Goal: Task Accomplishment & Management: Use online tool/utility

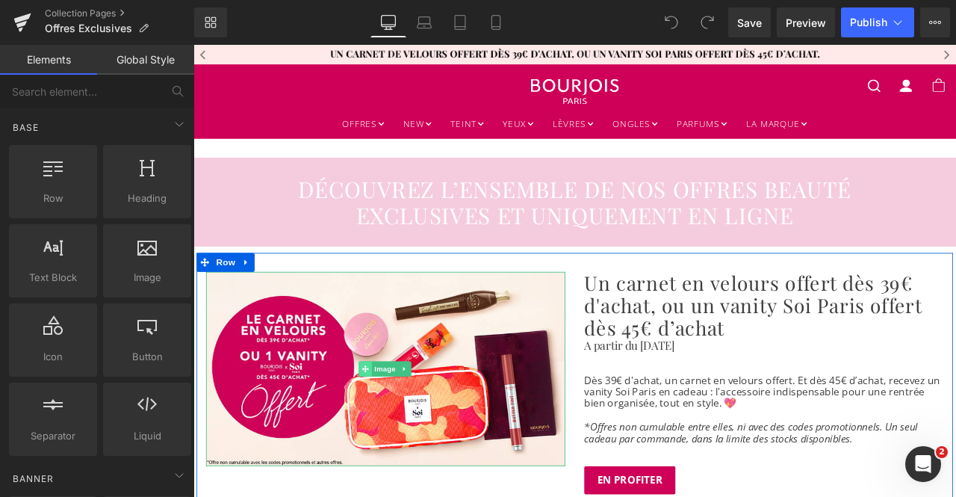
click at [389, 436] on span at bounding box center [397, 429] width 16 height 18
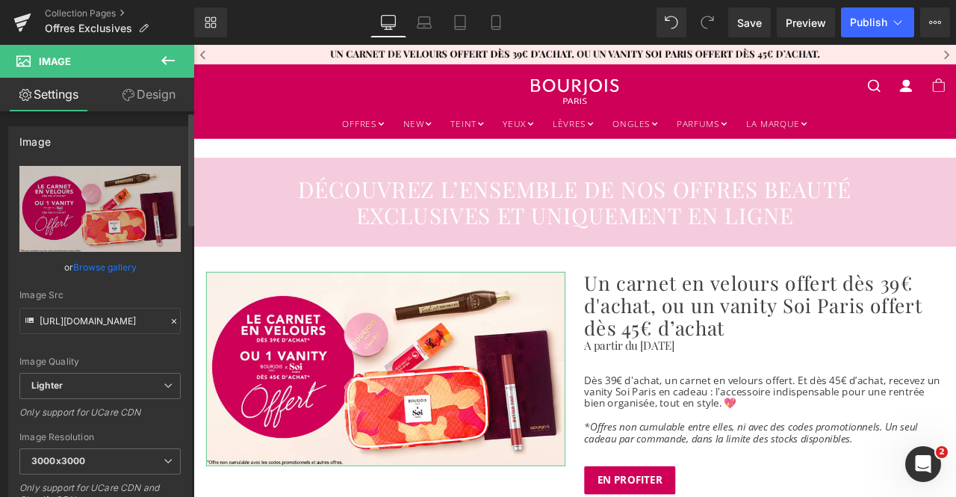
click at [105, 269] on link "Browse gallery" at bounding box center [104, 267] width 63 height 26
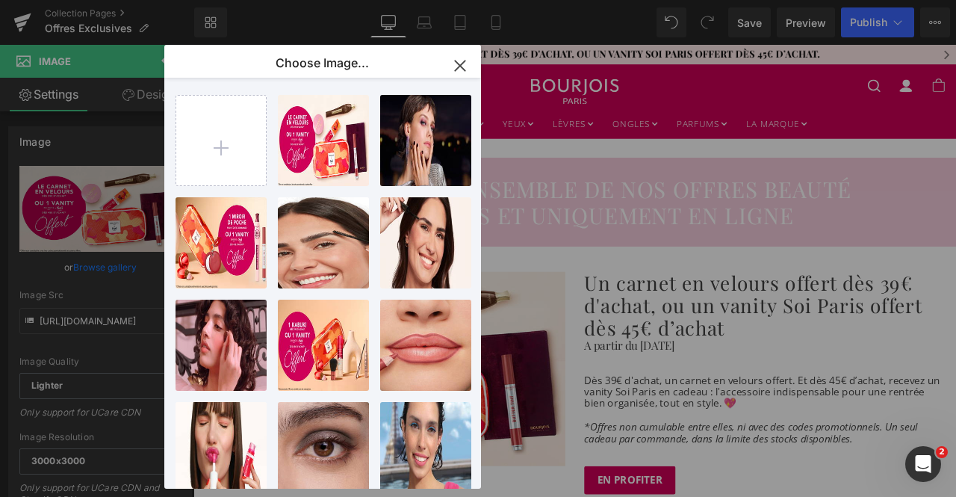
type input "C:\fakepath\encart_offre_moment.png"
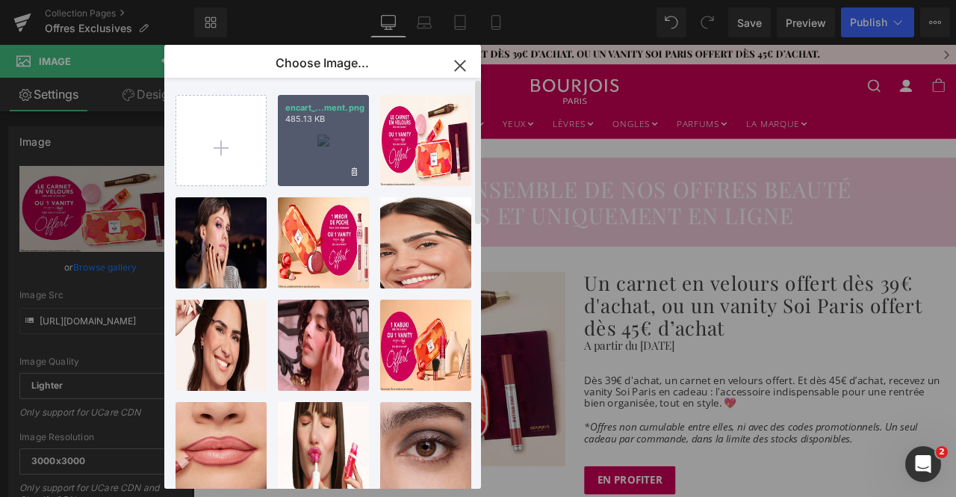
click at [324, 144] on div "encart_...ment.png 485.13 KB" at bounding box center [323, 140] width 91 height 91
type input "https://ucarecdn.com/f58156a1-2240-44d3-9aab-6206807caf7e/-/format/auto/-/previ…"
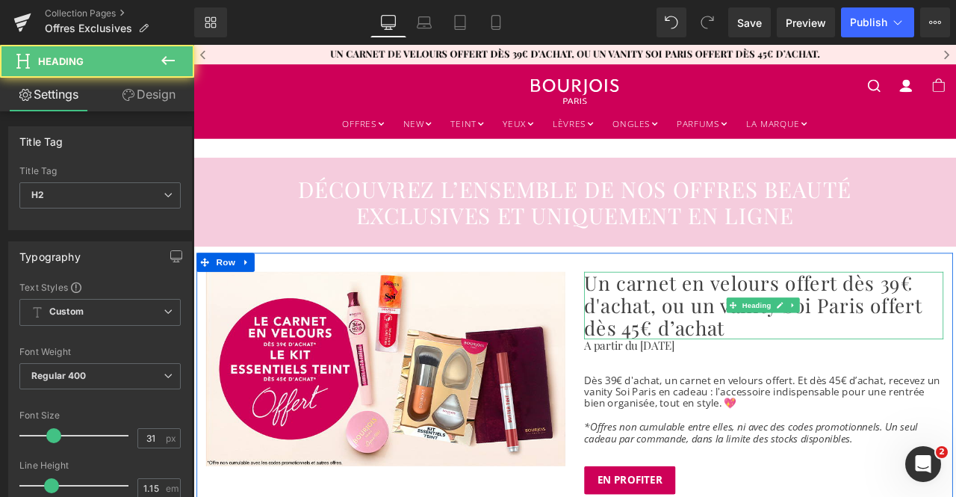
click at [803, 368] on h2 "Un carnet en velours offert dès 39€ d'achat, ou un vanity Soi Paris offert dès …" at bounding box center [870, 354] width 426 height 80
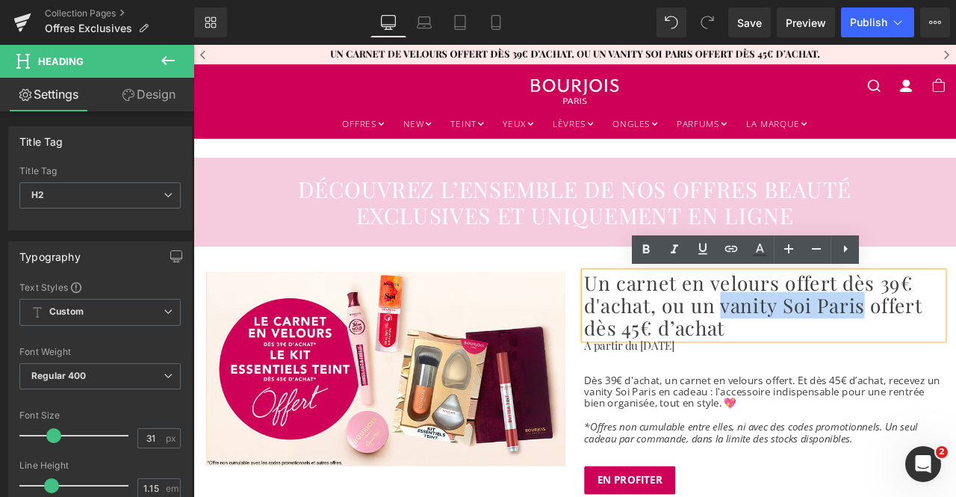
drag, startPoint x: 813, startPoint y: 356, endPoint x: 977, endPoint y: 355, distance: 163.6
click at [955, 355] on h2 "Un carnet en velours offert dès 39€ d'achat, ou un vanity Soi Paris offert dès …" at bounding box center [870, 354] width 426 height 80
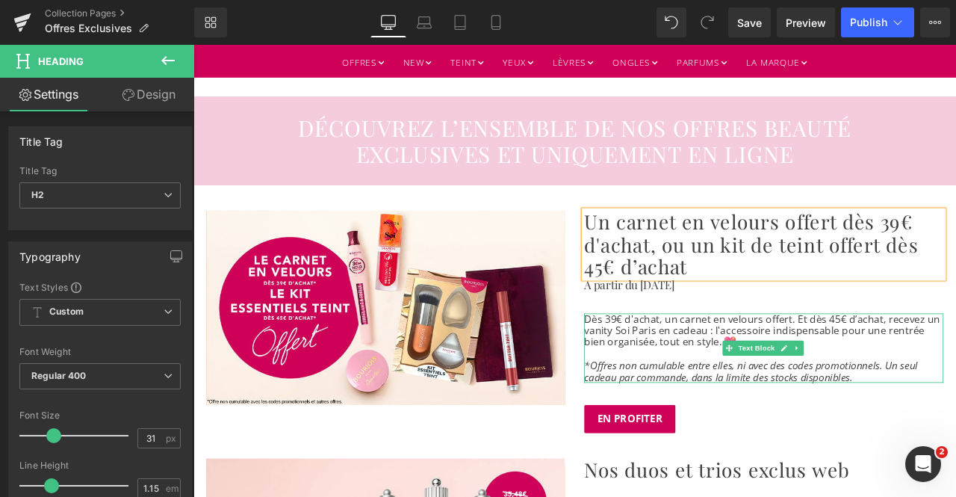
scroll to position [76, 0]
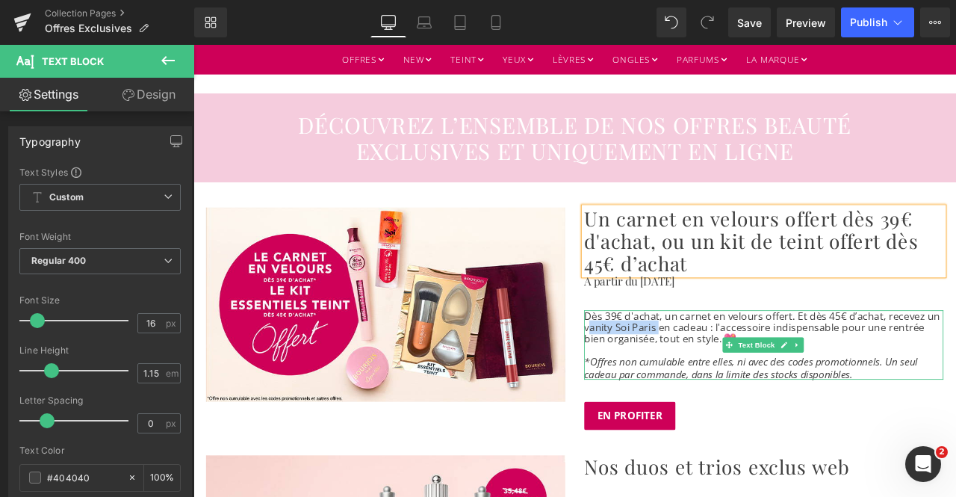
drag, startPoint x: 737, startPoint y: 379, endPoint x: 659, endPoint y: 381, distance: 78.4
click at [659, 381] on p "Dès 39€ d'achat, un carnet en velours offert. Et dès 45€ d’achat, recevez un va…" at bounding box center [870, 379] width 426 height 41
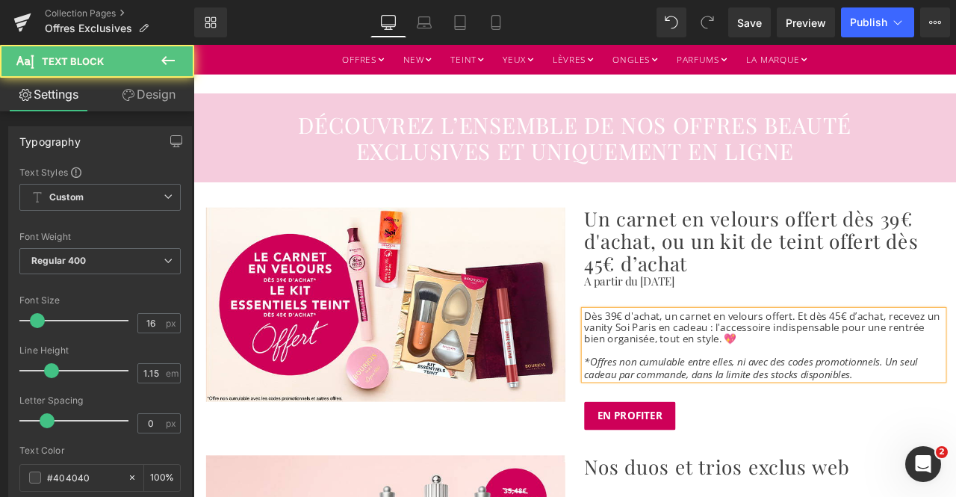
click at [732, 372] on p "Dès 39€ d'achat, un carnet en velours offert. Et dès 45€ d’achat, recevez un va…" at bounding box center [870, 379] width 426 height 41
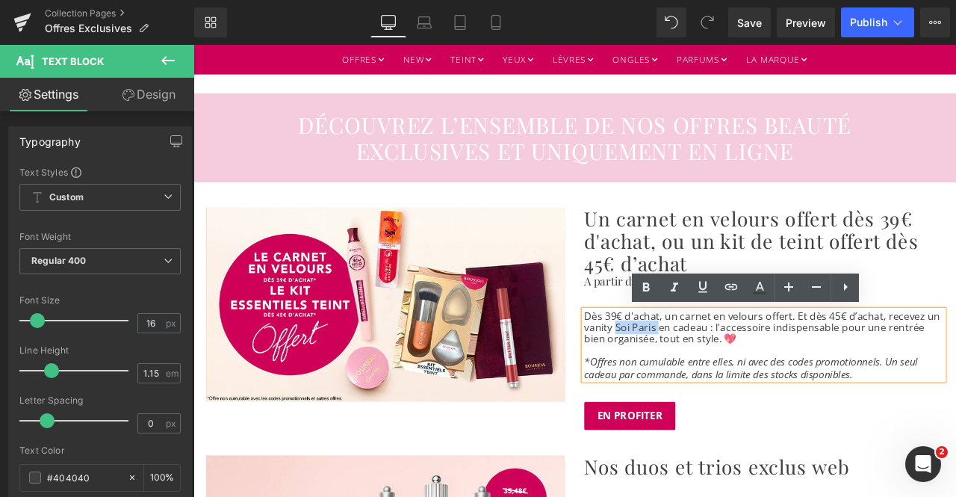
drag, startPoint x: 737, startPoint y: 378, endPoint x: 686, endPoint y: 385, distance: 51.3
click at [686, 385] on p "Dès 39€ d'achat, un carnet en velours offert. Et dès 45€ d’achat, recevez un va…" at bounding box center [870, 379] width 426 height 41
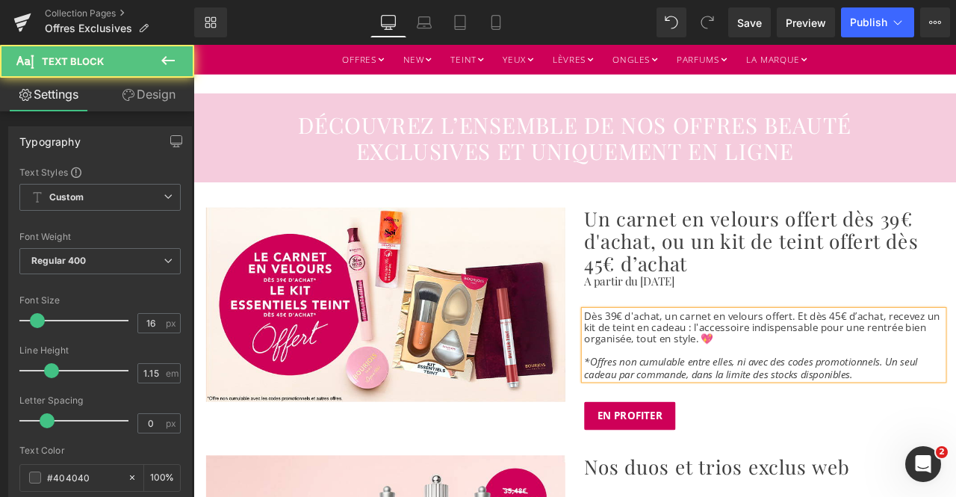
click at [787, 378] on p "Dès 39€ d'achat, un carnet en velours offert. Et dès 45€ d’achat, recevez un ki…" at bounding box center [870, 379] width 426 height 41
click at [855, 376] on p "Dès 39€ d'achat, un carnet en velours offert. Et dès 45€ d’achat, recevez un ki…" at bounding box center [870, 379] width 426 height 41
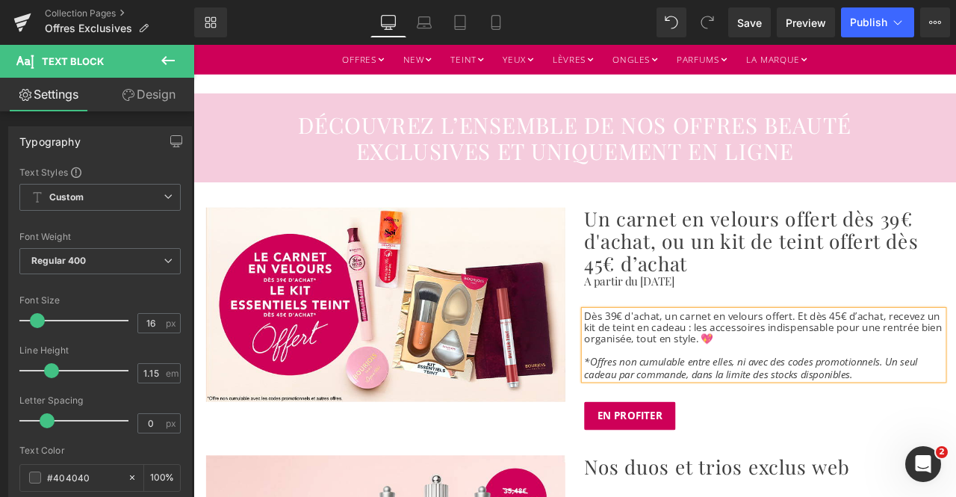
click at [945, 378] on p "Dès 39€ d'achat, un carnet en velours offert. Et dès 45€ d’achat, recevez un ki…" at bounding box center [870, 379] width 426 height 41
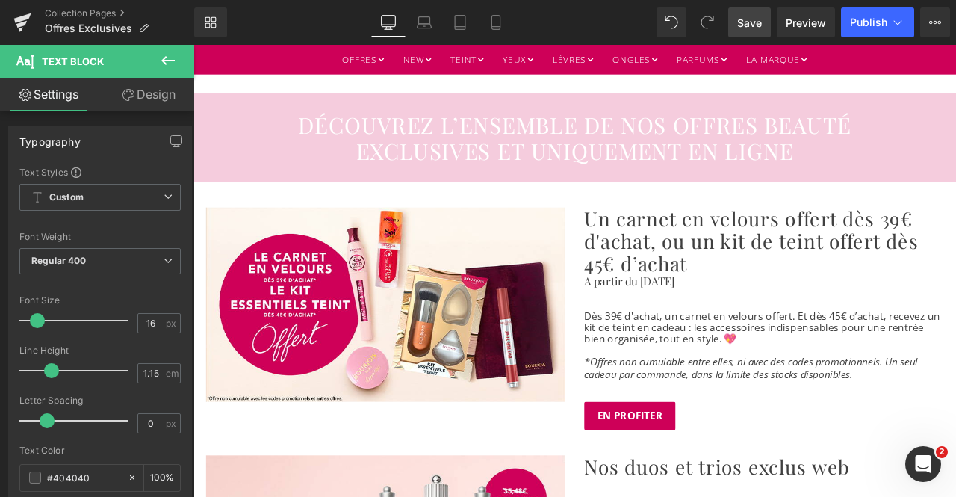
click at [753, 22] on span "Save" at bounding box center [749, 23] width 25 height 16
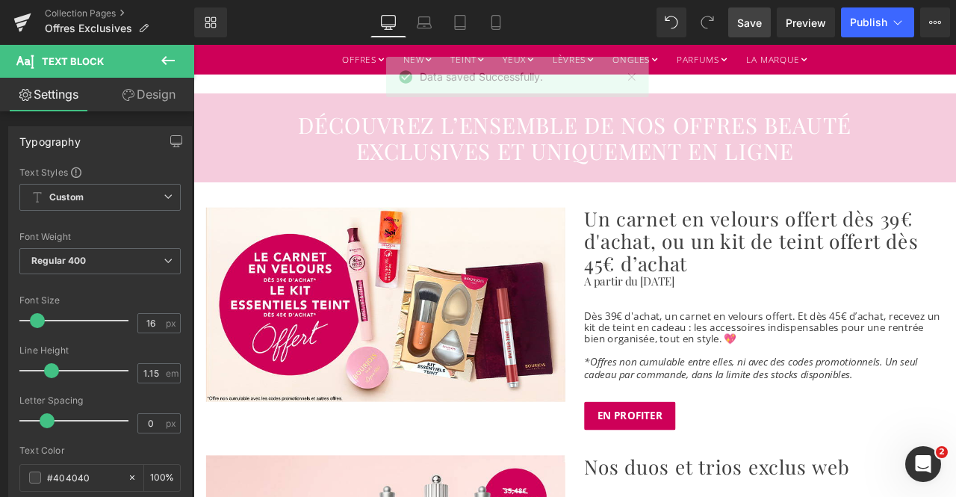
click at [754, 19] on span "Save" at bounding box center [749, 23] width 25 height 16
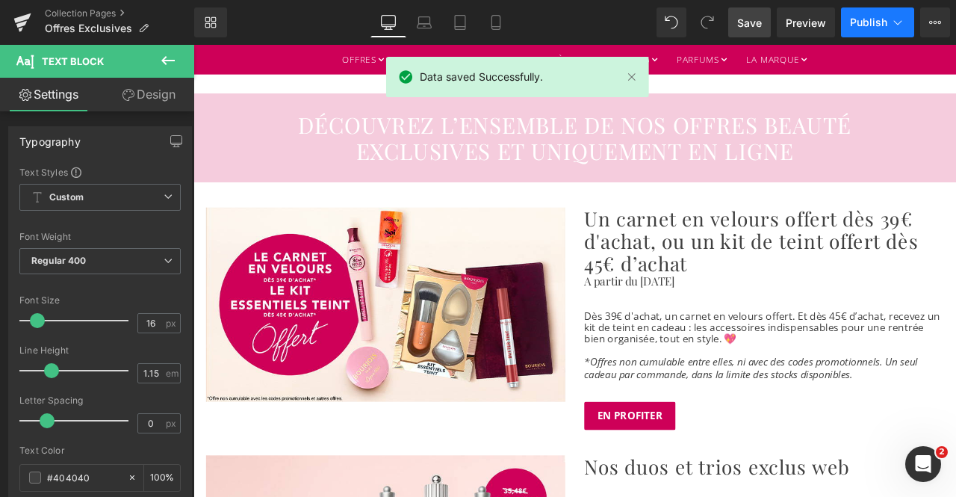
click at [878, 13] on button "Publish" at bounding box center [877, 22] width 73 height 30
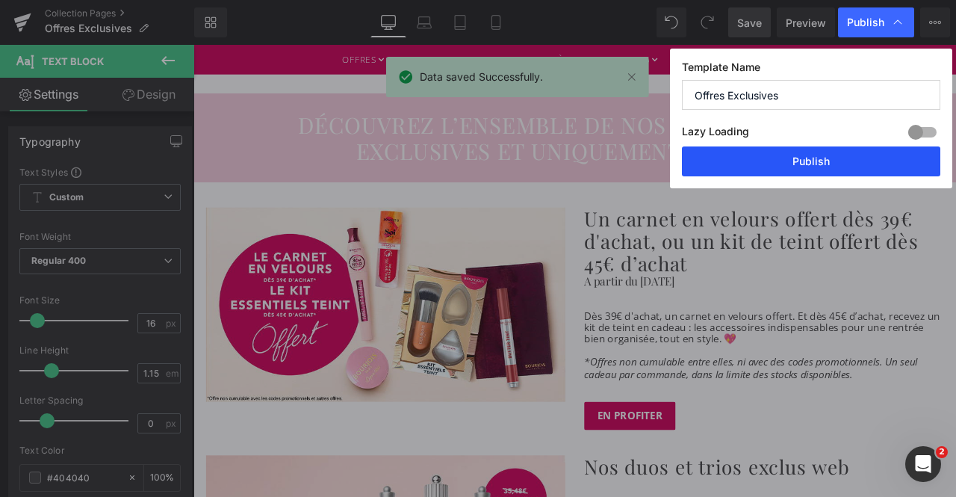
click at [799, 161] on button "Publish" at bounding box center [811, 161] width 258 height 30
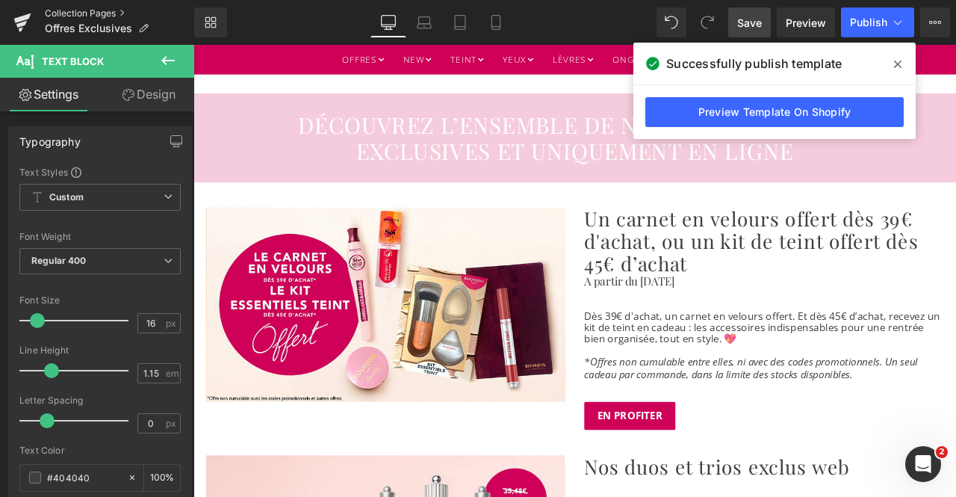
click at [69, 10] on link "Collection Pages" at bounding box center [119, 13] width 149 height 12
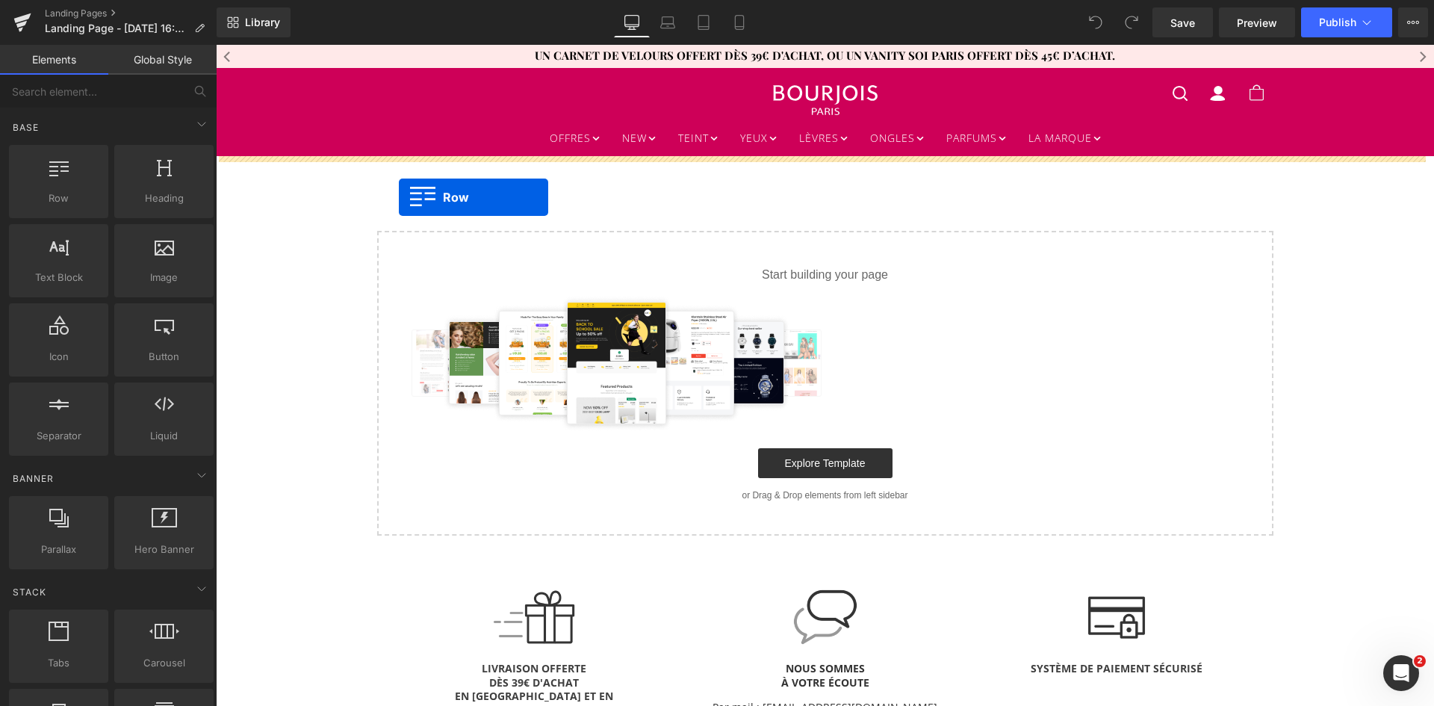
drag, startPoint x: 279, startPoint y: 224, endPoint x: 399, endPoint y: 197, distance: 123.2
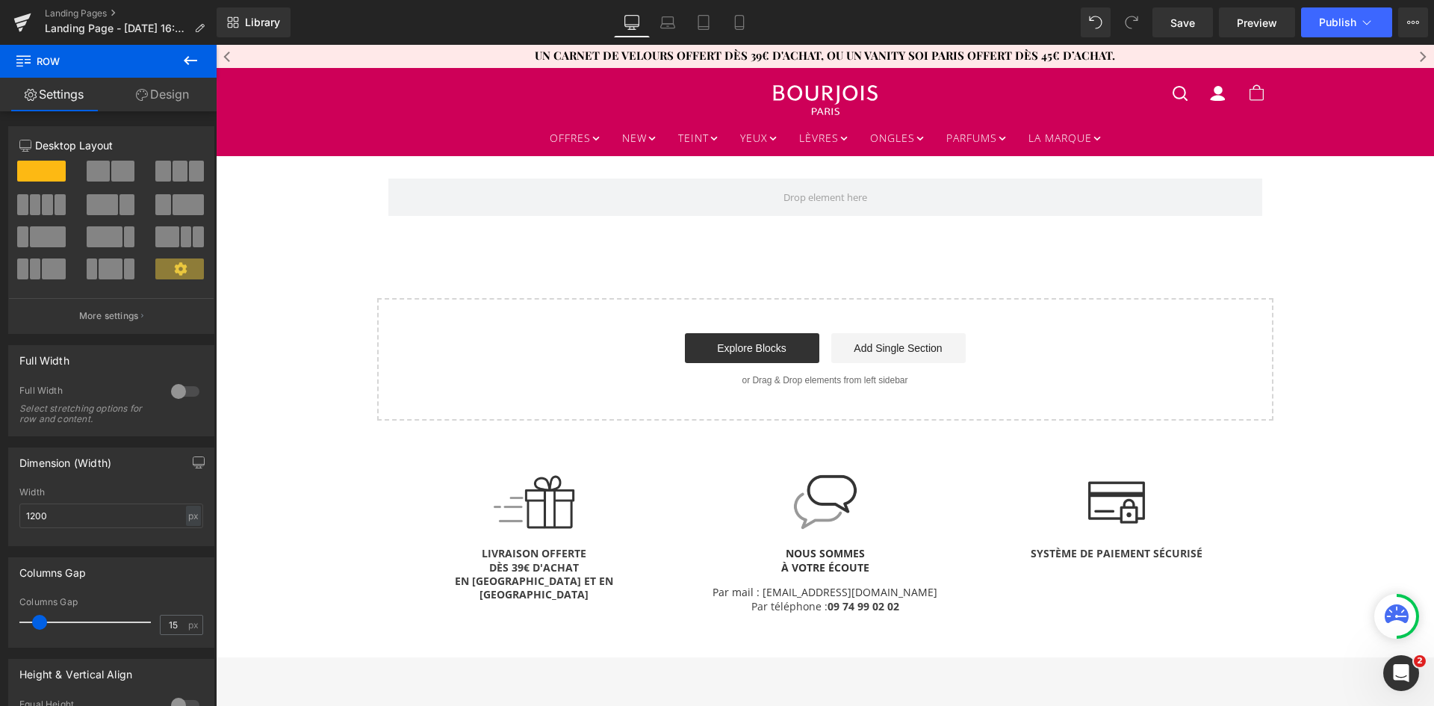
click at [190, 58] on icon at bounding box center [191, 61] width 18 height 18
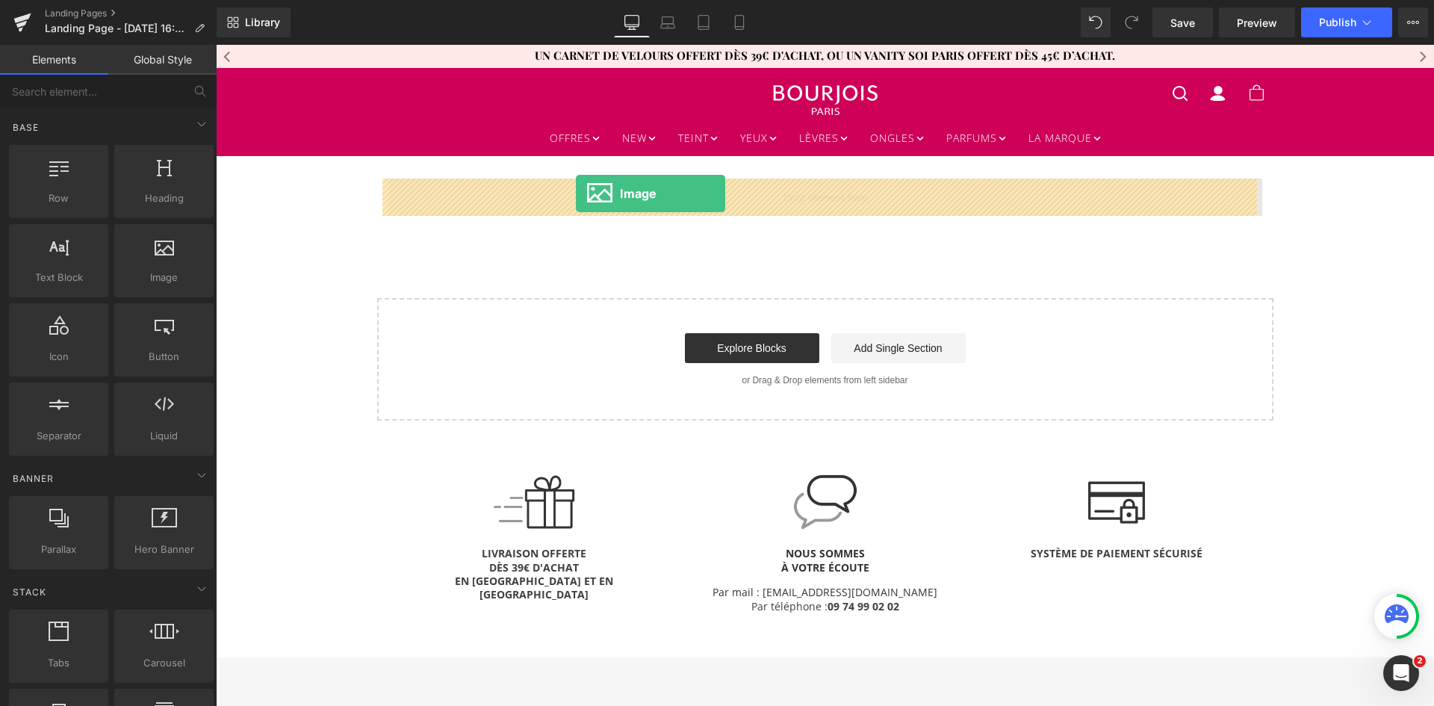
drag, startPoint x: 389, startPoint y: 314, endPoint x: 575, endPoint y: 193, distance: 221.5
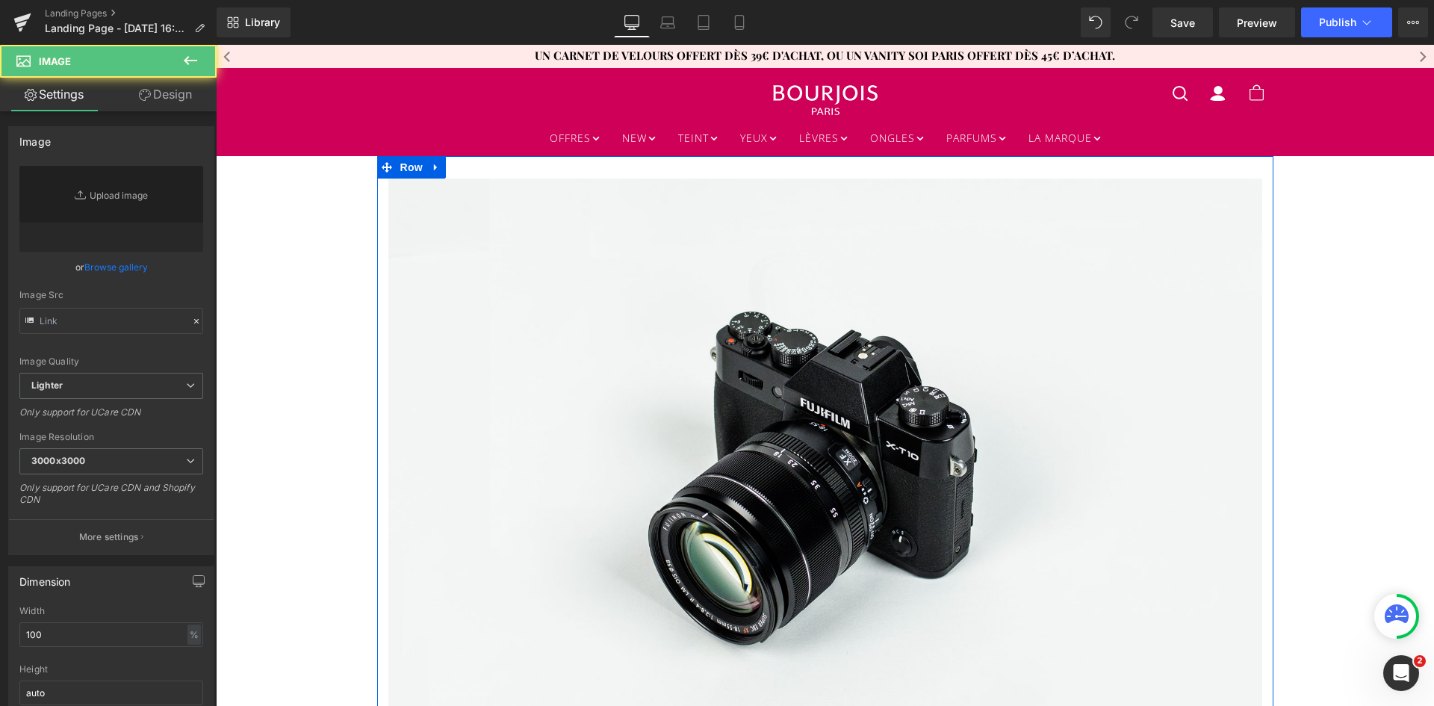
type input "//[DOMAIN_NAME][URL]"
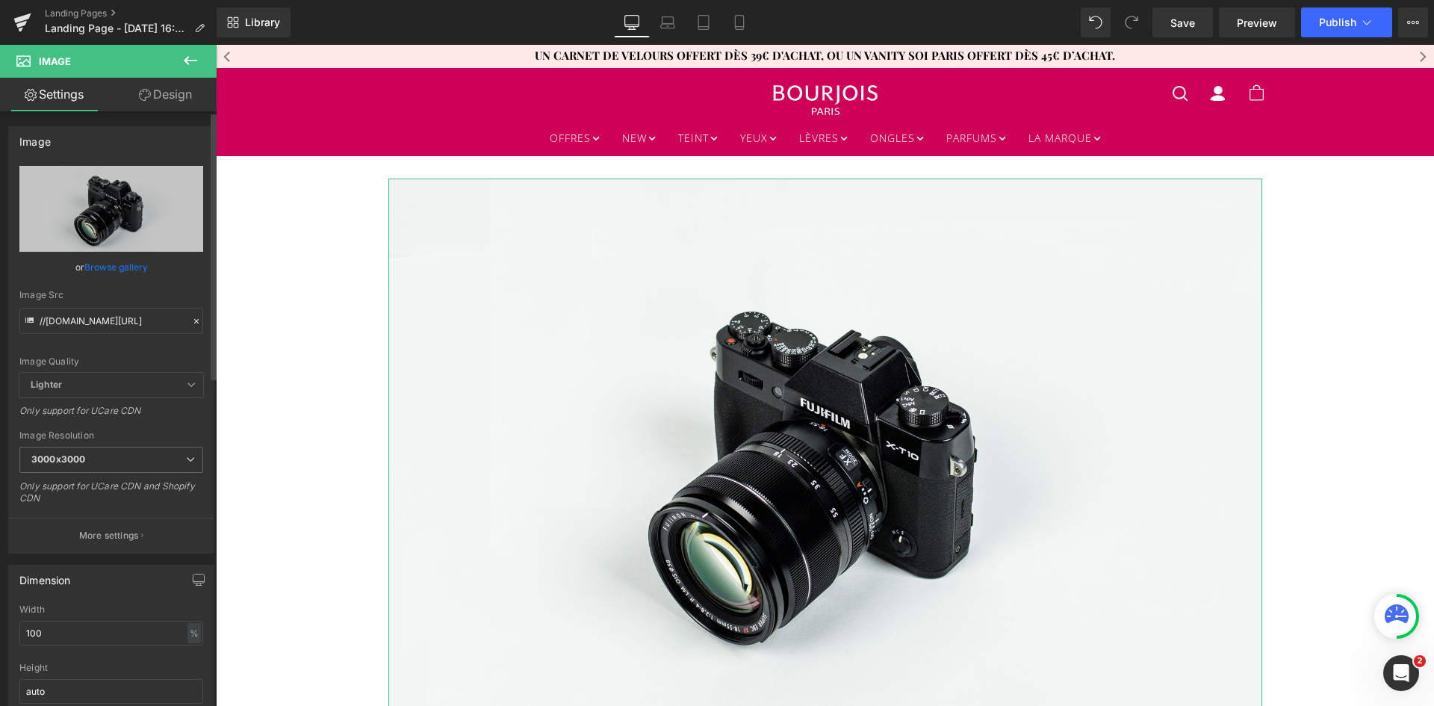
click at [119, 269] on link "Browse gallery" at bounding box center [115, 267] width 63 height 26
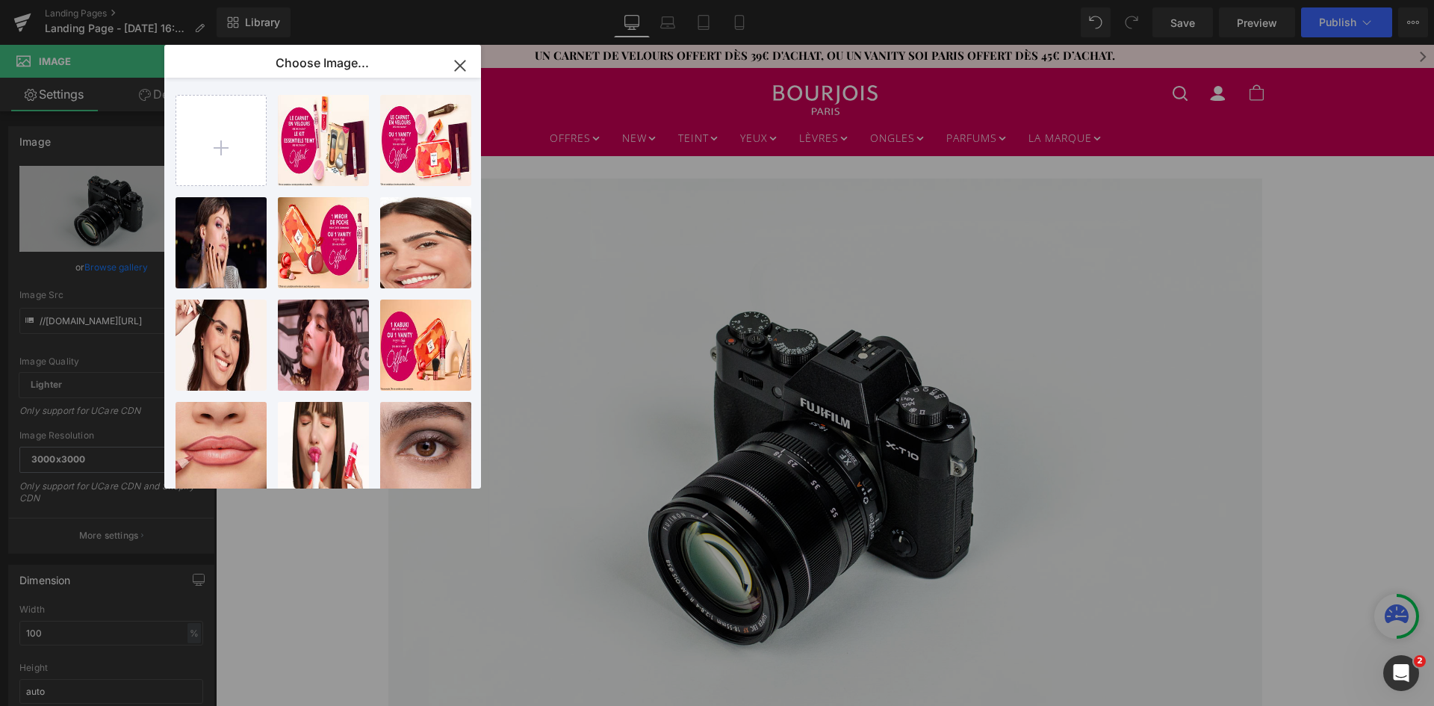
type input "C:\fakepath\3616306384569_Bourjois_TwistUpTheVolume_Lift&FreezeMascara_A+P_Desk…"
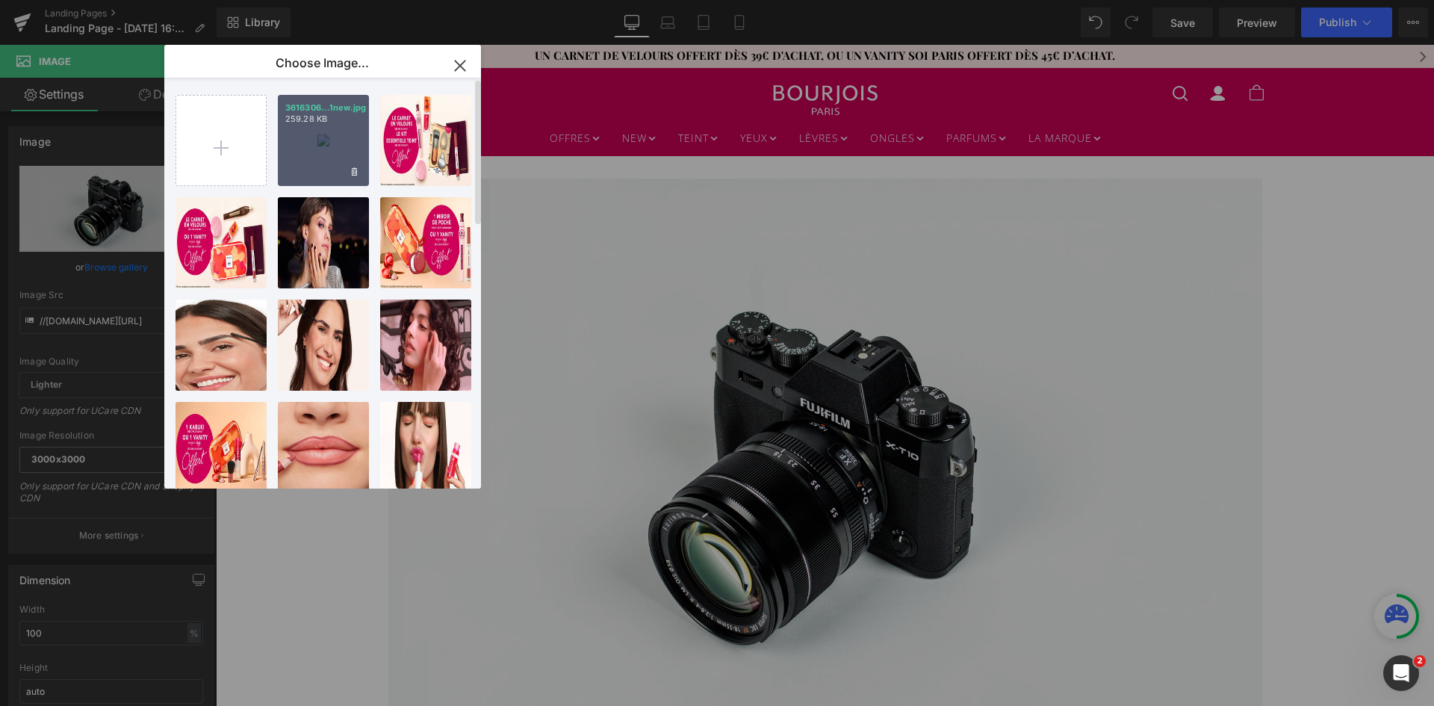
click at [310, 146] on div "3616306...1new.jpg 259.28 KB" at bounding box center [323, 140] width 91 height 91
type input "[URL][DOMAIN_NAME]"
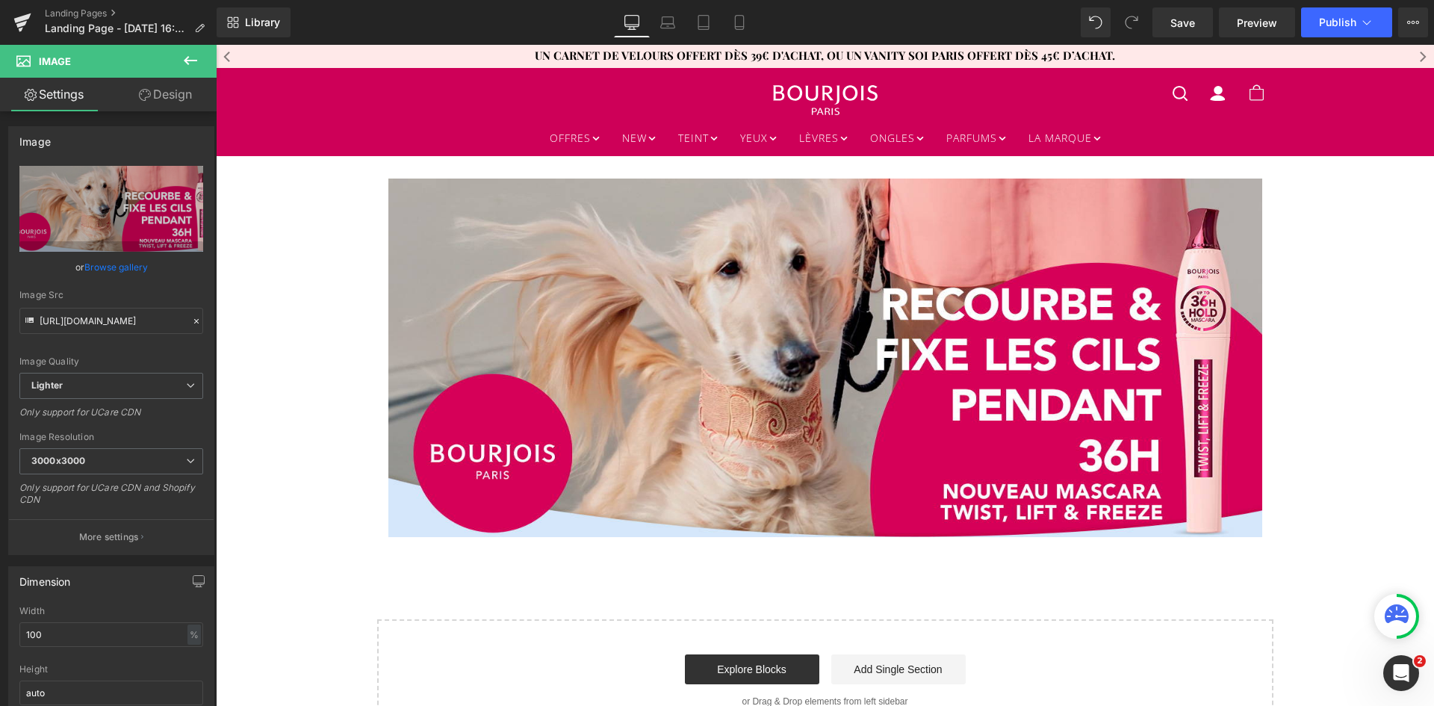
click at [185, 61] on icon at bounding box center [190, 60] width 13 height 9
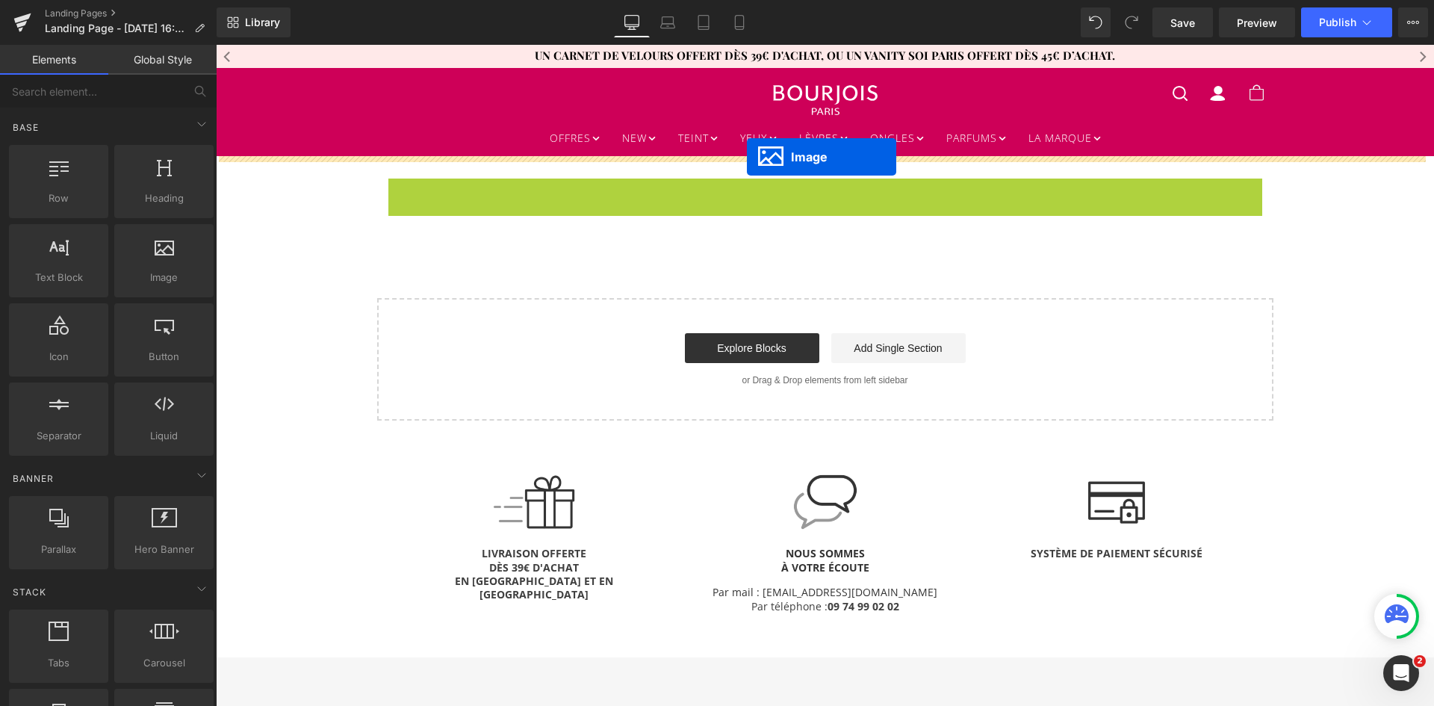
drag, startPoint x: 799, startPoint y: 362, endPoint x: 747, endPoint y: 157, distance: 211.8
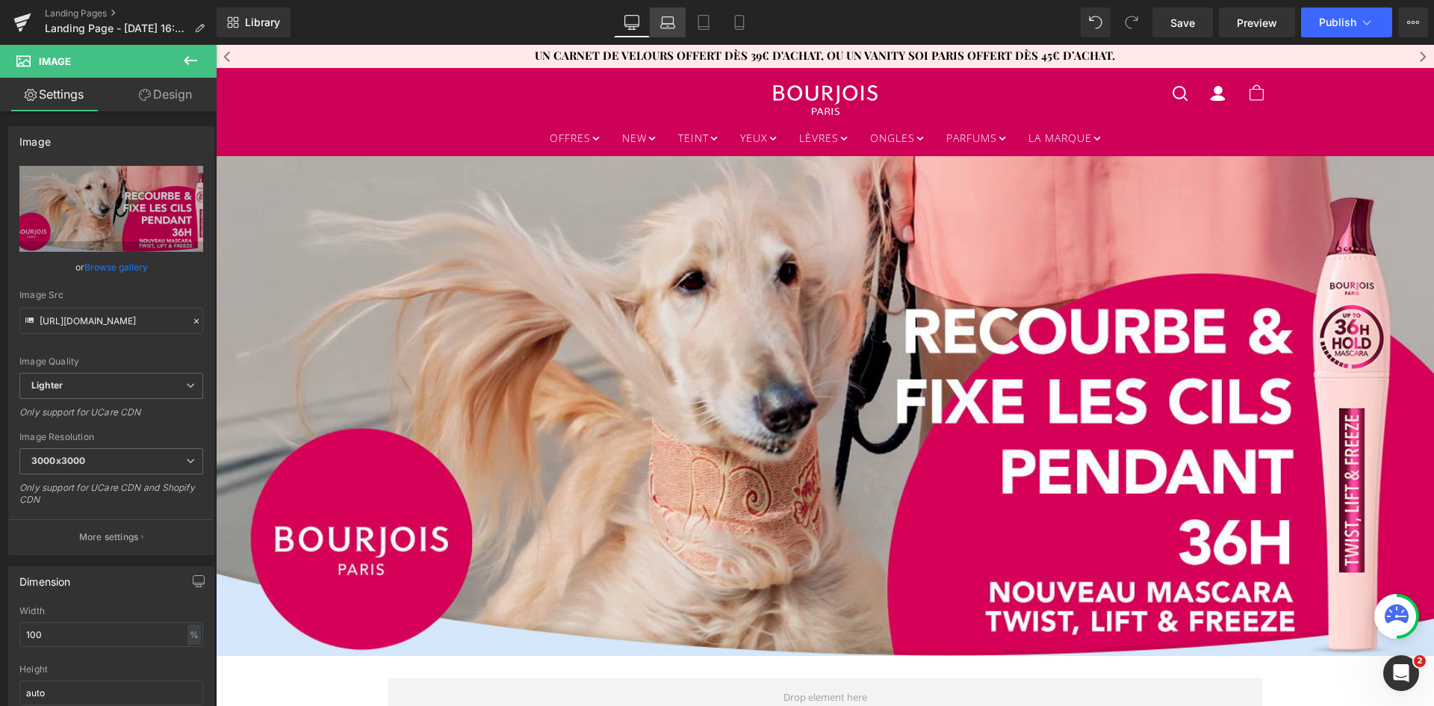
click at [672, 22] on icon at bounding box center [667, 22] width 15 height 15
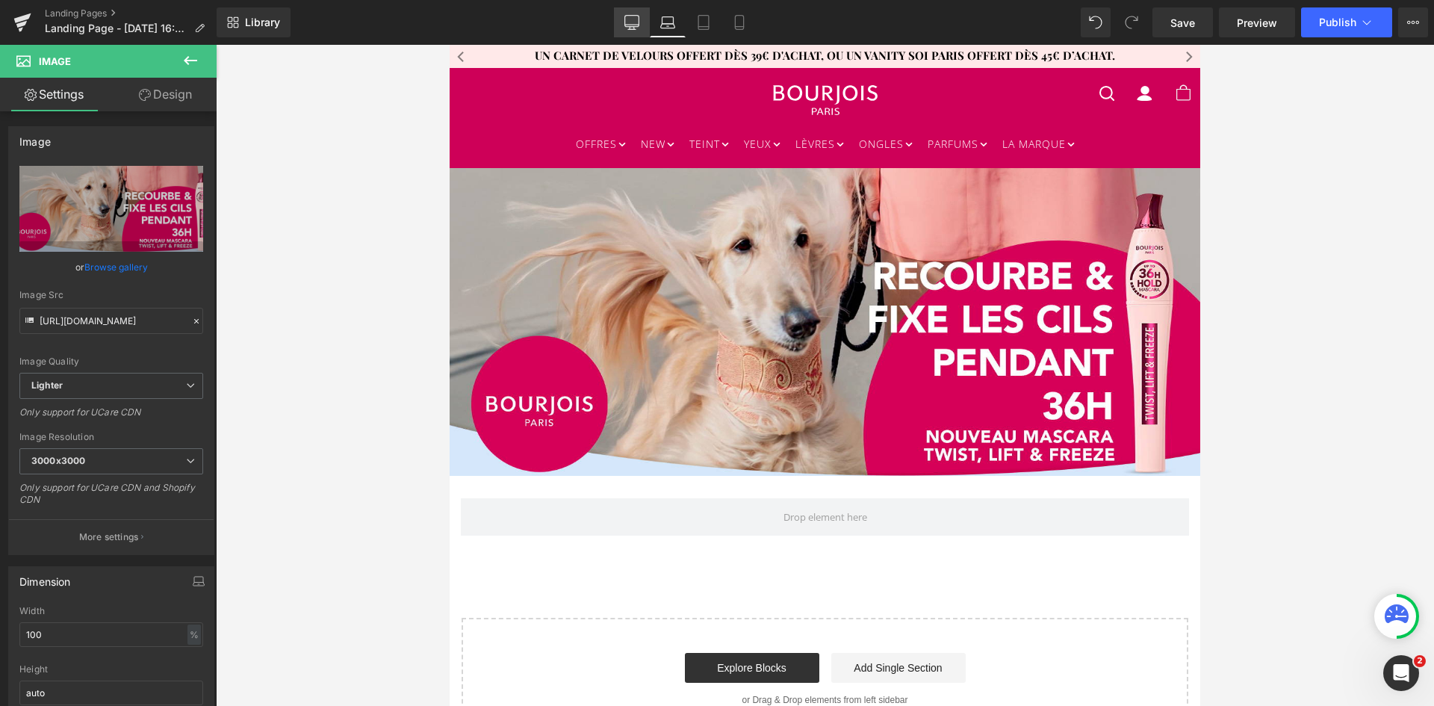
click at [639, 18] on icon at bounding box center [631, 22] width 15 height 15
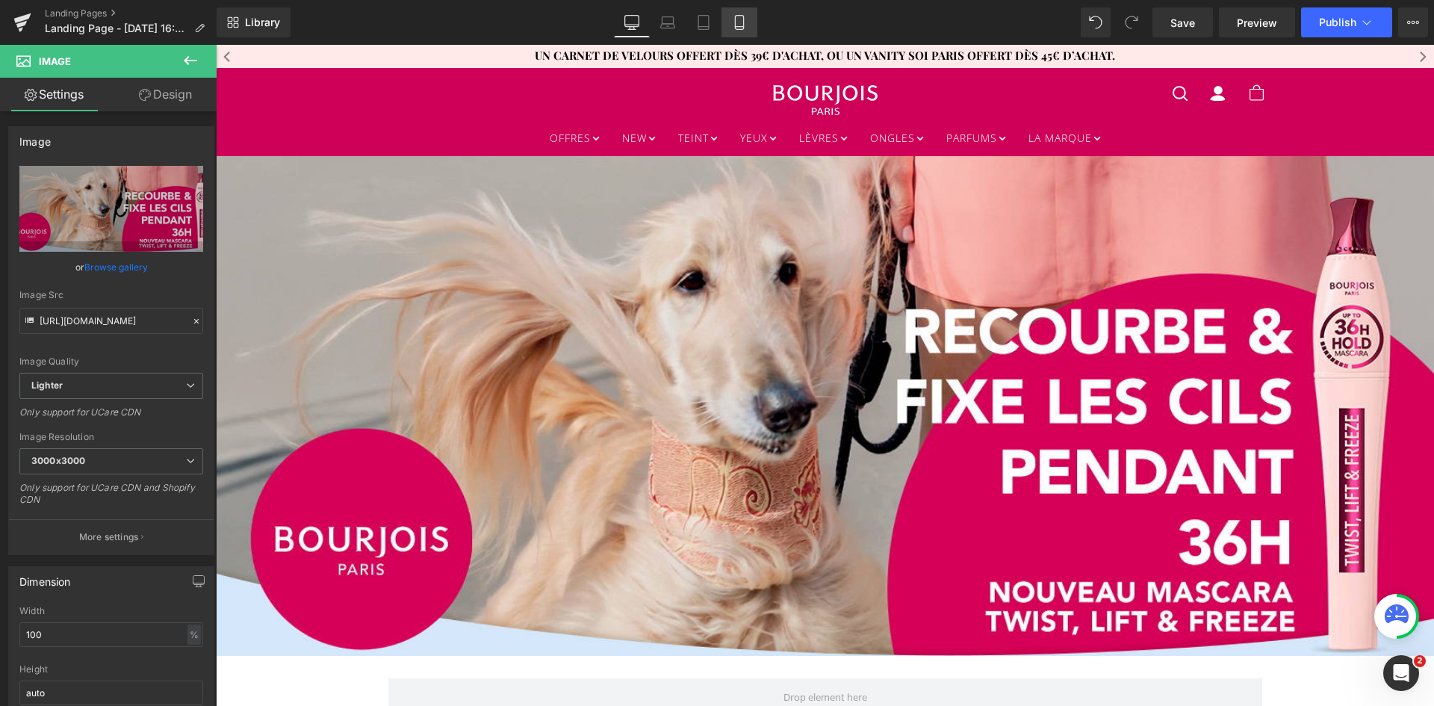
click at [751, 13] on link "Mobile" at bounding box center [740, 22] width 36 height 30
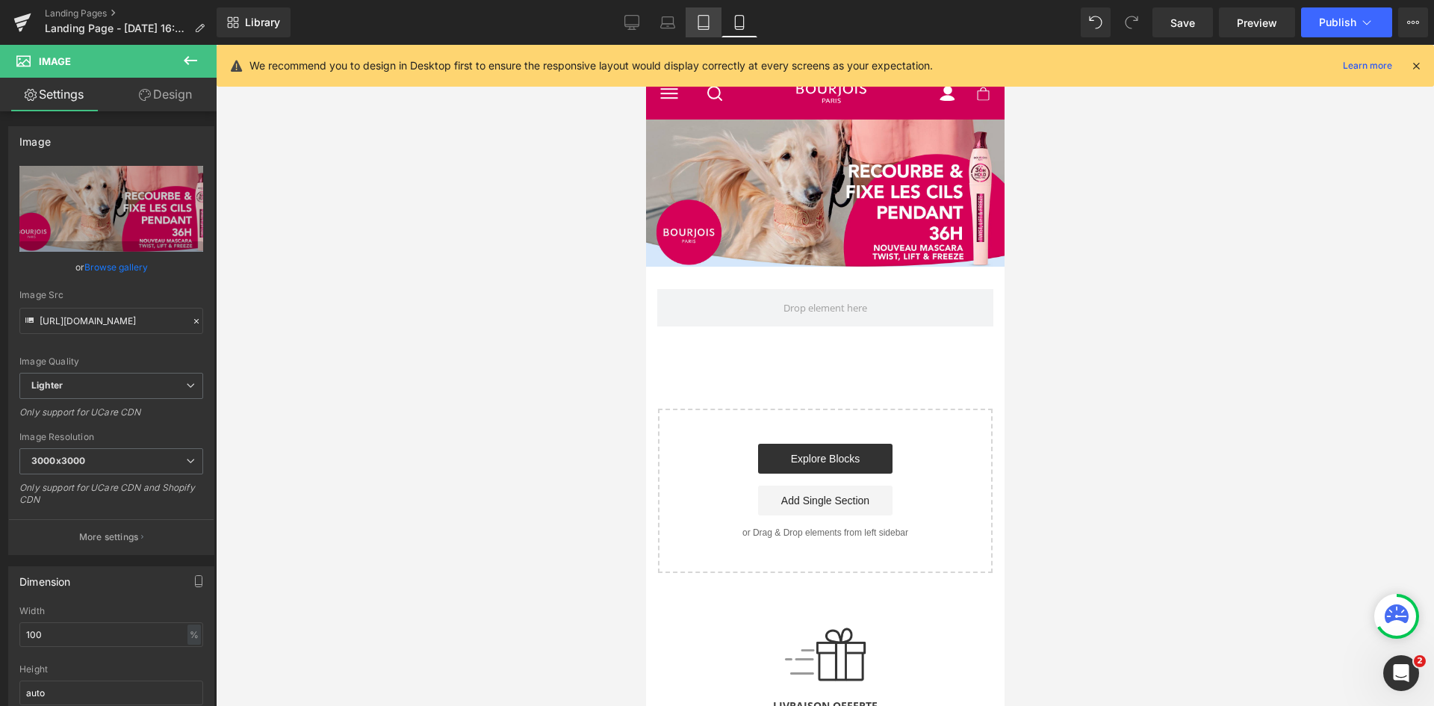
click at [699, 16] on icon at bounding box center [703, 23] width 10 height 14
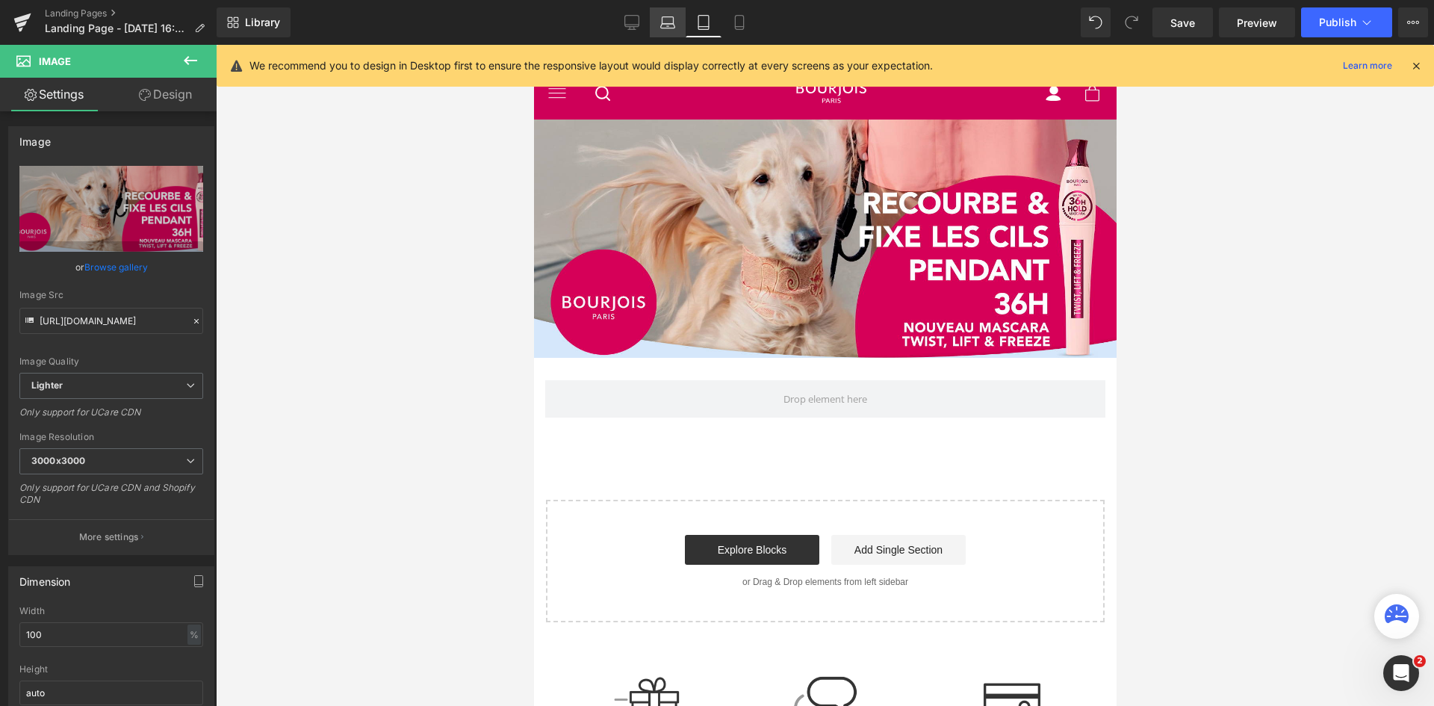
click at [681, 18] on link "Laptop" at bounding box center [668, 22] width 36 height 30
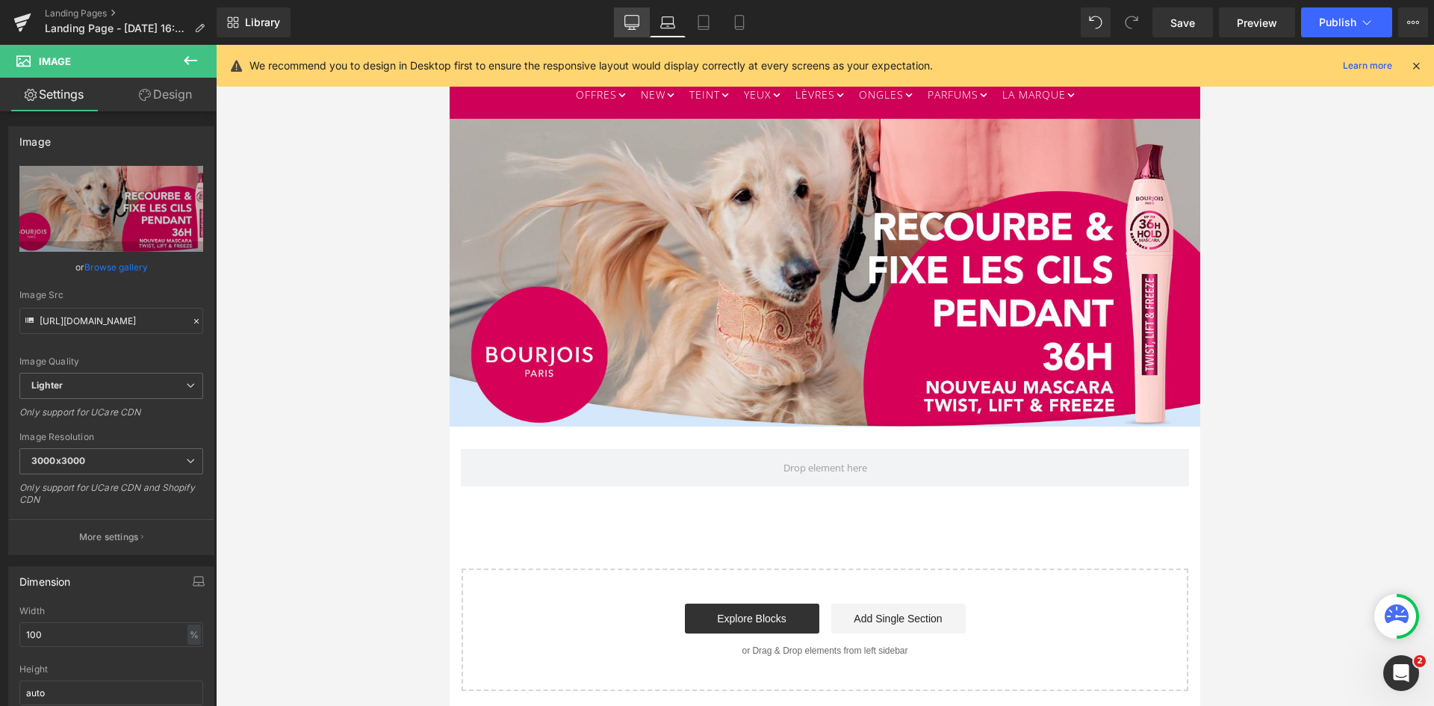
click at [643, 26] on link "Desktop" at bounding box center [632, 22] width 36 height 30
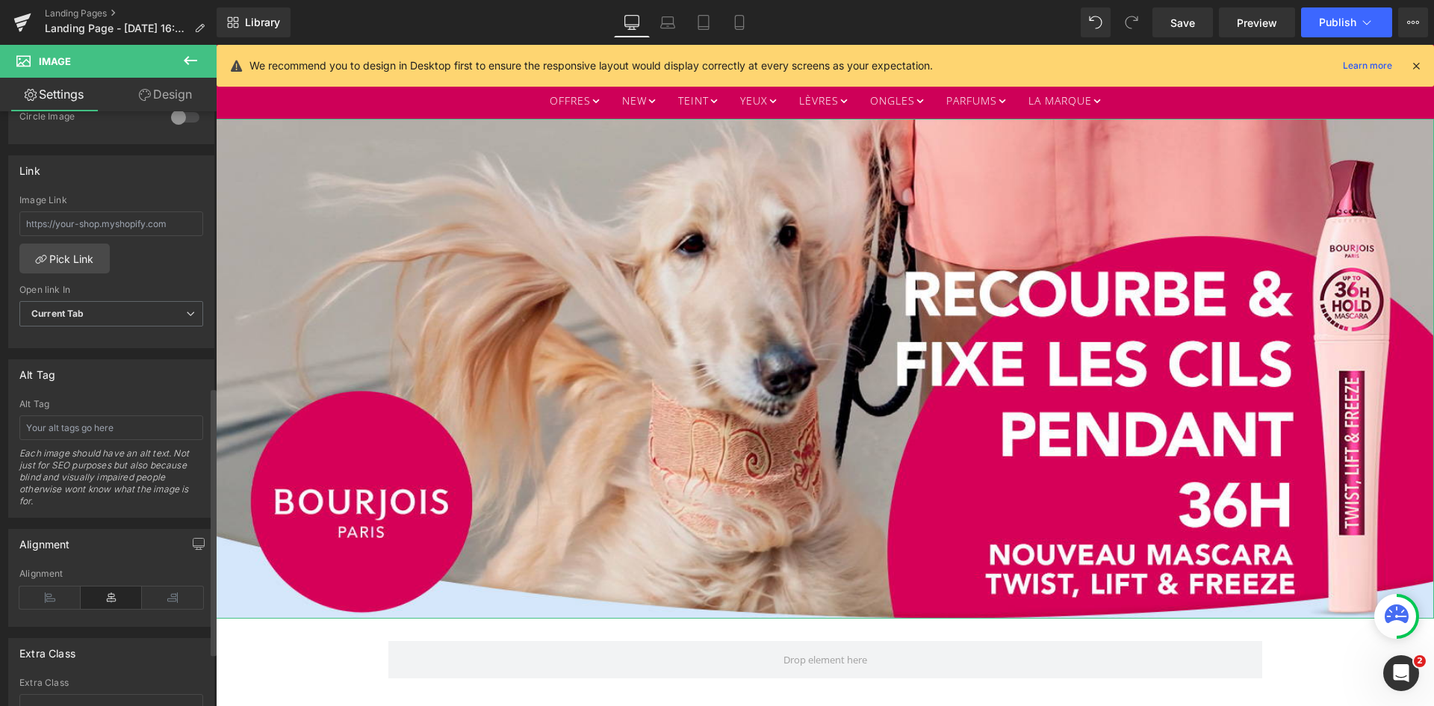
scroll to position [613, 0]
click at [104, 430] on input "text" at bounding box center [111, 427] width 184 height 25
paste input "mascotte du mascara longue tenue Twist, Lift & Freeze"
type input "mascotte du mascara longue tenue Twist, Lift & Freeze"
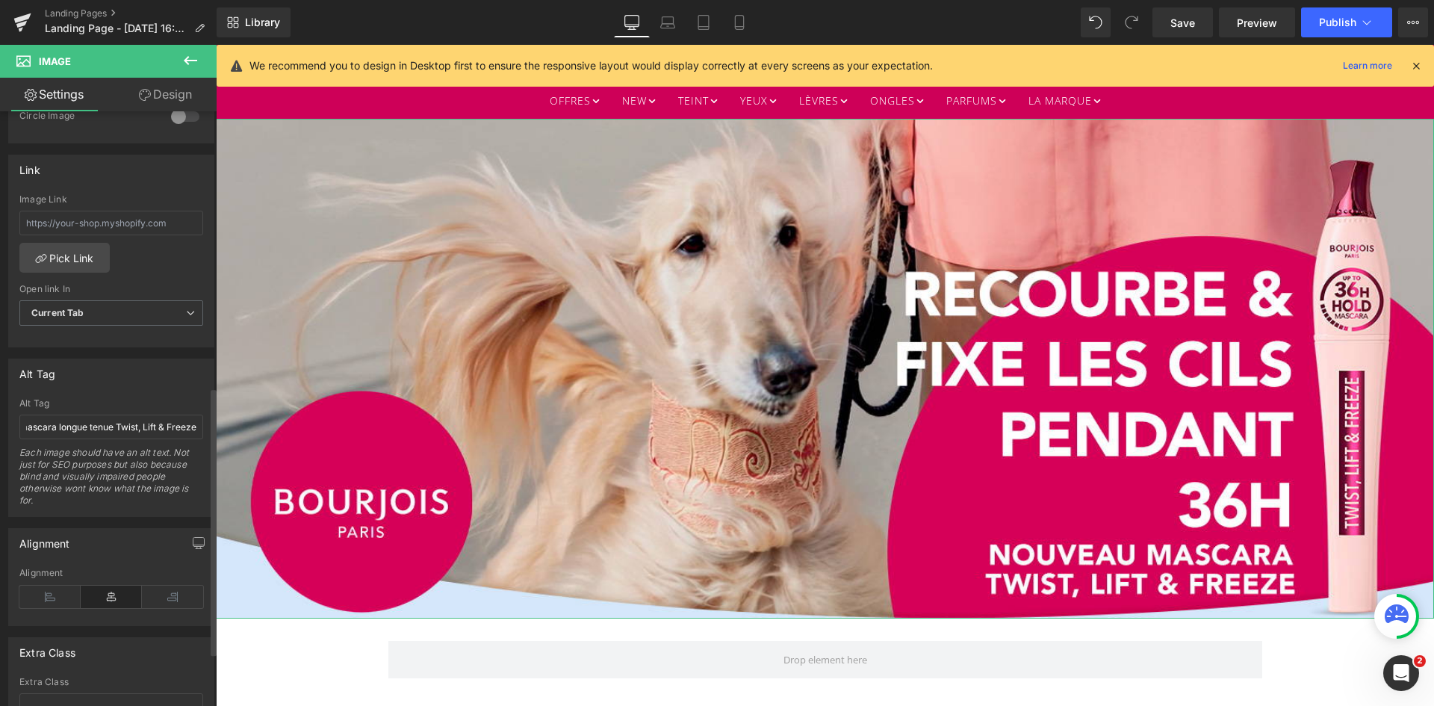
click at [175, 468] on div "Each image should have an alt text. Not just for SEO purposes but also because …" at bounding box center [111, 481] width 184 height 69
click at [1192, 25] on span "Save" at bounding box center [1183, 23] width 25 height 16
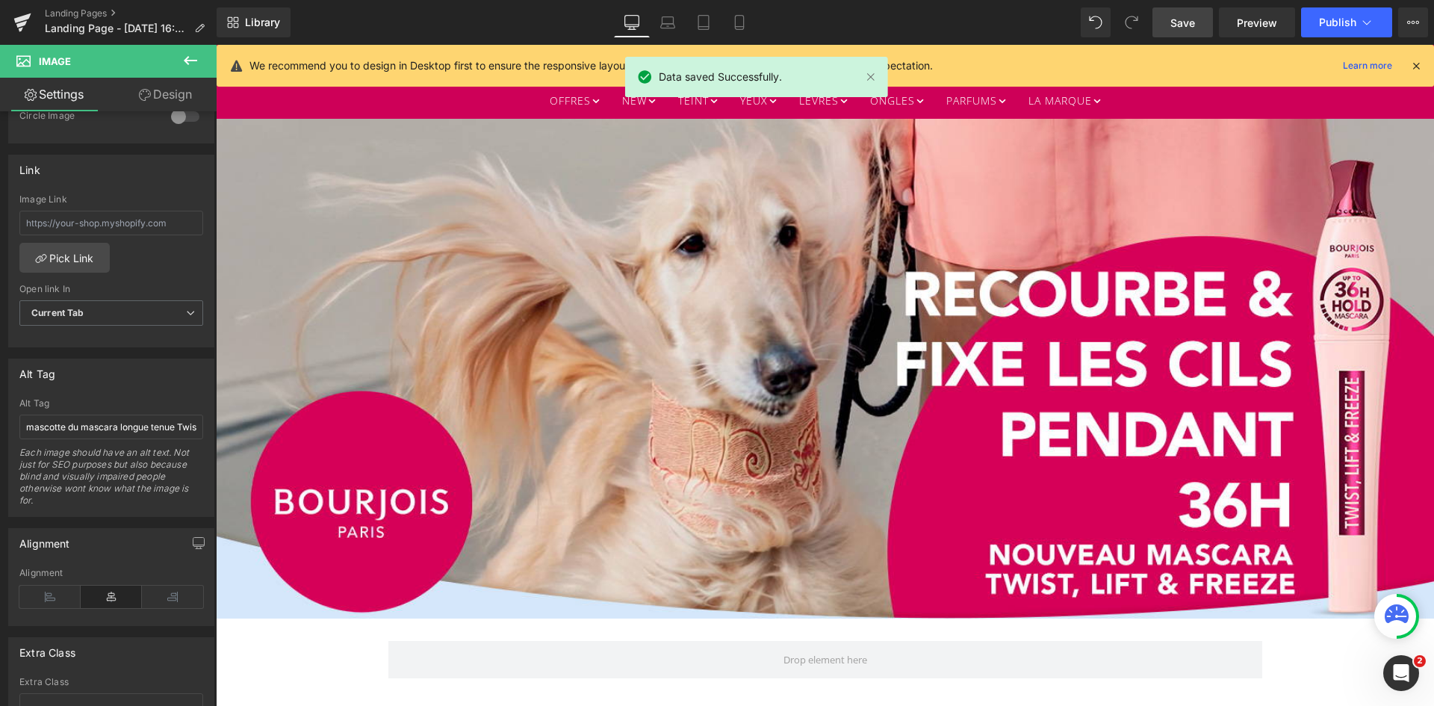
click at [194, 60] on icon at bounding box center [190, 60] width 13 height 9
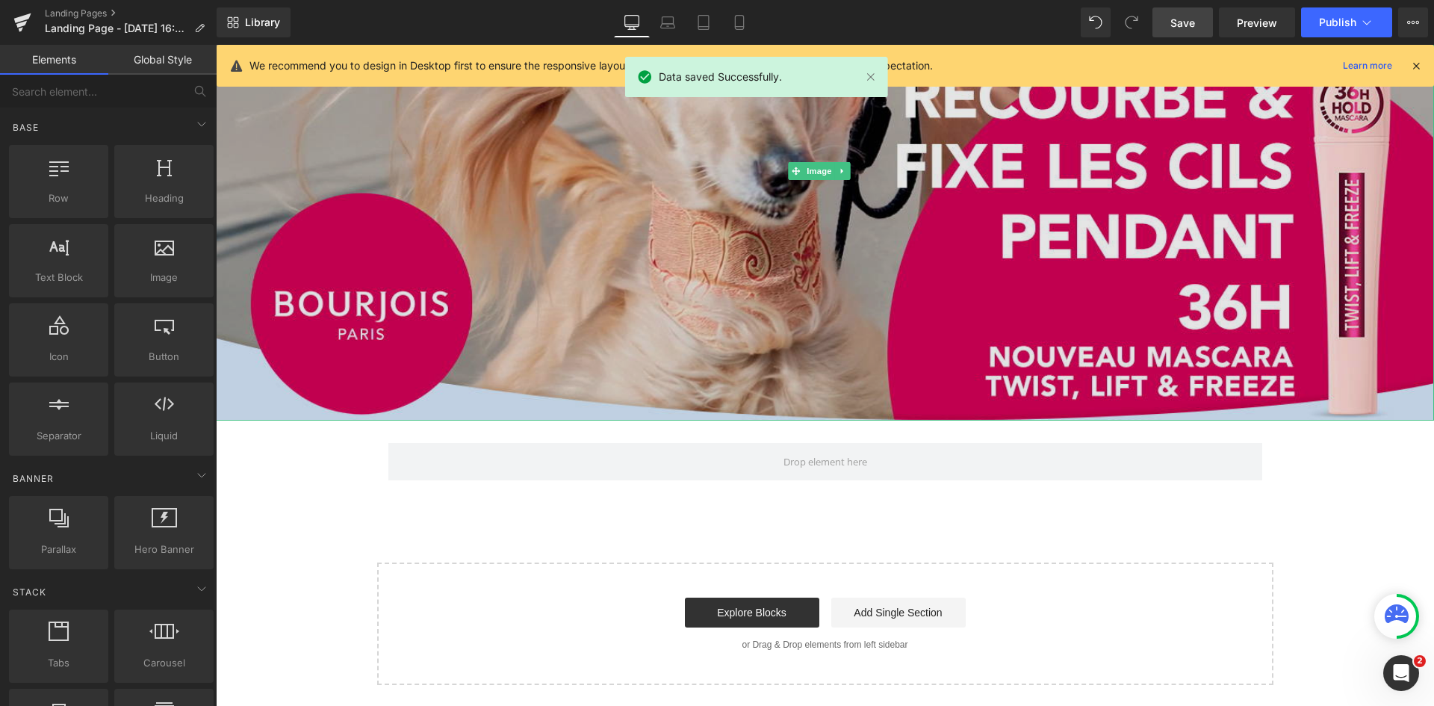
scroll to position [236, 0]
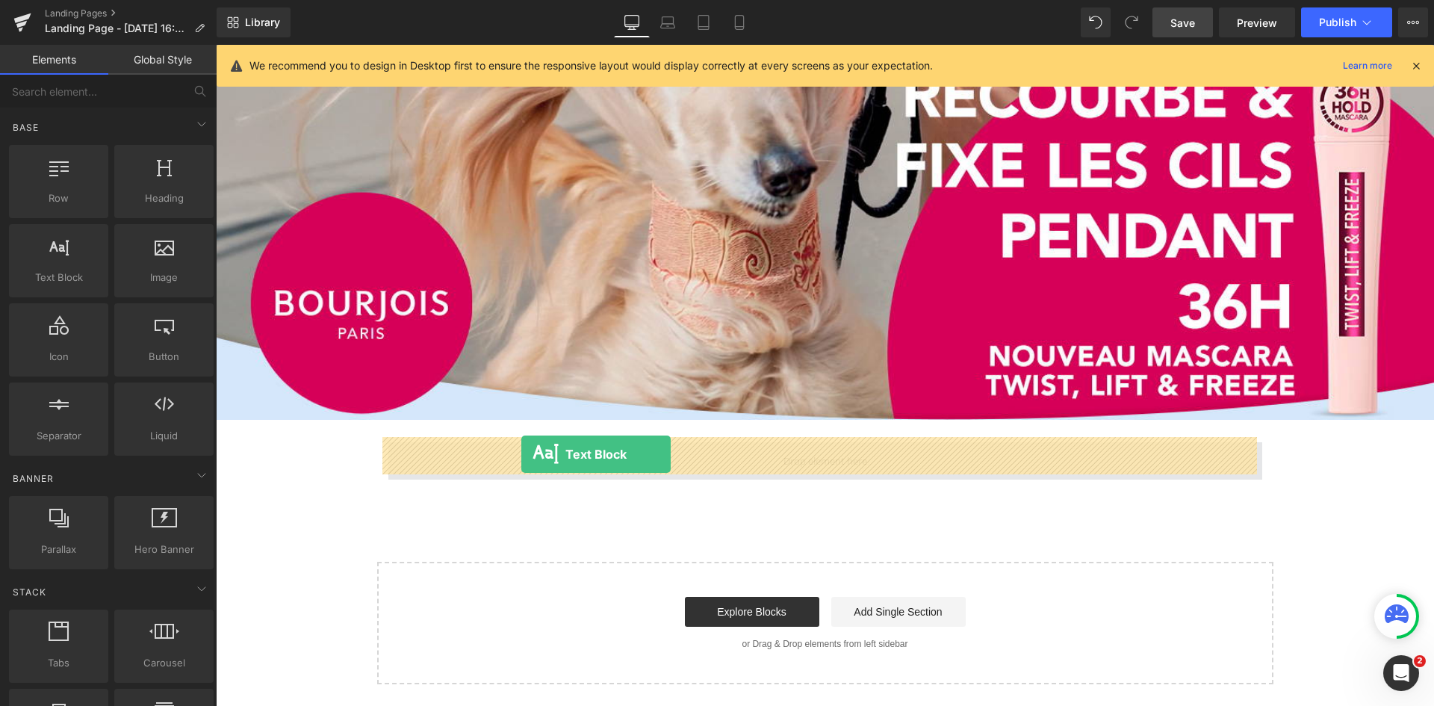
drag, startPoint x: 274, startPoint y: 310, endPoint x: 521, endPoint y: 454, distance: 285.6
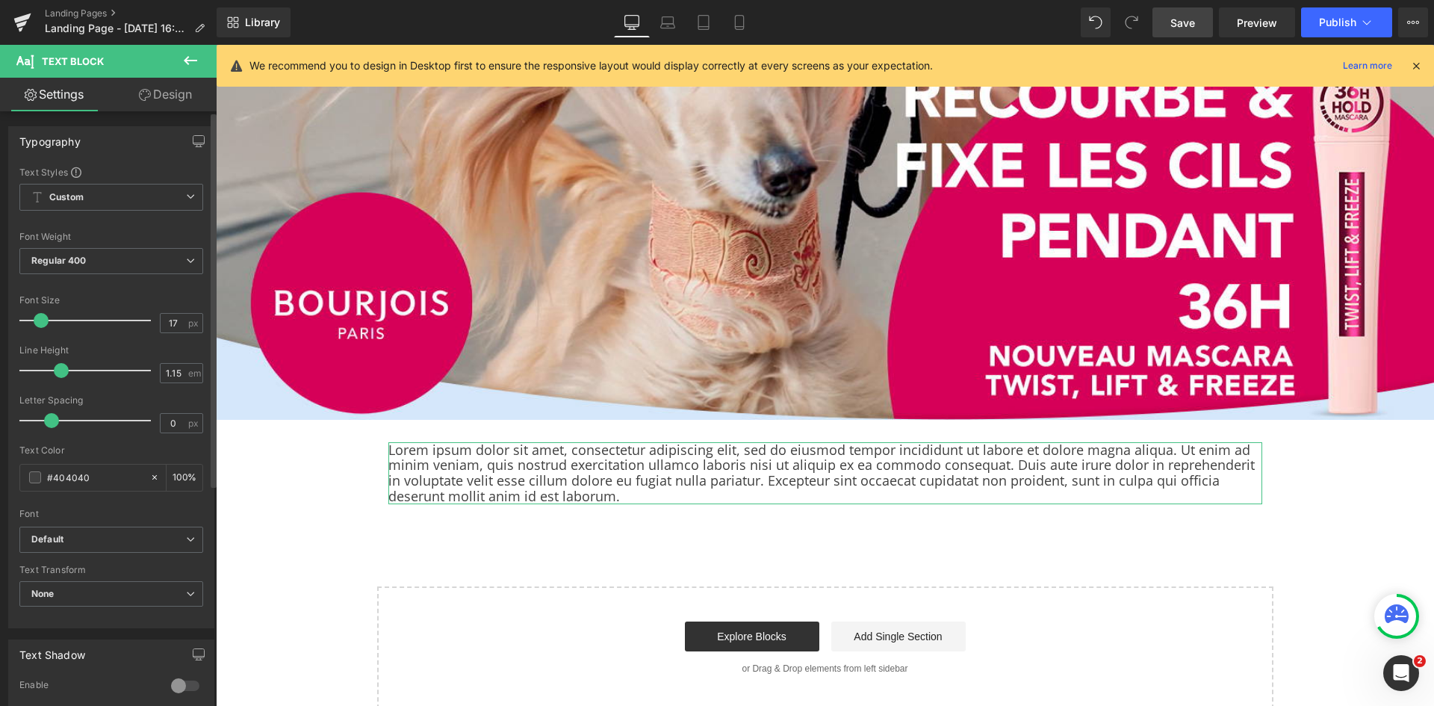
type input "16"
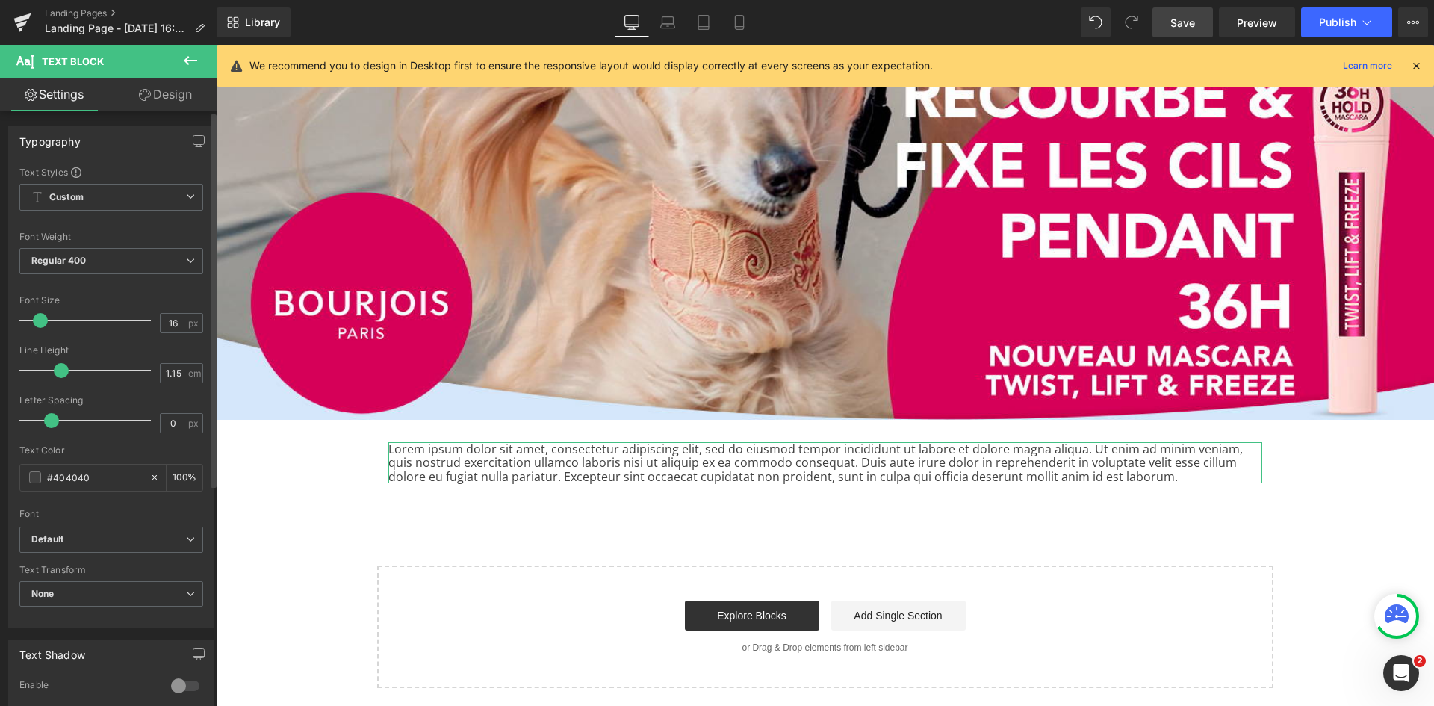
click at [43, 323] on span at bounding box center [40, 320] width 15 height 15
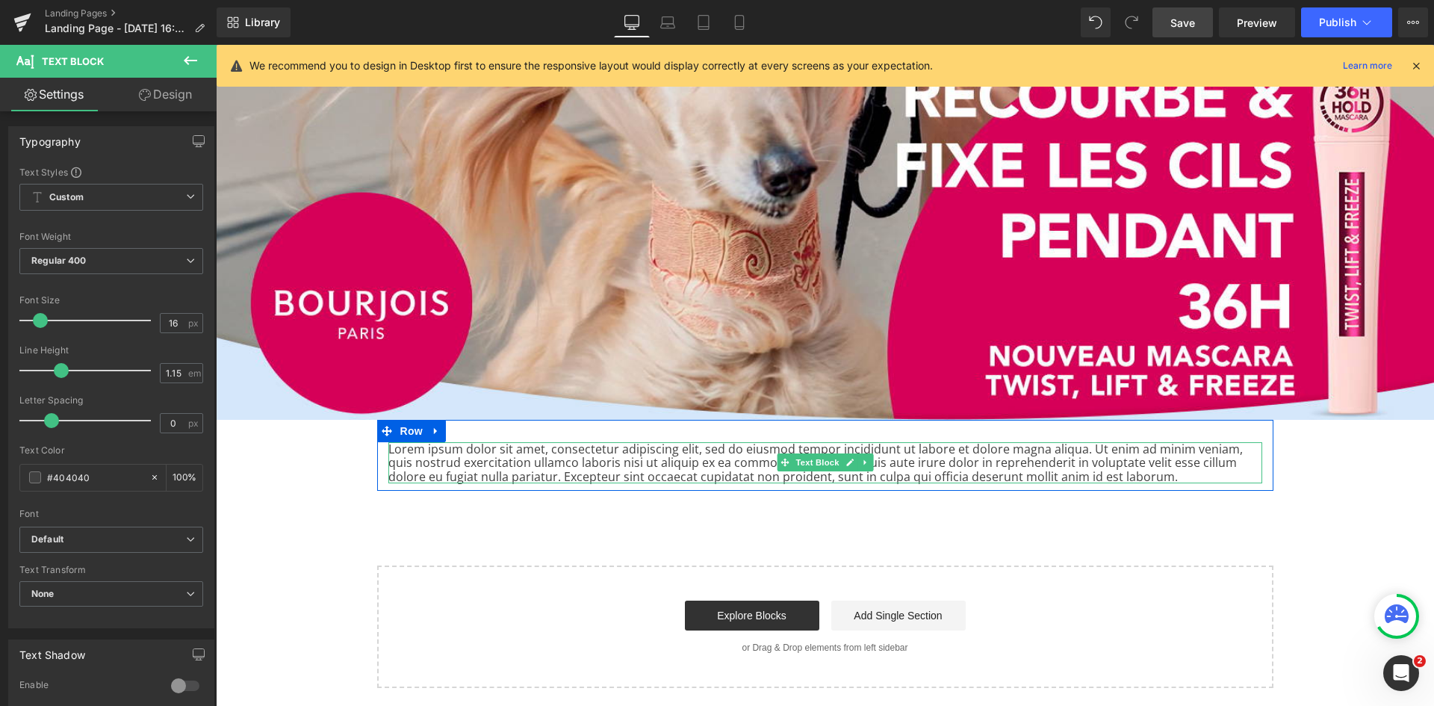
click at [873, 462] on p "Lorem ipsum dolor sit amet, consectetur adipiscing elit, sed do eiusmod tempor …" at bounding box center [825, 462] width 874 height 41
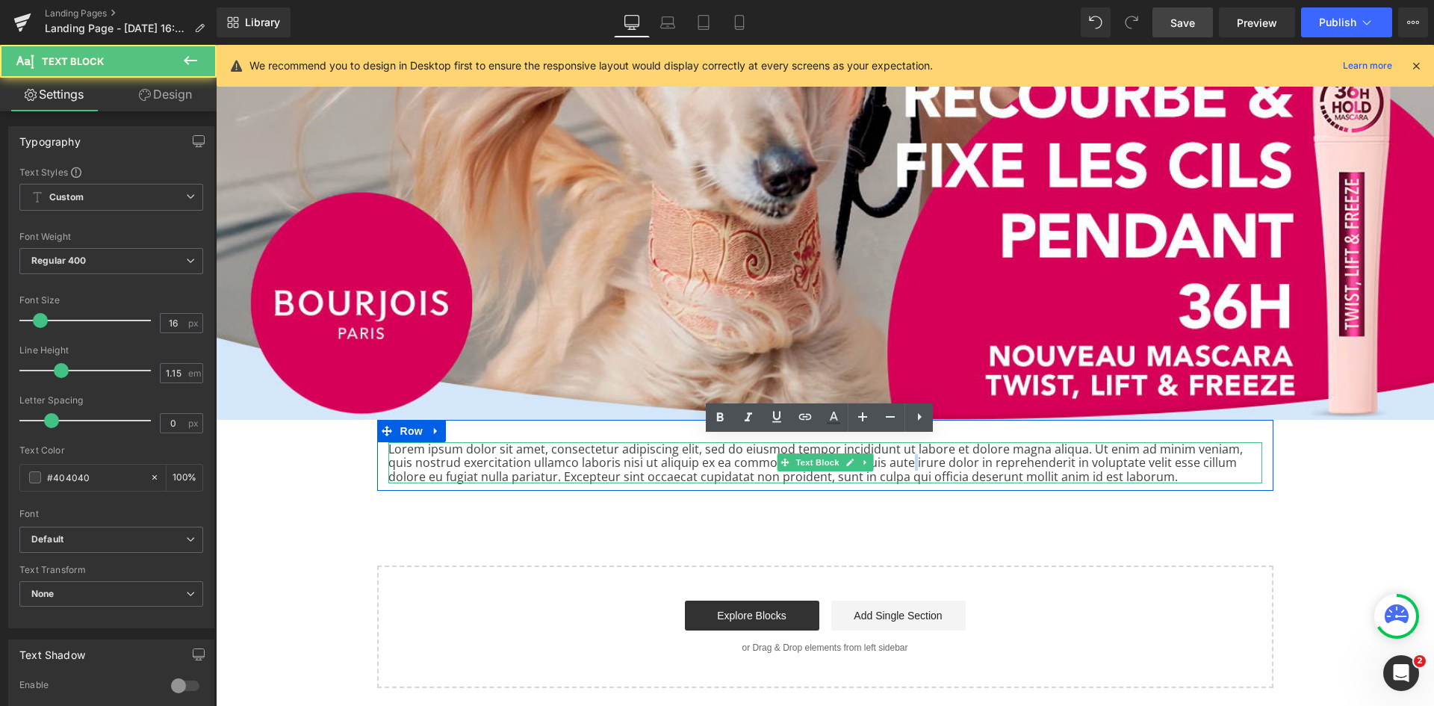
click at [873, 462] on p "Lorem ipsum dolor sit amet, consectetur adipiscing elit, sed do eiusmod tempor …" at bounding box center [825, 462] width 874 height 41
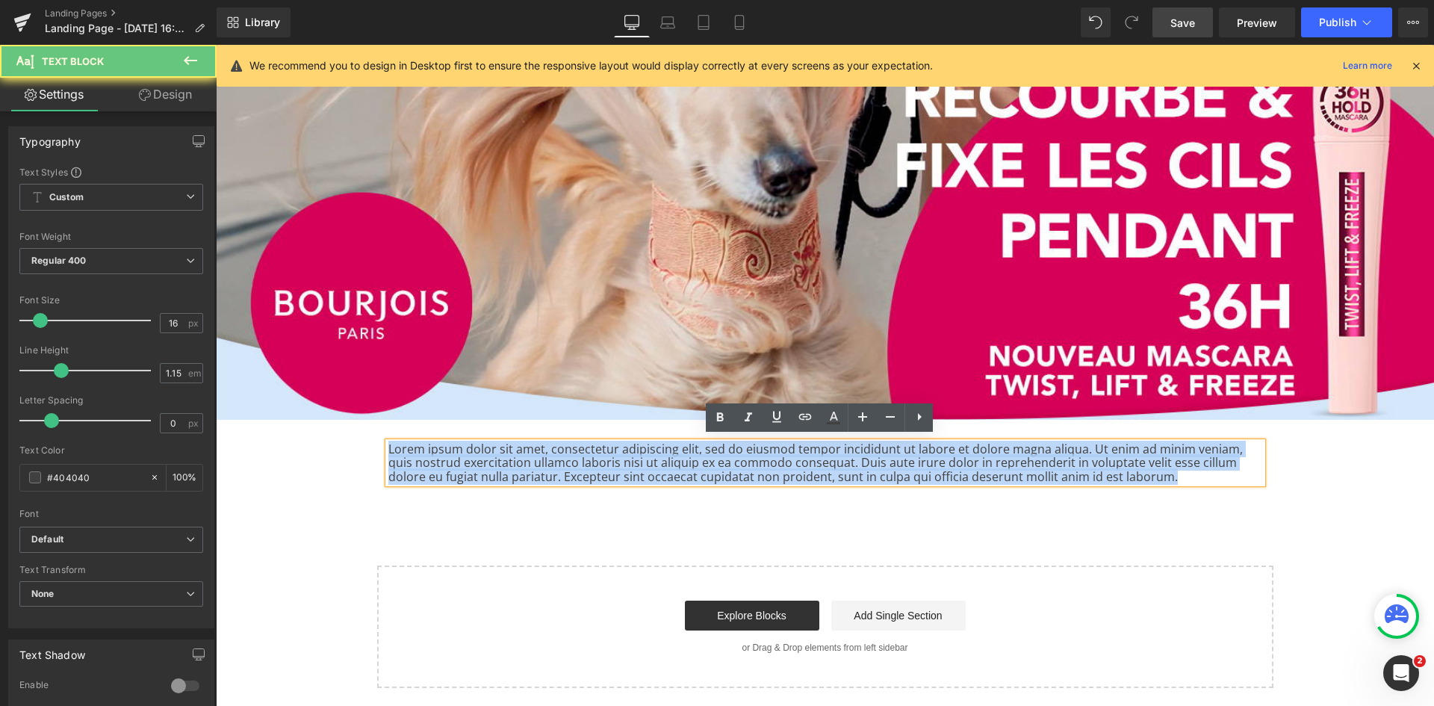
click at [873, 462] on p "Lorem ipsum dolor sit amet, consectetur adipiscing elit, sed do eiusmod tempor …" at bounding box center [825, 462] width 874 height 41
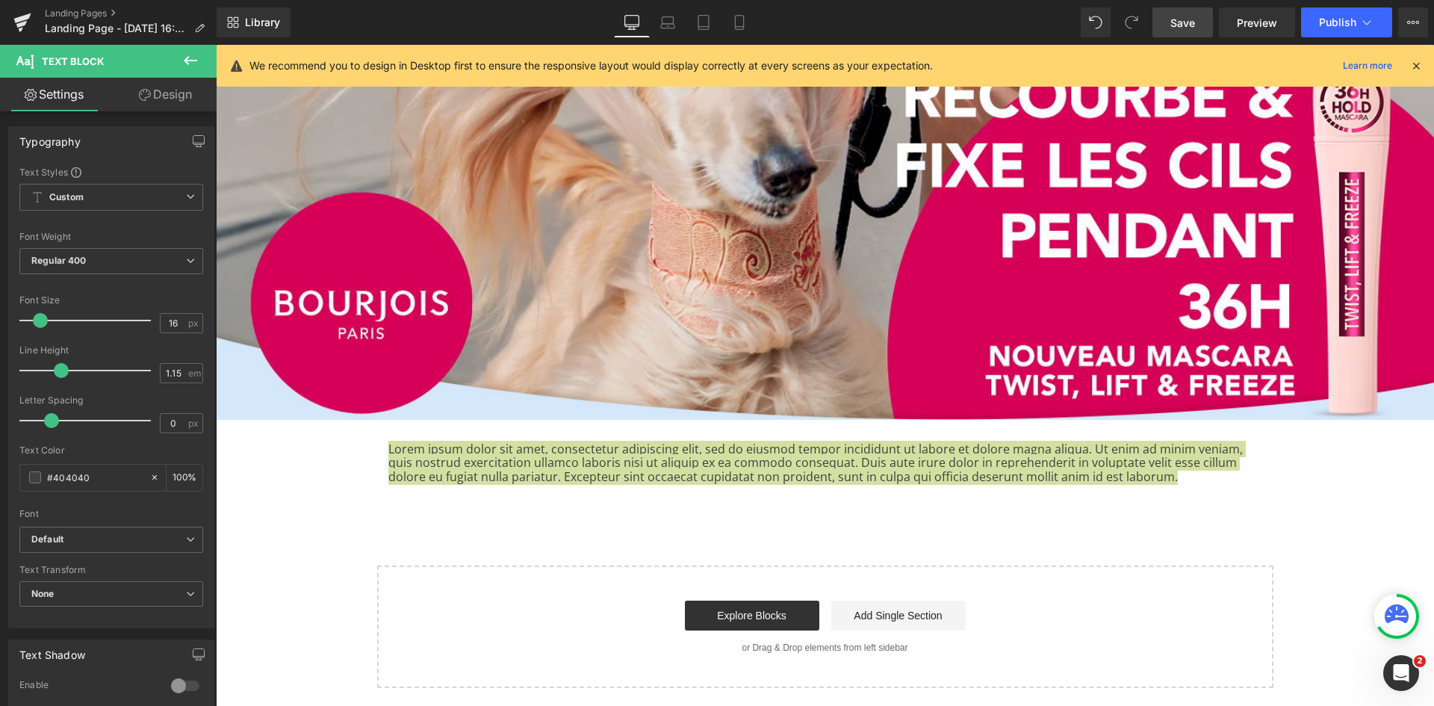
click at [191, 61] on icon at bounding box center [190, 60] width 13 height 9
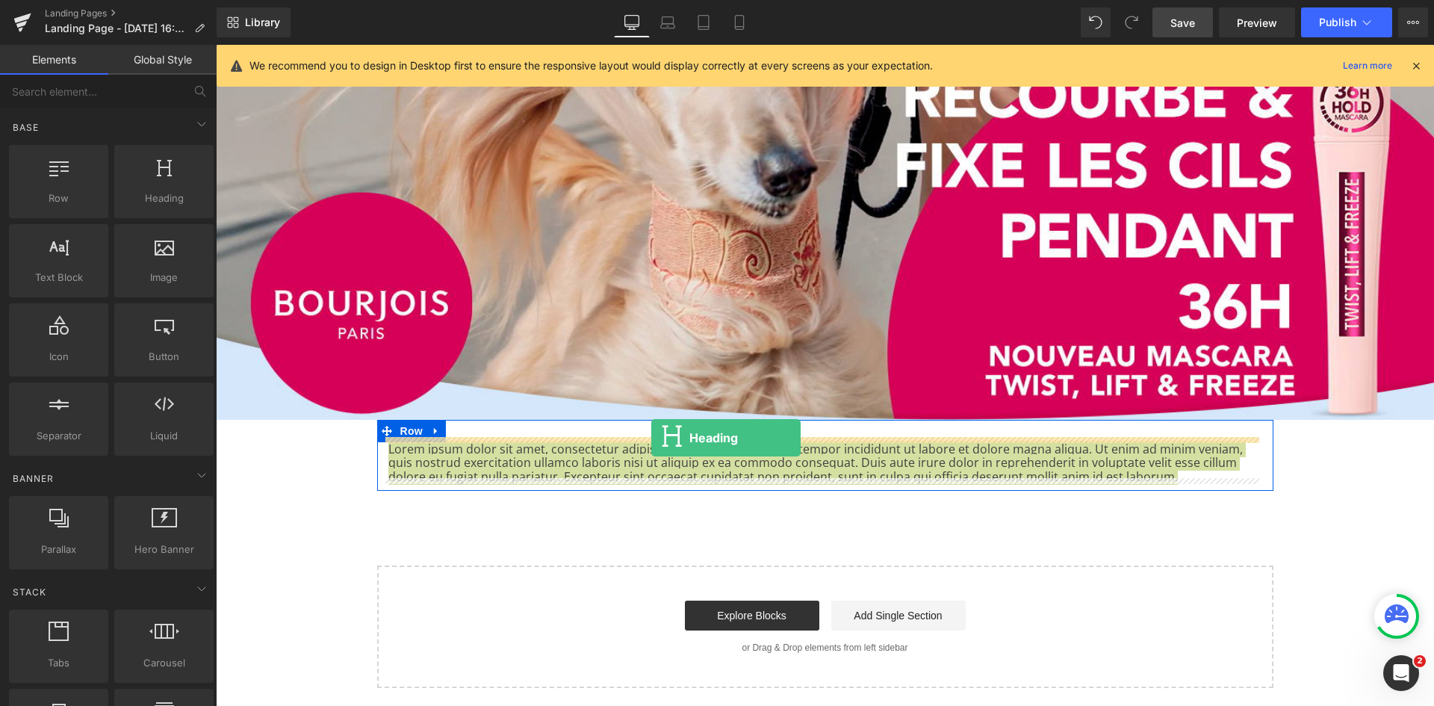
drag, startPoint x: 373, startPoint y: 223, endPoint x: 651, endPoint y: 438, distance: 352.0
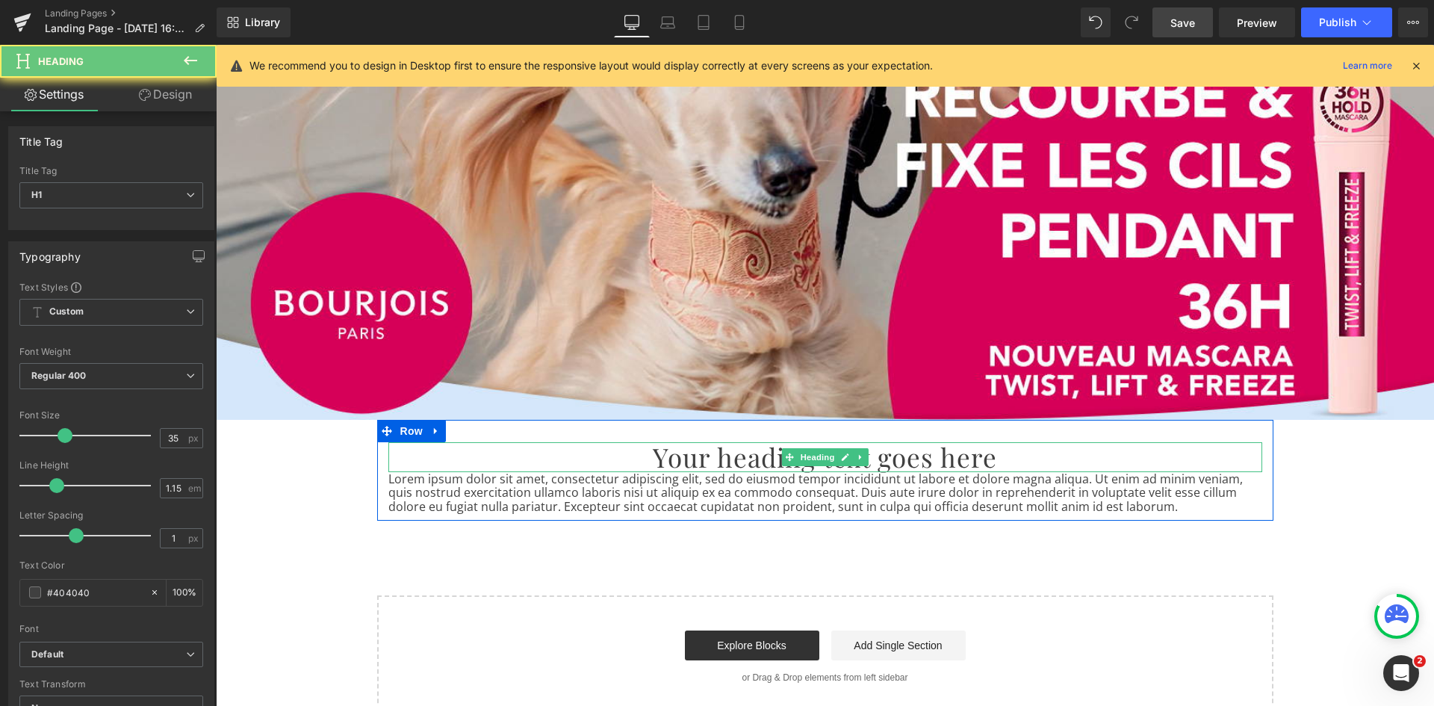
click at [756, 454] on h1 "Your heading text goes here" at bounding box center [825, 457] width 874 height 30
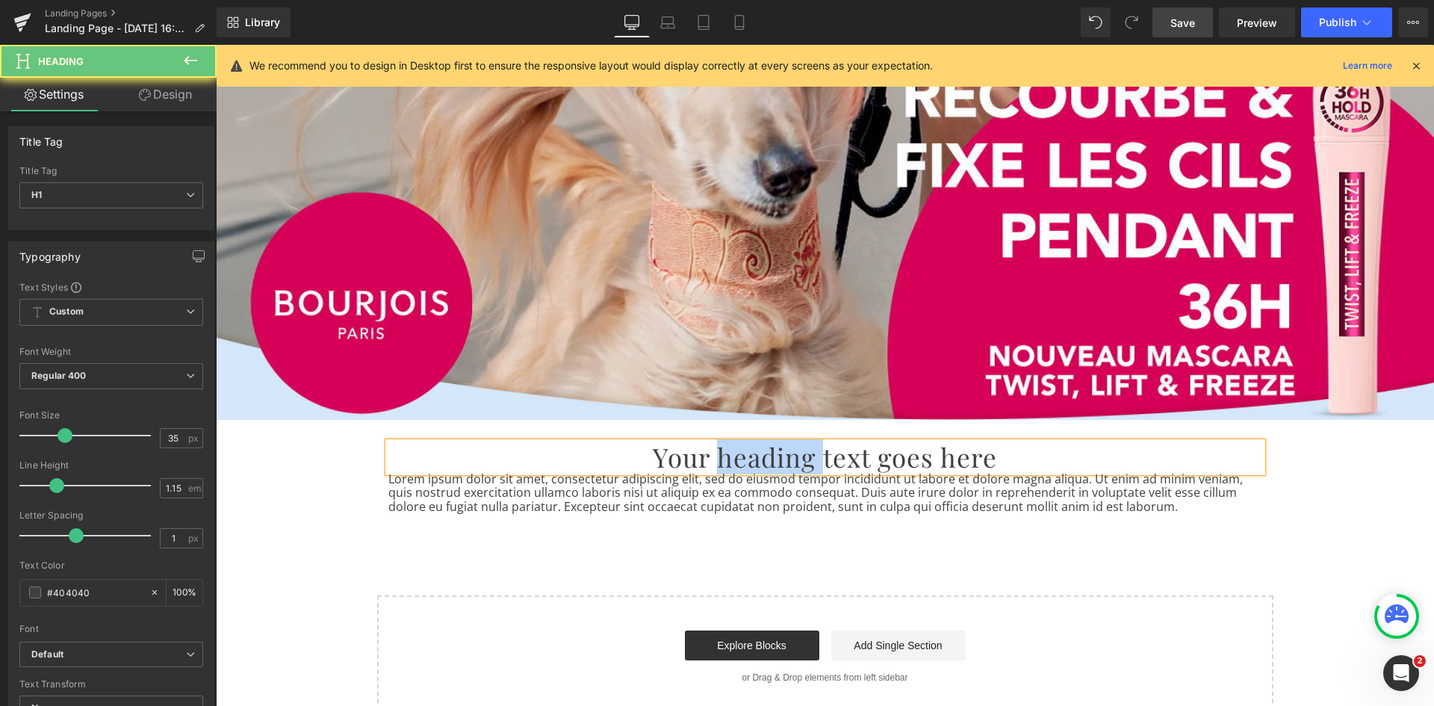
click at [756, 454] on h1 "Your heading text goes here" at bounding box center [825, 457] width 874 height 30
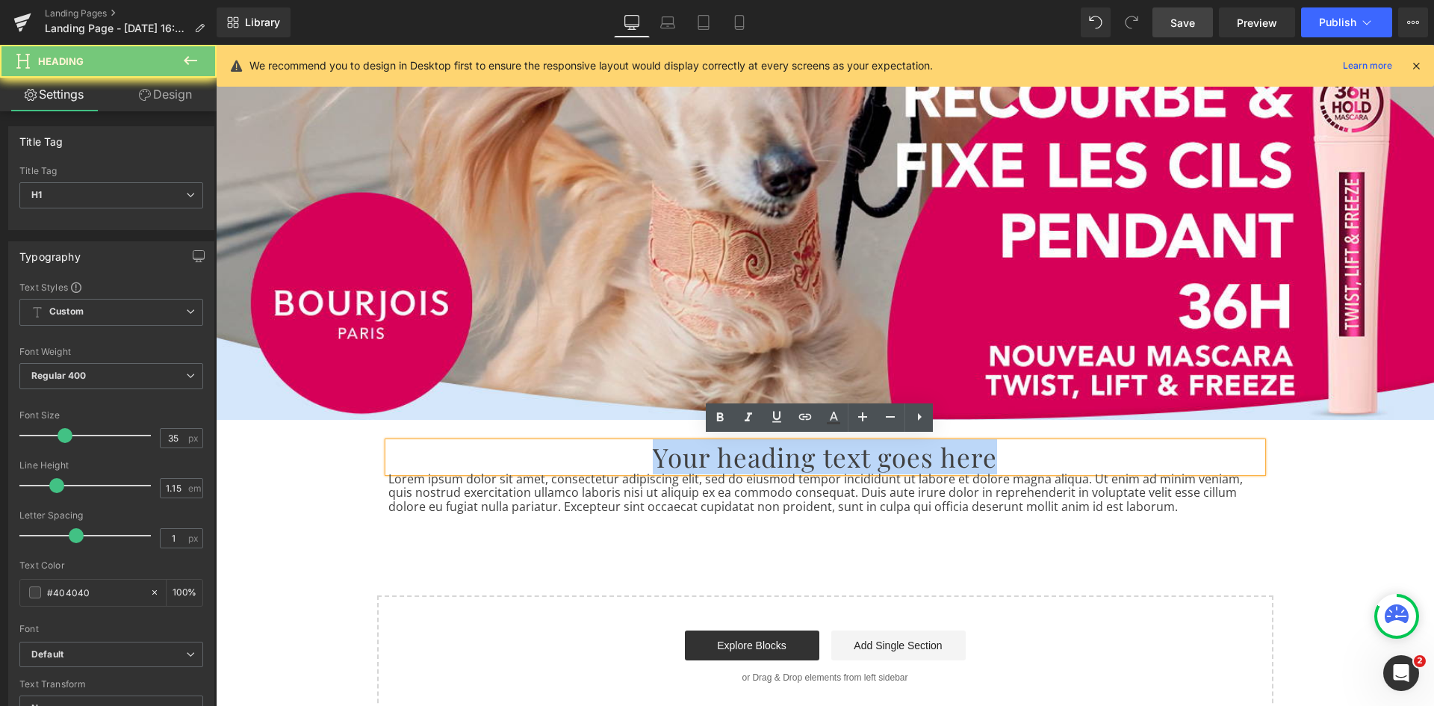
click at [756, 454] on h1 "Your heading text goes here" at bounding box center [825, 457] width 874 height 30
paste div
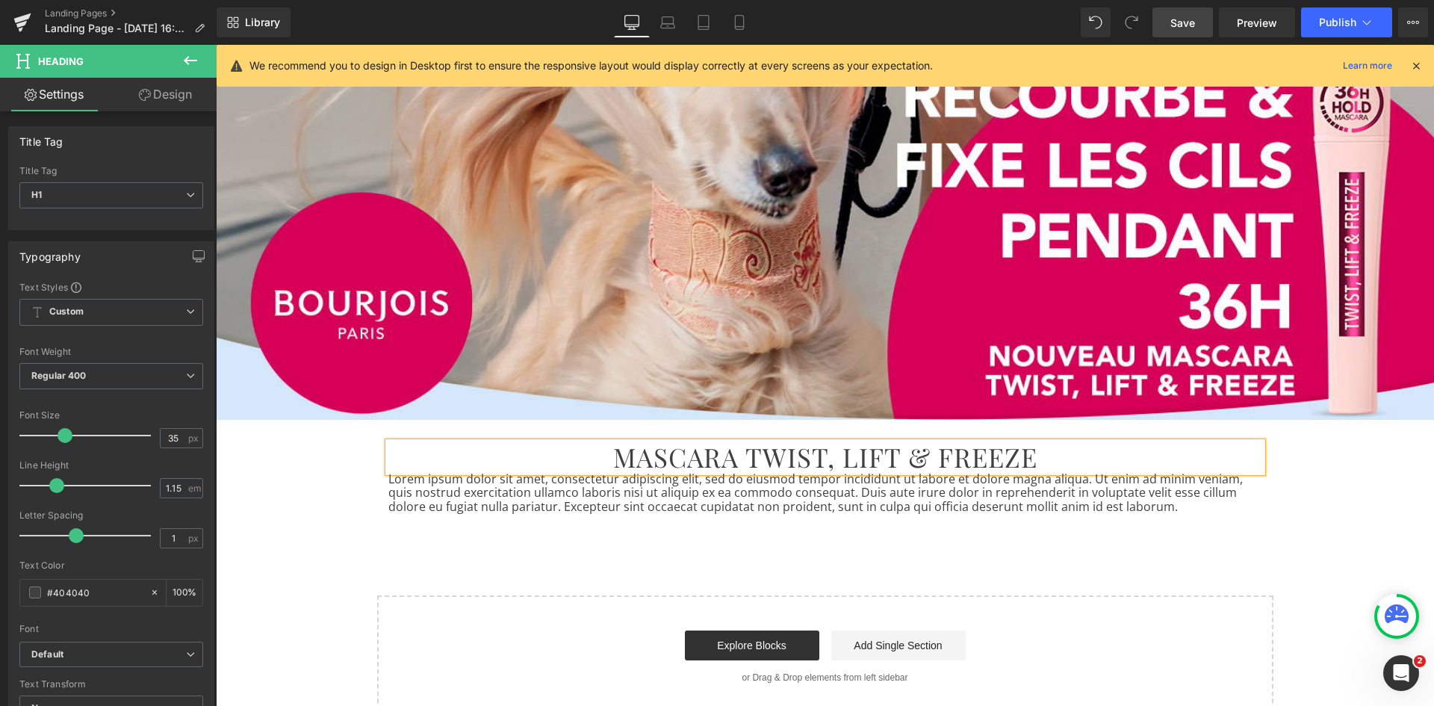
click at [1334, 547] on div "Image MASCARA TWIST, LIFT & FREEZE Heading Lorem ipsum dolor sit amet, consecte…" at bounding box center [825, 319] width 1218 height 798
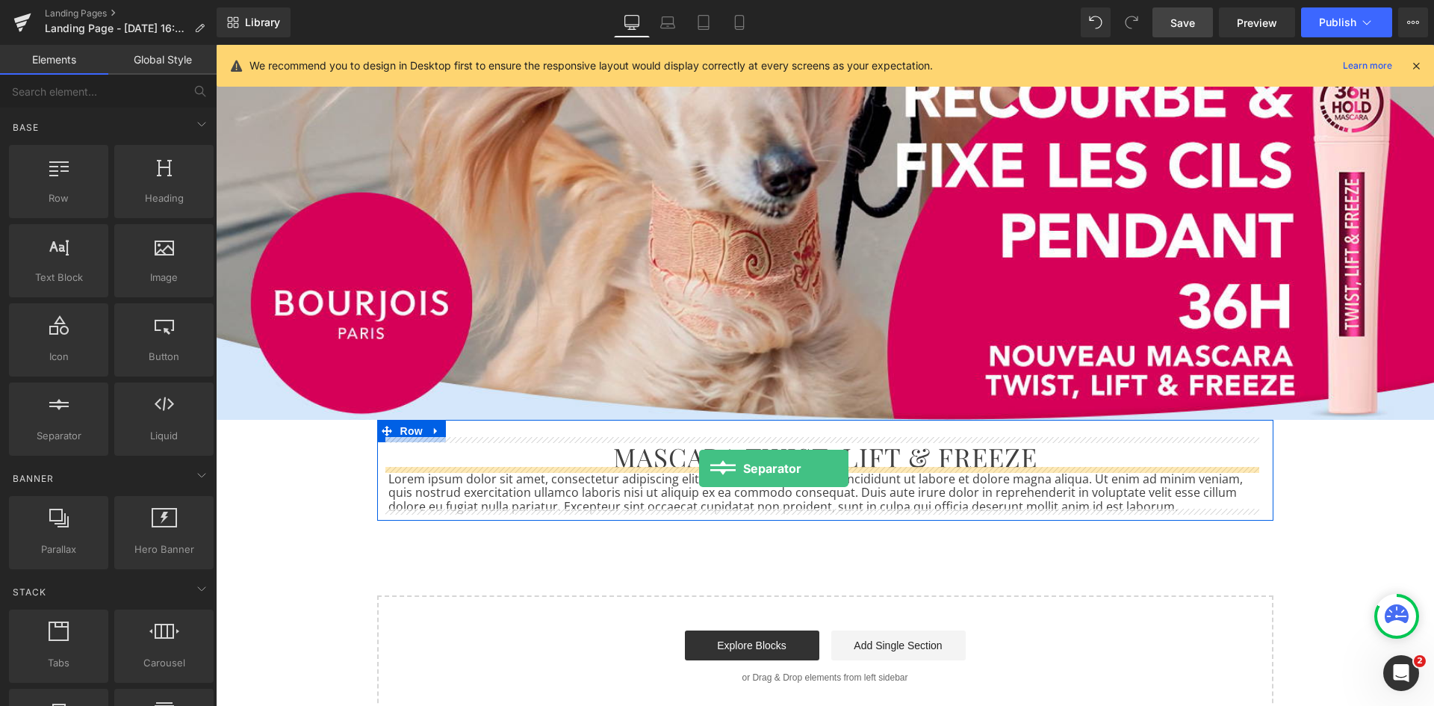
drag, startPoint x: 277, startPoint y: 462, endPoint x: 699, endPoint y: 468, distance: 422.1
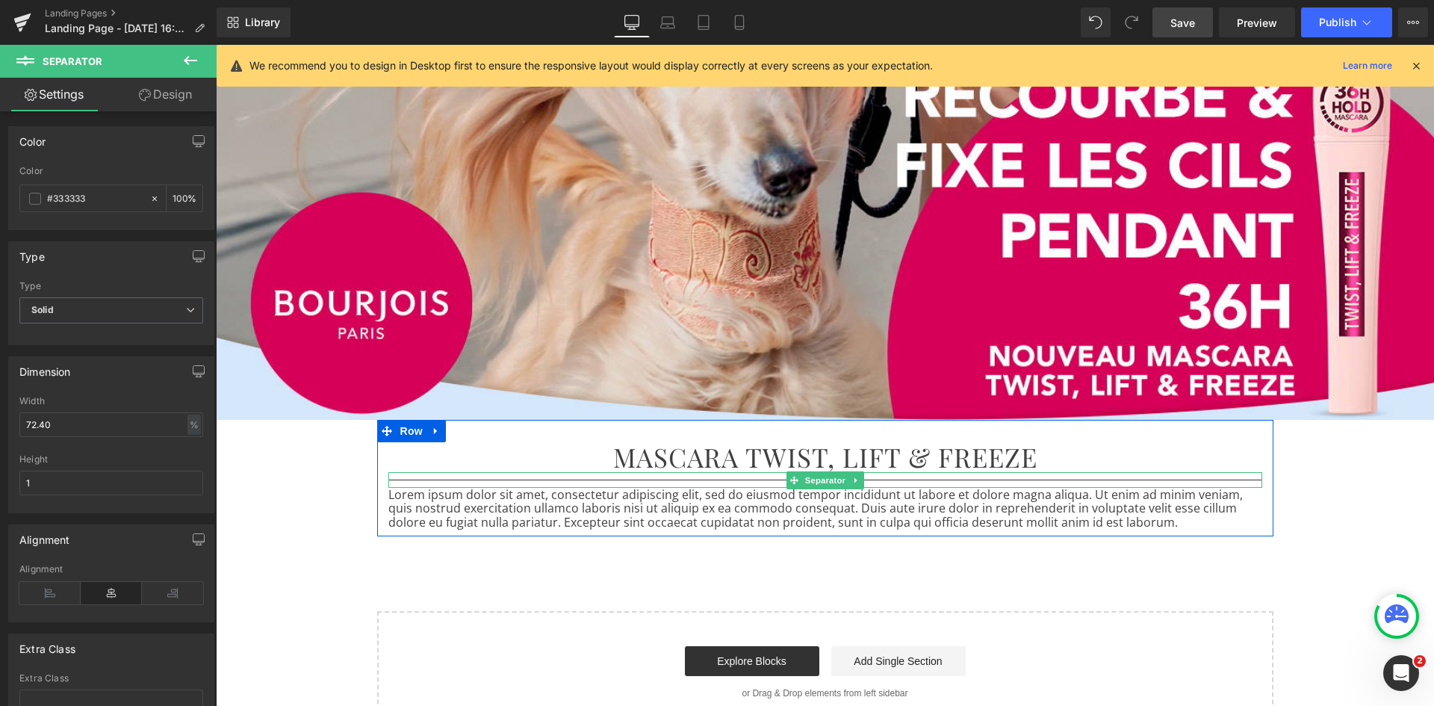
click at [737, 480] on hr at bounding box center [825, 484] width 874 height 8
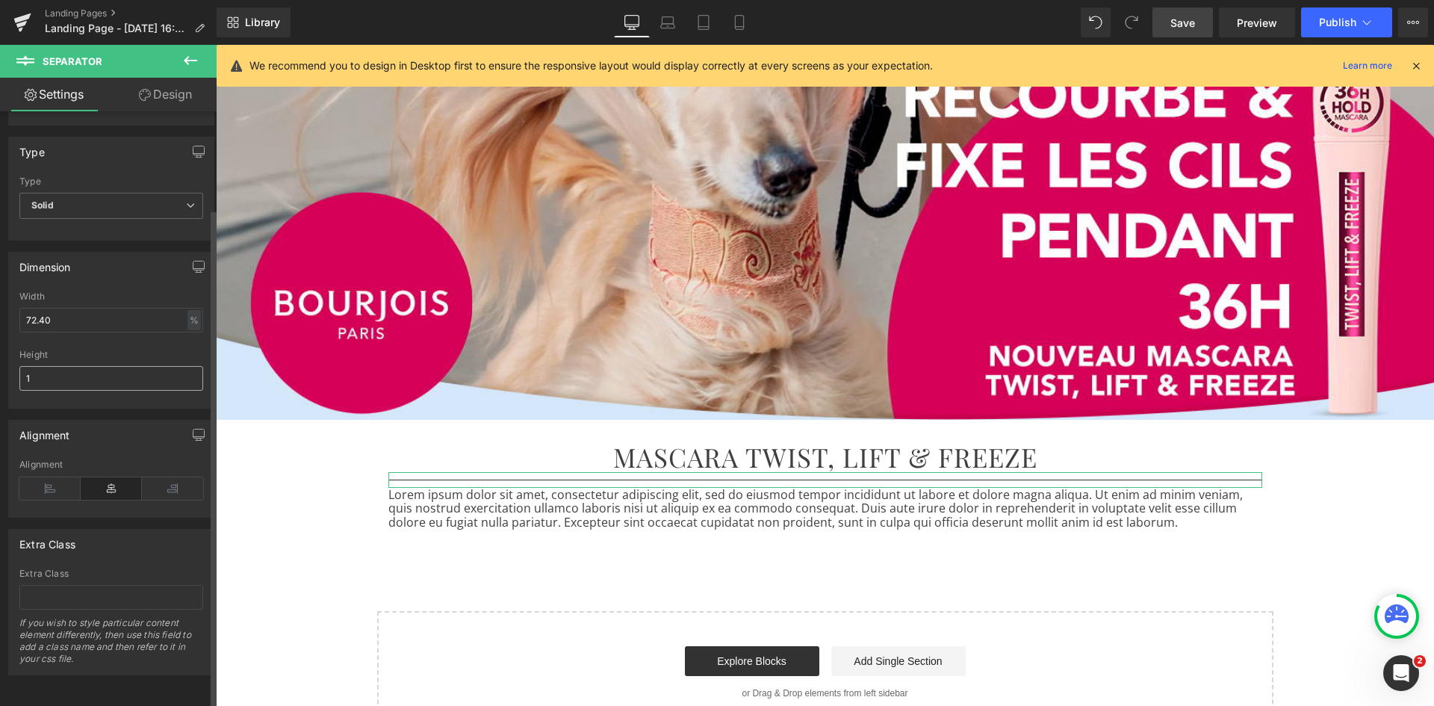
scroll to position [0, 0]
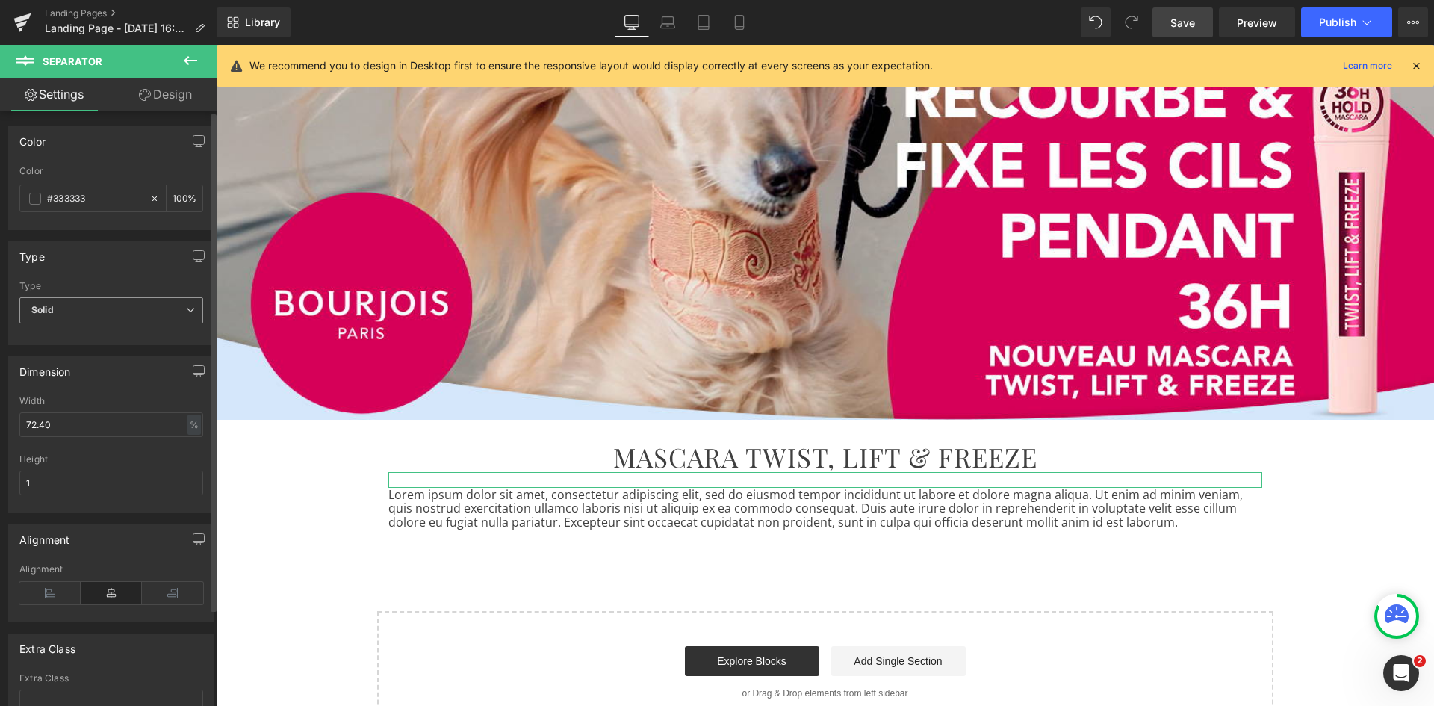
click at [170, 311] on span "Solid" at bounding box center [111, 310] width 184 height 26
click at [32, 202] on span at bounding box center [35, 199] width 12 height 12
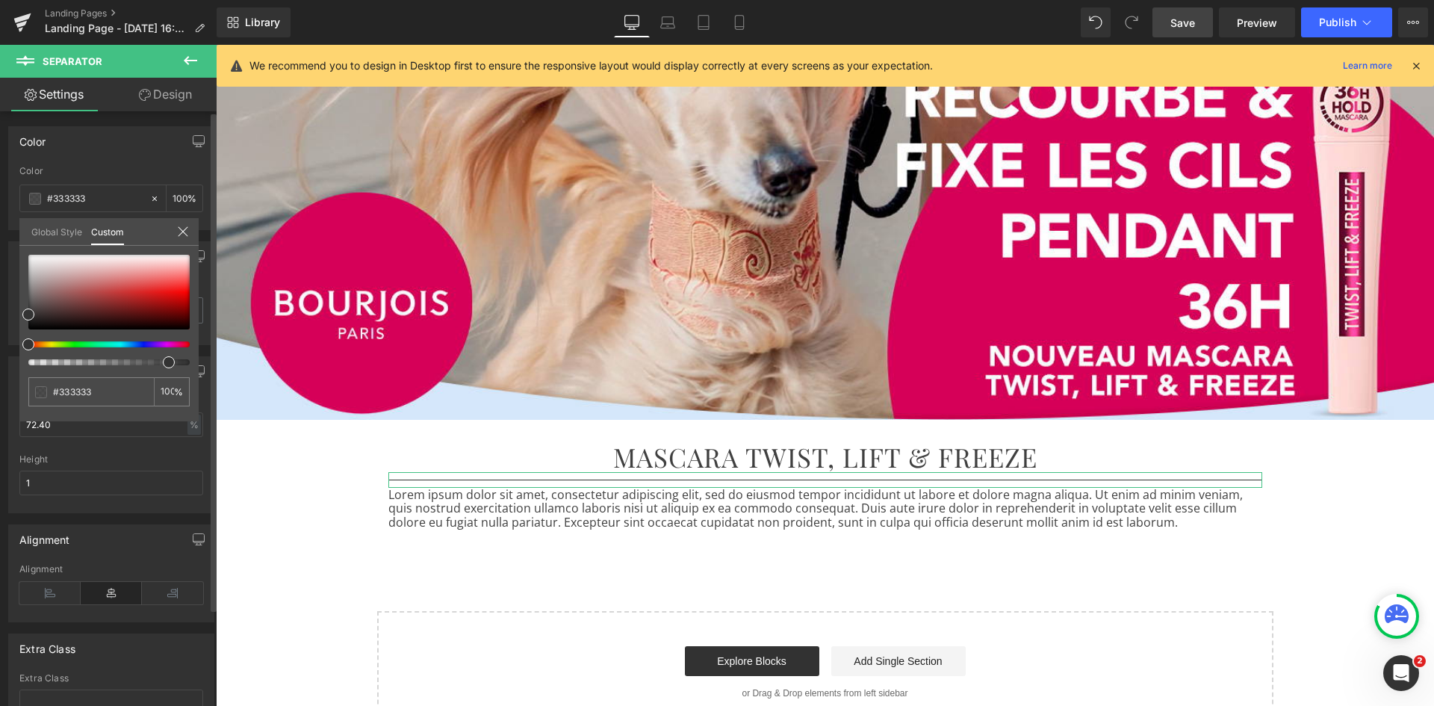
type input "87"
type input "16"
type input "0"
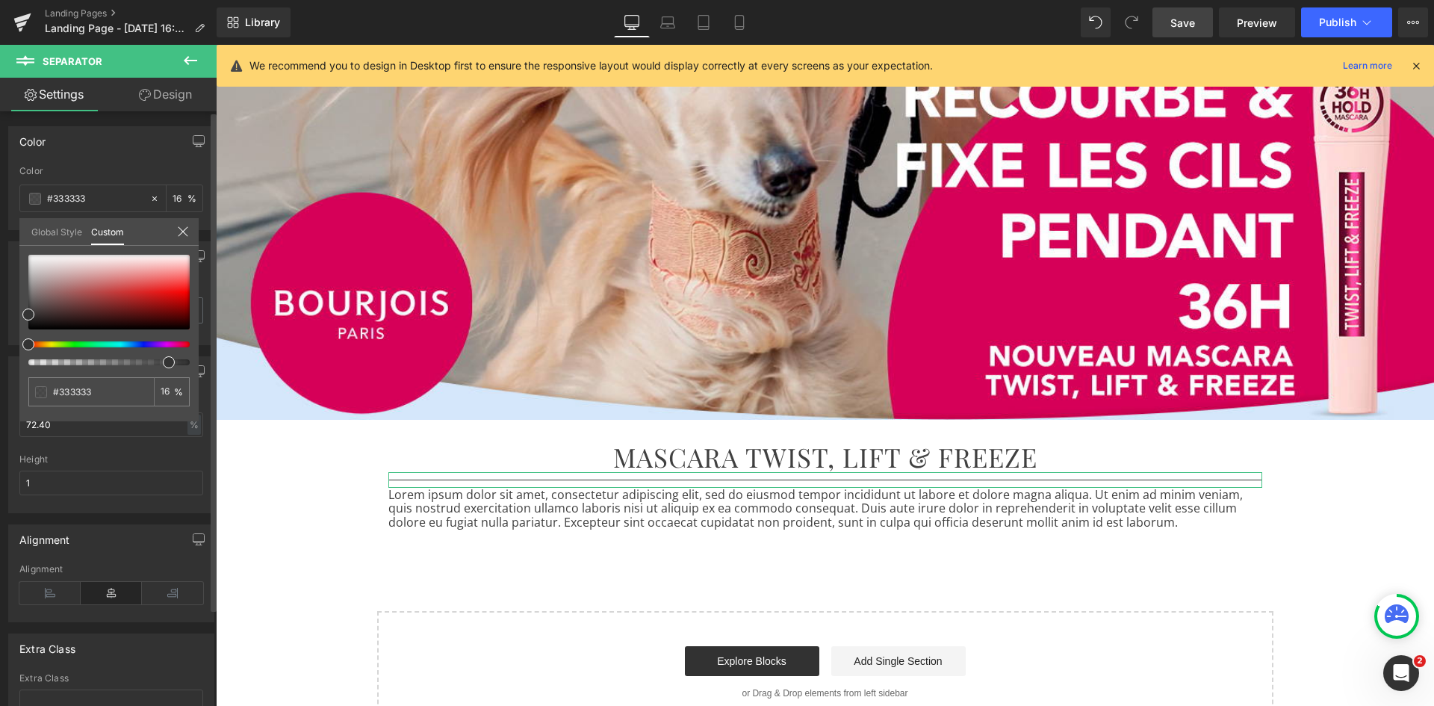
type input "0"
drag, startPoint x: 185, startPoint y: 361, endPoint x: 0, endPoint y: 374, distance: 185.0
click at [0, 230] on div "Color rgba(51, 51, 51, 0) Color #333333 0 % Global Style Custom Setup Global St…" at bounding box center [111, 172] width 223 height 115
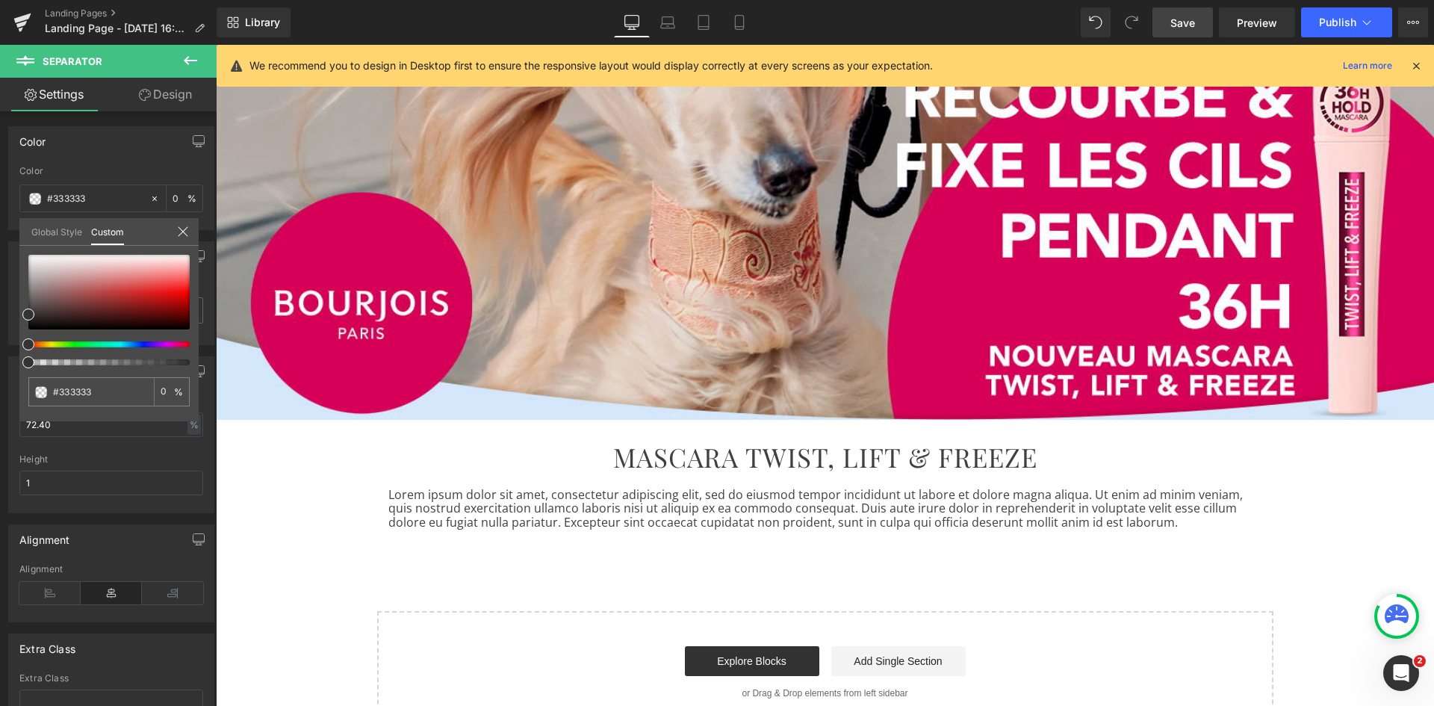
click at [545, 524] on body "Un carnet de velours offert dès 39€ d'achat, ou un vanity Soi Paris offert dès …" at bounding box center [825, 654] width 1218 height 1691
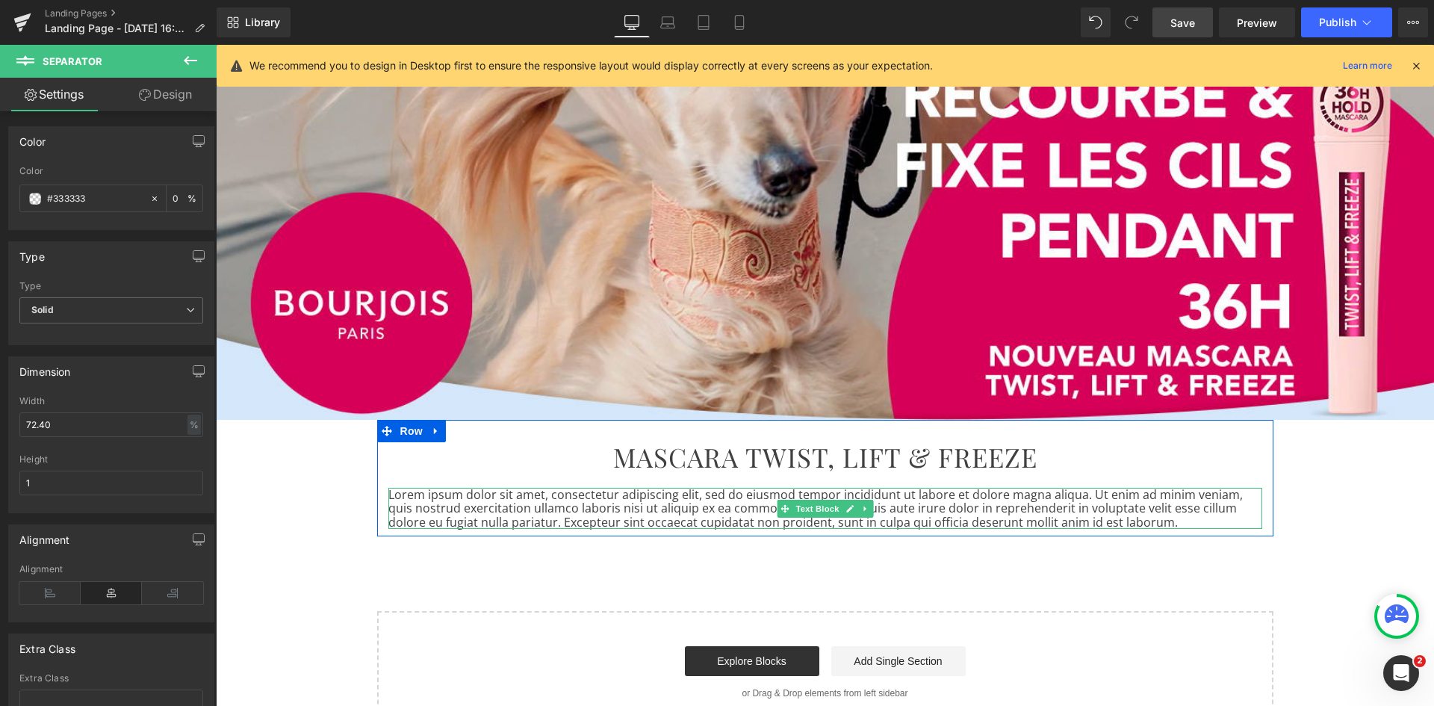
click at [947, 503] on p "Lorem ipsum dolor sit amet, consectetur adipiscing elit, sed do eiusmod tempor …" at bounding box center [825, 508] width 874 height 41
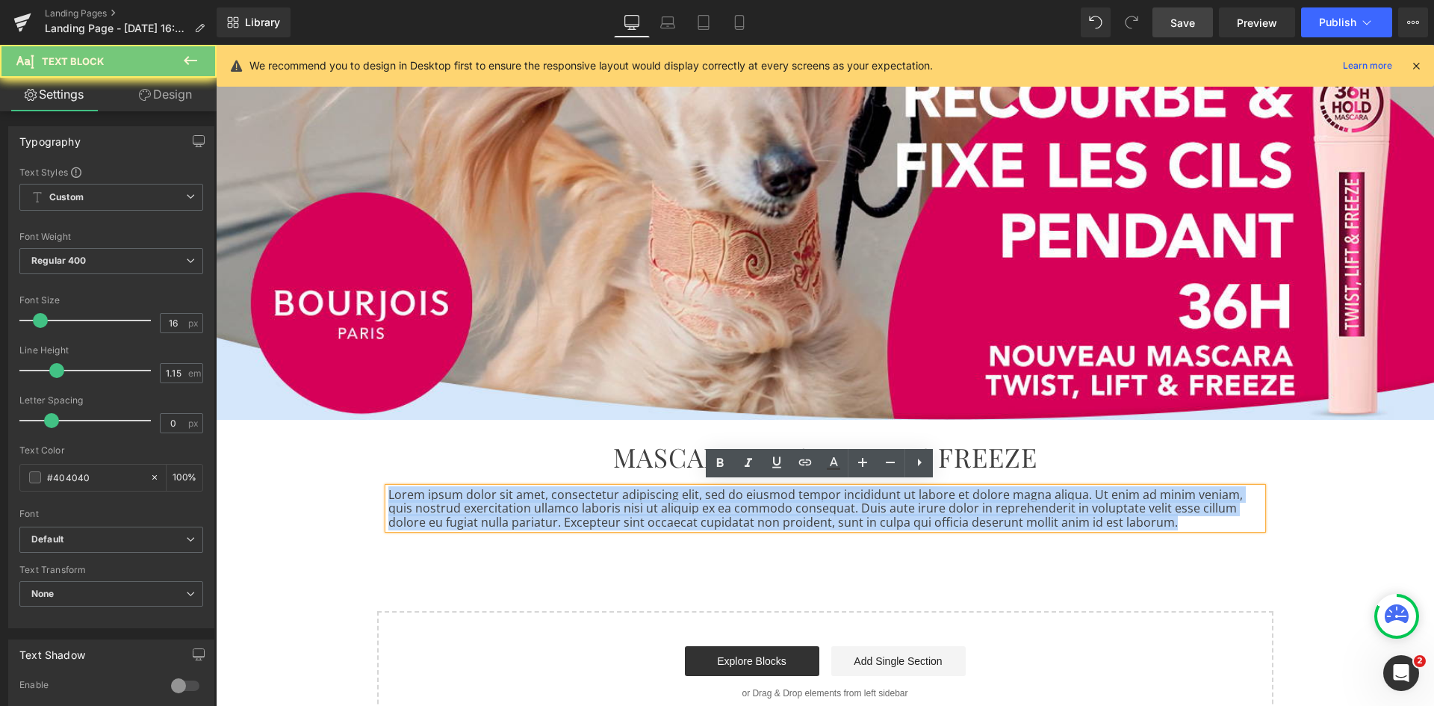
click at [947, 503] on p "Lorem ipsum dolor sit amet, consectetur adipiscing elit, sed do eiusmod tempor …" at bounding box center [825, 508] width 874 height 41
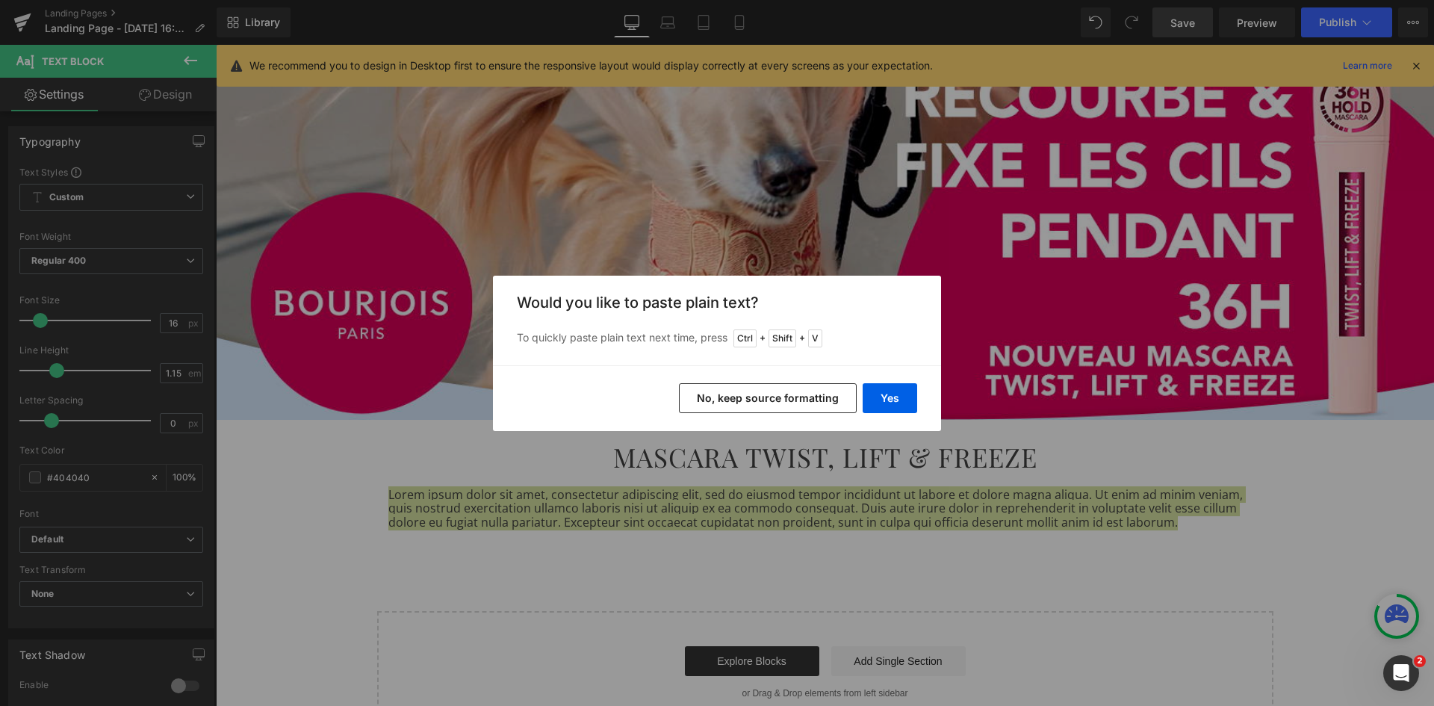
click at [819, 397] on button "No, keep source formatting" at bounding box center [768, 398] width 178 height 30
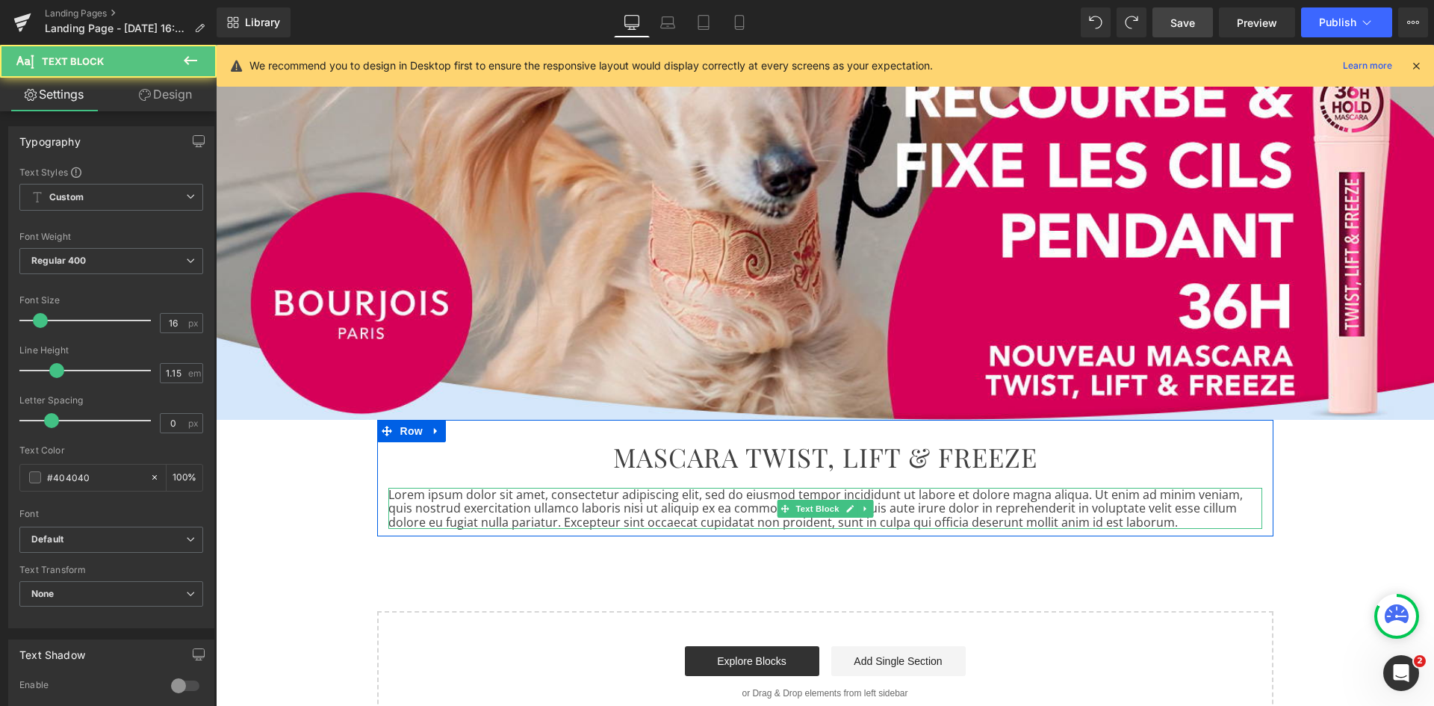
click at [489, 509] on p "Lorem ipsum dolor sit amet, consectetur adipiscing elit, sed do eiusmod tempor …" at bounding box center [825, 508] width 874 height 41
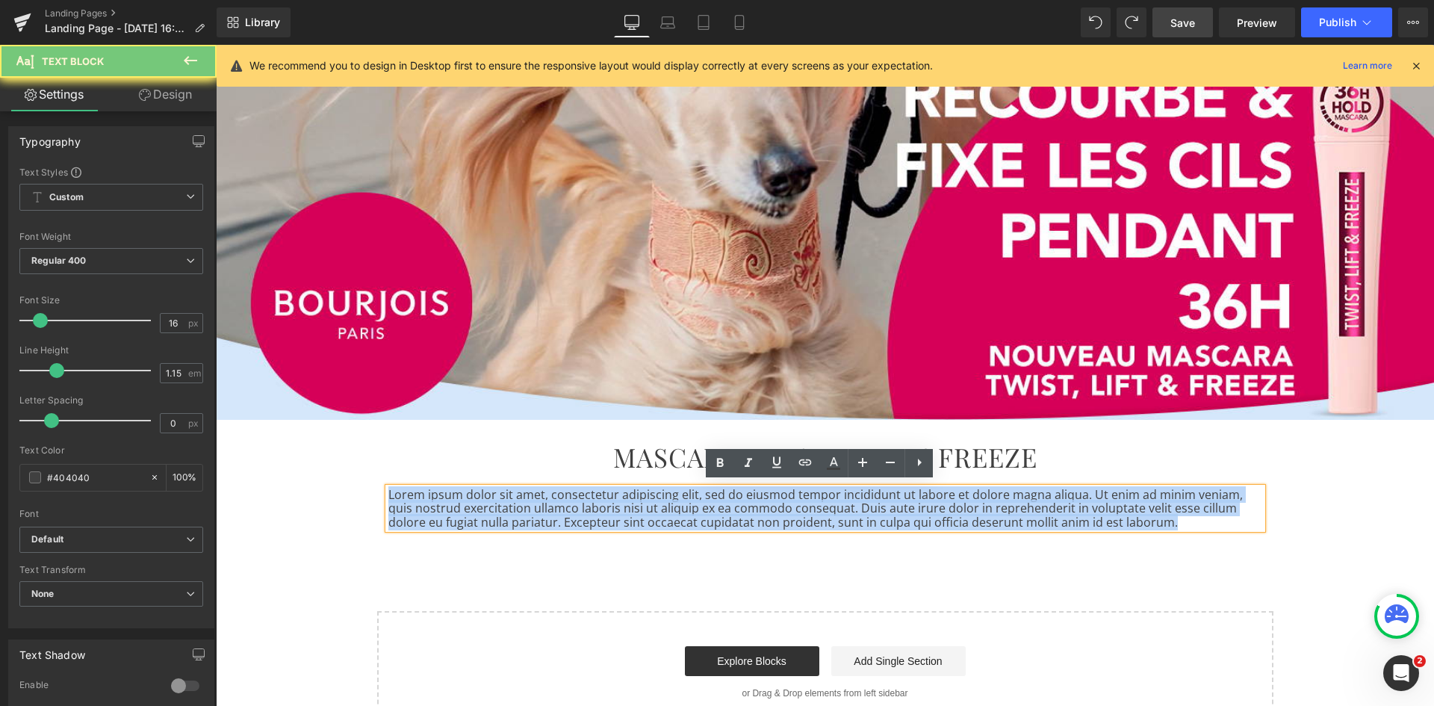
click at [489, 509] on p "Lorem ipsum dolor sit amet, consectetur adipiscing elit, sed do eiusmod tempor …" at bounding box center [825, 508] width 874 height 41
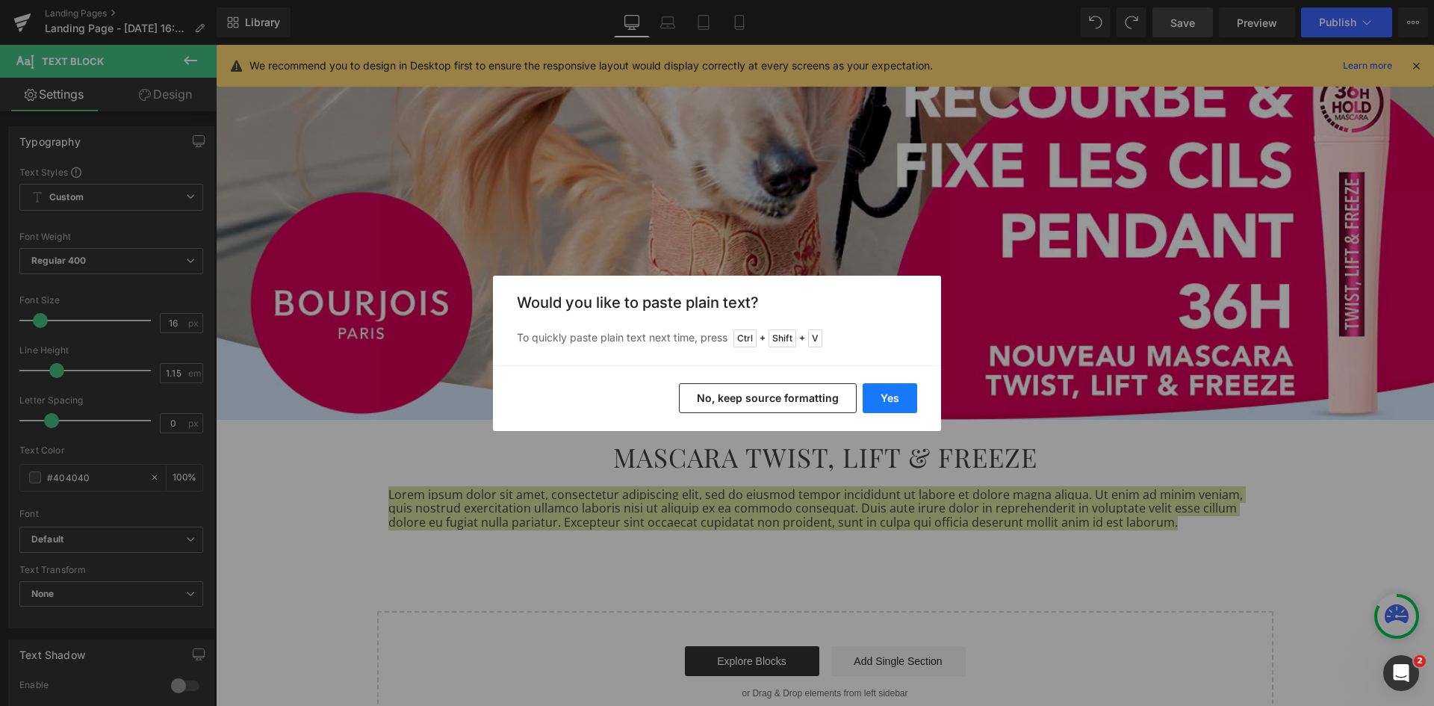
click at [904, 403] on button "Yes" at bounding box center [890, 398] width 55 height 30
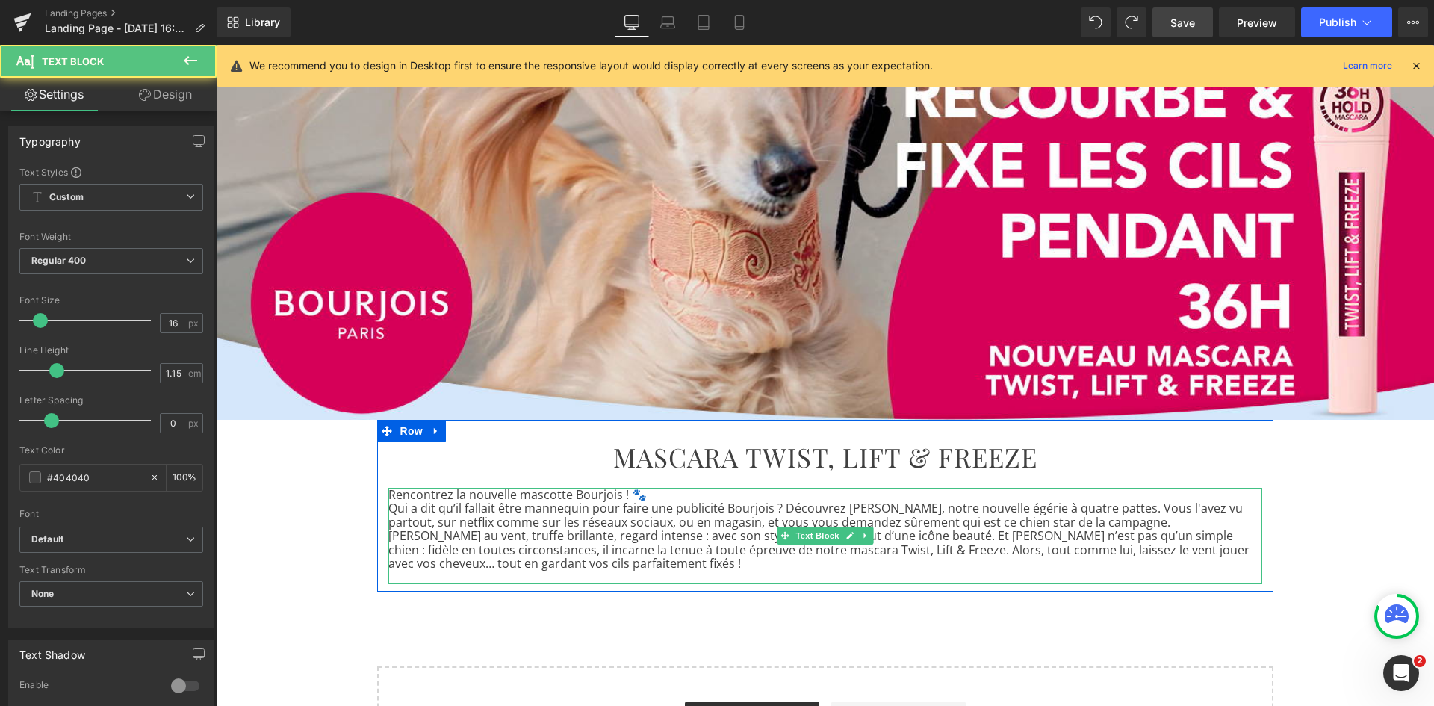
click at [388, 489] on p "Rencontrez la nouvelle mascotte Bourjois ! 🐾" at bounding box center [825, 494] width 874 height 13
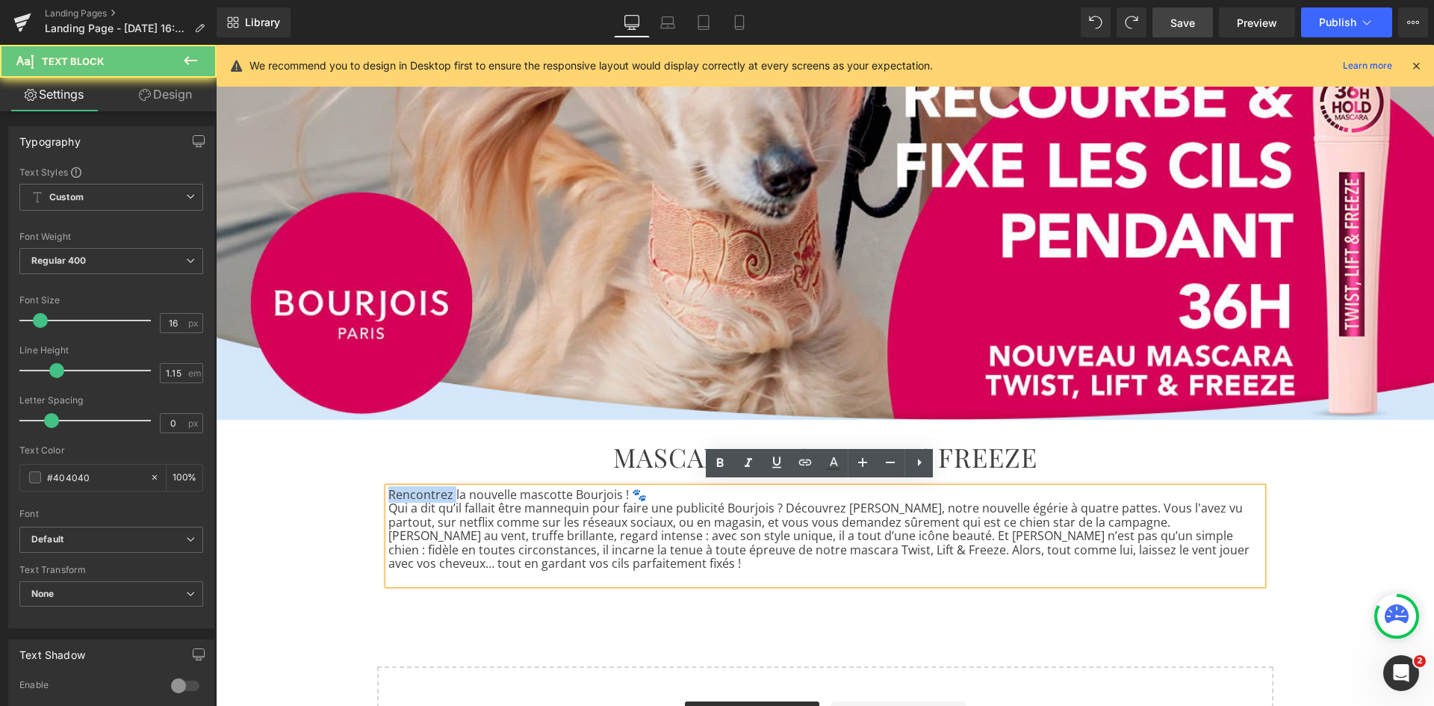
click at [388, 489] on p "Rencontrez la nouvelle mascotte Bourjois ! 🐾" at bounding box center [825, 494] width 874 height 13
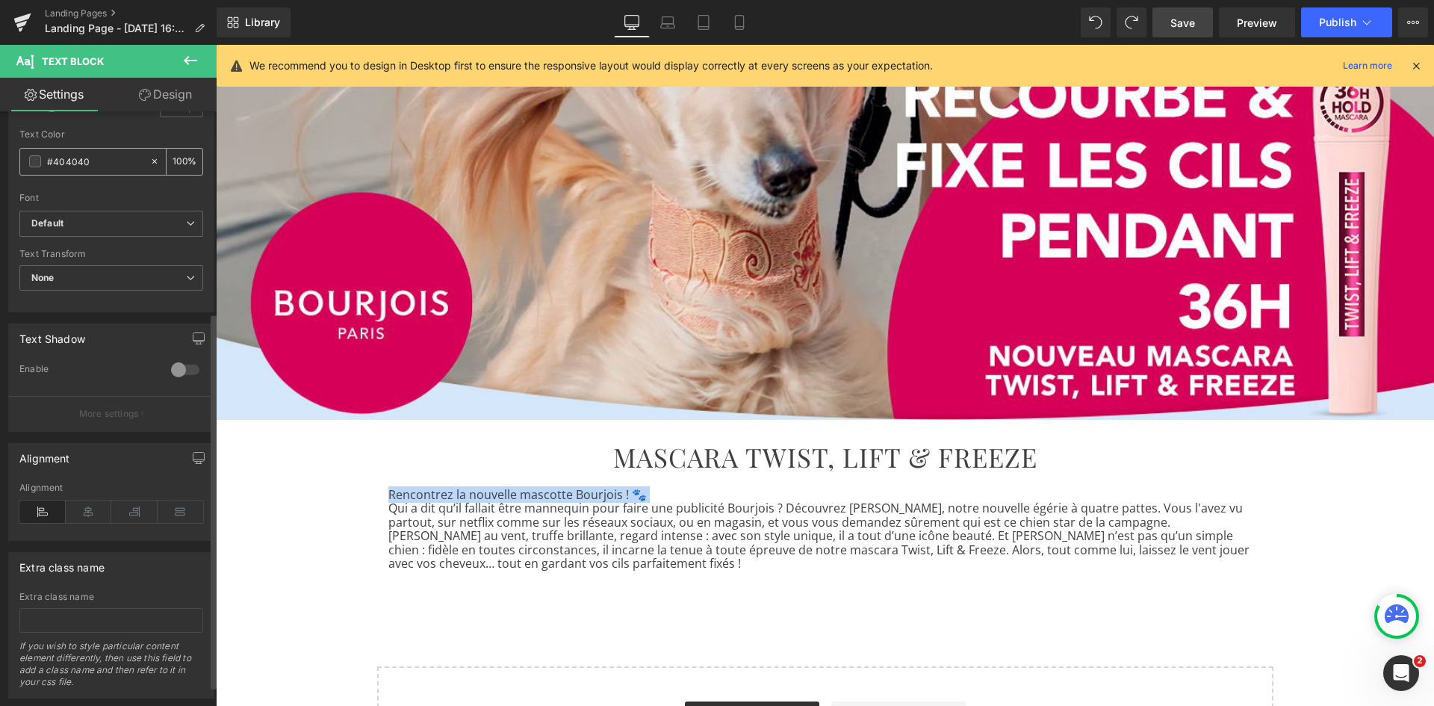
scroll to position [318, 0]
click at [81, 513] on icon at bounding box center [89, 509] width 46 height 22
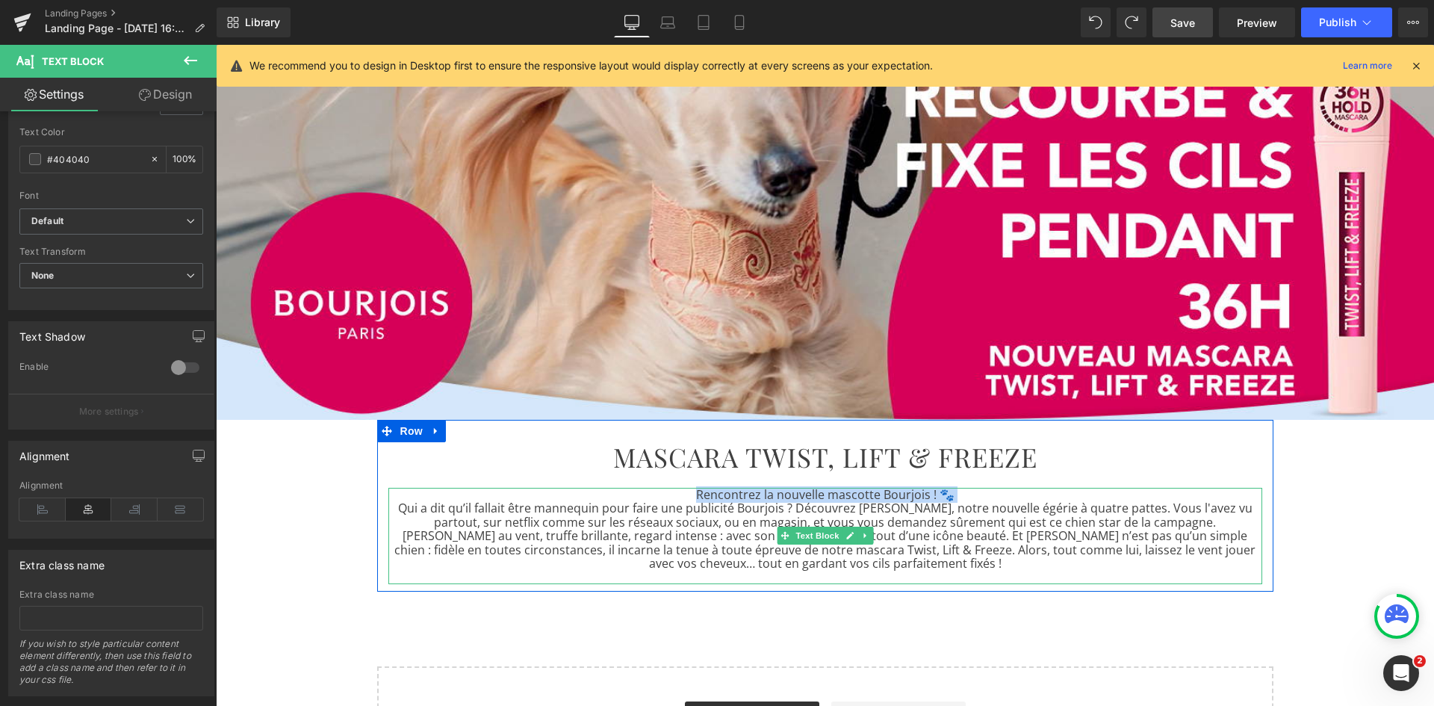
click at [966, 492] on p "Rencontrez la nouvelle mascotte Bourjois ! 🐾" at bounding box center [825, 494] width 874 height 13
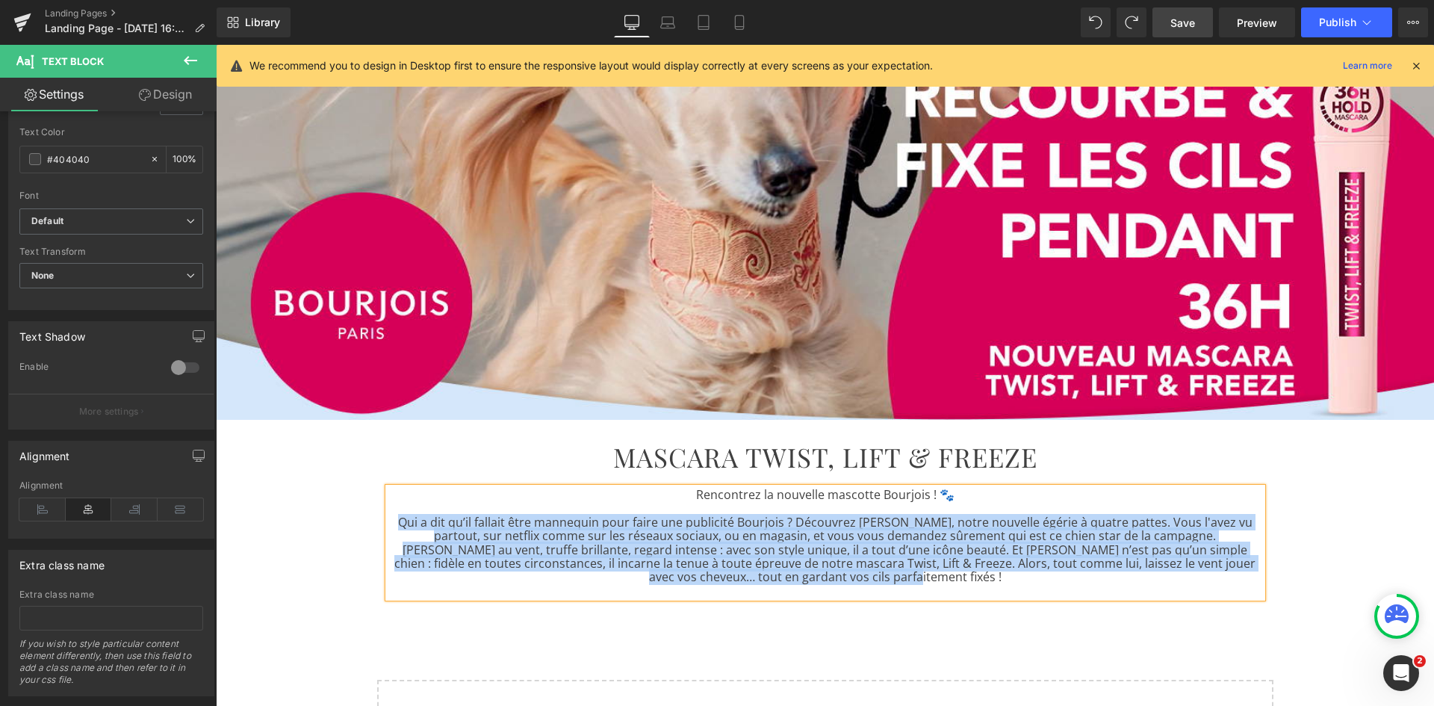
drag, startPoint x: 891, startPoint y: 571, endPoint x: 384, endPoint y: 518, distance: 510.0
click at [388, 518] on p "Qui a dit qu’il fallait être mannequin pour faire une publicité Bourjois ? Déco…" at bounding box center [825, 549] width 874 height 69
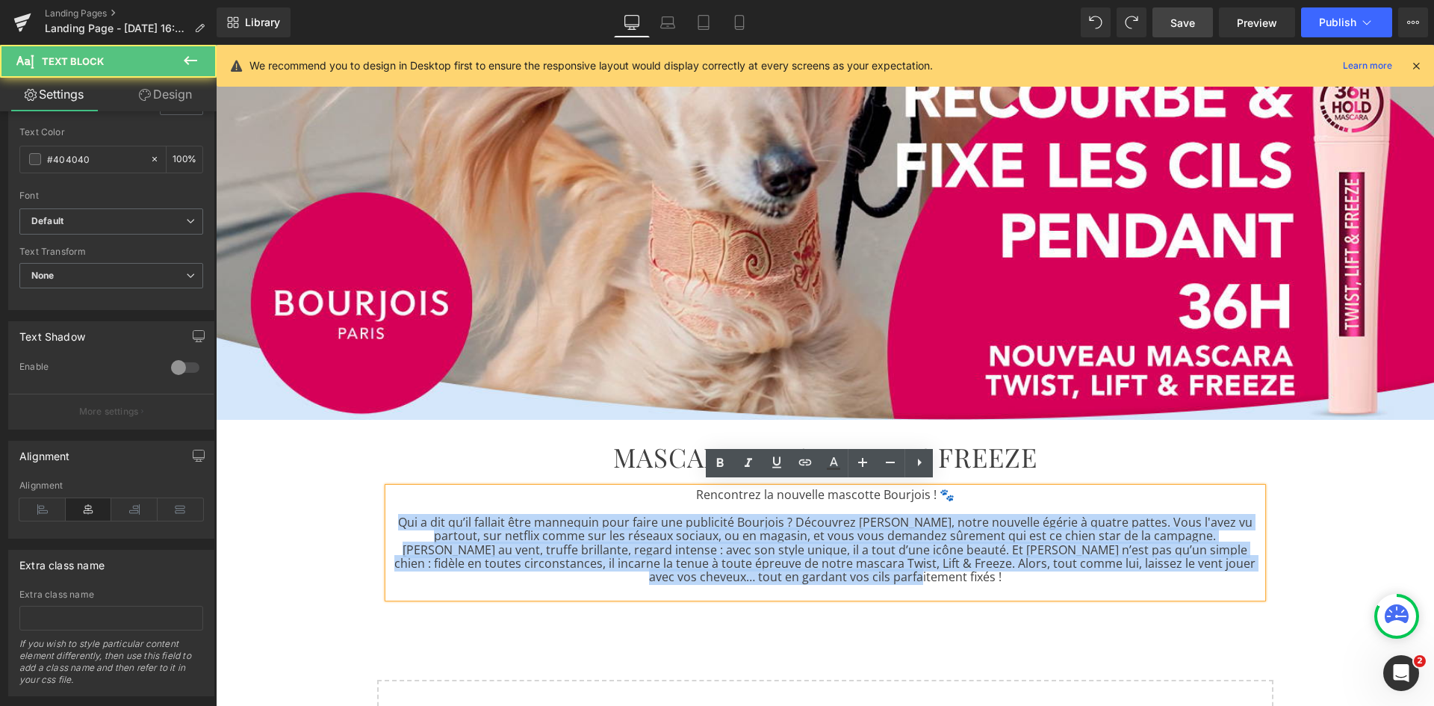
click at [590, 525] on p "Qui a dit qu’il fallait être mannequin pour faire une publicité Bourjois ? Déco…" at bounding box center [825, 549] width 874 height 69
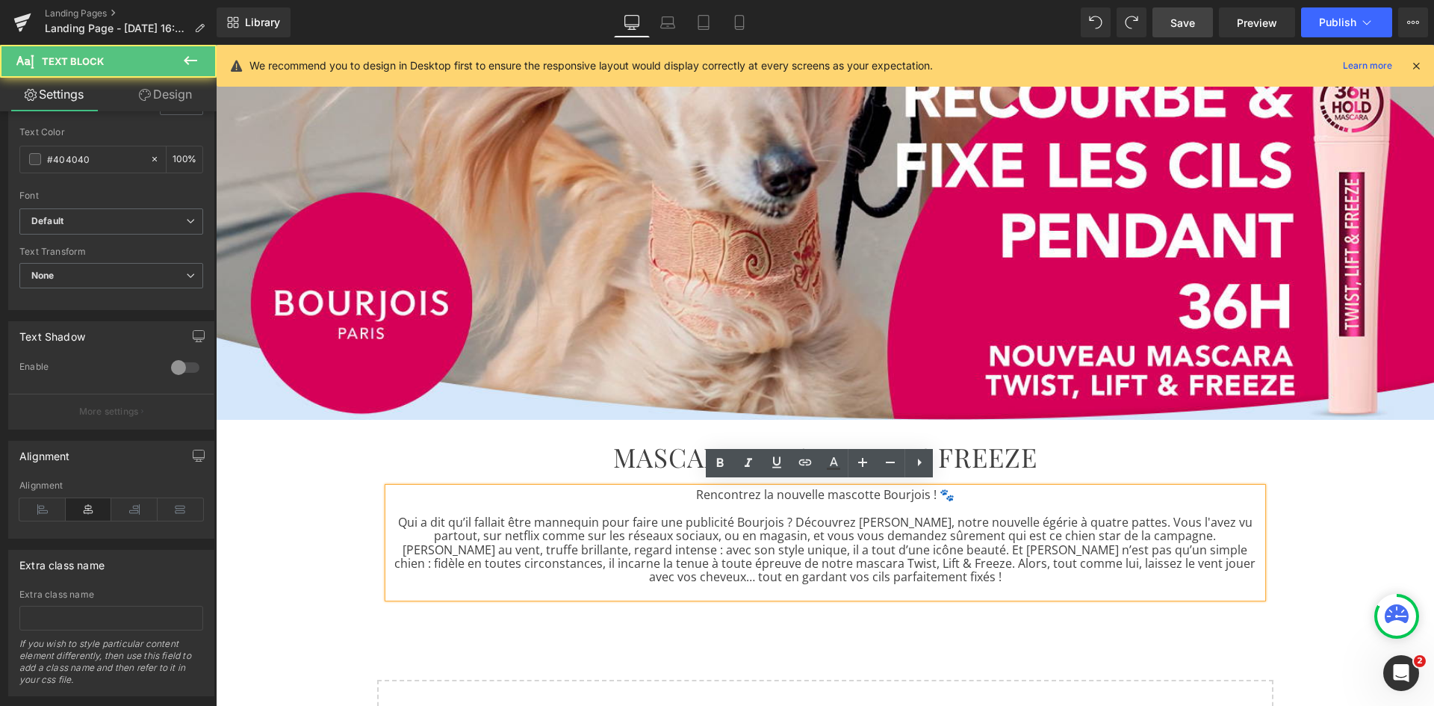
click at [1031, 575] on p "Qui a dit qu’il fallait être mannequin pour faire une publicité Bourjois ? Déco…" at bounding box center [825, 549] width 874 height 69
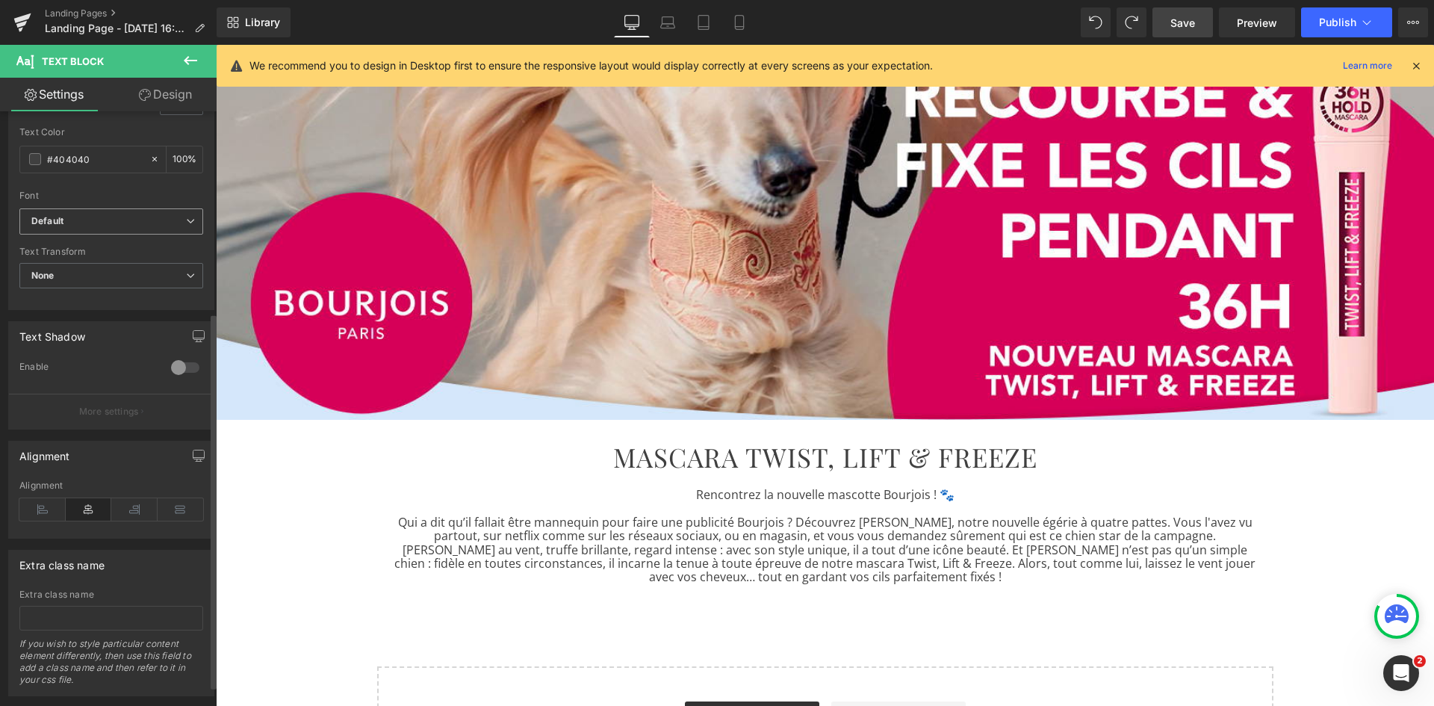
scroll to position [0, 0]
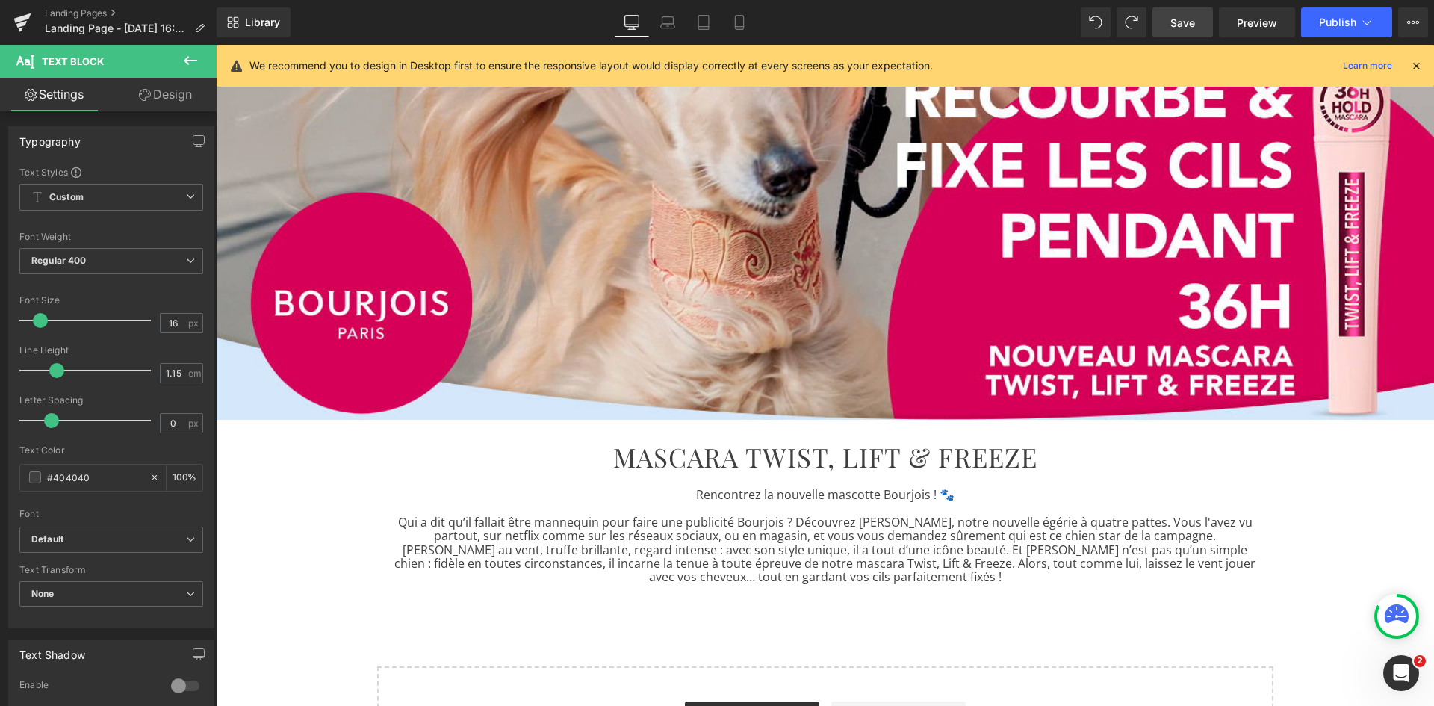
click at [191, 58] on icon at bounding box center [191, 61] width 18 height 18
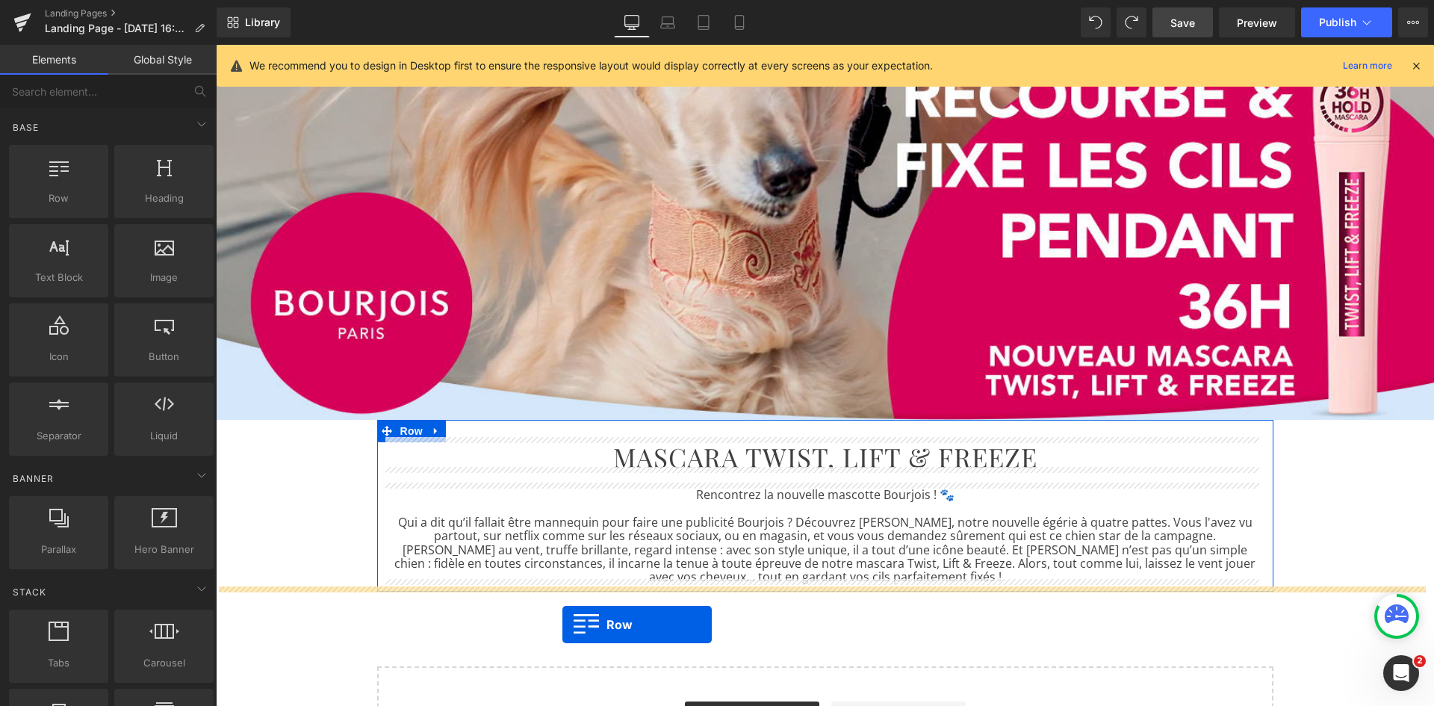
drag, startPoint x: 276, startPoint y: 242, endPoint x: 562, endPoint y: 624, distance: 478.1
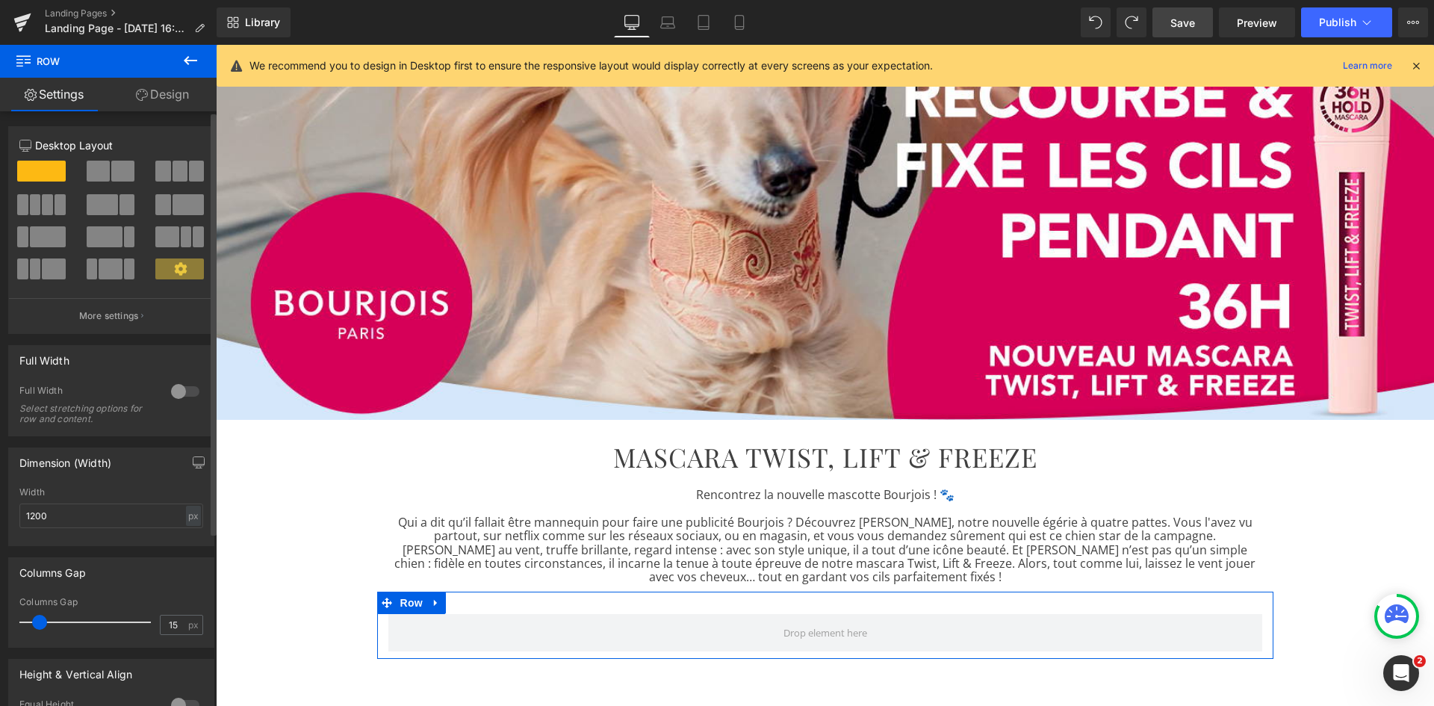
click at [155, 179] on span at bounding box center [162, 171] width 15 height 21
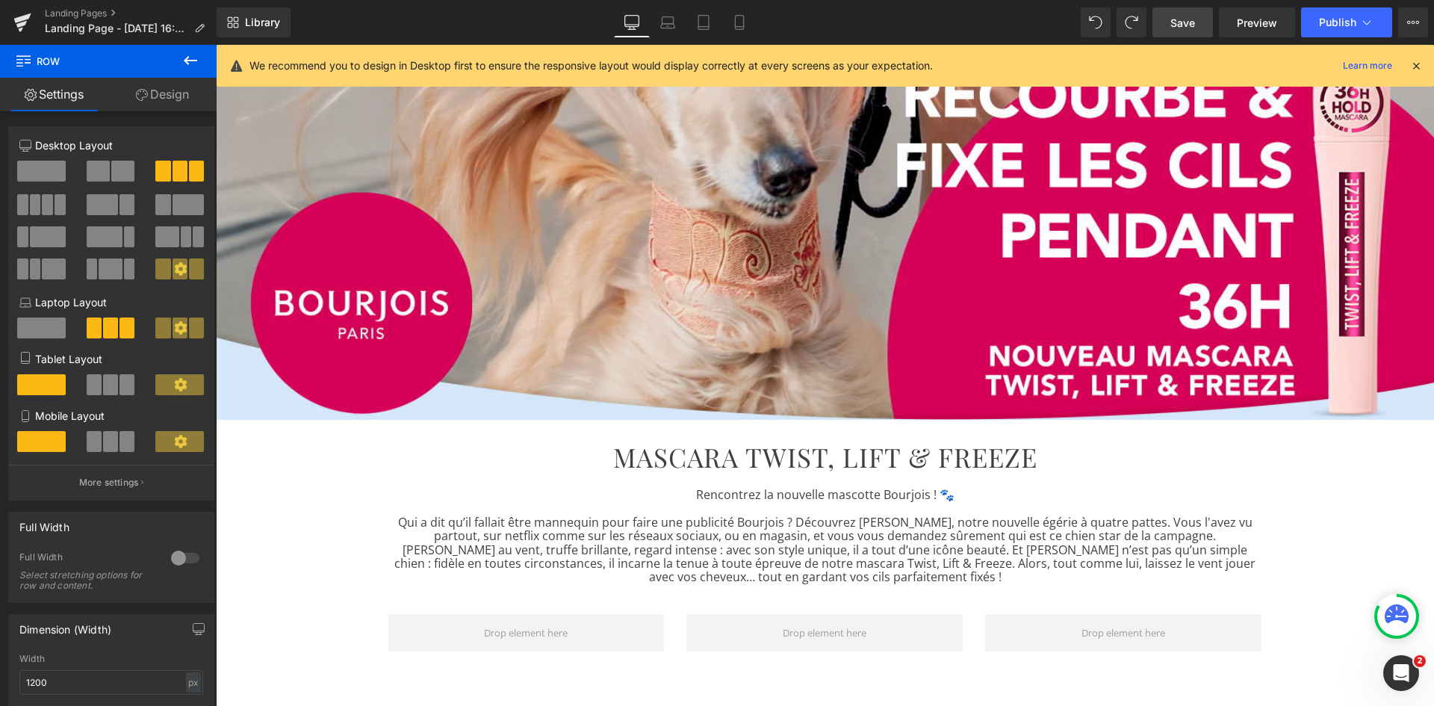
click at [183, 63] on icon at bounding box center [191, 61] width 18 height 18
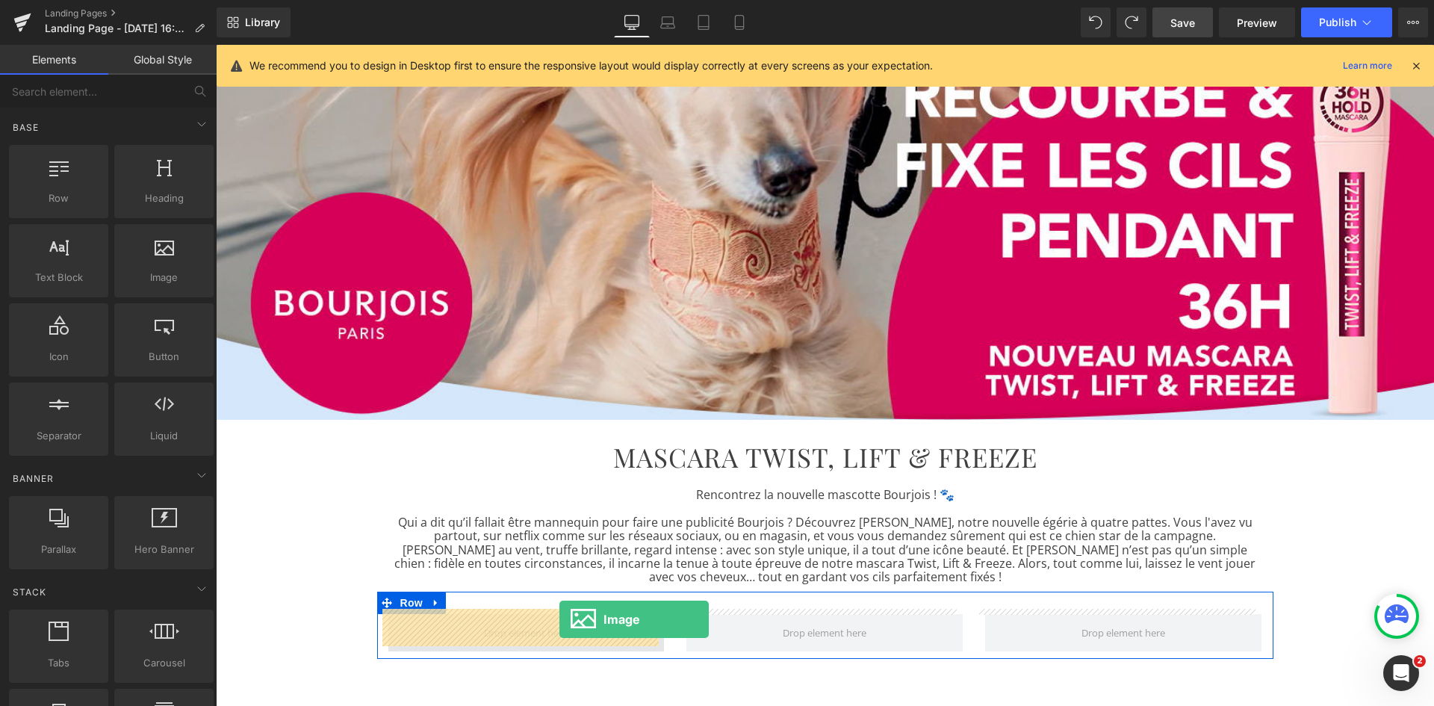
drag, startPoint x: 359, startPoint y: 307, endPoint x: 560, endPoint y: 619, distance: 370.9
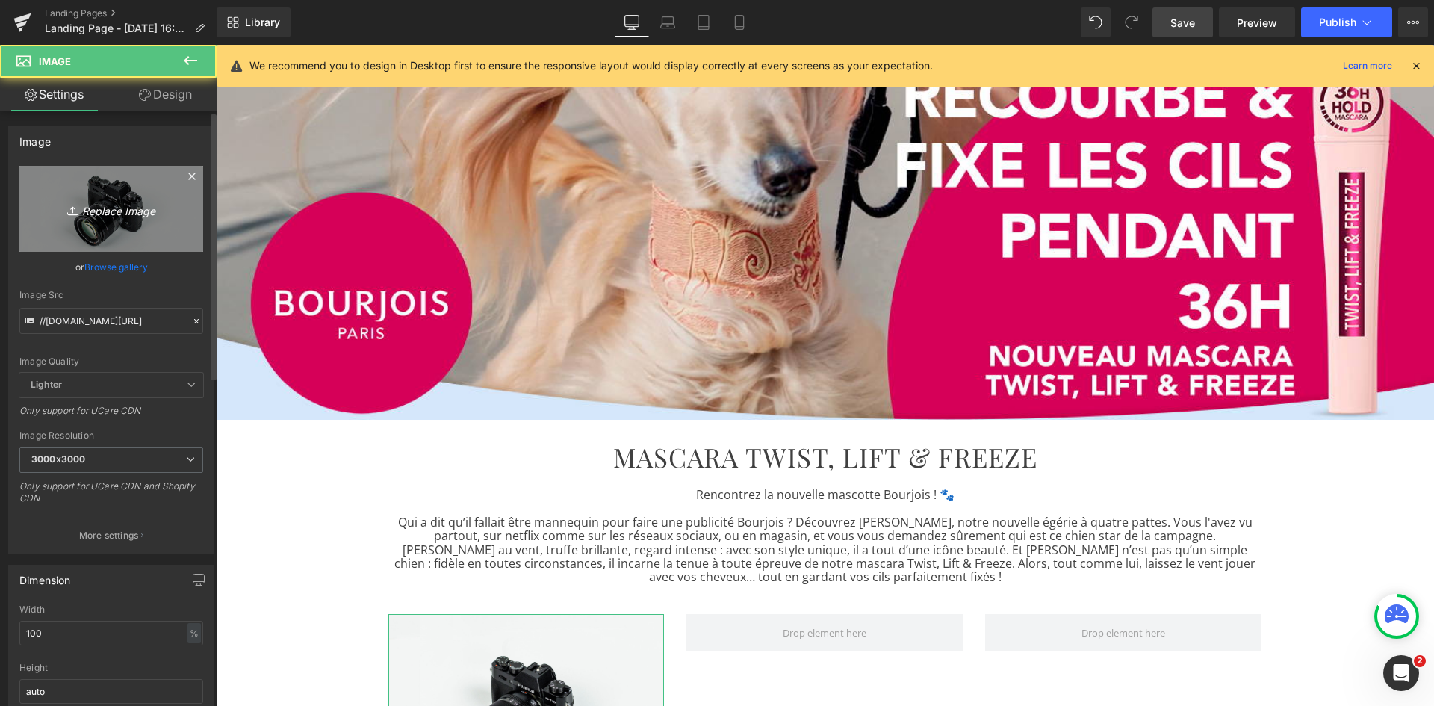
click at [103, 204] on icon "Replace Image" at bounding box center [112, 208] width 120 height 19
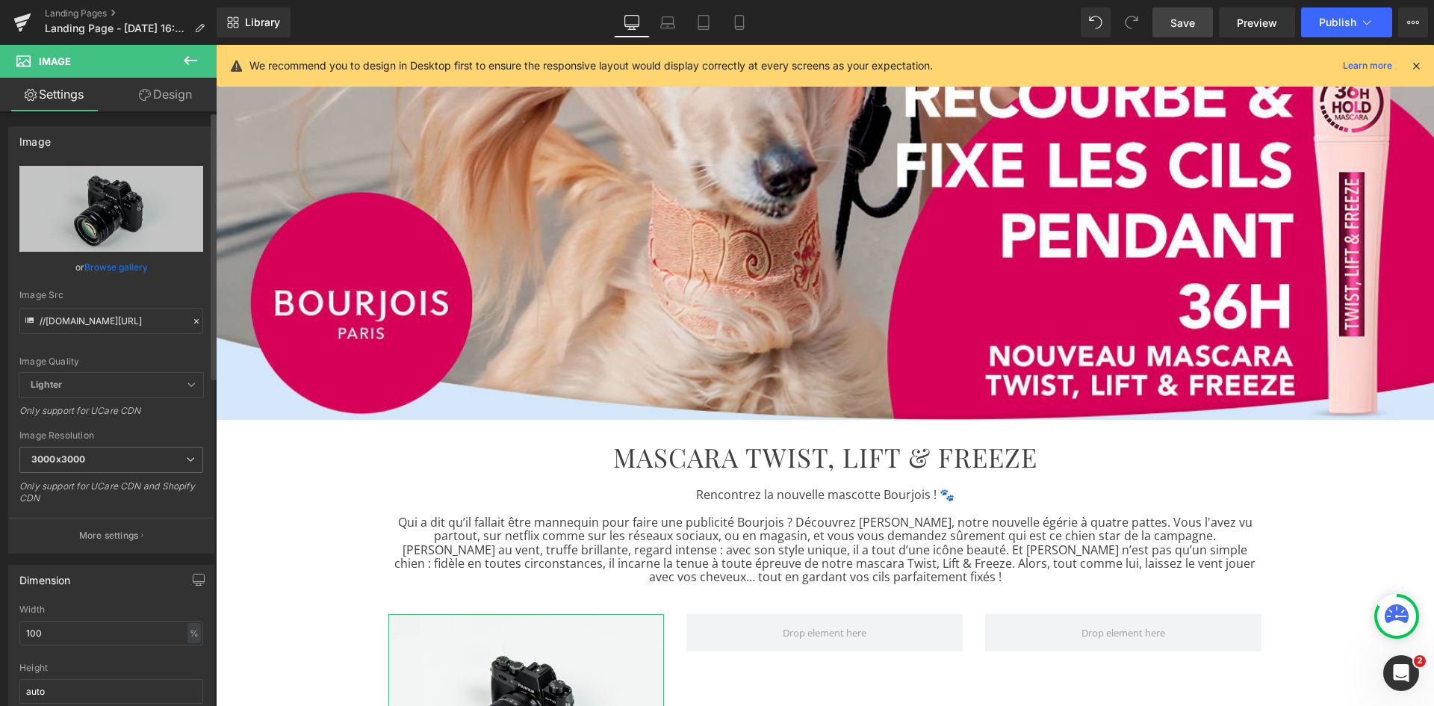
click at [105, 270] on link "Browse gallery" at bounding box center [115, 267] width 63 height 26
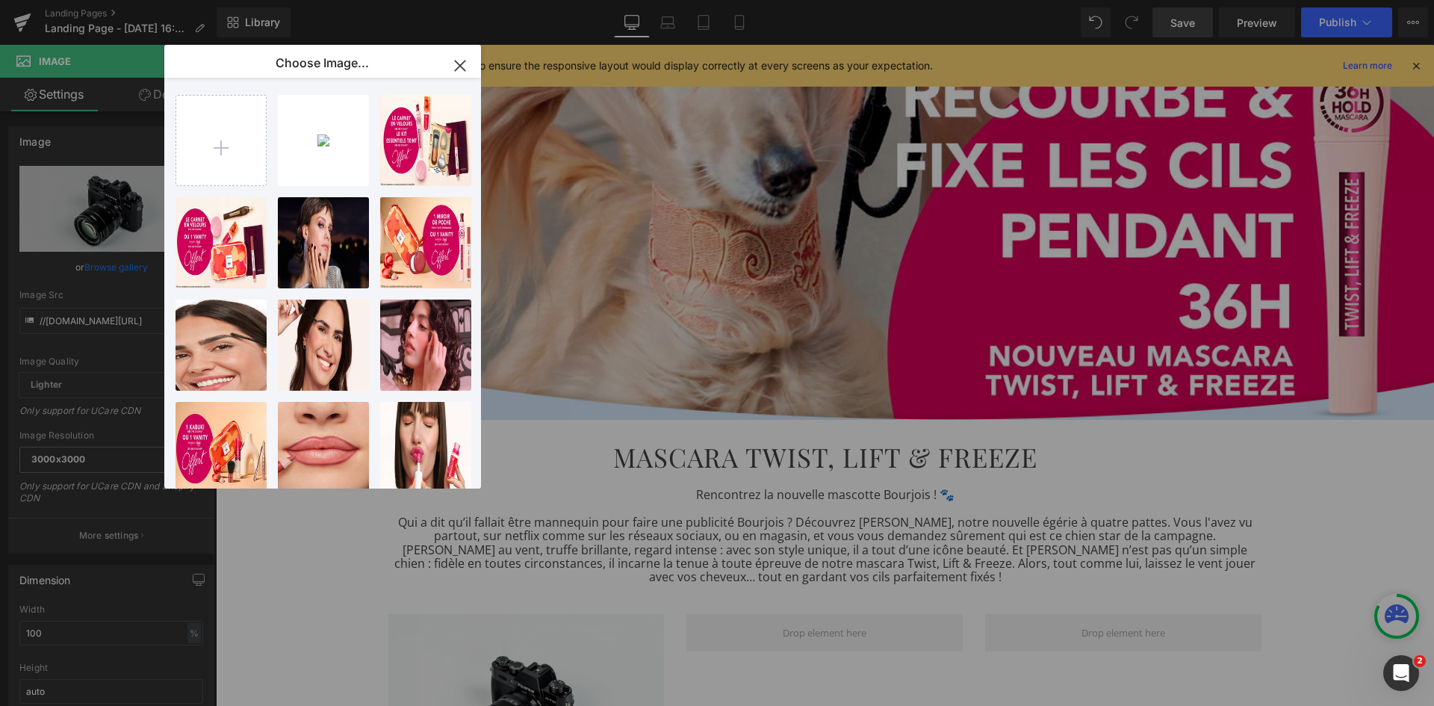
type input "C:\fakepath\Visuel-arrondi-1.jpg"
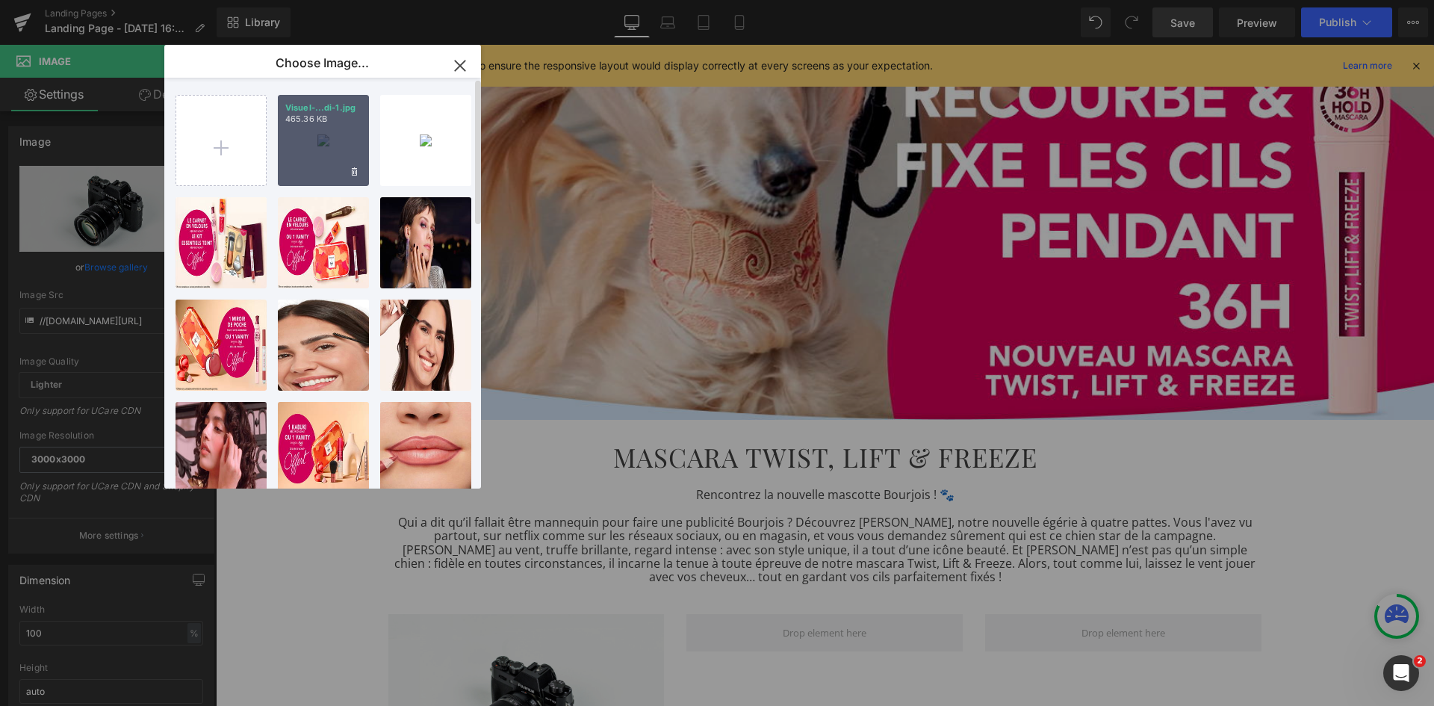
click at [305, 134] on div "Visuel-...di-1.jpg 465.36 KB" at bounding box center [323, 140] width 91 height 91
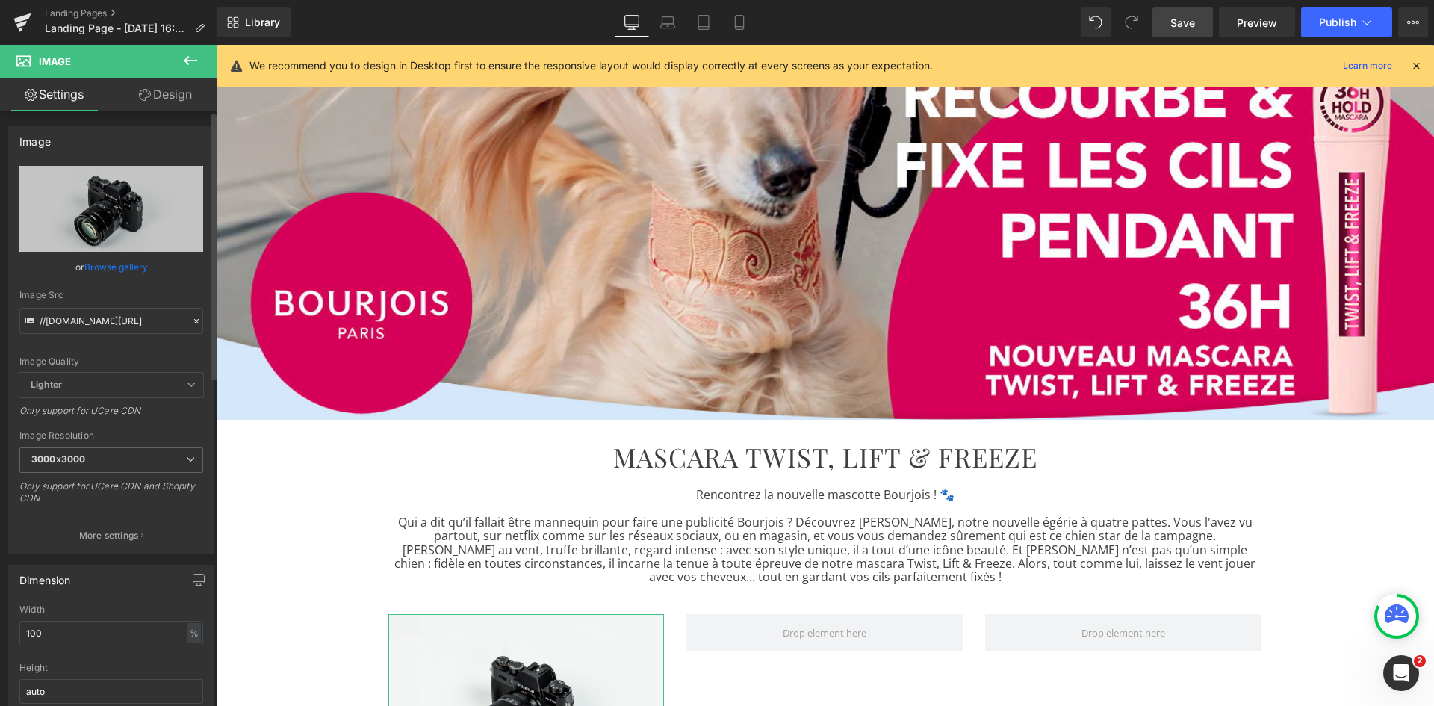
click at [116, 267] on link "Browse gallery" at bounding box center [115, 267] width 63 height 26
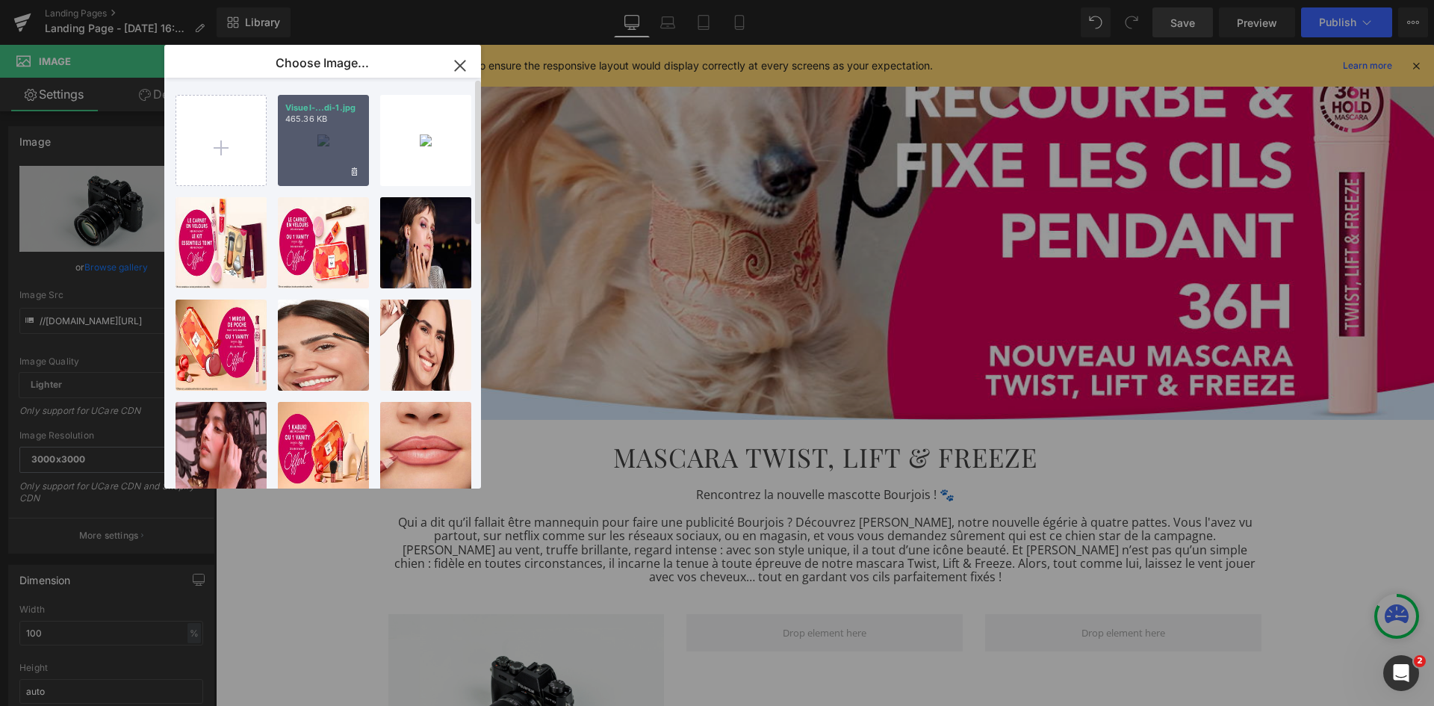
click at [319, 116] on p "465.36 KB" at bounding box center [323, 119] width 76 height 11
type input "[URL][DOMAIN_NAME]"
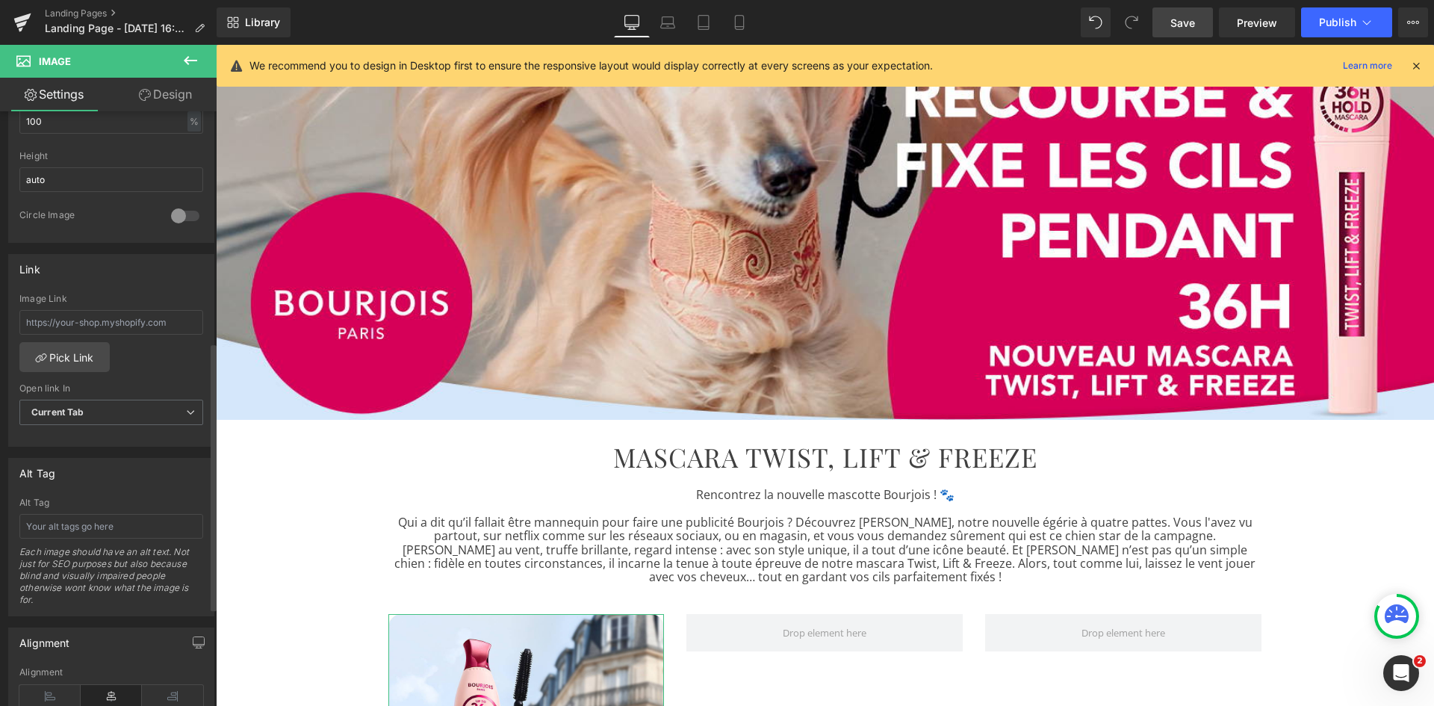
scroll to position [514, 0]
click at [76, 536] on input "text" at bounding box center [111, 525] width 184 height 25
paste input "mascara volume longue tenue Twist, Lift & Freeze"
type input "mascara volume longue tenue Twist, Lift & Freeze"
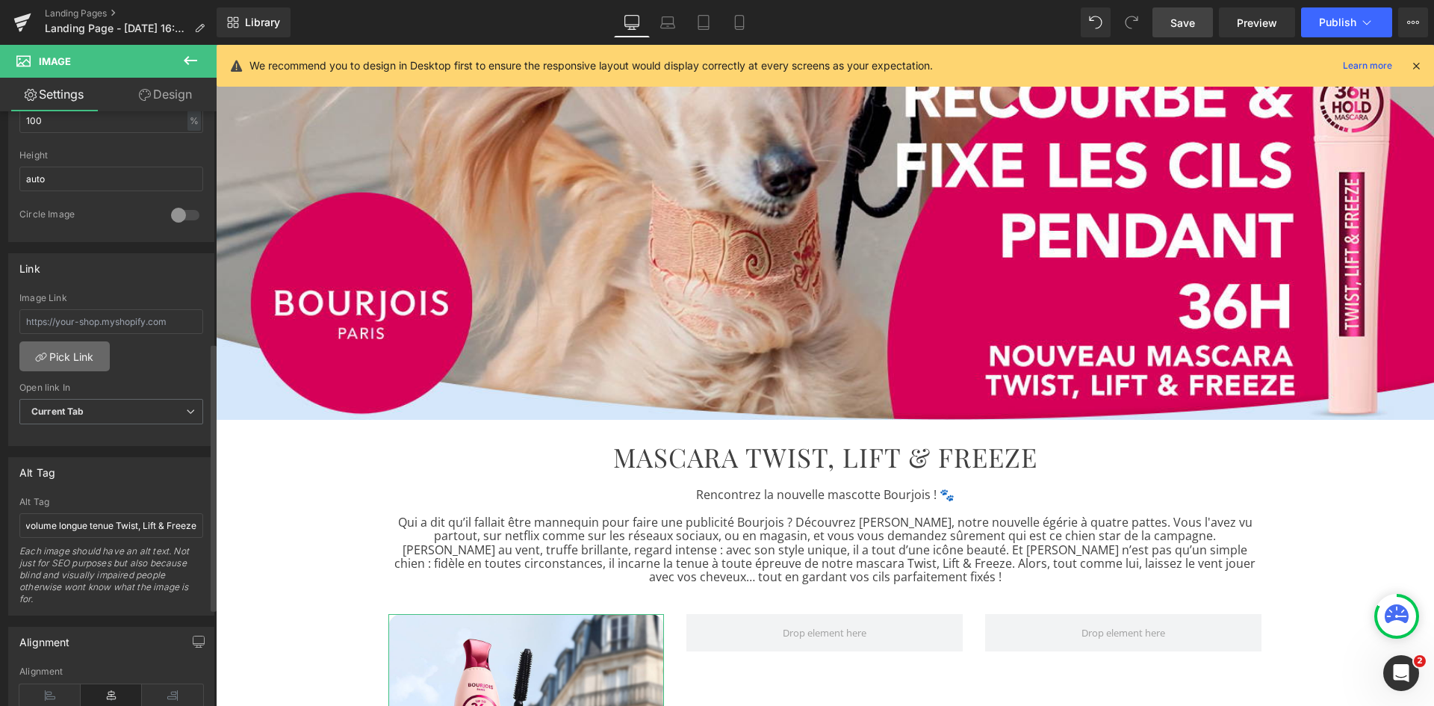
click at [73, 365] on link "Pick Link" at bounding box center [64, 356] width 90 height 30
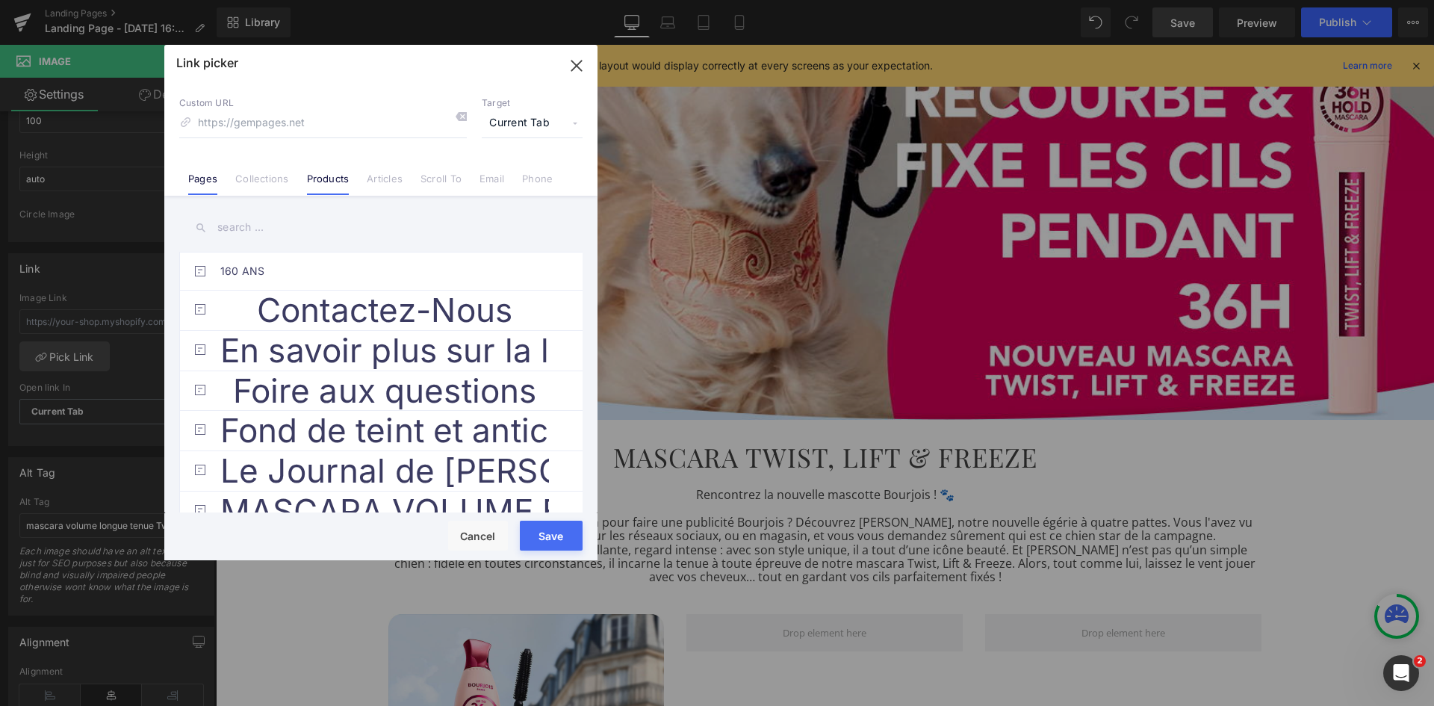
click at [332, 176] on link "Products" at bounding box center [328, 184] width 43 height 22
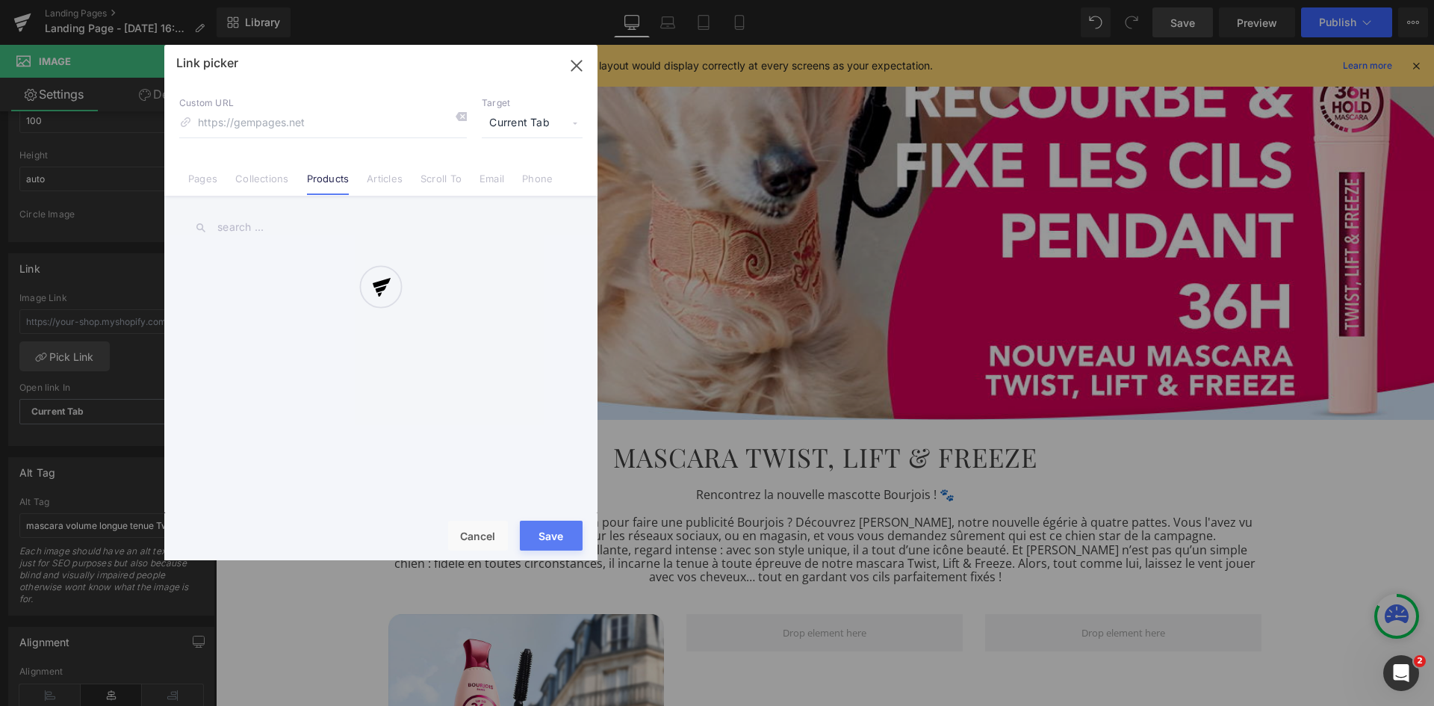
click at [264, 230] on div at bounding box center [380, 302] width 433 height 515
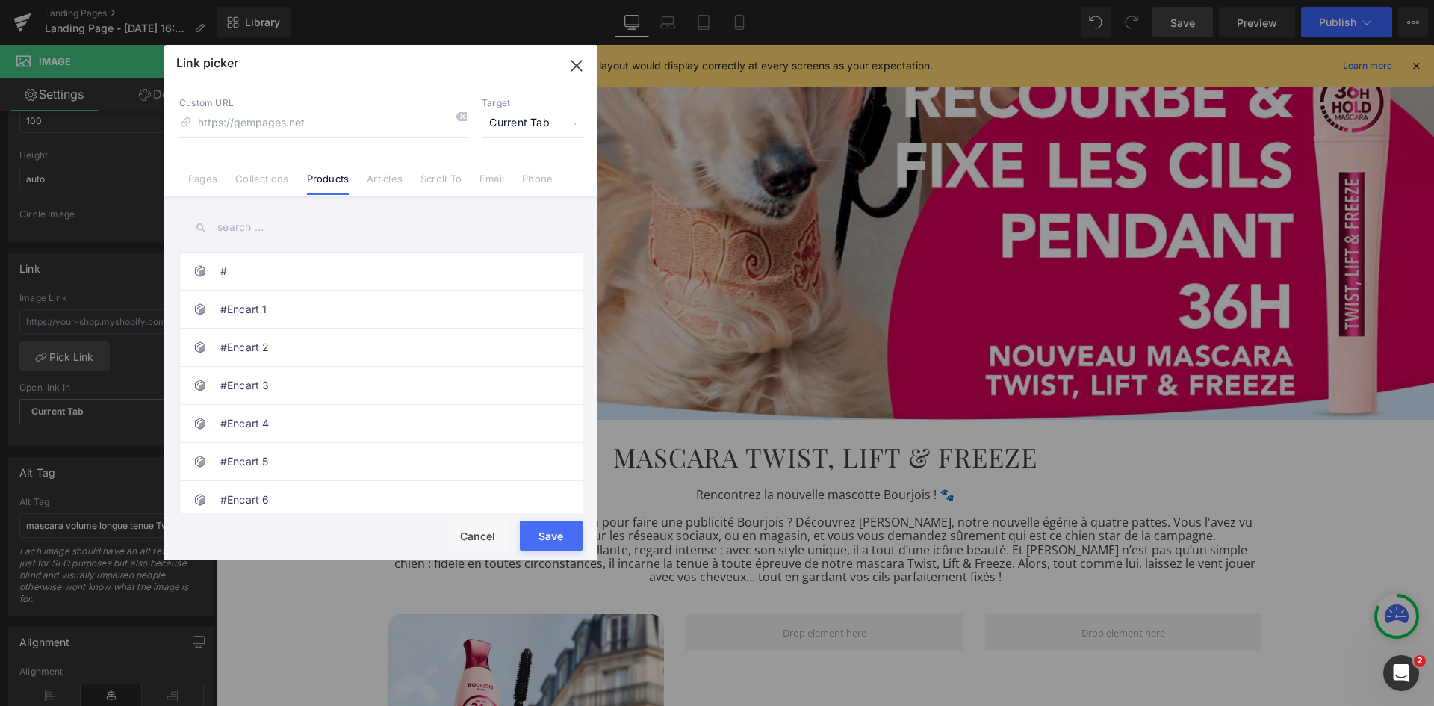
click at [233, 233] on input "text" at bounding box center [380, 228] width 403 height 34
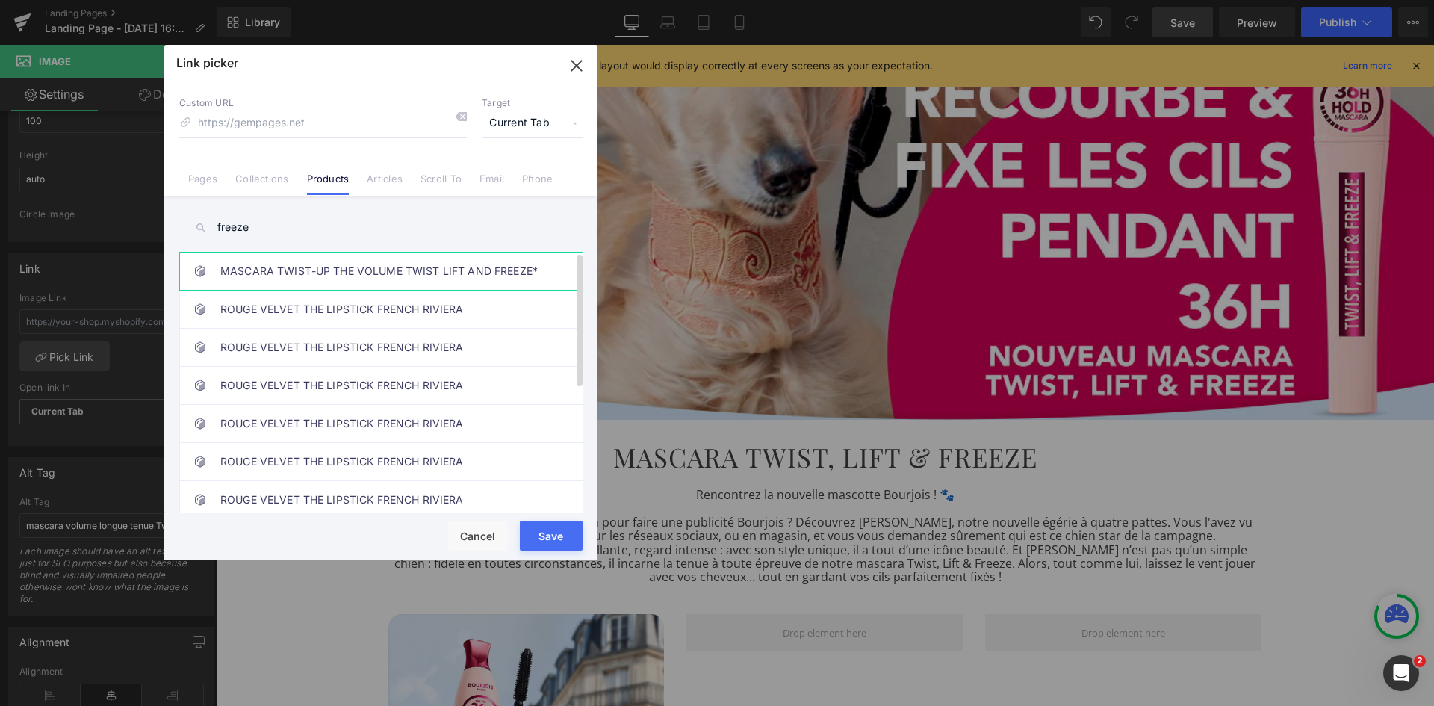
type input "freeze"
click at [304, 270] on link "MASCARA TWIST-UP THE VOLUME TWIST LIFT AND FREEZE*" at bounding box center [384, 270] width 329 height 37
type input "/products/twist-up-the-volume-twist-lift-and-freeze-3616306384569"
click at [542, 536] on button "Save" at bounding box center [551, 536] width 63 height 30
type input "/products/twist-up-the-volume-twist-lift-and-freeze-3616306384569"
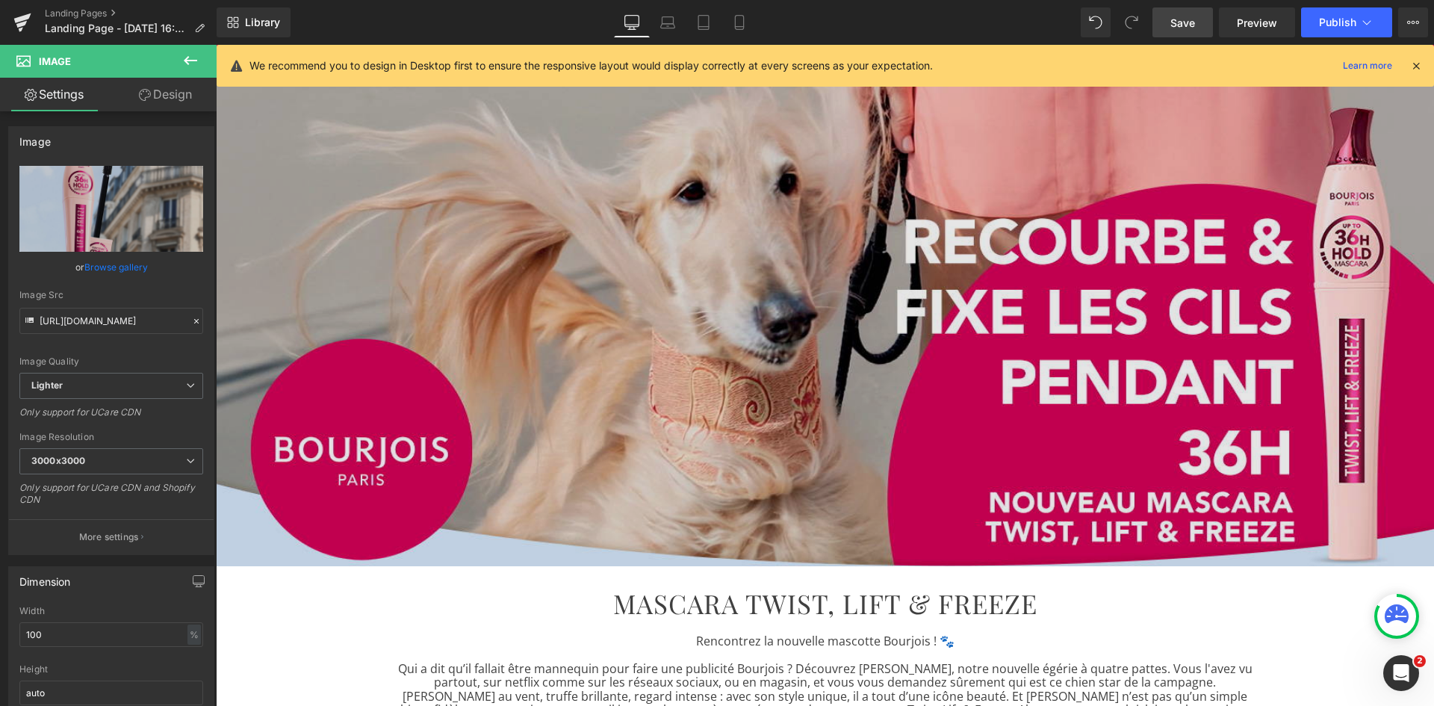
scroll to position [88, 0]
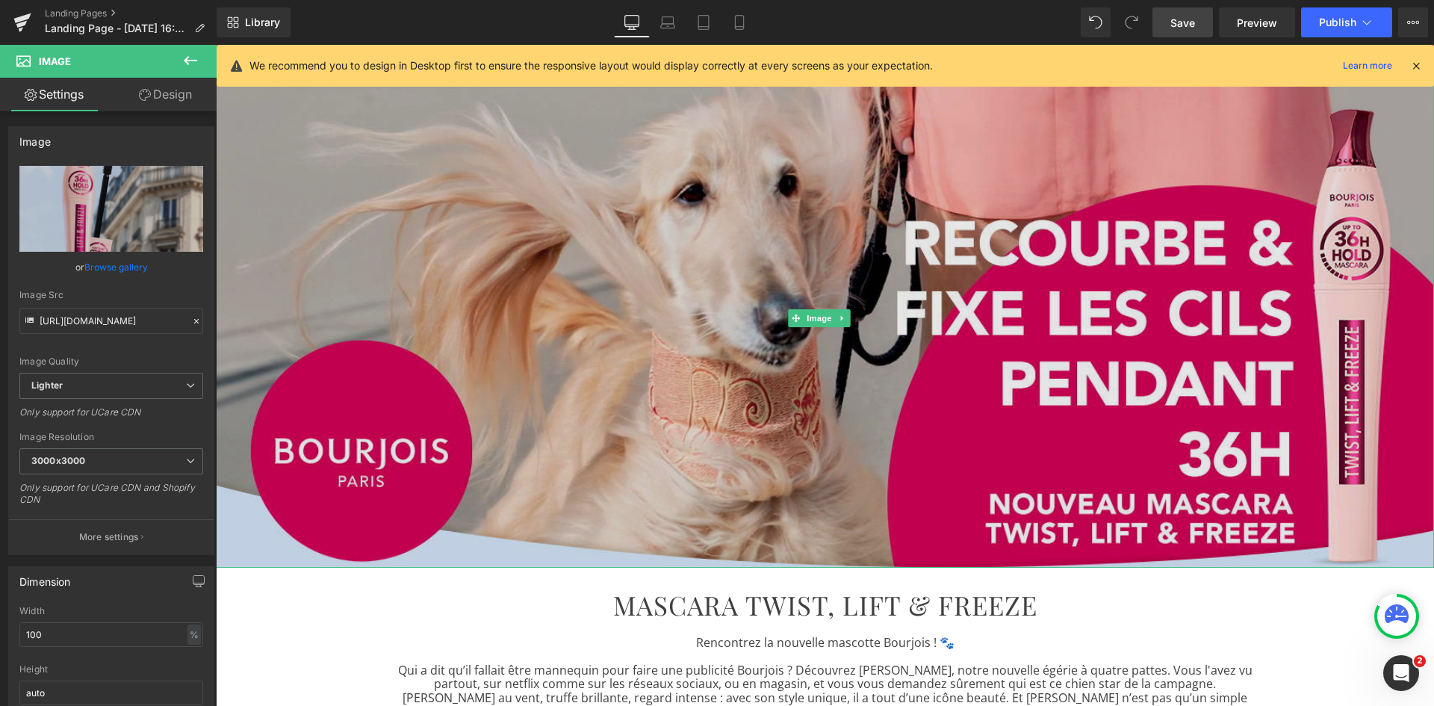
click at [576, 213] on img at bounding box center [825, 317] width 1218 height 499
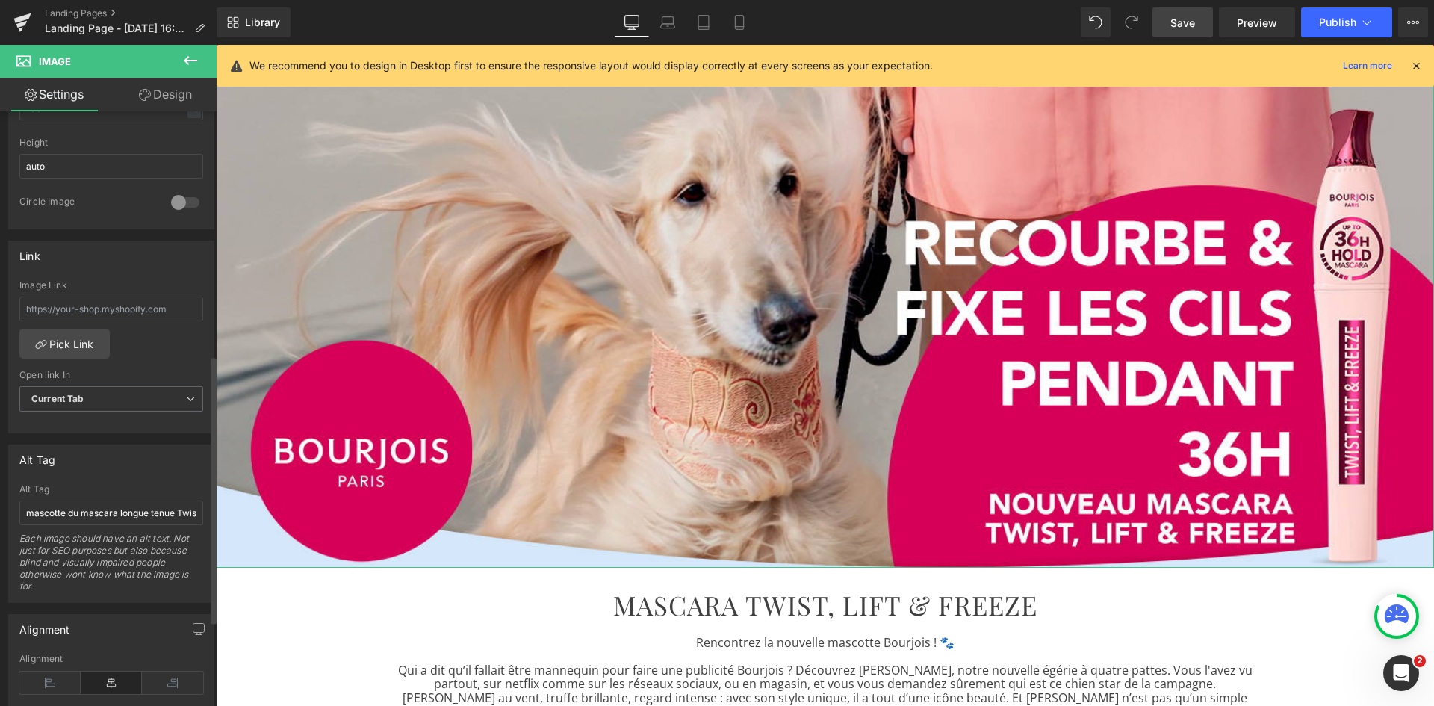
scroll to position [544, 0]
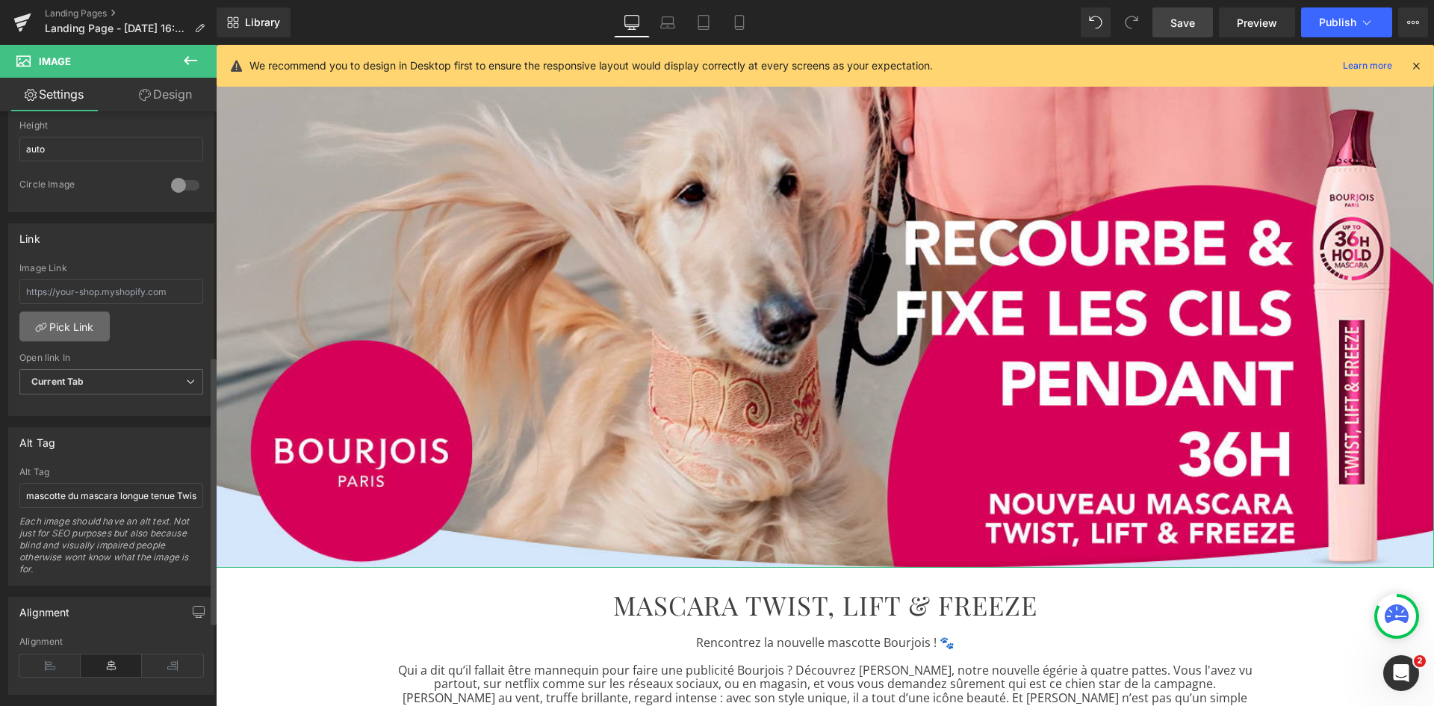
click at [77, 335] on link "Pick Link" at bounding box center [64, 326] width 90 height 30
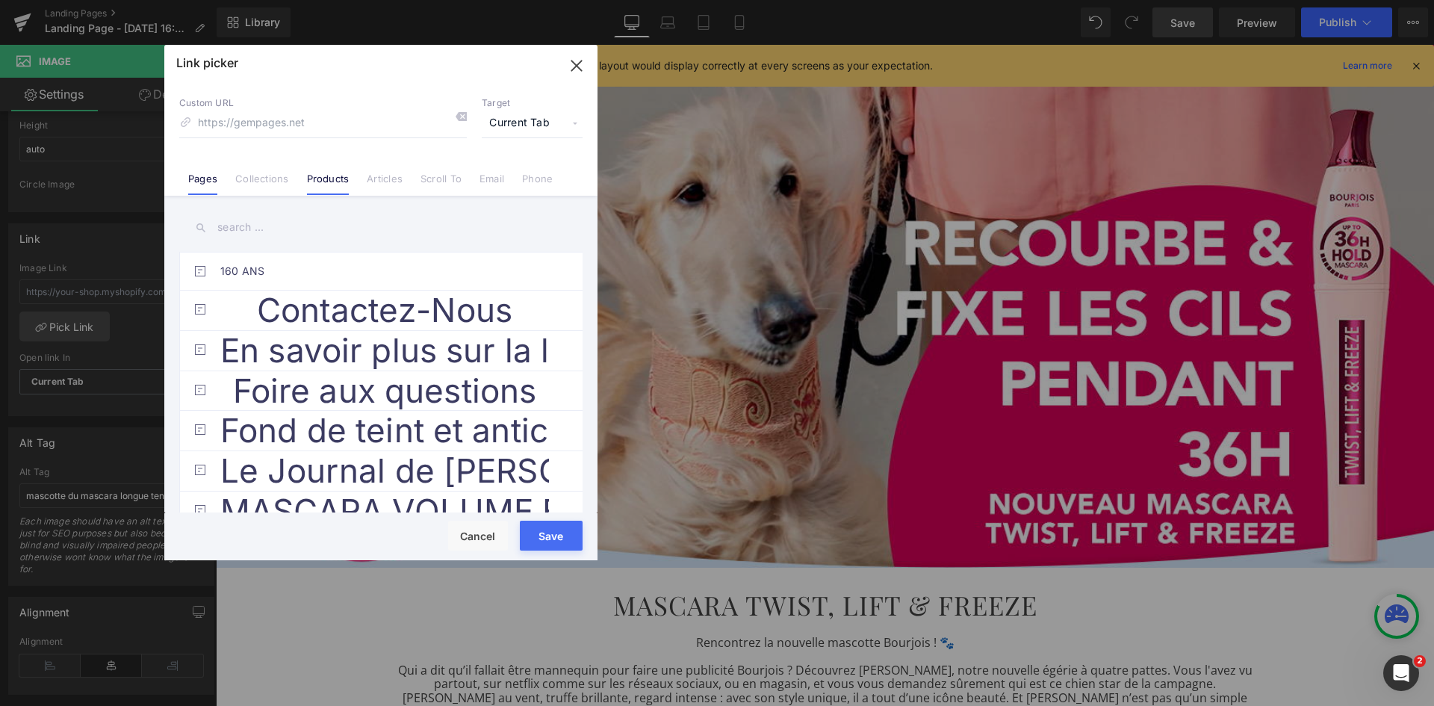
click at [333, 175] on link "Products" at bounding box center [328, 184] width 43 height 22
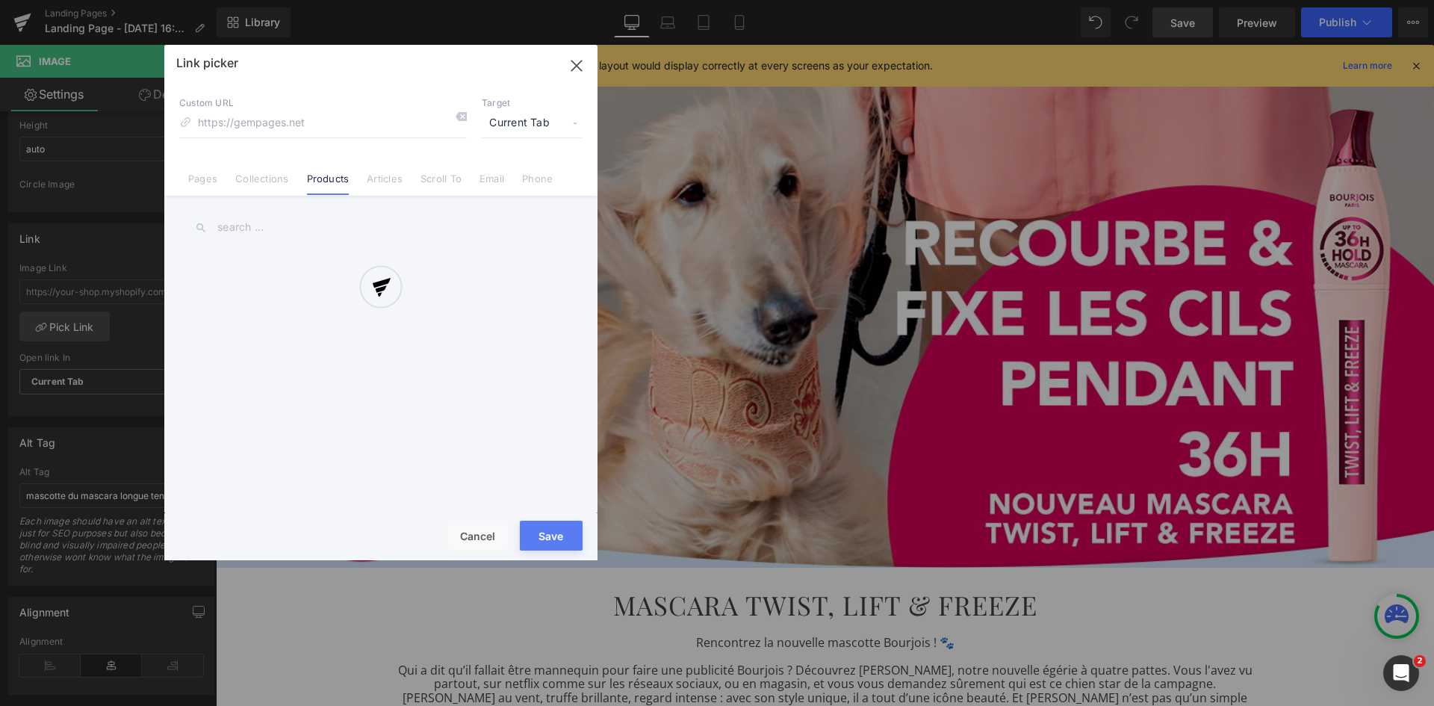
click at [291, 221] on div at bounding box center [380, 302] width 433 height 515
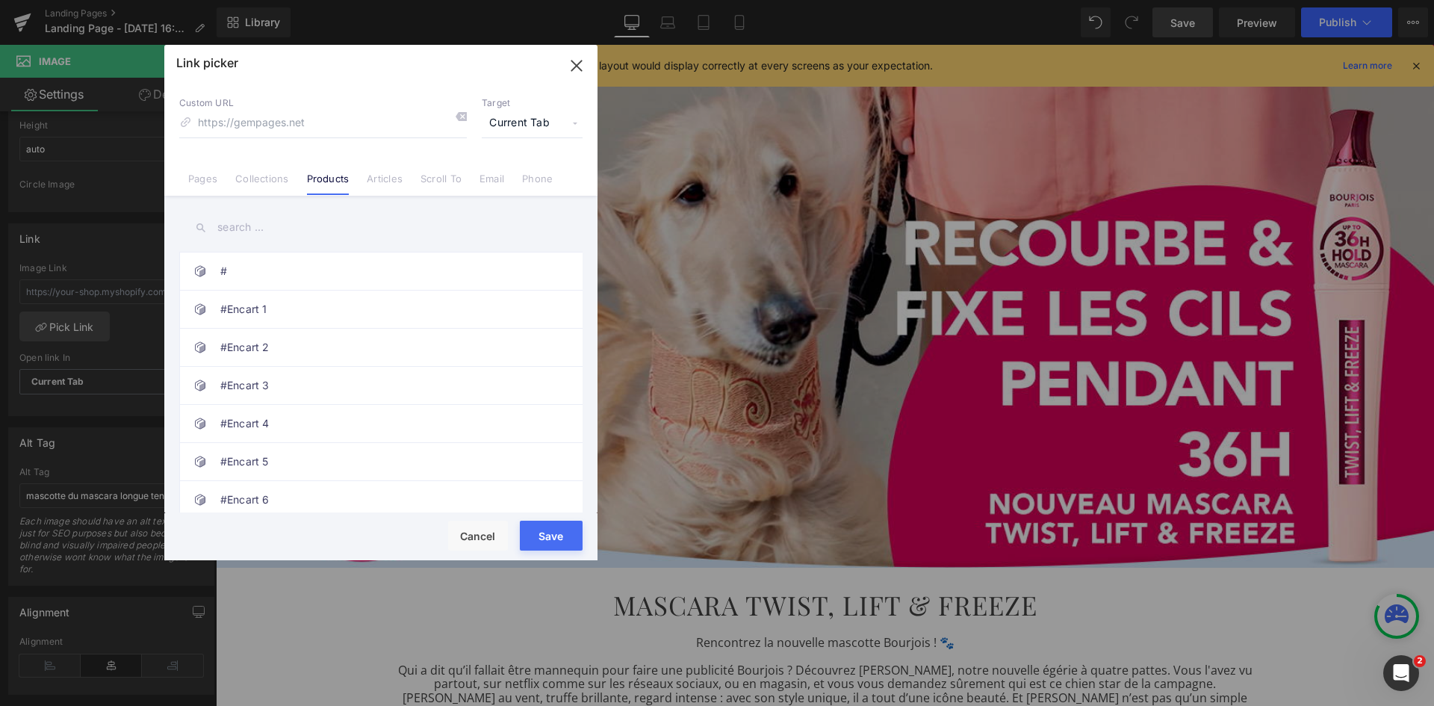
click at [235, 223] on input "text" at bounding box center [380, 228] width 403 height 34
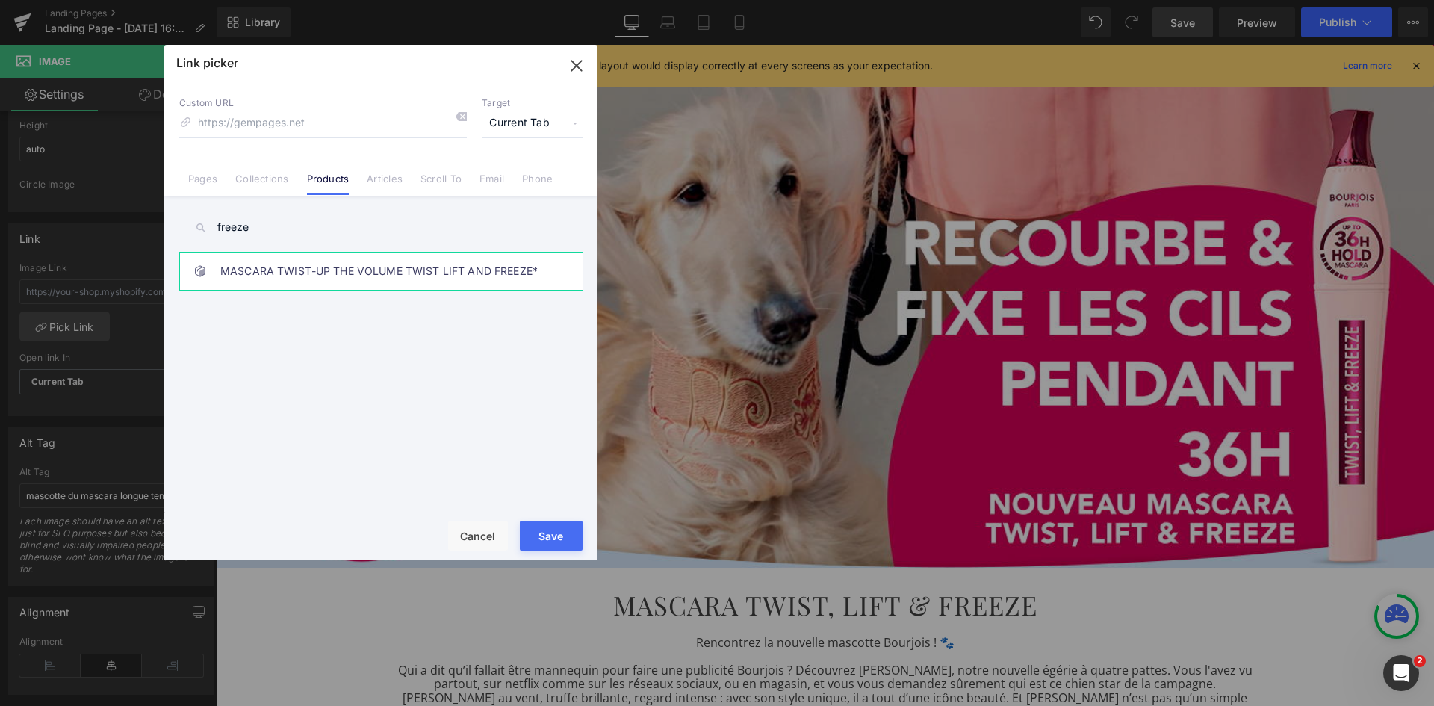
type input "freeze"
click at [283, 273] on link "MASCARA TWIST-UP THE VOLUME TWIST LIFT AND FREEZE*" at bounding box center [384, 270] width 329 height 37
type input "/products/twist-up-the-volume-twist-lift-and-freeze-3616306384569"
click at [549, 531] on button "Save" at bounding box center [551, 536] width 63 height 30
type input "/products/twist-up-the-volume-twist-lift-and-freeze-3616306384569"
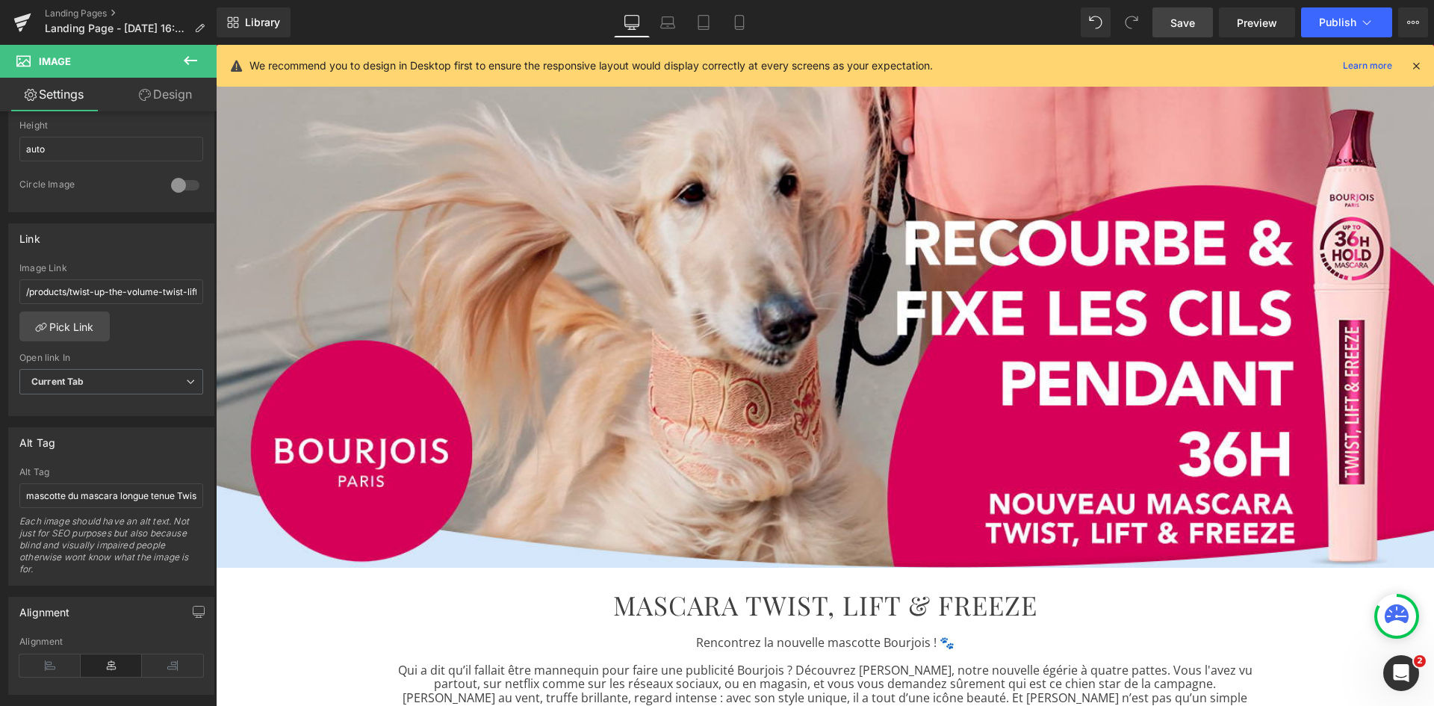
click at [188, 60] on icon at bounding box center [190, 60] width 13 height 9
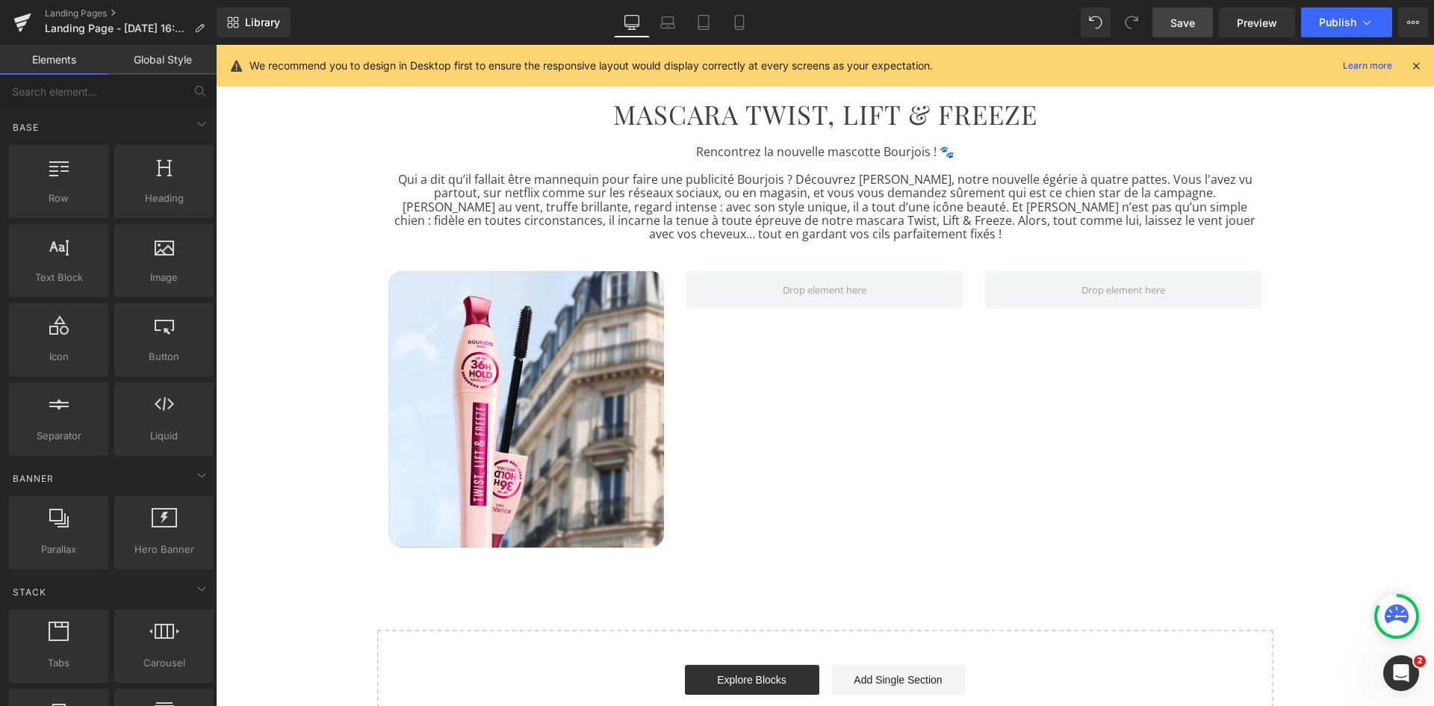
scroll to position [580, 0]
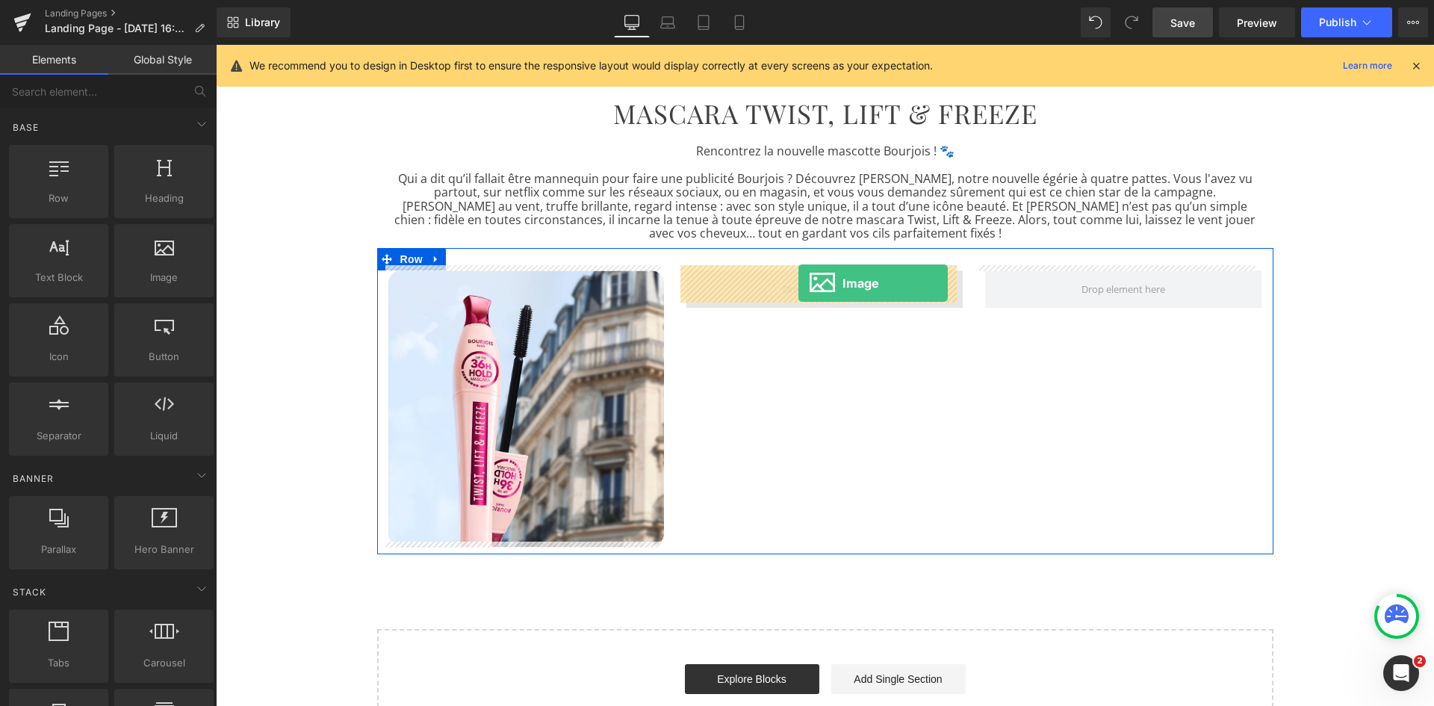
drag, startPoint x: 388, startPoint y: 323, endPoint x: 799, endPoint y: 283, distance: 412.1
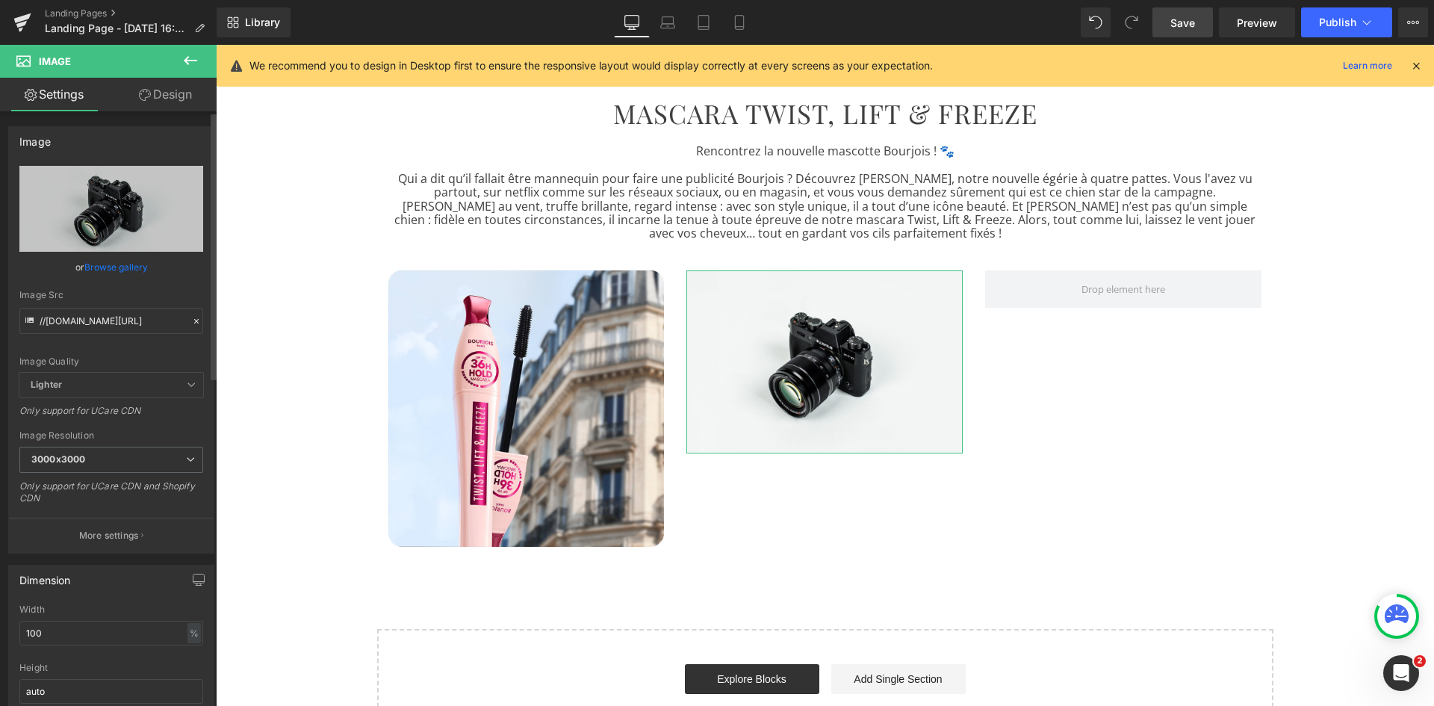
click at [117, 267] on link "Browse gallery" at bounding box center [115, 267] width 63 height 26
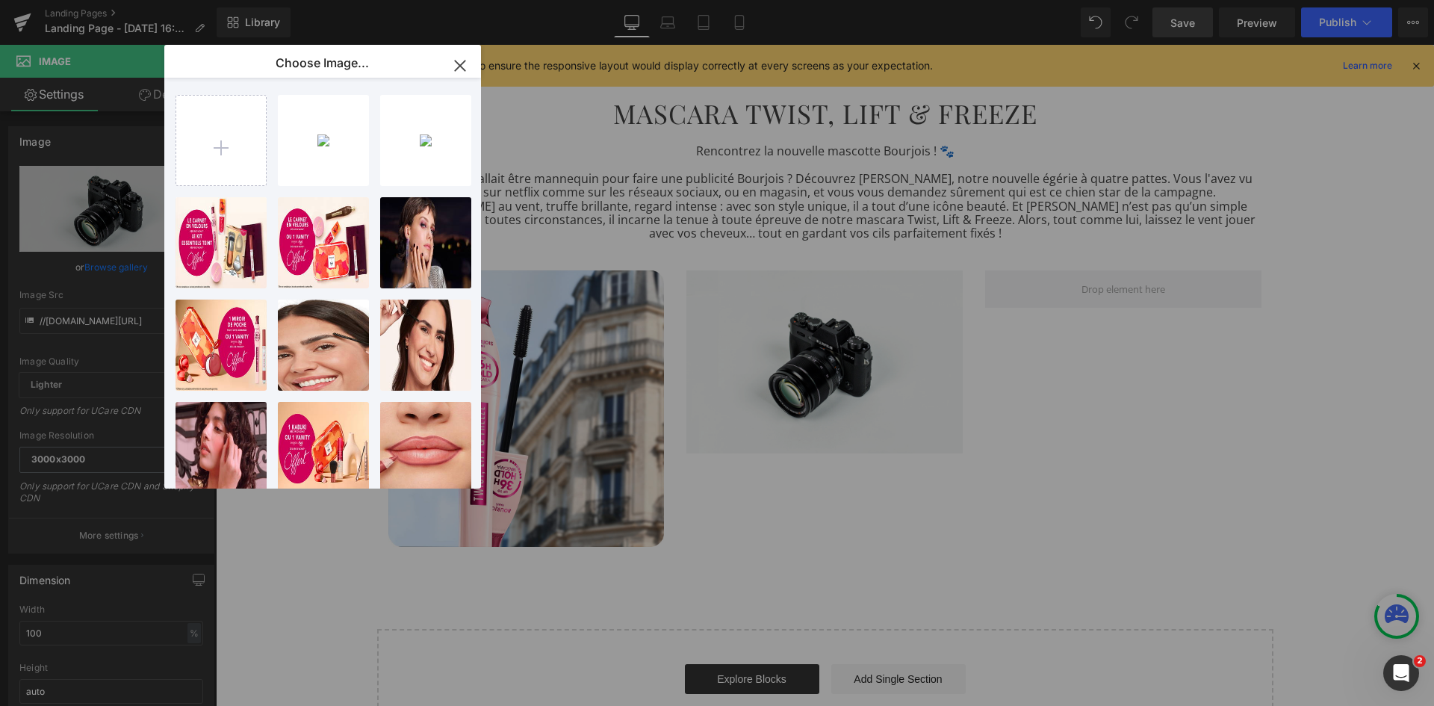
type input "C:\fakepath\BourjoisTLFfinal (1).png"
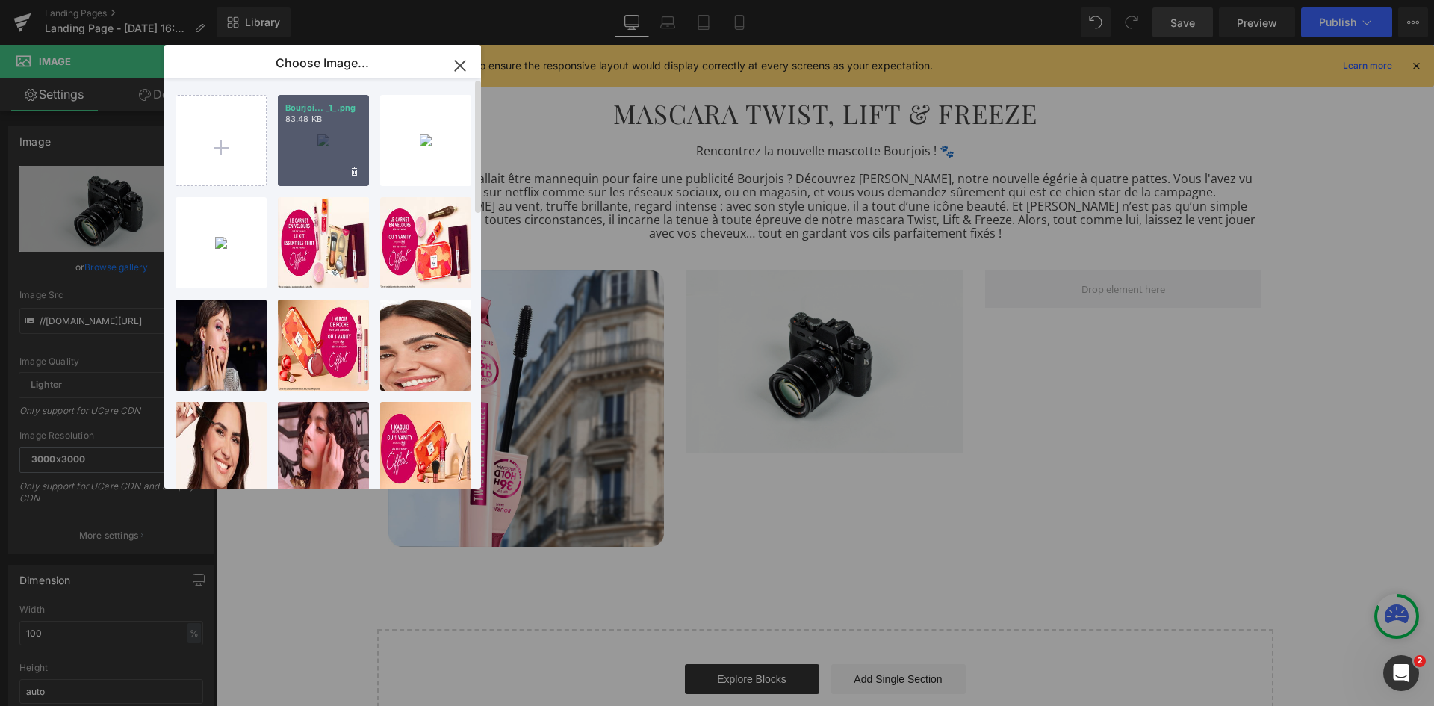
click at [325, 130] on div "Bourjoi... _1_.png 83.48 KB" at bounding box center [323, 140] width 91 height 91
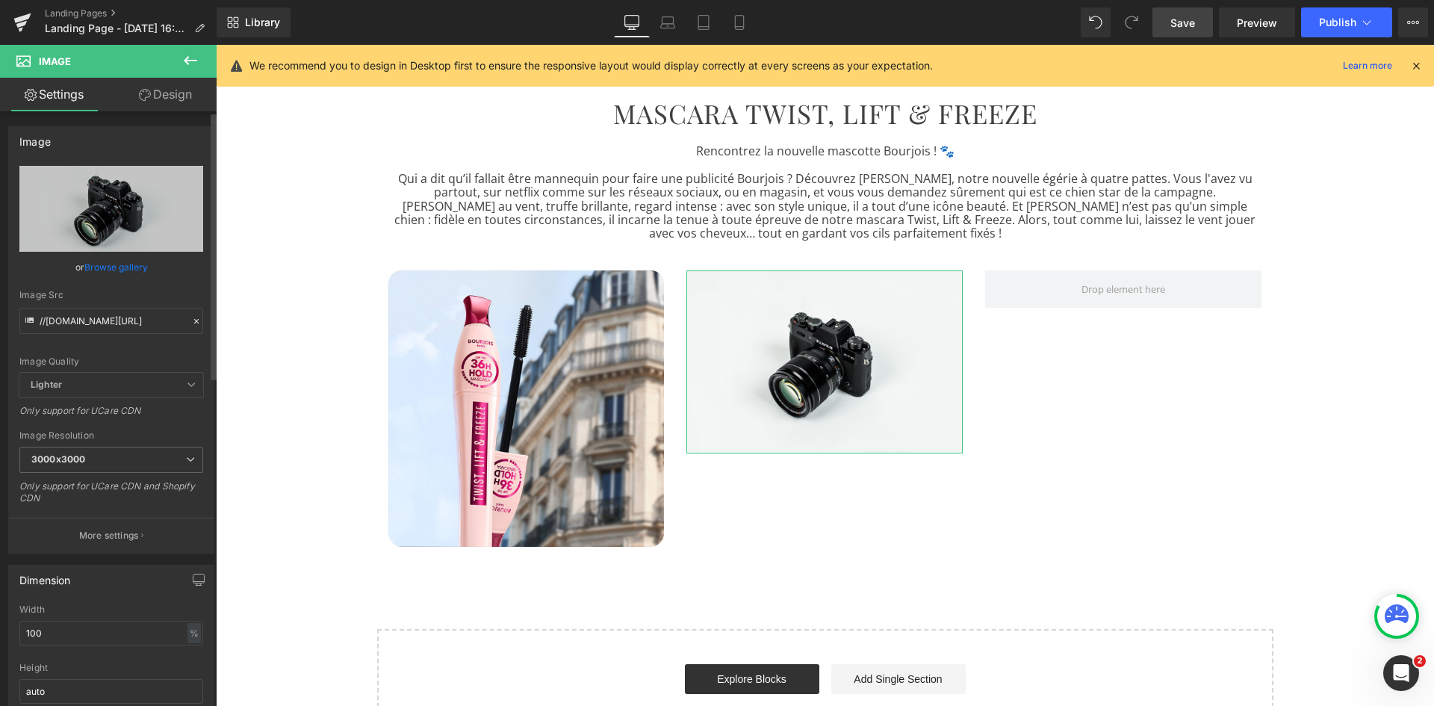
click at [122, 267] on link "Browse gallery" at bounding box center [115, 267] width 63 height 26
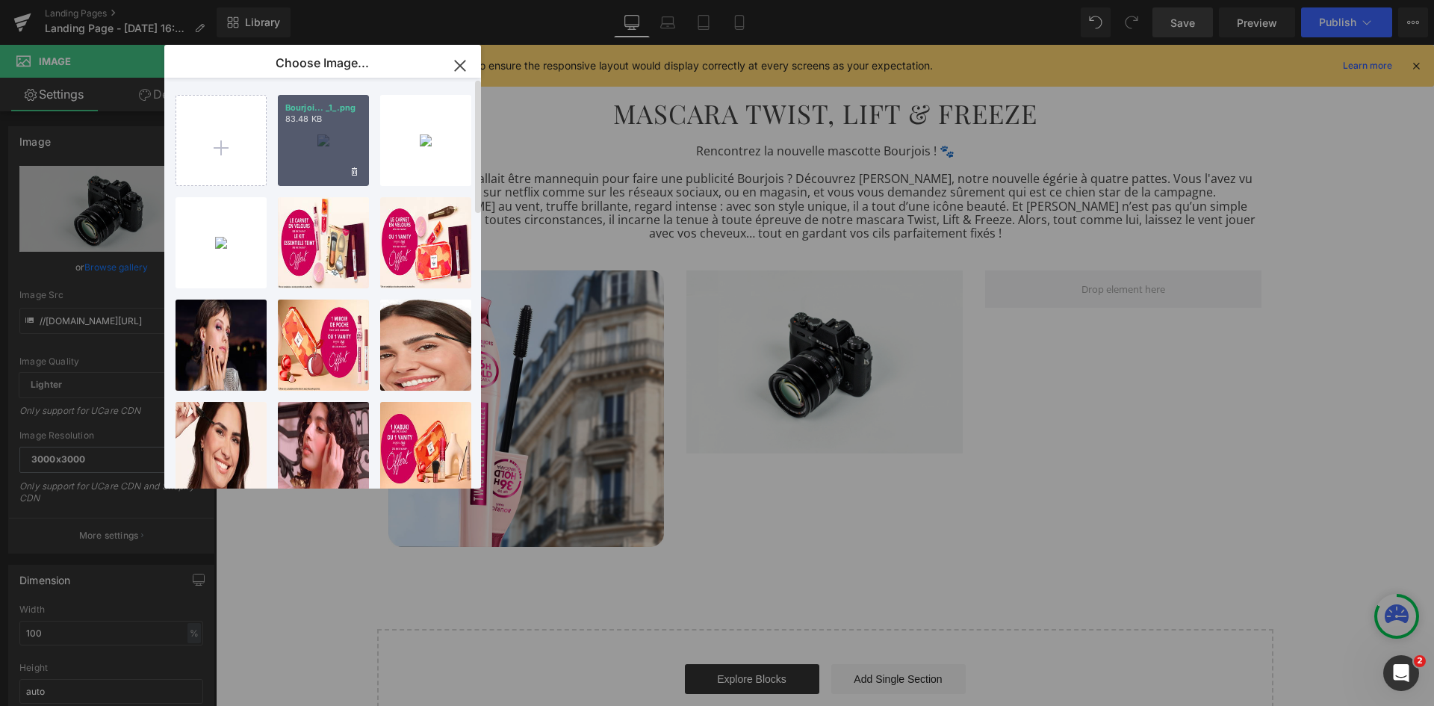
click at [335, 159] on div "Bourjoi... _1_.png 83.48 KB" at bounding box center [323, 140] width 91 height 91
type input "[URL][DOMAIN_NAME]"
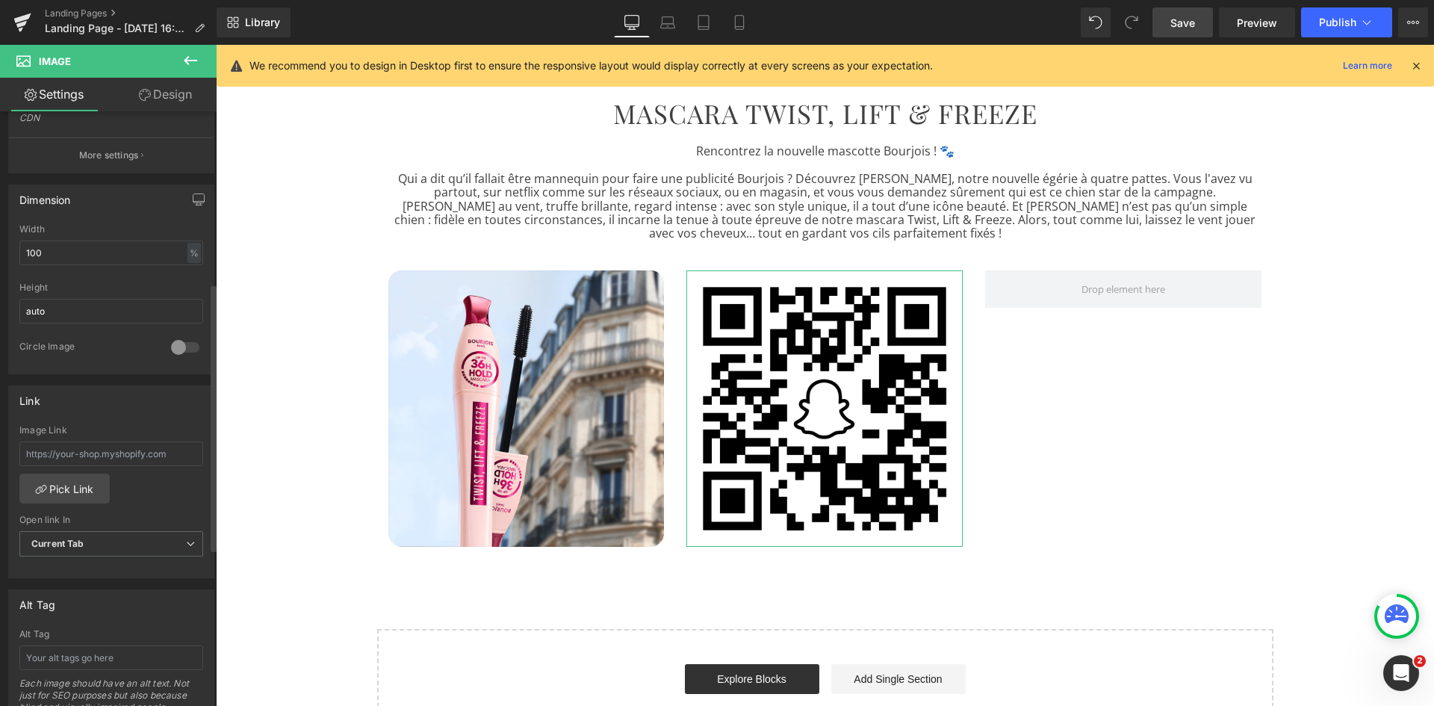
scroll to position [382, 0]
click at [75, 651] on input "text" at bounding box center [111, 657] width 184 height 25
paste input "snapchat"
type input "snapchat"
click at [102, 596] on div "Alt Tag" at bounding box center [111, 603] width 205 height 28
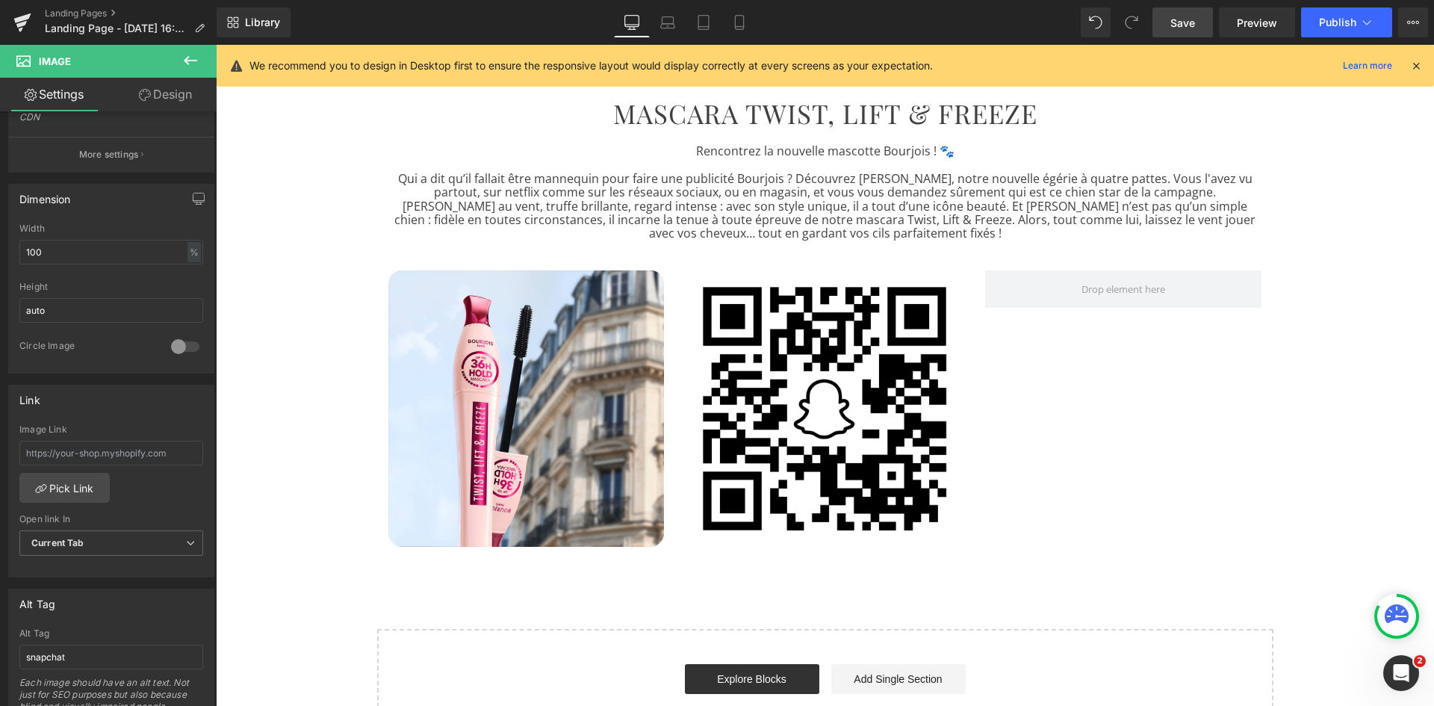
click at [192, 63] on icon at bounding box center [191, 61] width 18 height 18
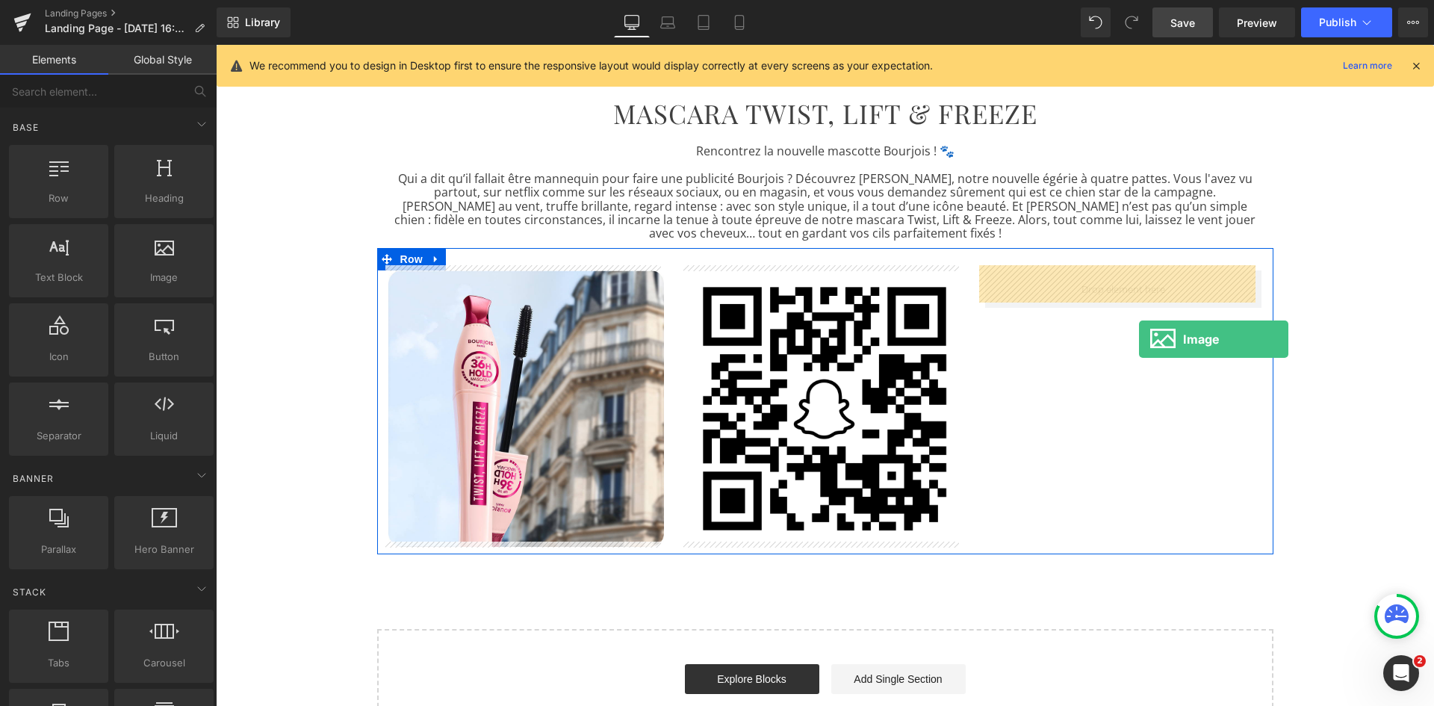
drag, startPoint x: 379, startPoint y: 323, endPoint x: 1130, endPoint y: 313, distance: 751.5
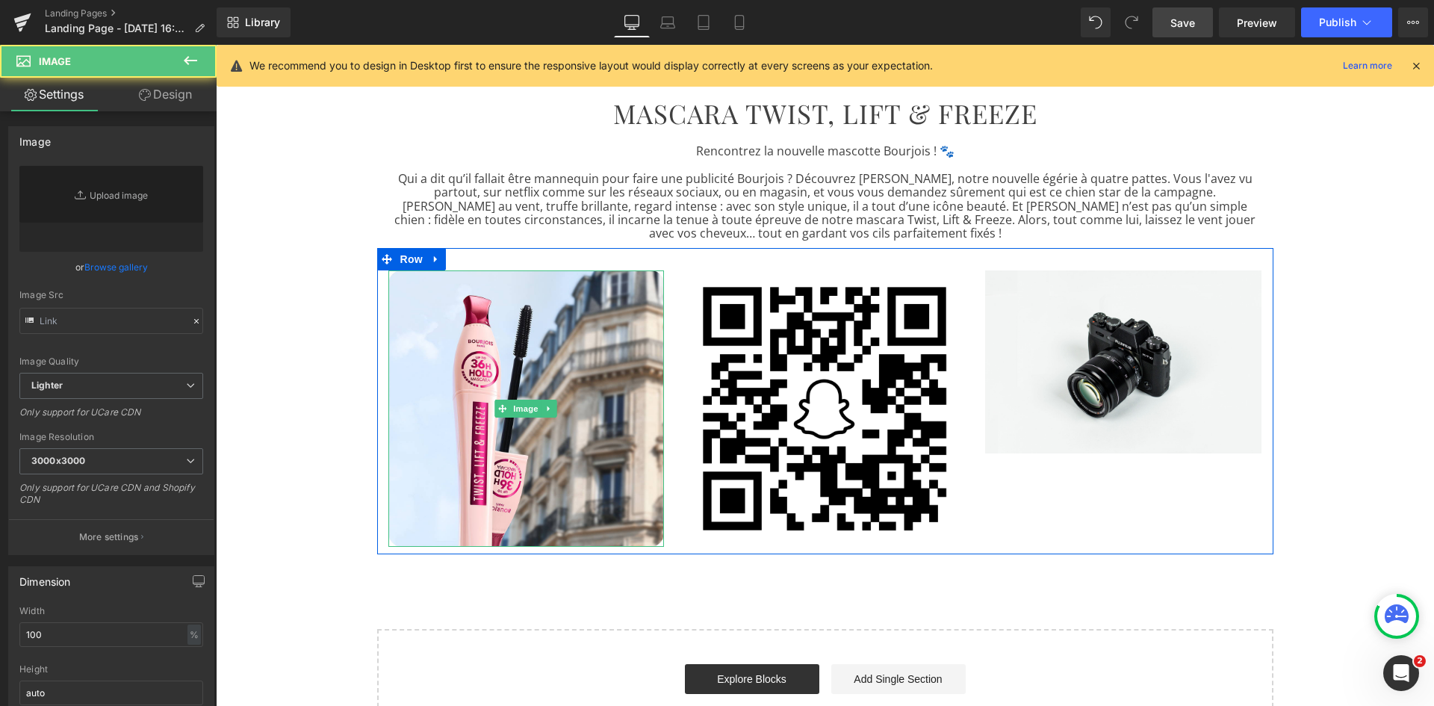
type input "//[DOMAIN_NAME][URL]"
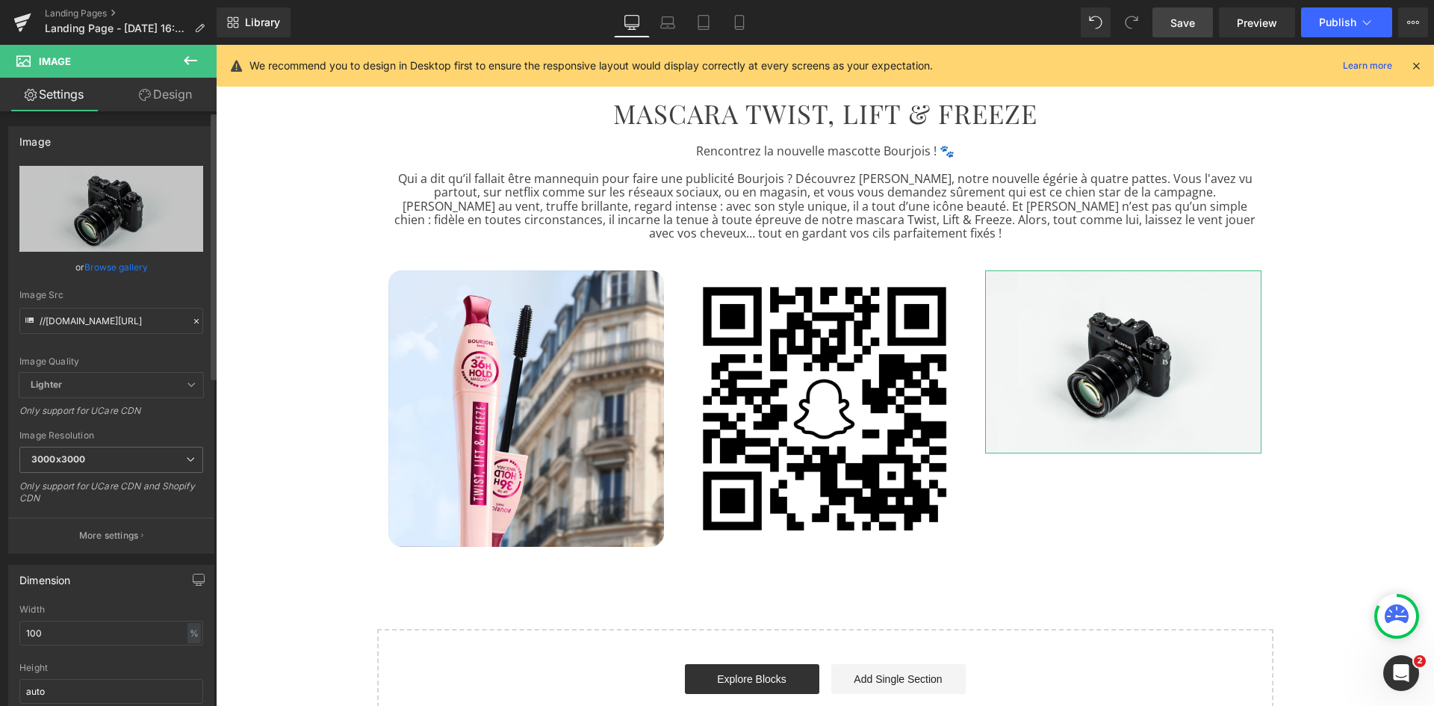
click at [102, 268] on link "Browse gallery" at bounding box center [115, 267] width 63 height 26
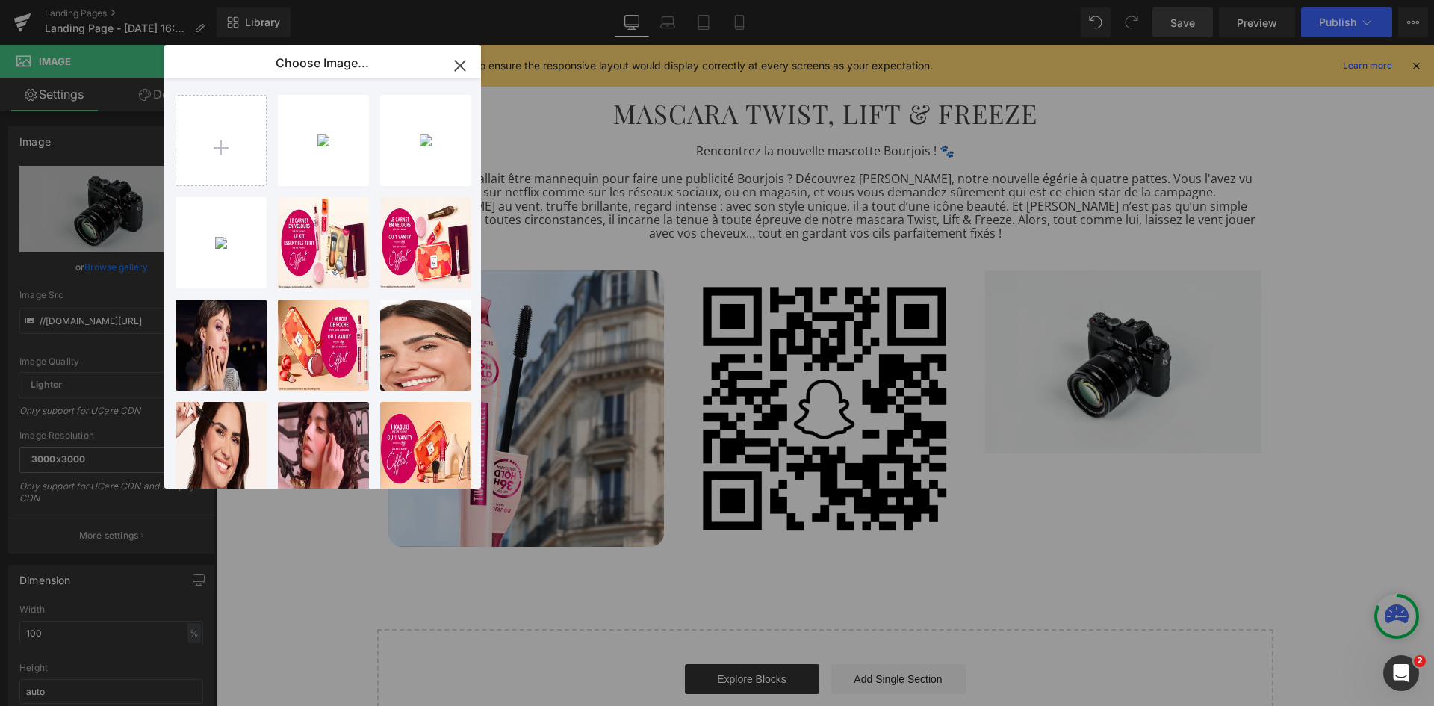
type input "C:\fakepath\Visuel-arrondi-3.jpg"
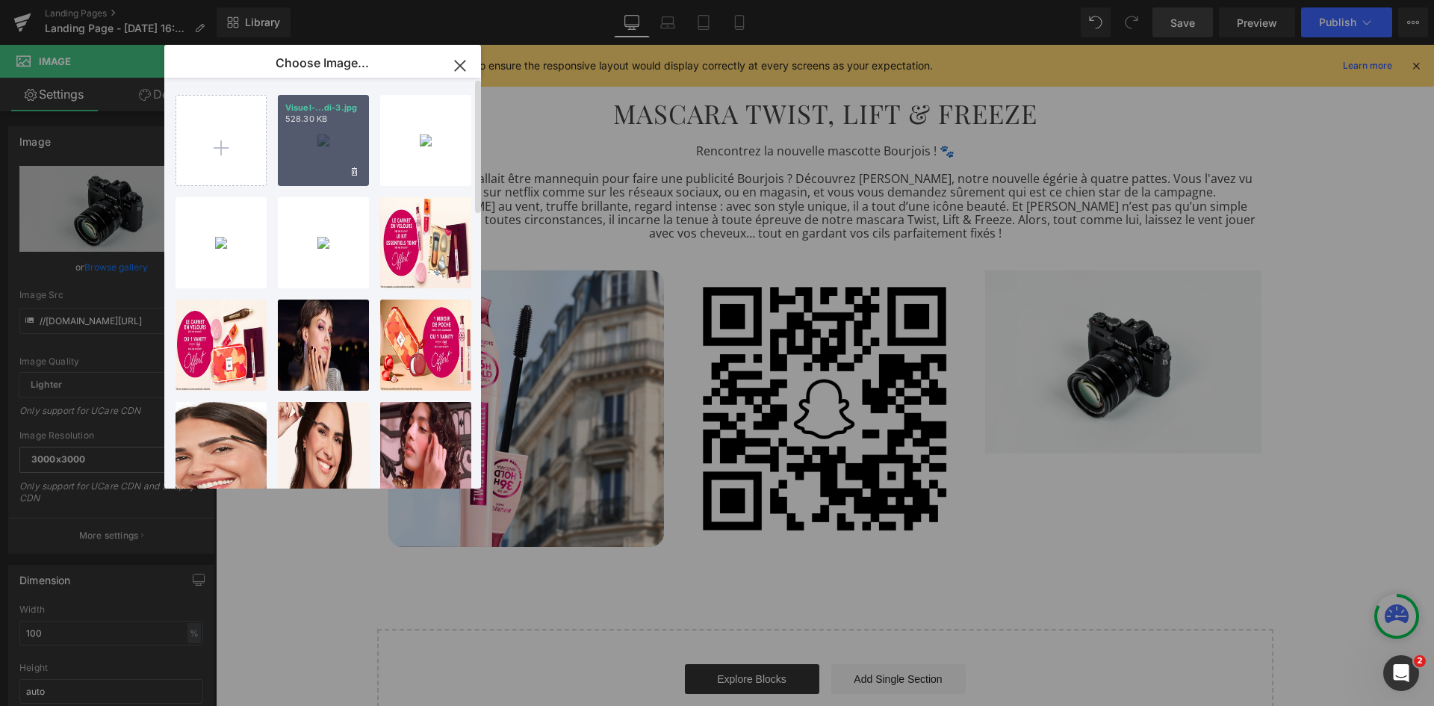
click at [303, 144] on div "Visuel-...di-3.jpg 528.30 KB" at bounding box center [323, 140] width 91 height 91
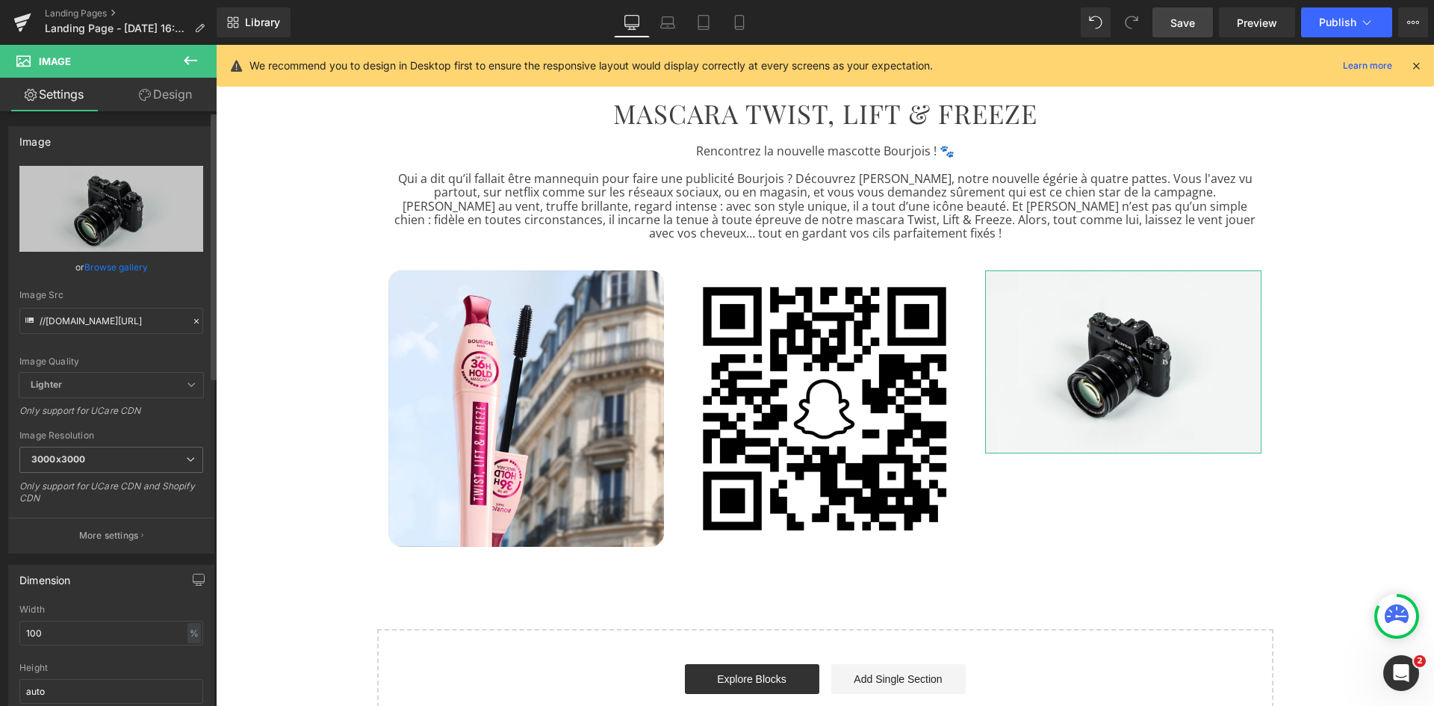
click at [127, 264] on link "Browse gallery" at bounding box center [115, 267] width 63 height 26
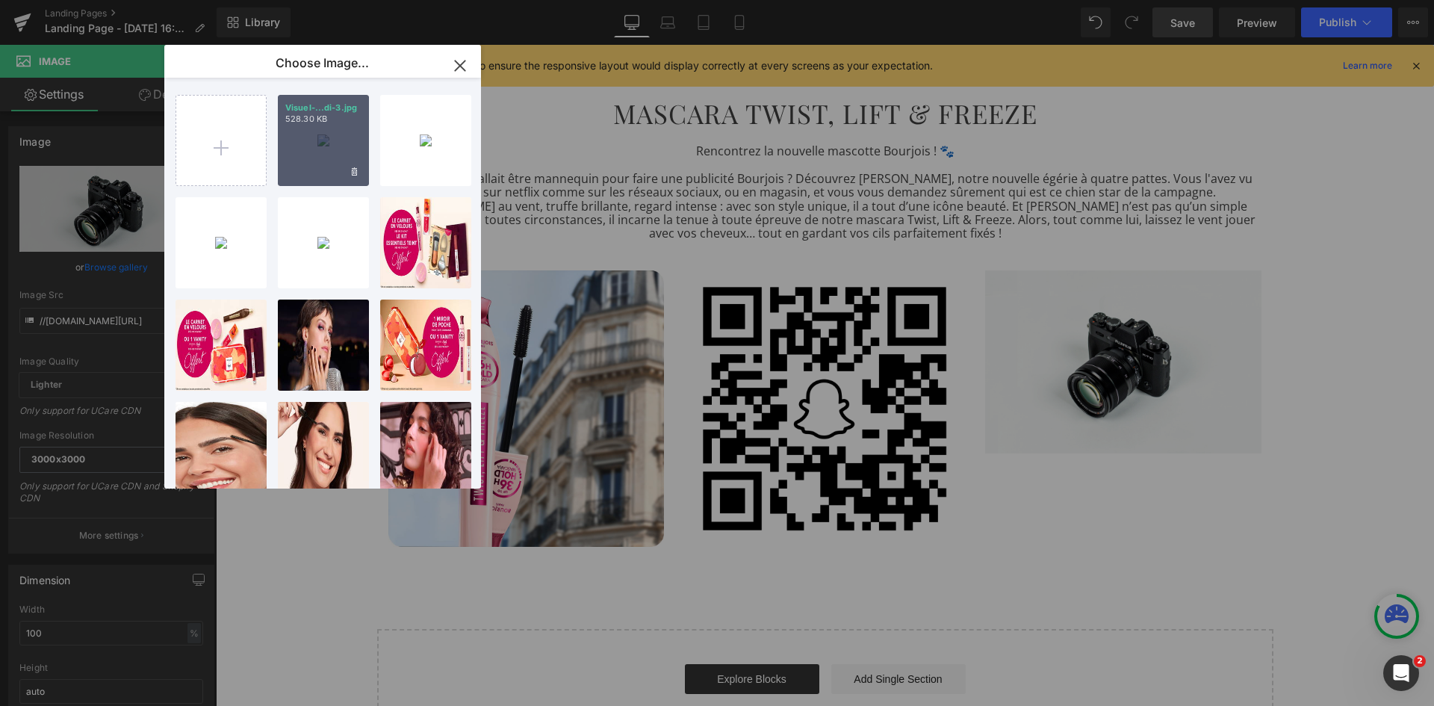
click at [346, 134] on div "Visuel-...di-3.jpg 528.30 KB" at bounding box center [323, 140] width 91 height 91
type input "[URL][DOMAIN_NAME]"
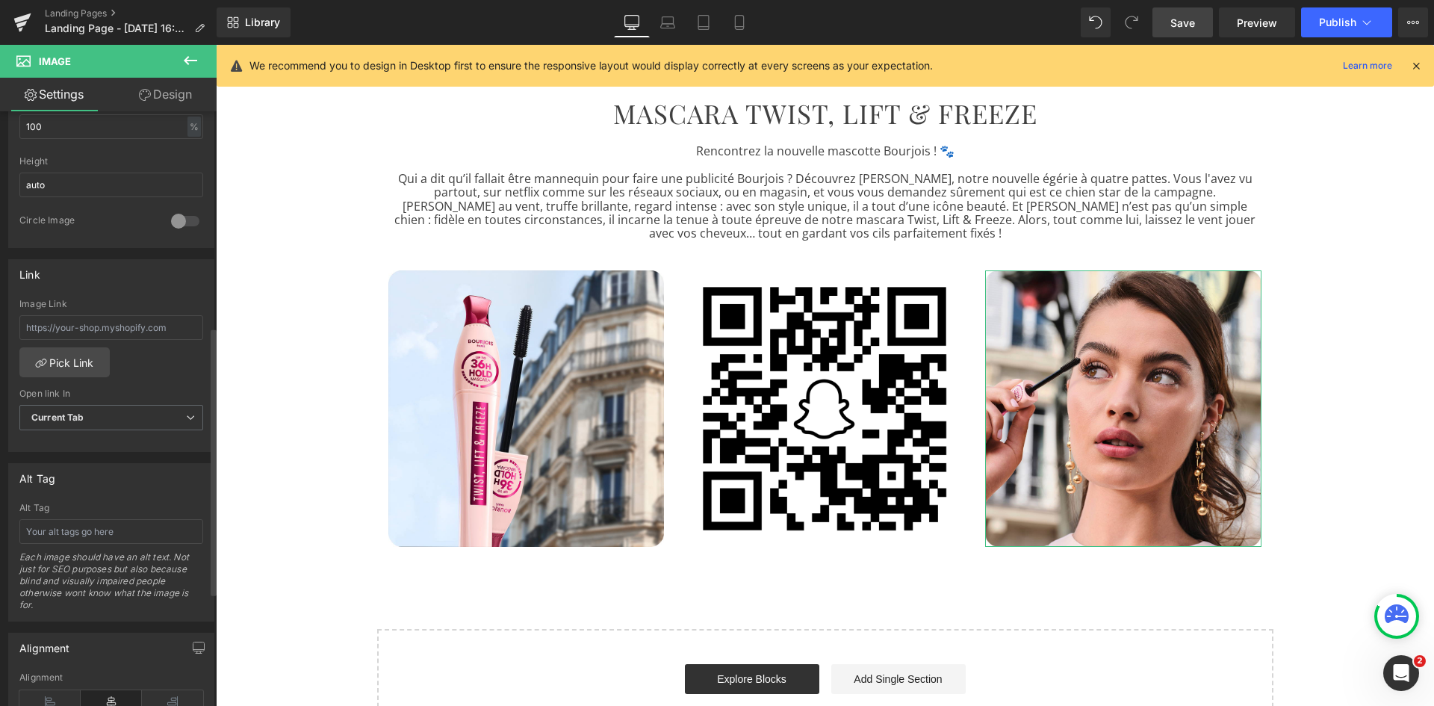
scroll to position [509, 0]
click at [73, 366] on link "Pick Link" at bounding box center [64, 362] width 90 height 30
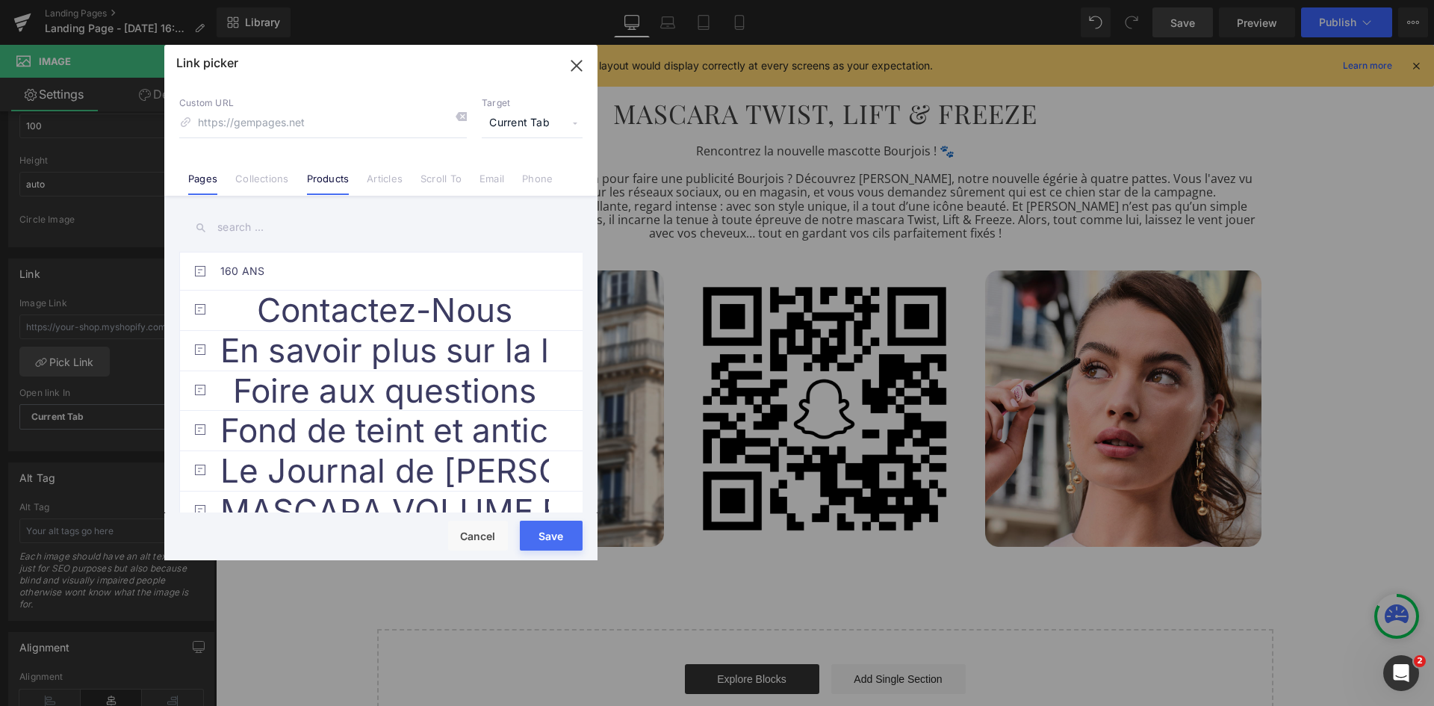
click at [345, 182] on link "Products" at bounding box center [328, 184] width 43 height 22
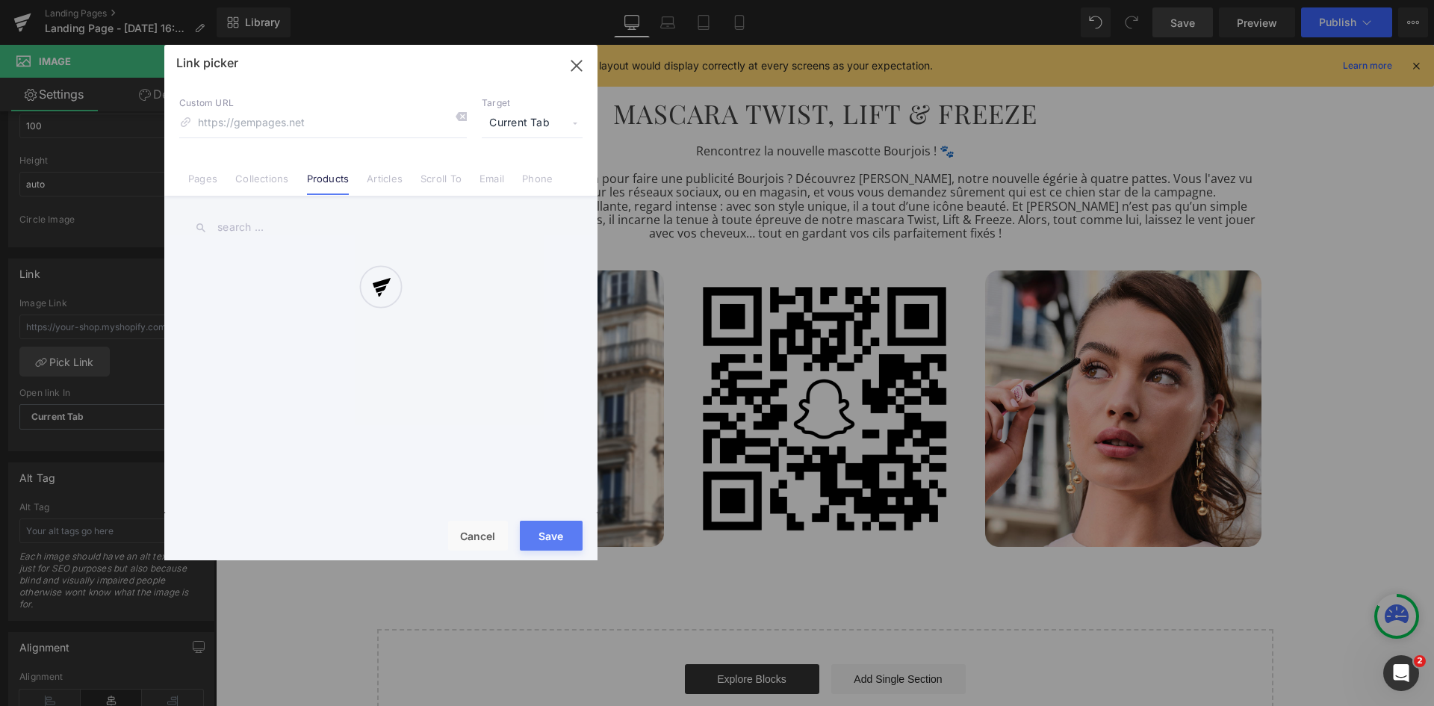
click at [269, 234] on div at bounding box center [380, 302] width 433 height 515
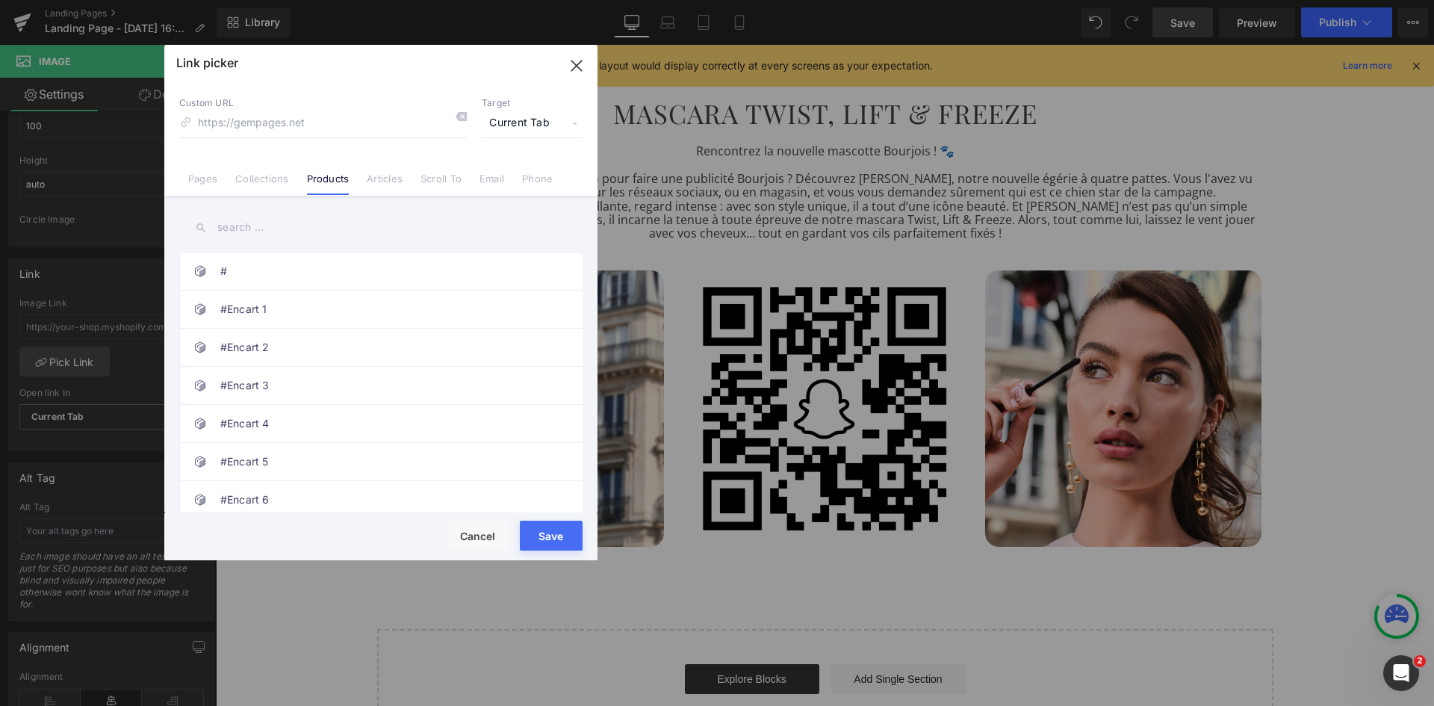
click at [244, 231] on input "text" at bounding box center [380, 228] width 403 height 34
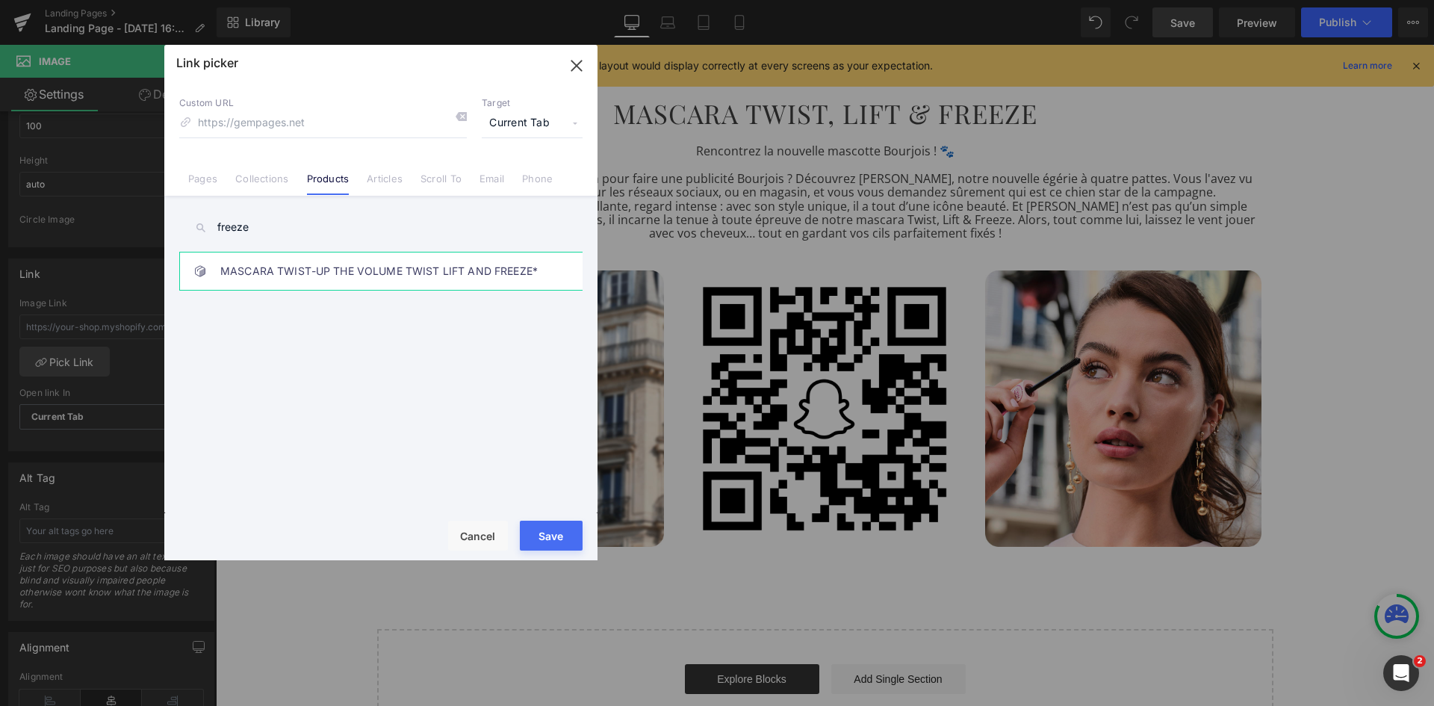
type input "freeze"
click at [274, 263] on link "MASCARA TWIST-UP THE VOLUME TWIST LIFT AND FREEZE*" at bounding box center [384, 270] width 329 height 37
type input "/products/twist-up-the-volume-twist-lift-and-freeze-3616306384569"
click at [560, 547] on button "Save" at bounding box center [551, 536] width 63 height 30
type input "/products/twist-up-the-volume-twist-lift-and-freeze-3616306384569"
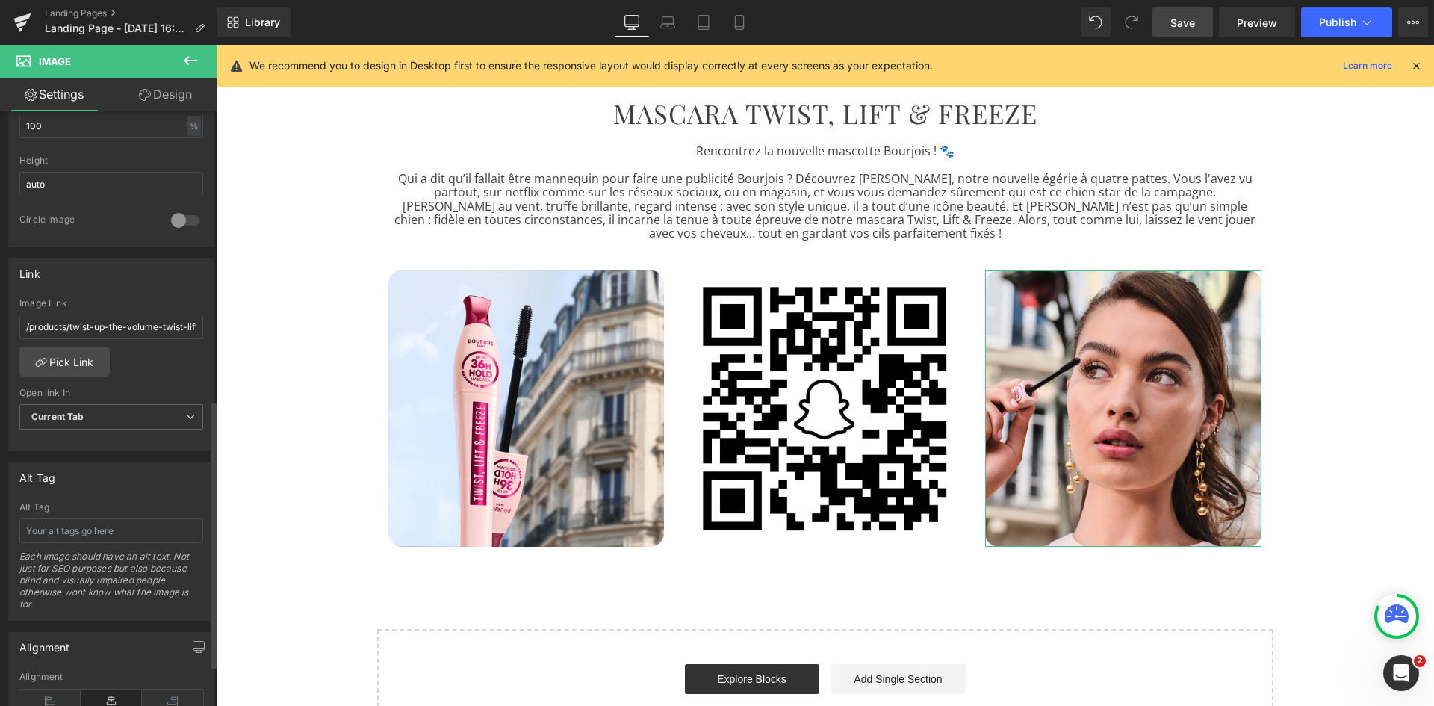
scroll to position [732, 0]
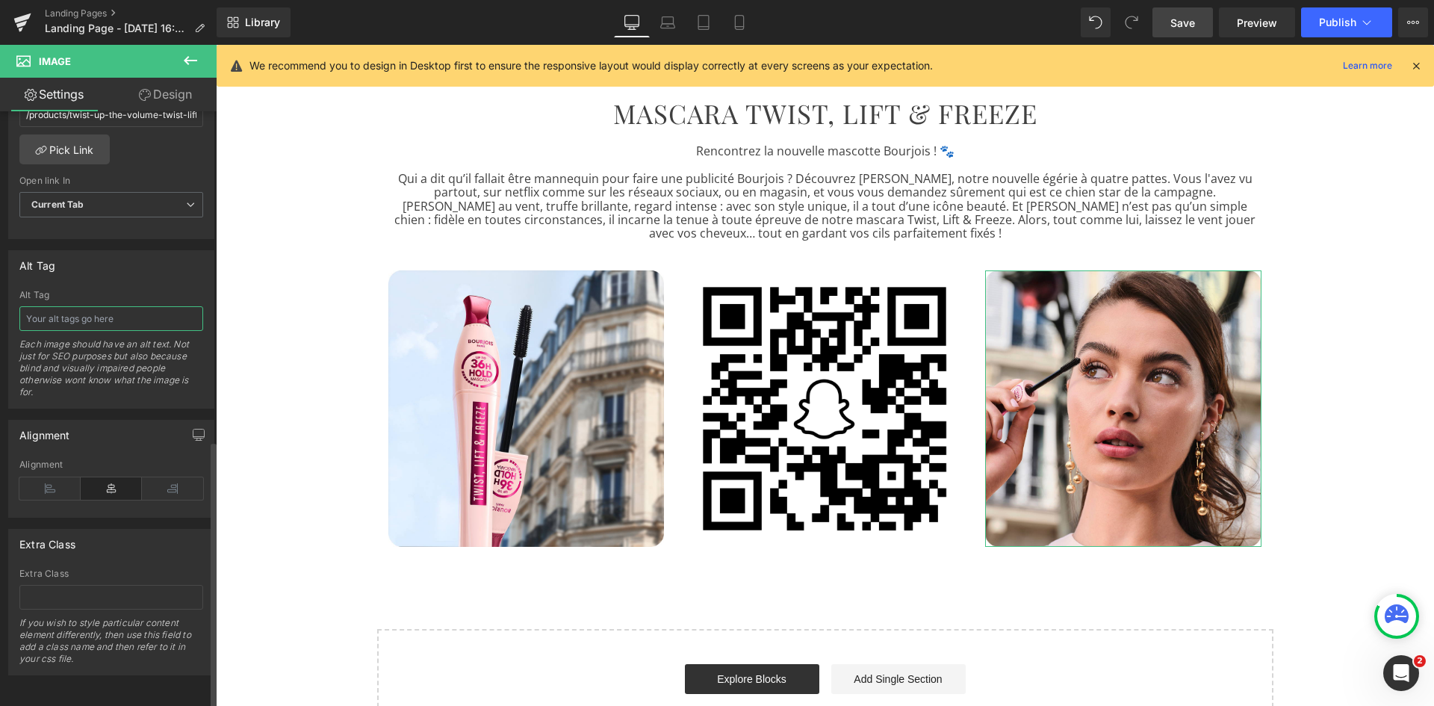
click at [96, 306] on input "text" at bounding box center [111, 318] width 184 height 25
paste input "femme se mettant du mascara volume Twist, Lift & Freeze"
type input "femme se mettant du mascara volume Twist, Lift & Freeze"
click at [1201, 19] on link "Save" at bounding box center [1183, 22] width 61 height 30
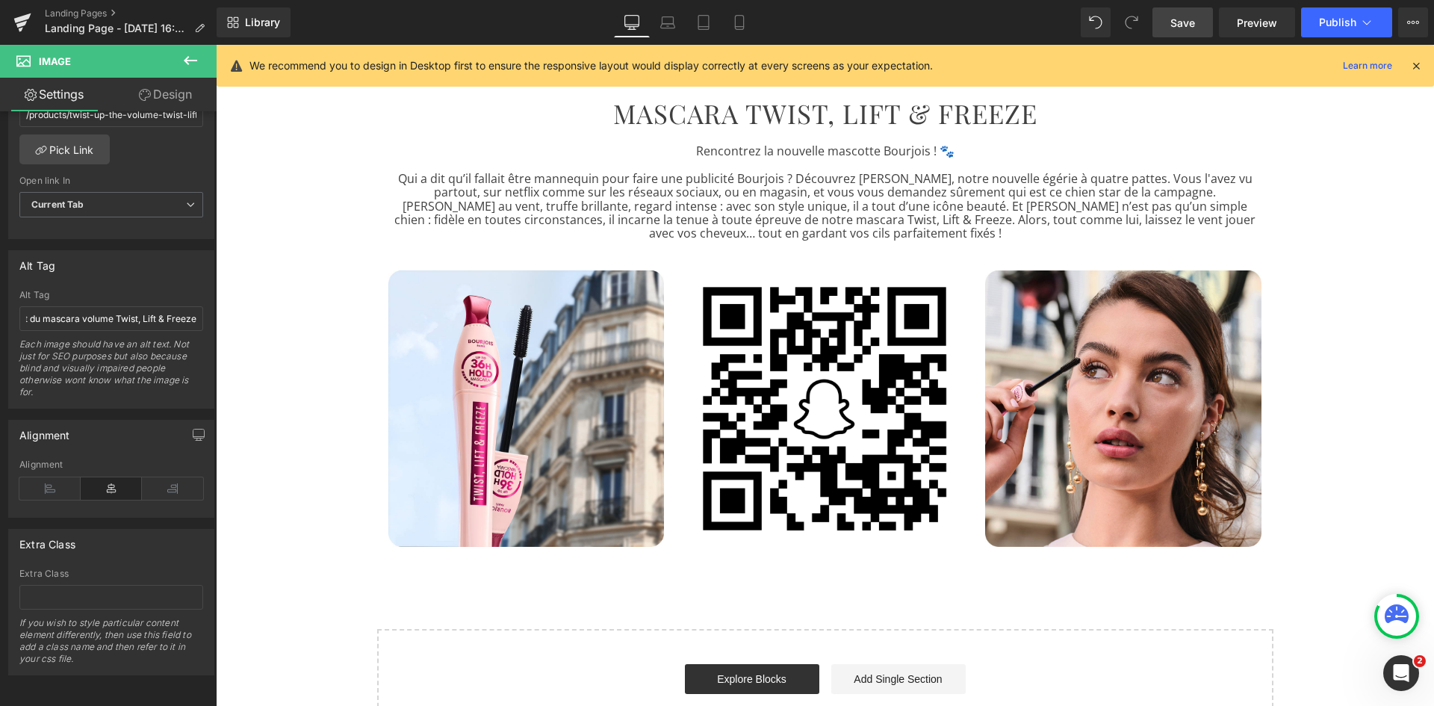
scroll to position [0, 0]
click at [194, 66] on icon at bounding box center [191, 61] width 18 height 18
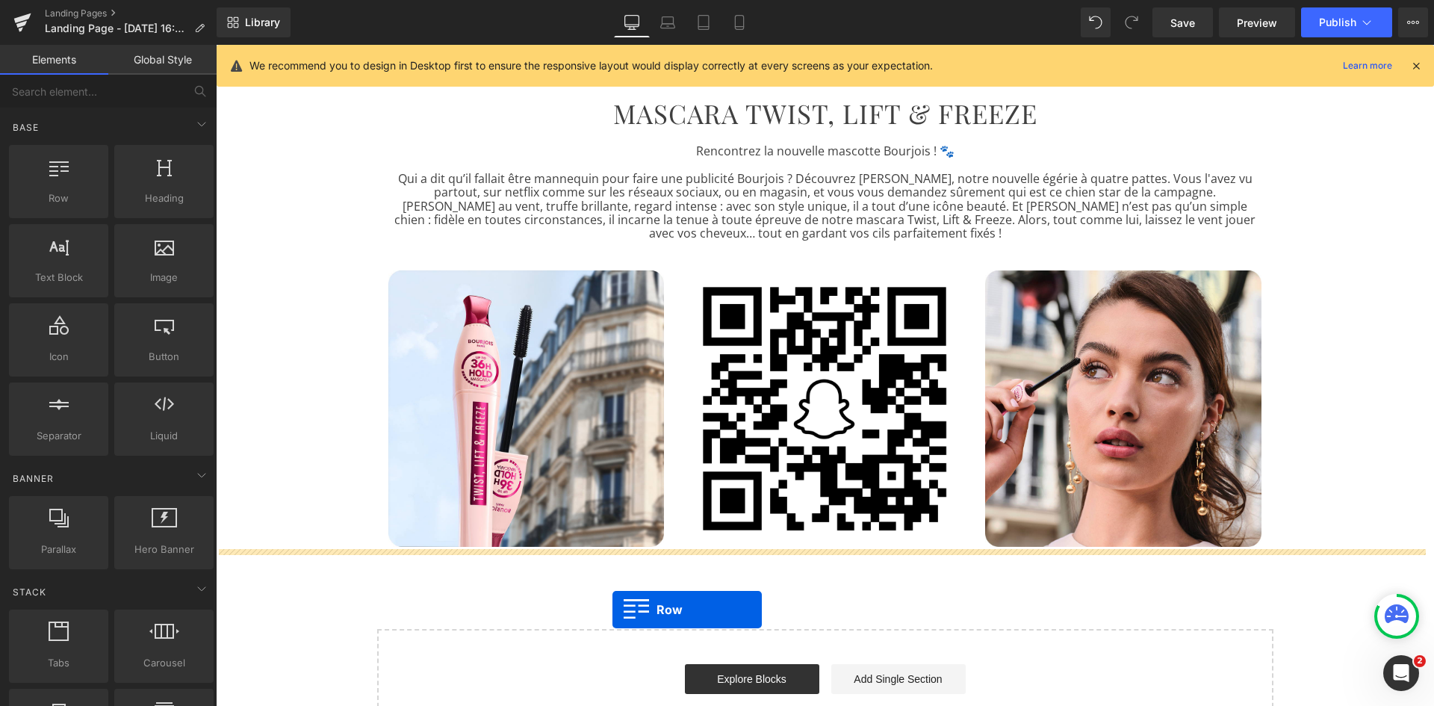
drag, startPoint x: 288, startPoint y: 229, endPoint x: 613, endPoint y: 610, distance: 500.2
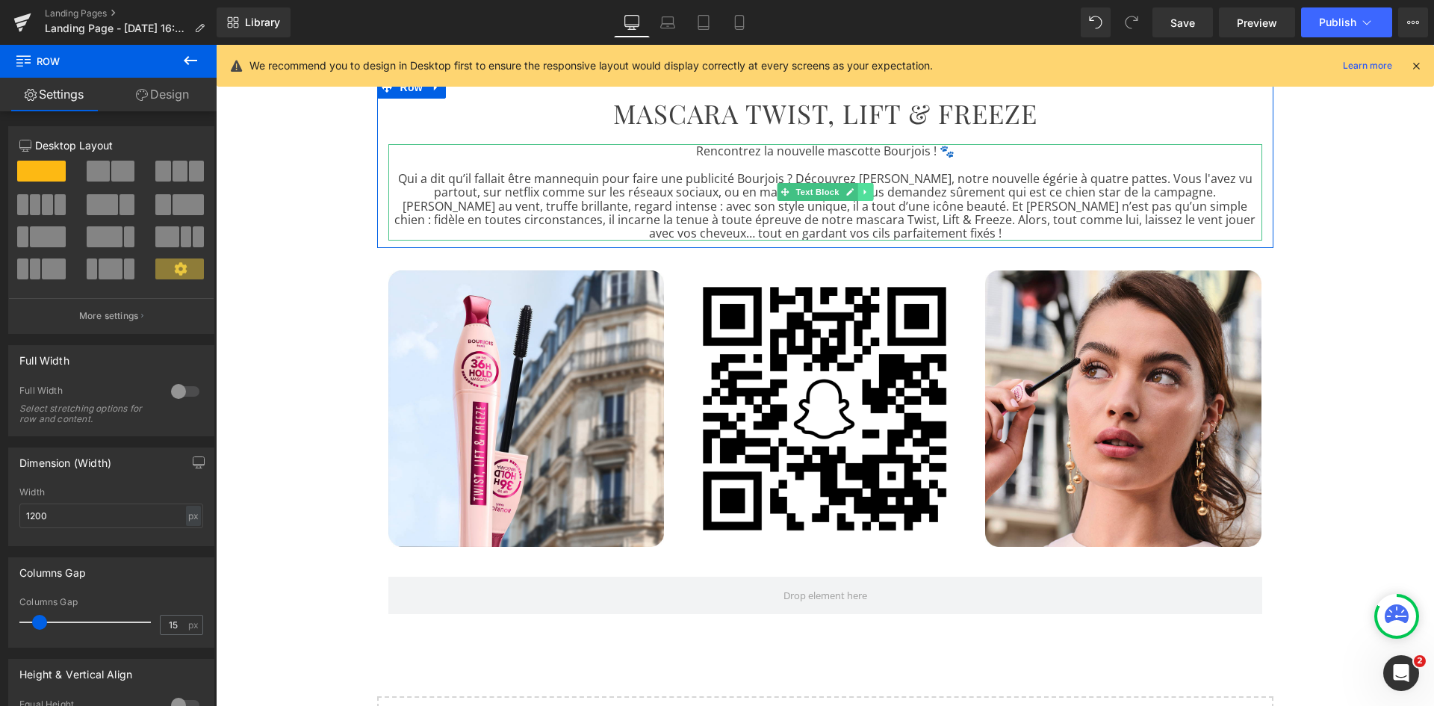
click at [862, 189] on icon at bounding box center [865, 191] width 8 height 9
click at [855, 189] on icon at bounding box center [857, 191] width 8 height 9
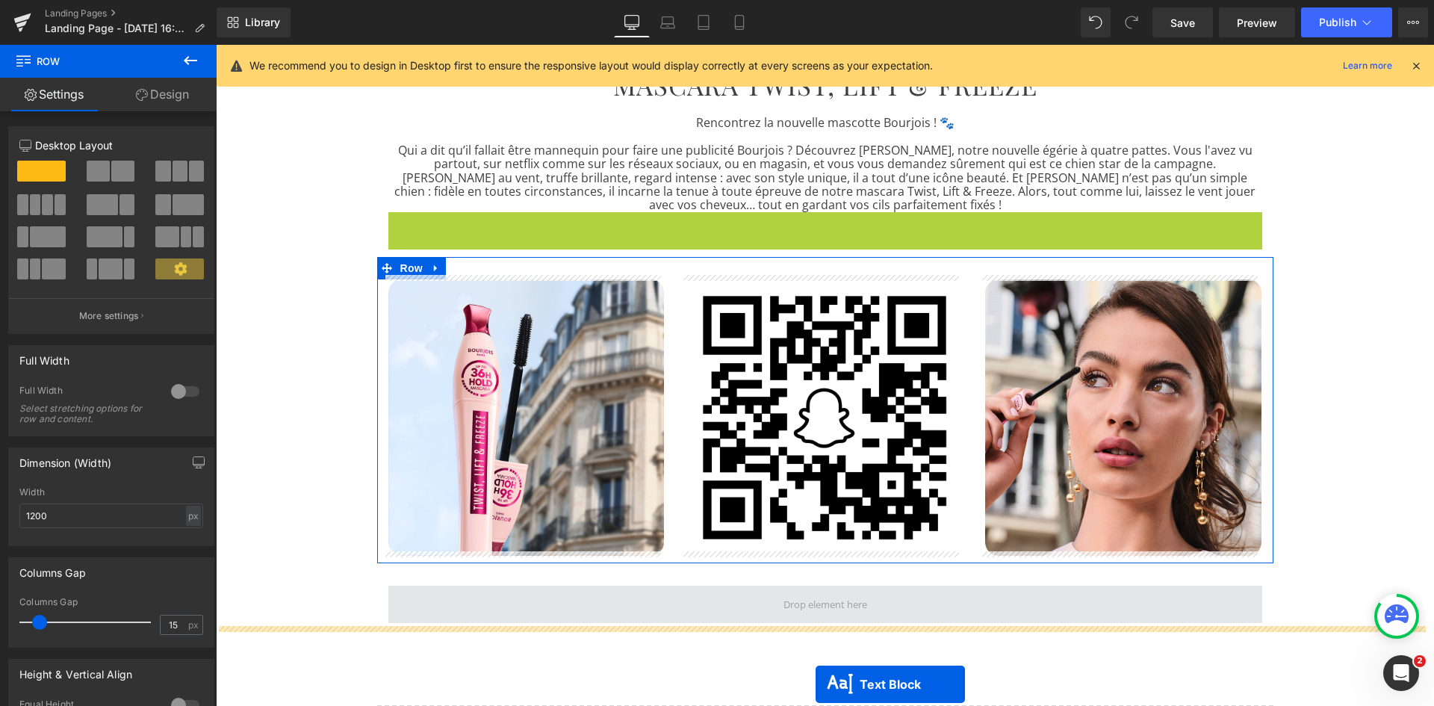
scroll to position [627, 0]
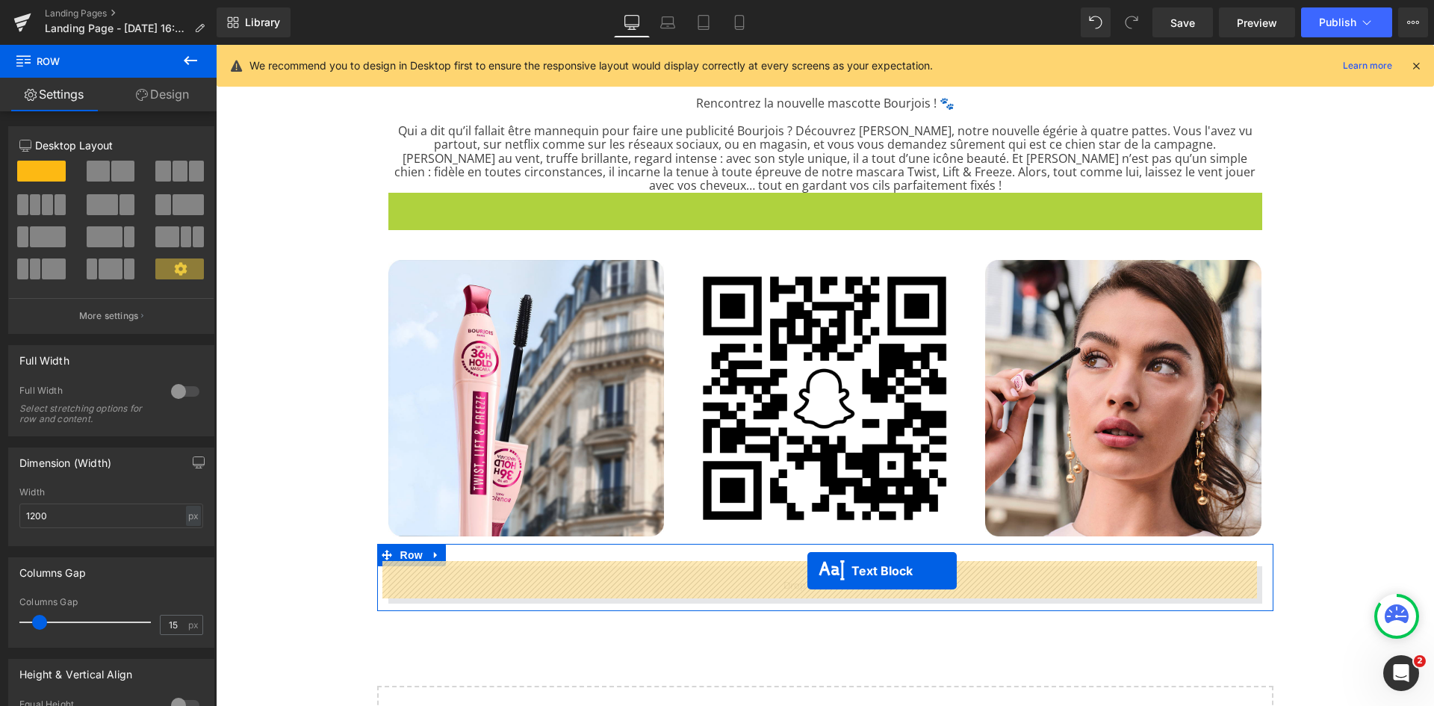
drag, startPoint x: 776, startPoint y: 282, endPoint x: 808, endPoint y: 571, distance: 290.8
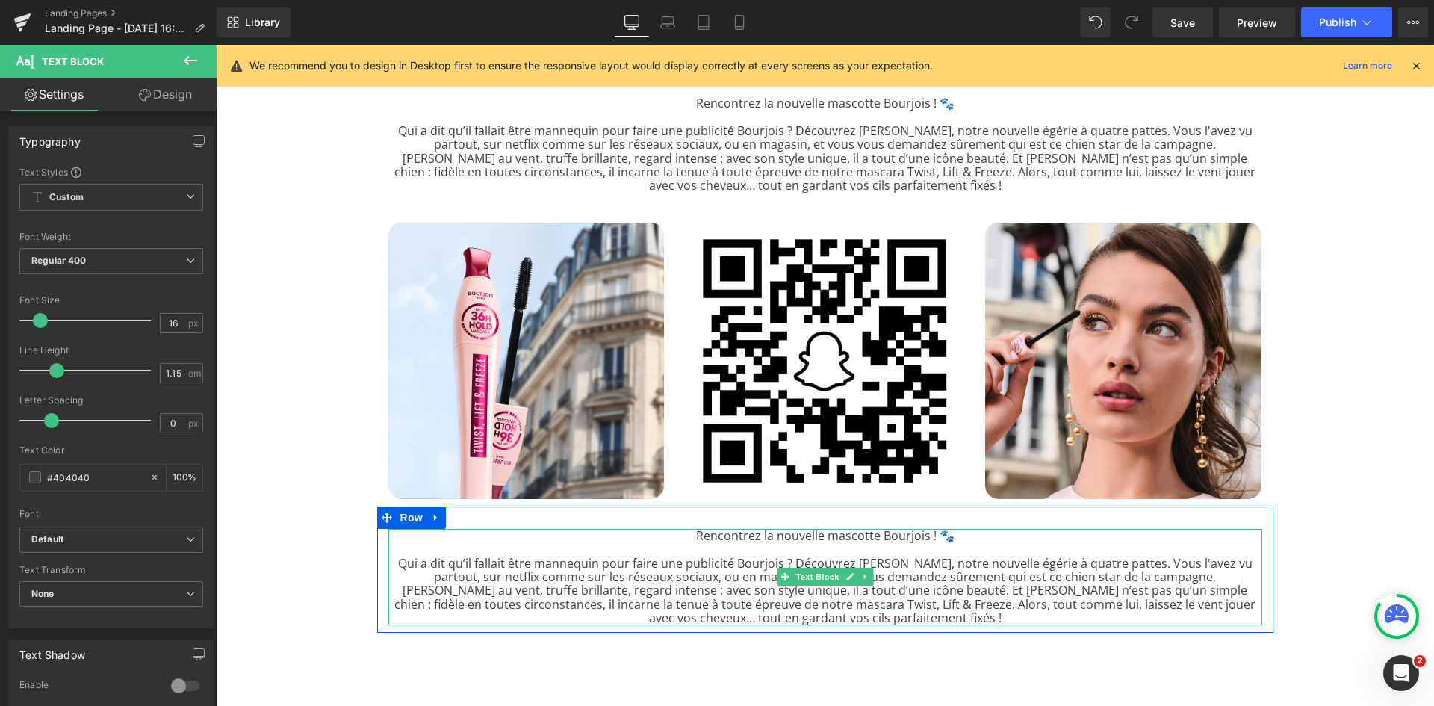
click at [891, 574] on p "Qui a dit qu’il fallait être mannequin pour faire une publicité Bourjois ? Déco…" at bounding box center [825, 591] width 874 height 69
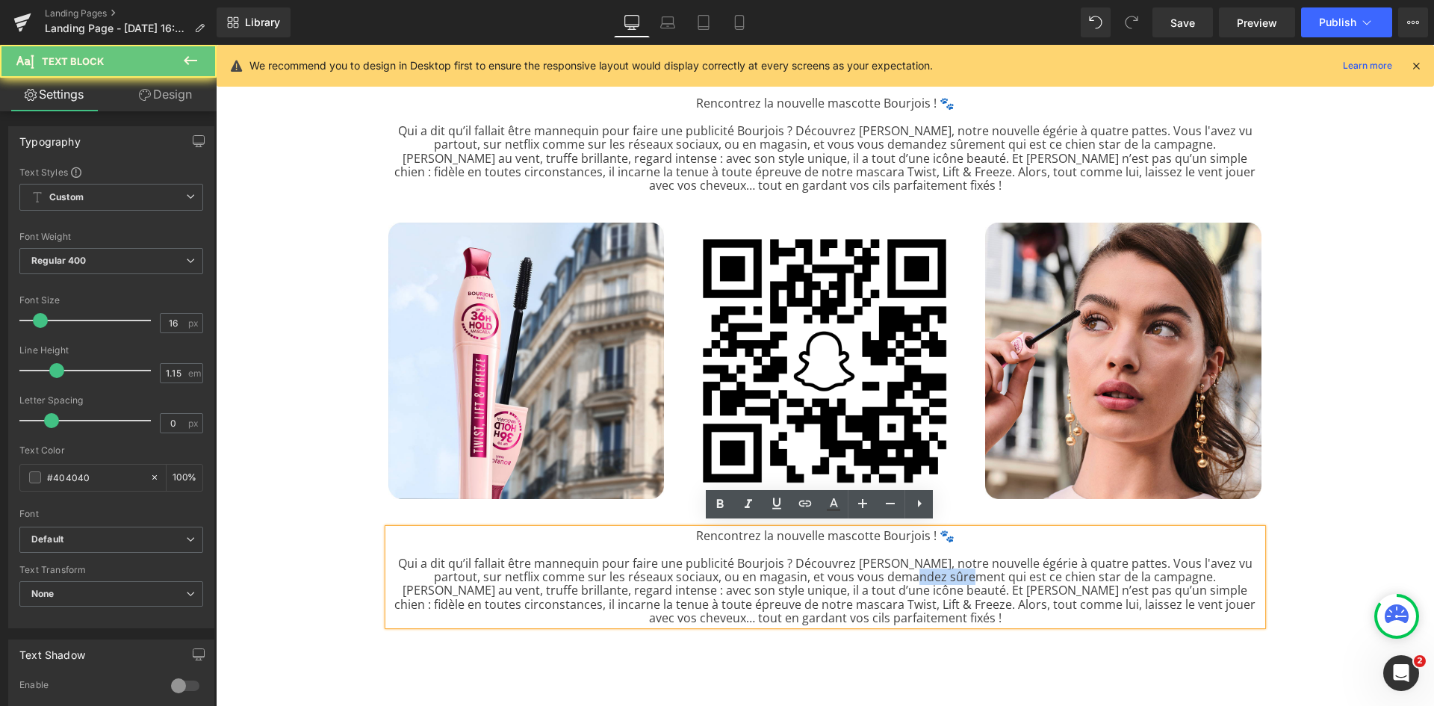
click at [891, 574] on p "Qui a dit qu’il fallait être mannequin pour faire une publicité Bourjois ? Déco…" at bounding box center [825, 591] width 874 height 69
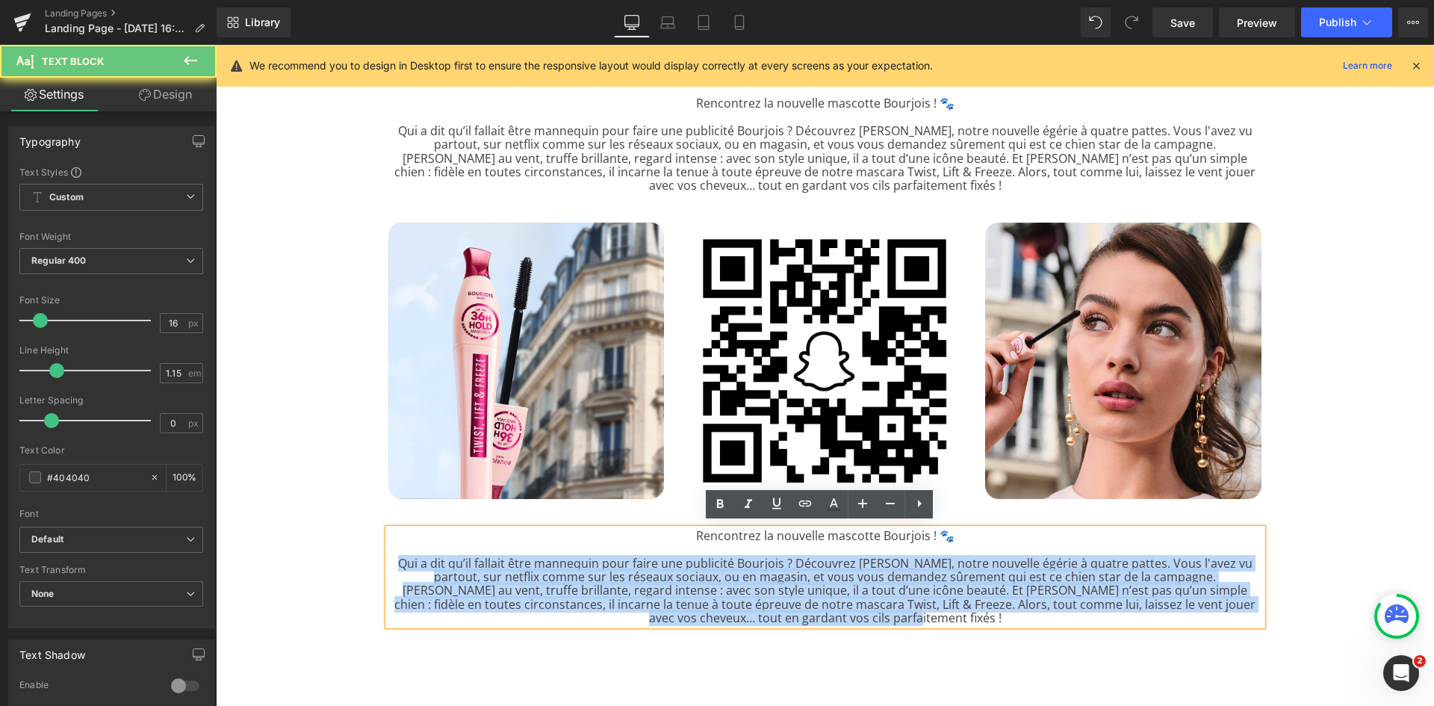
click at [891, 574] on p "Qui a dit qu’il fallait être mannequin pour faire une publicité Bourjois ? Déco…" at bounding box center [825, 591] width 874 height 69
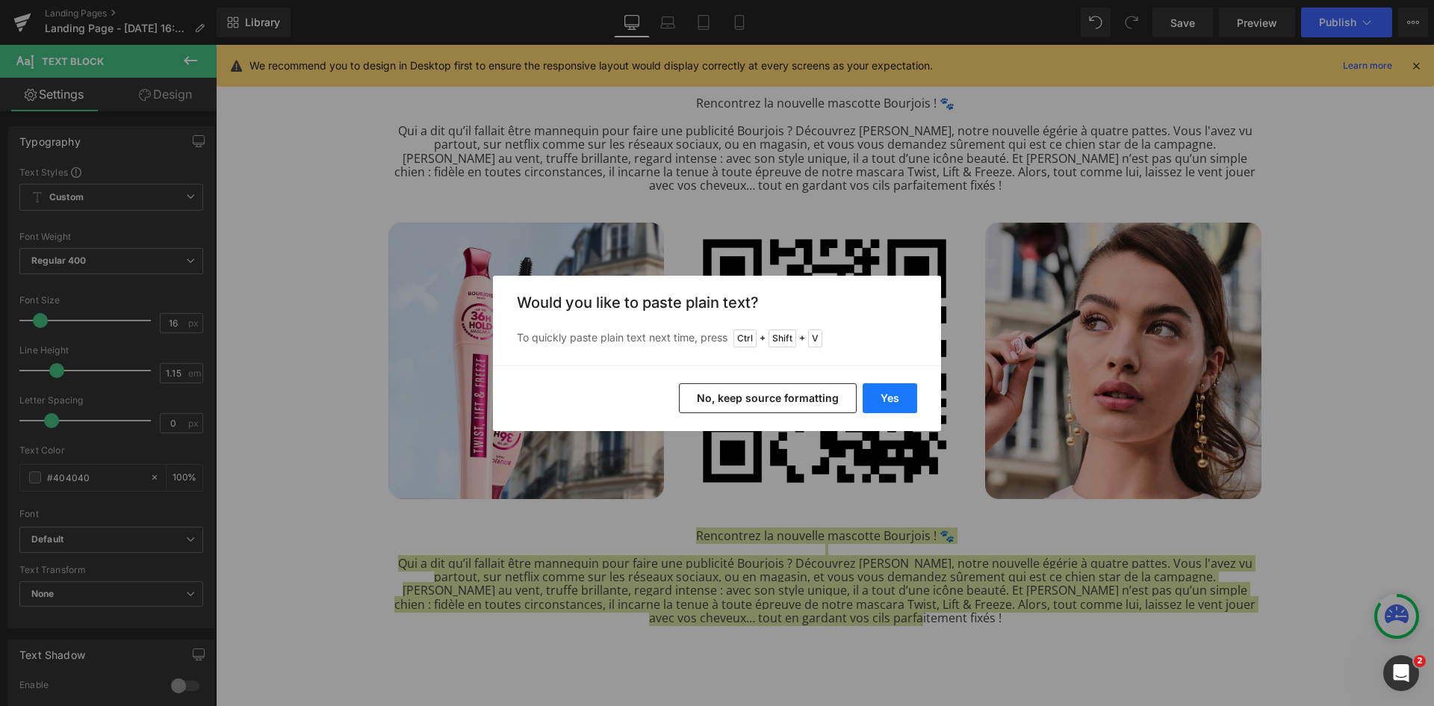
click at [881, 397] on button "Yes" at bounding box center [890, 398] width 55 height 30
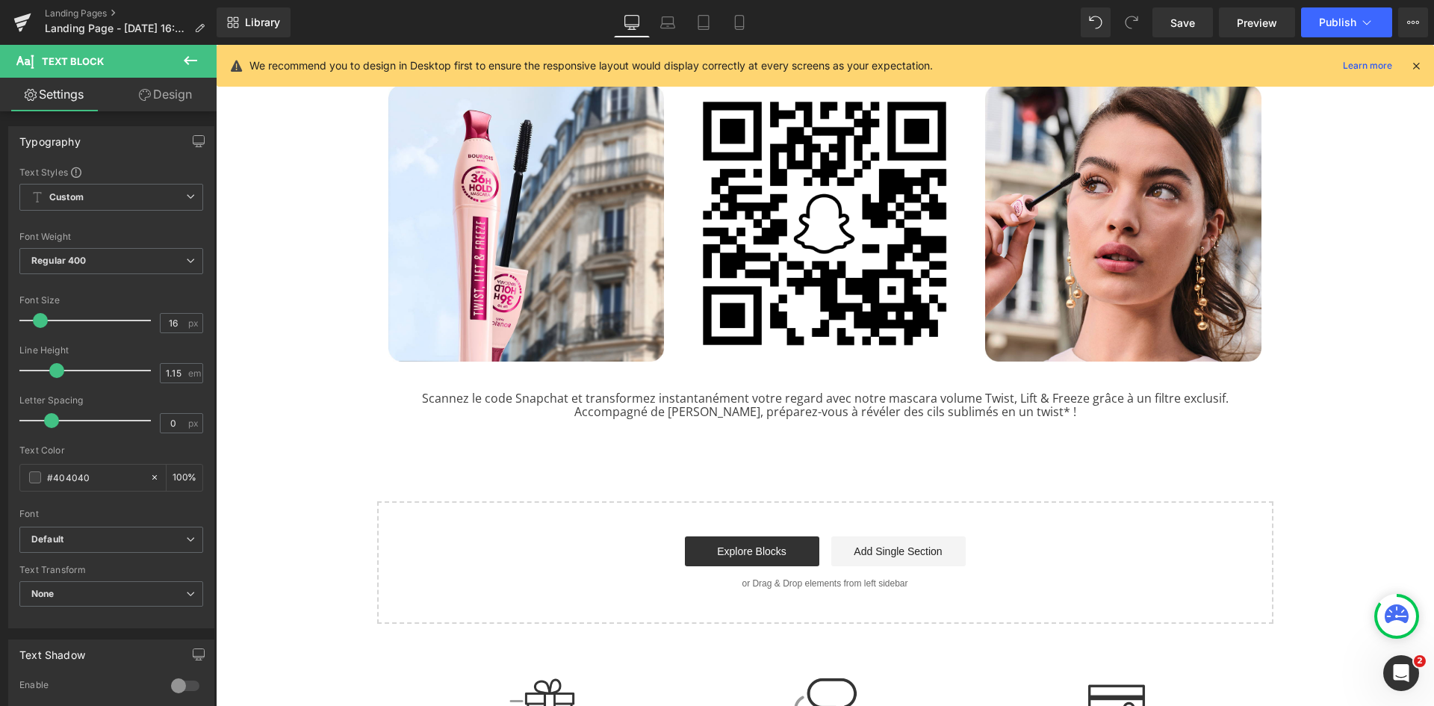
scroll to position [766, 0]
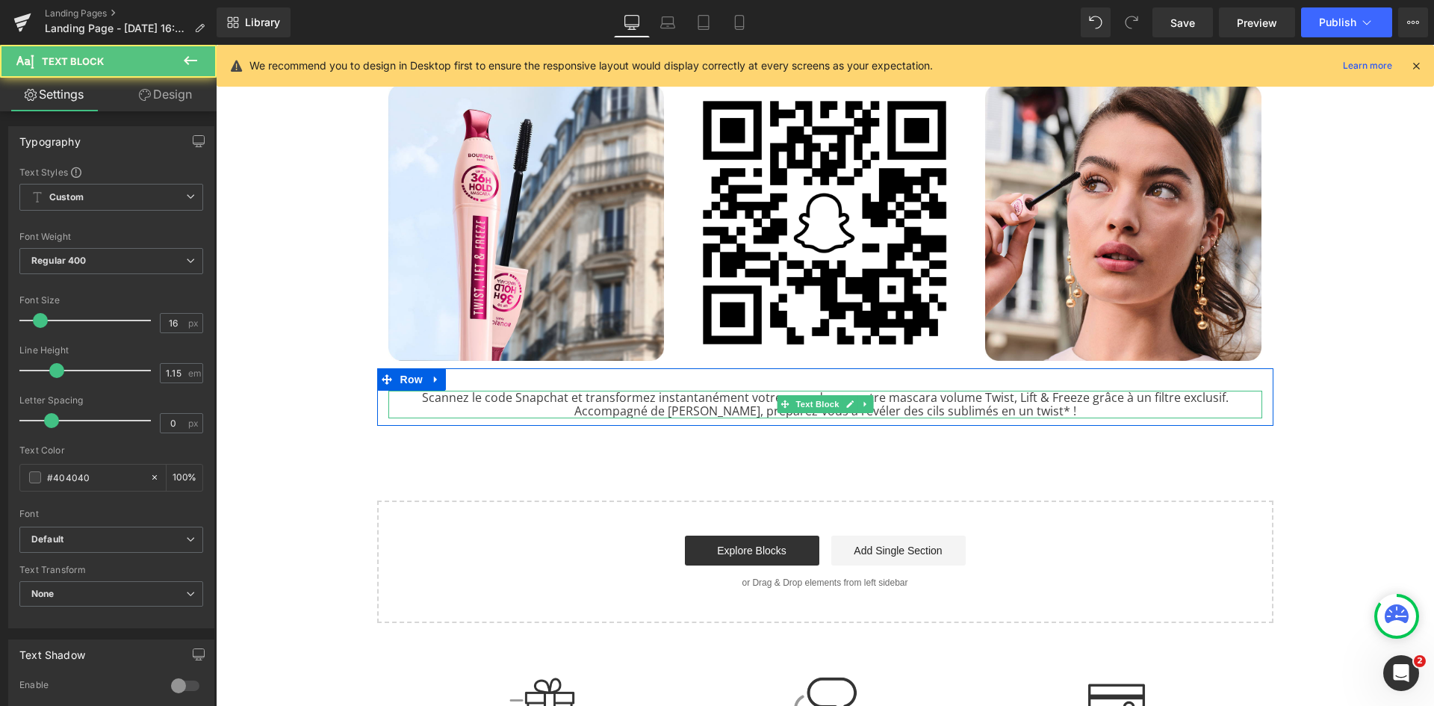
click at [731, 406] on p "Scannez le code Snapchat et transformez instantanément votre regard avec notre …" at bounding box center [825, 405] width 874 height 28
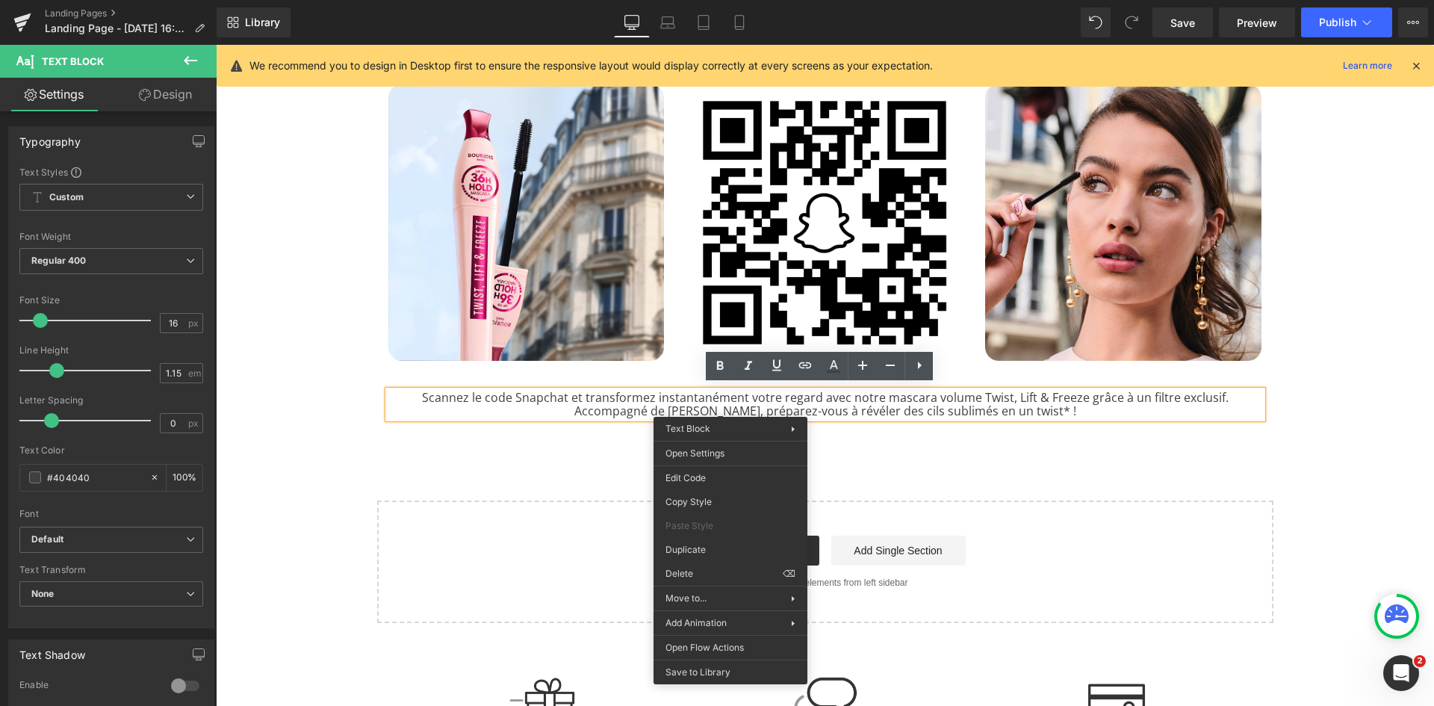
click at [1415, 526] on div "Image MASCARA TWIST, LIFT & FREEZE Heading Separator Rencontrez la nouvelle mas…" at bounding box center [825, 6] width 1218 height 1232
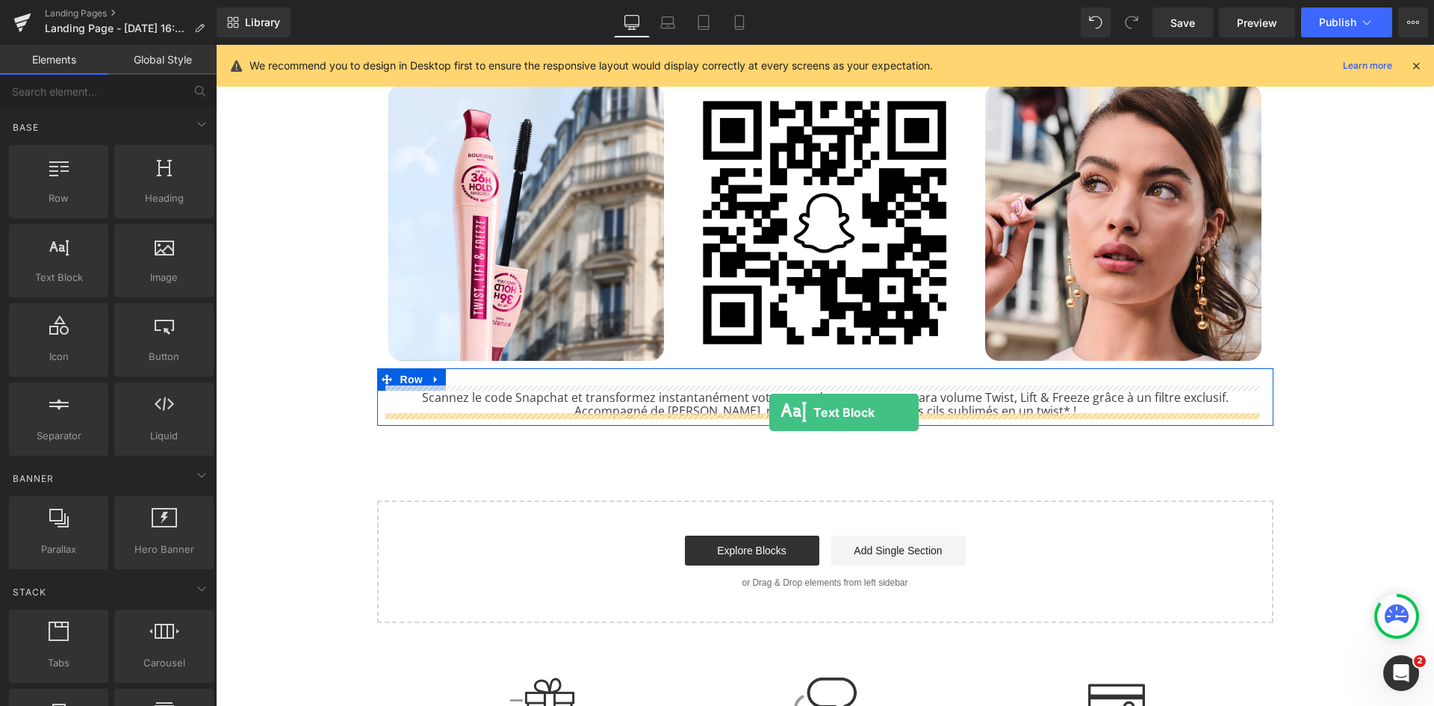
drag, startPoint x: 294, startPoint y: 307, endPoint x: 769, endPoint y: 412, distance: 487.4
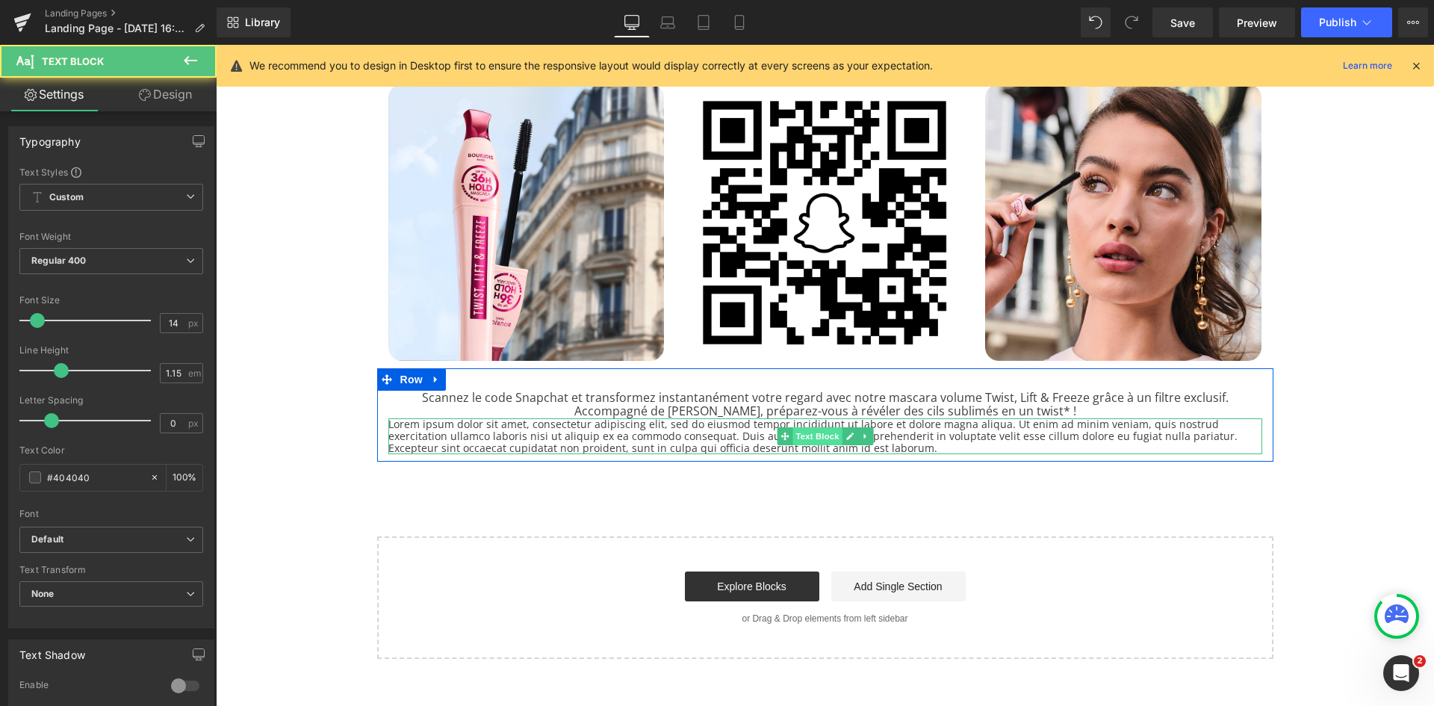
click at [808, 428] on span "Text Block" at bounding box center [817, 436] width 49 height 18
click at [712, 437] on p "Lorem ipsum dolor sit amet, consectetur adipiscing elit, sed do eiusmod tempor …" at bounding box center [825, 436] width 874 height 36
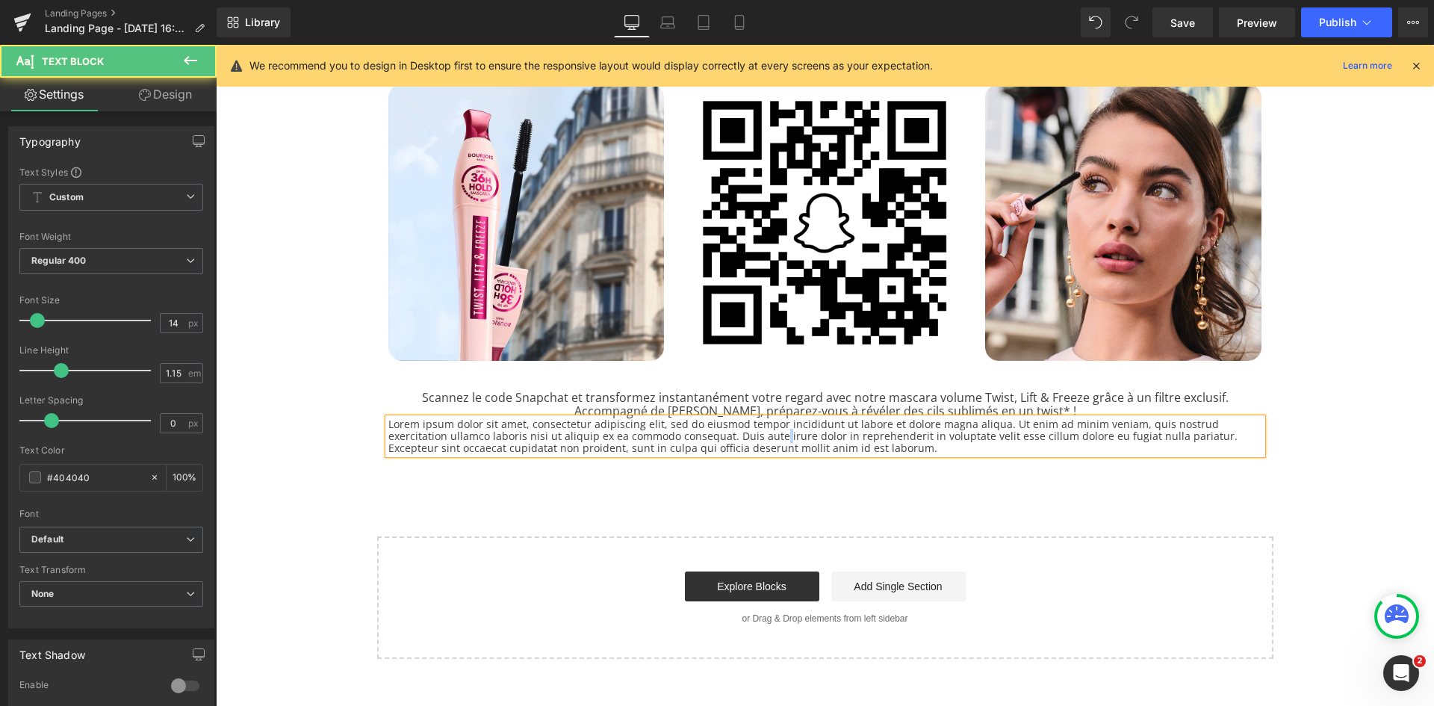
click at [712, 437] on p "Lorem ipsum dolor sit amet, consectetur adipiscing elit, sed do eiusmod tempor …" at bounding box center [825, 436] width 874 height 36
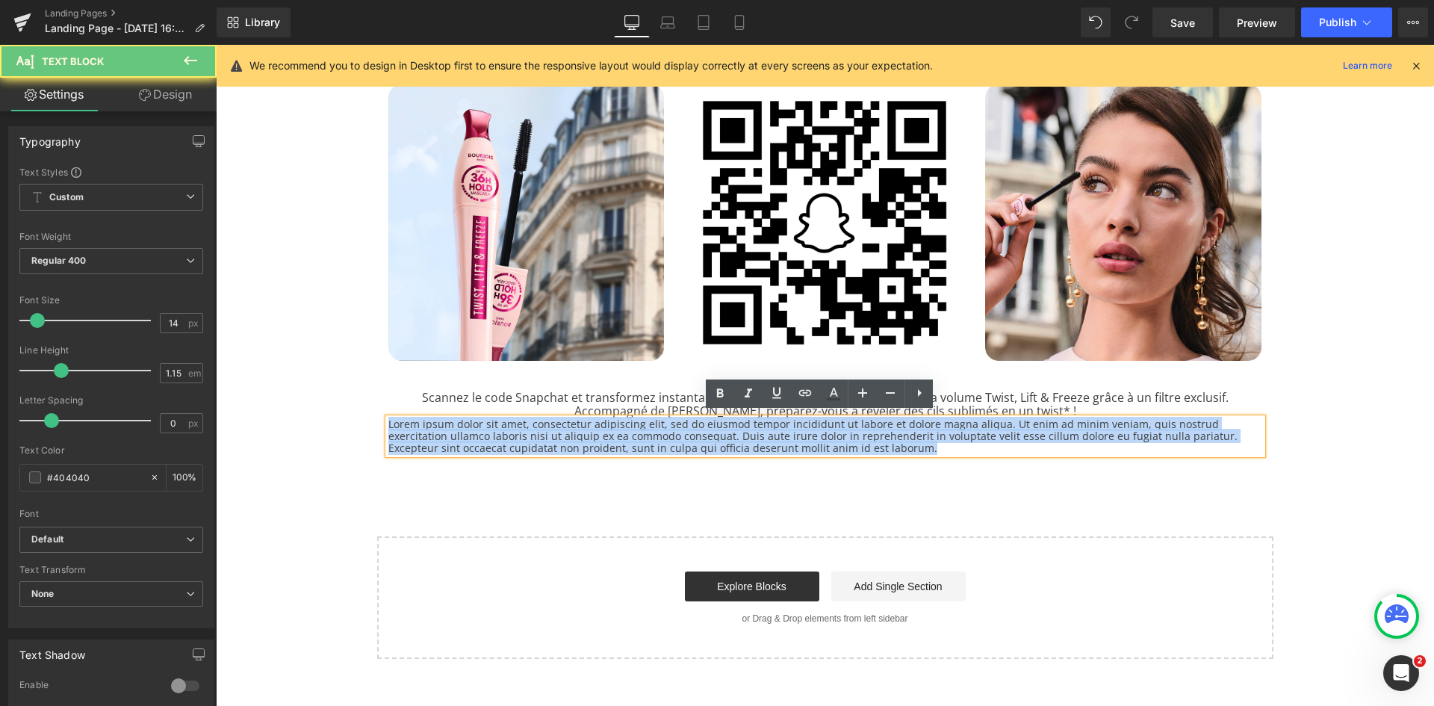
click at [712, 437] on p "Lorem ipsum dolor sit amet, consectetur adipiscing elit, sed do eiusmod tempor …" at bounding box center [825, 436] width 874 height 36
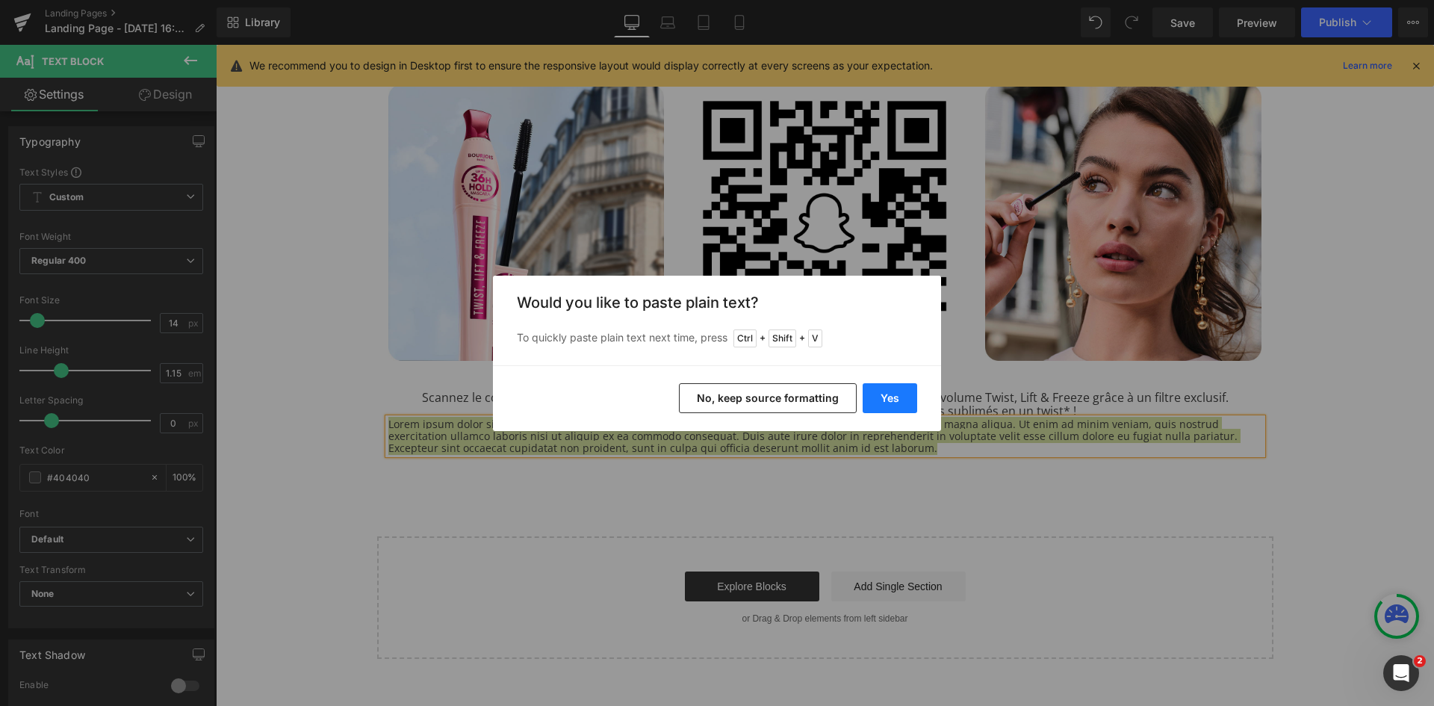
click at [886, 399] on button "Yes" at bounding box center [890, 398] width 55 height 30
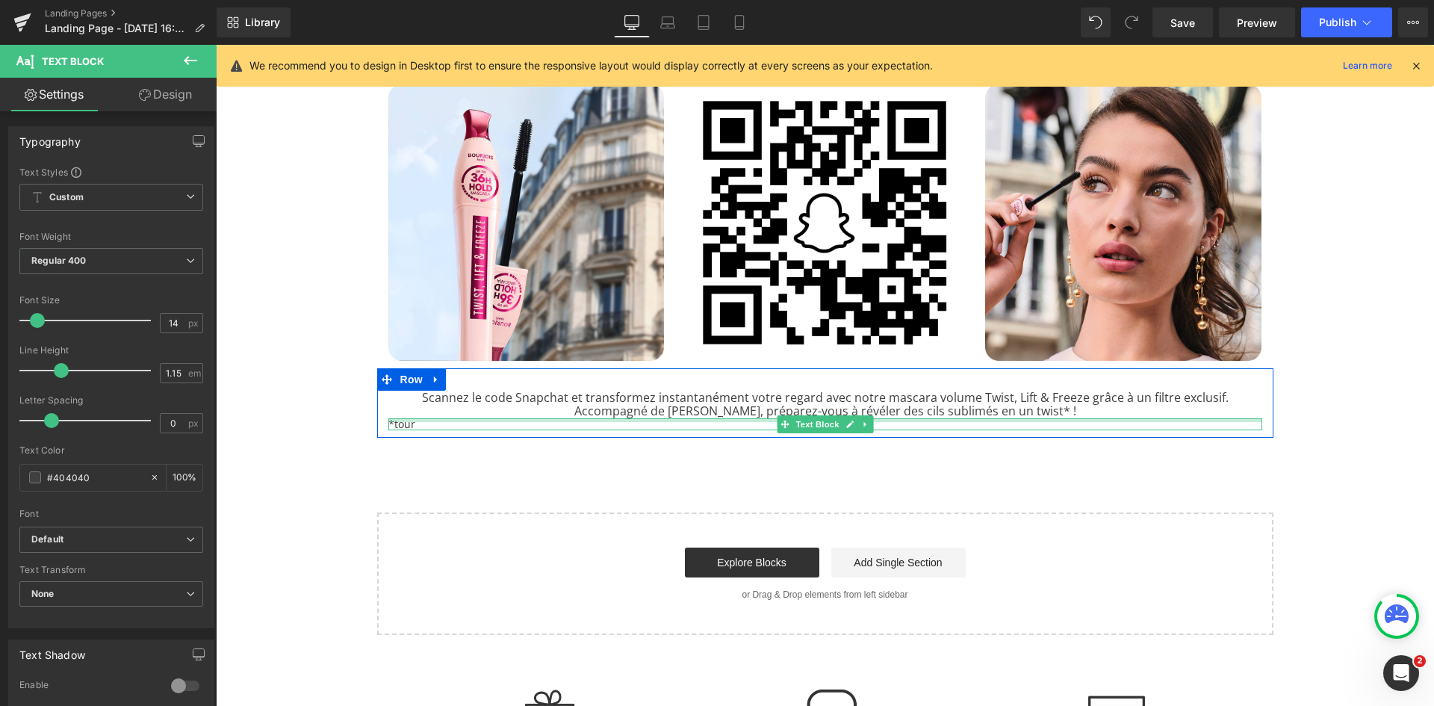
click at [397, 418] on div at bounding box center [825, 420] width 874 height 4
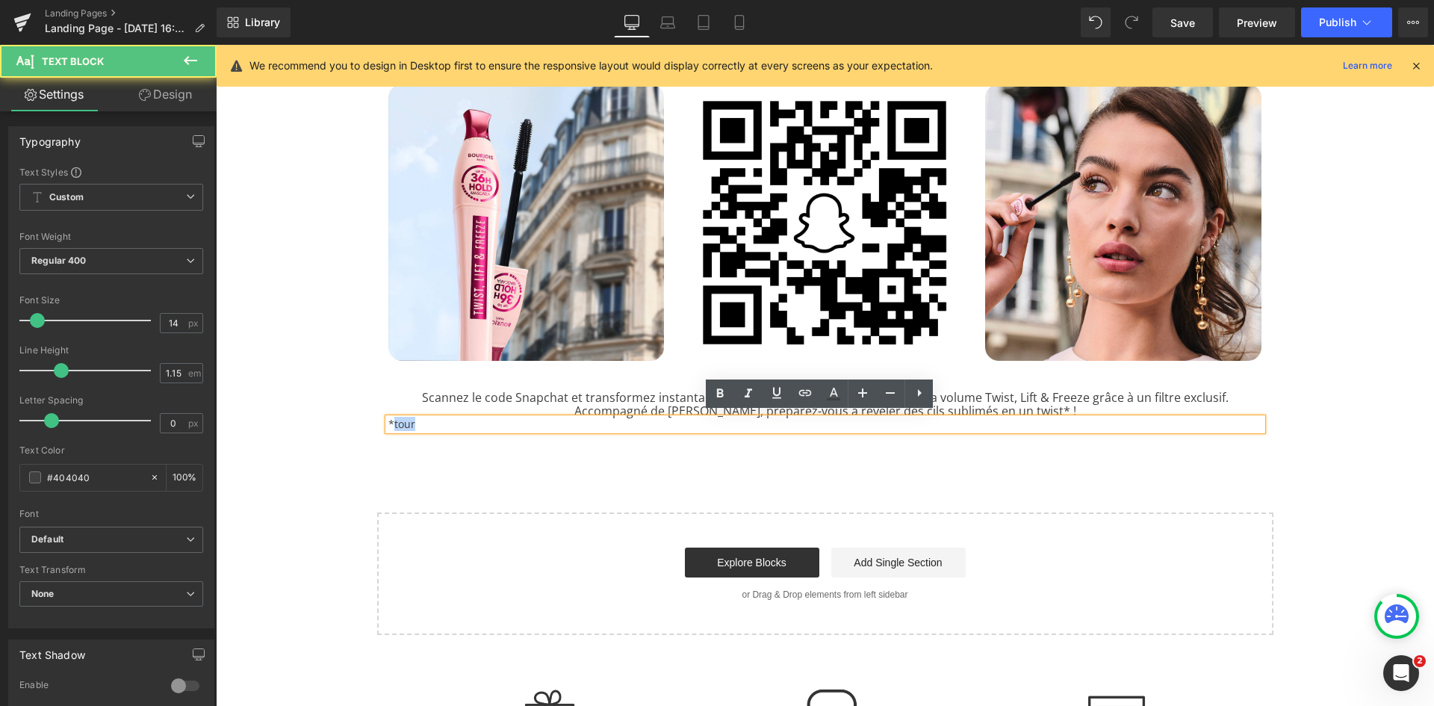
click at [397, 418] on p "*tour" at bounding box center [825, 424] width 874 height 12
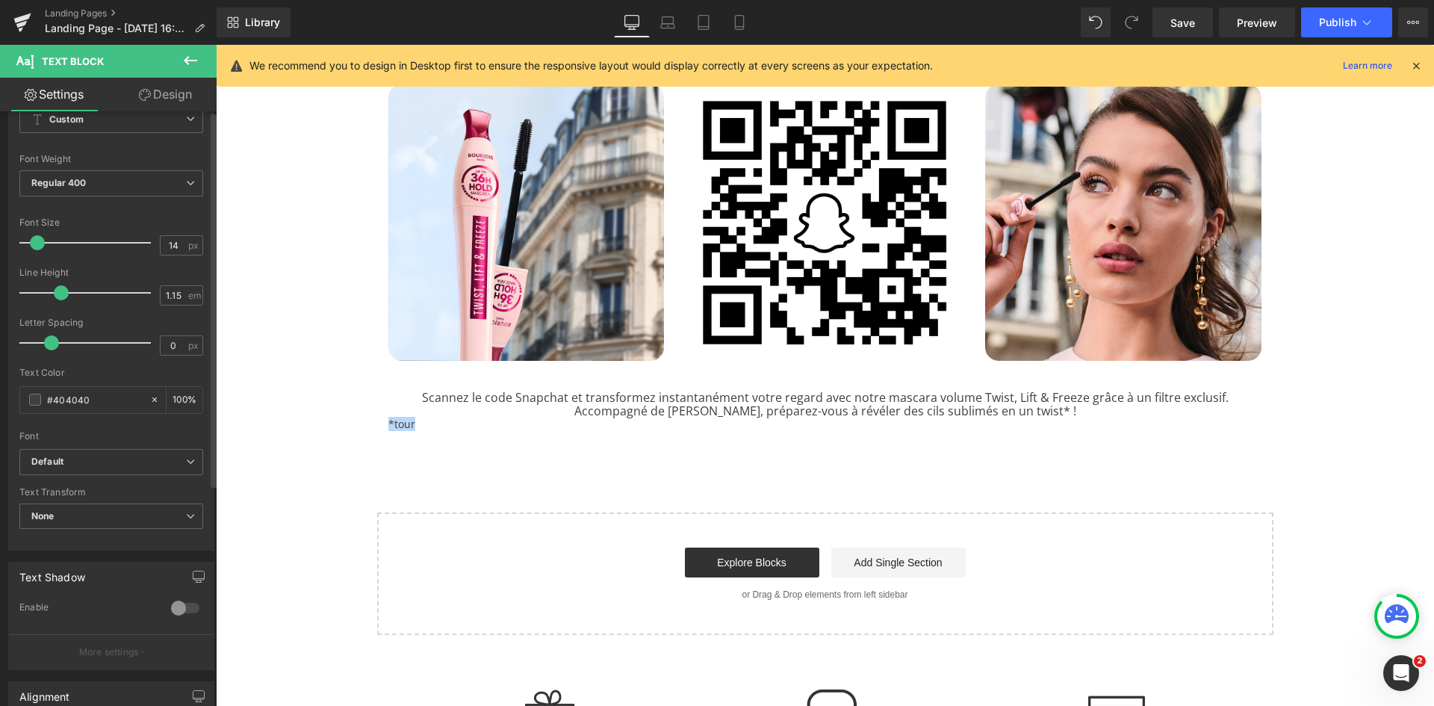
scroll to position [0, 0]
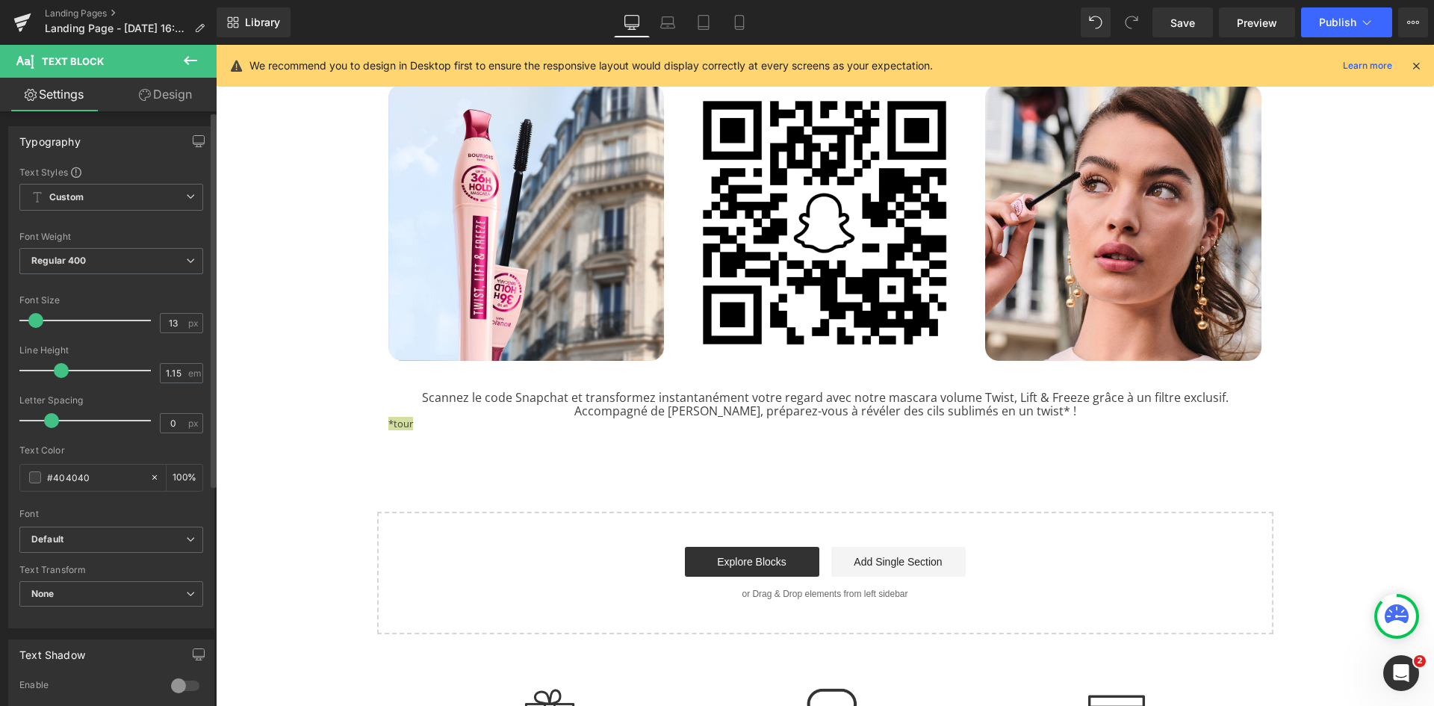
type input "12"
click at [31, 320] on span at bounding box center [35, 320] width 15 height 15
click at [134, 271] on span "Regular 400" at bounding box center [111, 261] width 184 height 26
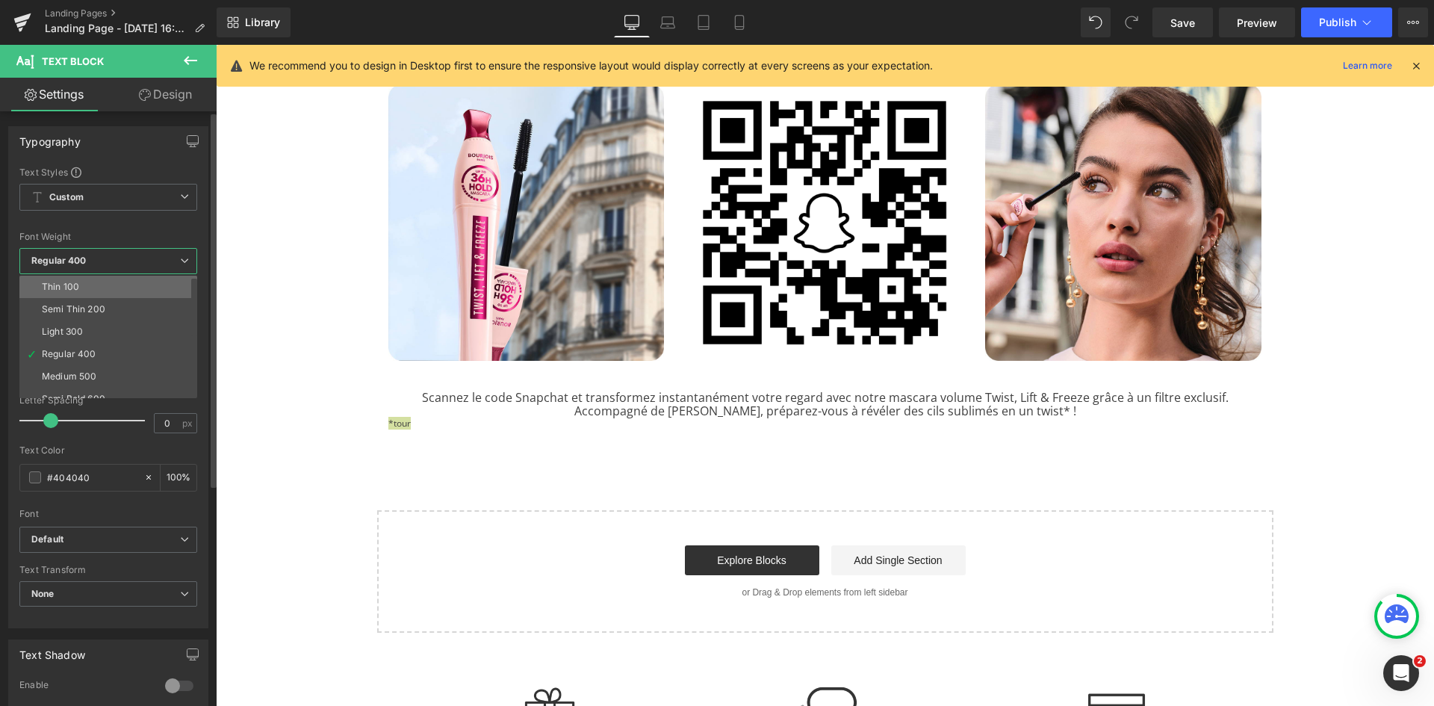
click at [131, 285] on li "Thin 100" at bounding box center [111, 287] width 185 height 22
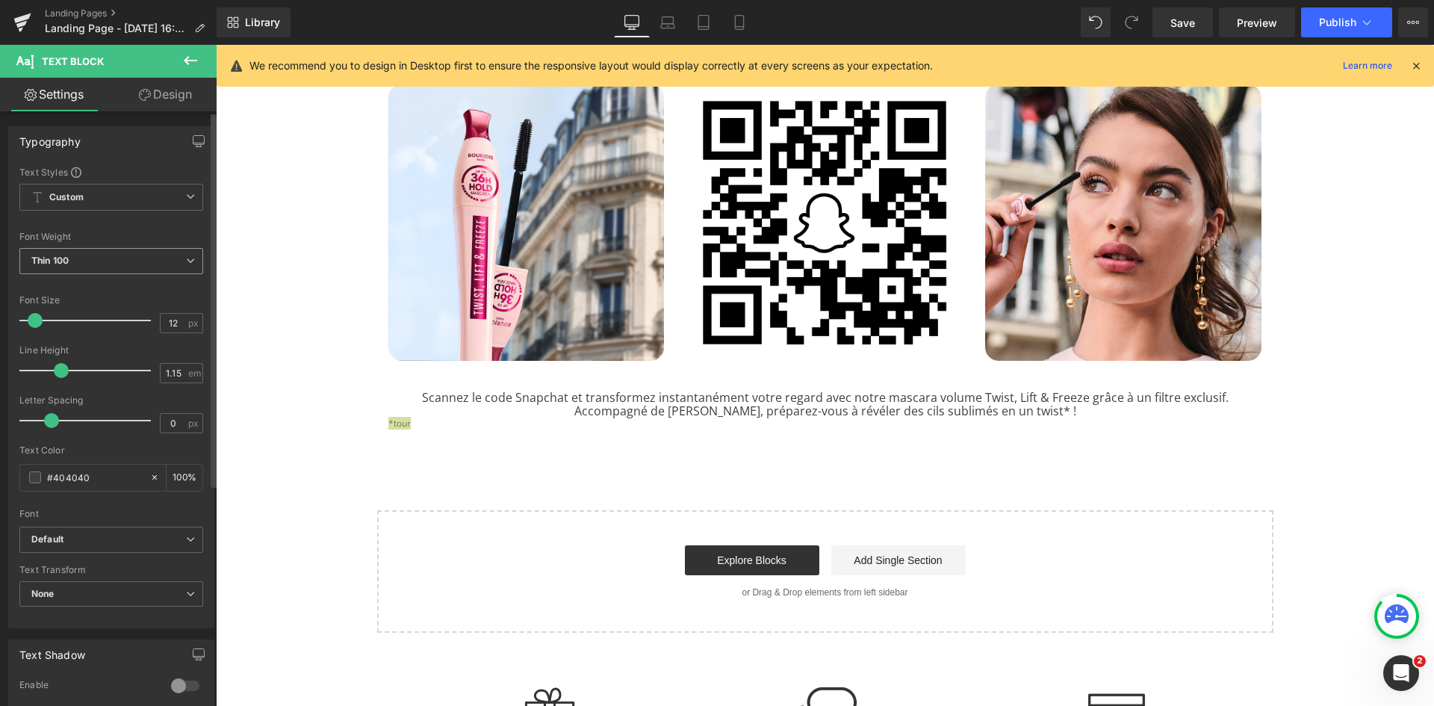
click at [125, 261] on span "Thin 100" at bounding box center [111, 261] width 184 height 26
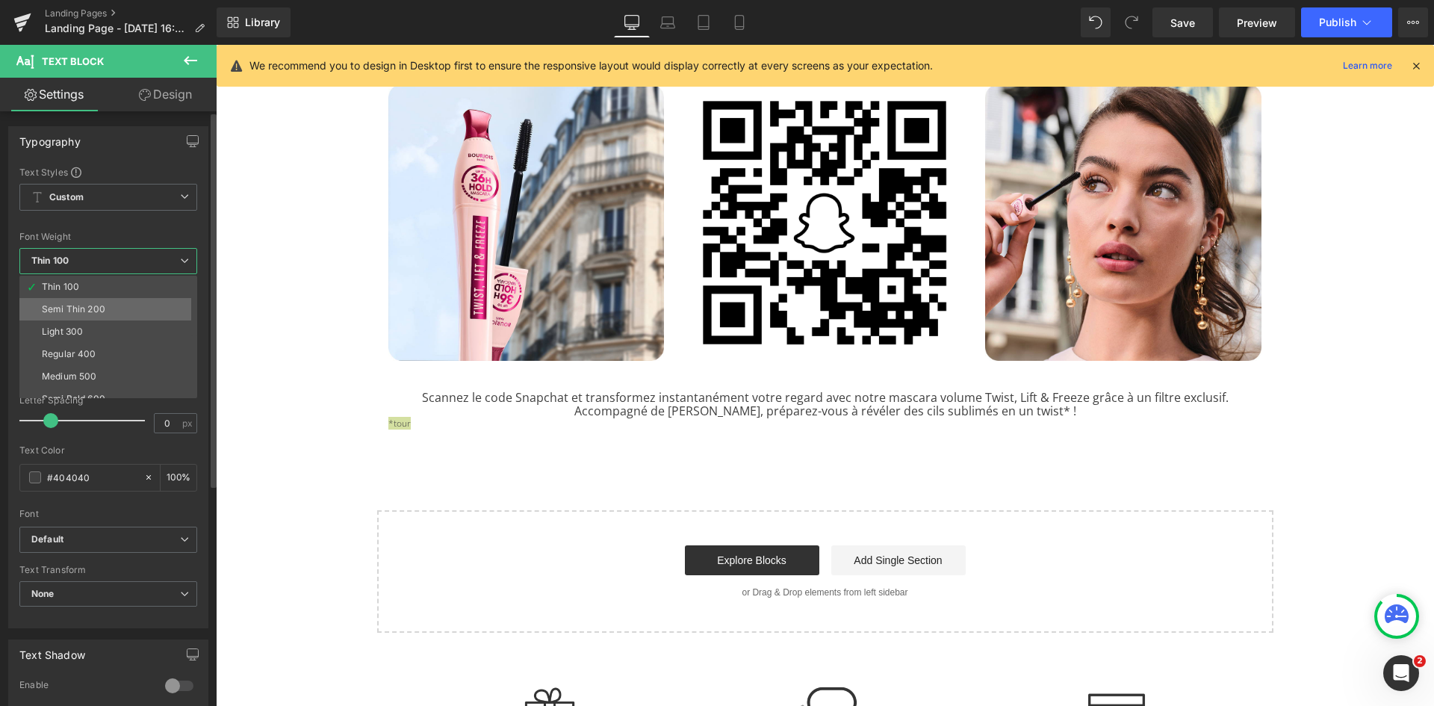
click at [113, 306] on li "Semi Thin 200" at bounding box center [111, 309] width 185 height 22
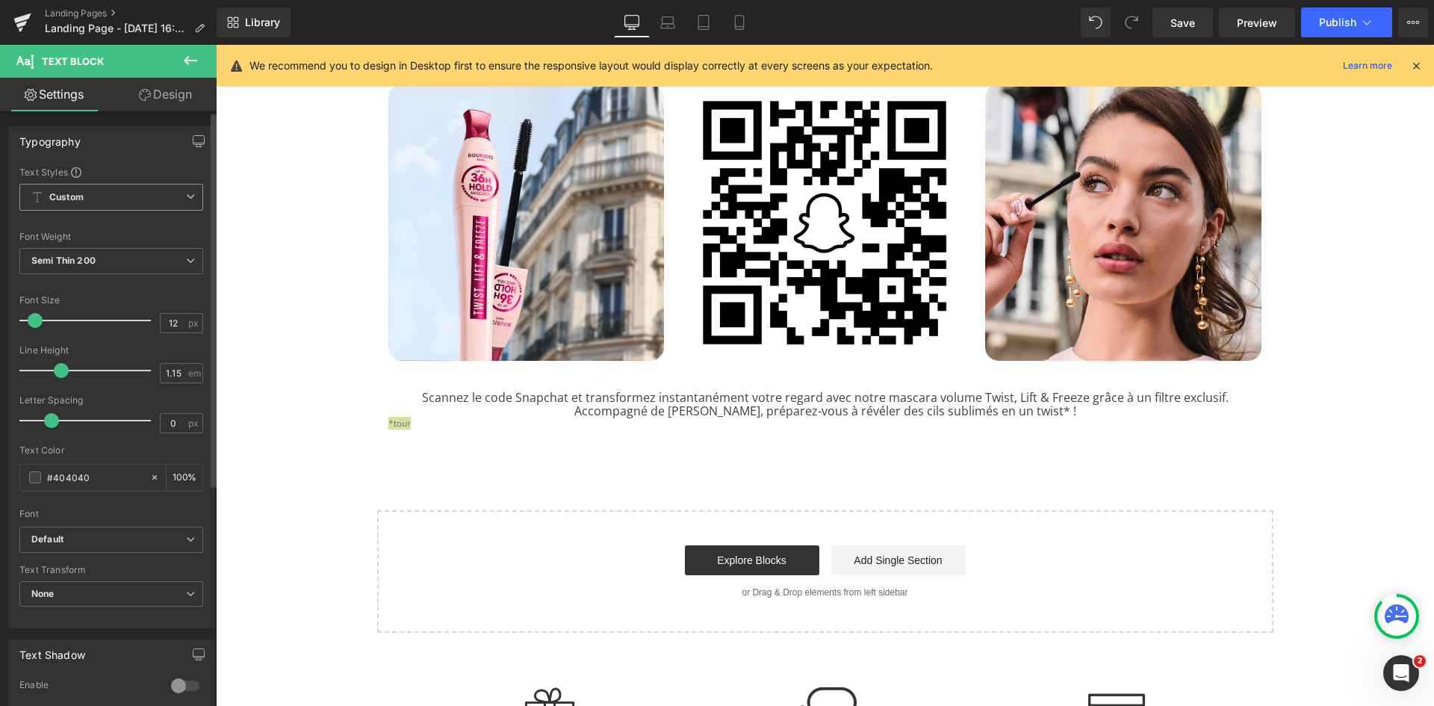
click at [123, 204] on span "Custom Setup Global Style" at bounding box center [111, 197] width 184 height 27
click at [123, 204] on span "Custom Setup Global Style" at bounding box center [108, 197] width 178 height 27
click at [128, 275] on div "Semi Thin 200 Thin 100 Semi Thin 200 Light 300 Regular 400 Medium 500 Semi Bold…" at bounding box center [111, 265] width 184 height 34
click at [124, 267] on span "Semi Thin 200" at bounding box center [111, 261] width 184 height 26
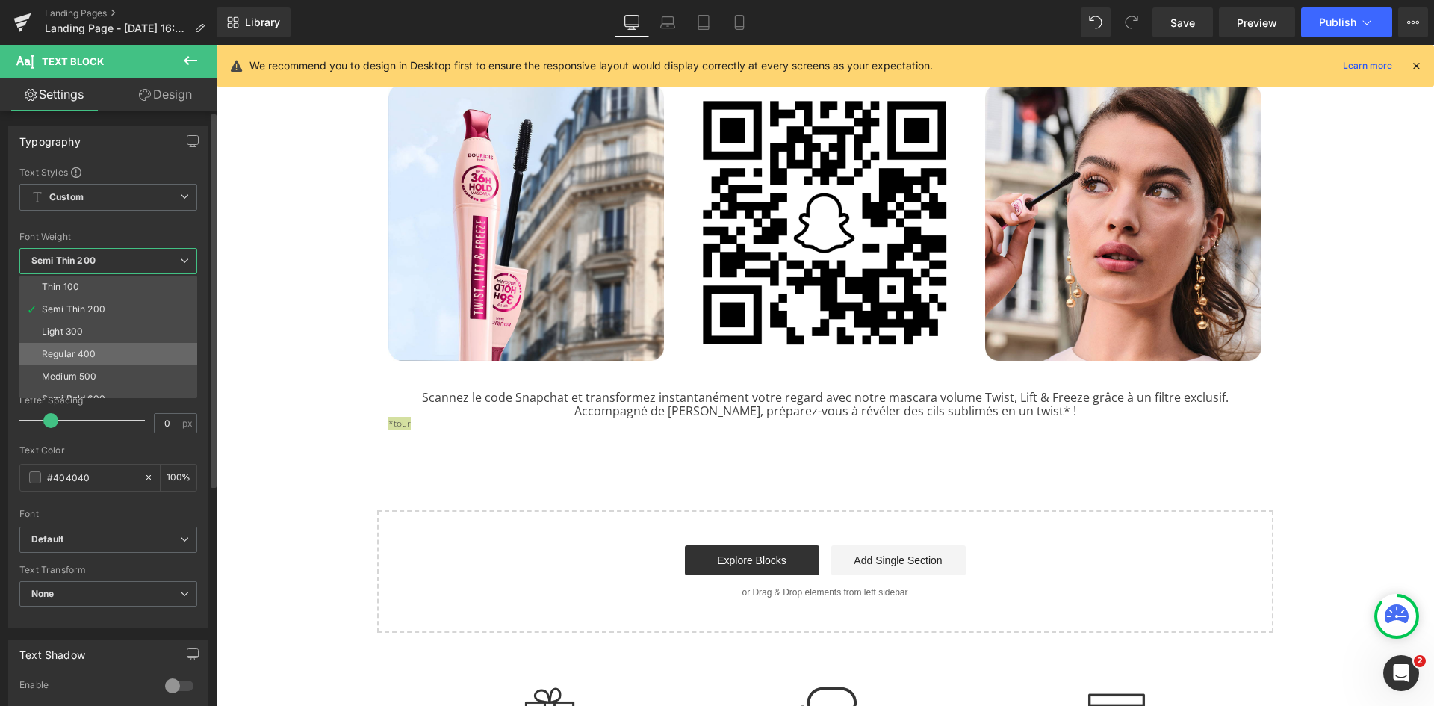
click at [102, 353] on li "Regular 400" at bounding box center [111, 354] width 185 height 22
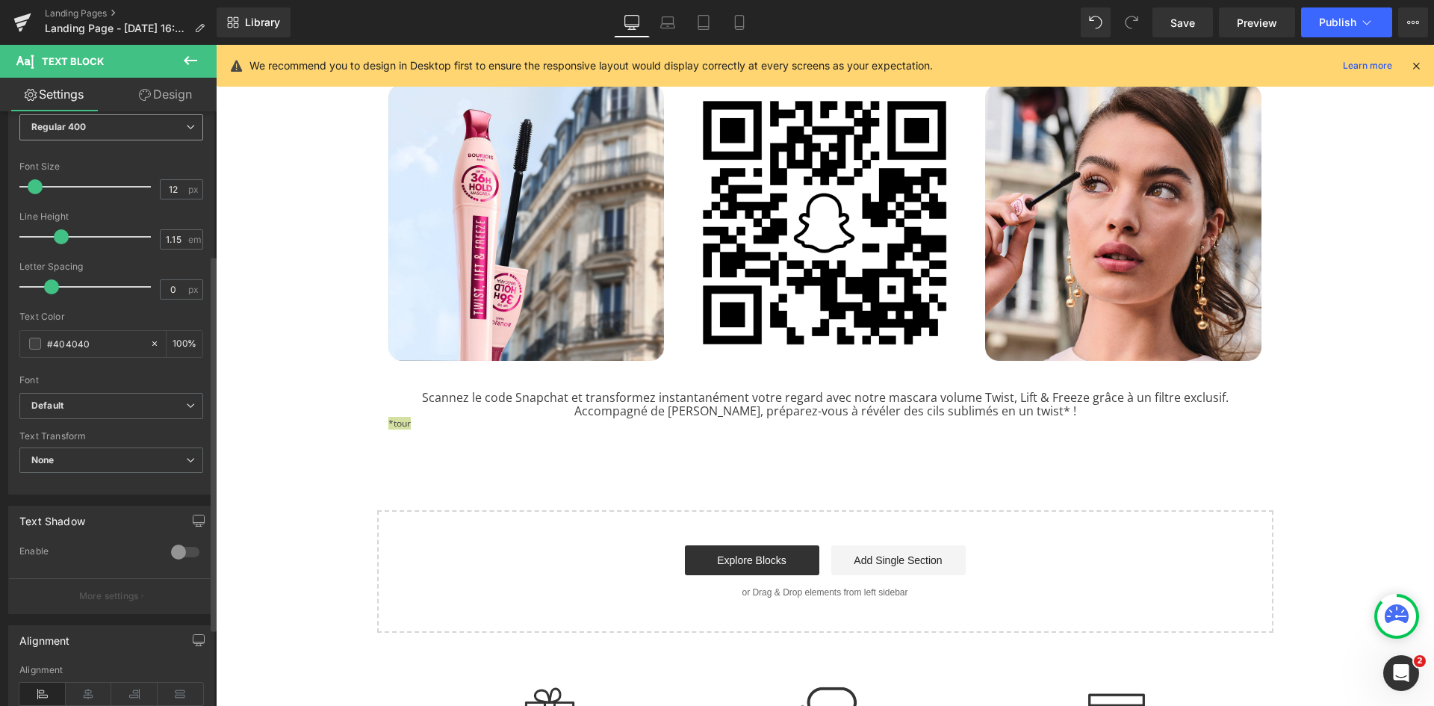
scroll to position [258, 0]
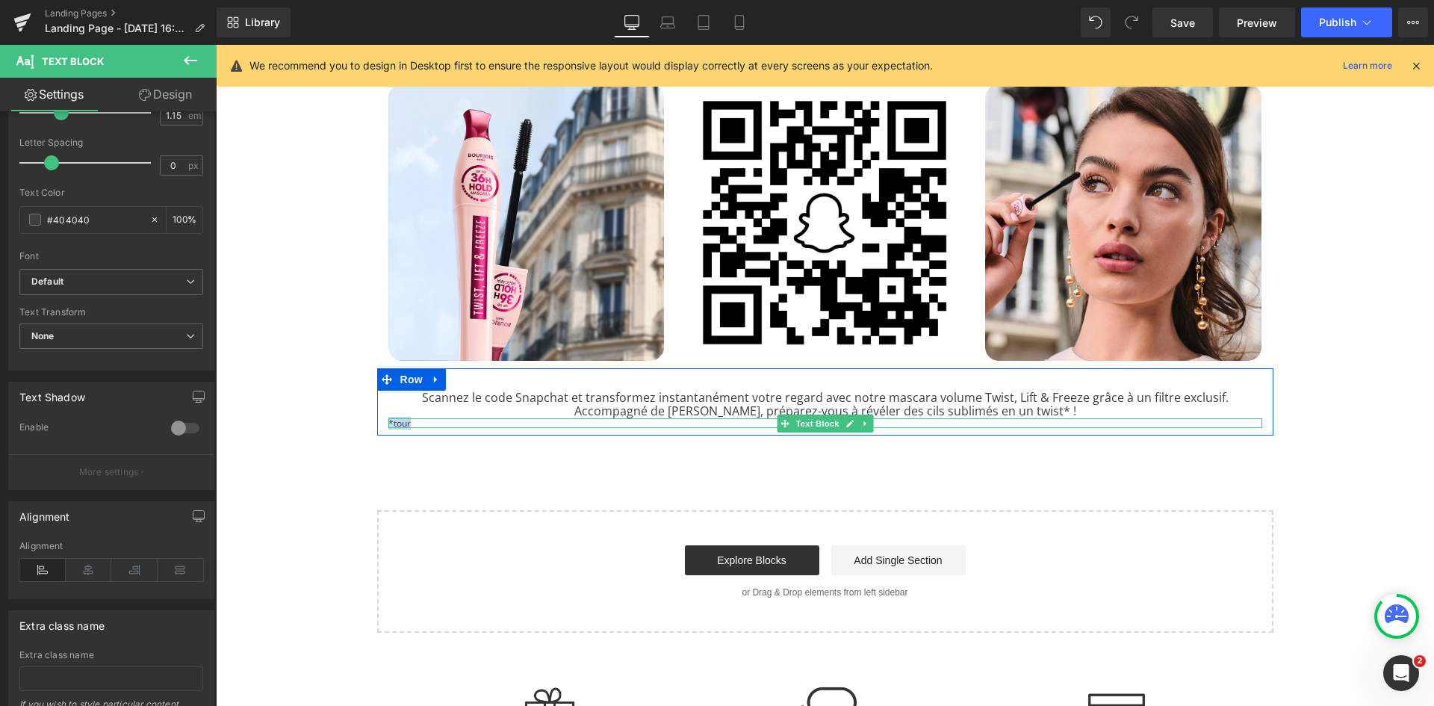
click at [393, 418] on p "*tour" at bounding box center [825, 423] width 874 height 10
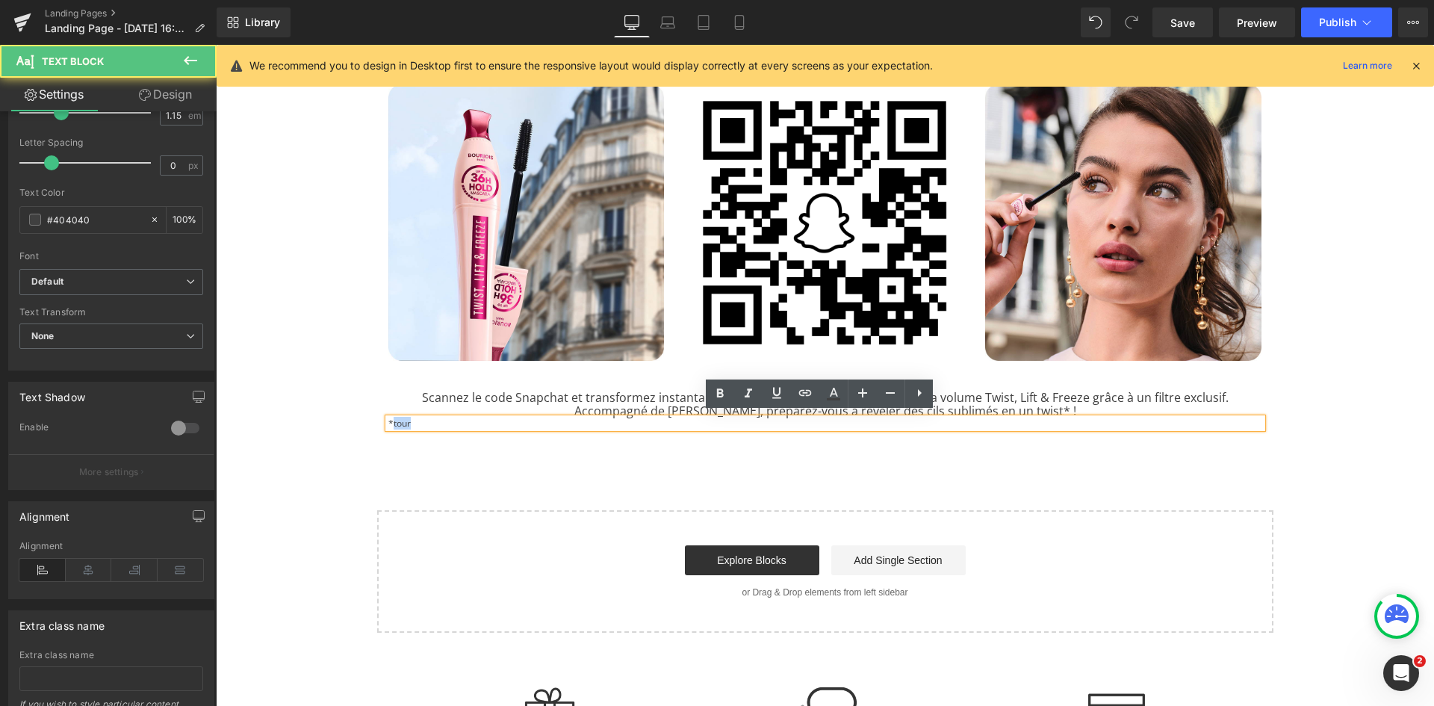
click at [393, 418] on p "*tour" at bounding box center [825, 423] width 874 height 10
click at [750, 394] on icon at bounding box center [749, 394] width 18 height 18
click at [354, 515] on div "Image MASCARA TWIST, LIFT & FREEZE Heading Separator Rencontrez la nouvelle mas…" at bounding box center [825, 11] width 1218 height 1242
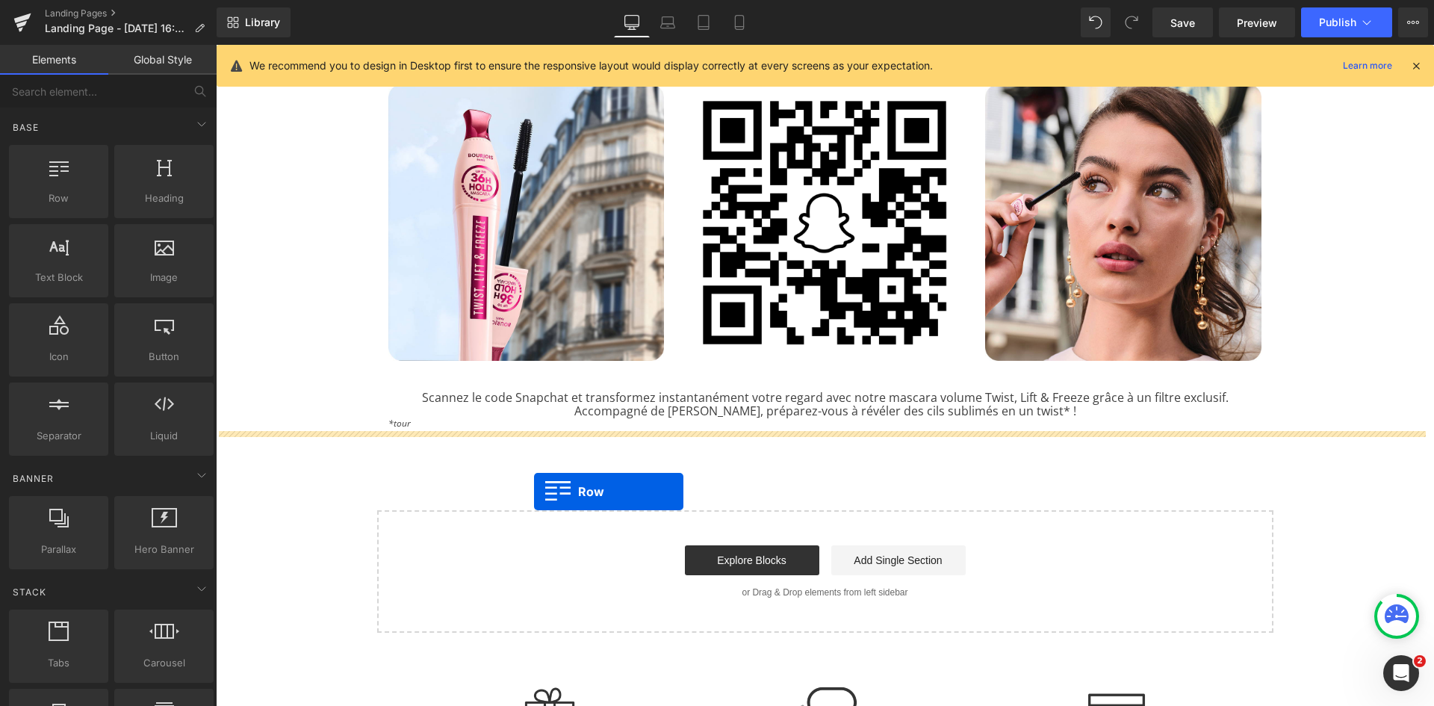
drag, startPoint x: 256, startPoint y: 249, endPoint x: 535, endPoint y: 492, distance: 370.1
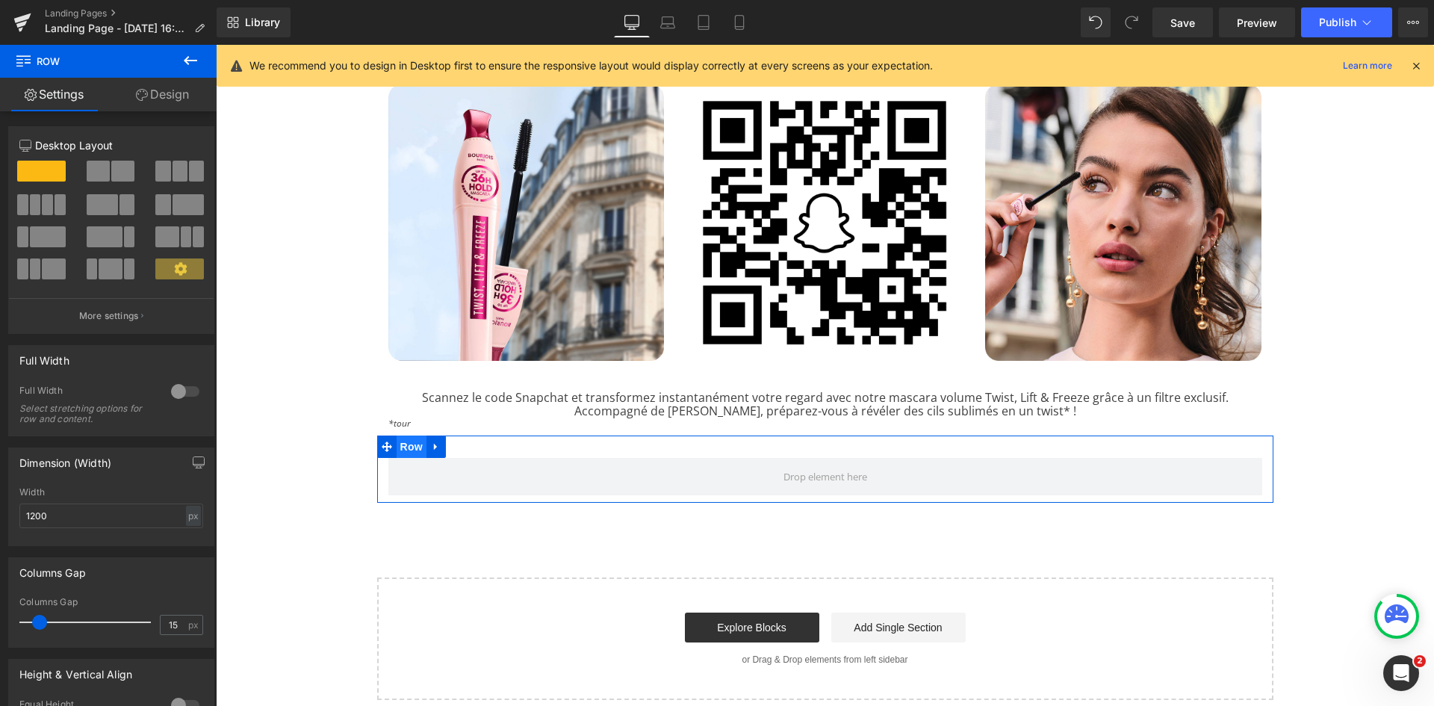
click at [411, 450] on span "Row" at bounding box center [412, 447] width 30 height 22
click at [180, 392] on div at bounding box center [185, 391] width 36 height 24
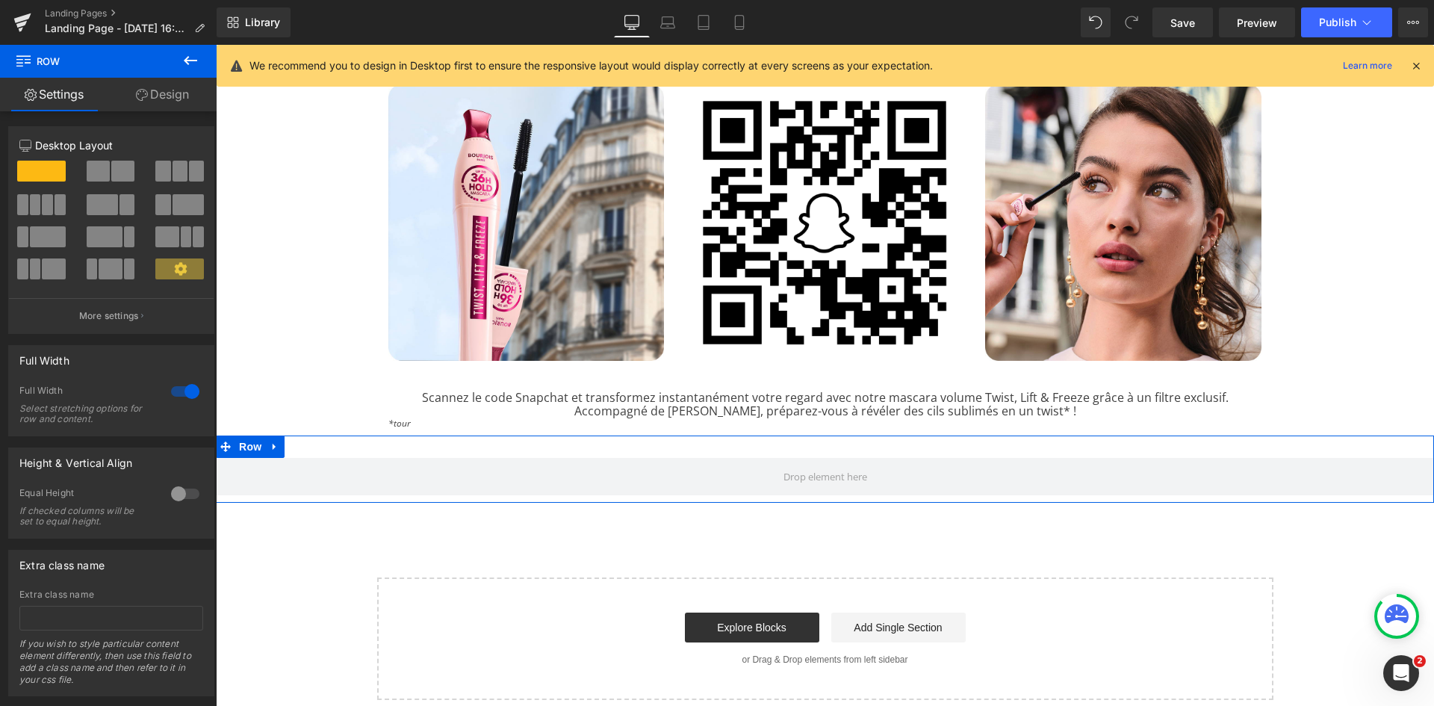
click at [169, 105] on link "Design" at bounding box center [162, 95] width 108 height 34
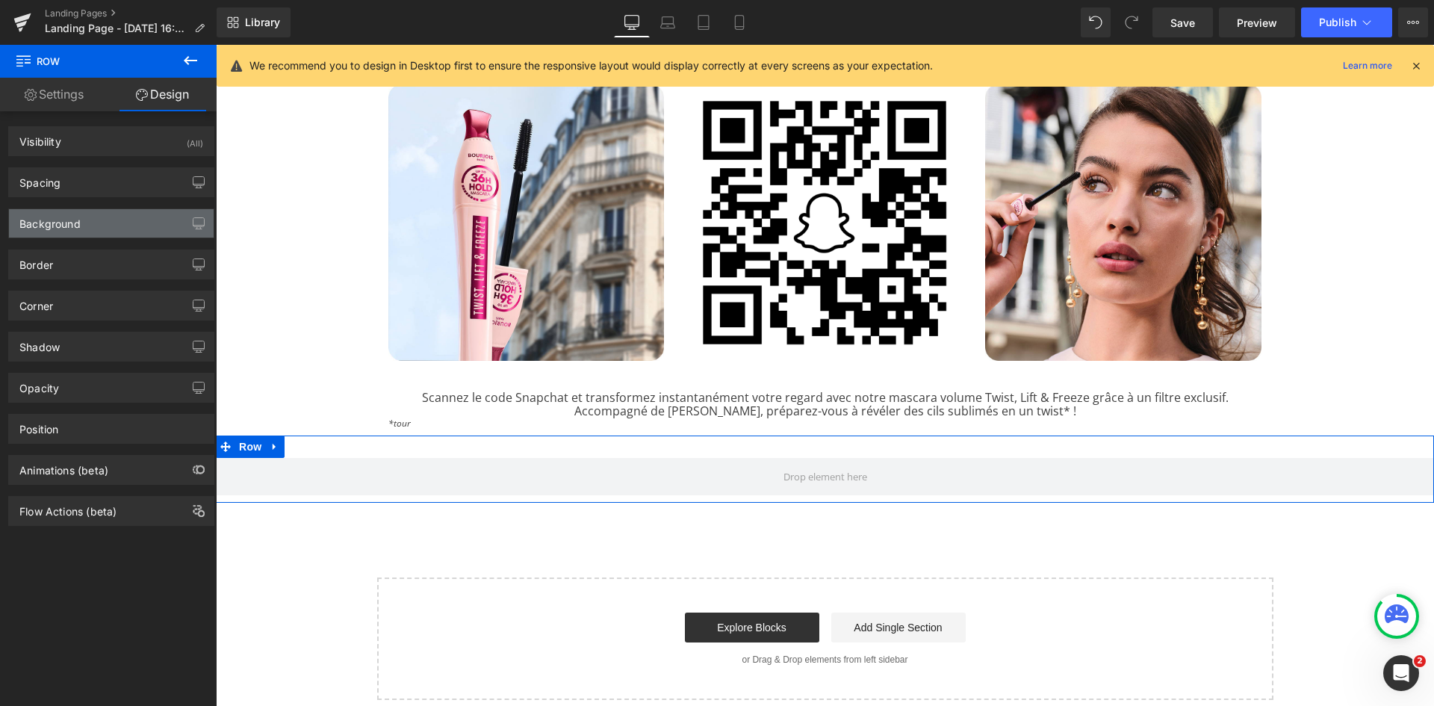
type input "transparent"
type input "0"
click at [100, 228] on div "Background" at bounding box center [111, 223] width 205 height 28
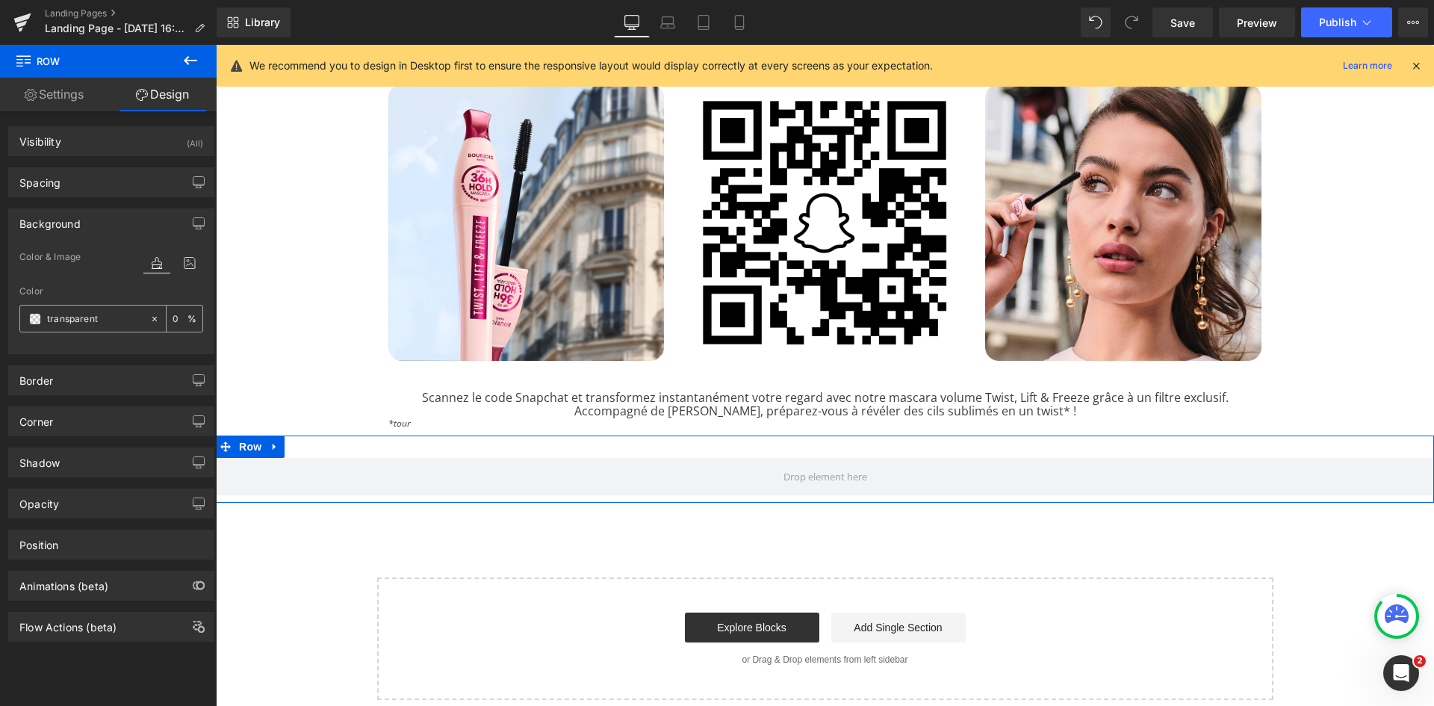
click at [81, 312] on input "transparent" at bounding box center [95, 319] width 96 height 16
type input "#[DATE]"
type input "100"
type input "#[DATE]"
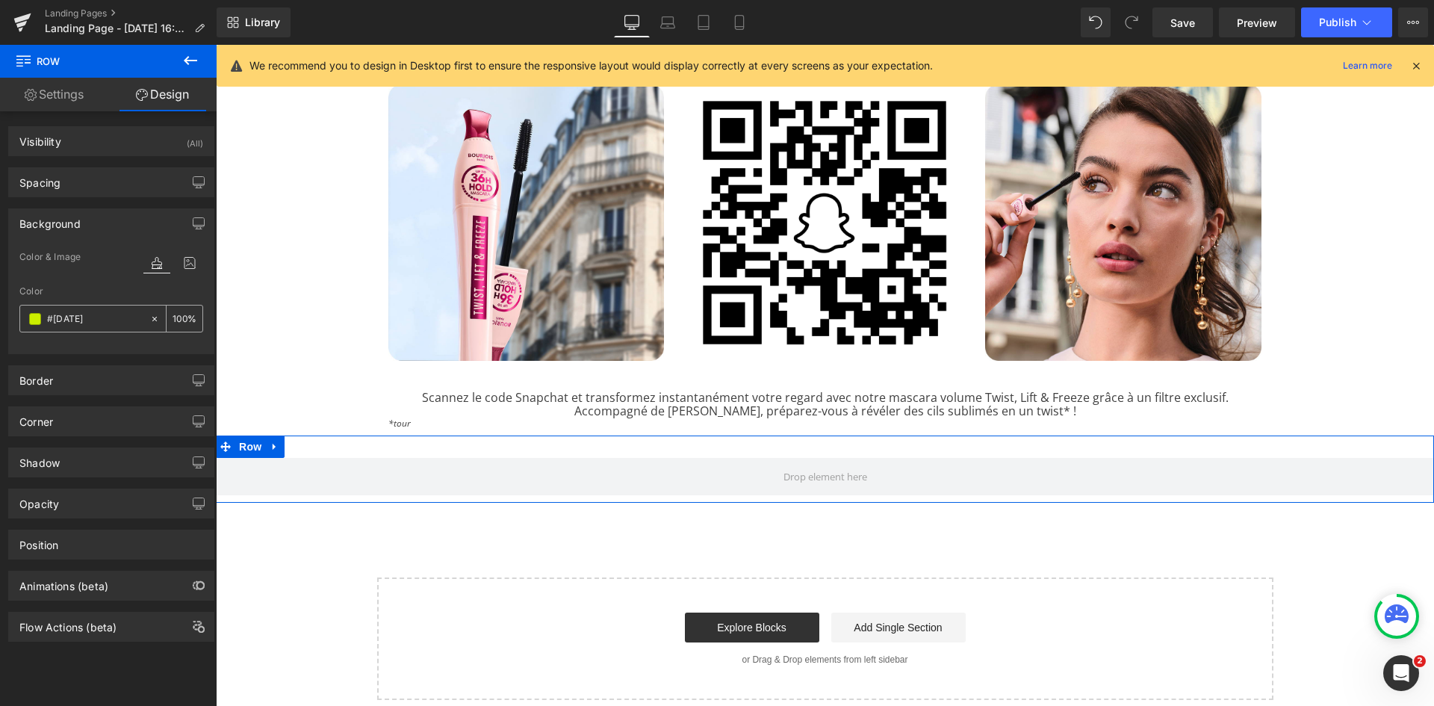
type input "0"
type input "#[DATE]"
type input "100"
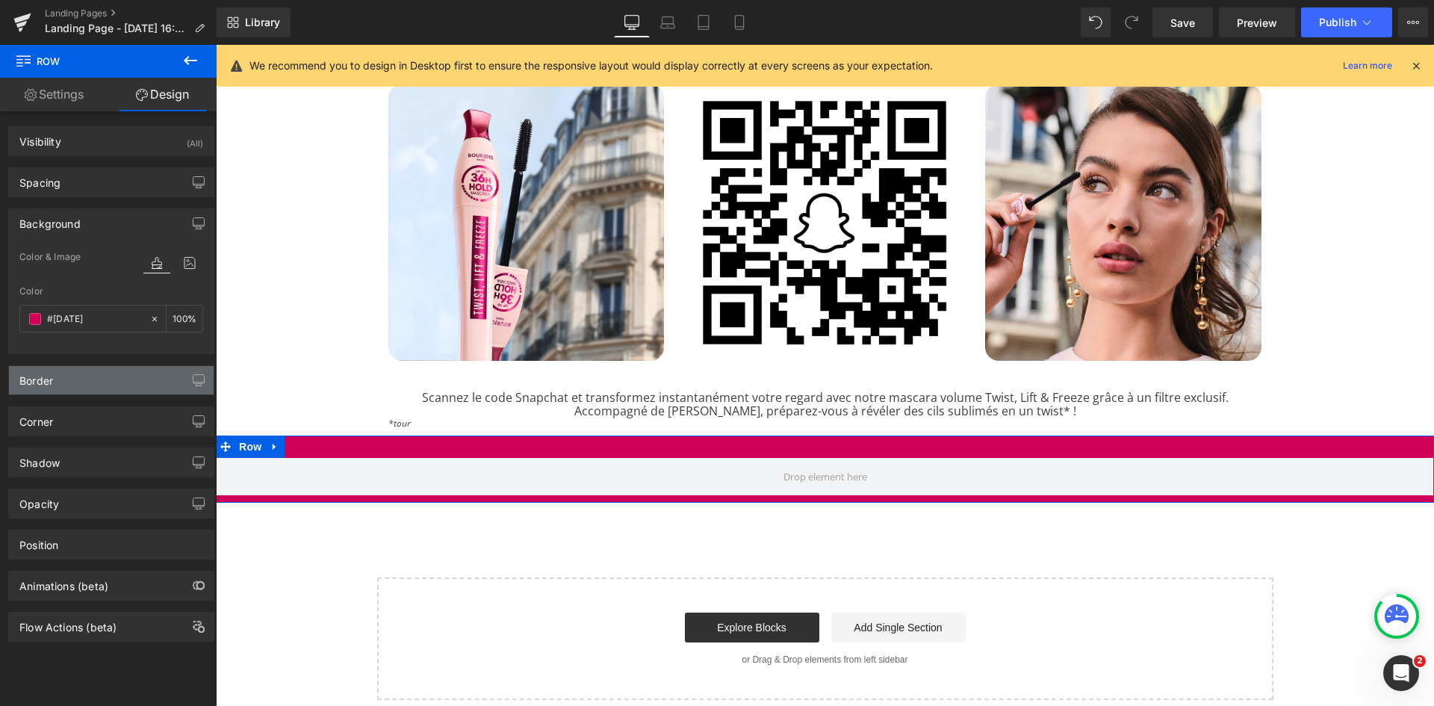
type input "#[DATE]"
click at [49, 379] on div "Border" at bounding box center [36, 376] width 34 height 21
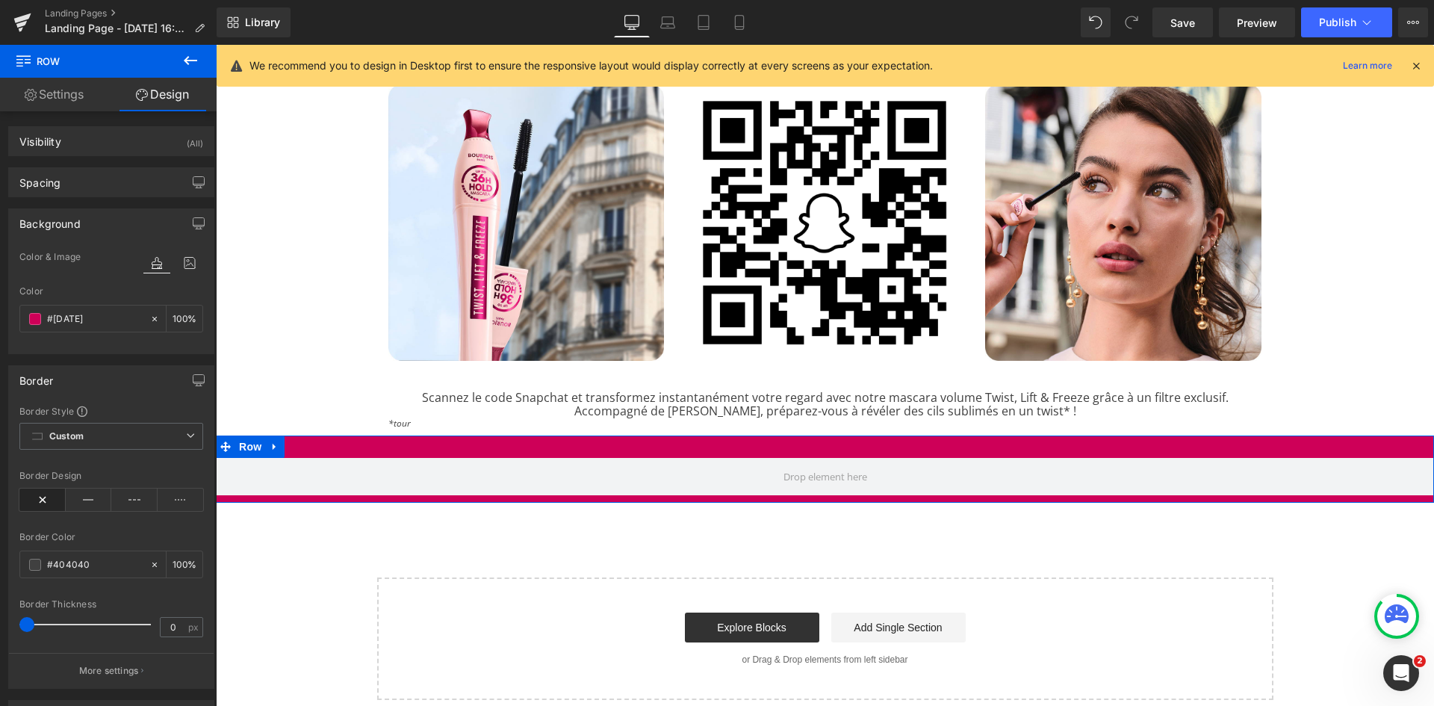
click at [55, 92] on link "Settings" at bounding box center [54, 95] width 108 height 34
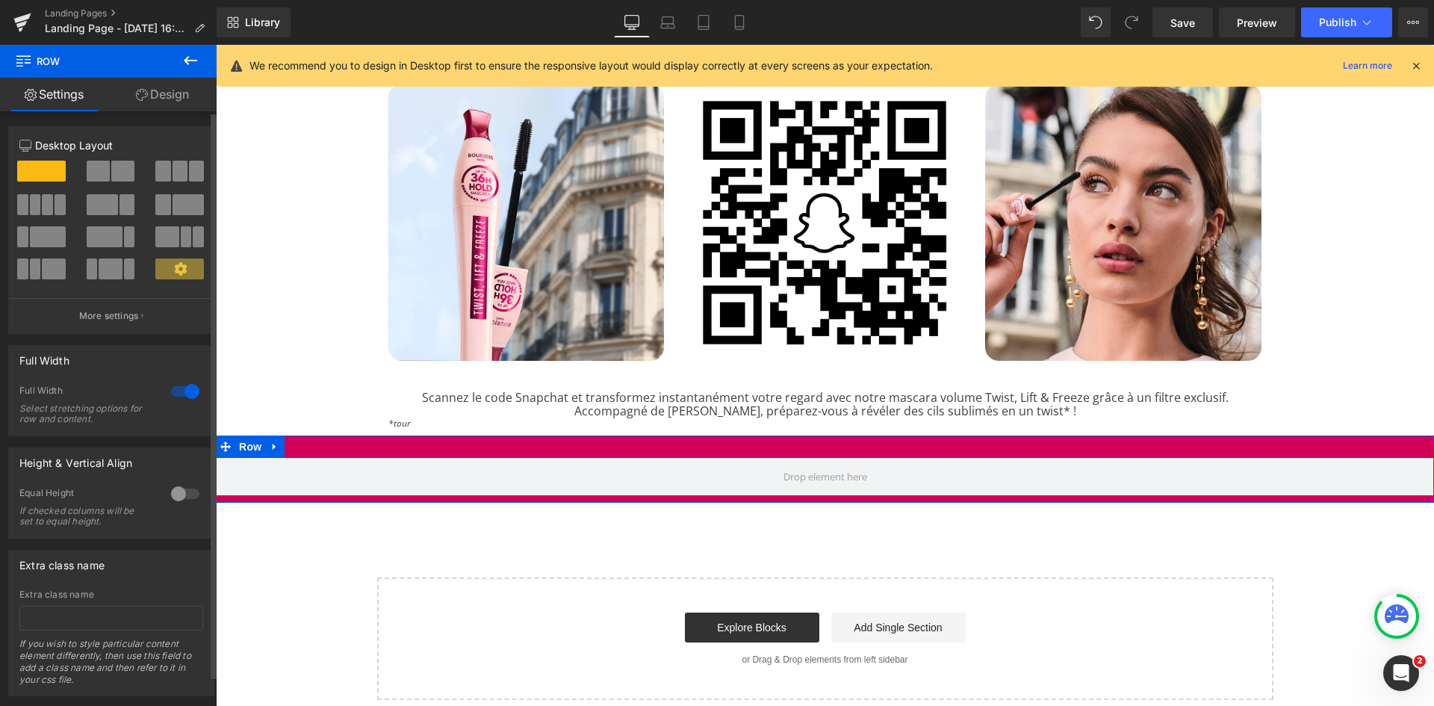
click at [185, 394] on div at bounding box center [185, 391] width 36 height 24
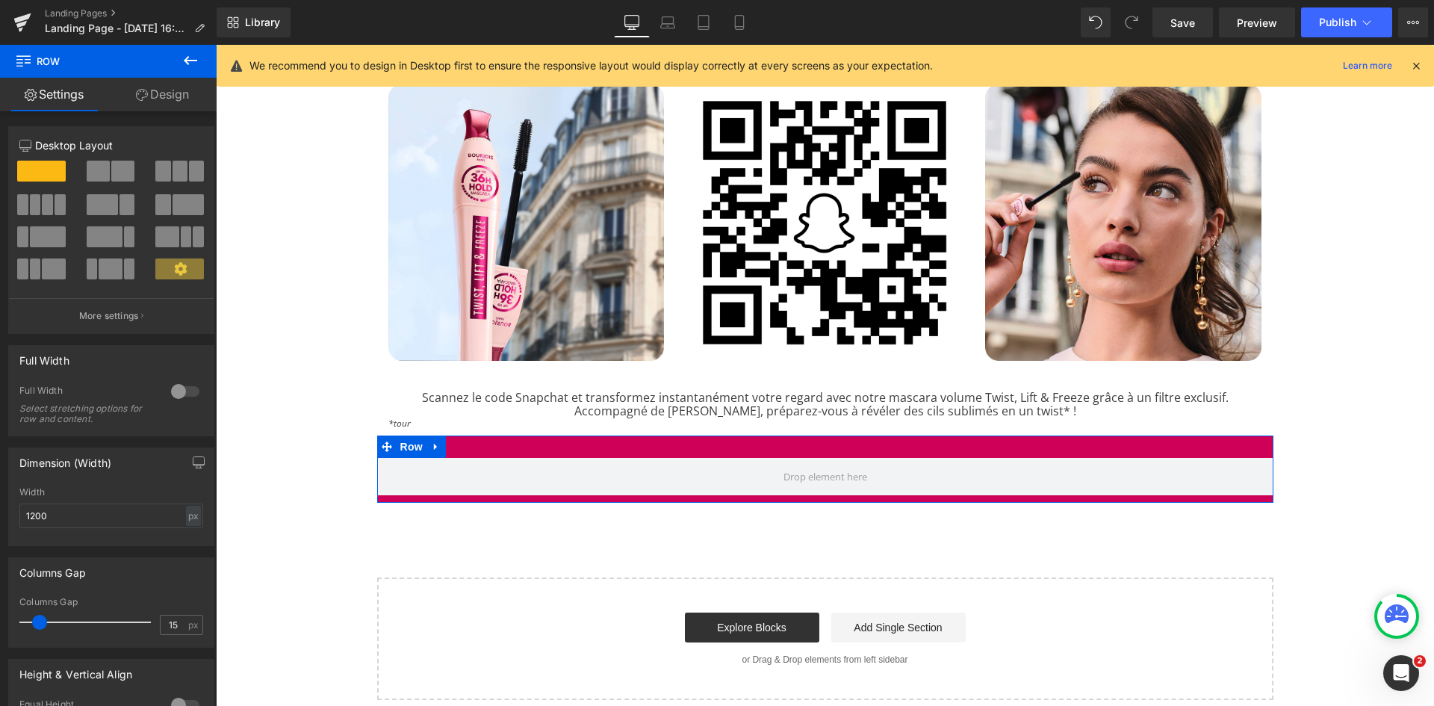
click at [184, 99] on link "Design" at bounding box center [162, 95] width 108 height 34
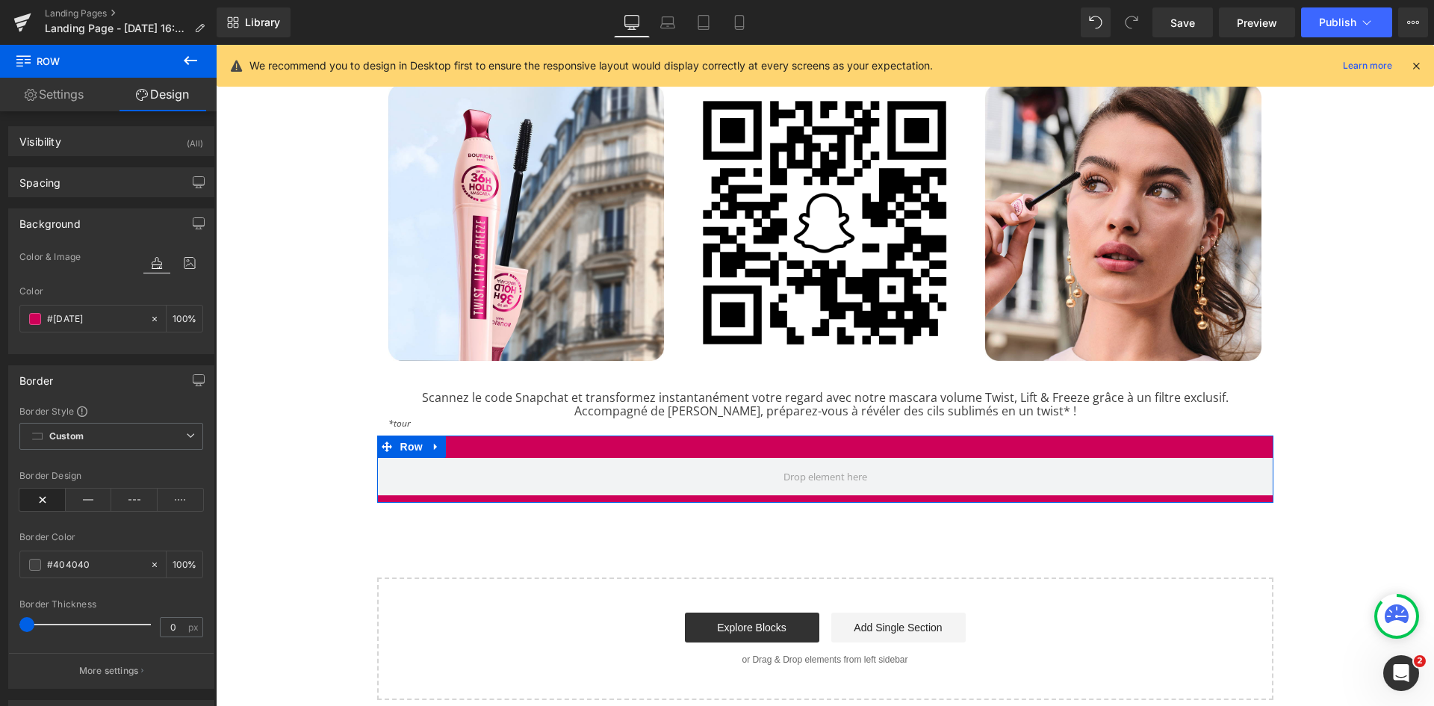
type input "100"
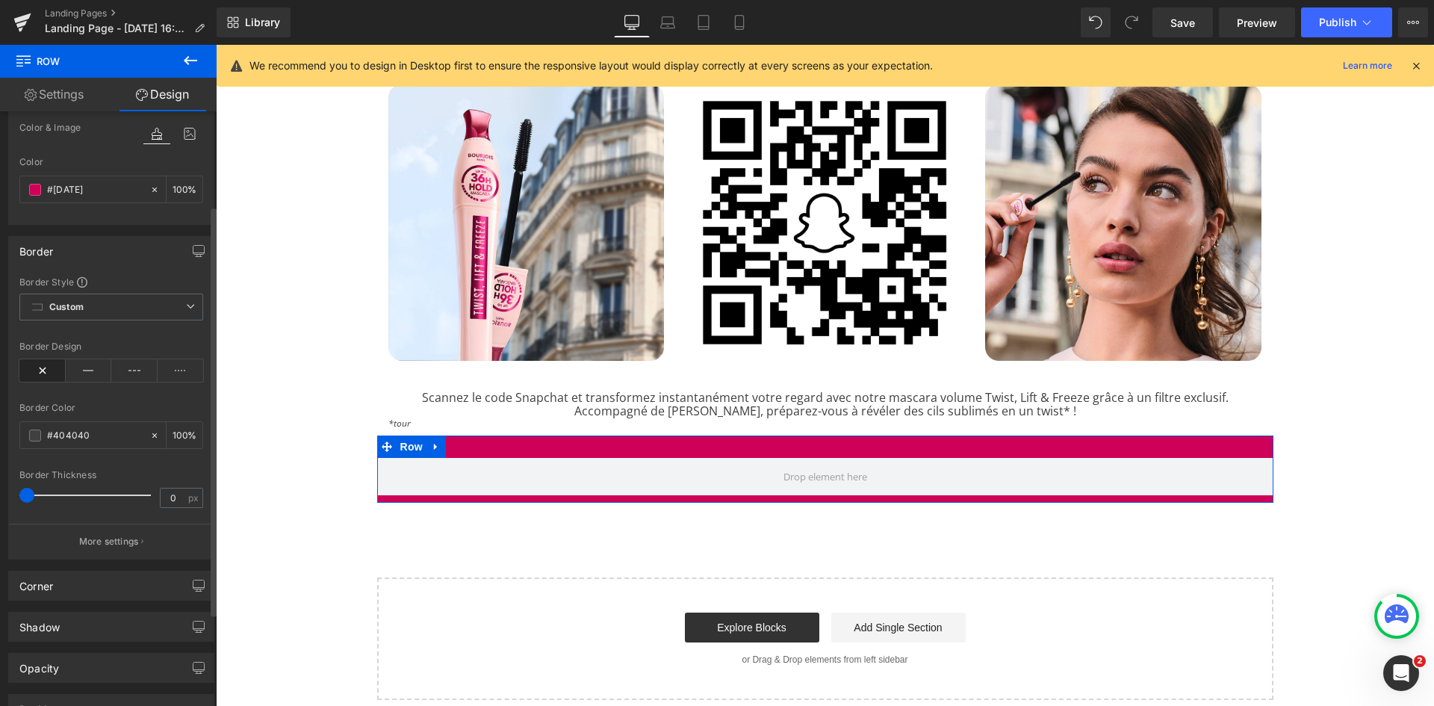
scroll to position [142, 0]
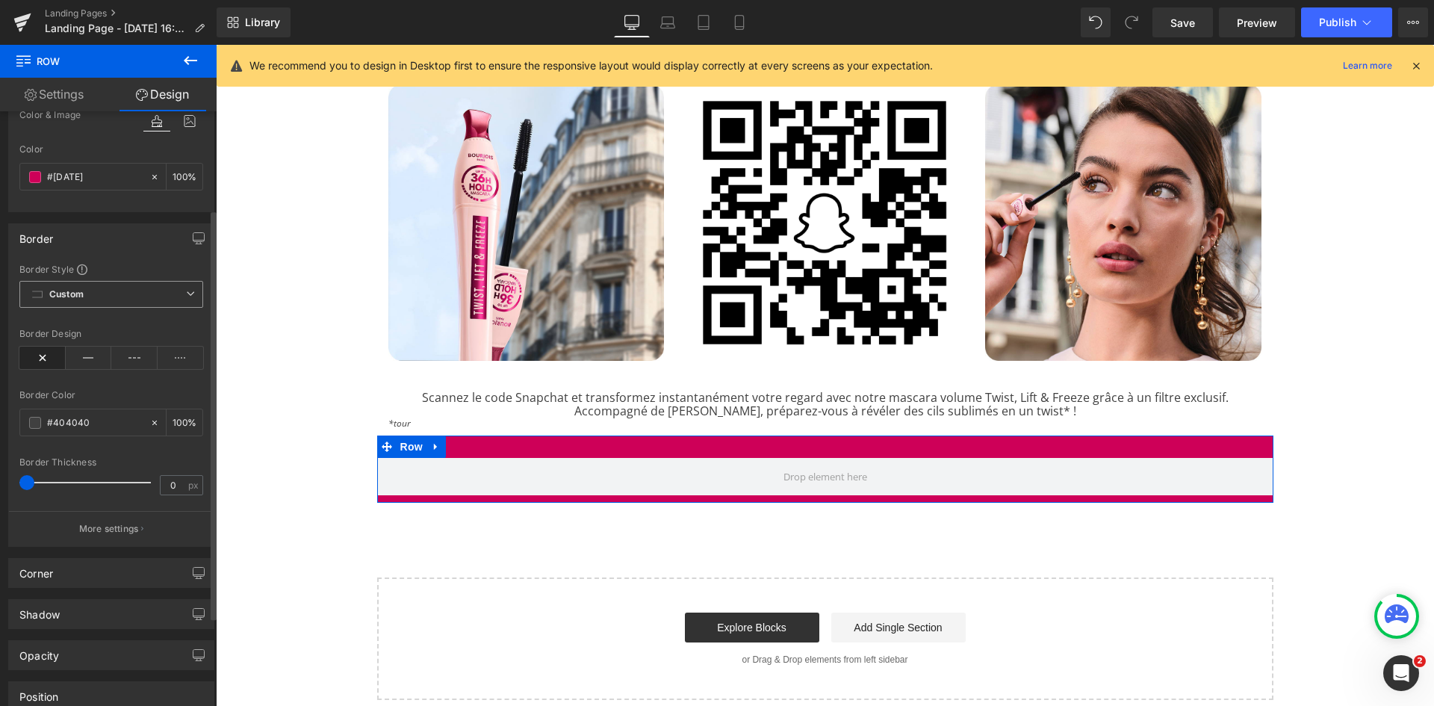
click at [152, 304] on span "Custom Setup Global Style" at bounding box center [111, 294] width 184 height 27
click at [149, 298] on span "Custom Setup Global Style" at bounding box center [111, 294] width 184 height 27
click at [118, 524] on p "More settings" at bounding box center [109, 528] width 60 height 13
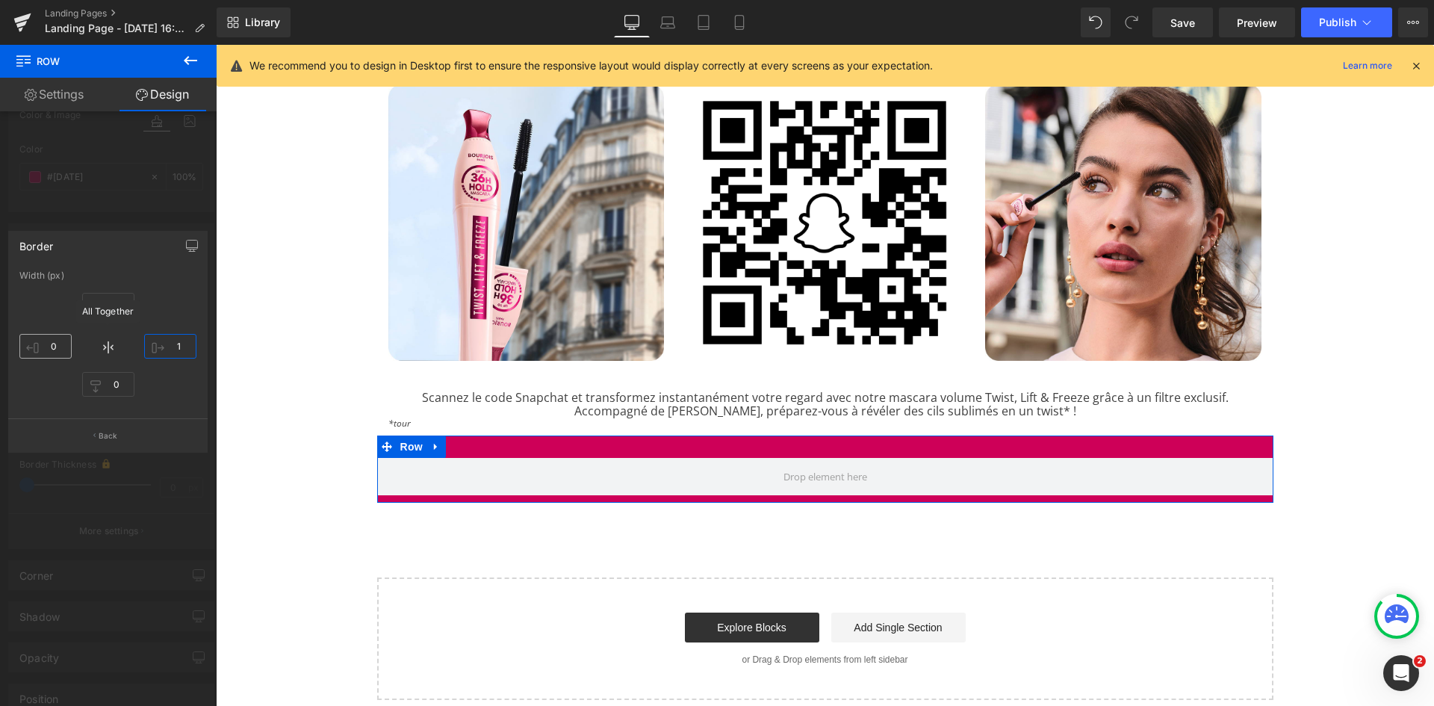
type input "0"
click at [53, 345] on input "0" at bounding box center [45, 346] width 52 height 25
click at [54, 345] on input "0" at bounding box center [45, 346] width 52 height 25
click at [169, 346] on input "0" at bounding box center [170, 346] width 52 height 25
click at [114, 203] on div at bounding box center [108, 379] width 217 height 669
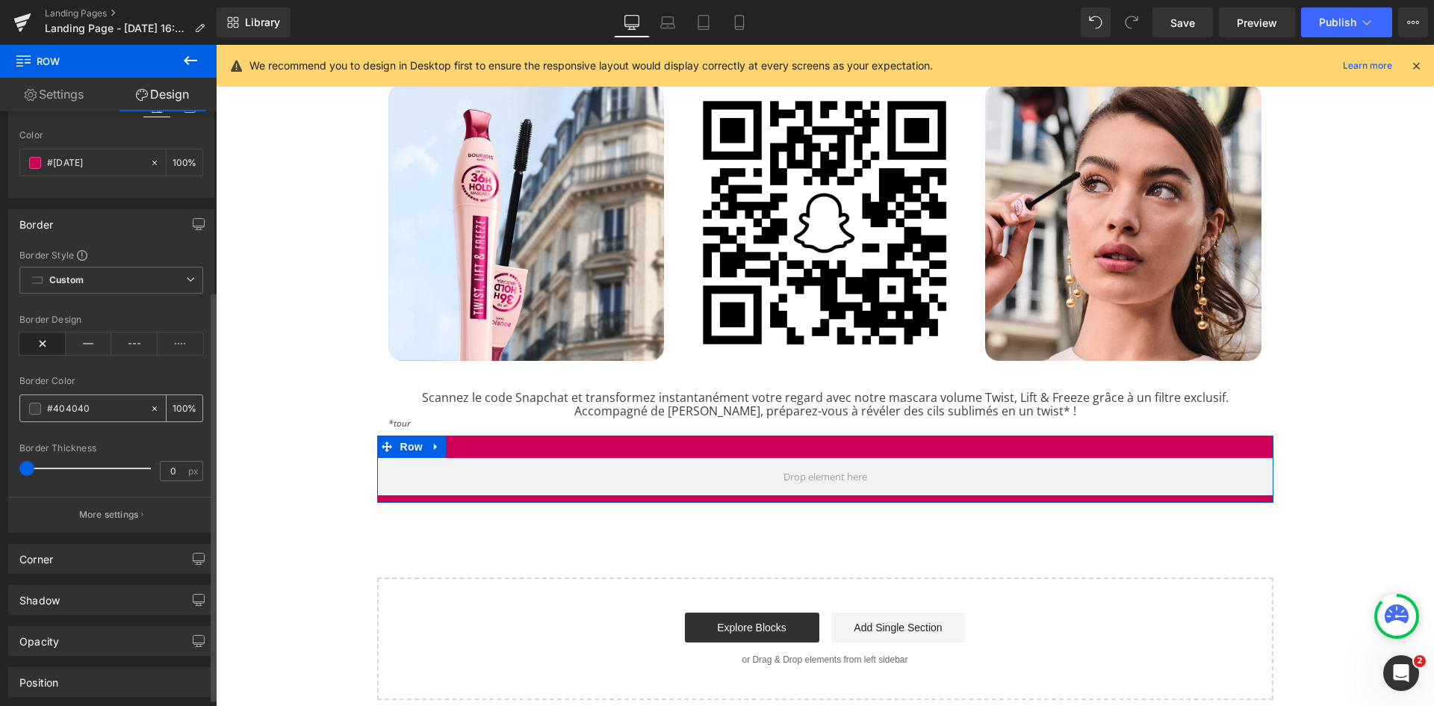
scroll to position [271, 0]
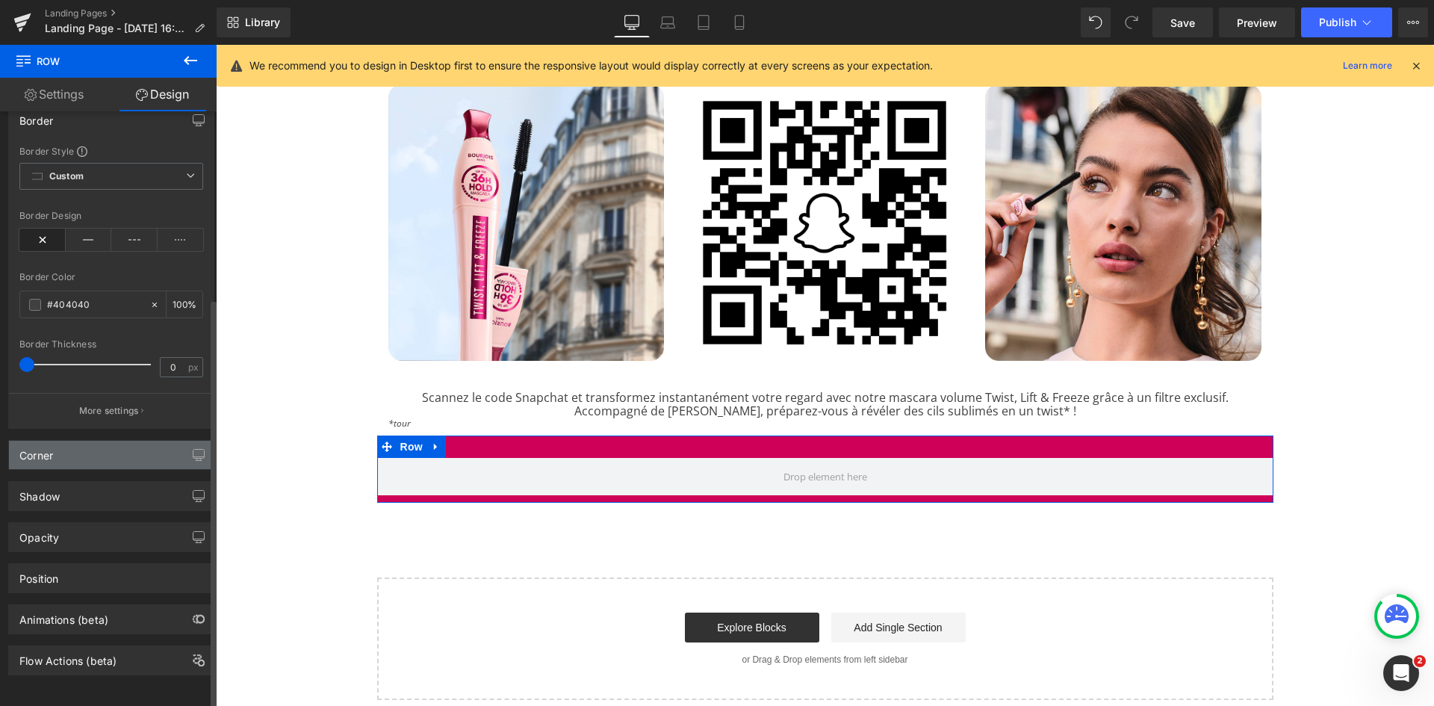
click at [105, 447] on div "Corner" at bounding box center [111, 455] width 205 height 28
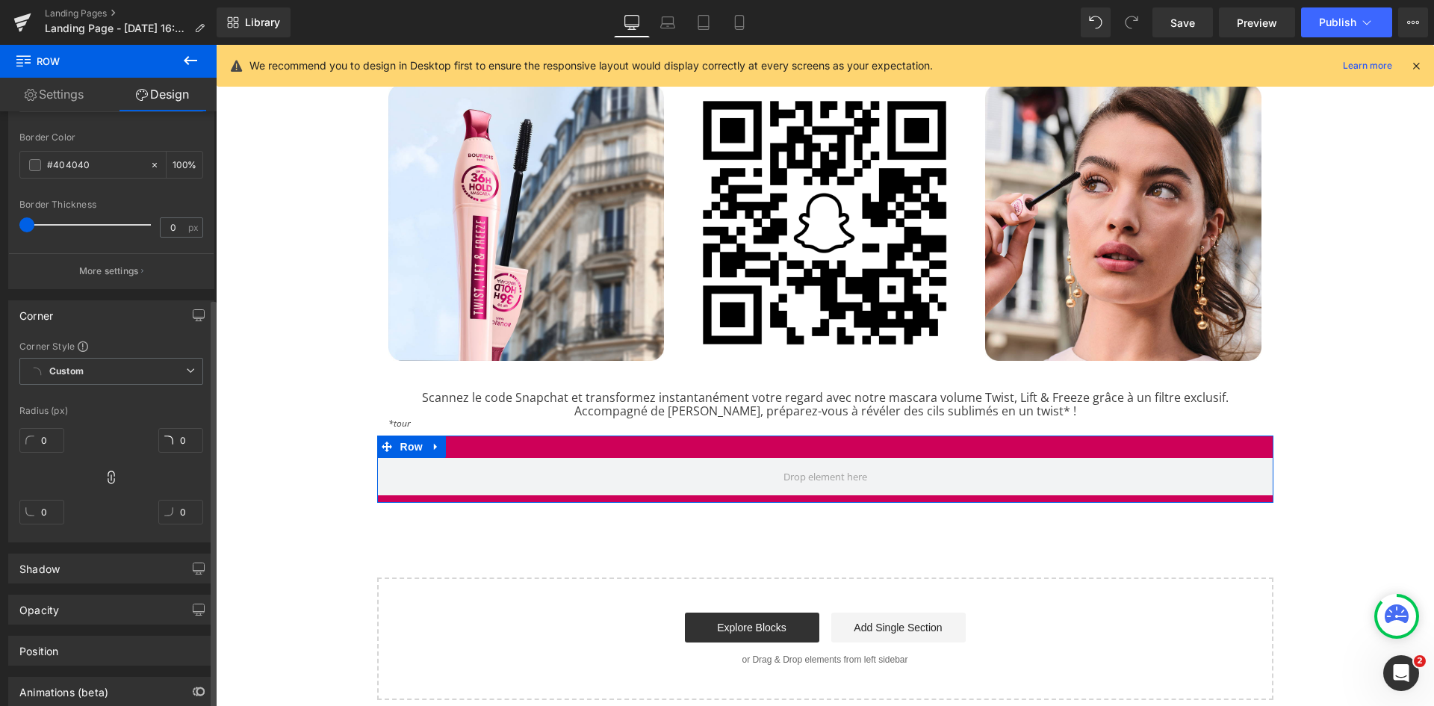
scroll to position [400, 0]
click at [44, 440] on input "0" at bounding box center [41, 439] width 45 height 25
click at [109, 476] on icon at bounding box center [111, 476] width 15 height 15
click at [110, 475] on icon at bounding box center [111, 476] width 15 height 15
click at [46, 433] on input "0" at bounding box center [41, 439] width 45 height 25
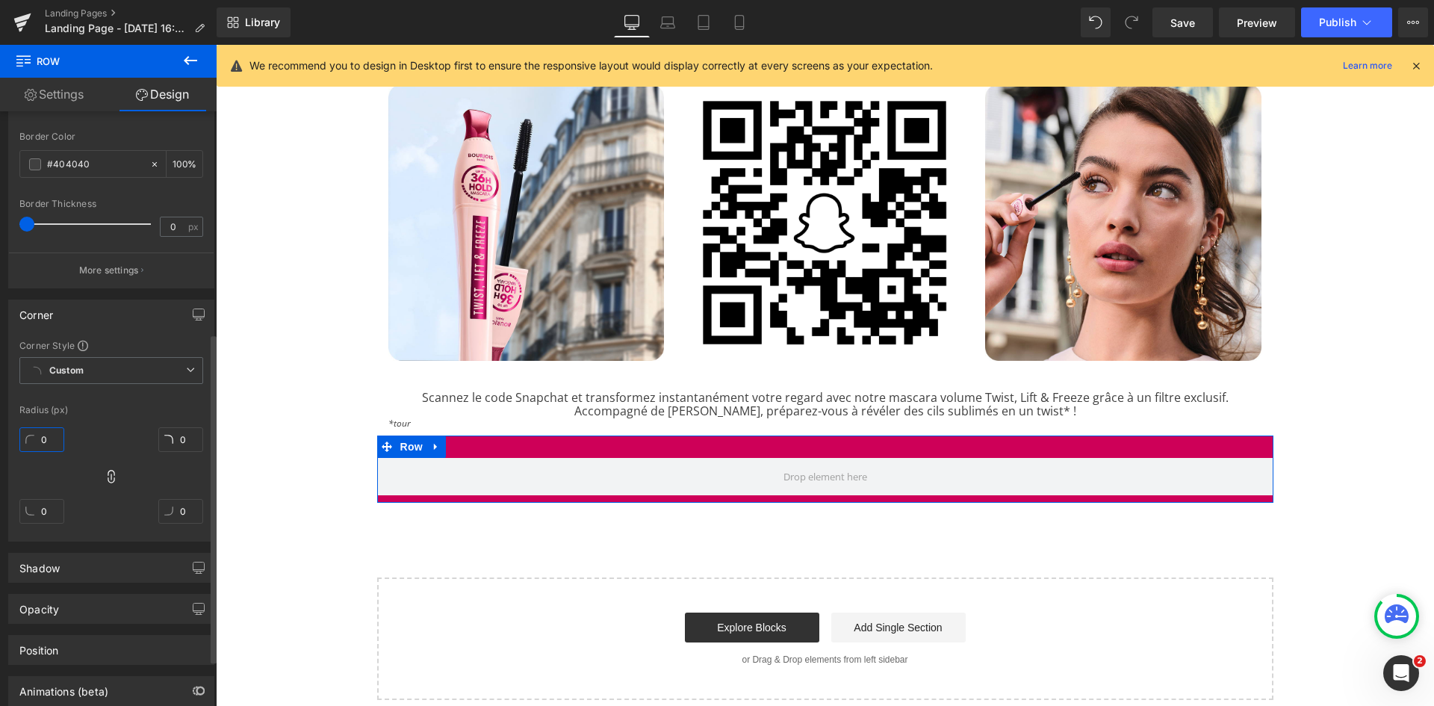
type input "1"
type input "10"
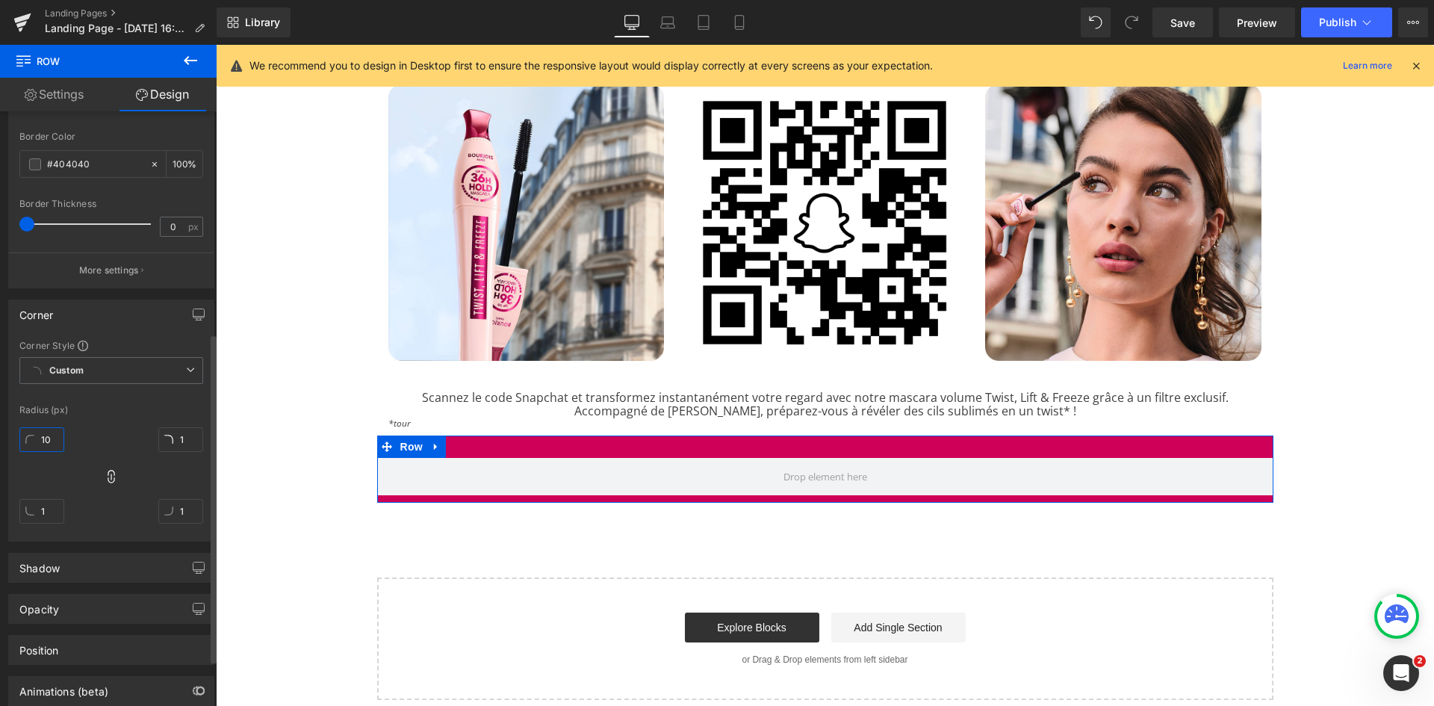
type input "10"
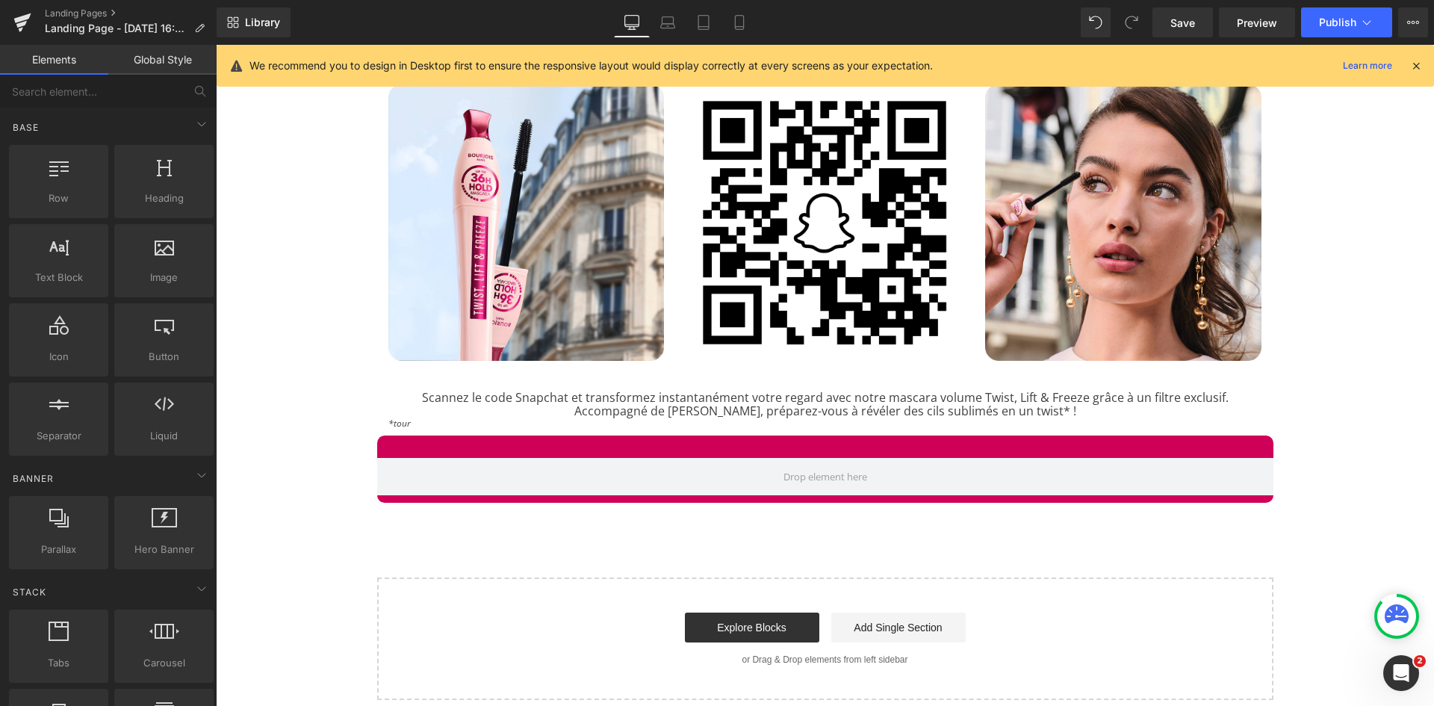
click at [323, 548] on div "Image MASCARA TWIST, LIFT & FREEZE Heading Separator Rencontrez la nouvelle mas…" at bounding box center [825, 44] width 1218 height 1309
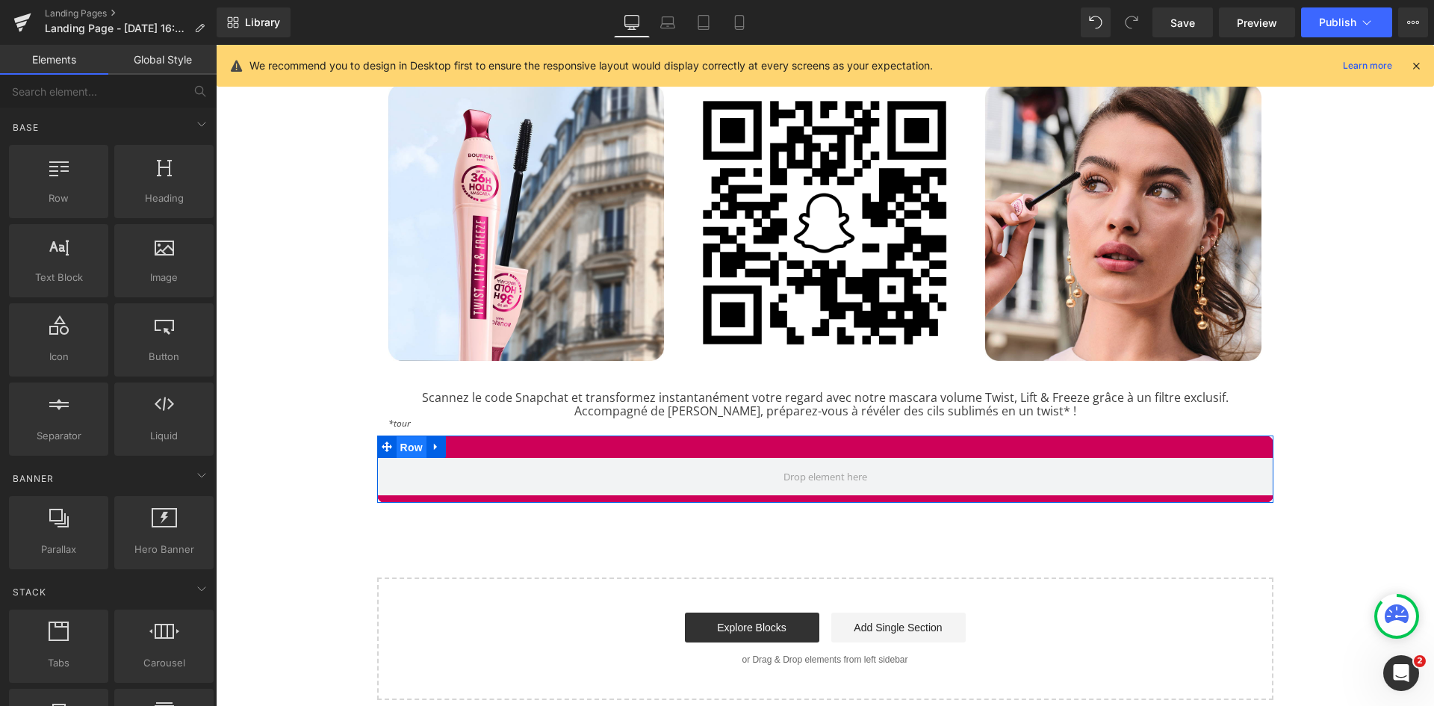
click at [397, 441] on span "Row" at bounding box center [412, 447] width 30 height 22
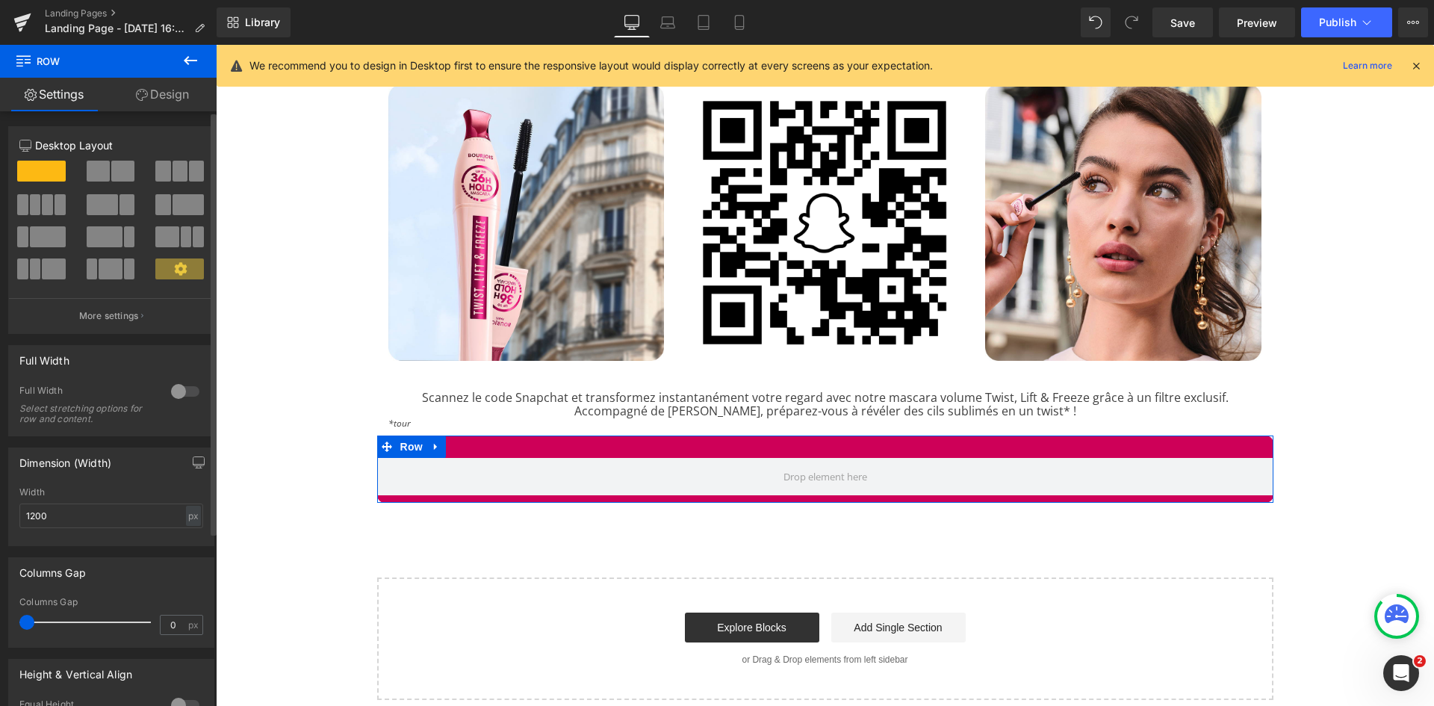
click at [173, 170] on span at bounding box center [180, 171] width 15 height 21
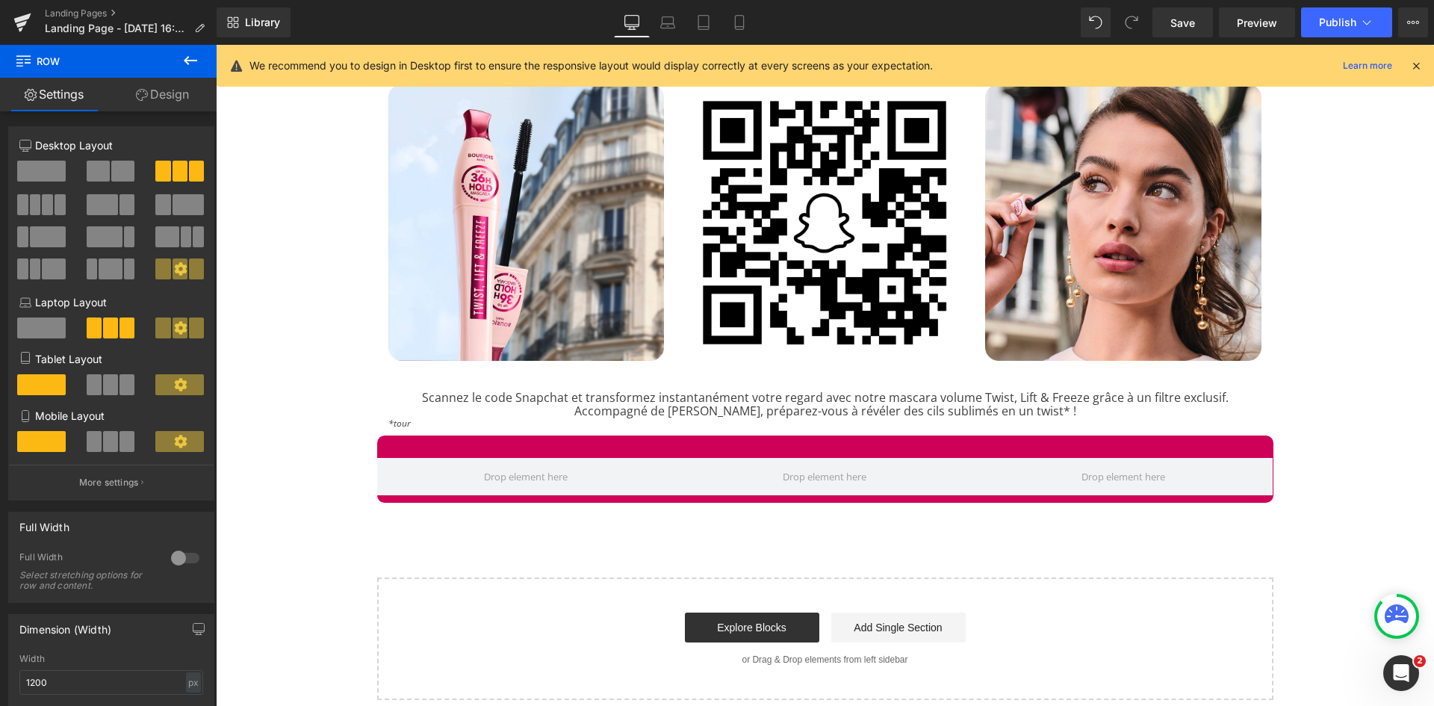
click at [196, 58] on icon at bounding box center [191, 61] width 18 height 18
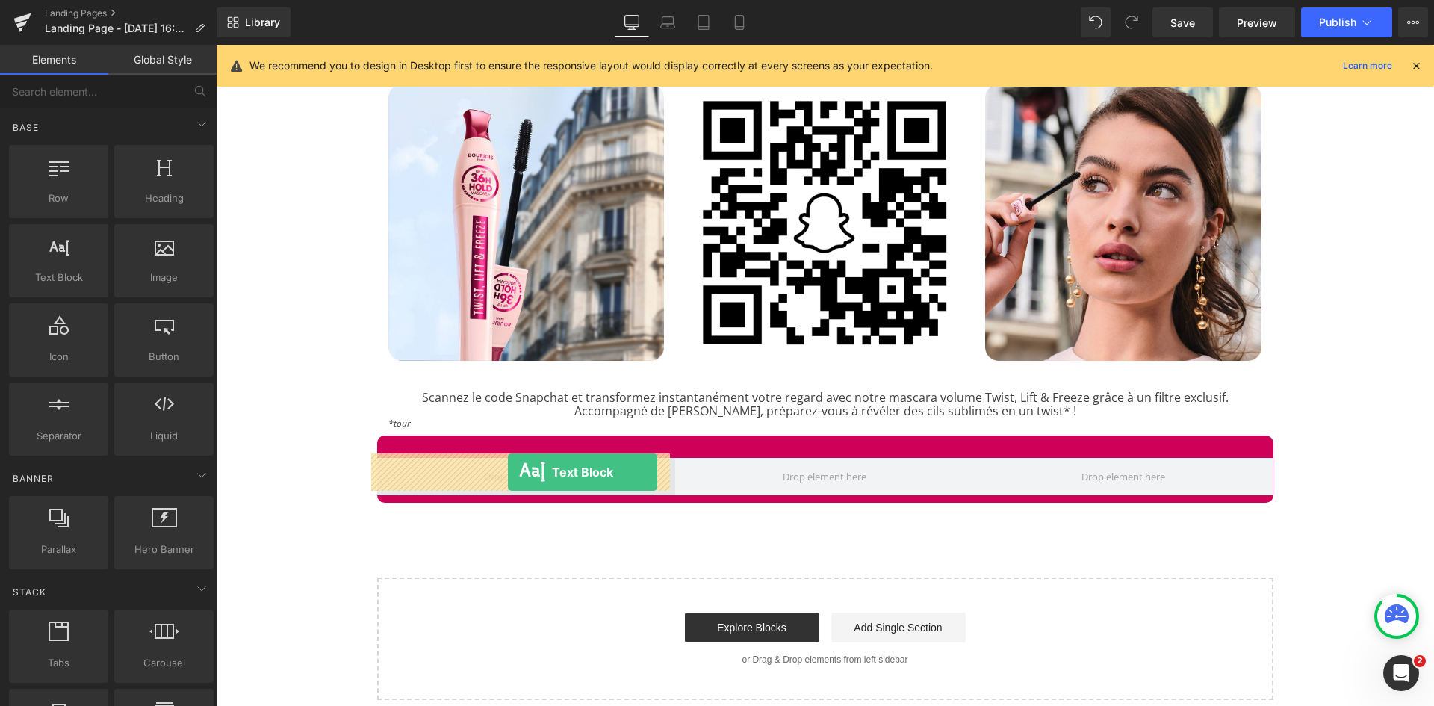
drag, startPoint x: 285, startPoint y: 313, endPoint x: 508, endPoint y: 472, distance: 273.6
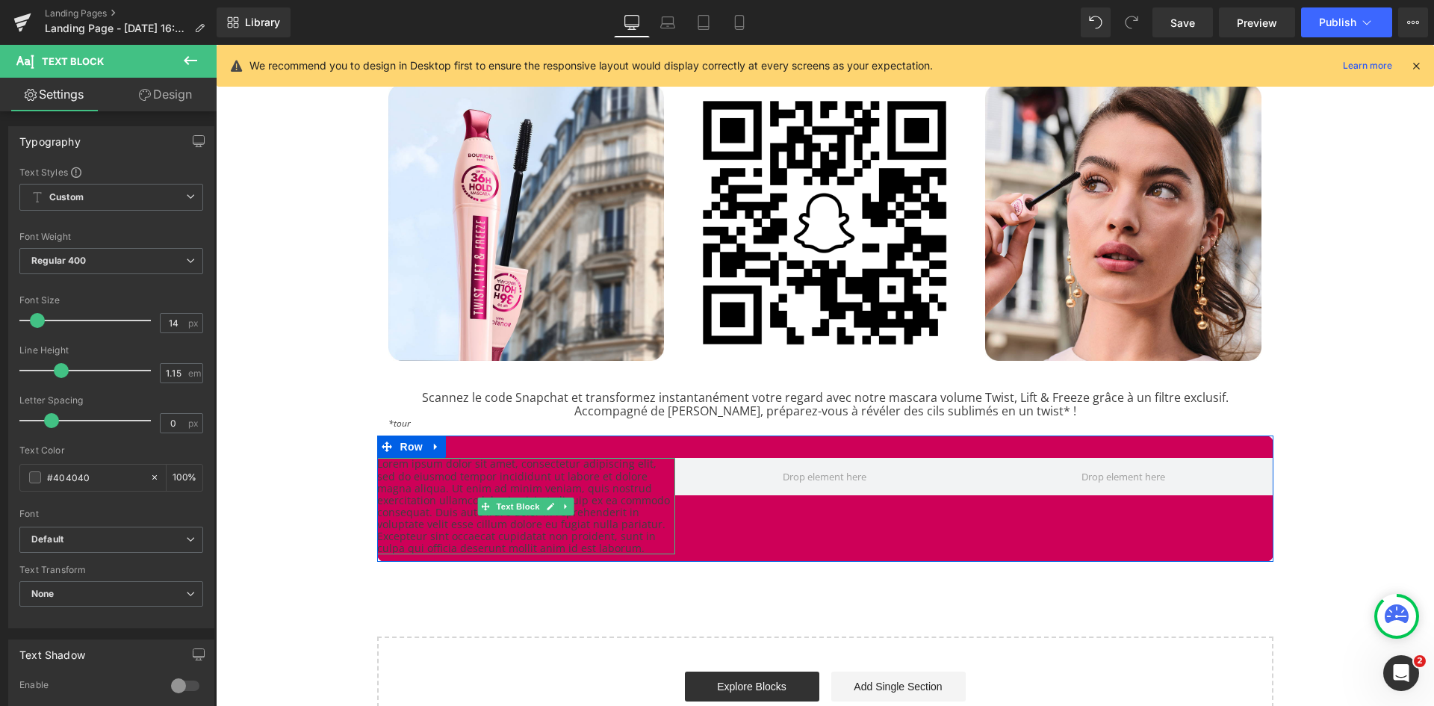
click at [427, 469] on p "Lorem ipsum dolor sit amet, consectetur adipiscing elit, sed do eiusmod tempor …" at bounding box center [526, 506] width 299 height 96
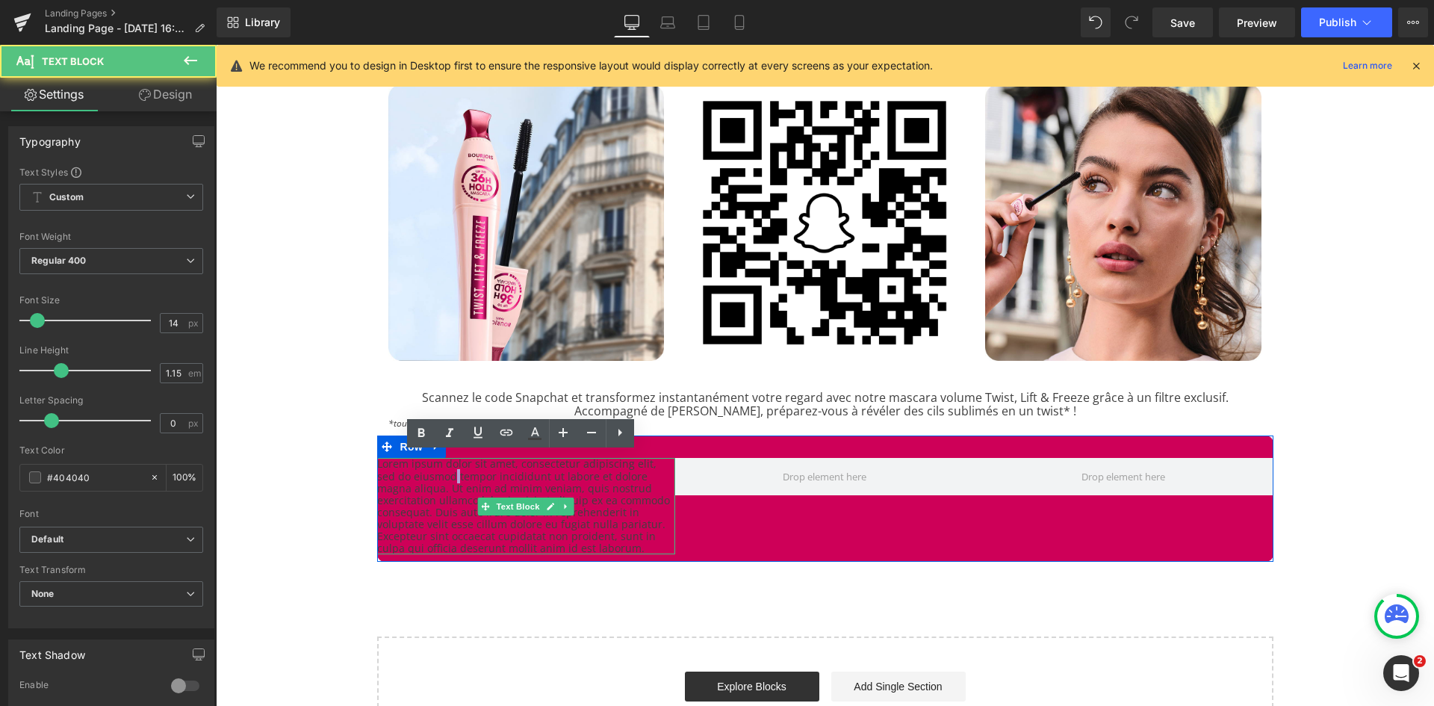
click at [427, 469] on p "Lorem ipsum dolor sit amet, consectetur adipiscing elit, sed do eiusmod tempor …" at bounding box center [526, 506] width 299 height 96
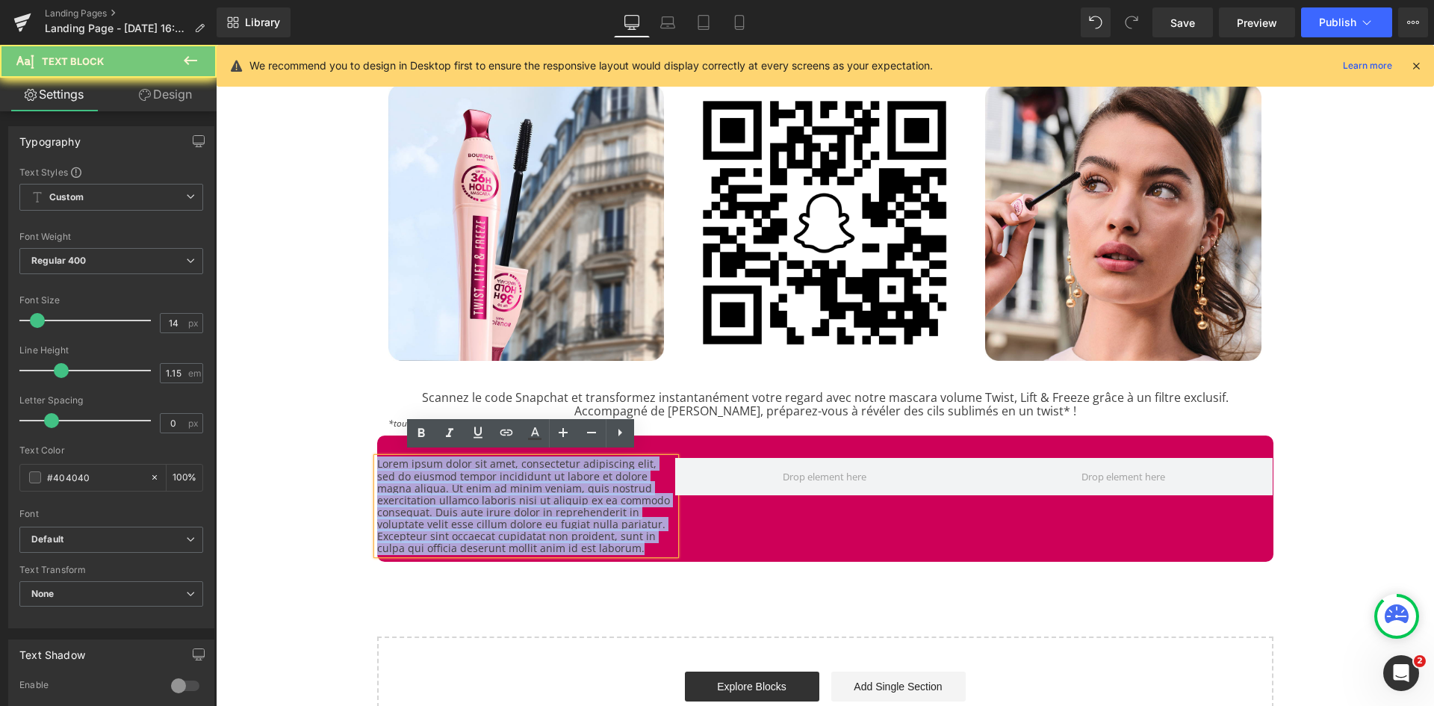
click at [427, 469] on p "Lorem ipsum dolor sit amet, consectetur adipiscing elit, sed do eiusmod tempor …" at bounding box center [526, 506] width 299 height 96
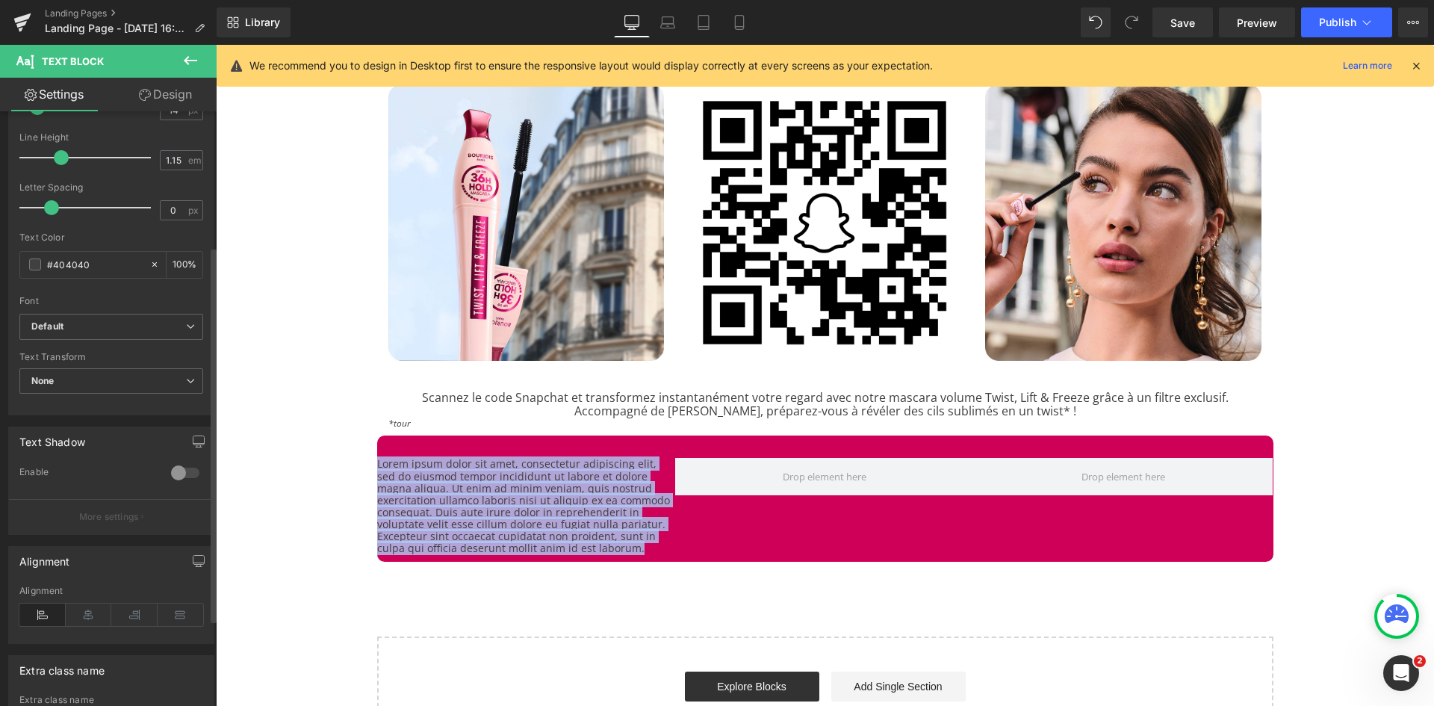
scroll to position [214, 0]
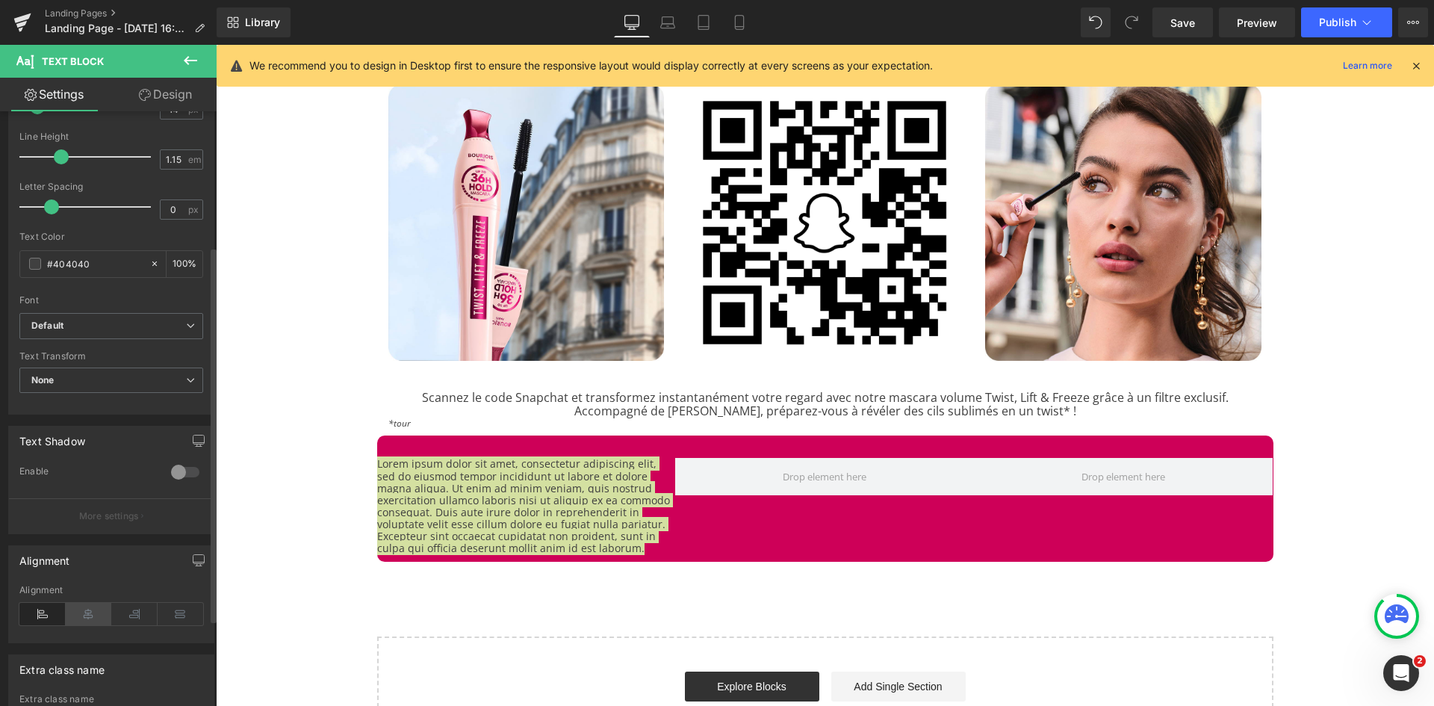
click at [82, 613] on icon at bounding box center [89, 614] width 46 height 22
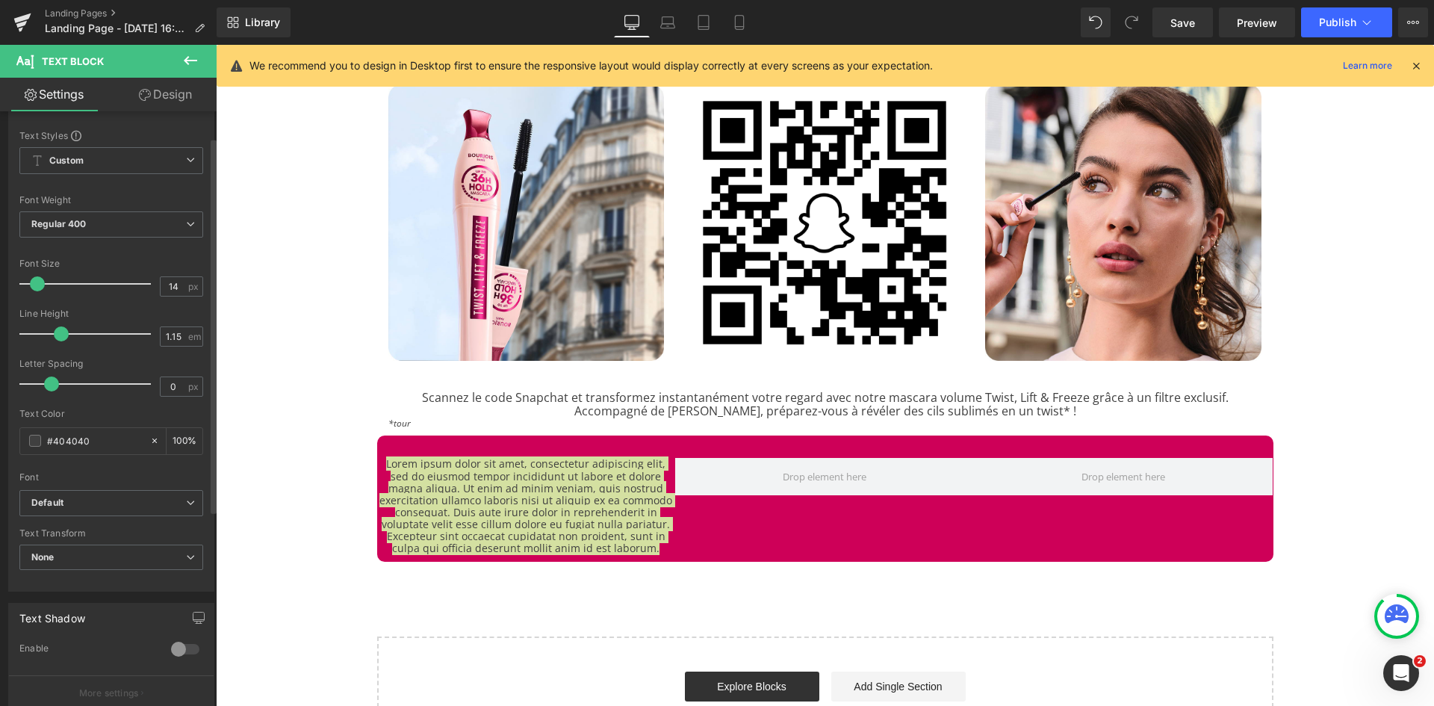
scroll to position [41, 0]
click at [31, 438] on span at bounding box center [35, 436] width 12 height 12
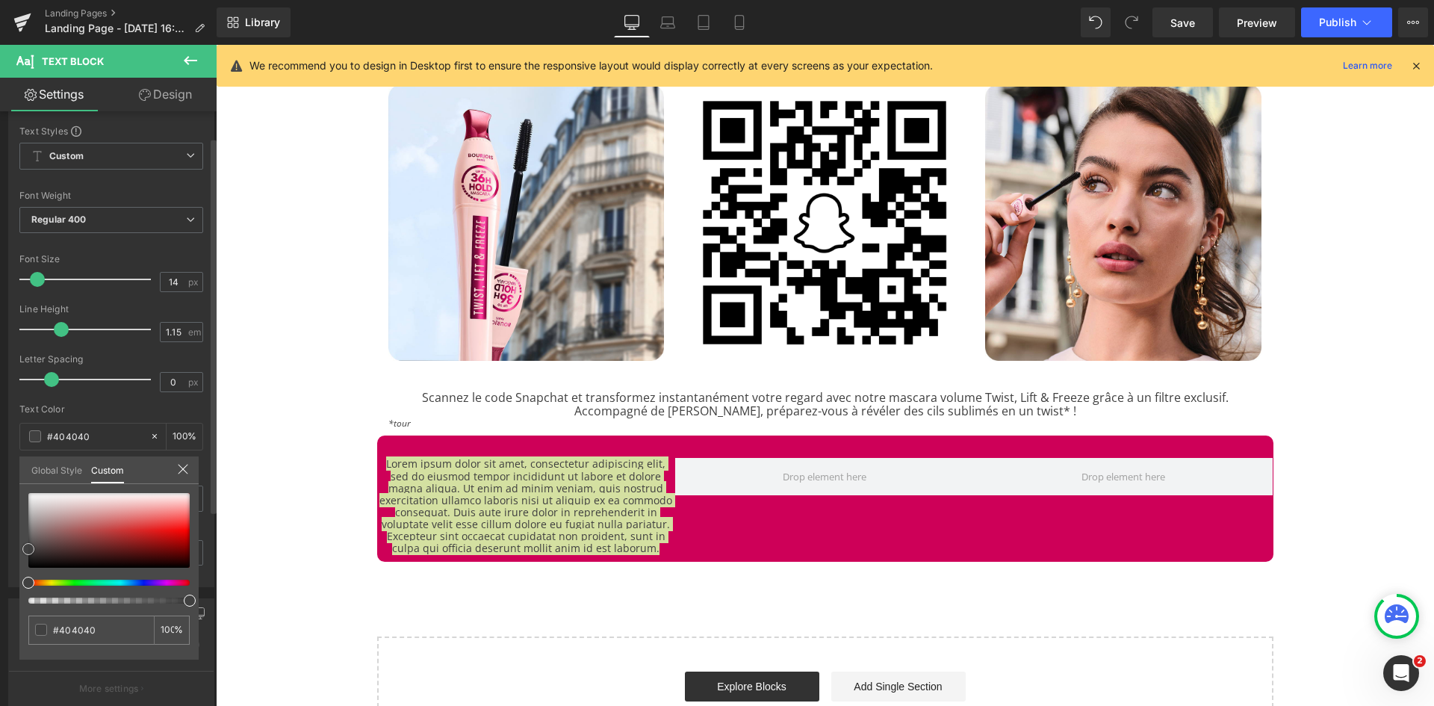
type input "#e0dada"
type input "#e4e0e0"
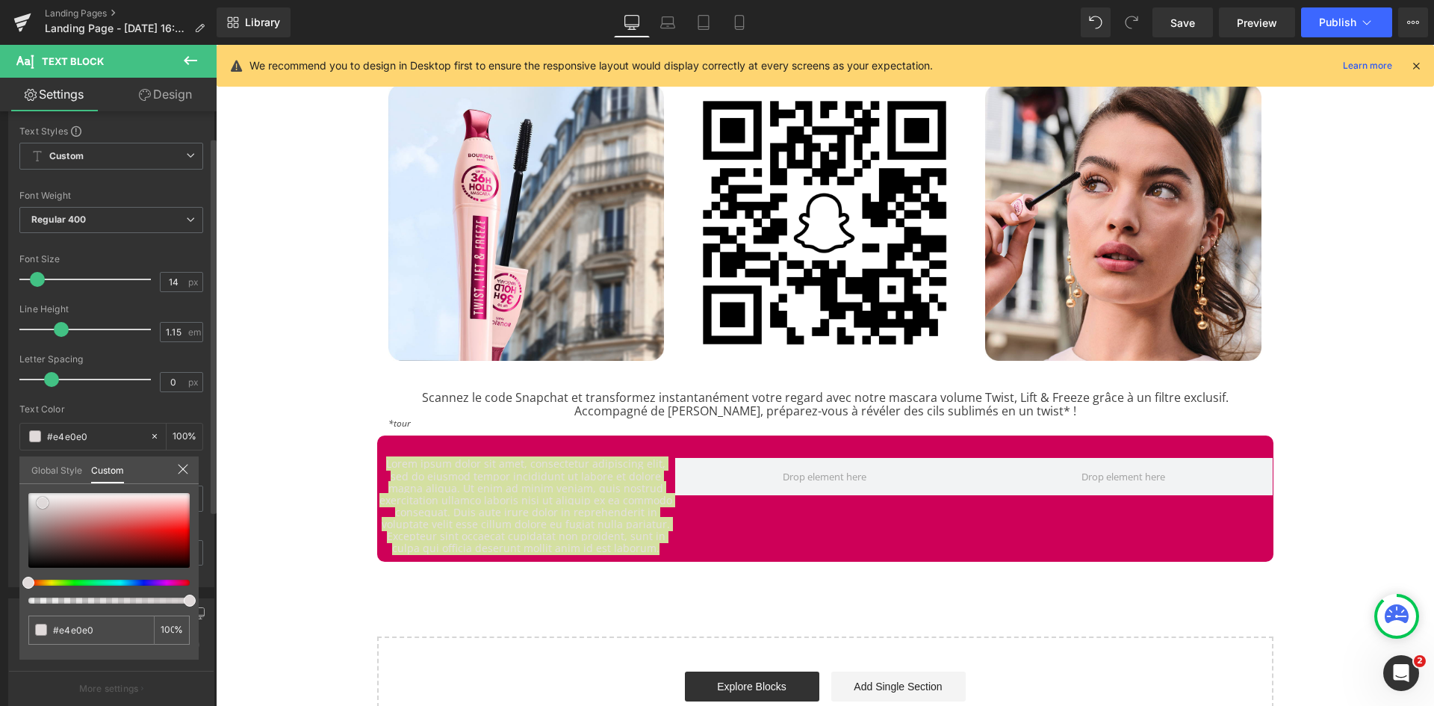
type input "#ffffff"
drag, startPoint x: 43, startPoint y: 503, endPoint x: 4, endPoint y: 480, distance: 44.6
click at [4, 480] on div "Typography Text Styles Custom Custom Setup Global Style Custom Setup Global Sty…" at bounding box center [111, 330] width 223 height 513
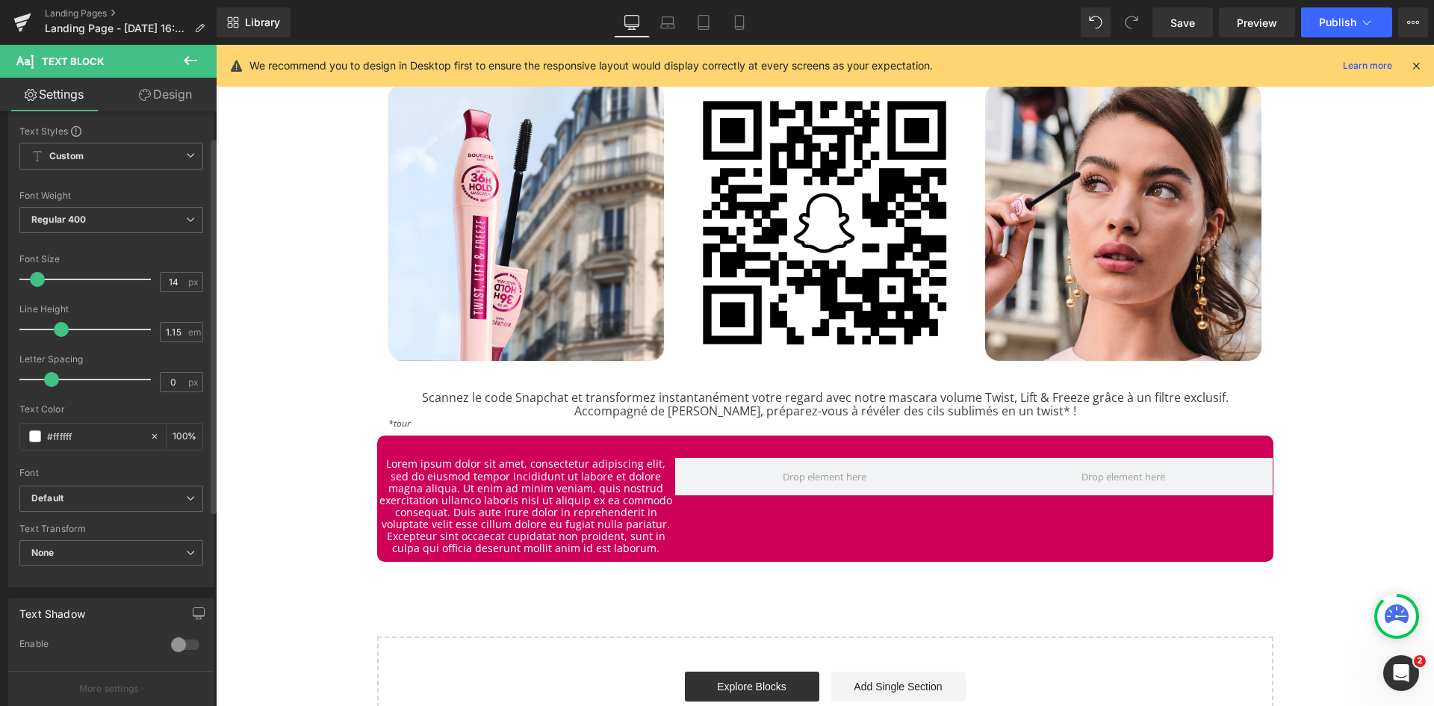
click at [555, 476] on body "Un carnet de velours offert dès 39€ d'achat, ou un vanity Soi Paris offert dès …" at bounding box center [825, 402] width 1218 height 2246
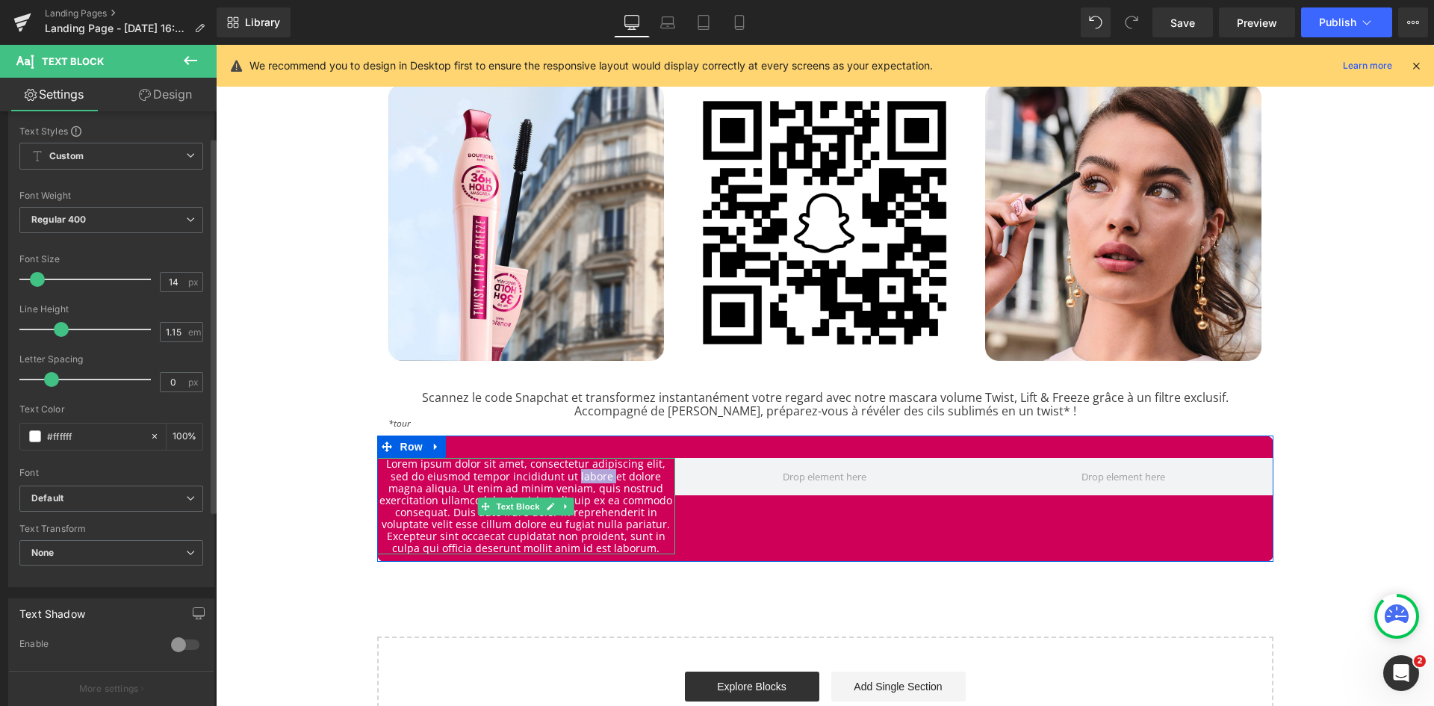
click at [555, 476] on p "Lorem ipsum dolor sit amet, consectetur adipiscing elit, sed do eiusmod tempor …" at bounding box center [526, 506] width 299 height 96
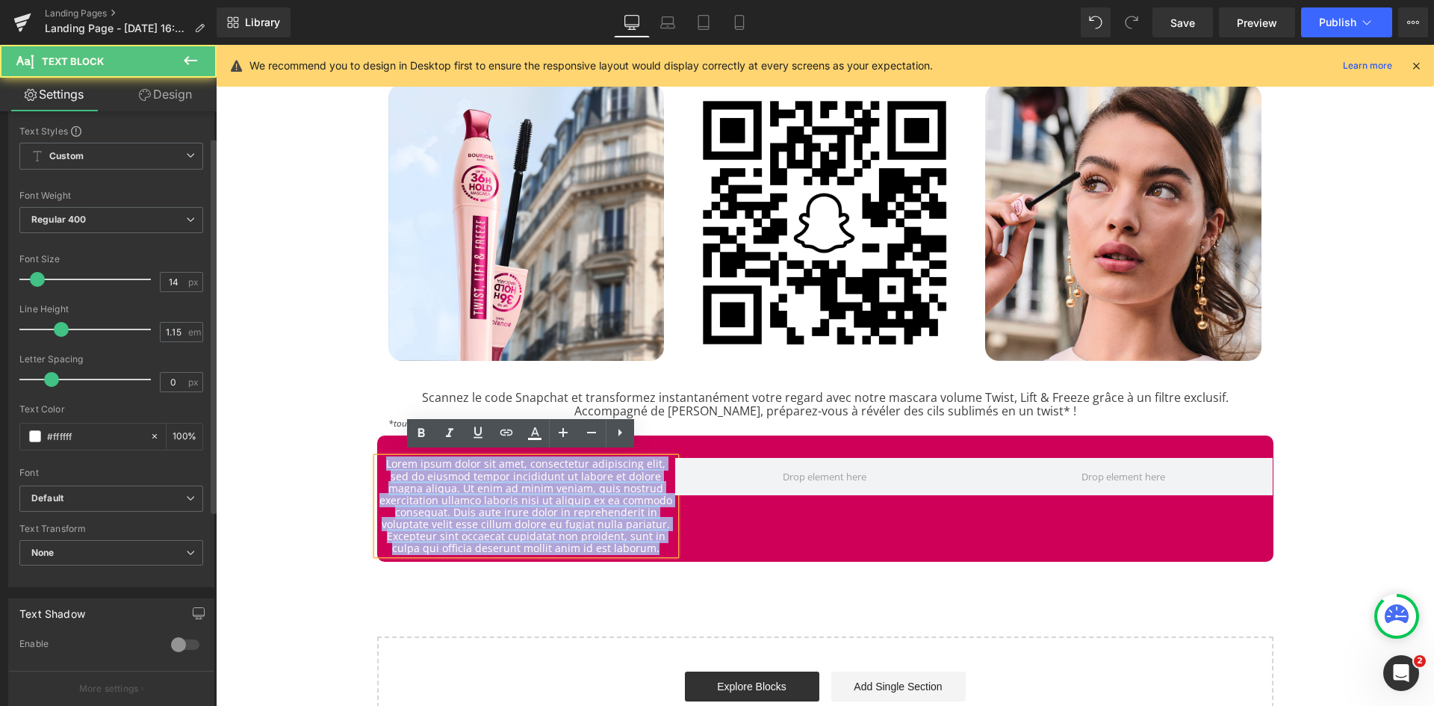
click at [555, 476] on p "Lorem ipsum dolor sit amet, consectetur adipiscing elit, sed do eiusmod tempor …" at bounding box center [526, 506] width 299 height 96
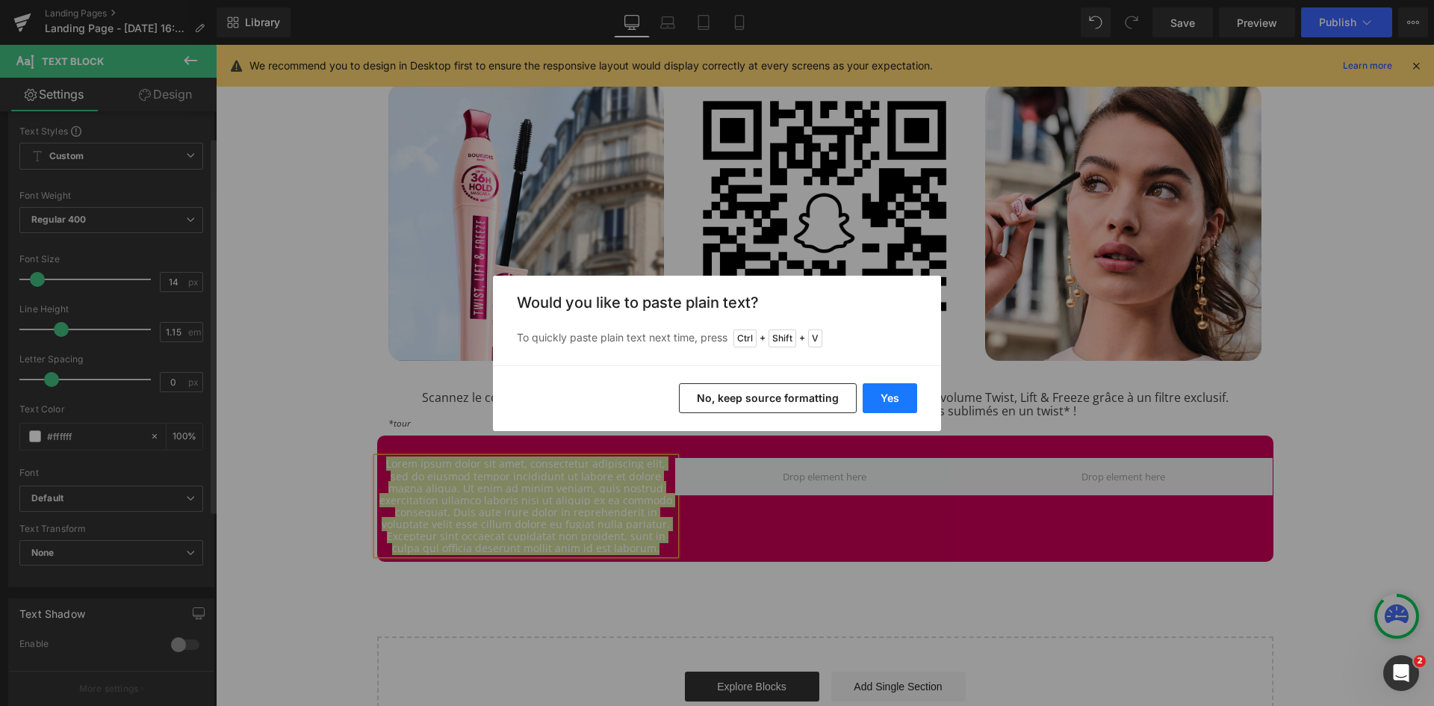
click at [893, 396] on button "Yes" at bounding box center [890, 398] width 55 height 30
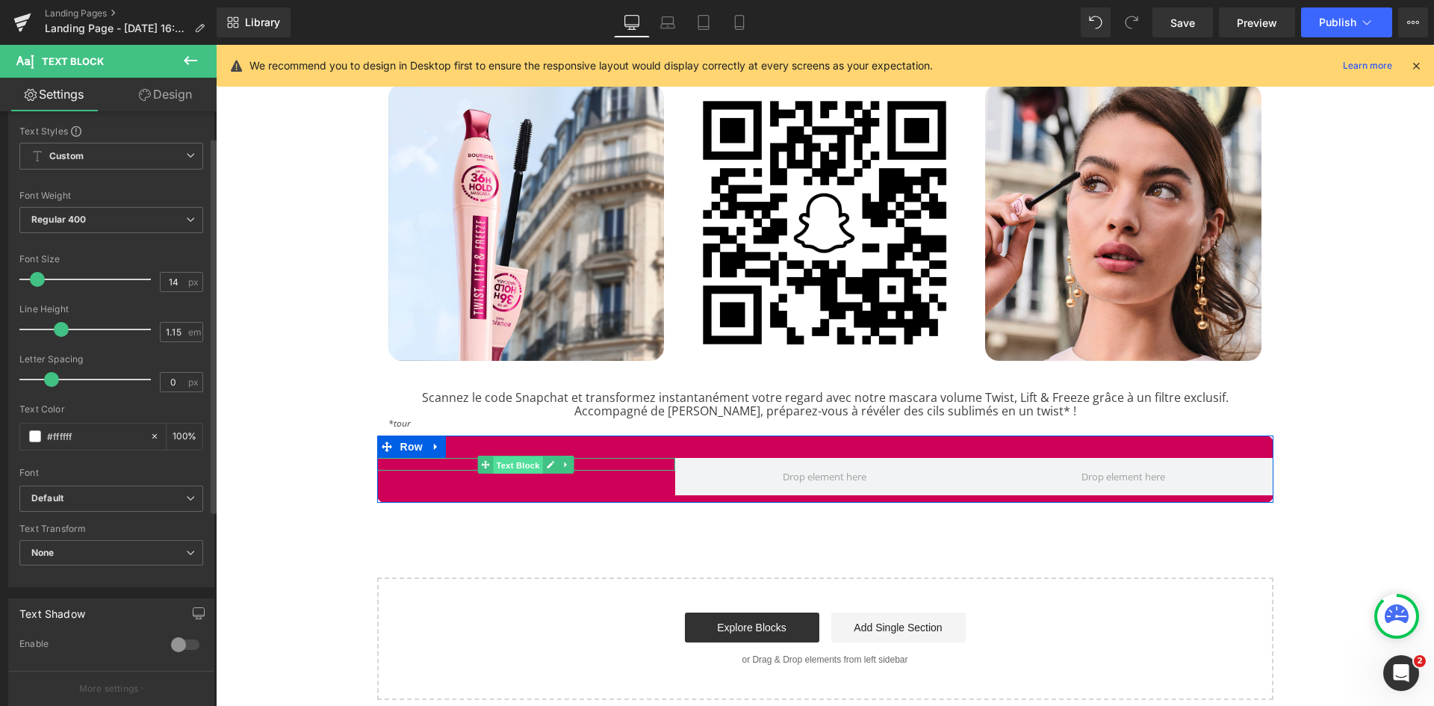
click at [523, 458] on span "Text Block" at bounding box center [518, 465] width 49 height 18
click at [593, 458] on p "DES CILS JUSQU’À" at bounding box center [526, 464] width 299 height 12
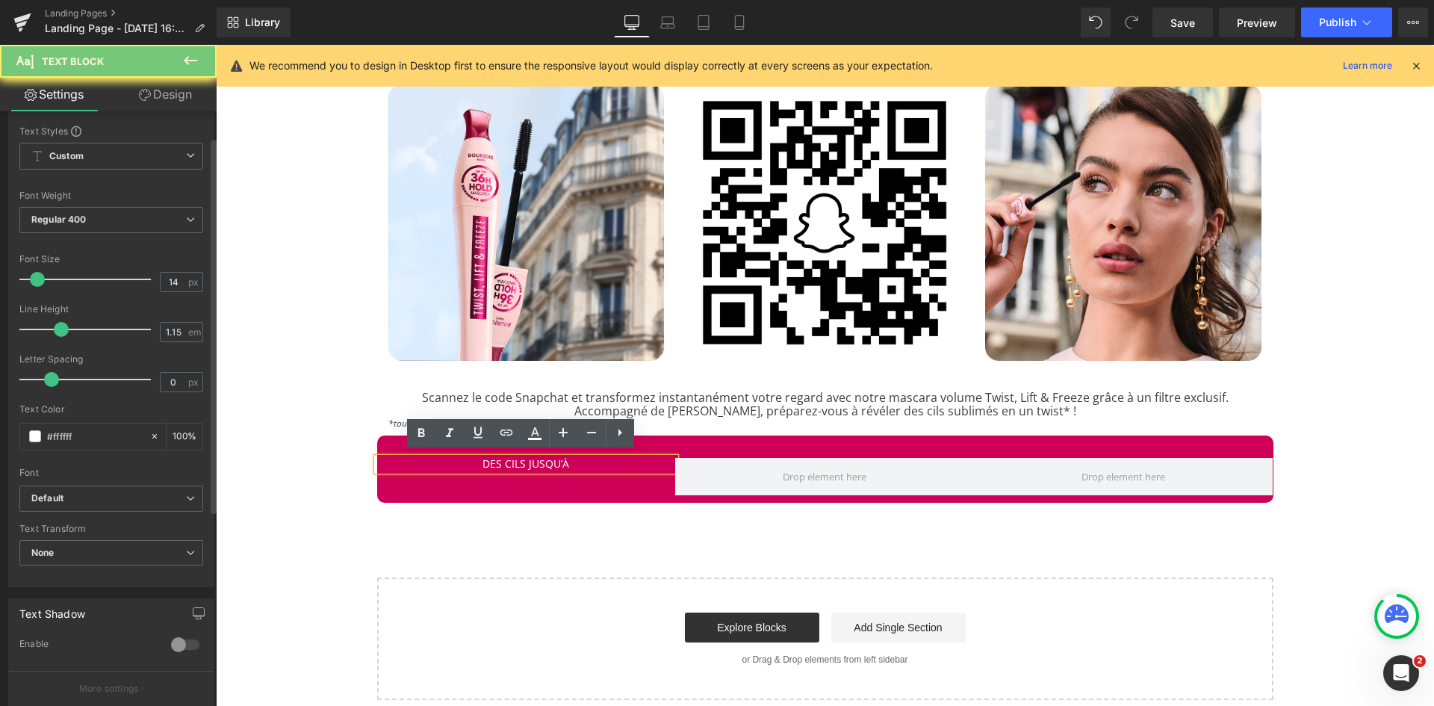
click at [593, 458] on p "DES CILS JUSQU’À" at bounding box center [526, 464] width 299 height 12
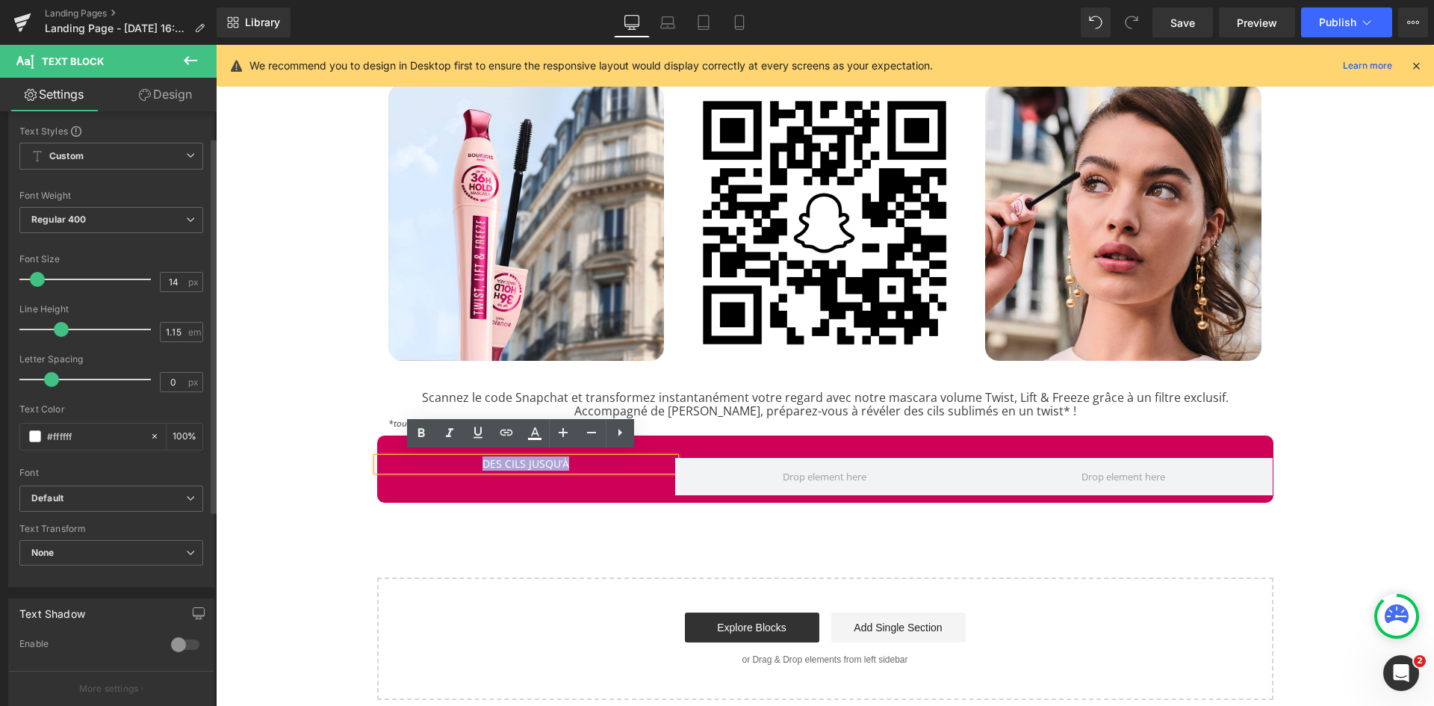
click at [533, 489] on div "DES CILS JUSQU’À Text Block Row" at bounding box center [825, 469] width 896 height 67
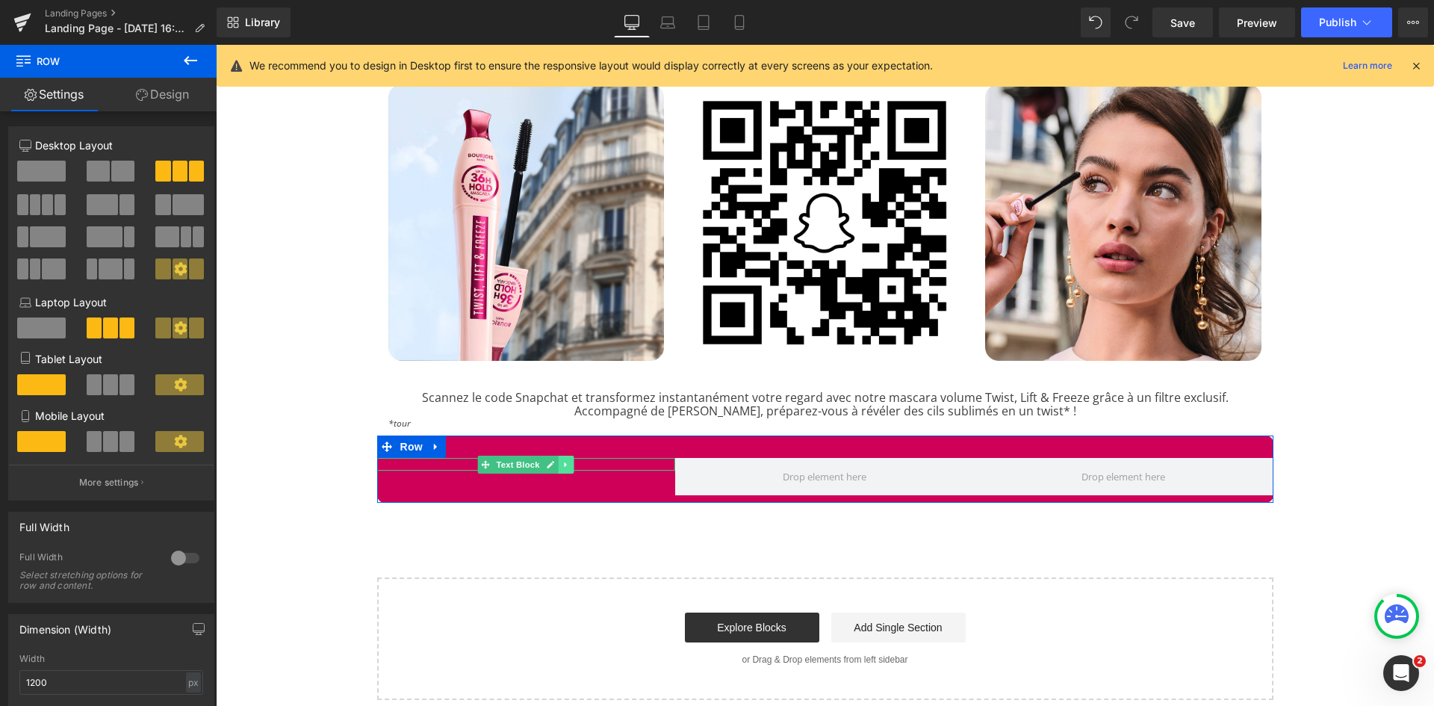
click at [565, 462] on icon at bounding box center [566, 464] width 2 height 5
click at [554, 460] on icon at bounding box center [558, 464] width 8 height 8
click at [595, 474] on div "DES CILS JUSQU’À Text Block" at bounding box center [526, 477] width 299 height 12
click at [595, 474] on p "DES CILS JUSQU’À" at bounding box center [526, 477] width 299 height 12
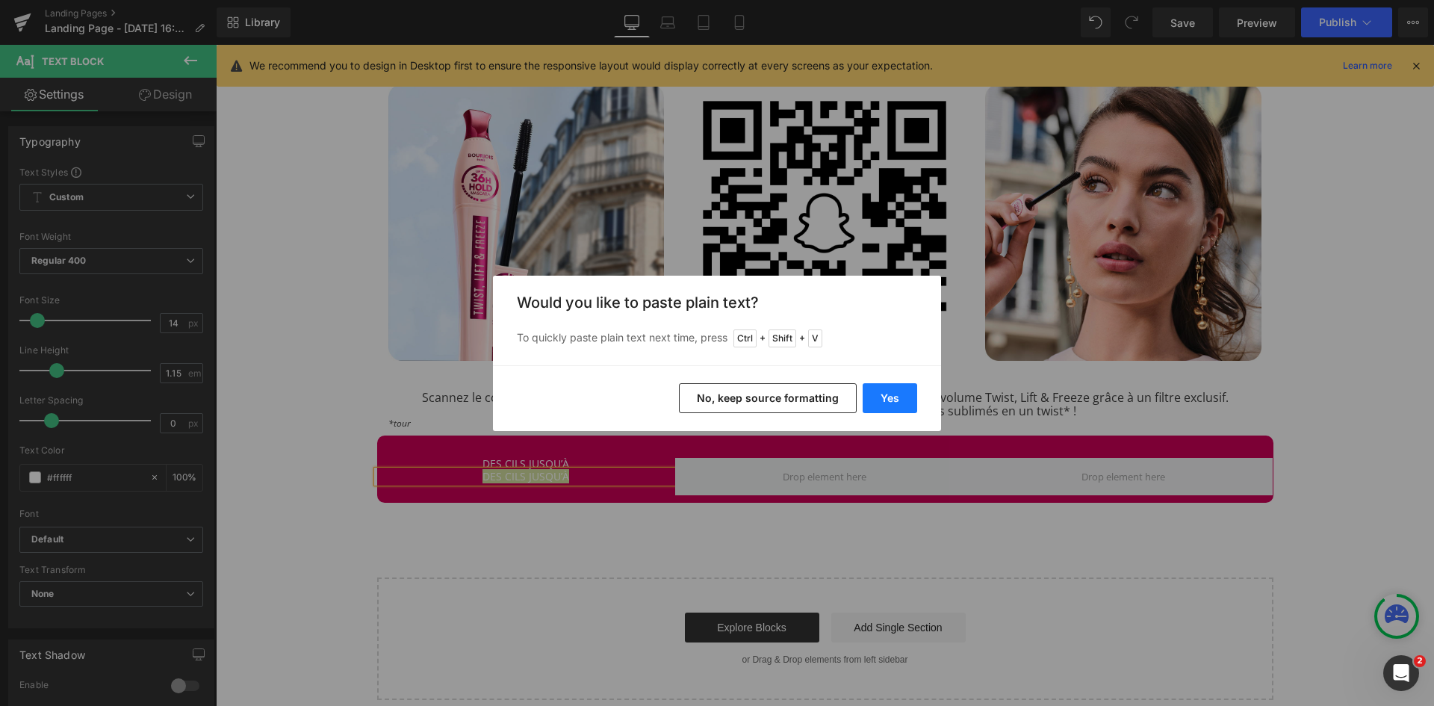
click at [887, 390] on button "Yes" at bounding box center [890, 398] width 55 height 30
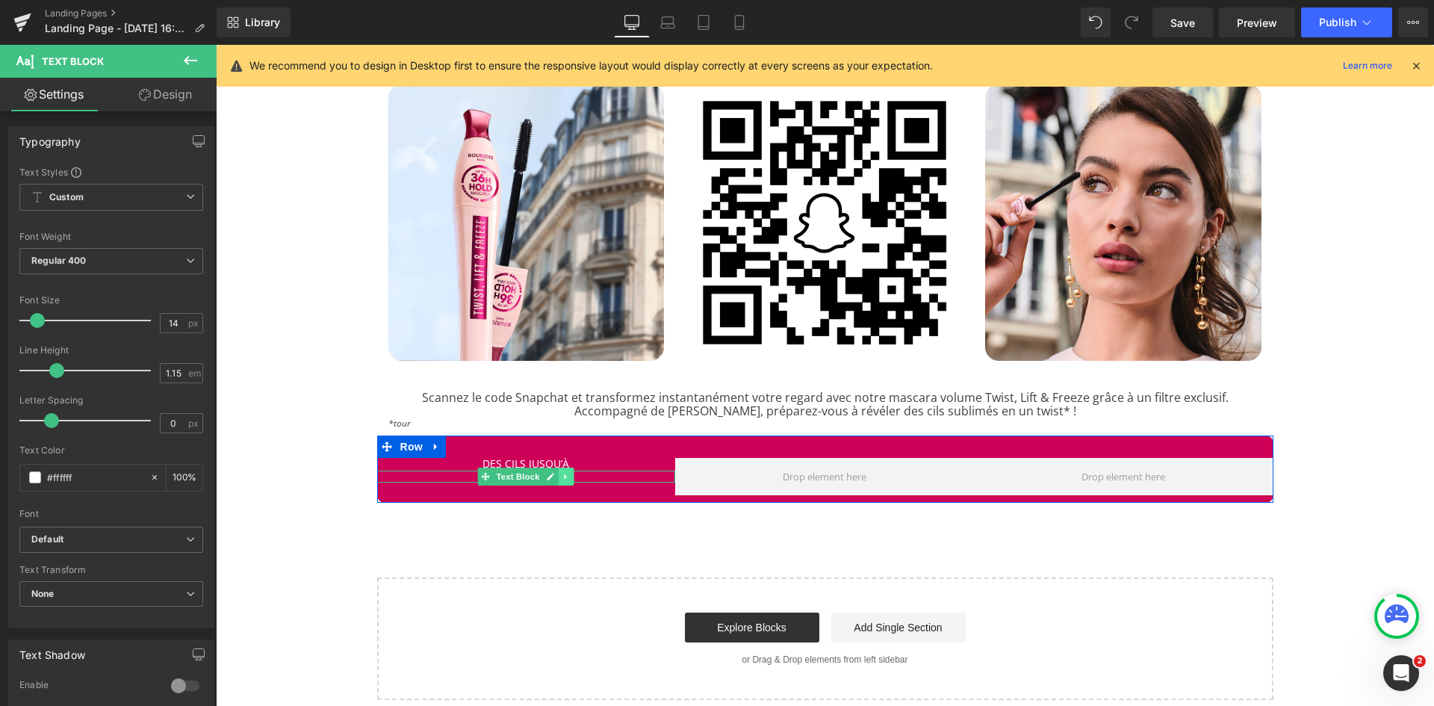
click at [562, 472] on icon at bounding box center [566, 476] width 8 height 9
click at [551, 473] on link at bounding box center [559, 477] width 16 height 18
click at [595, 486] on div "59% Text Block" at bounding box center [526, 489] width 299 height 12
click at [595, 486] on p "59%" at bounding box center [526, 489] width 299 height 12
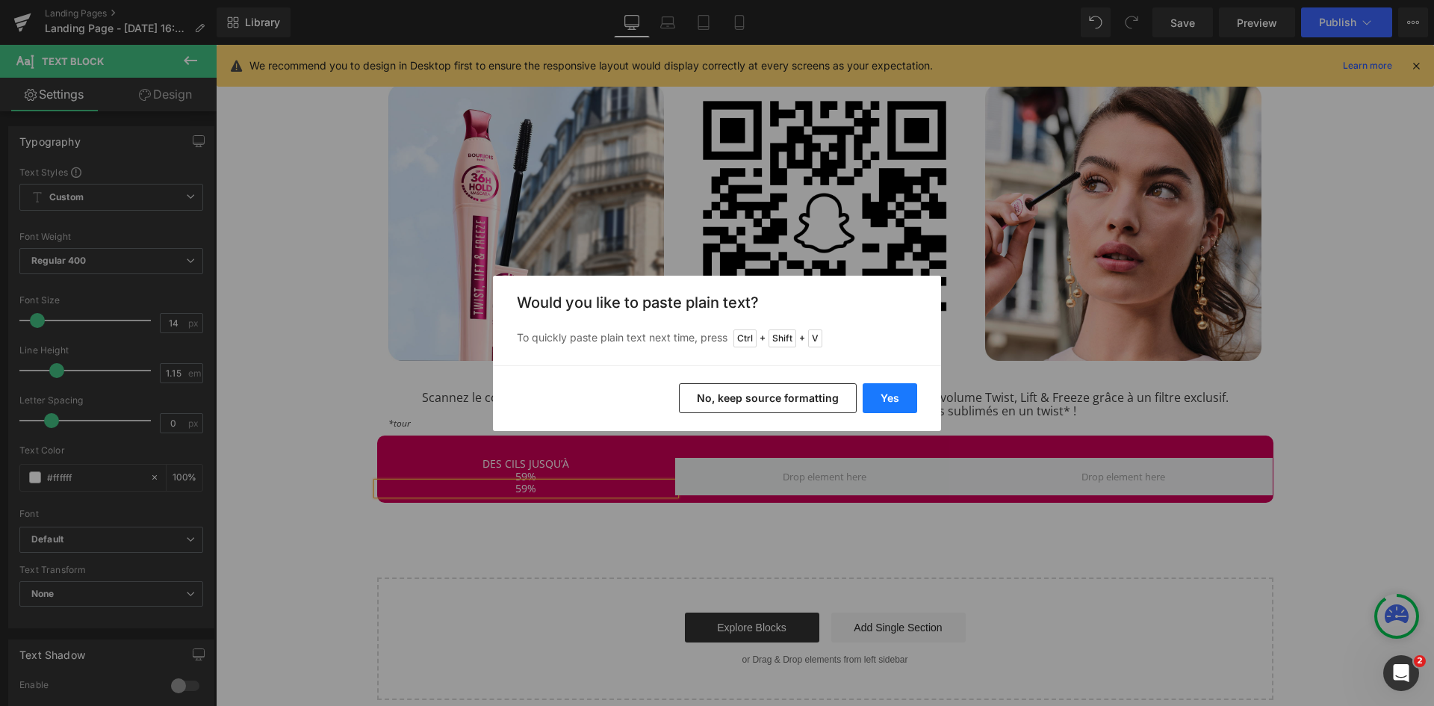
click at [908, 402] on button "Yes" at bounding box center [890, 398] width 55 height 30
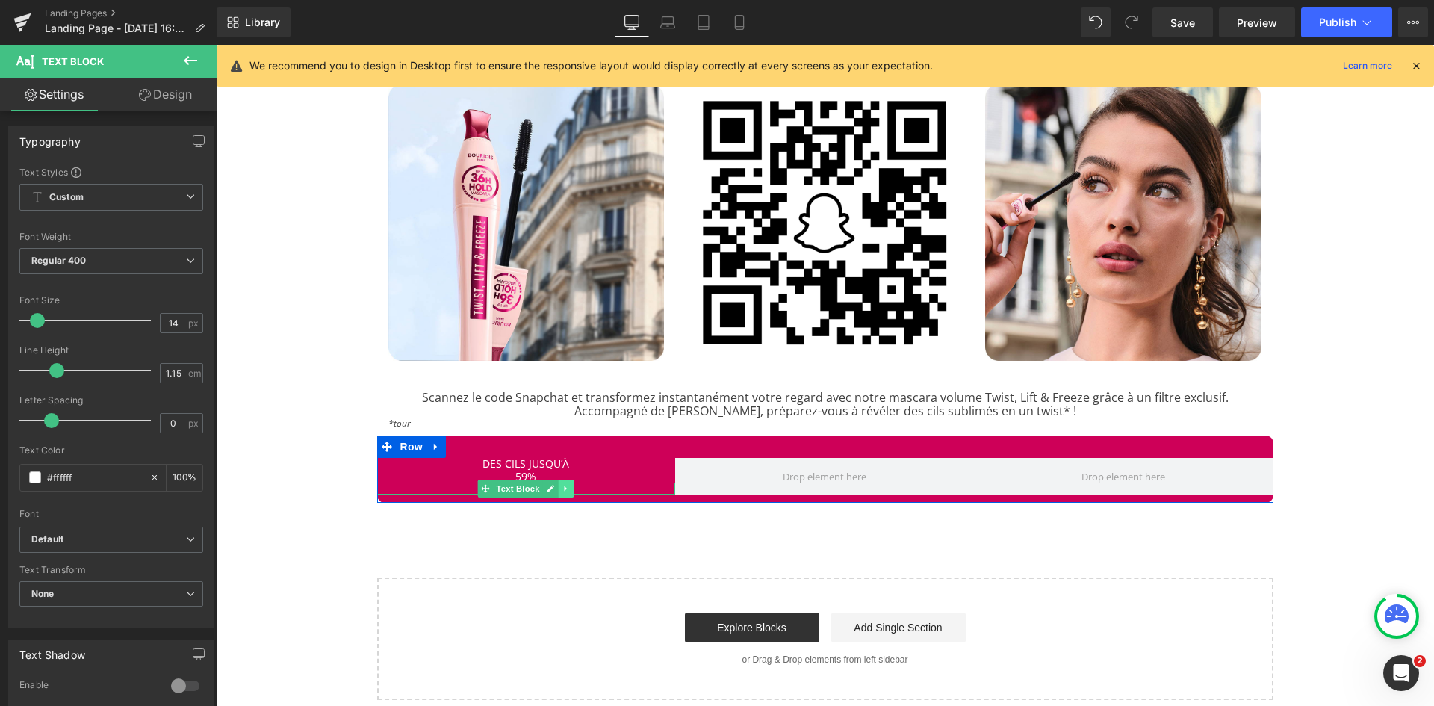
click at [565, 485] on icon at bounding box center [566, 488] width 8 height 9
click at [554, 486] on icon at bounding box center [558, 488] width 8 height 9
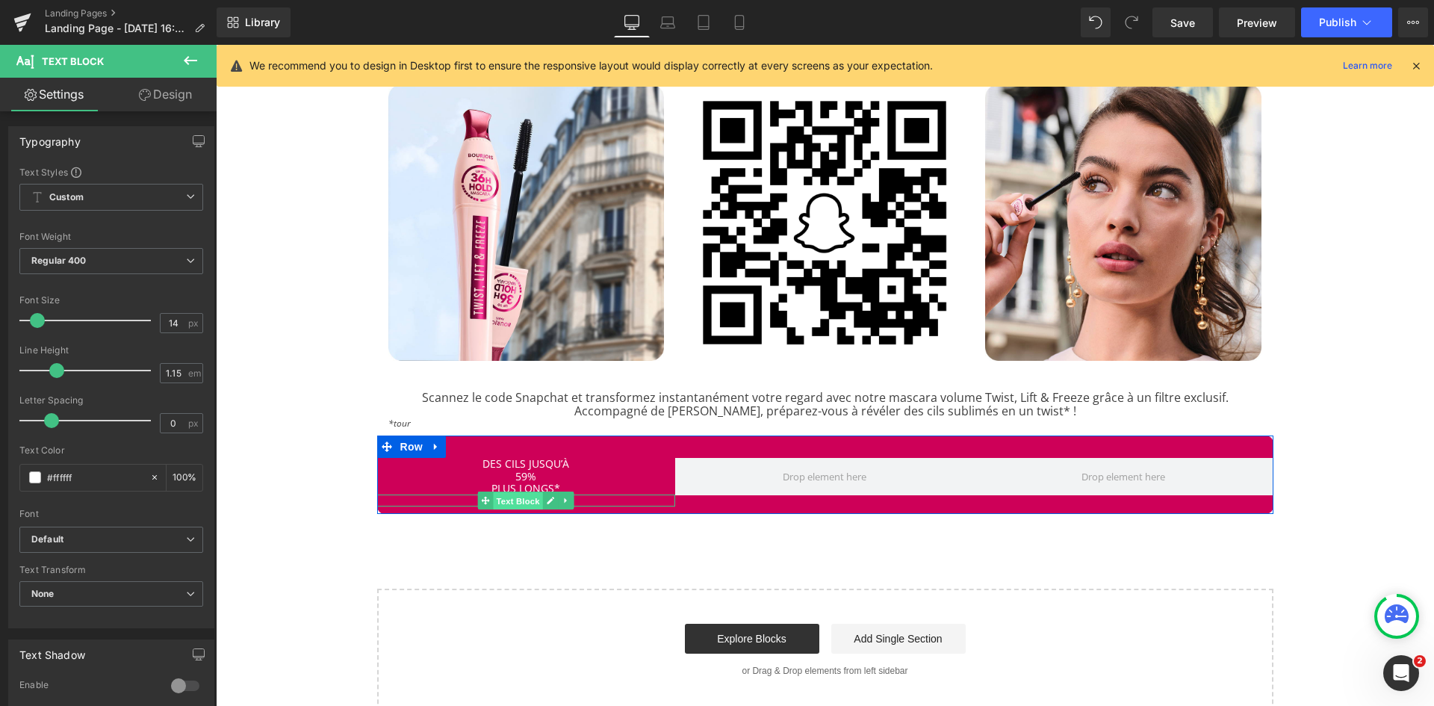
click at [521, 496] on span "Text Block" at bounding box center [518, 501] width 49 height 18
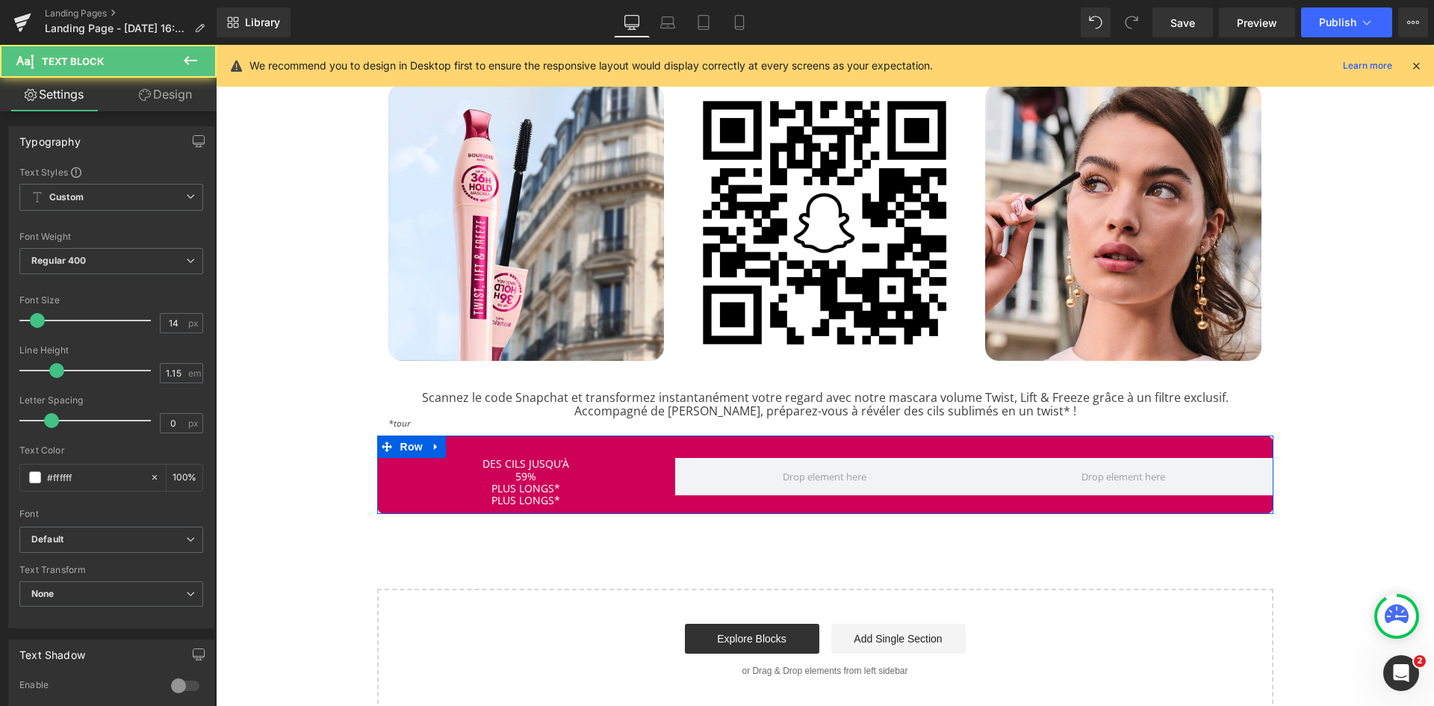
click at [216, 45] on div at bounding box center [216, 45] width 0 height 0
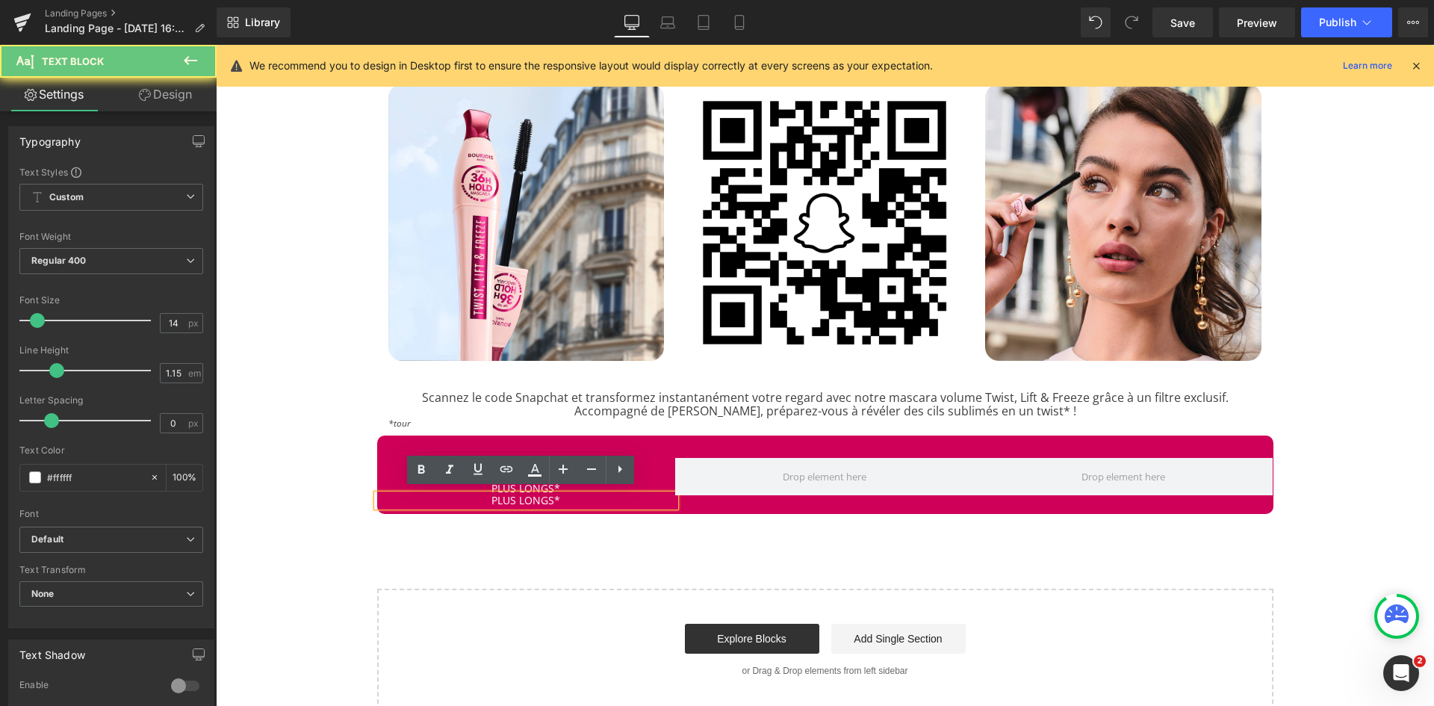
click at [585, 498] on p "PLUS LONGS*" at bounding box center [526, 501] width 299 height 12
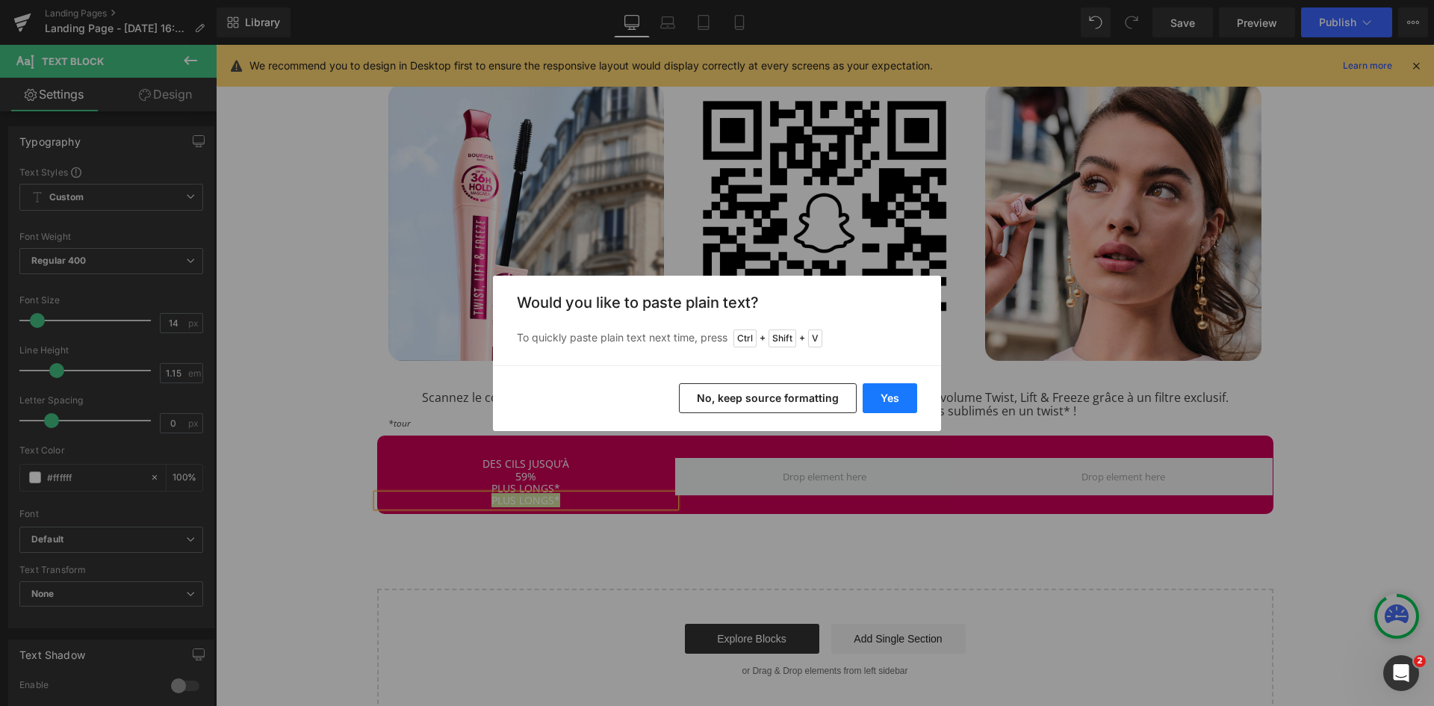
click at [902, 391] on button "Yes" at bounding box center [890, 398] width 55 height 30
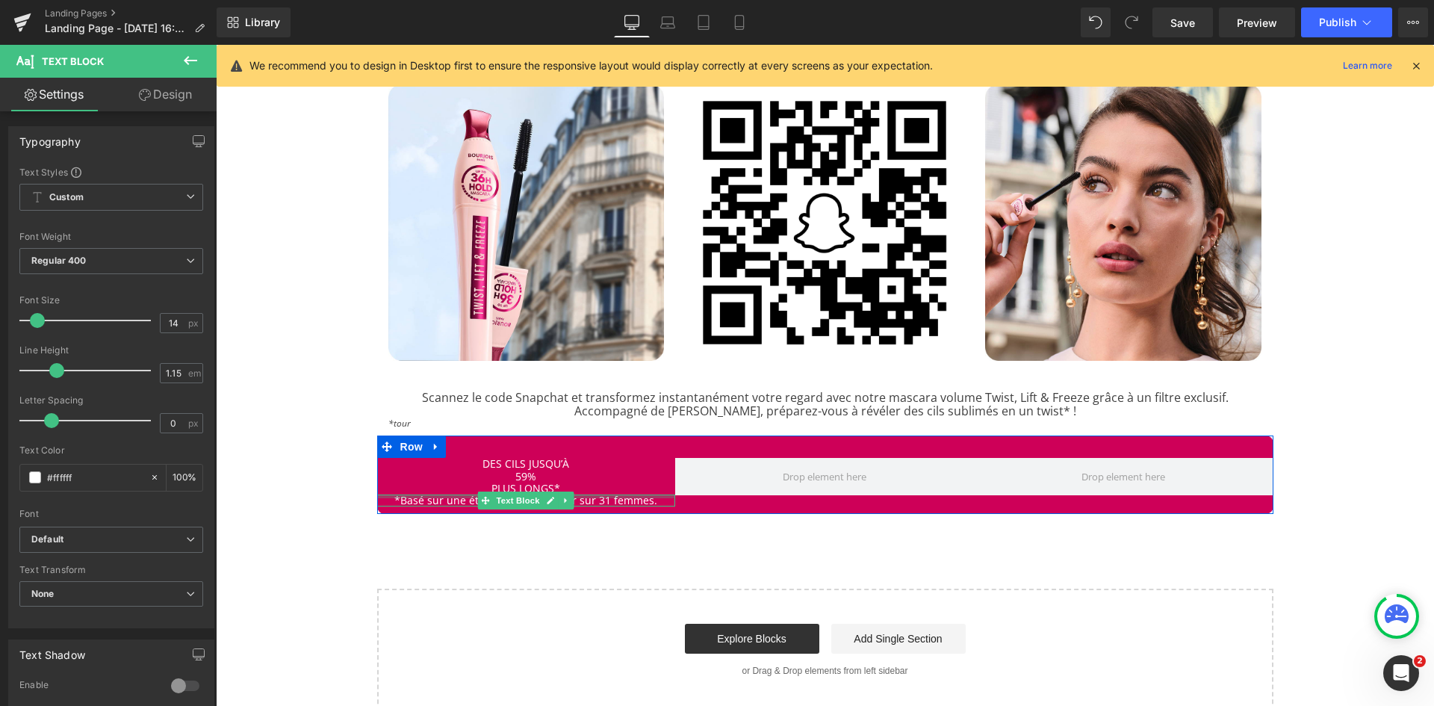
click at [630, 495] on div at bounding box center [526, 497] width 299 height 4
click at [630, 495] on p "*Basé sur une étude consommateur sur 31 femmes." at bounding box center [526, 501] width 299 height 12
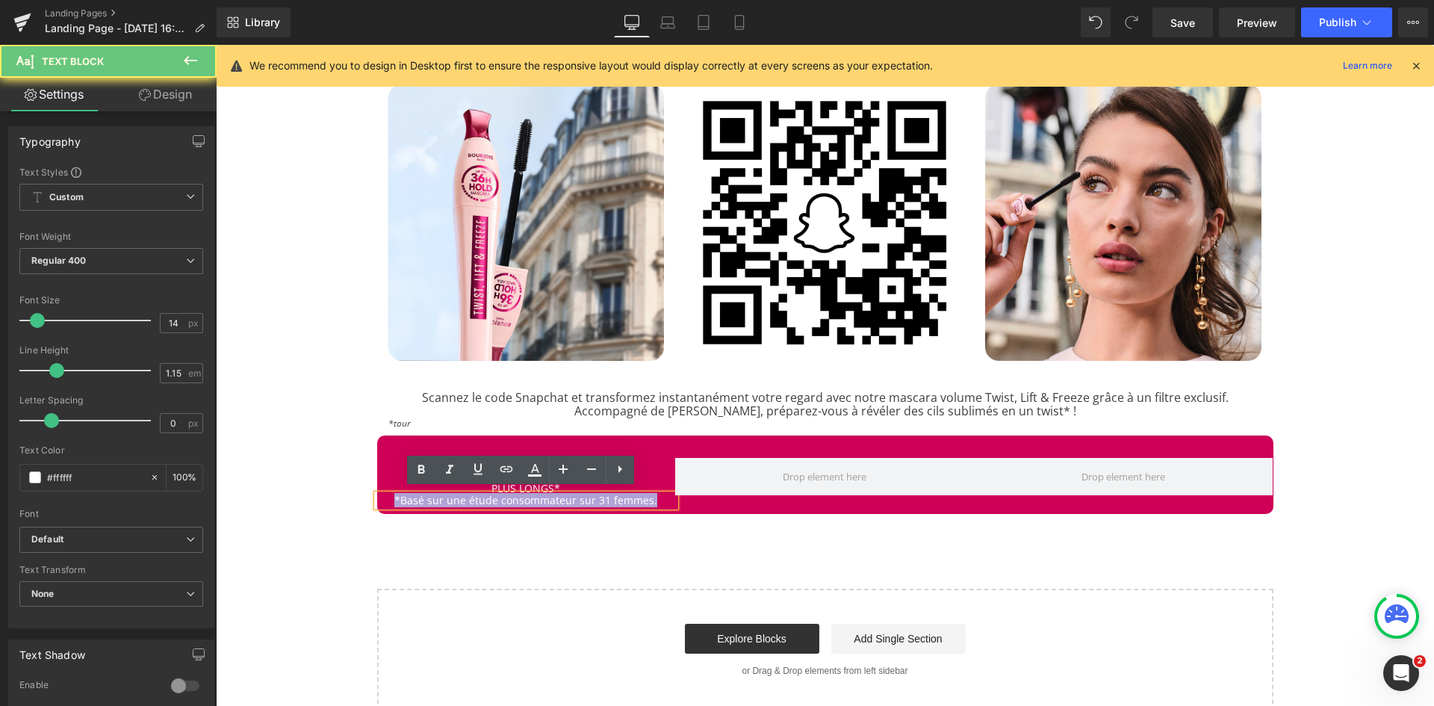
click at [630, 495] on p "*Basé sur une étude consommateur sur 31 femmes." at bounding box center [526, 501] width 299 height 12
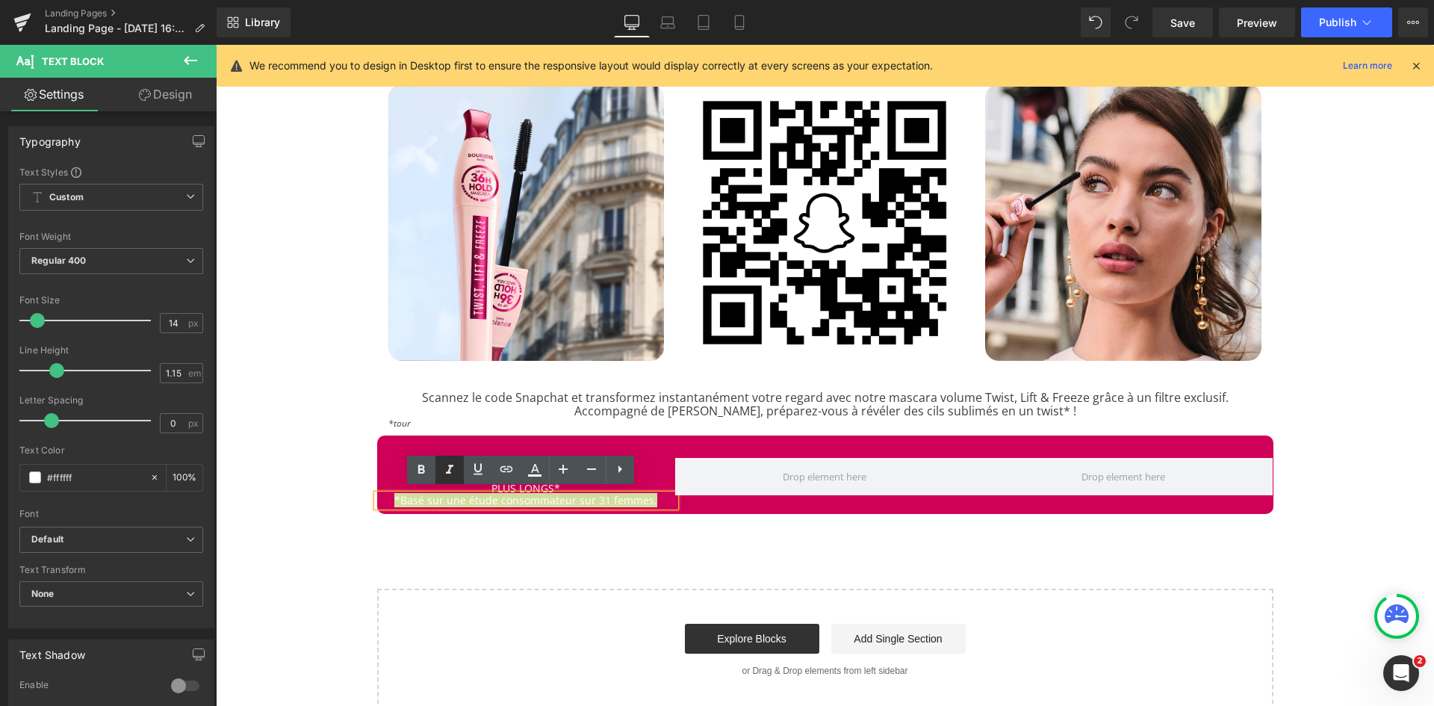
click at [454, 474] on icon at bounding box center [450, 470] width 18 height 18
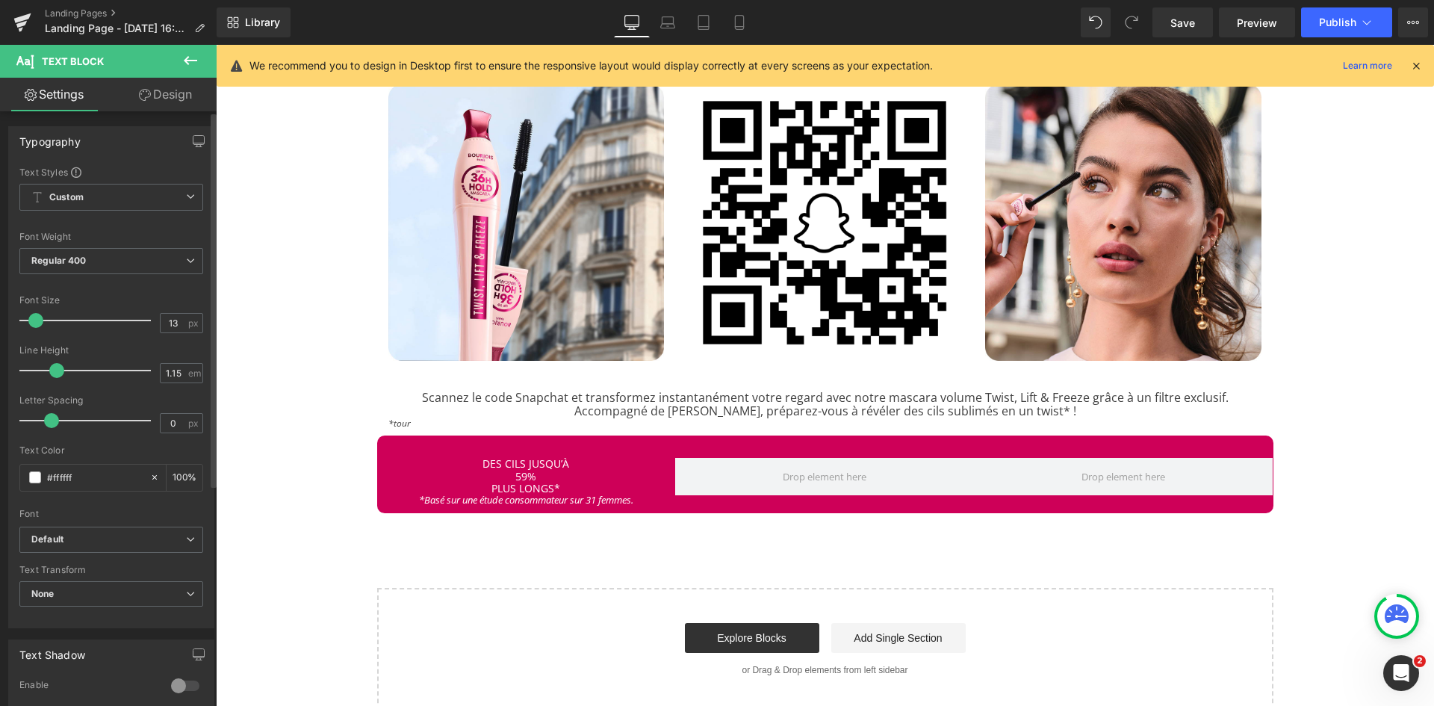
type input "12"
click at [31, 323] on span at bounding box center [35, 320] width 15 height 15
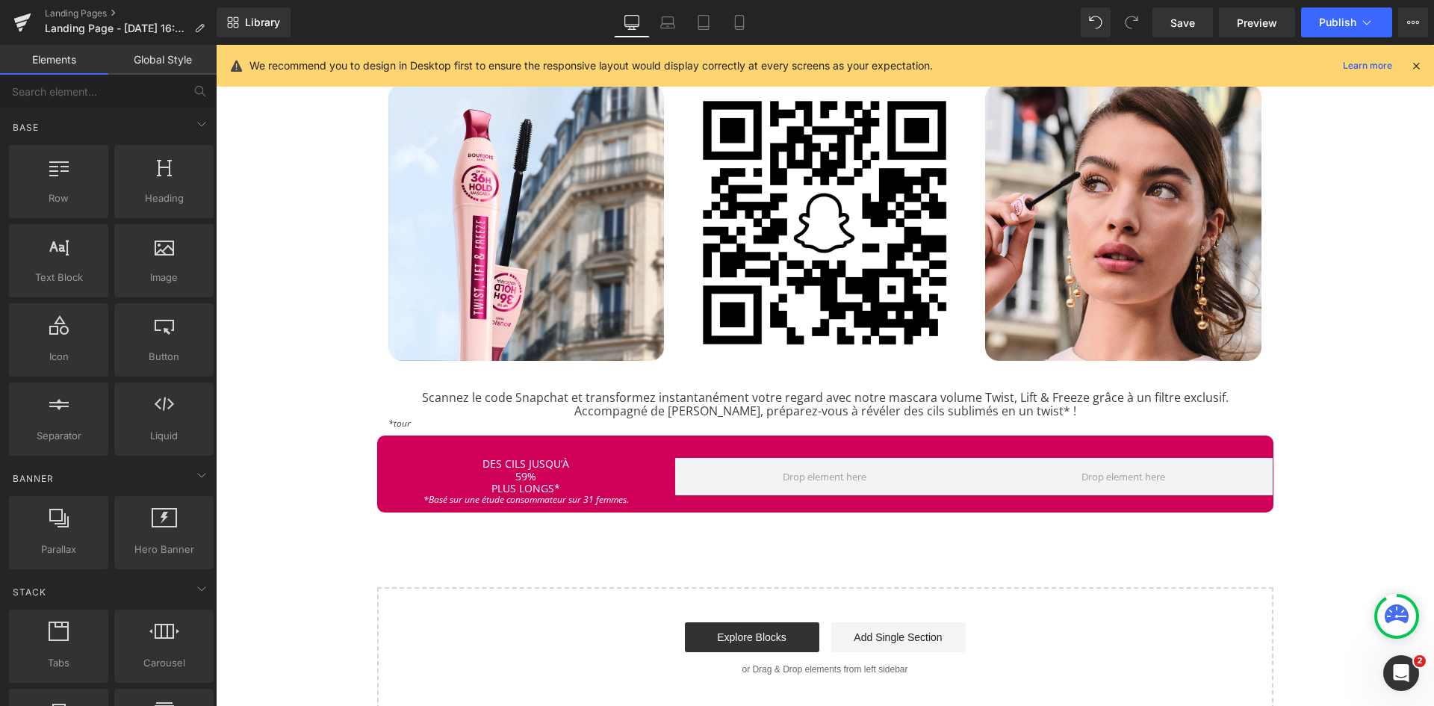
click at [331, 529] on div "Image MASCARA TWIST, LIFT & FREEZE Heading Separator Rencontrez la nouvelle mas…" at bounding box center [825, 49] width 1218 height 1318
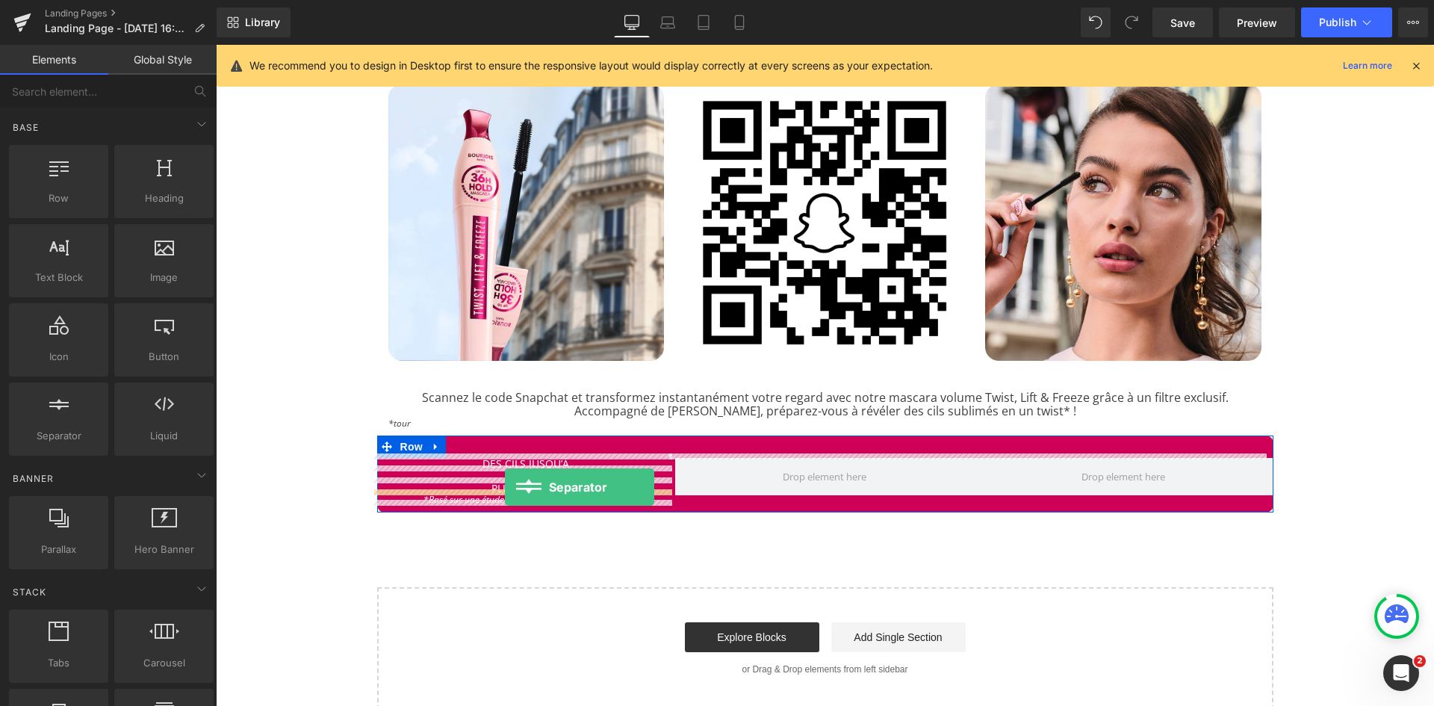
drag, startPoint x: 268, startPoint y: 465, endPoint x: 505, endPoint y: 487, distance: 237.9
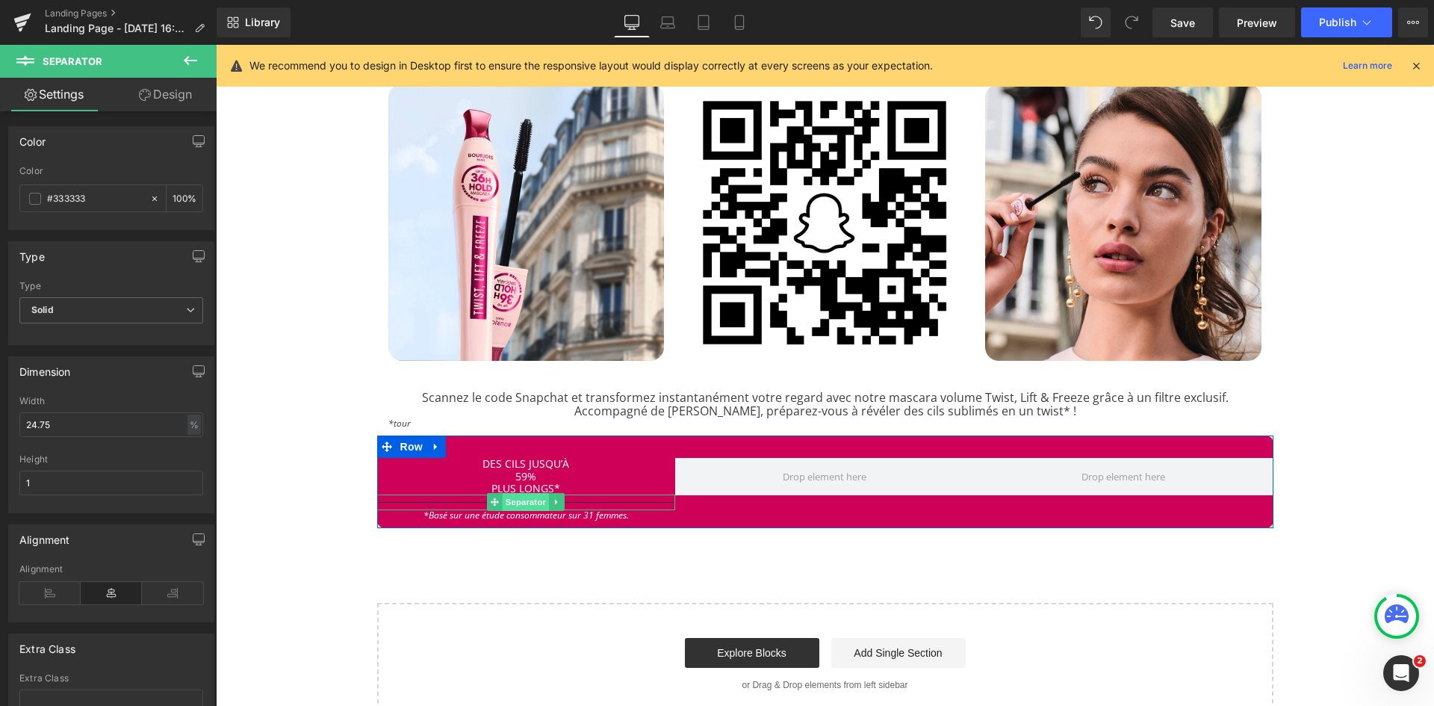
click at [514, 495] on span "Separator" at bounding box center [526, 502] width 46 height 18
click at [31, 196] on span at bounding box center [35, 199] width 12 height 12
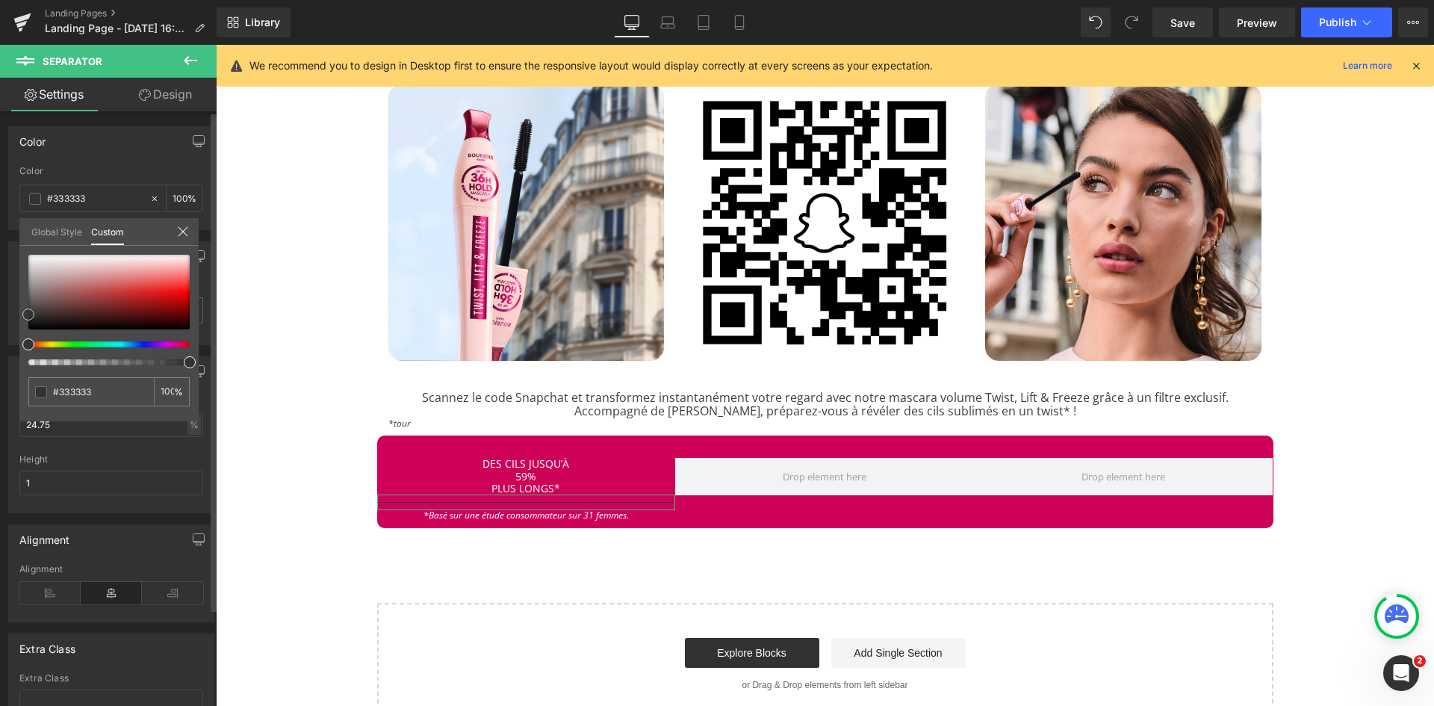
type input "#4f4f4f"
type input "#e5e5e5"
type input "#ffffff"
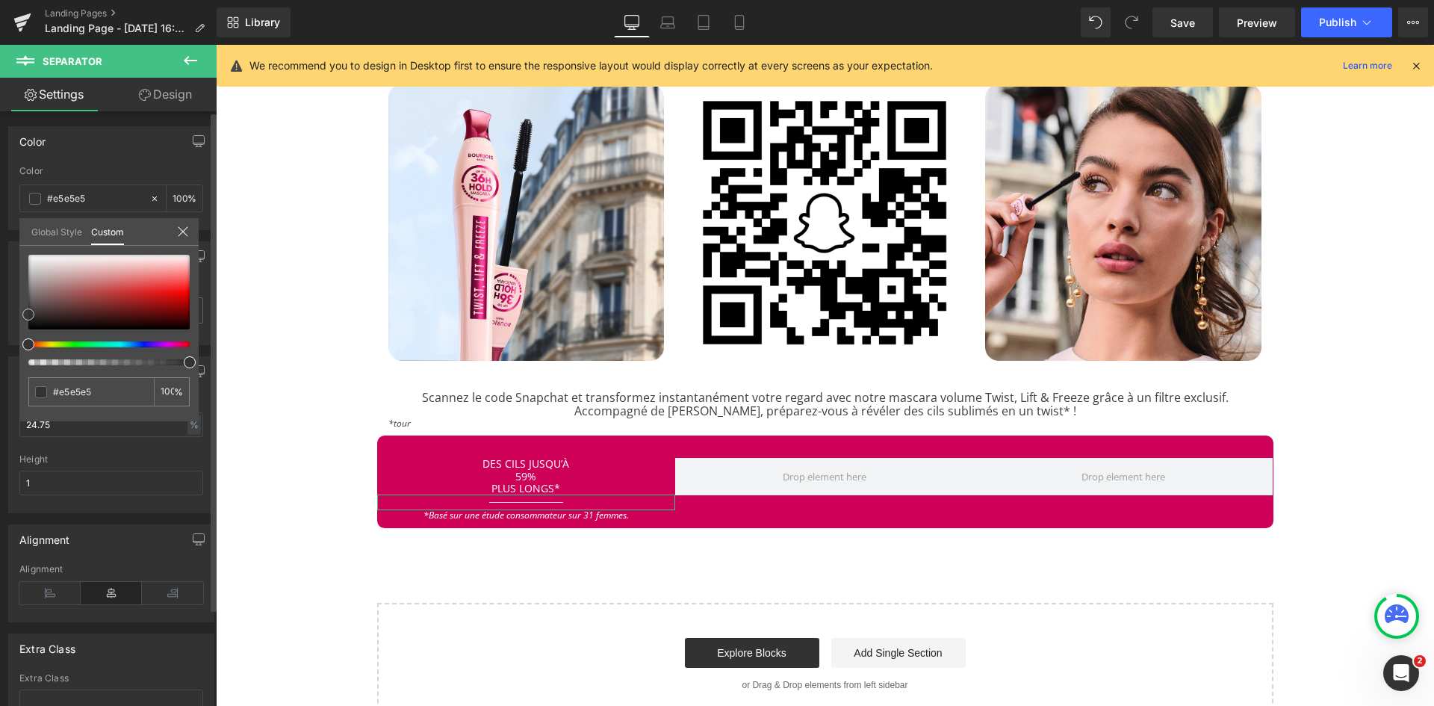
type input "#ffffff"
drag, startPoint x: 29, startPoint y: 316, endPoint x: 13, endPoint y: 226, distance: 91.1
click at [13, 226] on div "Color rgba(255, 255, 255, 1) Color #ffffff 100 % Global Style Custom Setup Glob…" at bounding box center [111, 172] width 223 height 115
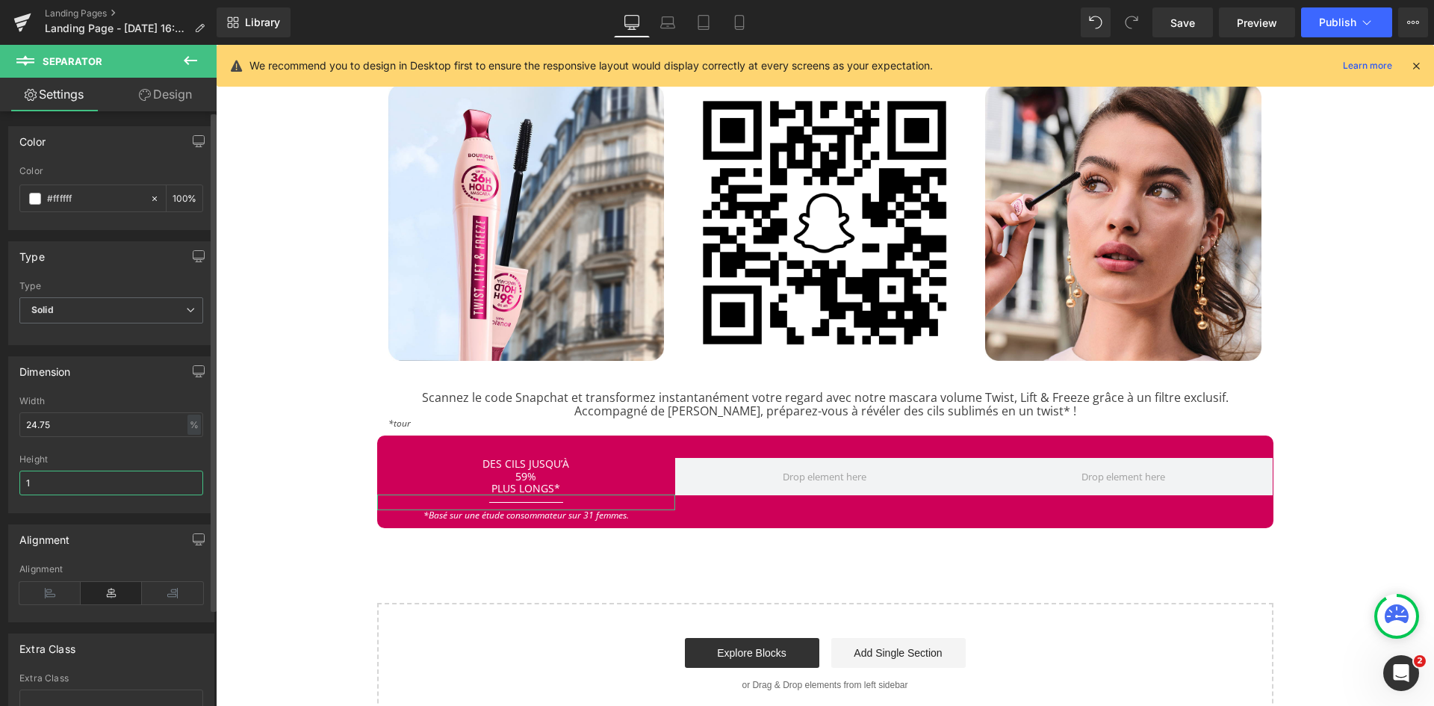
click at [61, 489] on input "1" at bounding box center [111, 483] width 184 height 25
type input "5"
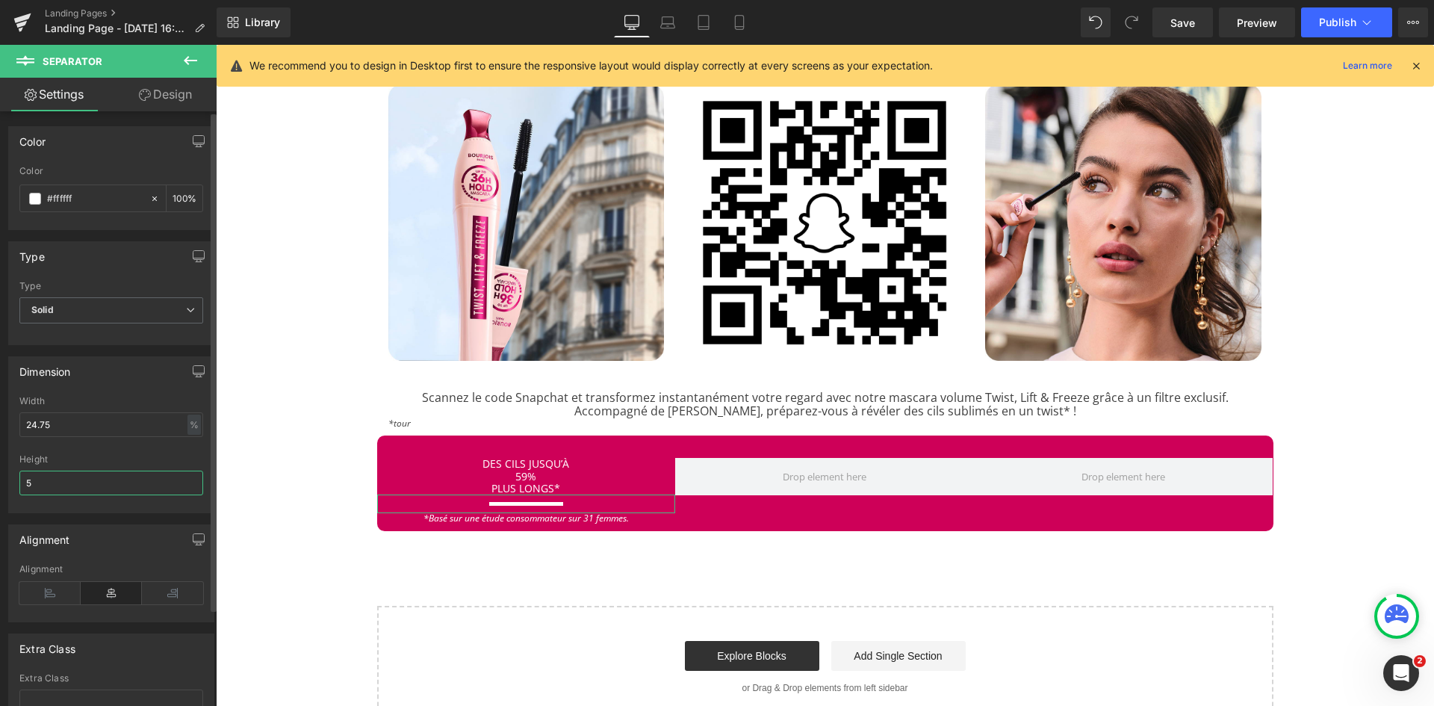
drag, startPoint x: 58, startPoint y: 489, endPoint x: 1, endPoint y: 489, distance: 56.8
click at [1, 489] on div "Dimension 24.75% Width 24.75 % % px 5px Height 5" at bounding box center [111, 429] width 223 height 168
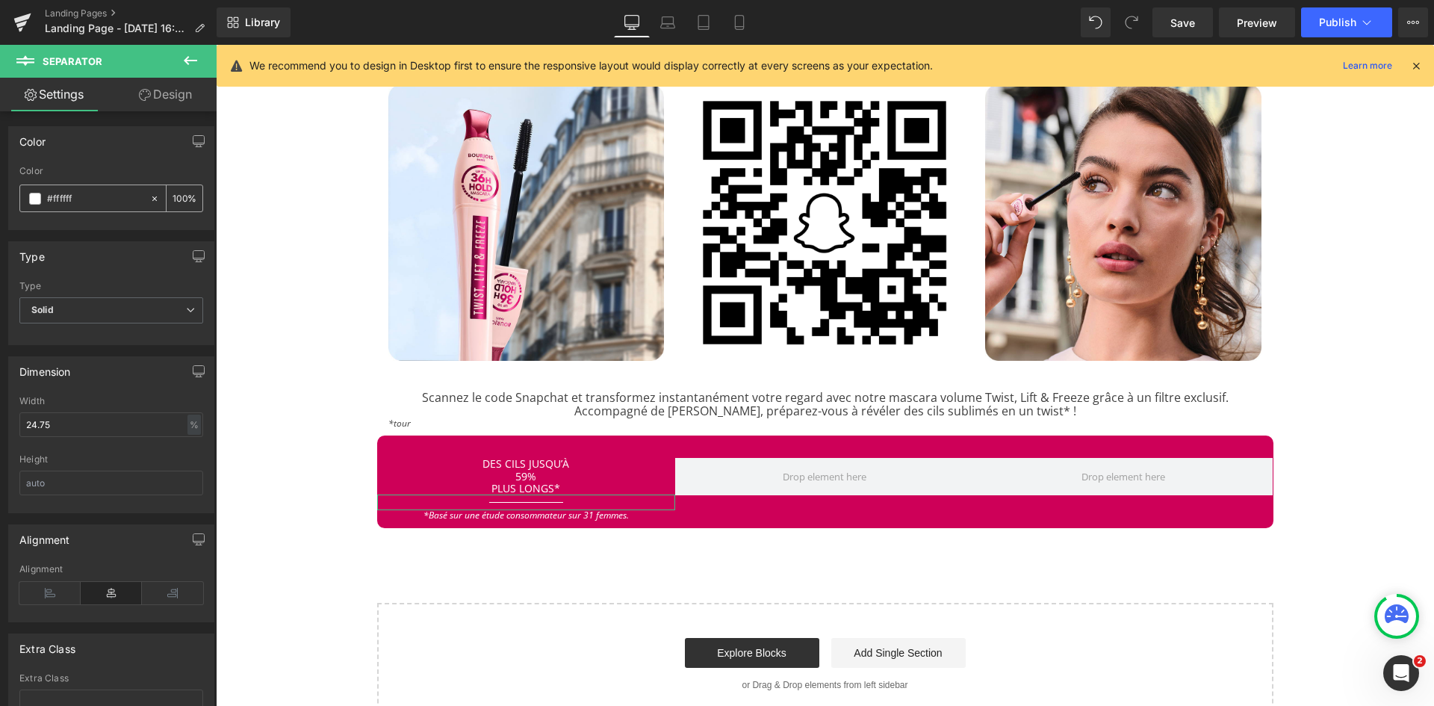
click at [56, 200] on input "#ffffff" at bounding box center [95, 198] width 96 height 16
click at [38, 201] on span at bounding box center [35, 199] width 12 height 12
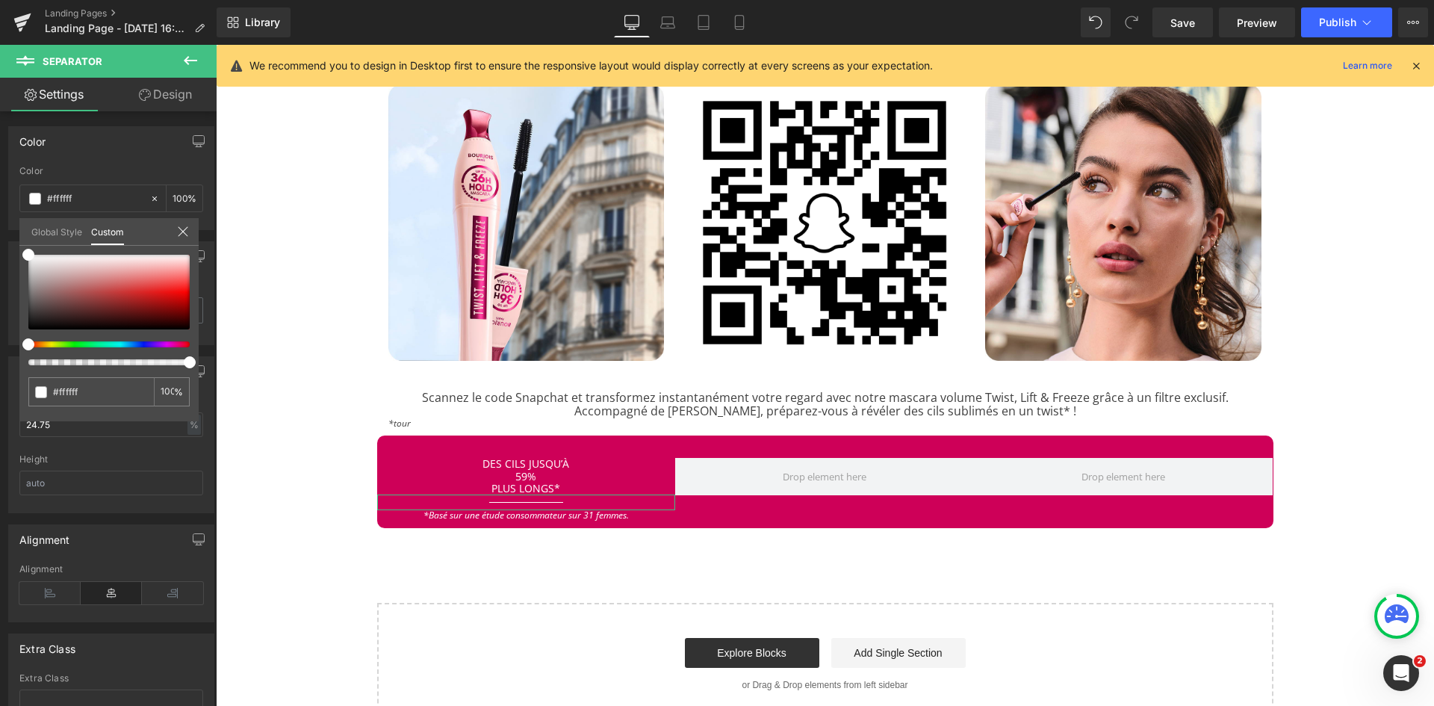
type input "15"
type input "0"
drag, startPoint x: 16, startPoint y: 367, endPoint x: 4, endPoint y: 366, distance: 12.0
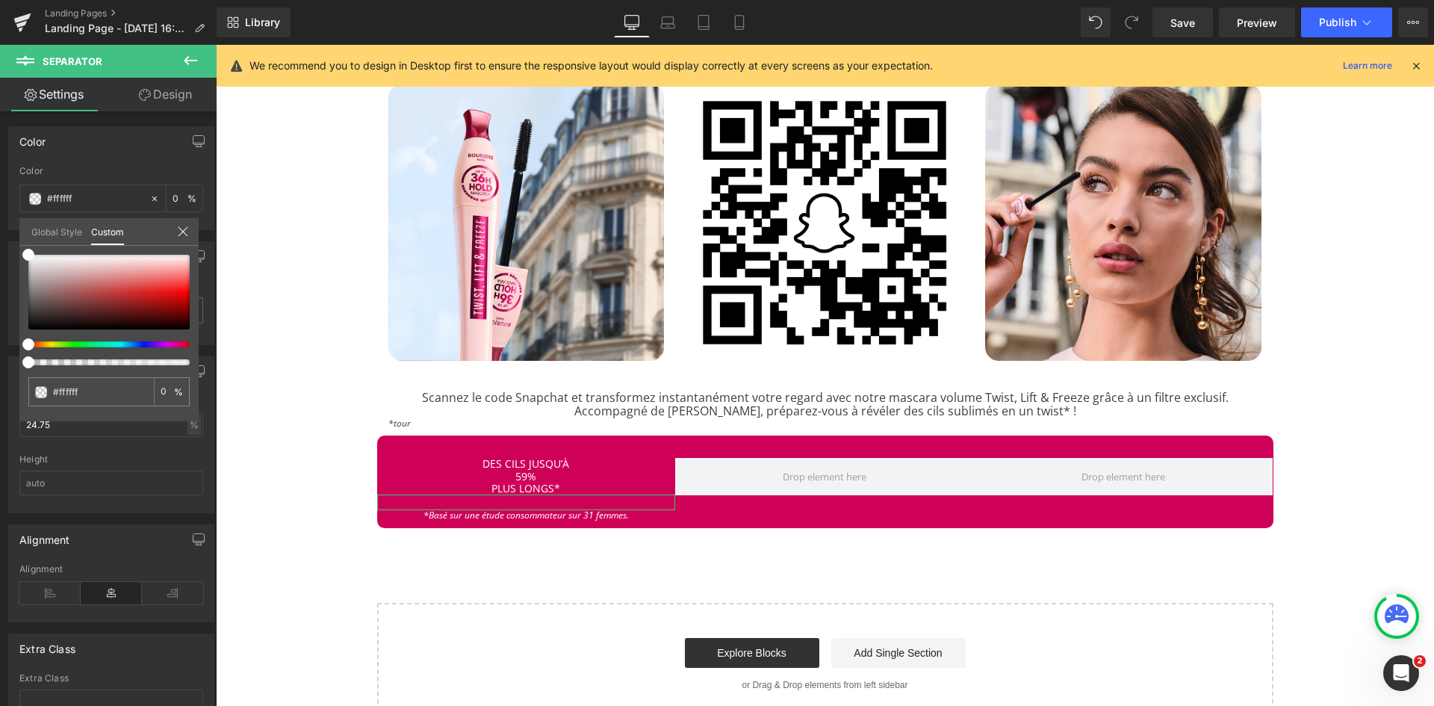
click at [4, 230] on div "Color rgba(255, 255, 255, 0) Color #ffffff 0 % Global Style Custom Setup Global…" at bounding box center [111, 172] width 223 height 115
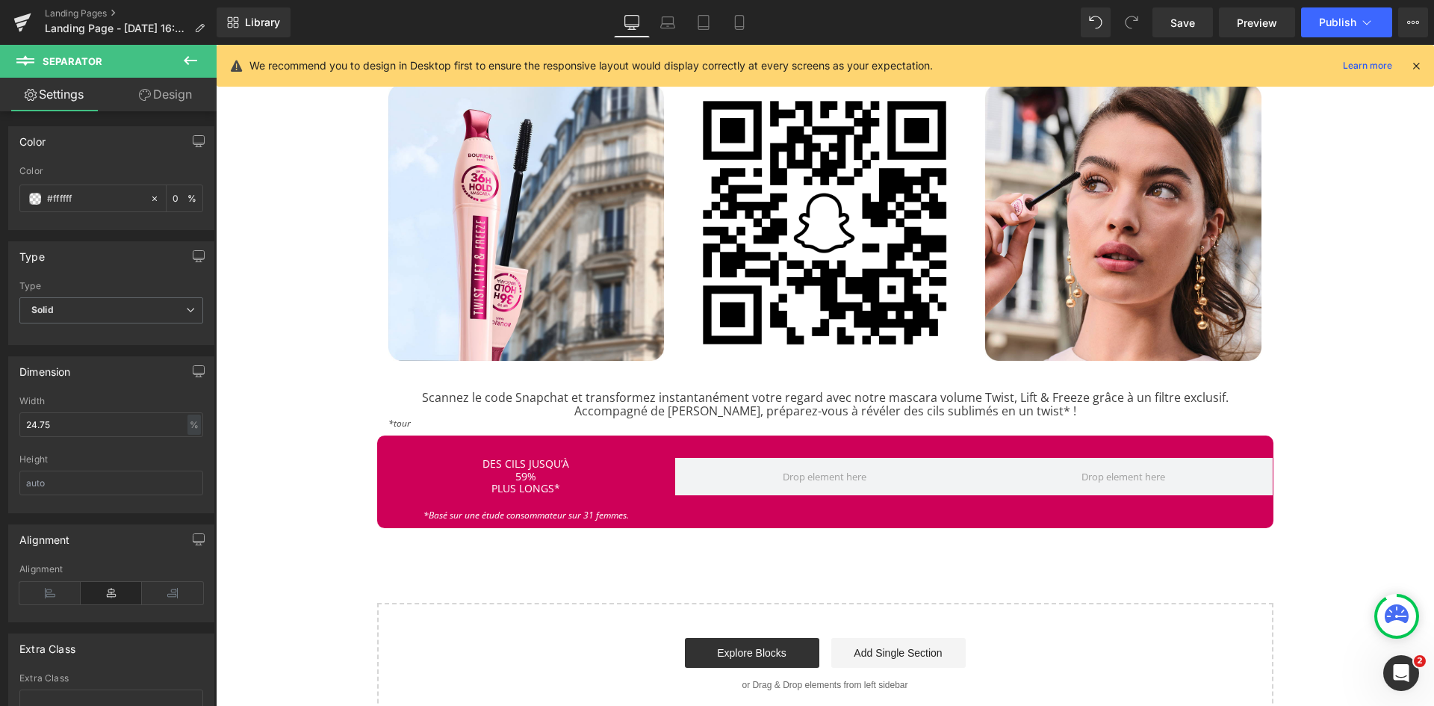
click at [516, 473] on body "Un carnet de velours offert dès 39€ d'achat, ou un vanity Soi Paris offert dès …" at bounding box center [825, 385] width 1218 height 2212
click at [622, 471] on p "59%" at bounding box center [526, 477] width 299 height 12
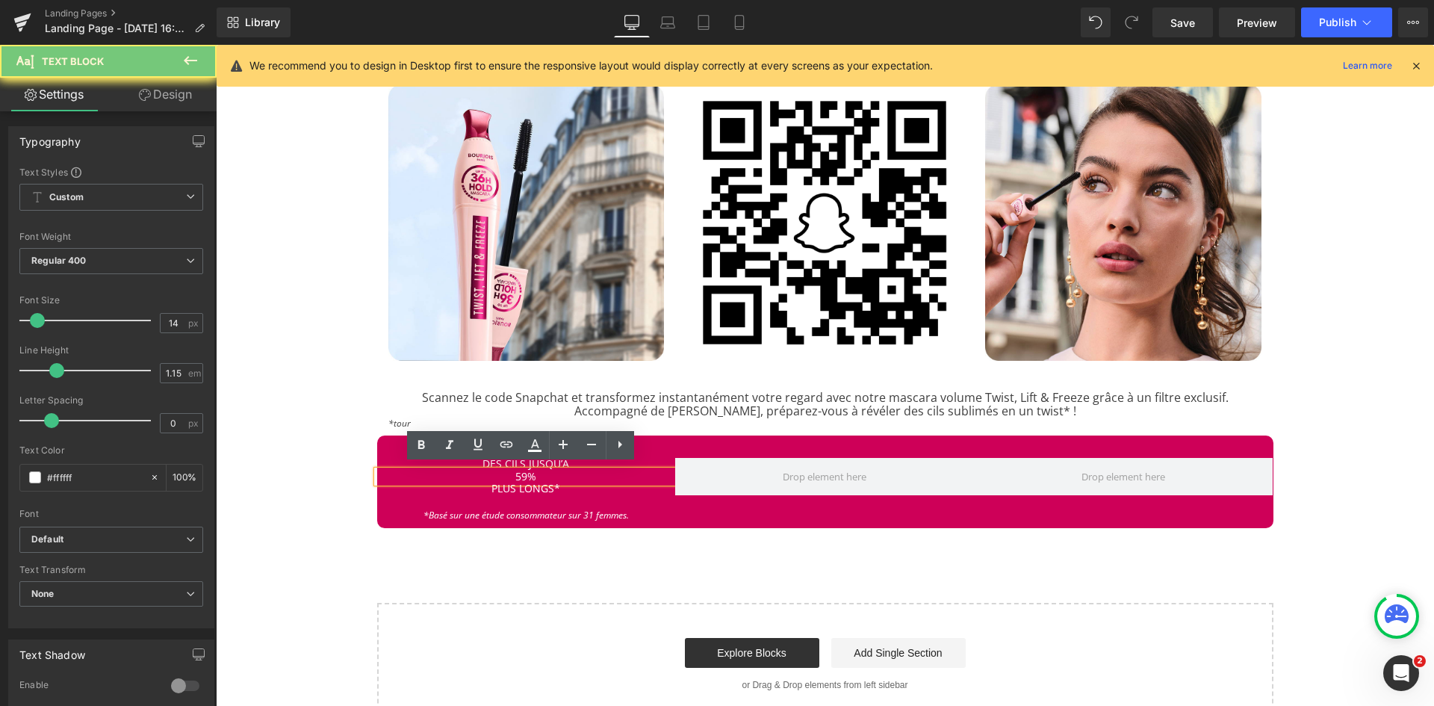
click at [622, 471] on p "59%" at bounding box center [526, 477] width 299 height 12
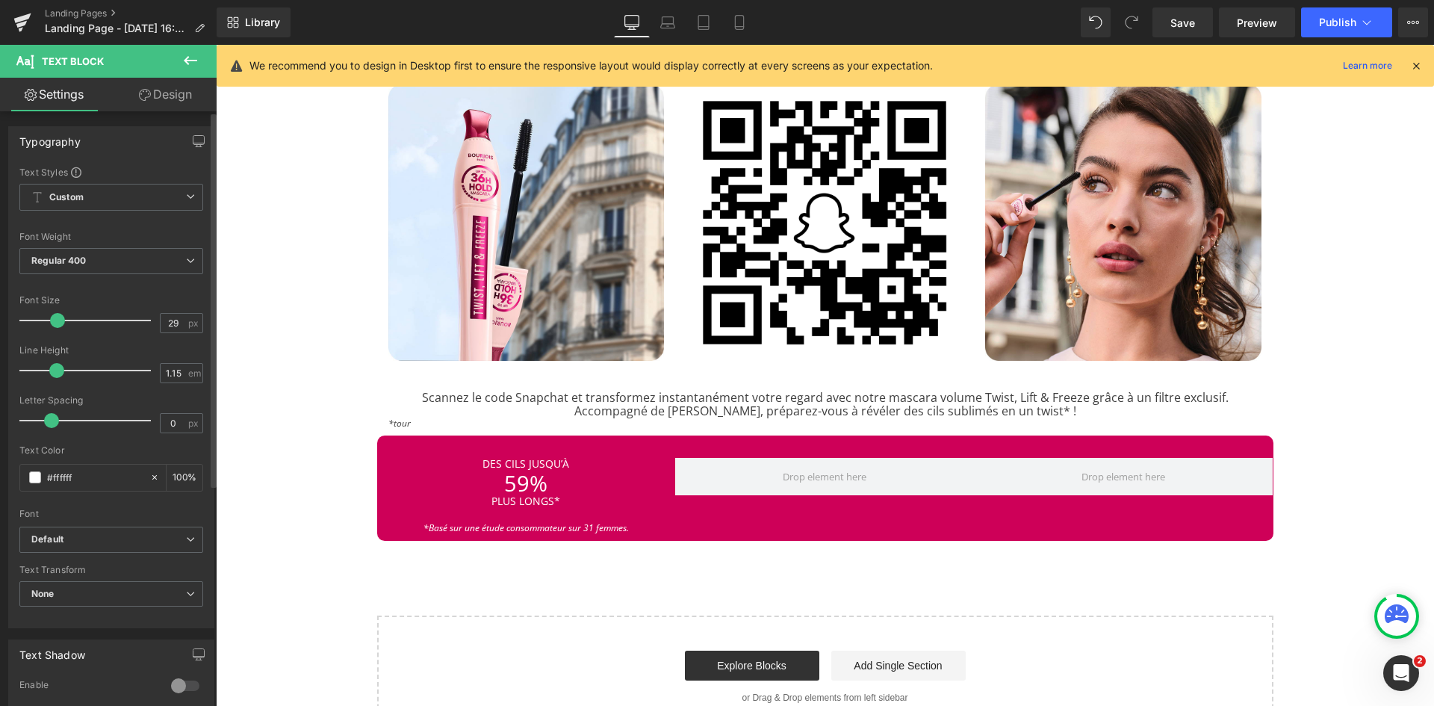
type input "30"
drag, startPoint x: 34, startPoint y: 317, endPoint x: 55, endPoint y: 320, distance: 20.4
click at [55, 320] on span at bounding box center [58, 320] width 15 height 15
click at [164, 265] on span "Regular 400" at bounding box center [111, 261] width 184 height 26
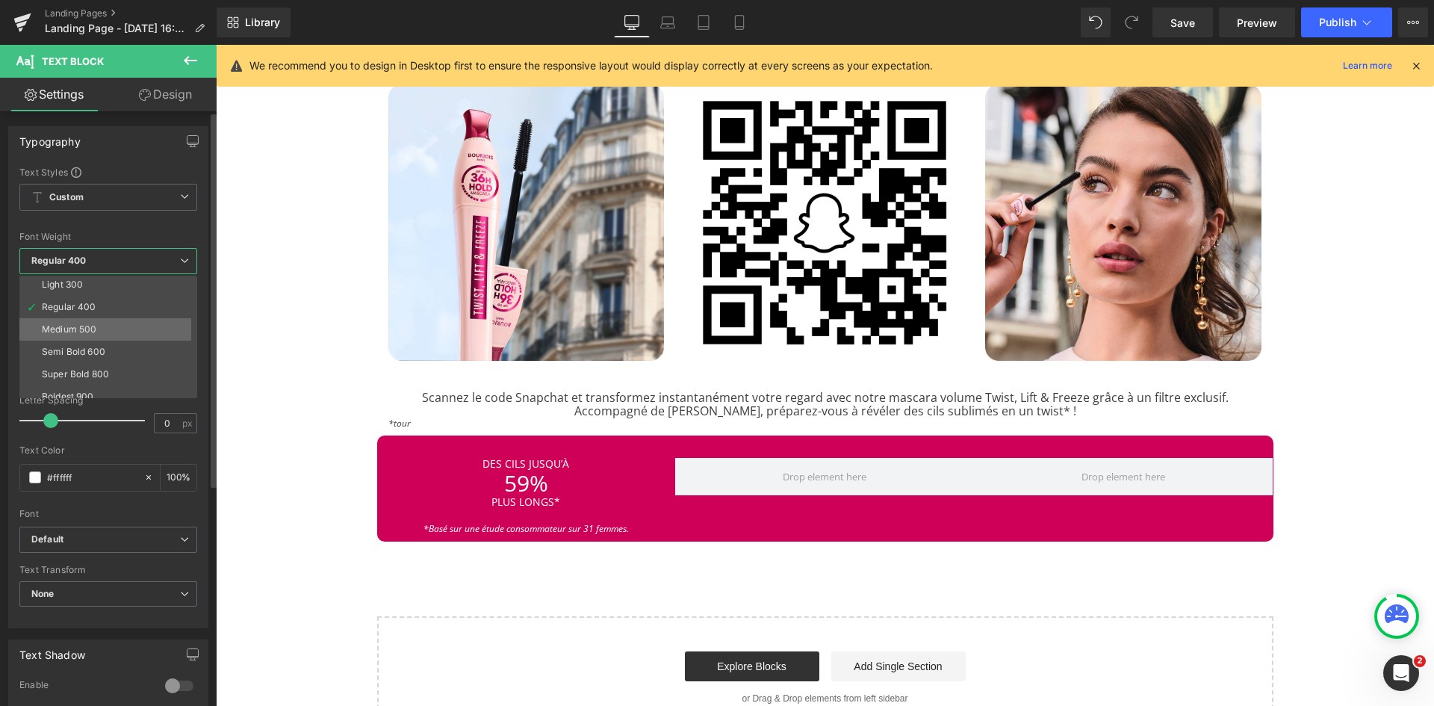
scroll to position [52, 0]
click at [90, 349] on div "Semi Bold 600" at bounding box center [73, 347] width 63 height 10
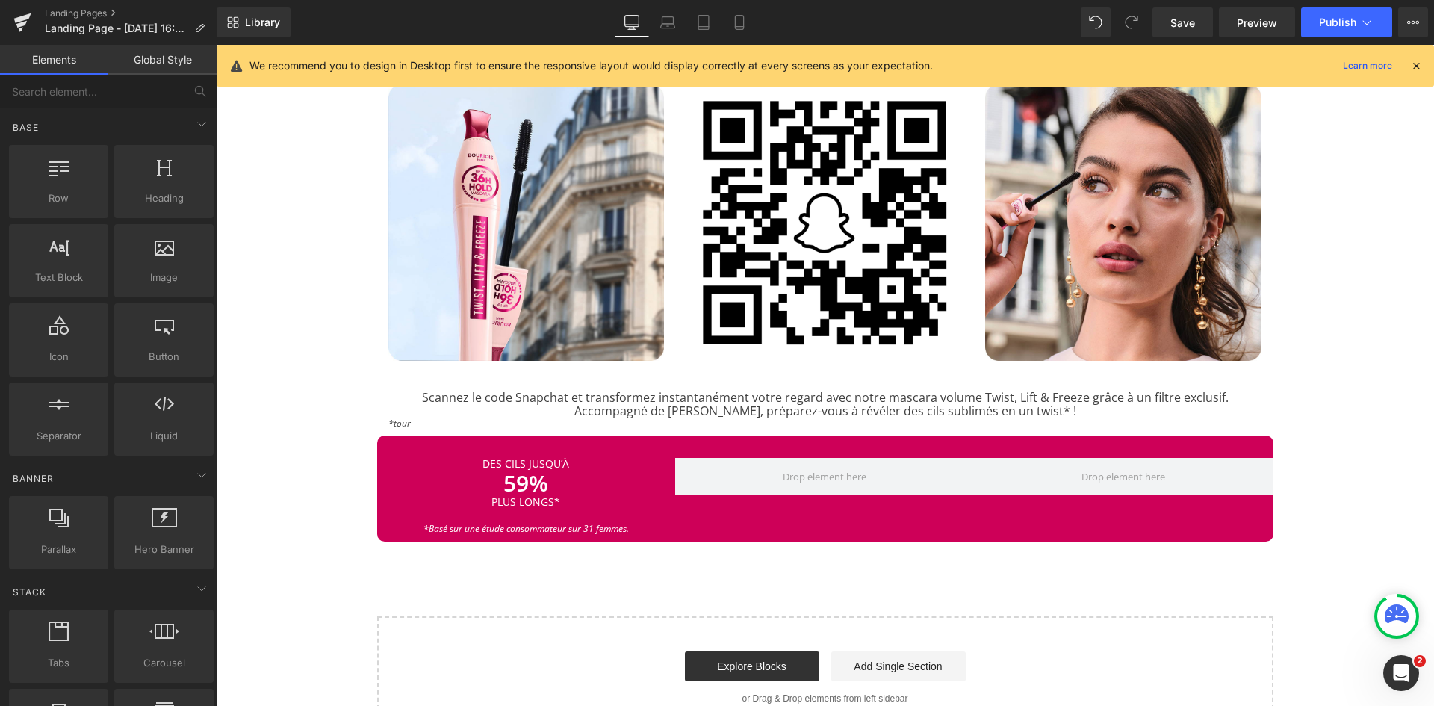
click at [329, 598] on div "Image MASCARA TWIST, LIFT & FREEZE Heading Separator Rencontrez la nouvelle mas…" at bounding box center [825, 64] width 1218 height 1348
click at [1005, 562] on div "Image MASCARA TWIST, LIFT & FREEZE Heading Separator Rencontrez la nouvelle mas…" at bounding box center [825, 64] width 1218 height 1348
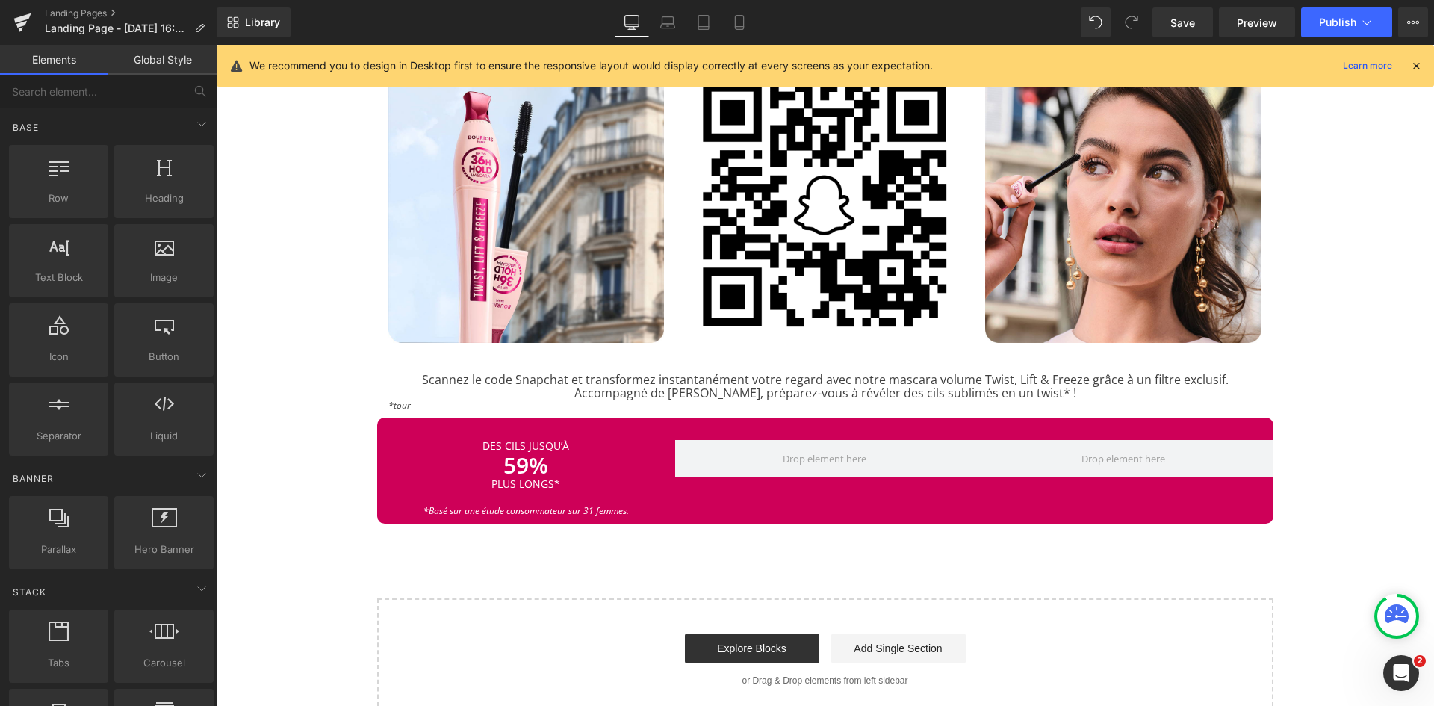
scroll to position [776, 0]
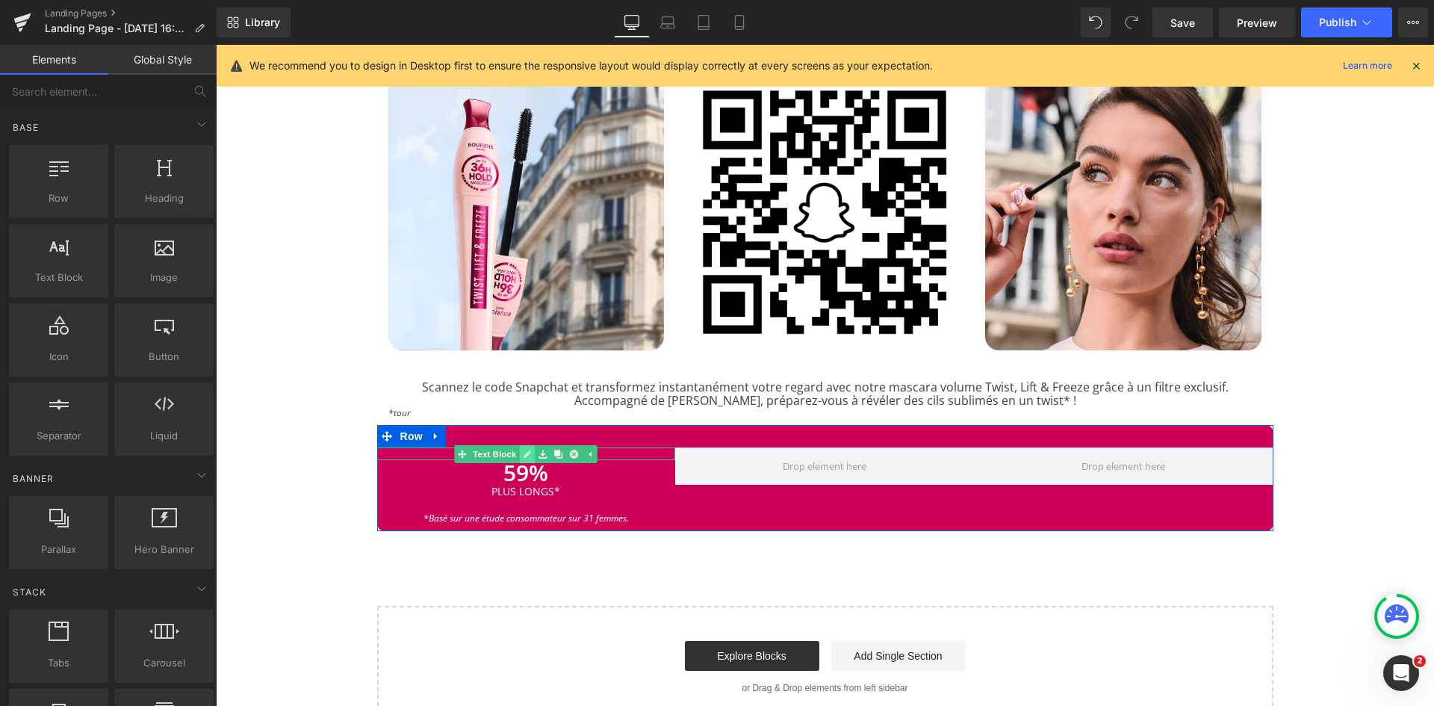
click at [520, 447] on link at bounding box center [528, 454] width 16 height 18
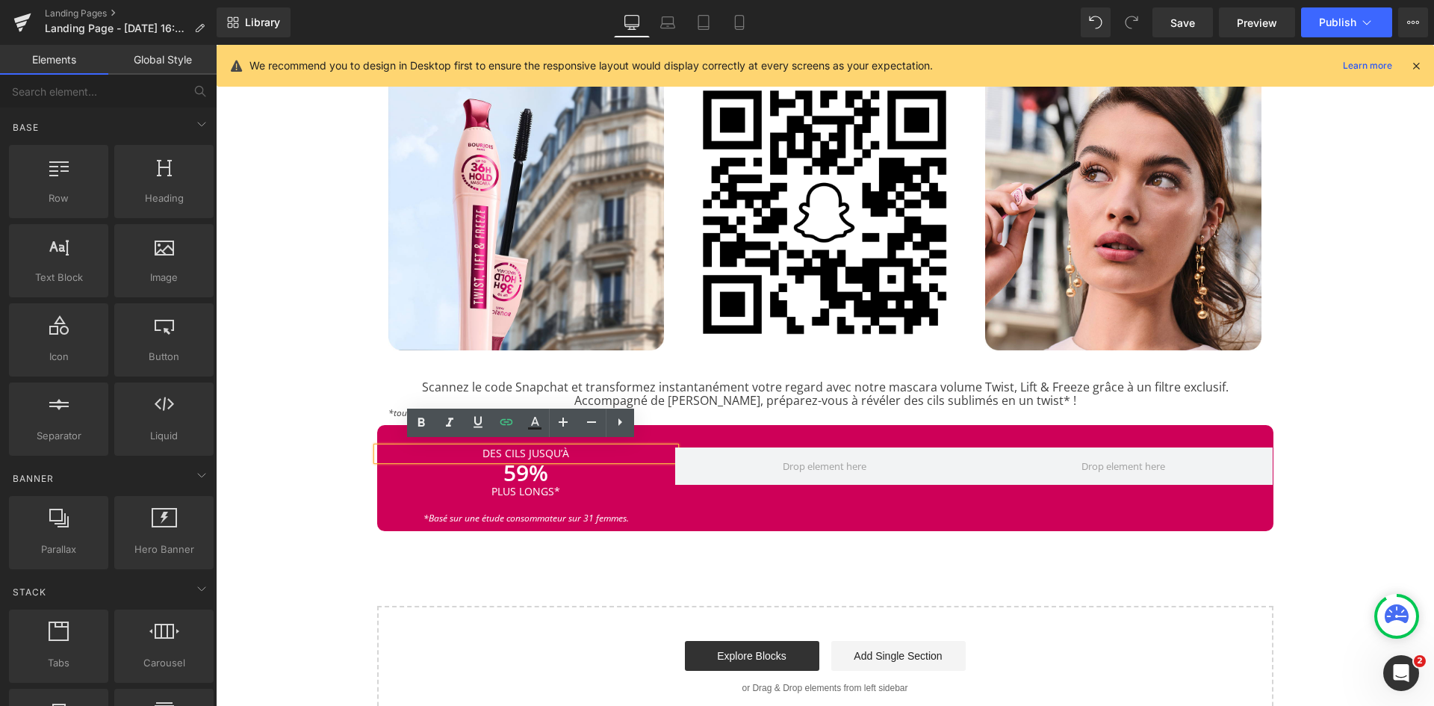
click at [353, 536] on div "Image MASCARA TWIST, LIFT & FREEZE Heading Separator Rencontrez la nouvelle mas…" at bounding box center [825, 54] width 1218 height 1348
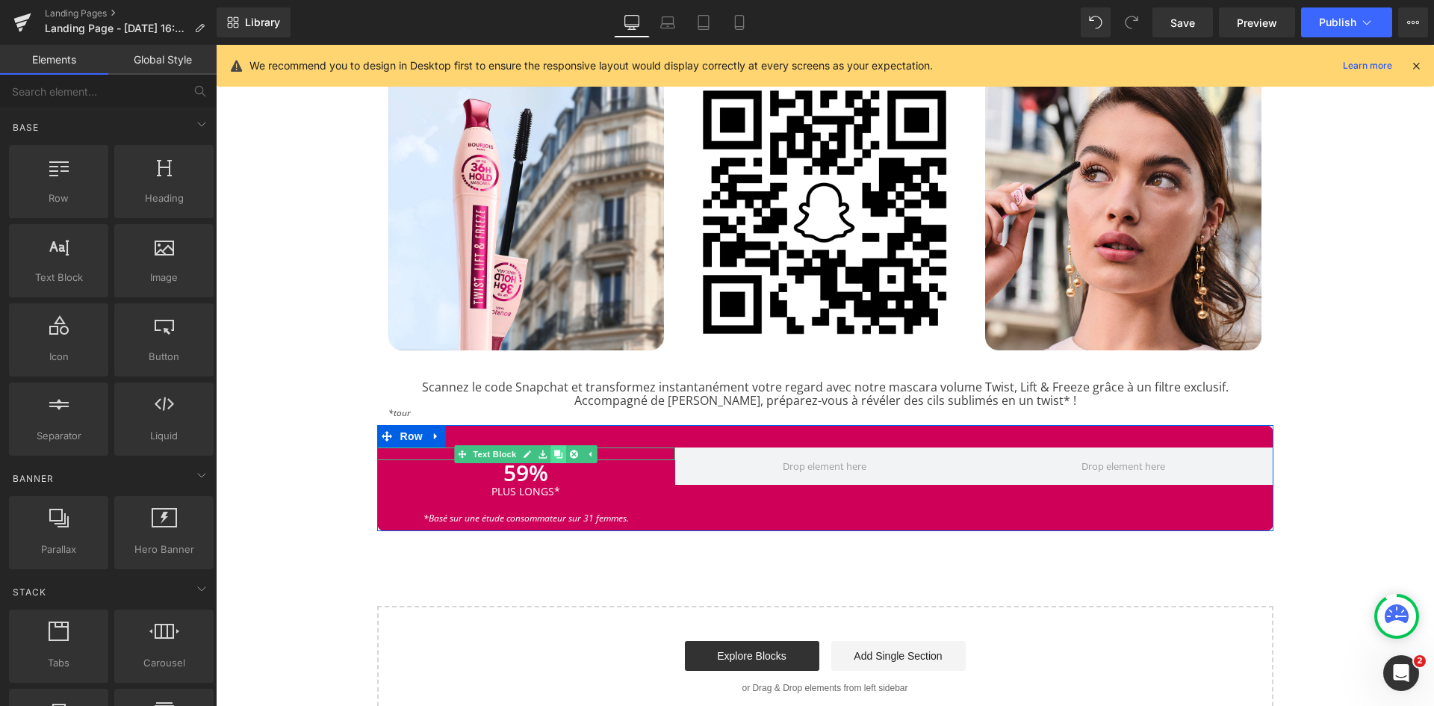
click at [554, 450] on icon at bounding box center [558, 454] width 8 height 8
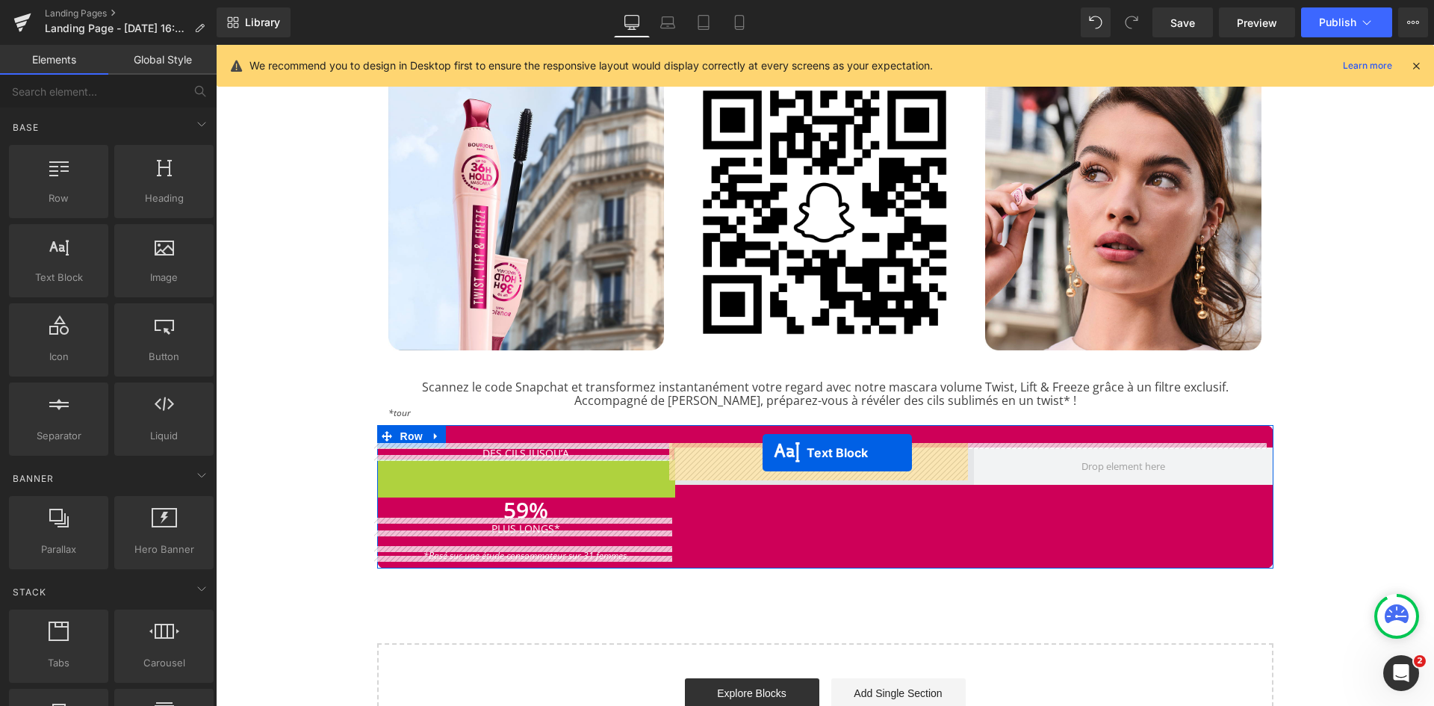
drag, startPoint x: 528, startPoint y: 456, endPoint x: 763, endPoint y: 453, distance: 234.6
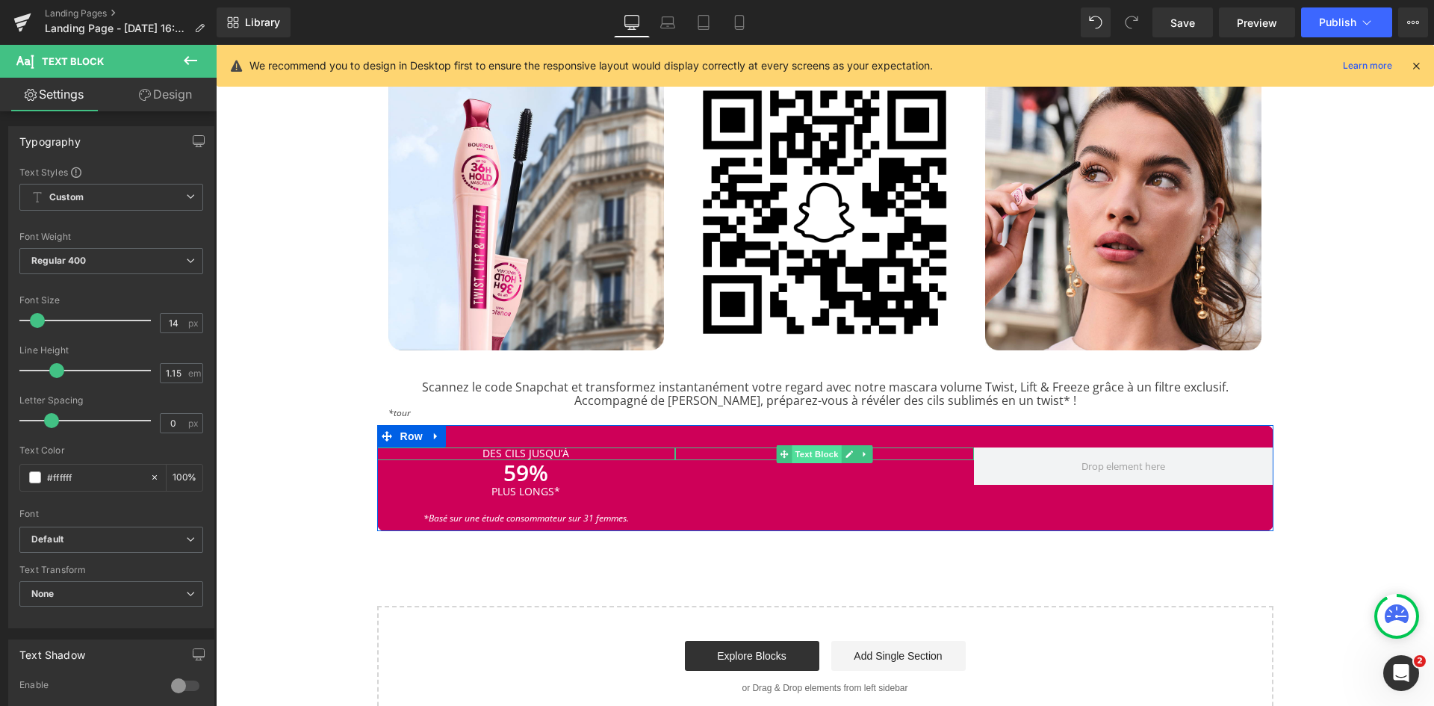
click at [808, 448] on span "Text Block" at bounding box center [817, 454] width 49 height 18
click at [888, 448] on p "DES CILS JUSQU’À" at bounding box center [824, 453] width 299 height 12
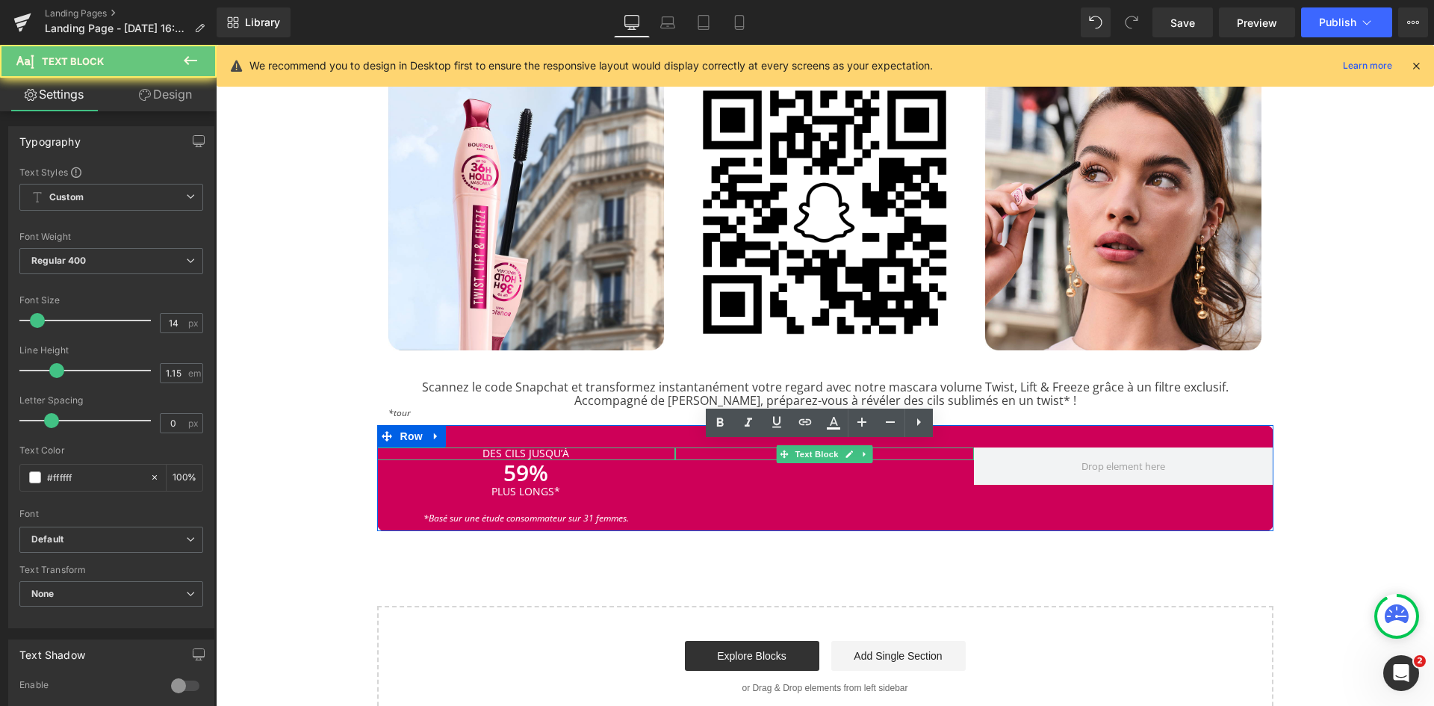
click at [888, 448] on p "DES CILS JUSQU’À" at bounding box center [824, 453] width 299 height 12
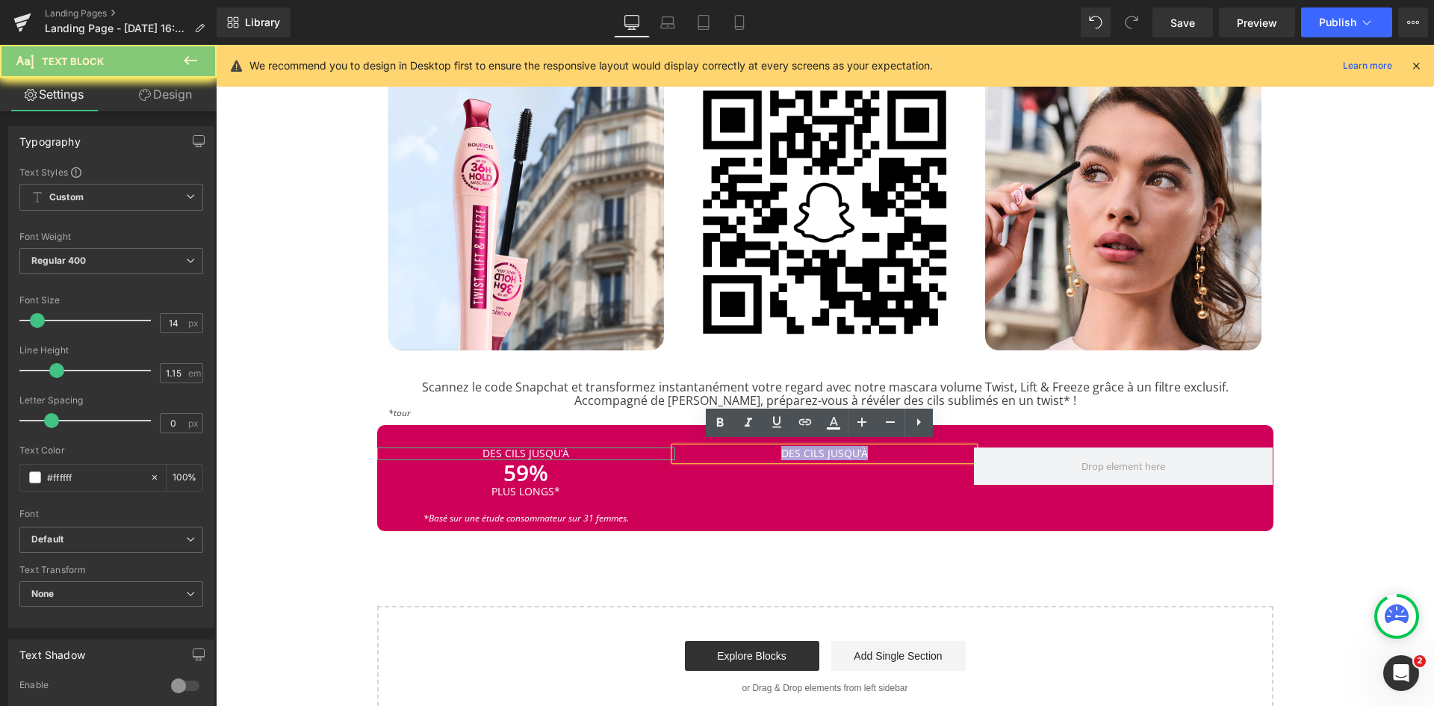
click at [888, 448] on p "DES CILS JUSQU’À" at bounding box center [824, 453] width 299 height 12
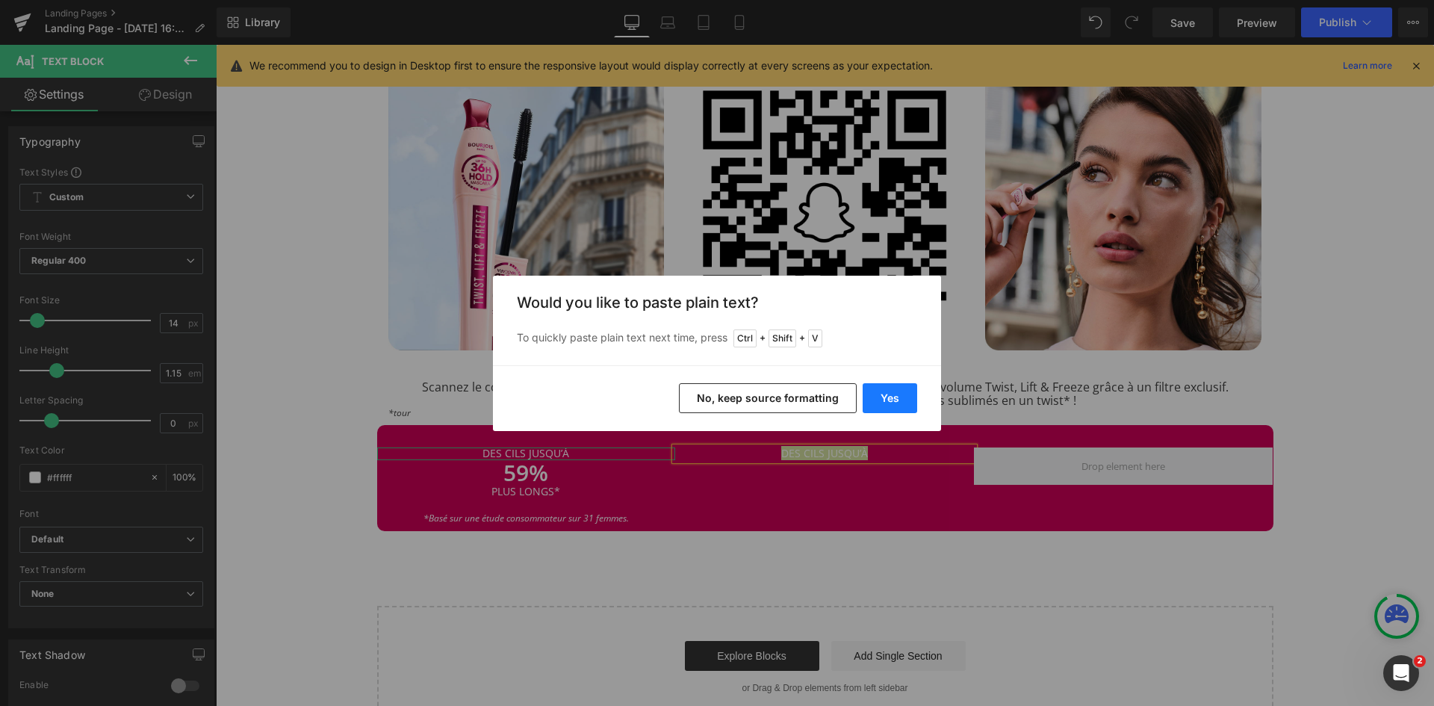
click at [886, 390] on button "Yes" at bounding box center [890, 398] width 55 height 30
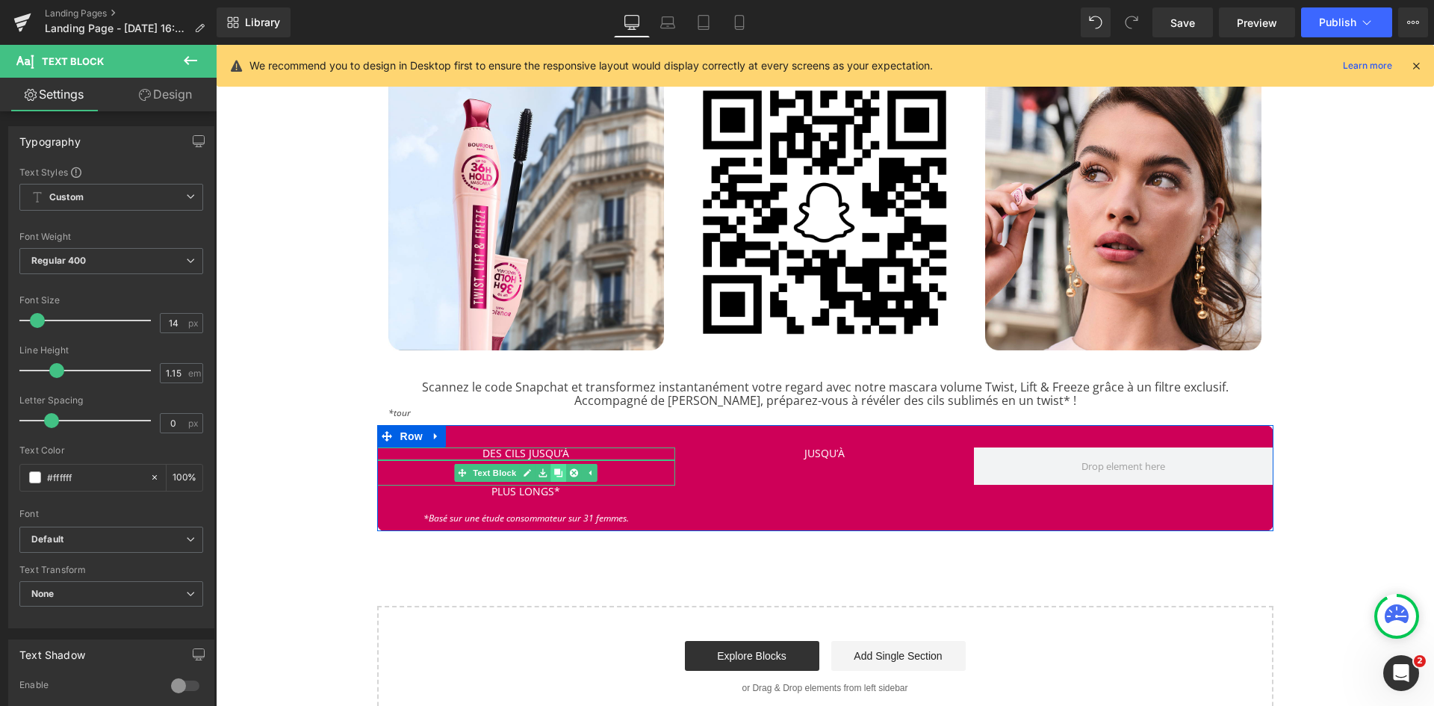
click at [555, 474] on link at bounding box center [559, 473] width 16 height 18
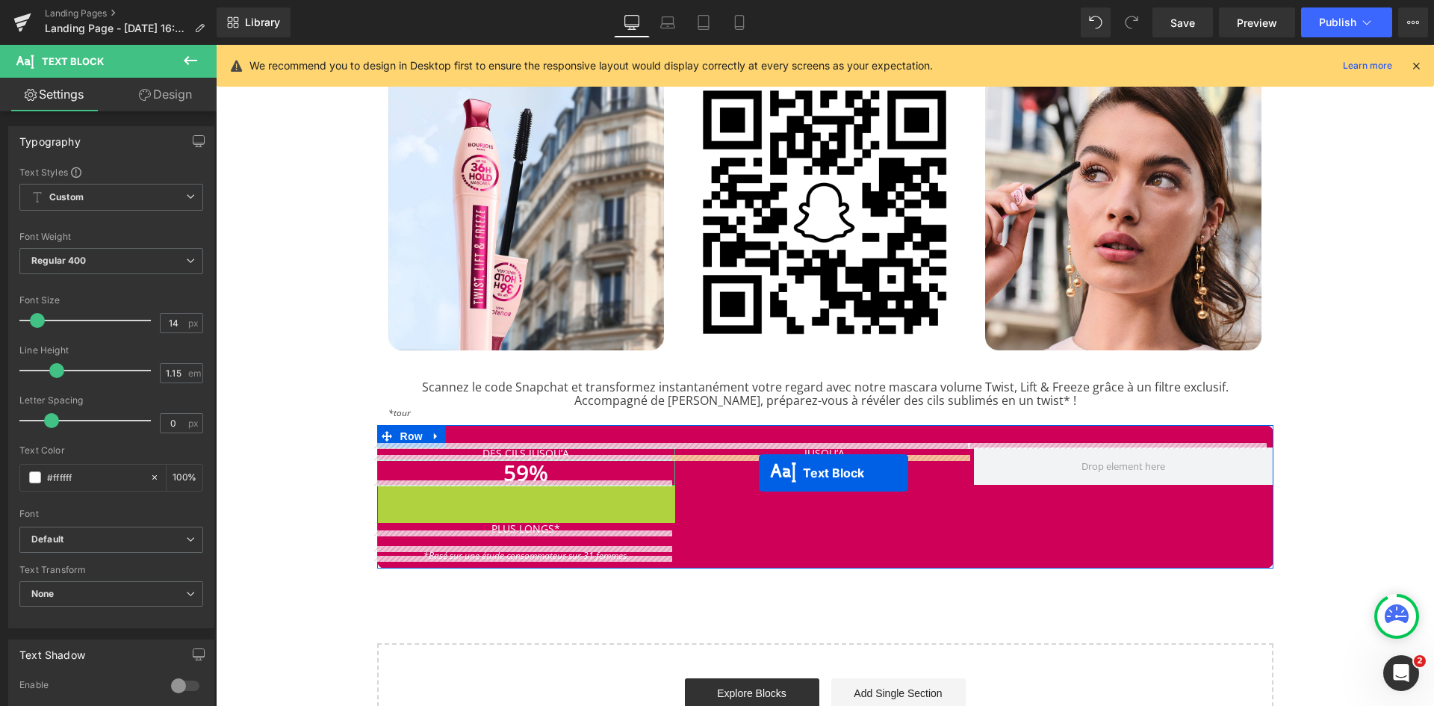
drag, startPoint x: 482, startPoint y: 496, endPoint x: 758, endPoint y: 473, distance: 277.4
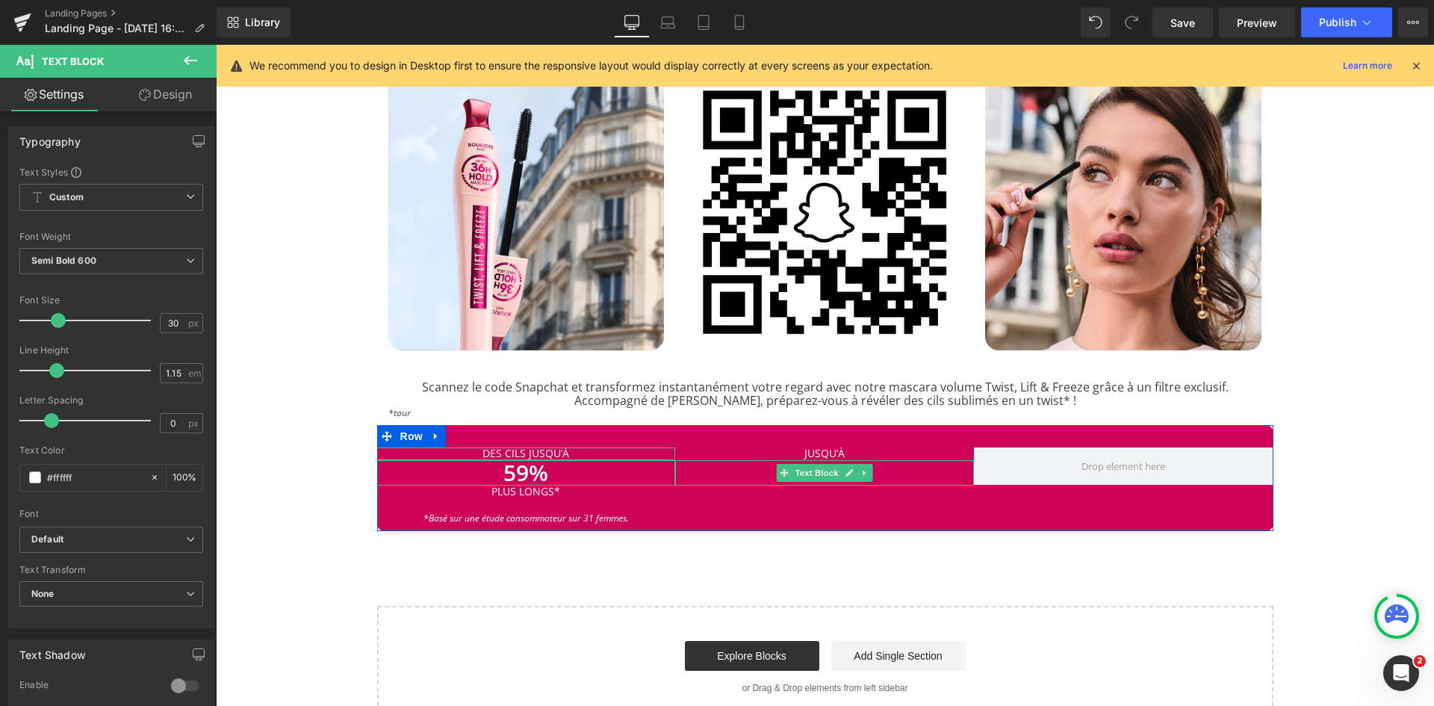
click at [895, 468] on p "59%" at bounding box center [824, 473] width 299 height 26
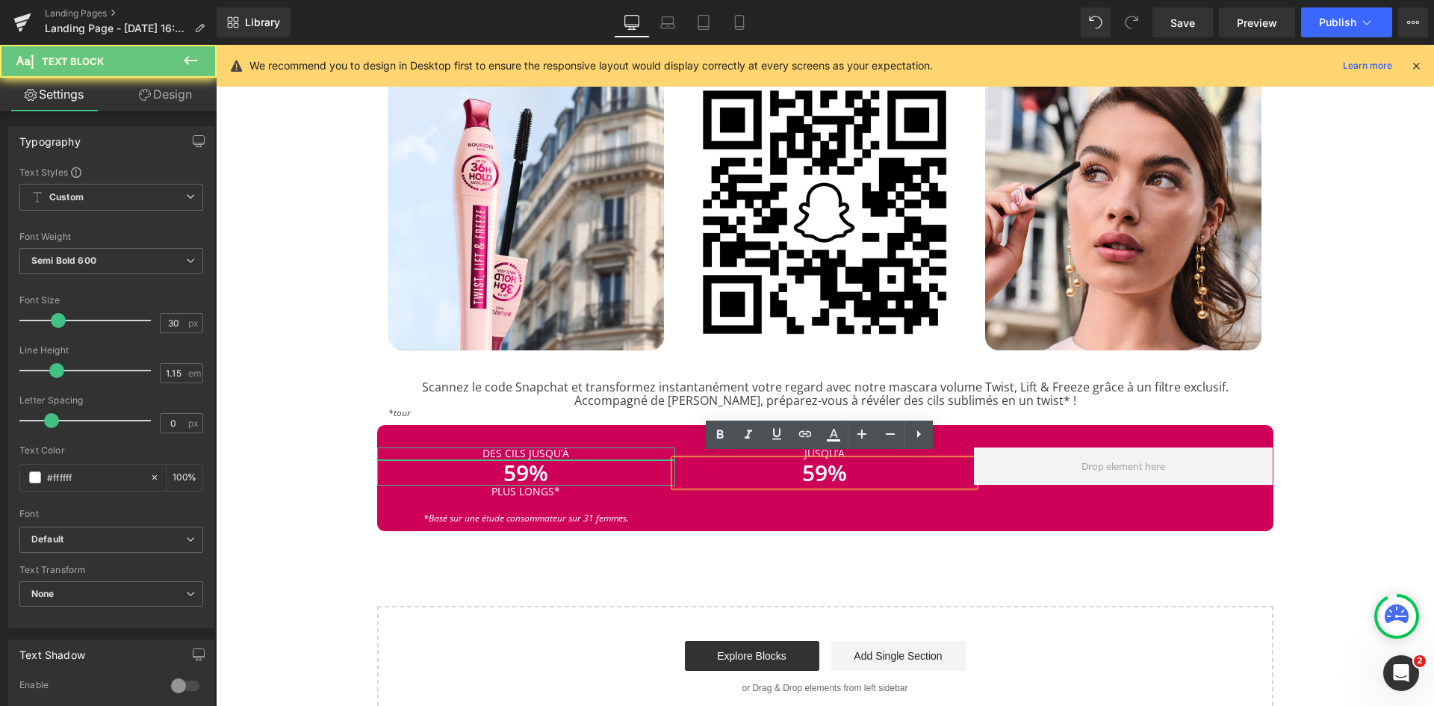
click at [895, 468] on p "59%" at bounding box center [824, 473] width 299 height 26
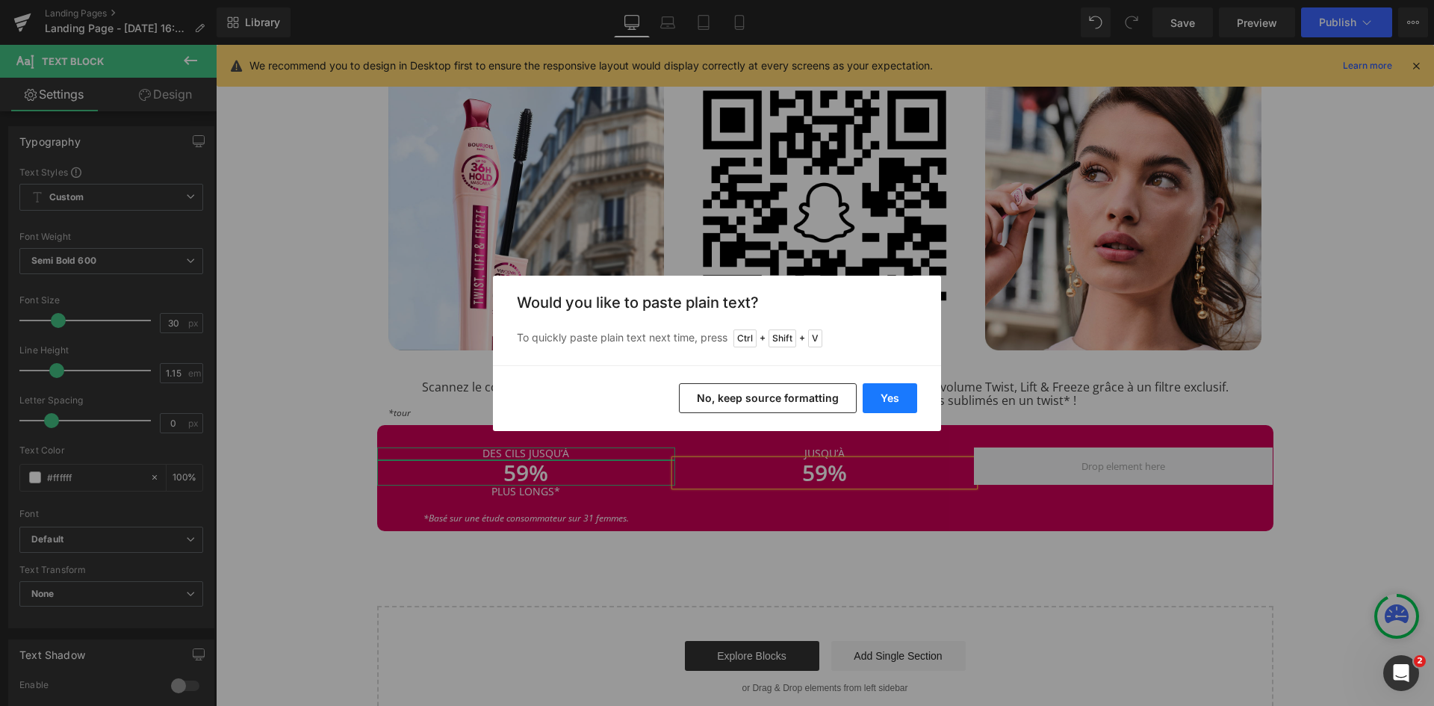
click at [893, 397] on button "Yes" at bounding box center [890, 398] width 55 height 30
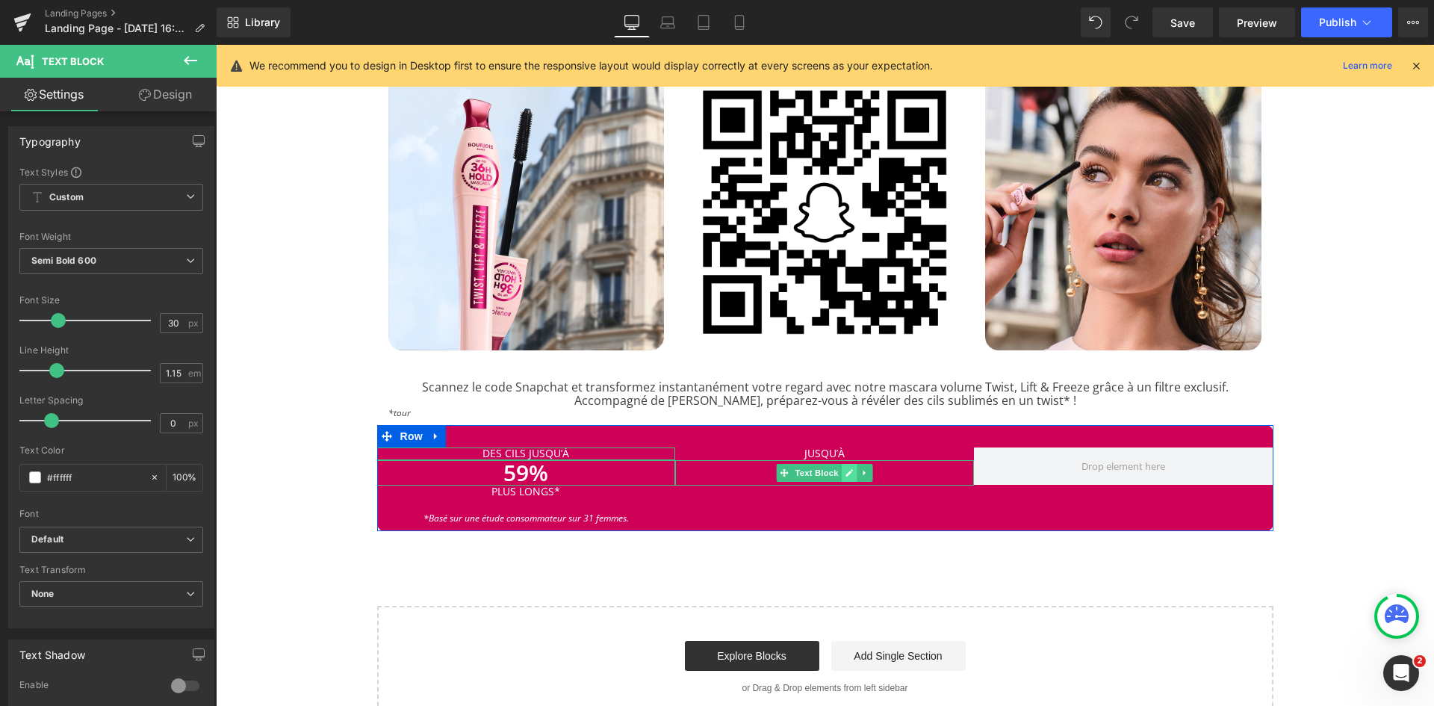
click at [846, 476] on link at bounding box center [850, 473] width 16 height 18
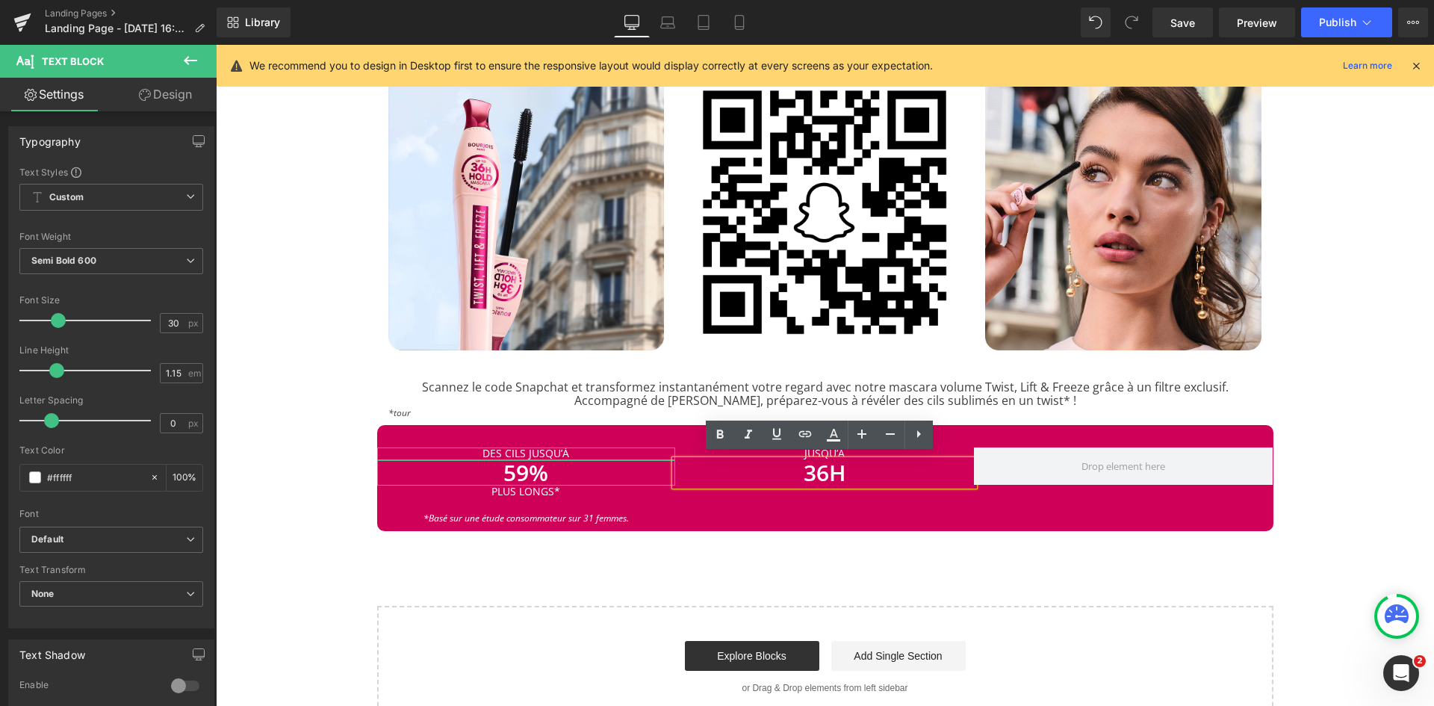
click at [898, 470] on p "36H" at bounding box center [824, 473] width 299 height 26
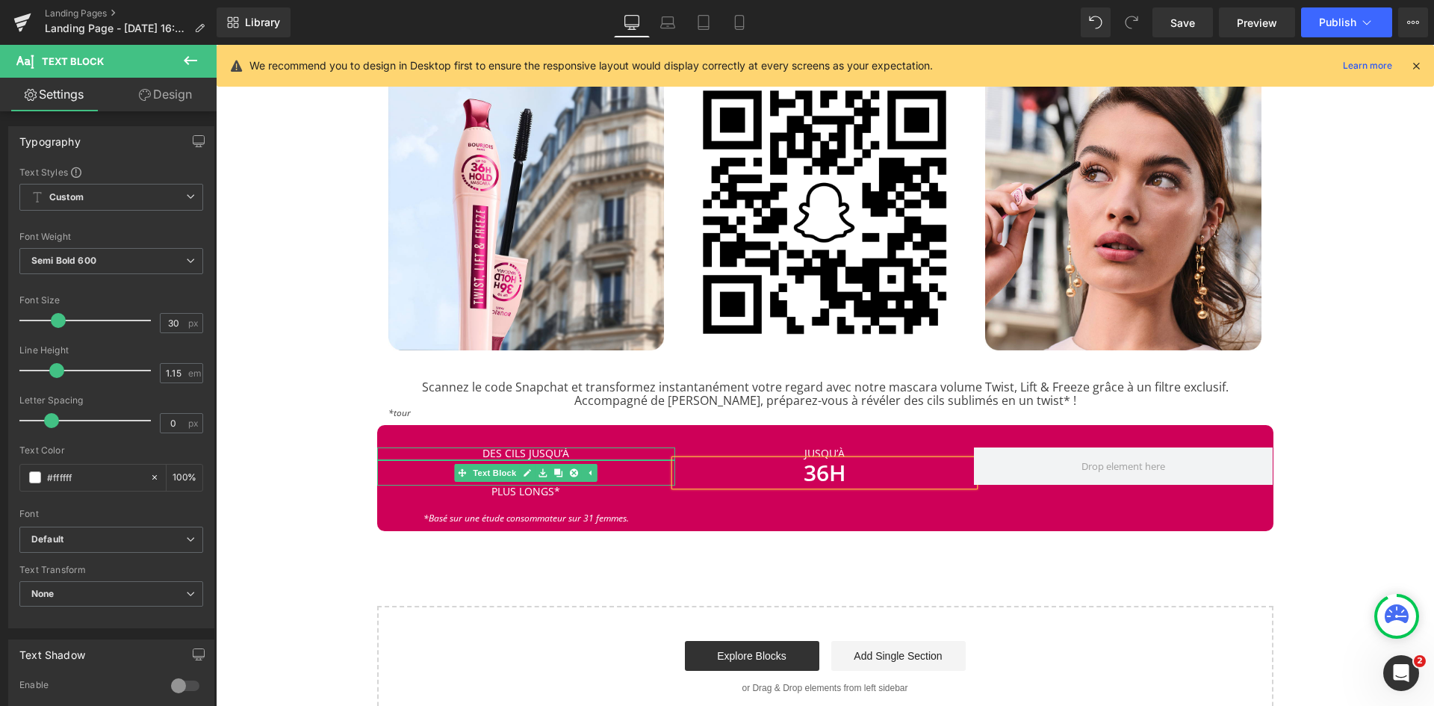
click at [614, 463] on p "59%" at bounding box center [526, 473] width 299 height 26
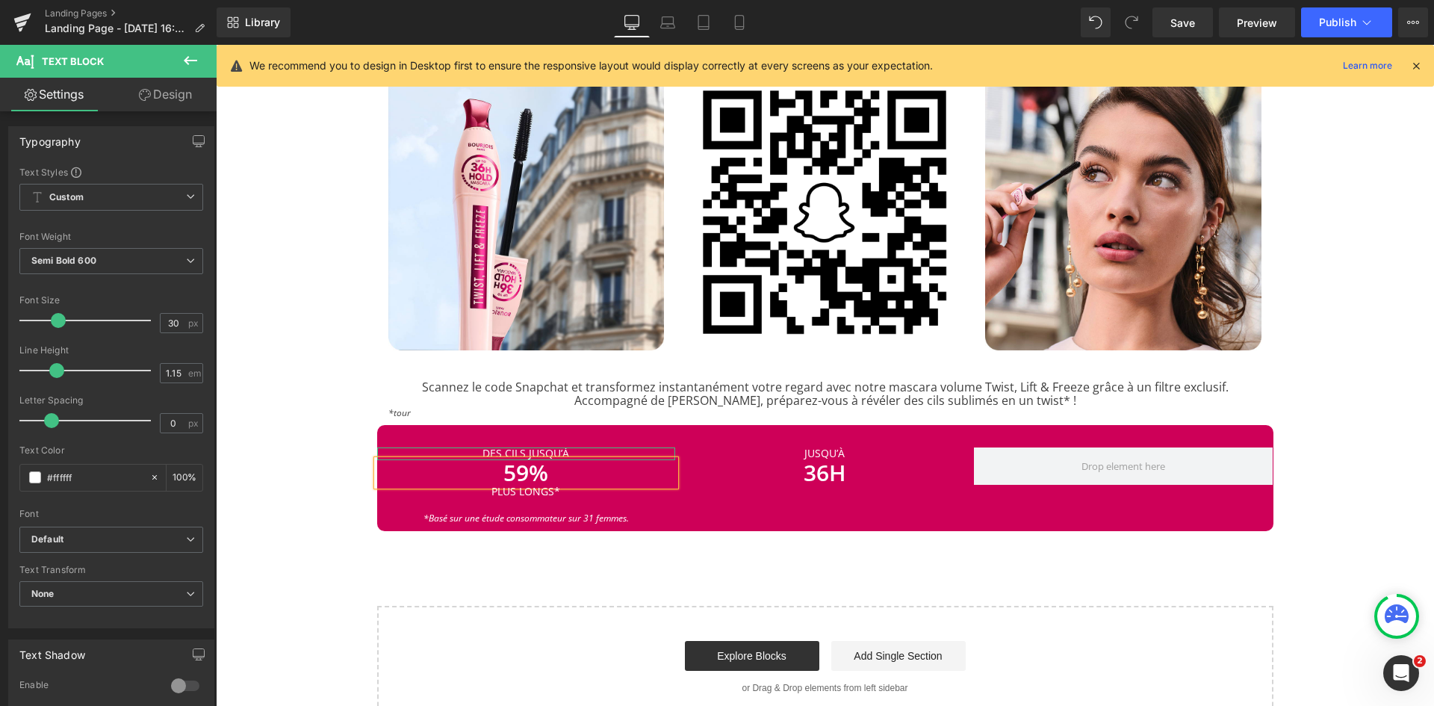
click at [300, 520] on div "Image MASCARA TWIST, LIFT & FREEZE Heading Separator Rencontrez la nouvelle mas…" at bounding box center [825, 54] width 1218 height 1348
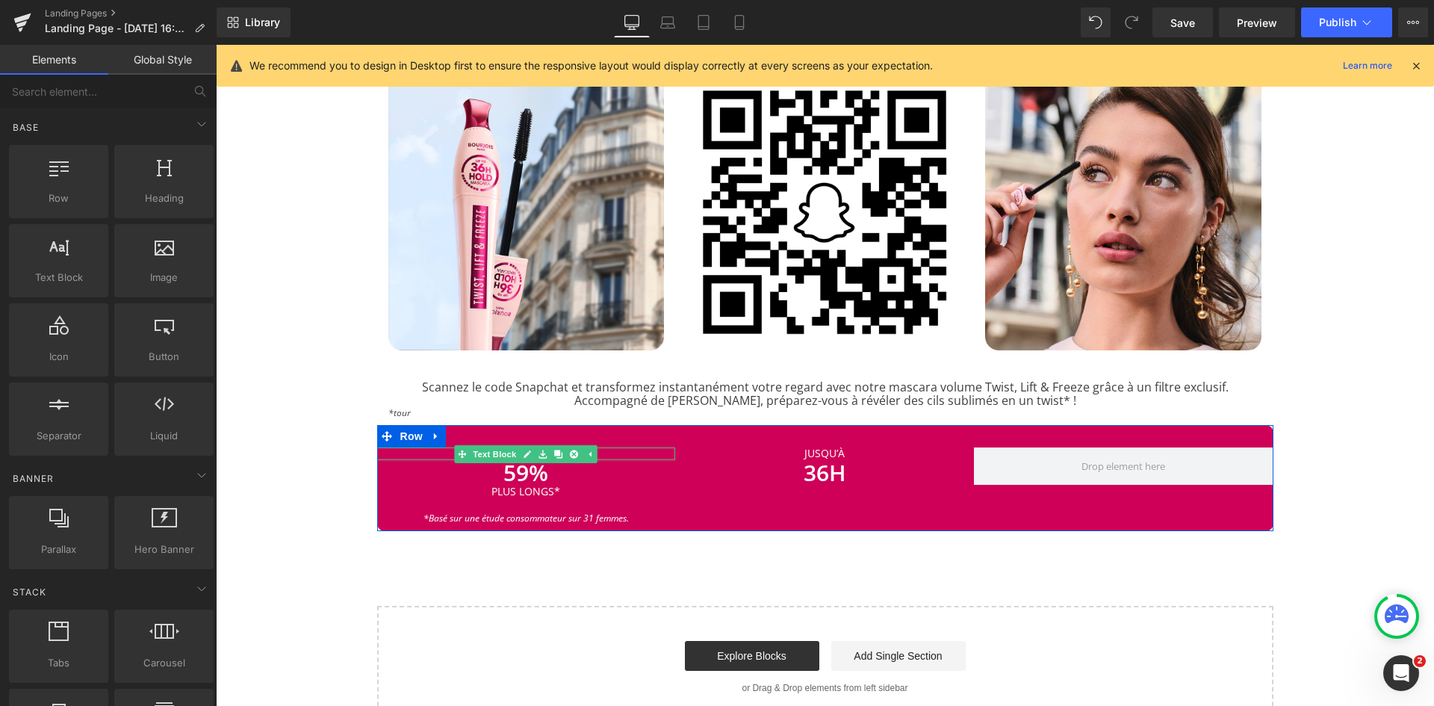
click at [600, 449] on p "DES CILS JUSQU’À" at bounding box center [526, 453] width 299 height 12
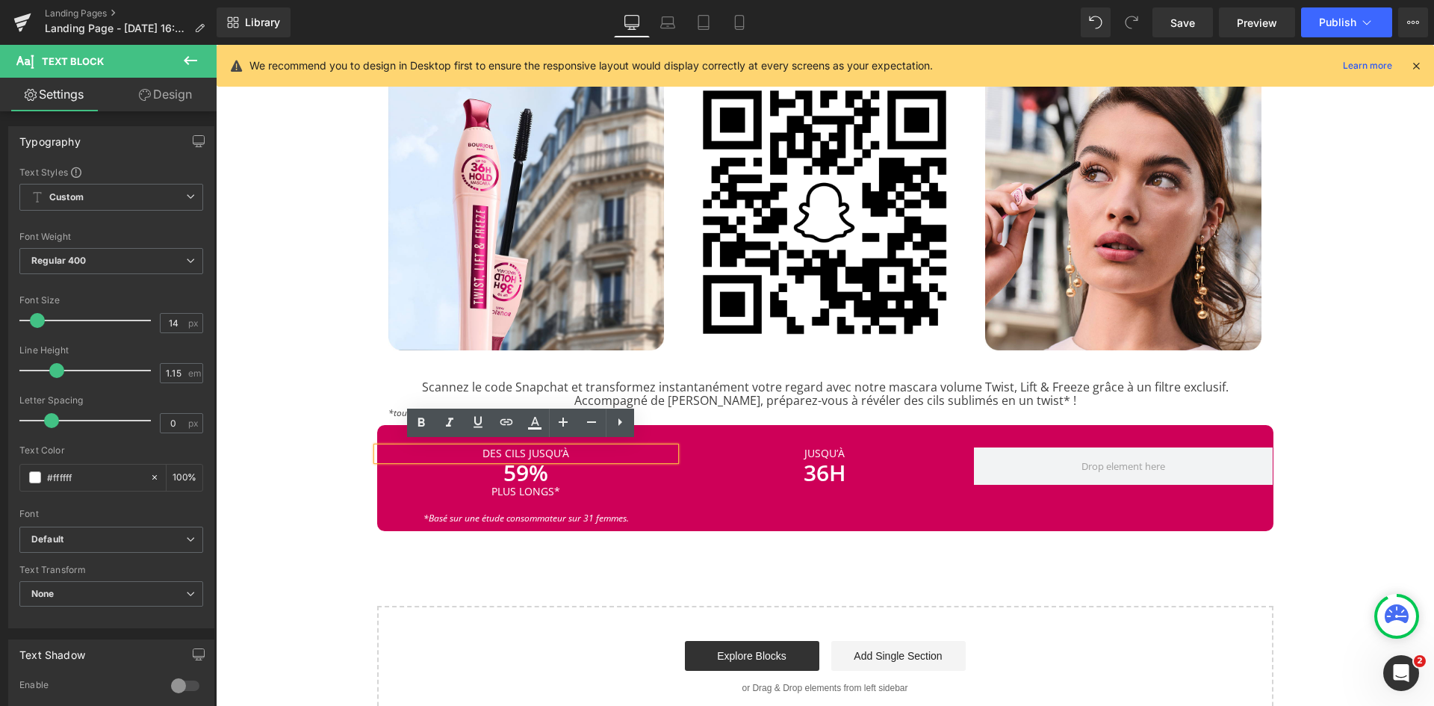
click at [321, 565] on div "Image MASCARA TWIST, LIFT & FREEZE Heading Separator Rencontrez la nouvelle mas…" at bounding box center [825, 54] width 1218 height 1348
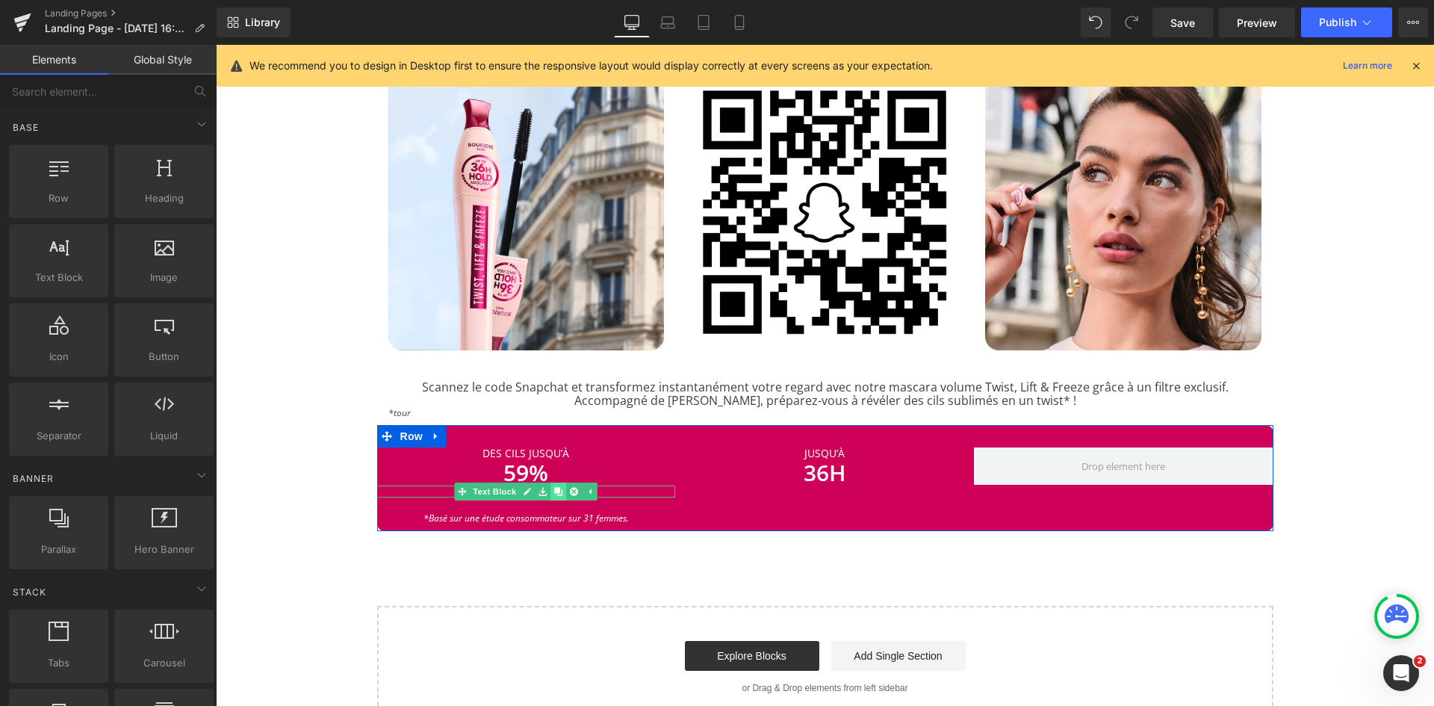
click at [557, 488] on icon at bounding box center [558, 492] width 8 height 8
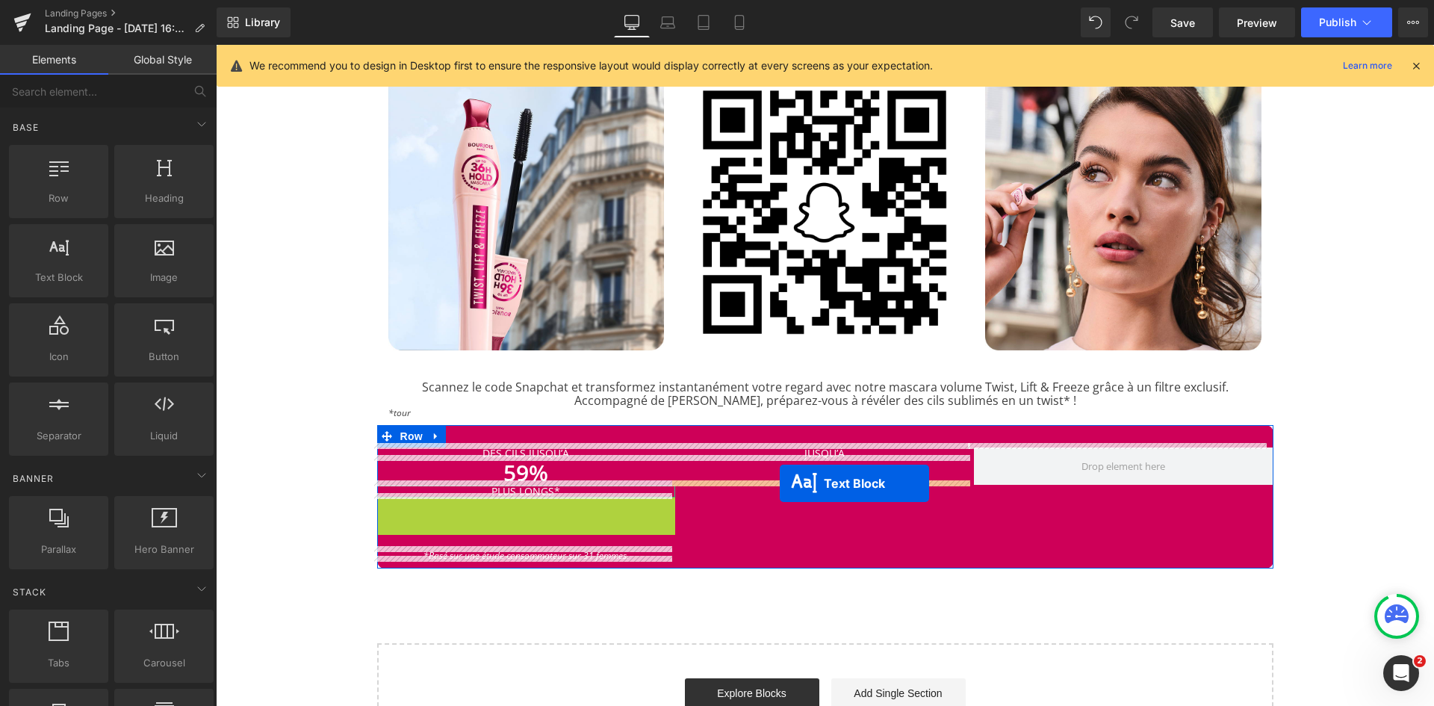
drag, startPoint x: 480, startPoint y: 498, endPoint x: 780, endPoint y: 483, distance: 299.9
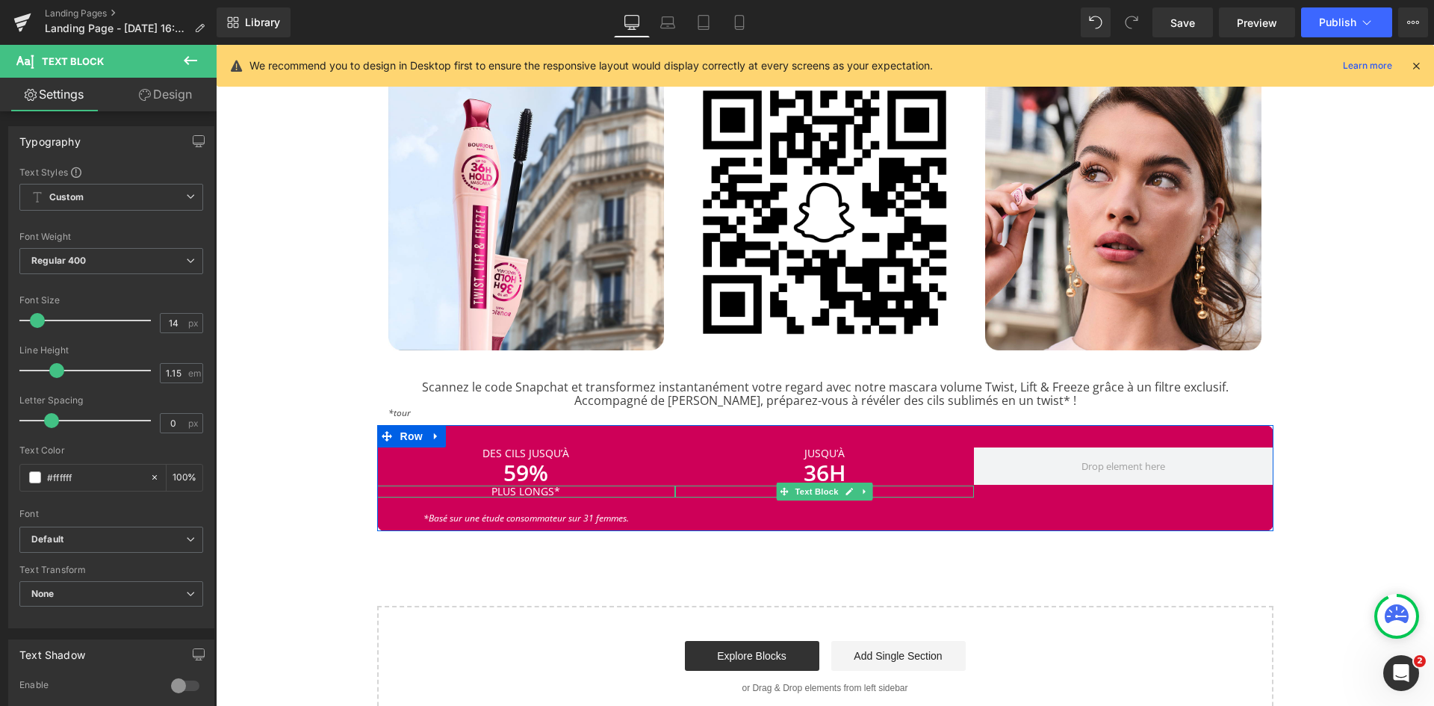
click at [883, 487] on p "PLUS LONGS*" at bounding box center [824, 492] width 299 height 12
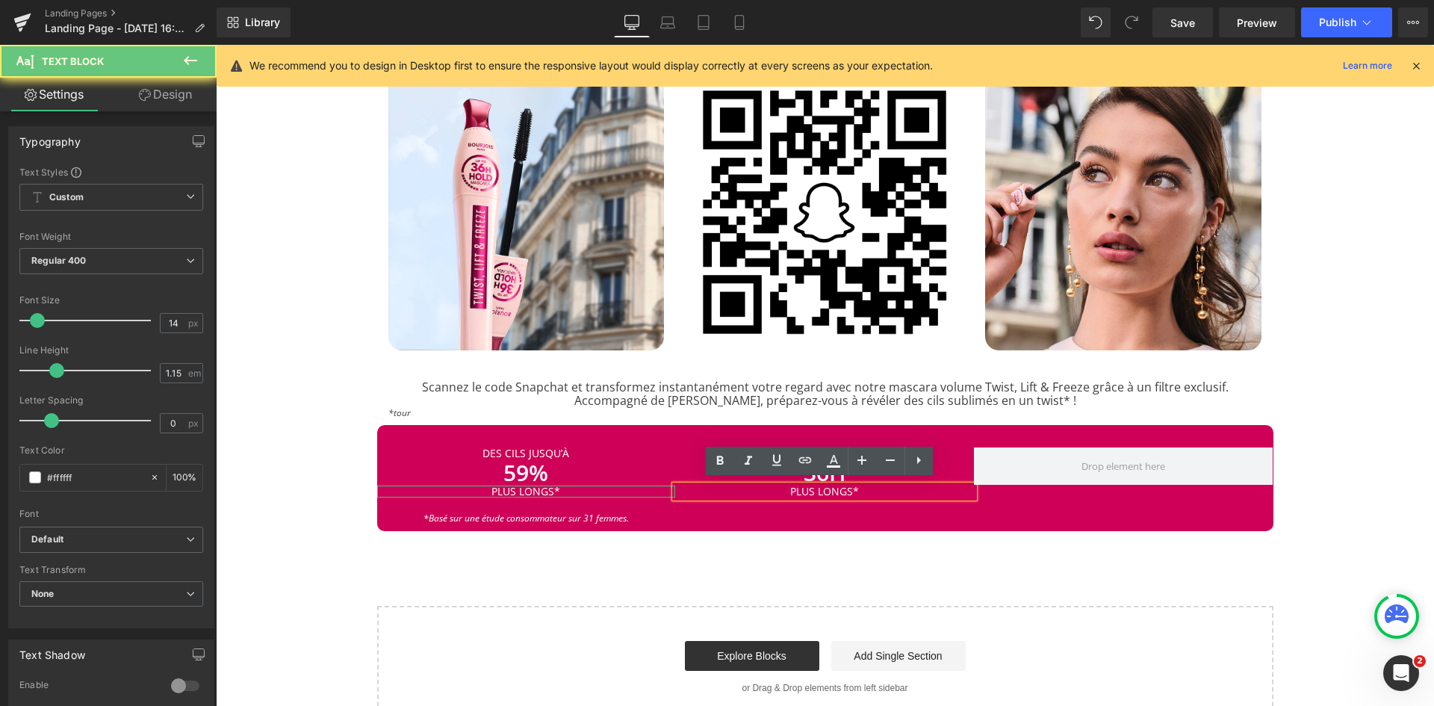
click at [883, 487] on p "PLUS LONGS*" at bounding box center [824, 492] width 299 height 12
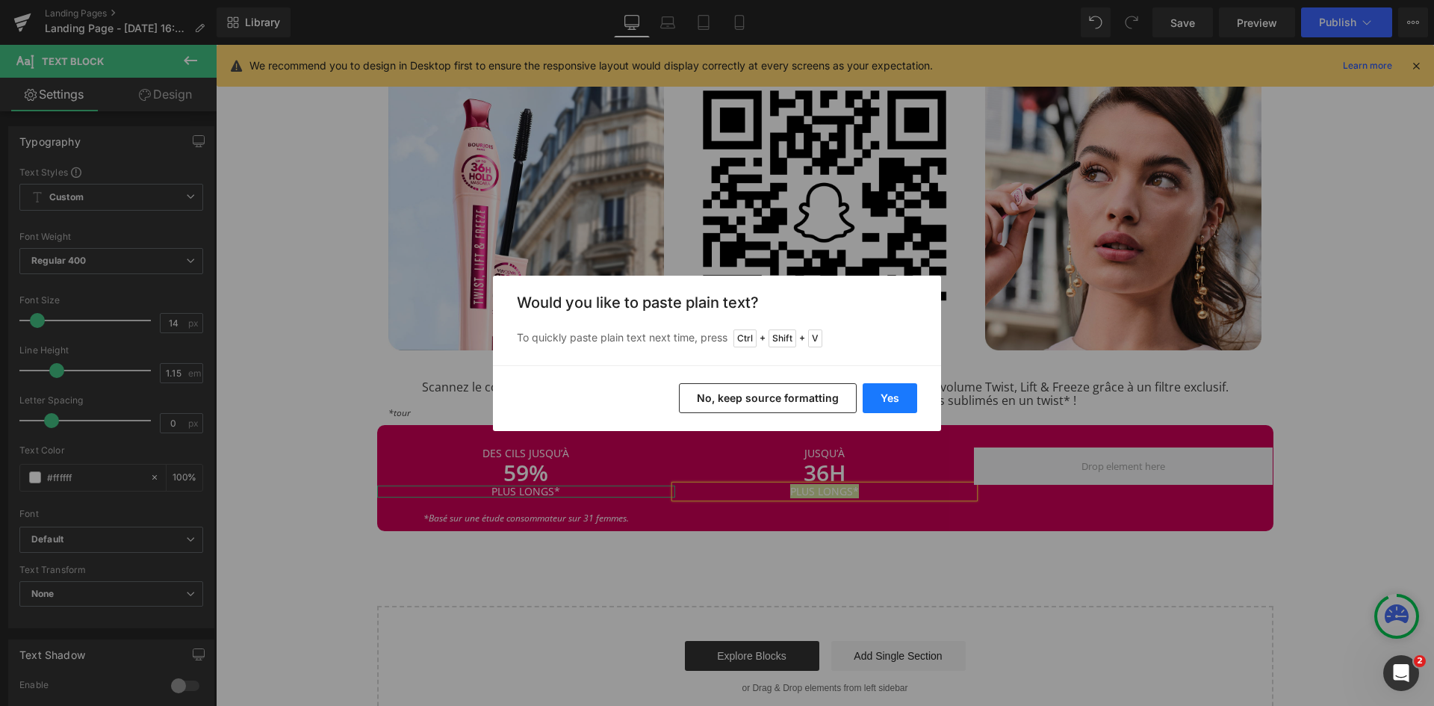
click at [883, 397] on button "Yes" at bounding box center [890, 398] width 55 height 30
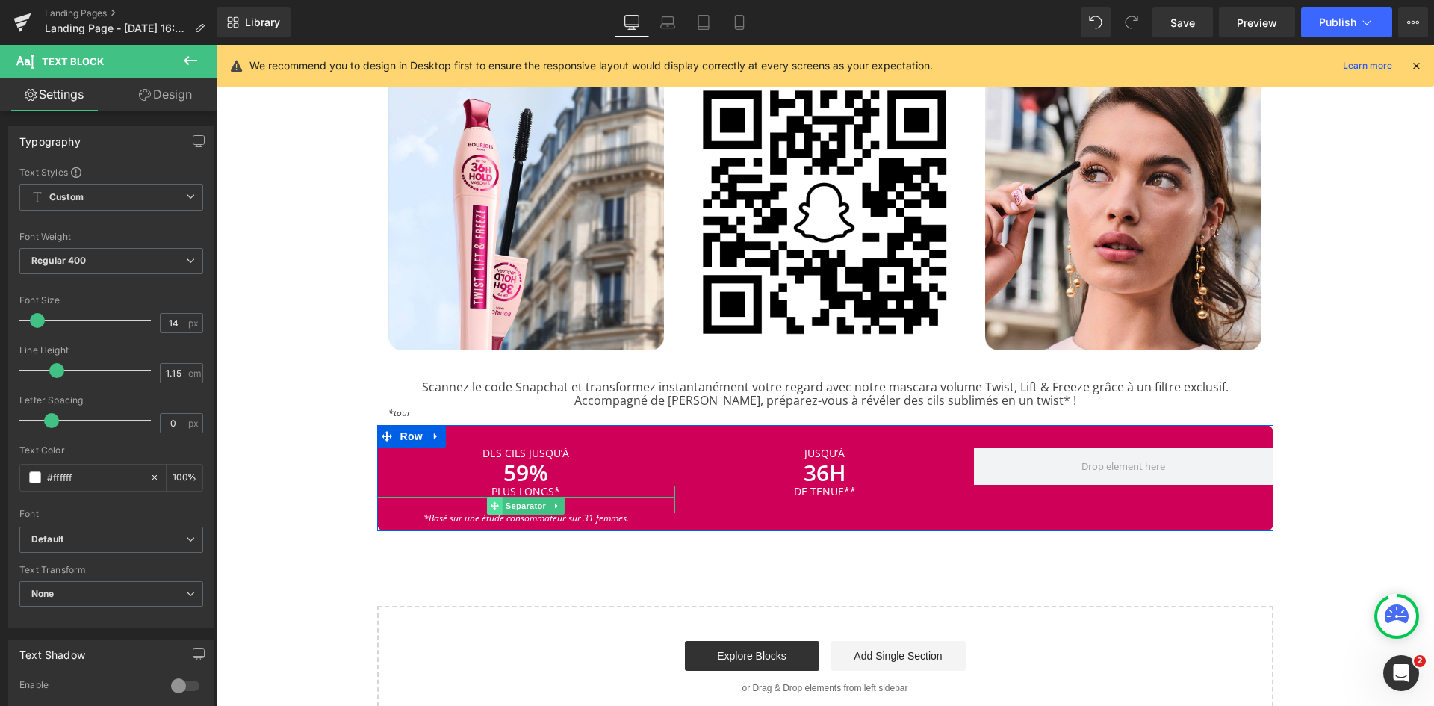
click at [491, 501] on icon at bounding box center [495, 505] width 8 height 9
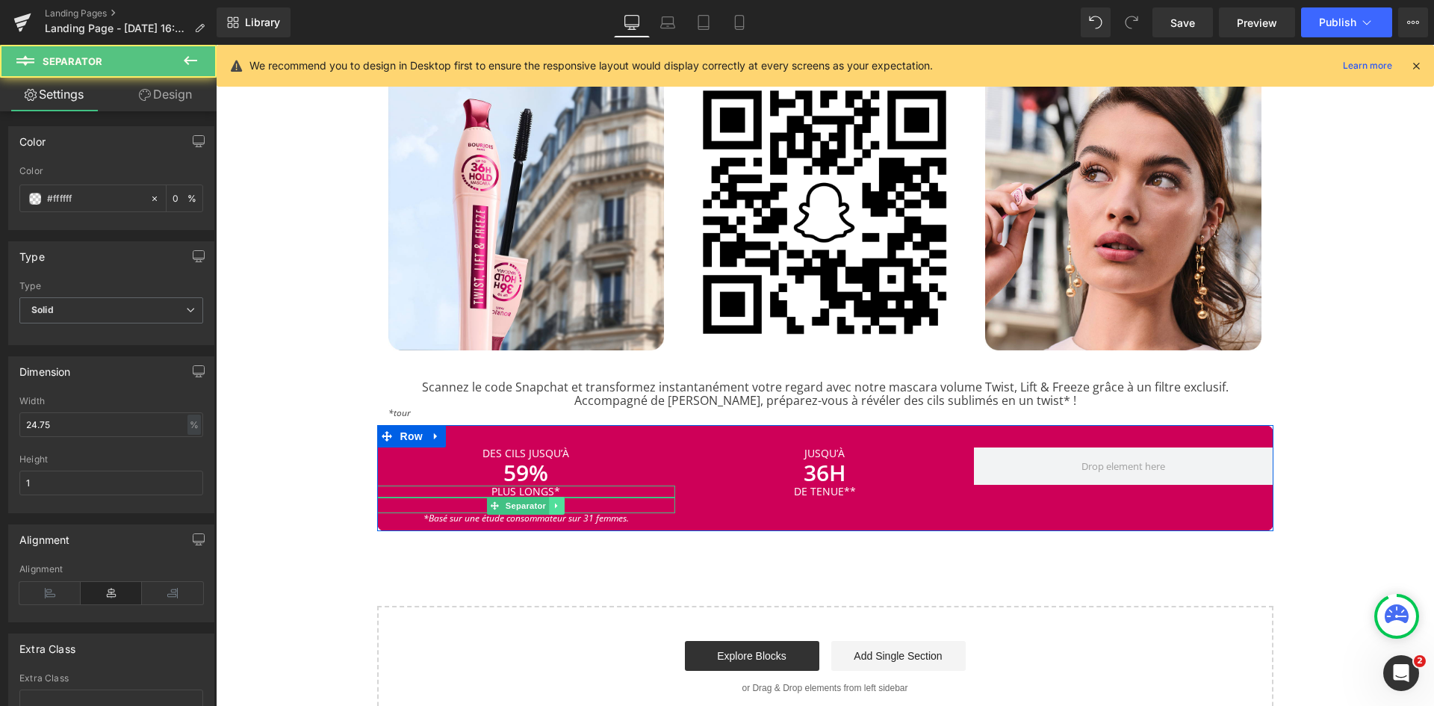
click at [554, 501] on icon at bounding box center [558, 505] width 8 height 9
click at [545, 505] on icon at bounding box center [549, 505] width 8 height 8
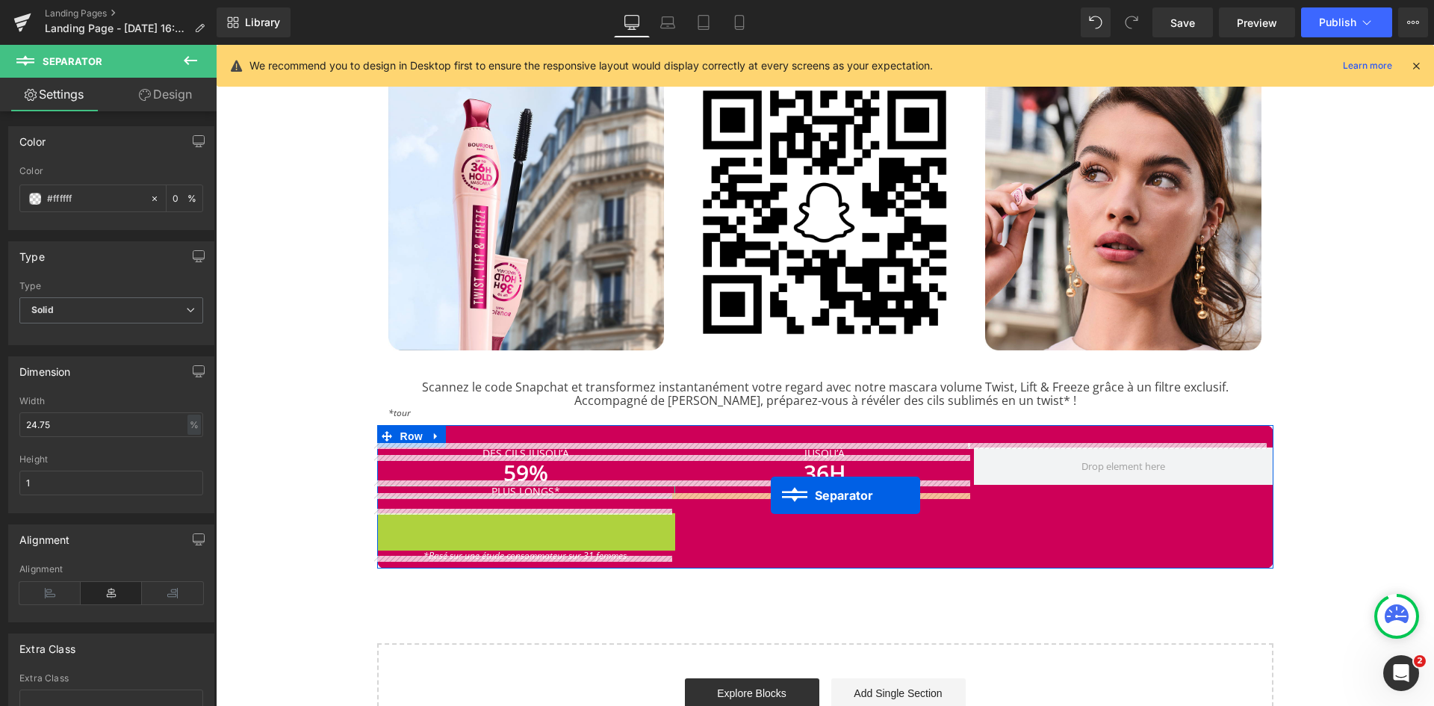
drag, startPoint x: 491, startPoint y: 518, endPoint x: 771, endPoint y: 495, distance: 281.1
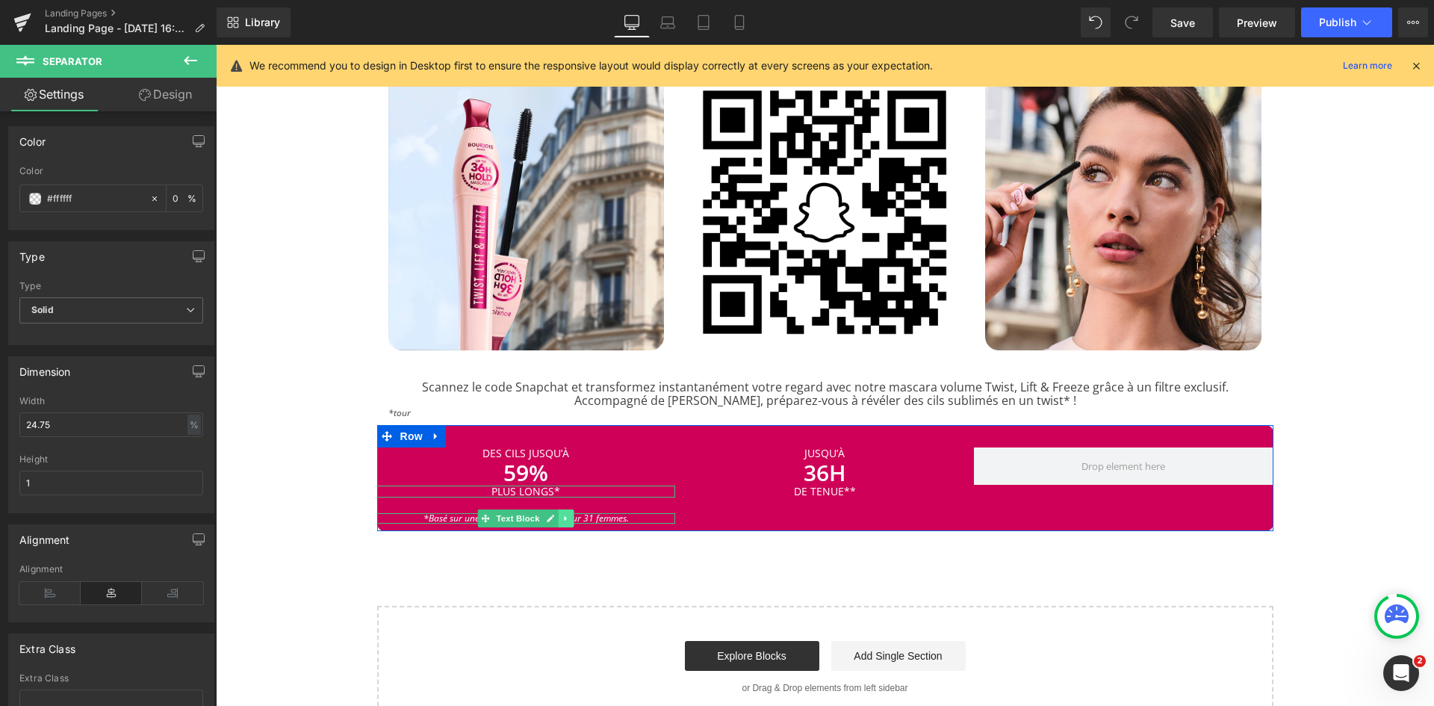
click at [562, 515] on icon at bounding box center [566, 518] width 8 height 9
click at [554, 514] on icon at bounding box center [558, 518] width 8 height 8
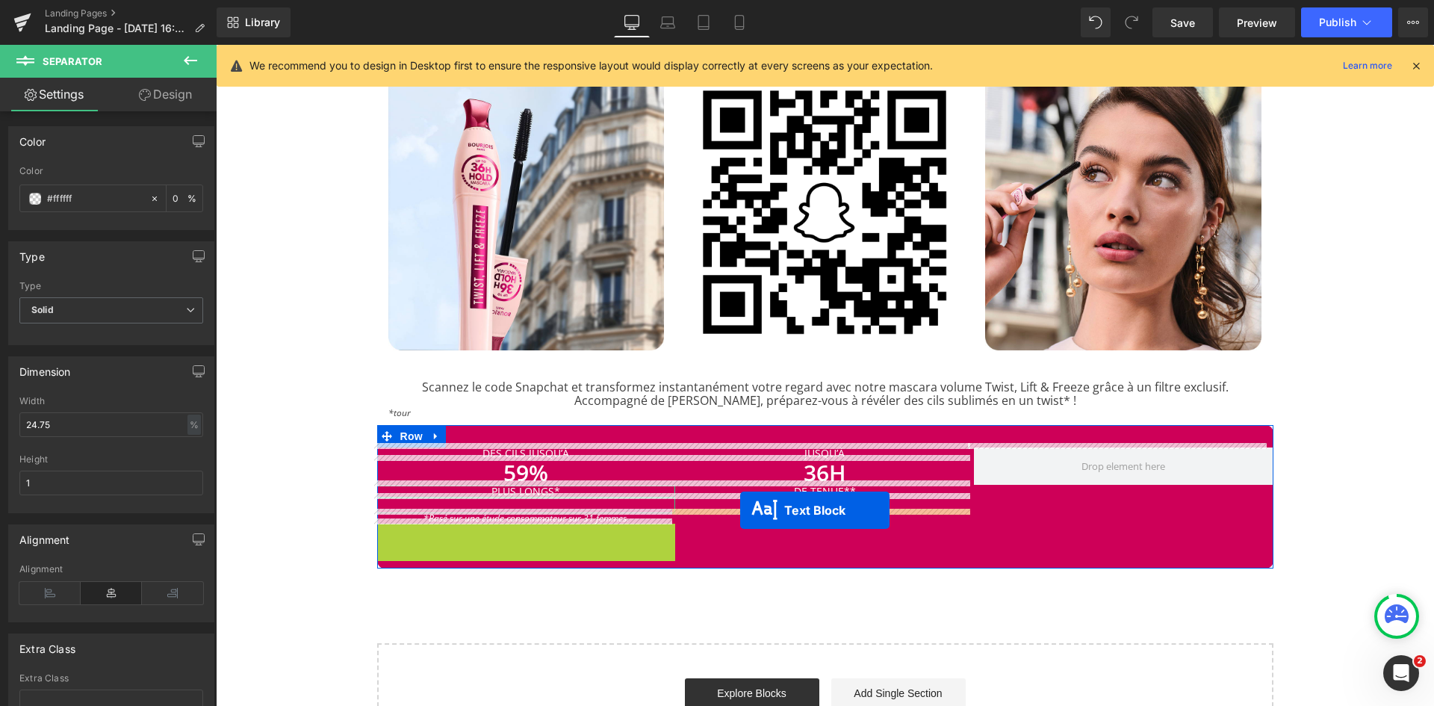
drag, startPoint x: 479, startPoint y: 523, endPoint x: 740, endPoint y: 509, distance: 261.8
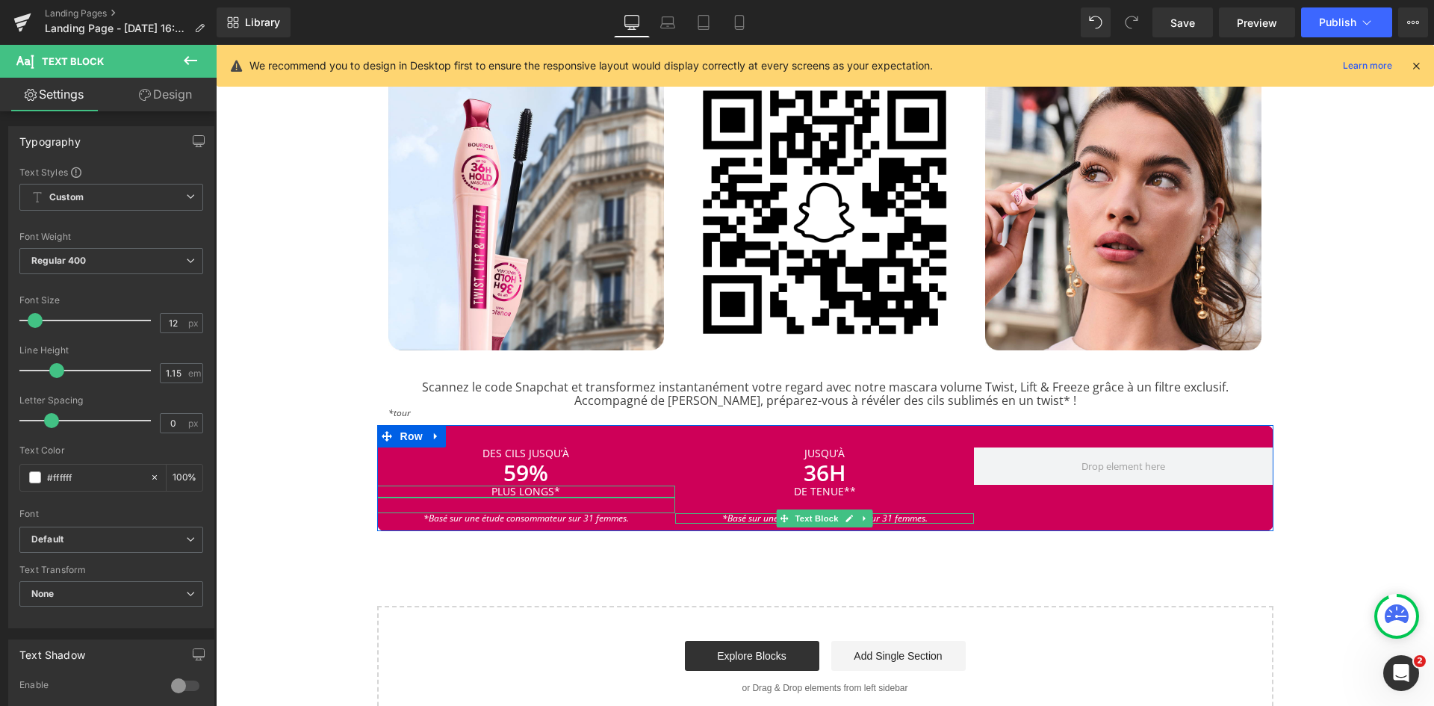
click at [906, 512] on icon "*Basé sur une étude consommateur sur 31 femmes." at bounding box center [824, 518] width 205 height 13
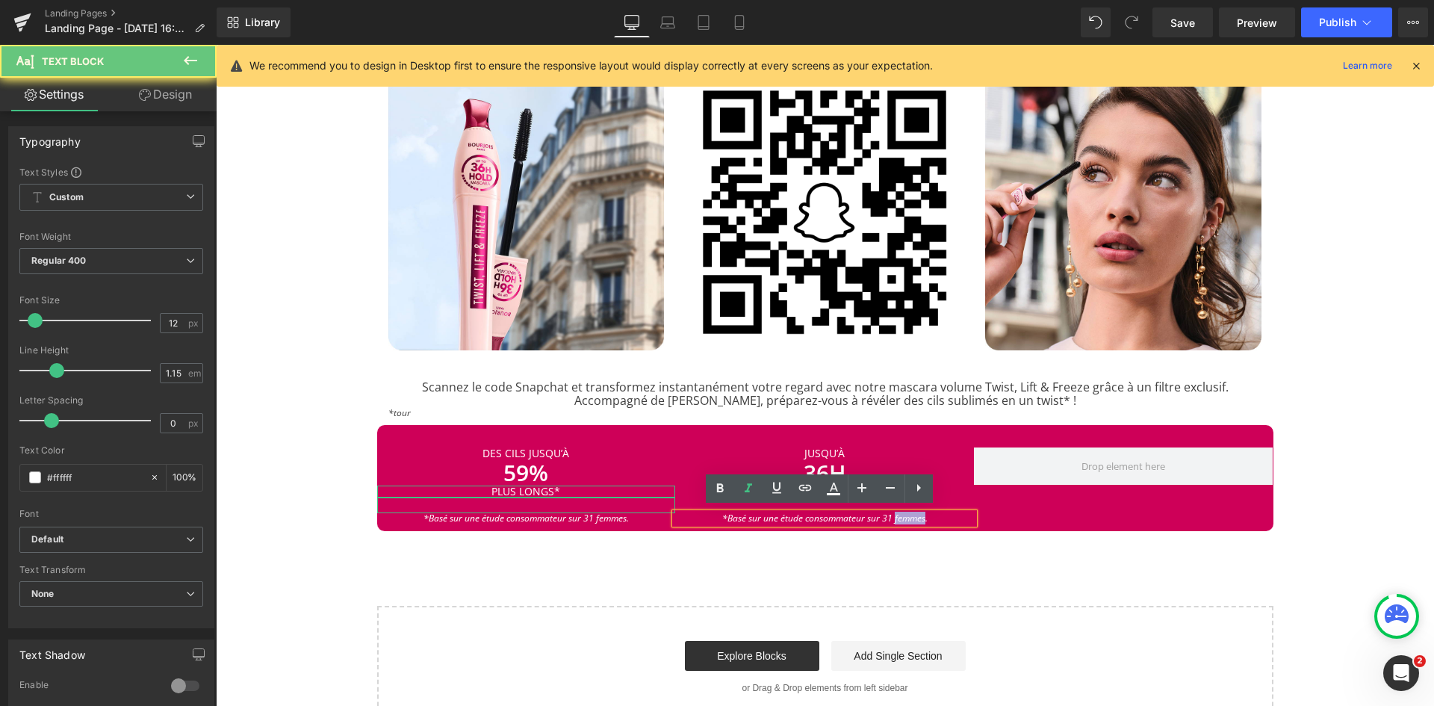
click at [906, 512] on icon "*Basé sur une étude consommateur sur 31 femmes." at bounding box center [824, 518] width 205 height 13
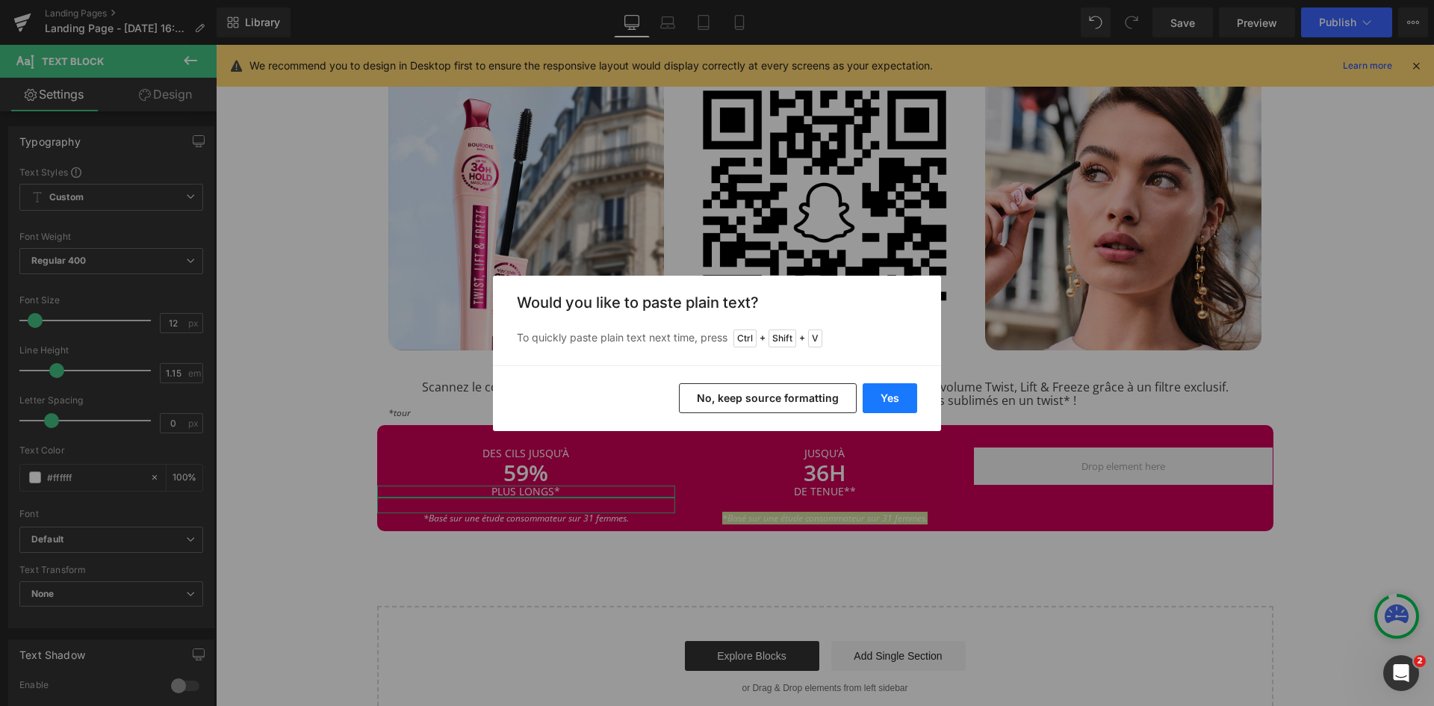
click at [888, 403] on button "Yes" at bounding box center [890, 398] width 55 height 30
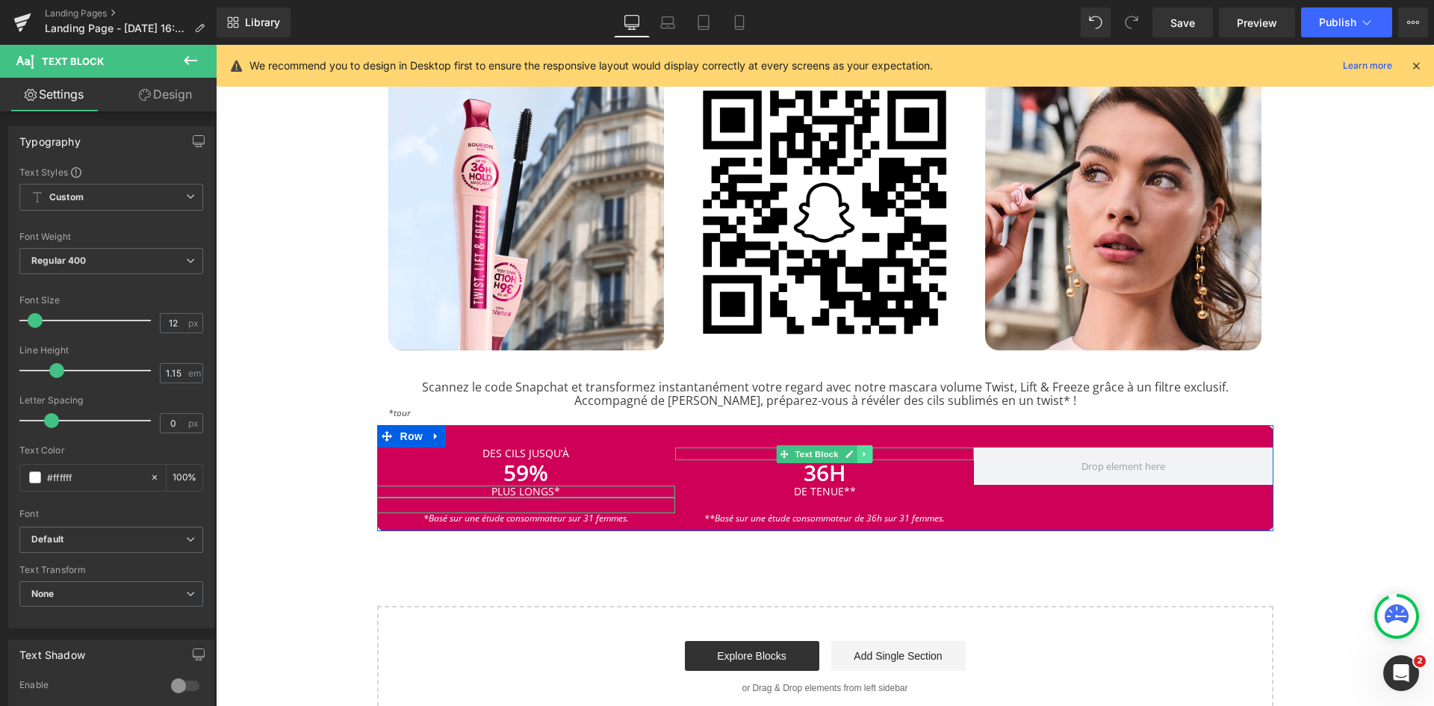
click at [861, 450] on icon at bounding box center [865, 454] width 8 height 9
click at [855, 450] on icon at bounding box center [857, 454] width 8 height 9
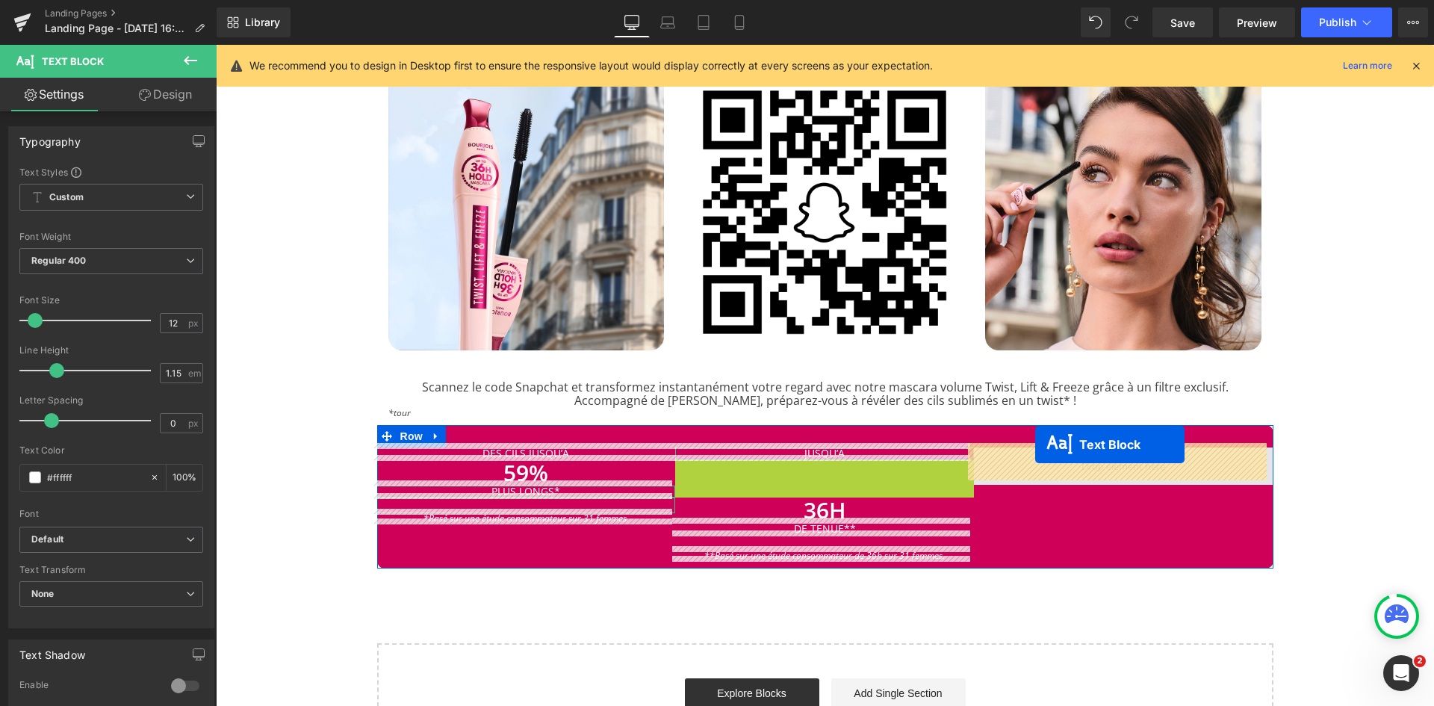
drag, startPoint x: 784, startPoint y: 462, endPoint x: 1035, endPoint y: 447, distance: 250.7
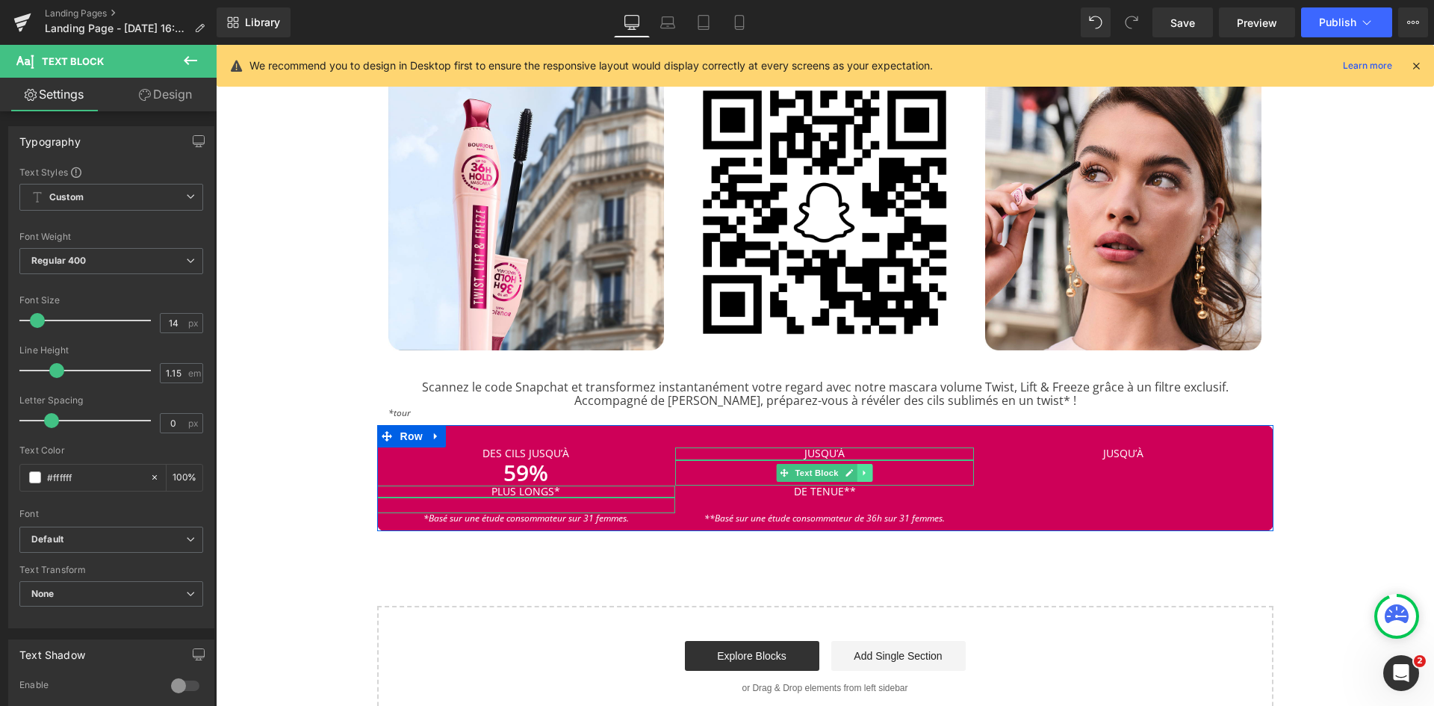
click at [861, 468] on icon at bounding box center [865, 472] width 8 height 9
click at [853, 472] on icon at bounding box center [857, 472] width 8 height 8
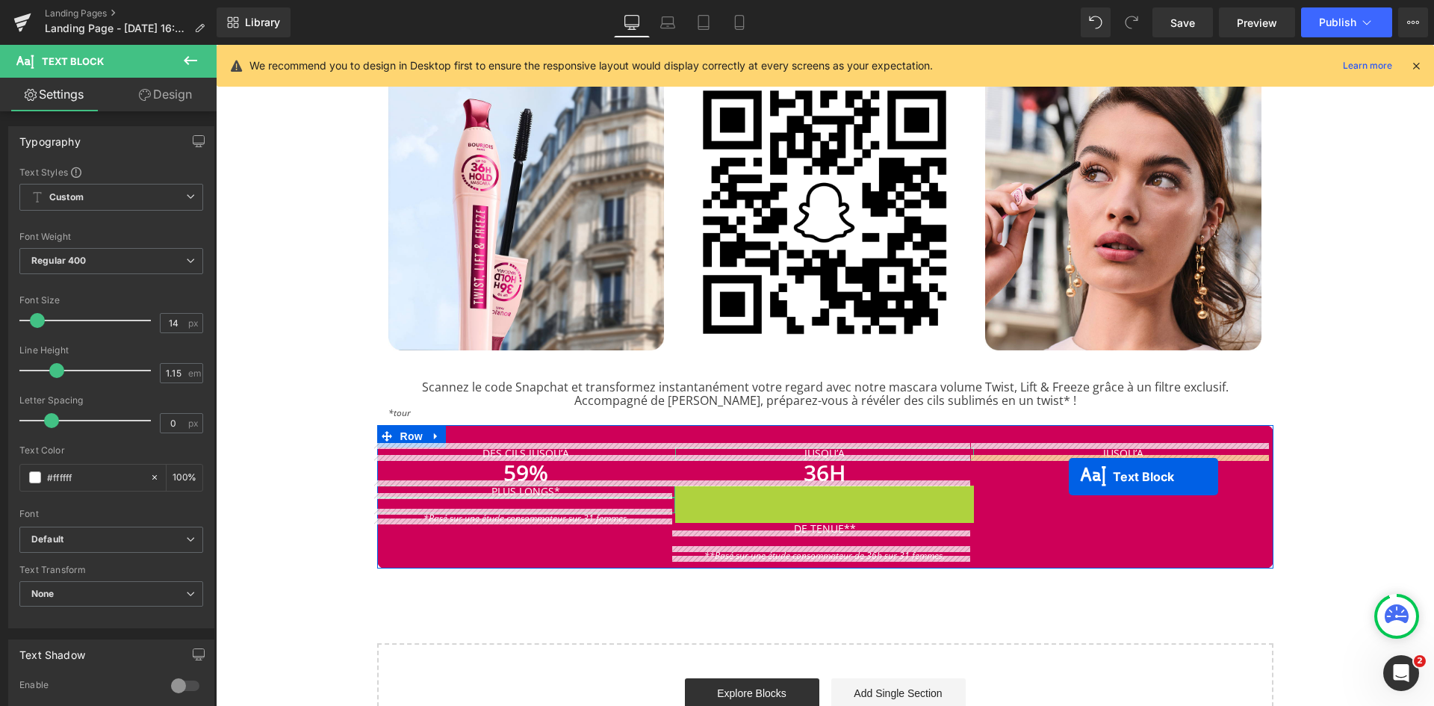
drag, startPoint x: 784, startPoint y: 496, endPoint x: 1069, endPoint y: 477, distance: 286.0
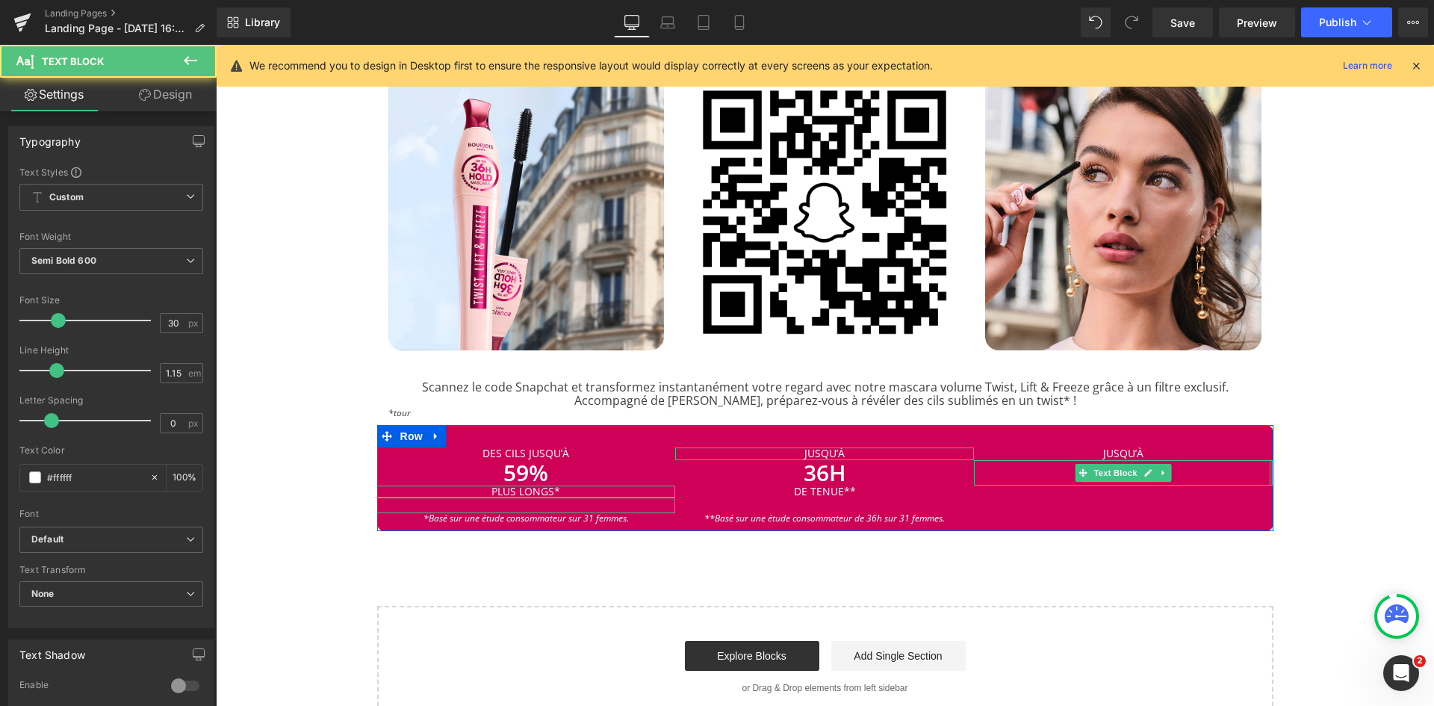
click at [1215, 463] on p "36H" at bounding box center [1123, 473] width 299 height 26
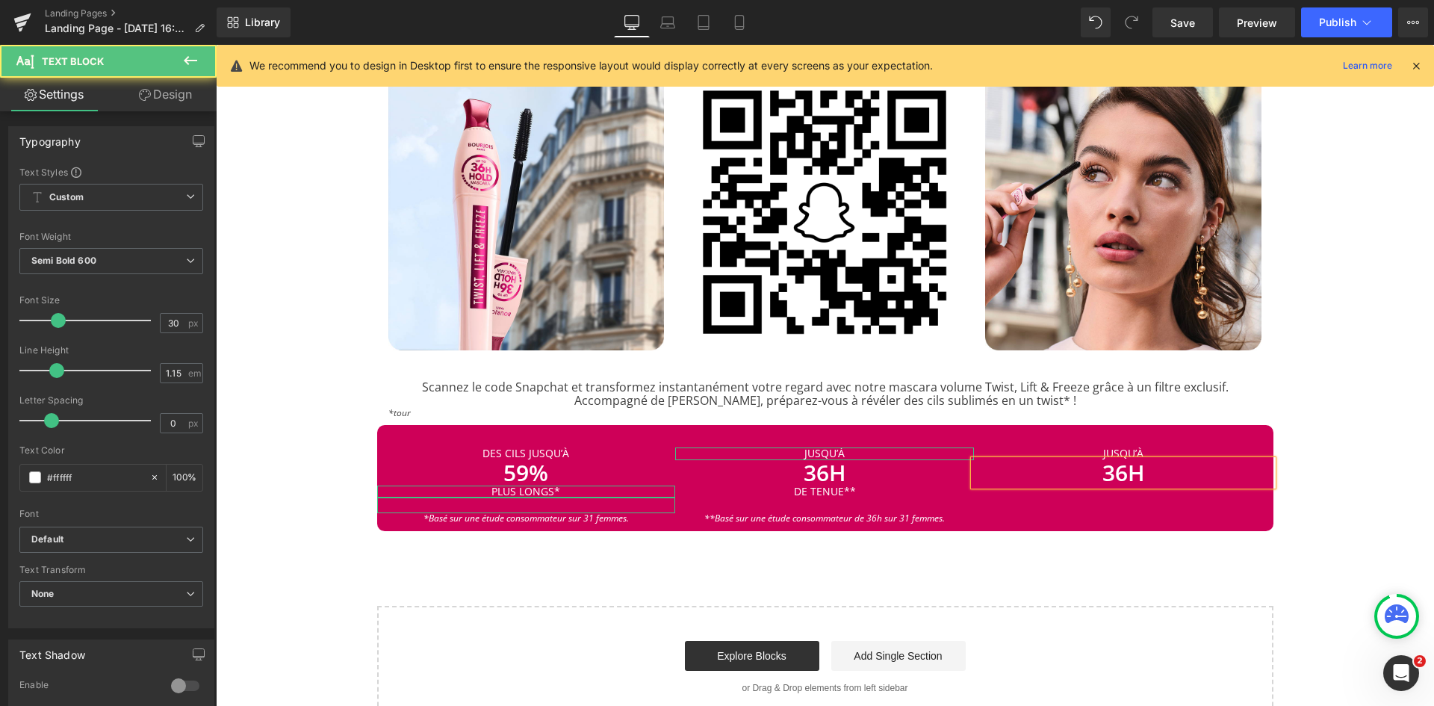
click at [1215, 463] on p "36H" at bounding box center [1123, 473] width 299 height 26
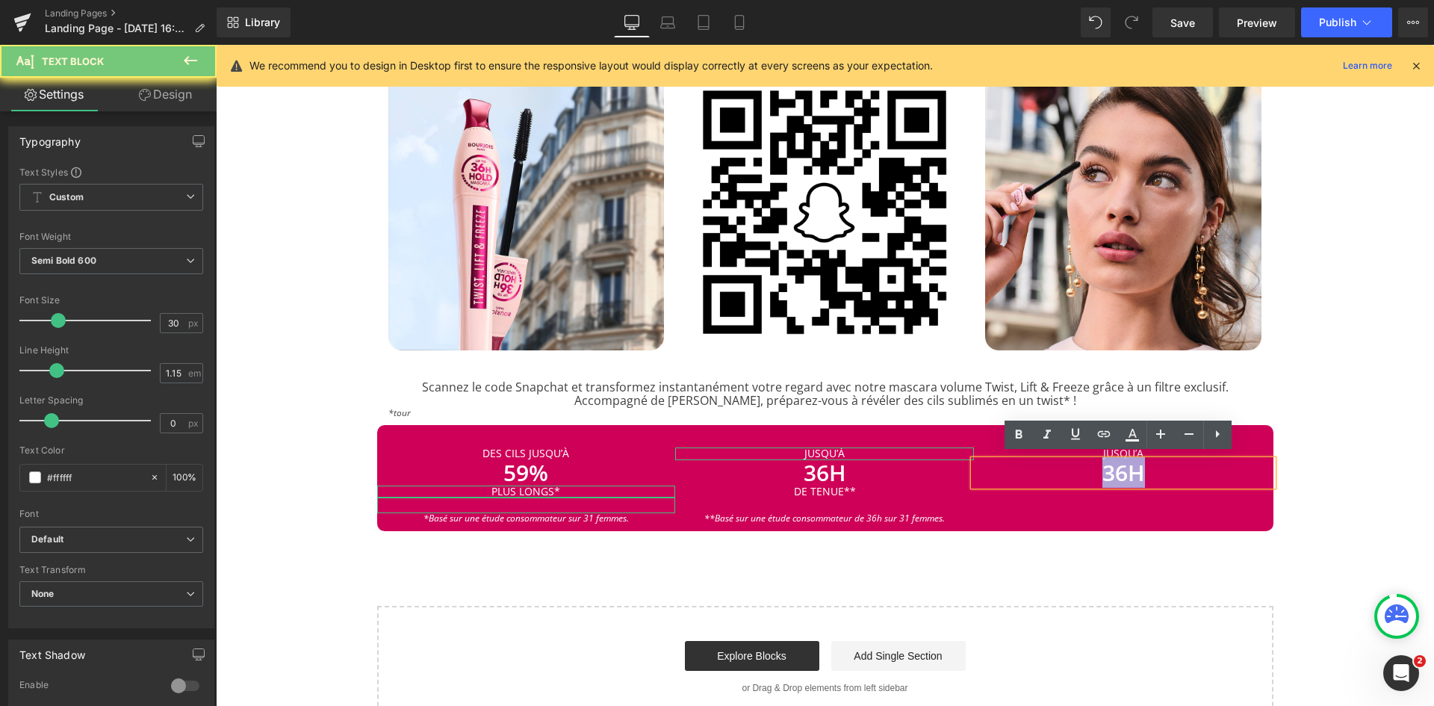
click at [1215, 463] on p "36H" at bounding box center [1123, 473] width 299 height 26
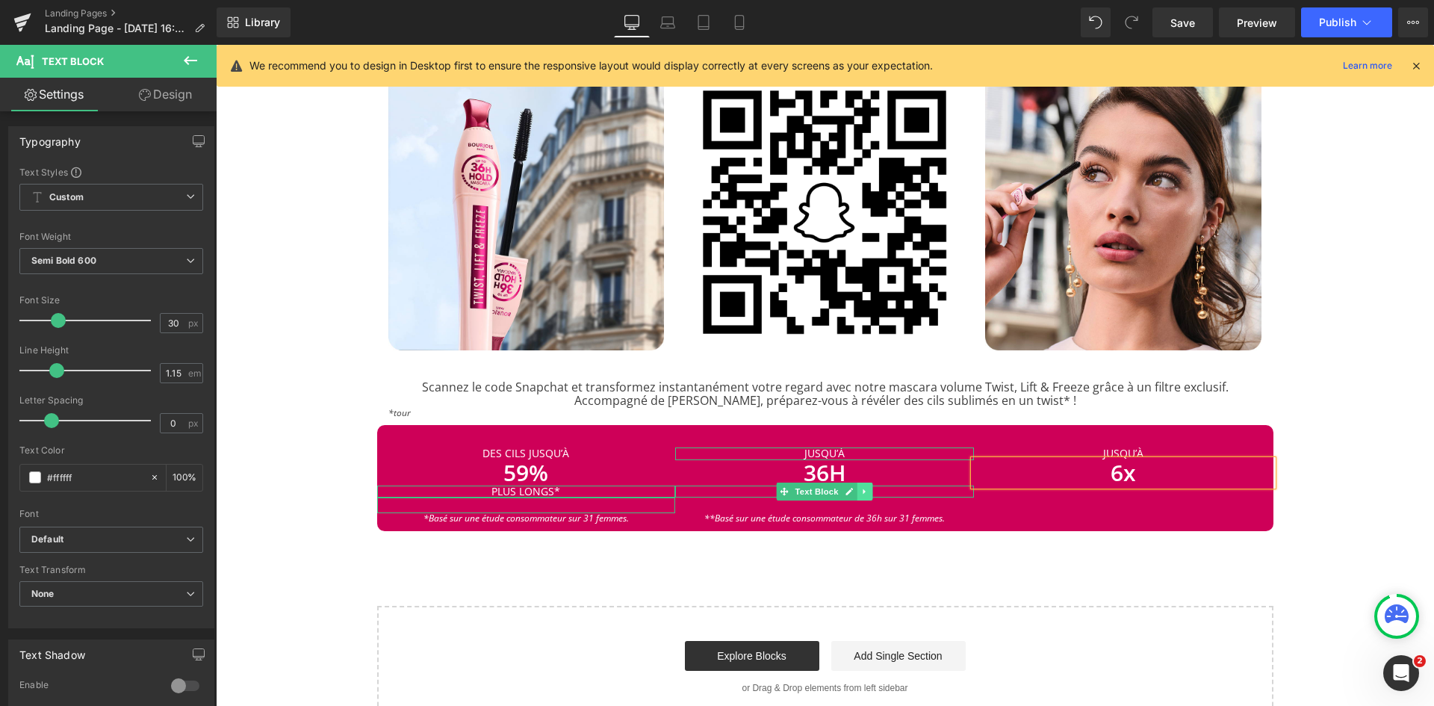
click at [864, 489] on icon at bounding box center [865, 491] width 2 height 5
click at [853, 489] on icon at bounding box center [857, 491] width 8 height 9
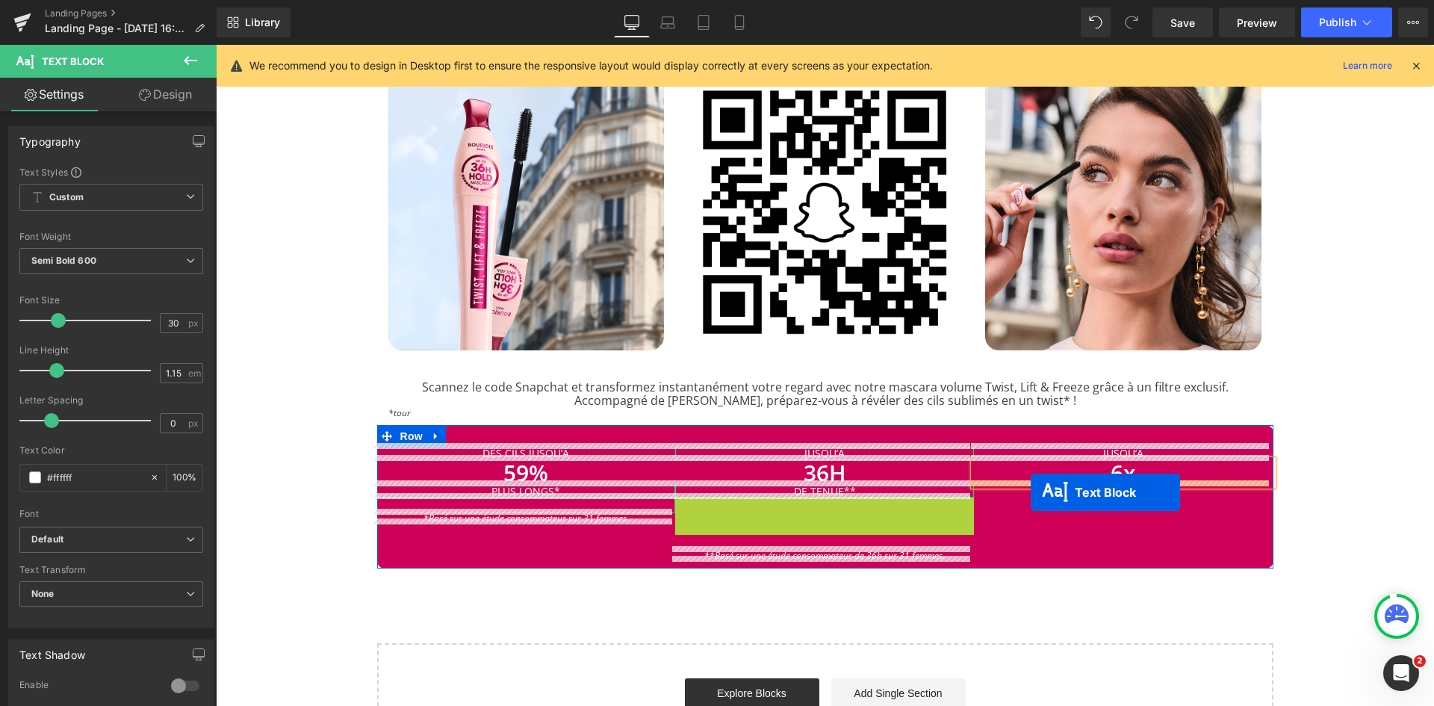
drag, startPoint x: 781, startPoint y: 502, endPoint x: 1031, endPoint y: 492, distance: 249.7
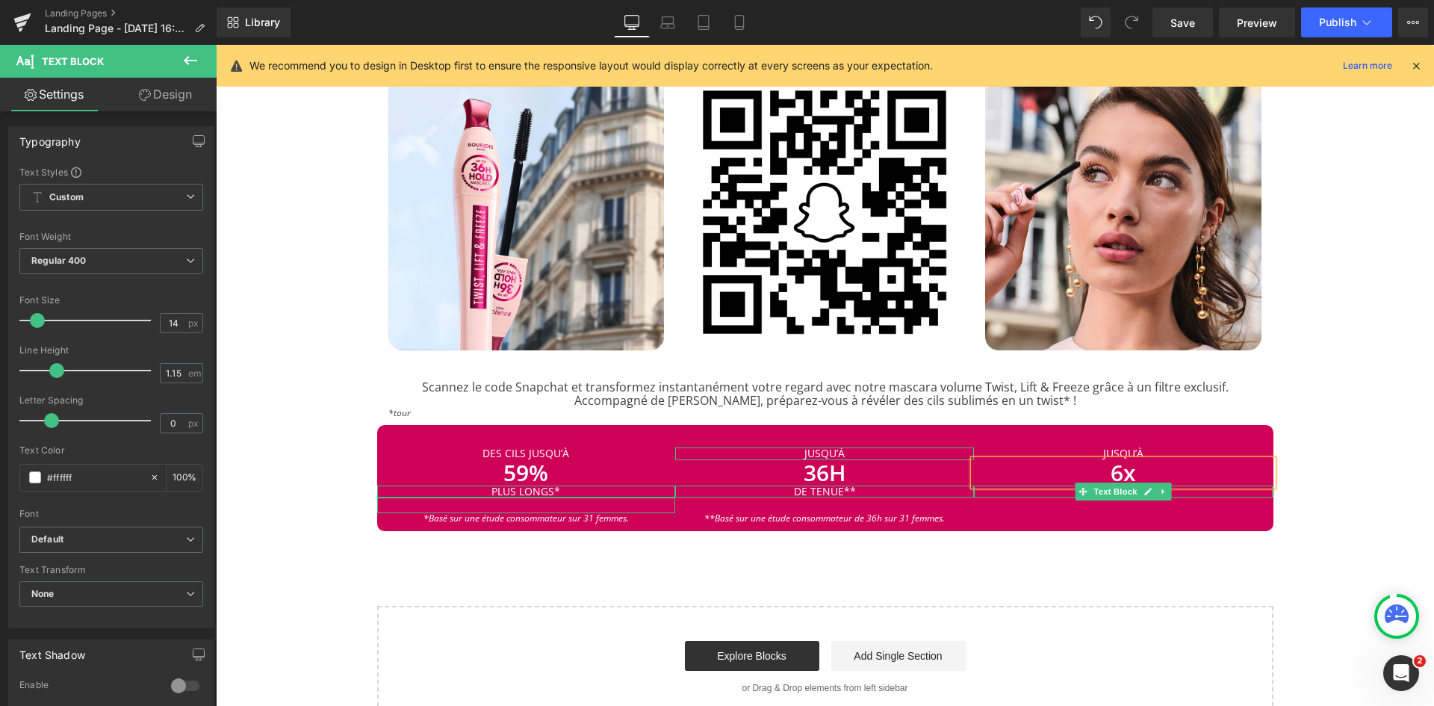
click at [1209, 488] on p "DE TENUE**" at bounding box center [1123, 492] width 299 height 12
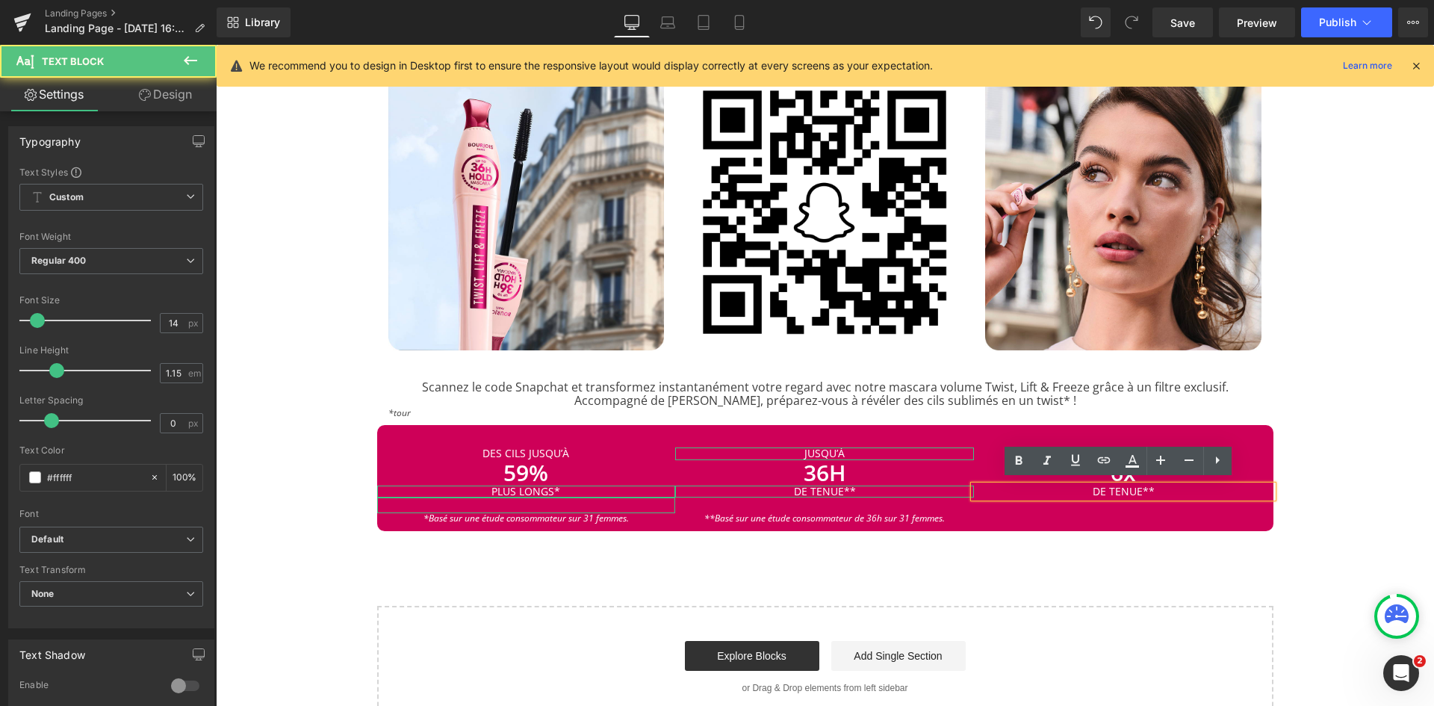
click at [1209, 488] on p "DE TENUE**" at bounding box center [1123, 492] width 299 height 12
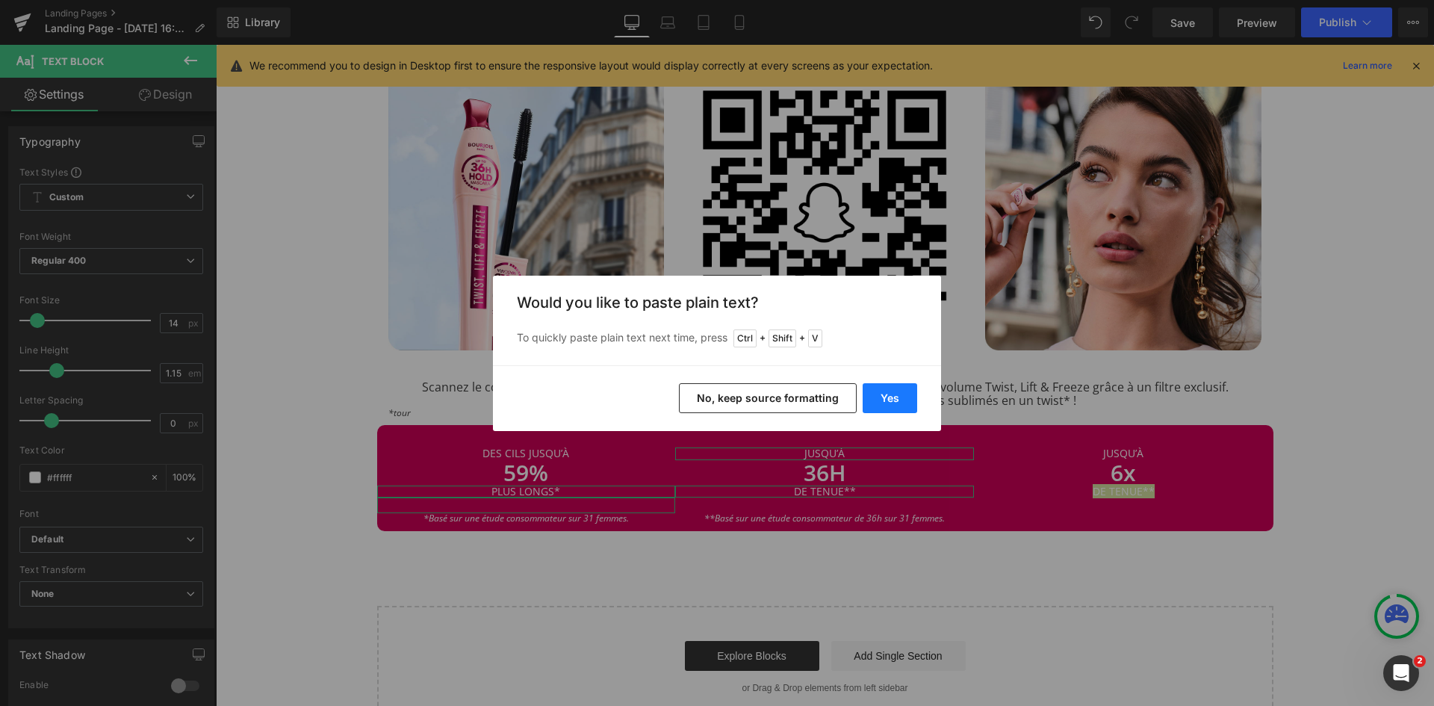
click at [892, 395] on button "Yes" at bounding box center [890, 398] width 55 height 30
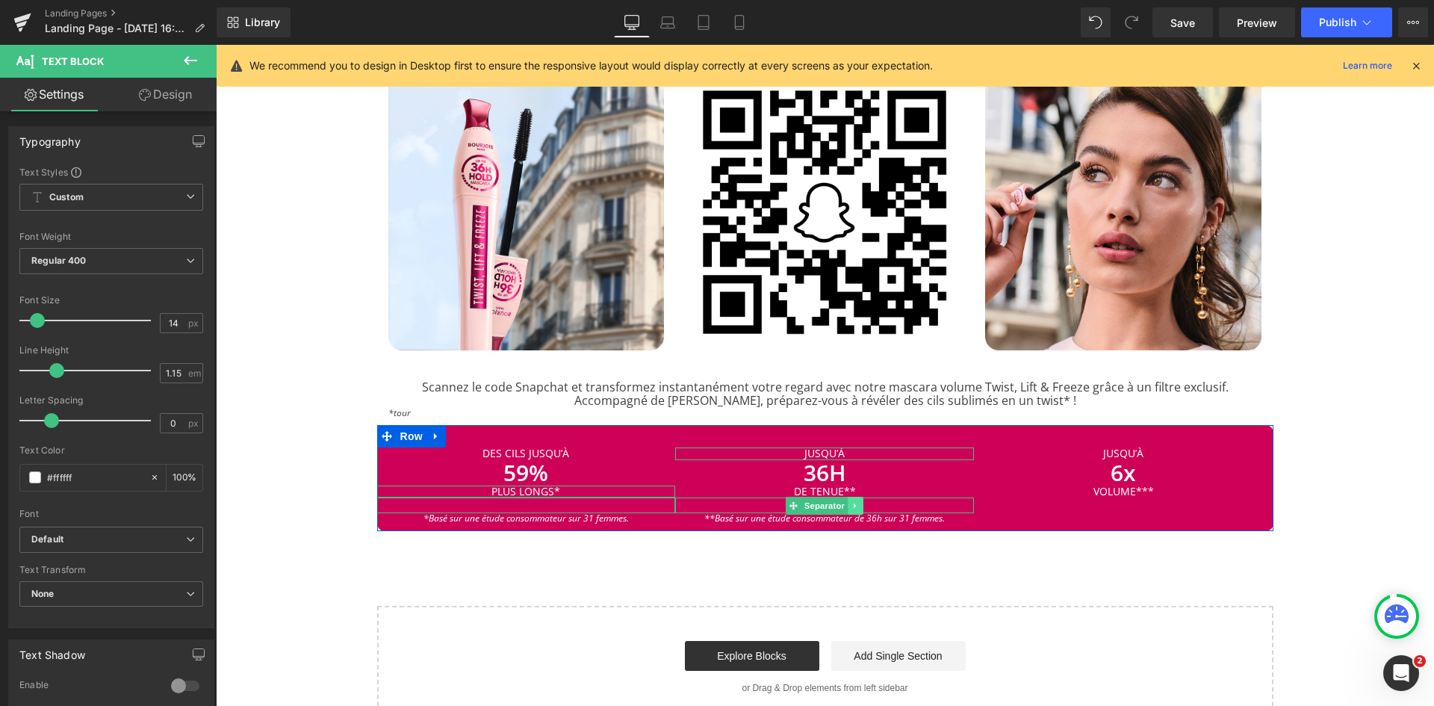
click at [852, 503] on icon at bounding box center [856, 505] width 8 height 9
click at [845, 503] on icon at bounding box center [848, 505] width 8 height 9
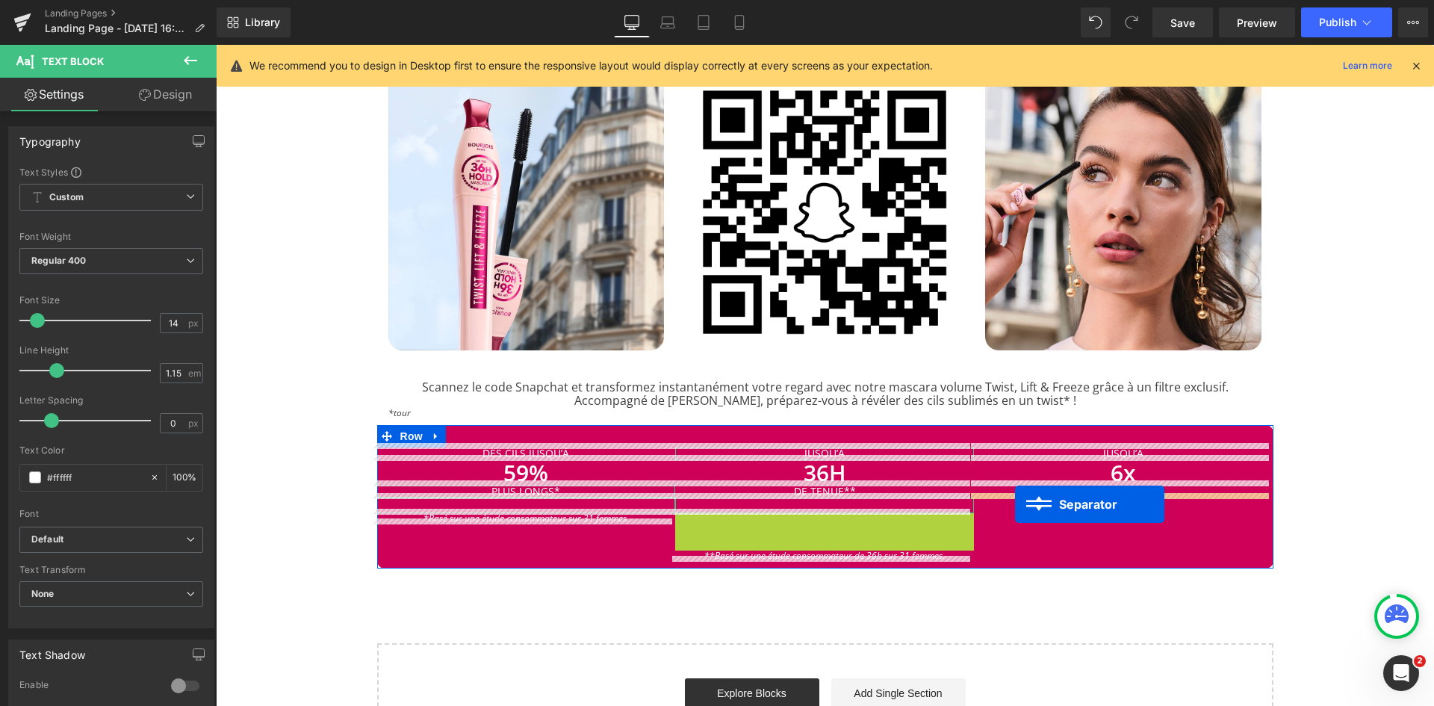
drag, startPoint x: 784, startPoint y: 516, endPoint x: 1014, endPoint y: 504, distance: 230.4
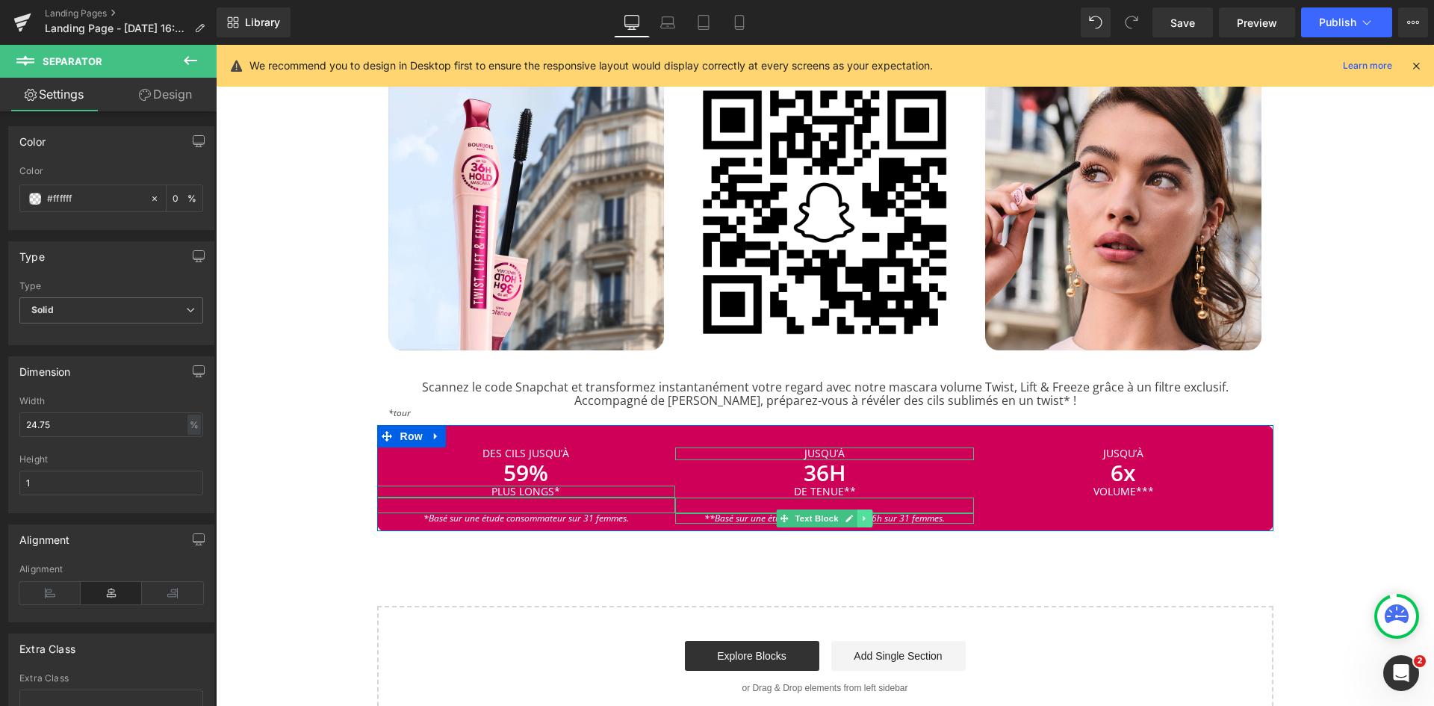
click at [861, 516] on icon at bounding box center [865, 518] width 8 height 9
click at [854, 517] on icon at bounding box center [857, 518] width 8 height 8
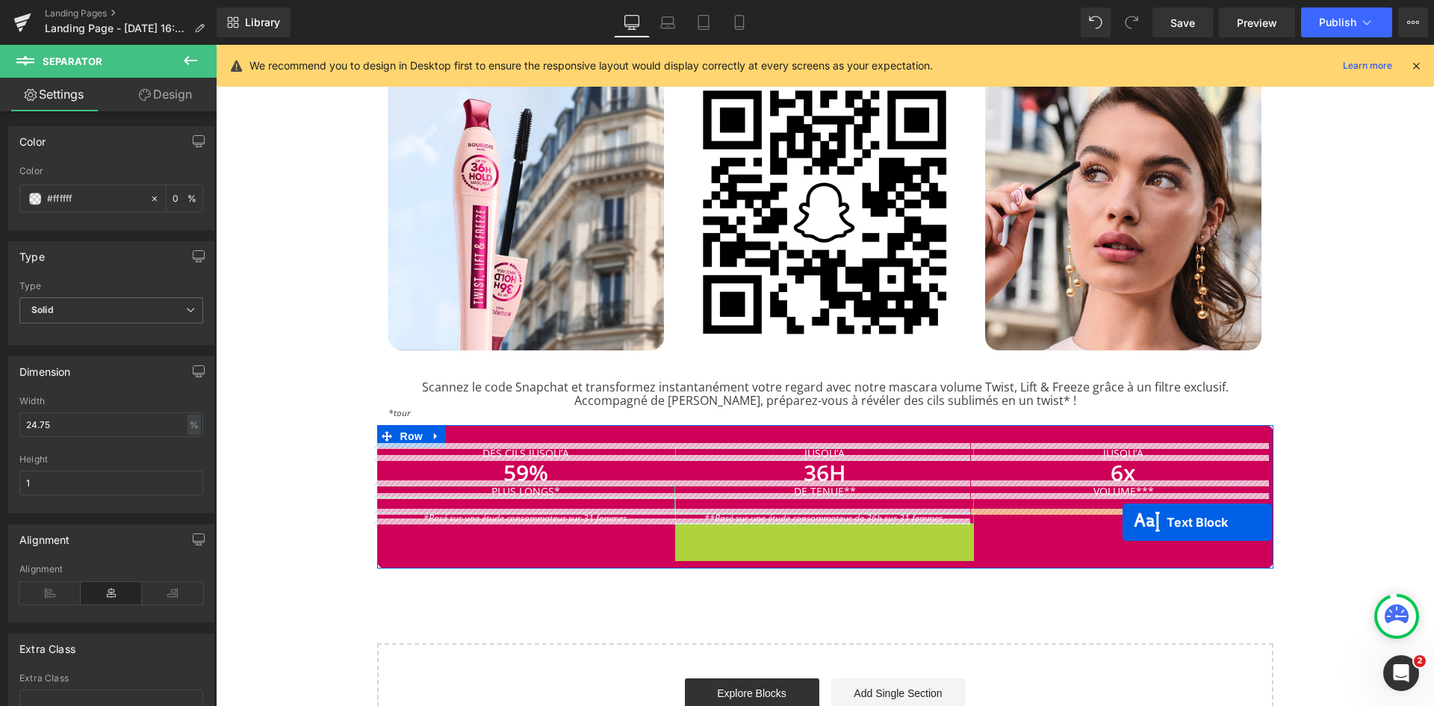
drag, startPoint x: 775, startPoint y: 525, endPoint x: 1123, endPoint y: 522, distance: 348.1
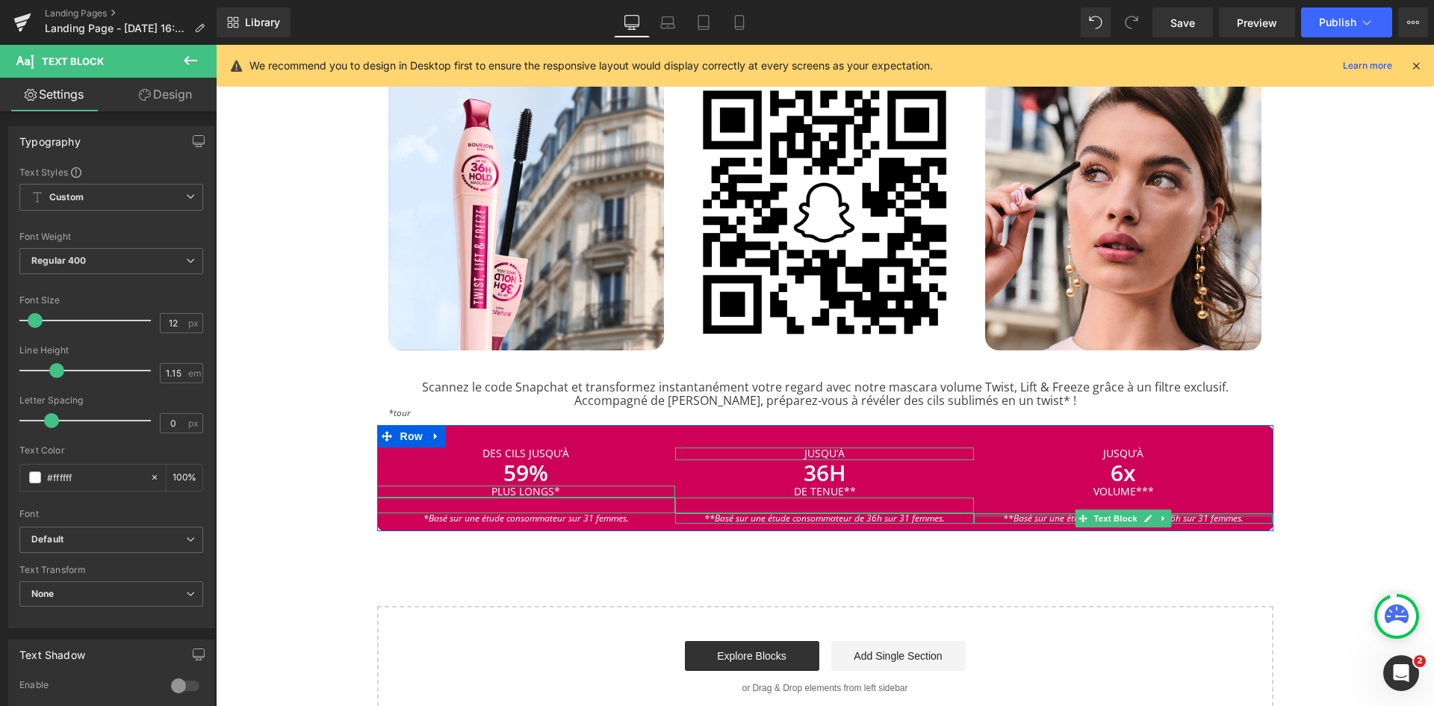
click at [1233, 513] on div "**Basé sur une étude consommateur de 36h sur 31 femmes. Text Block" at bounding box center [1123, 518] width 299 height 10
click at [1233, 512] on icon "**Basé sur une étude consommateur de 36h sur 31 femmes." at bounding box center [1123, 518] width 241 height 13
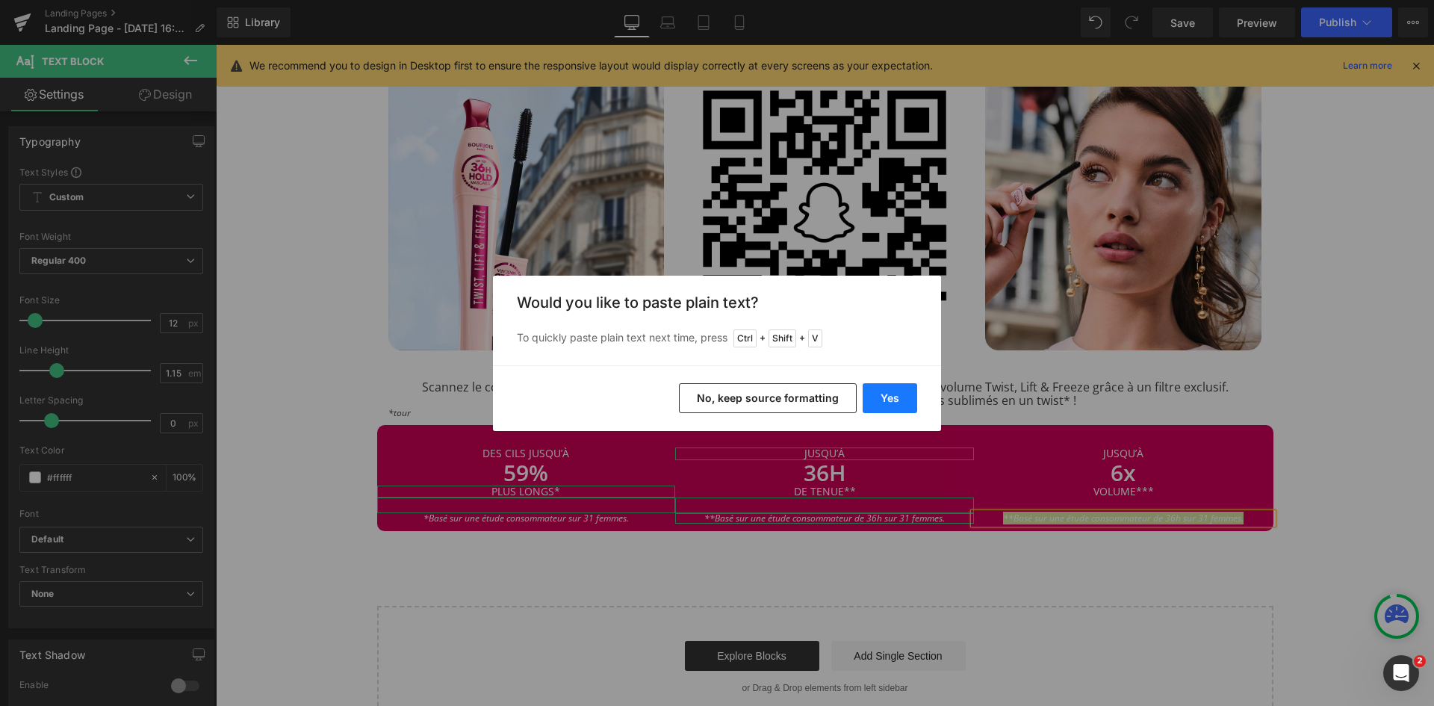
click at [910, 401] on button "Yes" at bounding box center [890, 398] width 55 height 30
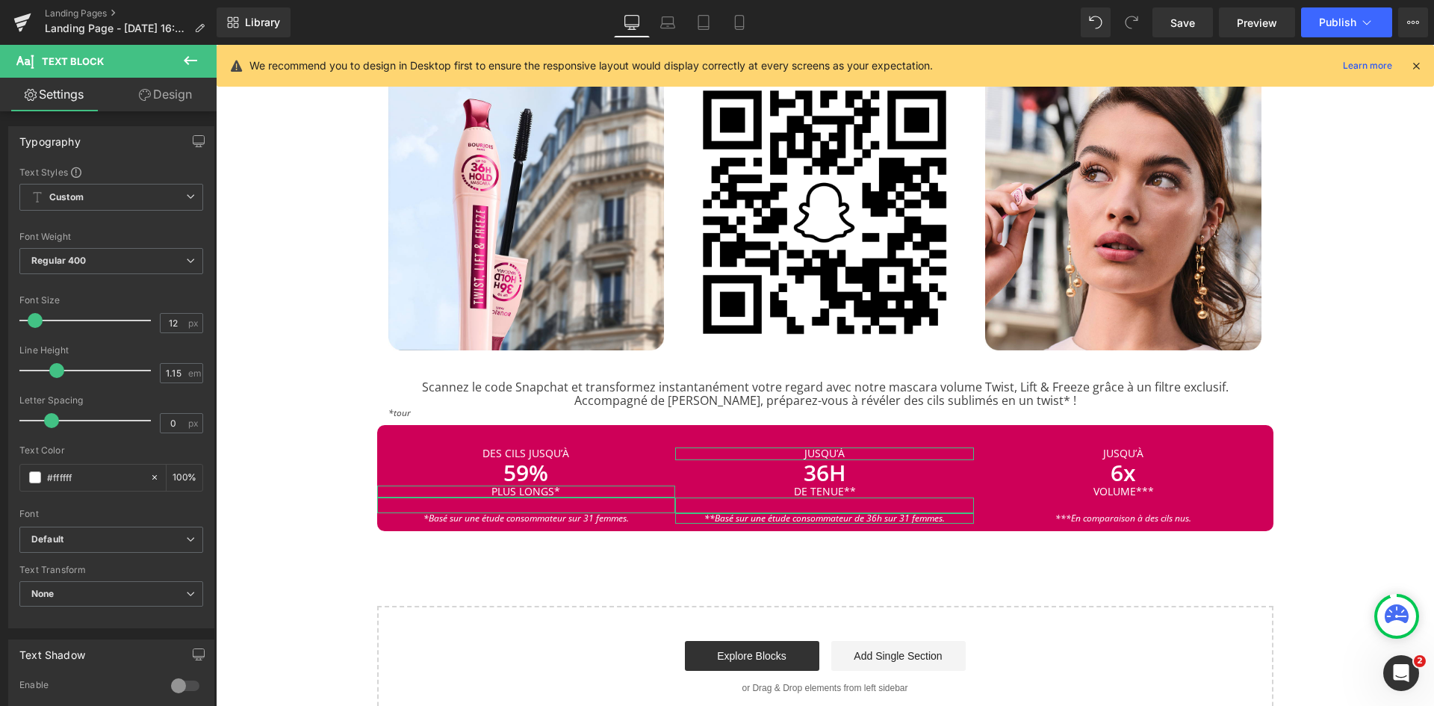
click at [1374, 440] on div "Image MASCARA TWIST, LIFT & FREEZE Heading Separator Rencontrez la nouvelle mas…" at bounding box center [825, 54] width 1218 height 1348
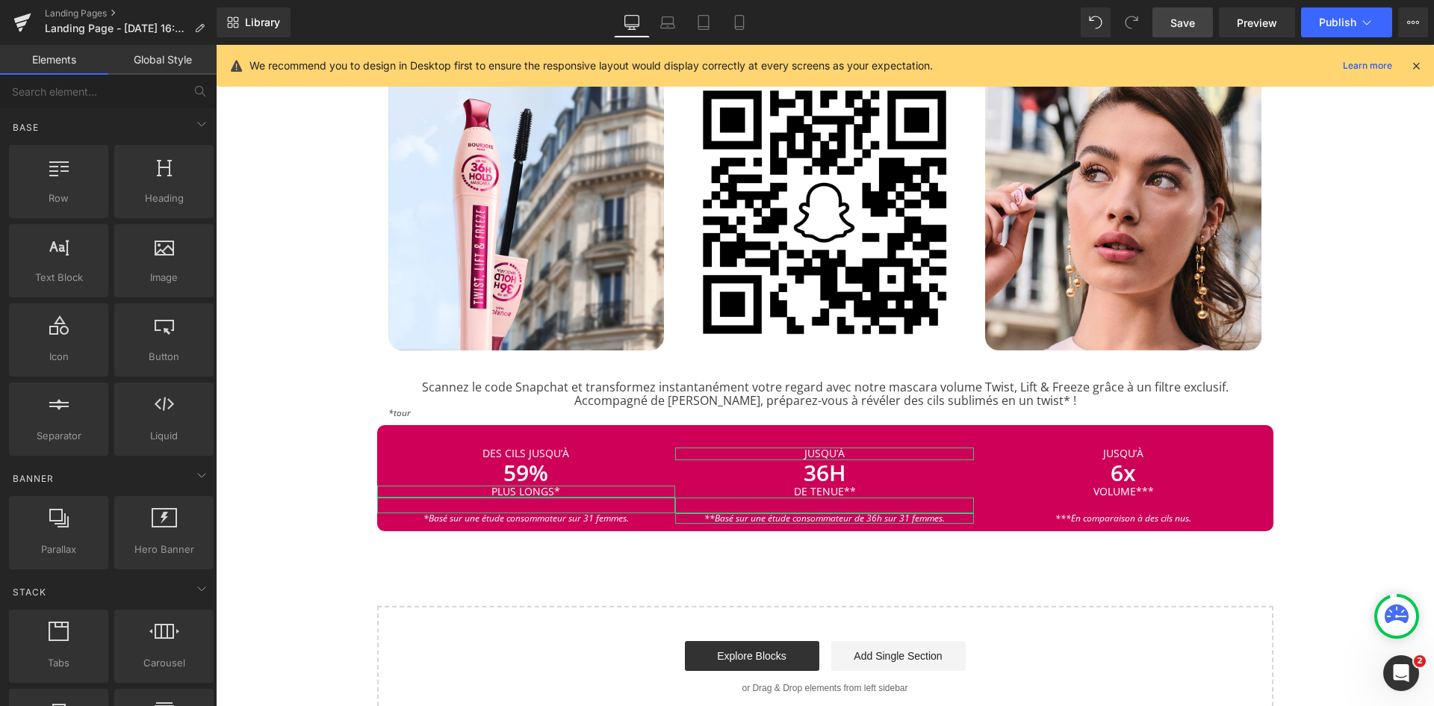
click at [1185, 22] on span "Save" at bounding box center [1183, 23] width 25 height 16
click at [1400, 447] on div "Image MASCARA TWIST, LIFT & FREEZE Heading Separator Rencontrez la nouvelle mas…" at bounding box center [825, 54] width 1218 height 1348
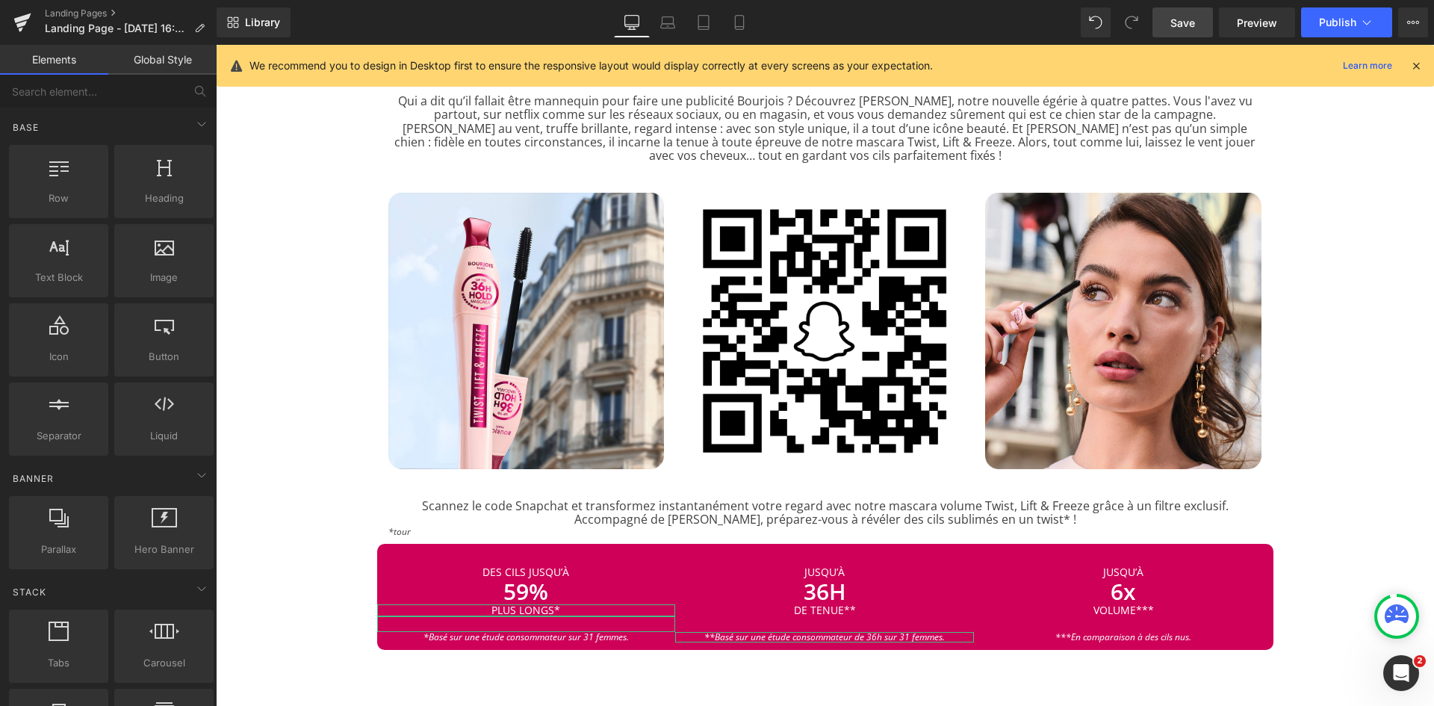
scroll to position [657, 0]
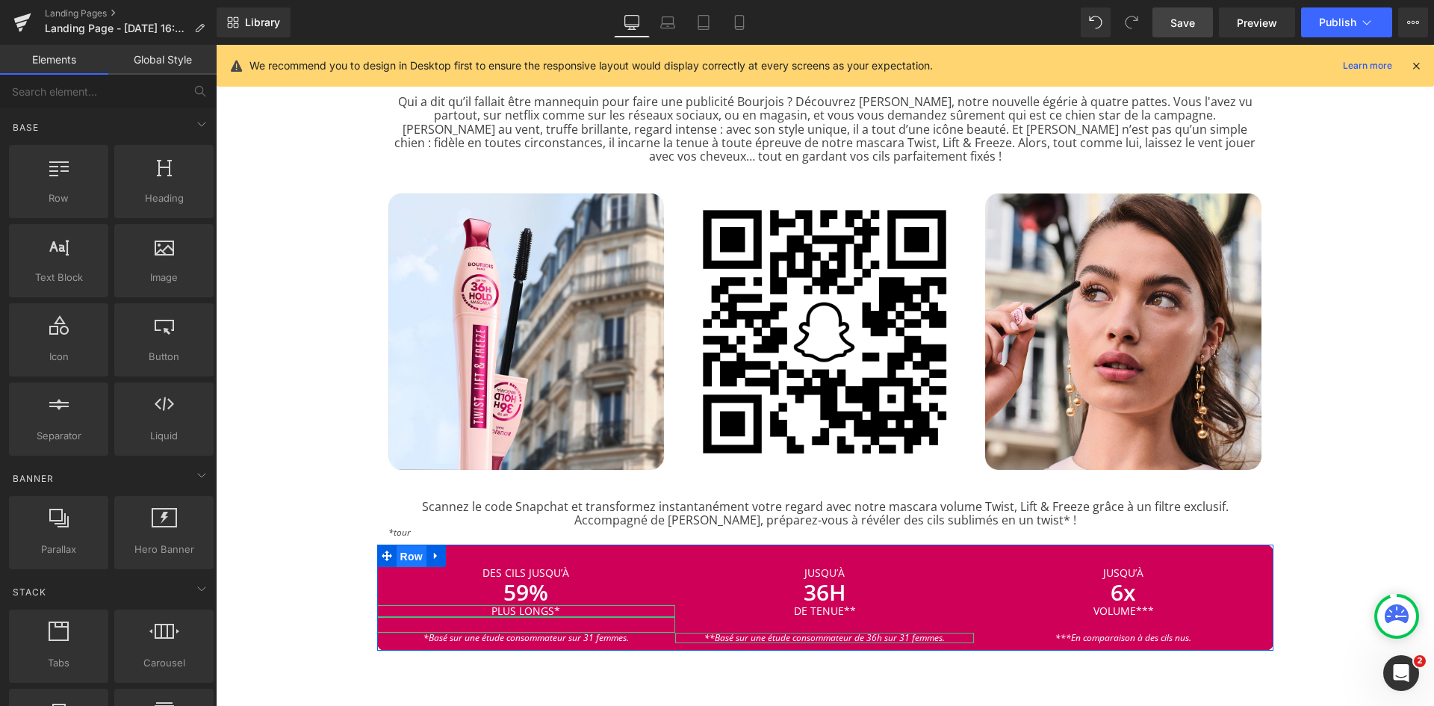
click at [406, 550] on span "Row" at bounding box center [412, 556] width 30 height 22
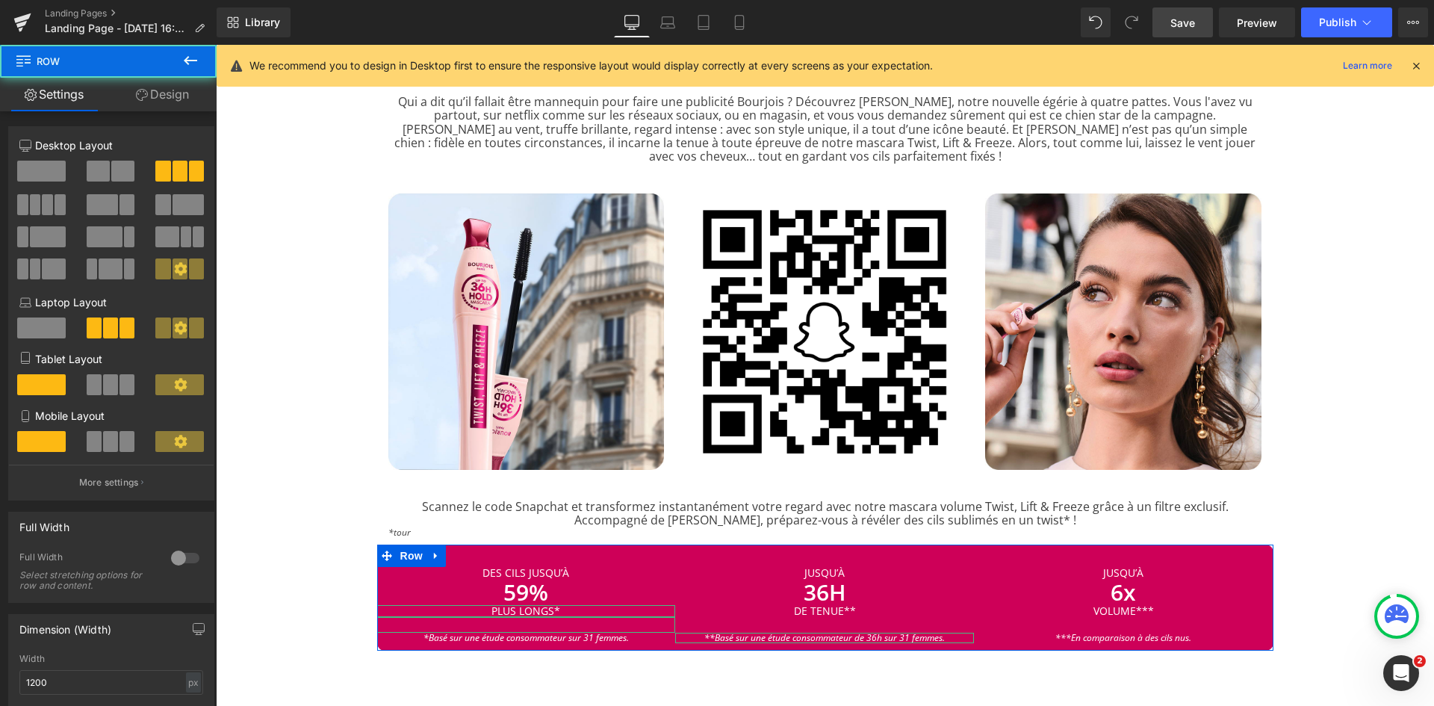
click at [173, 100] on link "Design" at bounding box center [162, 95] width 108 height 34
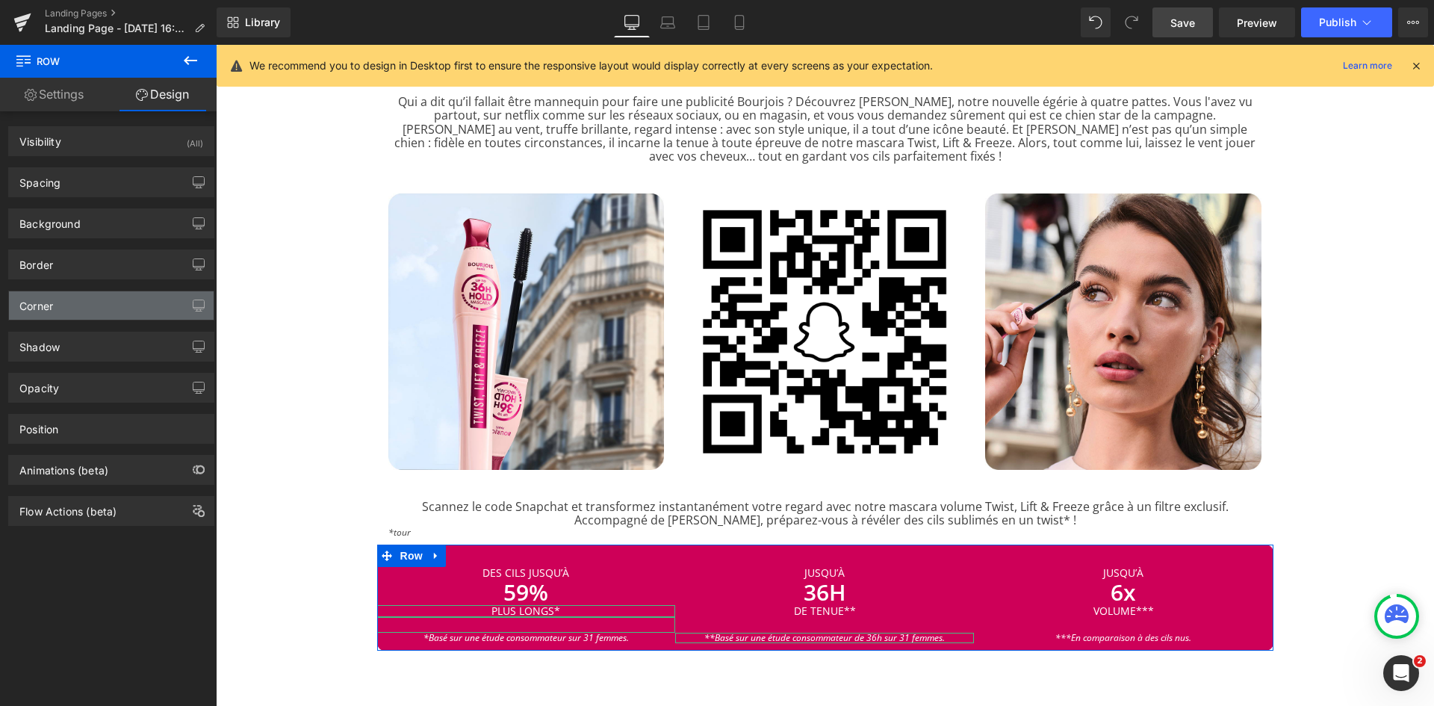
click at [104, 299] on div "Corner" at bounding box center [111, 305] width 205 height 28
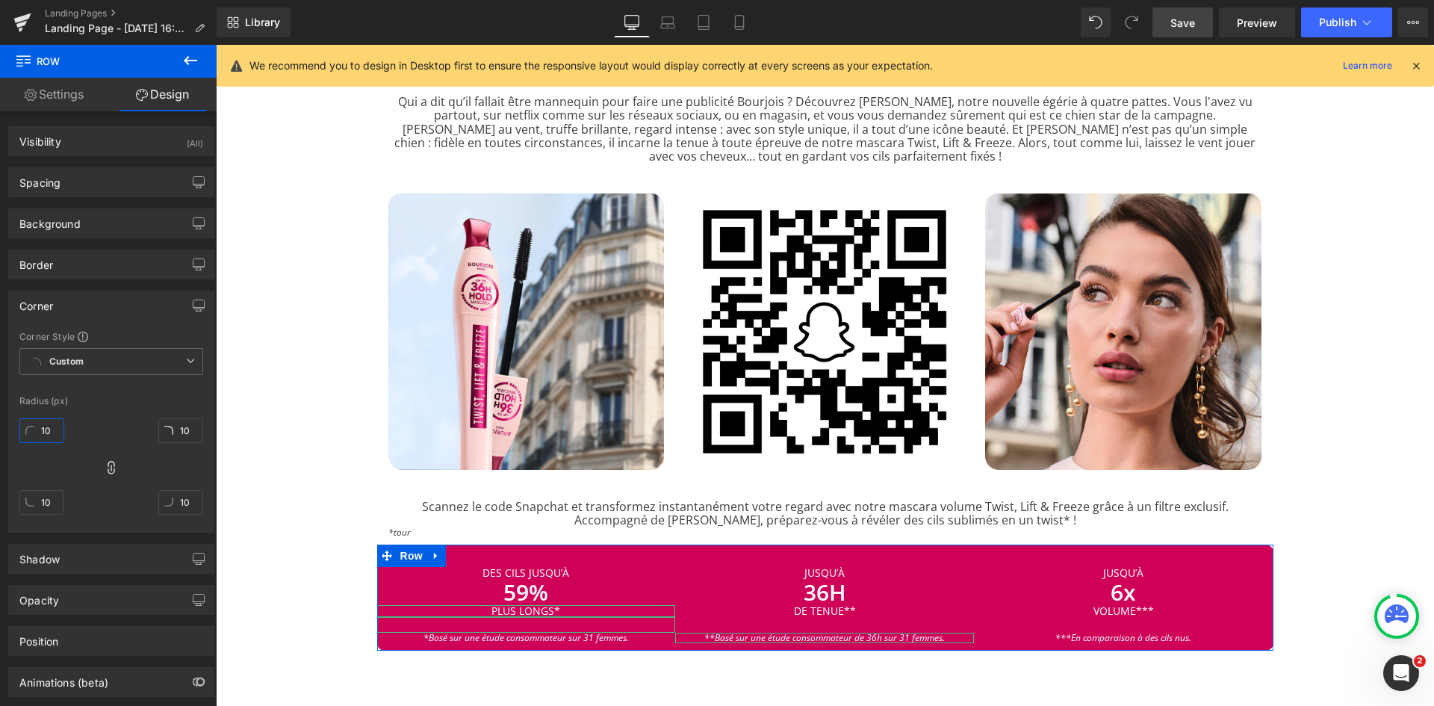
click at [58, 424] on input "10" at bounding box center [41, 430] width 45 height 25
type input "1"
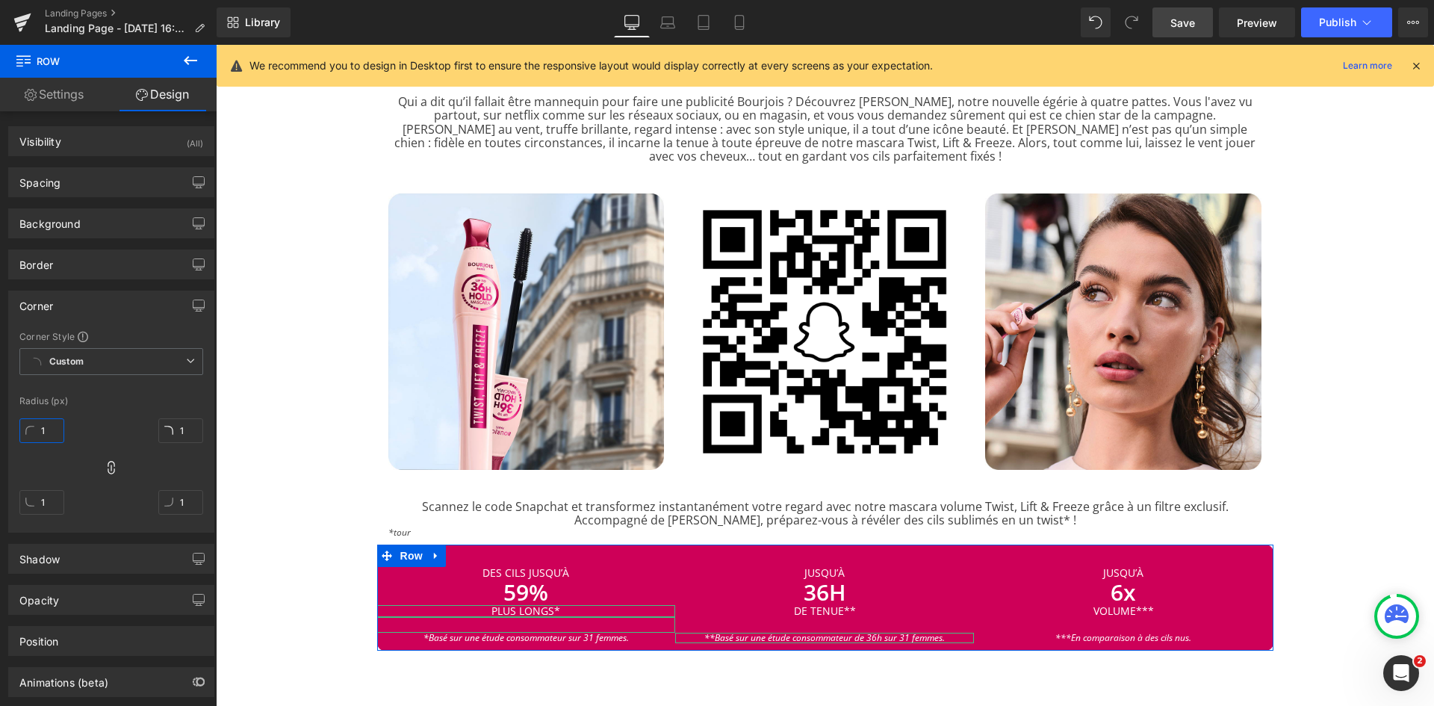
type input "15"
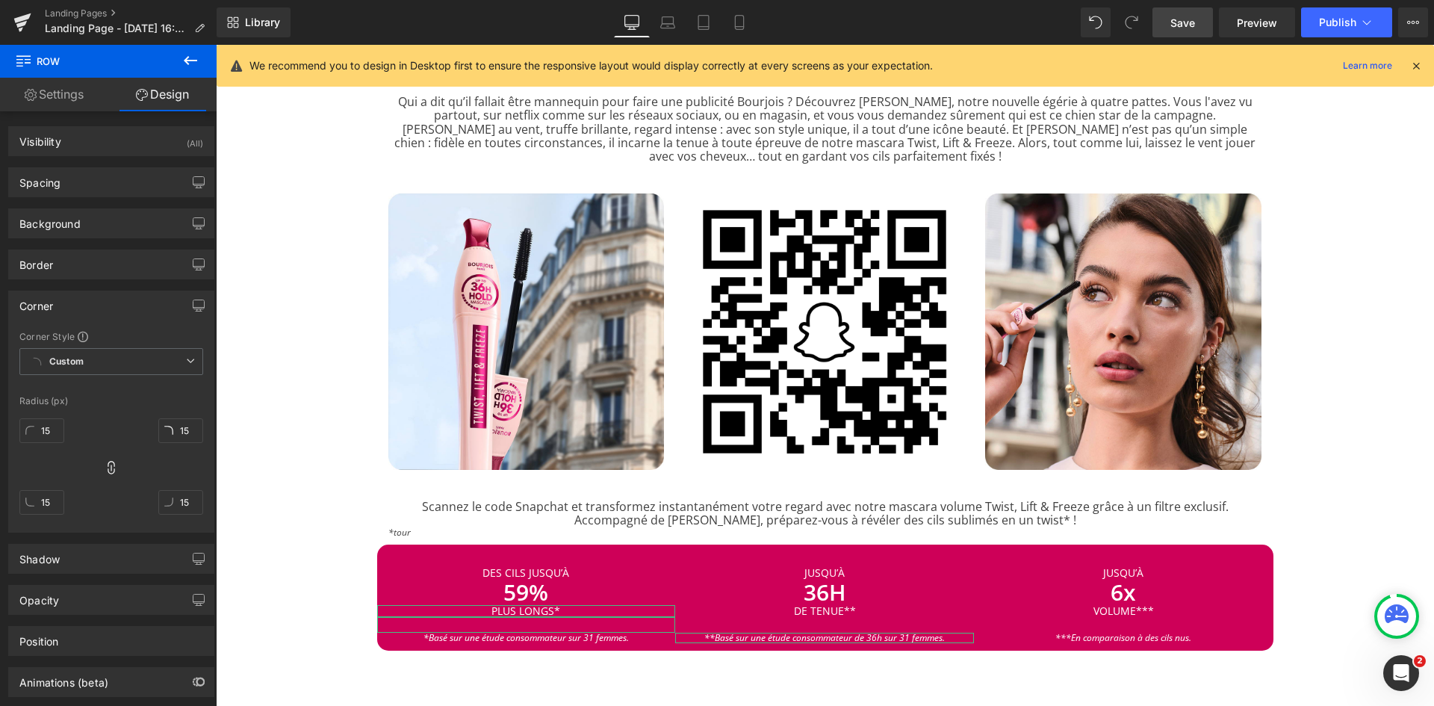
click at [308, 495] on div "Image MASCARA TWIST, LIFT & FREEZE Heading Separator Rencontrez la nouvelle mas…" at bounding box center [825, 174] width 1218 height 1348
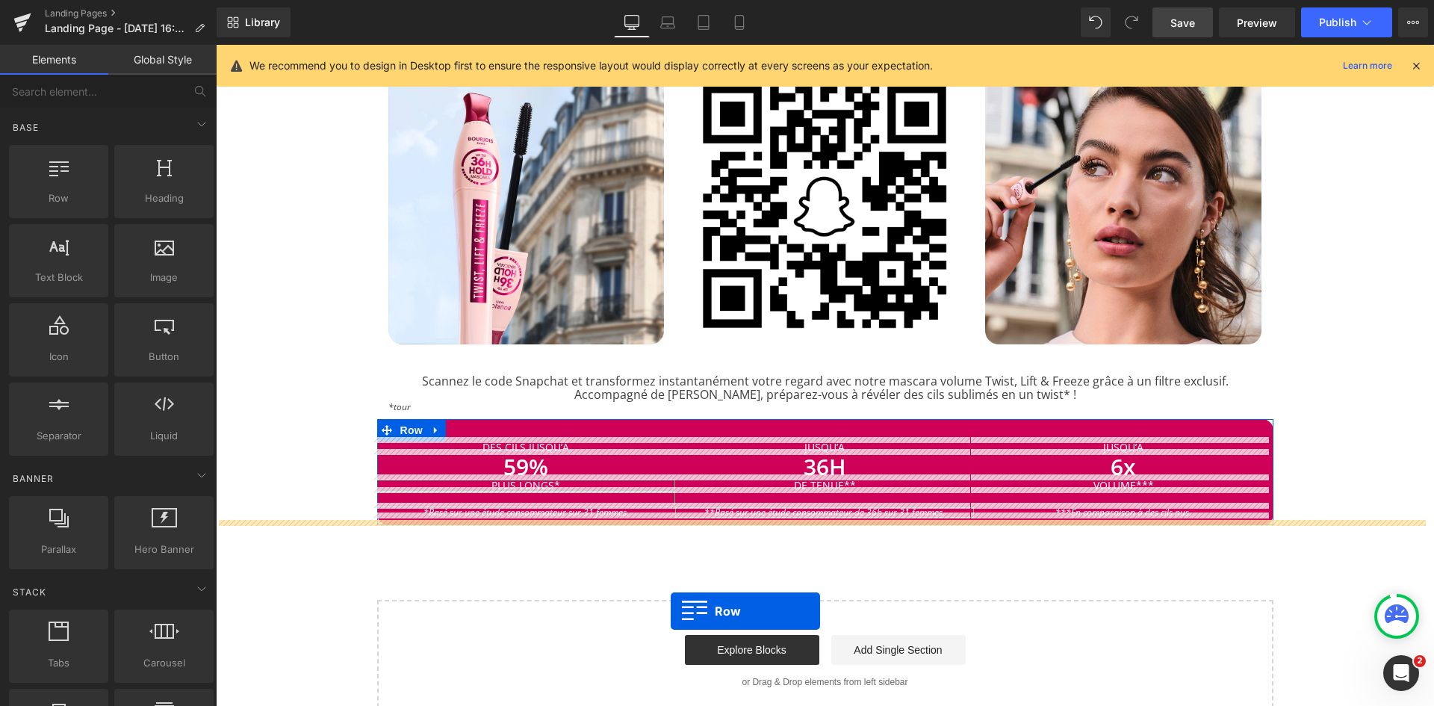
scroll to position [783, 0]
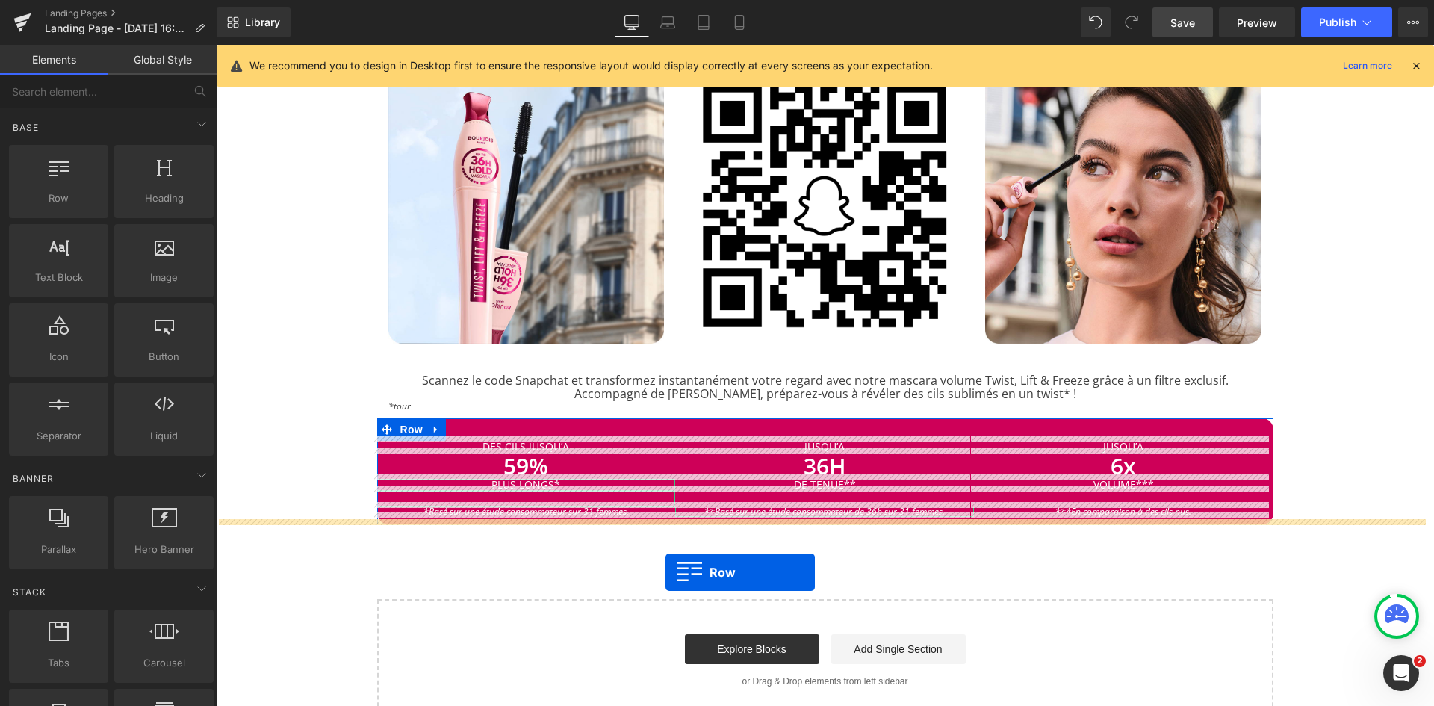
drag, startPoint x: 264, startPoint y: 223, endPoint x: 666, endPoint y: 574, distance: 533.2
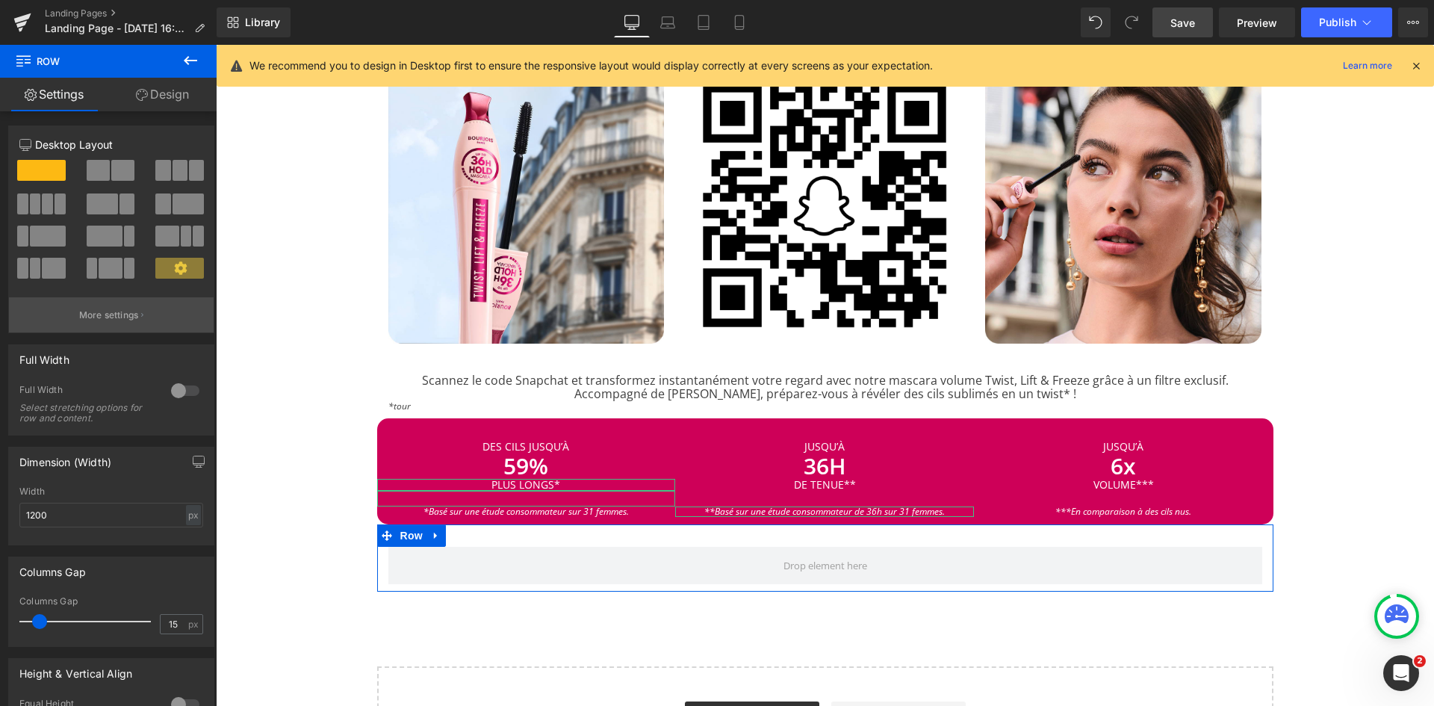
scroll to position [0, 0]
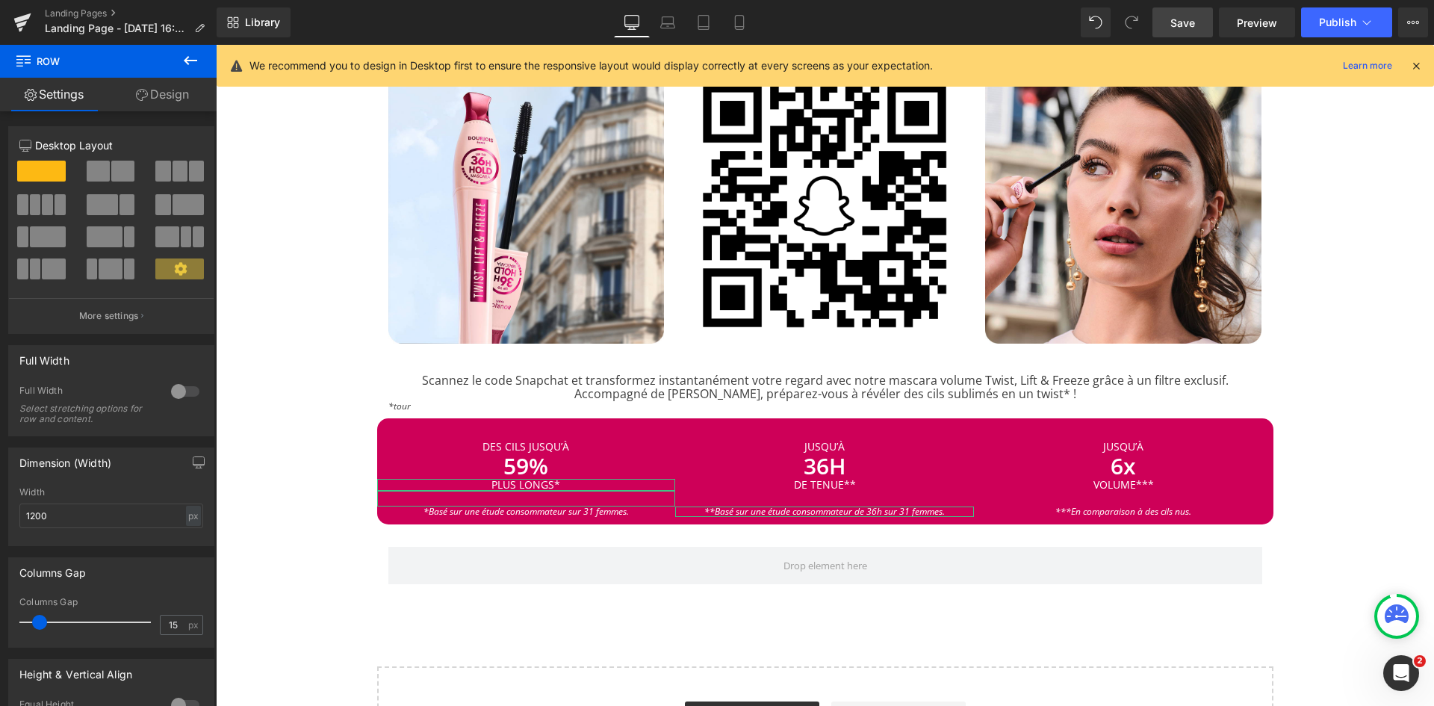
click at [187, 56] on icon at bounding box center [191, 61] width 18 height 18
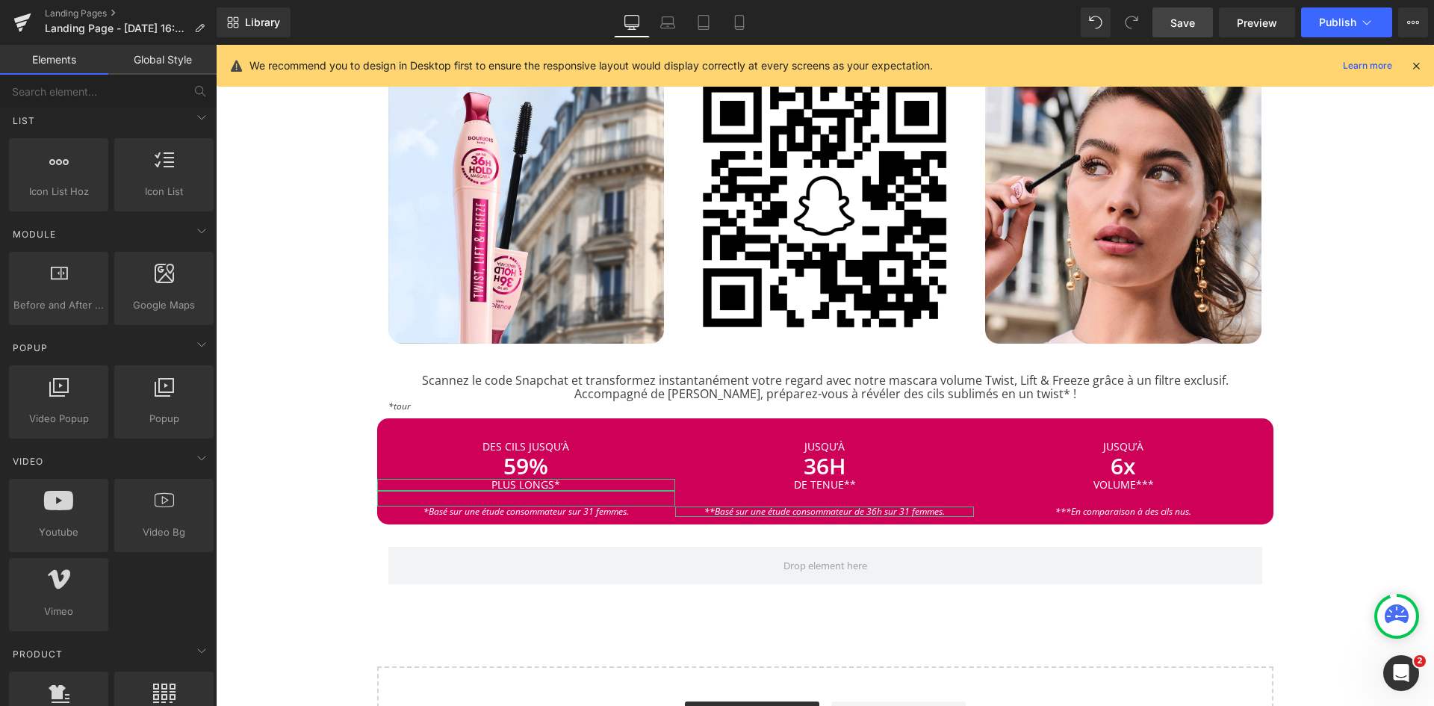
scroll to position [665, 0]
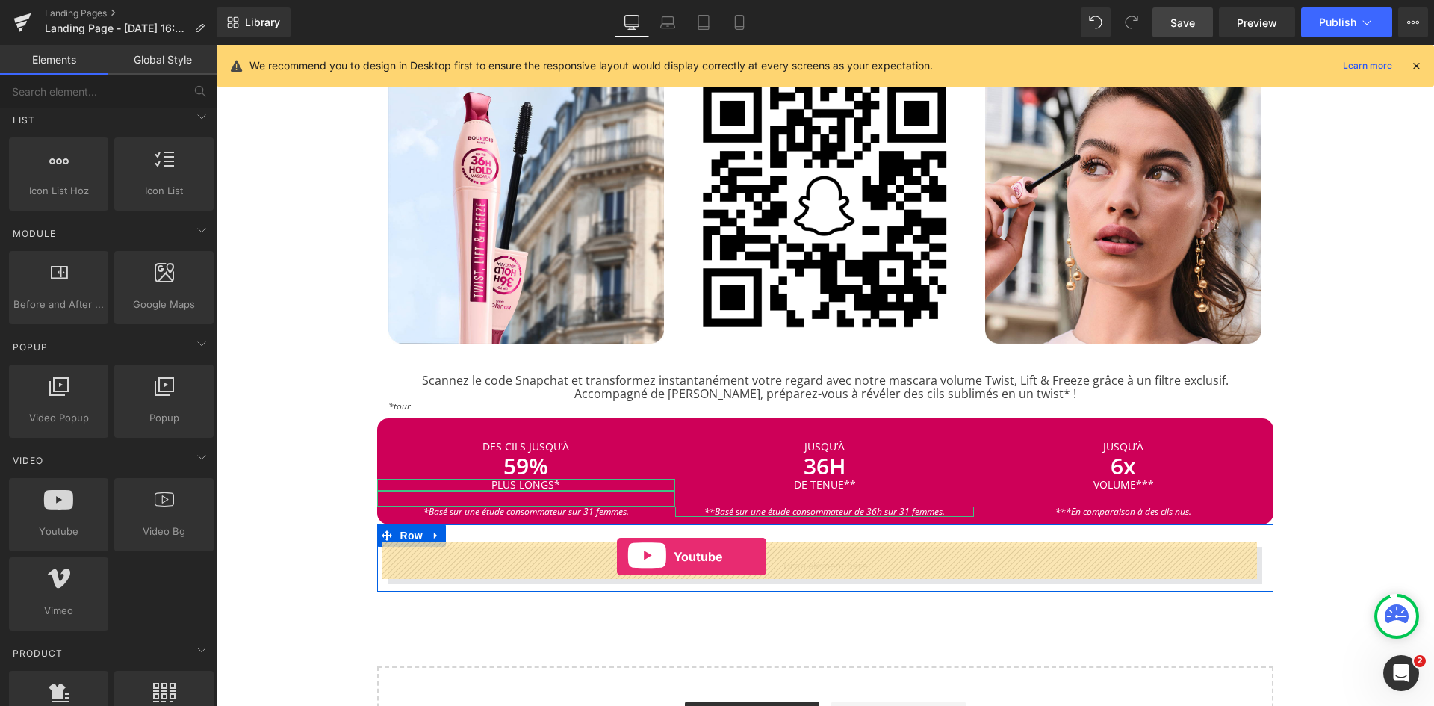
drag, startPoint x: 291, startPoint y: 545, endPoint x: 617, endPoint y: 555, distance: 325.9
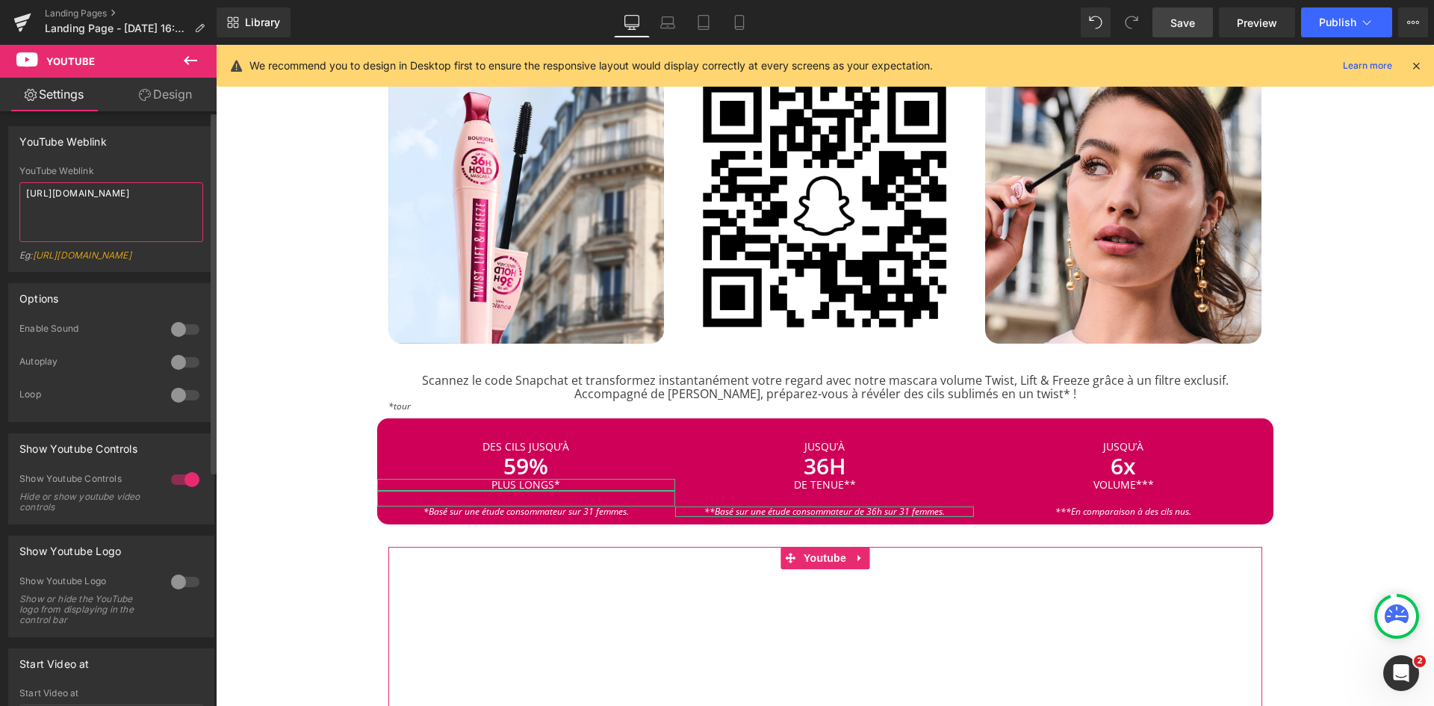
click at [106, 214] on textarea "[URL][DOMAIN_NAME]" at bounding box center [111, 212] width 184 height 60
paste textarea "[DOMAIN_NAME][URL]"
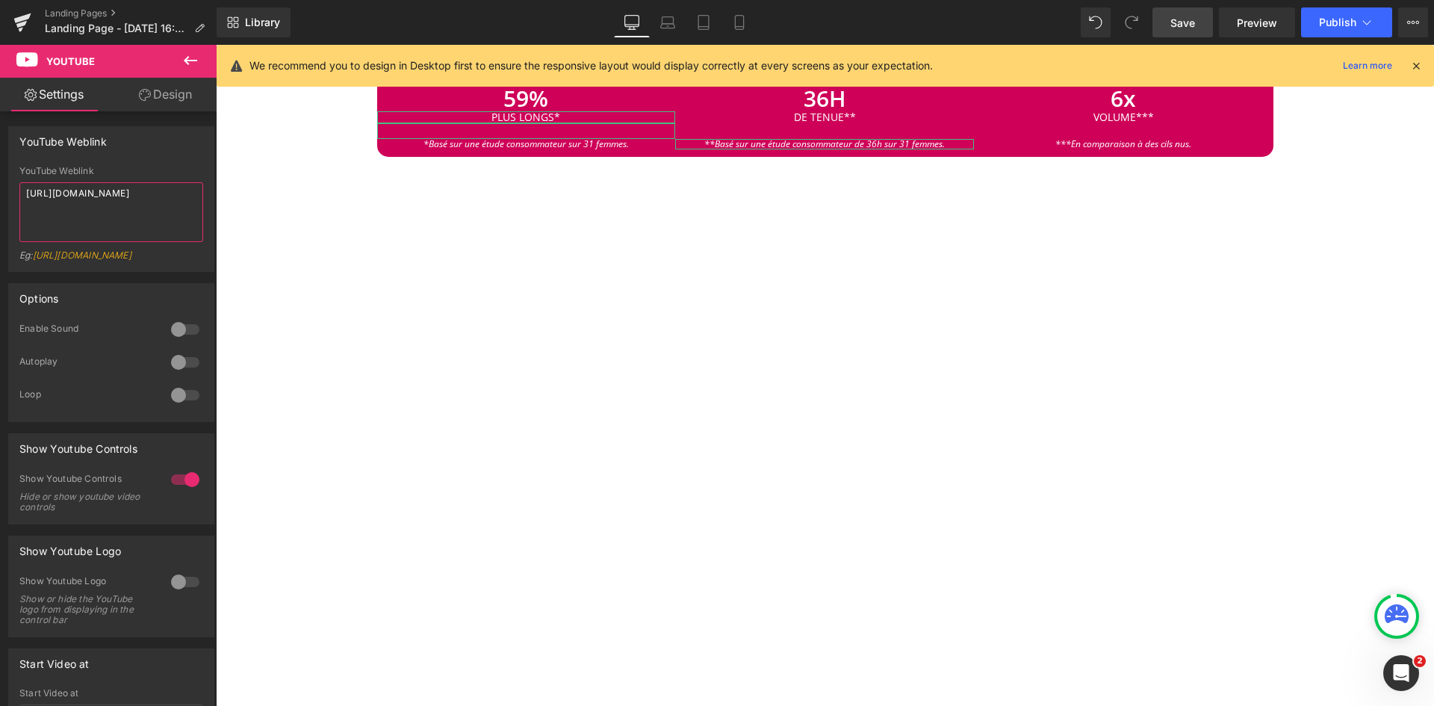
scroll to position [1150, 0]
type textarea "[URL][DOMAIN_NAME]"
click at [190, 67] on icon at bounding box center [191, 61] width 18 height 18
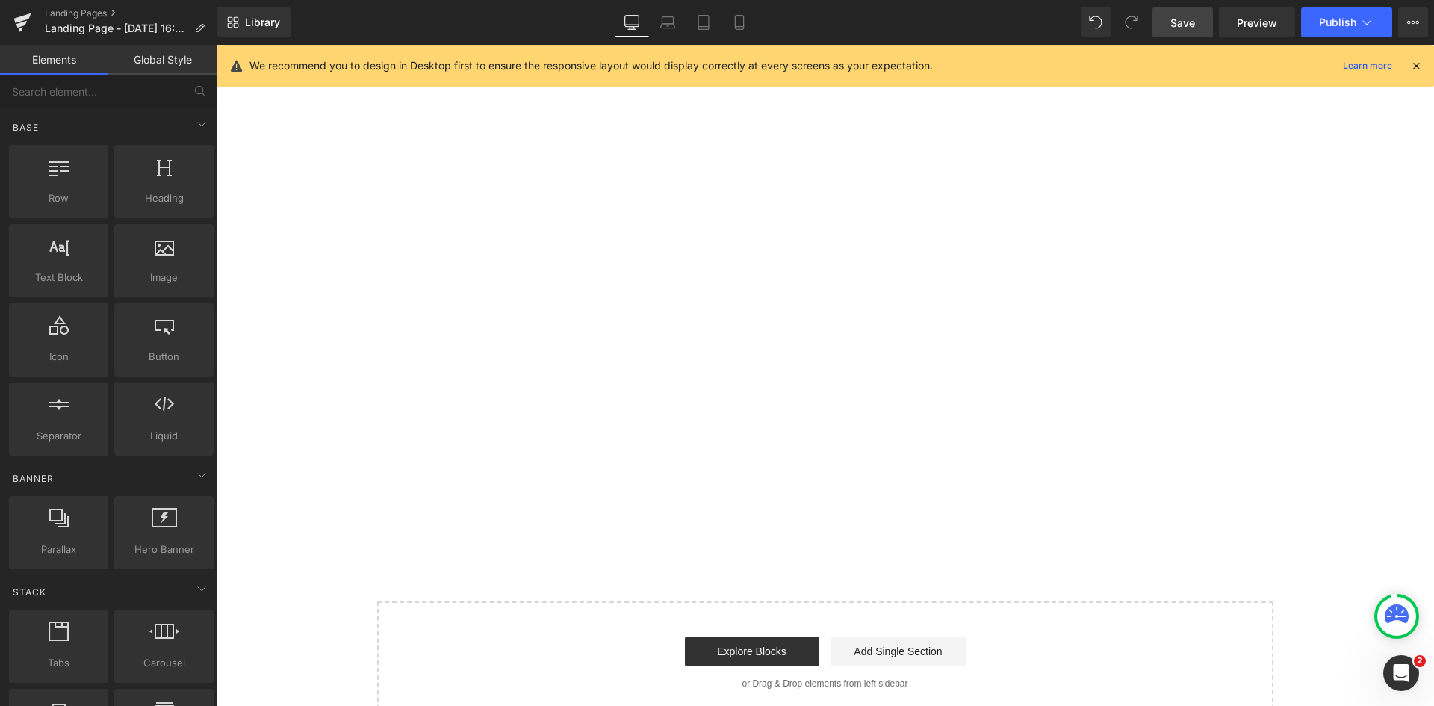
scroll to position [1304, 0]
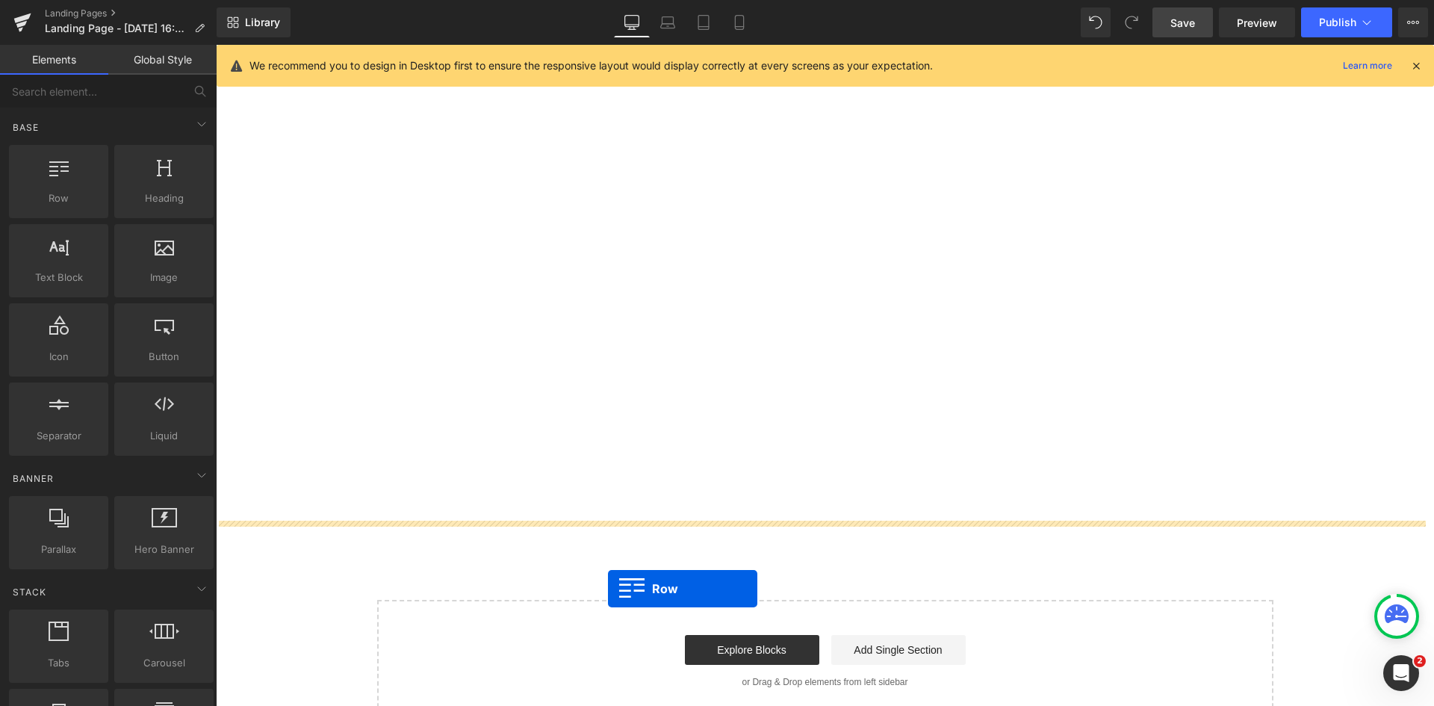
drag, startPoint x: 272, startPoint y: 239, endPoint x: 609, endPoint y: 585, distance: 482.8
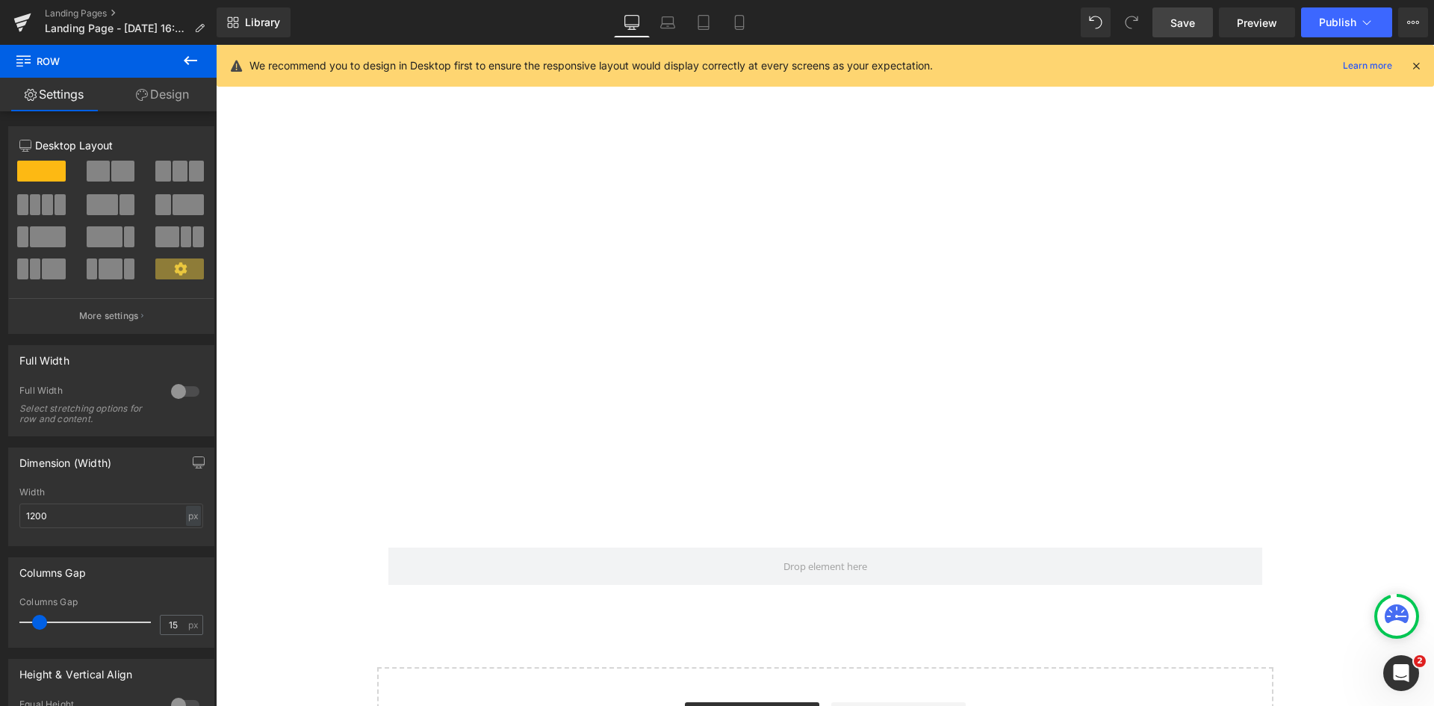
click at [188, 69] on icon at bounding box center [191, 61] width 18 height 18
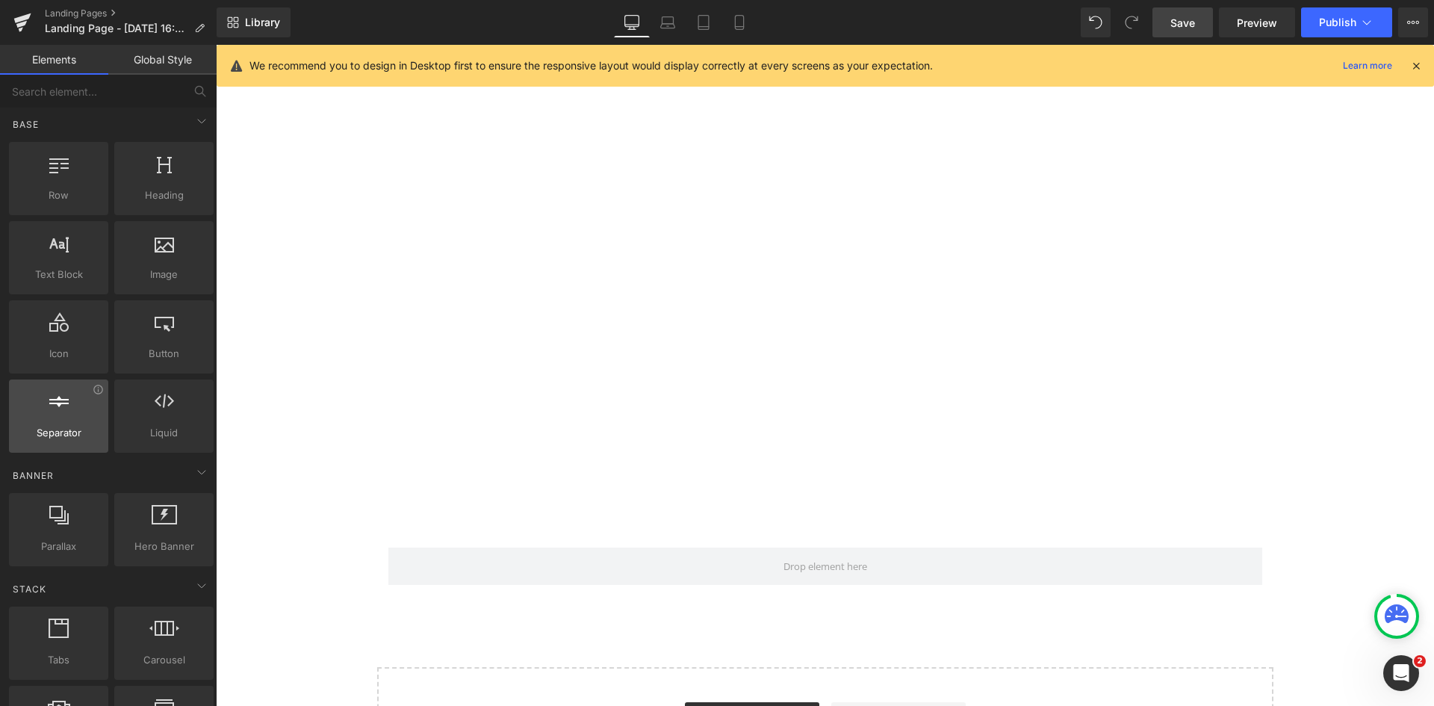
scroll to position [4, 0]
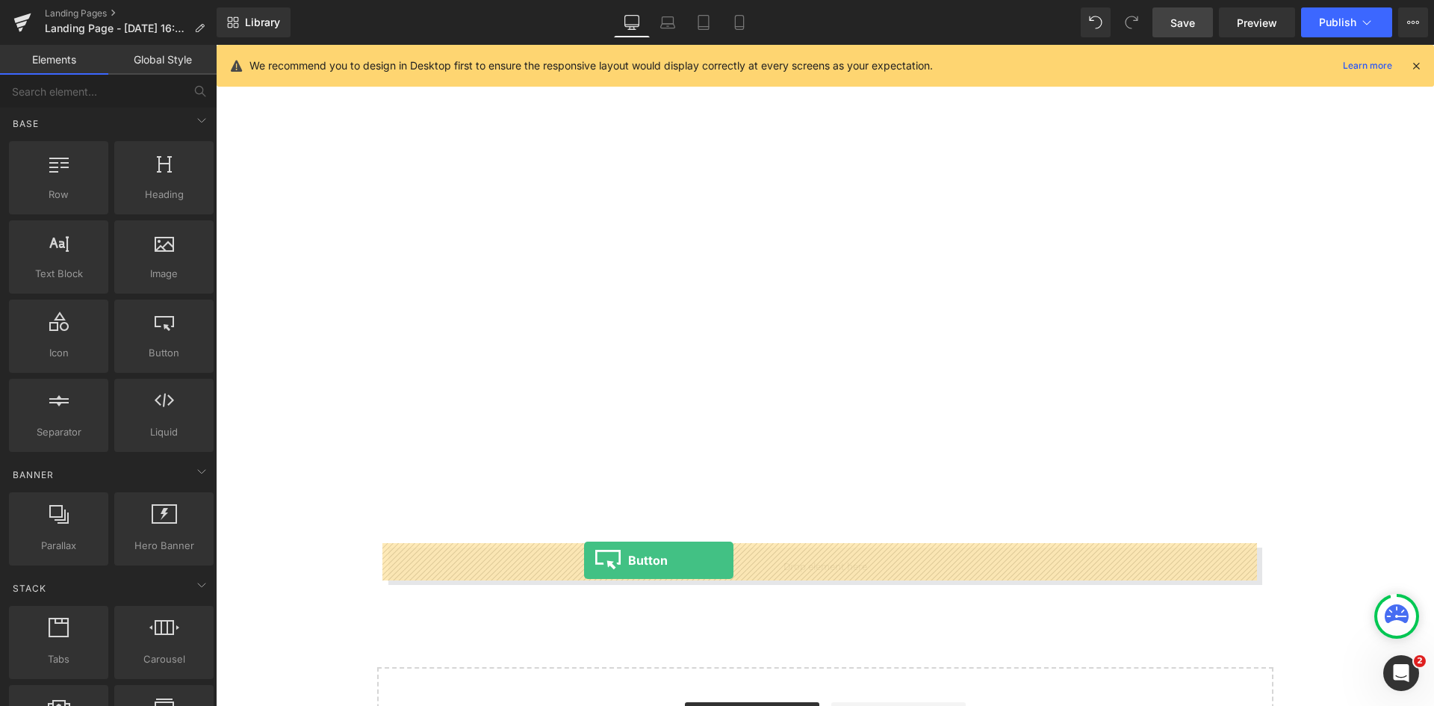
drag, startPoint x: 371, startPoint y: 398, endPoint x: 584, endPoint y: 560, distance: 267.6
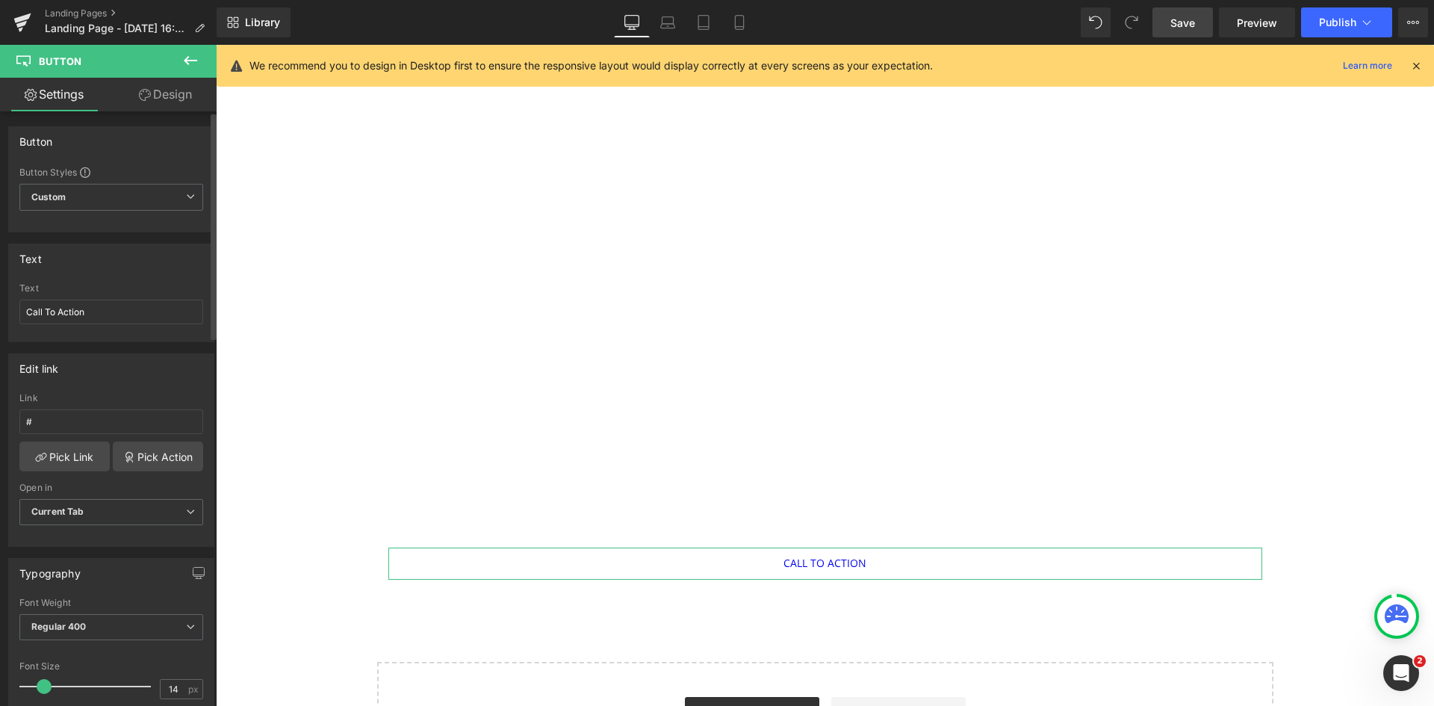
click at [140, 298] on div "Text Call To Action" at bounding box center [111, 312] width 184 height 58
click at [95, 320] on input "Call To Action" at bounding box center [111, 312] width 184 height 25
type input "ACHETER"
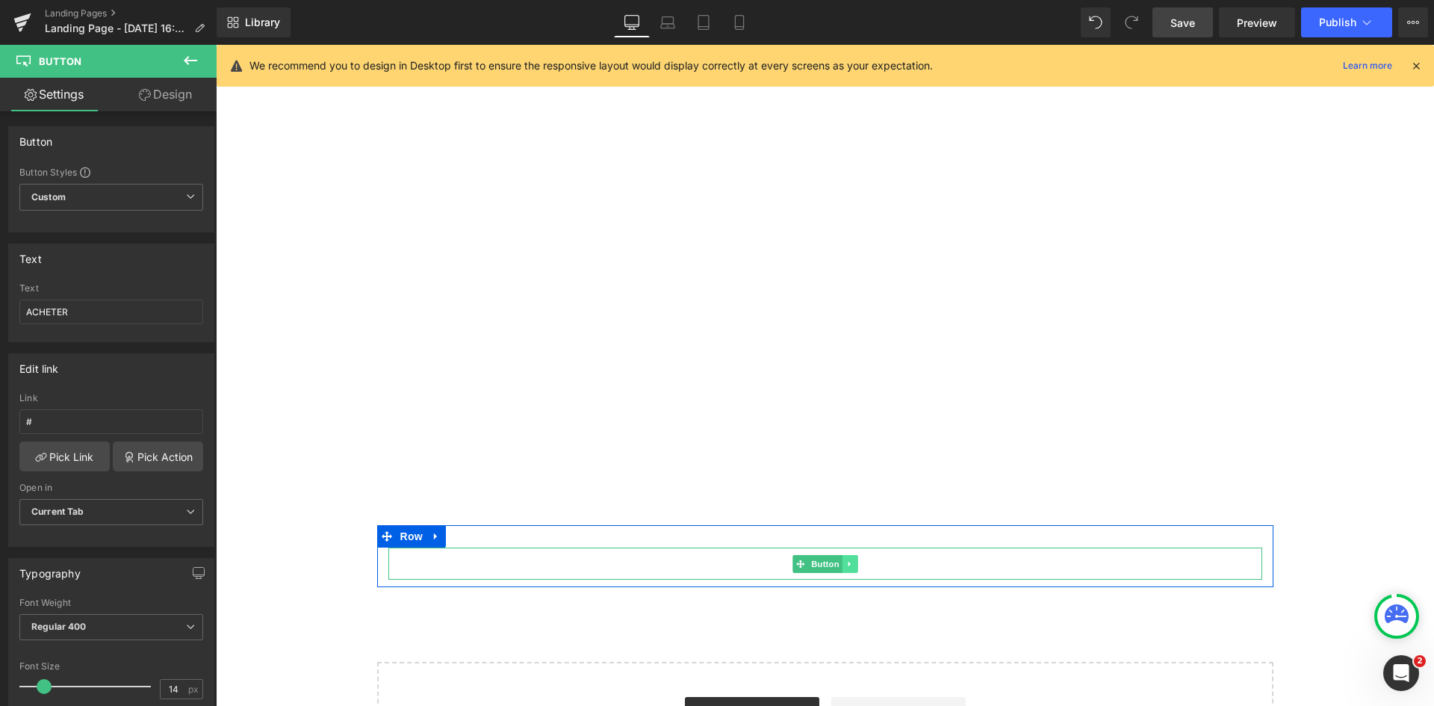
click at [848, 563] on icon at bounding box center [850, 564] width 8 height 9
click at [853, 562] on icon at bounding box center [857, 564] width 8 height 8
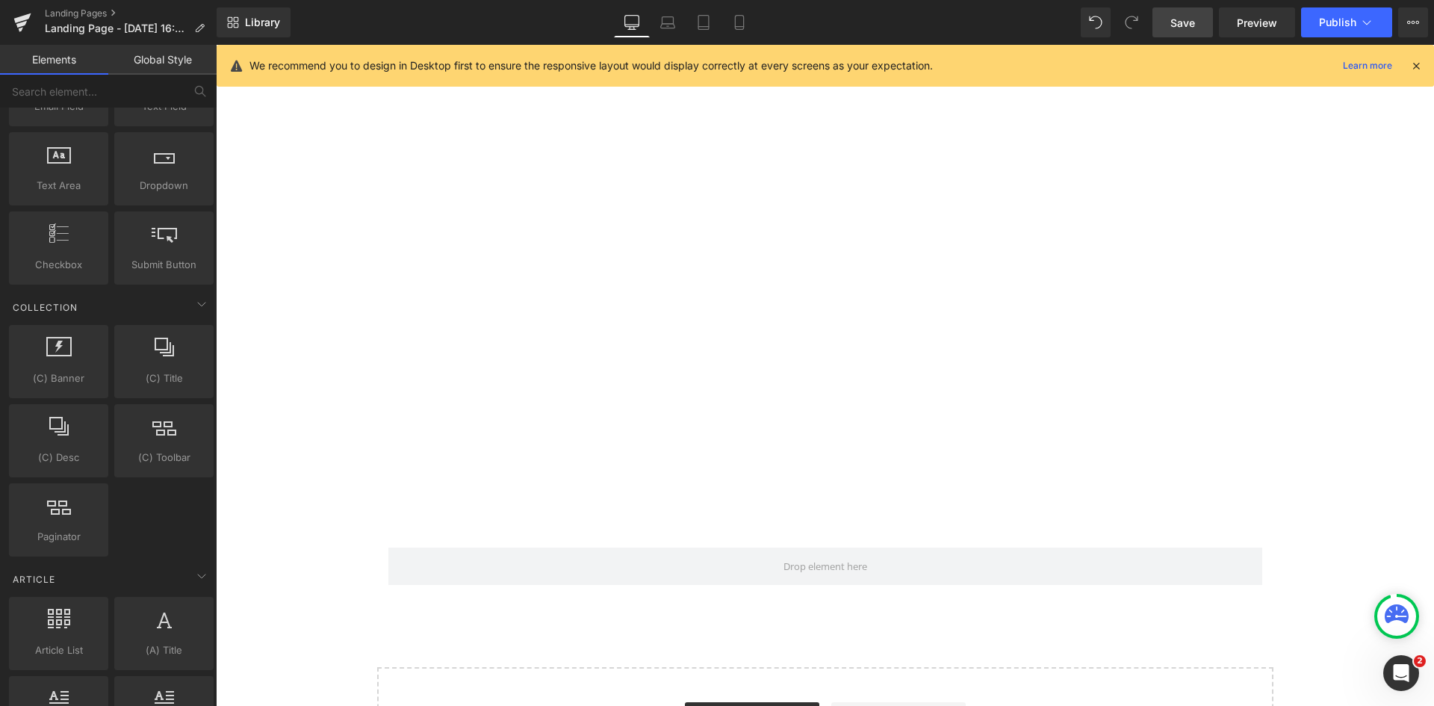
scroll to position [2617, 0]
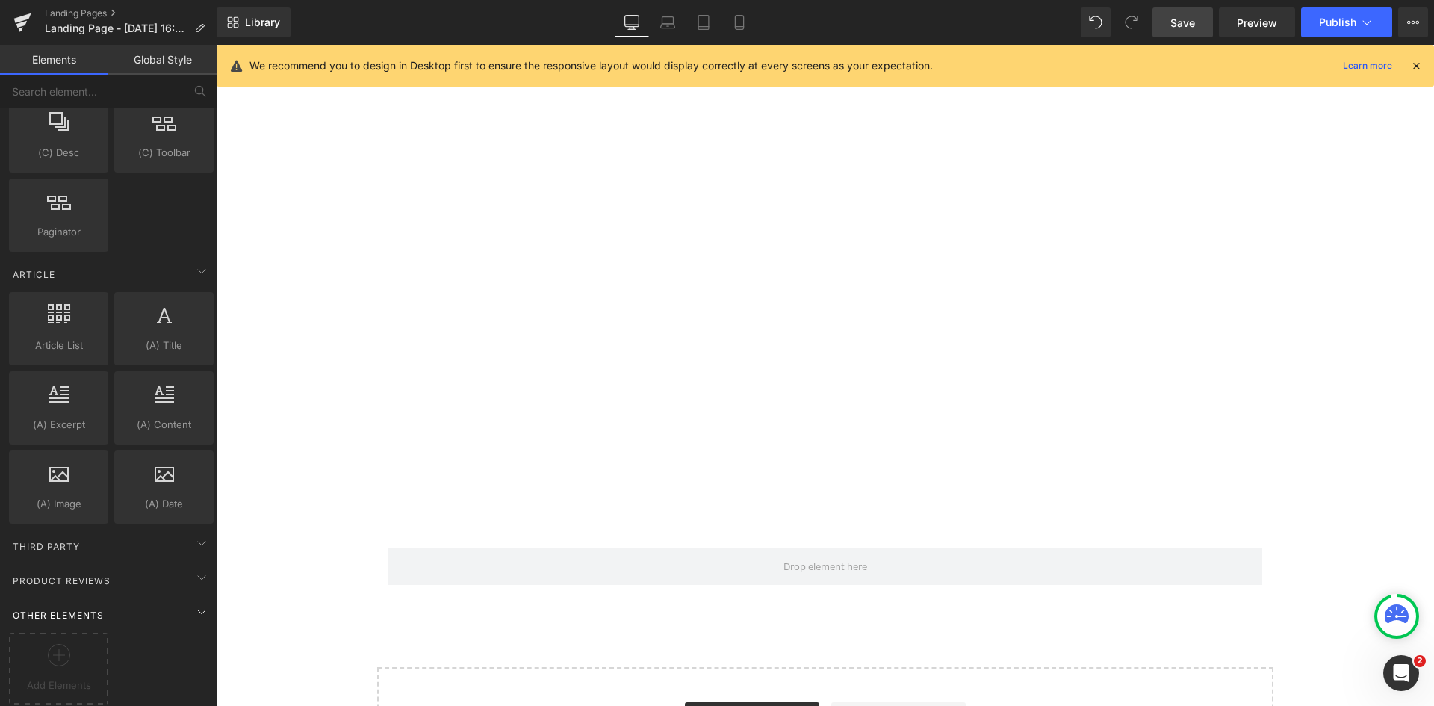
click at [77, 608] on span "Other Elements" at bounding box center [58, 615] width 94 height 14
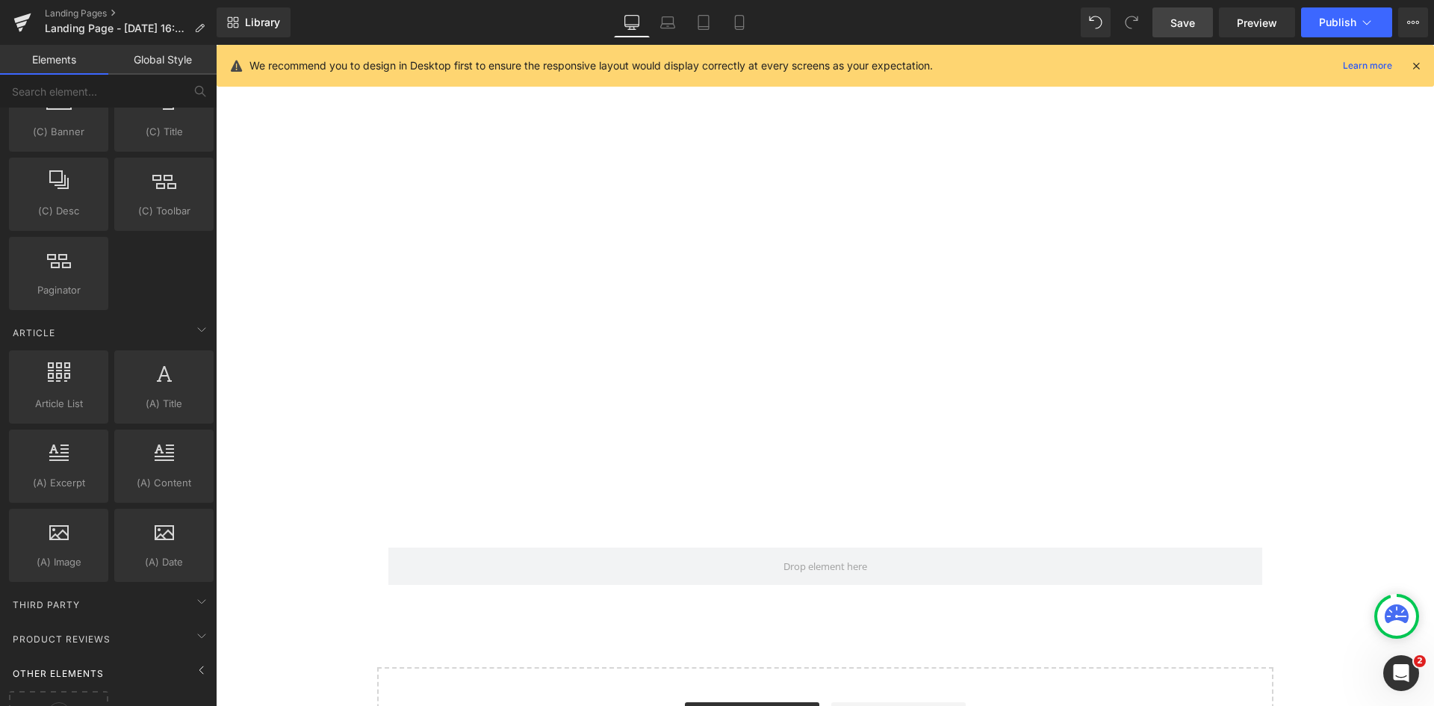
scroll to position [2540, 0]
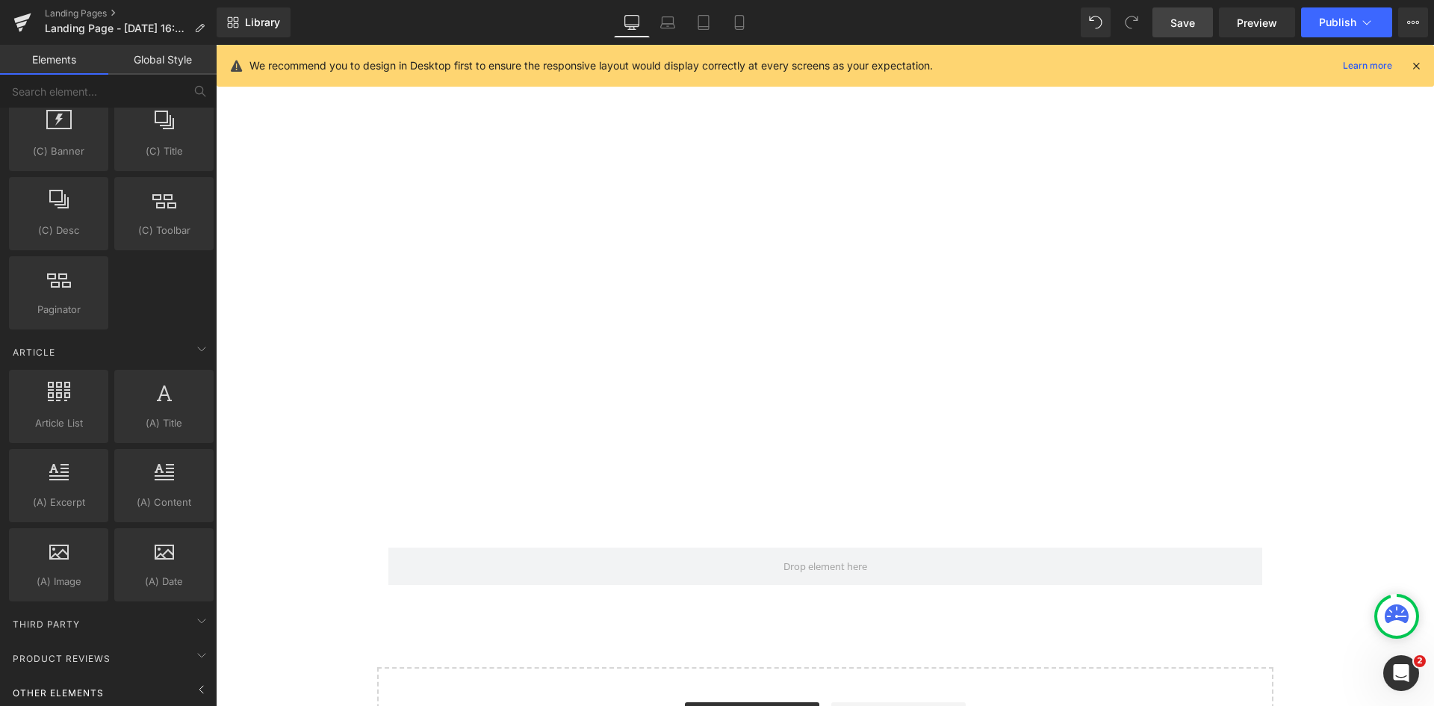
click at [101, 686] on span "Other Elements" at bounding box center [58, 693] width 94 height 14
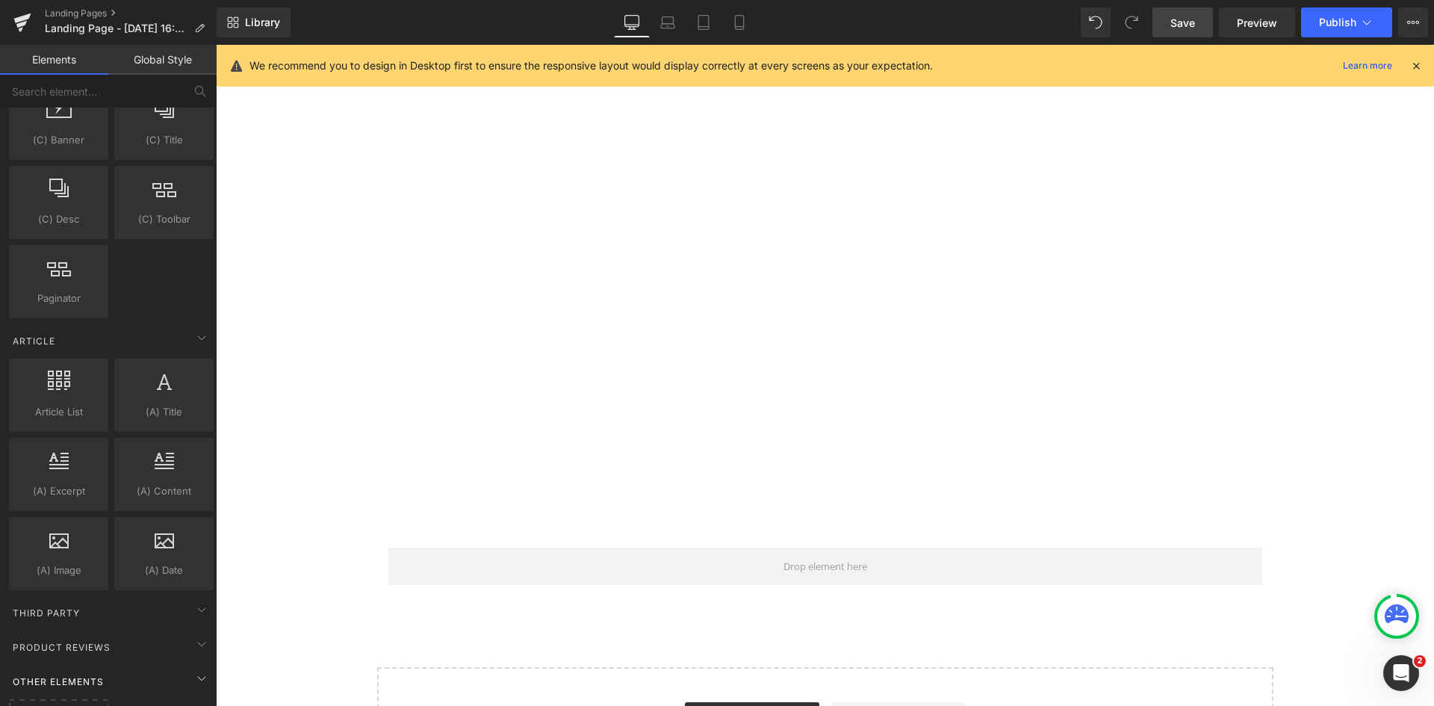
scroll to position [2617, 0]
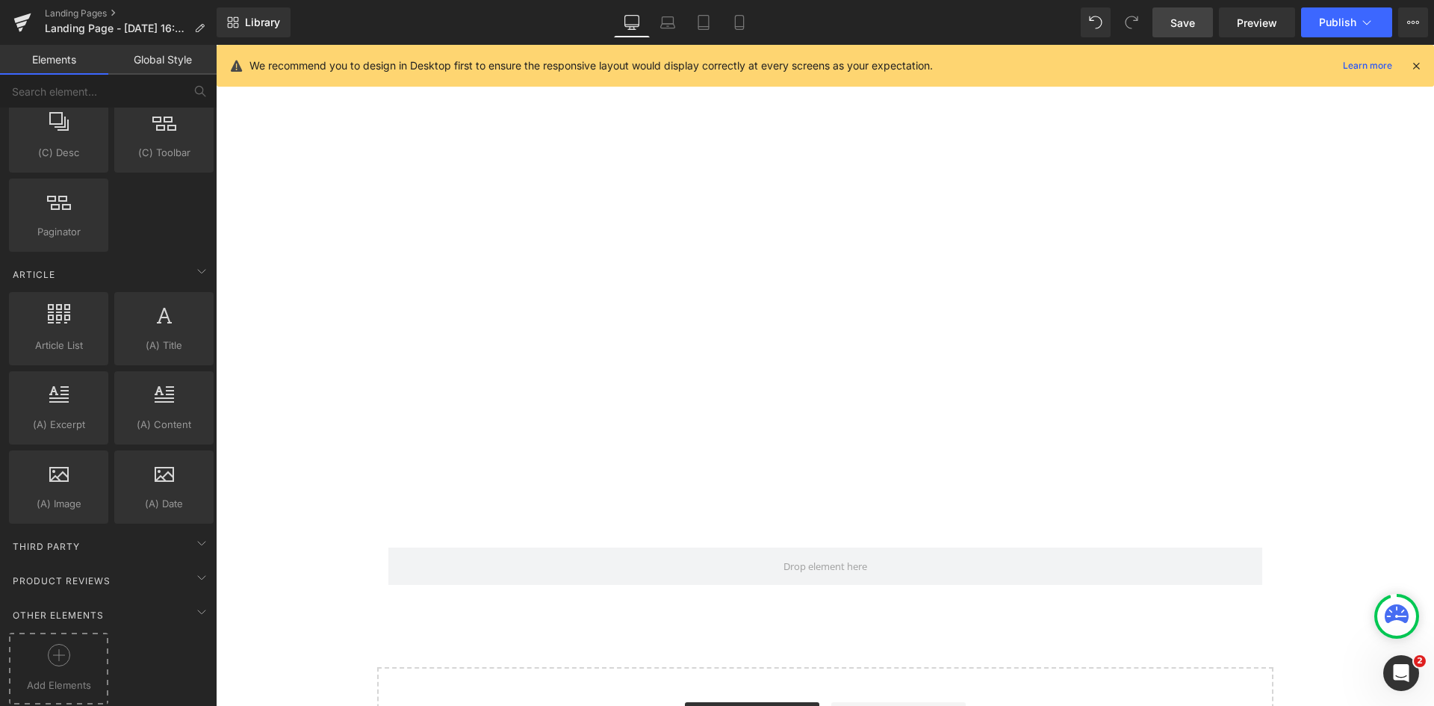
click at [67, 678] on span "Add Elements" at bounding box center [59, 686] width 92 height 16
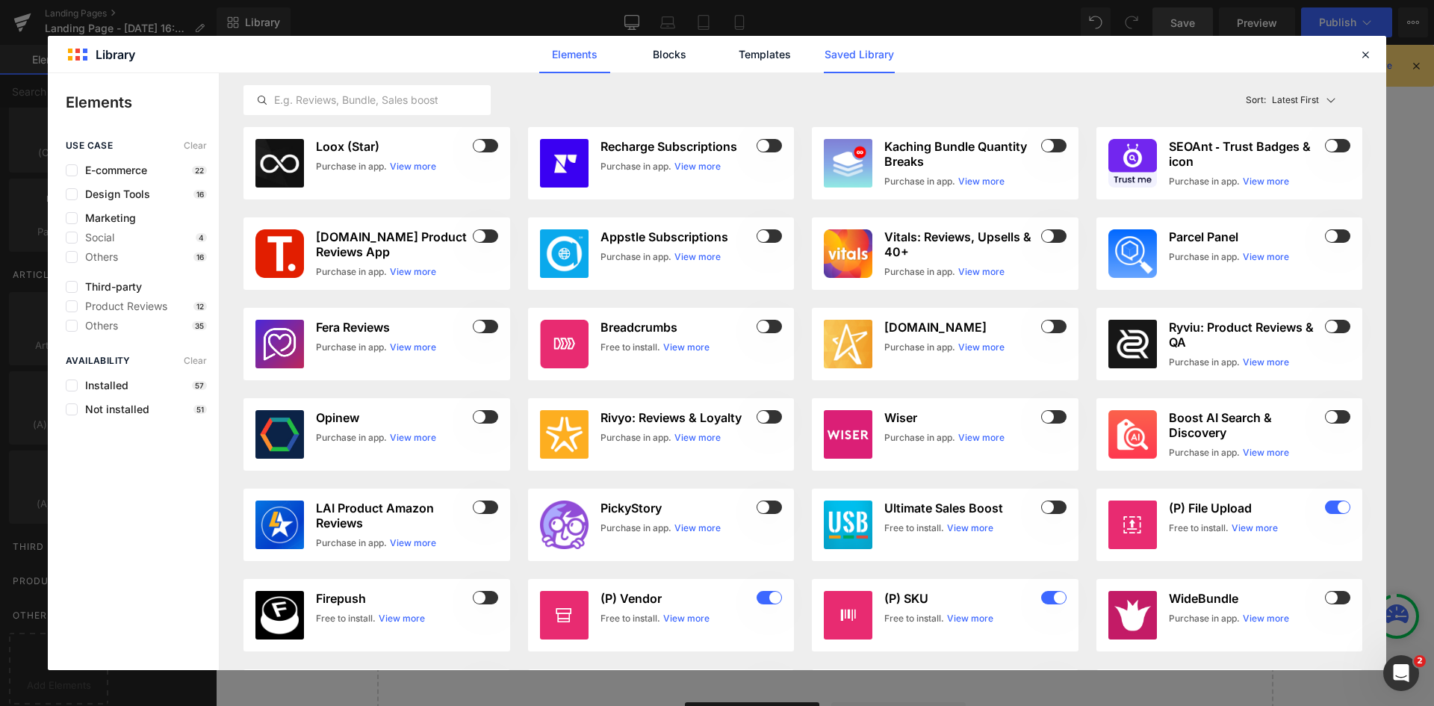
click at [852, 52] on link "Saved Library" at bounding box center [859, 54] width 71 height 37
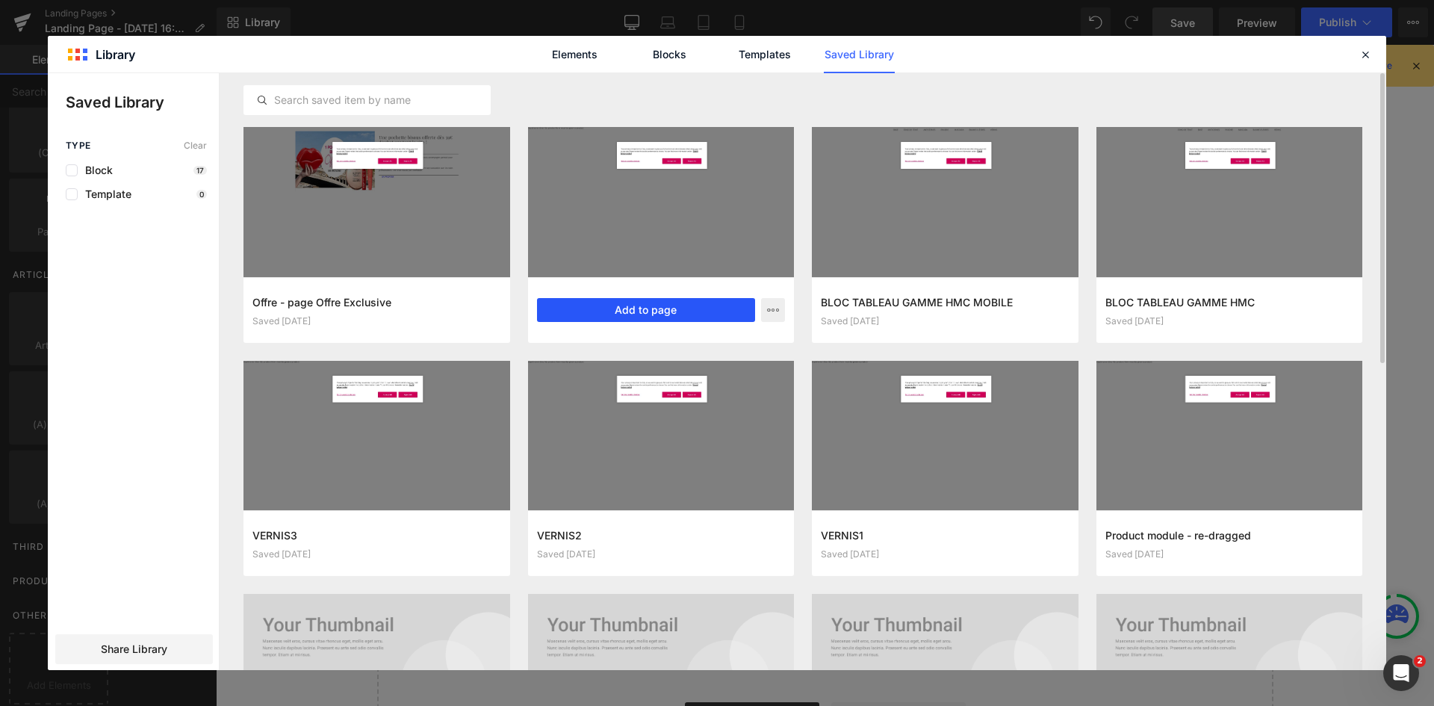
click at [641, 314] on button "Add to page" at bounding box center [646, 310] width 219 height 24
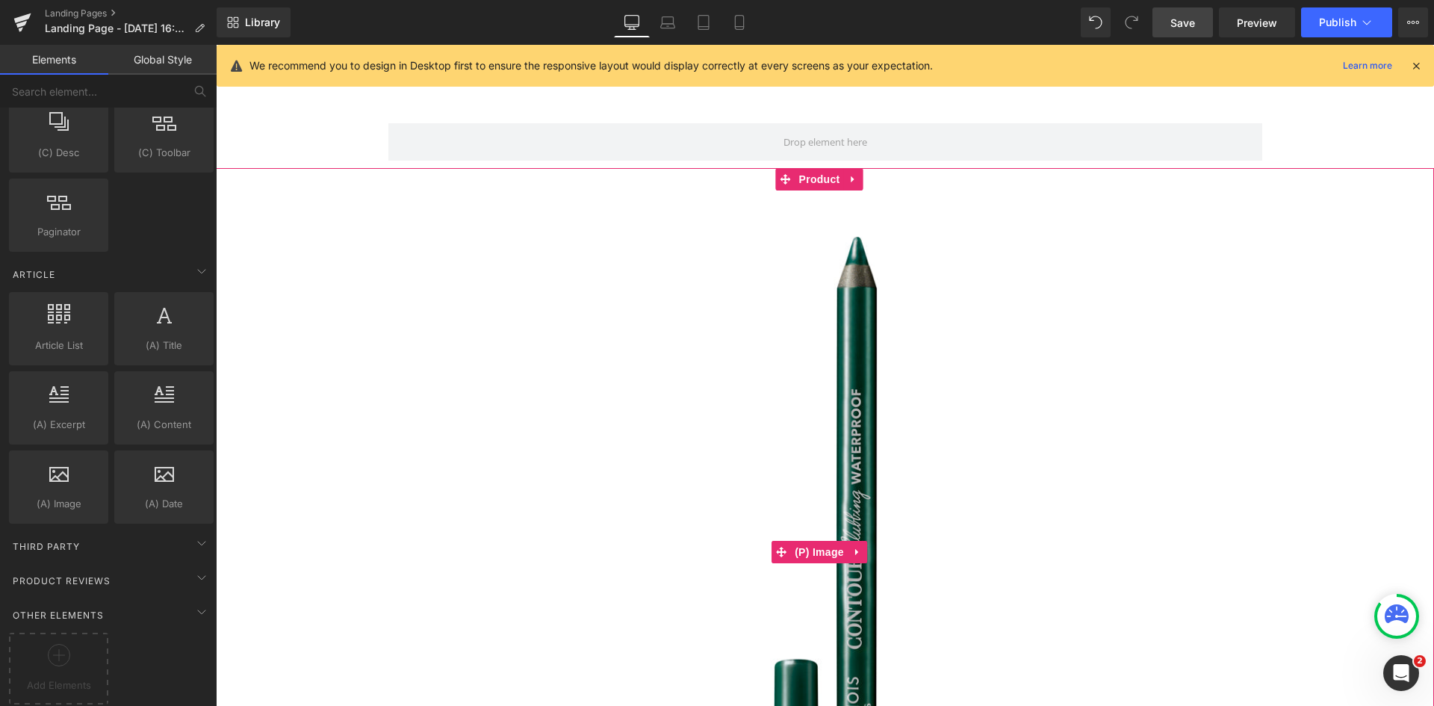
scroll to position [1729, 0]
click at [824, 170] on span "Product" at bounding box center [820, 178] width 49 height 22
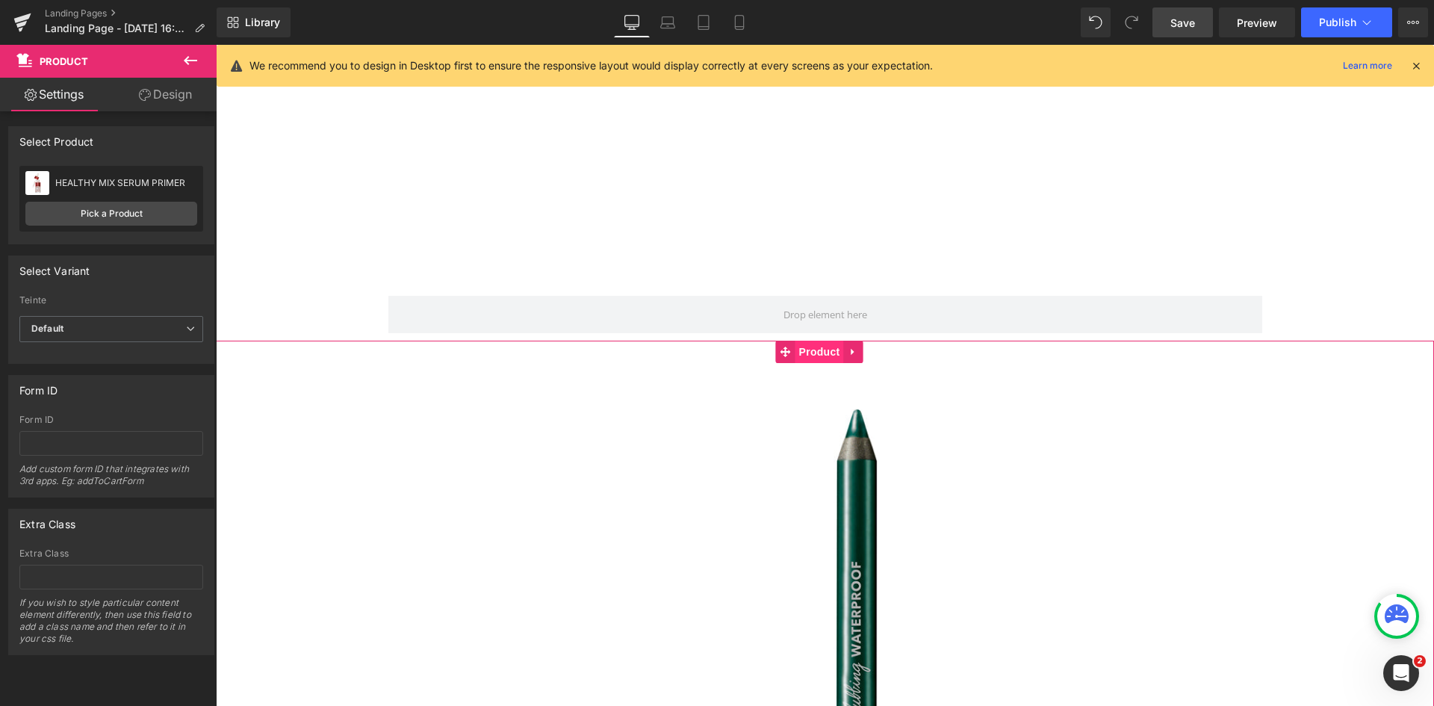
scroll to position [1555, 0]
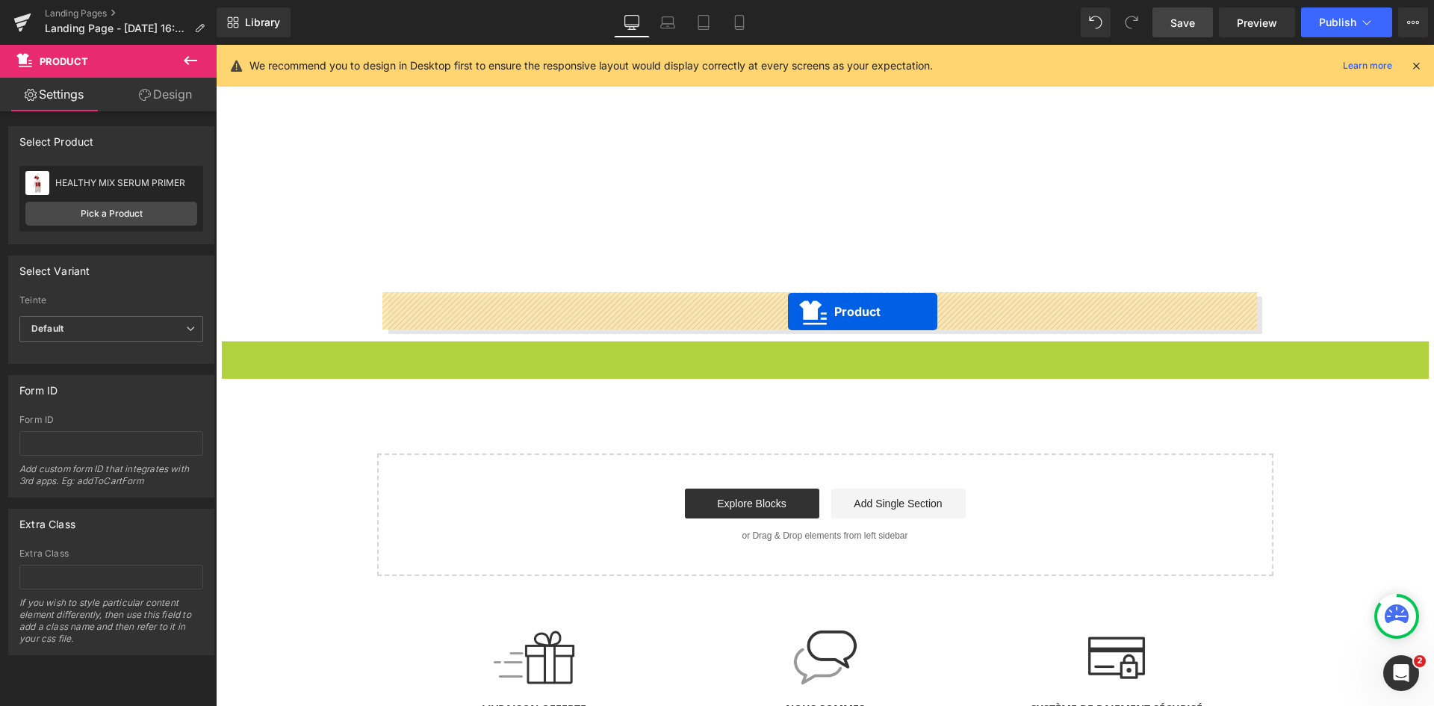
drag, startPoint x: 790, startPoint y: 350, endPoint x: 788, endPoint y: 311, distance: 38.1
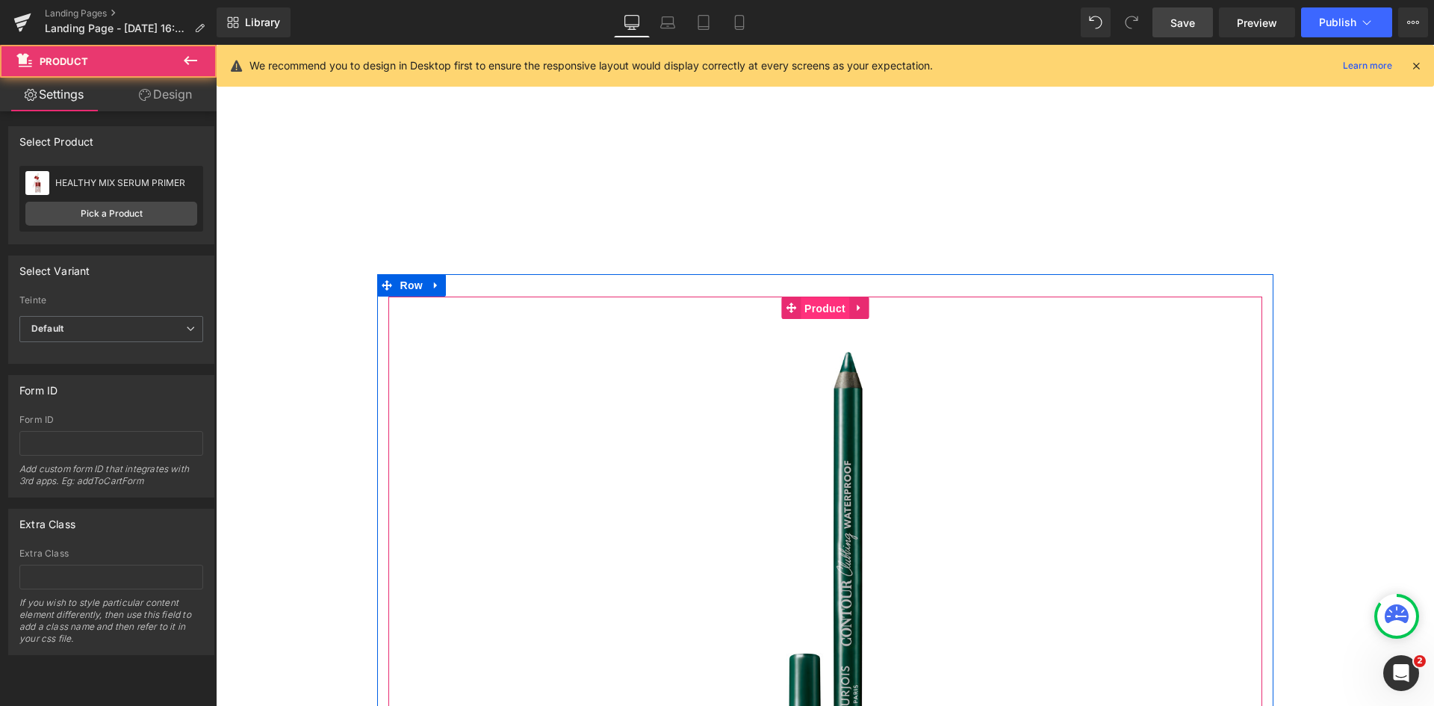
click at [822, 304] on span "Product" at bounding box center [825, 308] width 49 height 22
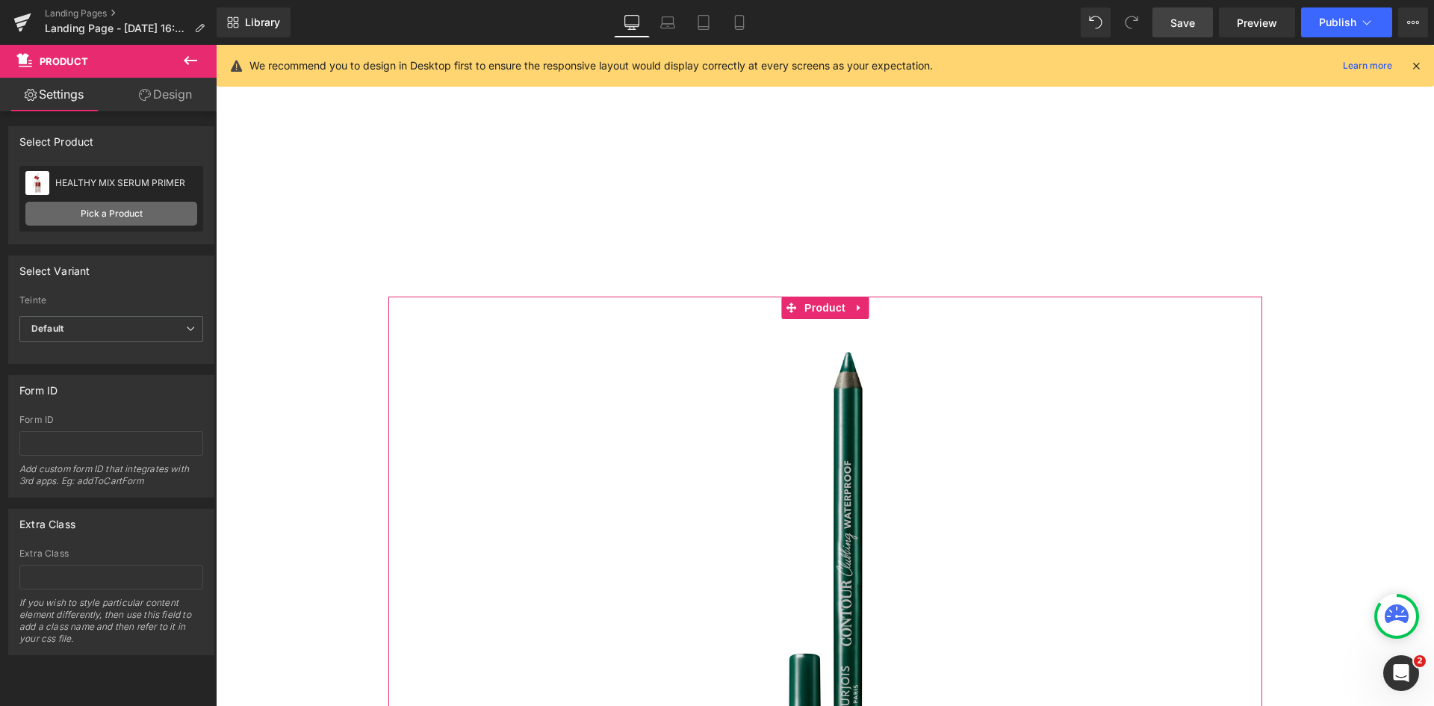
click at [99, 211] on link "Pick a Product" at bounding box center [111, 214] width 172 height 24
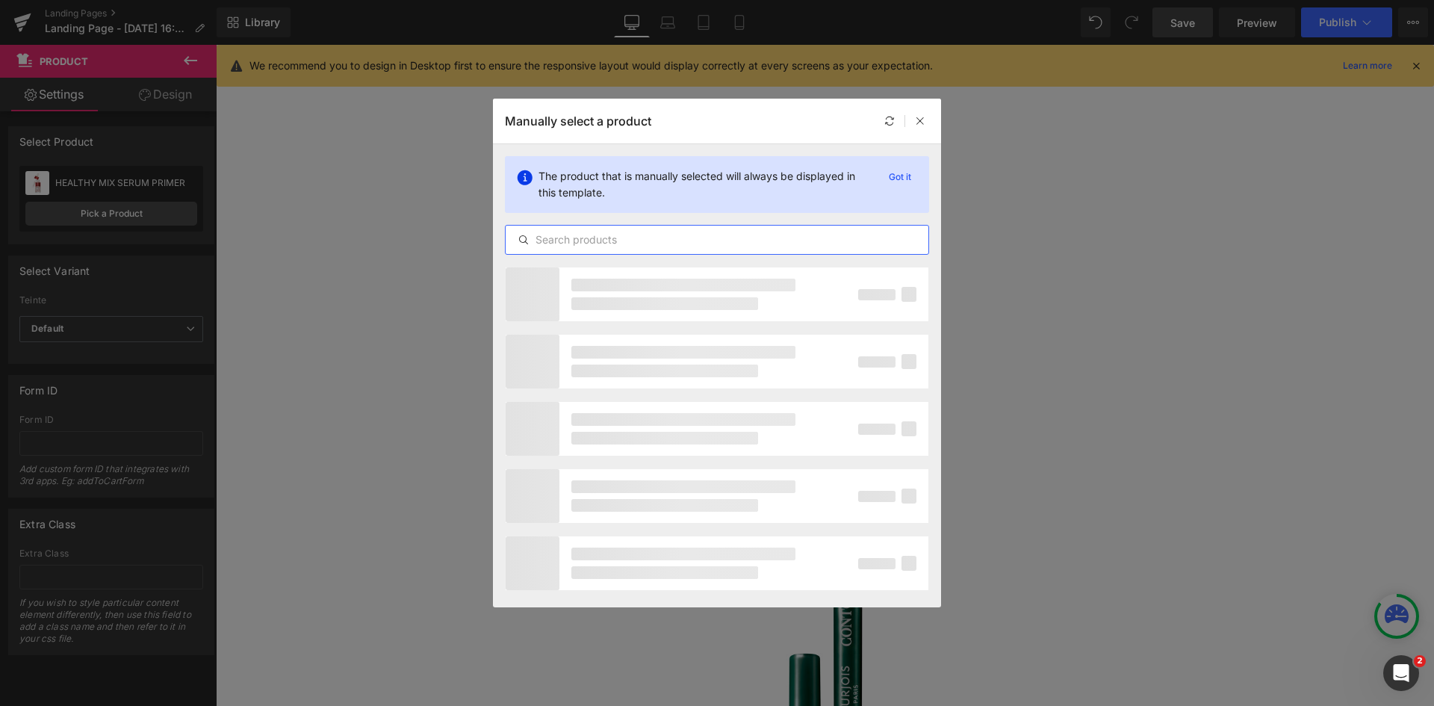
click at [564, 231] on input "text" at bounding box center [717, 240] width 423 height 18
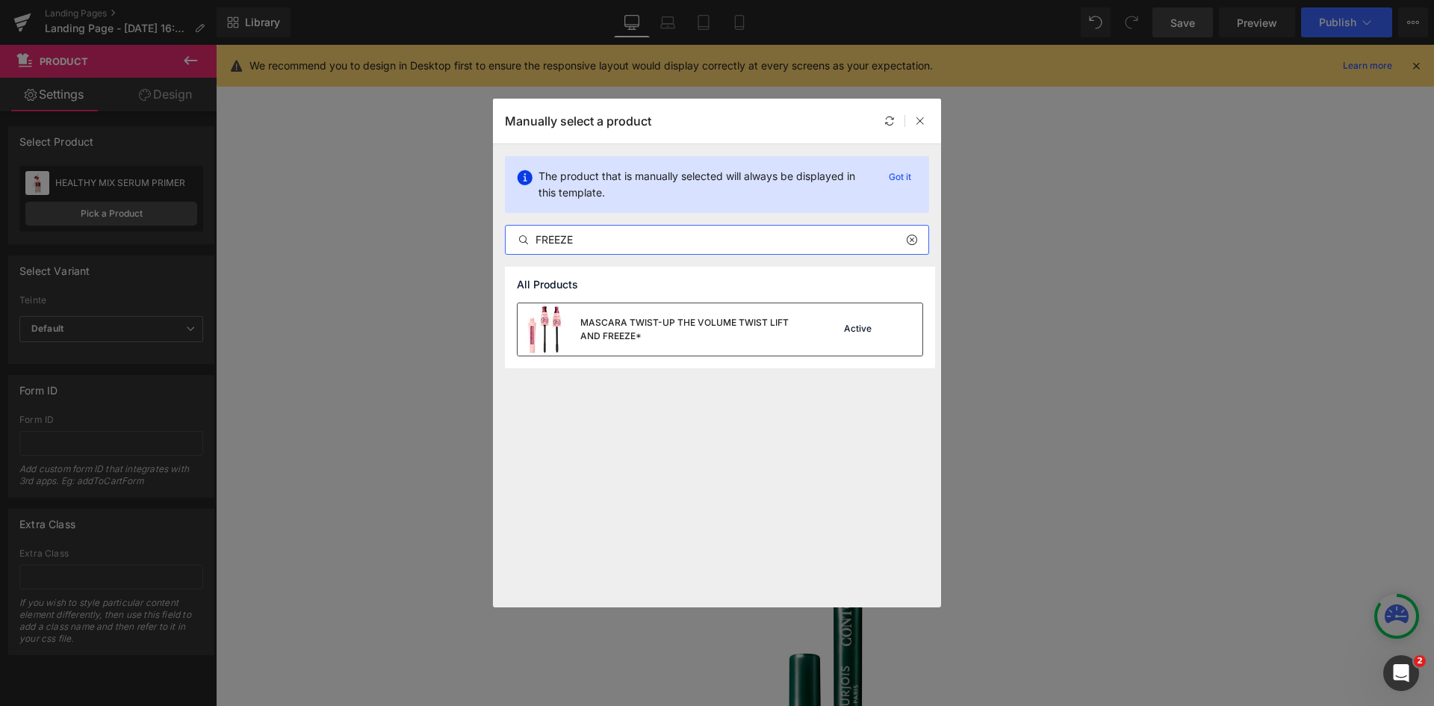
type input "FREEZE"
click at [660, 316] on div "MASCARA TWIST-UP THE VOLUME TWIST LIFT AND FREEZE*" at bounding box center [692, 329] width 224 height 27
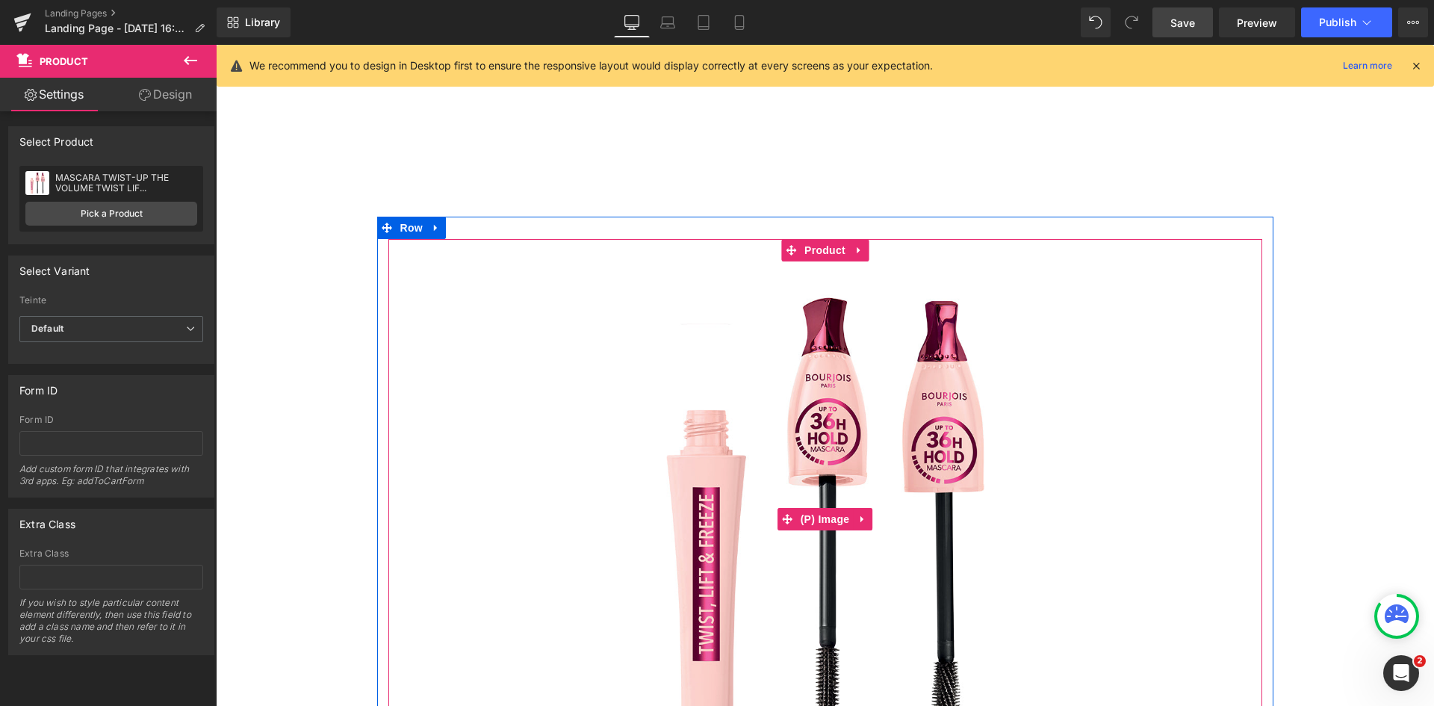
scroll to position [1613, 0]
click at [864, 513] on link at bounding box center [862, 518] width 19 height 22
click at [867, 515] on icon at bounding box center [872, 518] width 10 height 10
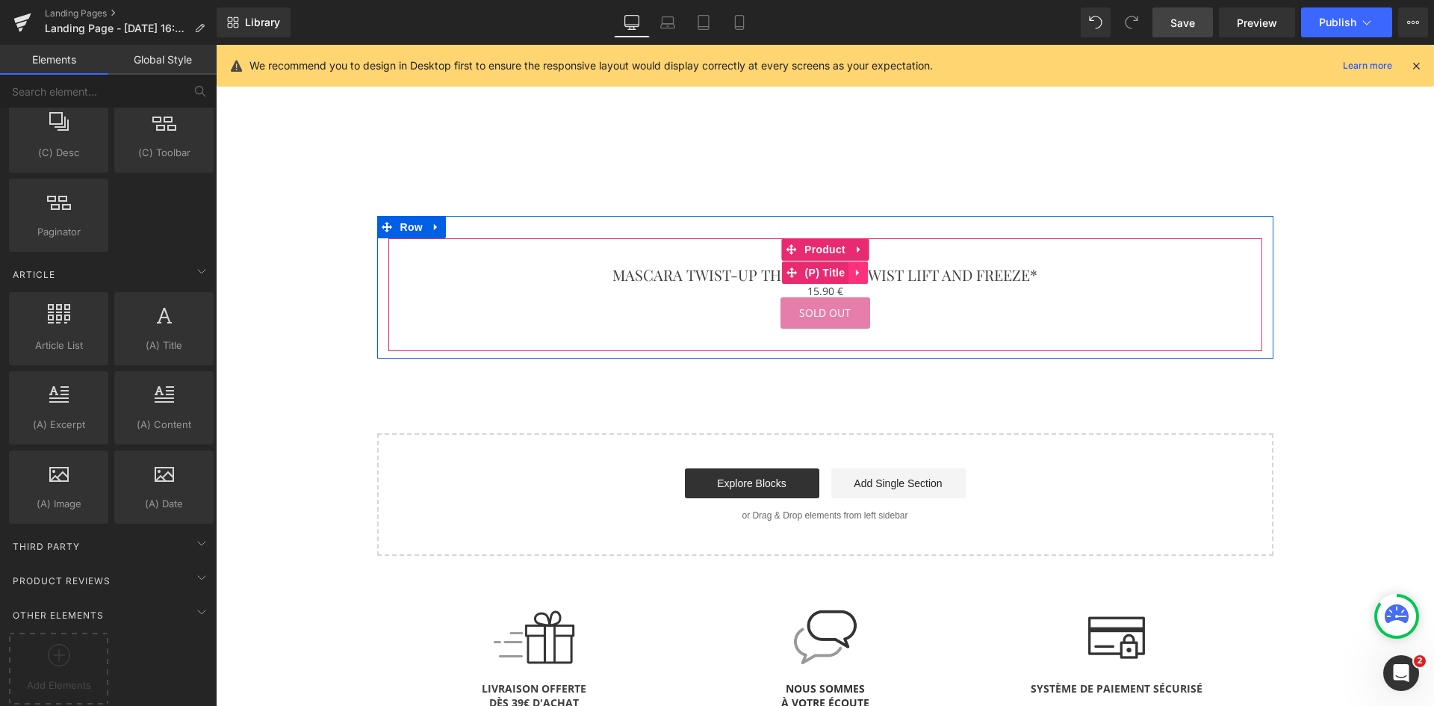
click at [858, 270] on link at bounding box center [858, 272] width 19 height 22
click at [863, 269] on icon at bounding box center [868, 272] width 10 height 11
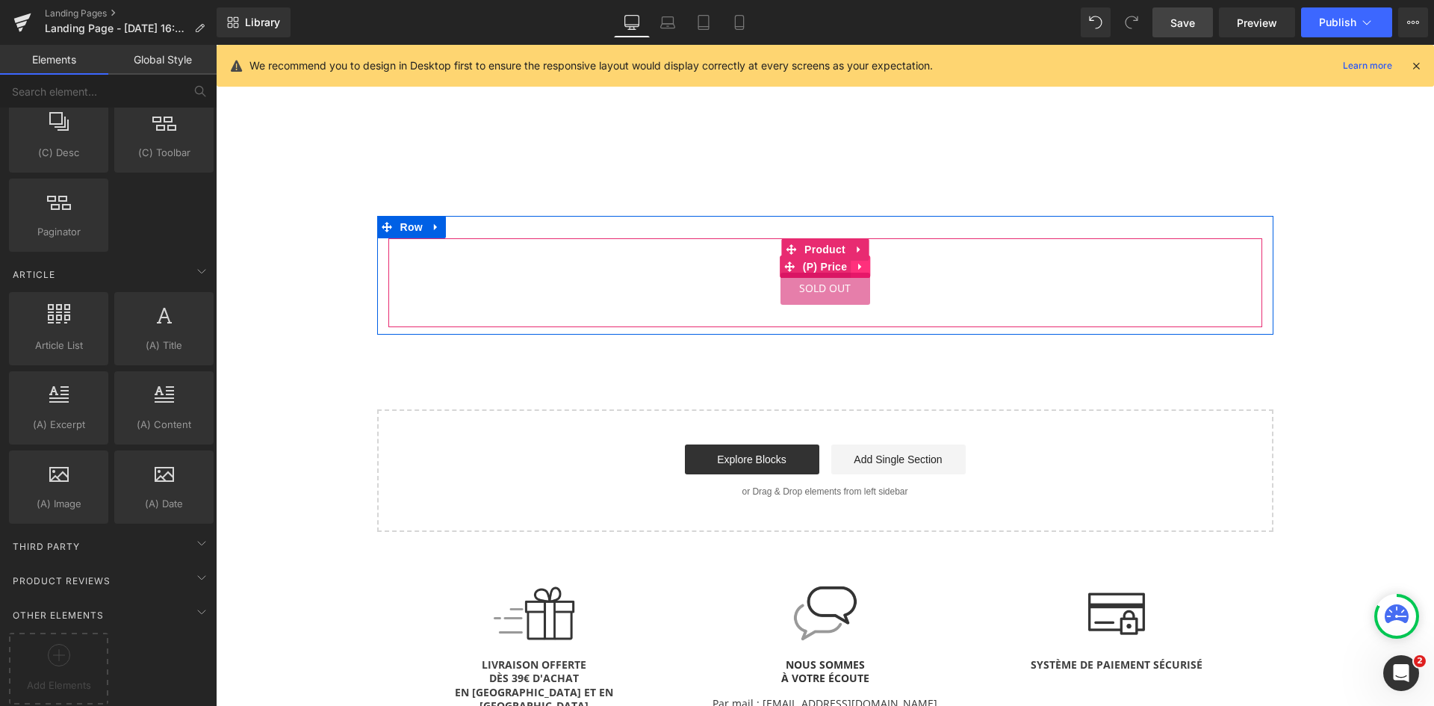
click at [857, 265] on icon at bounding box center [860, 266] width 10 height 11
click at [865, 266] on icon at bounding box center [870, 266] width 10 height 10
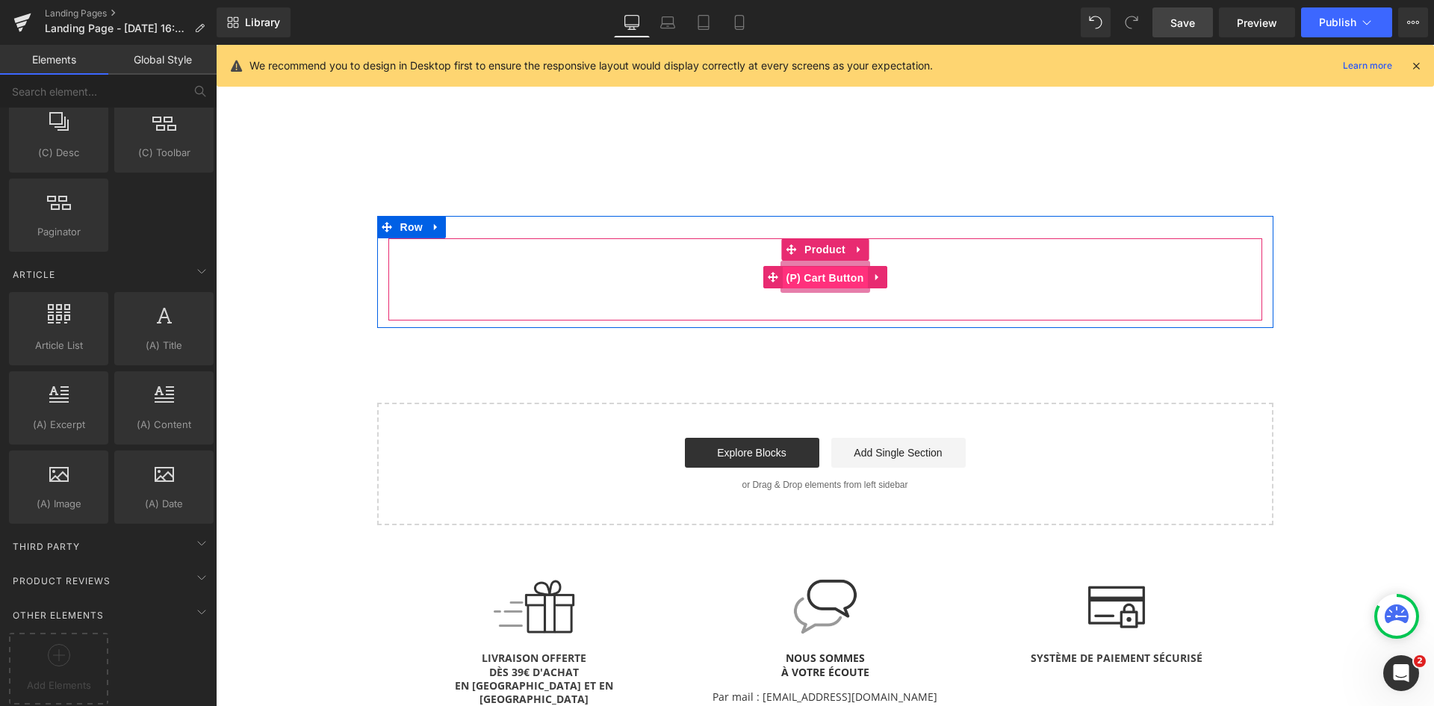
click at [834, 270] on span "(P) Cart Button" at bounding box center [824, 278] width 85 height 22
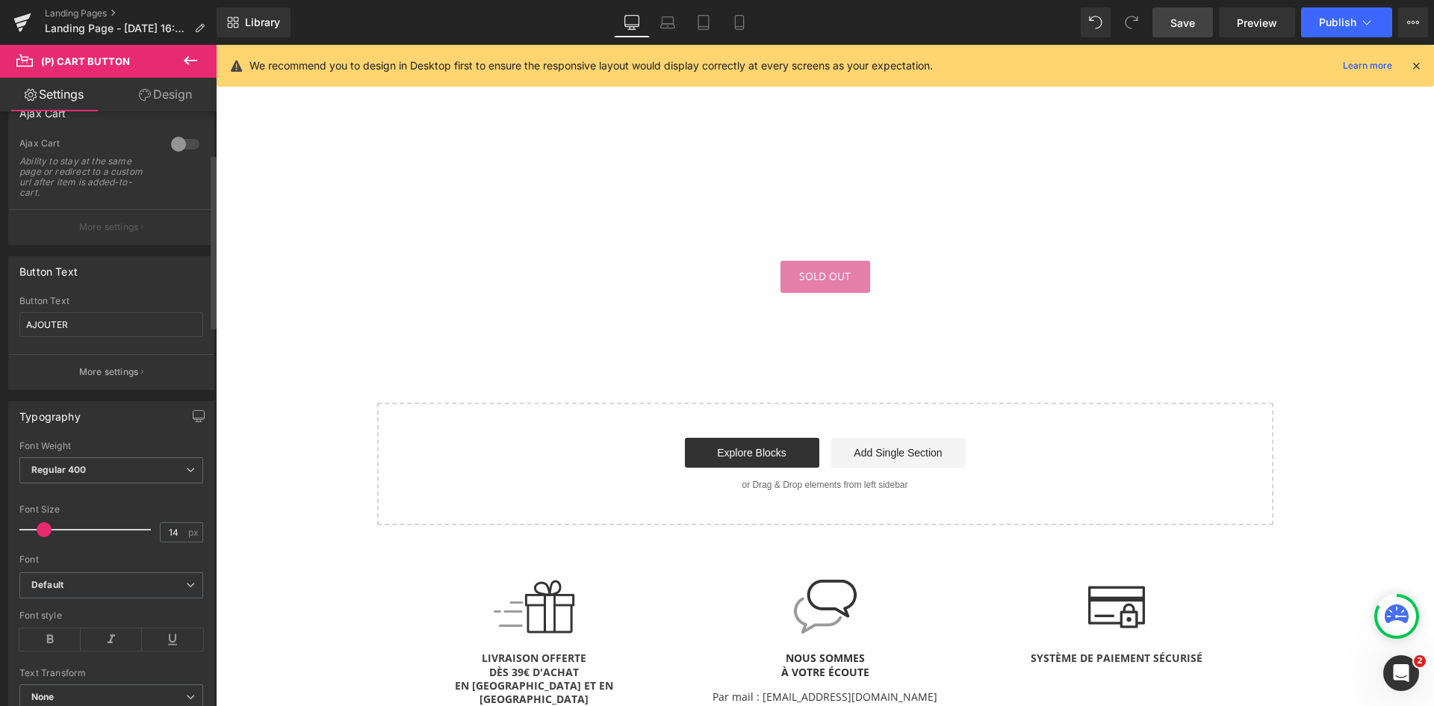
scroll to position [146, 0]
click at [95, 320] on input "AJOUTER" at bounding box center [111, 323] width 184 height 25
type input "ACHETER"
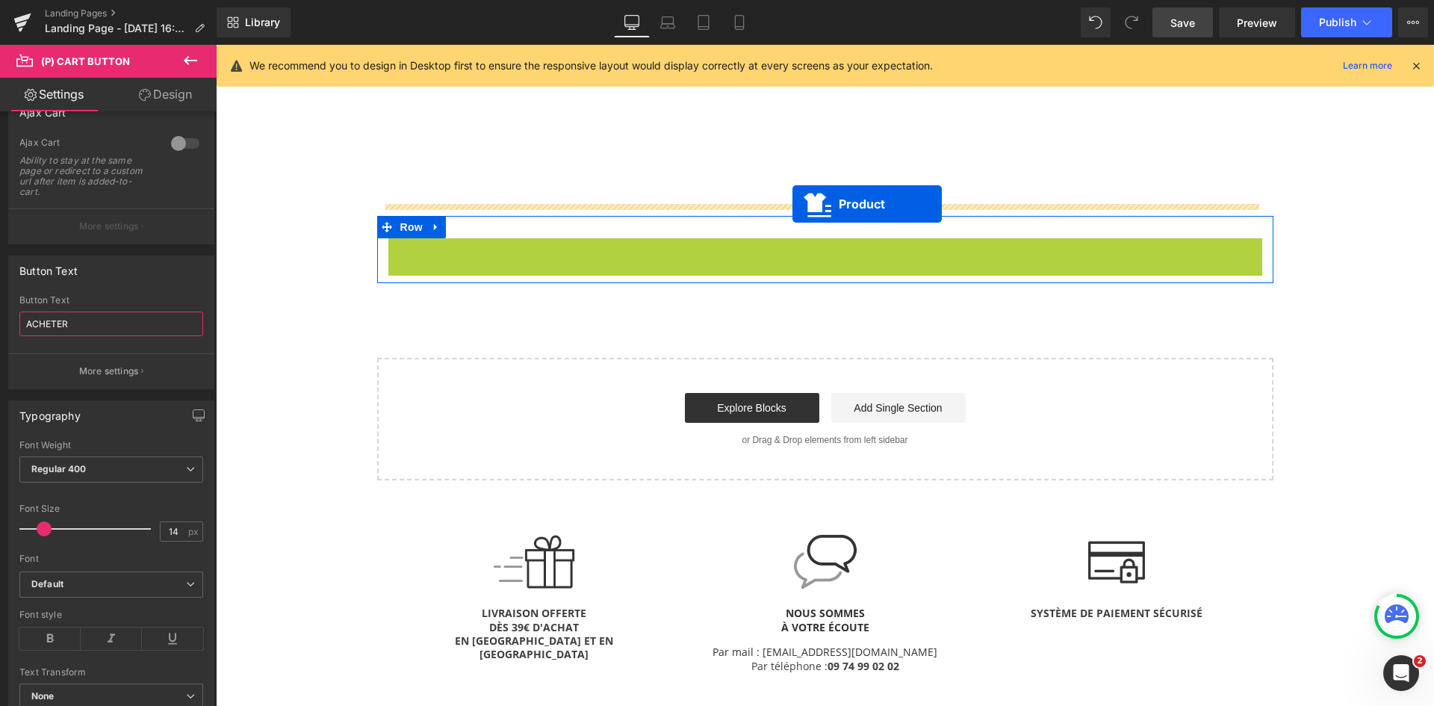
drag, startPoint x: 782, startPoint y: 249, endPoint x: 793, endPoint y: 204, distance: 46.0
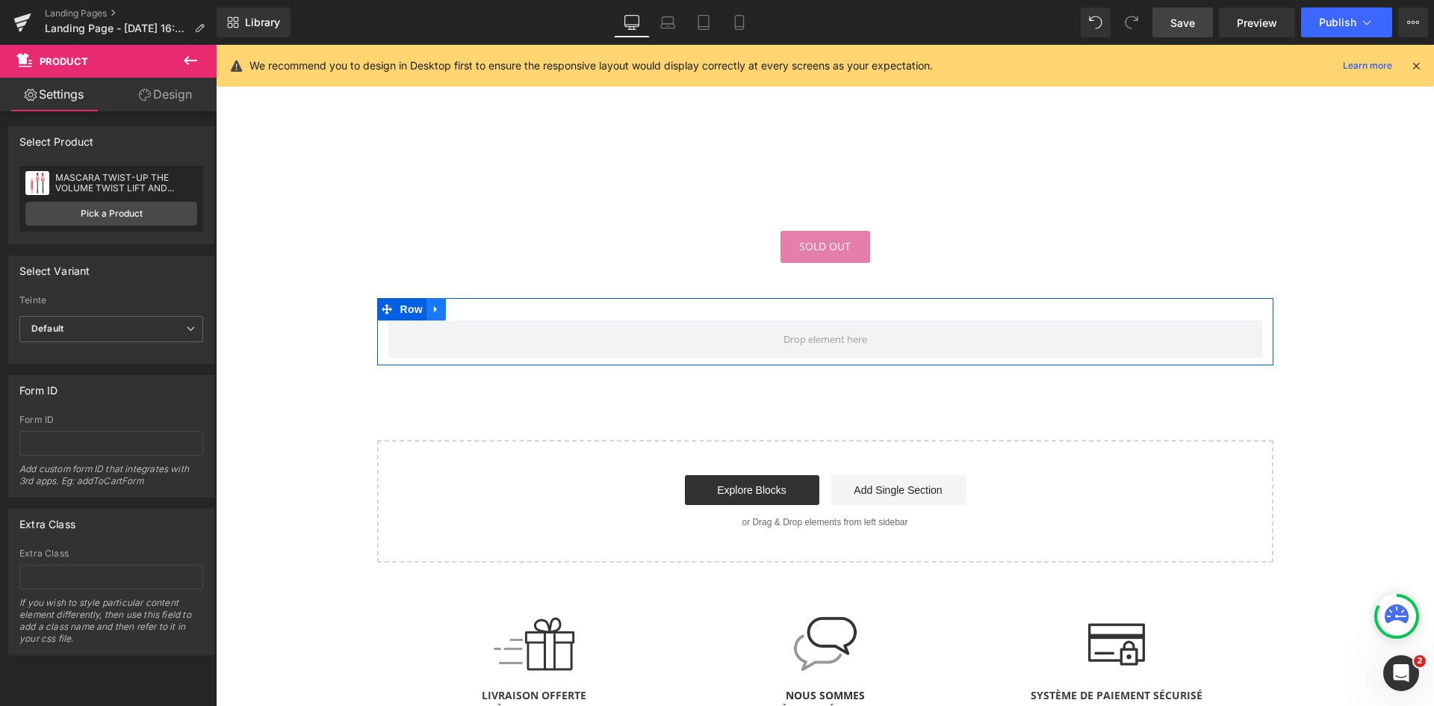
click at [435, 307] on icon at bounding box center [436, 309] width 10 height 11
click at [470, 307] on icon at bounding box center [475, 309] width 10 height 10
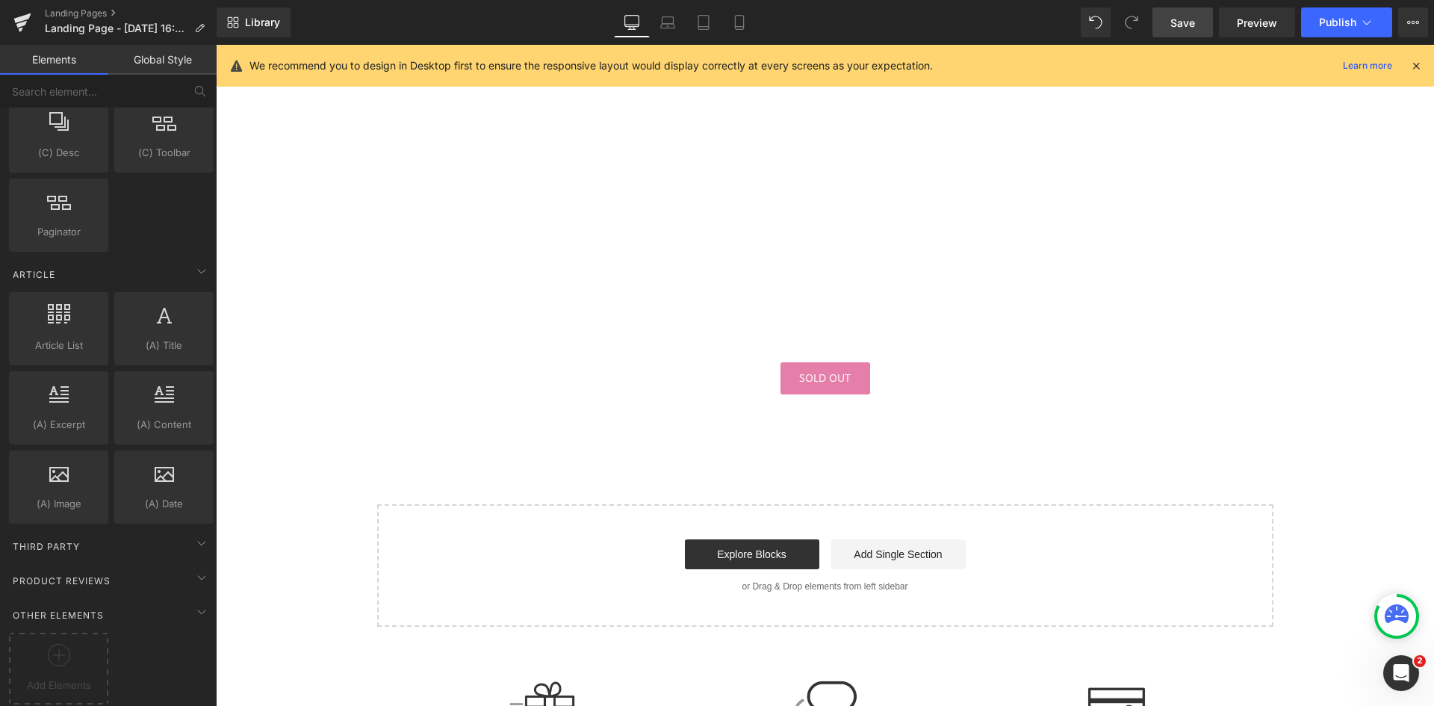
scroll to position [1482, 0]
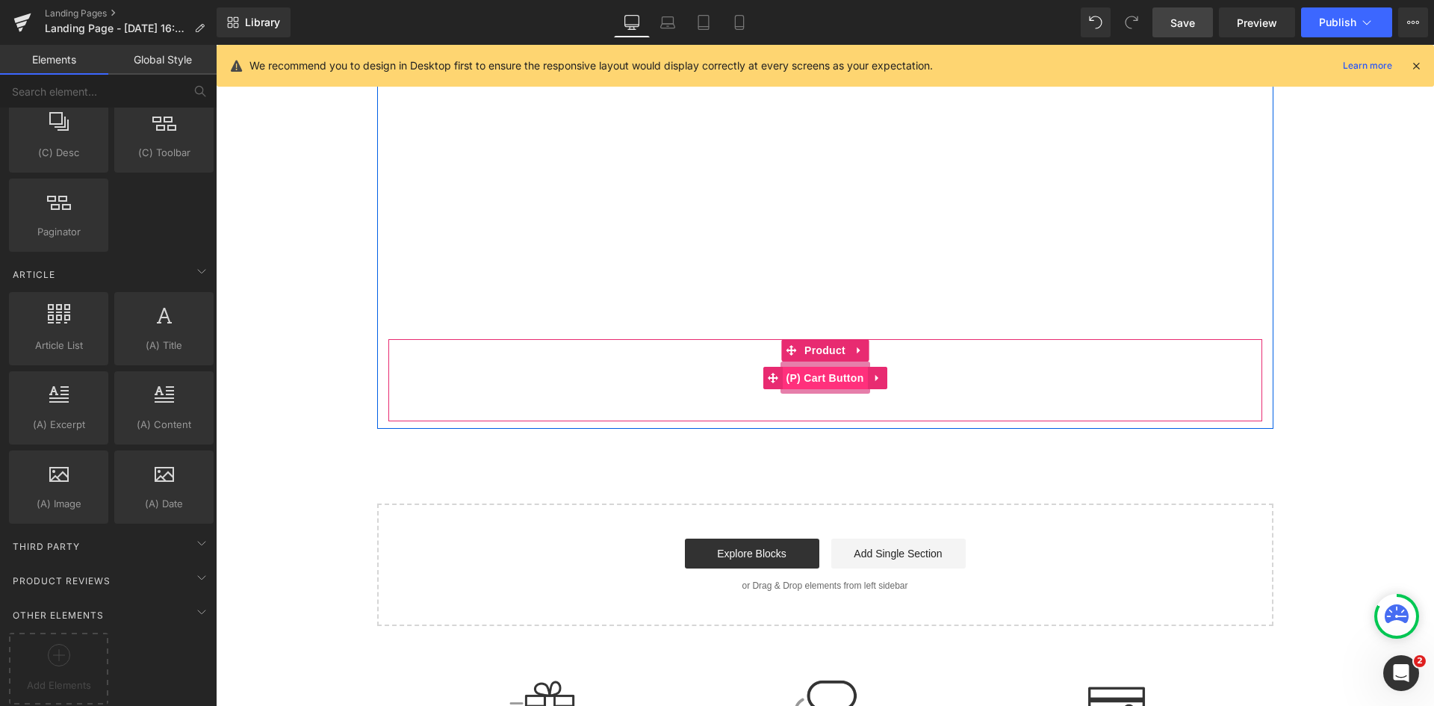
click at [825, 374] on span "(P) Cart Button" at bounding box center [824, 378] width 85 height 22
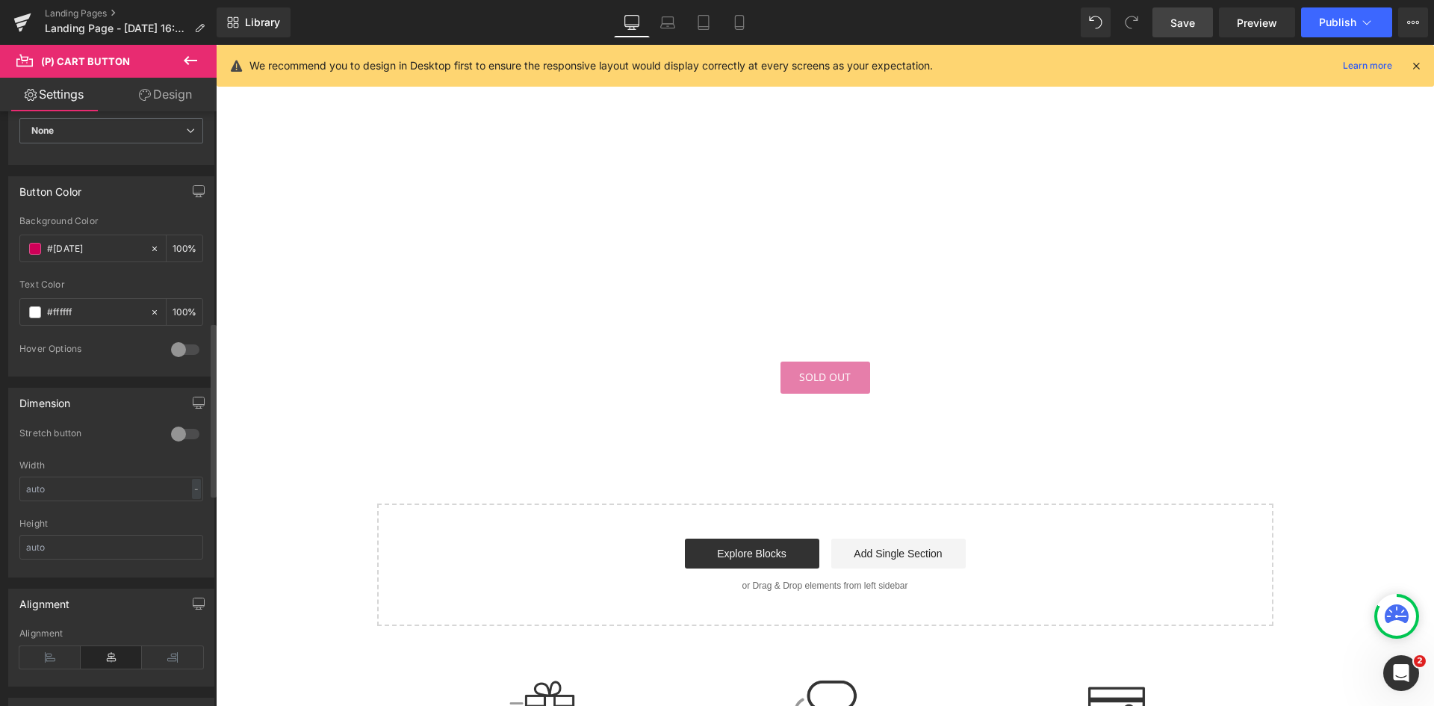
scroll to position [721, 0]
click at [187, 423] on div at bounding box center [185, 425] width 36 height 24
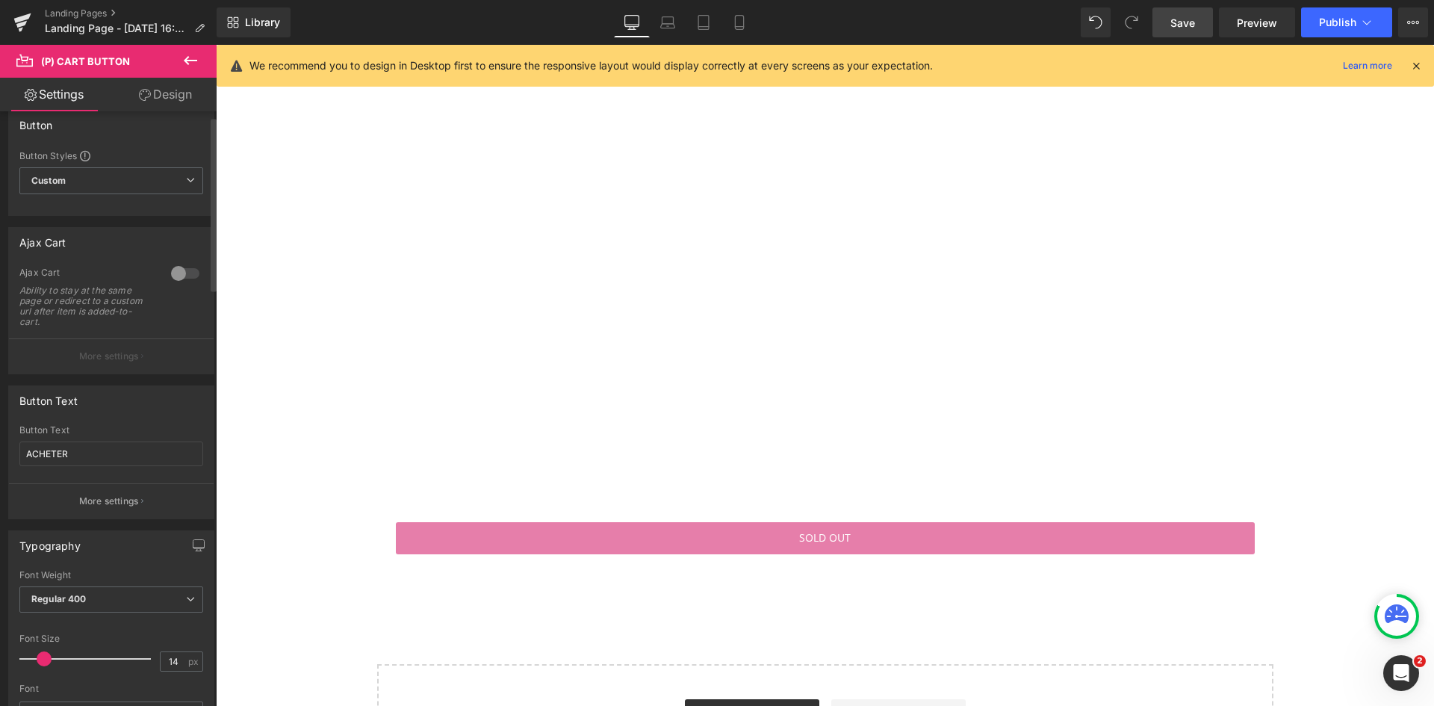
scroll to position [0, 0]
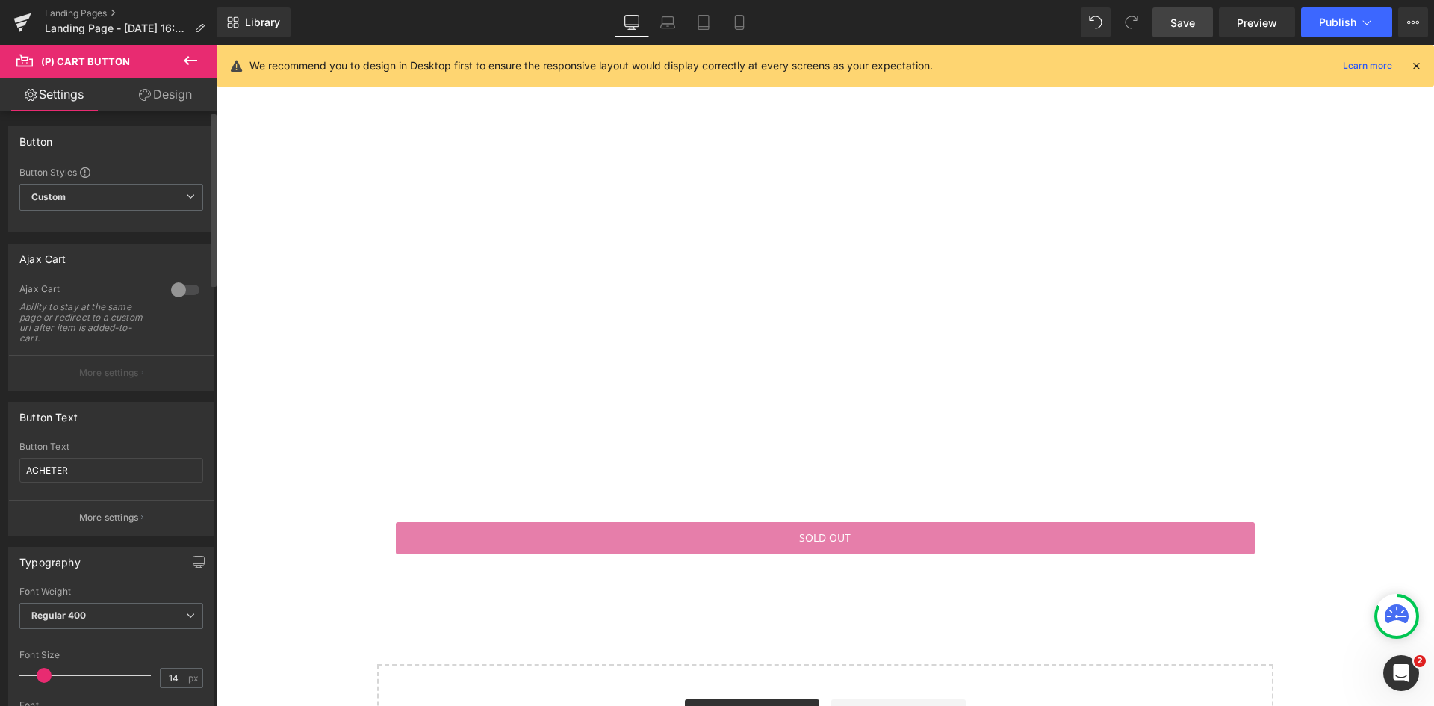
click at [106, 387] on button "More settings" at bounding box center [111, 372] width 205 height 35
click at [113, 366] on p "More settings" at bounding box center [109, 372] width 60 height 13
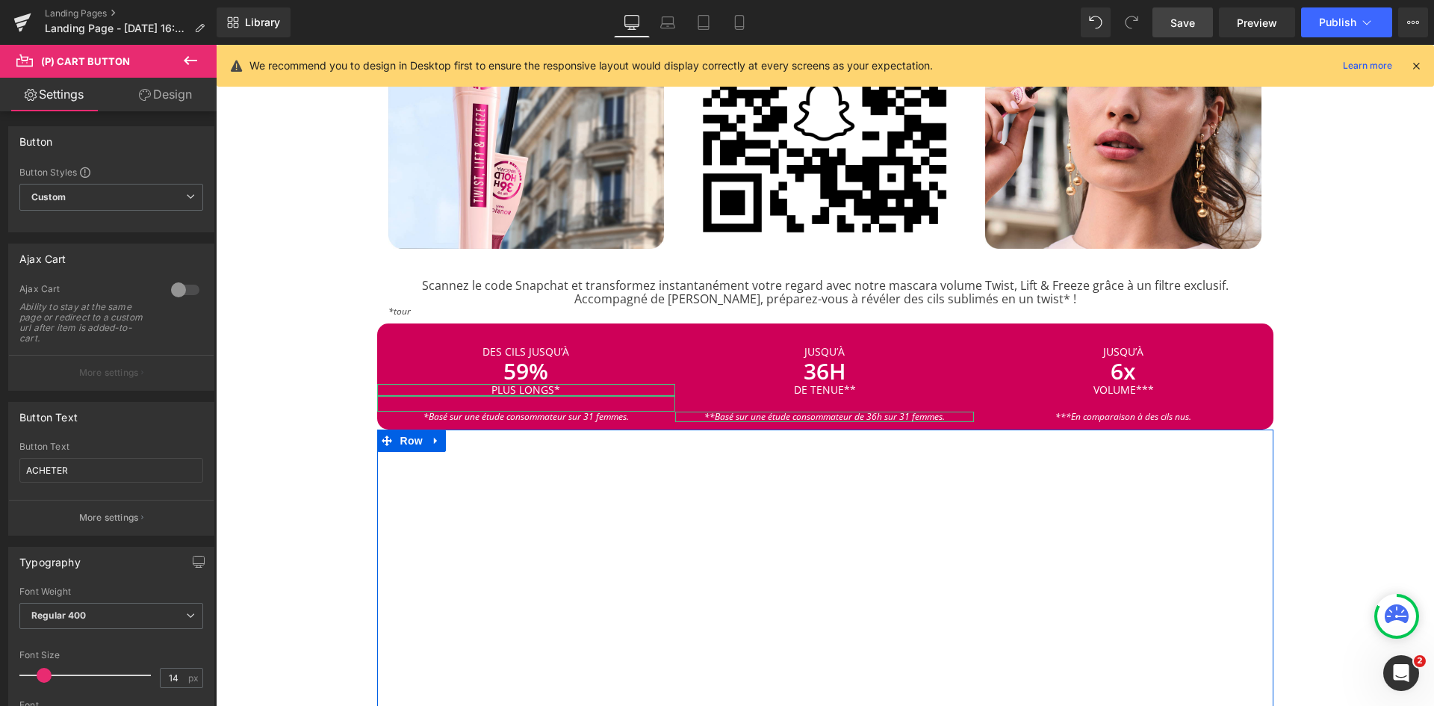
scroll to position [808, 0]
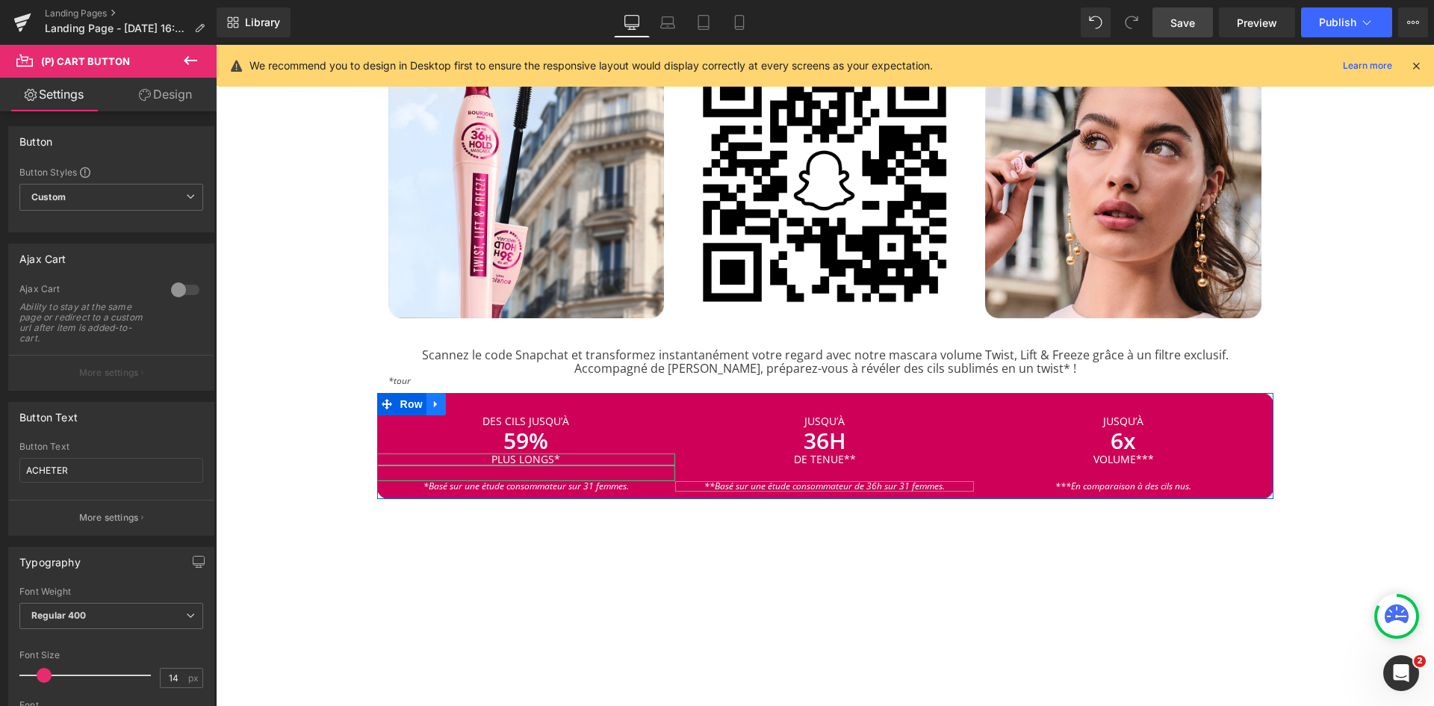
click at [432, 400] on icon at bounding box center [436, 404] width 10 height 11
click at [450, 400] on icon at bounding box center [455, 404] width 10 height 10
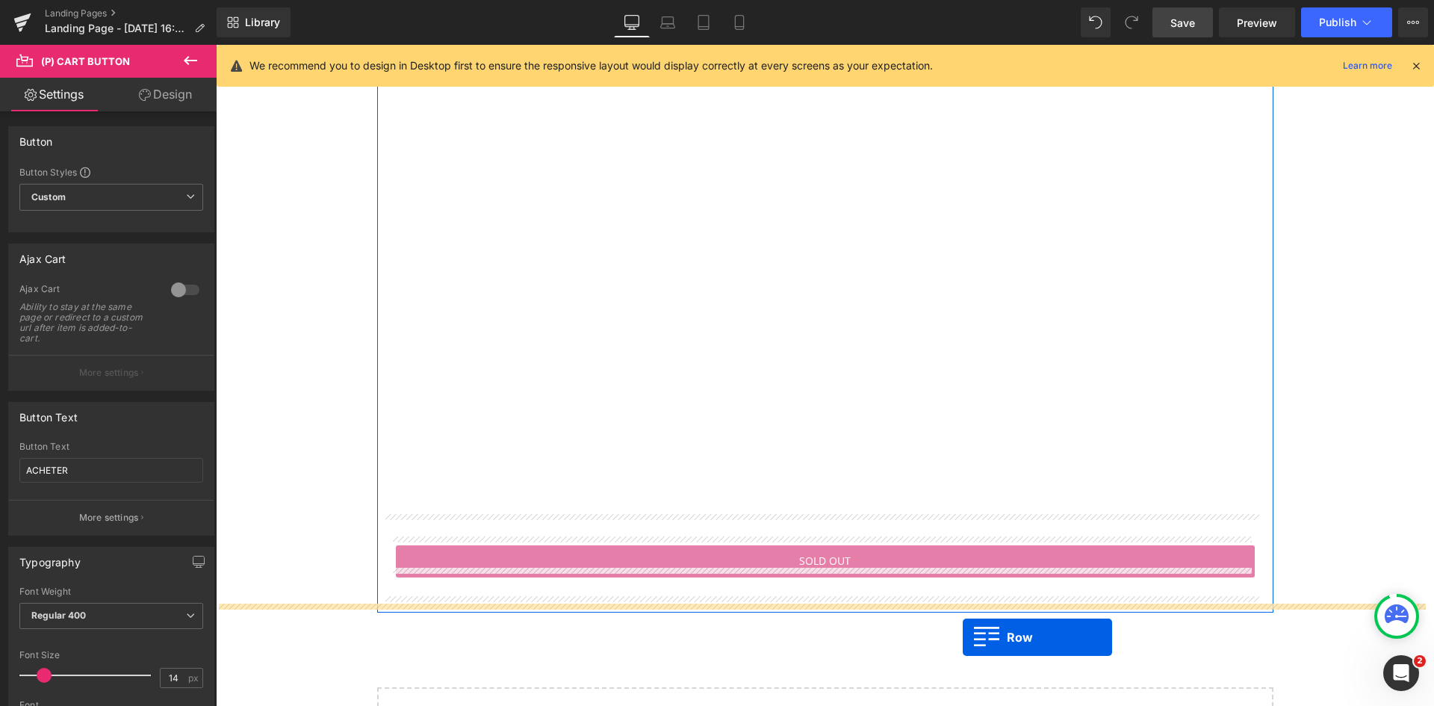
scroll to position [1351, 0]
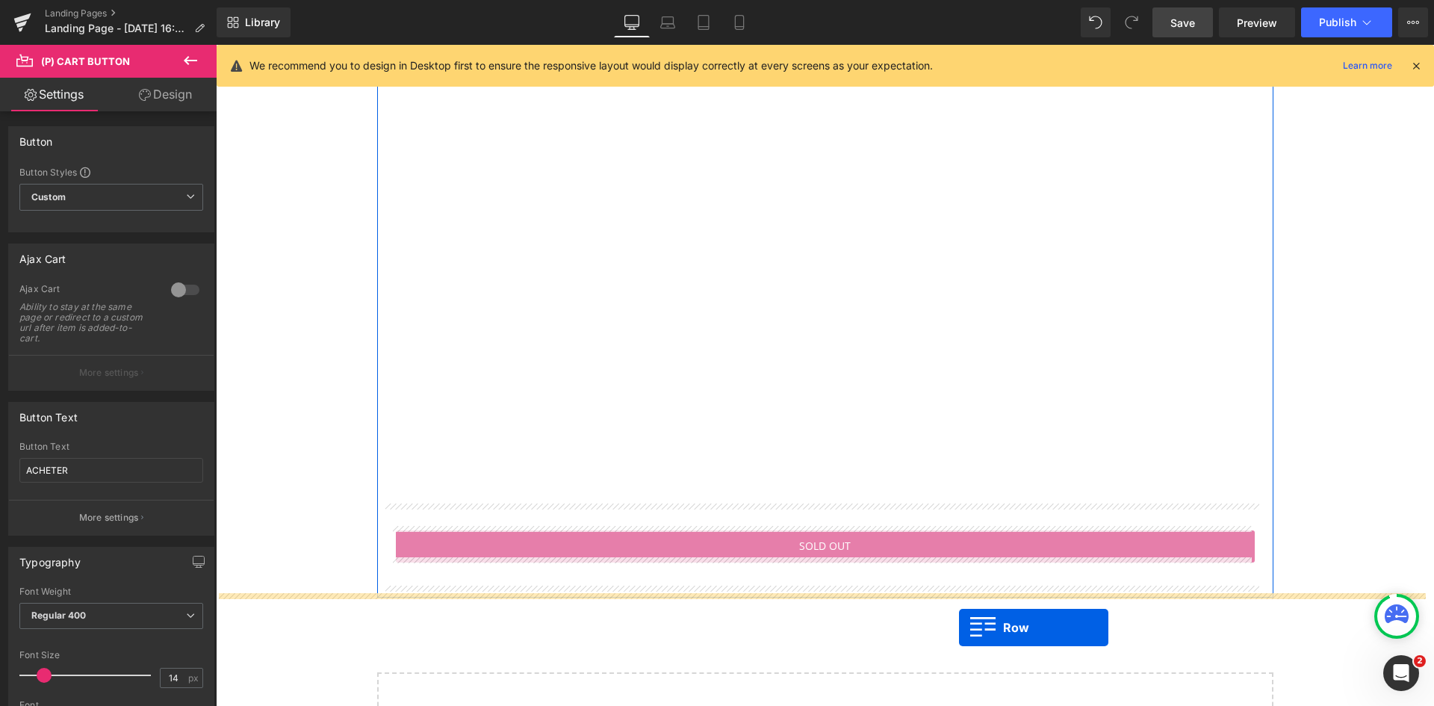
drag, startPoint x: 377, startPoint y: 507, endPoint x: 959, endPoint y: 627, distance: 594.2
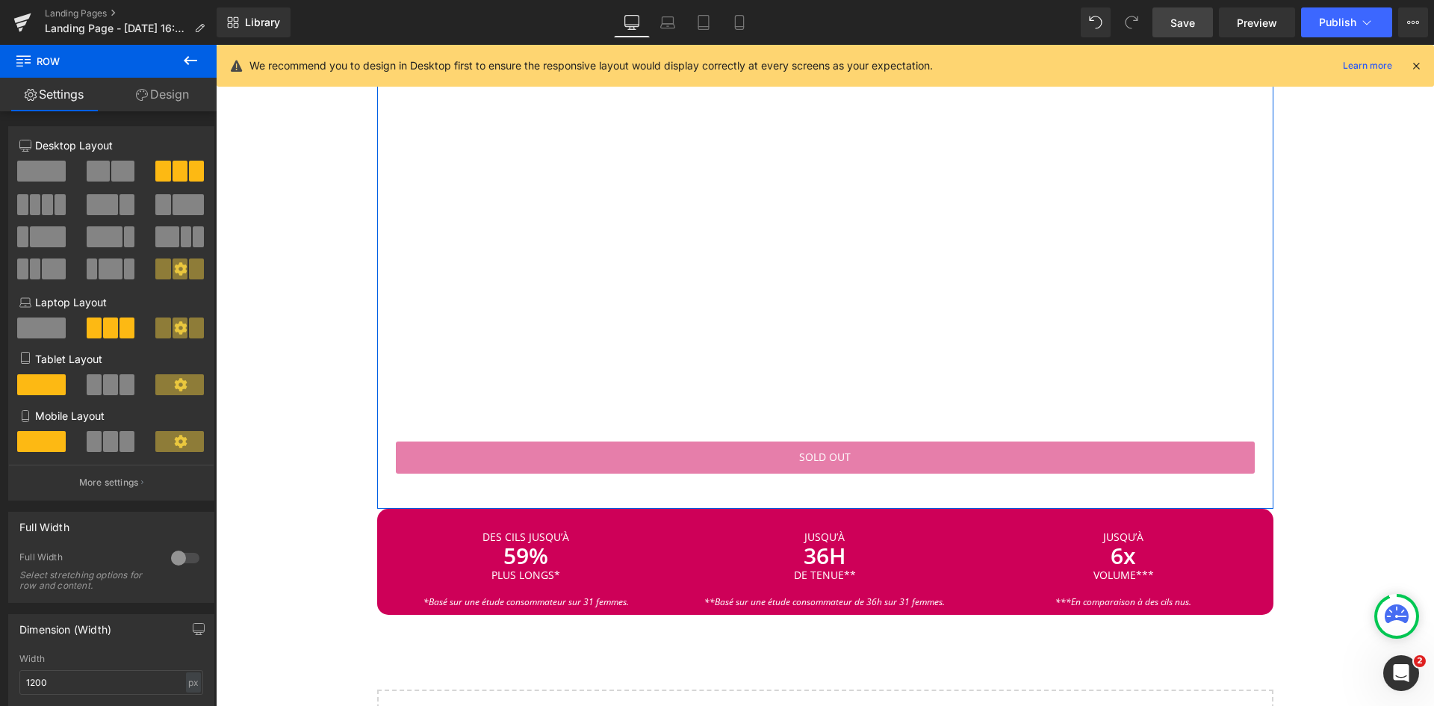
scroll to position [1407, 0]
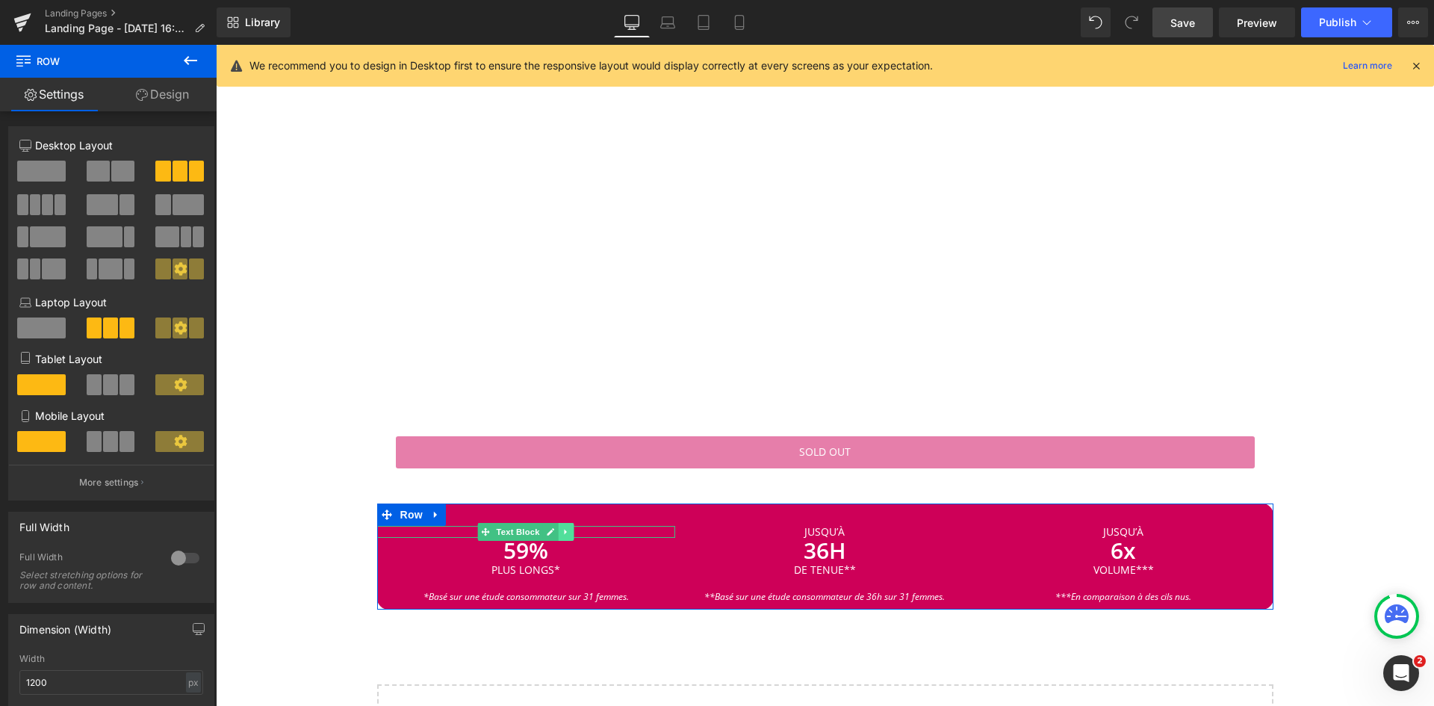
click at [565, 530] on icon at bounding box center [566, 532] width 2 height 5
click at [570, 529] on icon at bounding box center [574, 532] width 8 height 8
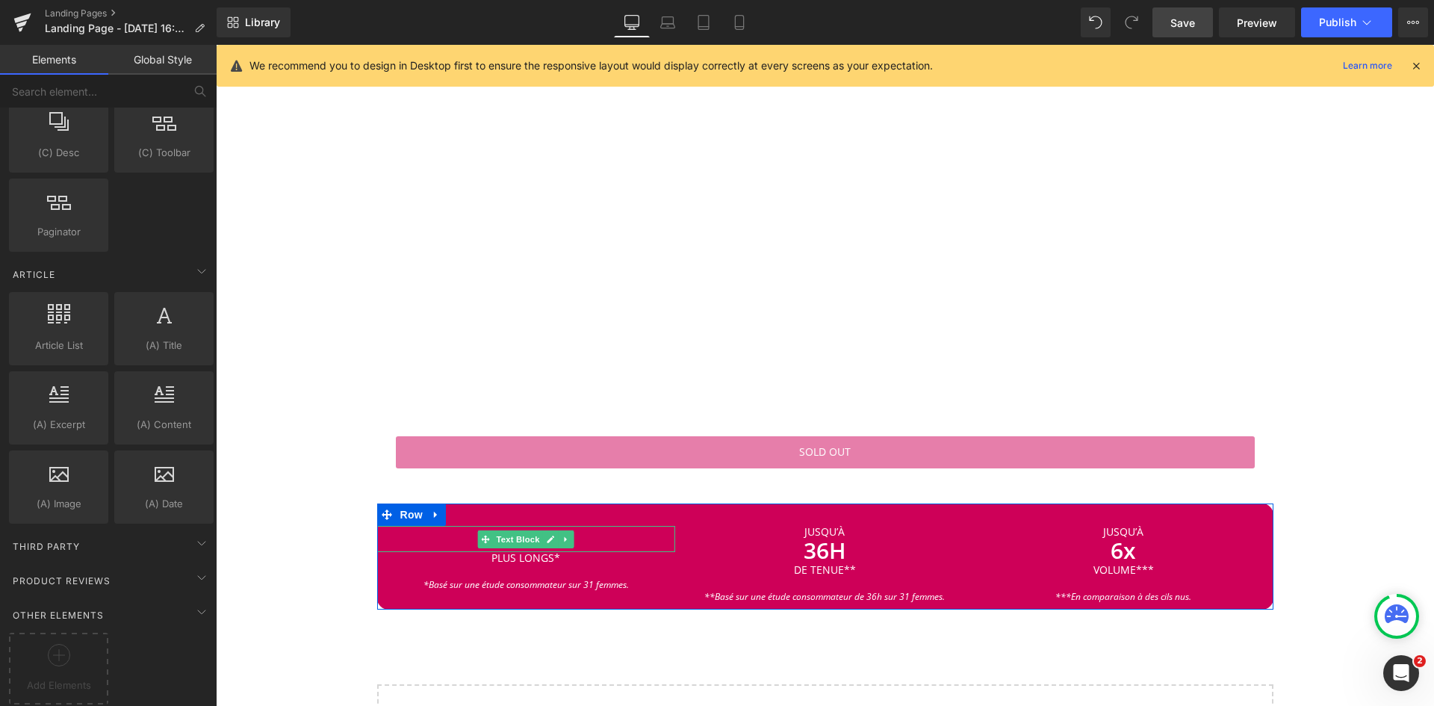
click at [566, 530] on link at bounding box center [567, 539] width 16 height 18
click at [570, 535] on icon at bounding box center [574, 539] width 8 height 8
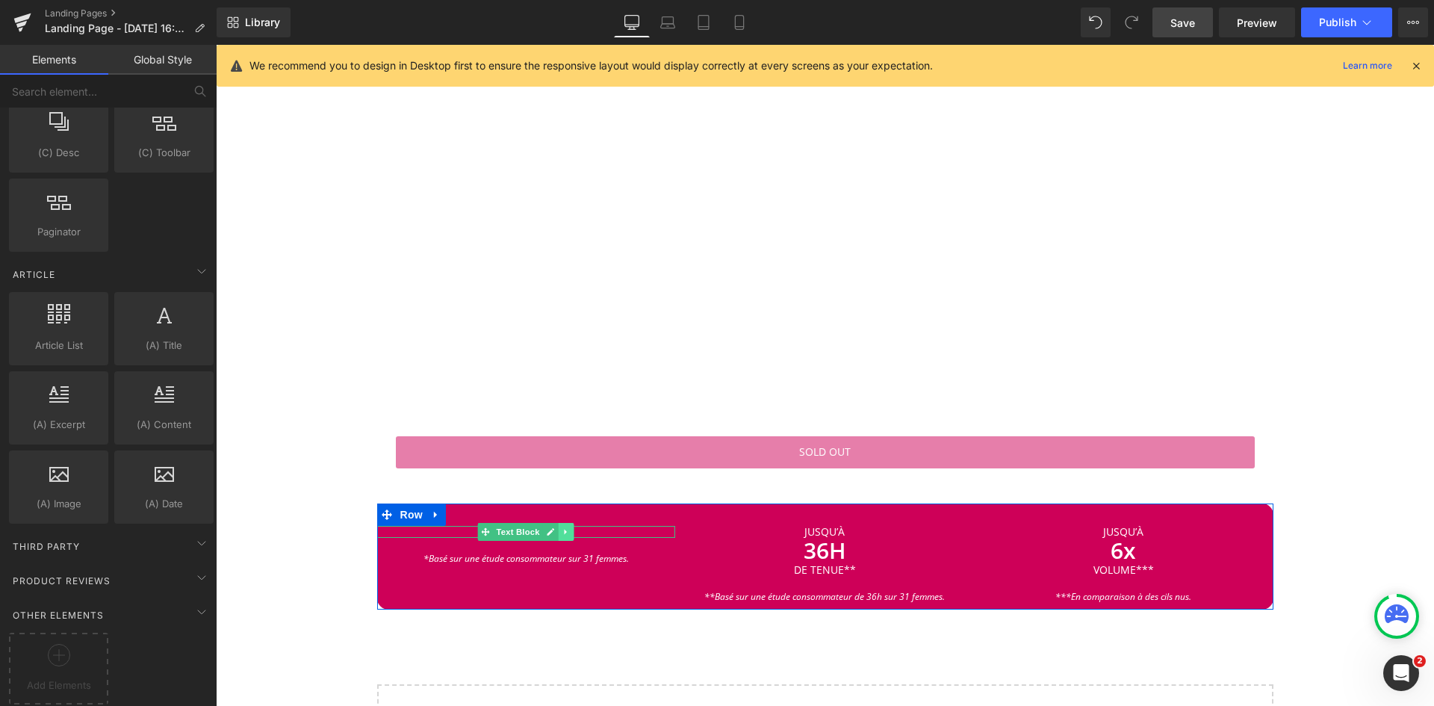
click at [560, 523] on link at bounding box center [567, 532] width 16 height 18
click at [570, 527] on icon at bounding box center [574, 531] width 8 height 9
click at [559, 529] on link at bounding box center [558, 534] width 16 height 18
click at [562, 530] on icon at bounding box center [565, 534] width 8 height 8
click at [566, 527] on link at bounding box center [567, 531] width 16 height 18
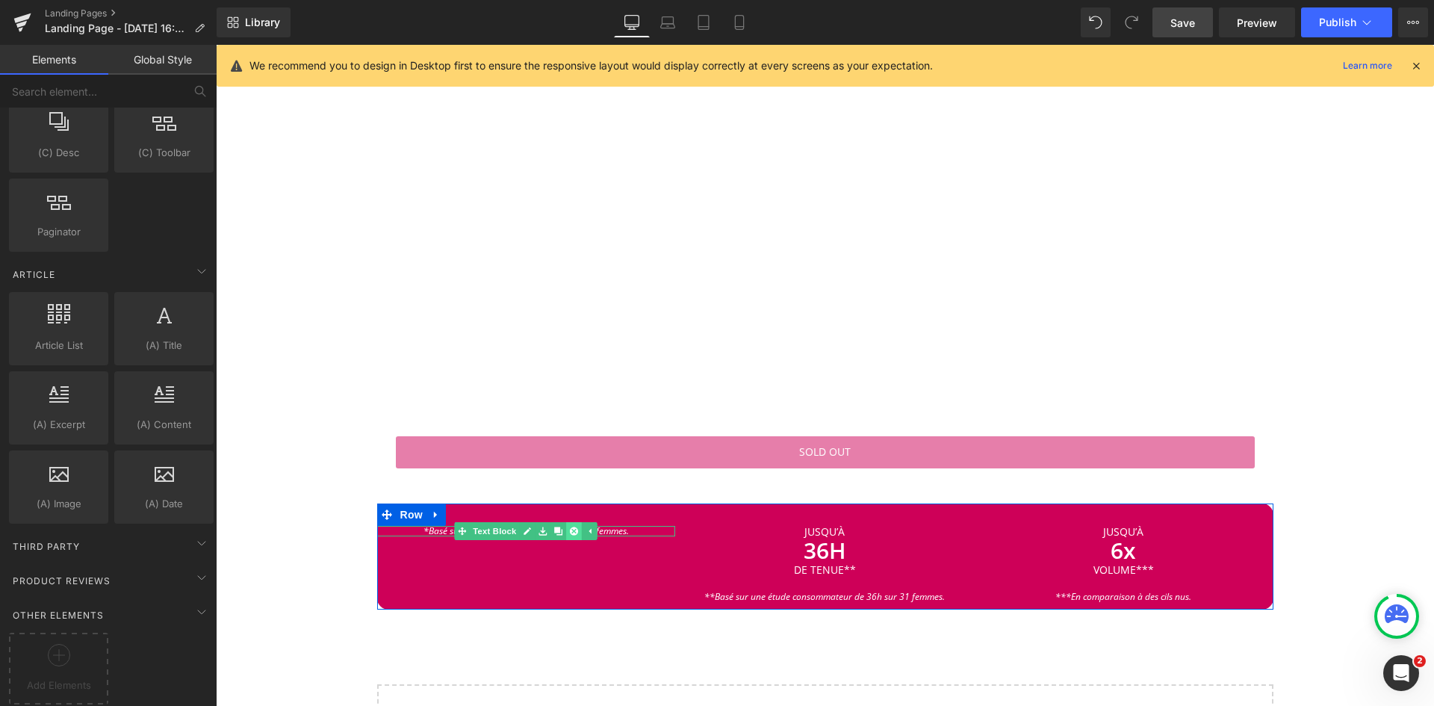
click at [570, 530] on icon at bounding box center [574, 531] width 8 height 8
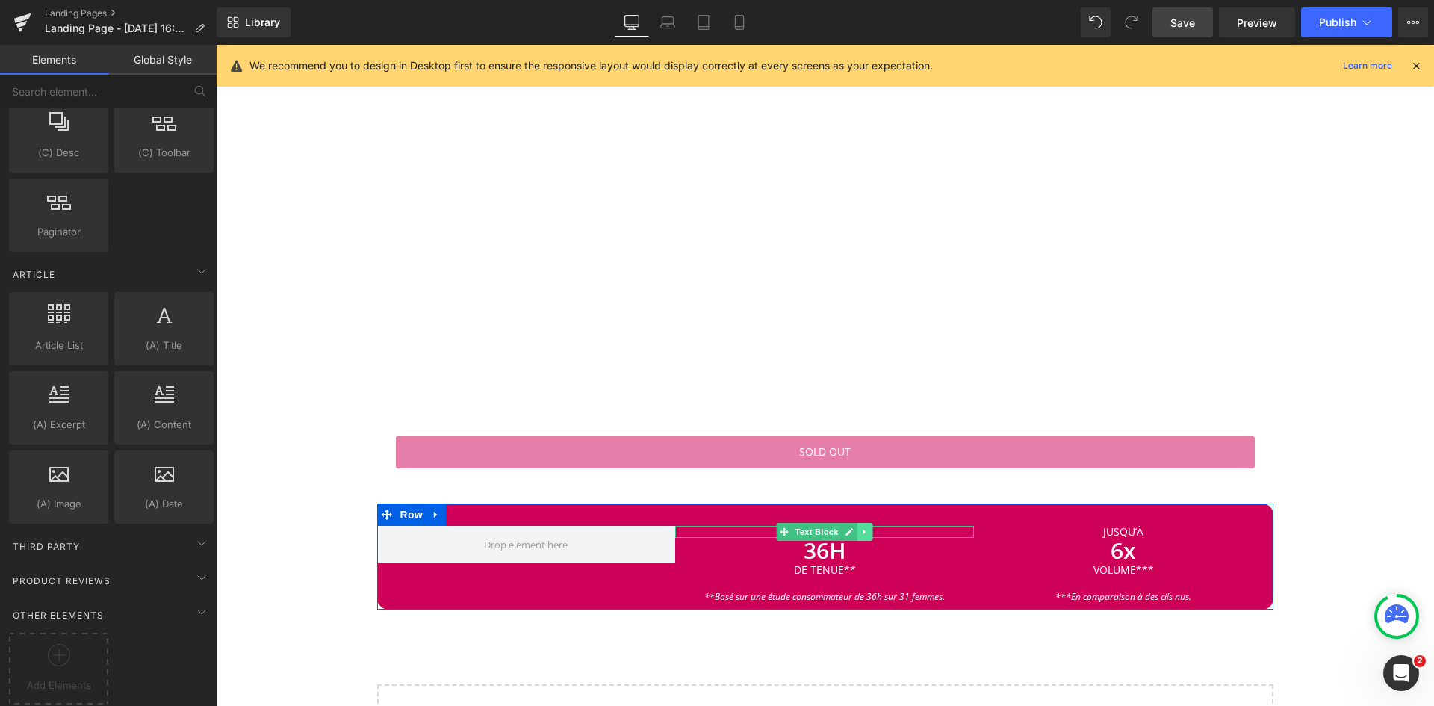
click at [866, 528] on link at bounding box center [866, 532] width 16 height 18
click at [869, 528] on icon at bounding box center [873, 532] width 8 height 8
click at [867, 535] on link at bounding box center [866, 539] width 16 height 18
click at [869, 535] on icon at bounding box center [873, 539] width 8 height 8
click at [861, 527] on icon at bounding box center [865, 531] width 8 height 9
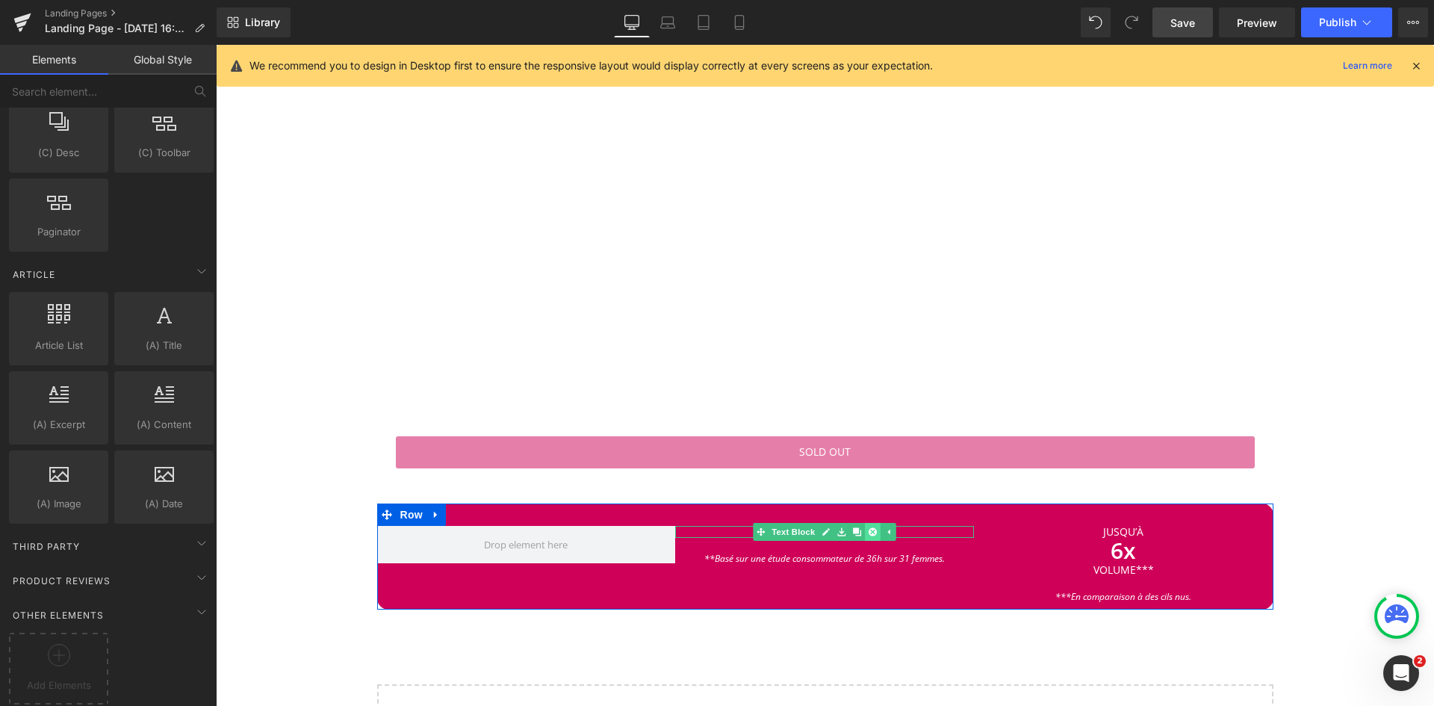
click at [869, 528] on icon at bounding box center [873, 532] width 8 height 8
click at [854, 532] on icon at bounding box center [856, 534] width 8 height 9
click at [860, 532] on icon at bounding box center [864, 534] width 8 height 8
click at [863, 532] on link at bounding box center [866, 531] width 16 height 18
click at [870, 529] on icon at bounding box center [873, 531] width 8 height 8
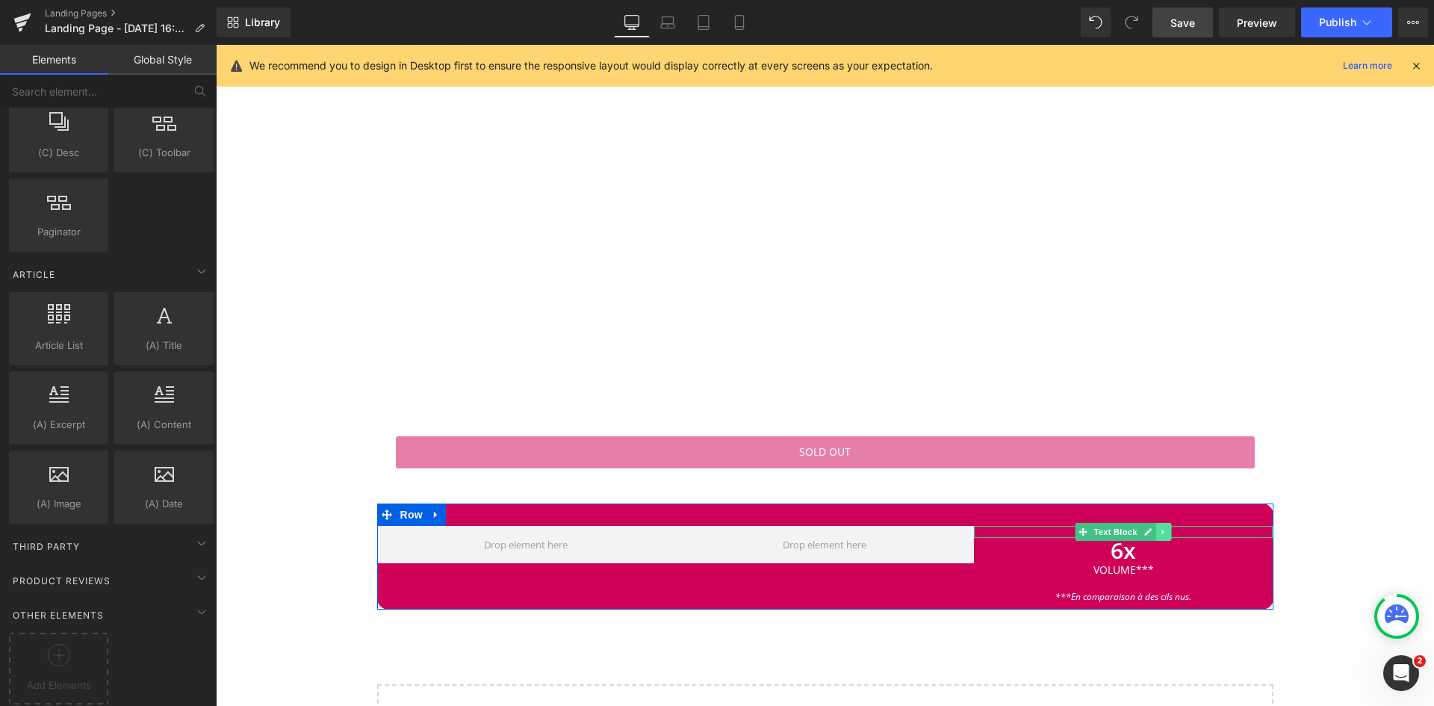
click at [1162, 530] on icon at bounding box center [1163, 532] width 2 height 5
click at [1168, 528] on icon at bounding box center [1172, 532] width 8 height 8
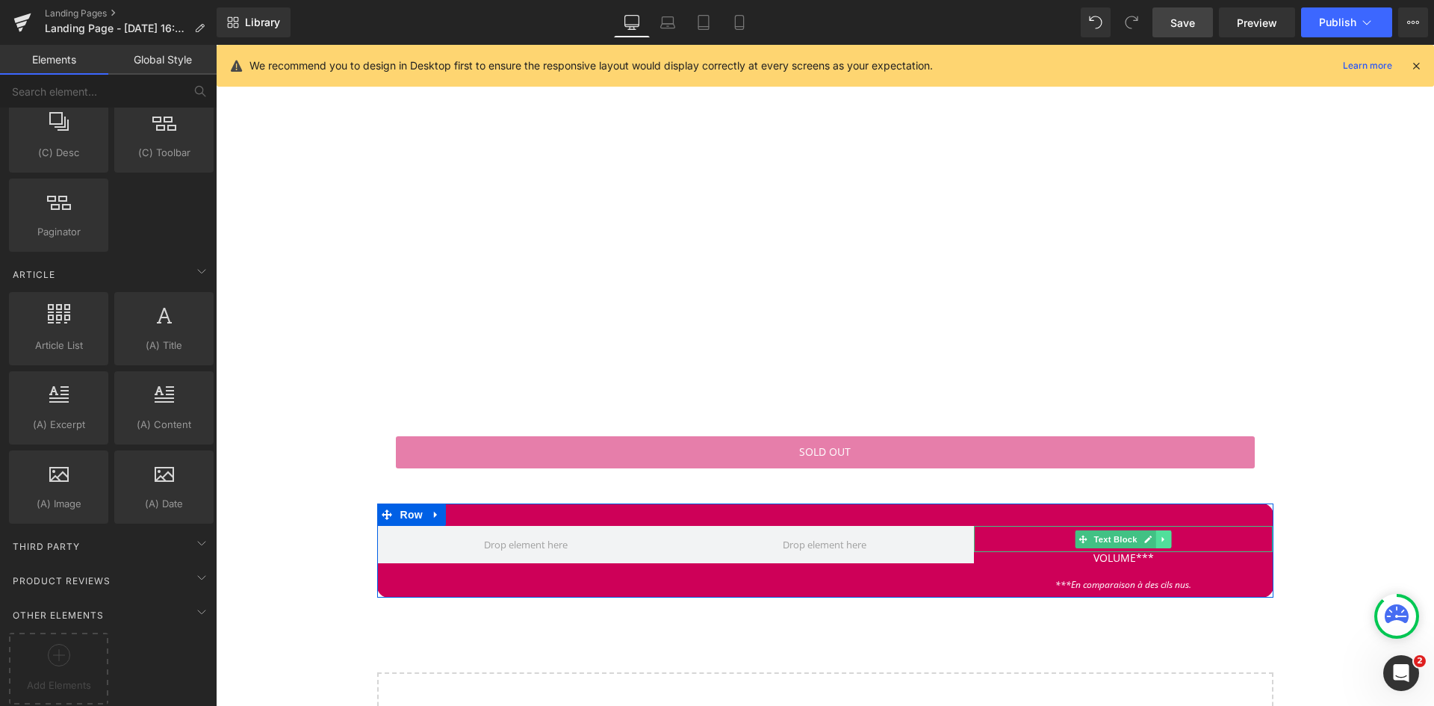
click at [1162, 535] on icon at bounding box center [1164, 539] width 8 height 9
click at [1168, 535] on icon at bounding box center [1172, 539] width 8 height 8
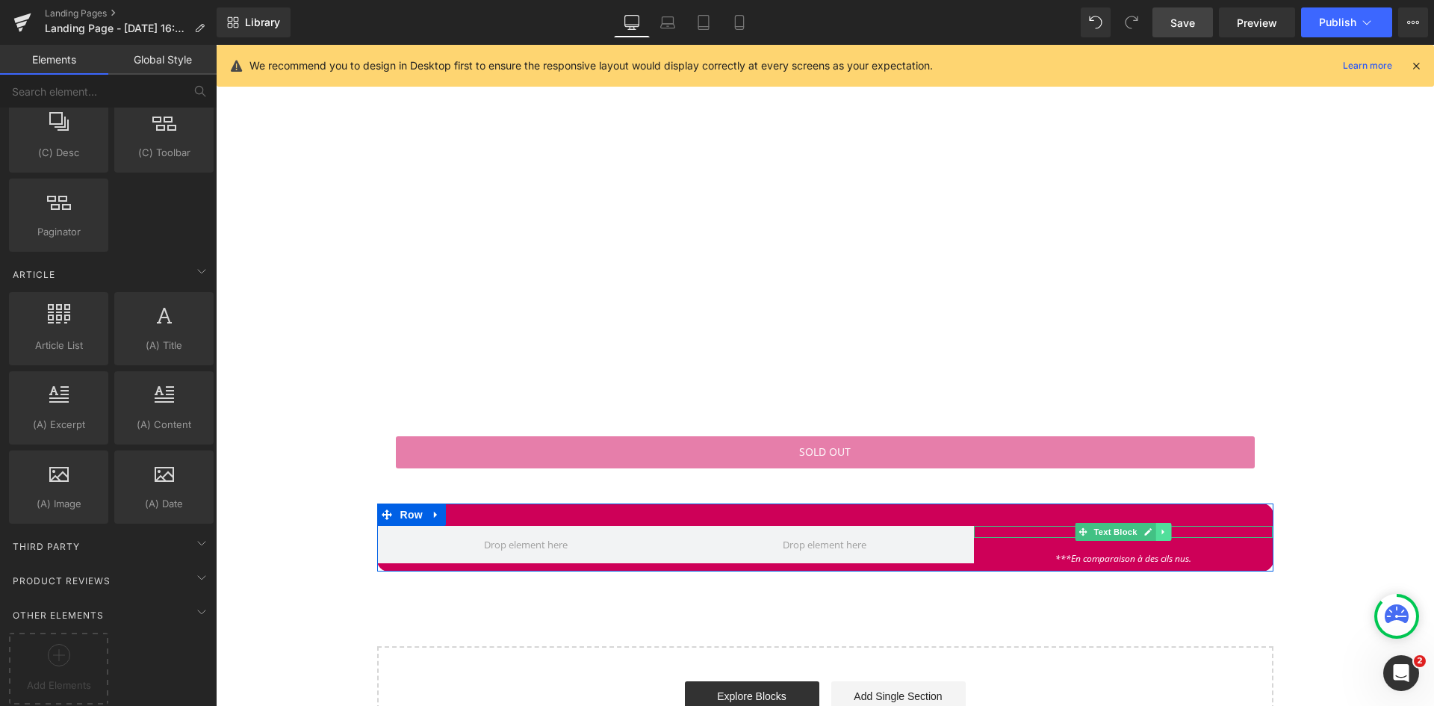
click at [1162, 530] on icon at bounding box center [1164, 531] width 8 height 9
click at [1168, 530] on icon at bounding box center [1172, 532] width 8 height 8
click at [1151, 531] on icon at bounding box center [1154, 534] width 8 height 9
click at [1159, 531] on icon at bounding box center [1163, 534] width 8 height 8
click at [1160, 528] on icon at bounding box center [1164, 531] width 8 height 9
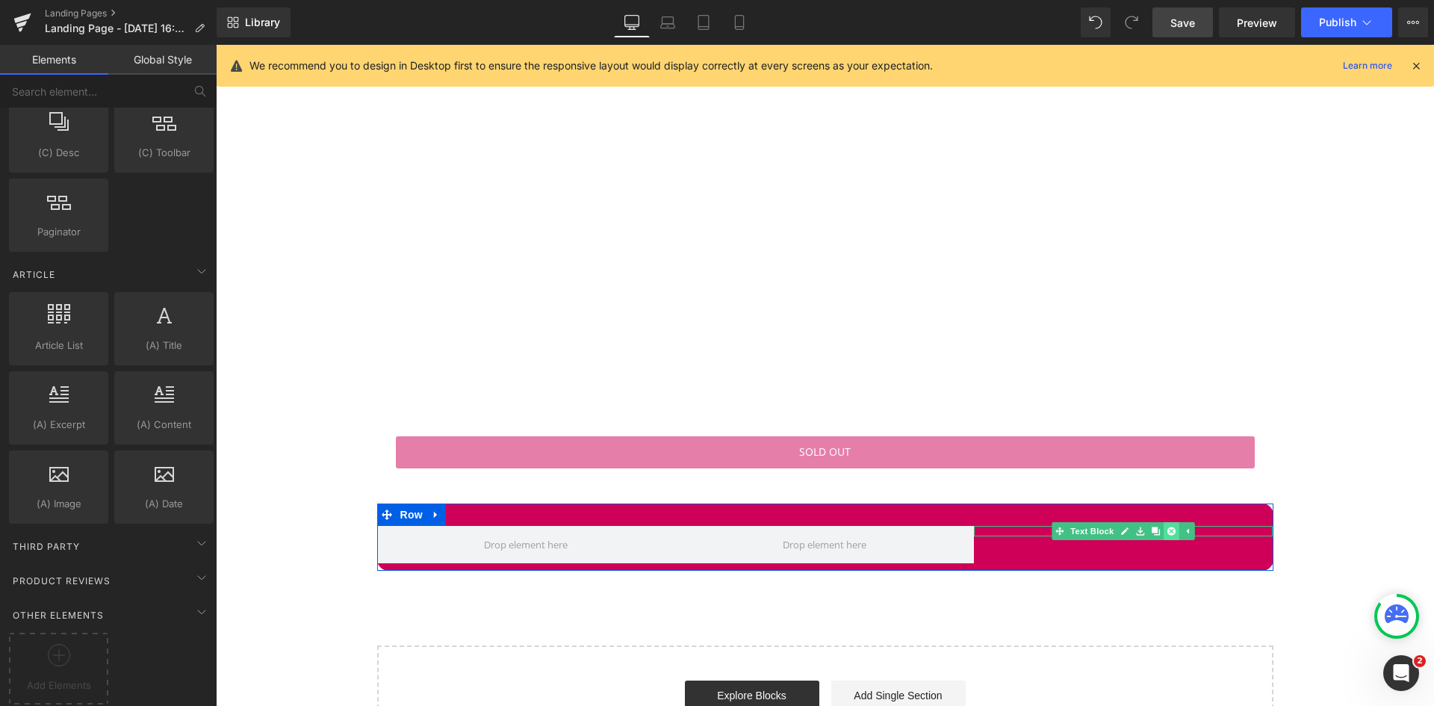
click at [1168, 527] on icon at bounding box center [1172, 531] width 8 height 9
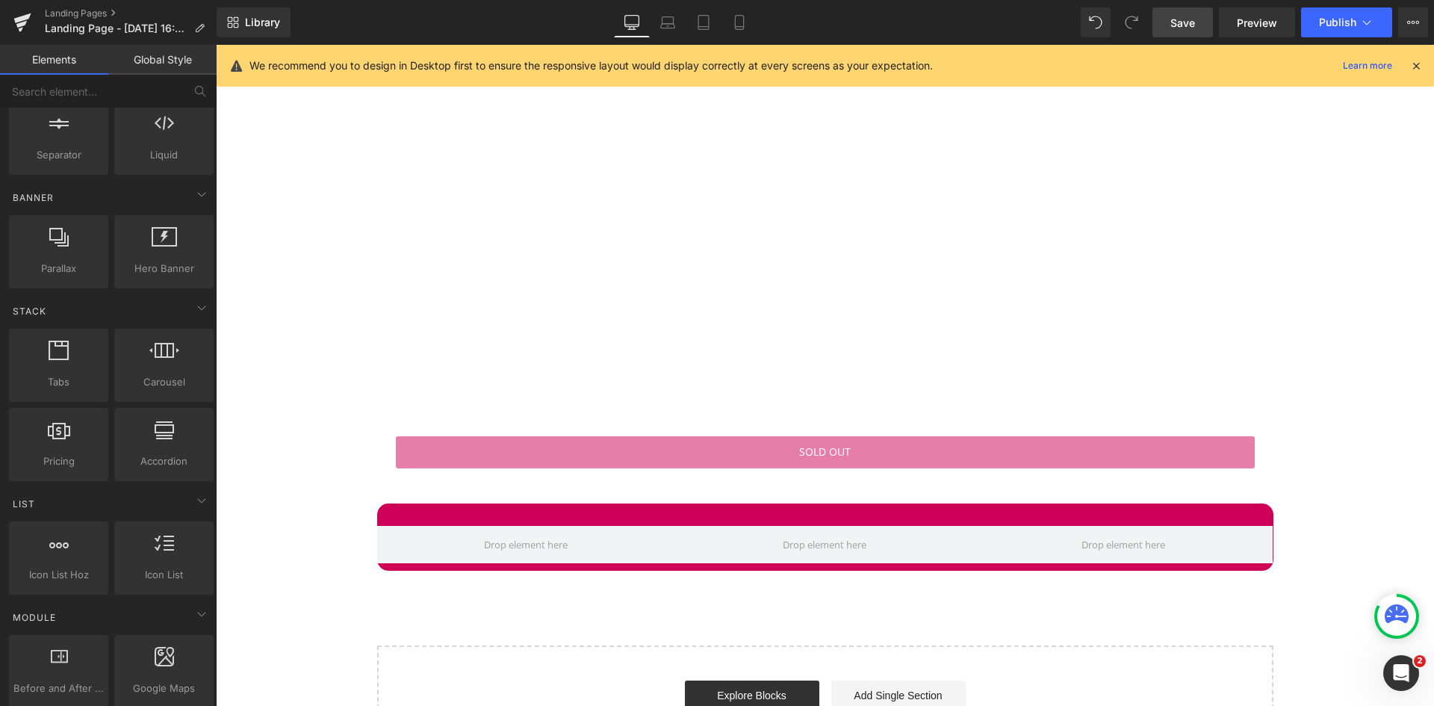
scroll to position [0, 0]
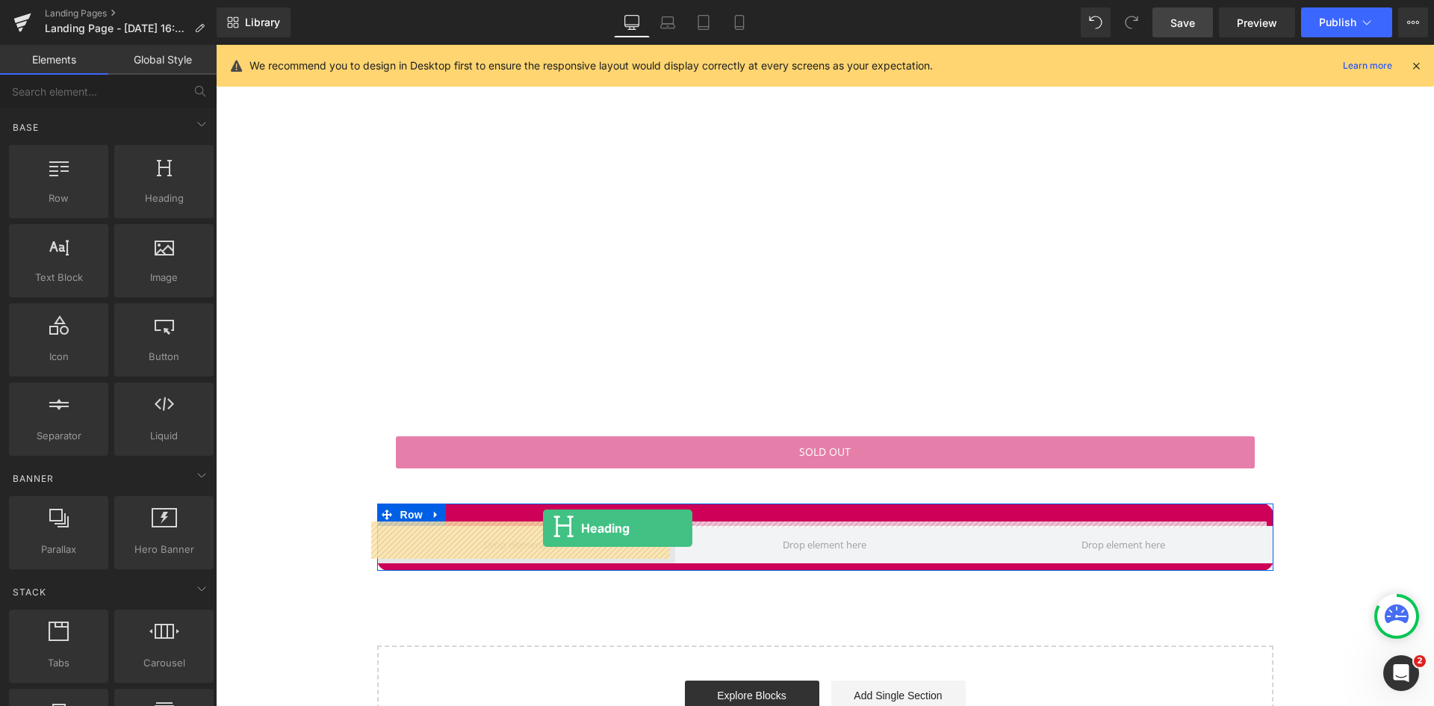
drag, startPoint x: 373, startPoint y: 238, endPoint x: 543, endPoint y: 530, distance: 337.1
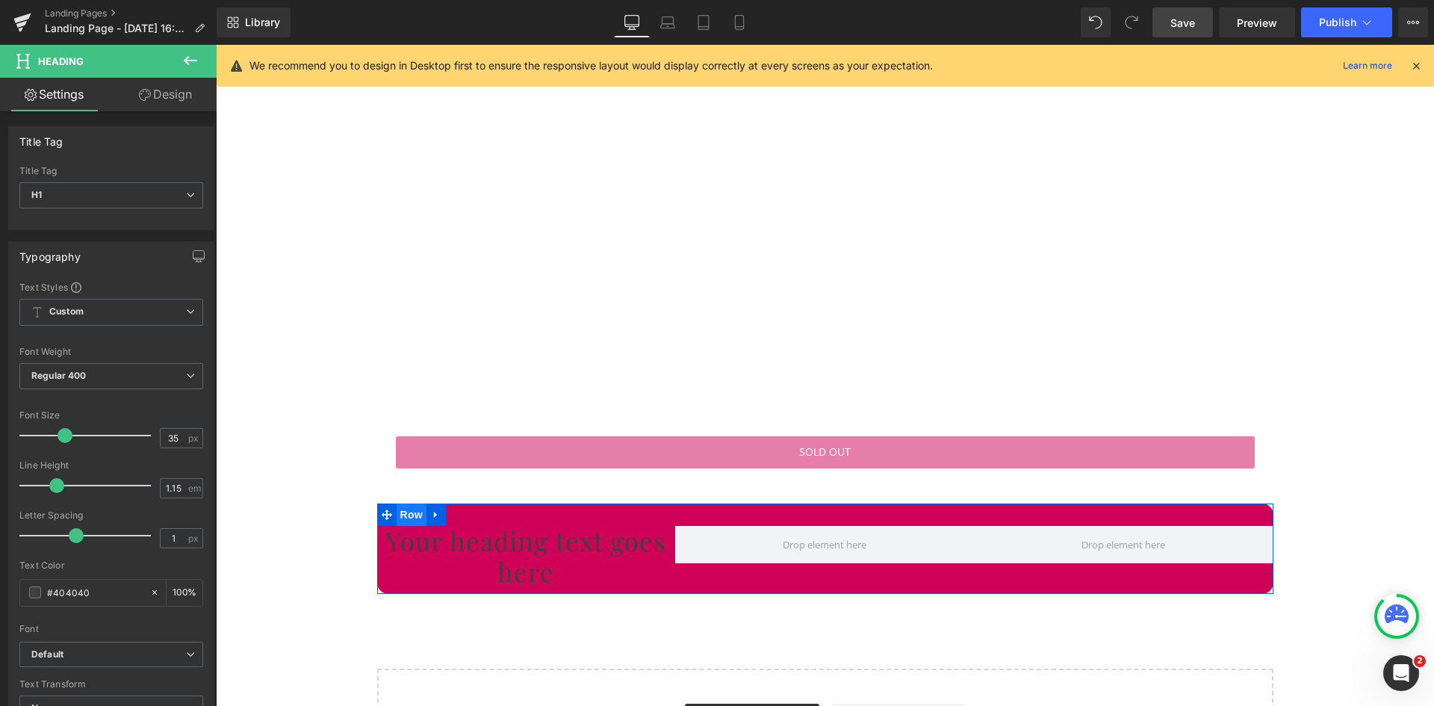
click at [411, 509] on span "Row" at bounding box center [412, 514] width 30 height 22
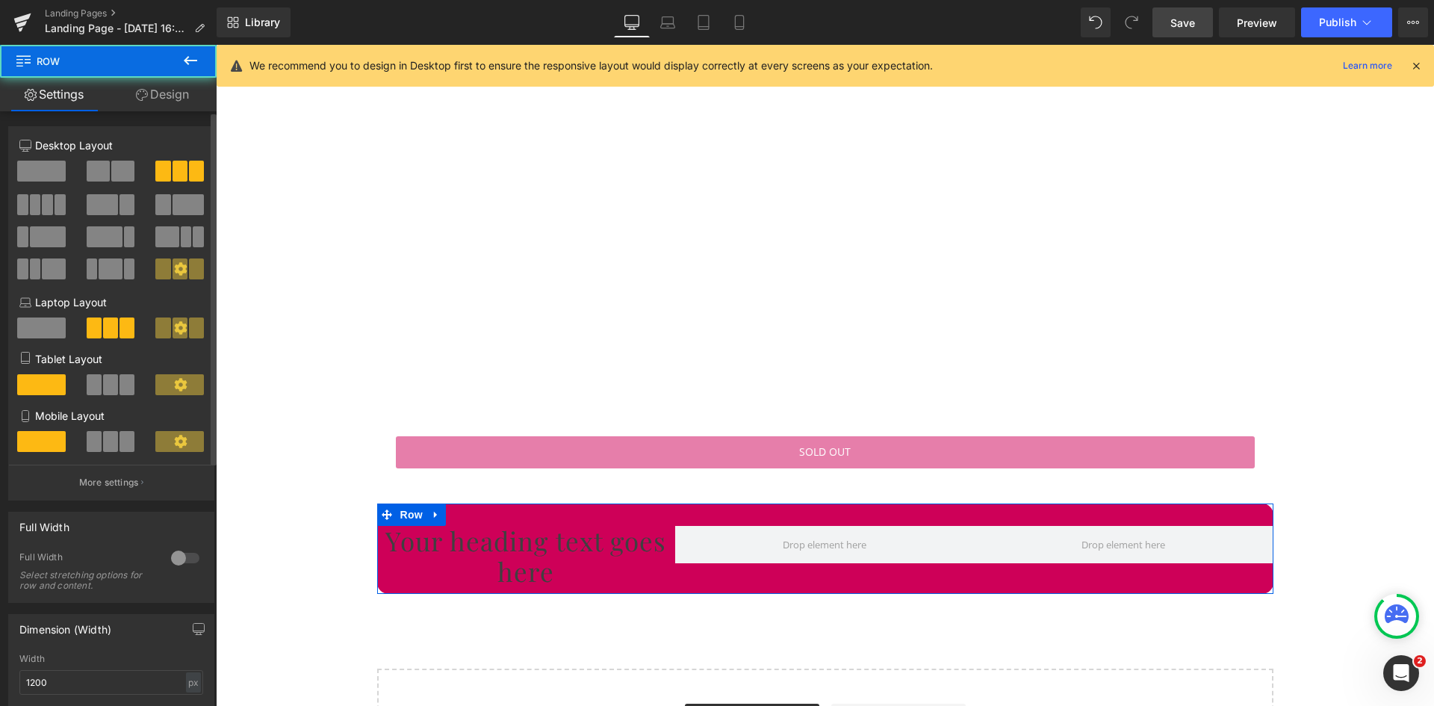
click at [56, 173] on span at bounding box center [41, 171] width 49 height 21
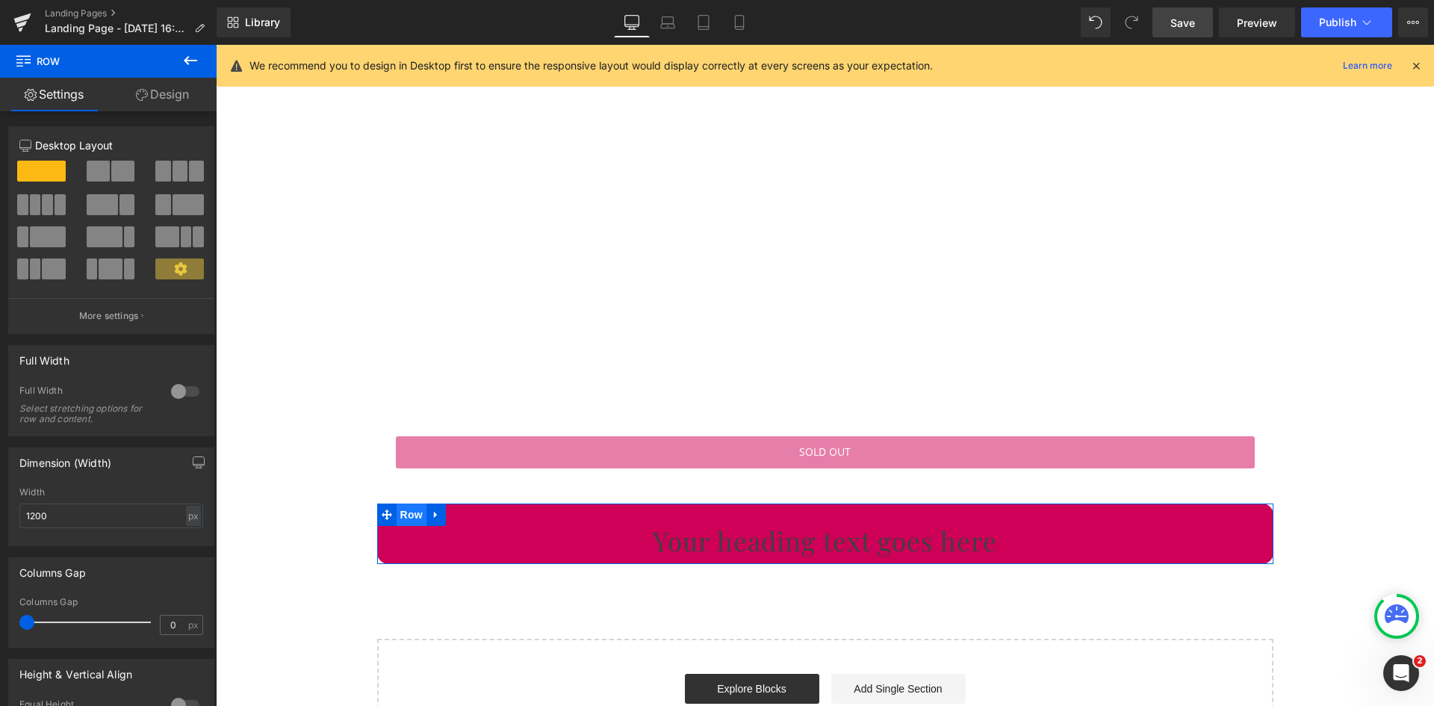
click at [407, 511] on span "Row" at bounding box center [412, 514] width 30 height 22
click at [179, 96] on link "Design" at bounding box center [162, 95] width 108 height 34
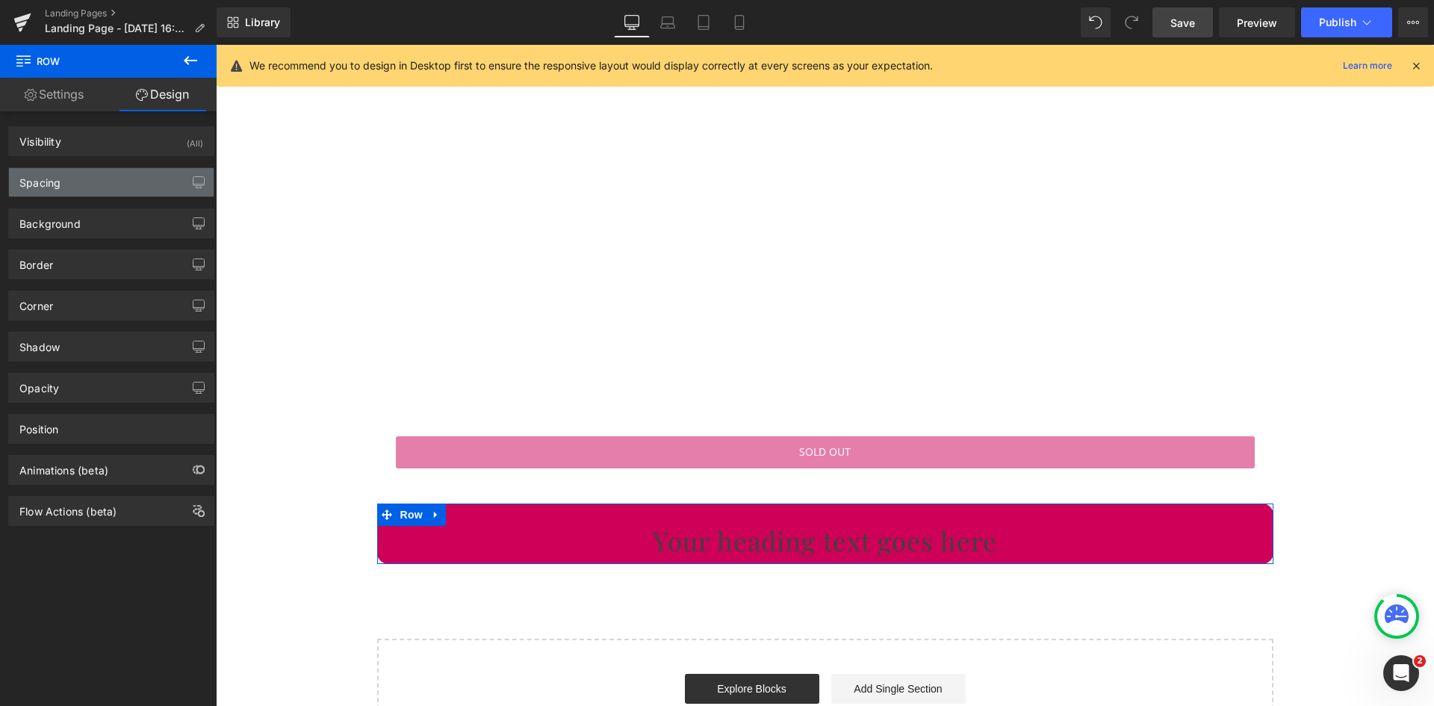
type input "0"
type input "30"
type input "0"
type input "10"
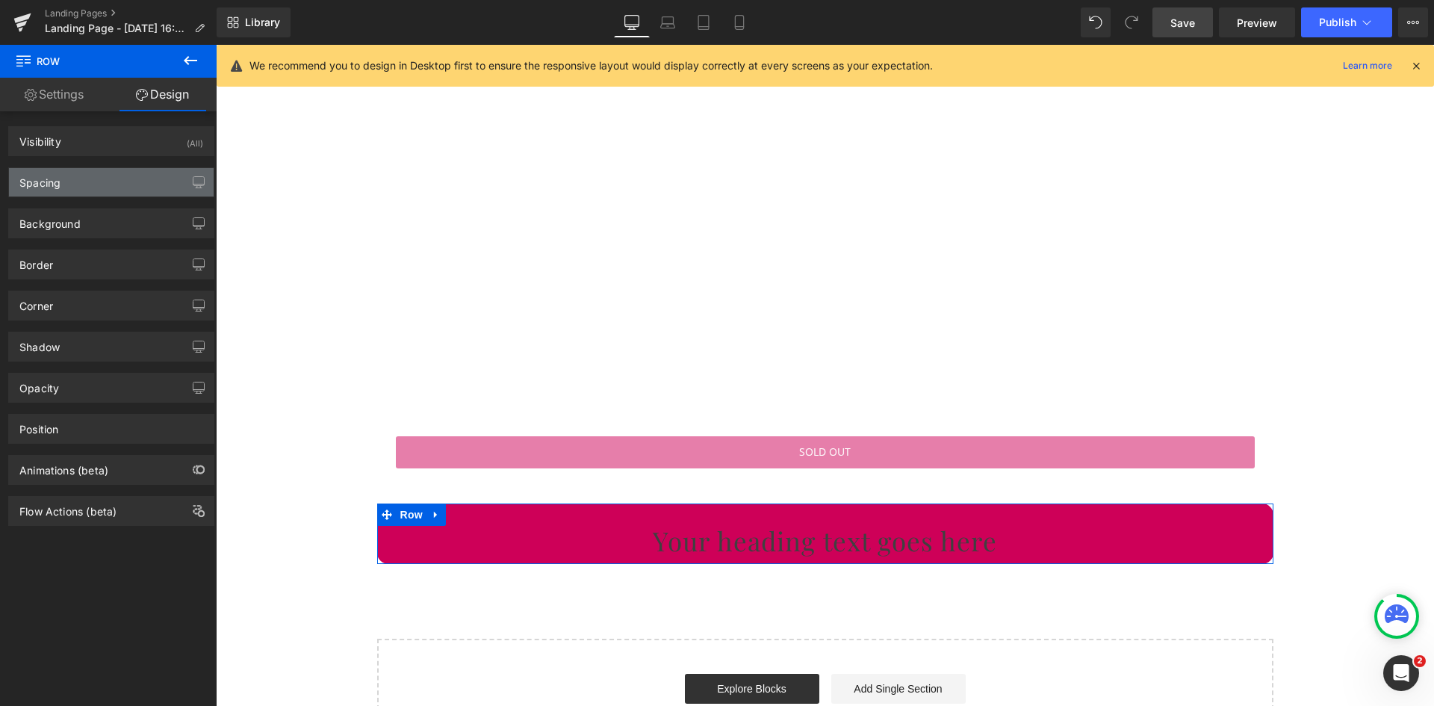
type input "0"
click at [126, 171] on div "Spacing" at bounding box center [111, 182] width 205 height 28
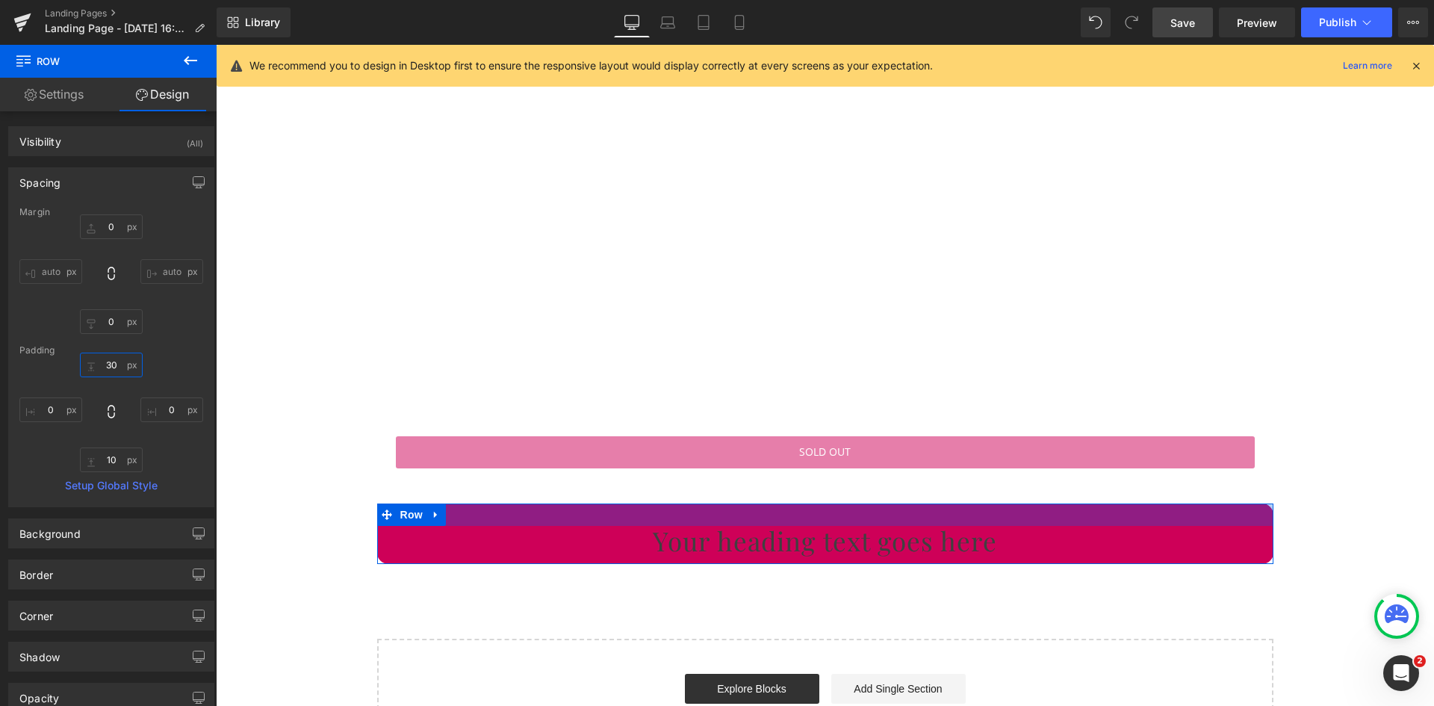
click at [111, 364] on input "30" at bounding box center [111, 365] width 63 height 25
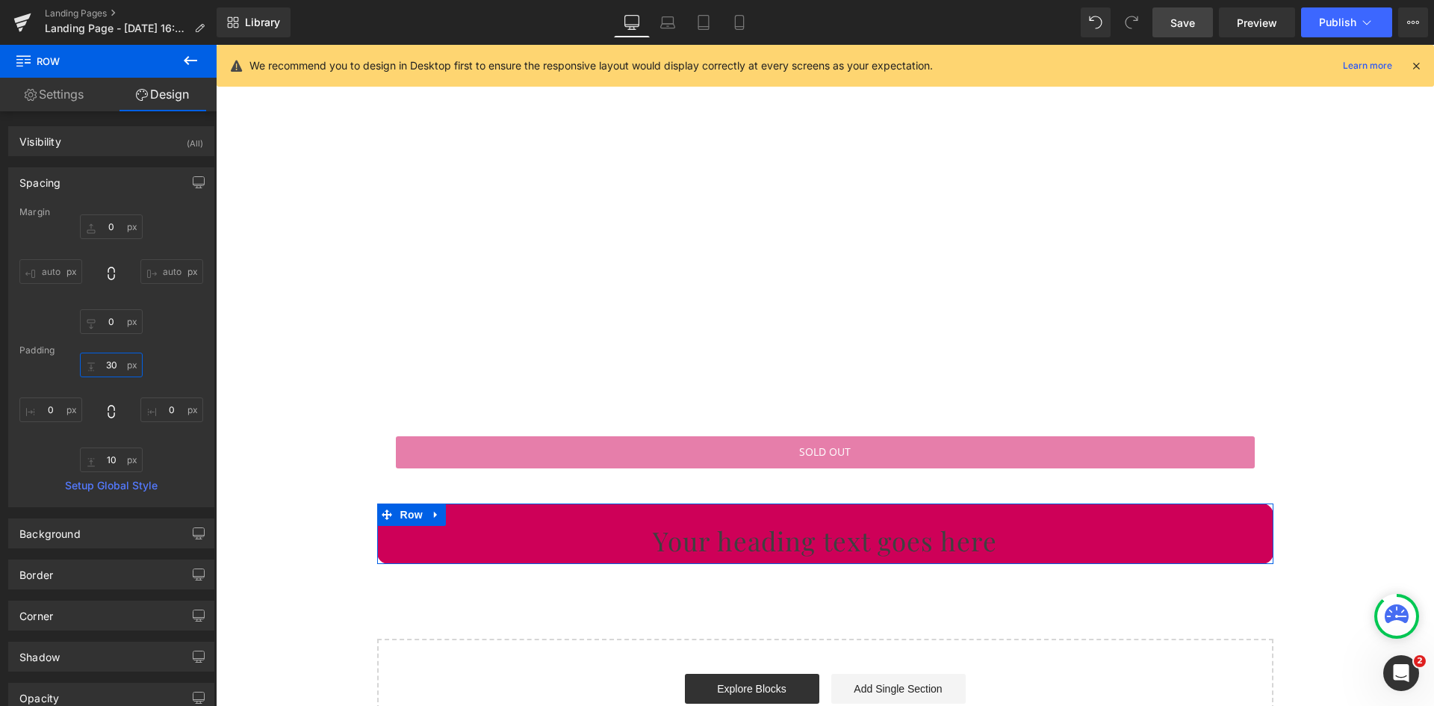
click at [111, 364] on input "30" at bounding box center [111, 365] width 63 height 25
click at [105, 462] on input "10" at bounding box center [111, 459] width 63 height 25
click at [108, 363] on input "30" at bounding box center [111, 365] width 63 height 25
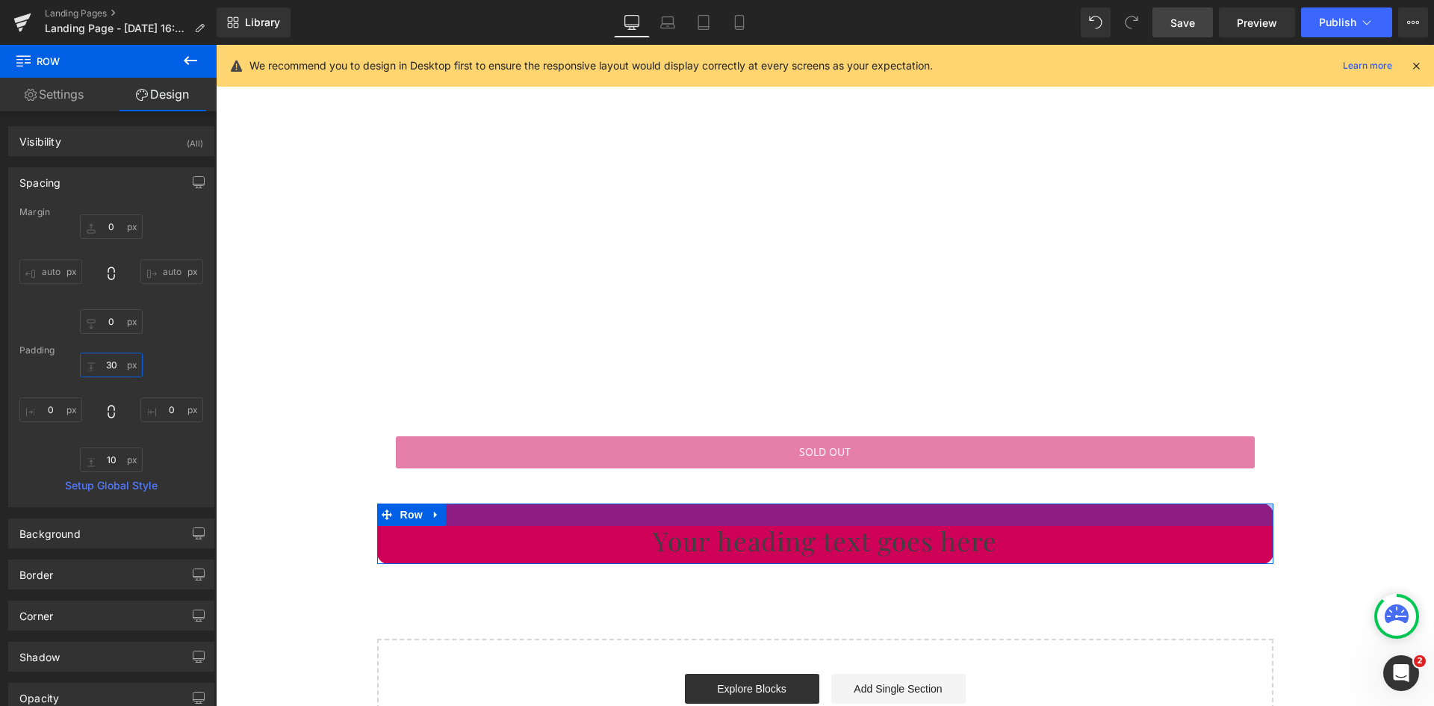
click at [108, 363] on input "30" at bounding box center [111, 365] width 63 height 25
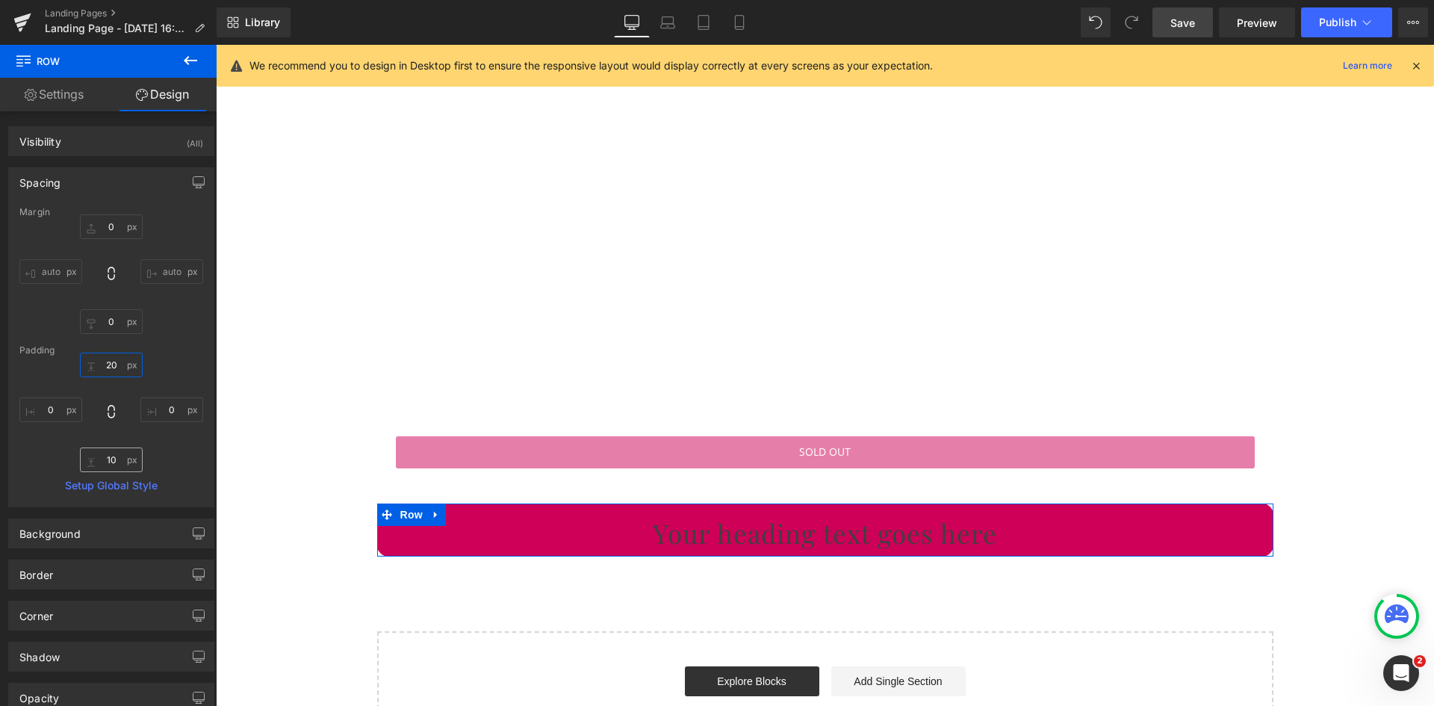
type input "20"
click at [114, 453] on input "10" at bounding box center [111, 459] width 63 height 25
type input "20"
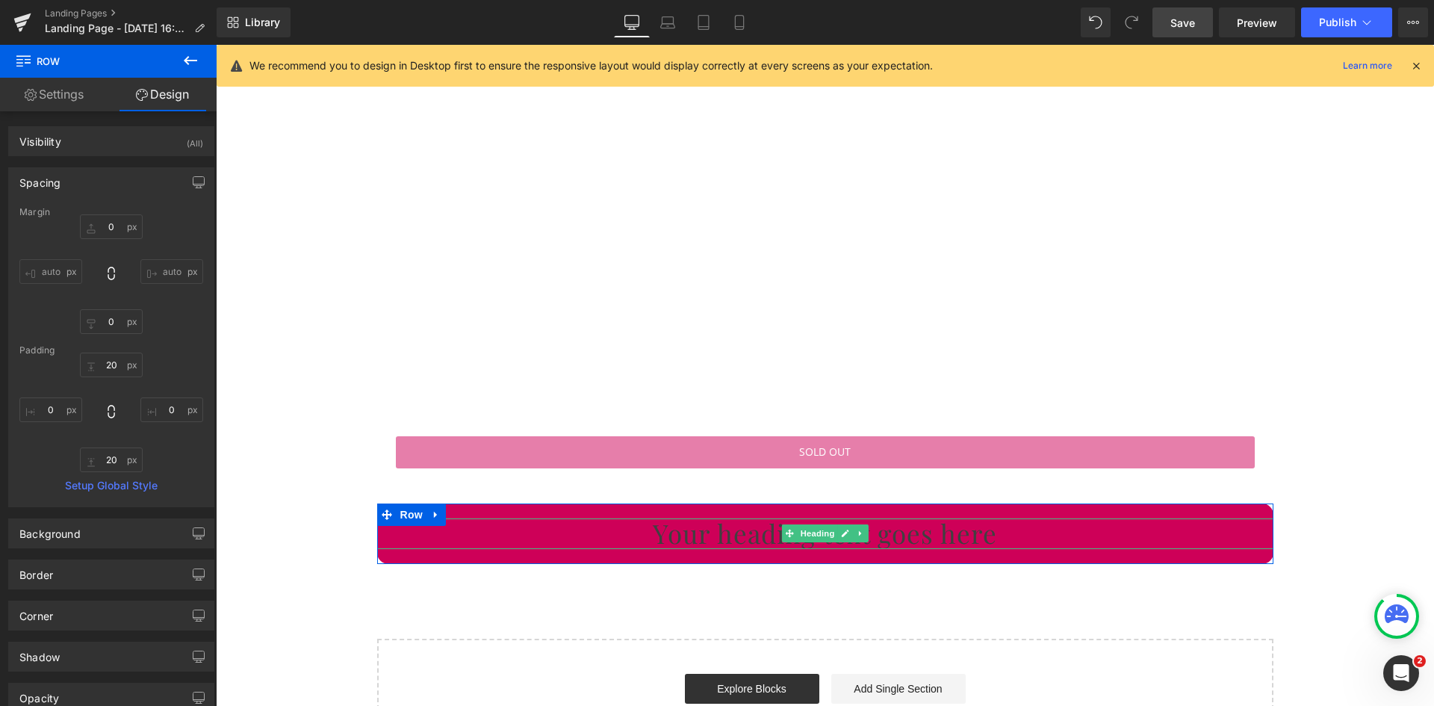
click at [725, 532] on h1 "Your heading text goes here" at bounding box center [825, 533] width 896 height 30
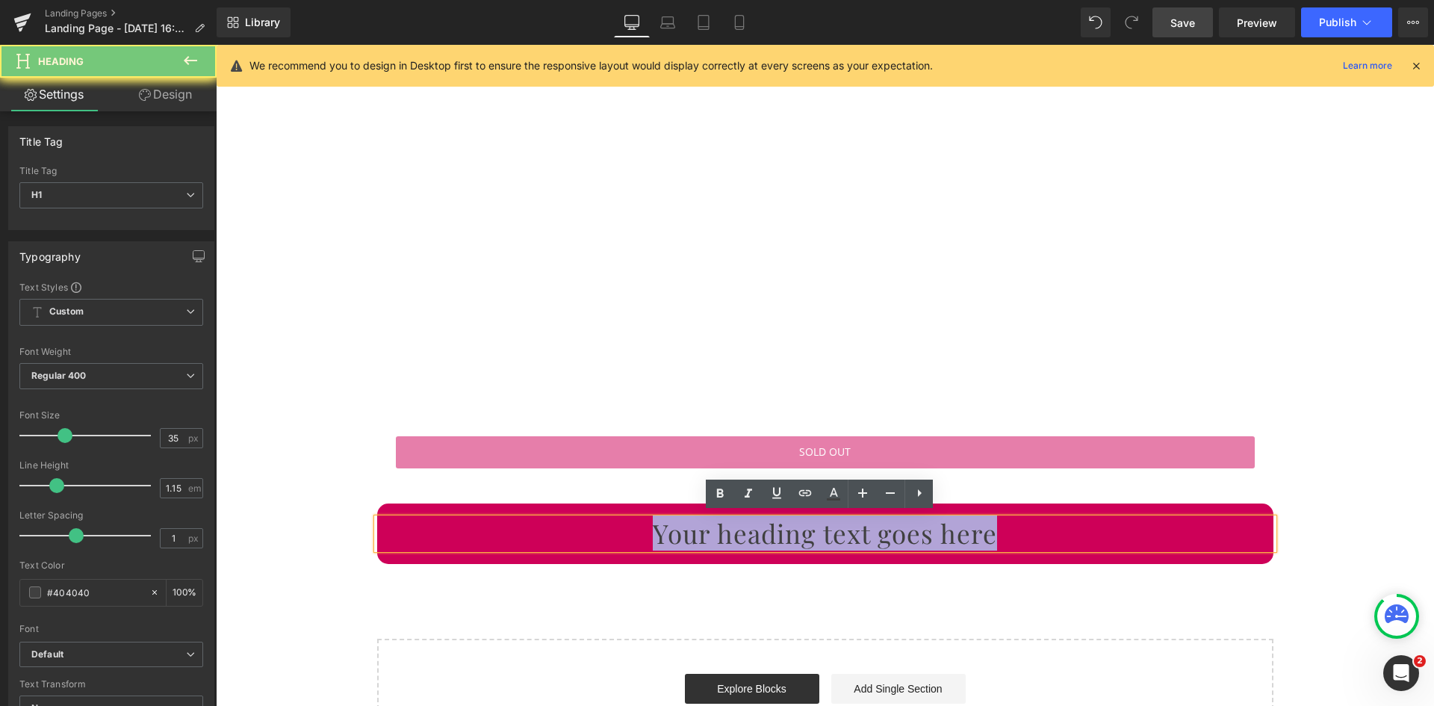
click at [725, 532] on h1 "Your heading text goes here" at bounding box center [825, 533] width 896 height 30
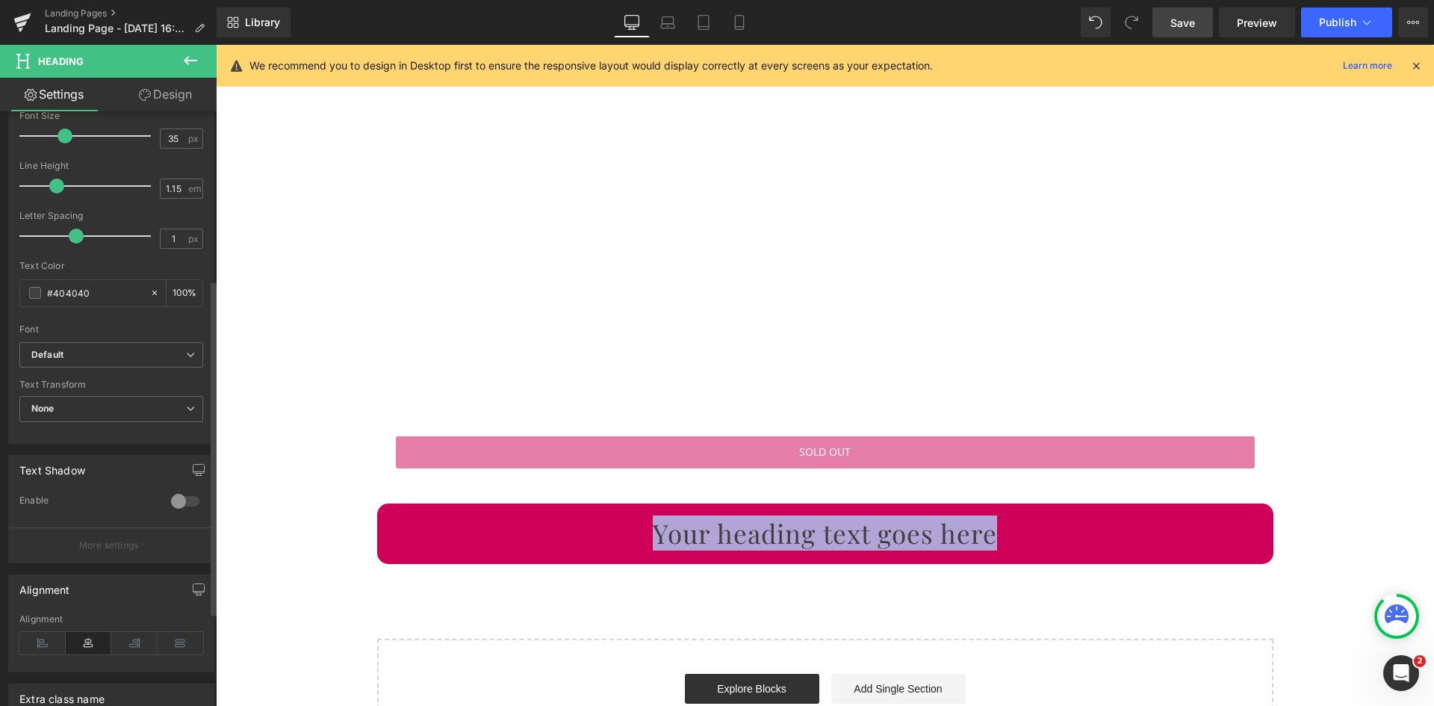
scroll to position [299, 0]
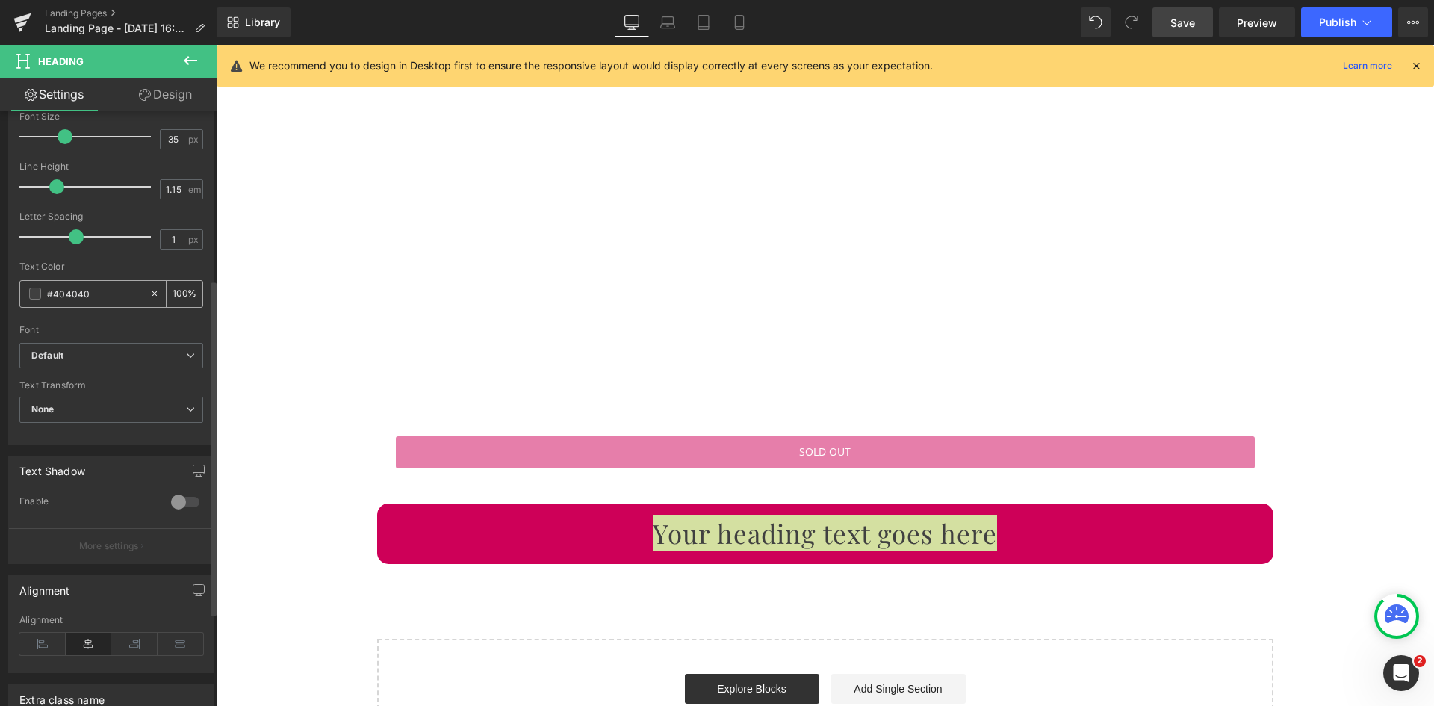
click at [34, 293] on span at bounding box center [35, 294] width 12 height 12
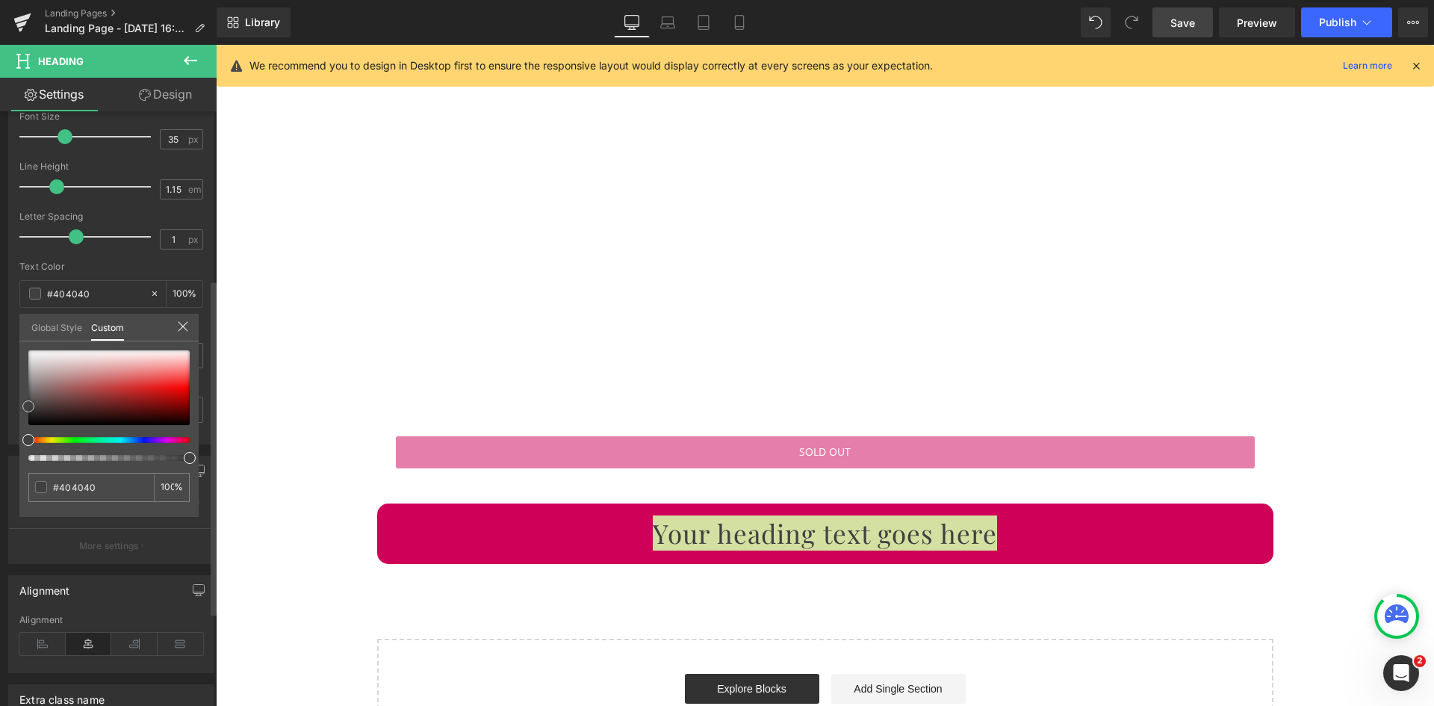
type input "#baaaaa"
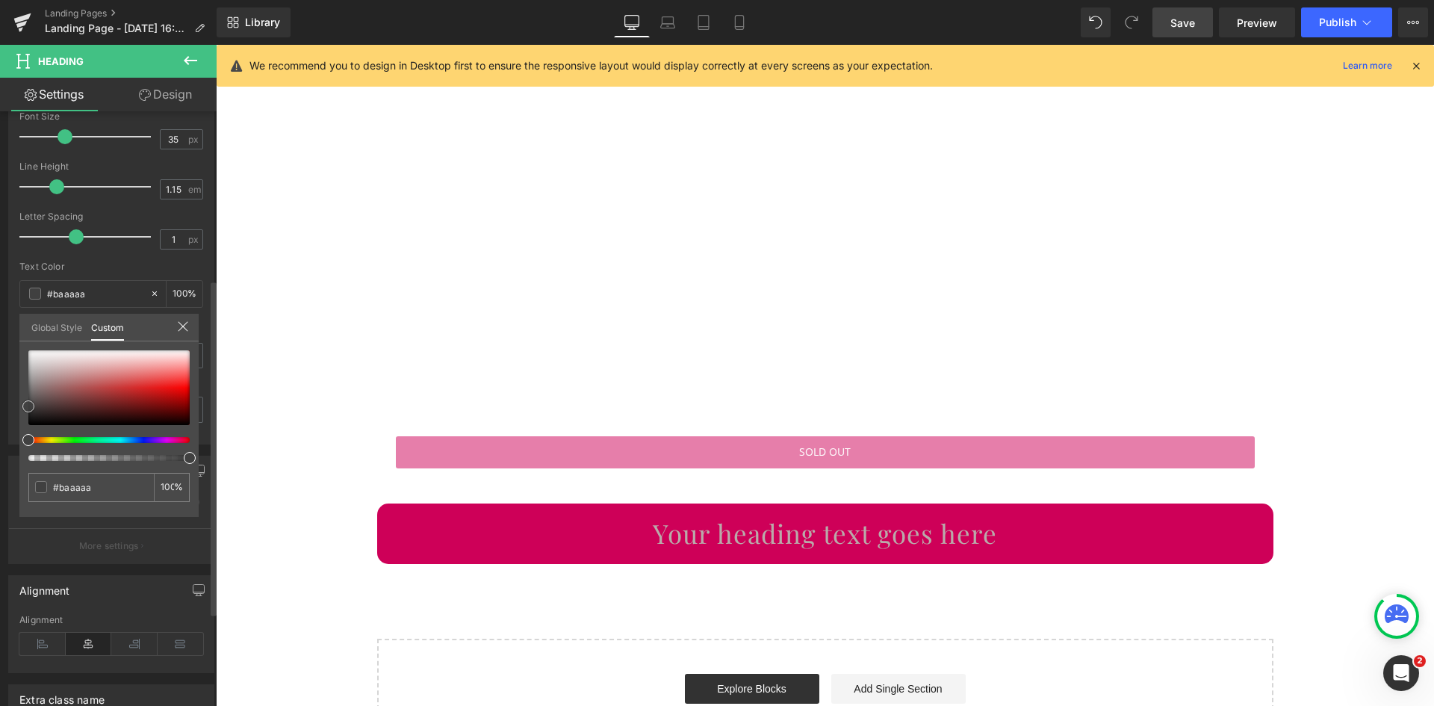
type input "#beb0b0"
type input "#fcfcfc"
type input "#ffffff"
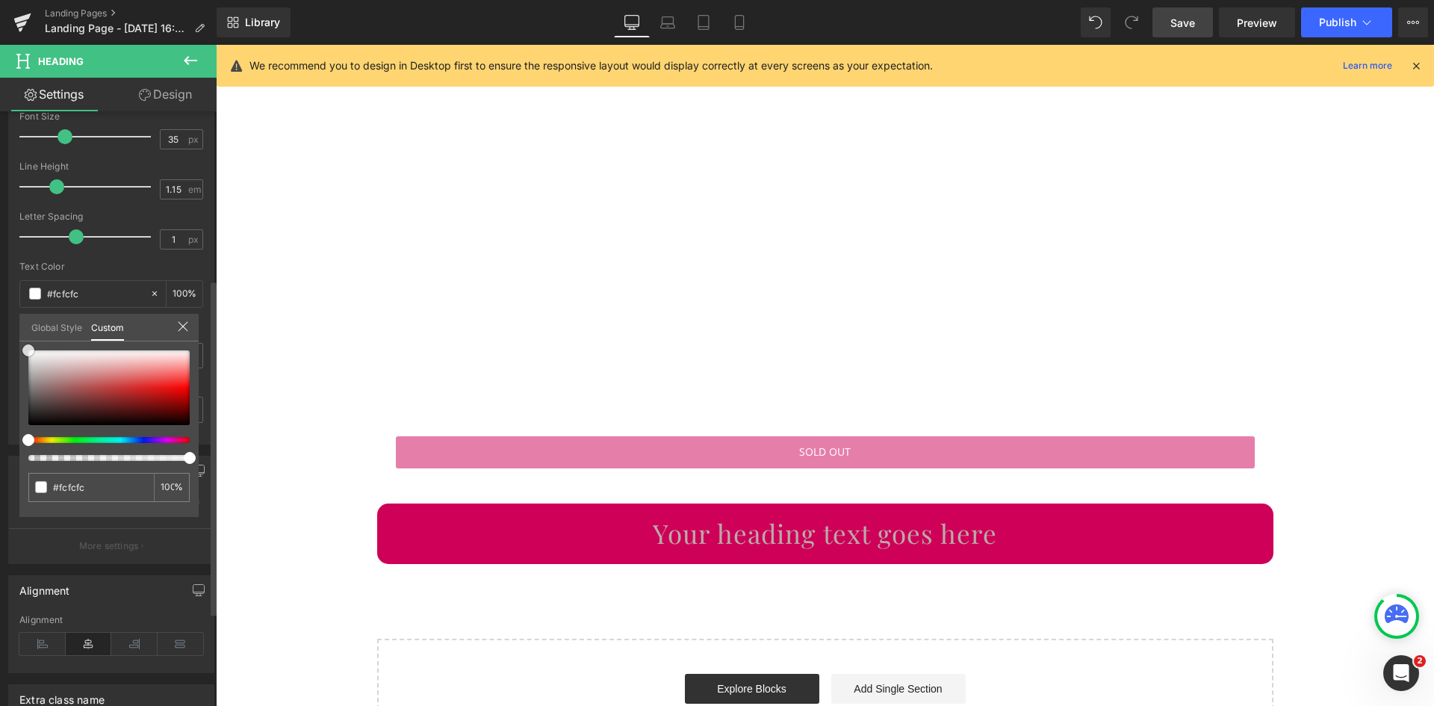
type input "#ffffff"
drag, startPoint x: 45, startPoint y: 373, endPoint x: 15, endPoint y: 334, distance: 49.0
click at [15, 334] on div "Typography Text Styles Custom Custom Setup Global Style Custom Setup Global Sty…" at bounding box center [111, 187] width 223 height 513
click at [872, 530] on body "Un carnet de velours offert dès 39€ d'achat, ou un vanity Soi Paris offert dès …" at bounding box center [825, 81] width 1218 height 2889
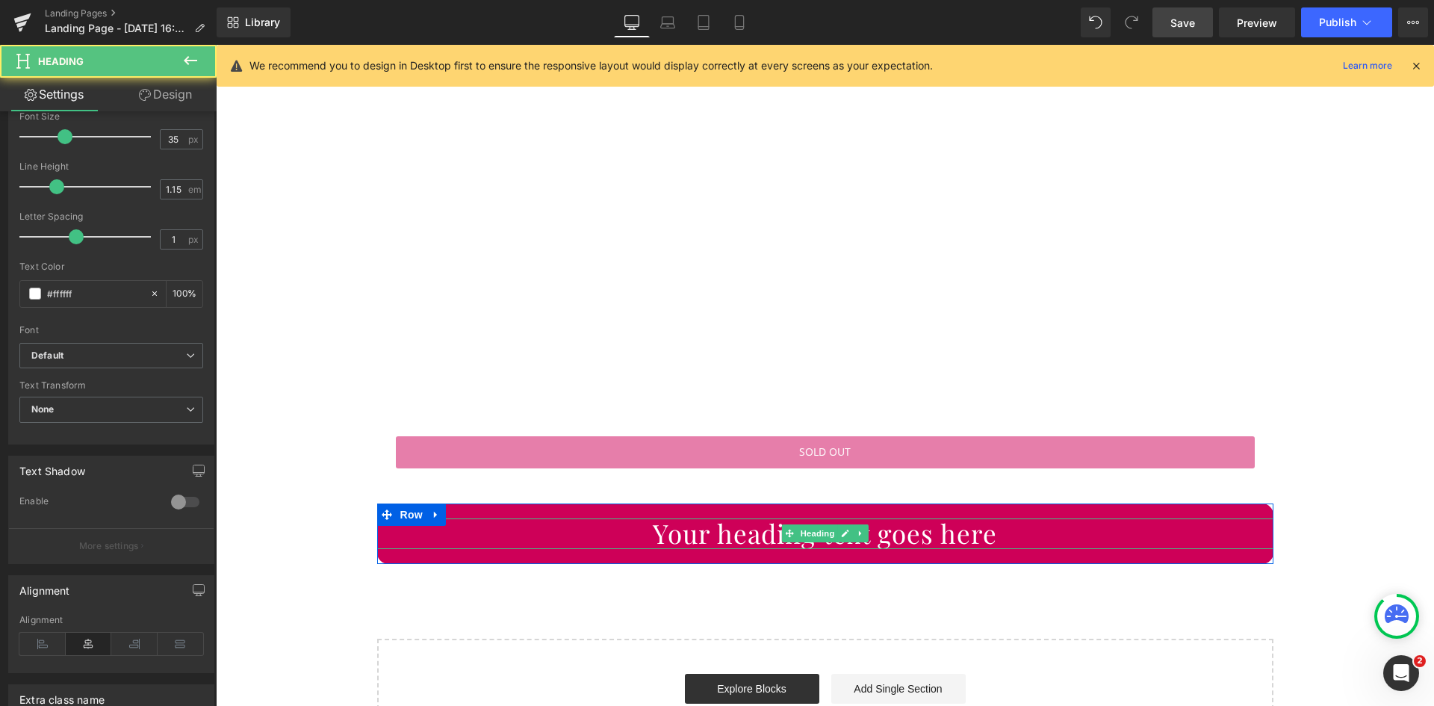
click at [916, 532] on h1 "Your heading text goes here" at bounding box center [825, 533] width 896 height 30
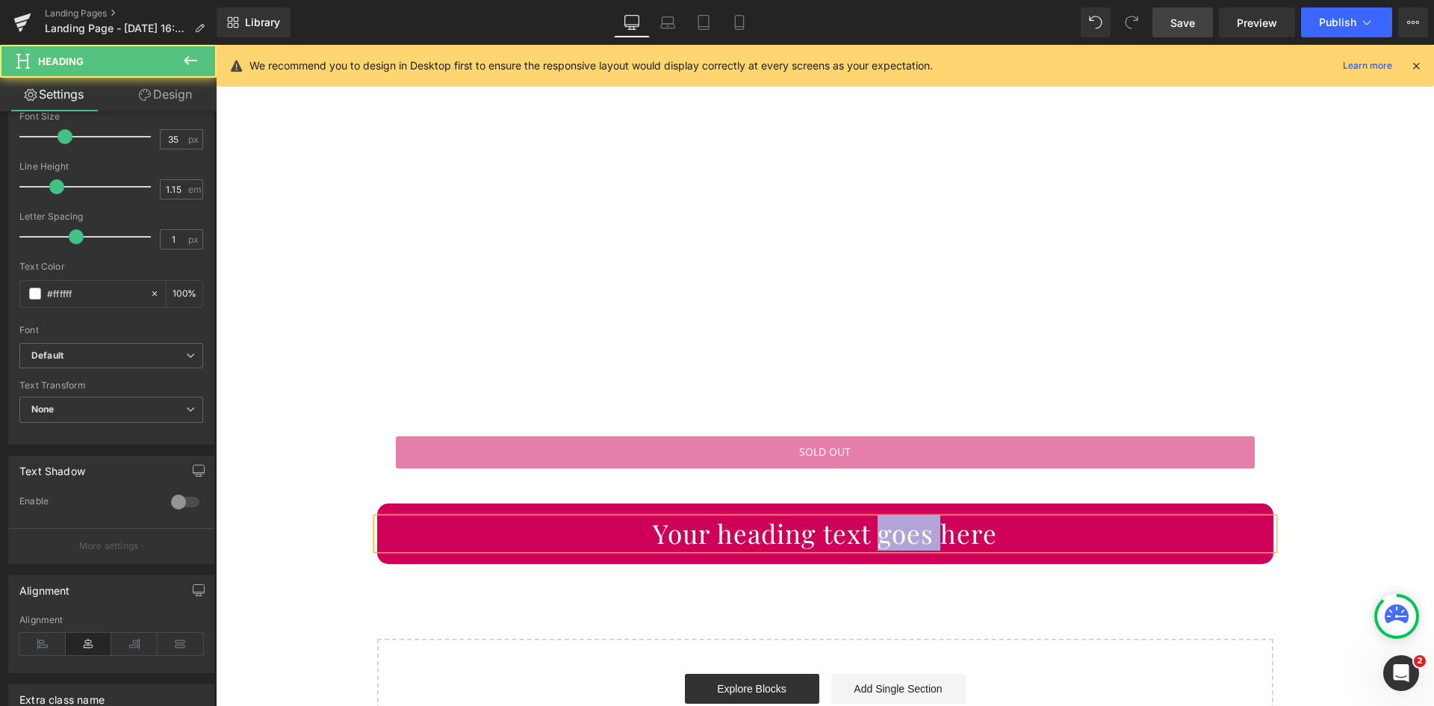
click at [916, 532] on h1 "Your heading text goes here" at bounding box center [825, 533] width 896 height 30
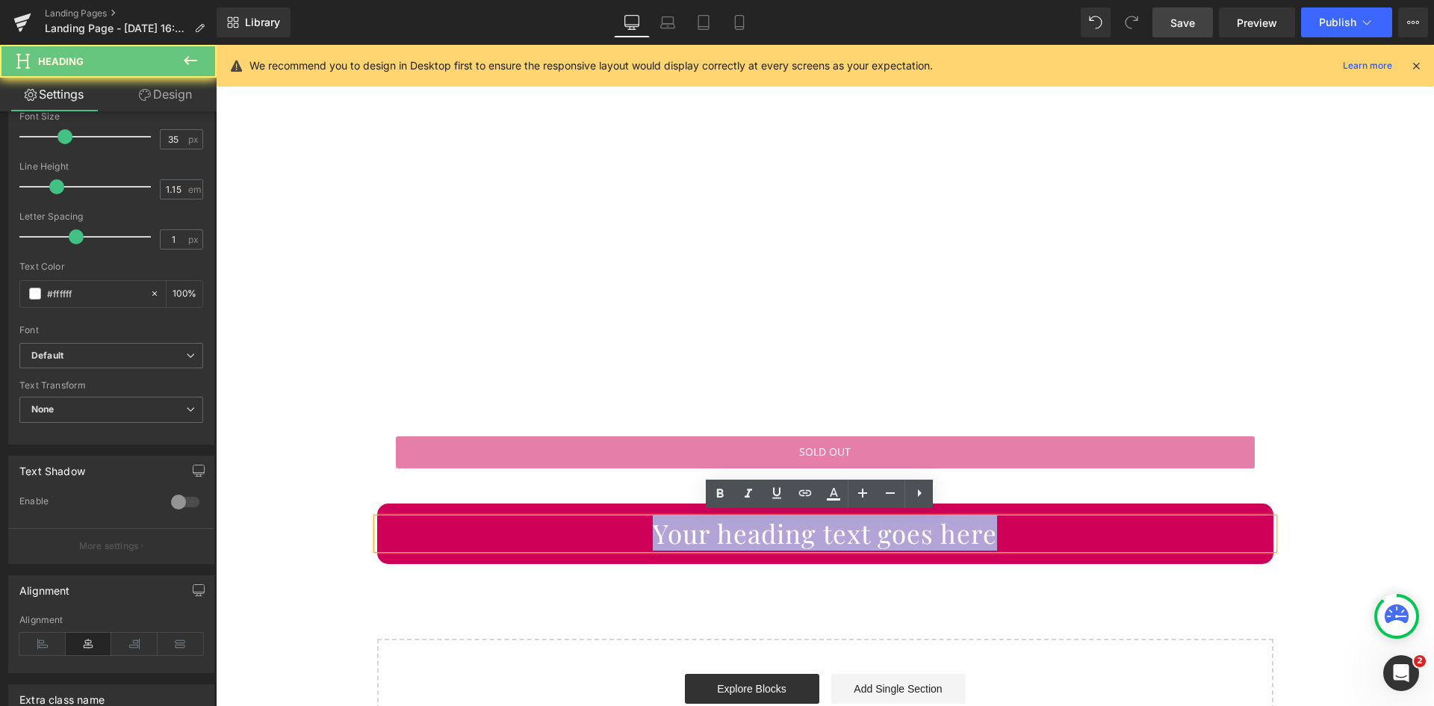
click at [916, 532] on h1 "Your heading text goes here" at bounding box center [825, 533] width 896 height 30
paste div
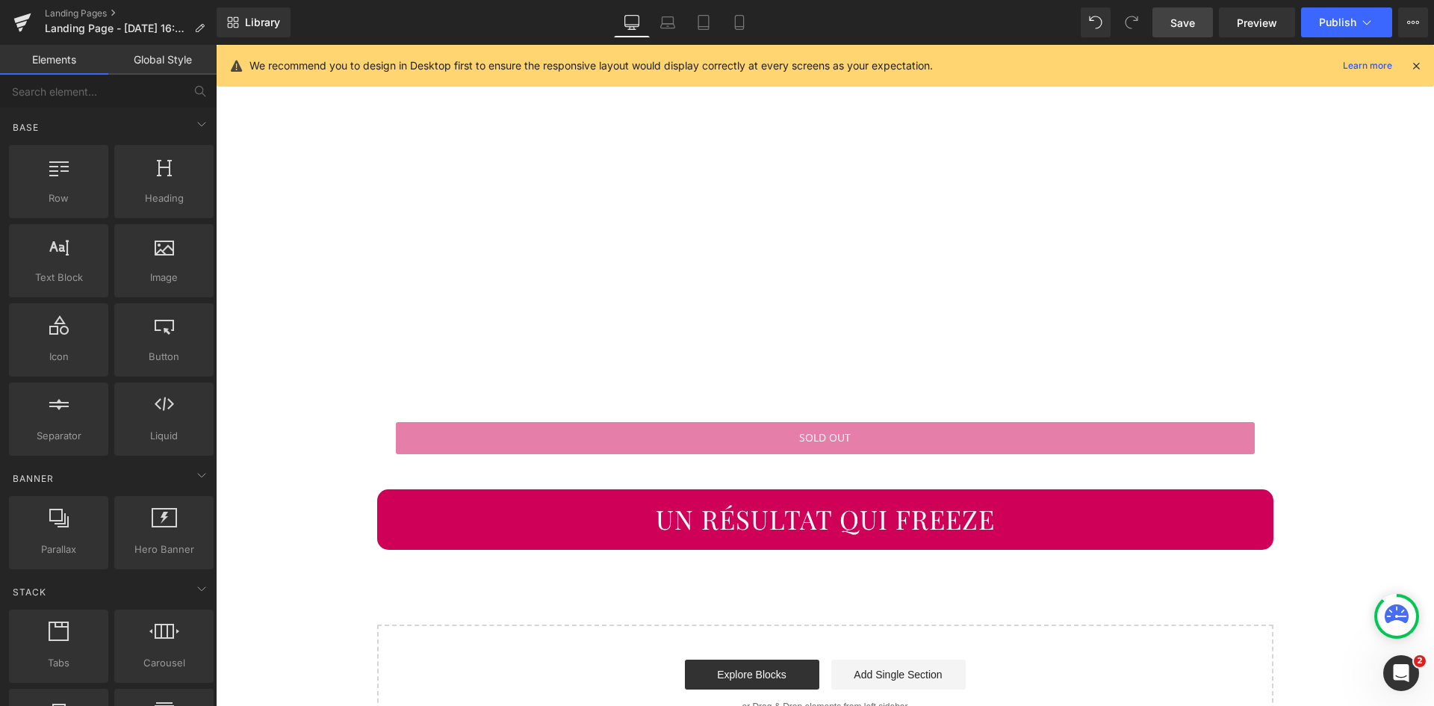
scroll to position [1428, 0]
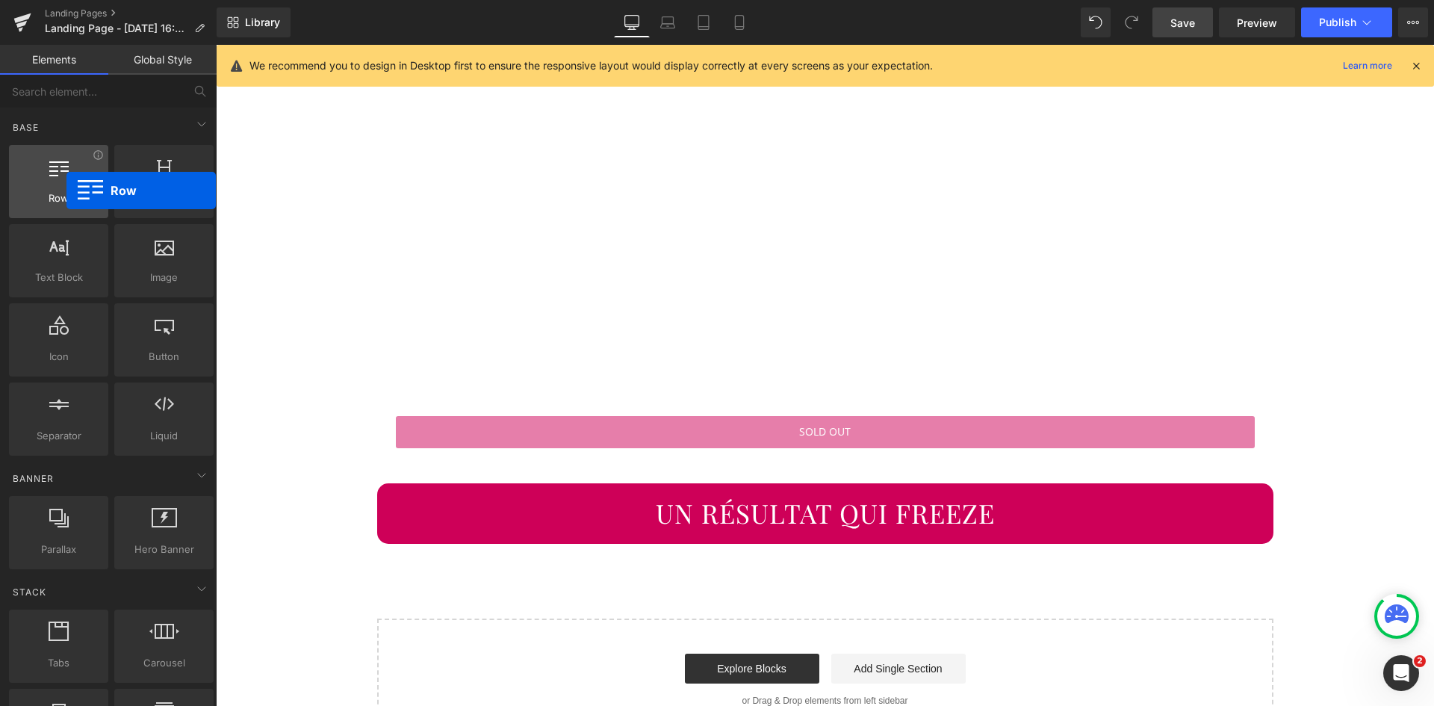
drag, startPoint x: 73, startPoint y: 192, endPoint x: 64, endPoint y: 190, distance: 9.2
click at [64, 190] on div "Row rows, columns, layouts, div" at bounding box center [58, 181] width 99 height 73
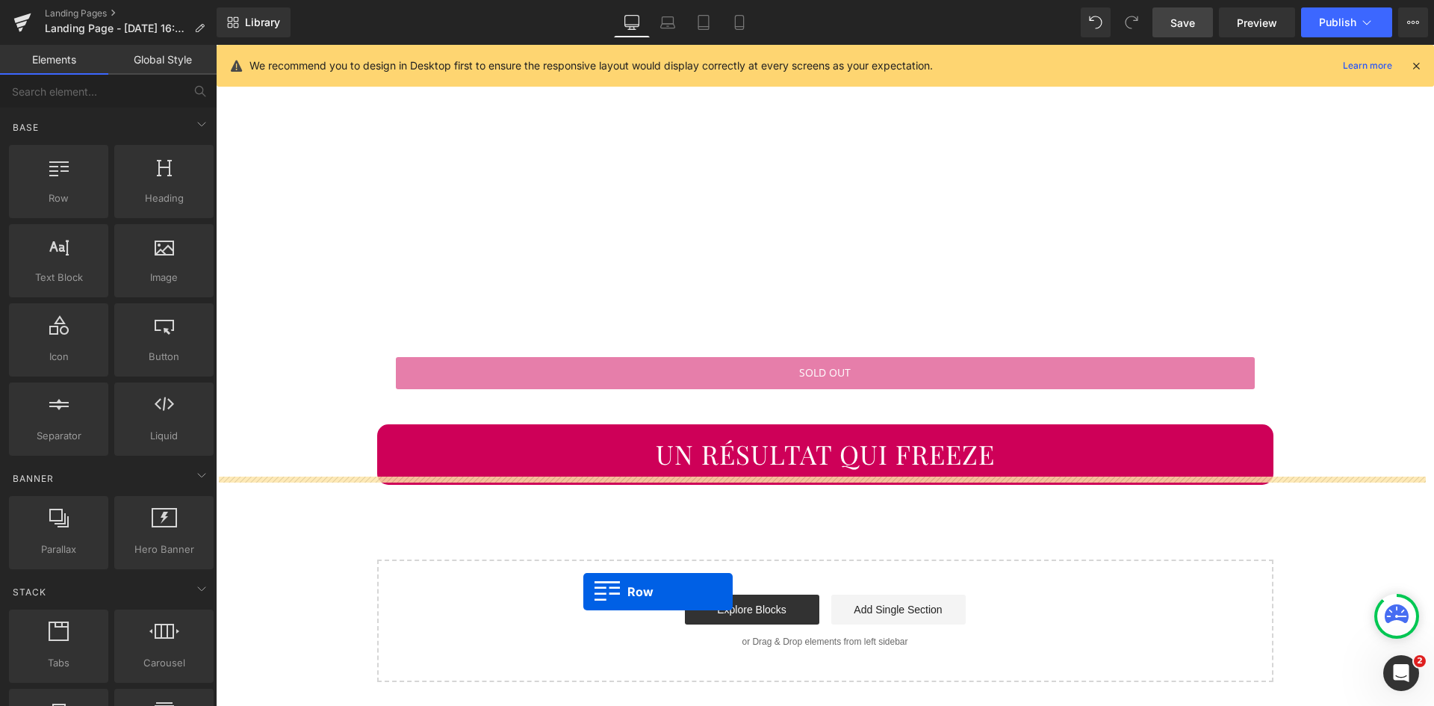
scroll to position [1490, 0]
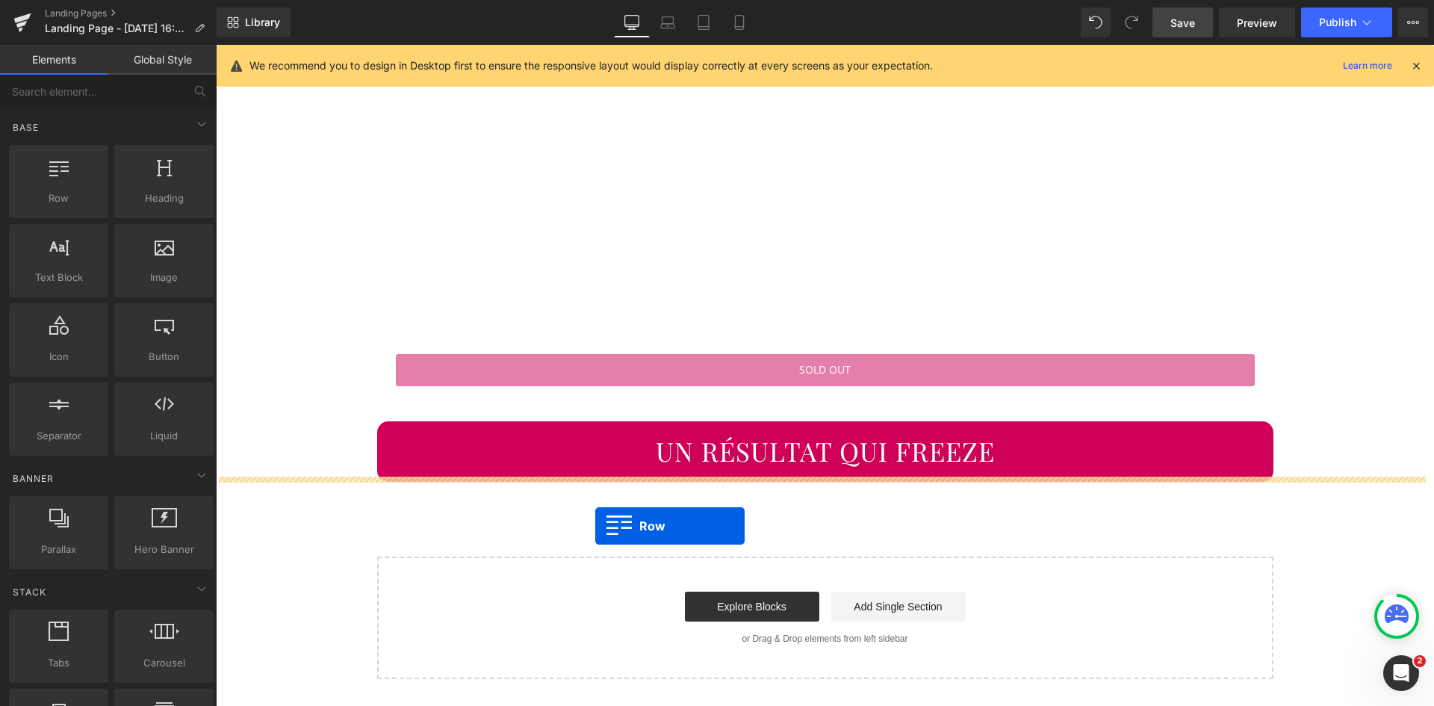
drag, startPoint x: 275, startPoint y: 251, endPoint x: 595, endPoint y: 521, distance: 418.7
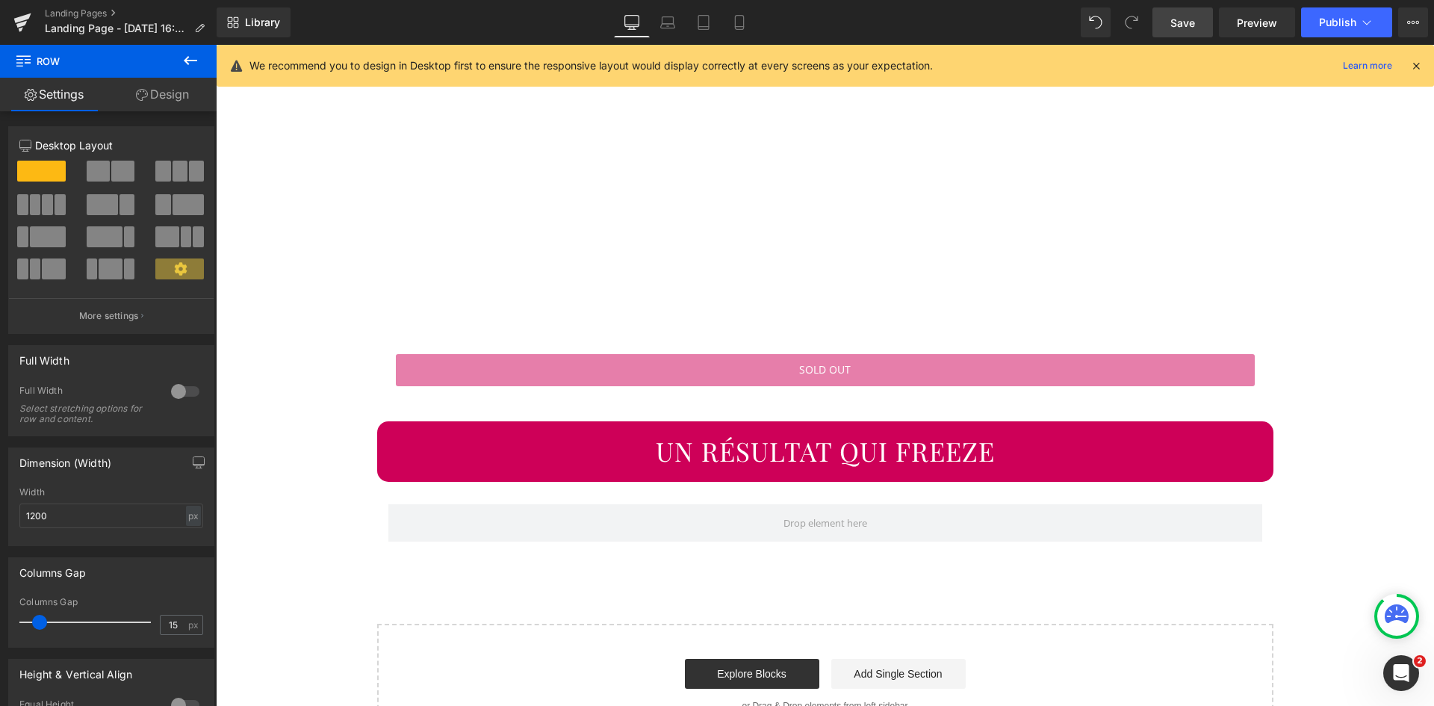
click at [197, 64] on icon at bounding box center [191, 61] width 18 height 18
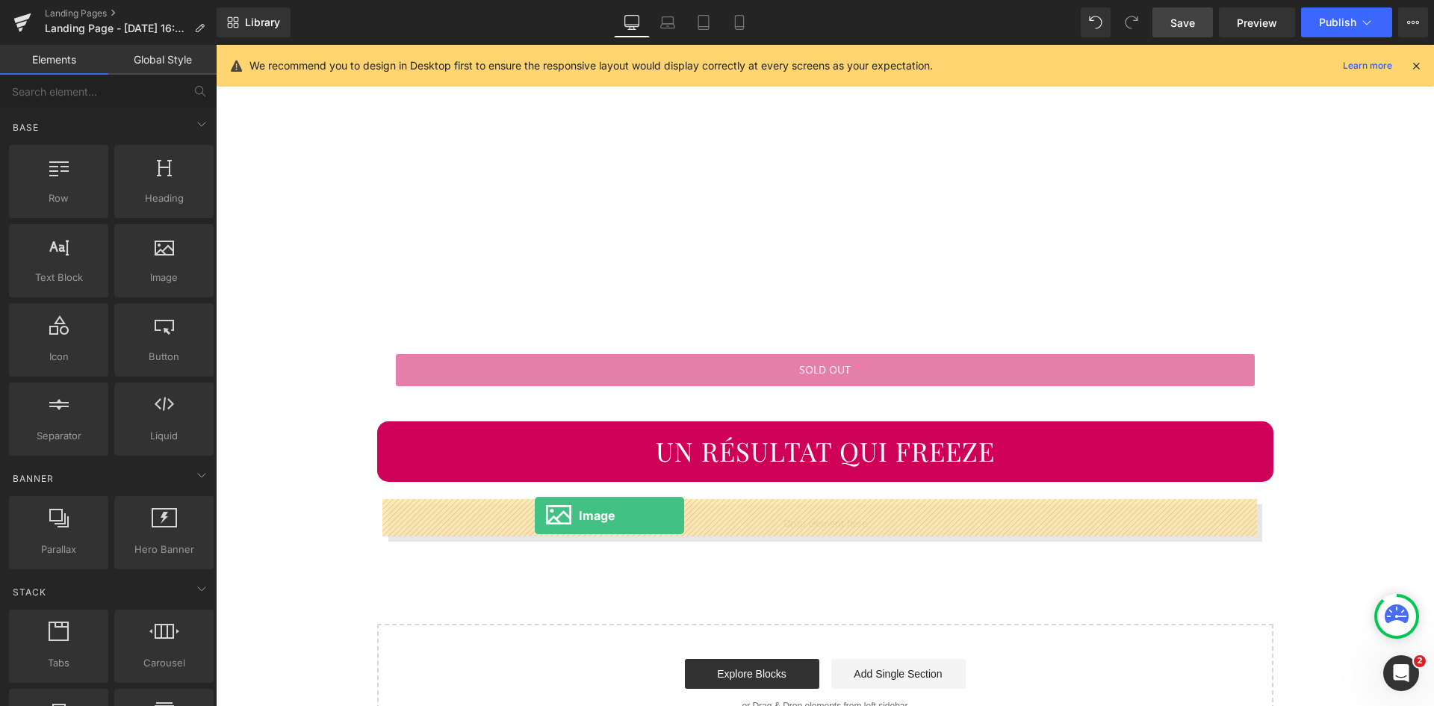
drag, startPoint x: 371, startPoint y: 313, endPoint x: 535, endPoint y: 516, distance: 260.9
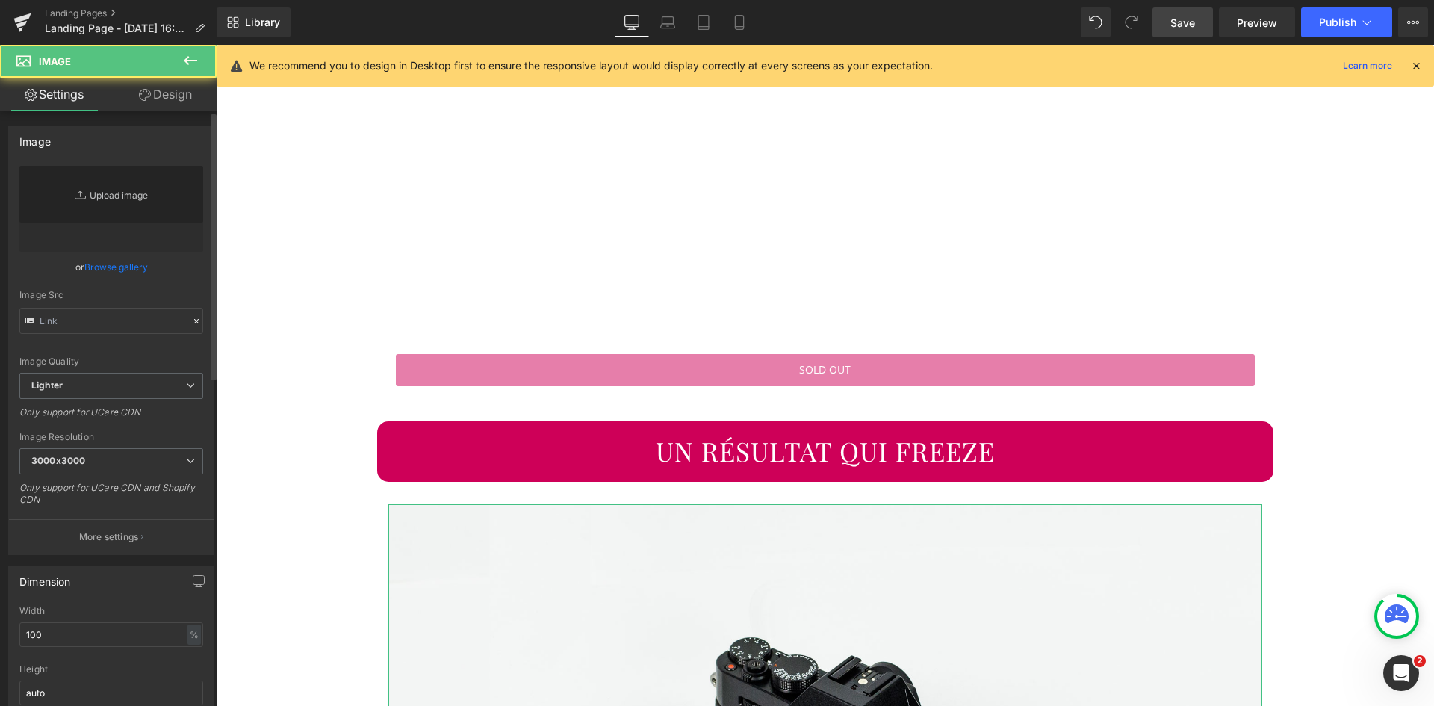
type input "//[DOMAIN_NAME][URL]"
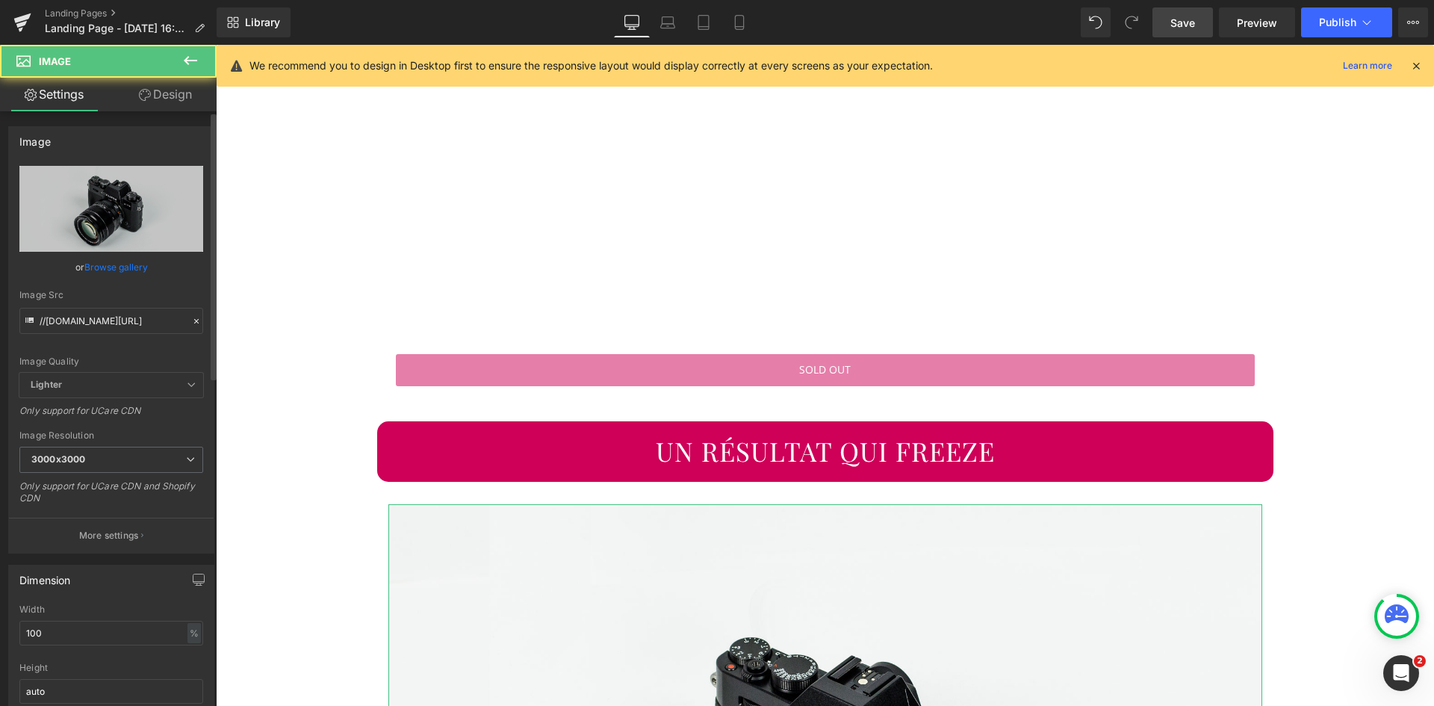
click at [106, 266] on link "Browse gallery" at bounding box center [115, 267] width 63 height 26
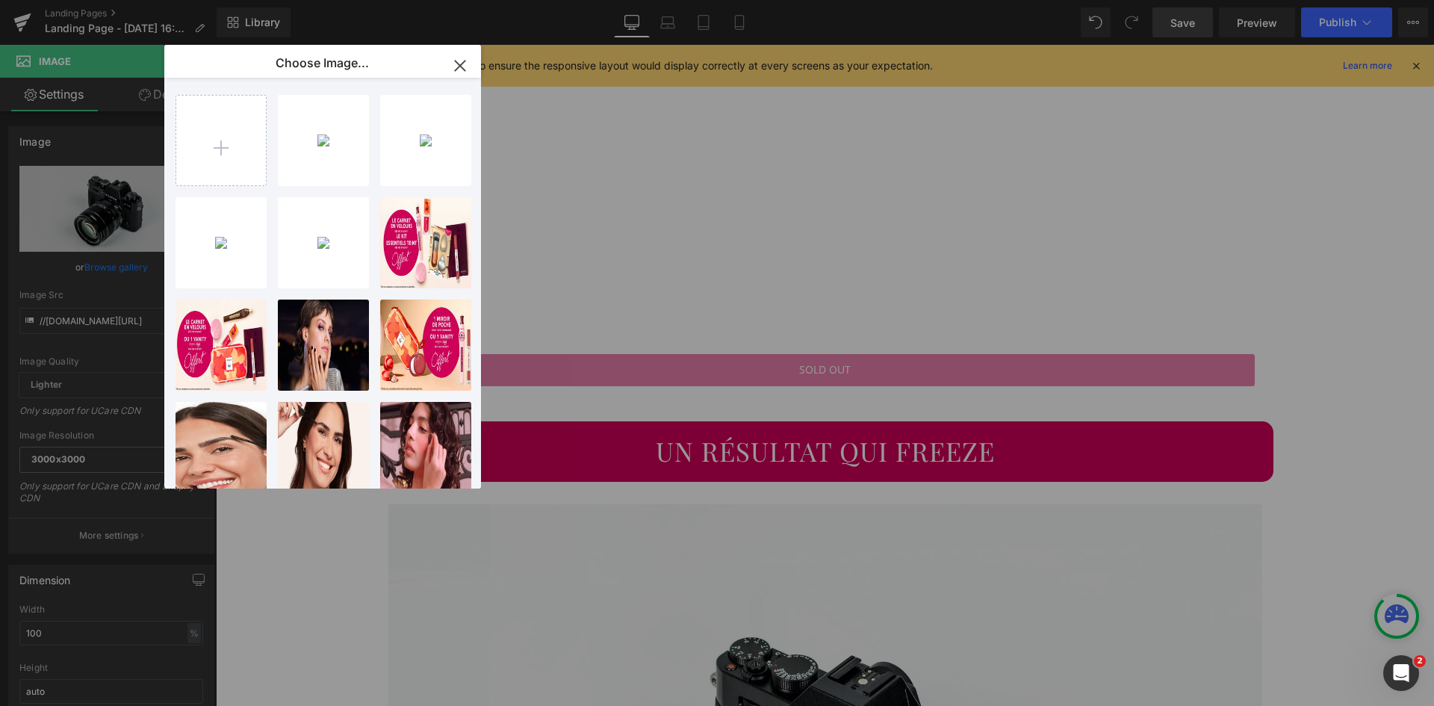
type input "C:\fakepath\Visuel-arrondi-4.jpg"
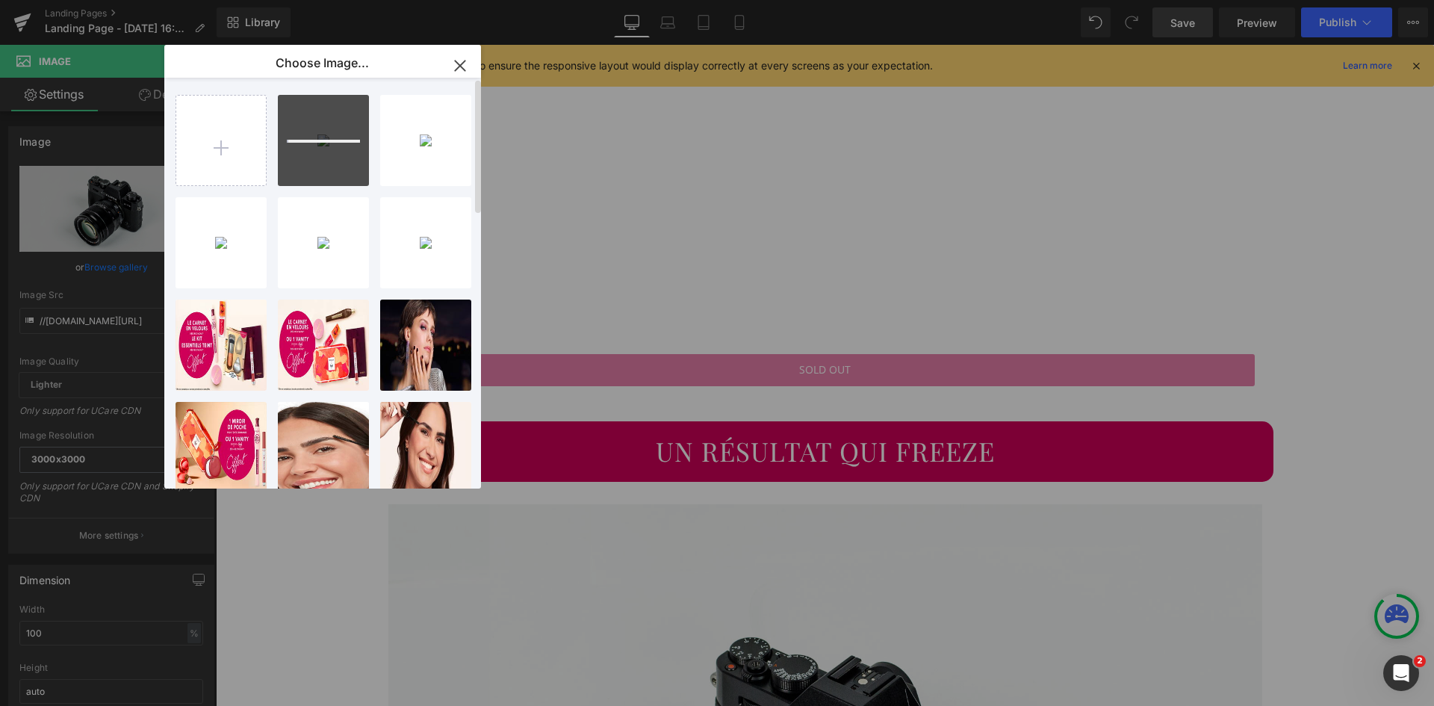
click at [371, 104] on div "Visuel-...di-3.jpg 528.30 KB Delete image? Yes No Bourjoi... _1_.png 83.48 KB D…" at bounding box center [331, 286] width 311 height 417
click at [296, 134] on div "Visuel-...di-4.jpg 549.31 KB" at bounding box center [323, 140] width 91 height 91
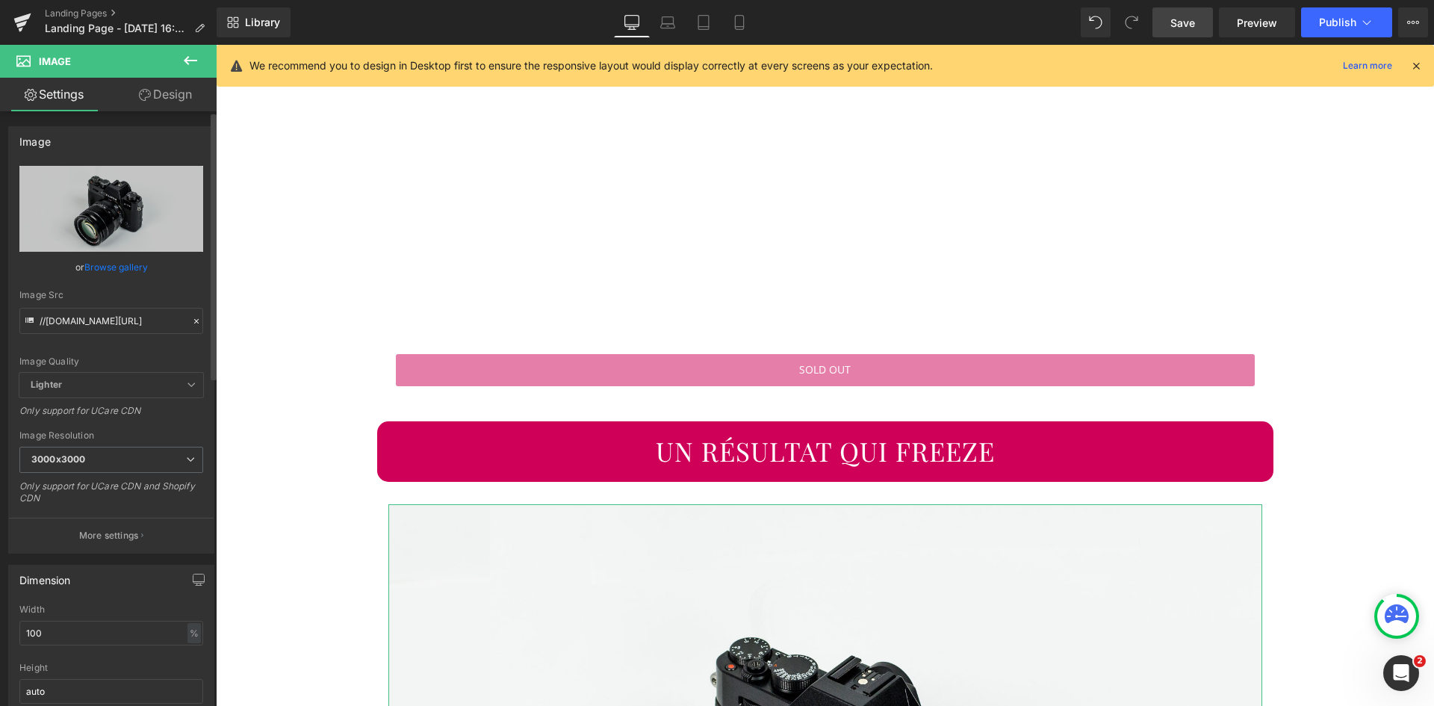
click at [122, 267] on link "Browse gallery" at bounding box center [115, 267] width 63 height 26
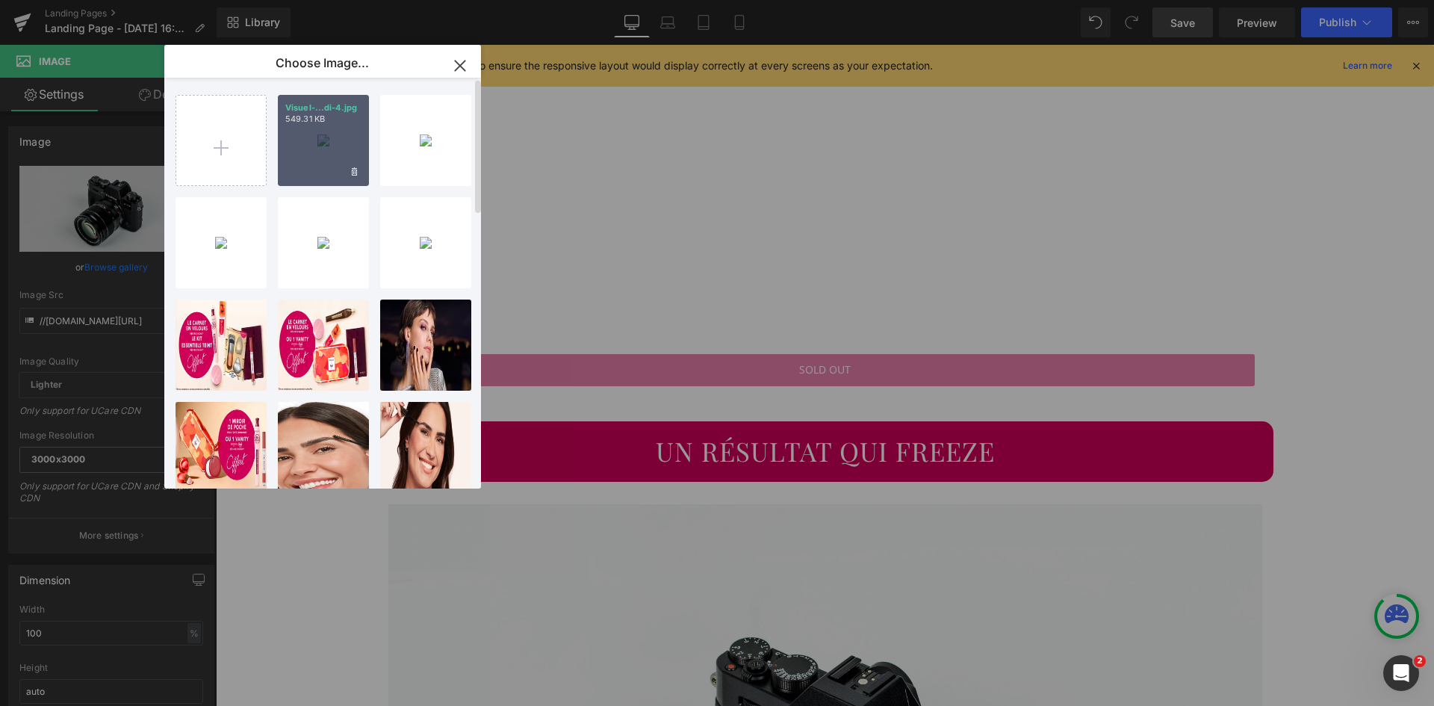
click at [300, 176] on div "Visuel-...di-4.jpg 549.31 KB" at bounding box center [323, 140] width 91 height 91
type input "[URL][DOMAIN_NAME]"
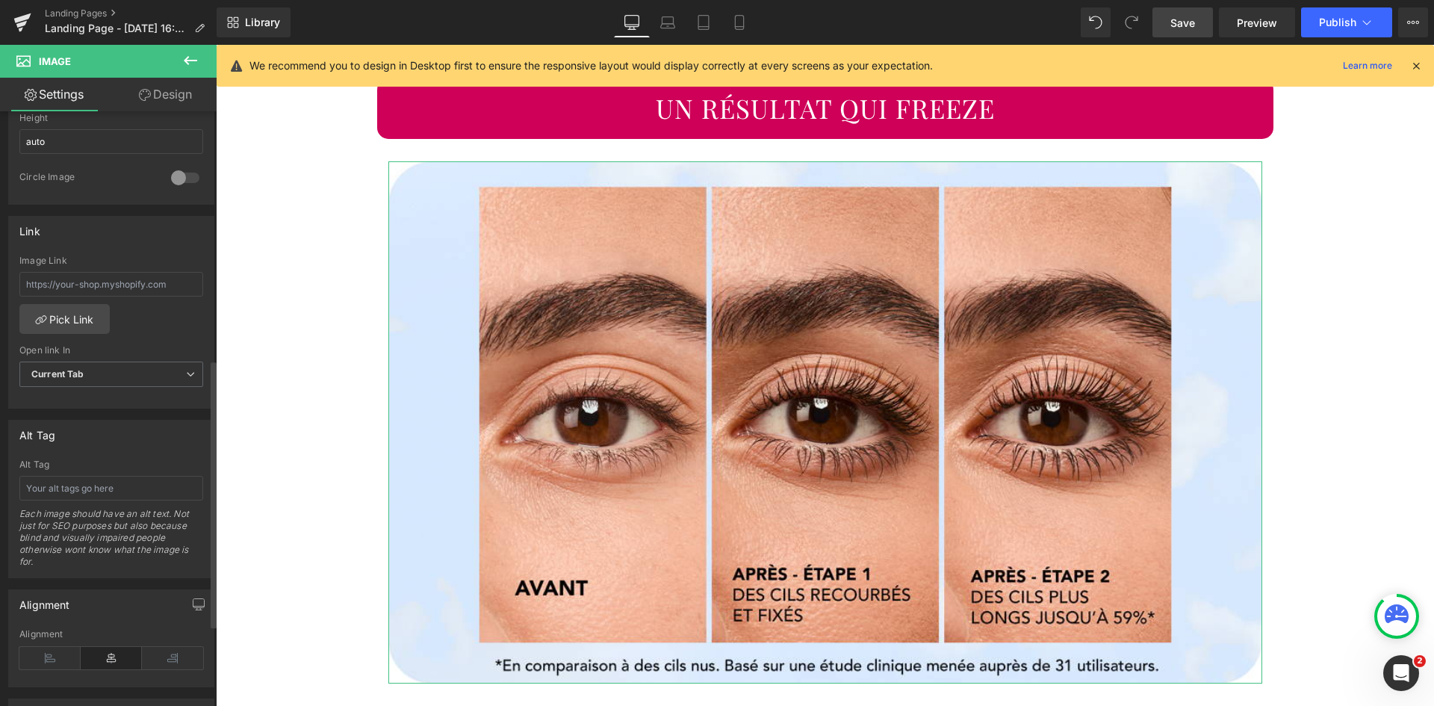
scroll to position [558, 0]
click at [102, 489] on input "text" at bounding box center [111, 481] width 184 height 25
paste input "Avant & Après du mascara volume Twist, Lift & Freeze"
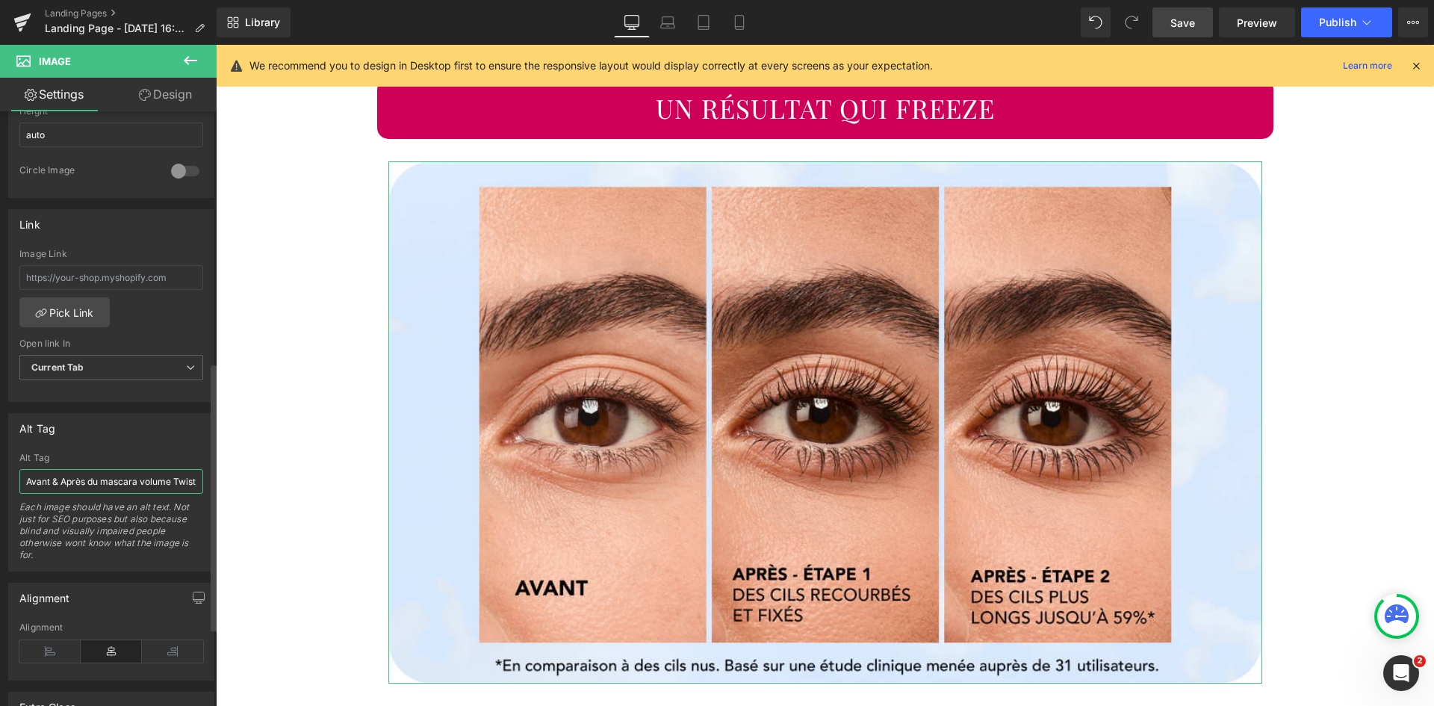
scroll to position [0, 63]
type input "Avant & Après du mascara volume Twist, Lift & Freeze"
click at [60, 308] on link "Pick Link" at bounding box center [64, 312] width 90 height 30
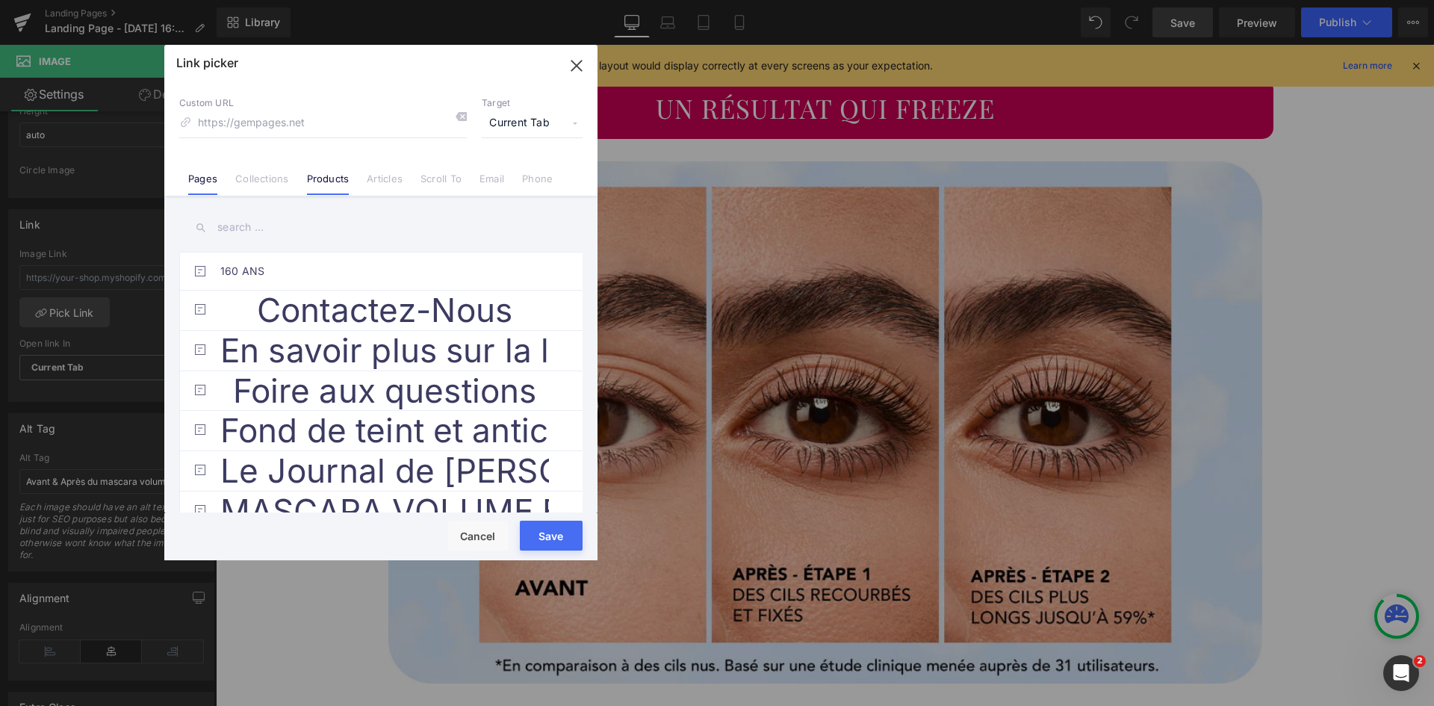
click at [338, 180] on link "Products" at bounding box center [328, 184] width 43 height 22
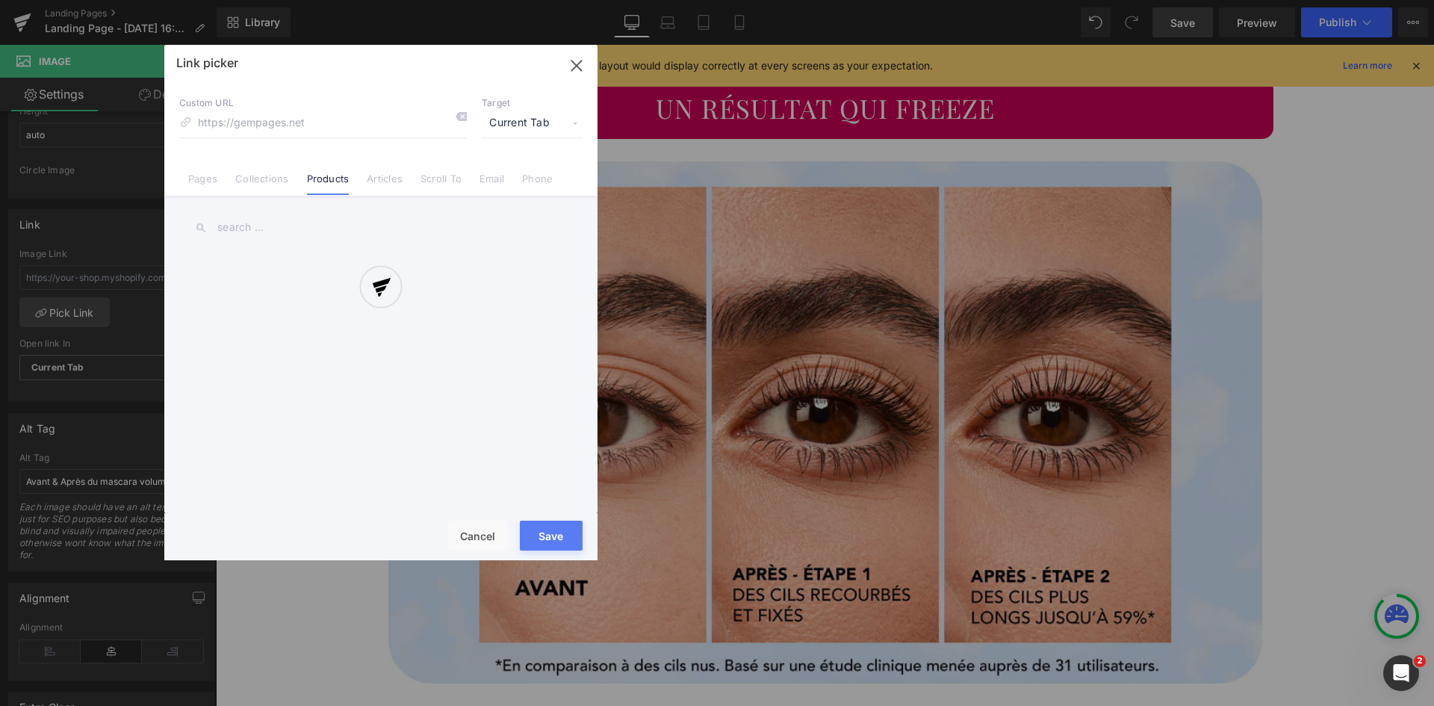
click at [271, 235] on div at bounding box center [380, 302] width 433 height 515
click at [242, 228] on div at bounding box center [380, 302] width 433 height 515
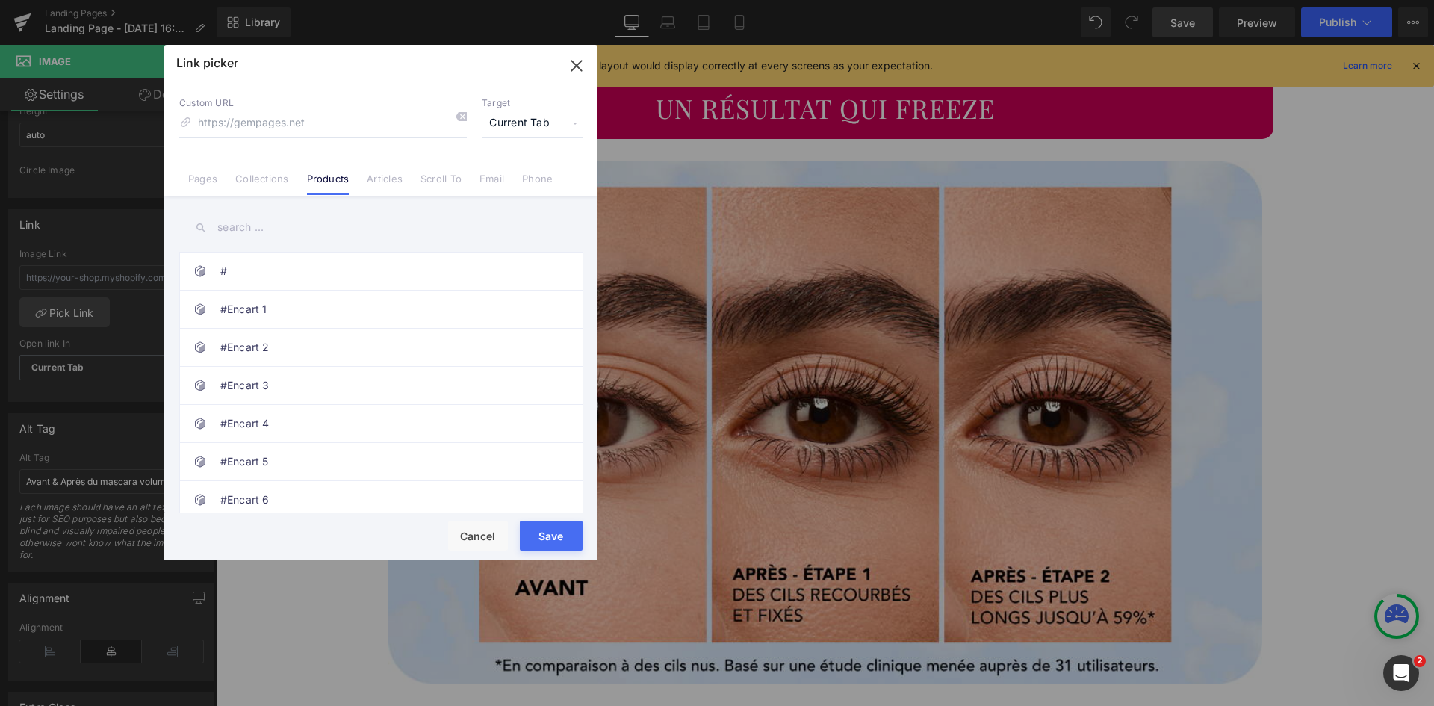
click at [229, 227] on input "text" at bounding box center [380, 228] width 403 height 34
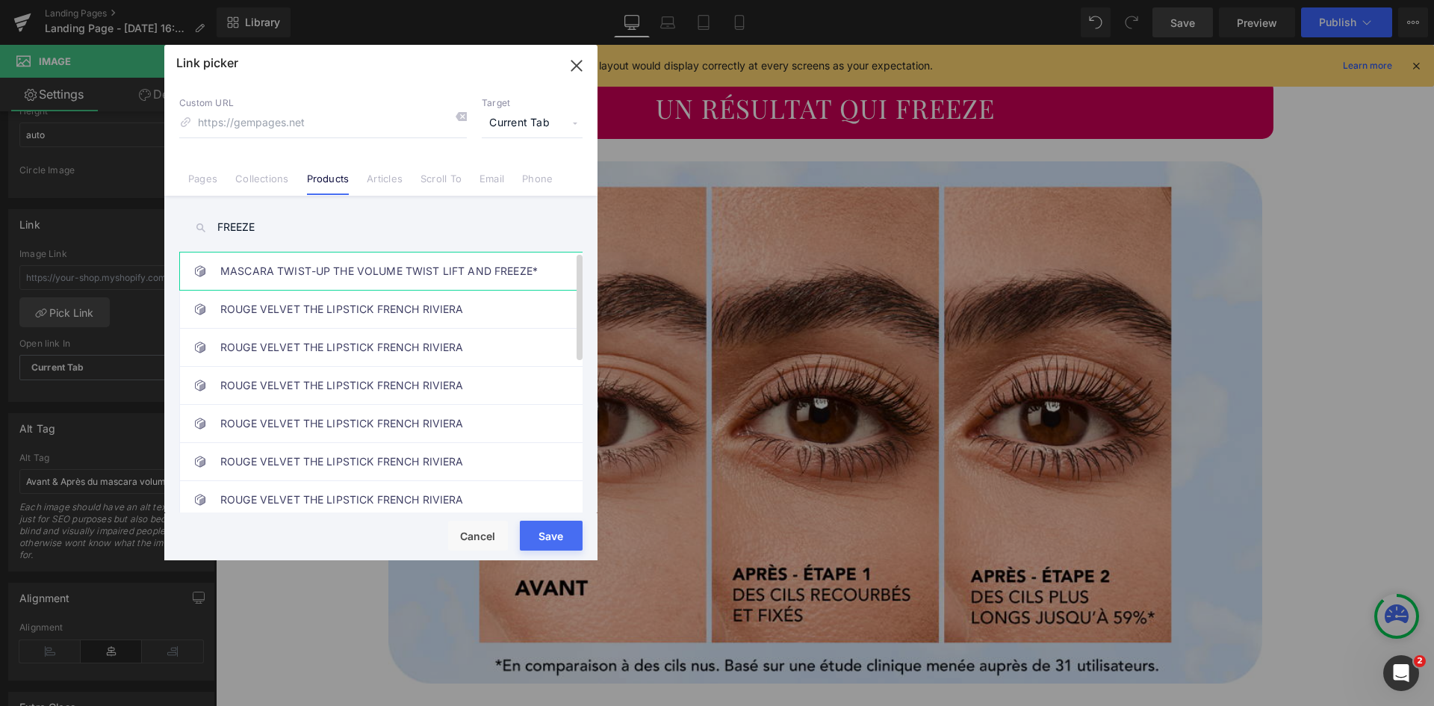
type input "FREEZE"
click at [269, 275] on link "MASCARA TWIST-UP THE VOLUME TWIST LIFT AND FREEZE*" at bounding box center [384, 270] width 329 height 37
type input "/products/twist-up-the-volume-twist-lift-and-freeze-3616306384569"
click at [542, 528] on button "Save" at bounding box center [551, 536] width 63 height 30
type input "/products/twist-up-the-volume-twist-lift-and-freeze-3616306384569"
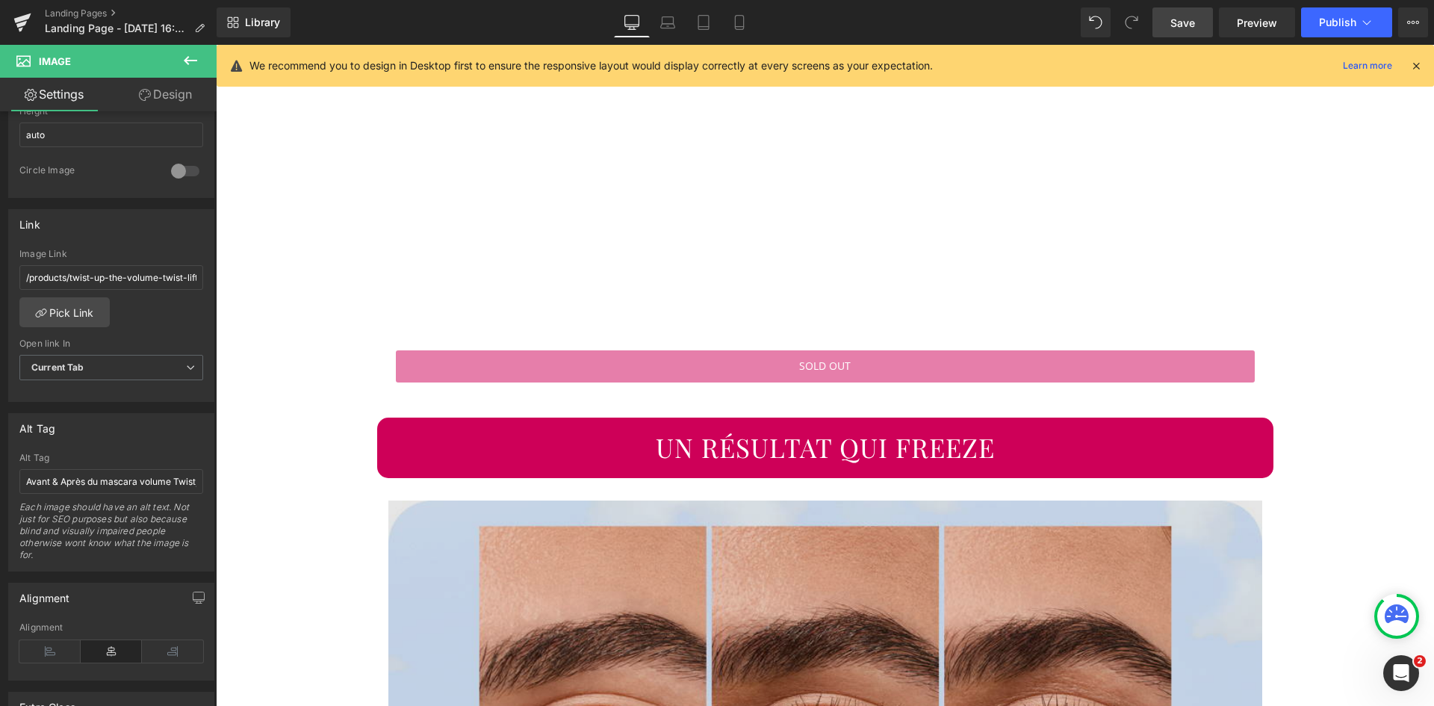
scroll to position [1494, 0]
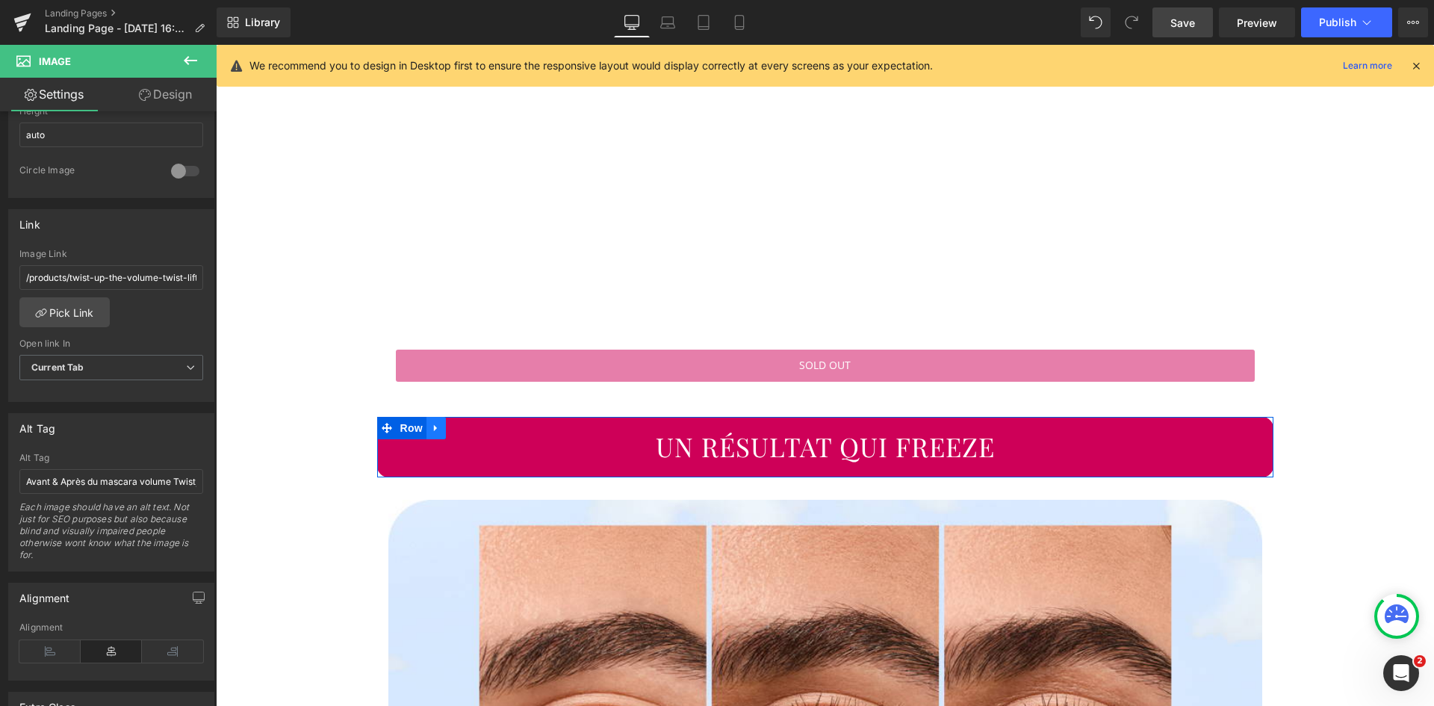
click at [433, 427] on icon at bounding box center [436, 428] width 10 height 11
click at [450, 425] on icon at bounding box center [455, 428] width 10 height 10
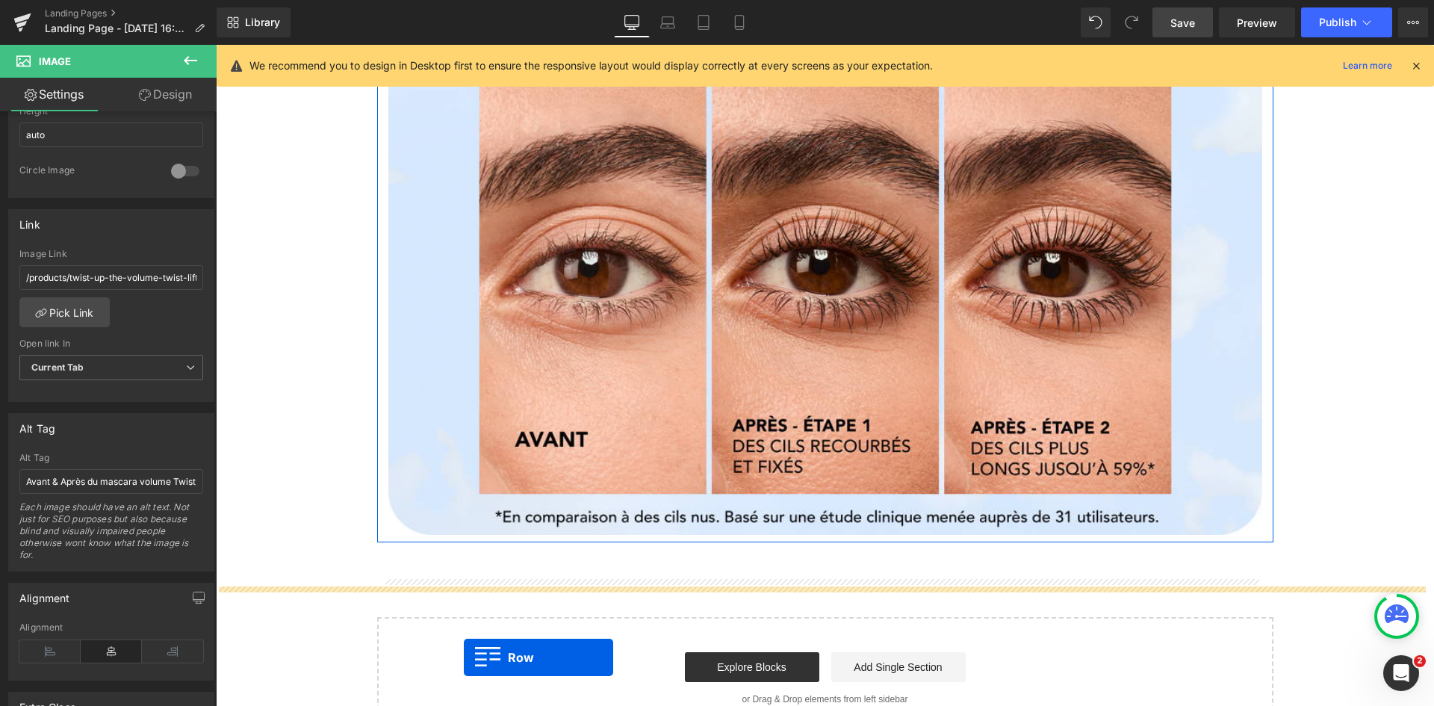
drag, startPoint x: 385, startPoint y: 486, endPoint x: 465, endPoint y: 651, distance: 184.1
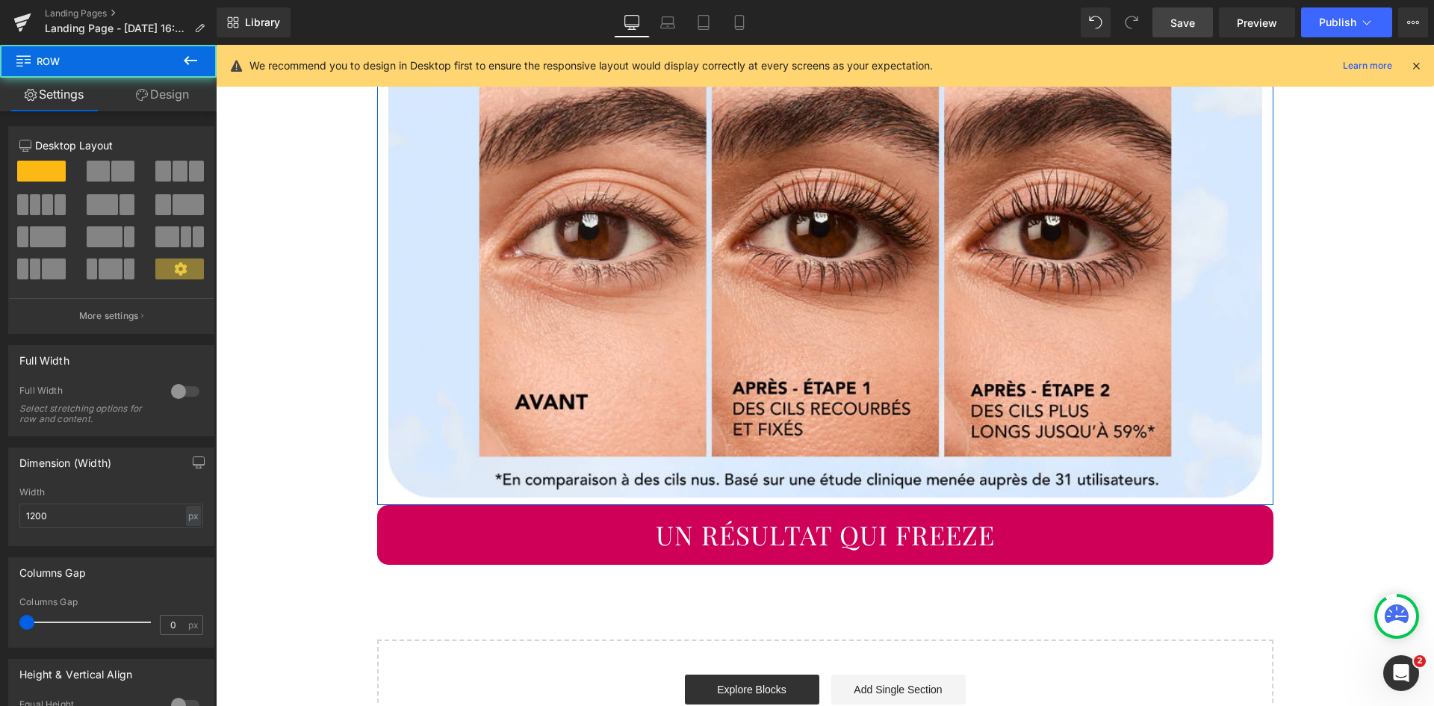
scroll to position [1982, 0]
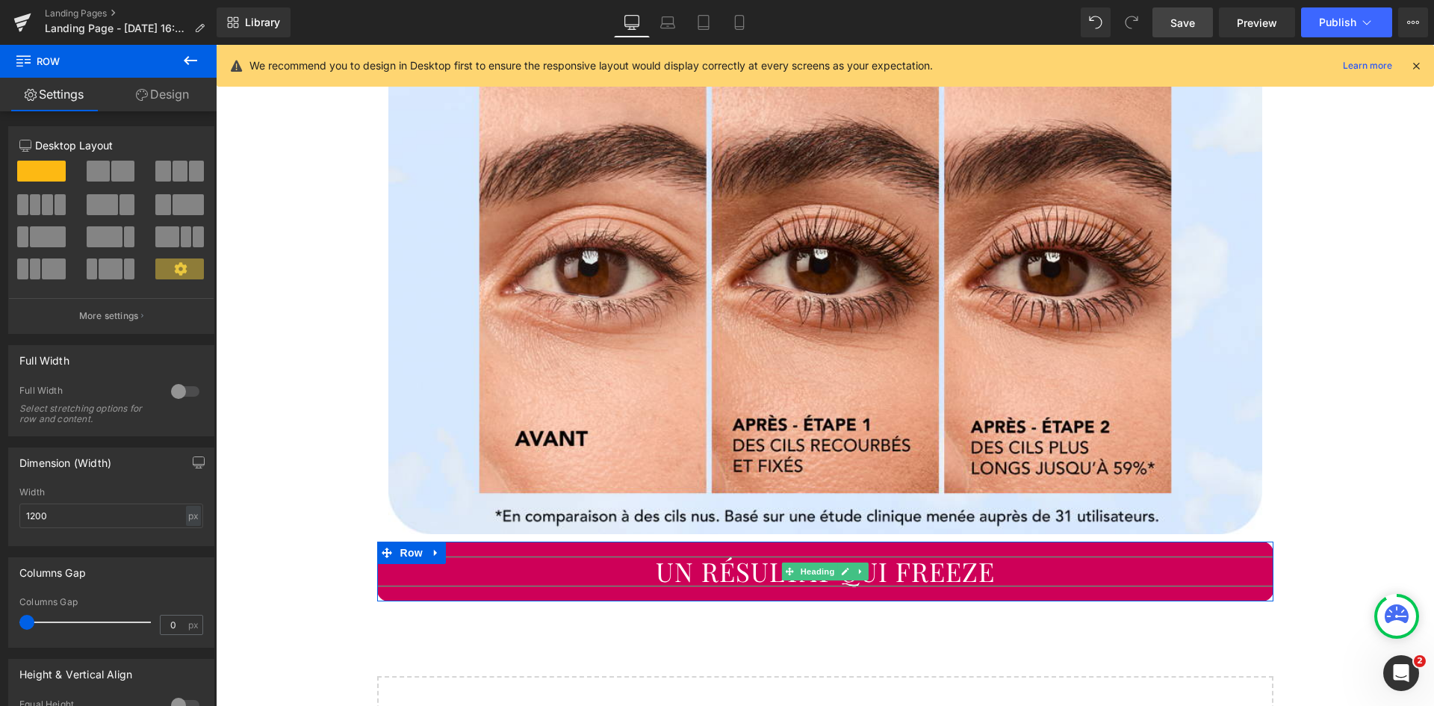
click at [954, 565] on h1 "UN RÉSULTAT QUI FREEZE" at bounding box center [825, 572] width 896 height 30
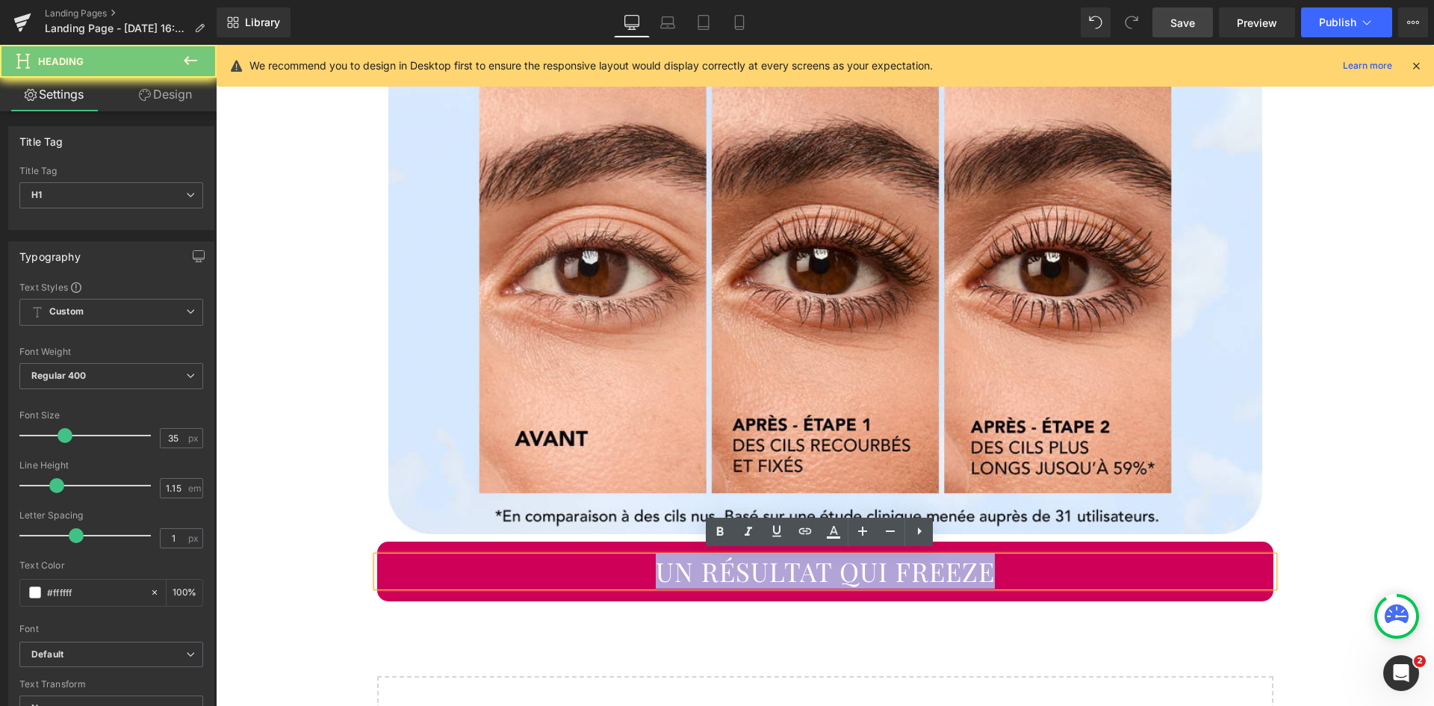
paste div
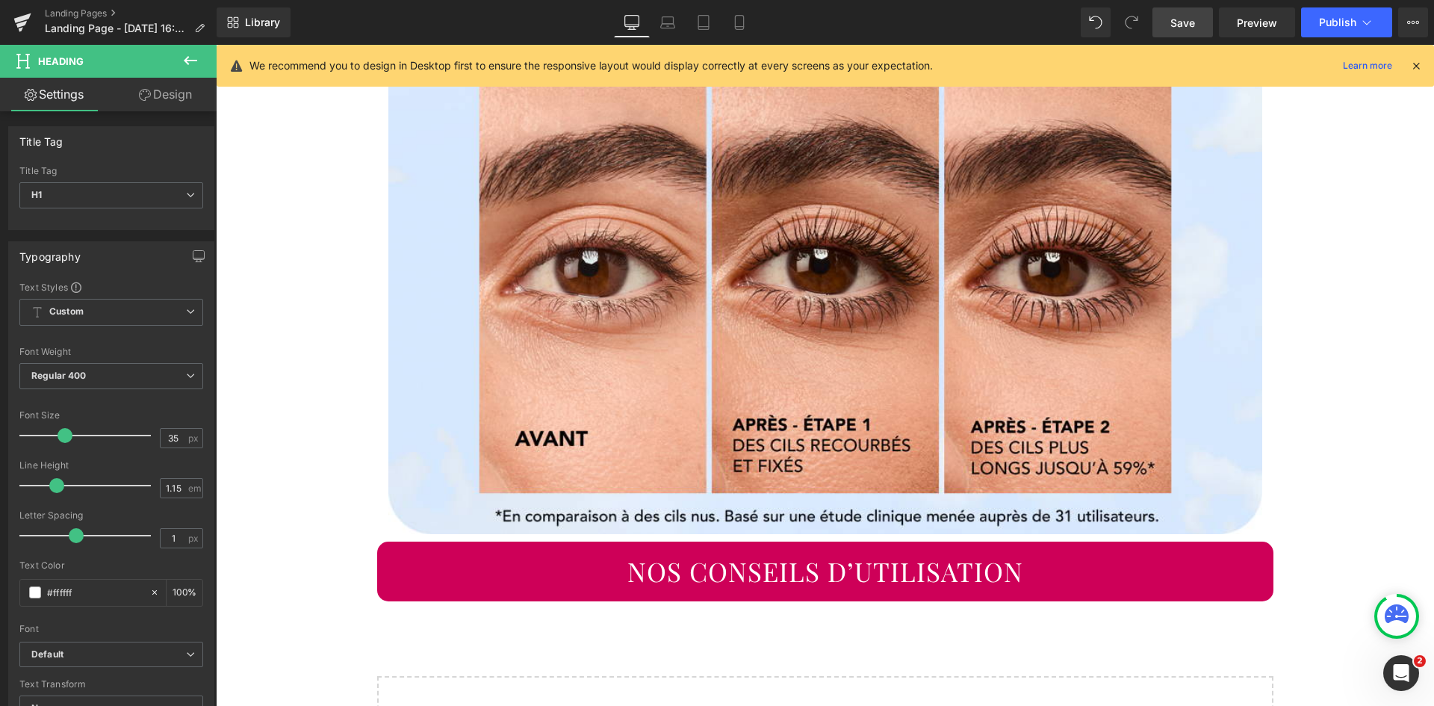
click at [187, 56] on icon at bounding box center [191, 61] width 18 height 18
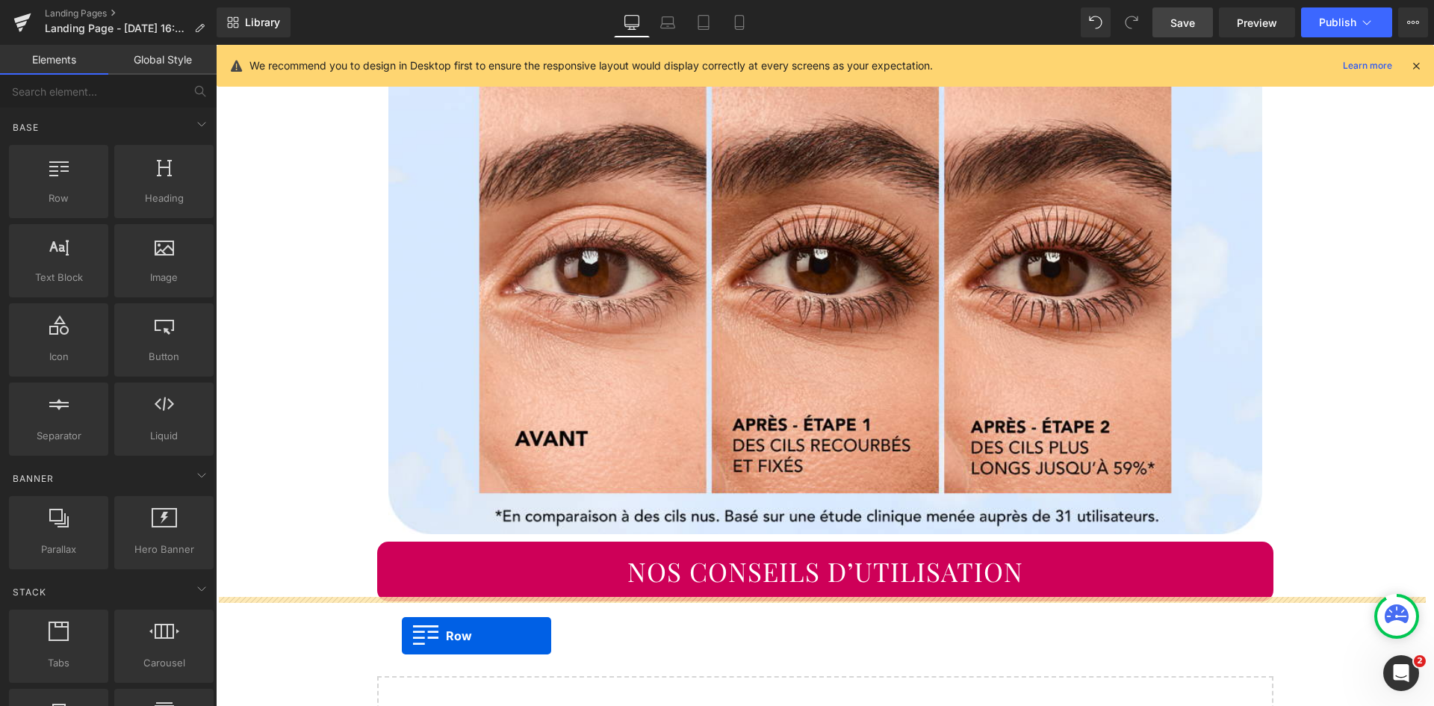
drag, startPoint x: 286, startPoint y: 241, endPoint x: 402, endPoint y: 636, distance: 411.1
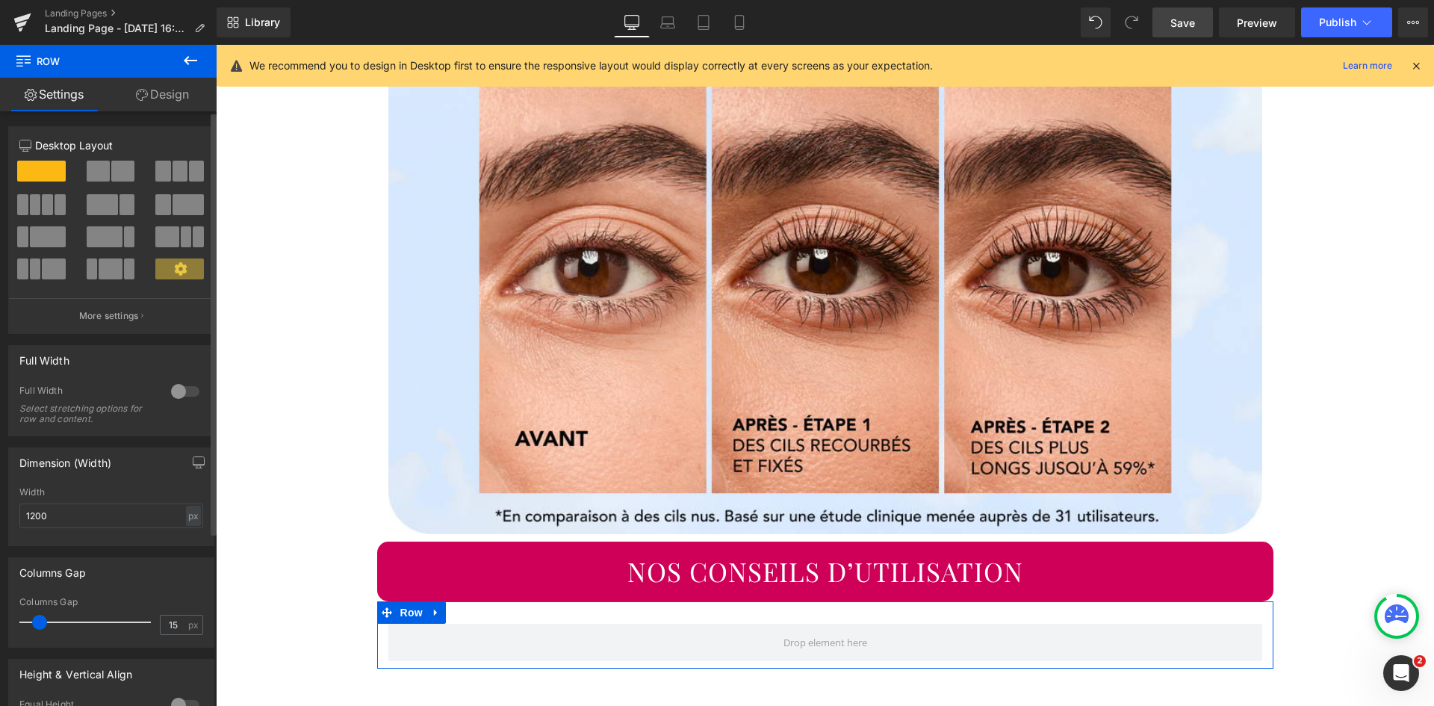
click at [88, 173] on span at bounding box center [98, 171] width 23 height 21
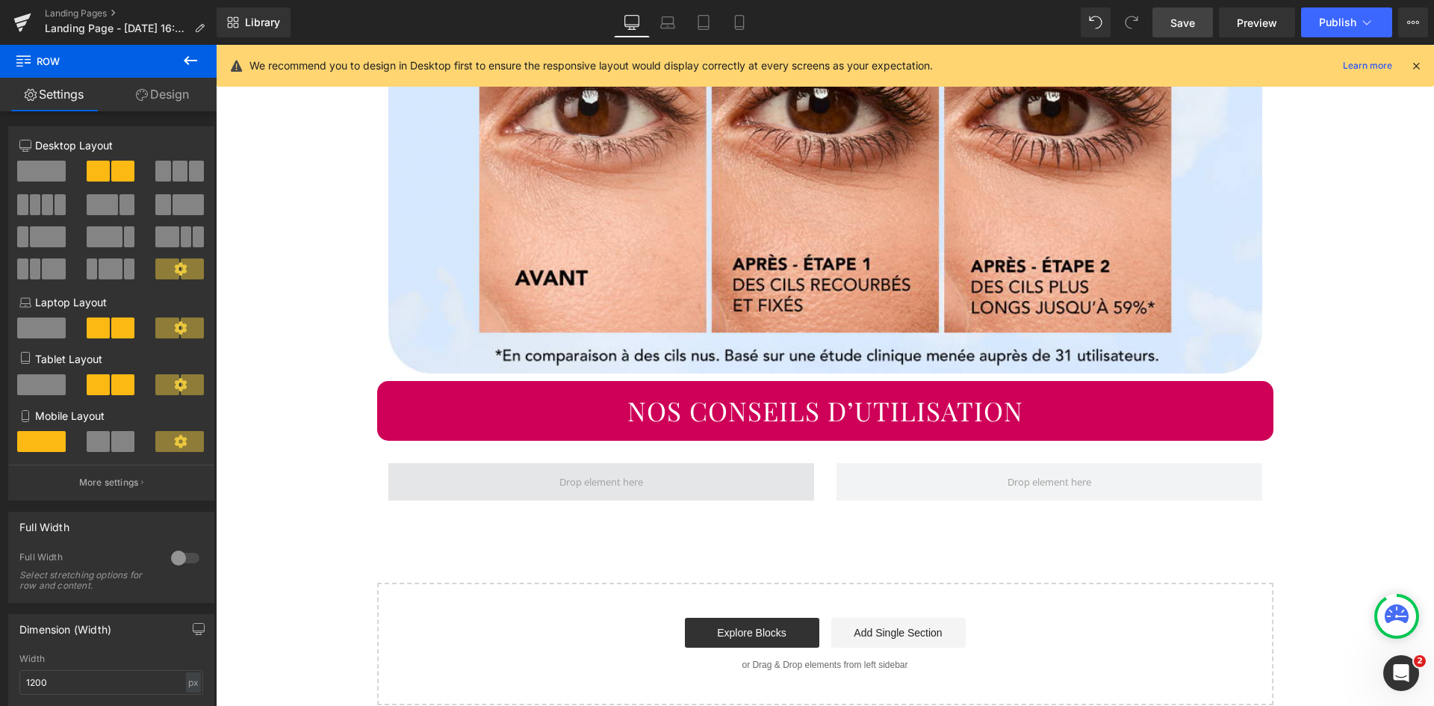
scroll to position [2143, 0]
click at [194, 60] on icon at bounding box center [190, 60] width 13 height 9
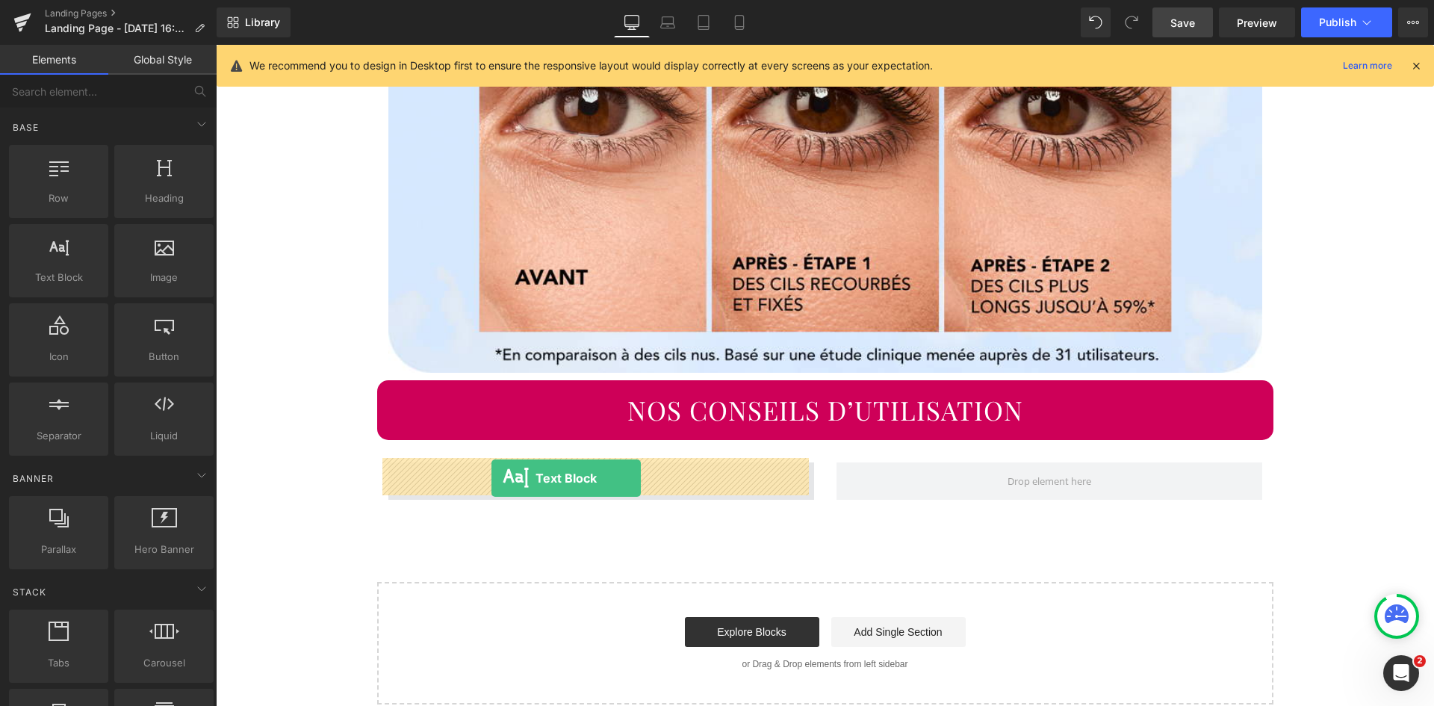
drag, startPoint x: 288, startPoint y: 310, endPoint x: 490, endPoint y: 475, distance: 260.6
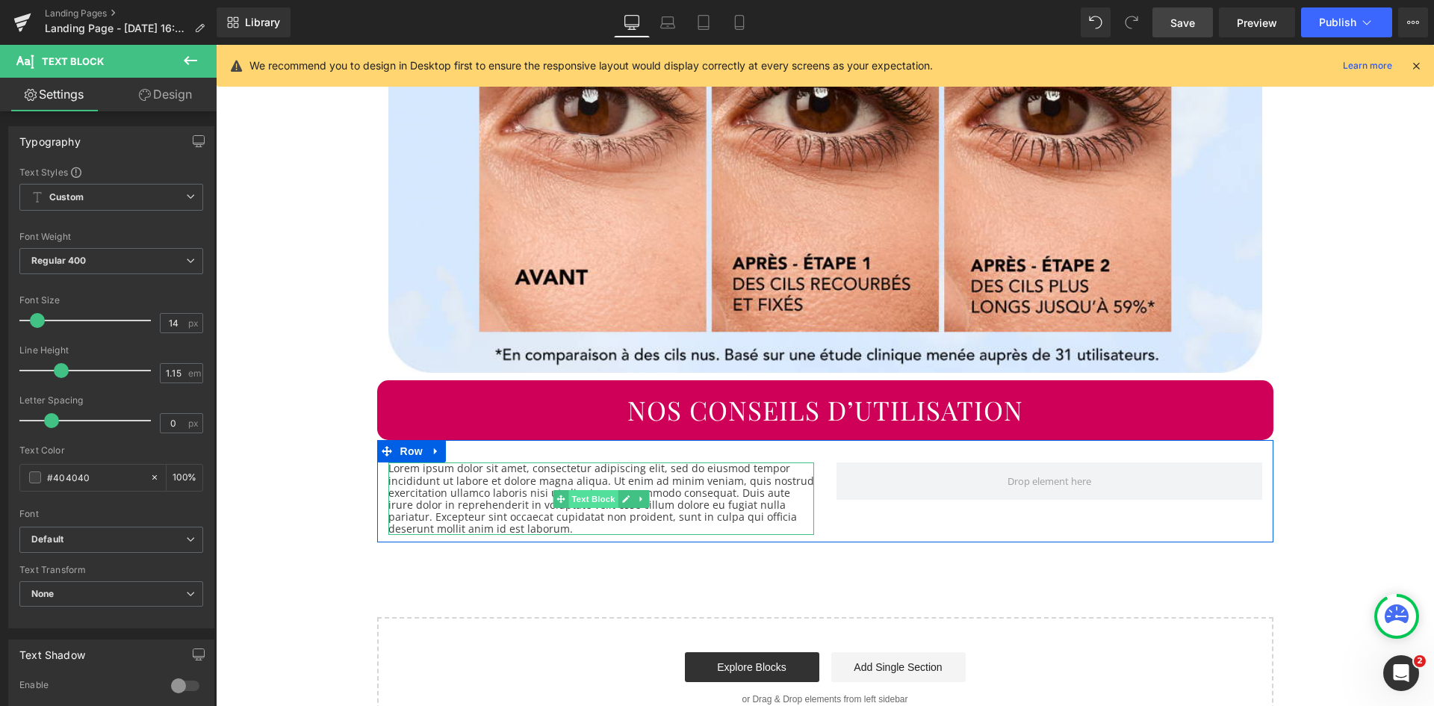
click at [601, 490] on span "Text Block" at bounding box center [592, 499] width 49 height 18
click at [601, 491] on span "Text Block" at bounding box center [592, 500] width 49 height 18
click at [714, 482] on p "Lorem ipsum dolor sit amet, consectetur adipiscing elit, sed do eiusmod tempor …" at bounding box center [601, 498] width 426 height 72
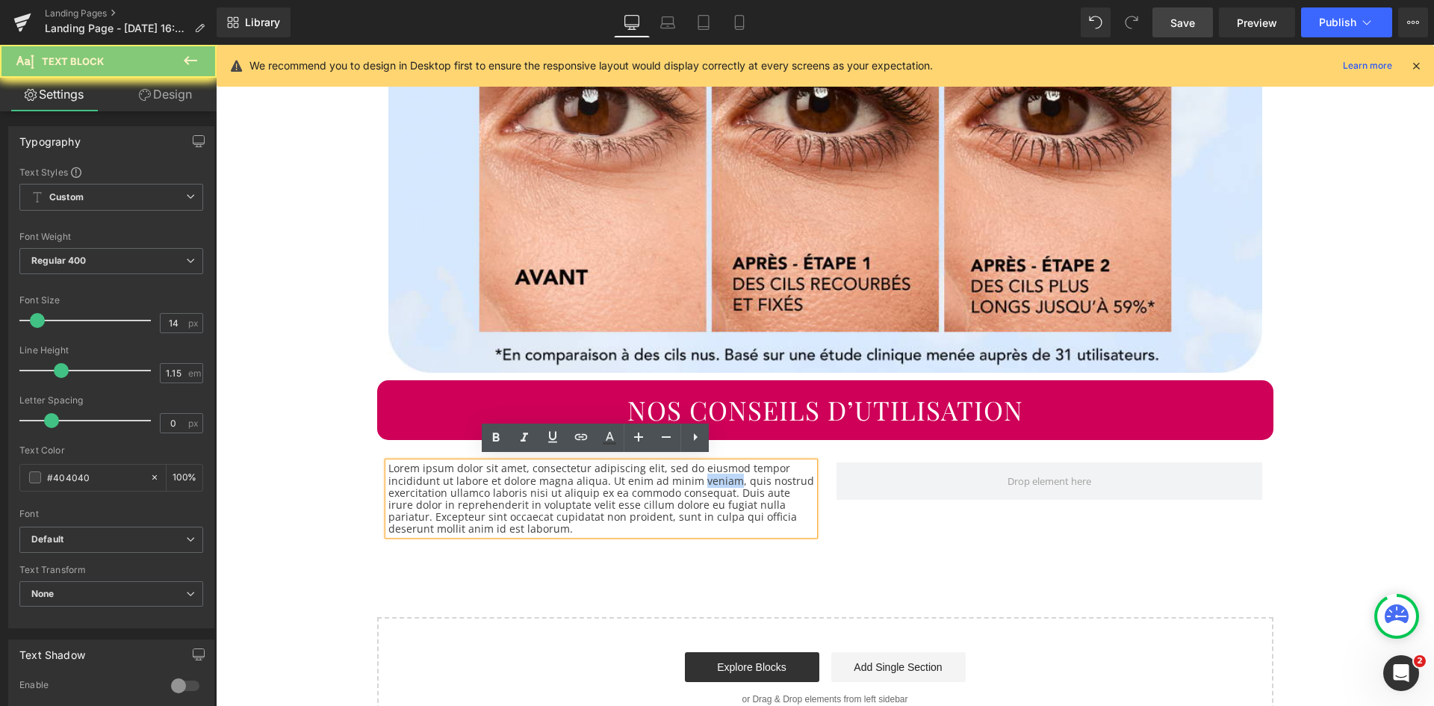
click at [714, 482] on p "Lorem ipsum dolor sit amet, consectetur adipiscing elit, sed do eiusmod tempor …" at bounding box center [601, 498] width 426 height 72
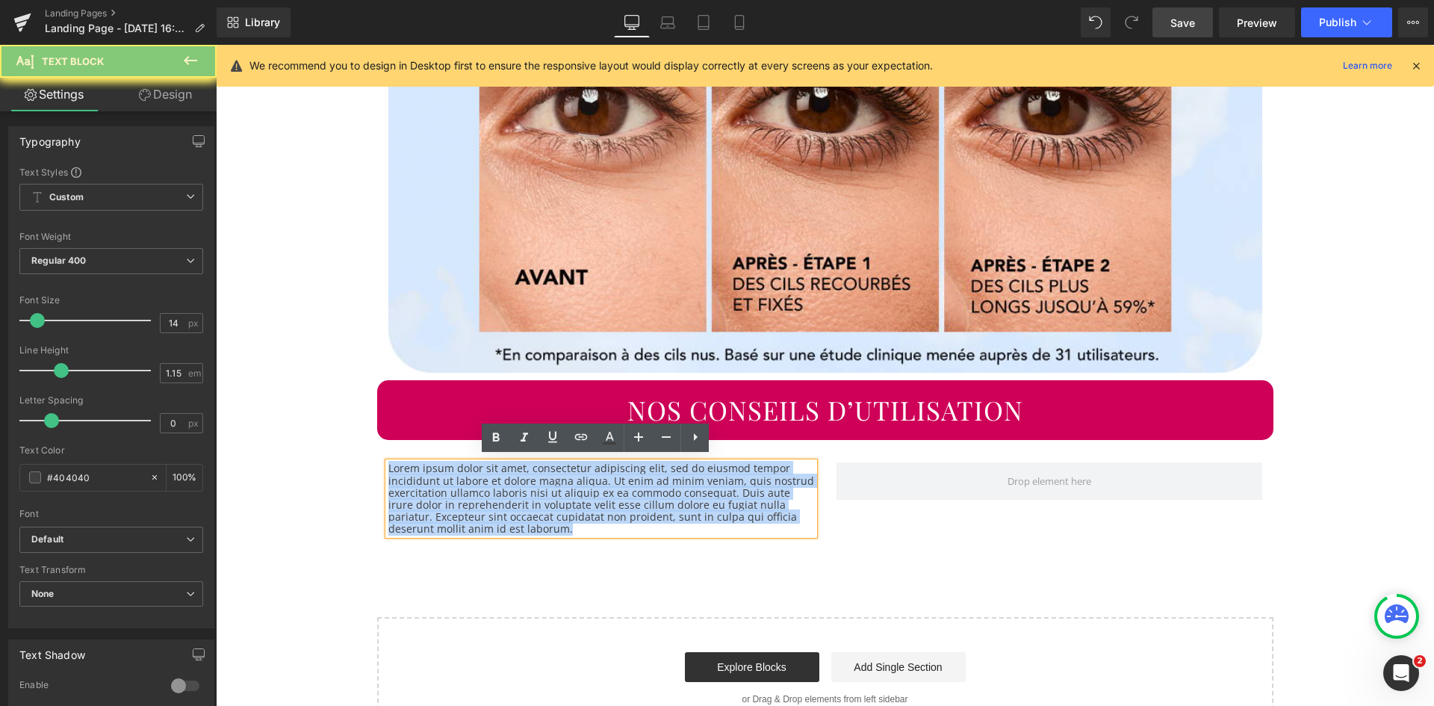
click at [714, 482] on p "Lorem ipsum dolor sit amet, consectetur adipiscing elit, sed do eiusmod tempor …" at bounding box center [601, 498] width 426 height 72
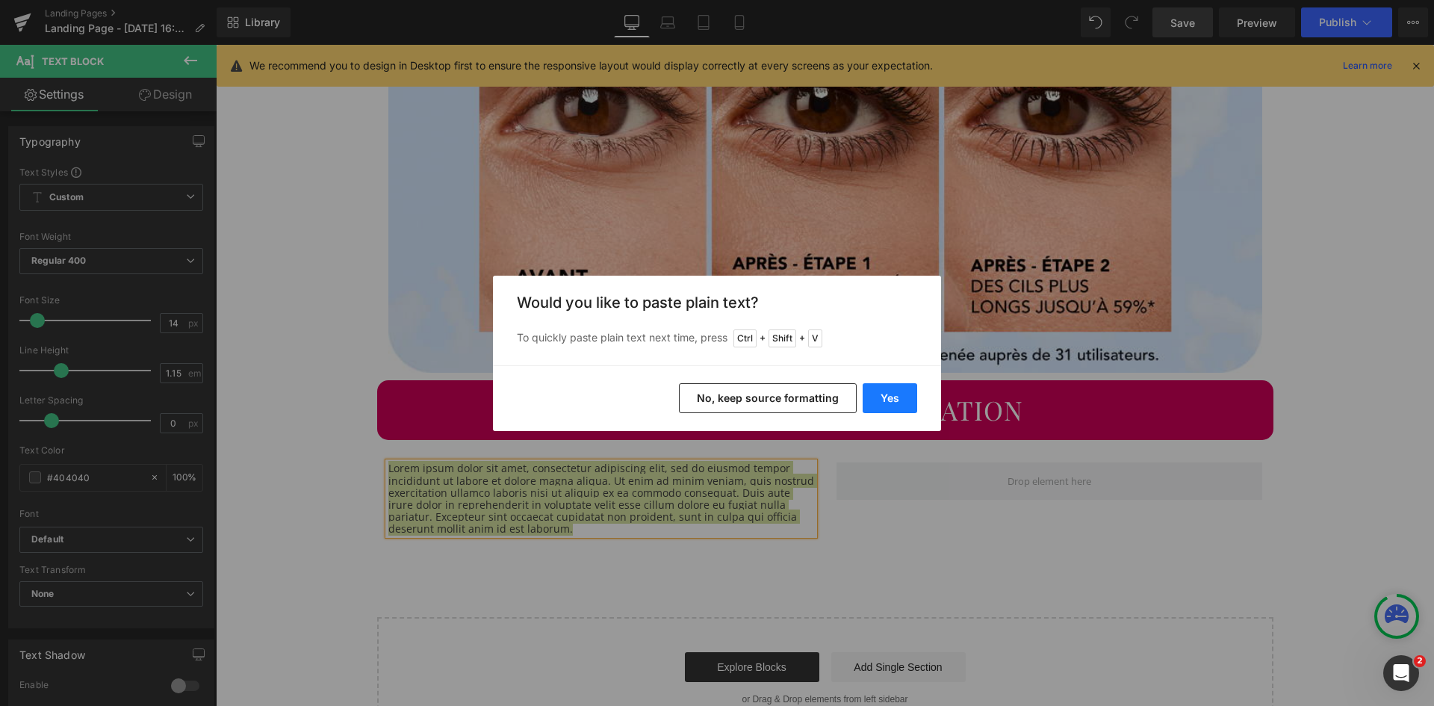
click at [902, 395] on button "Yes" at bounding box center [890, 398] width 55 height 30
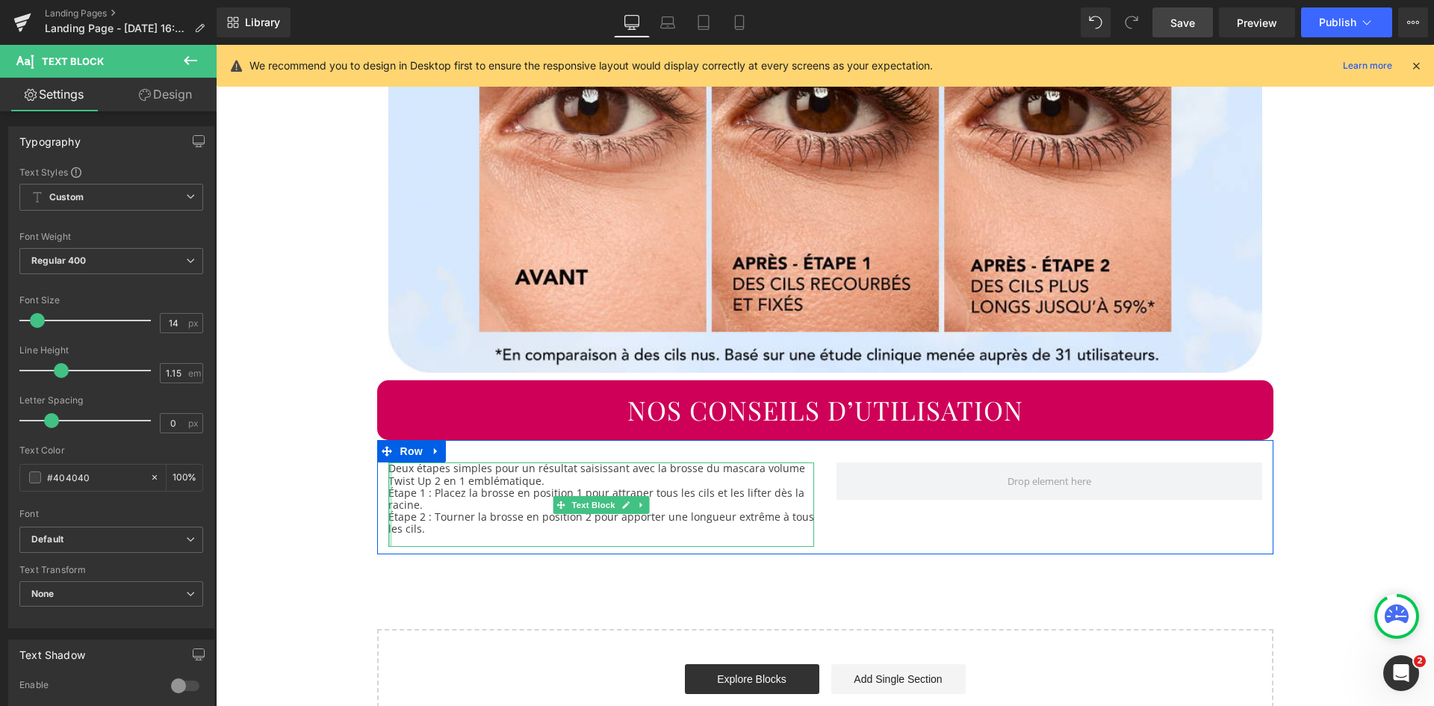
click at [388, 489] on div at bounding box center [390, 504] width 4 height 84
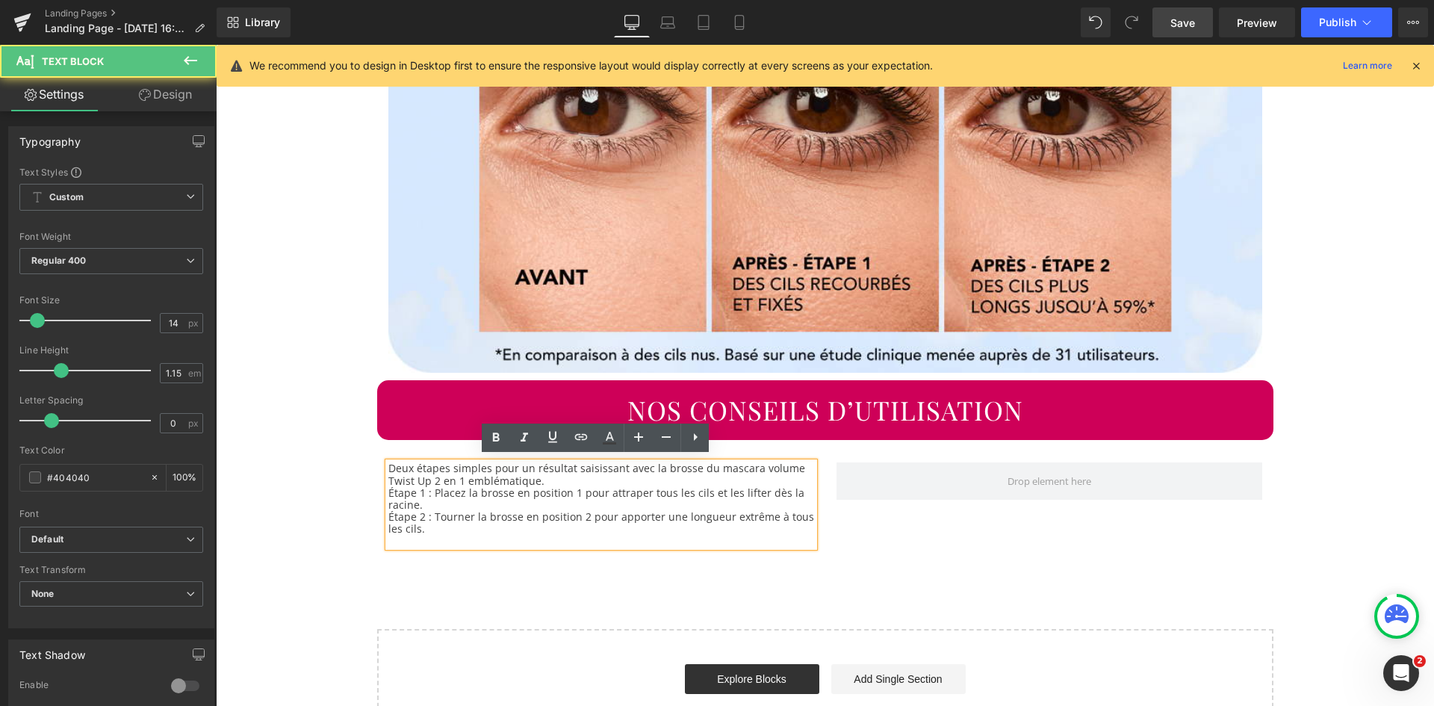
click at [388, 489] on p "Étape 1 : Placez la brosse en position 1 pour attraper tous les cils et les lif…" at bounding box center [601, 499] width 426 height 24
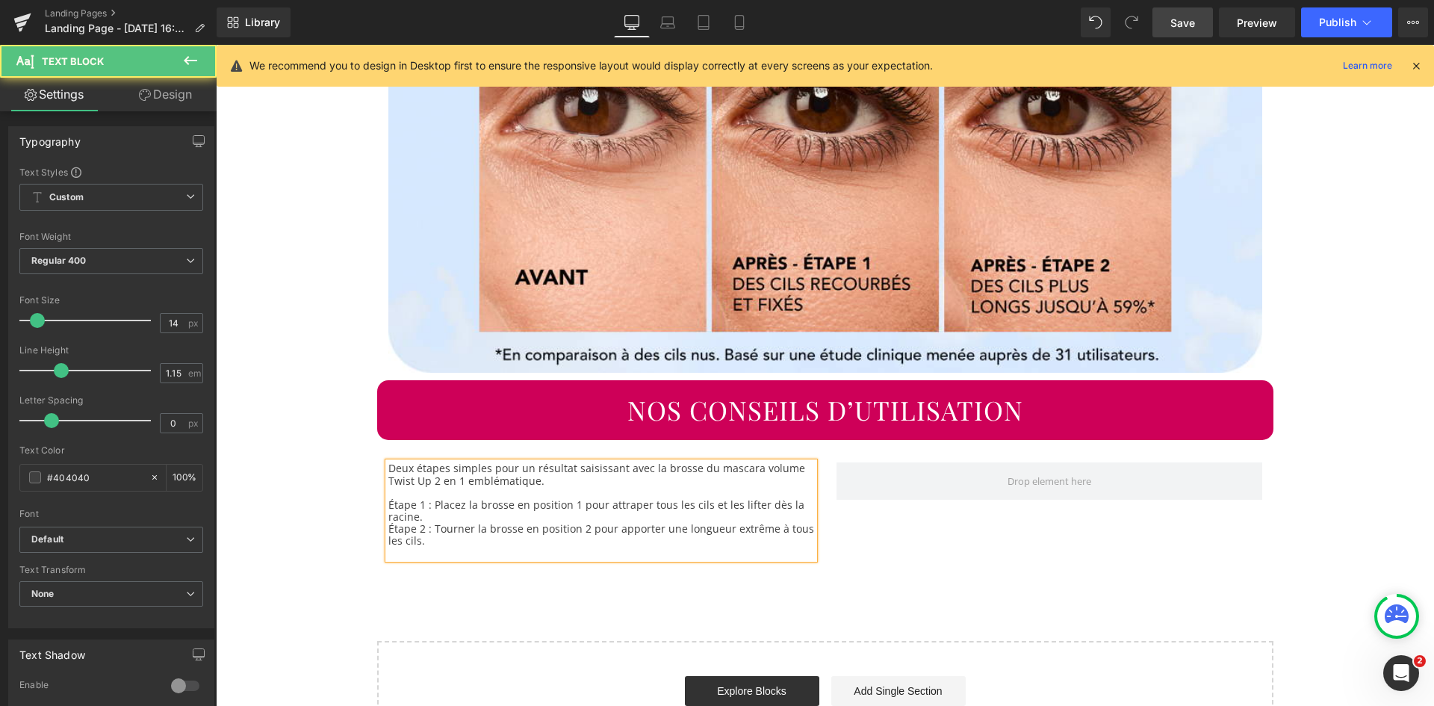
click at [388, 524] on p "Étape 2 : Tourner la brosse en position 2 pour apporter une longueur extrême à …" at bounding box center [601, 535] width 426 height 24
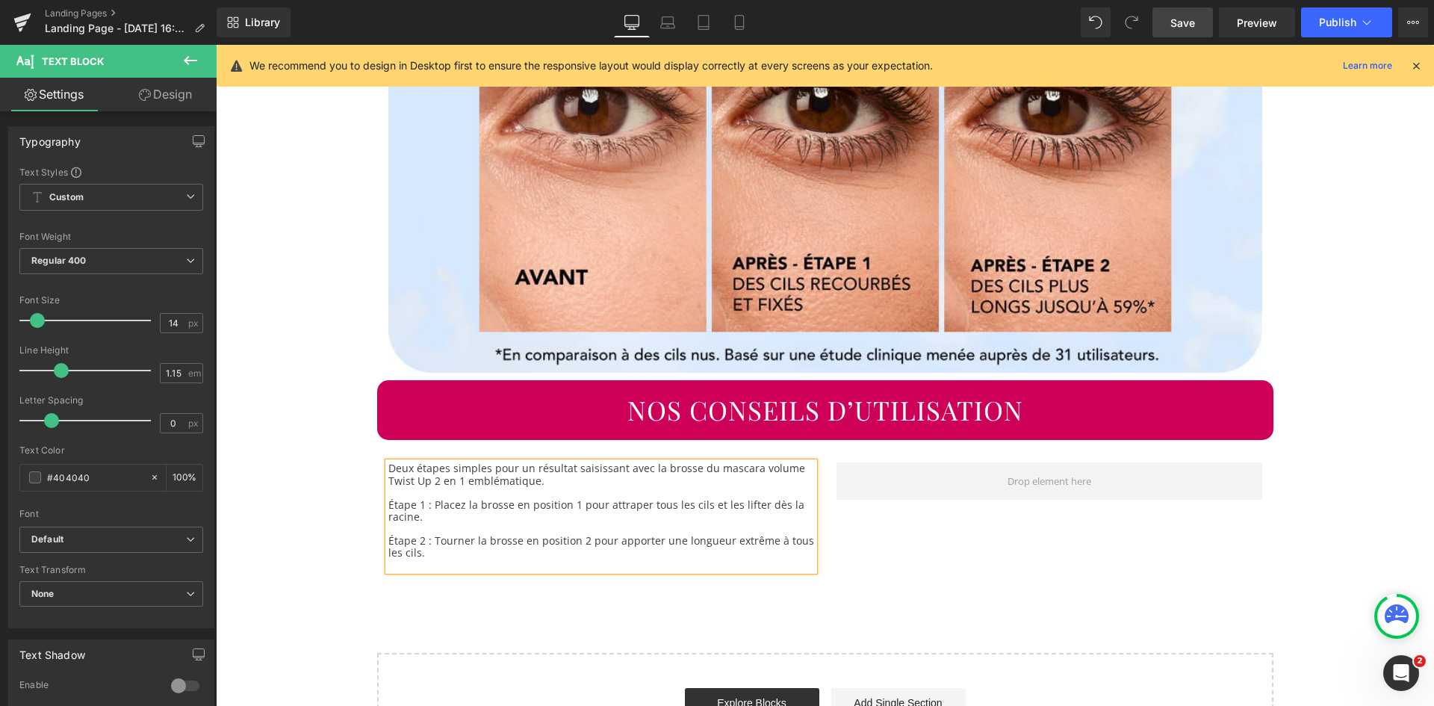
click at [542, 551] on p "Étape 2 : Tourner la brosse en position 2 pour apporter une longueur extrême à …" at bounding box center [601, 547] width 426 height 24
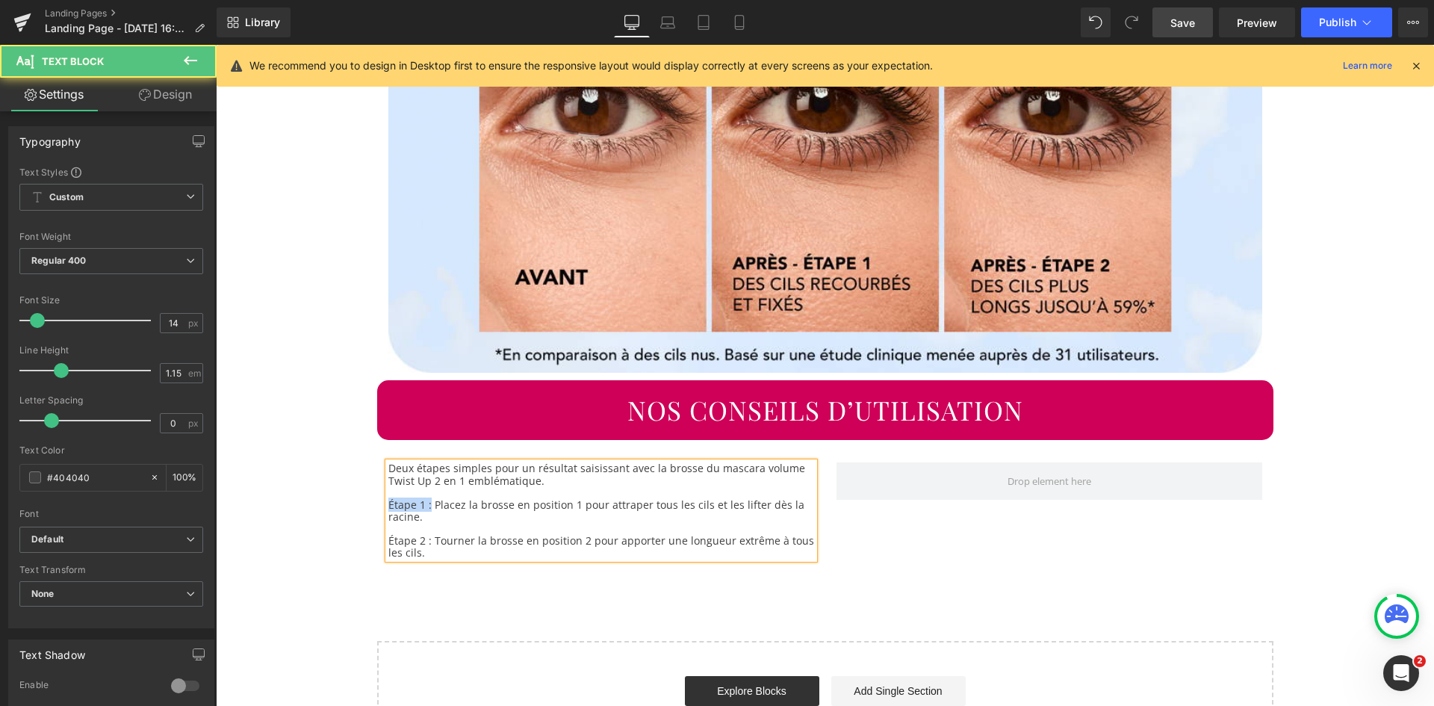
drag, startPoint x: 425, startPoint y: 503, endPoint x: 383, endPoint y: 502, distance: 41.9
click at [388, 502] on p "Étape 1 : Placez la brosse en position 1 pour attraper tous les cils et les lif…" at bounding box center [601, 511] width 426 height 24
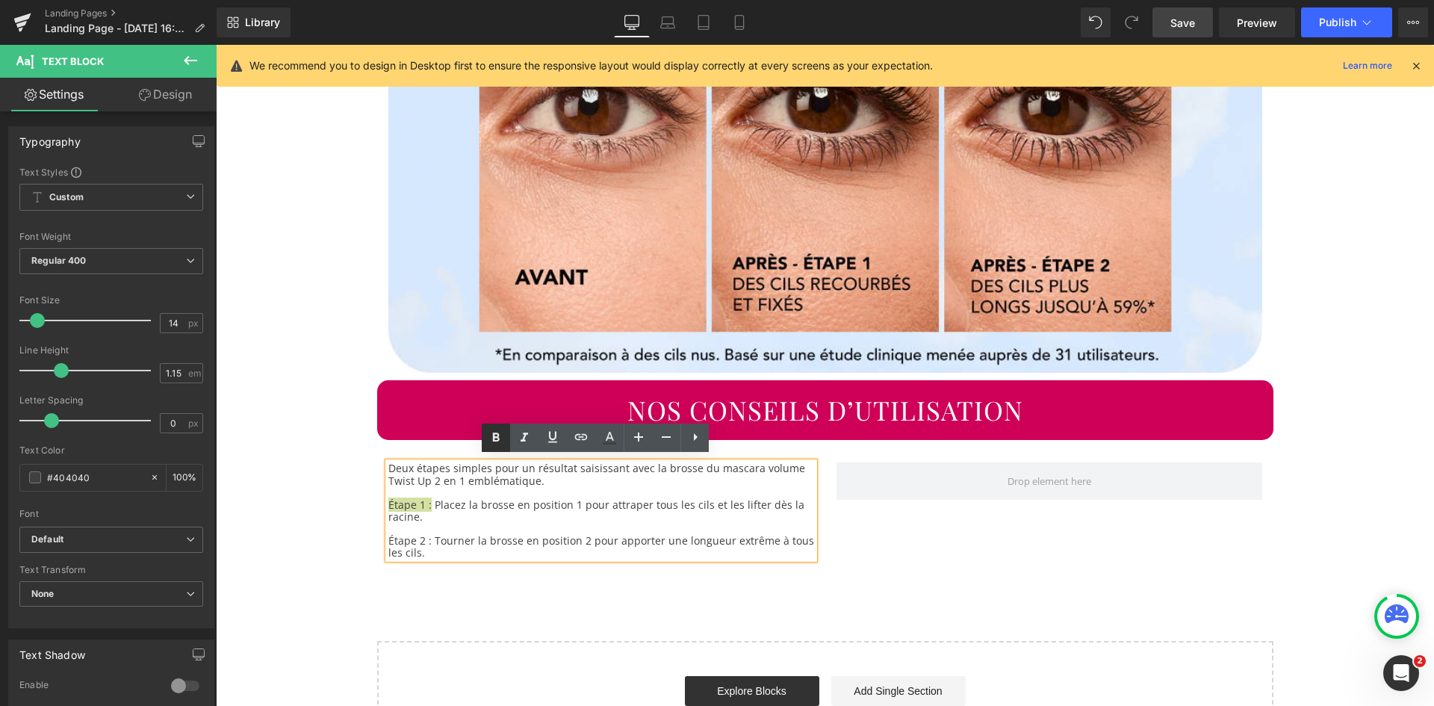
click at [493, 436] on icon at bounding box center [496, 437] width 7 height 9
drag, startPoint x: 424, startPoint y: 535, endPoint x: 383, endPoint y: 535, distance: 41.1
click at [388, 535] on p "Étape 2 : Tourner la brosse en position 2 pour apporter une longueur extrême à …" at bounding box center [601, 547] width 426 height 24
click at [497, 440] on icon at bounding box center [496, 438] width 18 height 18
click at [506, 523] on p at bounding box center [601, 529] width 426 height 12
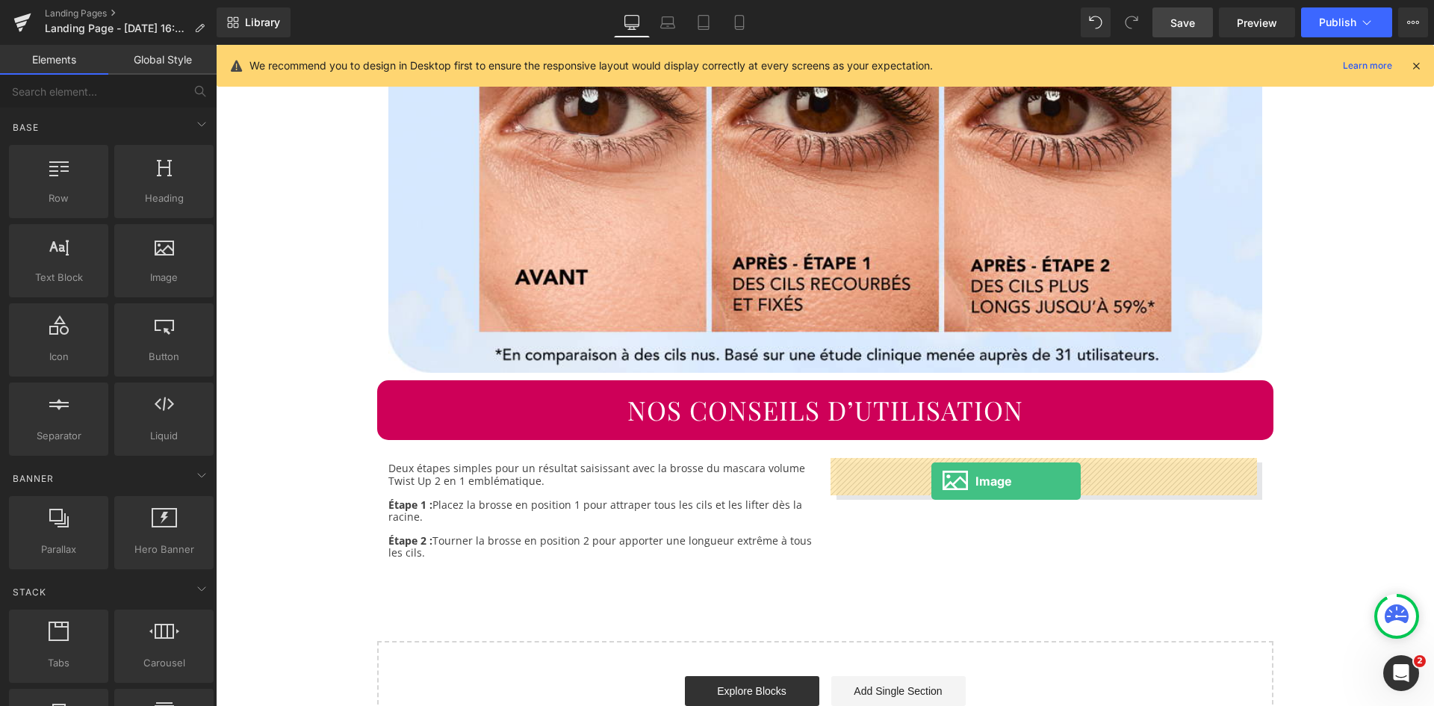
drag, startPoint x: 372, startPoint y: 320, endPoint x: 932, endPoint y: 481, distance: 582.1
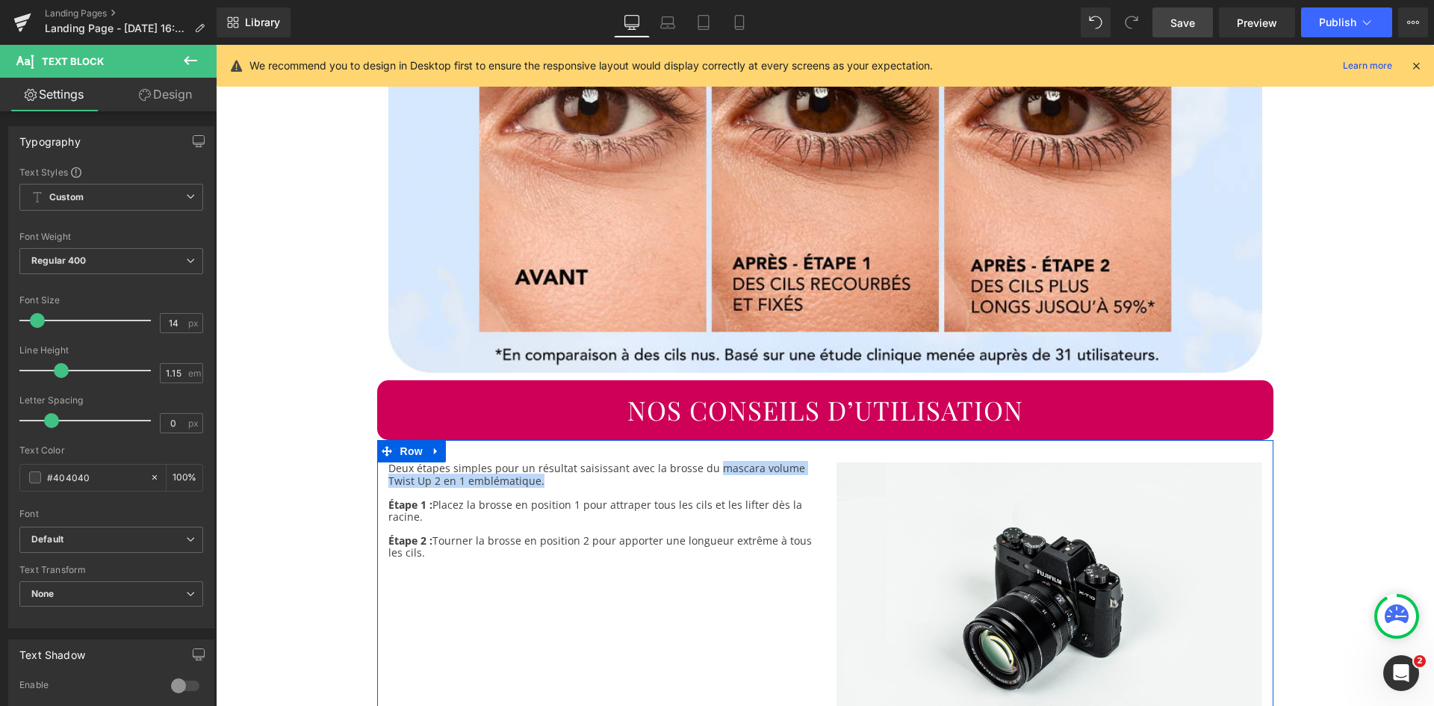
drag, startPoint x: 704, startPoint y: 465, endPoint x: 805, endPoint y: 472, distance: 101.1
click at [805, 472] on div "Deux étapes simples pour un résultat saisissant avec la brosse du mascara volum…" at bounding box center [601, 510] width 426 height 96
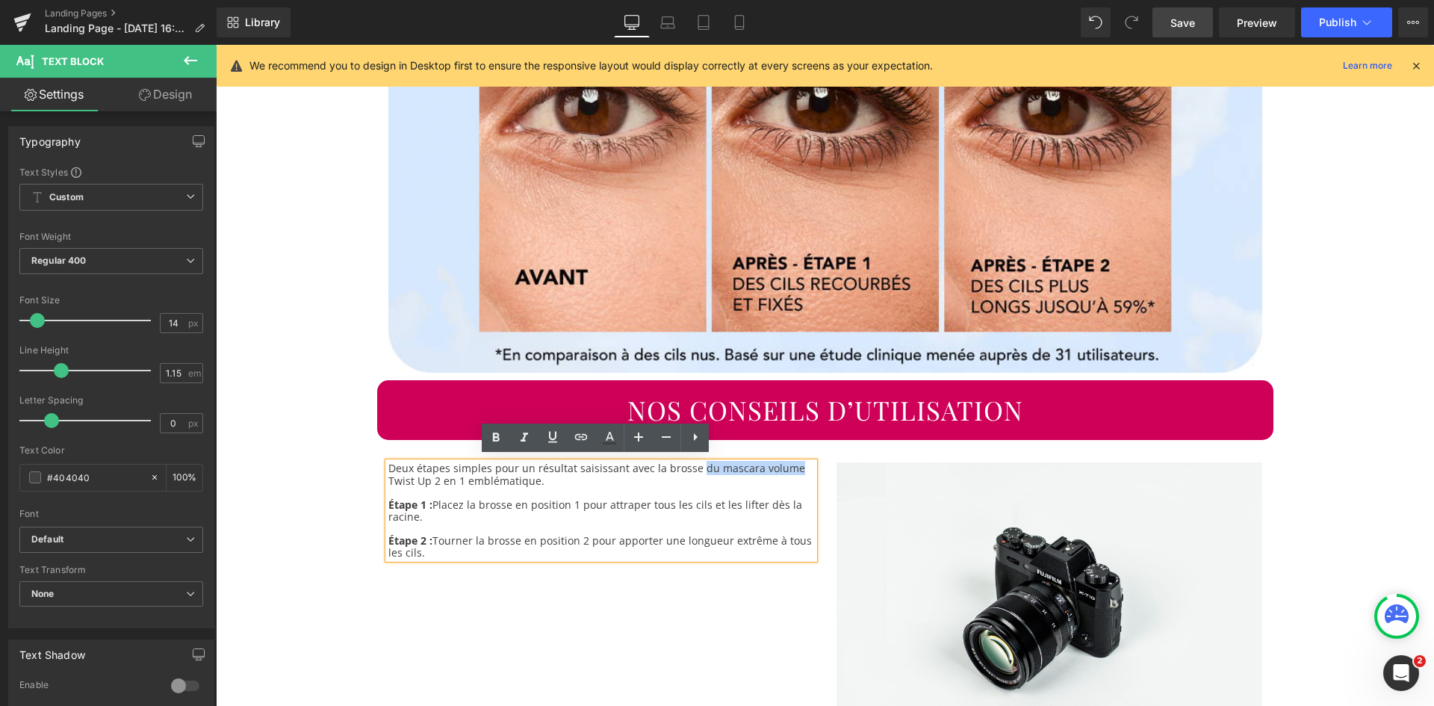
drag, startPoint x: 689, startPoint y: 464, endPoint x: 783, endPoint y: 461, distance: 93.4
click at [783, 462] on p "Deux étapes simples pour un résultat saisissant avec la brosse du mascara volum…" at bounding box center [601, 474] width 426 height 24
click at [577, 443] on icon at bounding box center [581, 437] width 18 height 18
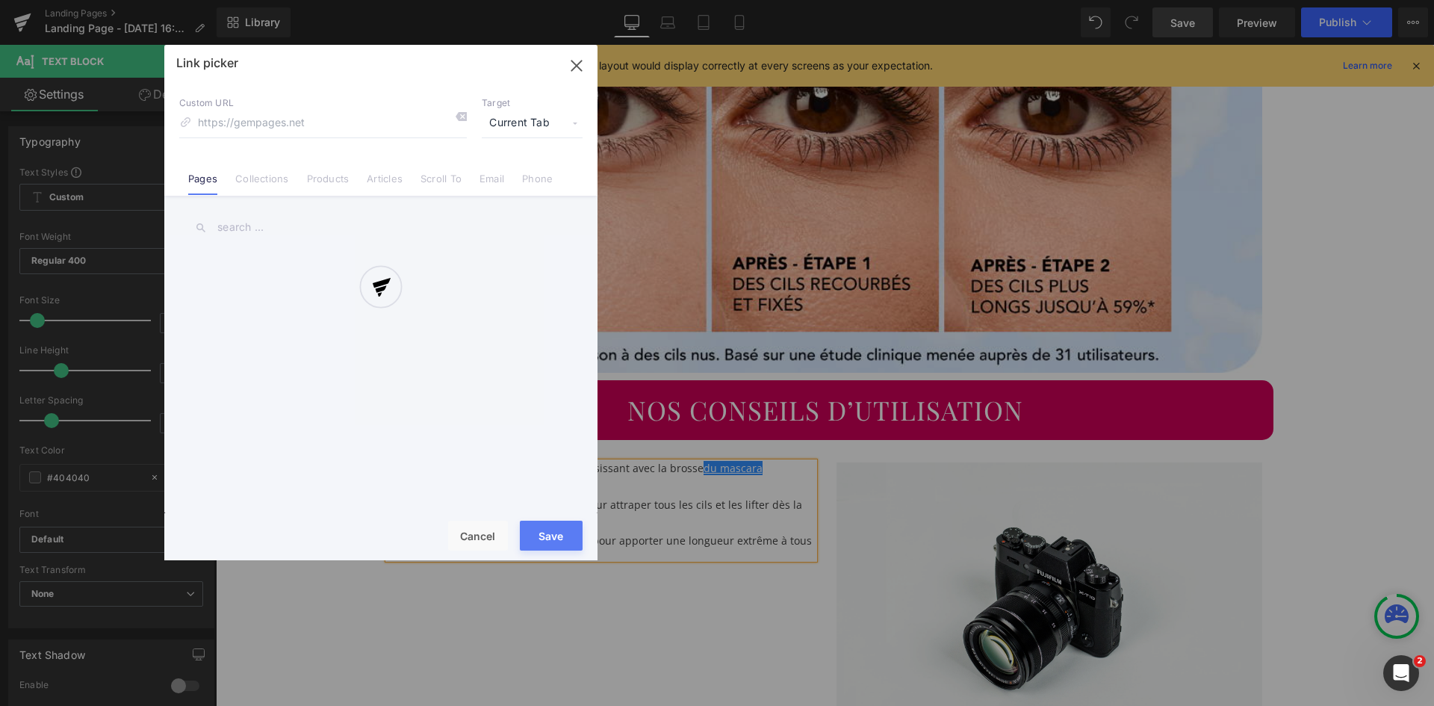
click at [783, 0] on div "Text Color Highlight Color #333333 Choose Image... Back to Library Insert Visue…" at bounding box center [717, 0] width 1434 height 0
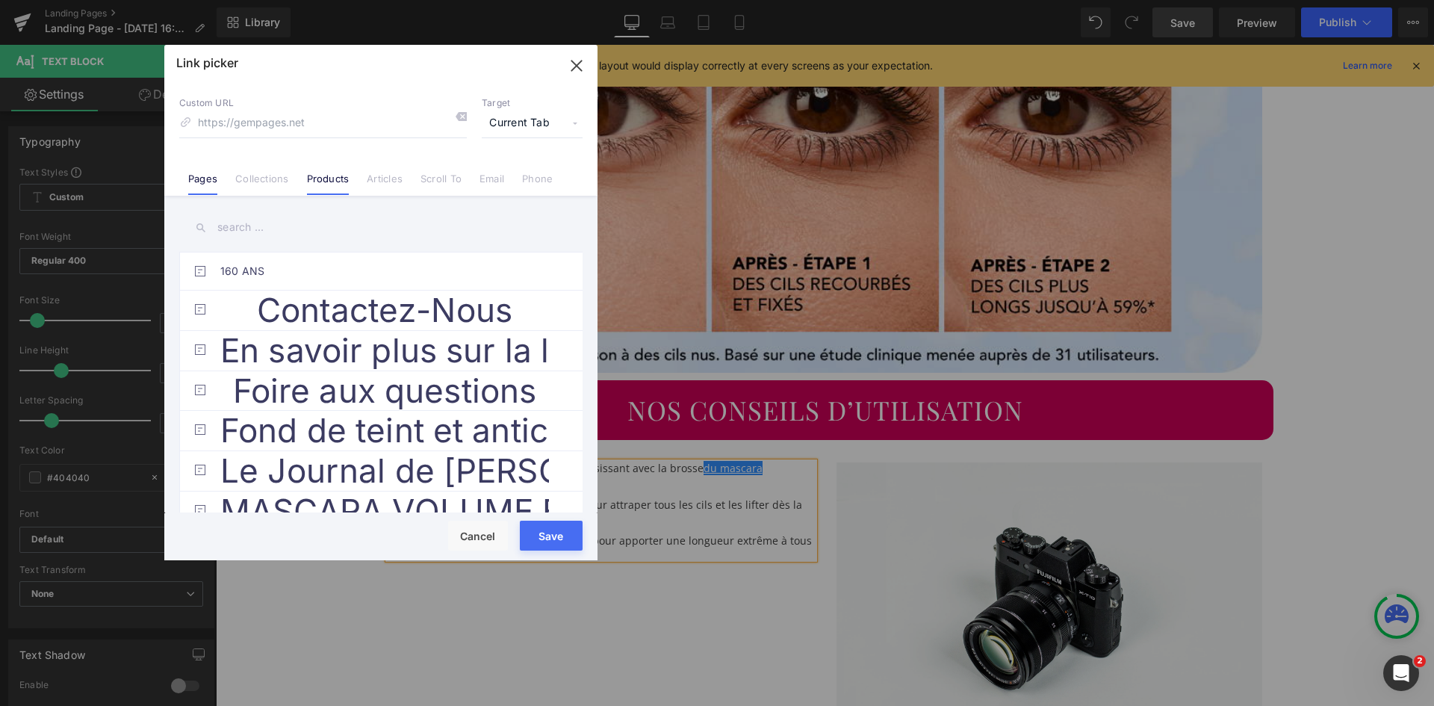
click at [328, 181] on link "Products" at bounding box center [328, 184] width 43 height 22
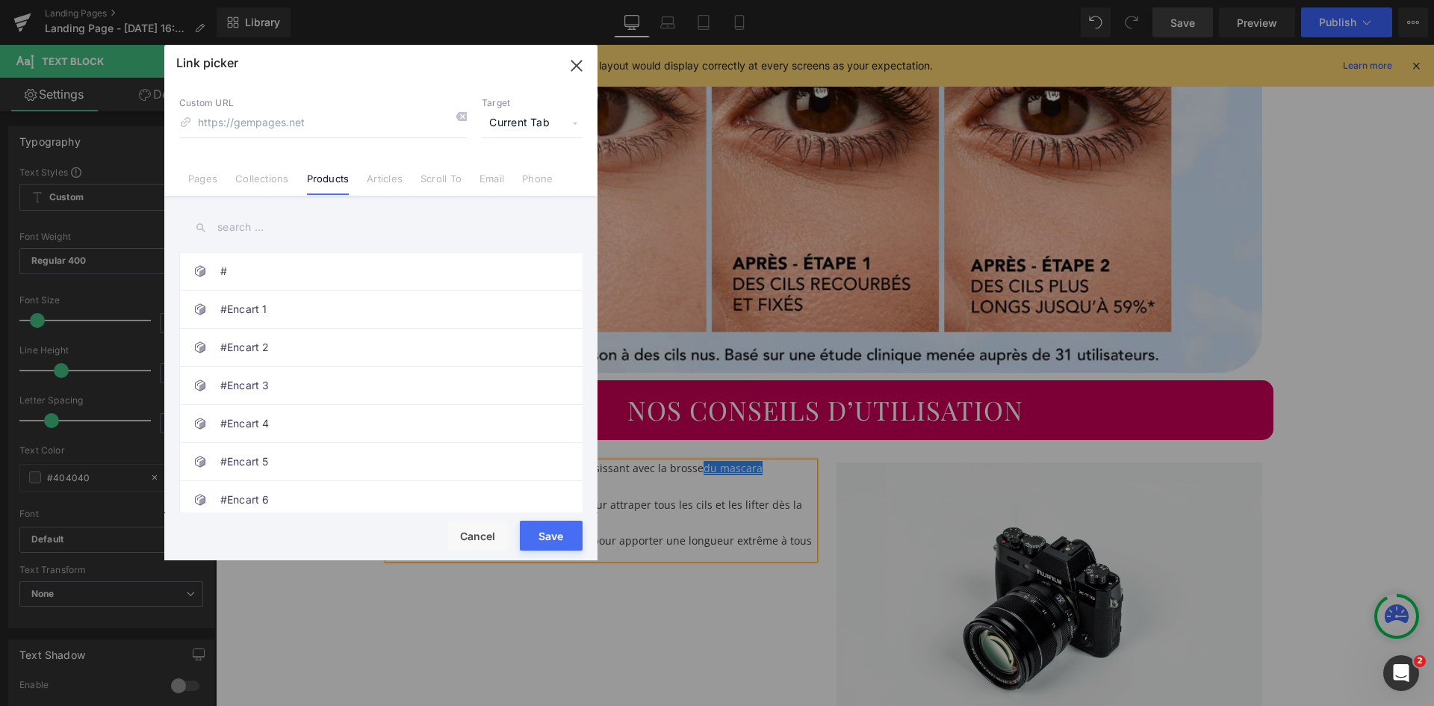
click at [239, 230] on input "text" at bounding box center [380, 228] width 403 height 34
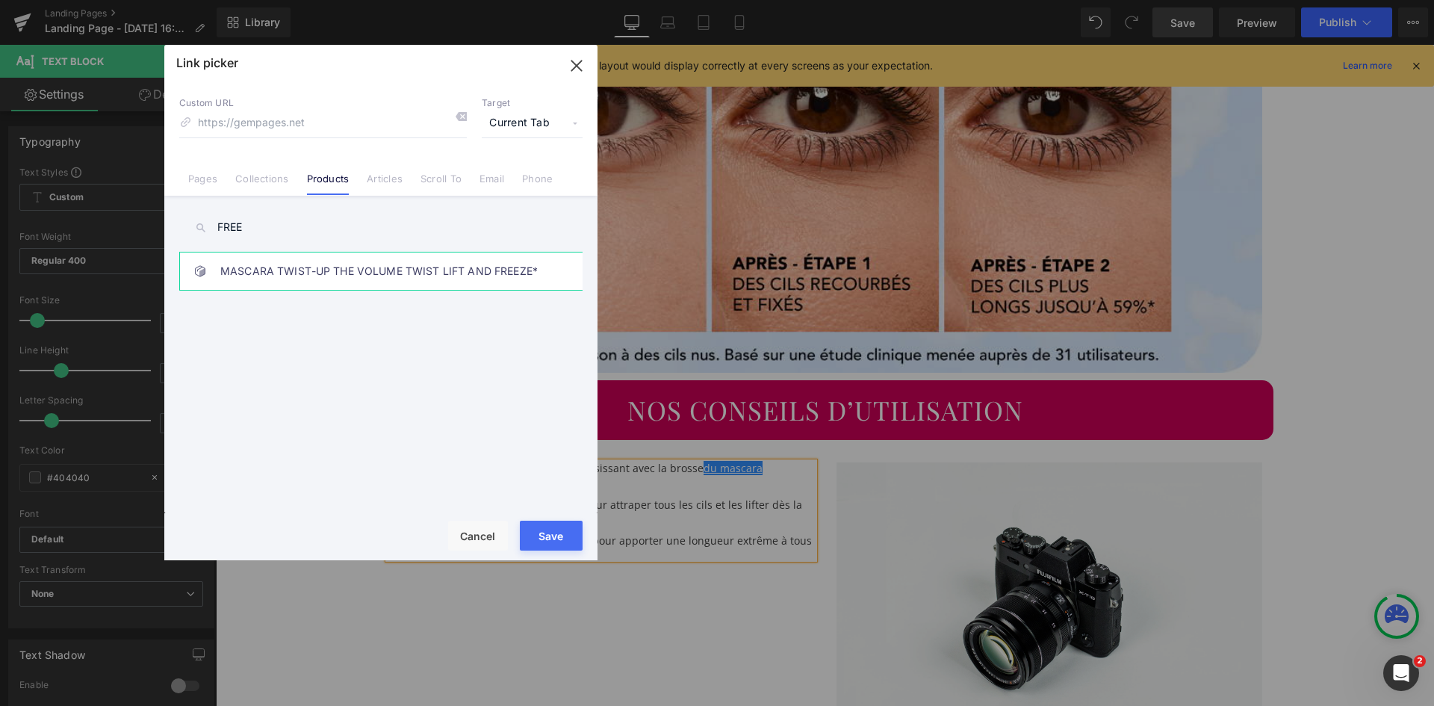
type input "FREE"
click at [303, 266] on link "MASCARA TWIST-UP THE VOLUME TWIST LIFT AND FREEZE*" at bounding box center [384, 270] width 329 height 37
type input "/products/twist-up-the-volume-twist-lift-and-freeze-3616306384569"
click at [545, 533] on button "Save" at bounding box center [551, 536] width 63 height 30
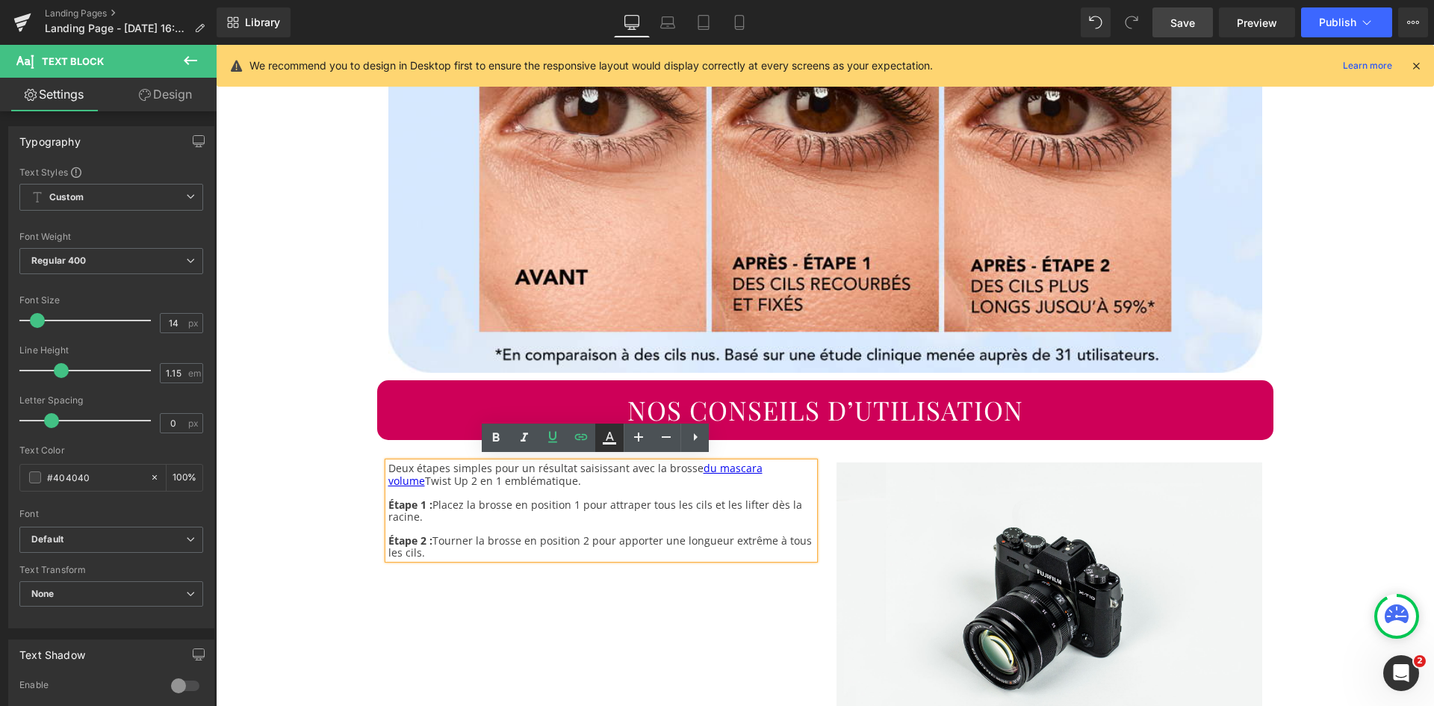
click at [613, 442] on icon at bounding box center [610, 438] width 18 height 18
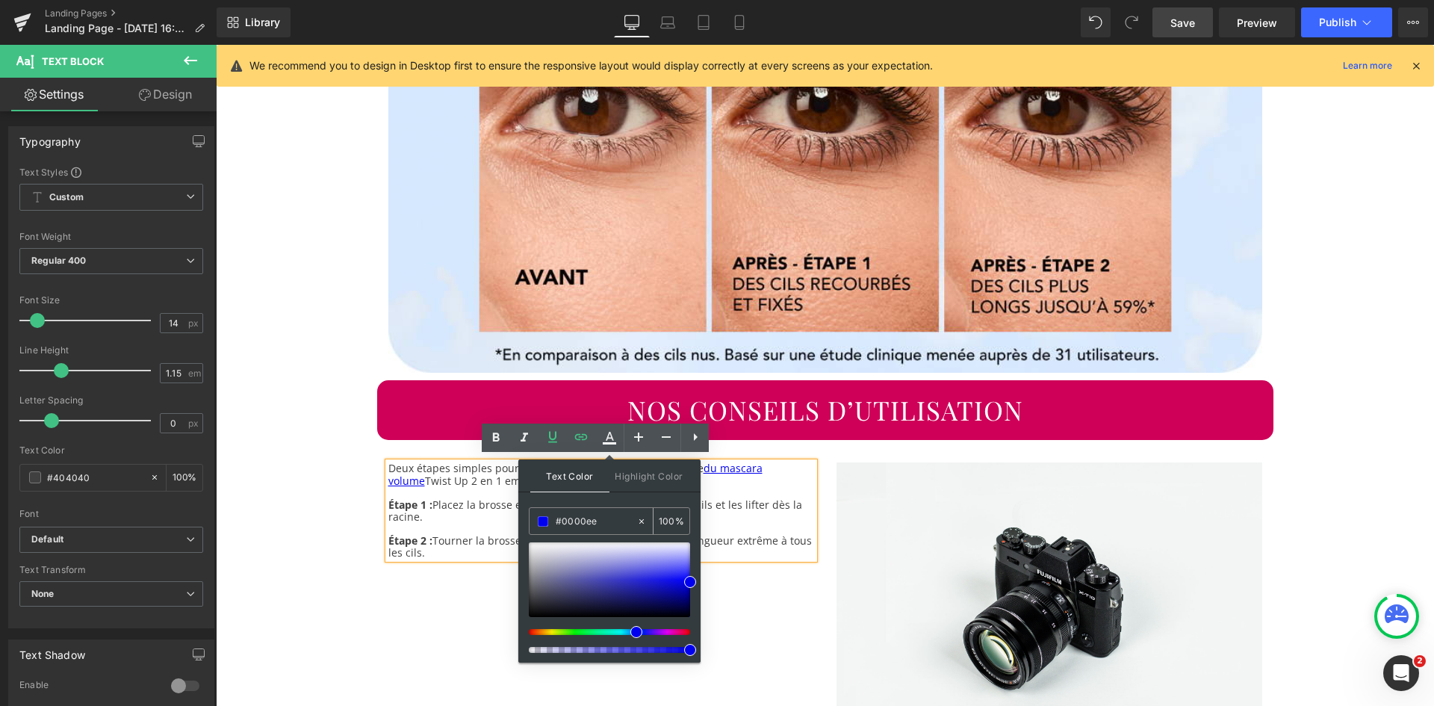
click at [569, 521] on input "#0000ee" at bounding box center [596, 521] width 81 height 16
type input "#4"
type input "0"
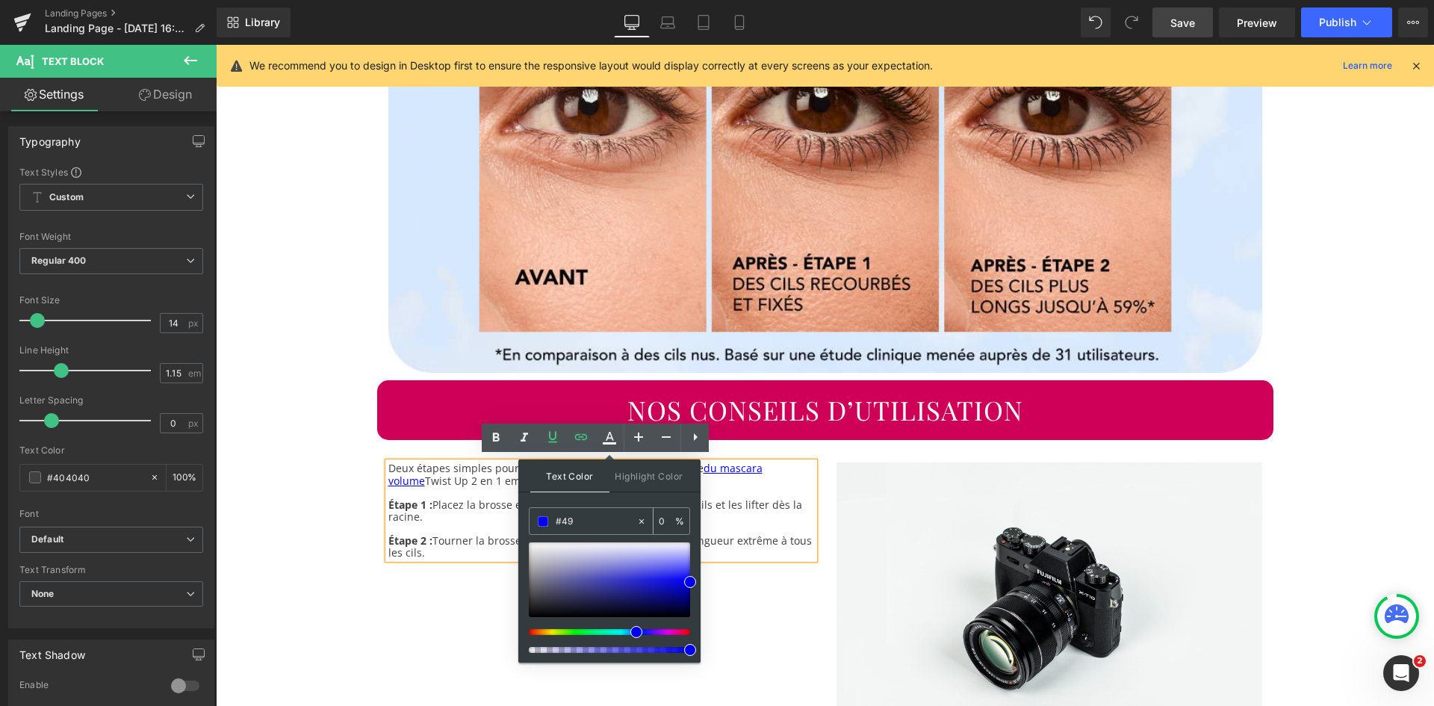
type input "#494"
type input "100"
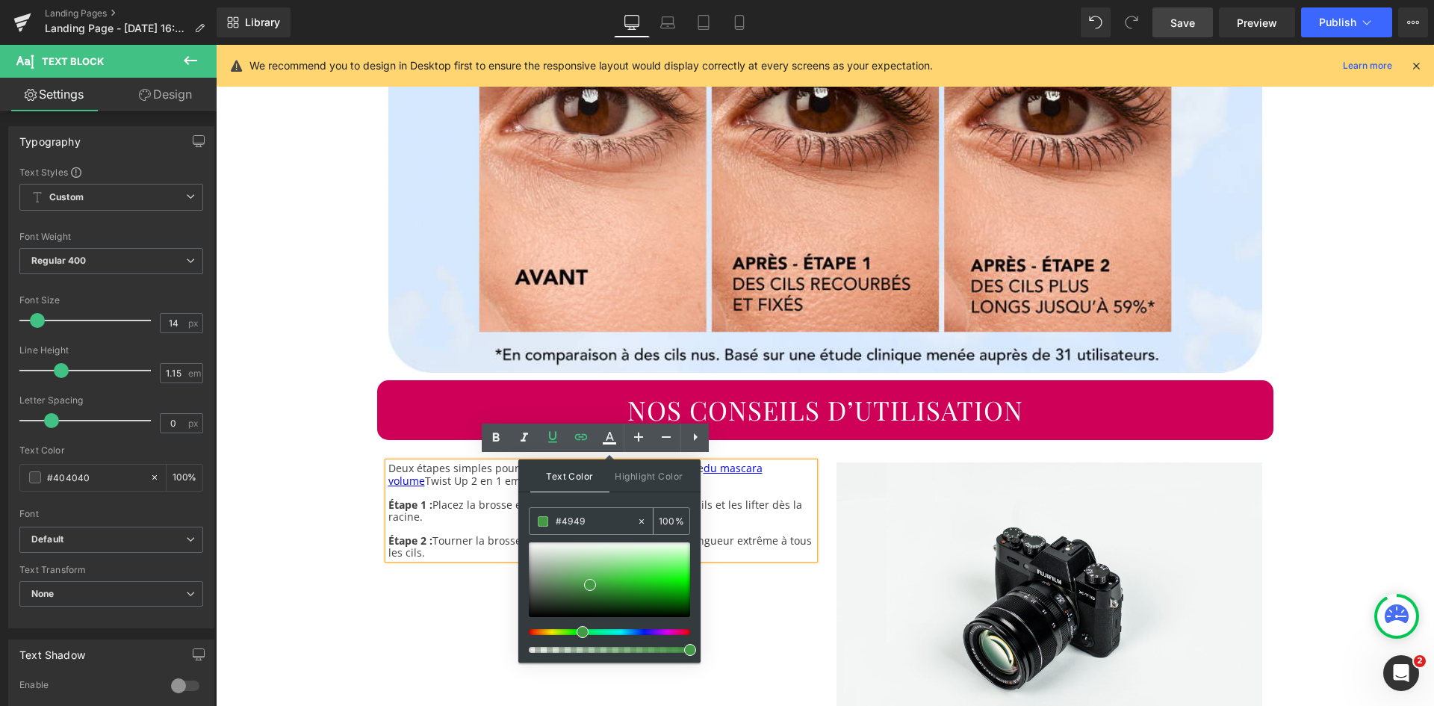
type input "#49494"
type input "0"
type input "#494949"
type input "100"
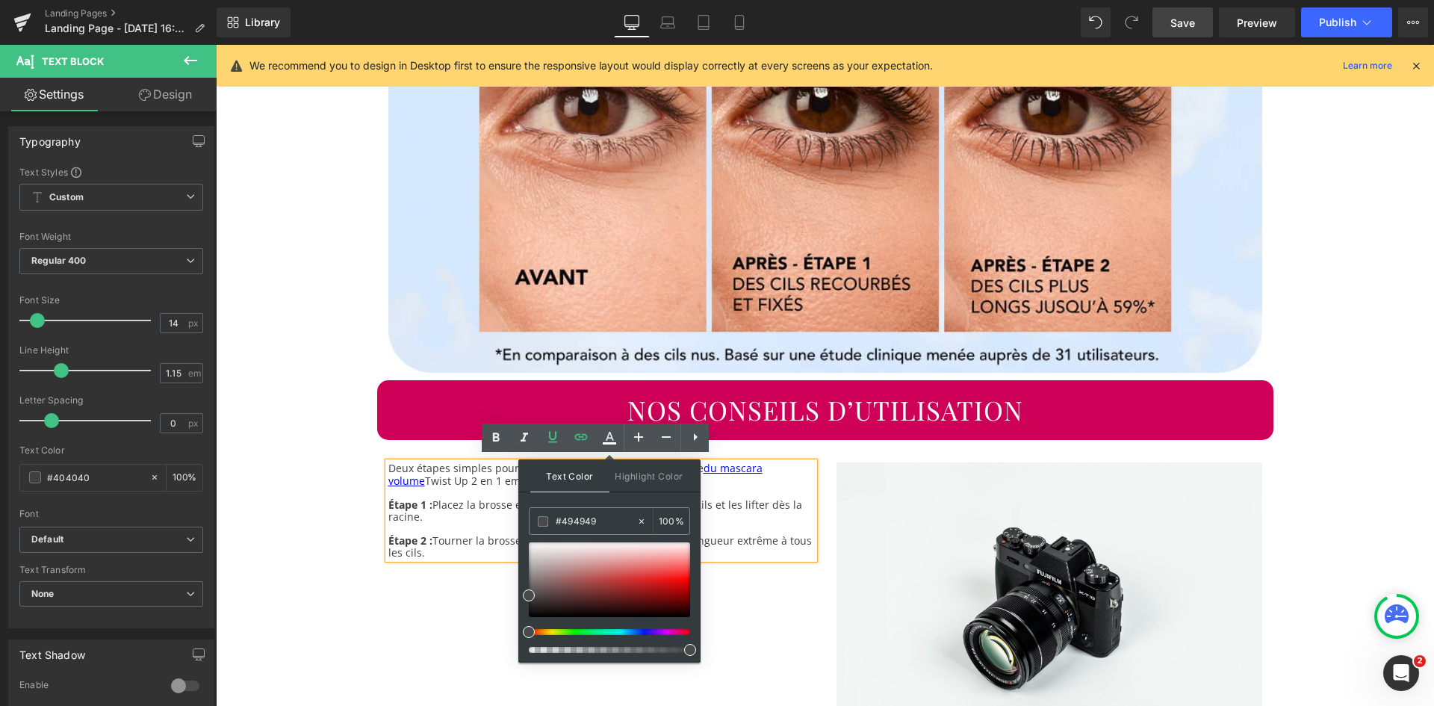
click at [548, 502] on div "Text Color Highlight Color rgb(73, 73, 73) #494949 100 % transparent transparen…" at bounding box center [609, 560] width 182 height 203
click at [463, 523] on p at bounding box center [601, 529] width 426 height 12
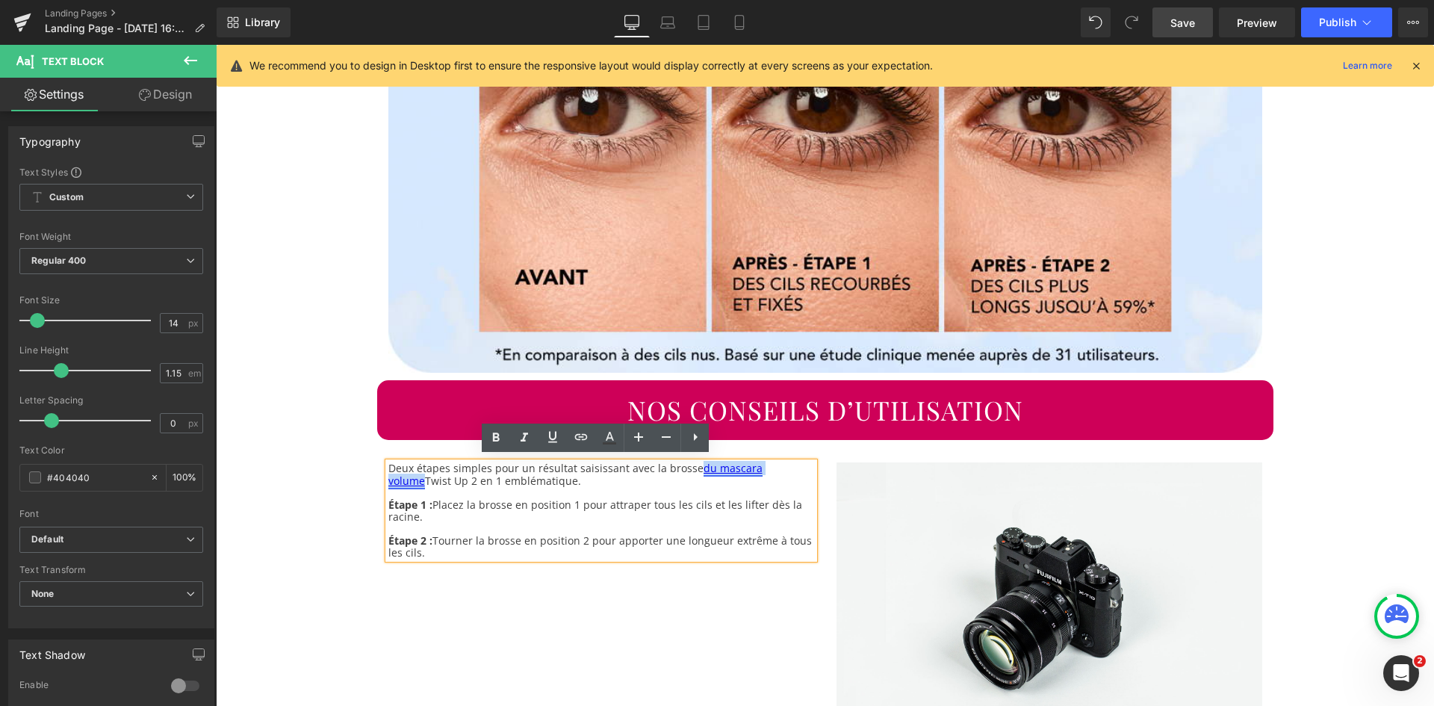
drag, startPoint x: 791, startPoint y: 462, endPoint x: 689, endPoint y: 469, distance: 102.6
click at [689, 469] on p "Deux étapes simples pour un résultat saisissant avec la brosse du mascara volum…" at bounding box center [601, 474] width 426 height 24
click at [622, 444] on link at bounding box center [609, 438] width 28 height 28
type input "#0000ee"
type input "100"
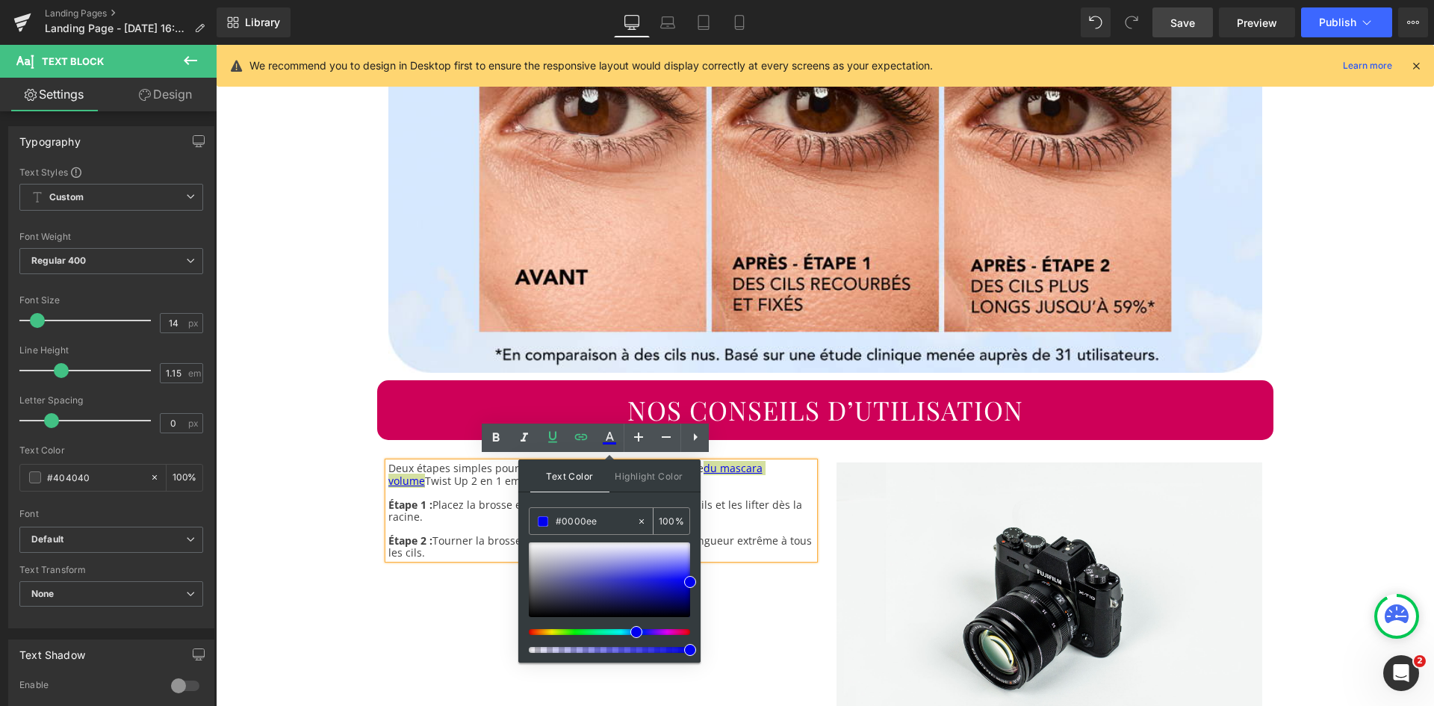
click at [568, 517] on input "#0000ee" at bounding box center [596, 521] width 81 height 16
type input "#4"
type input "0"
type input "#4949"
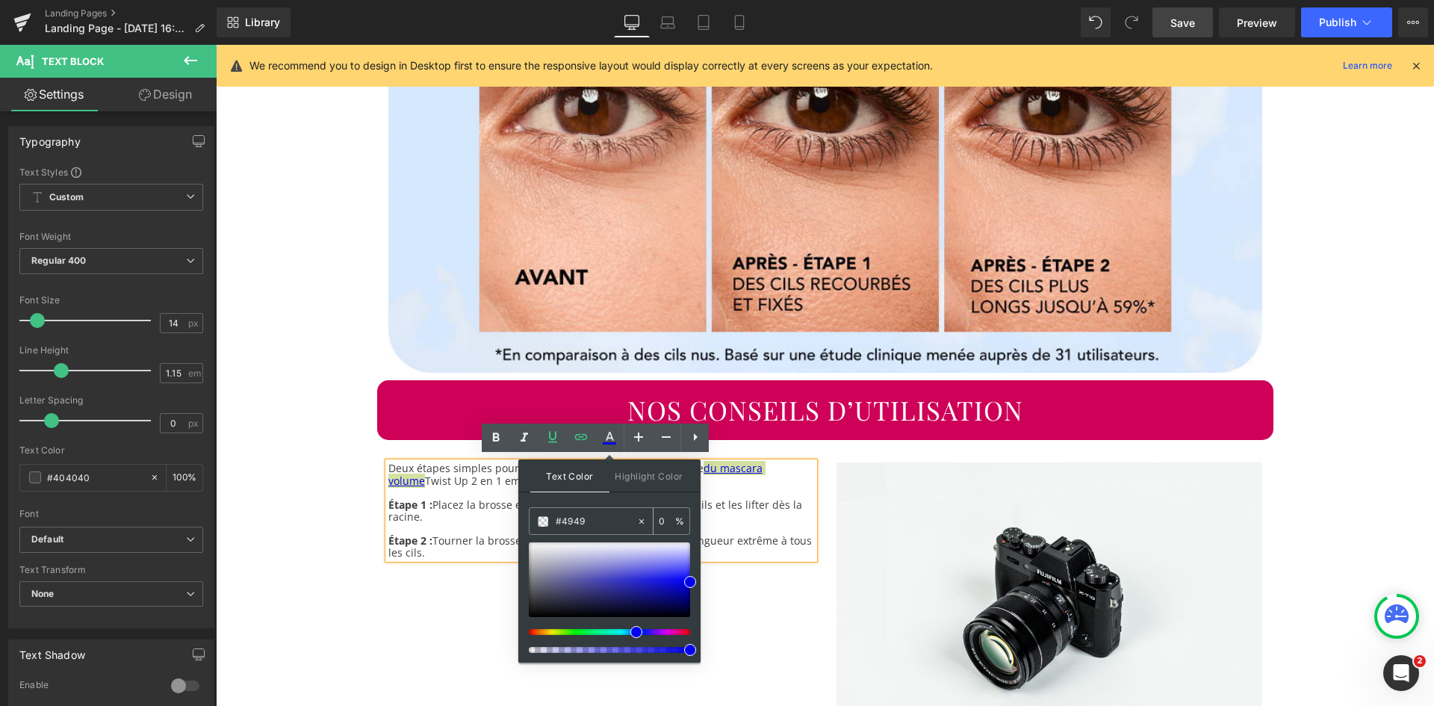
type input "60"
type input "#49494"
type input "0"
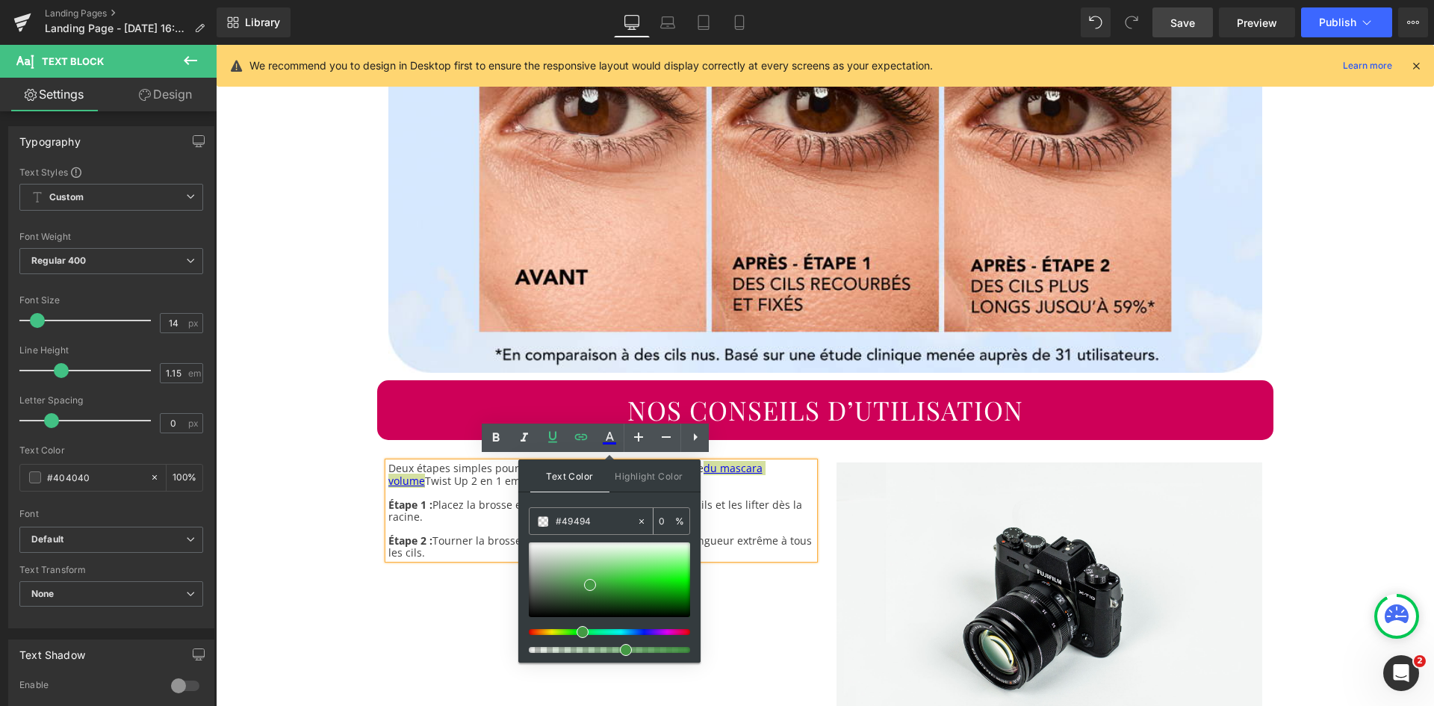
type input "#494949"
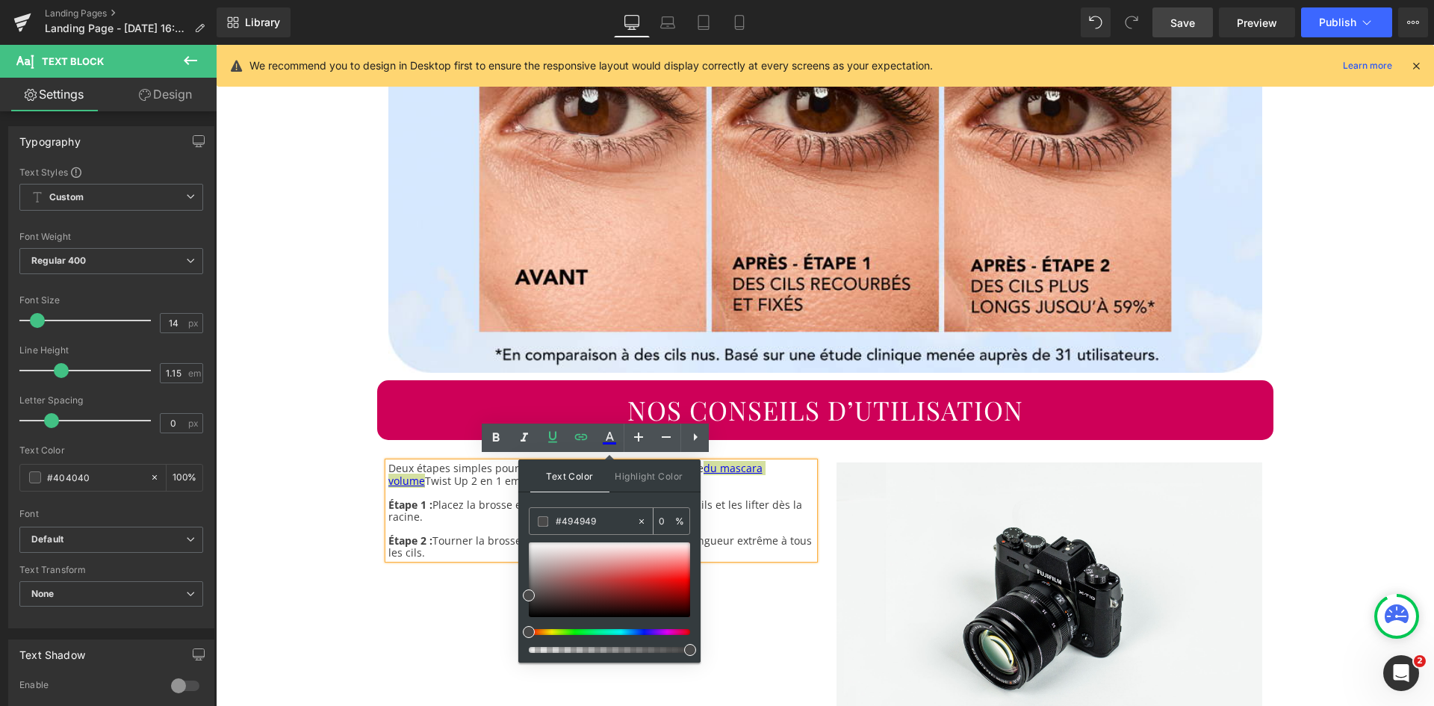
type input "100"
type input "#494949"
click at [530, 498] on div "Text Color Highlight Color rgba(73, 73, 73, 1) #494949 100 % transparent transp…" at bounding box center [609, 560] width 182 height 203
click at [743, 499] on p "Étape 1 : Placez la brosse en position 1 pour attraper tous les cils et les lif…" at bounding box center [601, 511] width 426 height 24
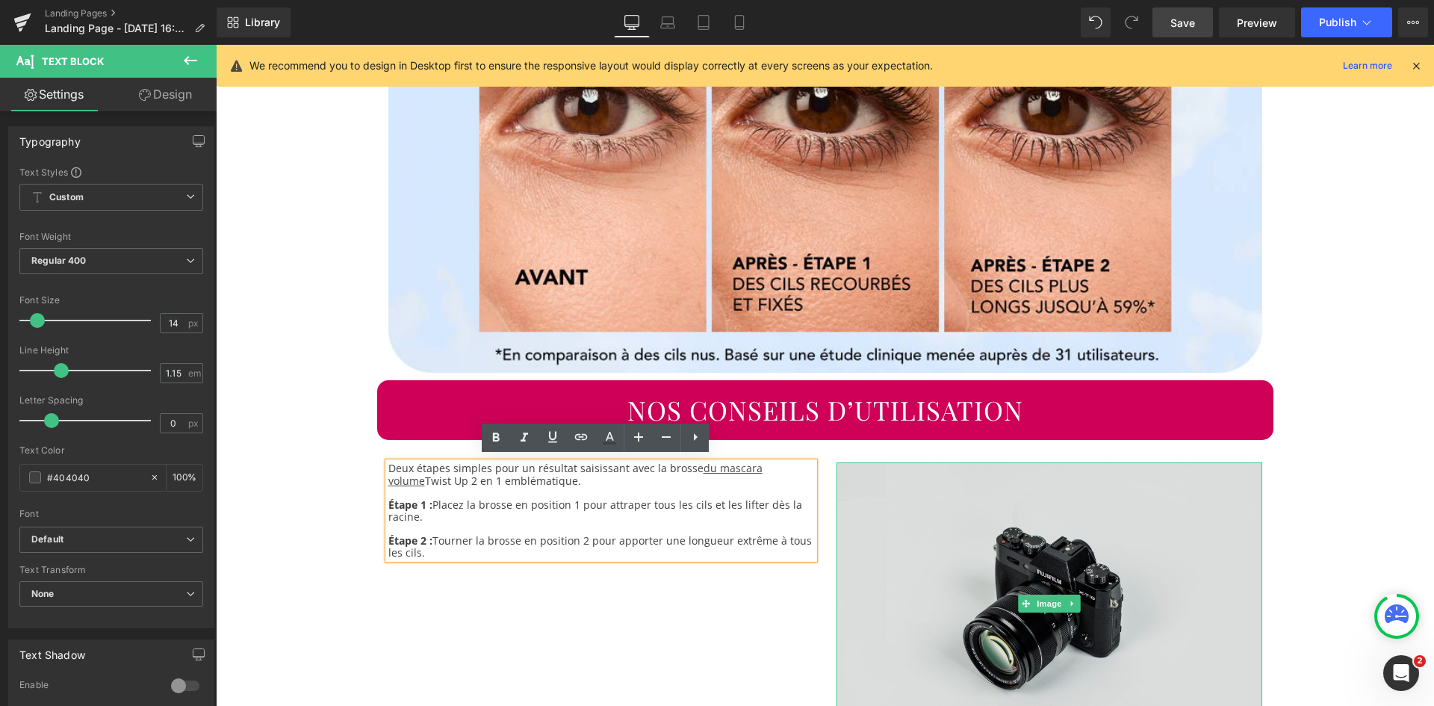
click at [1024, 523] on img at bounding box center [1050, 603] width 426 height 282
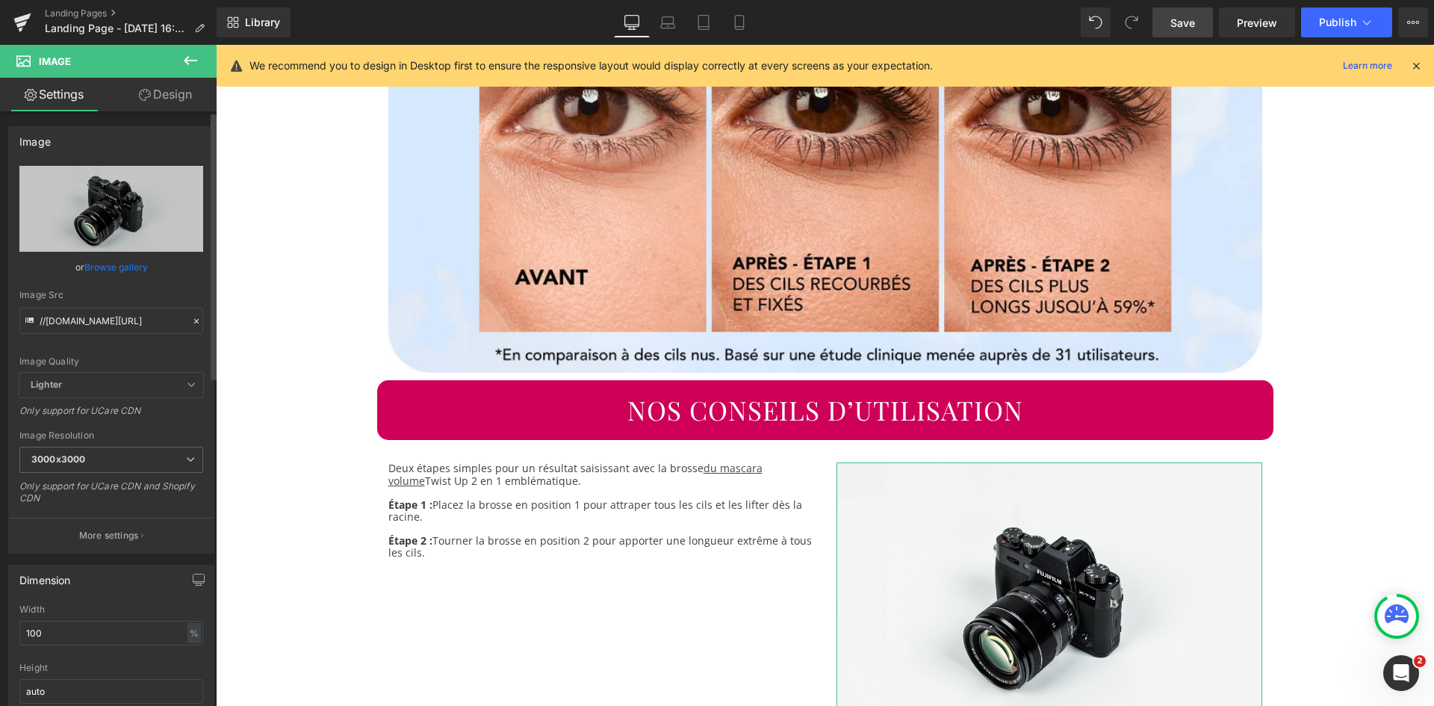
click at [125, 266] on link "Browse gallery" at bounding box center [115, 267] width 63 height 26
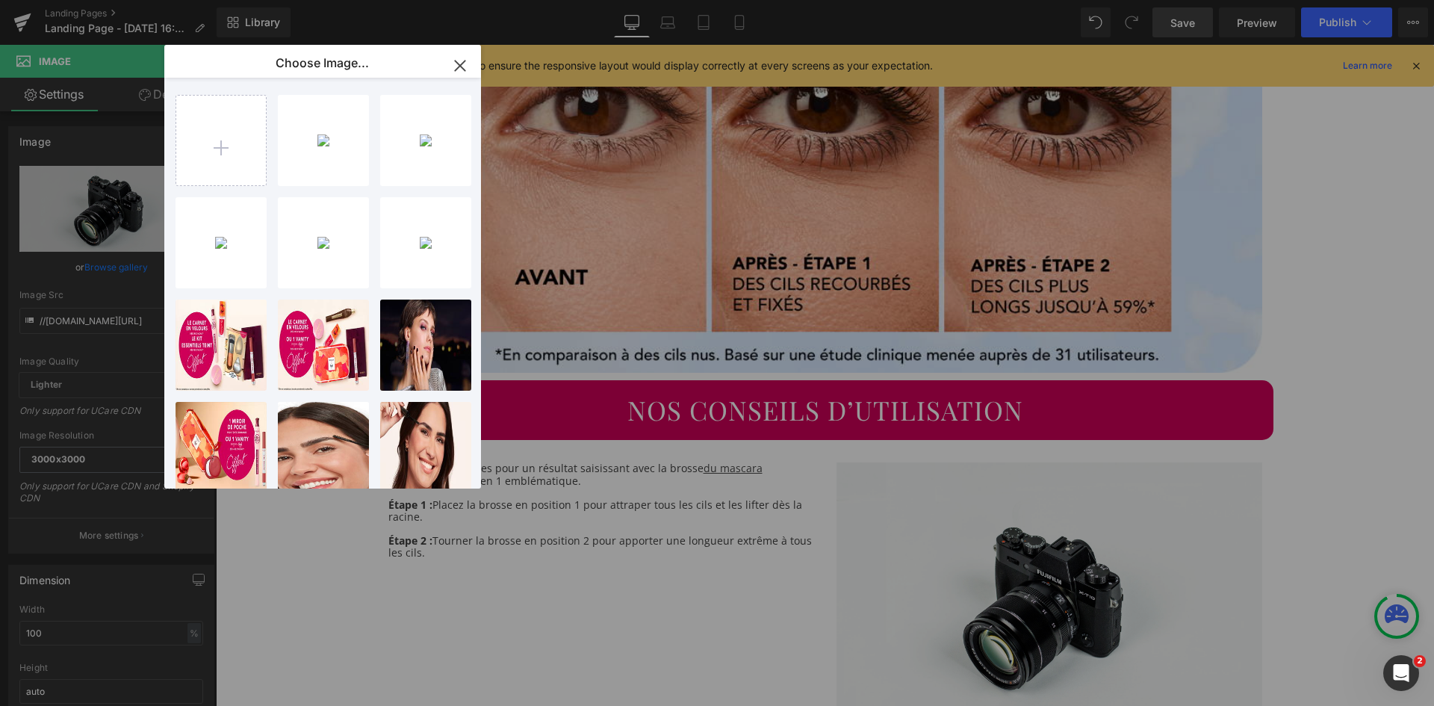
type input "C:\fakepath\Visuel-arrondi-2.jpg"
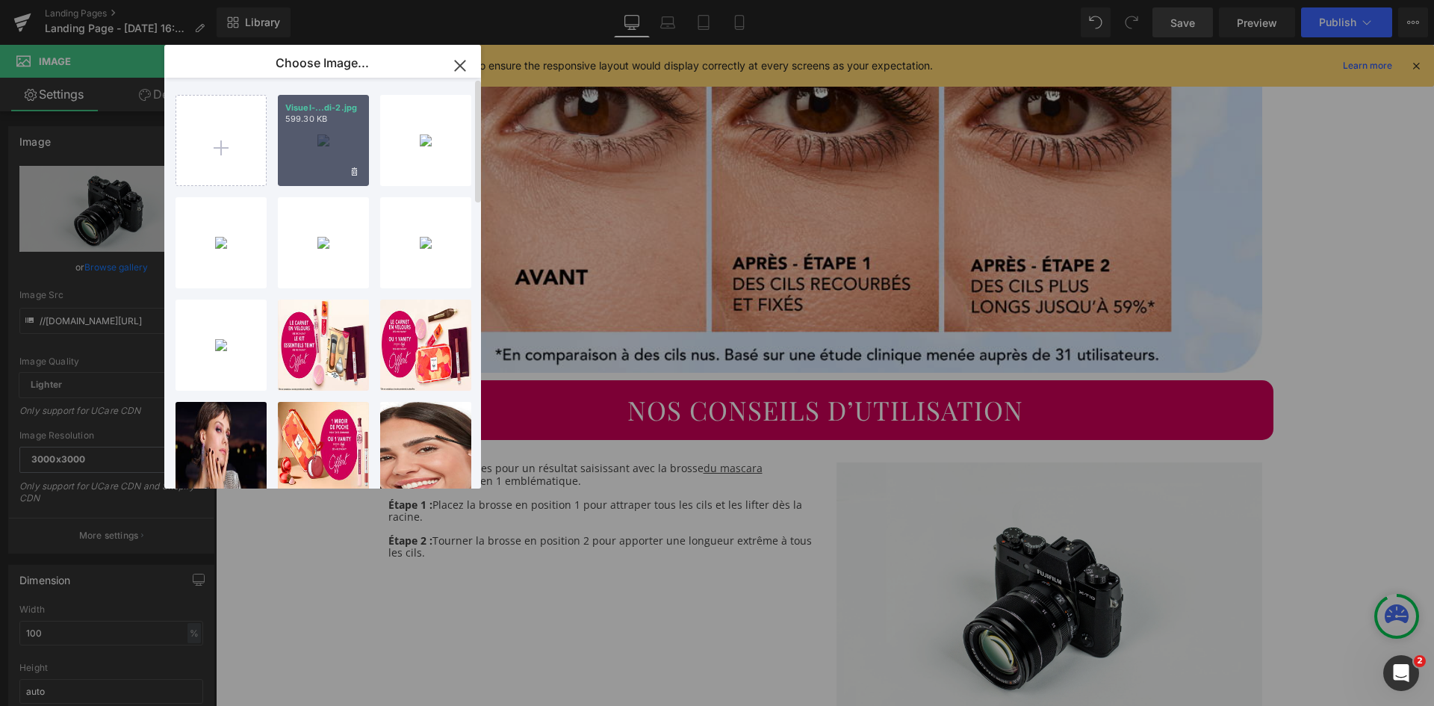
click at [323, 128] on div "Visuel-...di-2.jpg 599.30 KB" at bounding box center [323, 140] width 91 height 91
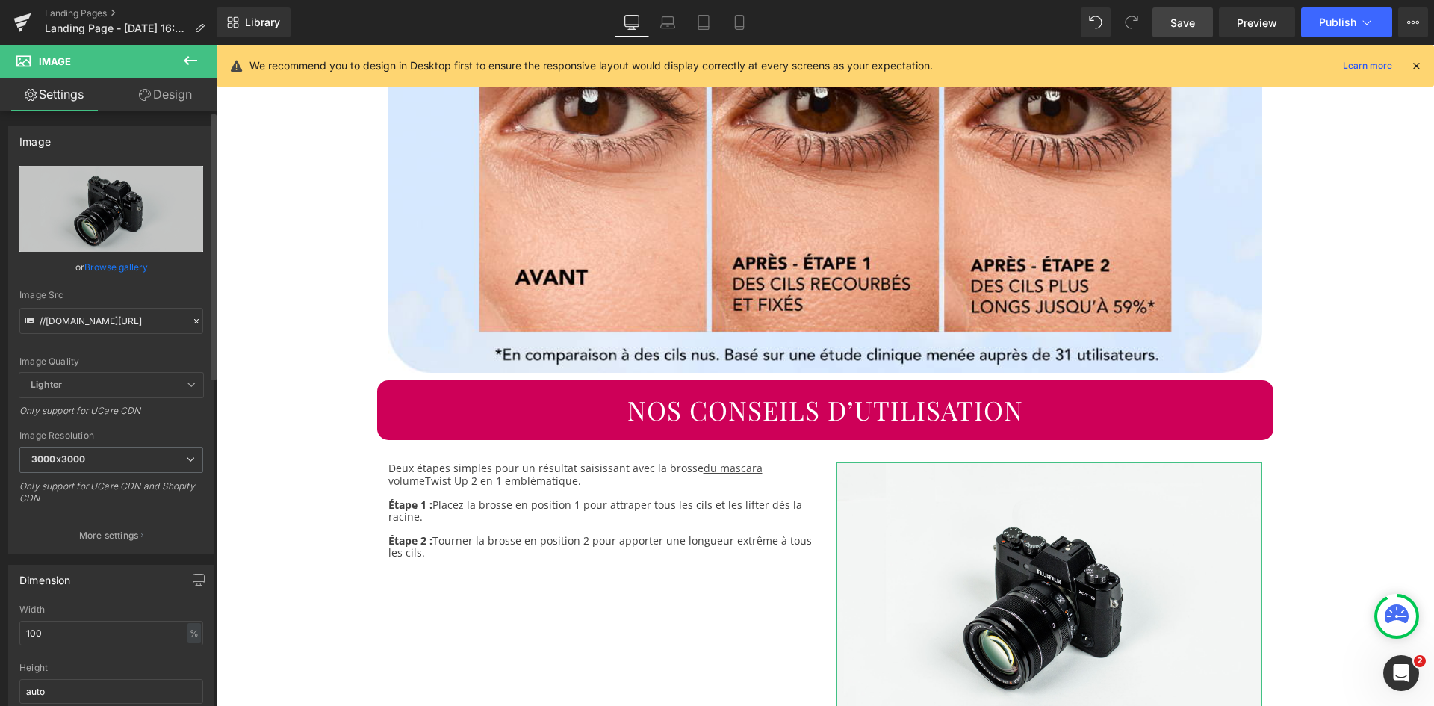
click at [125, 269] on link "Browse gallery" at bounding box center [115, 267] width 63 height 26
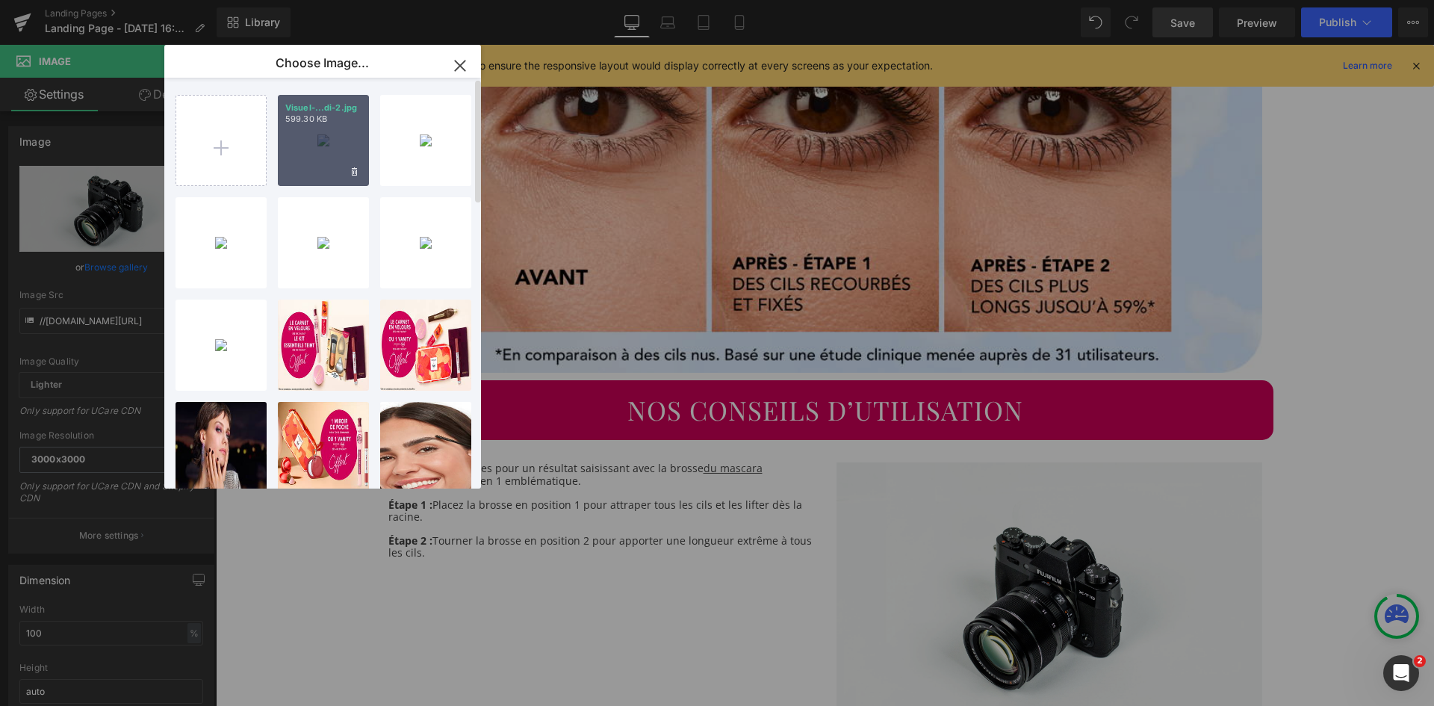
click at [297, 180] on div "Visuel-...di-2.jpg 599.30 KB" at bounding box center [323, 140] width 91 height 91
type input "[URL][DOMAIN_NAME]"
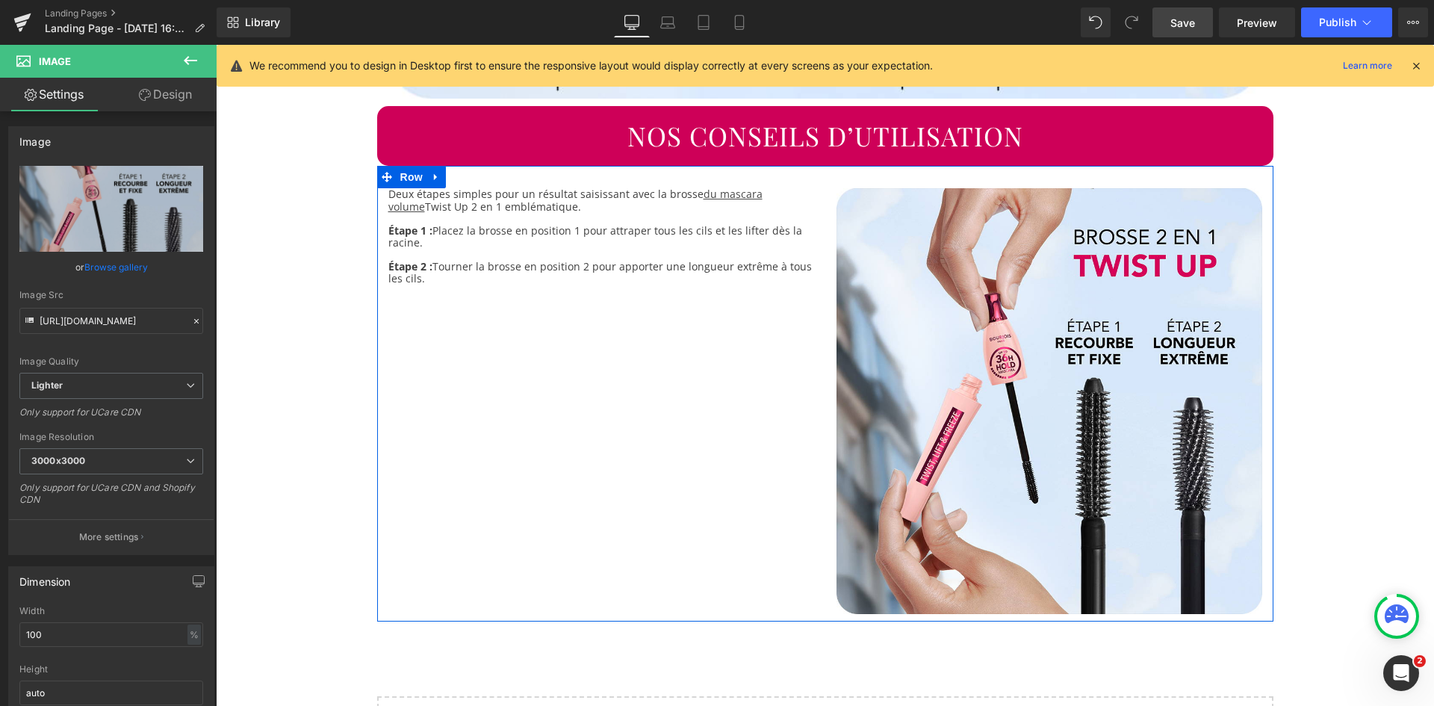
scroll to position [2418, 0]
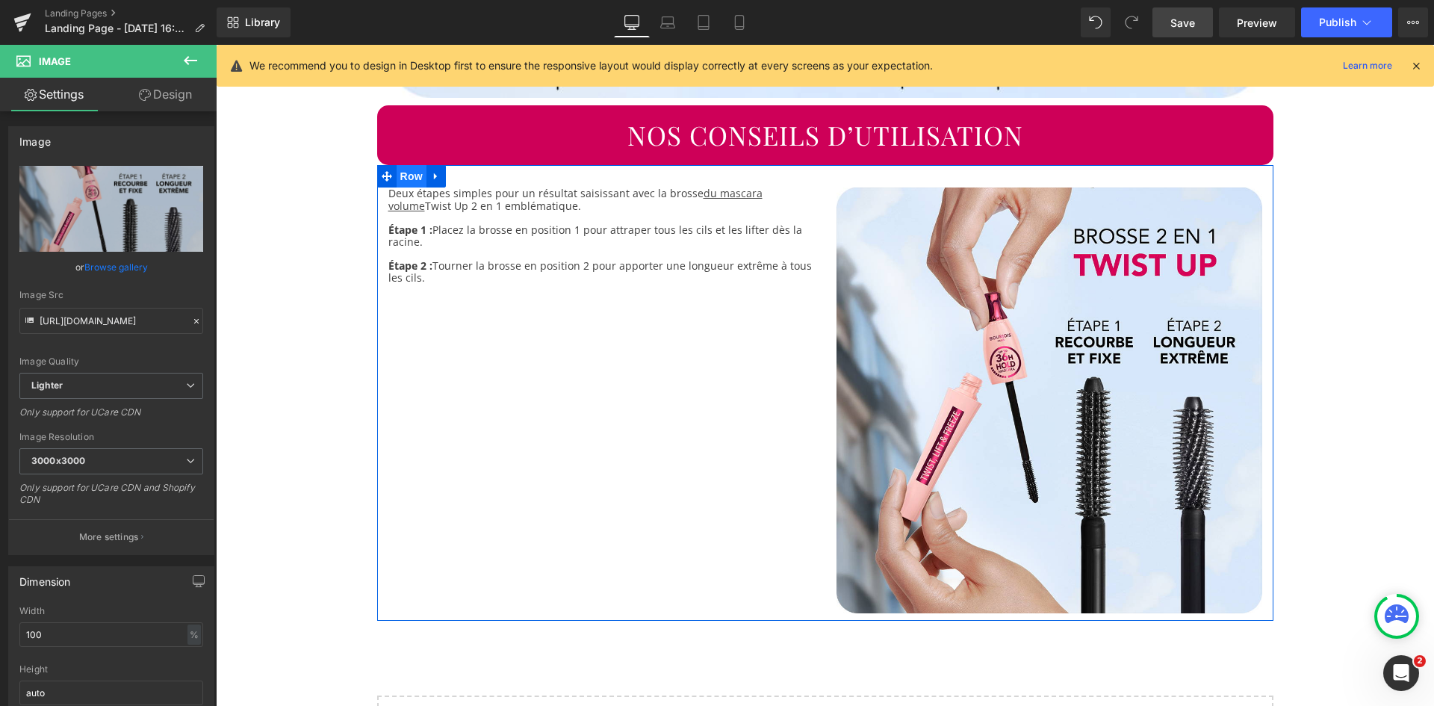
click at [408, 173] on span "Row" at bounding box center [412, 176] width 30 height 22
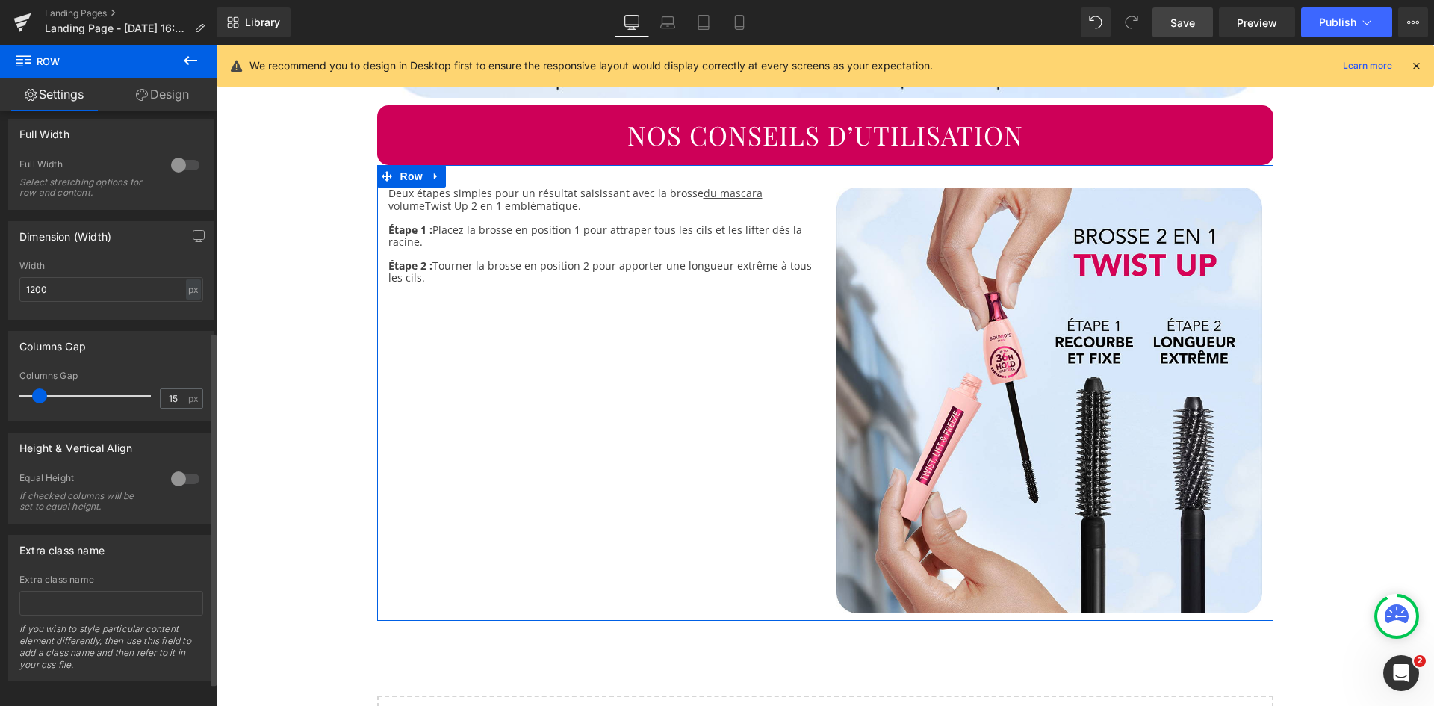
scroll to position [394, 0]
click at [182, 479] on div at bounding box center [185, 477] width 36 height 24
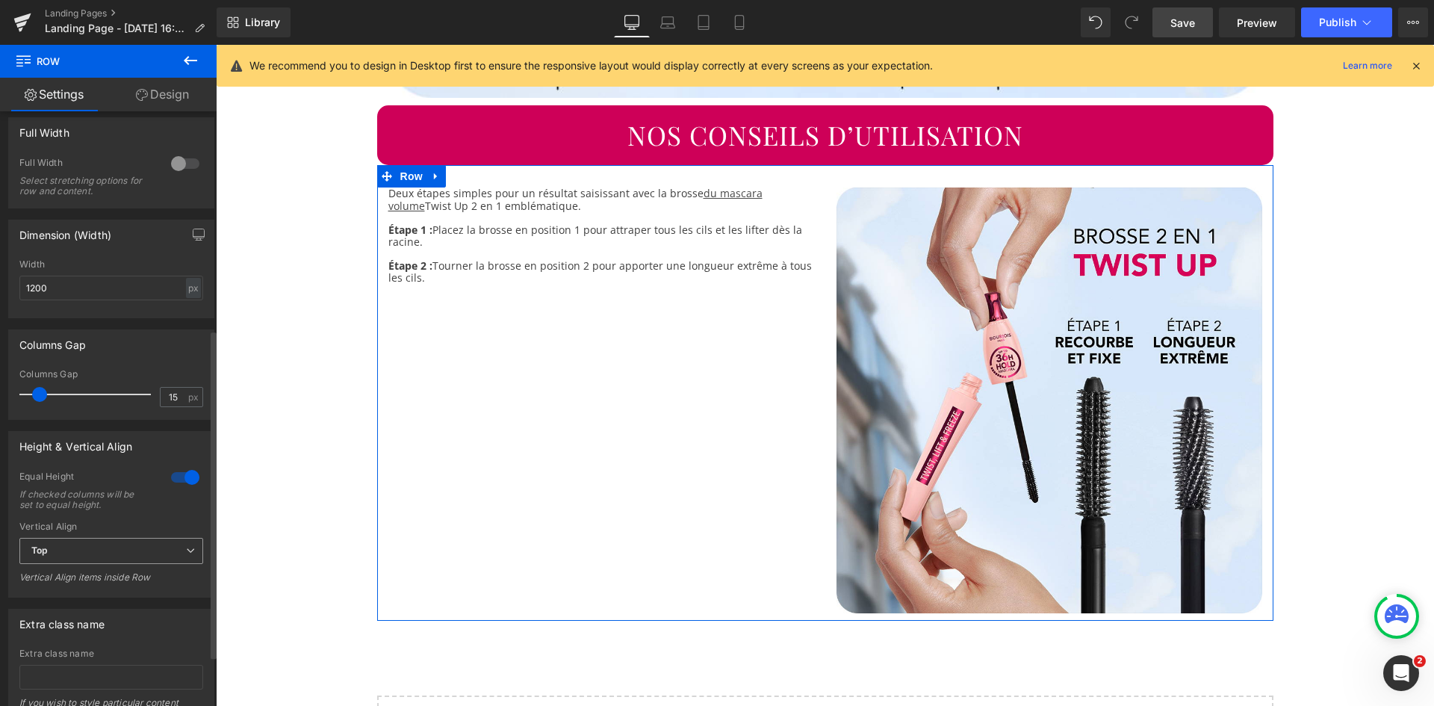
click at [106, 554] on span "Top" at bounding box center [111, 551] width 184 height 26
click at [75, 595] on li "Middle" at bounding box center [108, 600] width 178 height 22
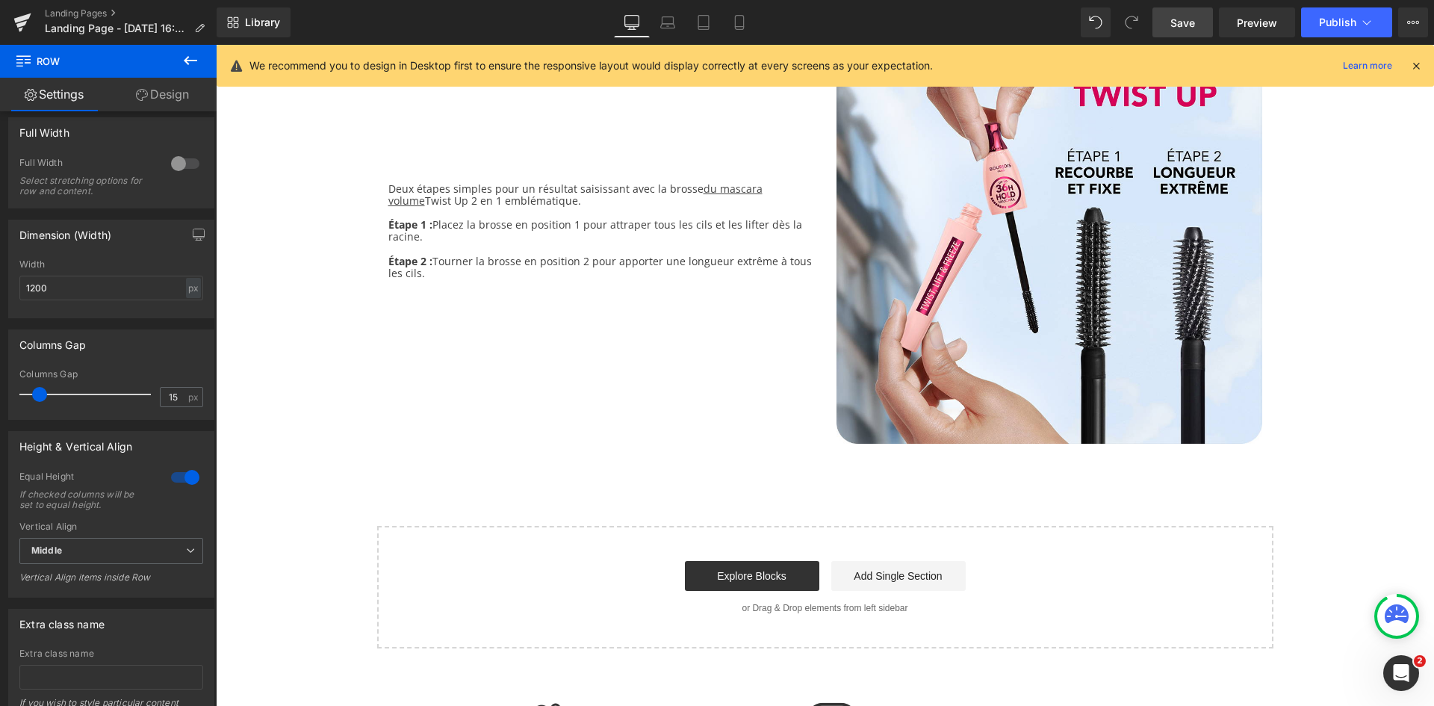
scroll to position [2588, 0]
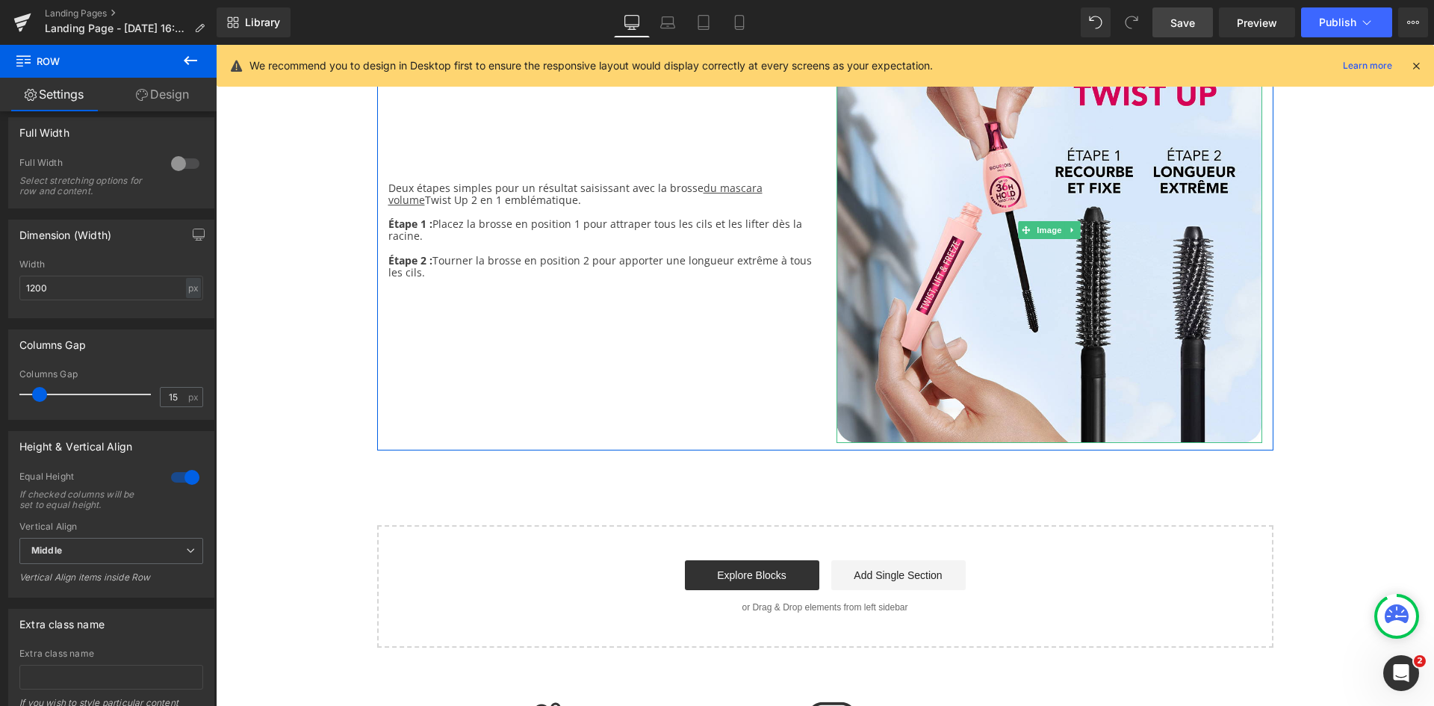
click at [1064, 286] on img at bounding box center [1050, 230] width 426 height 426
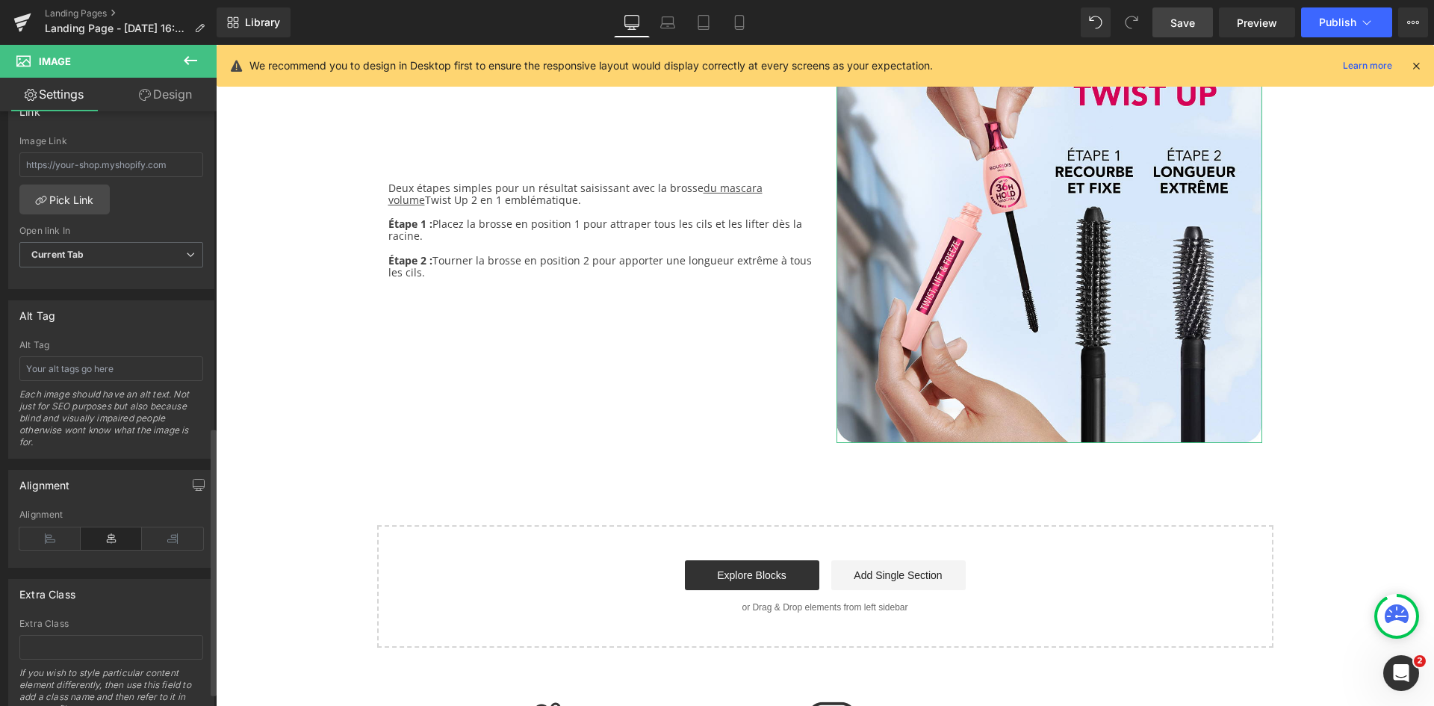
scroll to position [732, 0]
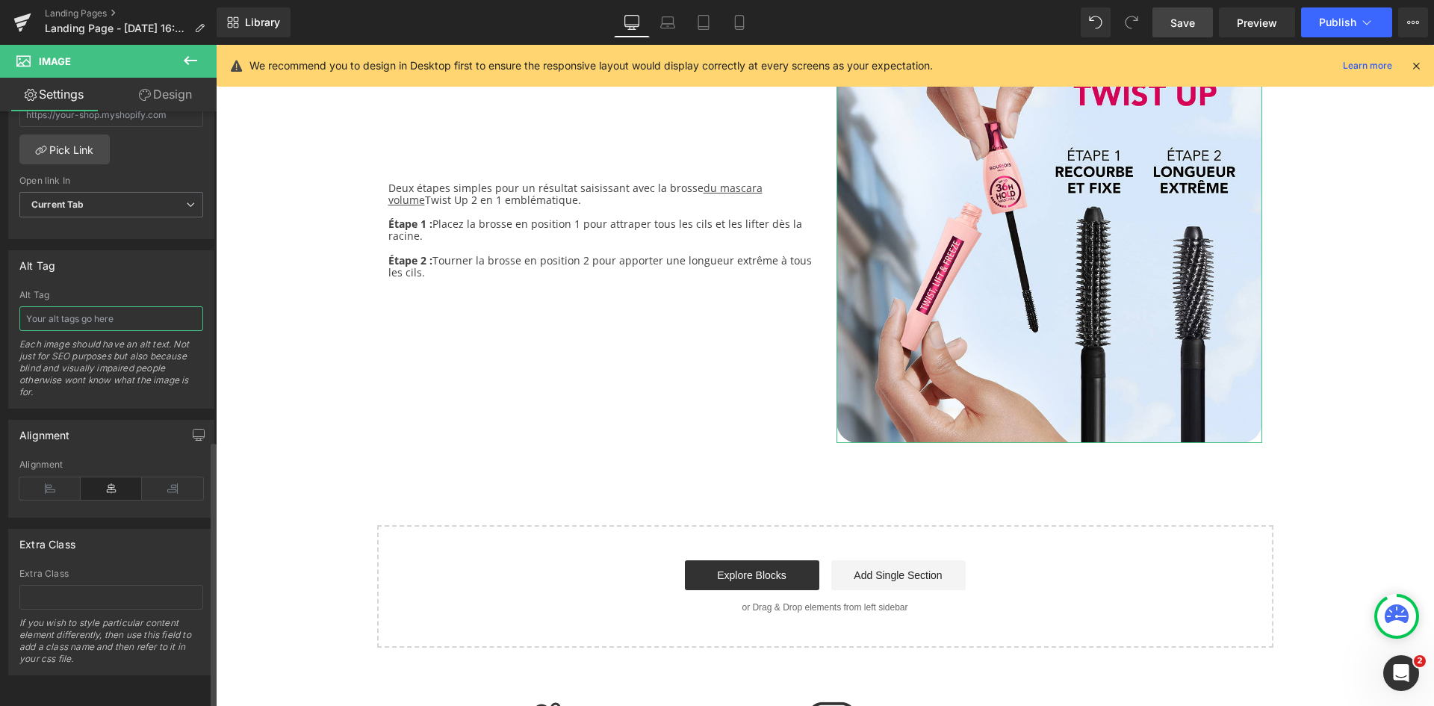
click at [56, 307] on input "text" at bounding box center [111, 318] width 184 height 25
paste input "positions du mascara volume Twist, Lift & Freeze"
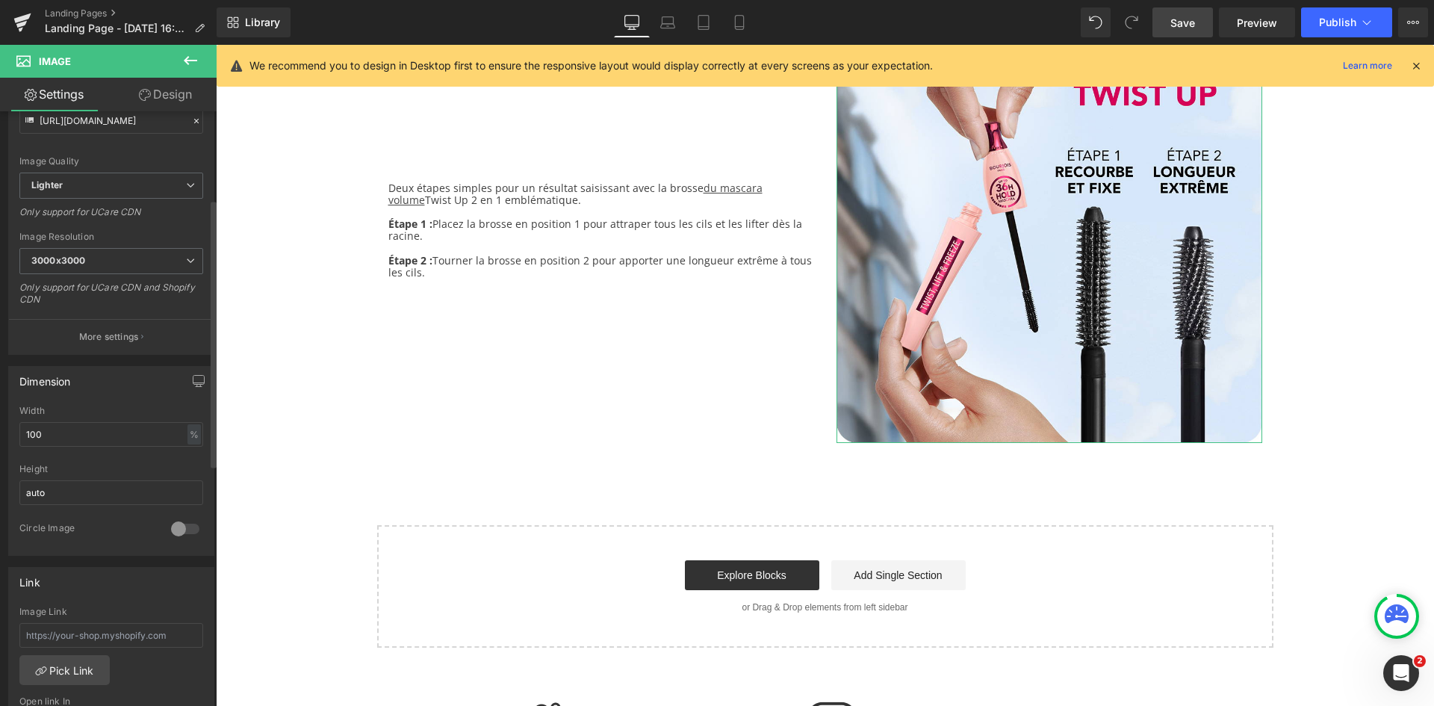
scroll to position [187, 0]
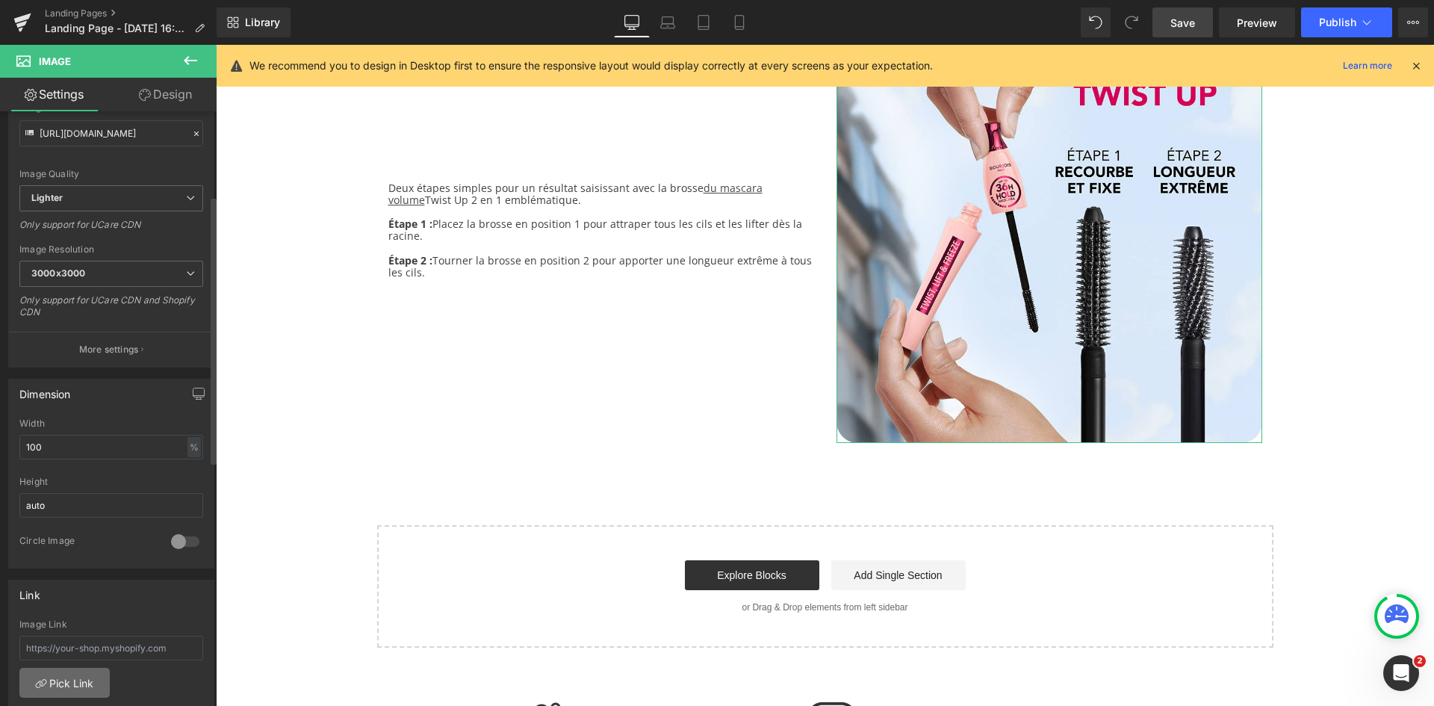
type input "positions du mascara volume Twist, Lift & Freeze"
click at [69, 684] on link "Pick Link" at bounding box center [64, 683] width 90 height 30
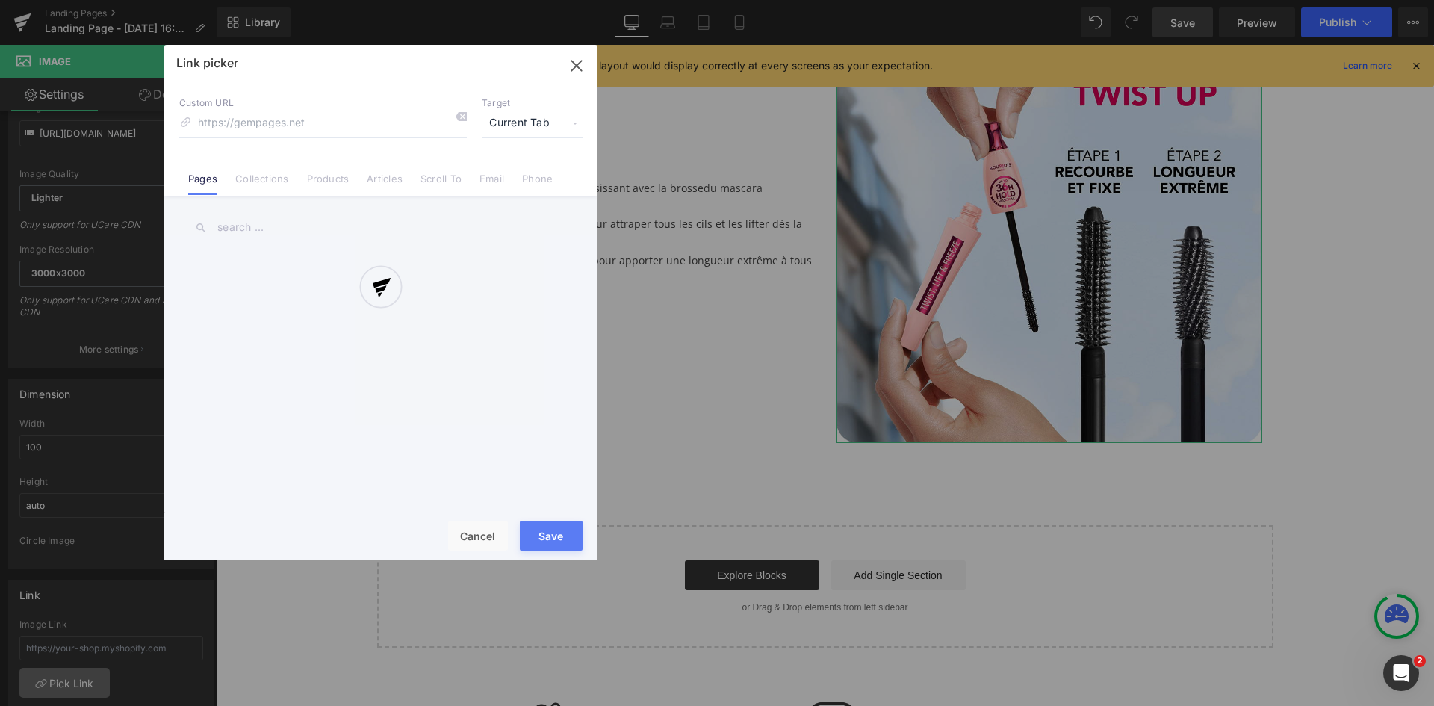
scroll to position [0, 0]
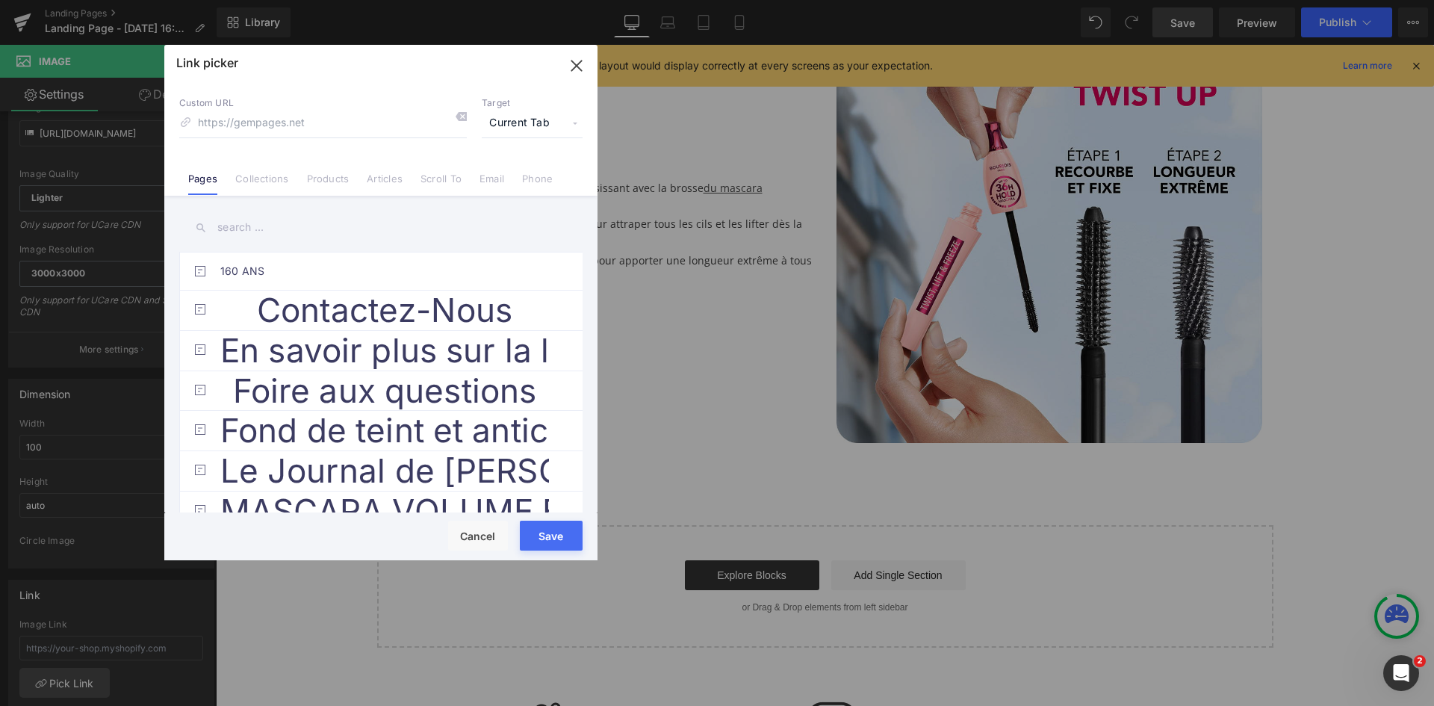
click at [334, 182] on link "Products" at bounding box center [328, 184] width 43 height 22
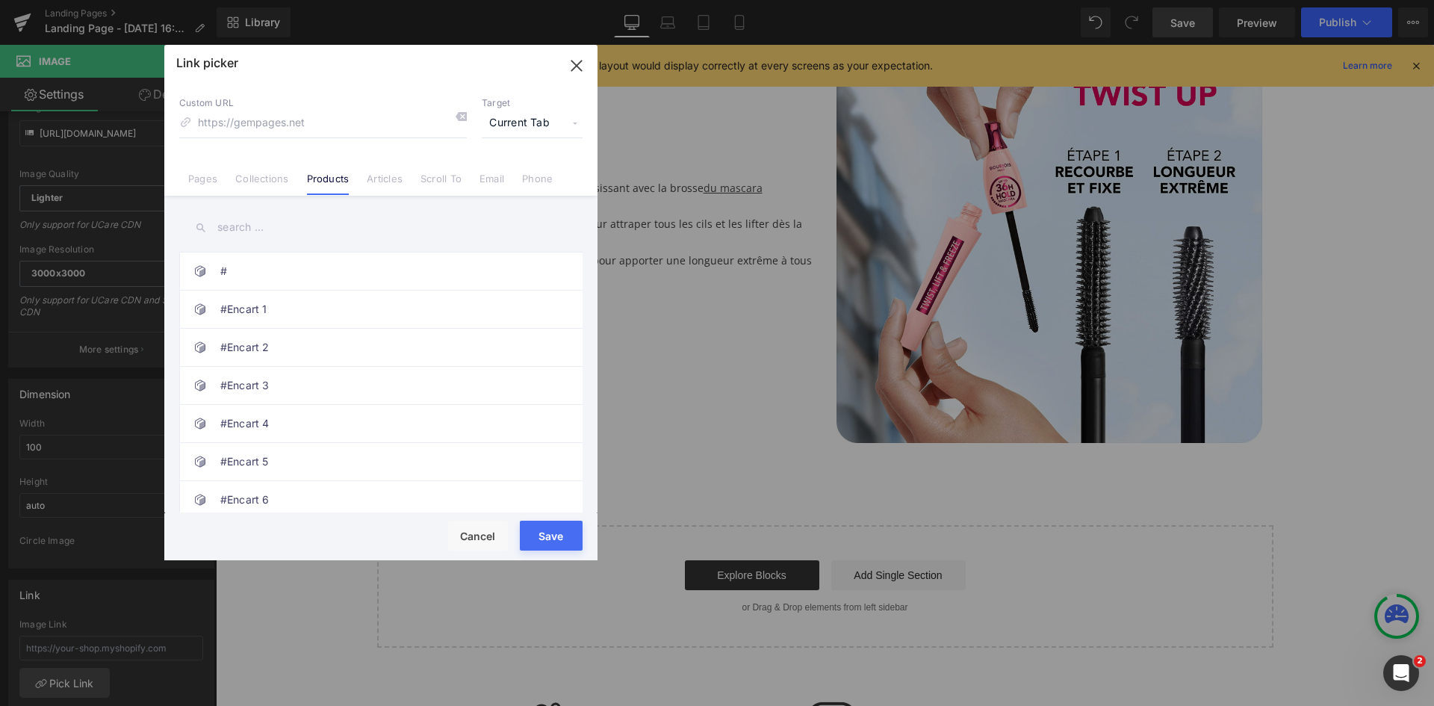
click at [241, 232] on input "text" at bounding box center [380, 228] width 403 height 34
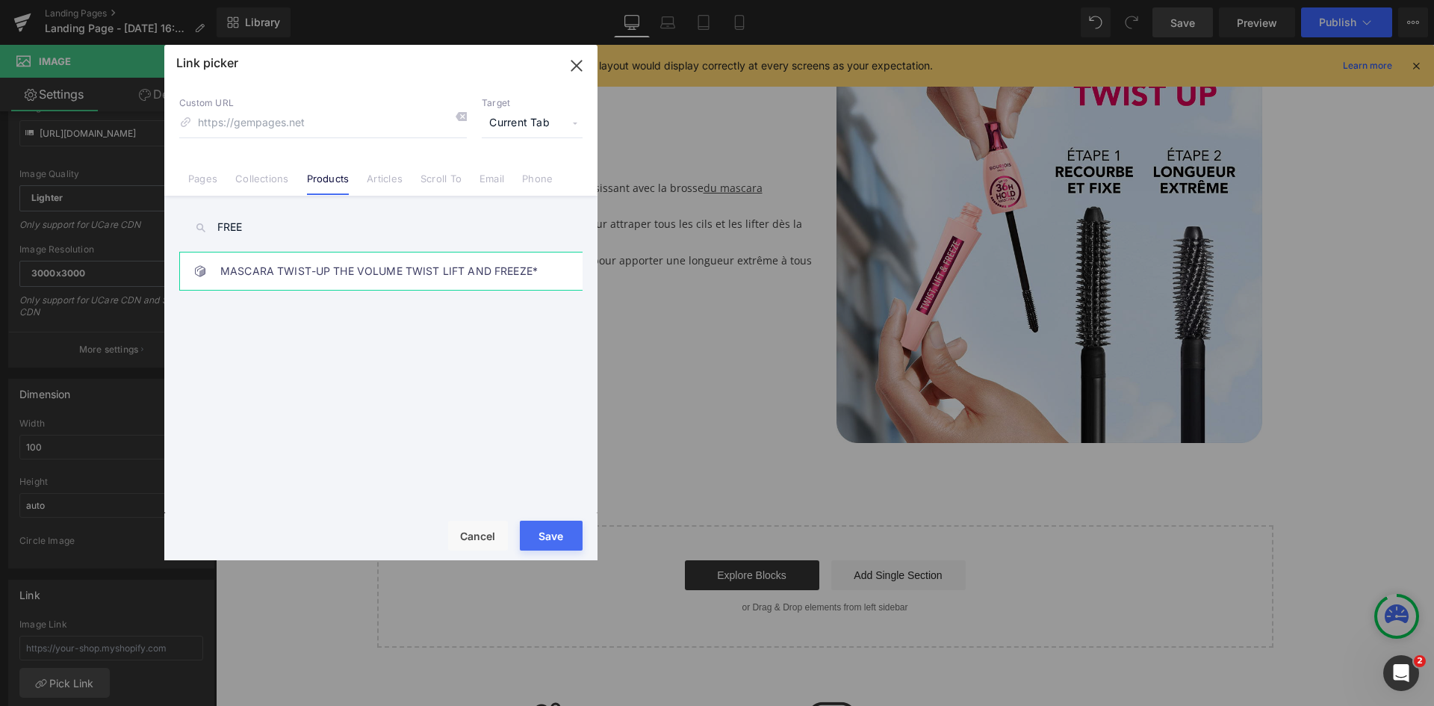
type input "FREE"
click at [271, 274] on link "MASCARA TWIST-UP THE VOLUME TWIST LIFT AND FREEZE*" at bounding box center [384, 270] width 329 height 37
type input "/products/twist-up-the-volume-twist-lift-and-freeze-3616306384569"
click at [557, 526] on button "Save" at bounding box center [551, 536] width 63 height 30
type input "/products/twist-up-the-volume-twist-lift-and-freeze-3616306384569"
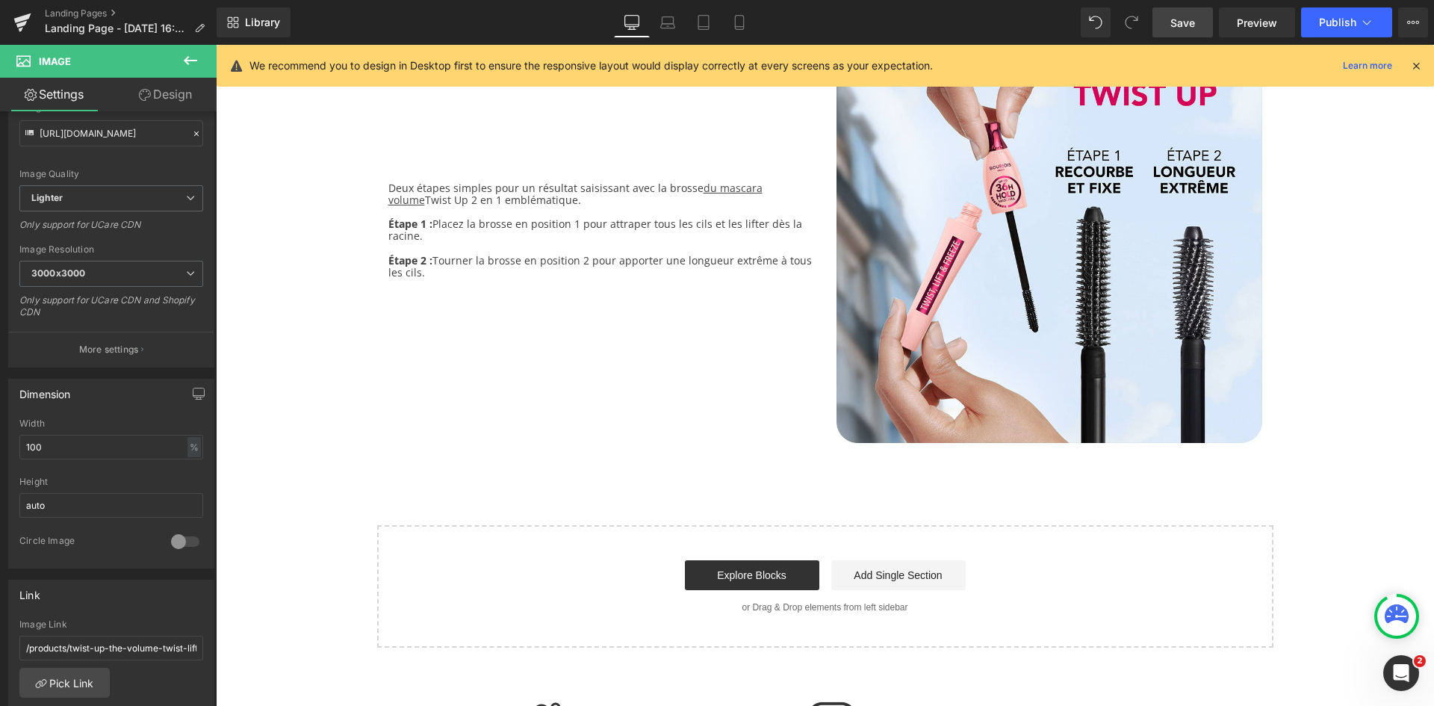
click at [1174, 29] on span "Save" at bounding box center [1183, 23] width 25 height 16
click at [193, 67] on icon at bounding box center [191, 61] width 18 height 18
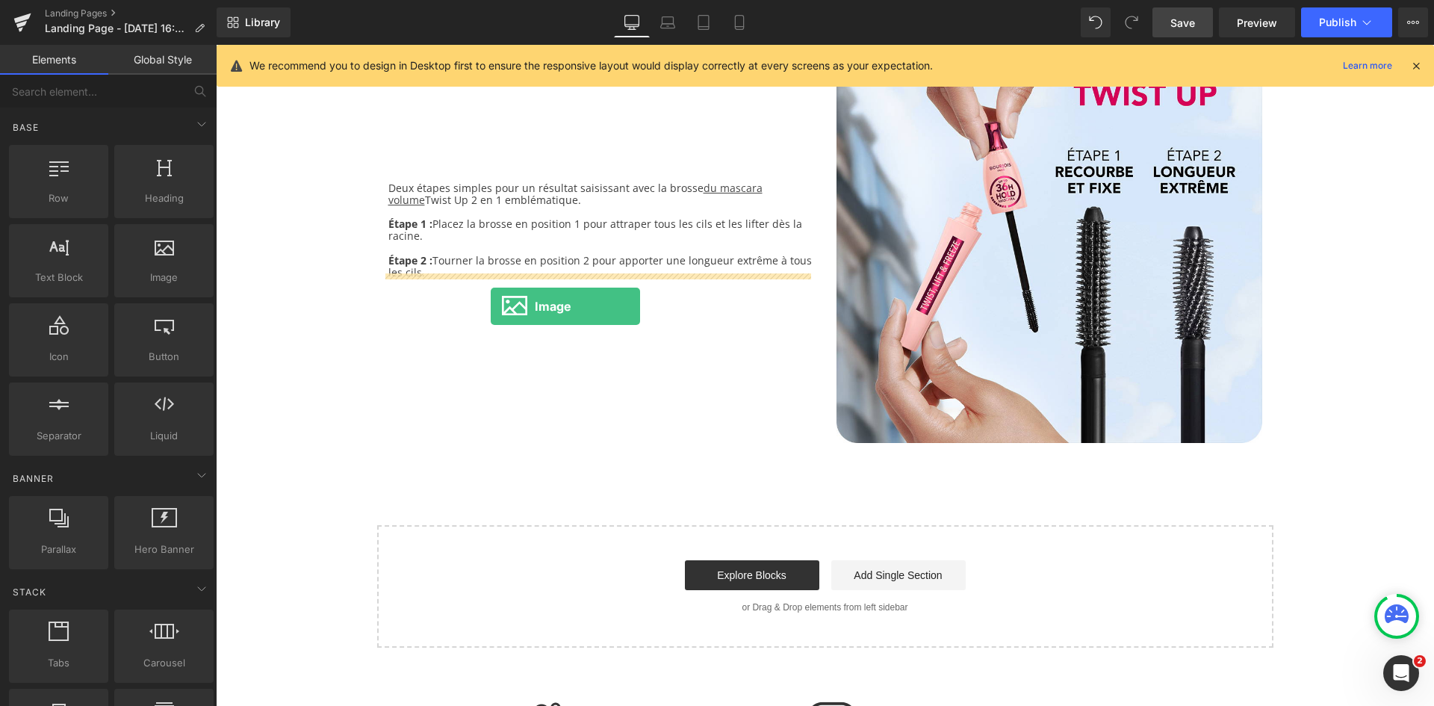
drag, startPoint x: 368, startPoint y: 314, endPoint x: 491, endPoint y: 306, distance: 123.5
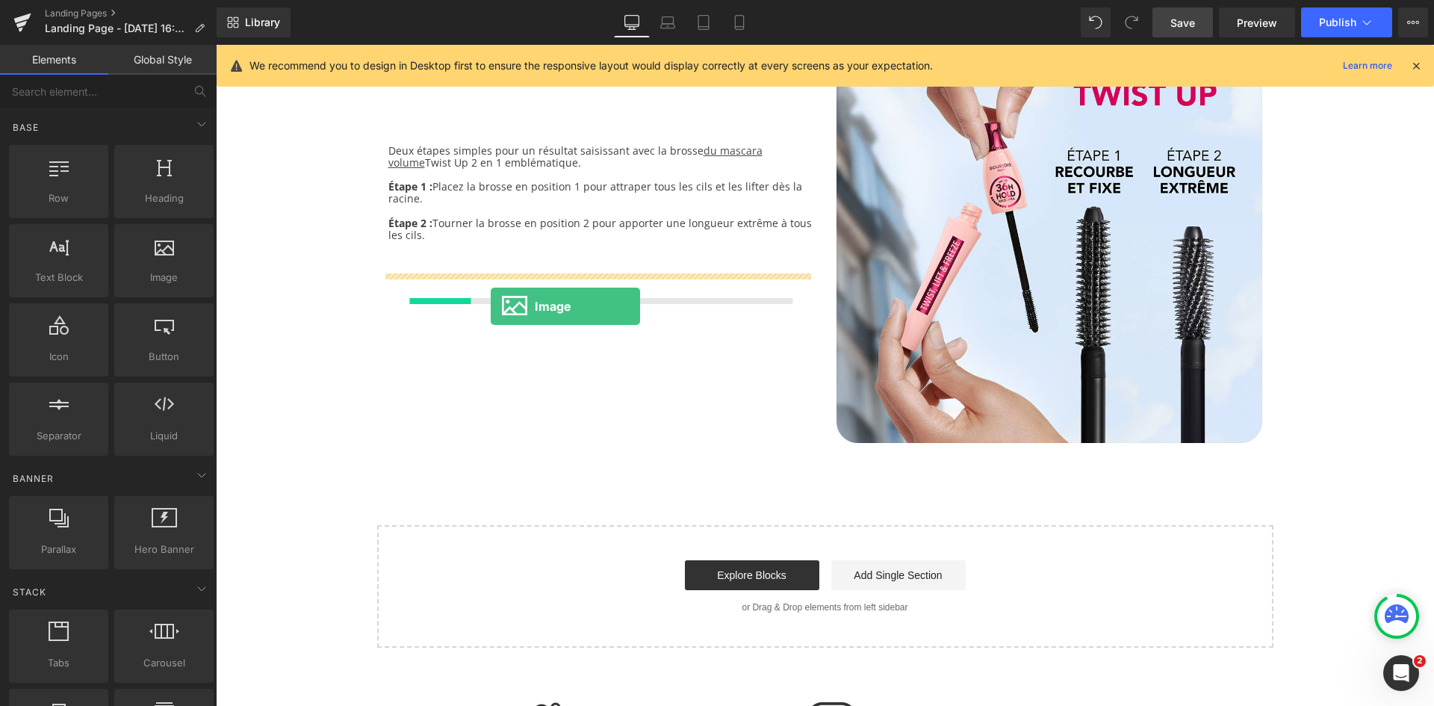
scroll to position [2551, 0]
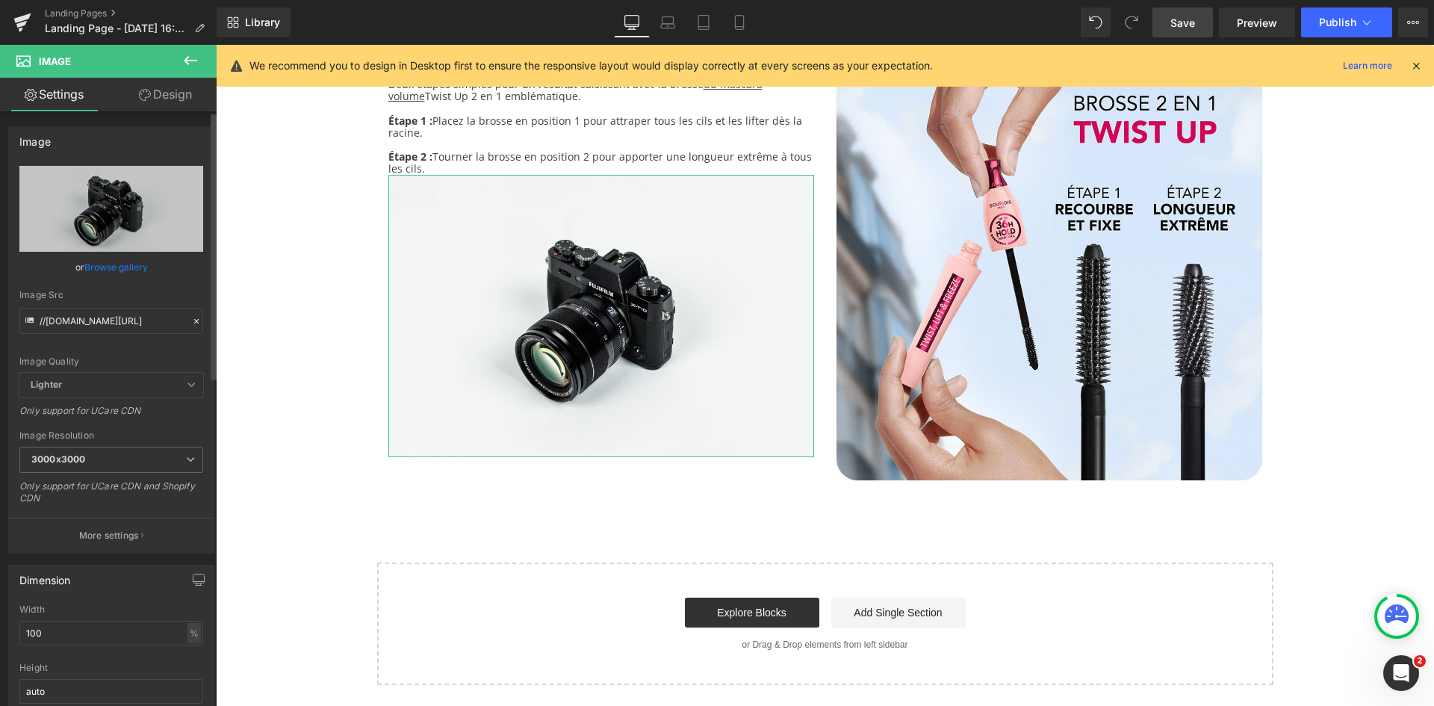
click at [125, 270] on link "Browse gallery" at bounding box center [115, 267] width 63 height 26
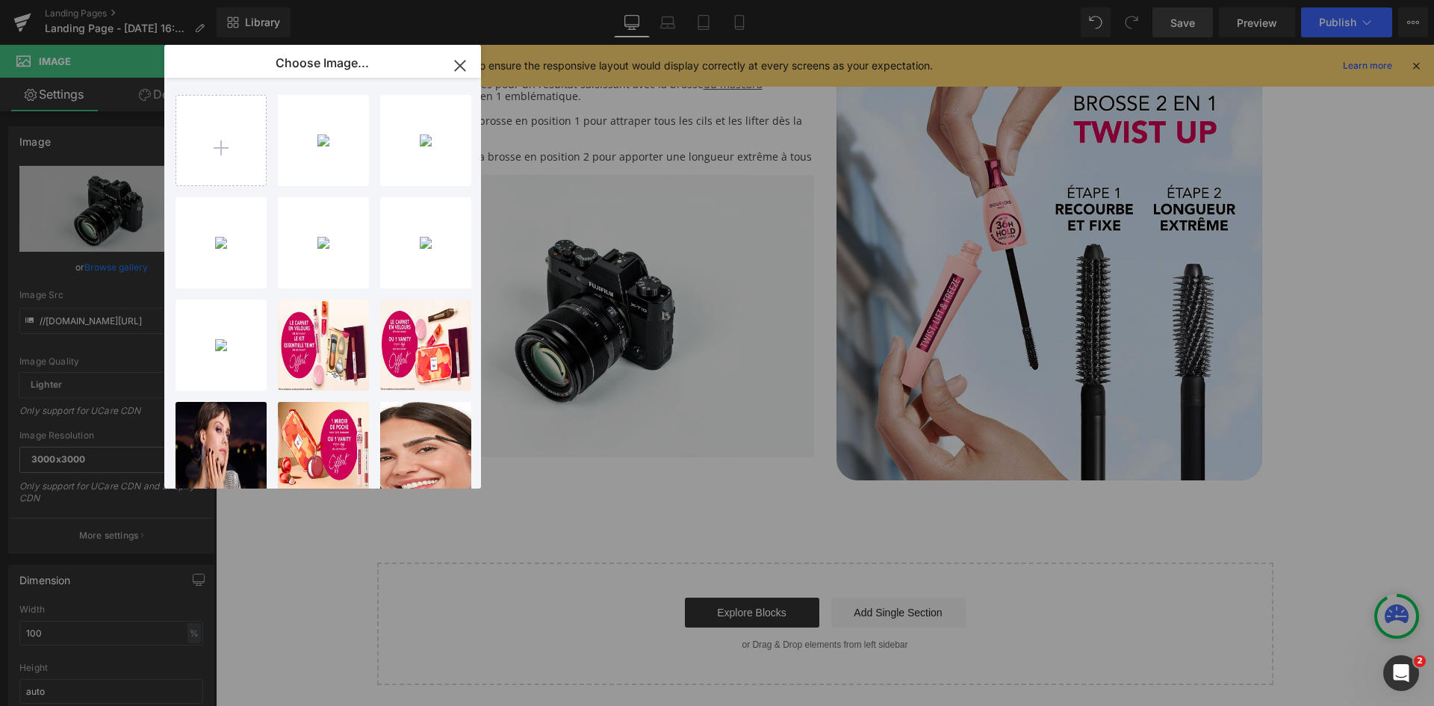
type input "C:\fakepath\CTA-COEUR-(police-18).jpg"
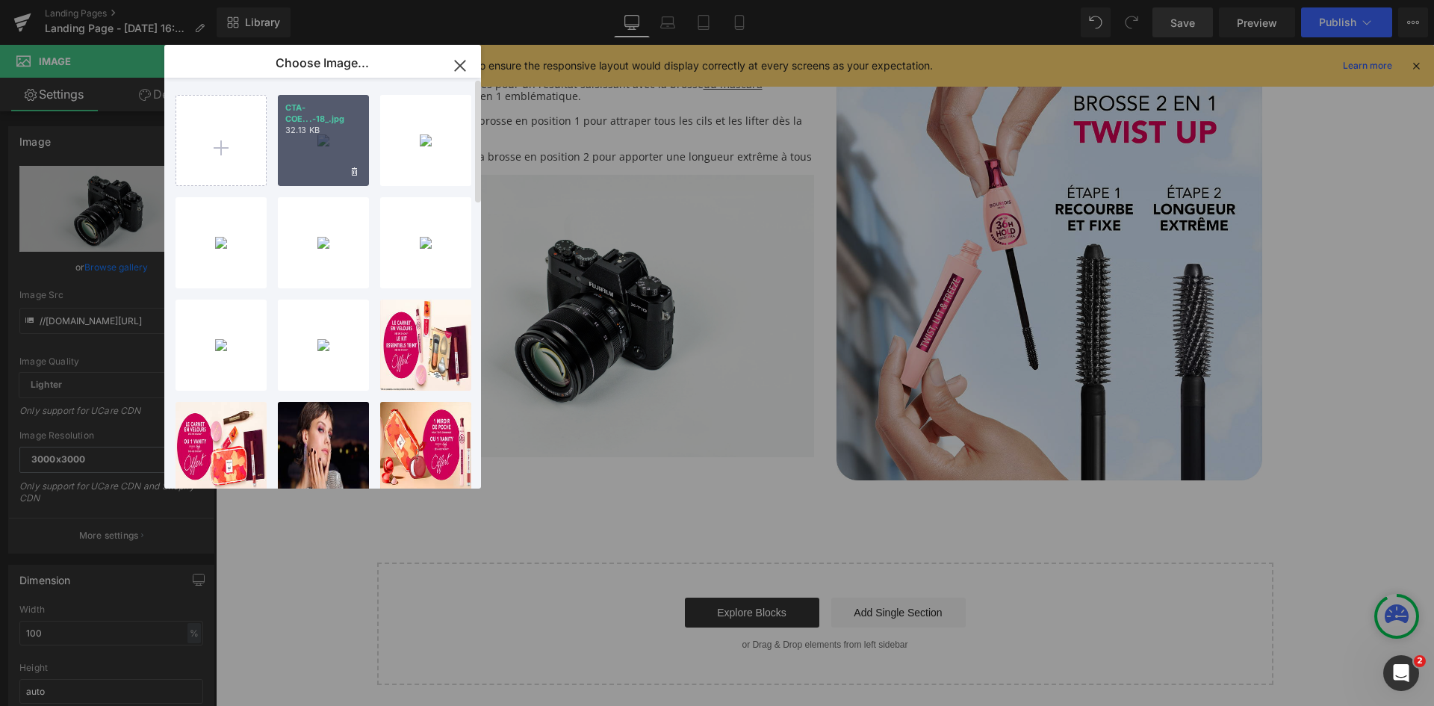
click at [327, 167] on div "CTA-COE...-18_.jpg 32.13 KB" at bounding box center [323, 140] width 91 height 91
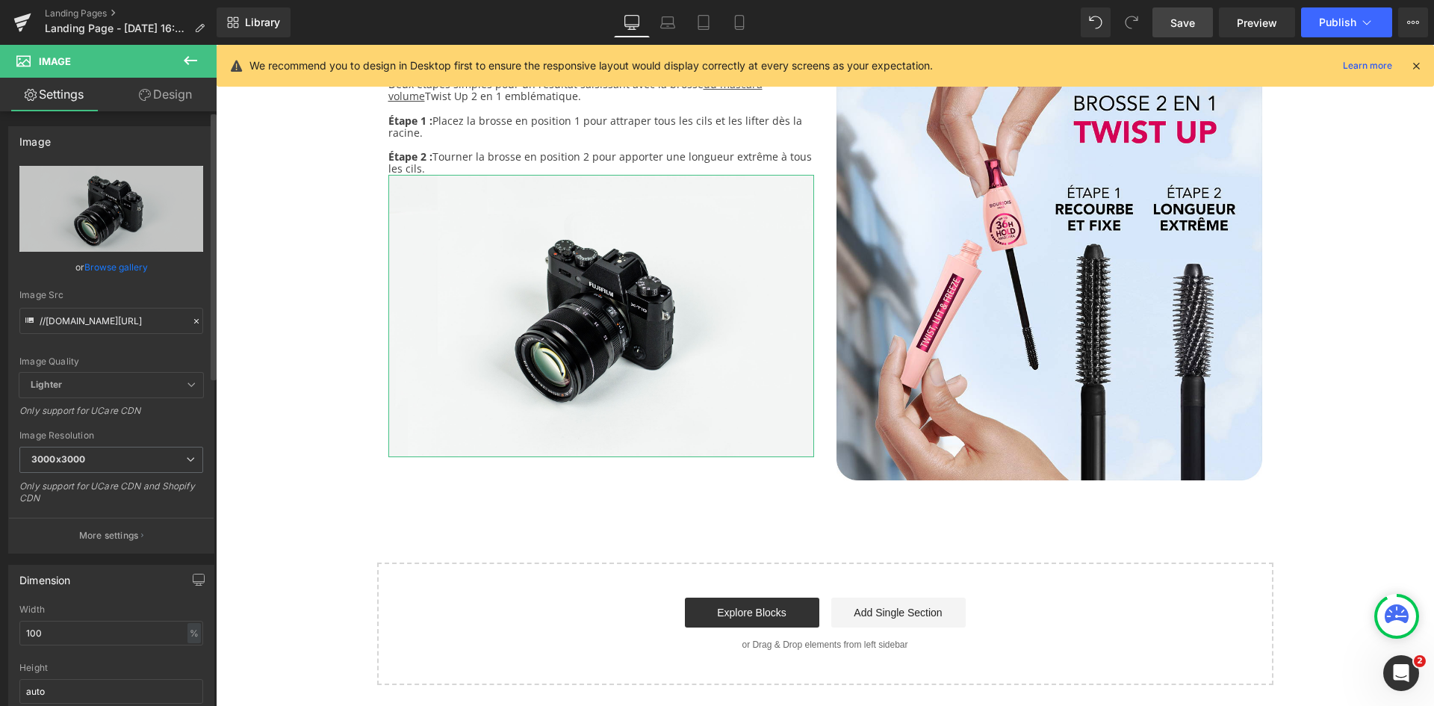
click at [130, 267] on link "Browse gallery" at bounding box center [115, 267] width 63 height 26
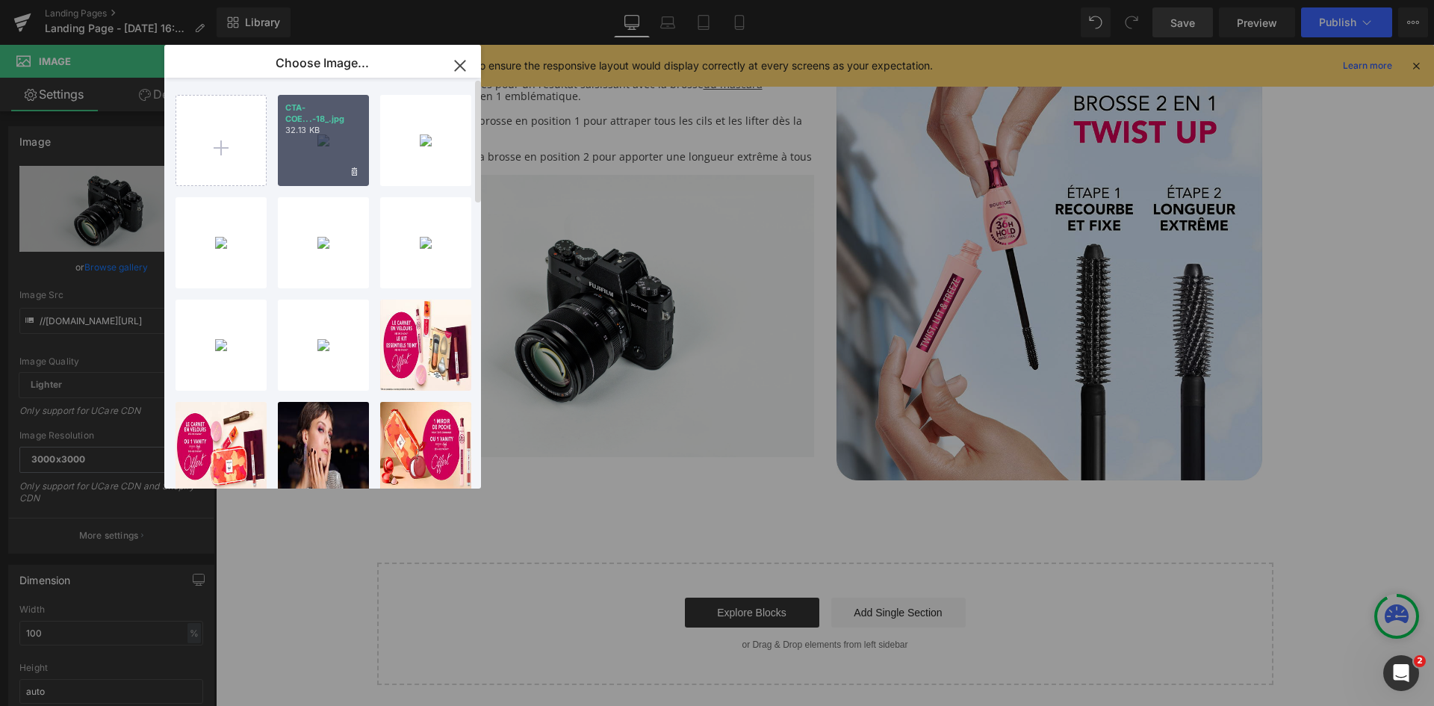
click at [332, 161] on div "CTA-COE...-18_.jpg 32.13 KB" at bounding box center [323, 140] width 91 height 91
type input "[URL][DOMAIN_NAME]"
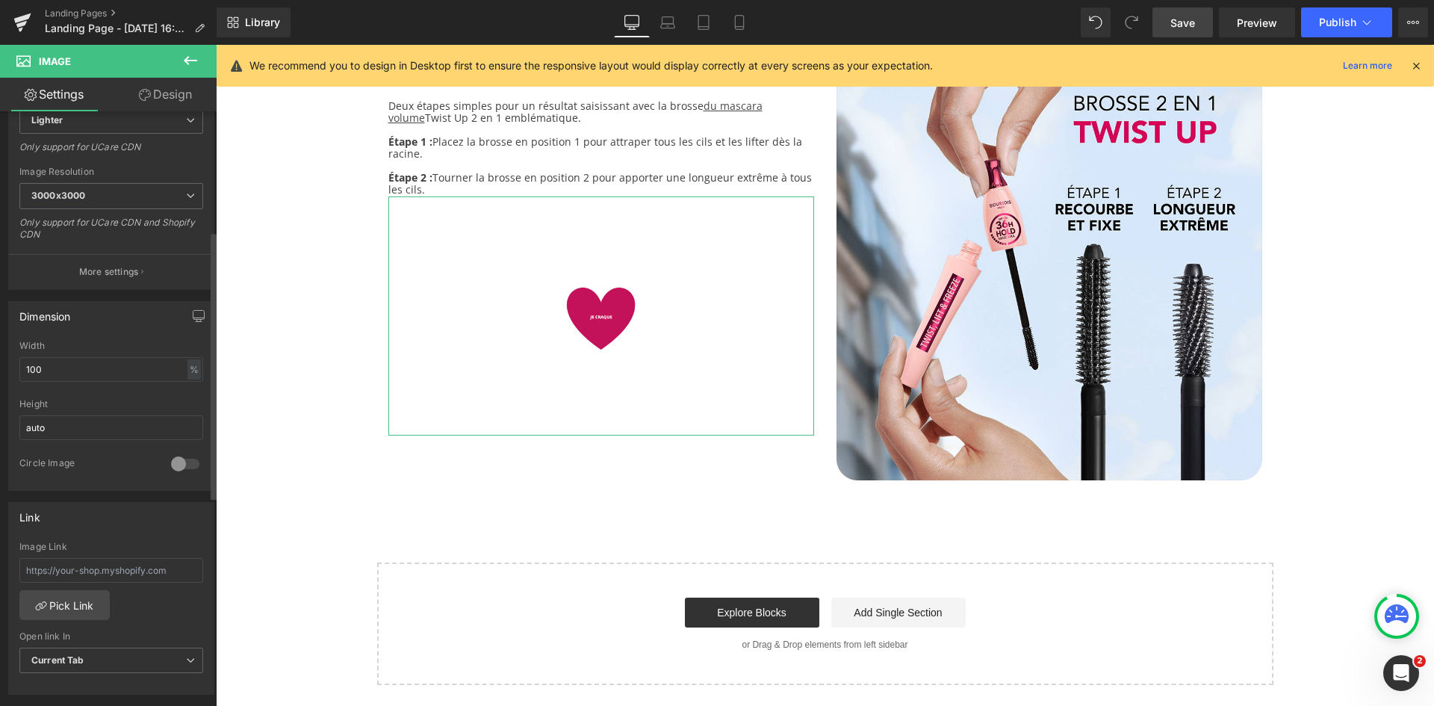
scroll to position [266, 0]
click at [187, 462] on div at bounding box center [185, 463] width 36 height 24
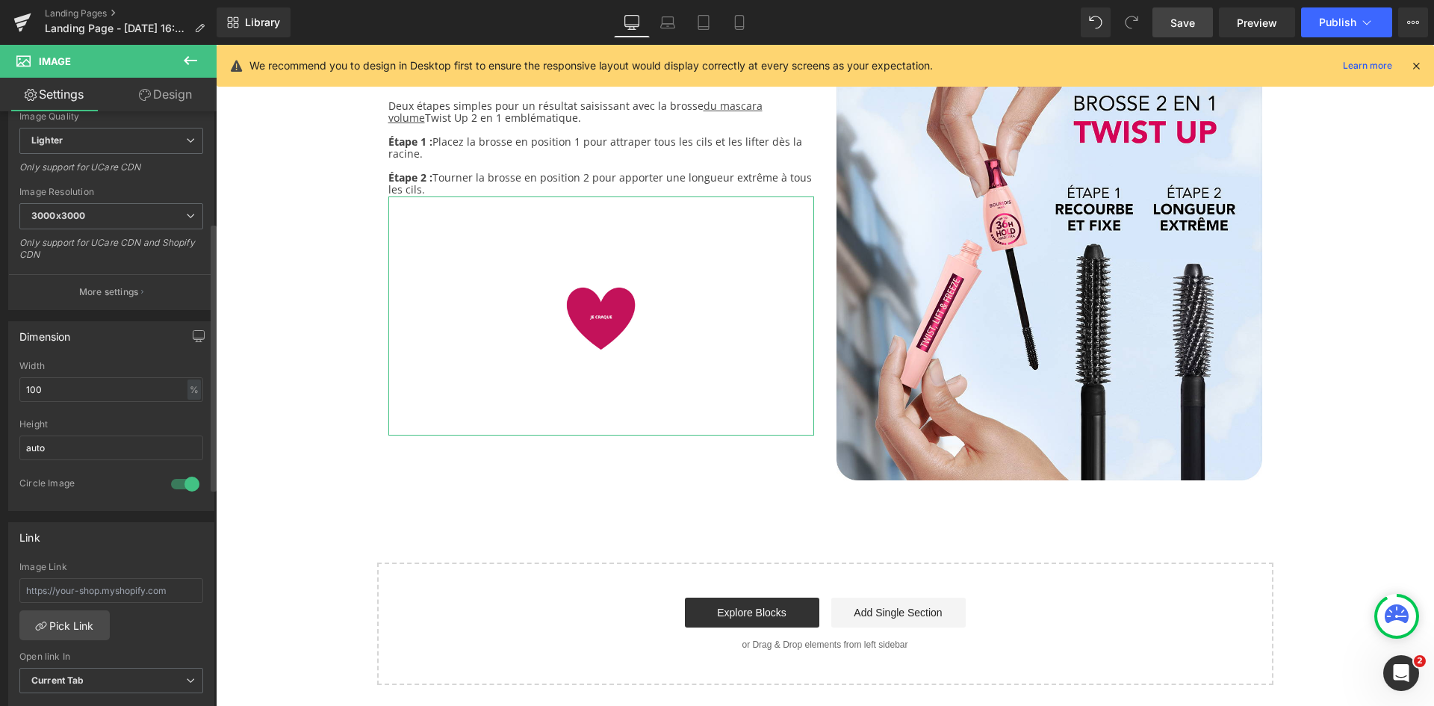
scroll to position [0, 0]
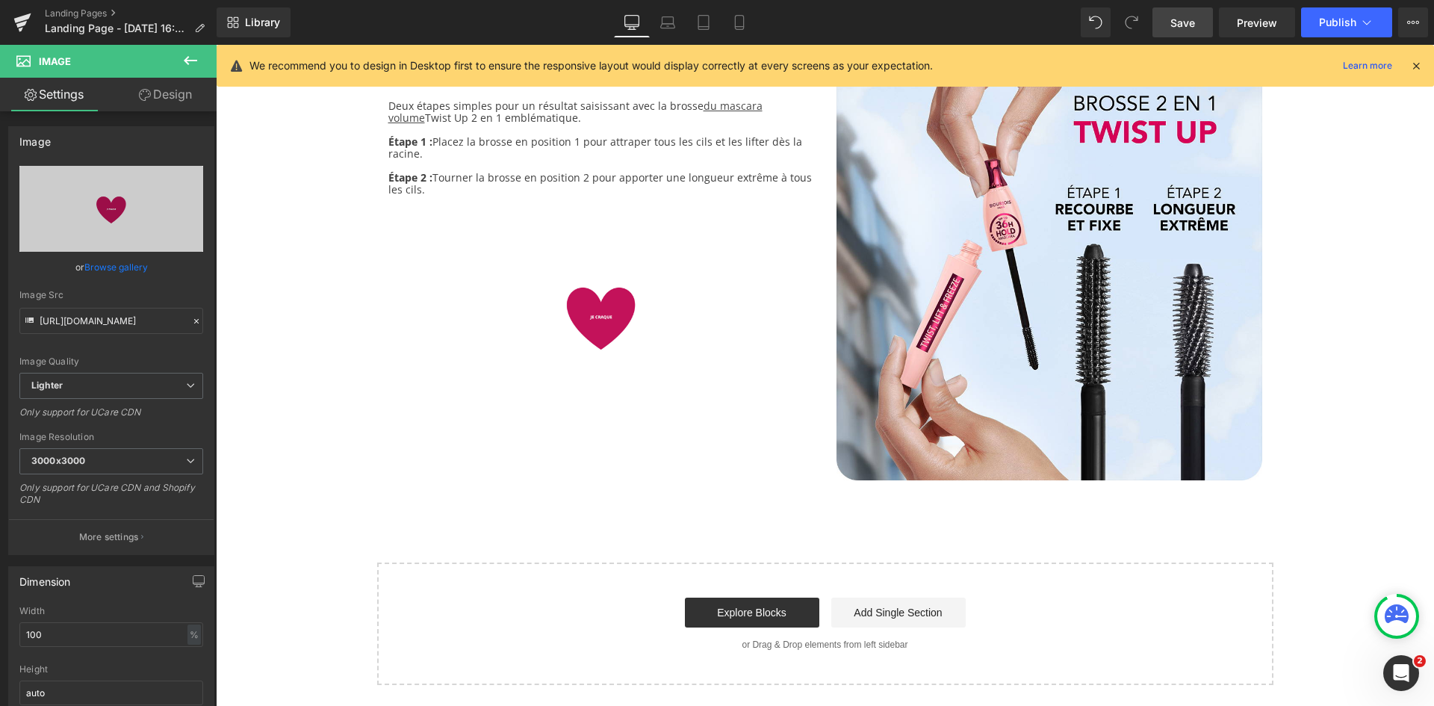
click at [157, 90] on link "Design" at bounding box center [165, 95] width 108 height 34
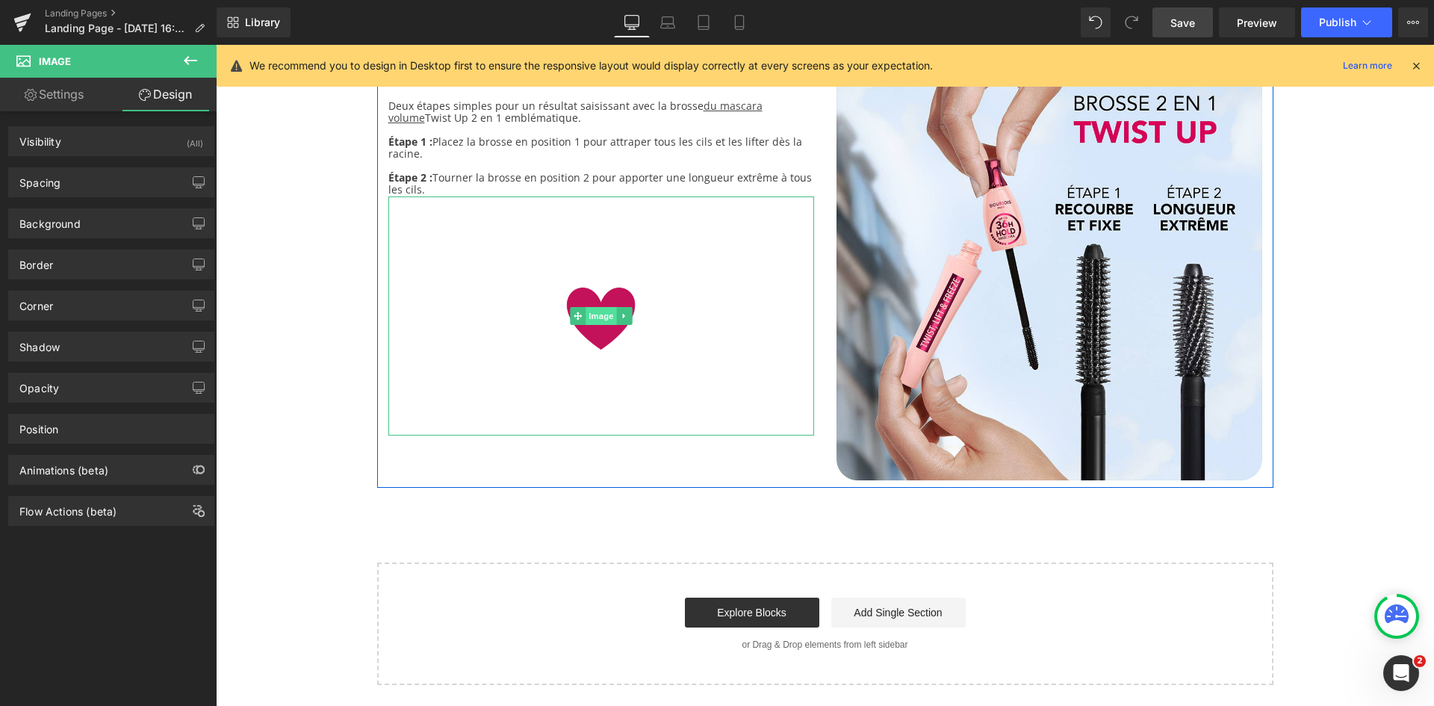
click at [600, 317] on span "Image" at bounding box center [601, 316] width 31 height 18
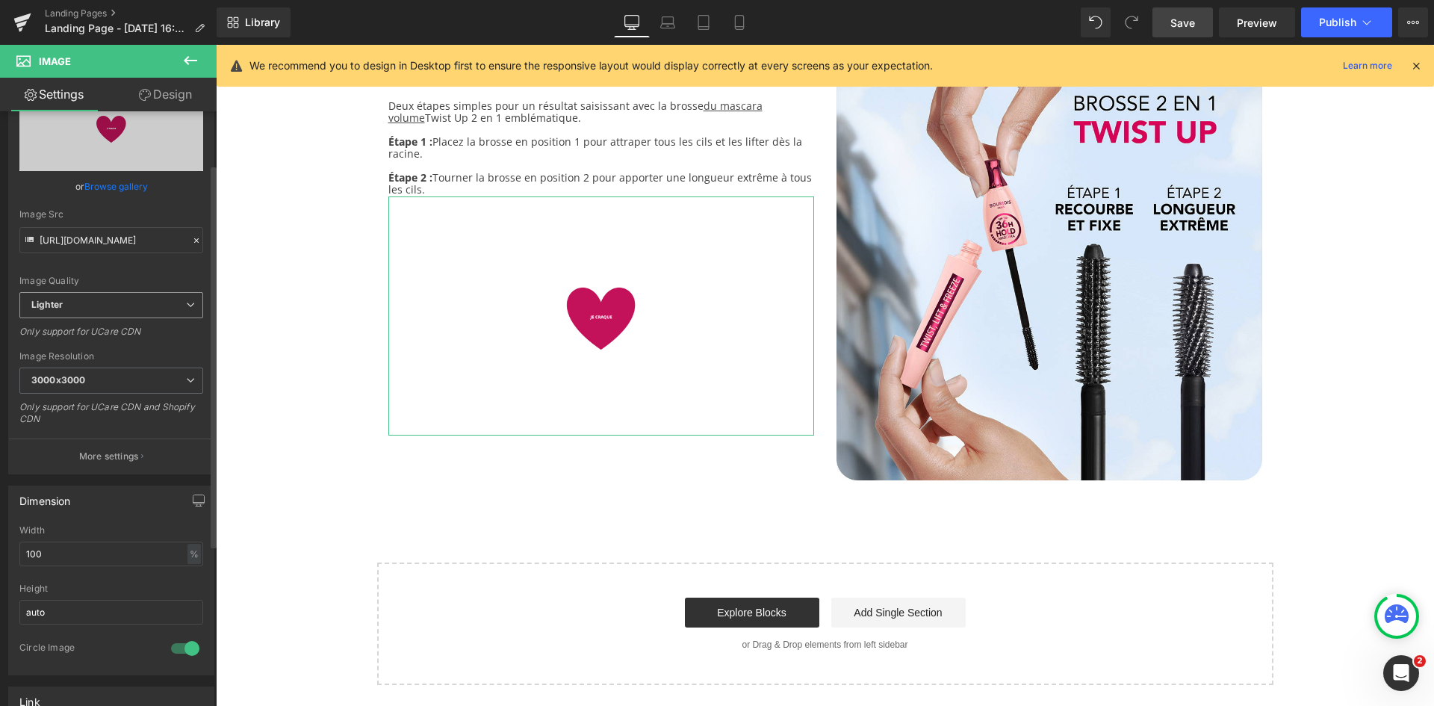
scroll to position [82, 0]
click at [140, 382] on span "3000x3000" at bounding box center [111, 379] width 184 height 26
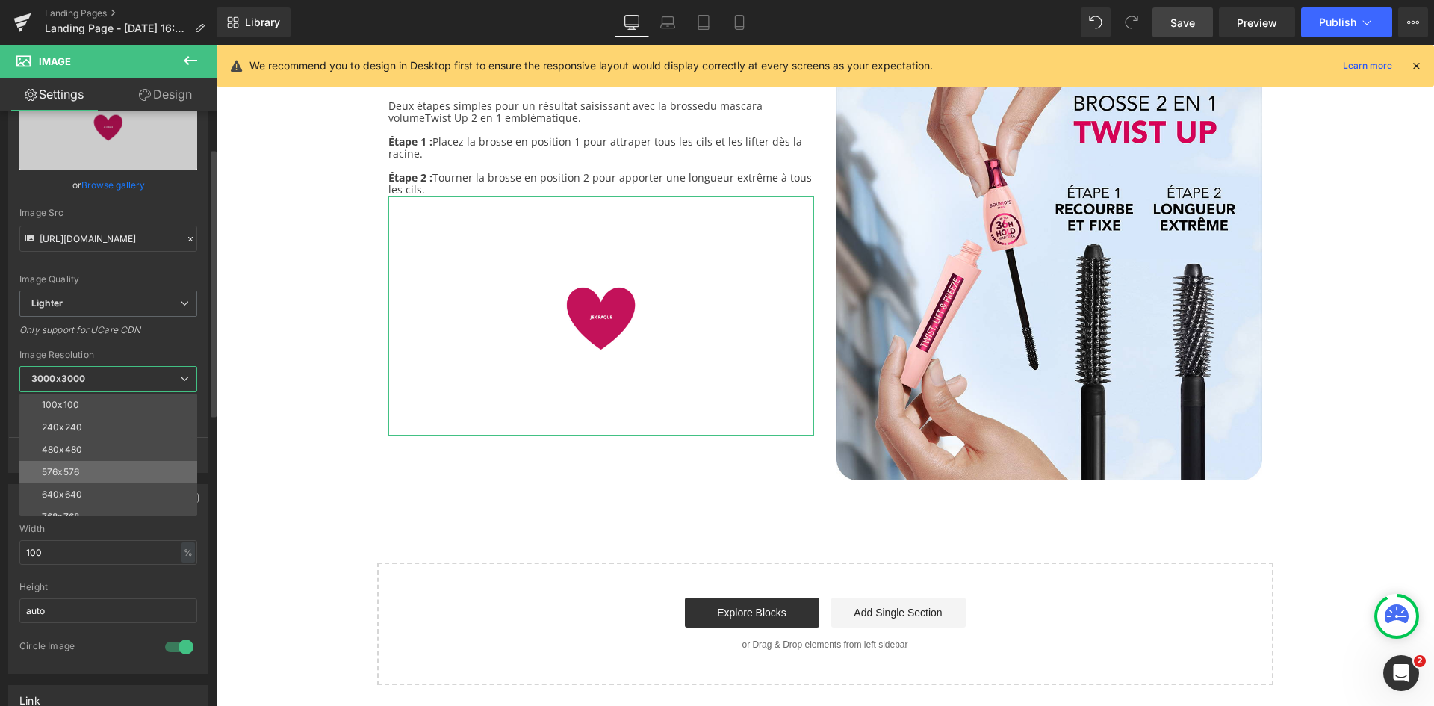
click at [97, 472] on li "576x576" at bounding box center [111, 472] width 185 height 22
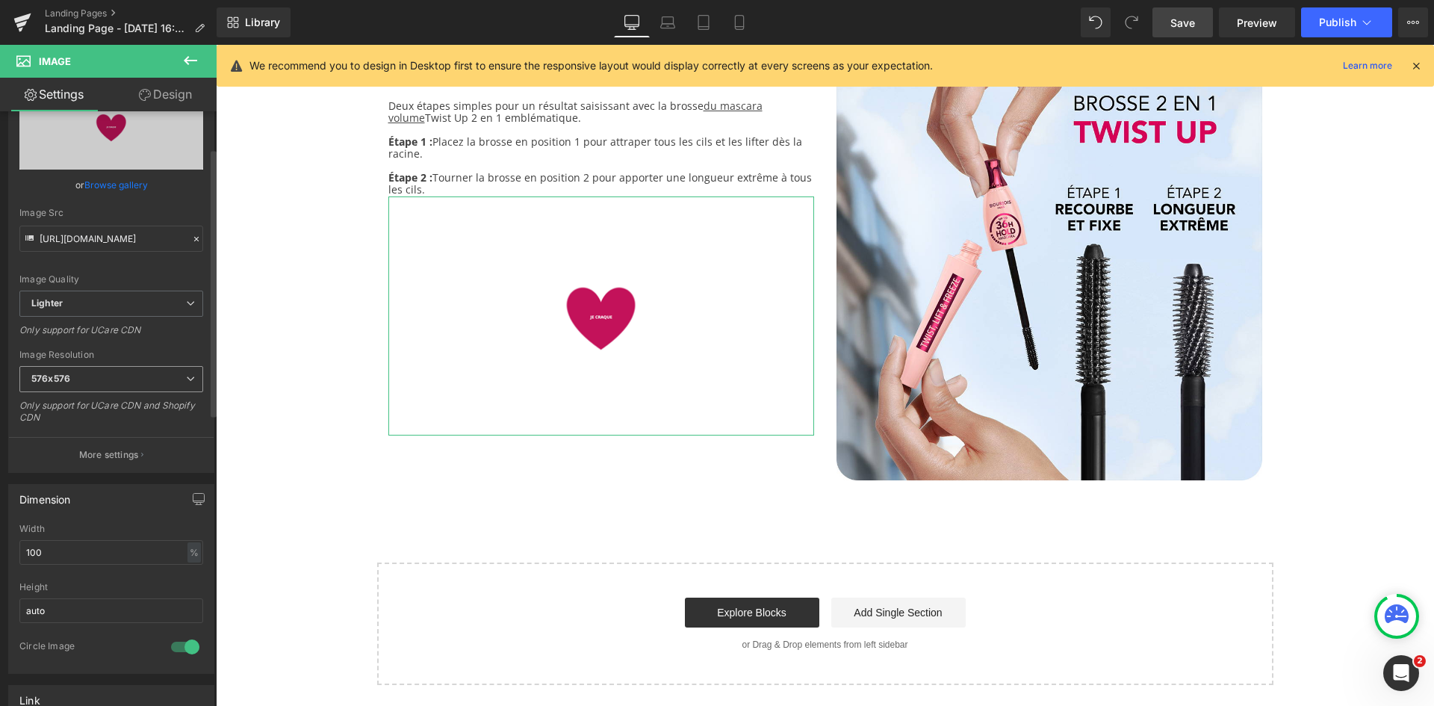
click at [106, 368] on span "576x576" at bounding box center [111, 379] width 184 height 26
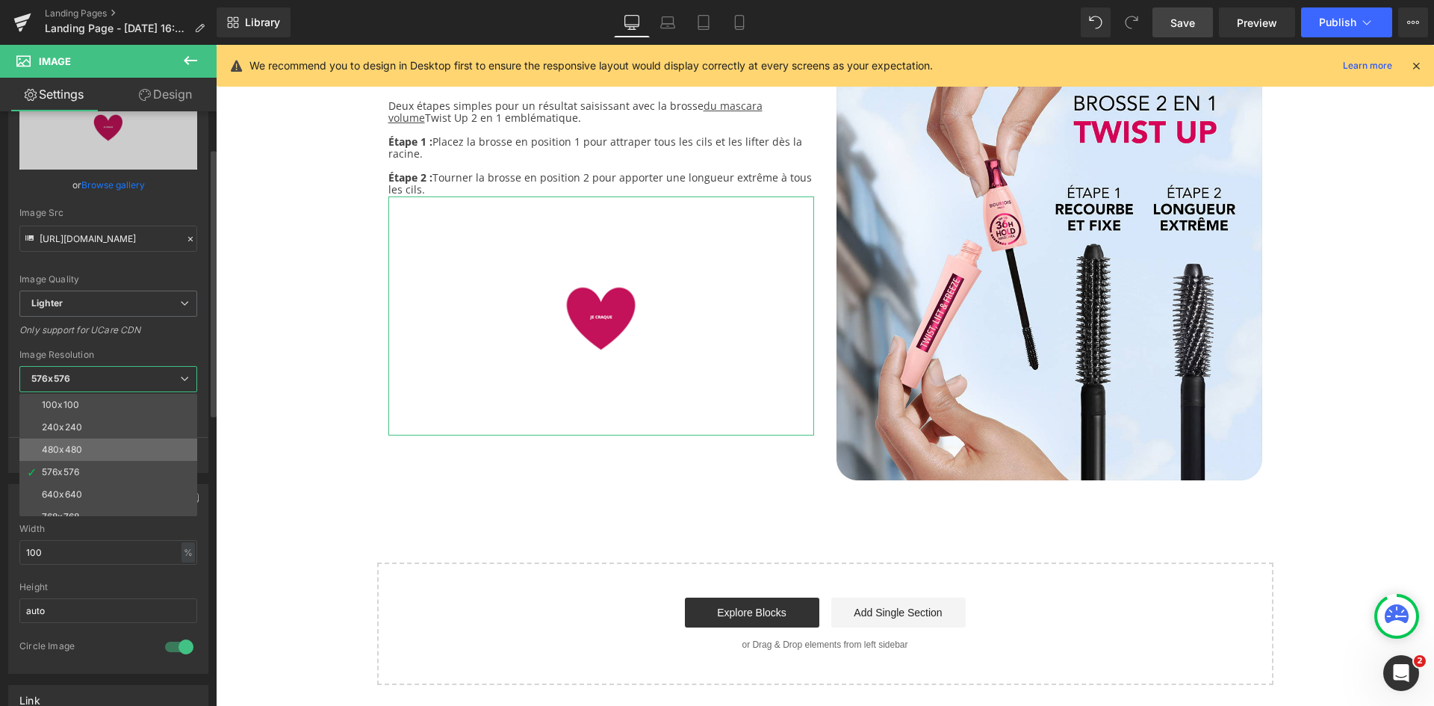
scroll to position [214, 0]
click at [84, 504] on div "3000x3000" at bounding box center [68, 505] width 52 height 10
type input "[URL][DOMAIN_NAME]"
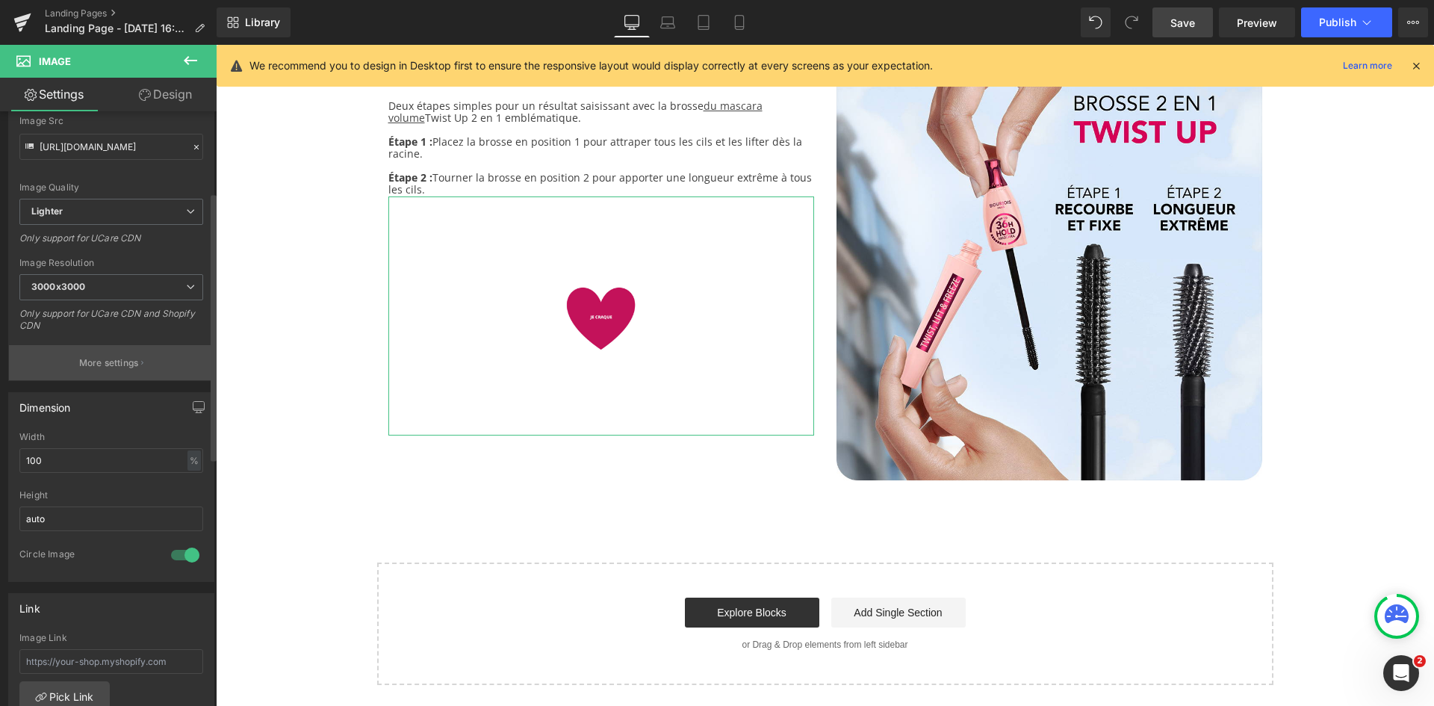
scroll to position [185, 0]
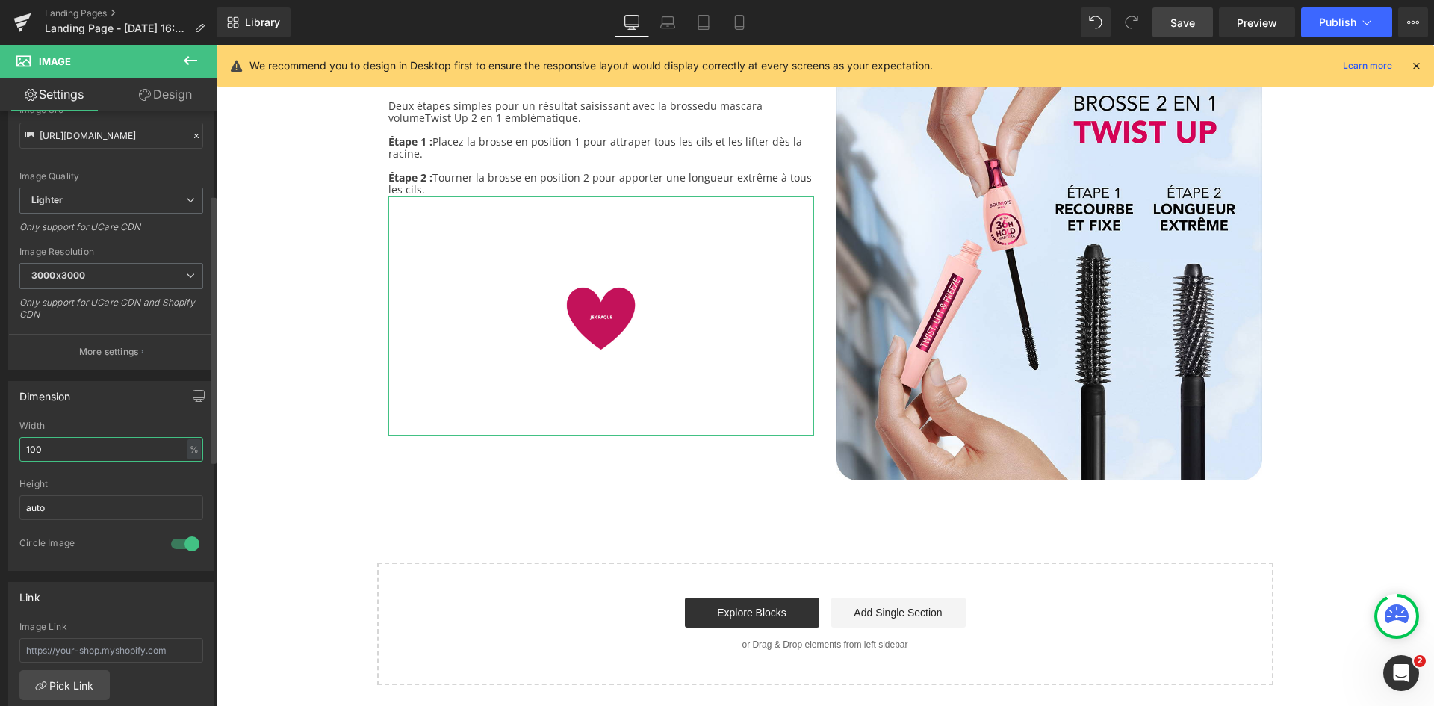
click at [125, 448] on input "100" at bounding box center [111, 449] width 184 height 25
drag, startPoint x: 45, startPoint y: 448, endPoint x: 3, endPoint y: 450, distance: 41.9
click at [3, 450] on div "Dimension 300% Width 300 % % px auto Height auto 1 Circle Image" at bounding box center [111, 470] width 223 height 201
click at [93, 471] on div at bounding box center [111, 474] width 184 height 10
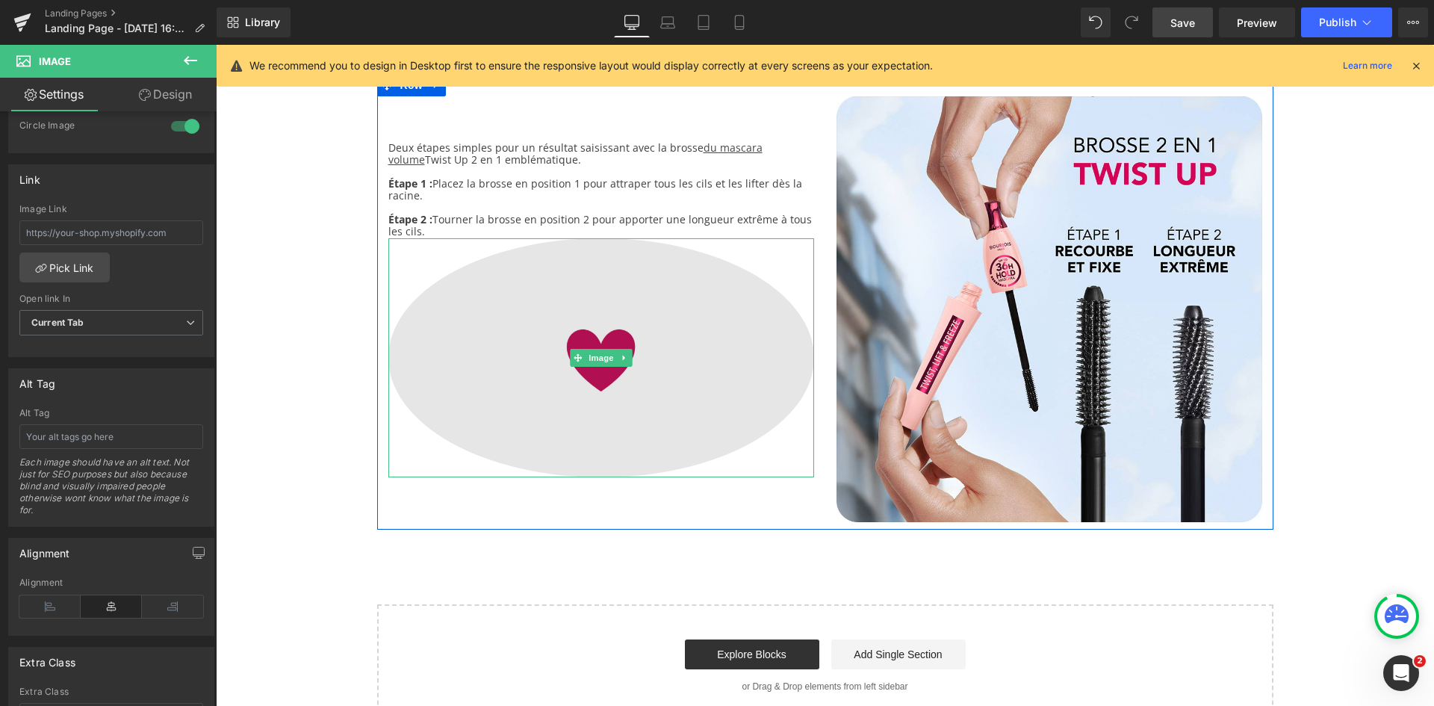
scroll to position [2510, 0]
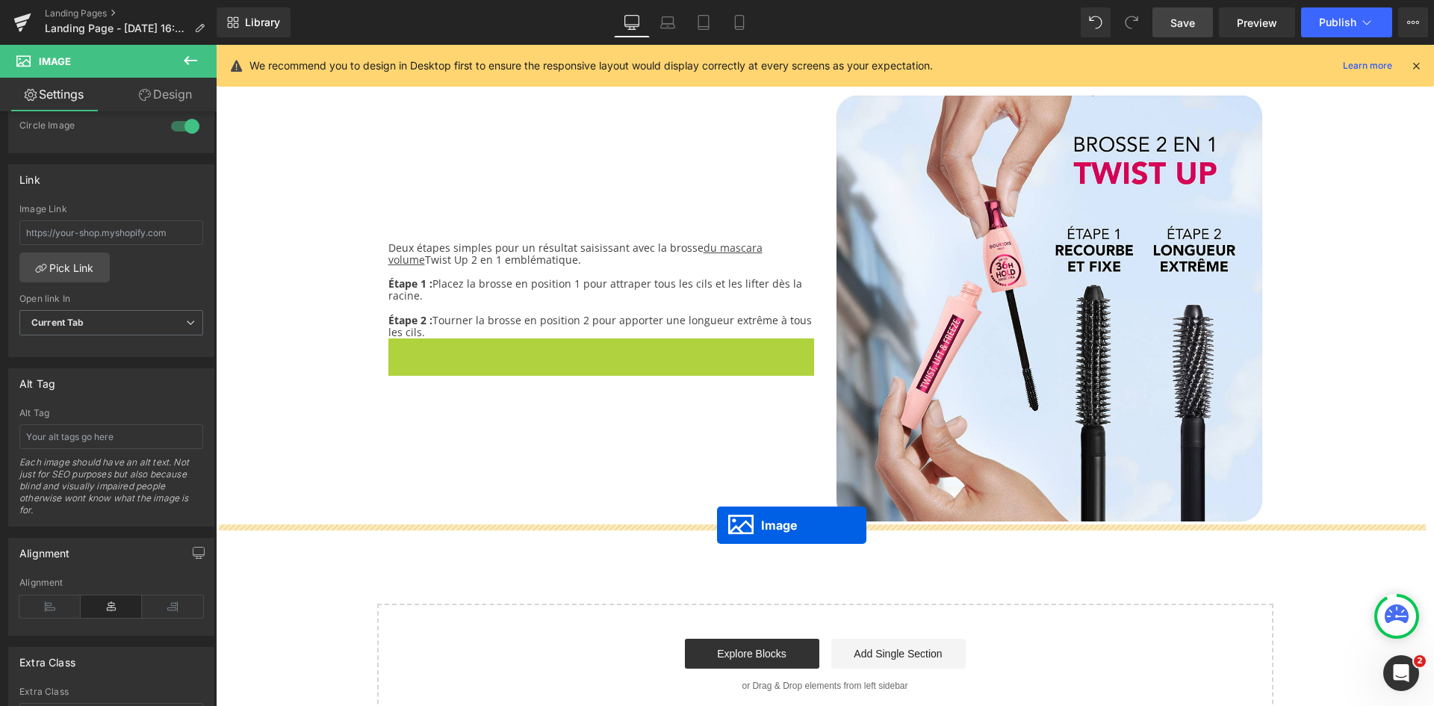
drag, startPoint x: 572, startPoint y: 352, endPoint x: 717, endPoint y: 525, distance: 225.9
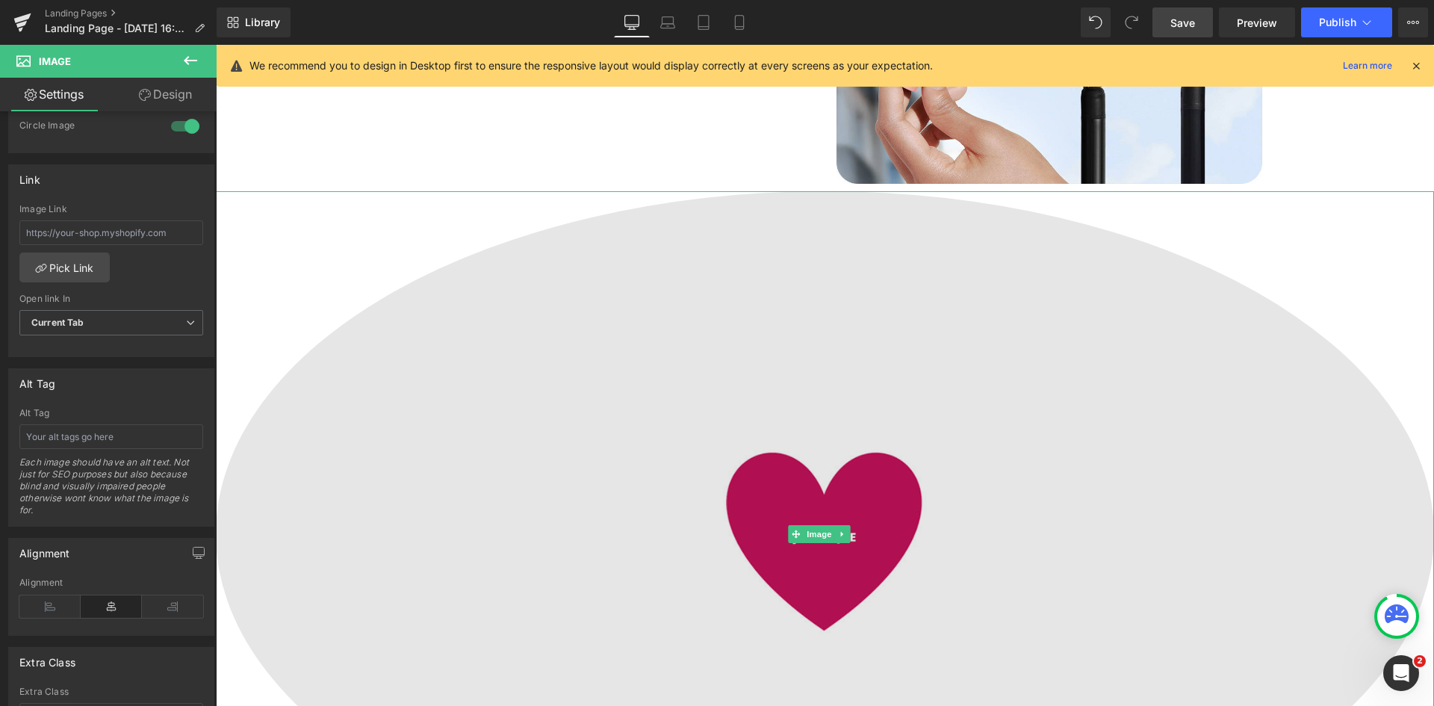
scroll to position [2847, 0]
click at [786, 481] on img at bounding box center [825, 534] width 1218 height 685
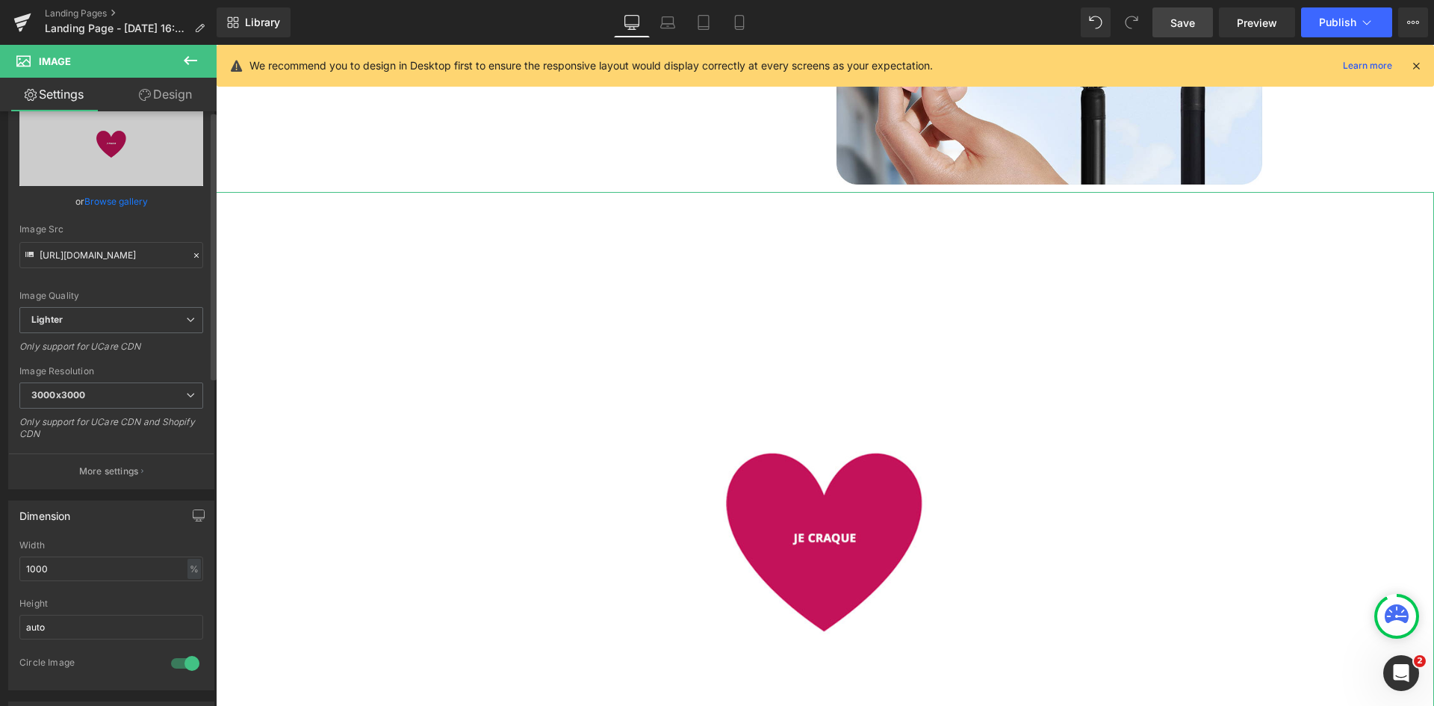
scroll to position [0, 0]
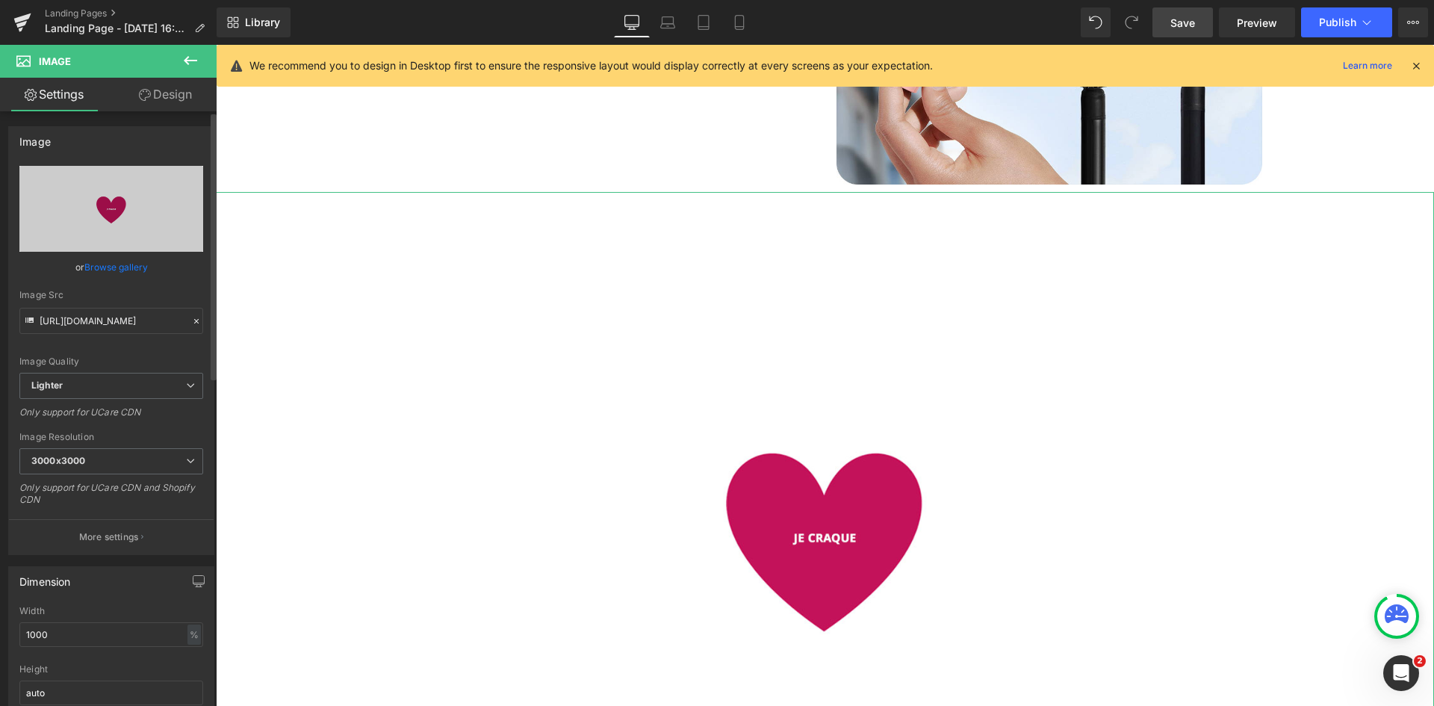
click at [109, 265] on link "Browse gallery" at bounding box center [115, 267] width 63 height 26
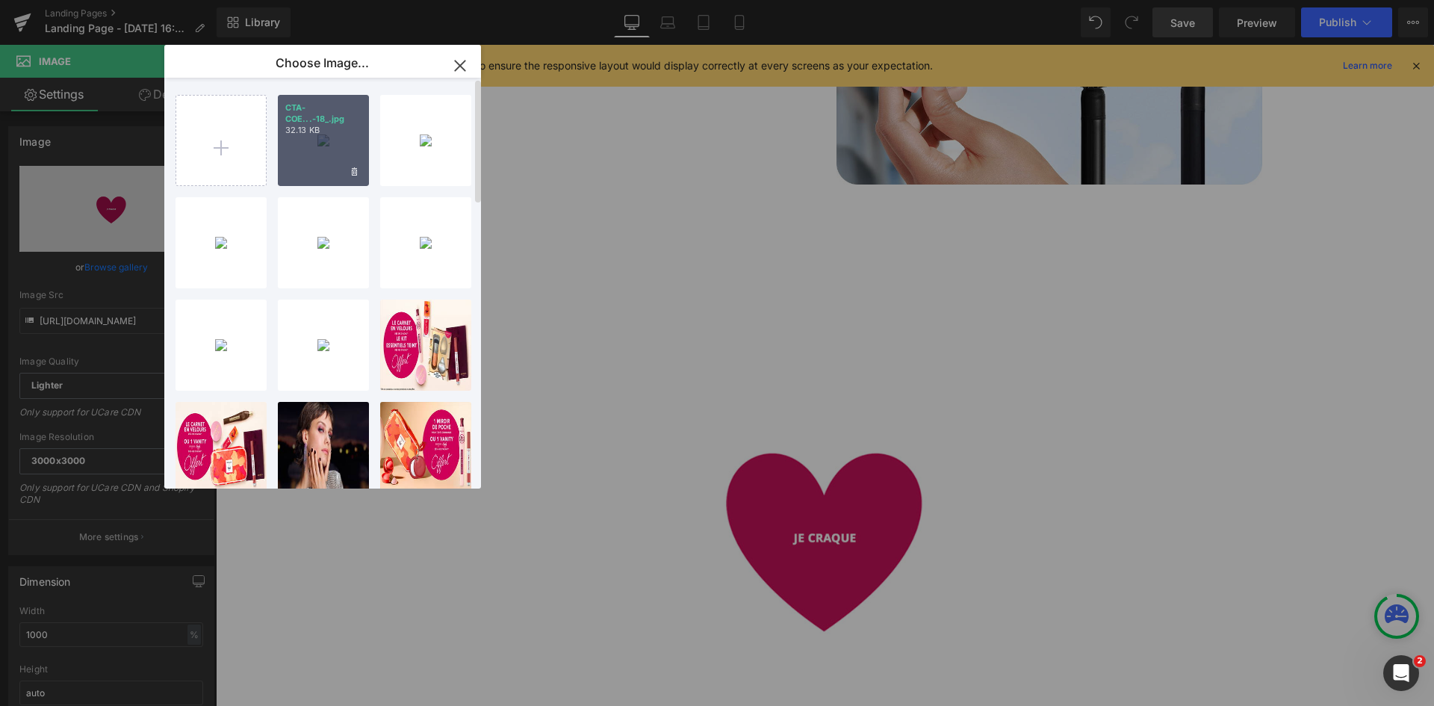
click at [297, 123] on p "CTA-COE...-18_.jpg" at bounding box center [323, 113] width 76 height 22
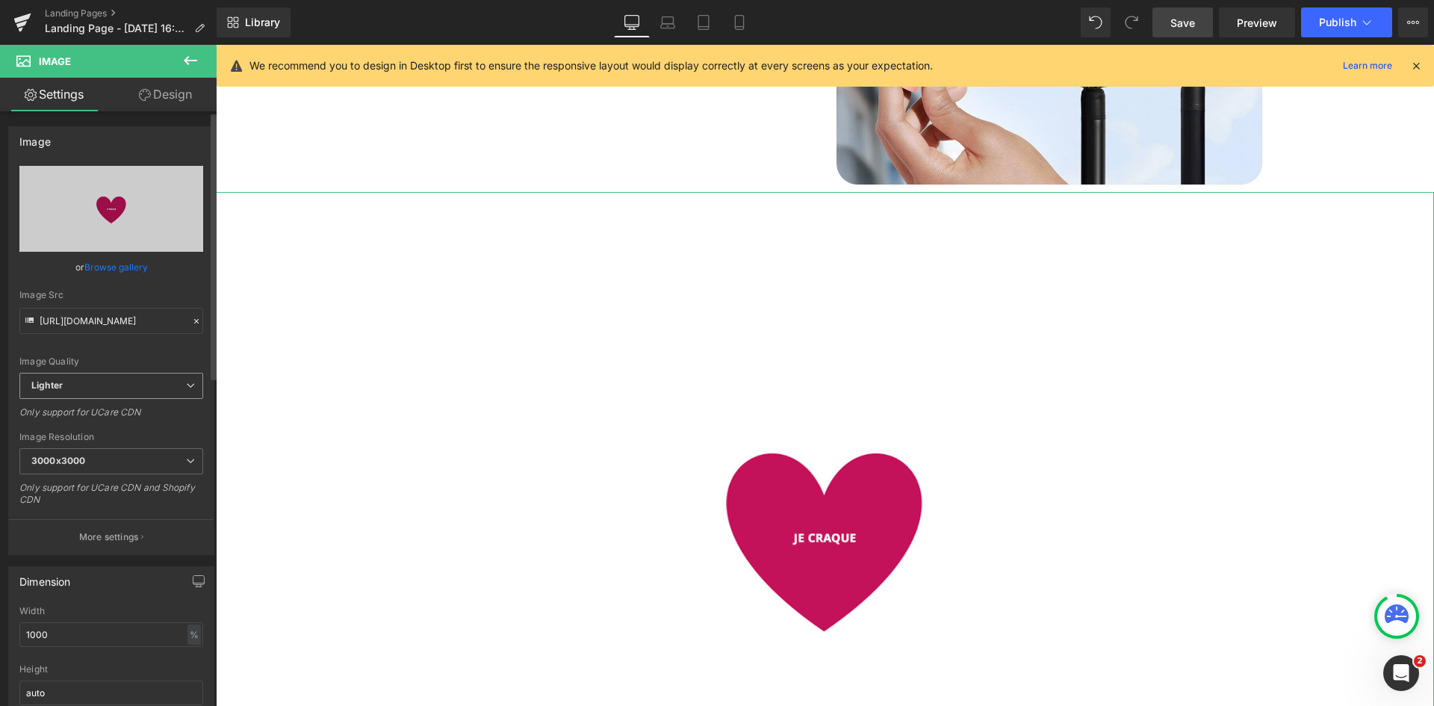
click at [119, 373] on span "Lighter" at bounding box center [111, 386] width 184 height 26
click at [119, 373] on span "Lighter" at bounding box center [108, 386] width 178 height 26
click at [126, 533] on p "More settings" at bounding box center [109, 536] width 60 height 13
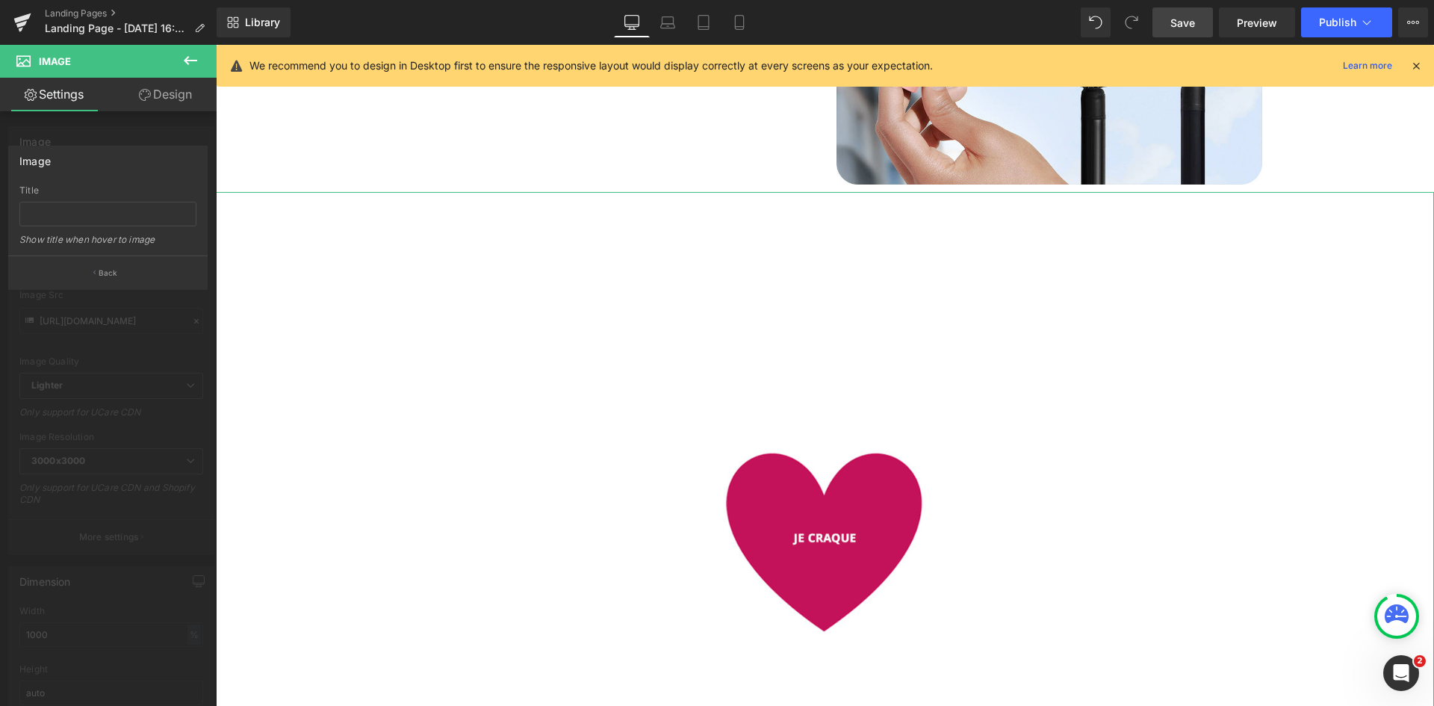
click at [96, 329] on div at bounding box center [108, 379] width 217 height 669
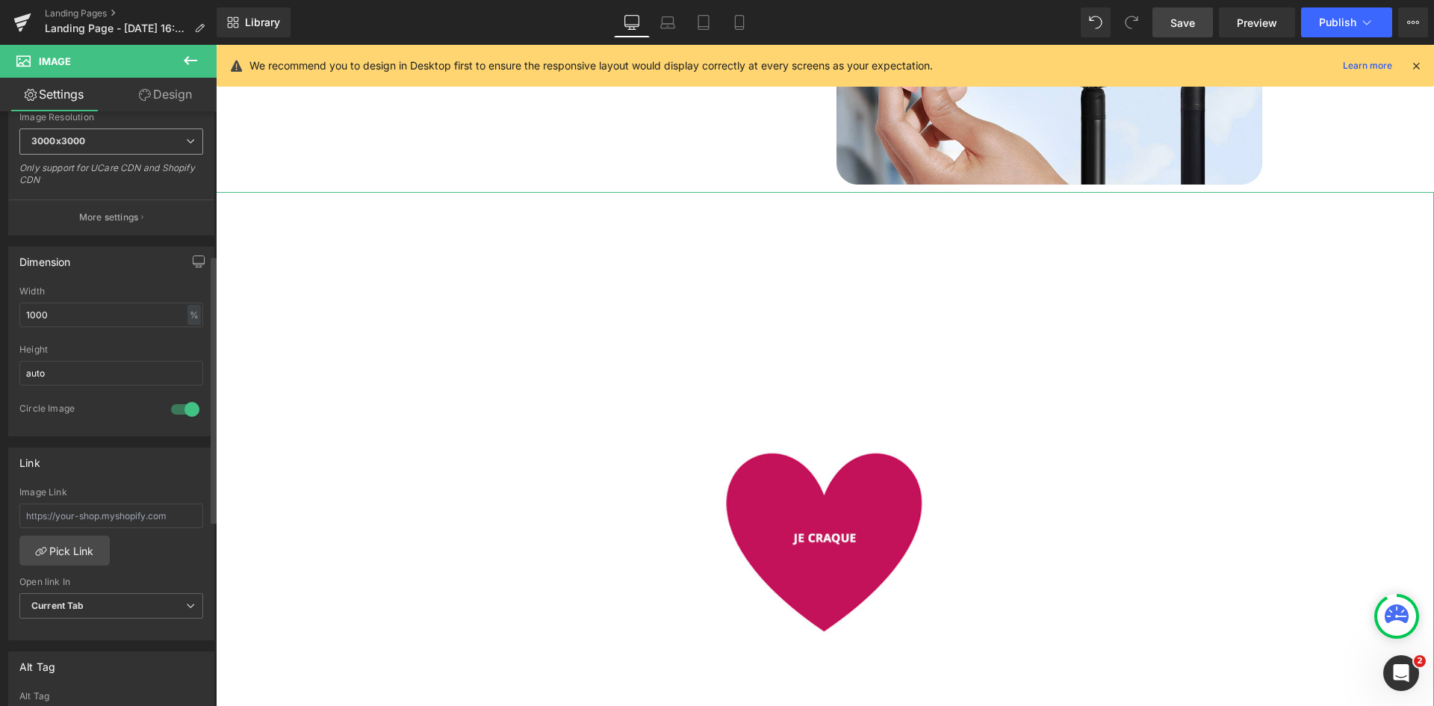
scroll to position [320, 0]
click at [177, 415] on div at bounding box center [185, 409] width 36 height 24
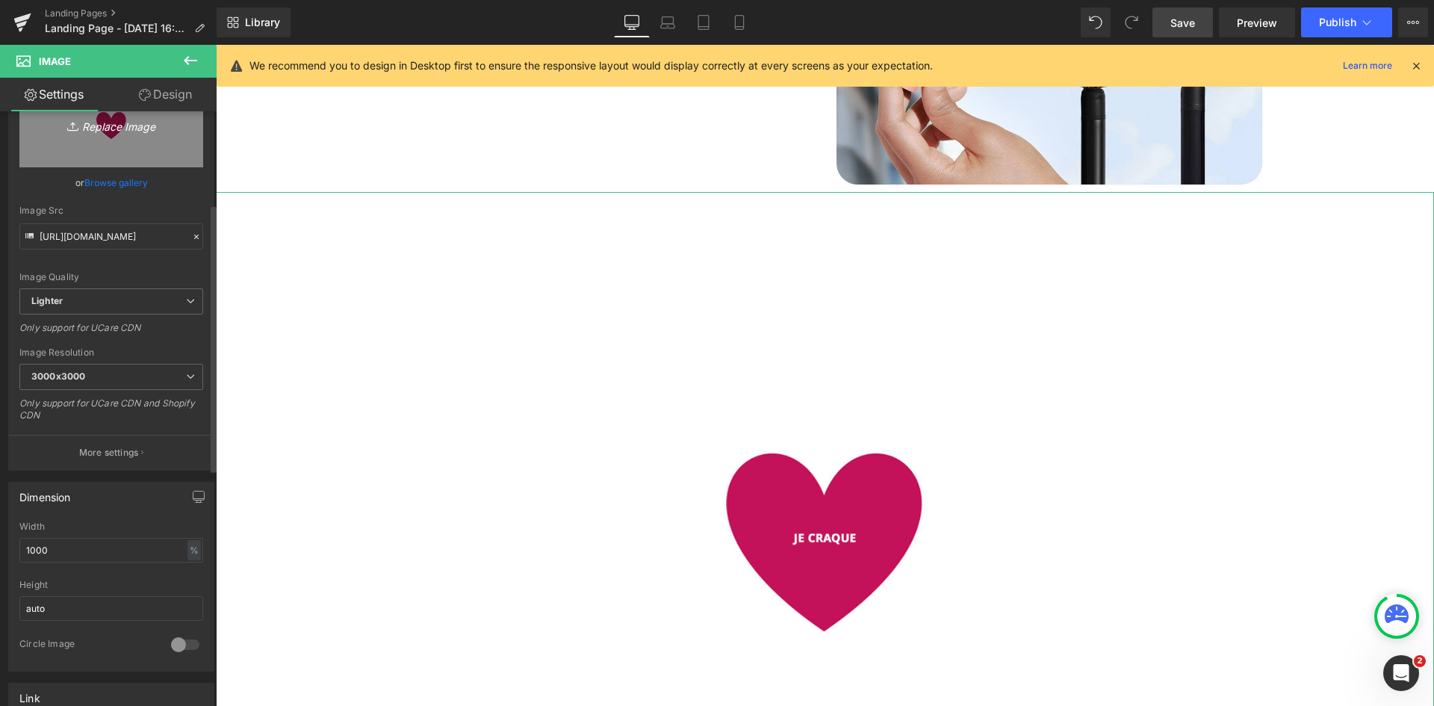
scroll to position [0, 0]
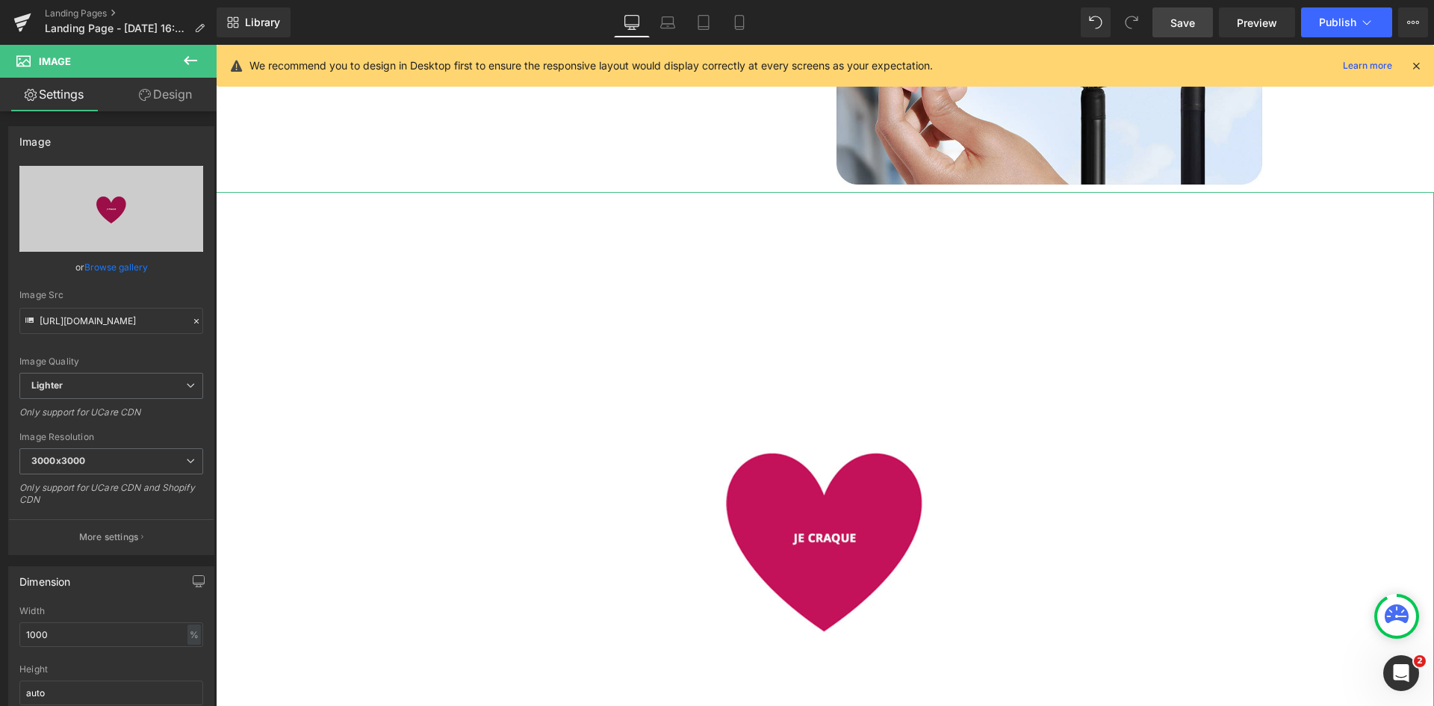
click at [166, 92] on link "Design" at bounding box center [165, 95] width 108 height 34
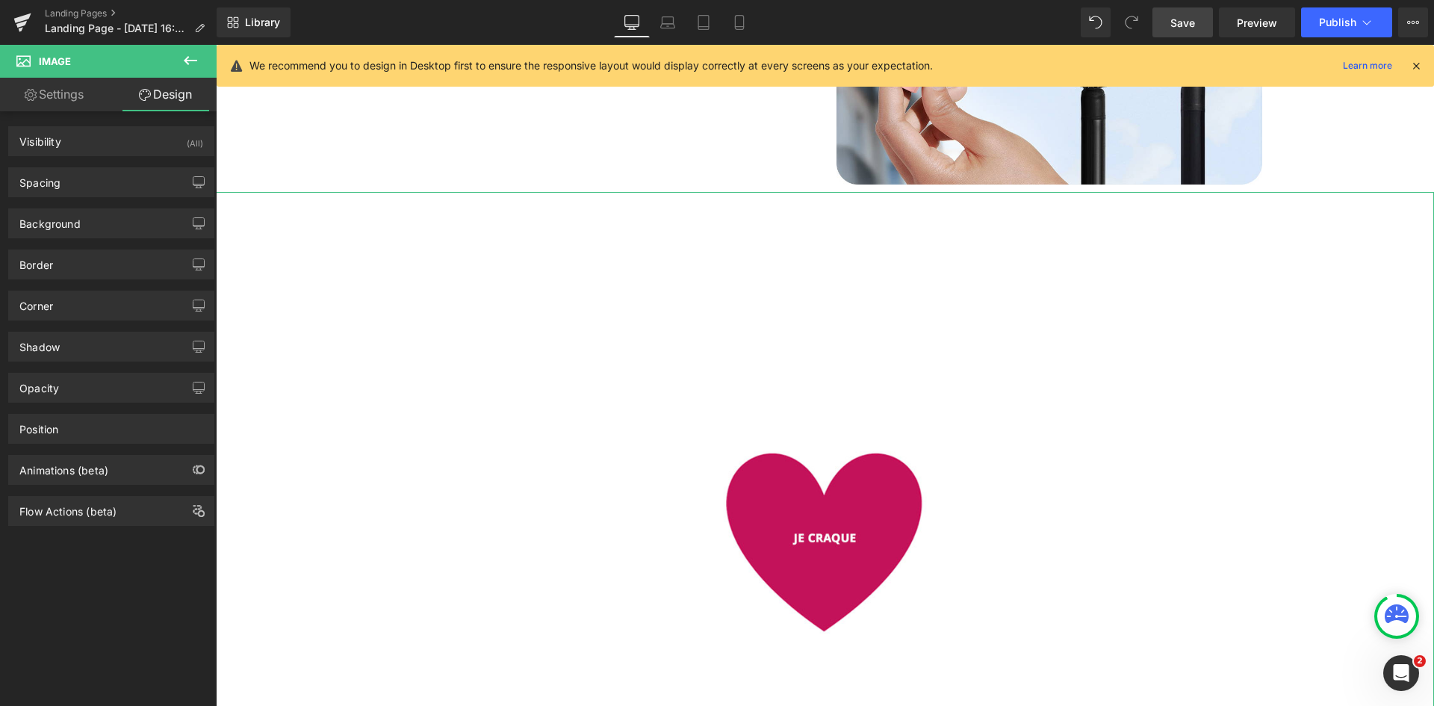
click at [68, 80] on link "Settings" at bounding box center [54, 95] width 108 height 34
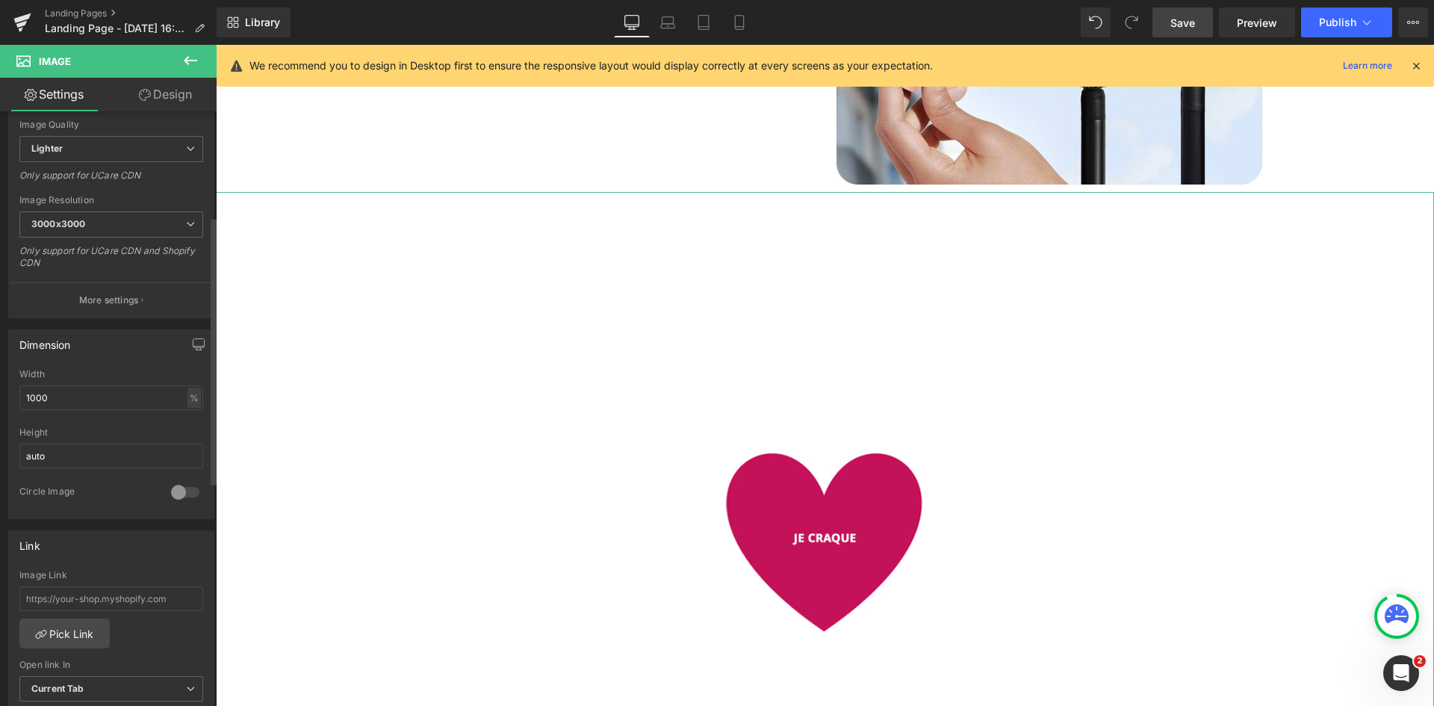
scroll to position [238, 0]
click at [63, 394] on input "1000" at bounding box center [111, 396] width 184 height 25
type input "+"
click at [93, 355] on div "Dimension" at bounding box center [111, 343] width 205 height 28
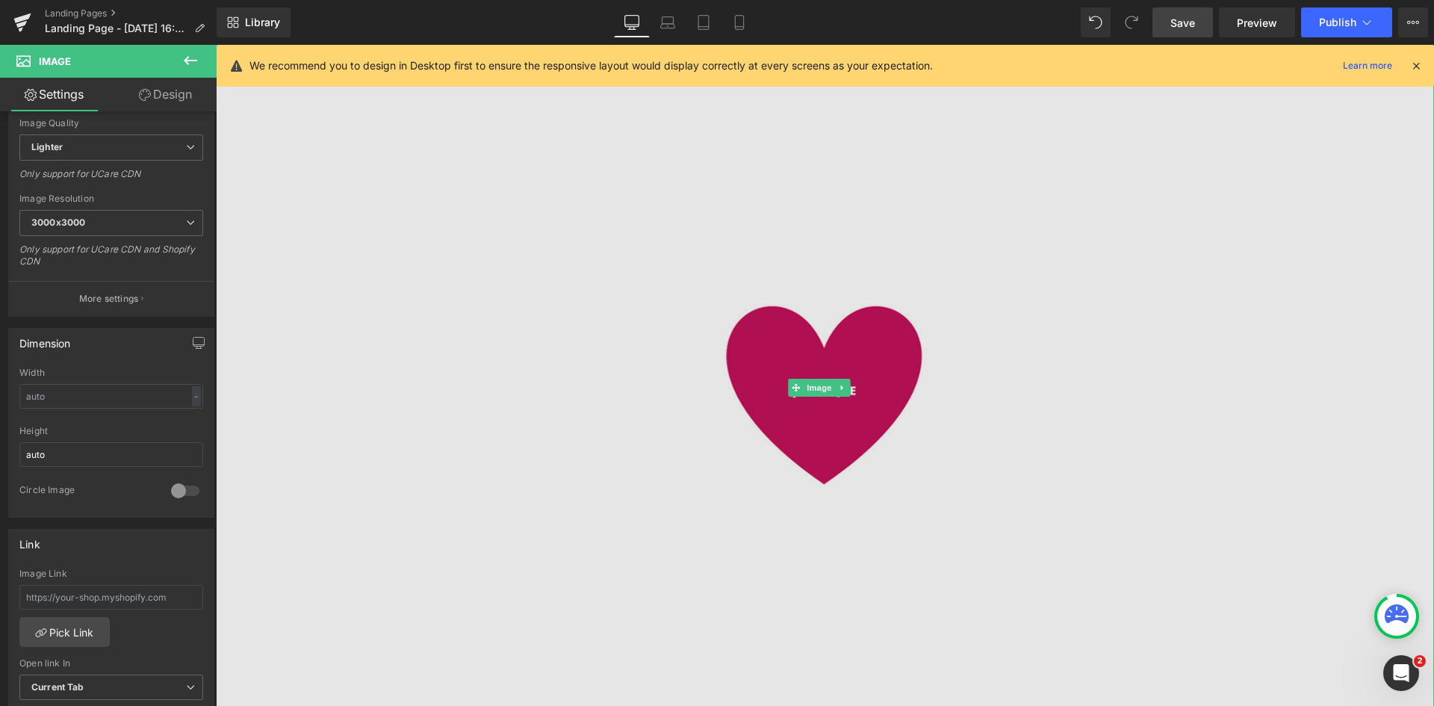
scroll to position [2992, 0]
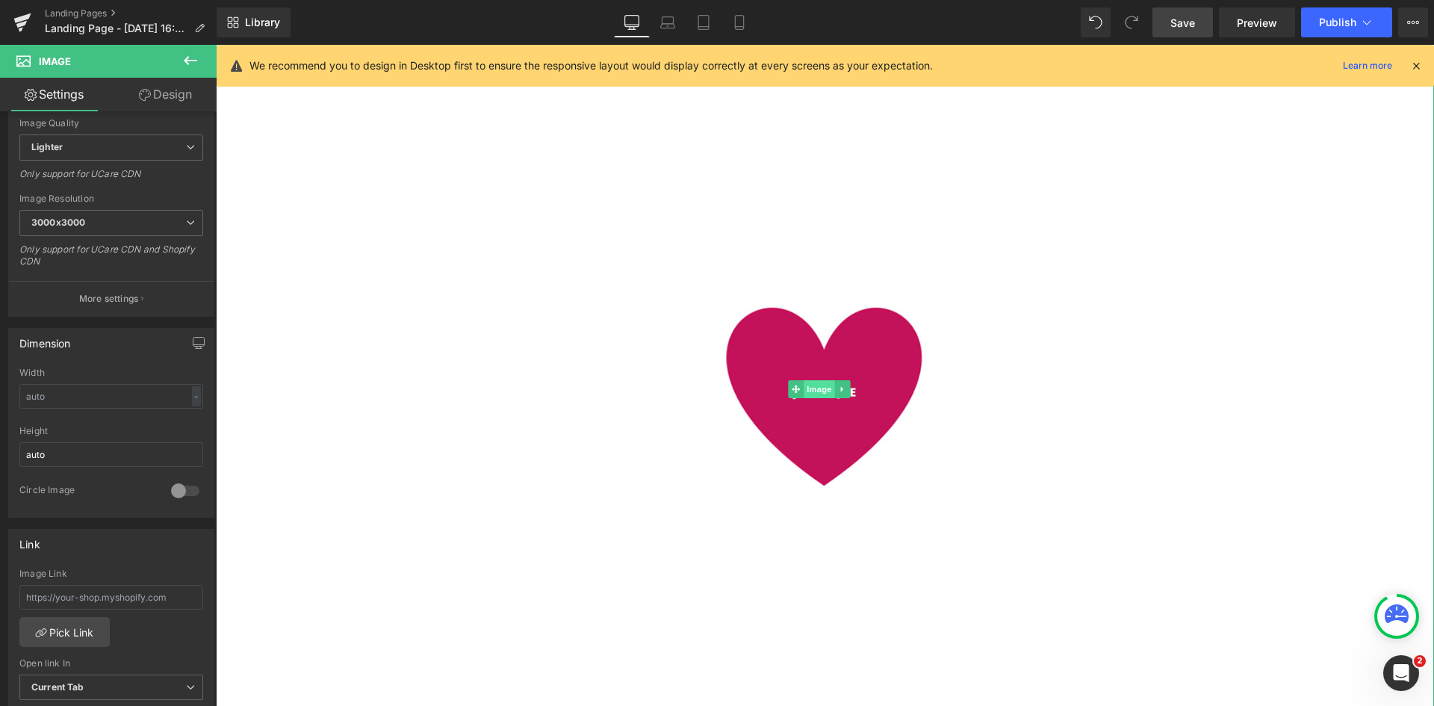
click at [825, 380] on span "Image" at bounding box center [819, 389] width 31 height 18
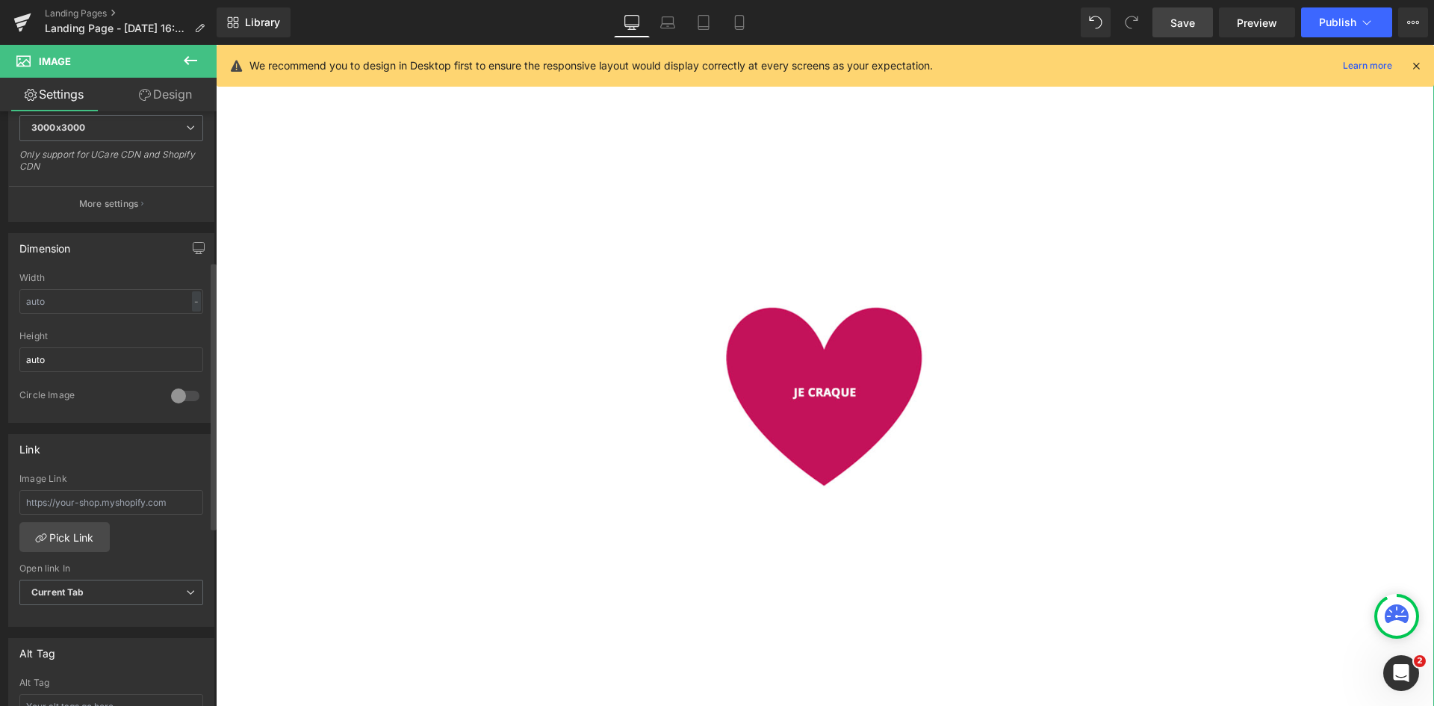
scroll to position [334, 0]
click at [116, 506] on input "text" at bounding box center [111, 501] width 184 height 25
click at [72, 542] on link "Pick Link" at bounding box center [64, 536] width 90 height 30
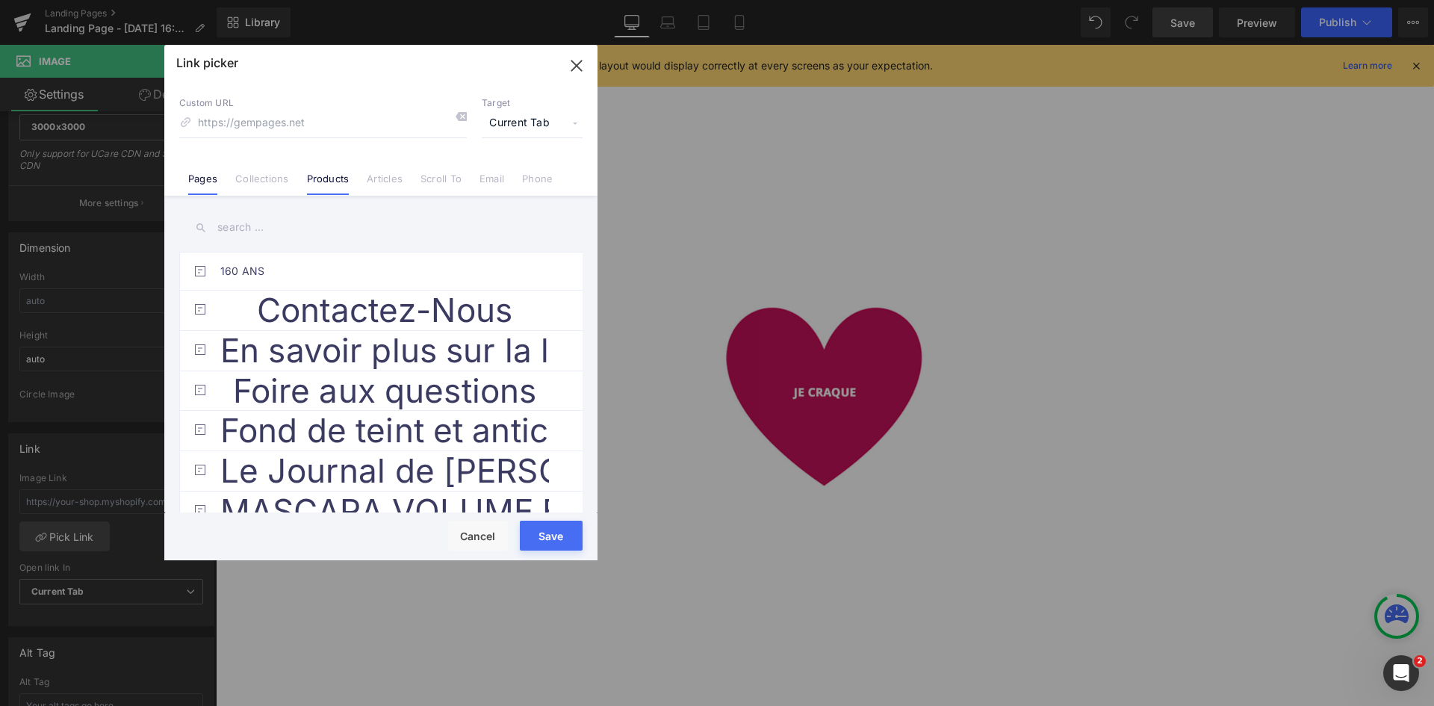
click at [332, 186] on link "Products" at bounding box center [328, 184] width 43 height 22
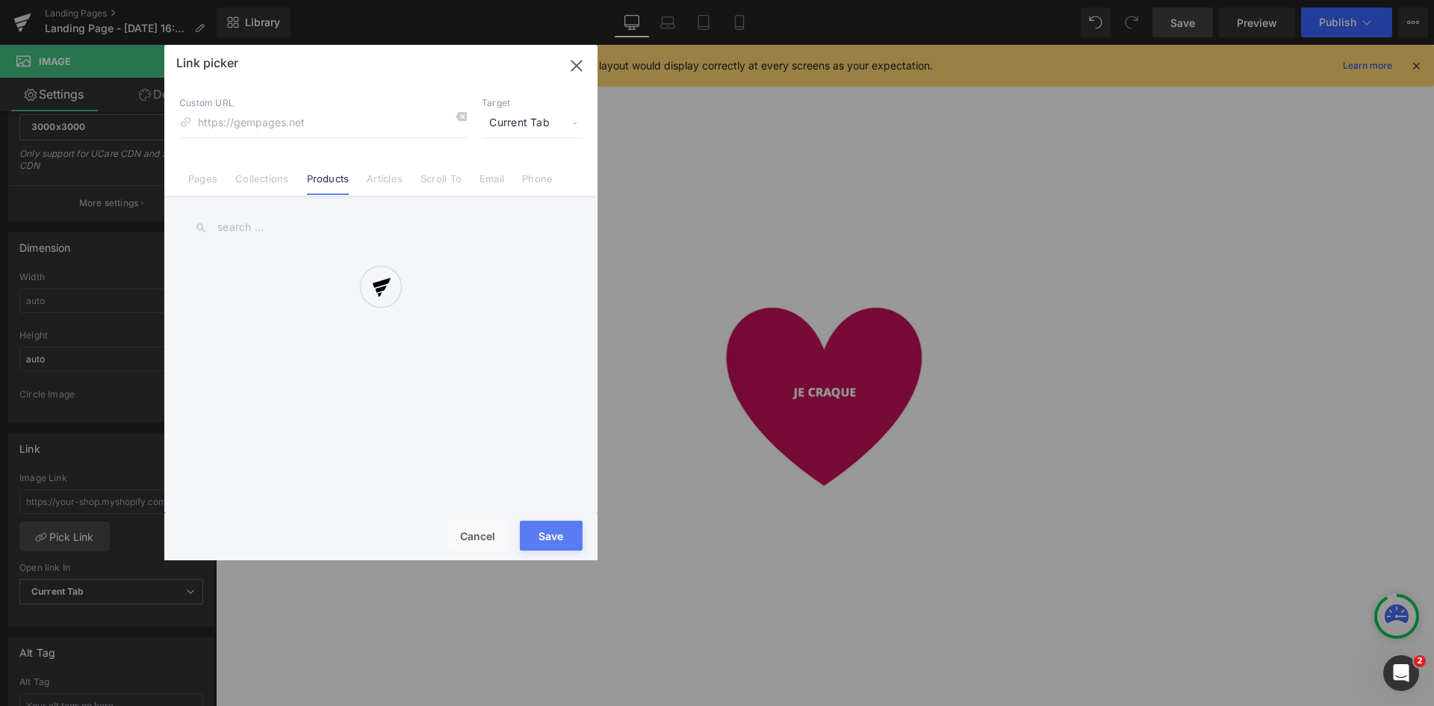
click at [269, 223] on div at bounding box center [380, 302] width 433 height 515
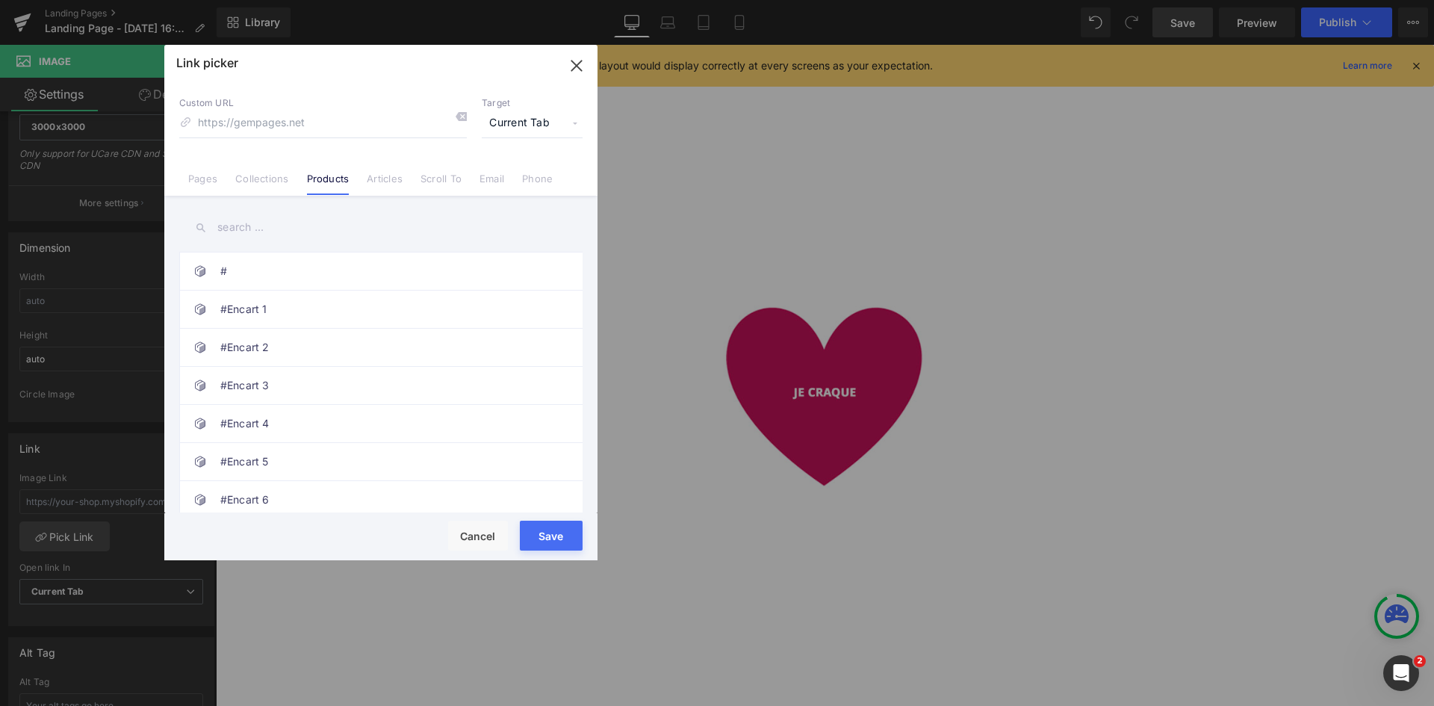
click at [234, 226] on input "text" at bounding box center [380, 228] width 403 height 34
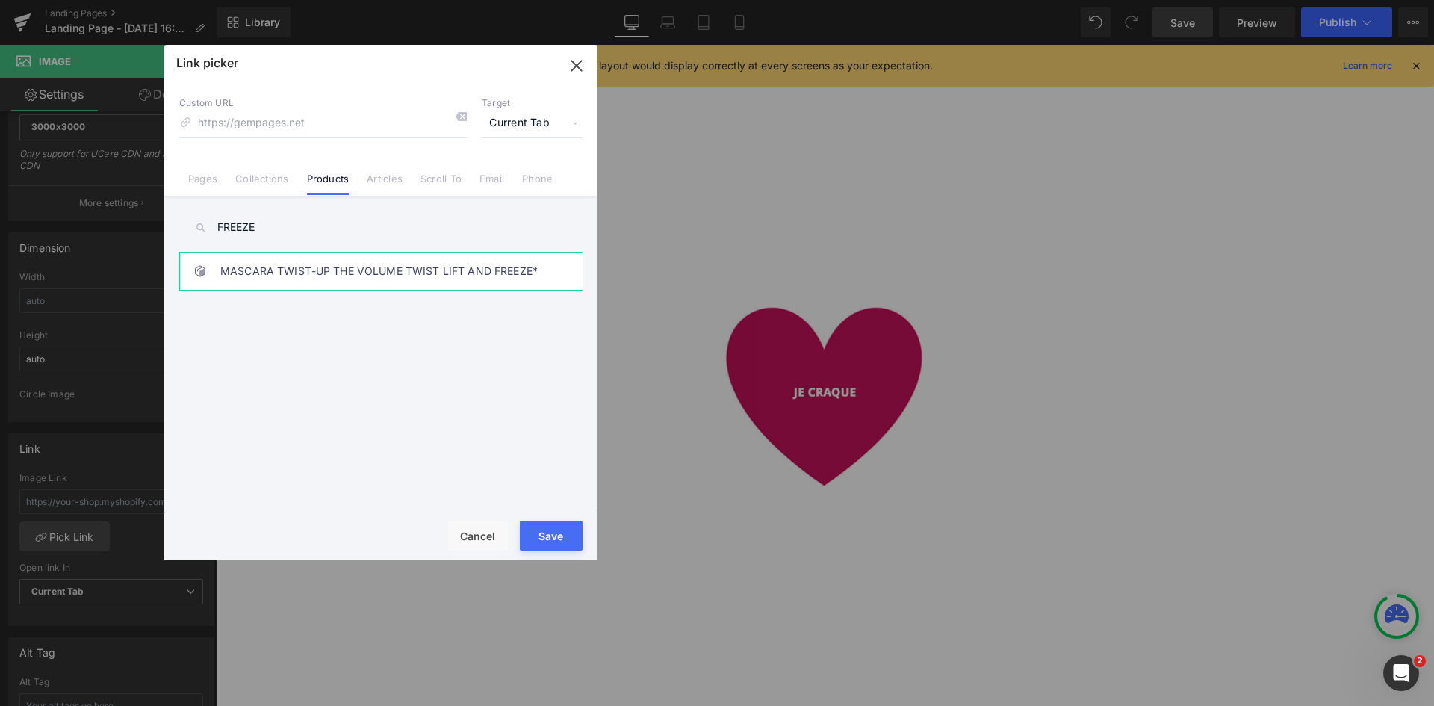
type input "FREEZE"
click at [294, 270] on link "MASCARA TWIST-UP THE VOLUME TWIST LIFT AND FREEZE*" at bounding box center [384, 270] width 329 height 37
type input "/products/twist-up-the-volume-twist-lift-and-freeze-3616306384569"
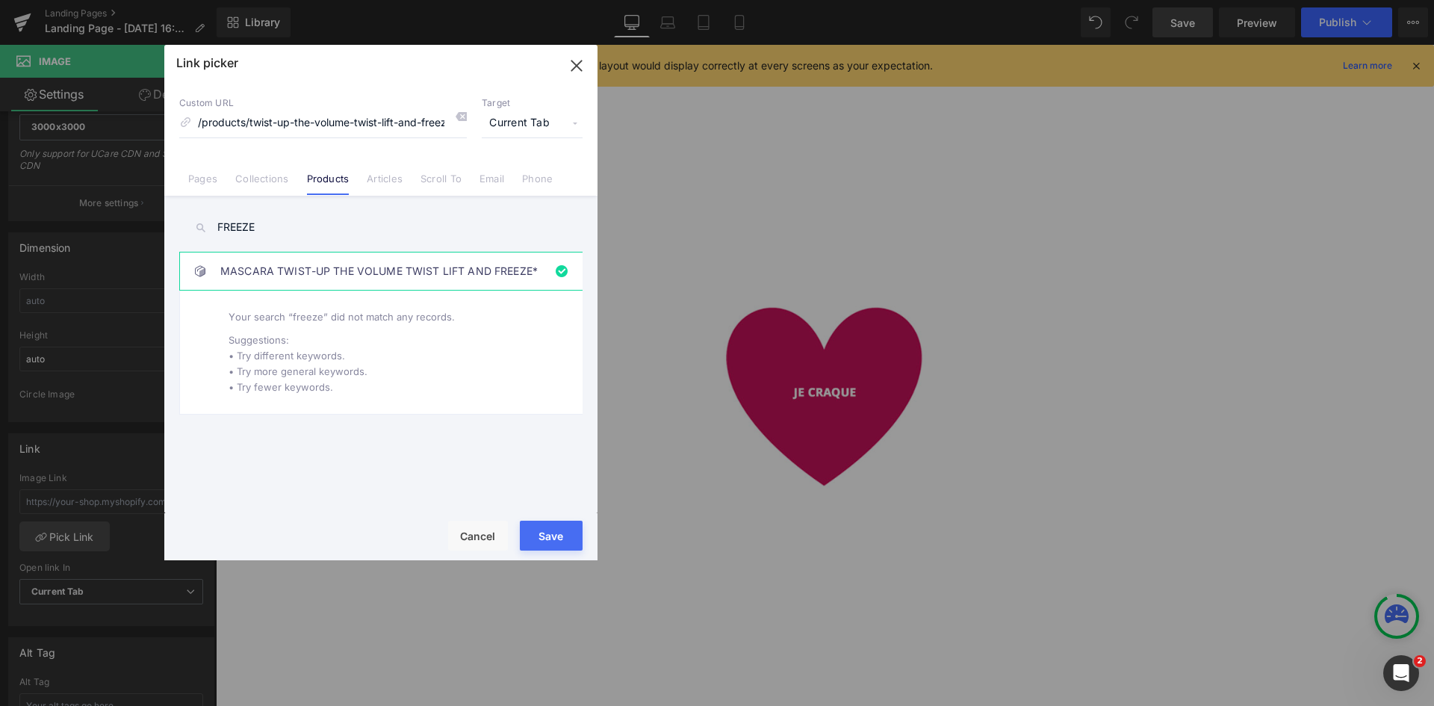
click at [555, 539] on button "Save" at bounding box center [551, 536] width 63 height 30
type input "/products/twist-up-the-volume-twist-lift-and-freeze-3616306384569"
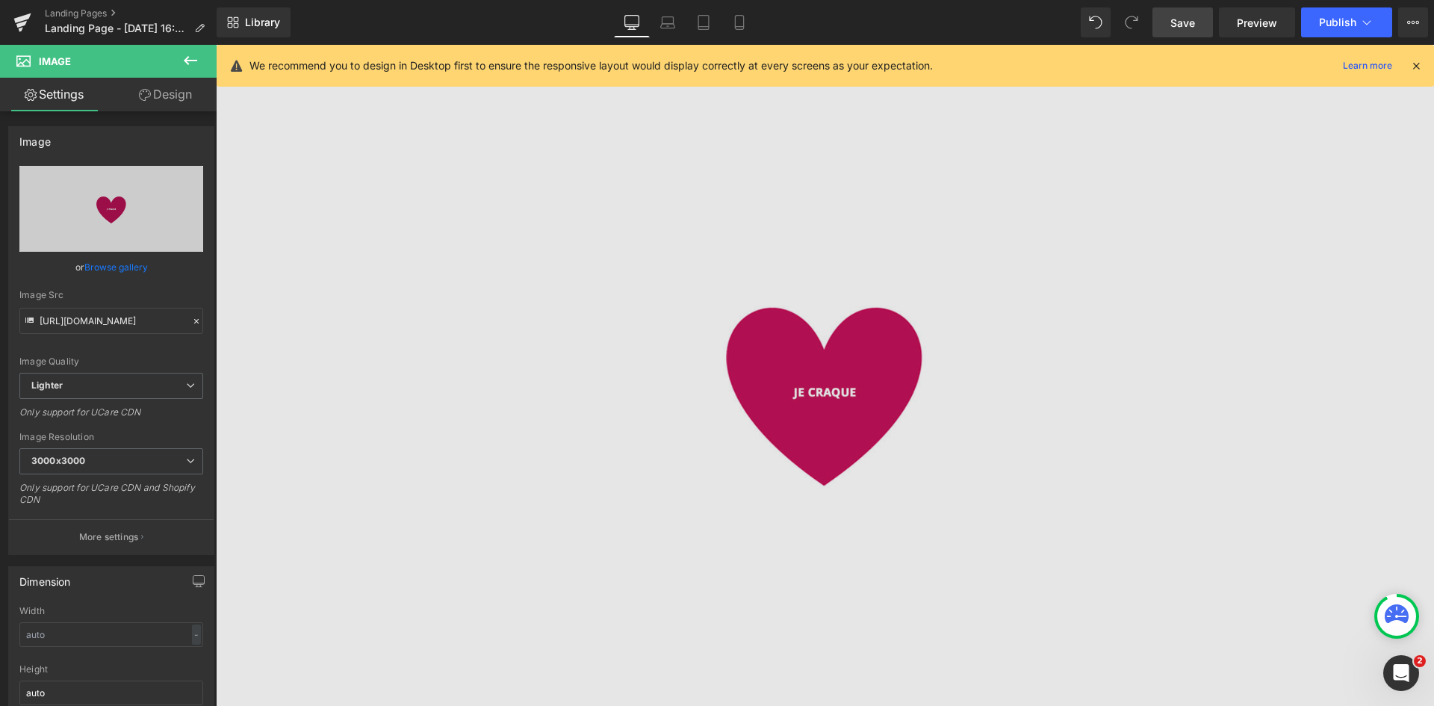
scroll to position [3013, 0]
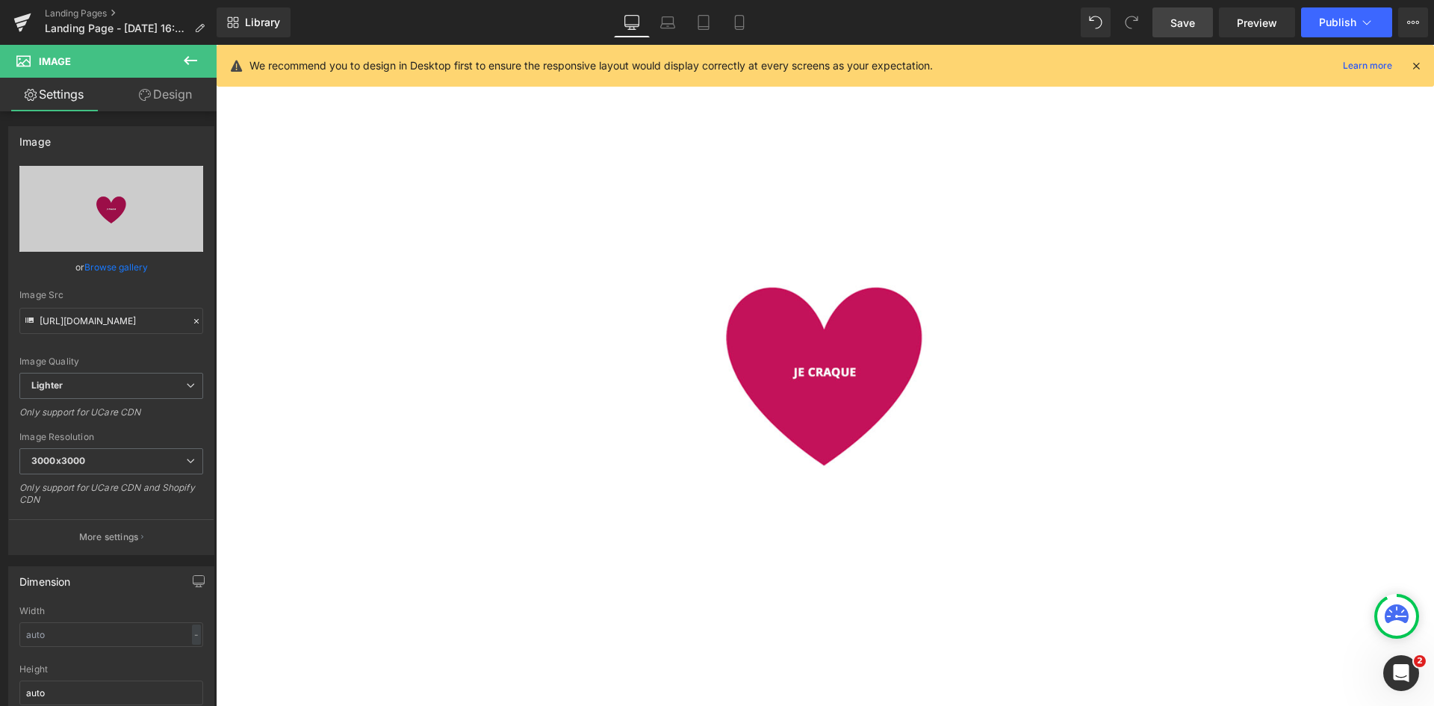
click at [1180, 22] on span "Save" at bounding box center [1183, 23] width 25 height 16
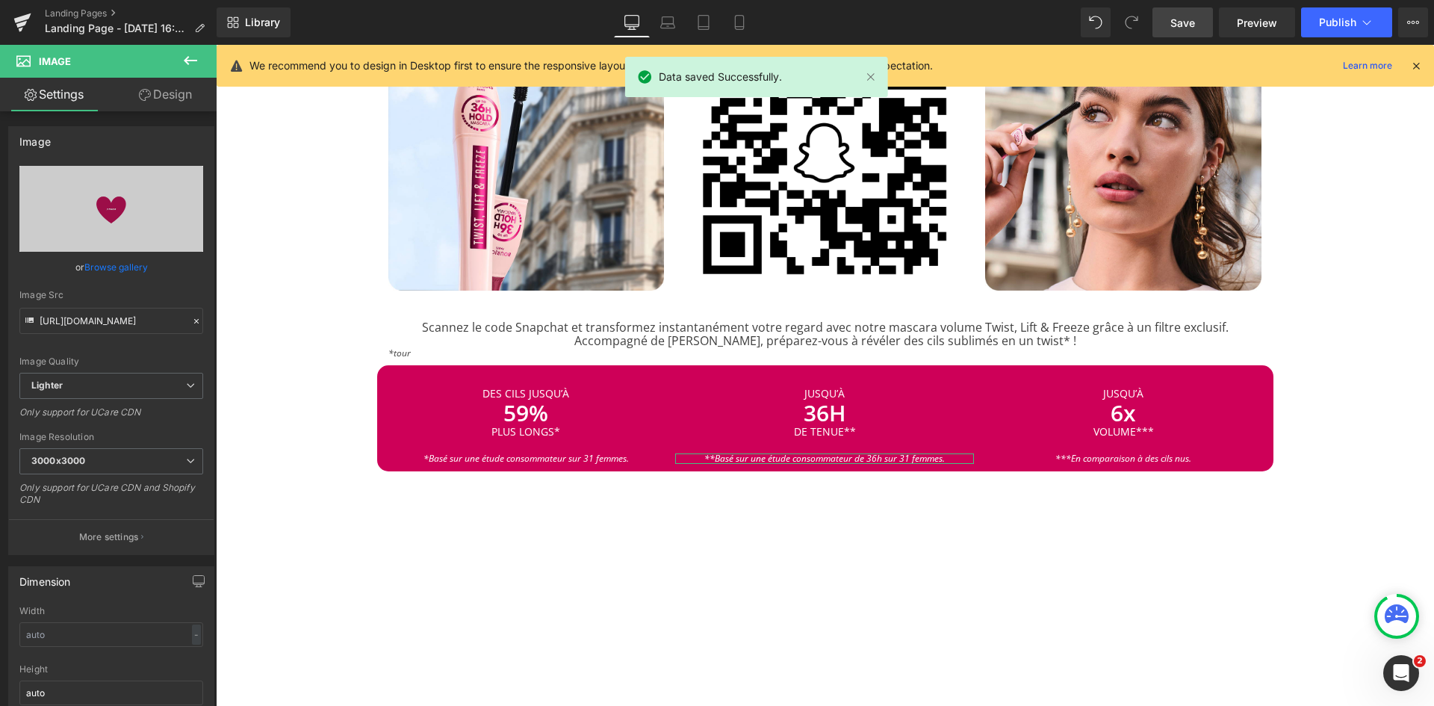
scroll to position [0, 0]
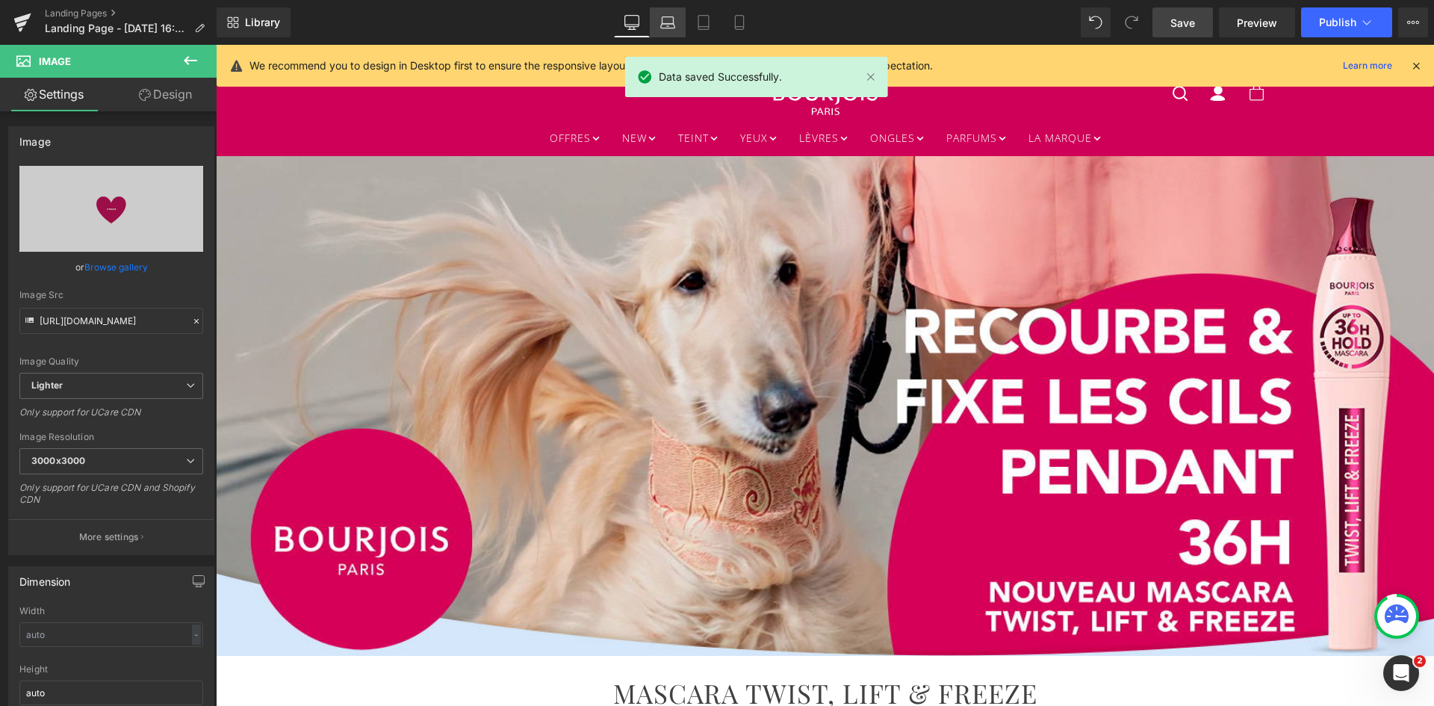
click at [675, 16] on icon at bounding box center [667, 22] width 15 height 15
type input "auto"
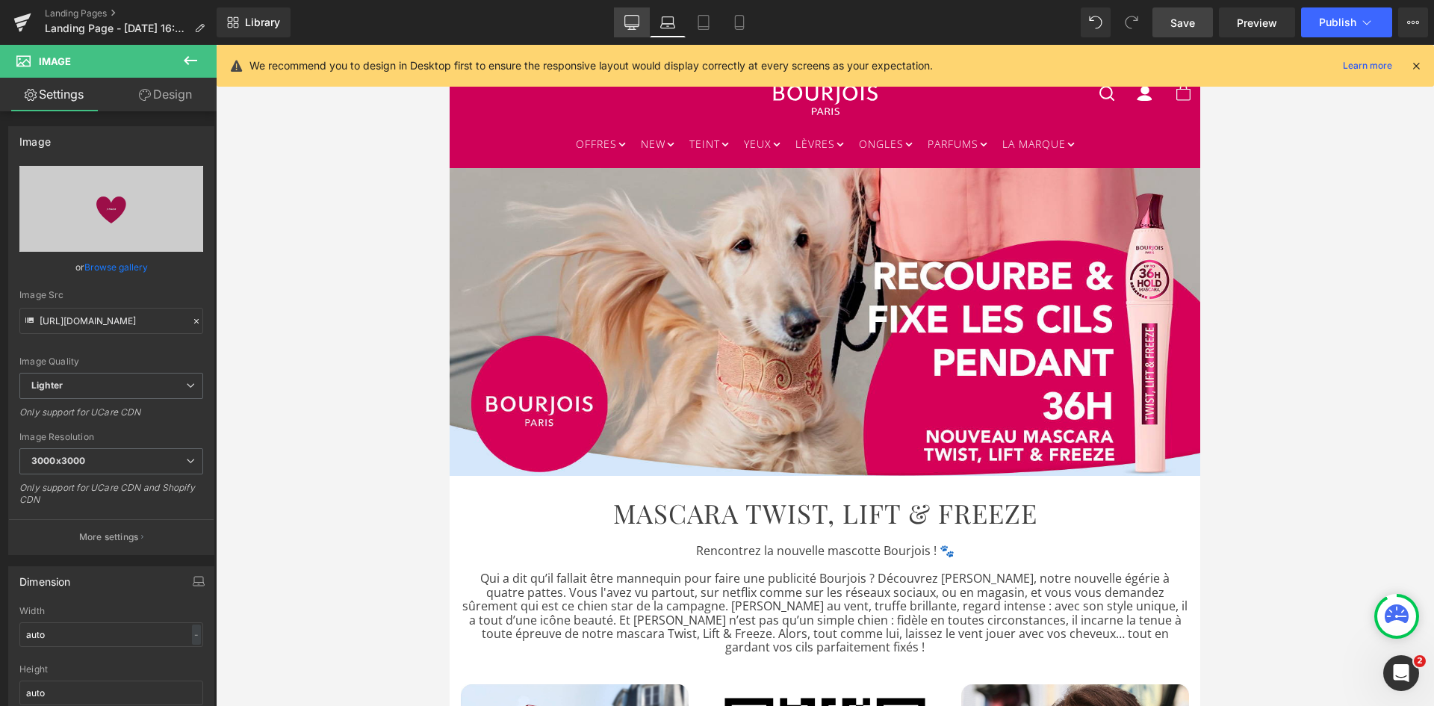
click at [633, 25] on icon at bounding box center [631, 22] width 15 height 15
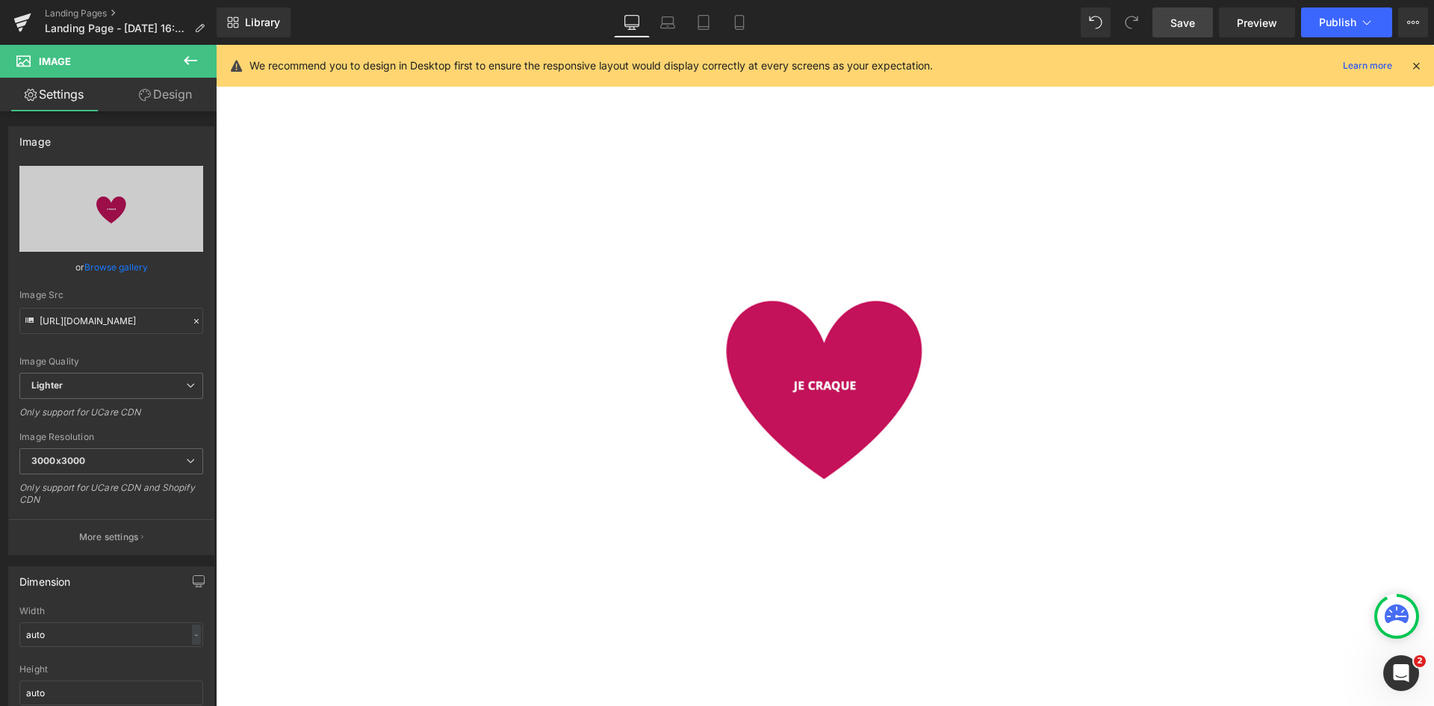
scroll to position [2995, 0]
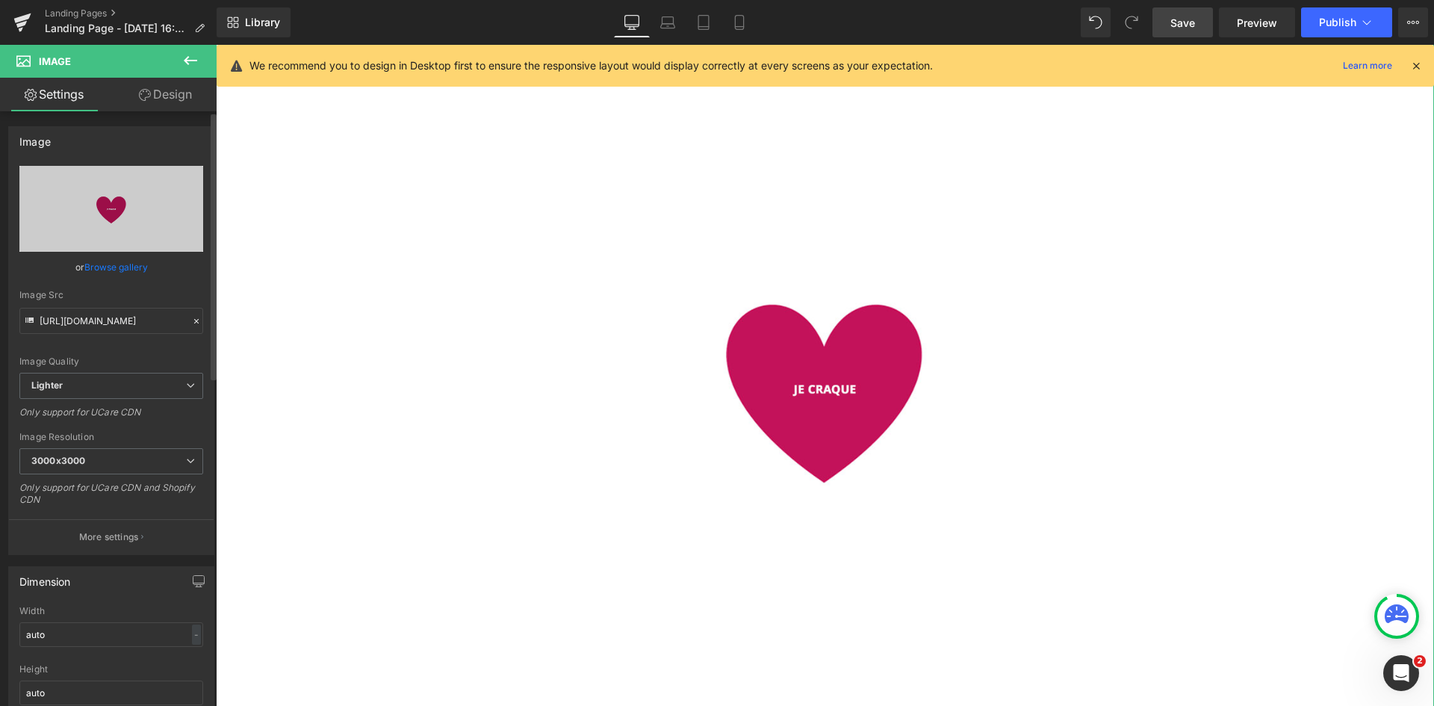
click at [121, 267] on link "Browse gallery" at bounding box center [115, 267] width 63 height 26
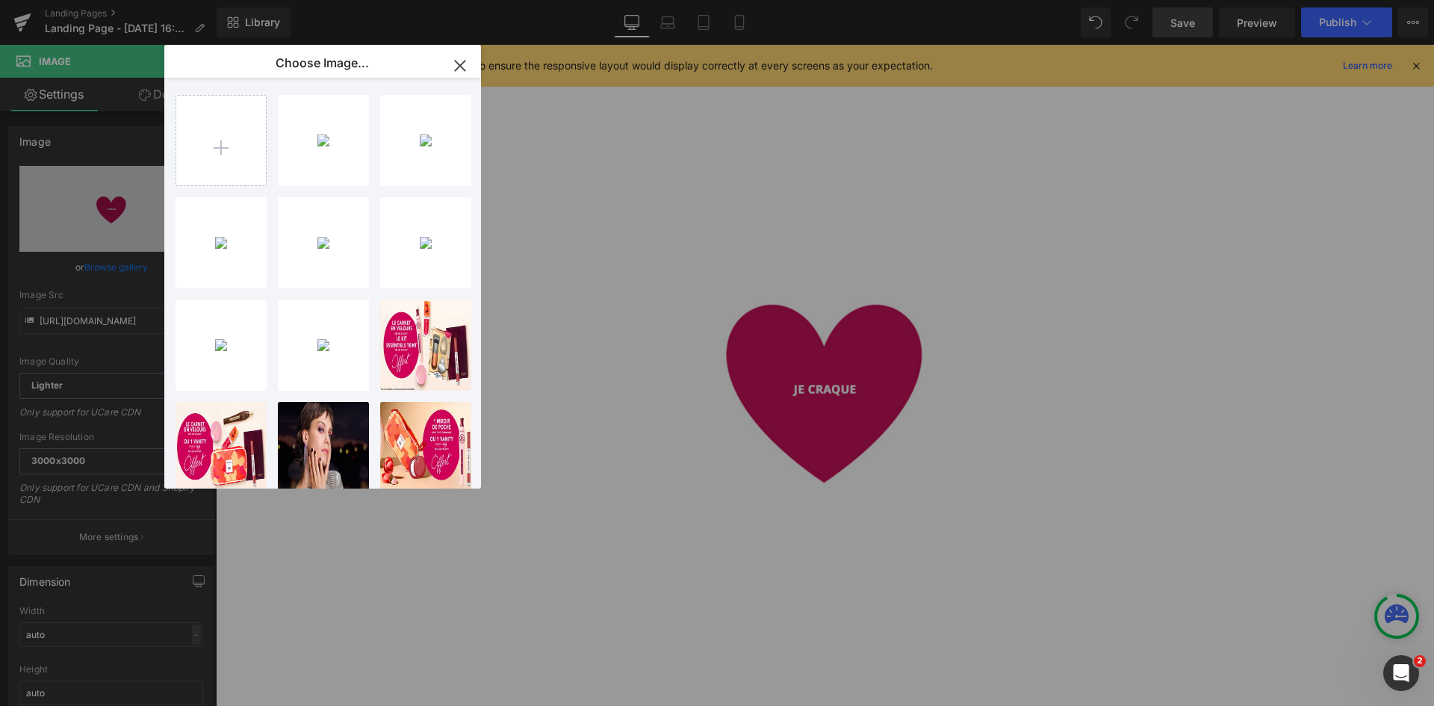
type input "C:\fakepath\CTA-COEUR-(police-18).jpg"
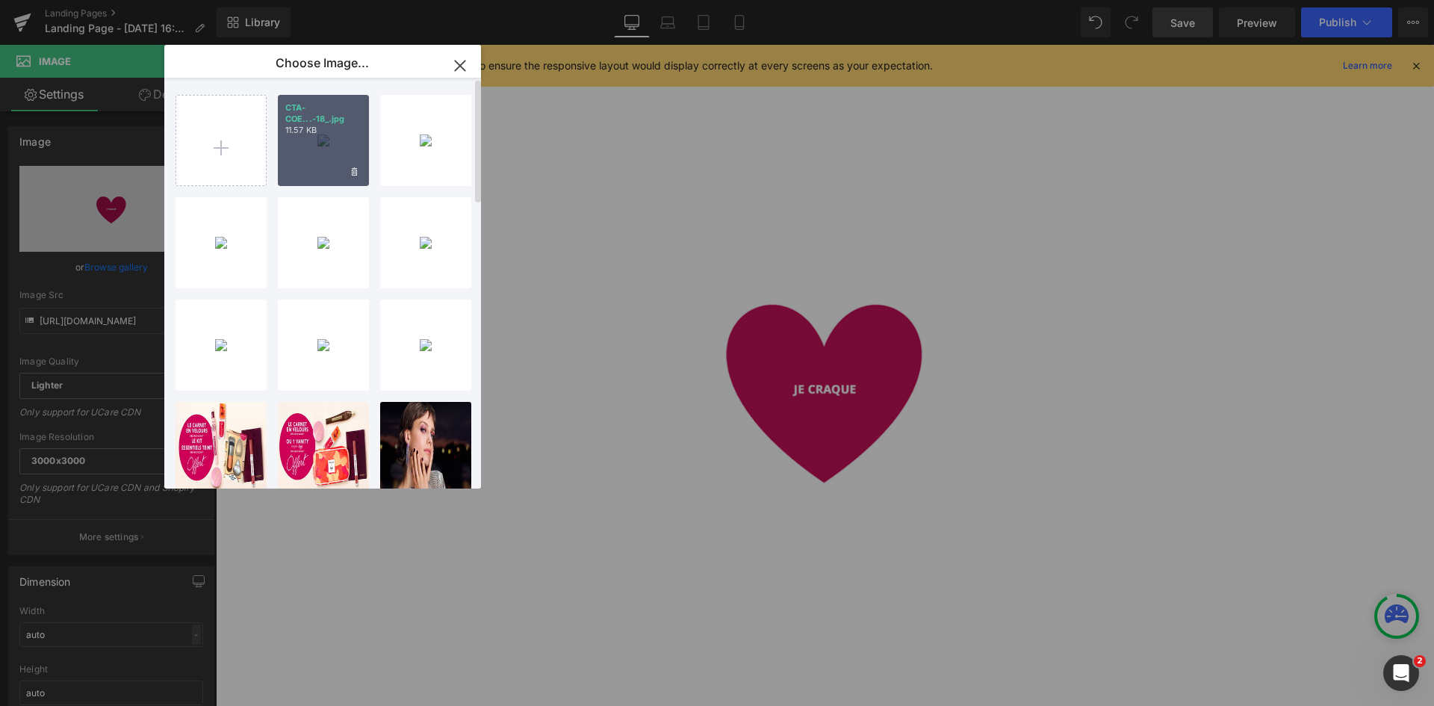
click at [299, 137] on div "CTA-COE...-18_.jpg 11.57 KB" at bounding box center [323, 140] width 91 height 91
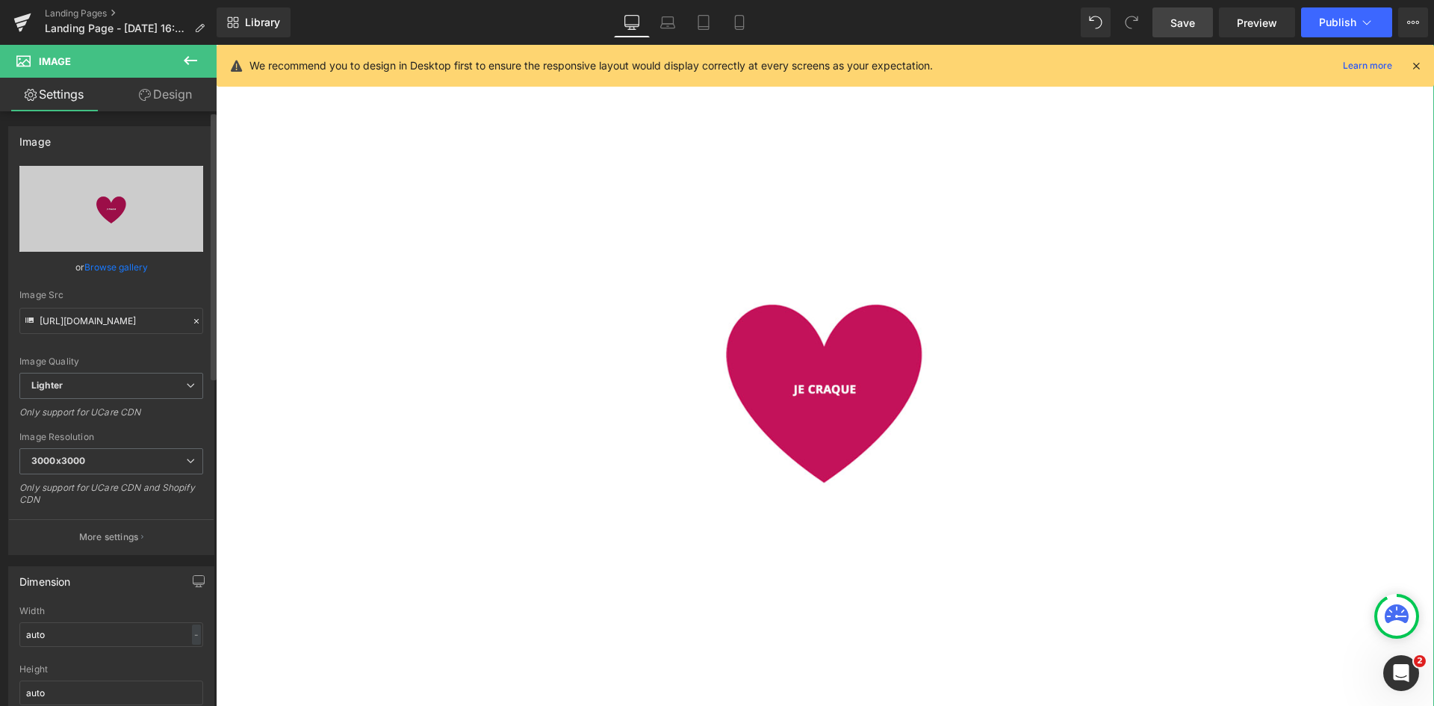
click at [121, 267] on link "Browse gallery" at bounding box center [115, 267] width 63 height 26
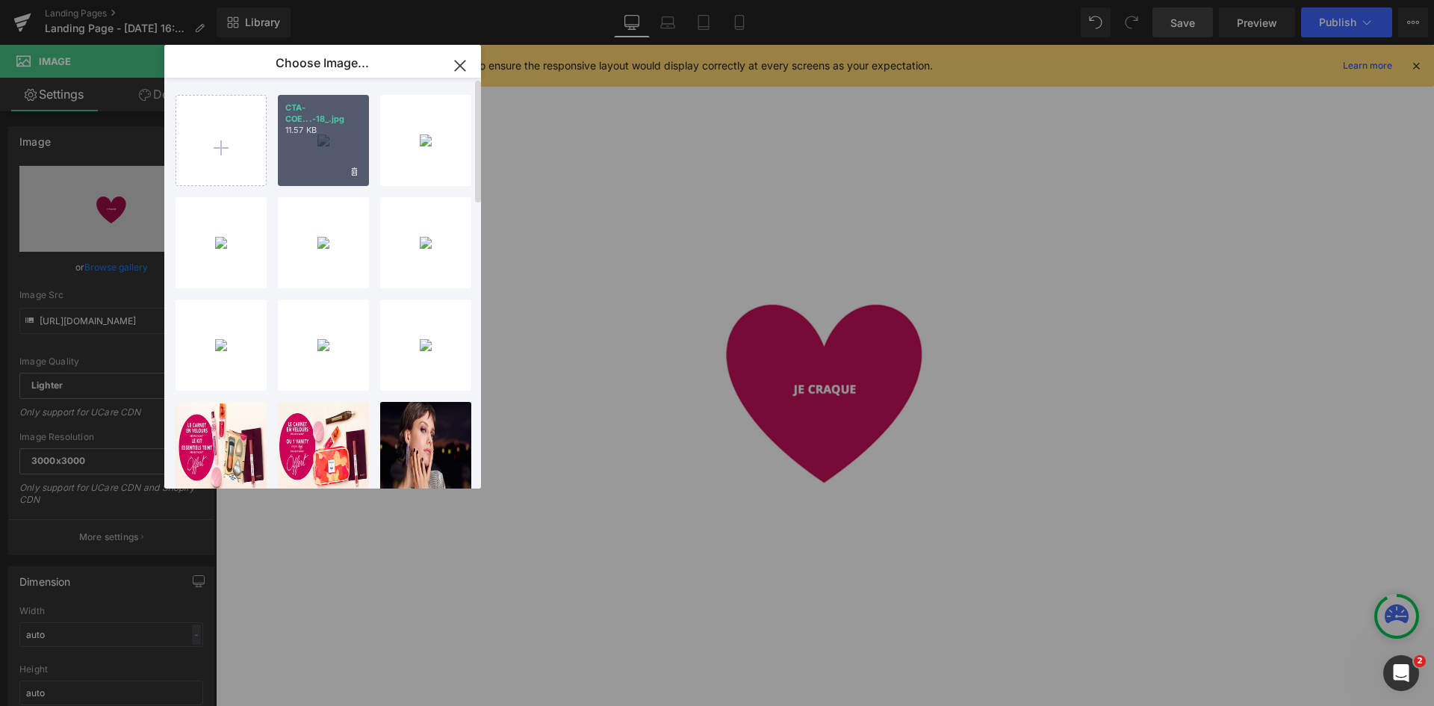
click at [322, 146] on div "CTA-COE...-18_.jpg 11.57 KB" at bounding box center [323, 140] width 91 height 91
type input "[URL][DOMAIN_NAME]"
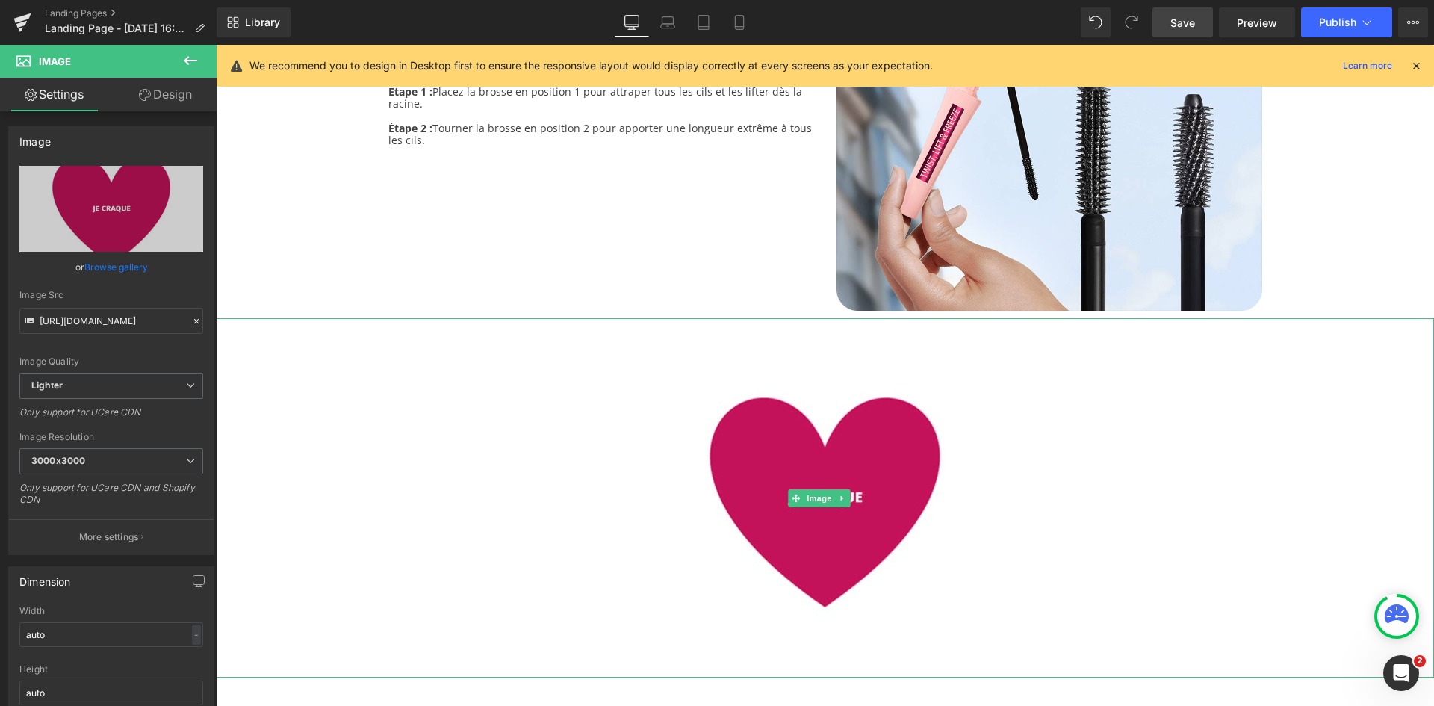
scroll to position [2715, 0]
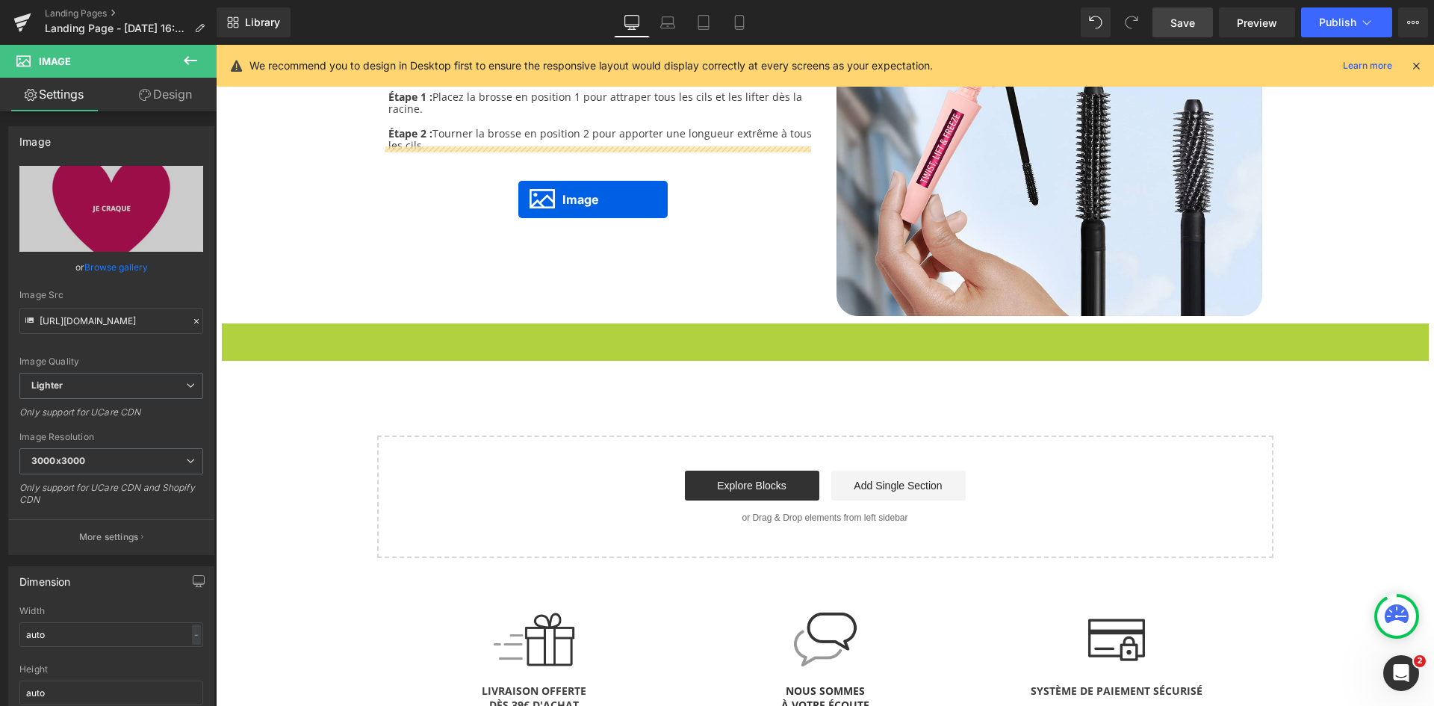
drag, startPoint x: 799, startPoint y: 502, endPoint x: 518, endPoint y: 197, distance: 414.0
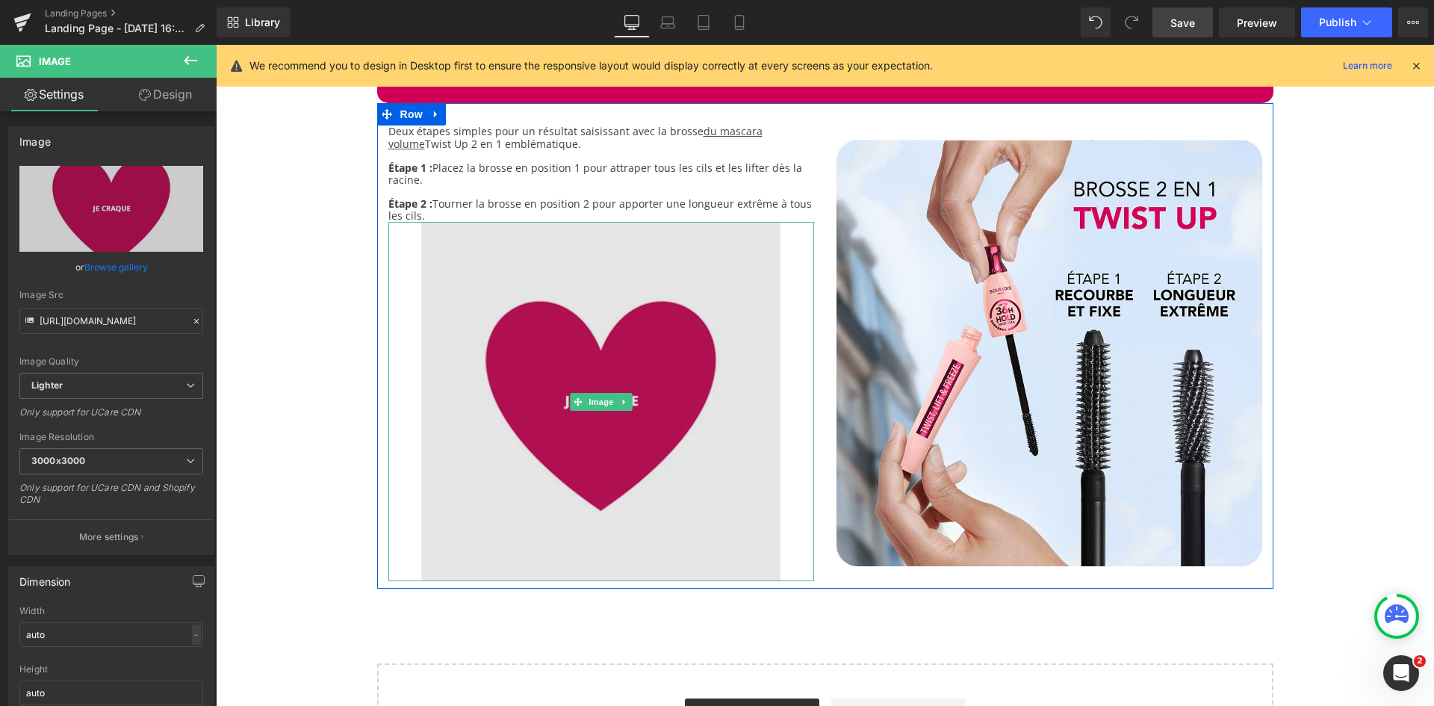
scroll to position [2481, 0]
click at [462, 358] on img at bounding box center [600, 400] width 359 height 359
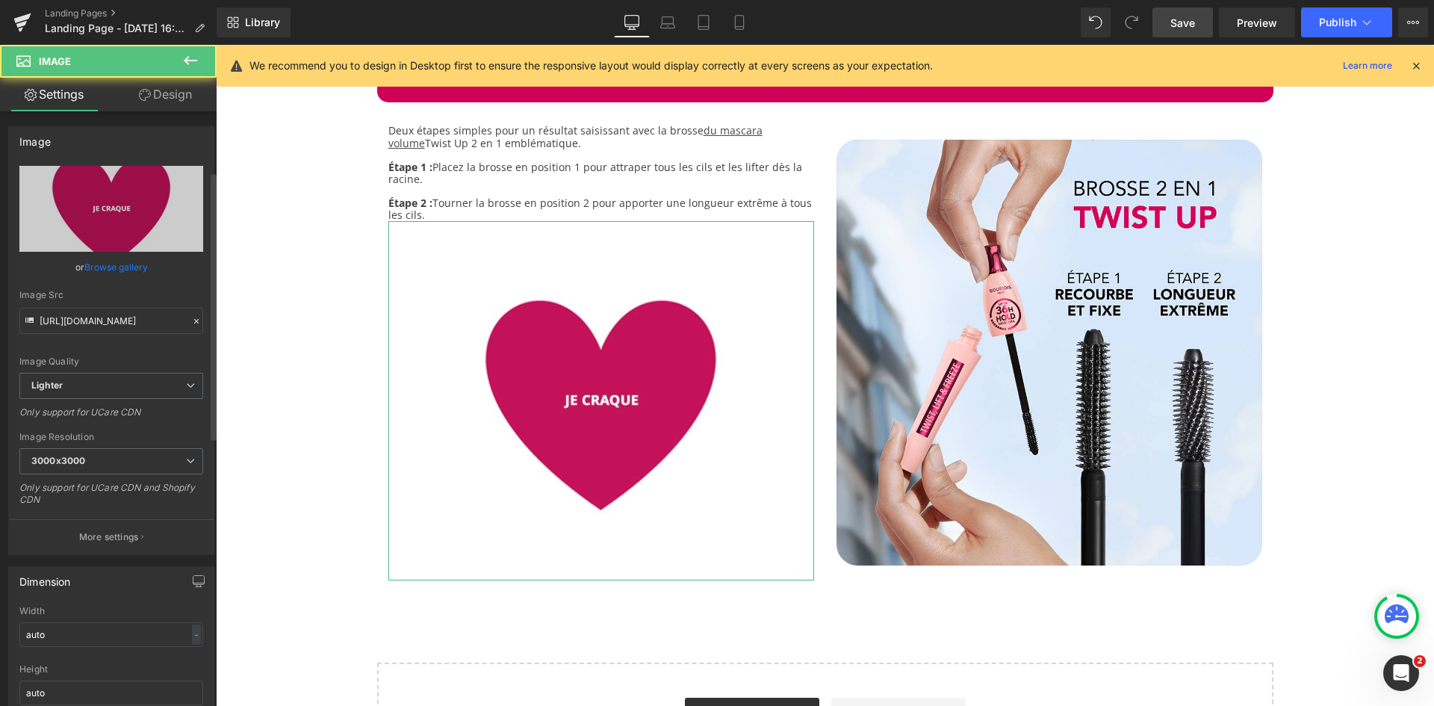
scroll to position [164, 0]
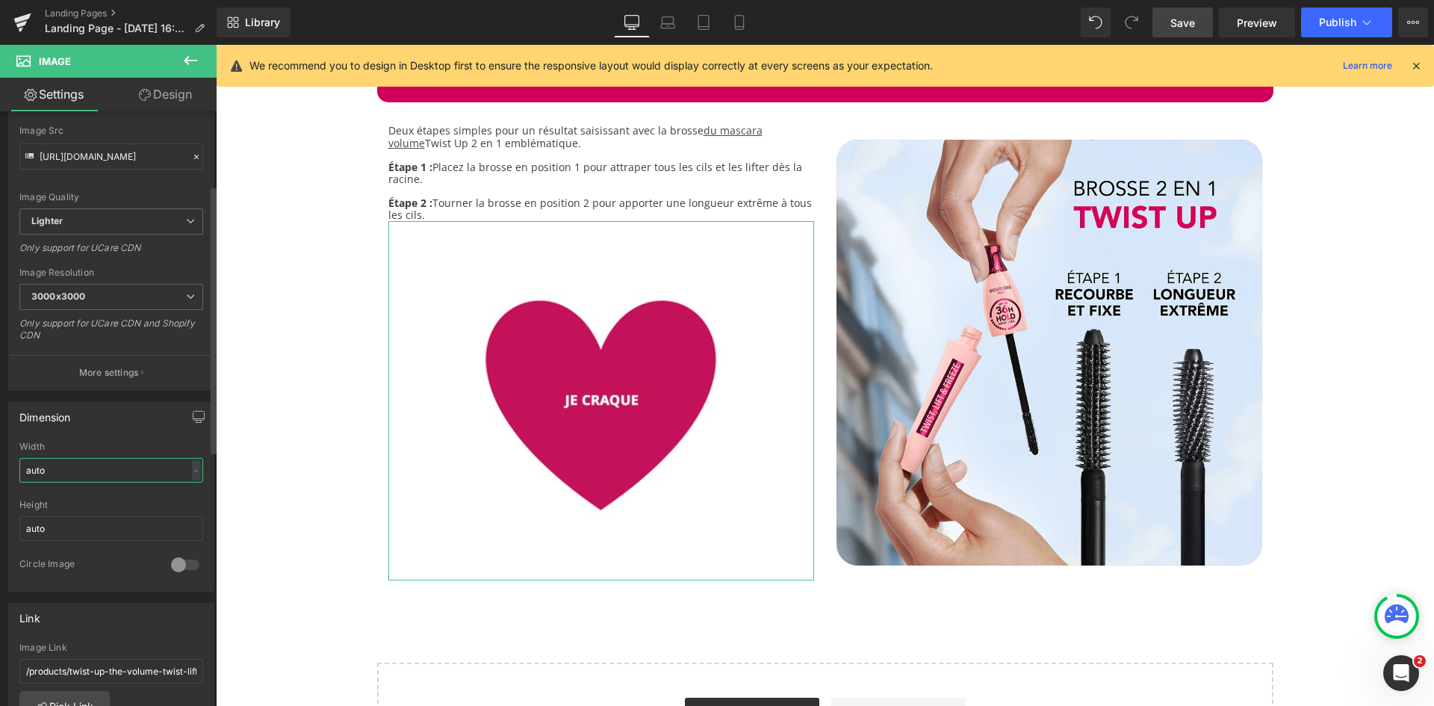
click at [70, 475] on input "auto" at bounding box center [111, 470] width 184 height 25
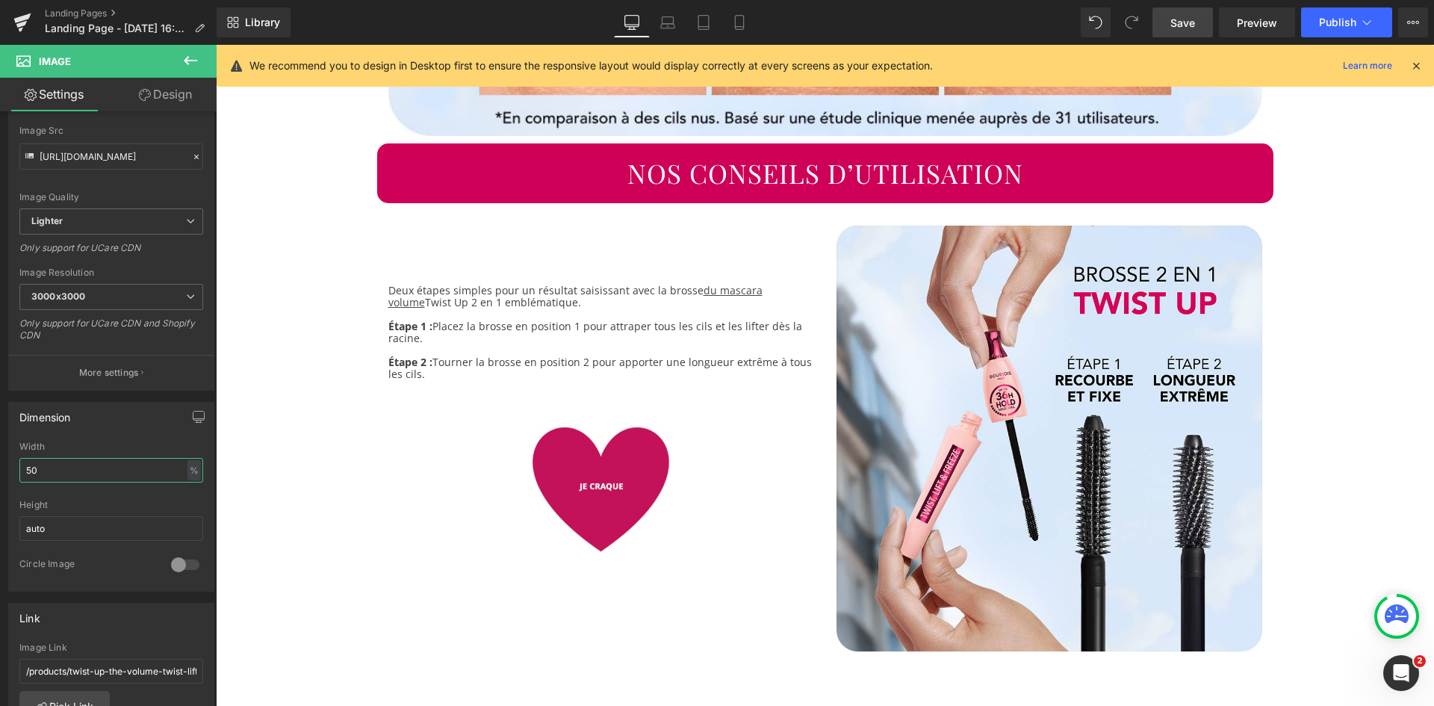
scroll to position [2378, 0]
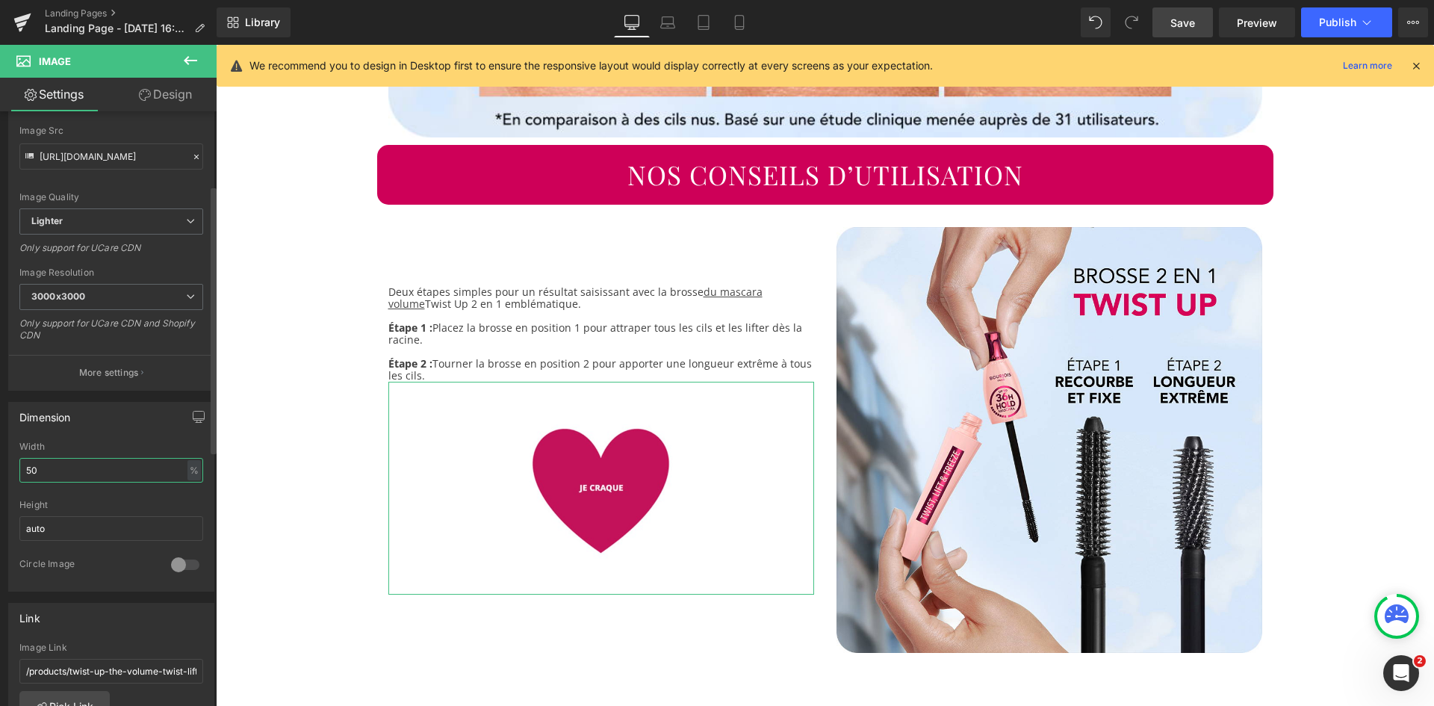
click at [101, 471] on input "50" at bounding box center [111, 470] width 184 height 25
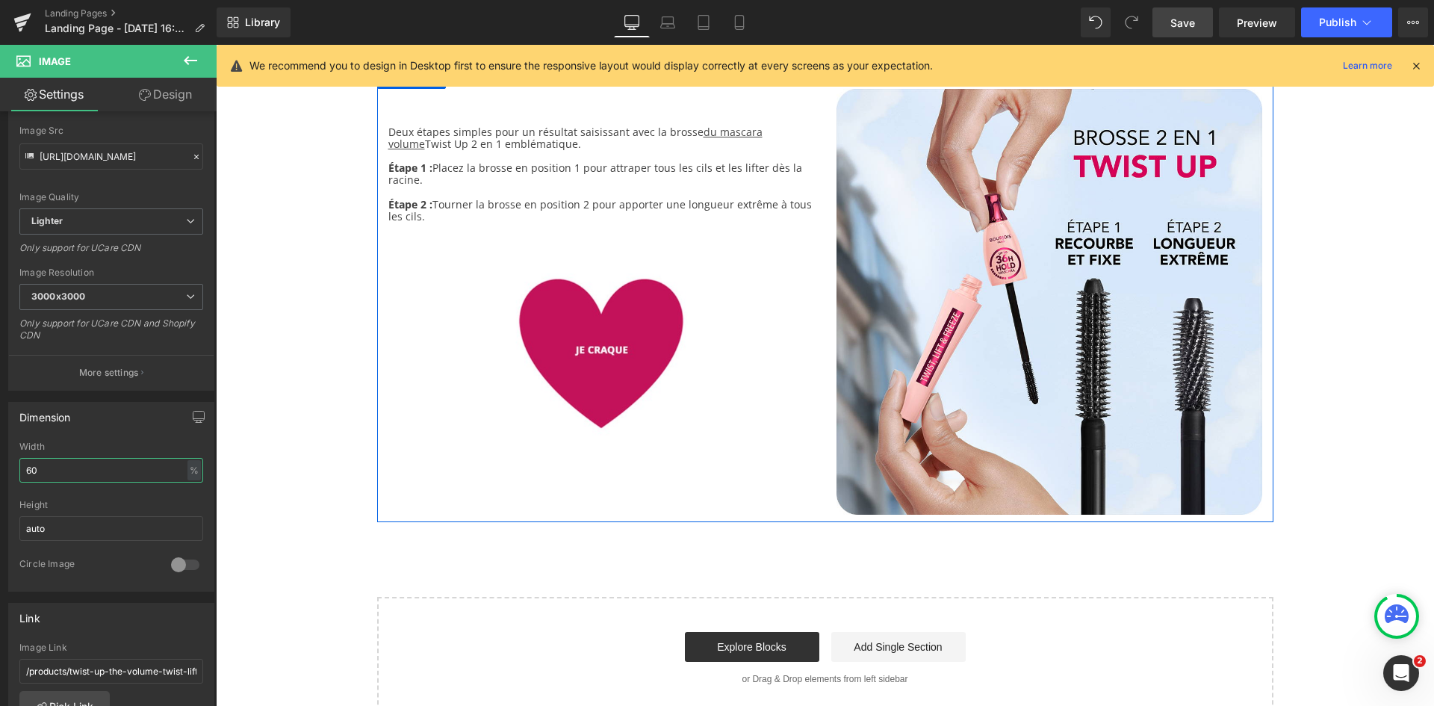
scroll to position [2519, 0]
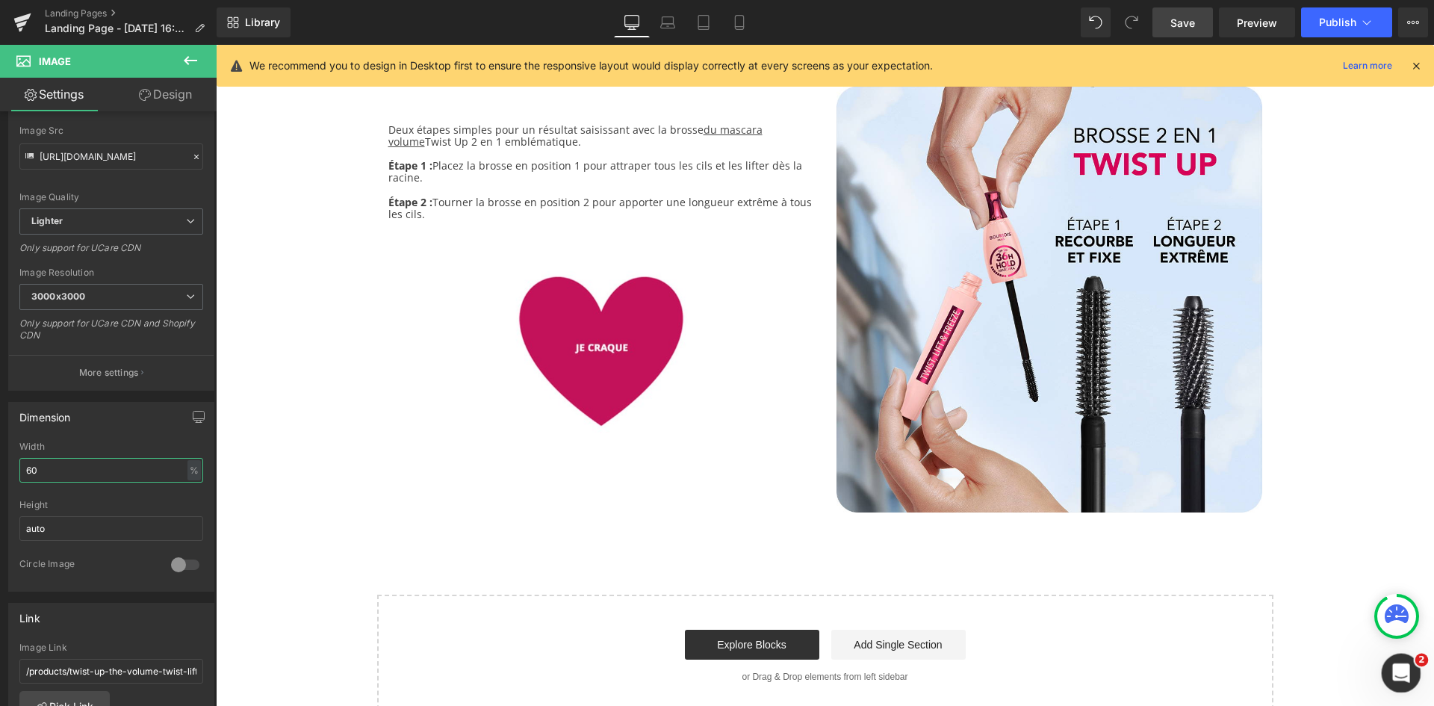
type input "60"
click at [668, 22] on icon at bounding box center [667, 22] width 15 height 15
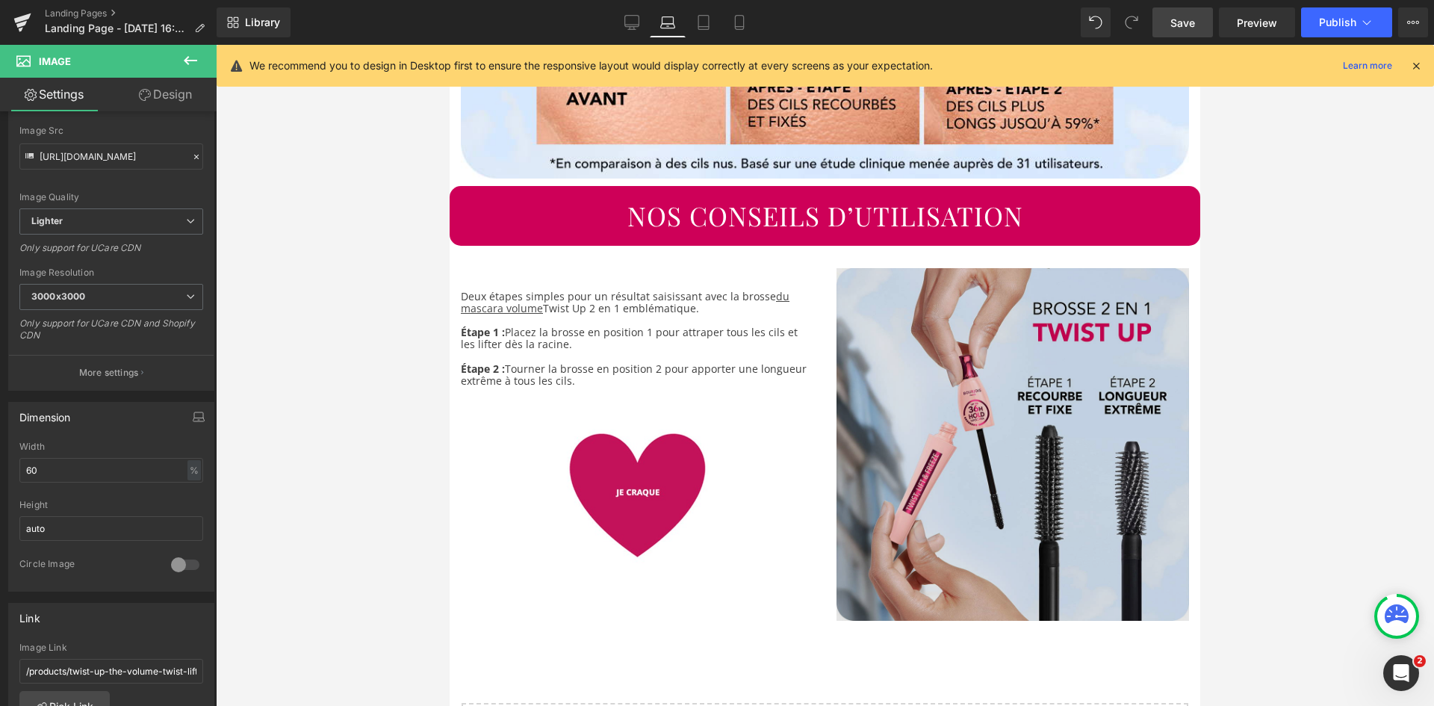
scroll to position [1951, 0]
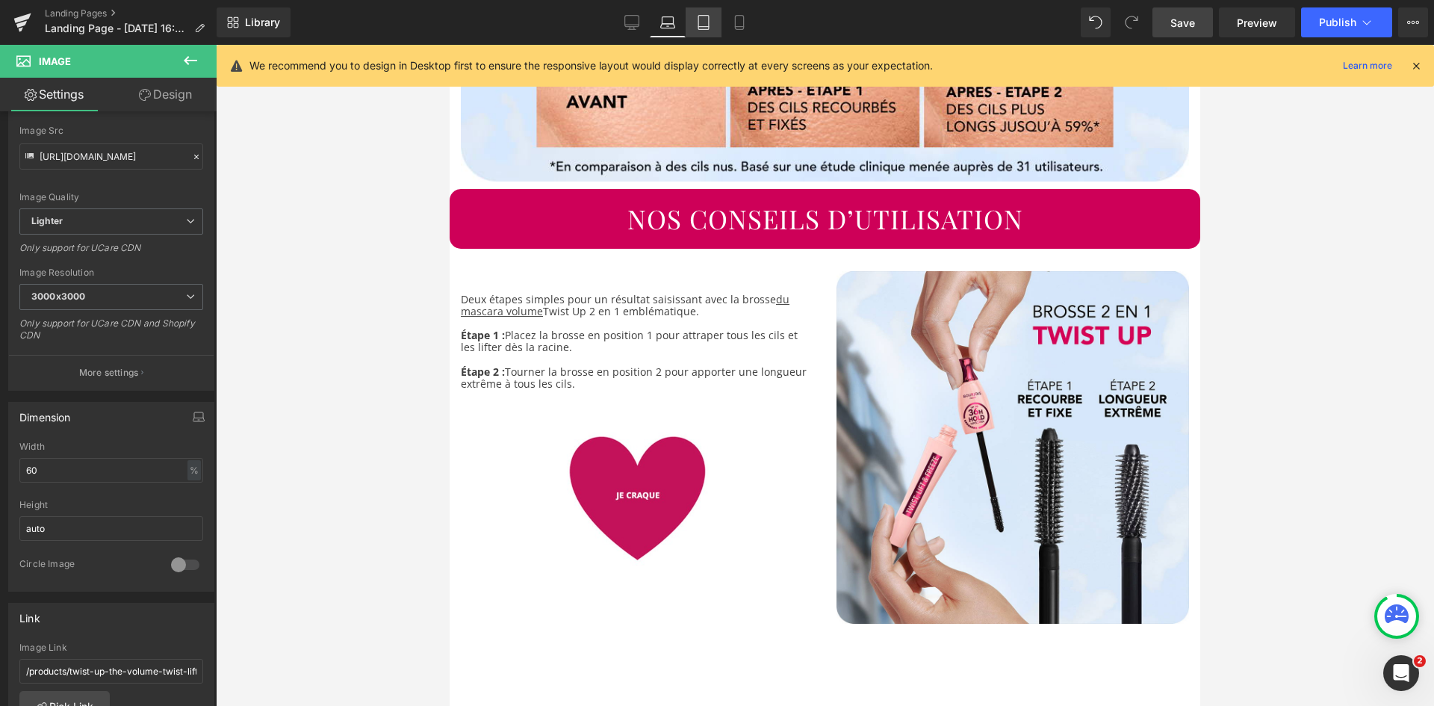
click at [703, 19] on icon at bounding box center [703, 22] width 15 height 15
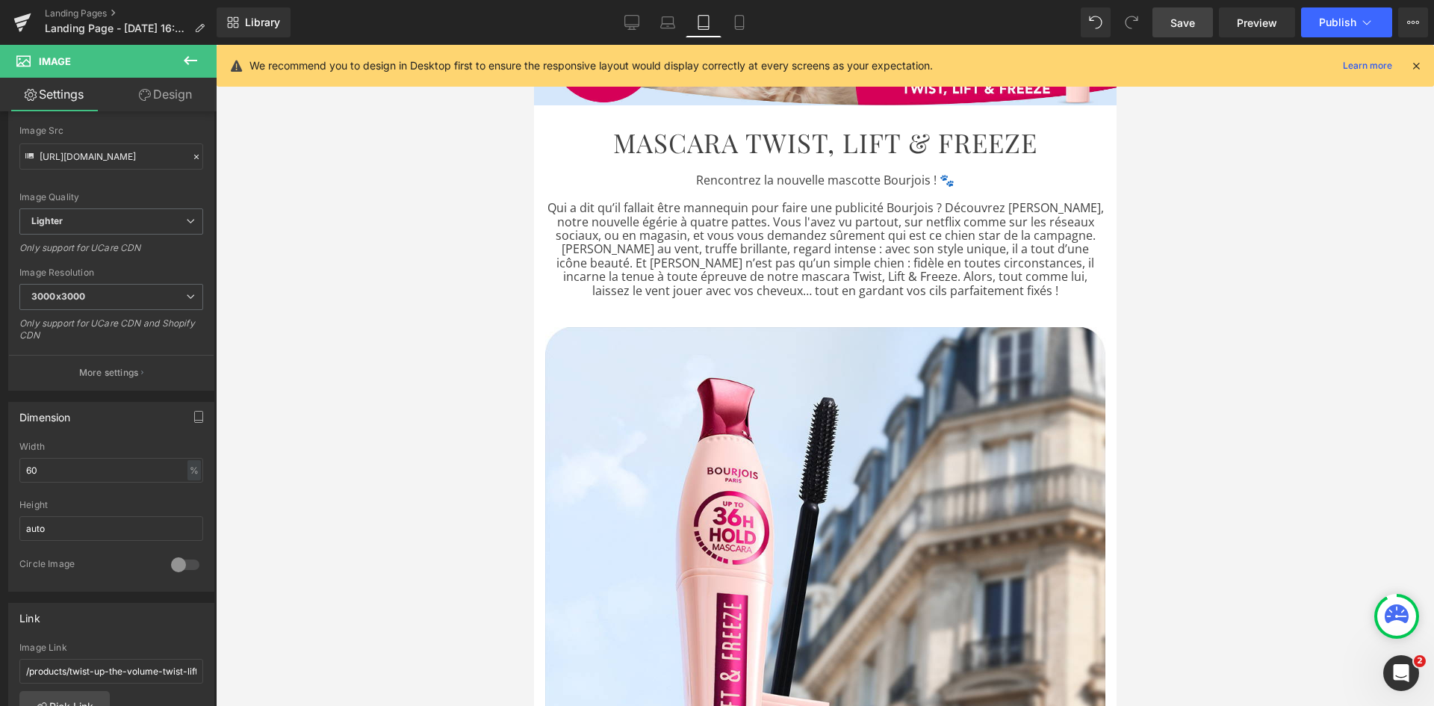
scroll to position [0, 0]
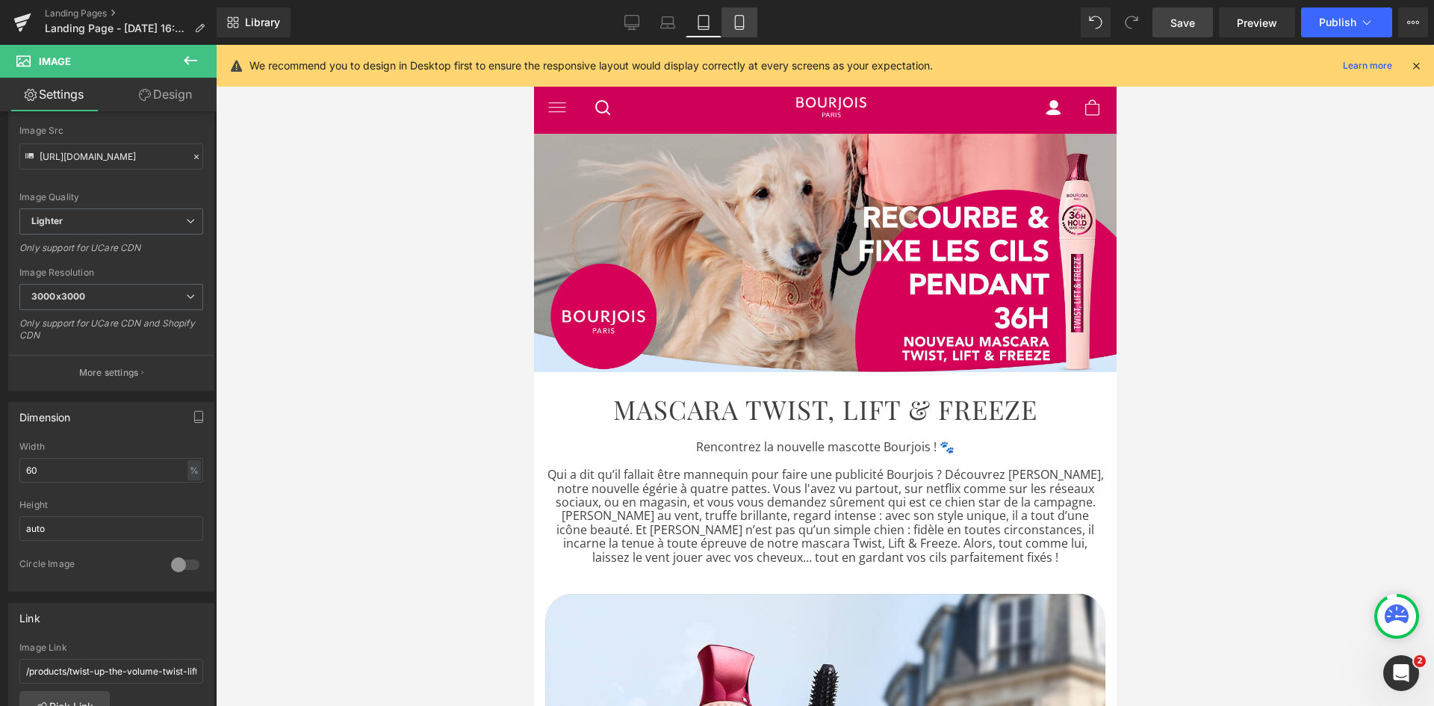
click at [733, 23] on icon at bounding box center [739, 22] width 15 height 15
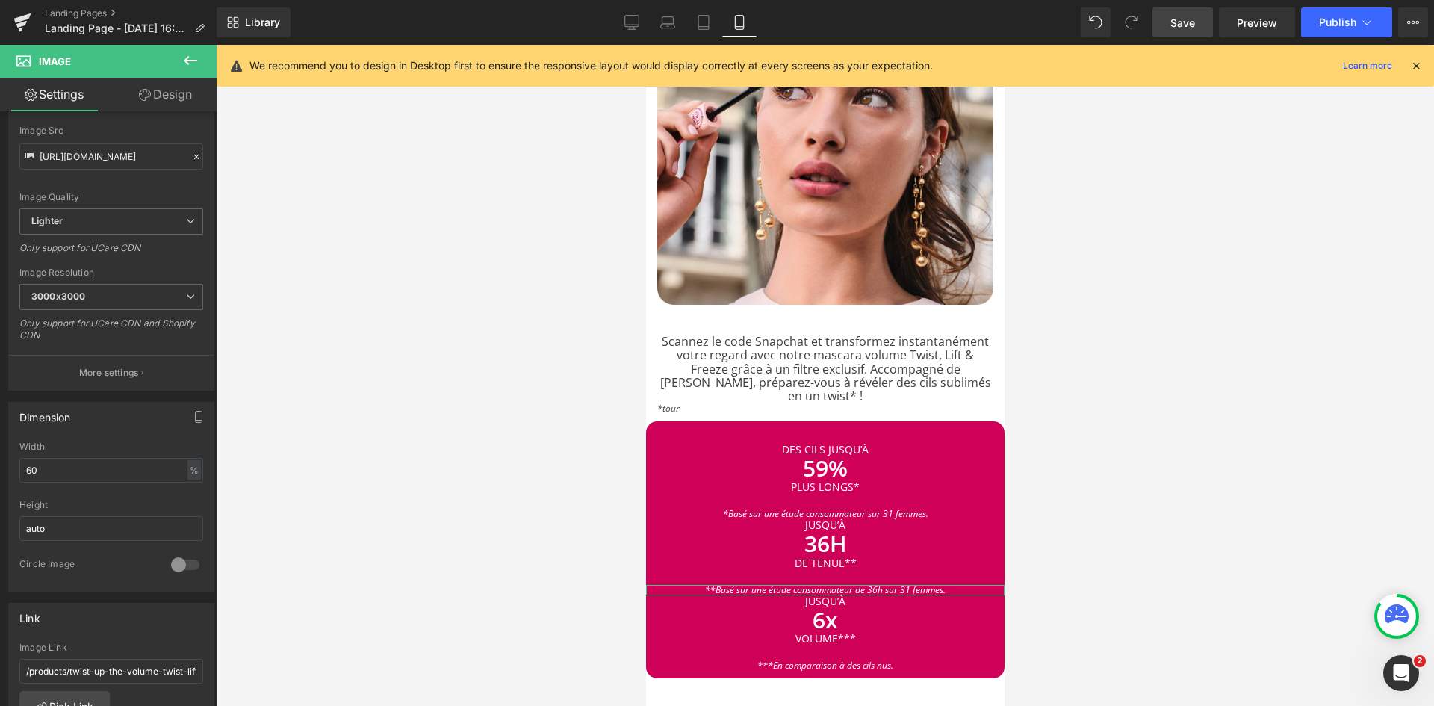
scroll to position [1278, 0]
click at [704, 24] on icon at bounding box center [703, 22] width 15 height 15
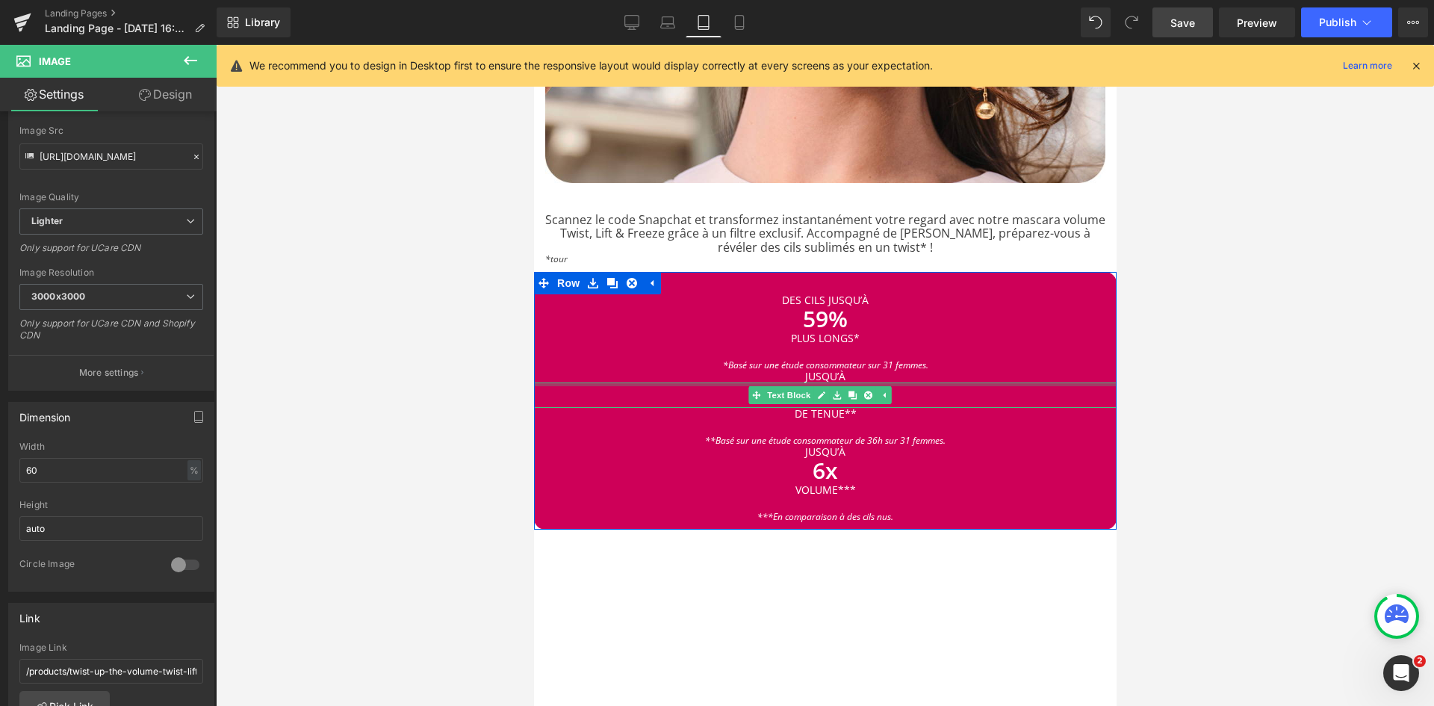
scroll to position [2091, 0]
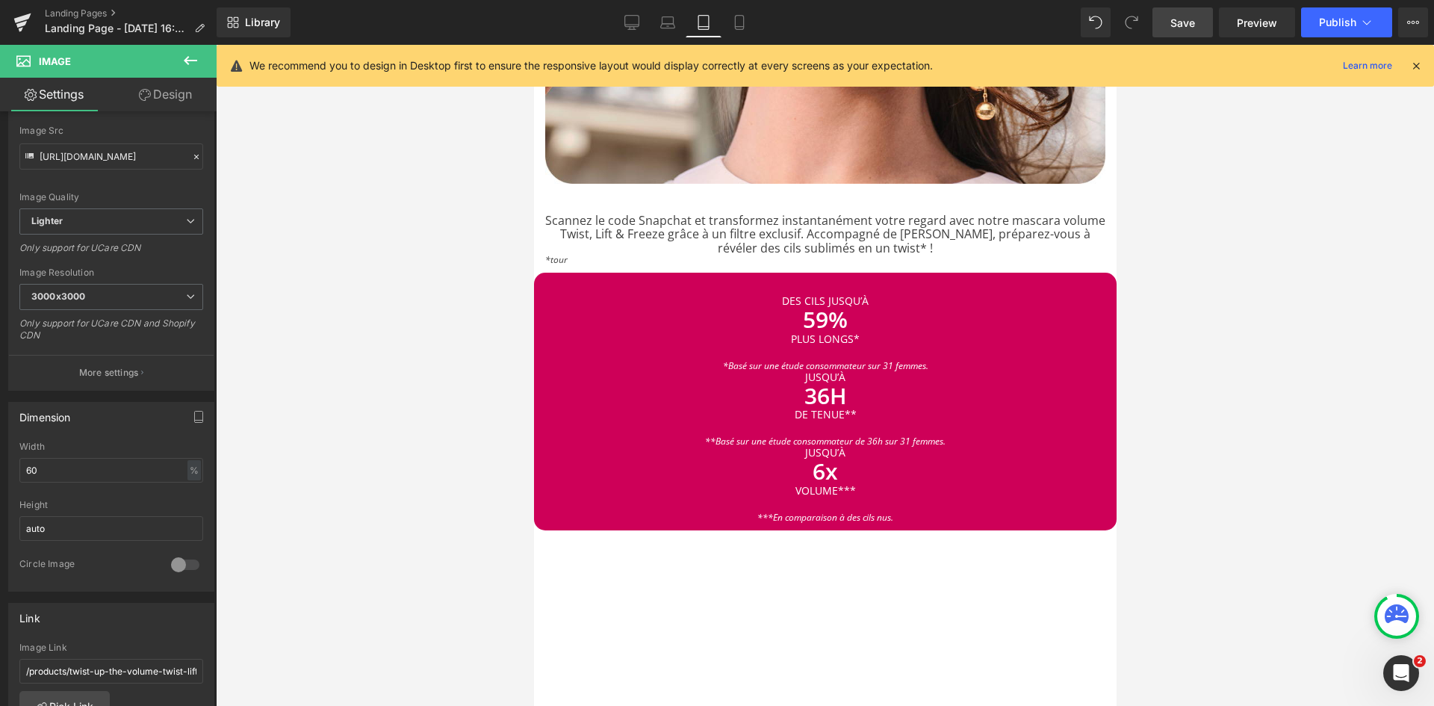
click at [164, 98] on link "Design" at bounding box center [165, 95] width 108 height 34
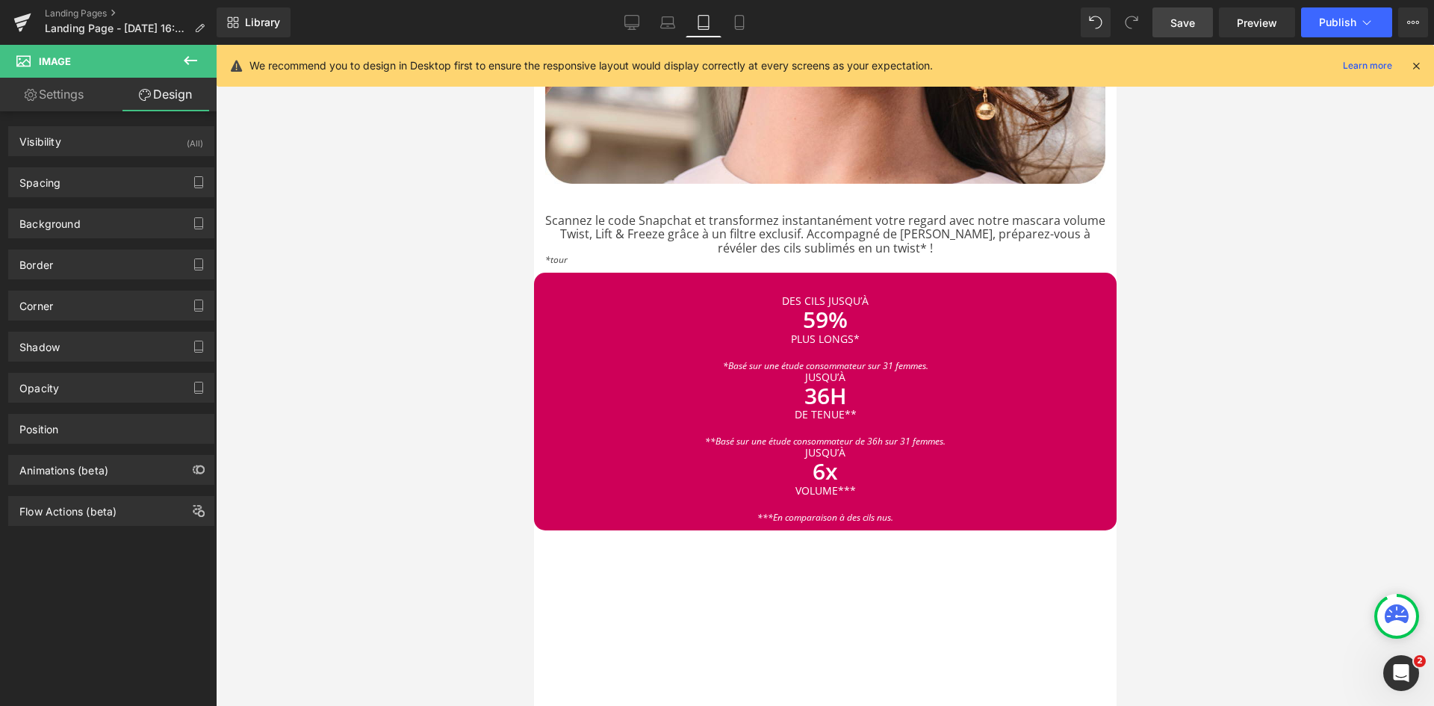
click at [63, 101] on link "Settings" at bounding box center [54, 95] width 108 height 34
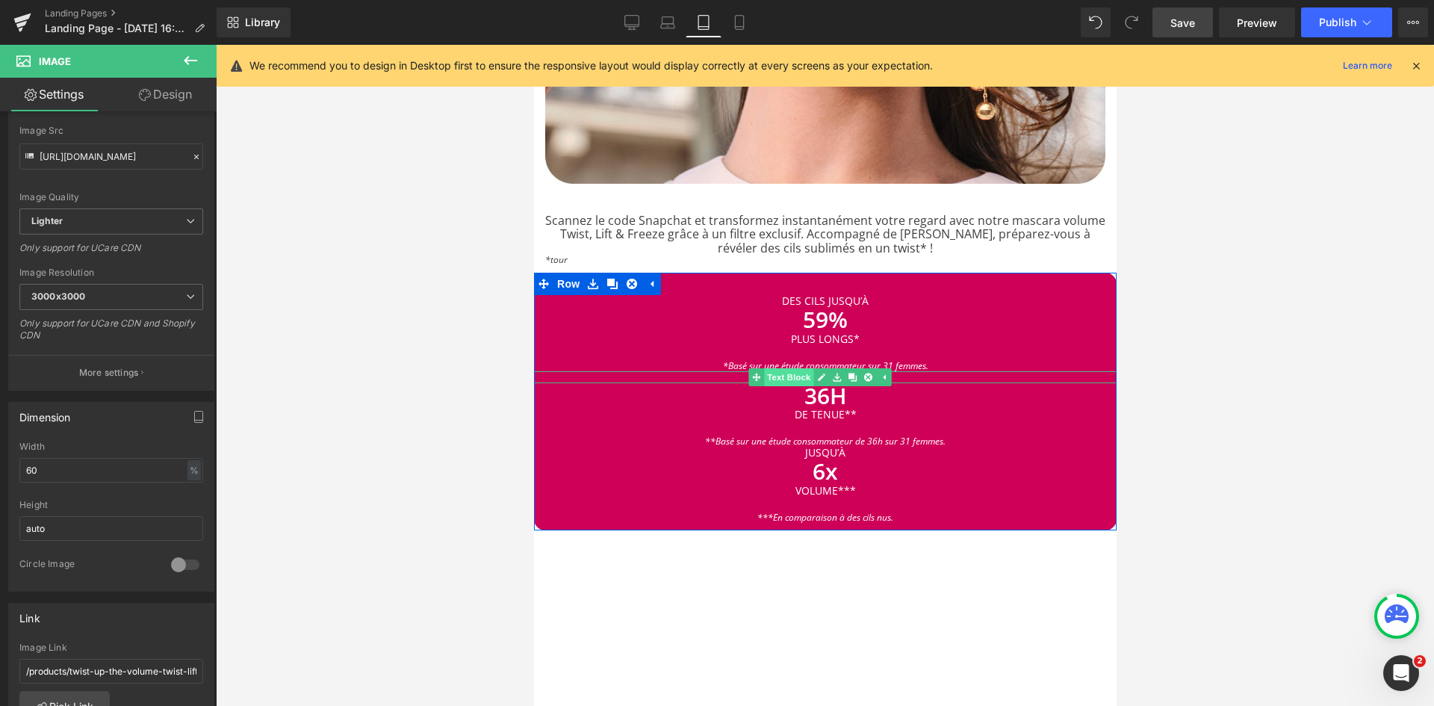
click at [792, 368] on span "Text Block" at bounding box center [787, 377] width 49 height 18
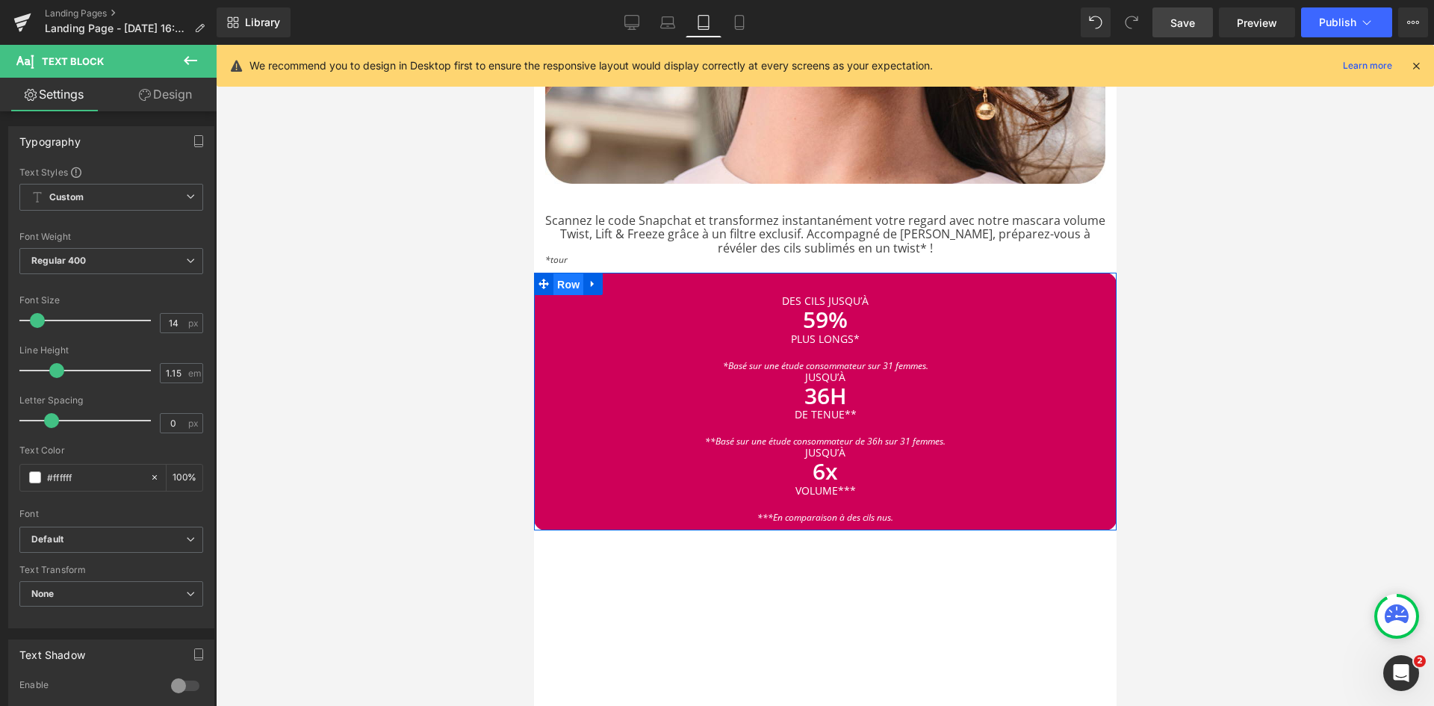
click at [565, 273] on span "Row" at bounding box center [568, 284] width 30 height 22
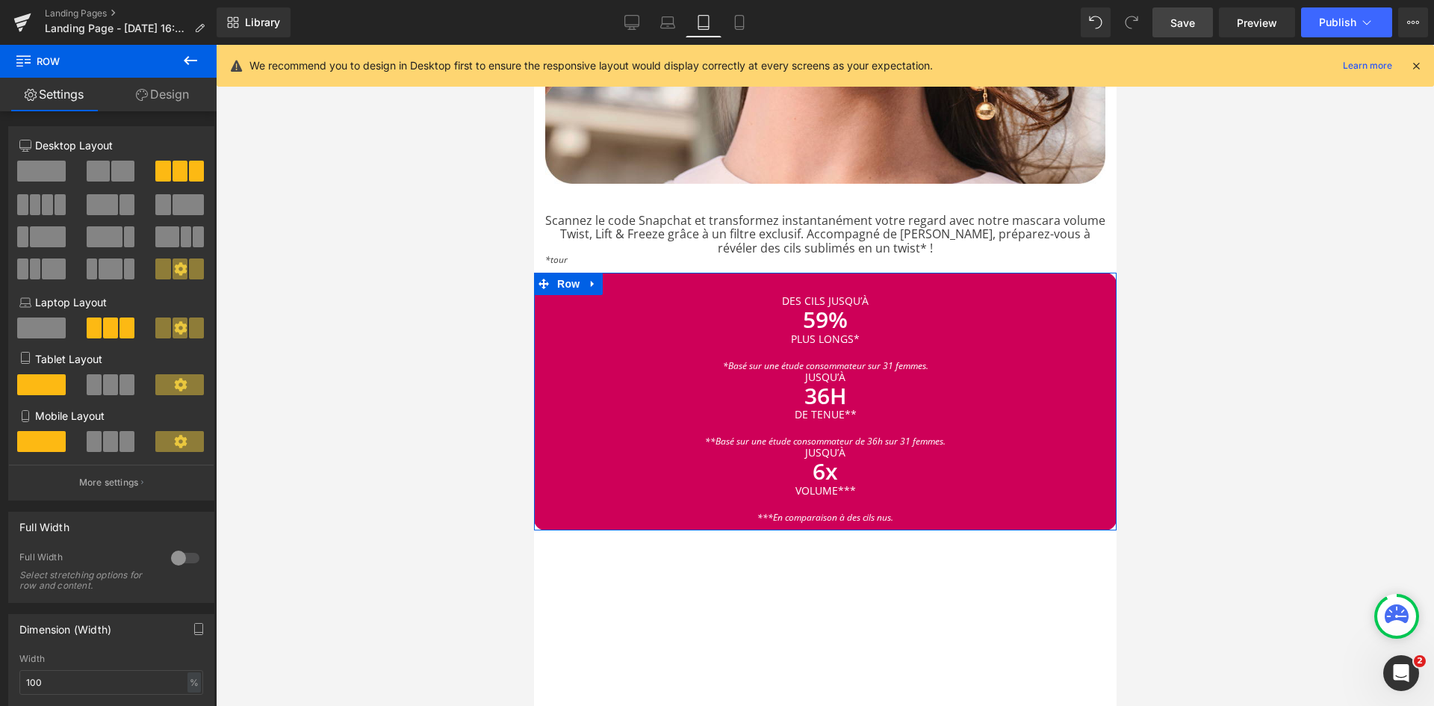
drag, startPoint x: 149, startPoint y: 93, endPoint x: 108, endPoint y: 182, distance: 98.6
click at [149, 93] on link "Design" at bounding box center [162, 95] width 108 height 34
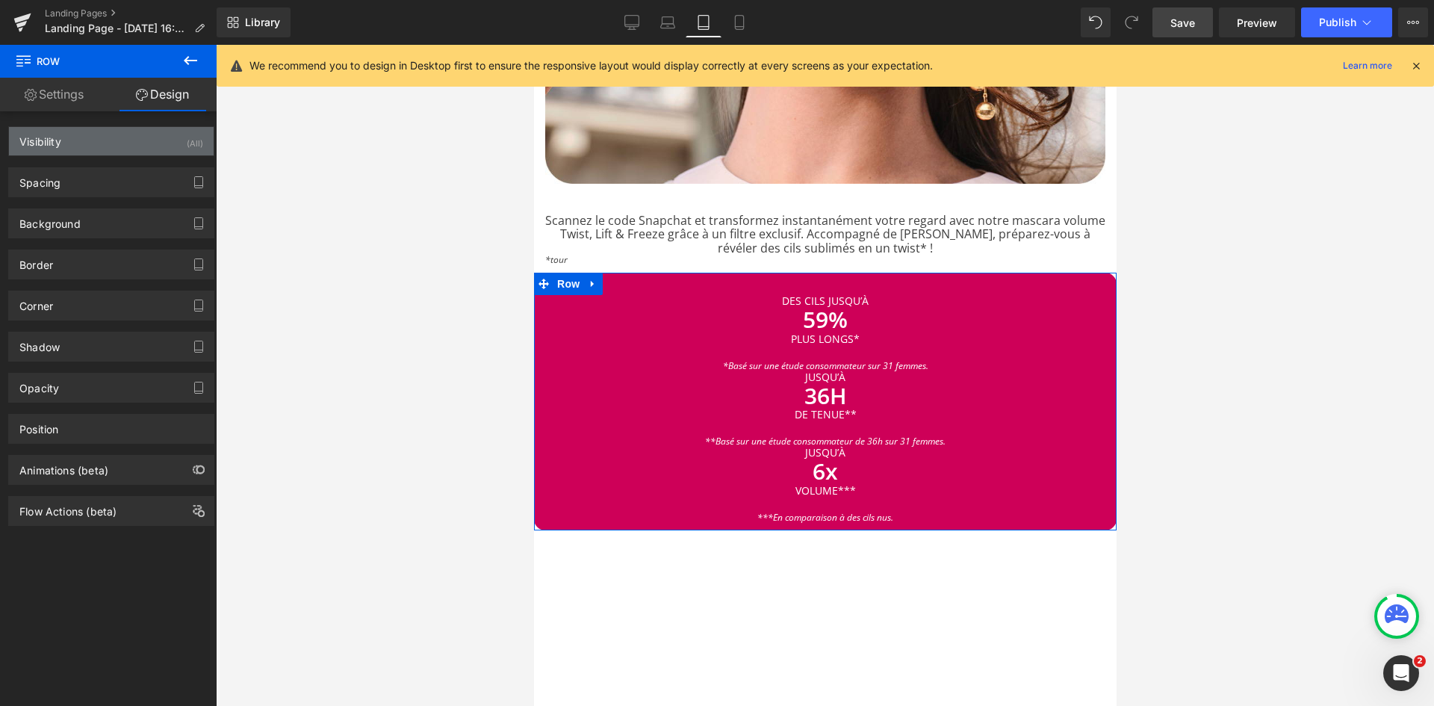
click at [99, 141] on div "Visibility (All)" at bounding box center [111, 141] width 205 height 28
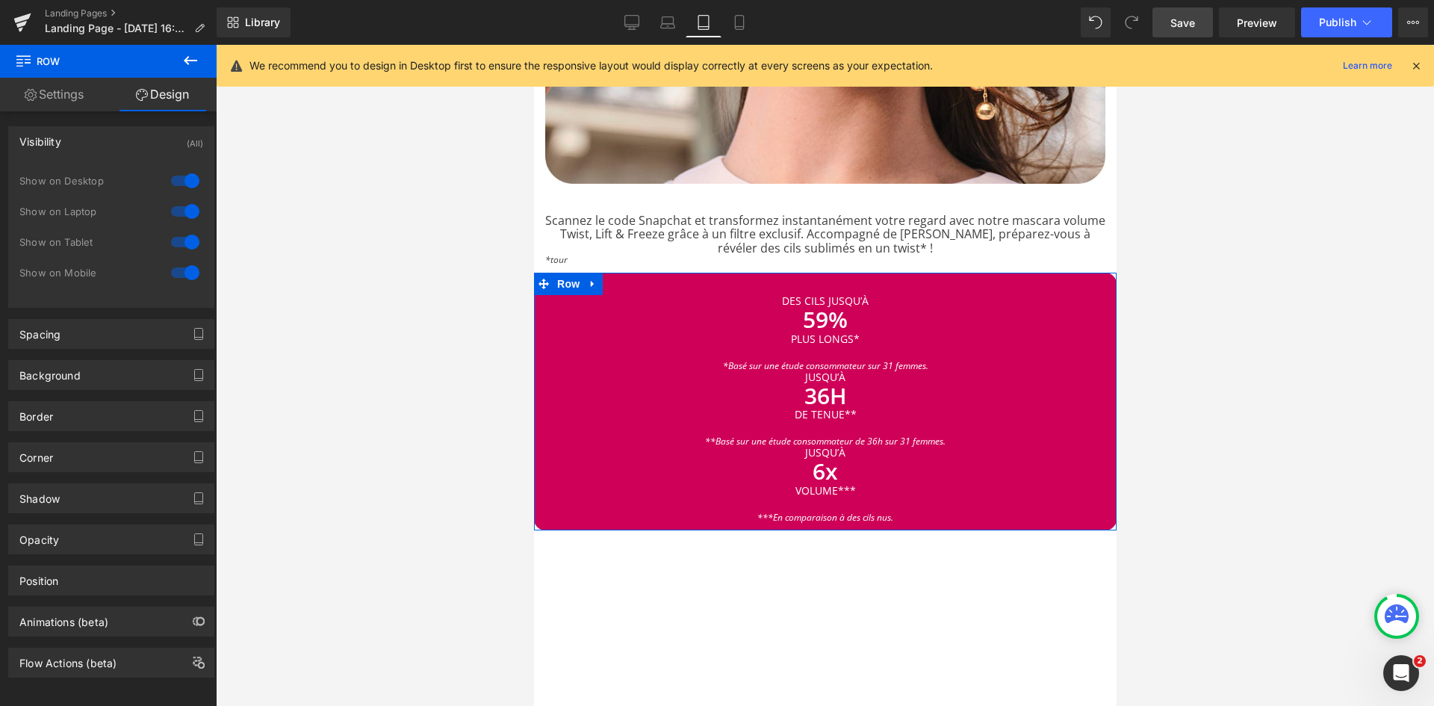
click at [182, 244] on div at bounding box center [185, 242] width 36 height 24
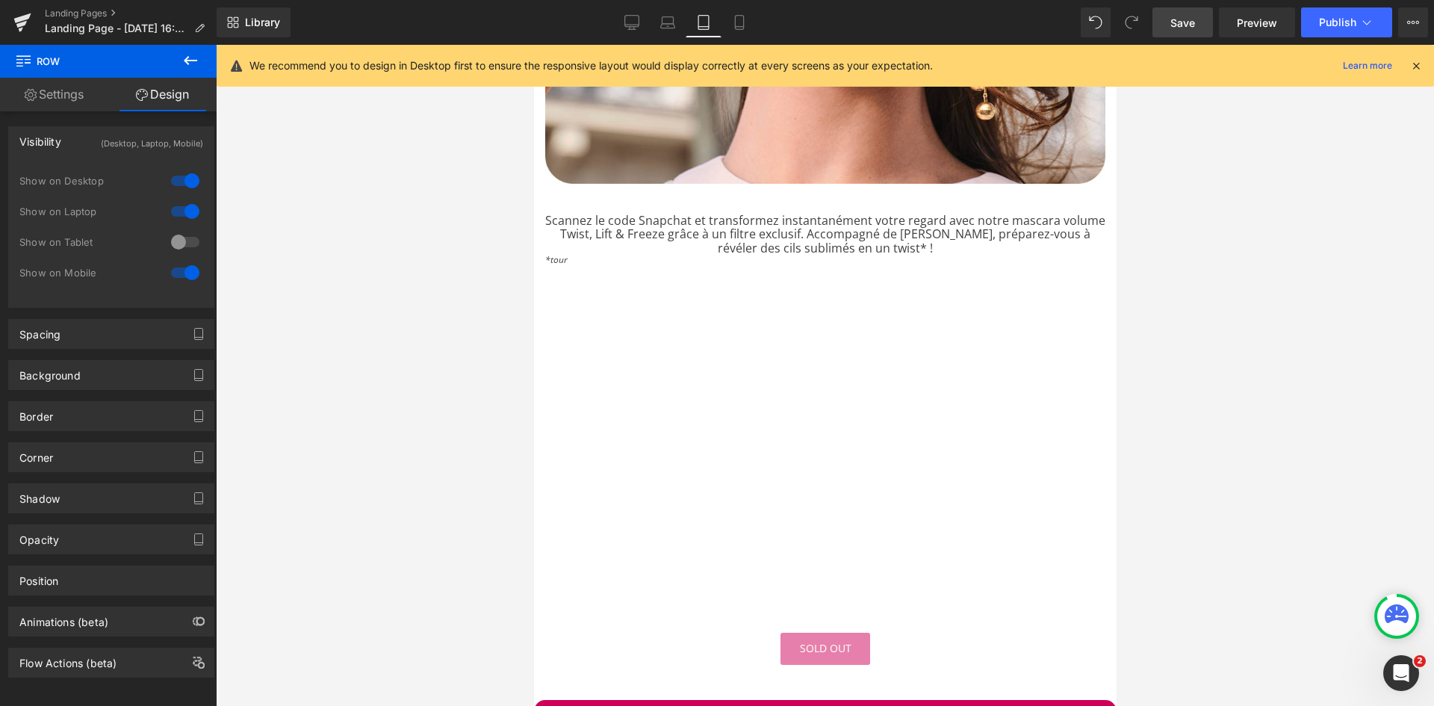
click at [179, 275] on div at bounding box center [185, 273] width 36 height 24
click at [631, 25] on icon at bounding box center [631, 22] width 15 height 15
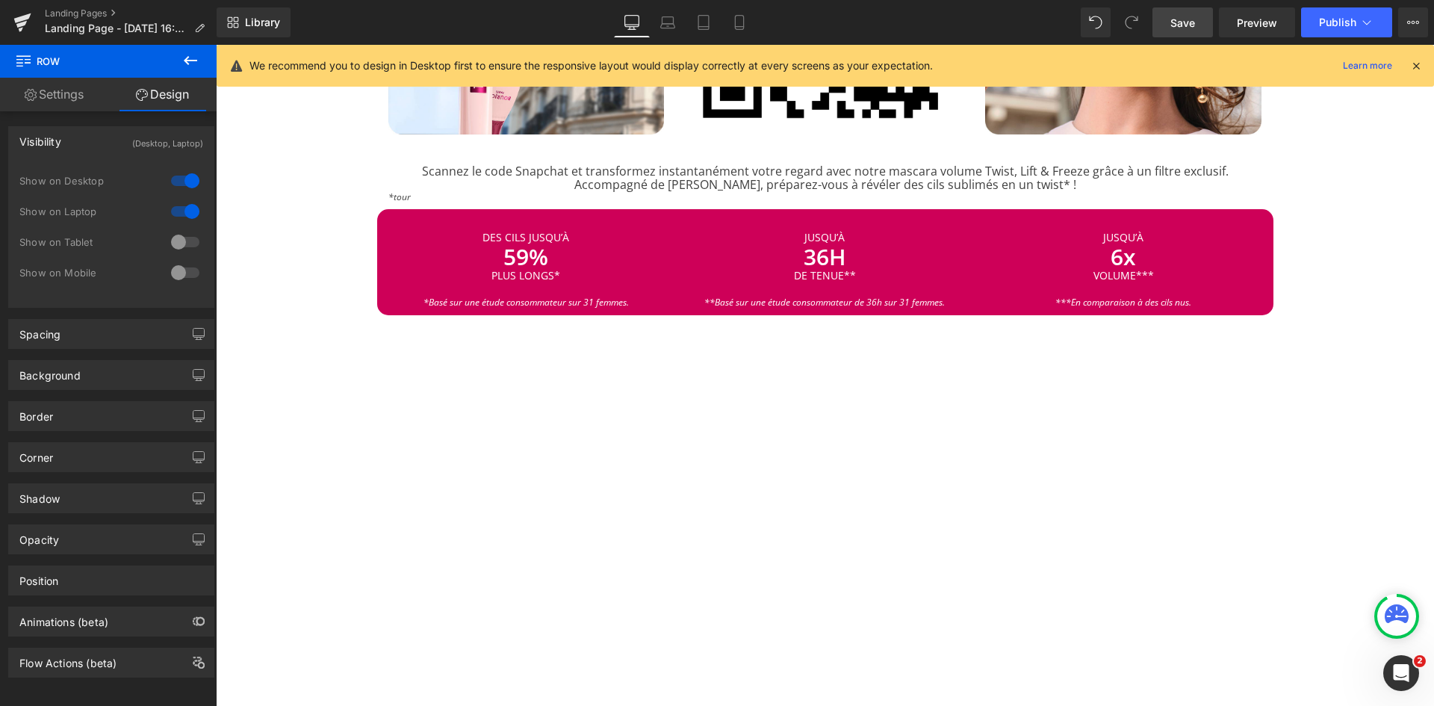
scroll to position [993, 0]
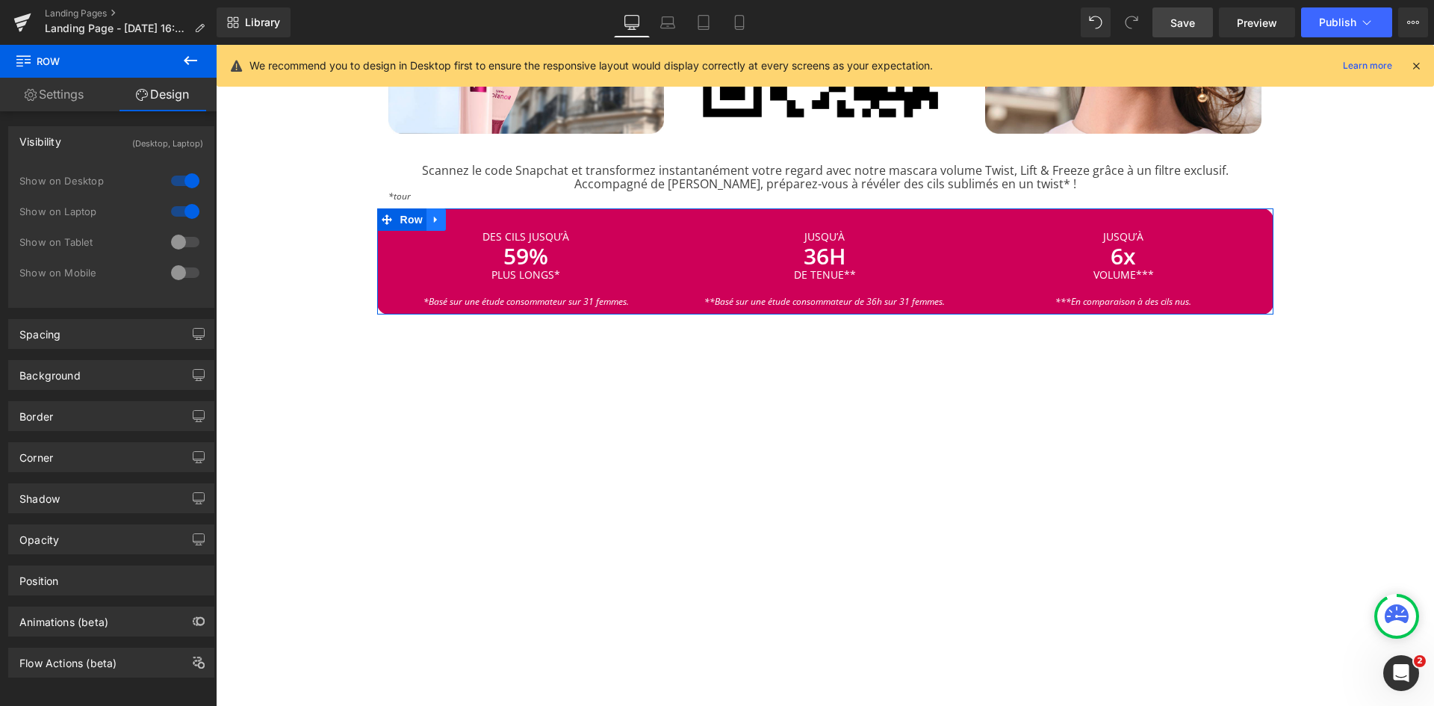
click at [431, 214] on icon at bounding box center [436, 219] width 10 height 11
drag, startPoint x: 451, startPoint y: 214, endPoint x: 467, endPoint y: 211, distance: 16.1
click at [451, 214] on icon at bounding box center [455, 219] width 10 height 10
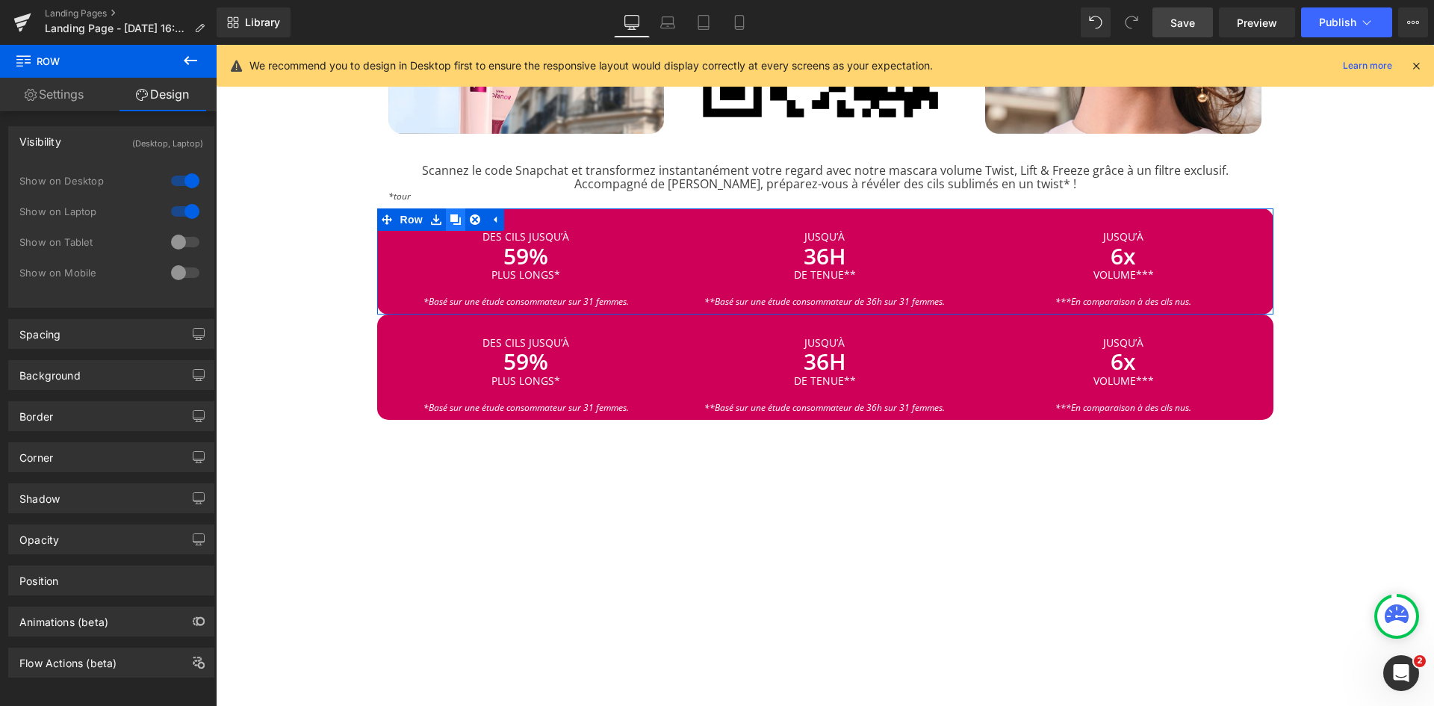
click at [452, 214] on icon at bounding box center [455, 219] width 10 height 10
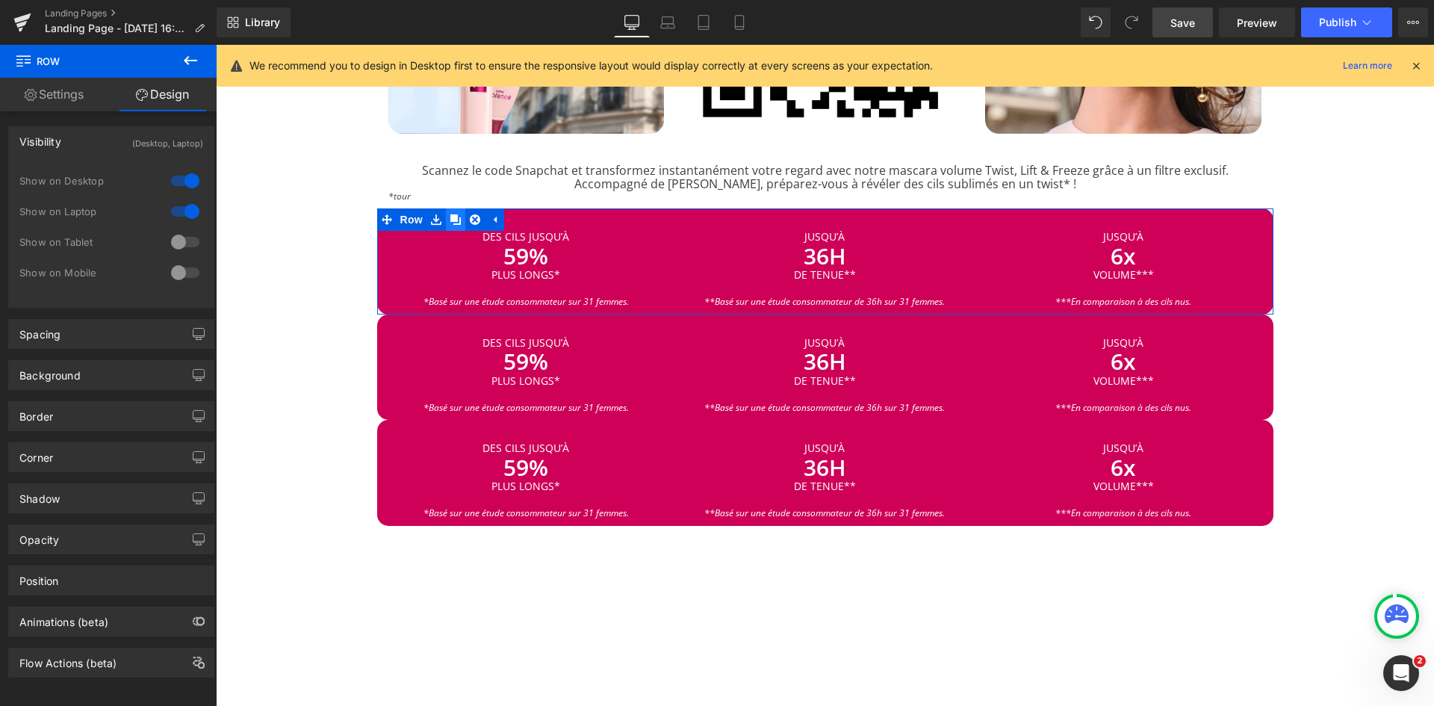
click at [453, 219] on icon at bounding box center [455, 219] width 10 height 10
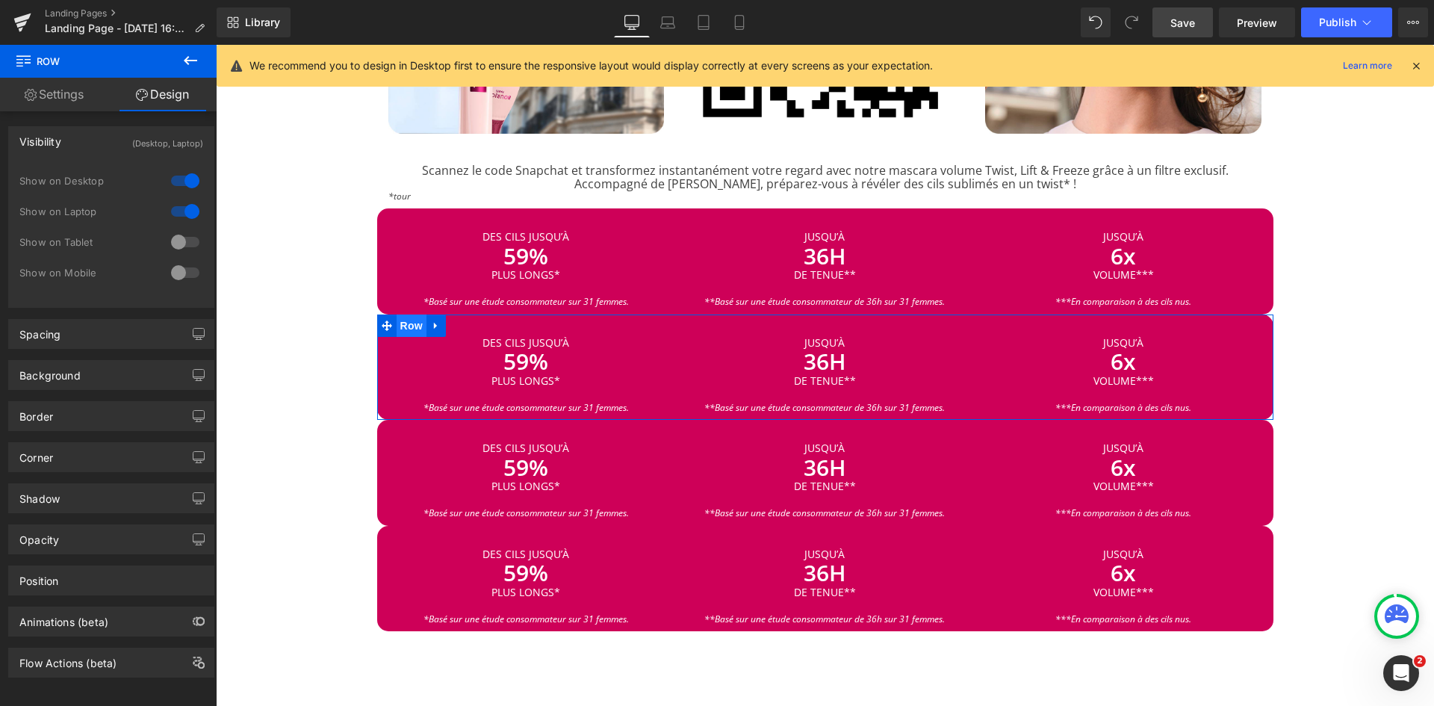
click at [411, 322] on span "Row" at bounding box center [412, 325] width 30 height 22
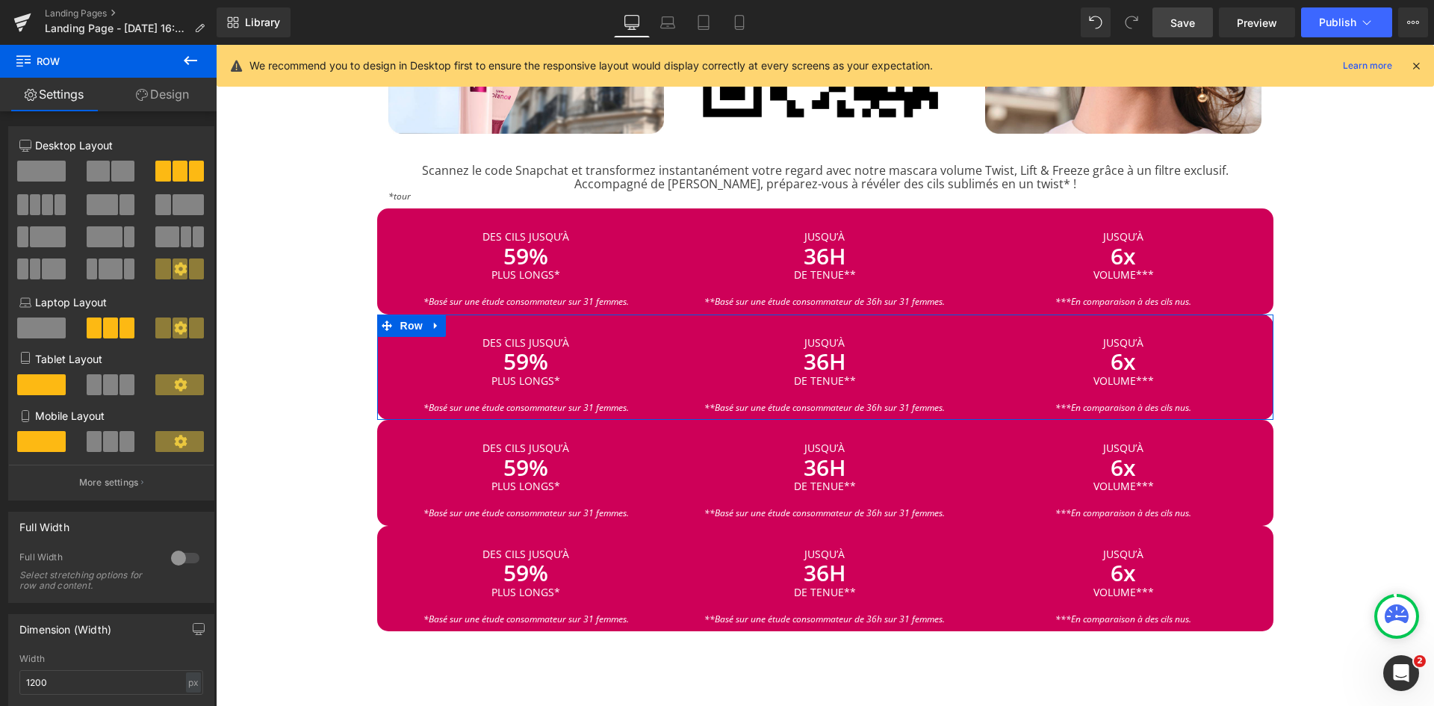
click at [176, 102] on link "Design" at bounding box center [162, 95] width 108 height 34
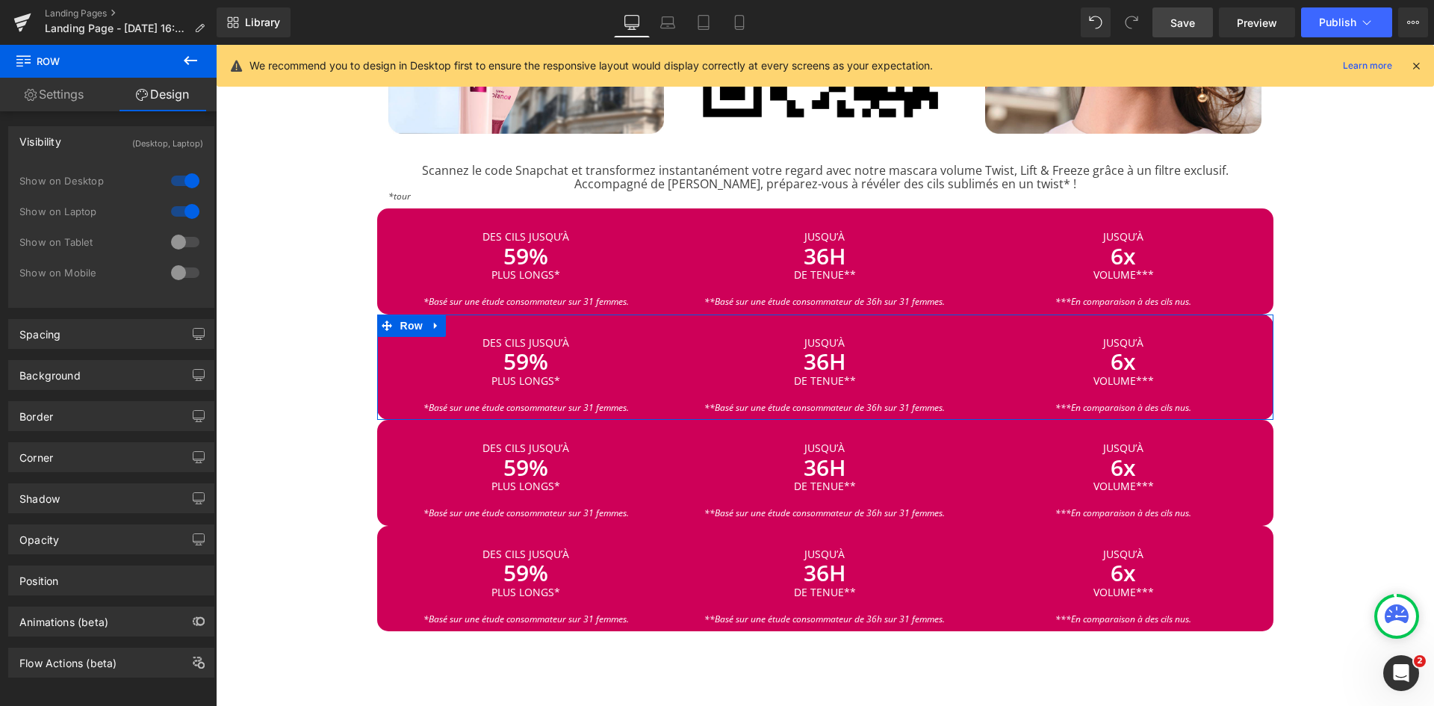
click at [187, 187] on div at bounding box center [185, 181] width 36 height 24
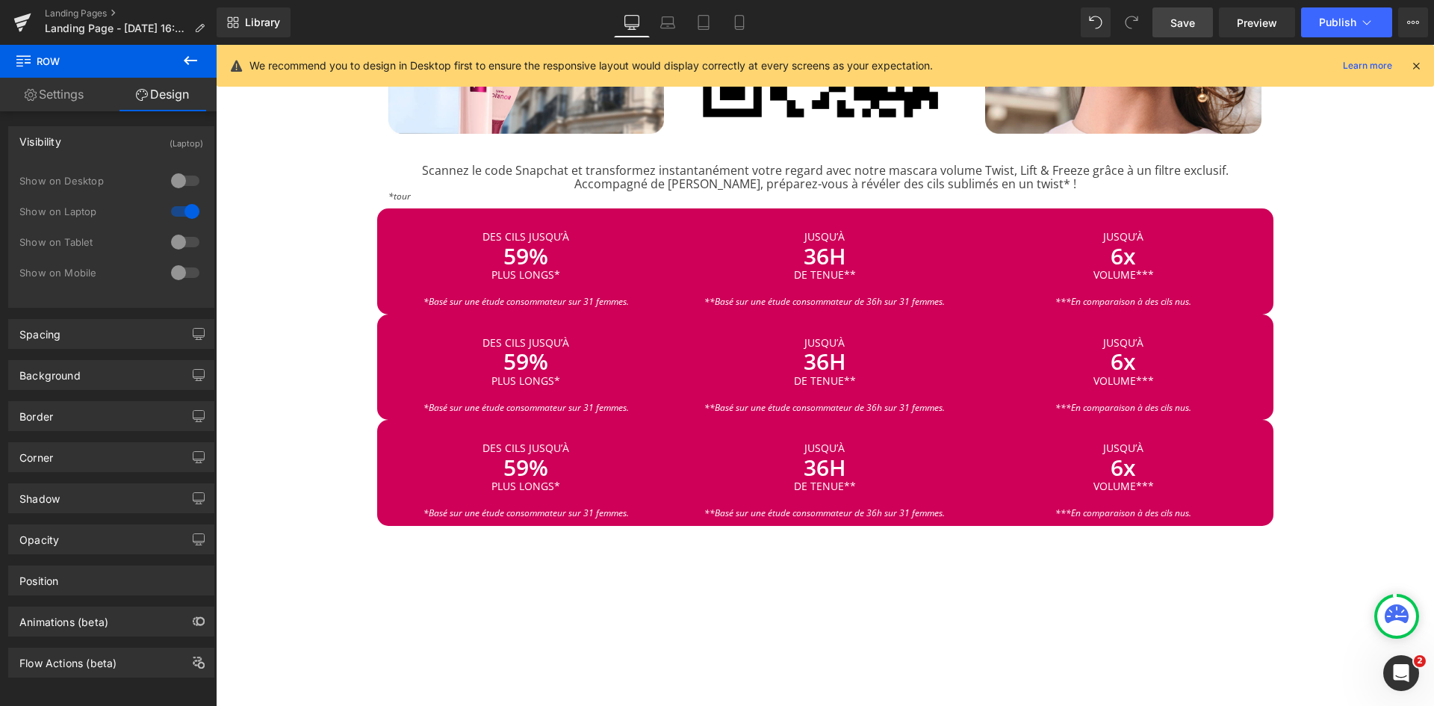
click at [190, 210] on div at bounding box center [185, 211] width 36 height 24
click at [190, 238] on div at bounding box center [185, 242] width 36 height 24
click at [188, 262] on div at bounding box center [185, 273] width 36 height 24
click at [178, 214] on div at bounding box center [185, 211] width 36 height 24
click at [415, 321] on span "Row" at bounding box center [412, 326] width 30 height 22
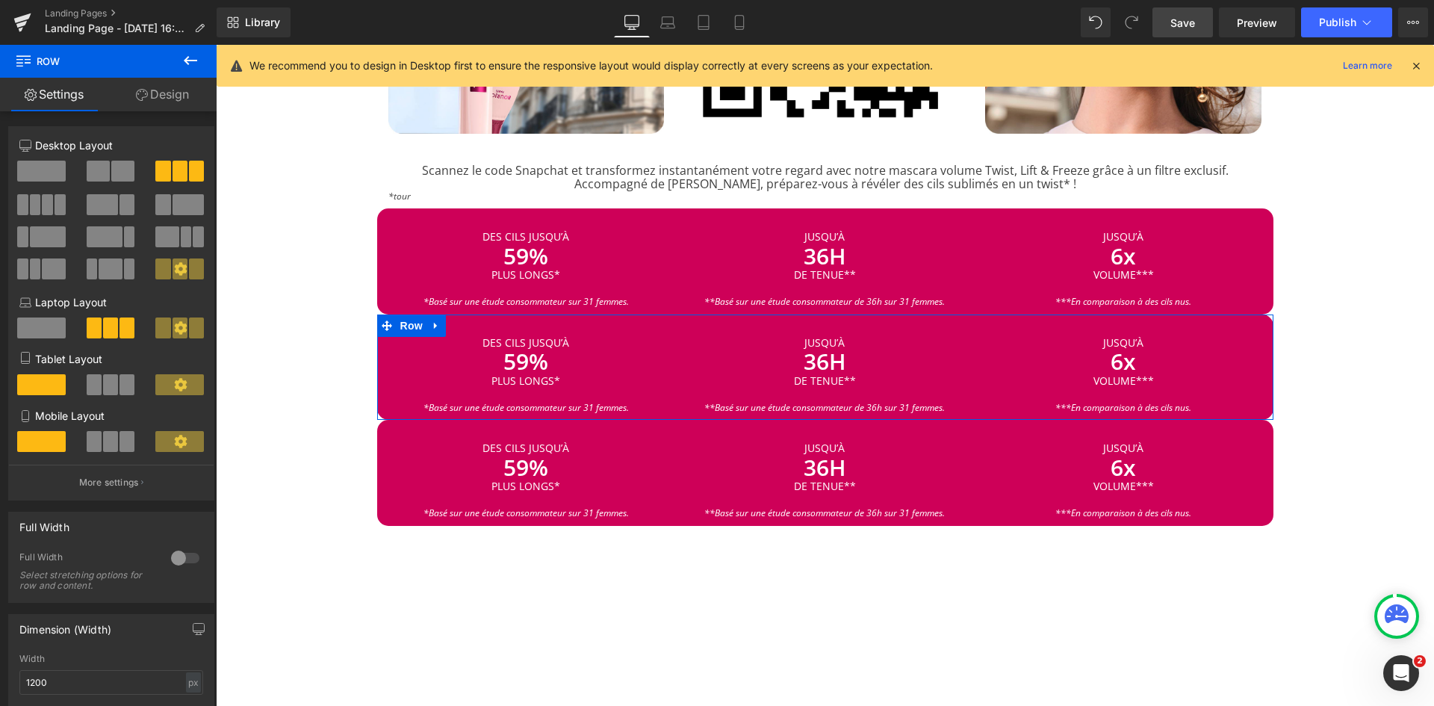
click at [175, 100] on link "Design" at bounding box center [162, 95] width 108 height 34
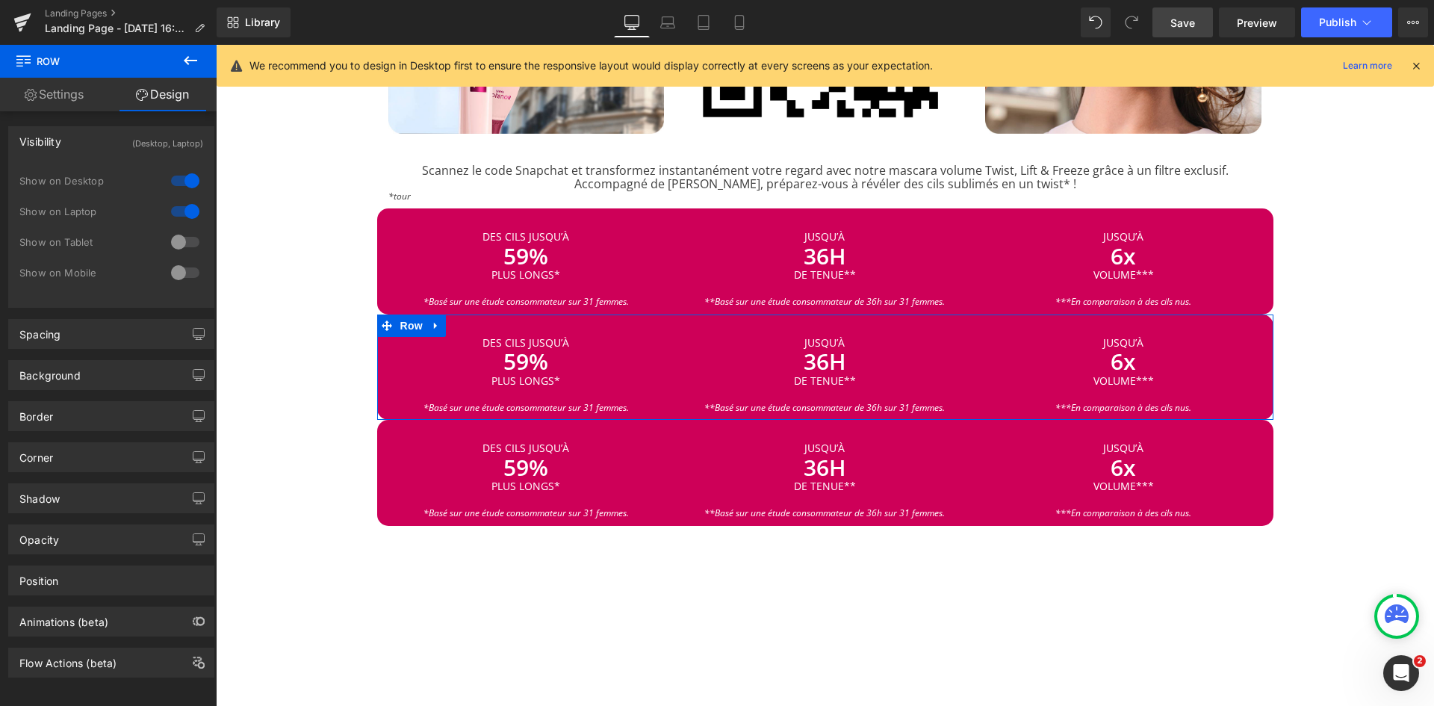
click at [179, 267] on div at bounding box center [185, 273] width 36 height 24
click at [179, 245] on div at bounding box center [185, 242] width 36 height 24
click at [186, 208] on div at bounding box center [185, 211] width 36 height 24
click at [184, 179] on div at bounding box center [185, 181] width 36 height 24
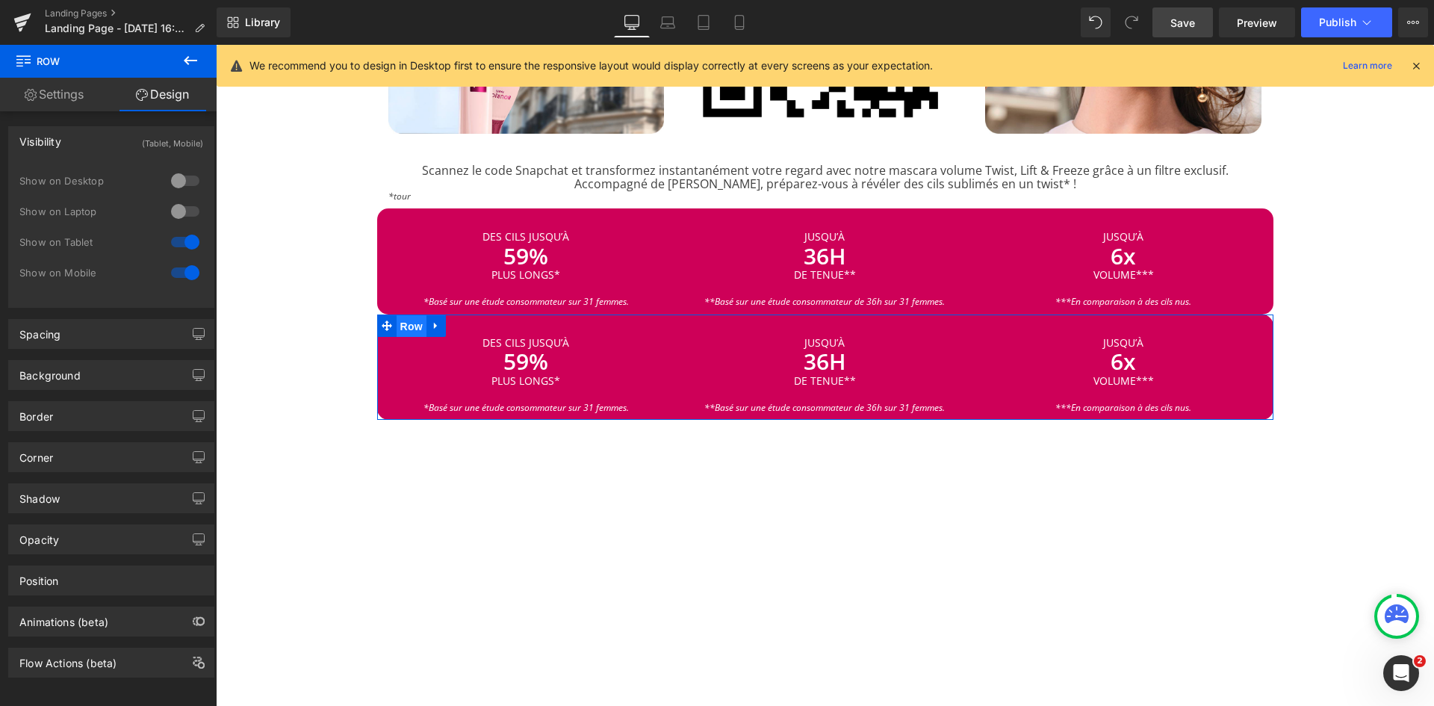
click at [401, 315] on span "Row" at bounding box center [412, 326] width 30 height 22
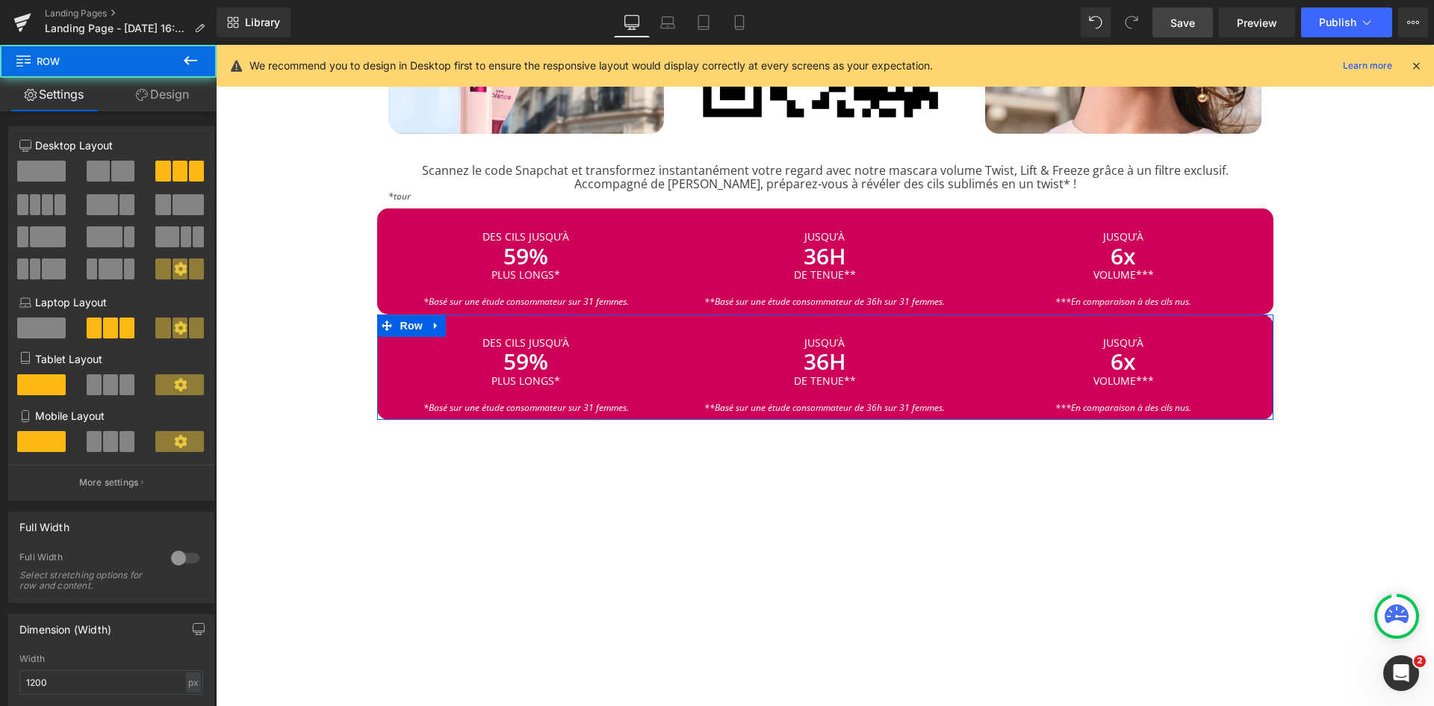
click at [190, 103] on link "Design" at bounding box center [162, 95] width 108 height 34
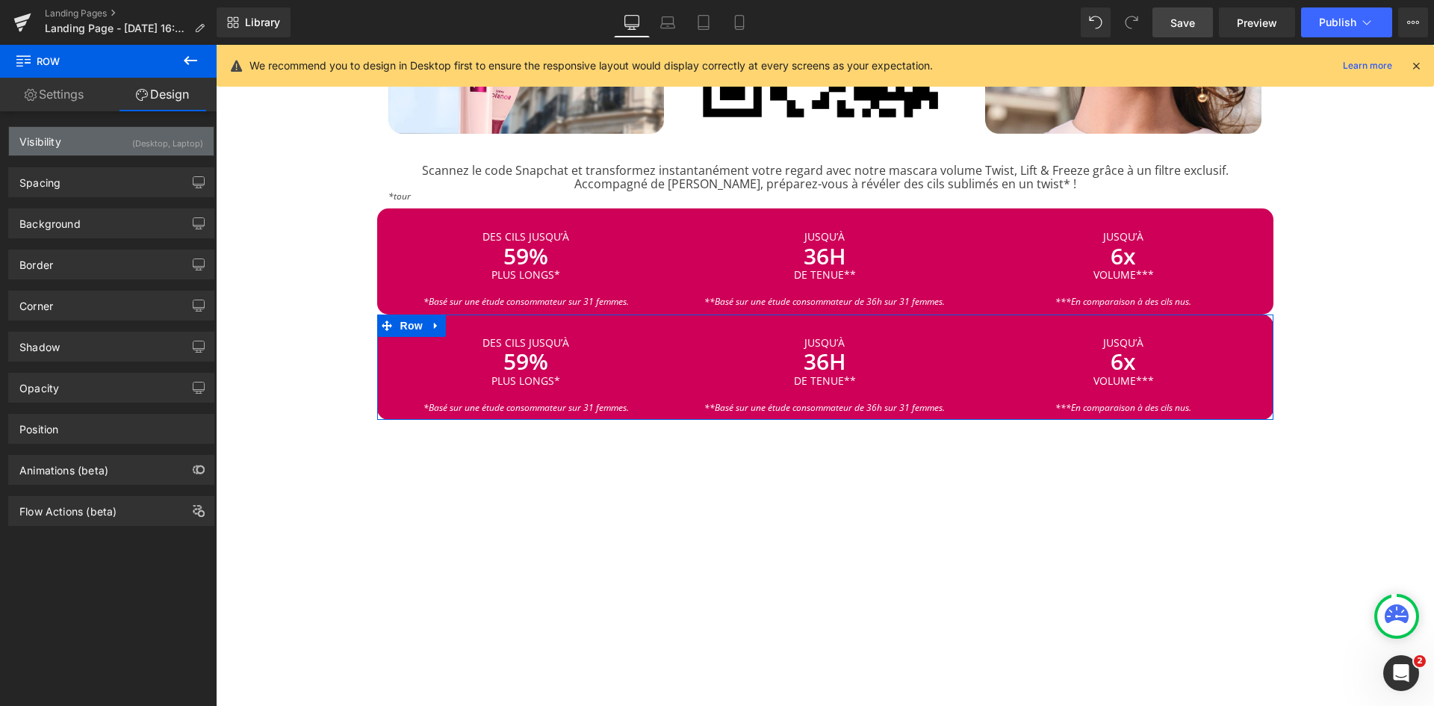
click at [156, 153] on div "Visibility (Desktop, Laptop)" at bounding box center [111, 141] width 205 height 28
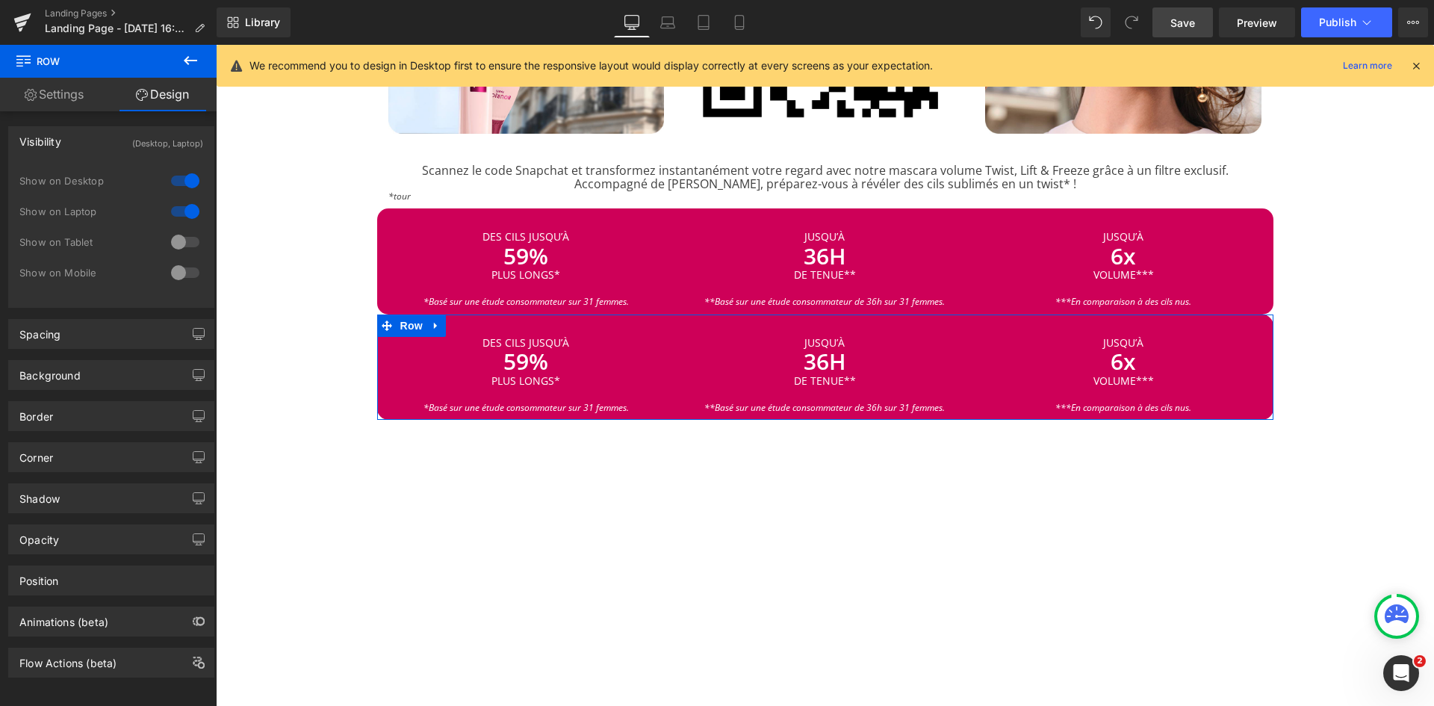
click at [180, 244] on div at bounding box center [185, 242] width 36 height 24
click at [181, 276] on div at bounding box center [185, 273] width 36 height 24
click at [181, 197] on div "Show on Desktop" at bounding box center [111, 188] width 184 height 31
click at [176, 186] on div at bounding box center [185, 181] width 36 height 24
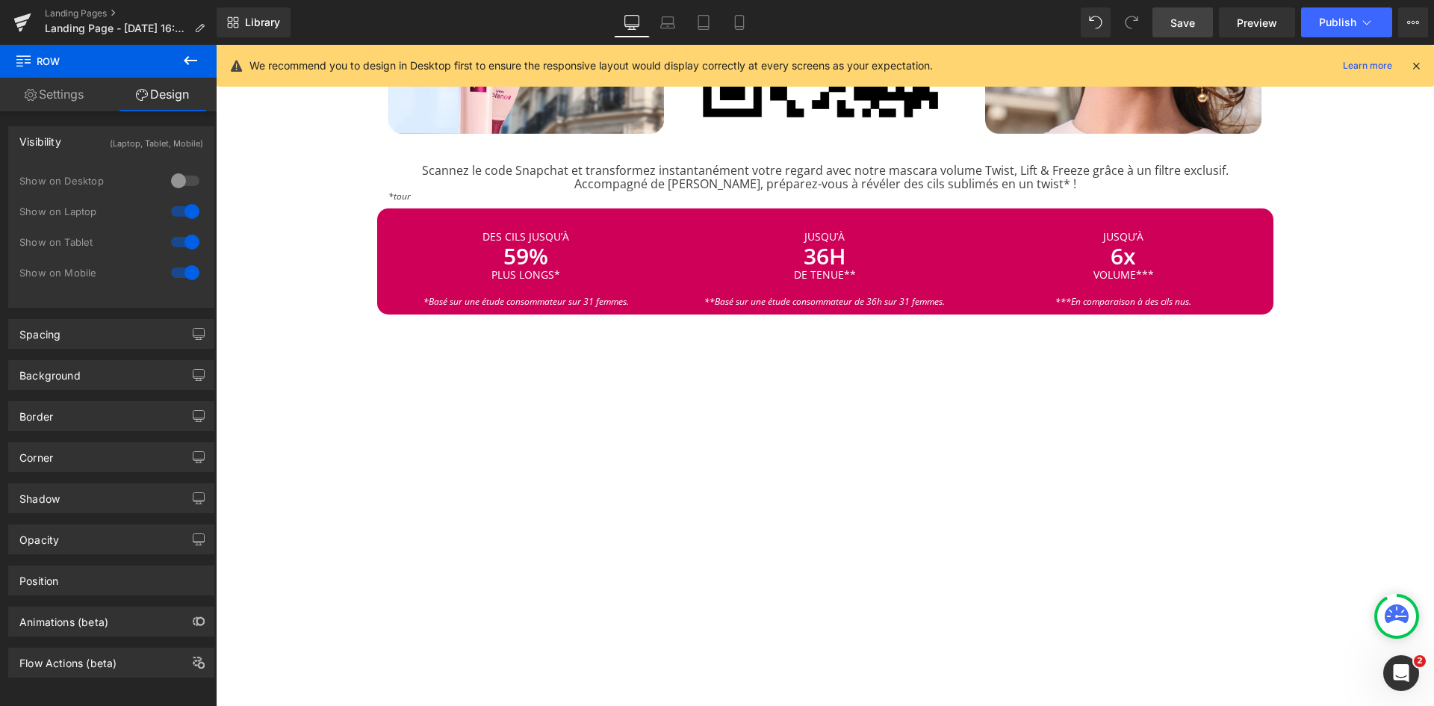
click at [173, 211] on div at bounding box center [185, 211] width 36 height 24
click at [706, 29] on icon at bounding box center [703, 23] width 10 height 14
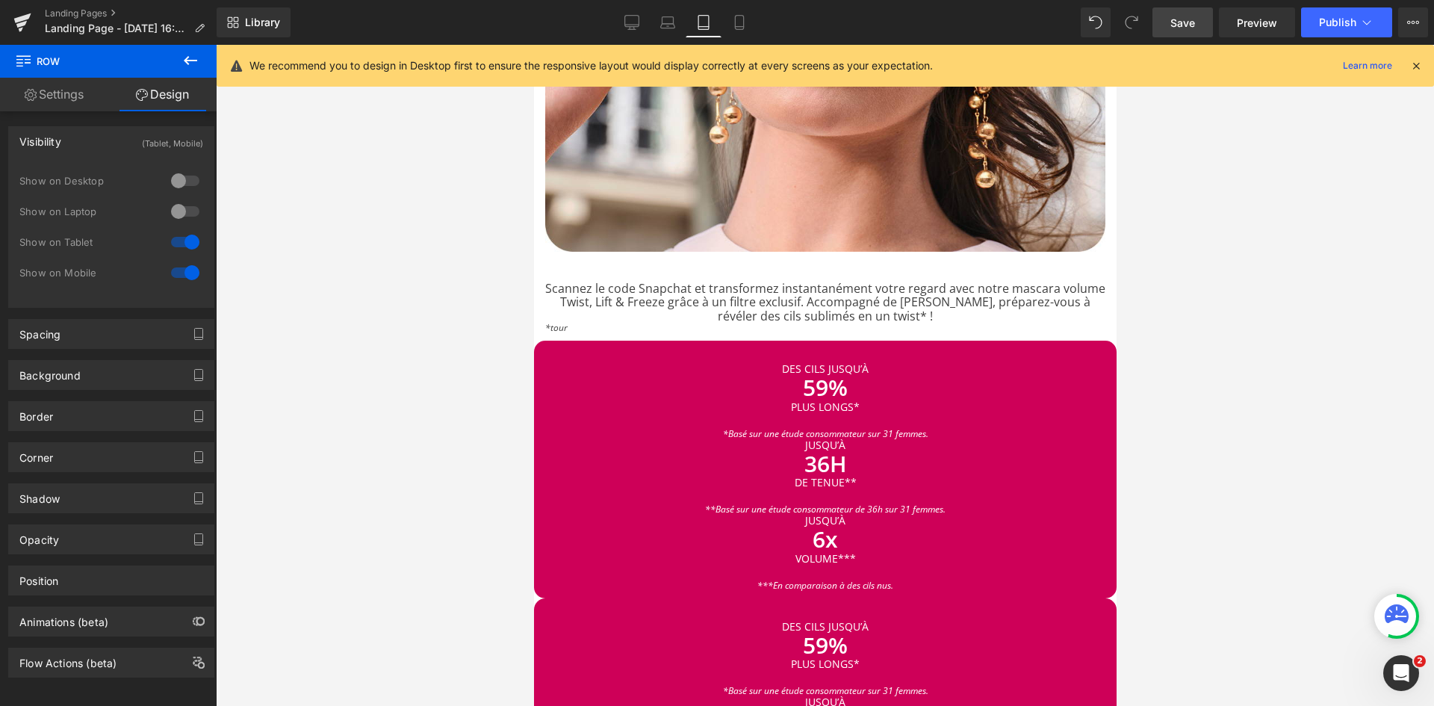
scroll to position [2021, 0]
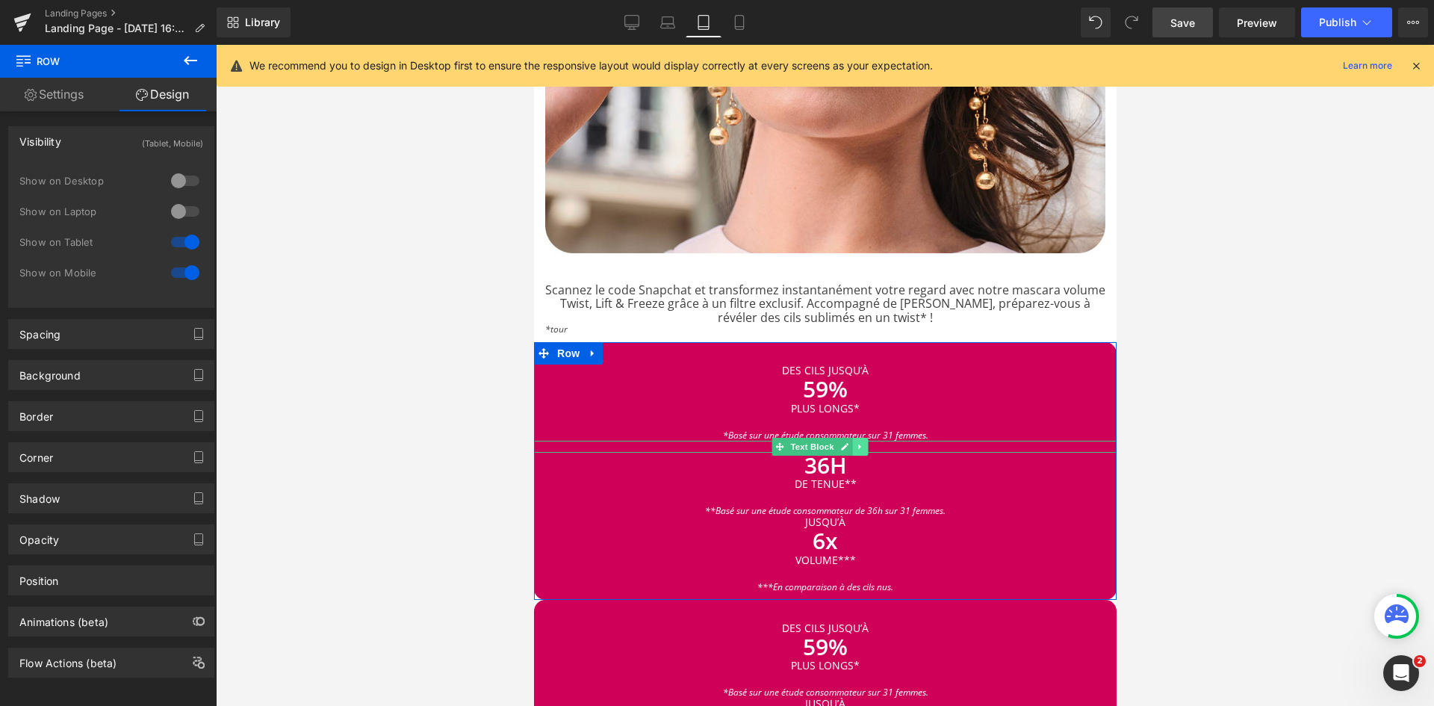
click at [861, 442] on icon at bounding box center [859, 446] width 8 height 9
click at [855, 442] on icon at bounding box center [851, 446] width 8 height 8
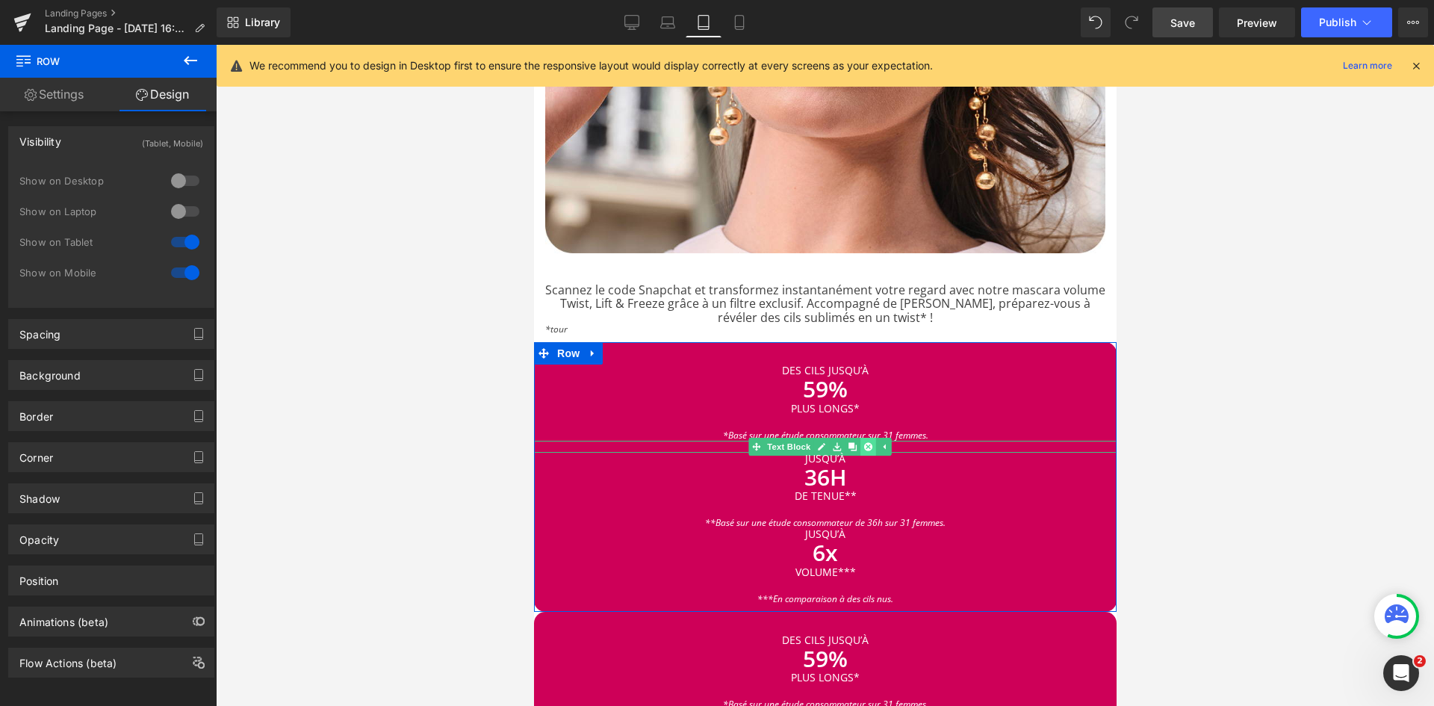
click at [864, 442] on icon at bounding box center [867, 446] width 8 height 8
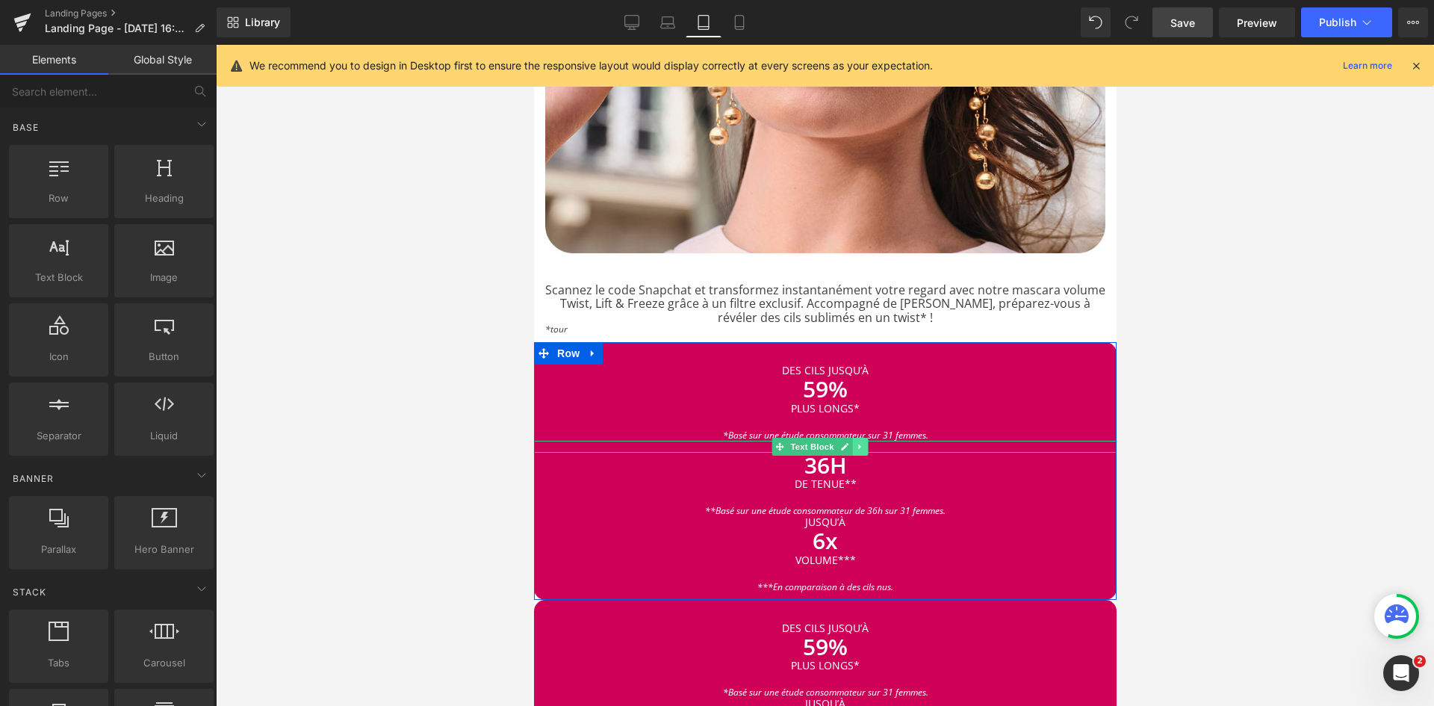
click at [860, 442] on icon at bounding box center [859, 446] width 8 height 9
click at [866, 442] on icon at bounding box center [867, 446] width 8 height 8
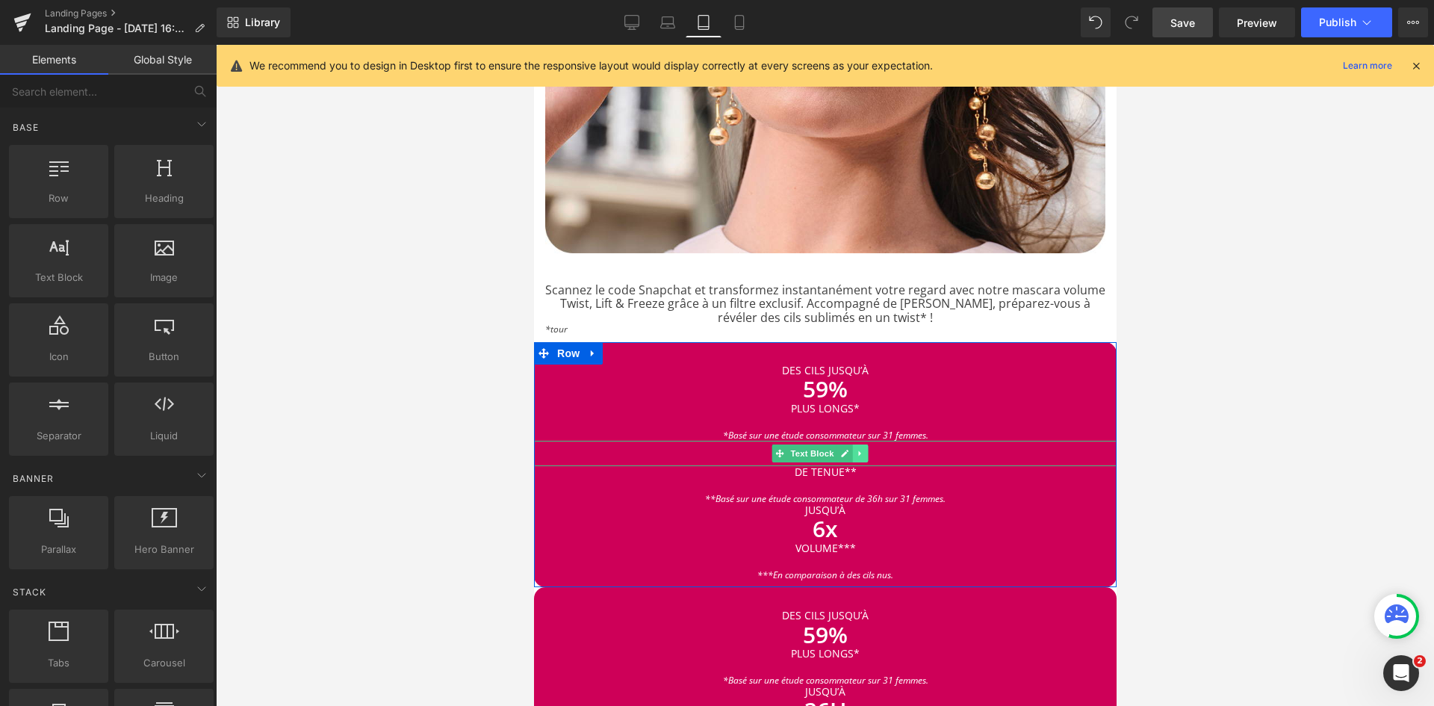
click at [859, 449] on icon at bounding box center [859, 453] width 8 height 9
click at [870, 449] on icon at bounding box center [867, 453] width 8 height 8
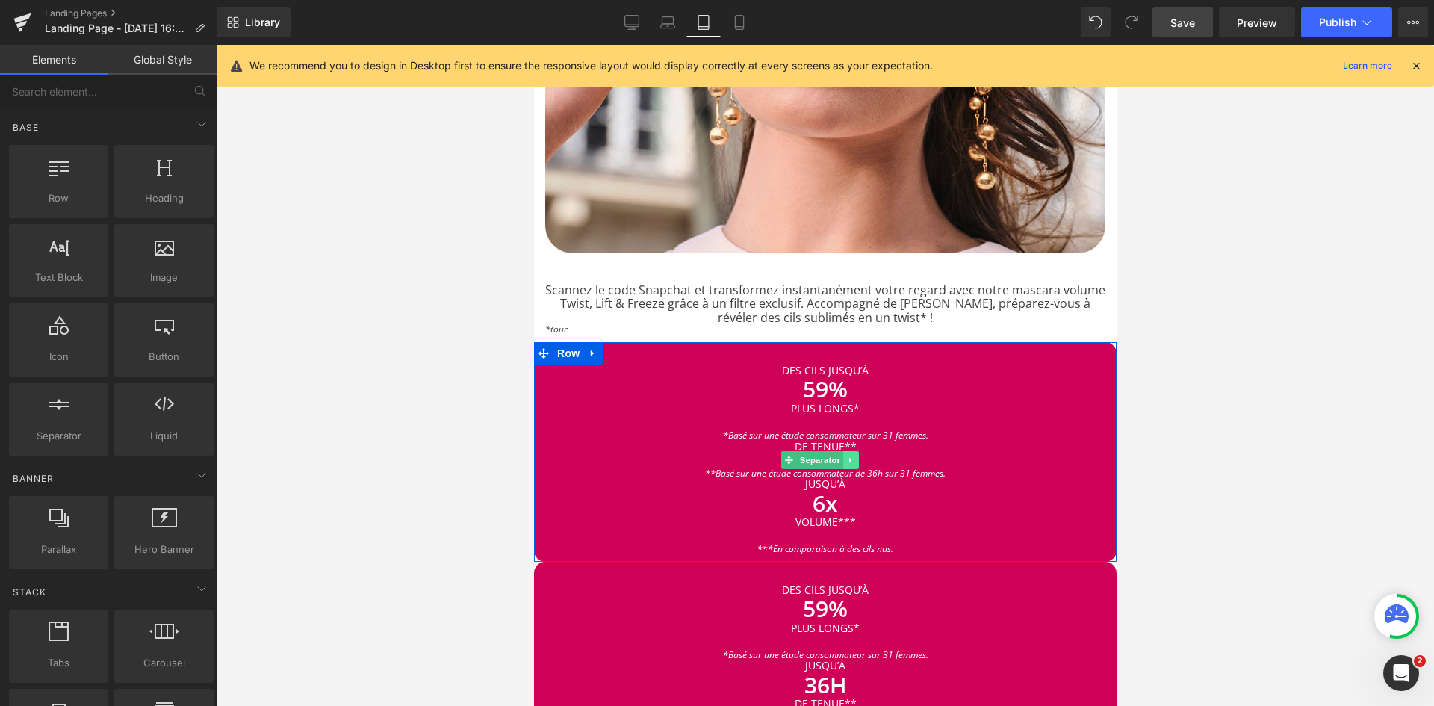
click at [852, 456] on icon at bounding box center [850, 460] width 8 height 9
click at [861, 456] on icon at bounding box center [858, 460] width 8 height 8
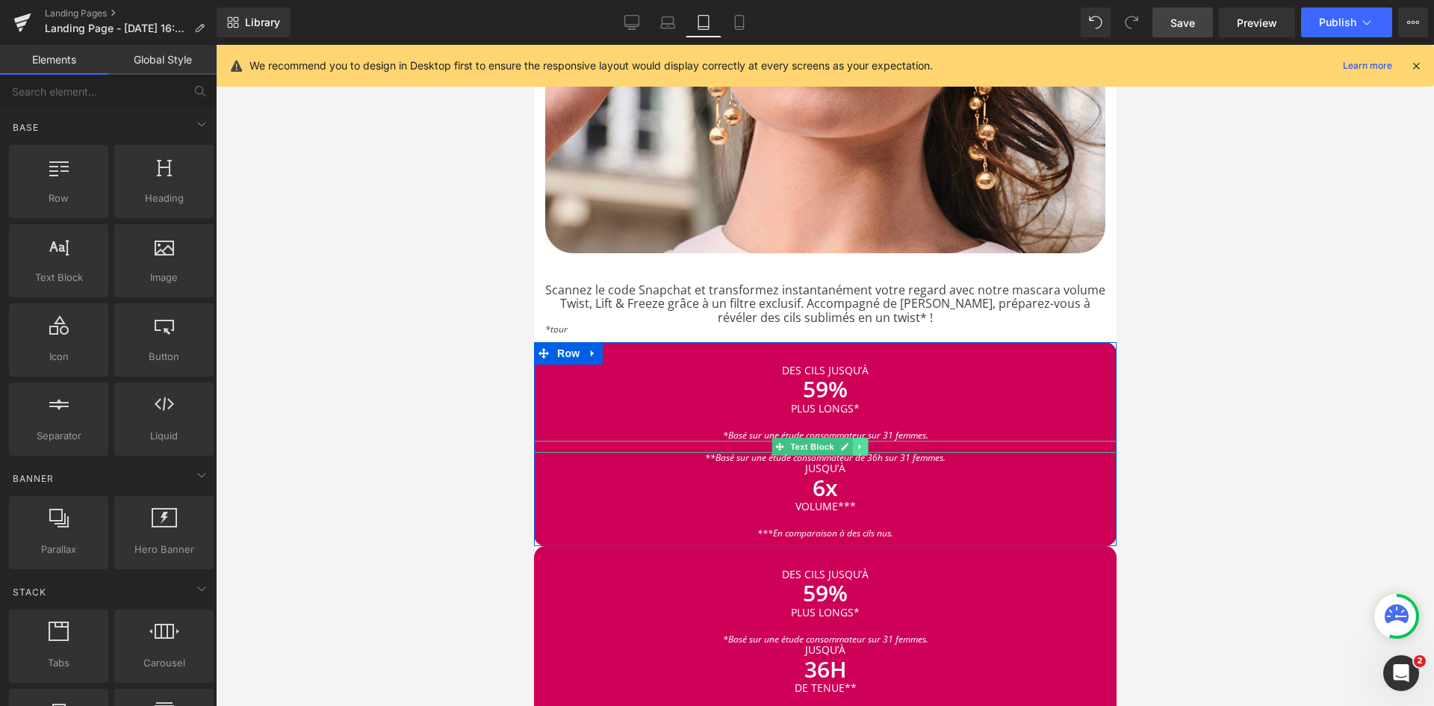
click at [860, 442] on icon at bounding box center [859, 446] width 8 height 9
click at [865, 442] on icon at bounding box center [867, 446] width 8 height 8
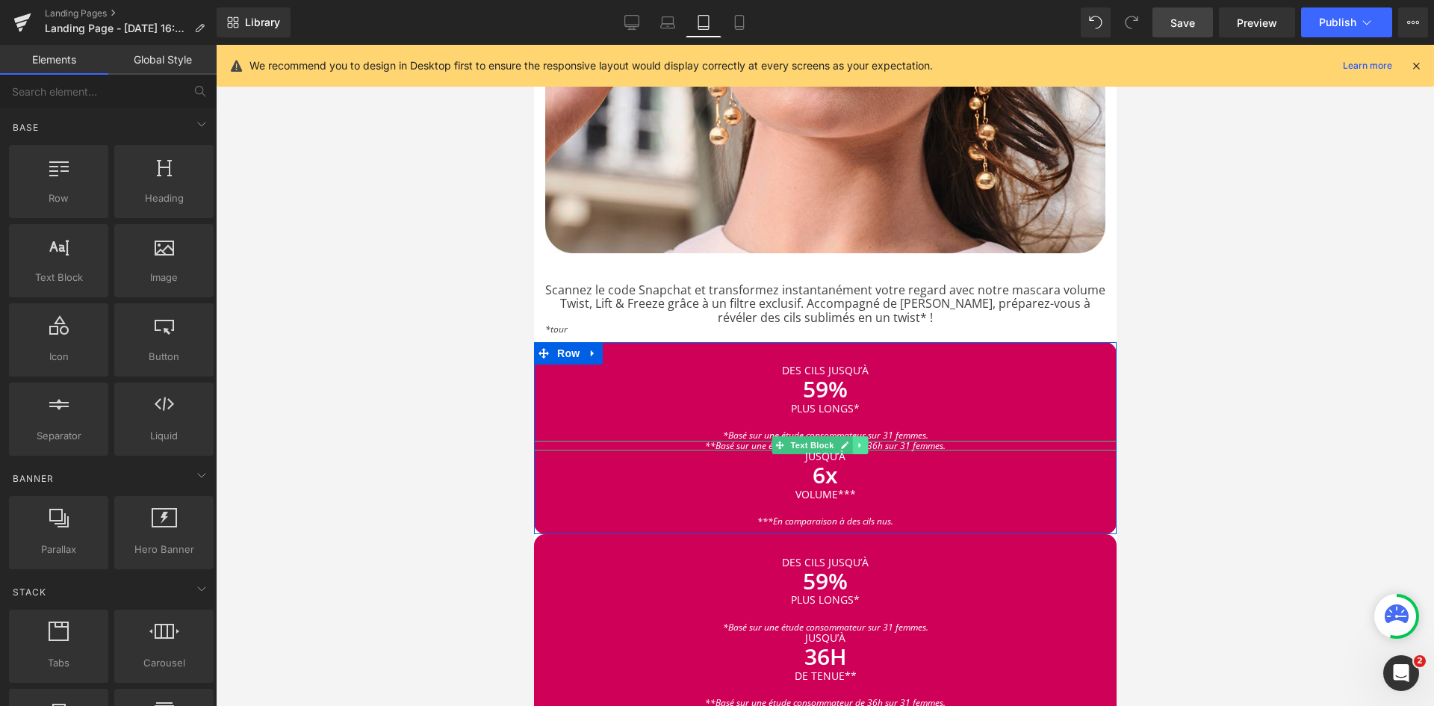
click at [863, 441] on icon at bounding box center [859, 445] width 8 height 9
click at [863, 441] on icon at bounding box center [867, 445] width 8 height 9
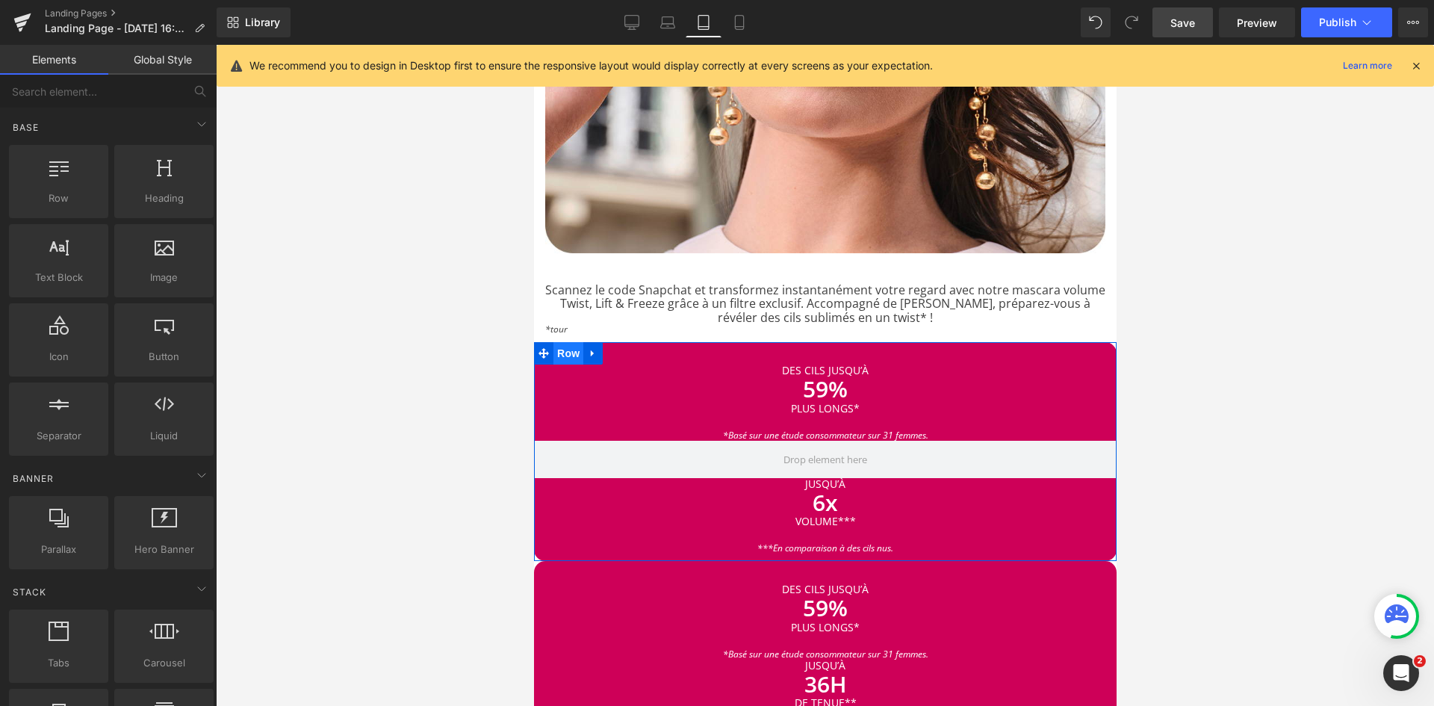
click at [568, 342] on span "Row" at bounding box center [568, 353] width 30 height 22
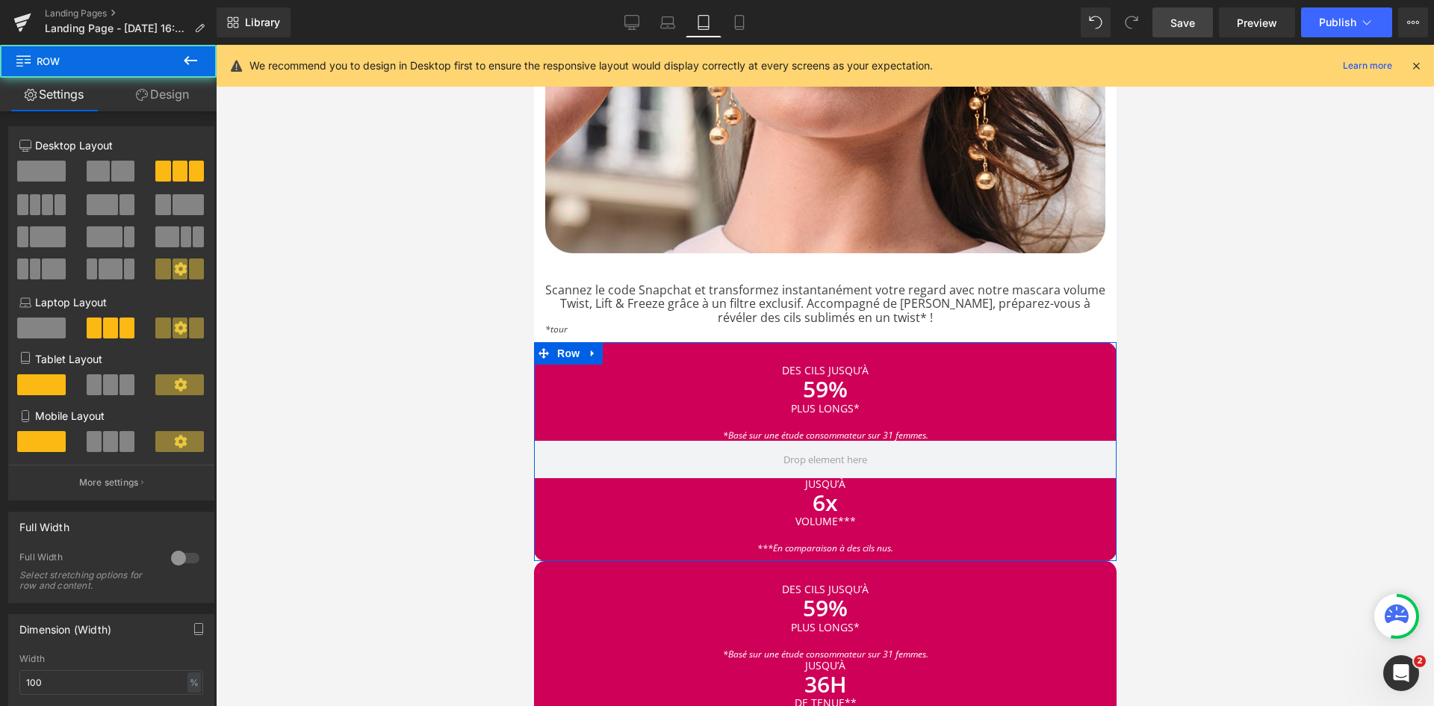
click at [47, 174] on span at bounding box center [41, 171] width 49 height 21
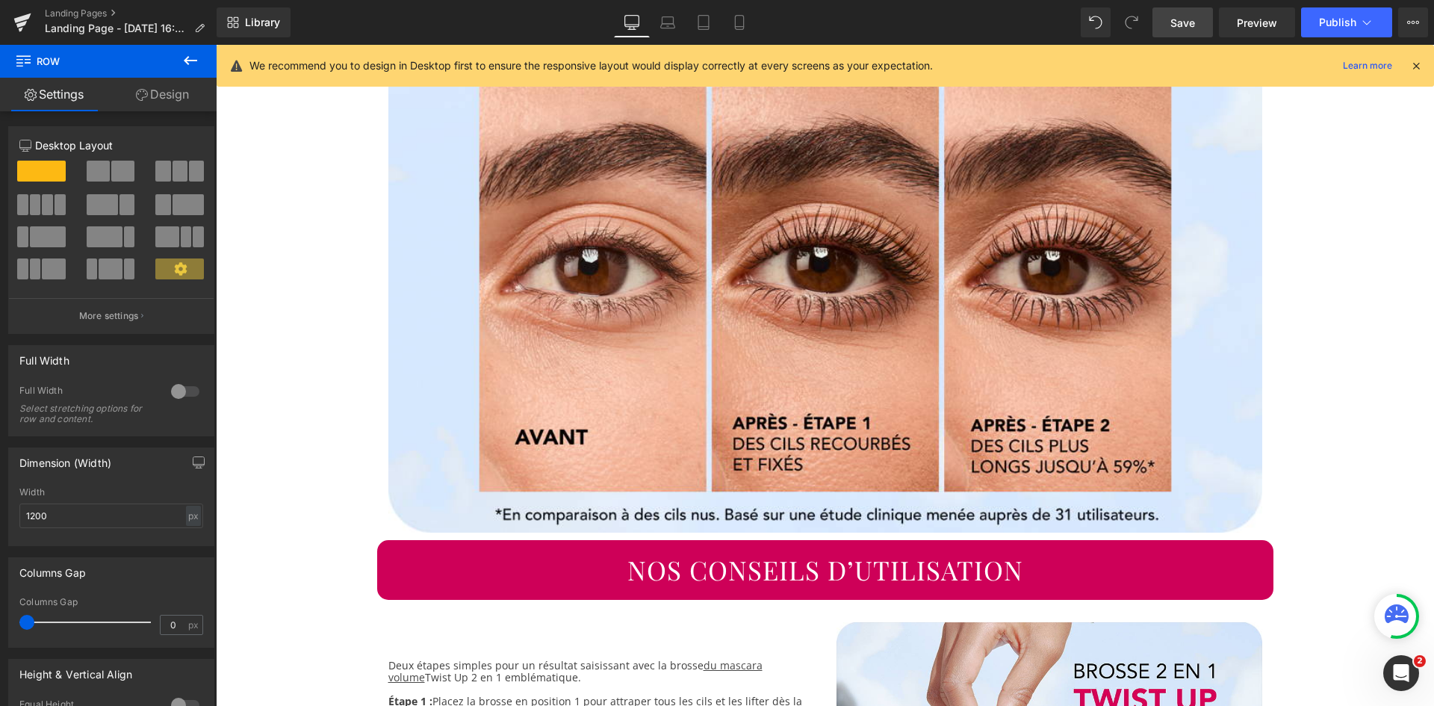
scroll to position [1984, 0]
click at [708, 24] on icon at bounding box center [703, 22] width 15 height 15
type input "100"
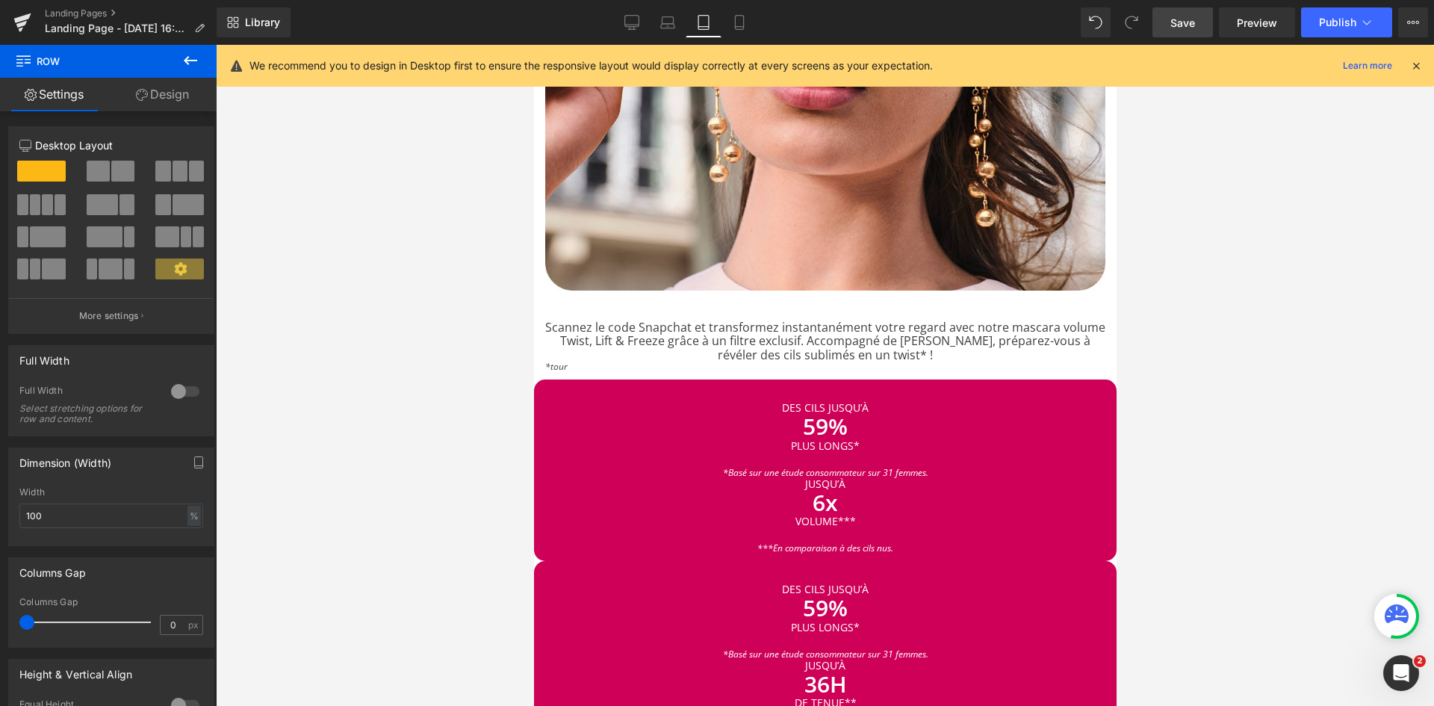
scroll to position [2058, 0]
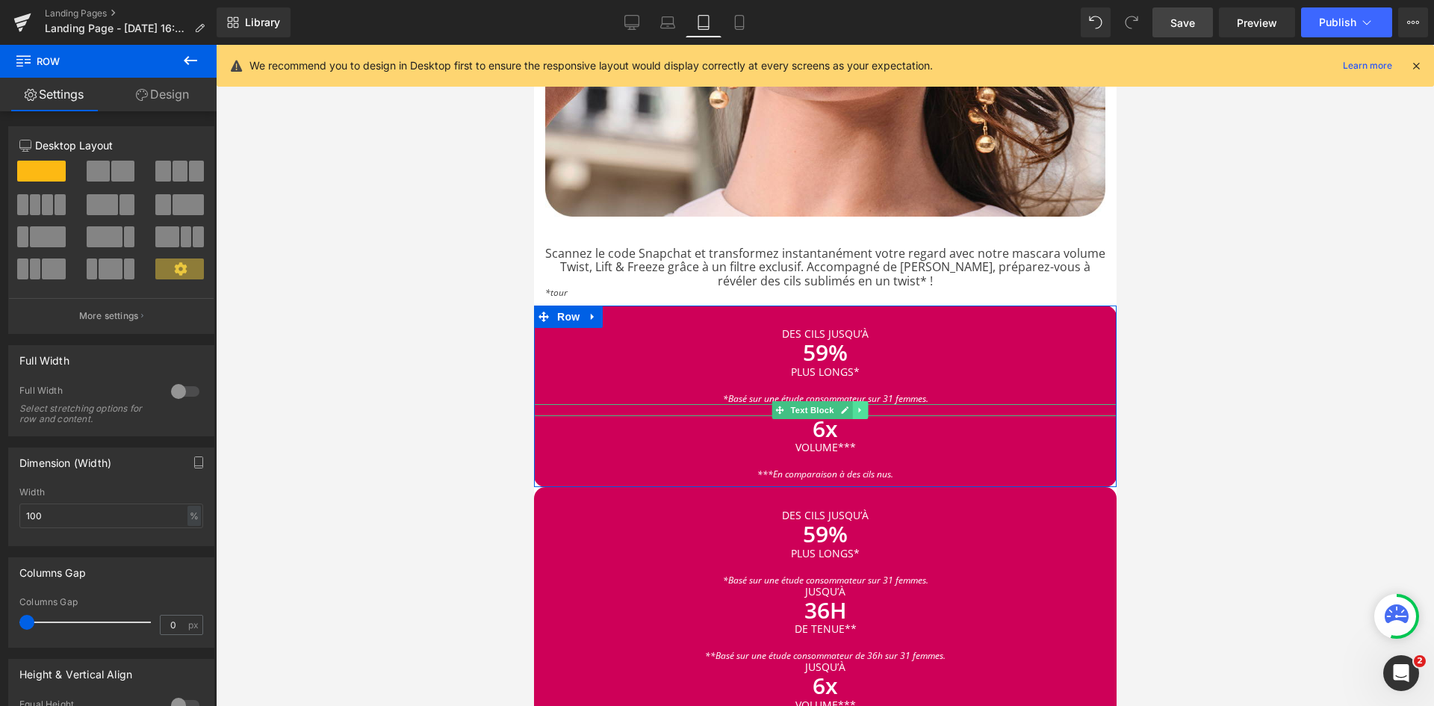
click at [860, 407] on icon at bounding box center [859, 409] width 2 height 5
click at [865, 406] on icon at bounding box center [867, 410] width 8 height 8
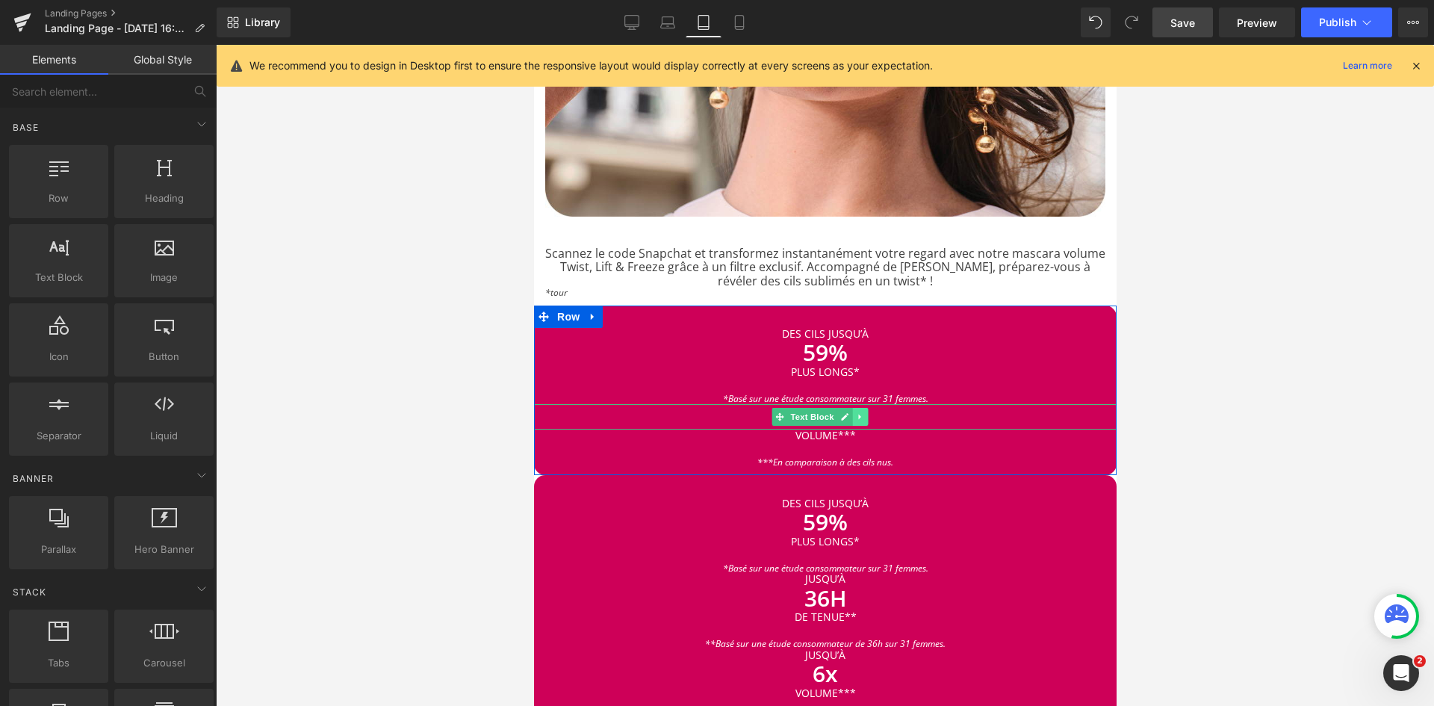
click at [860, 408] on link at bounding box center [860, 417] width 16 height 18
click at [867, 412] on icon at bounding box center [867, 416] width 8 height 8
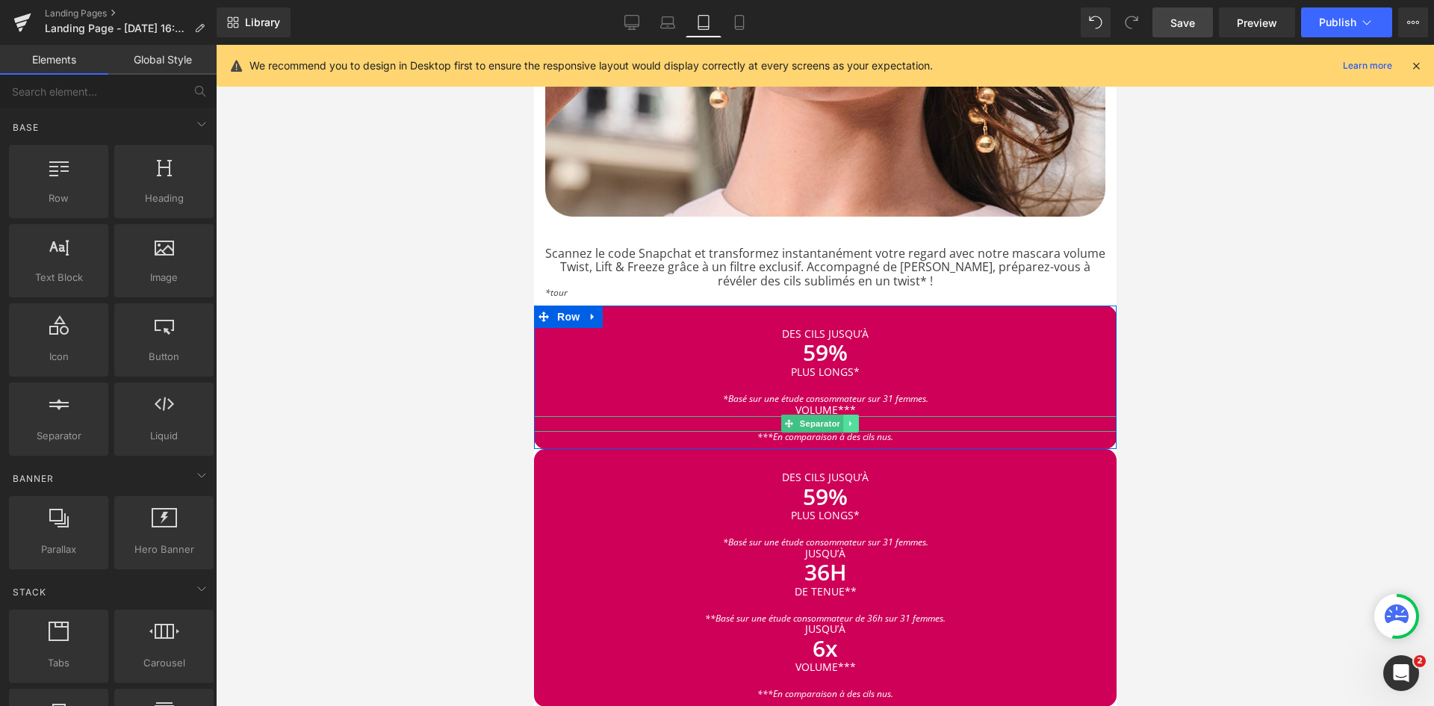
click at [855, 415] on link at bounding box center [851, 424] width 16 height 18
click at [861, 432] on div "***En comparaison à des cils nus. Text Block" at bounding box center [824, 437] width 583 height 10
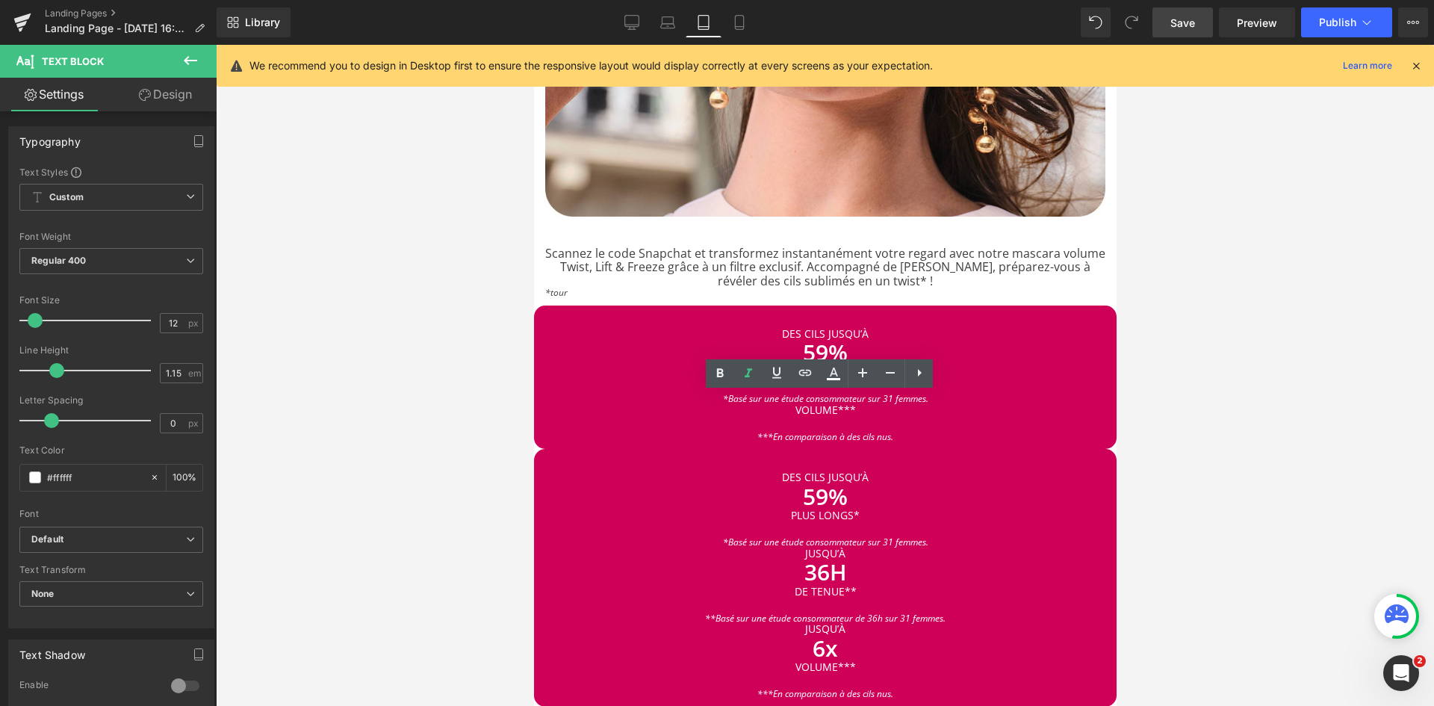
click at [1168, 420] on div at bounding box center [825, 375] width 1218 height 661
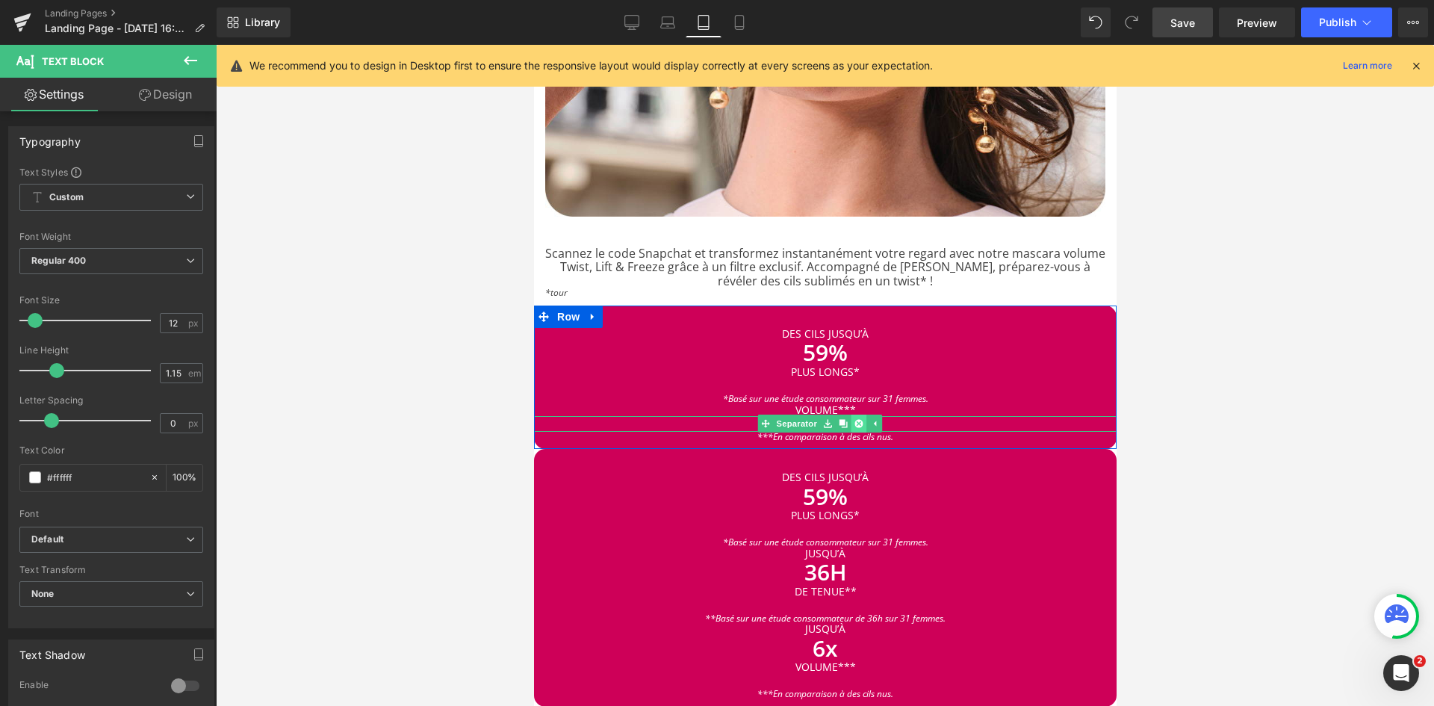
click at [859, 419] on icon at bounding box center [858, 423] width 8 height 9
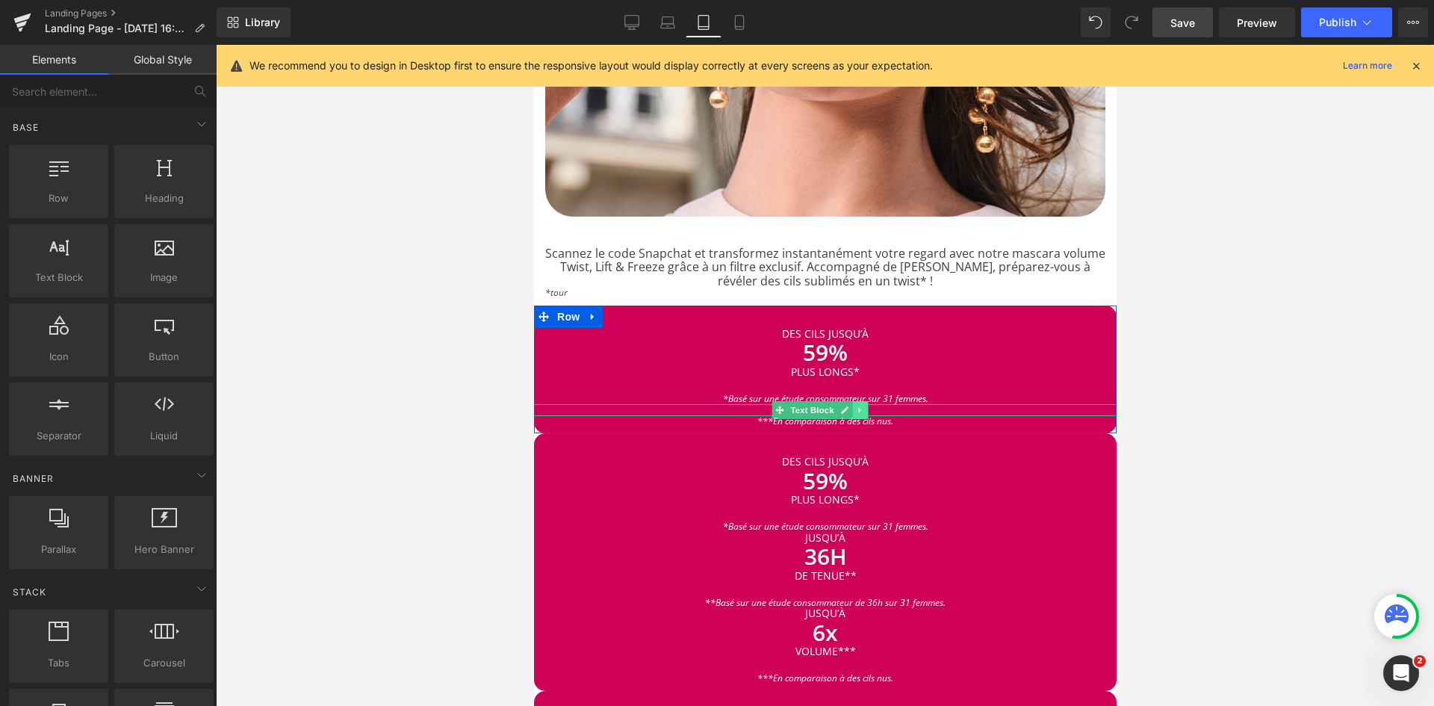
click at [859, 406] on icon at bounding box center [859, 410] width 8 height 9
click at [867, 406] on icon at bounding box center [867, 410] width 8 height 8
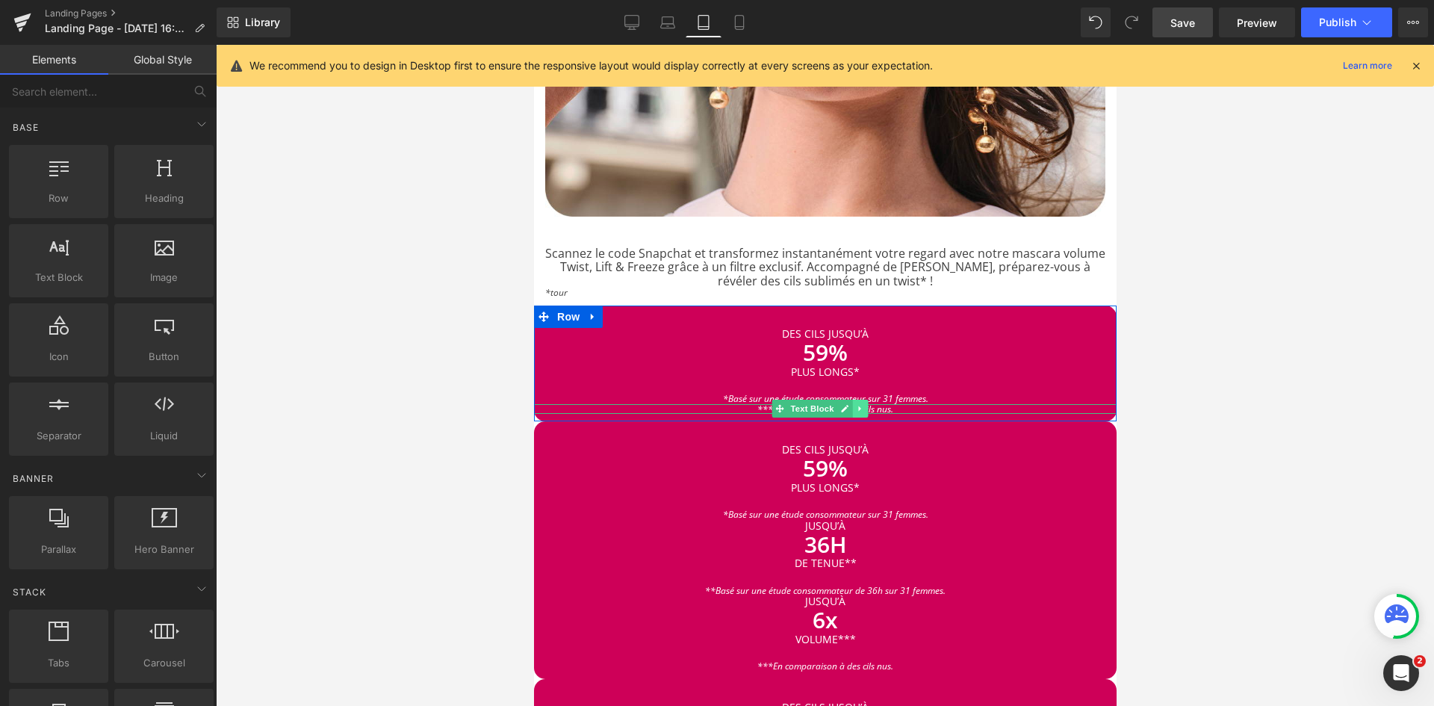
click at [864, 400] on link at bounding box center [860, 409] width 16 height 18
click at [868, 405] on icon at bounding box center [867, 409] width 8 height 8
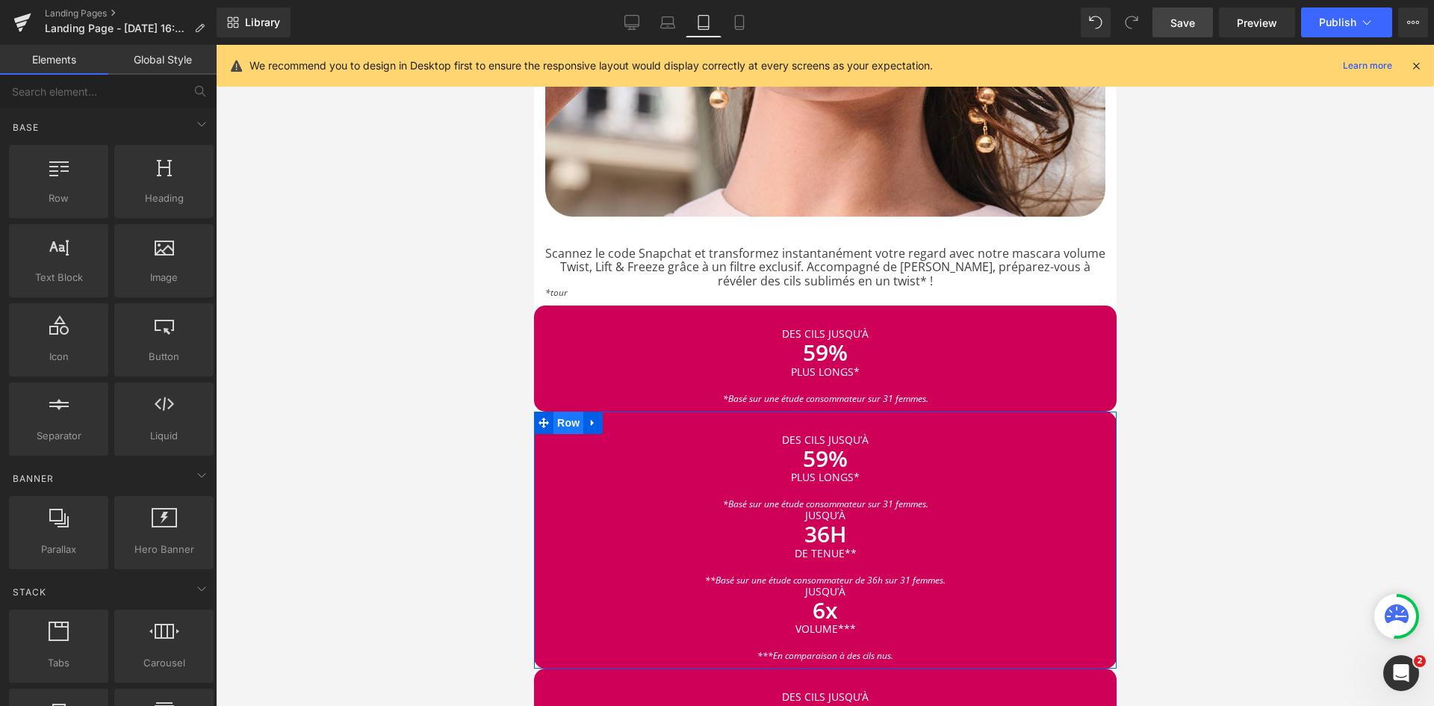
click at [564, 412] on span "Row" at bounding box center [568, 423] width 30 height 22
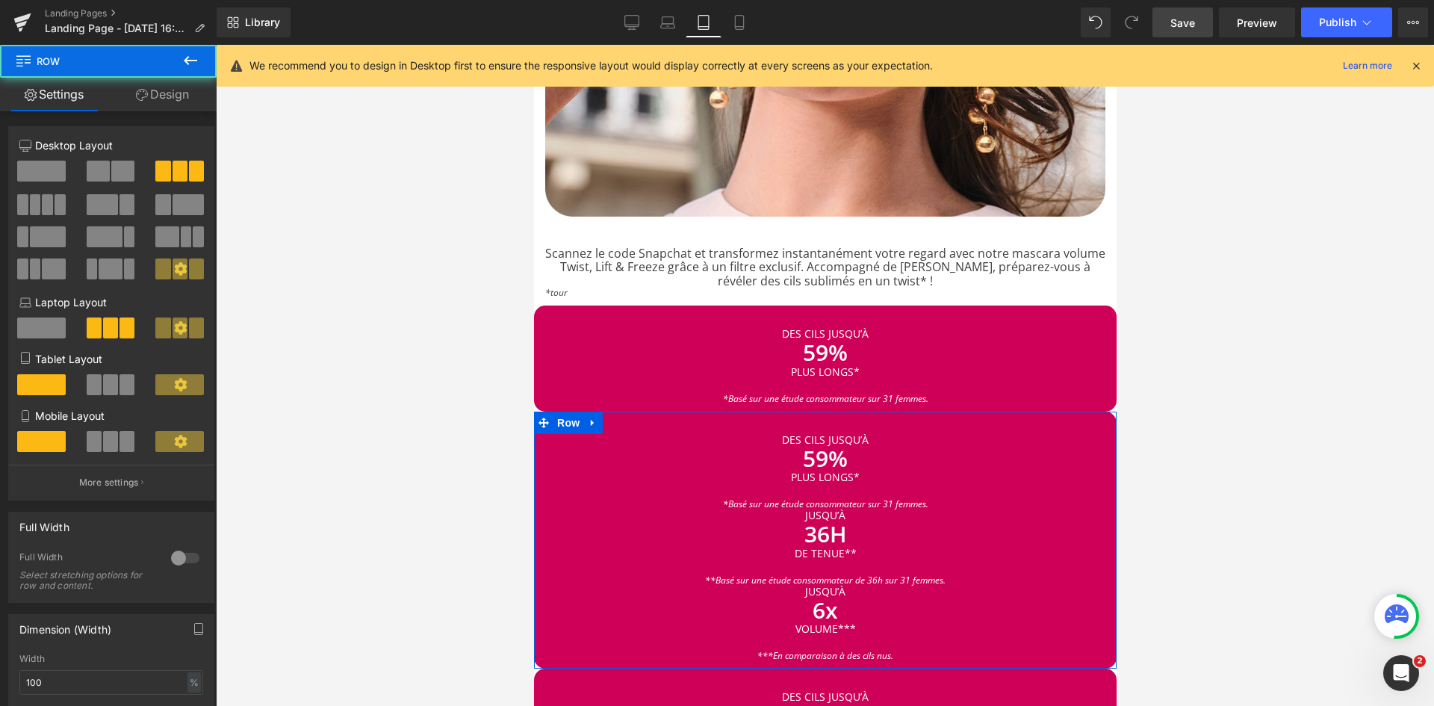
click at [49, 173] on span at bounding box center [41, 171] width 49 height 21
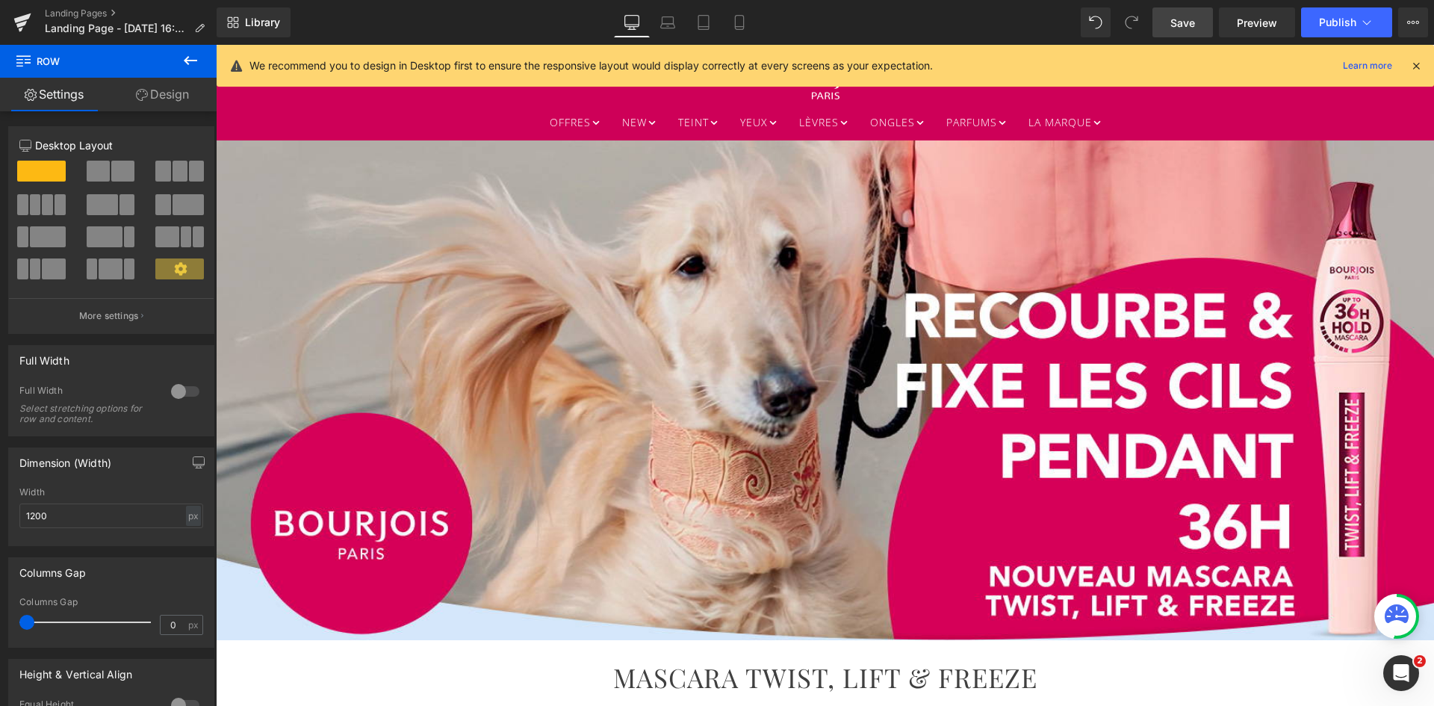
scroll to position [0, 0]
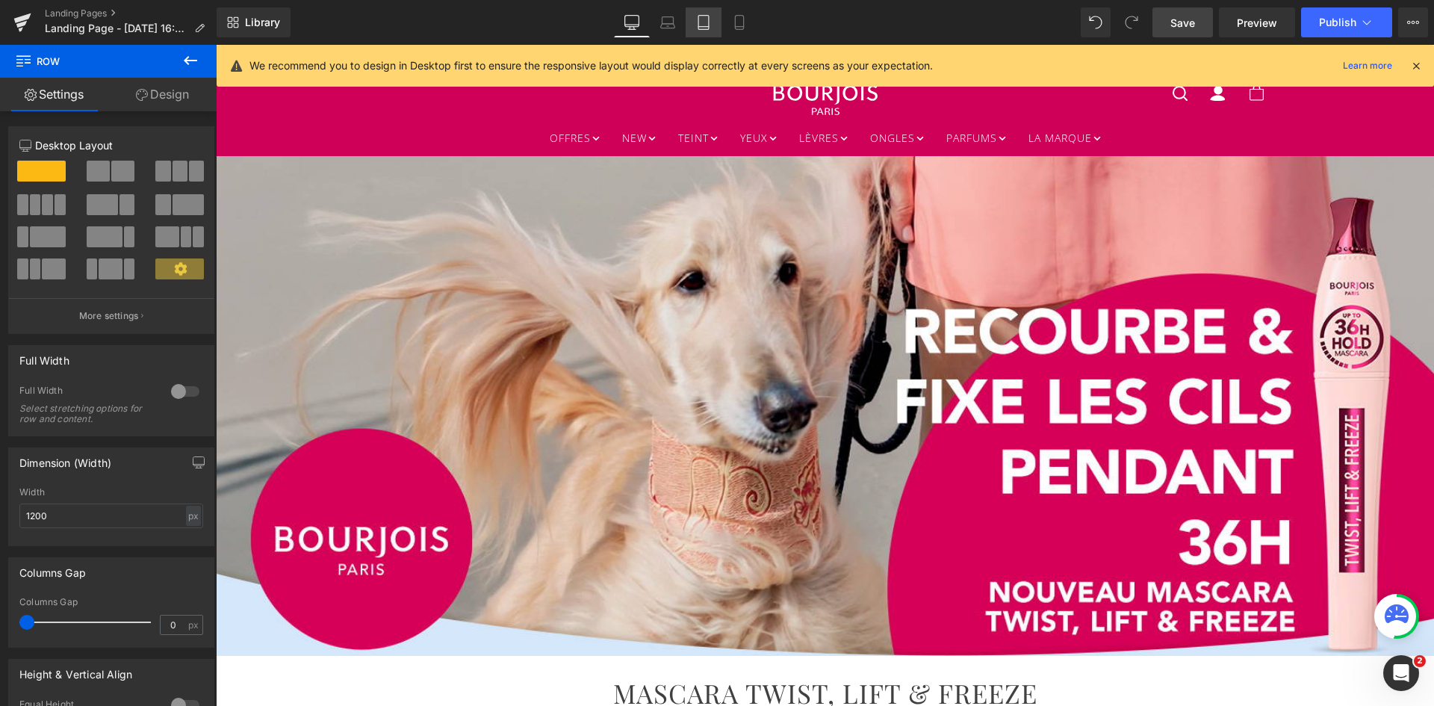
click at [703, 22] on icon at bounding box center [703, 22] width 15 height 15
type input "100"
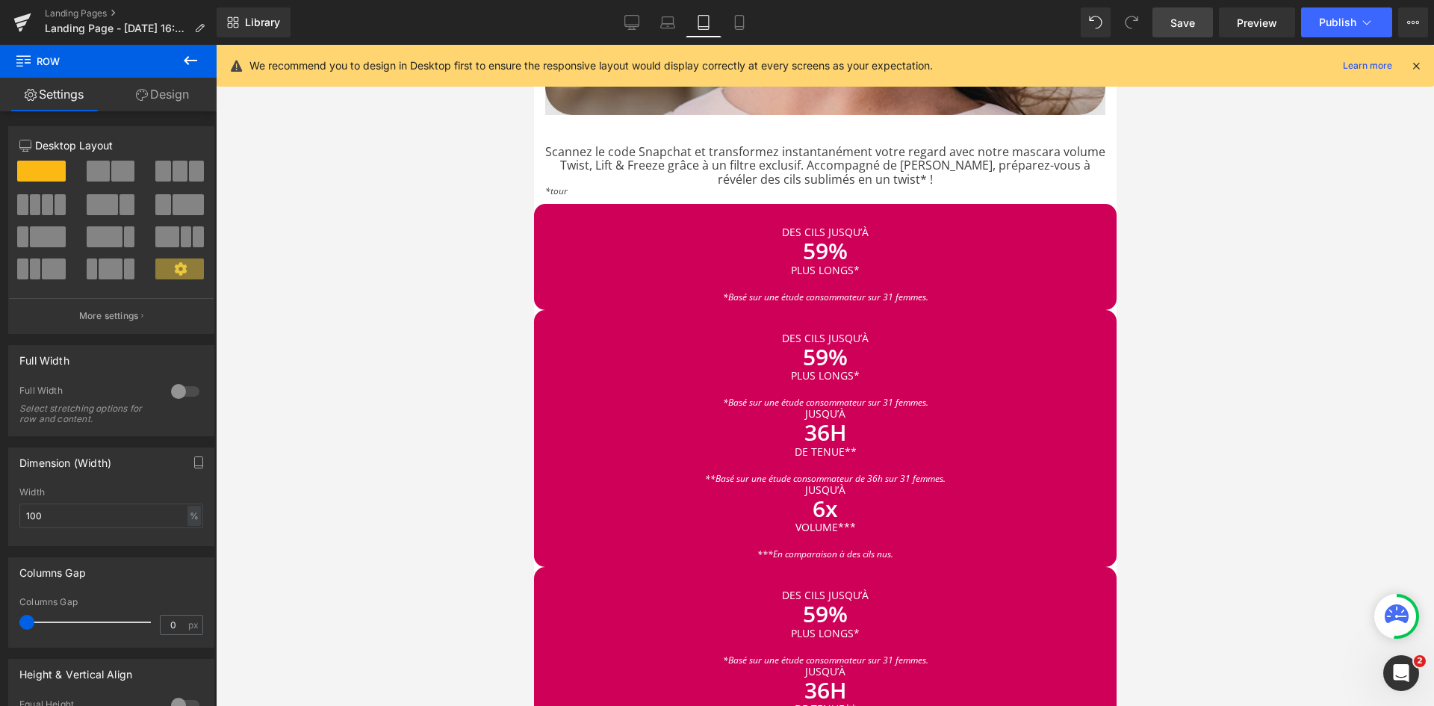
scroll to position [2163, 0]
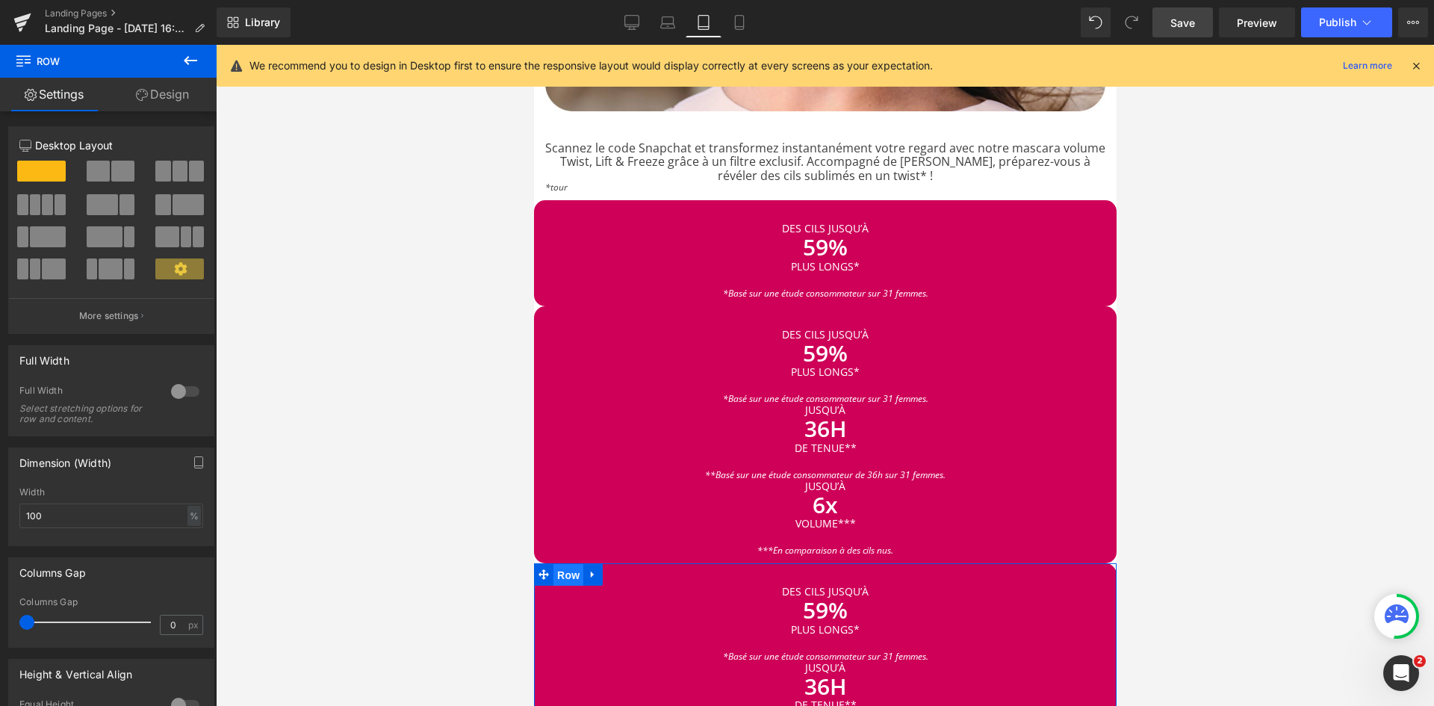
click at [572, 564] on span "Row" at bounding box center [568, 575] width 30 height 22
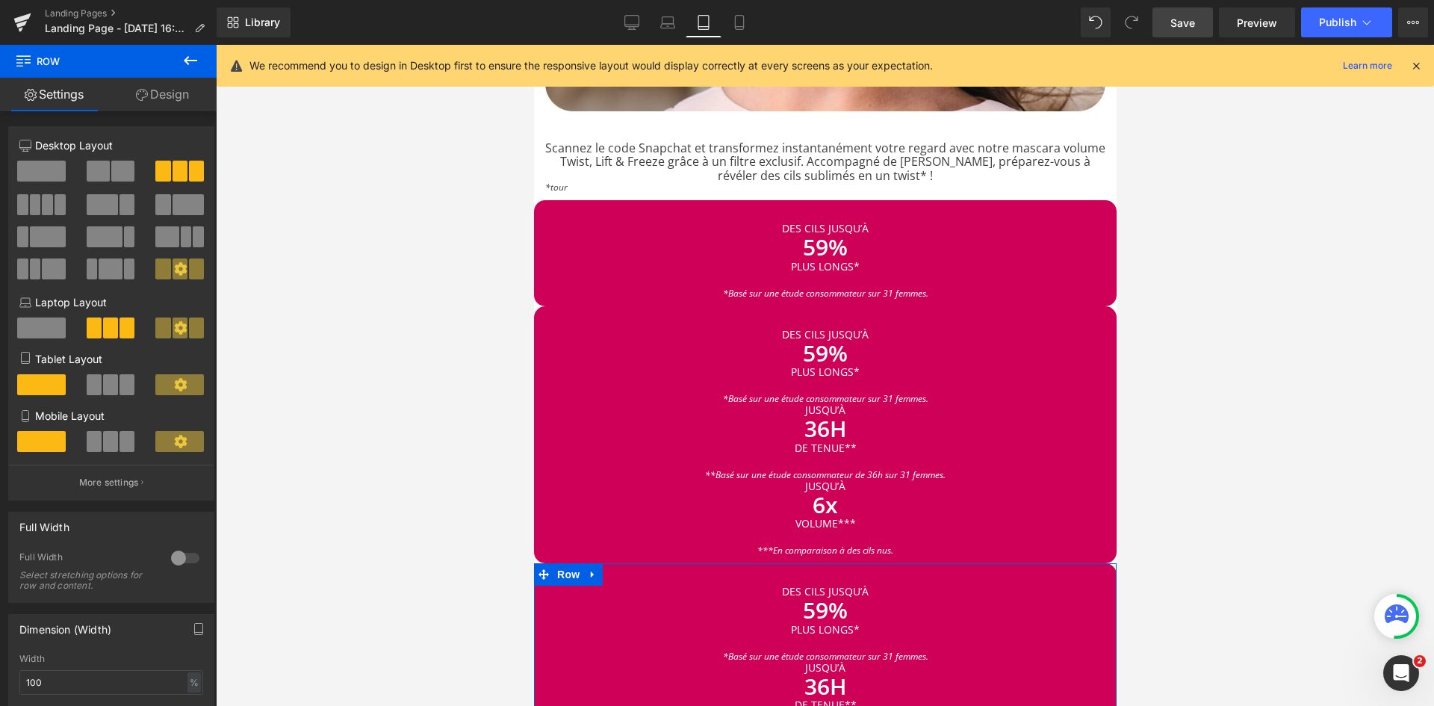
click at [40, 161] on span at bounding box center [41, 171] width 49 height 21
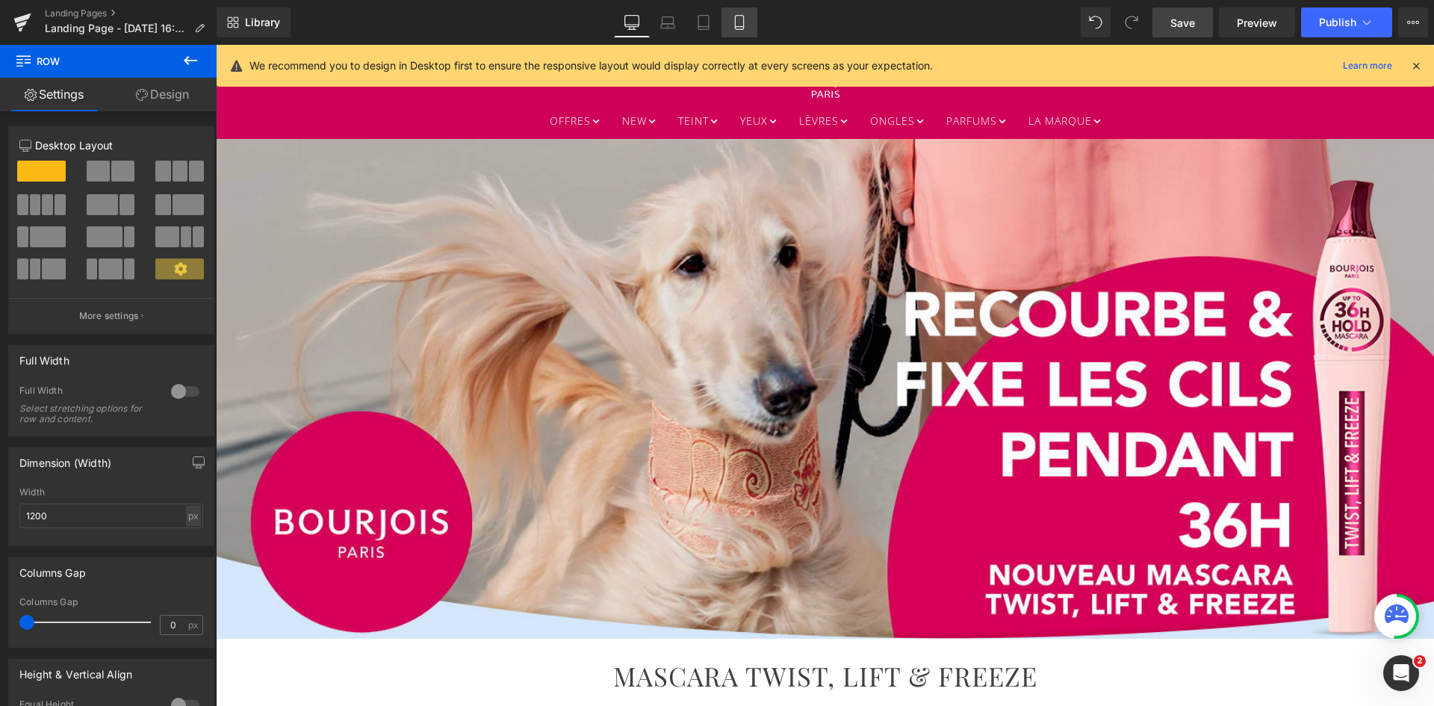
scroll to position [0, 0]
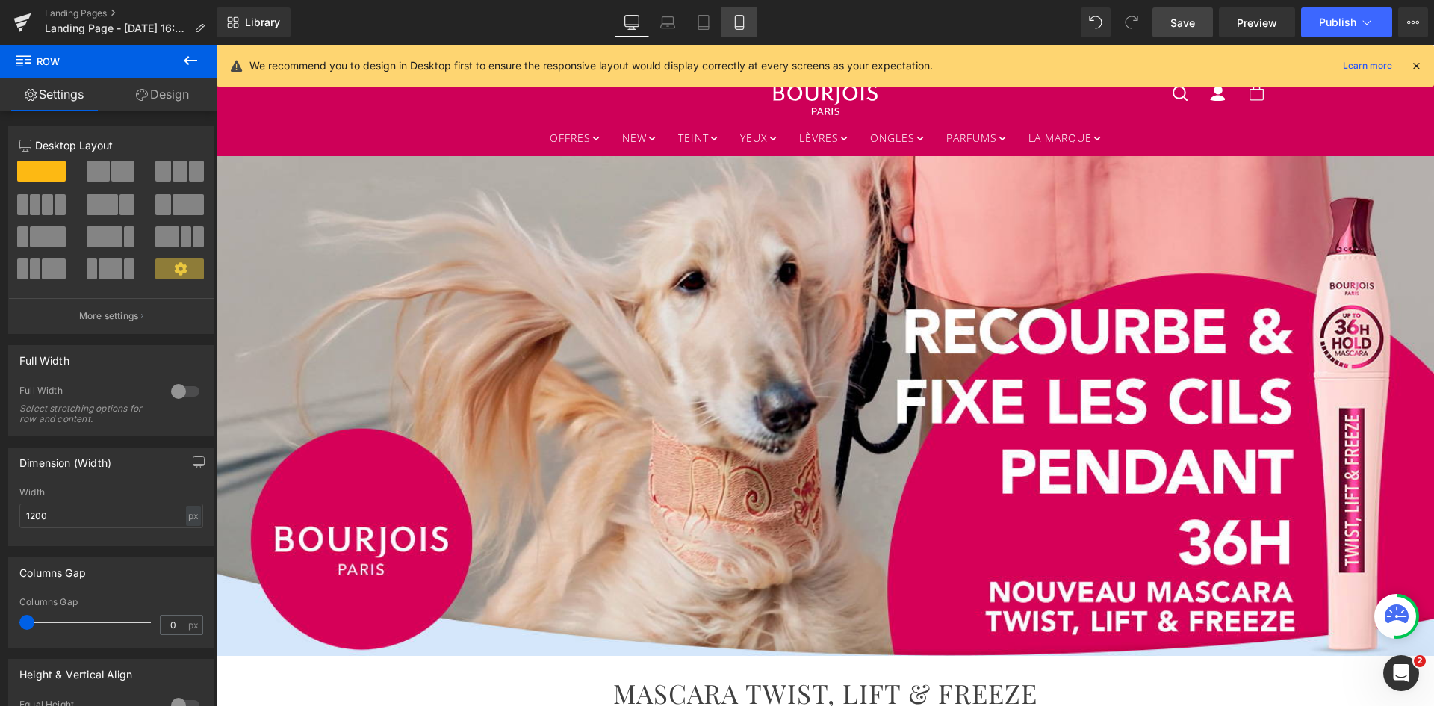
click at [746, 31] on link "Mobile" at bounding box center [740, 22] width 36 height 30
type input "100"
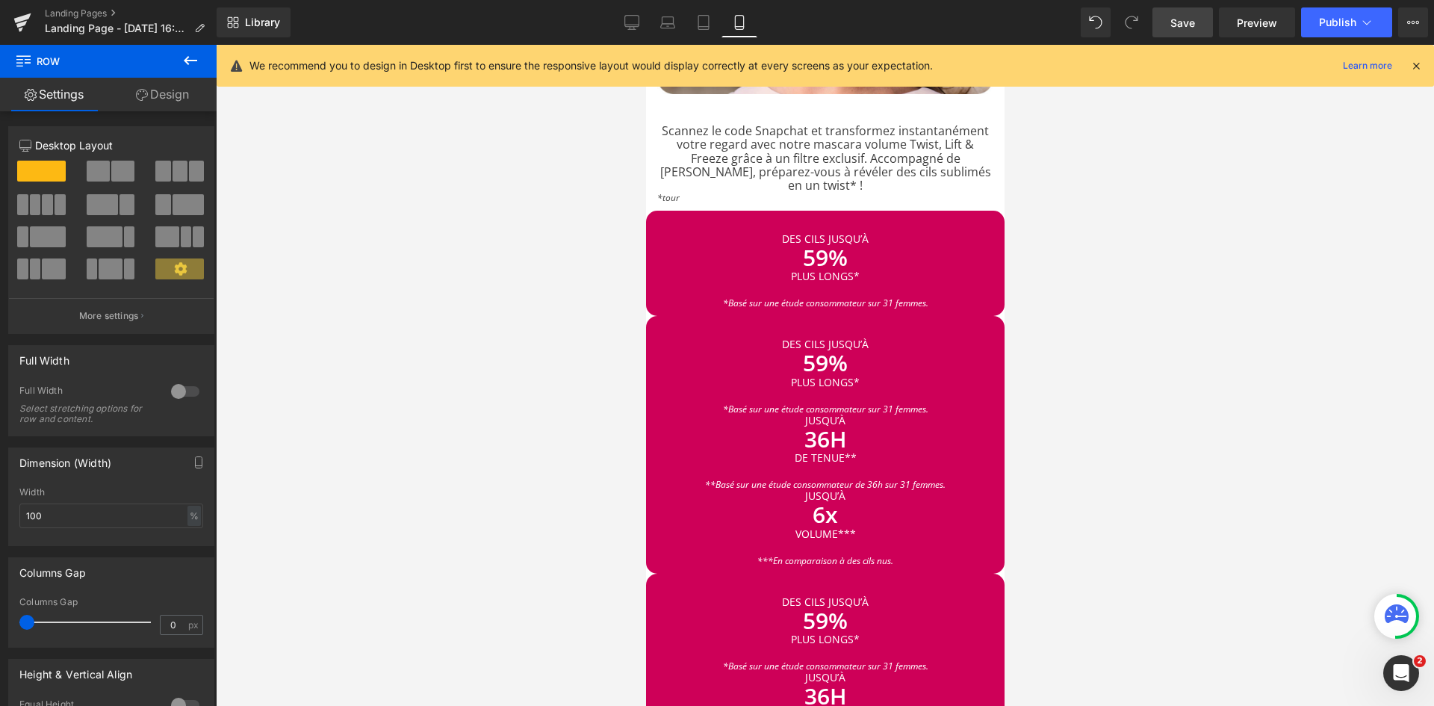
scroll to position [1489, 0]
click at [864, 341] on icon at bounding box center [859, 345] width 8 height 9
click at [864, 341] on icon at bounding box center [867, 345] width 8 height 8
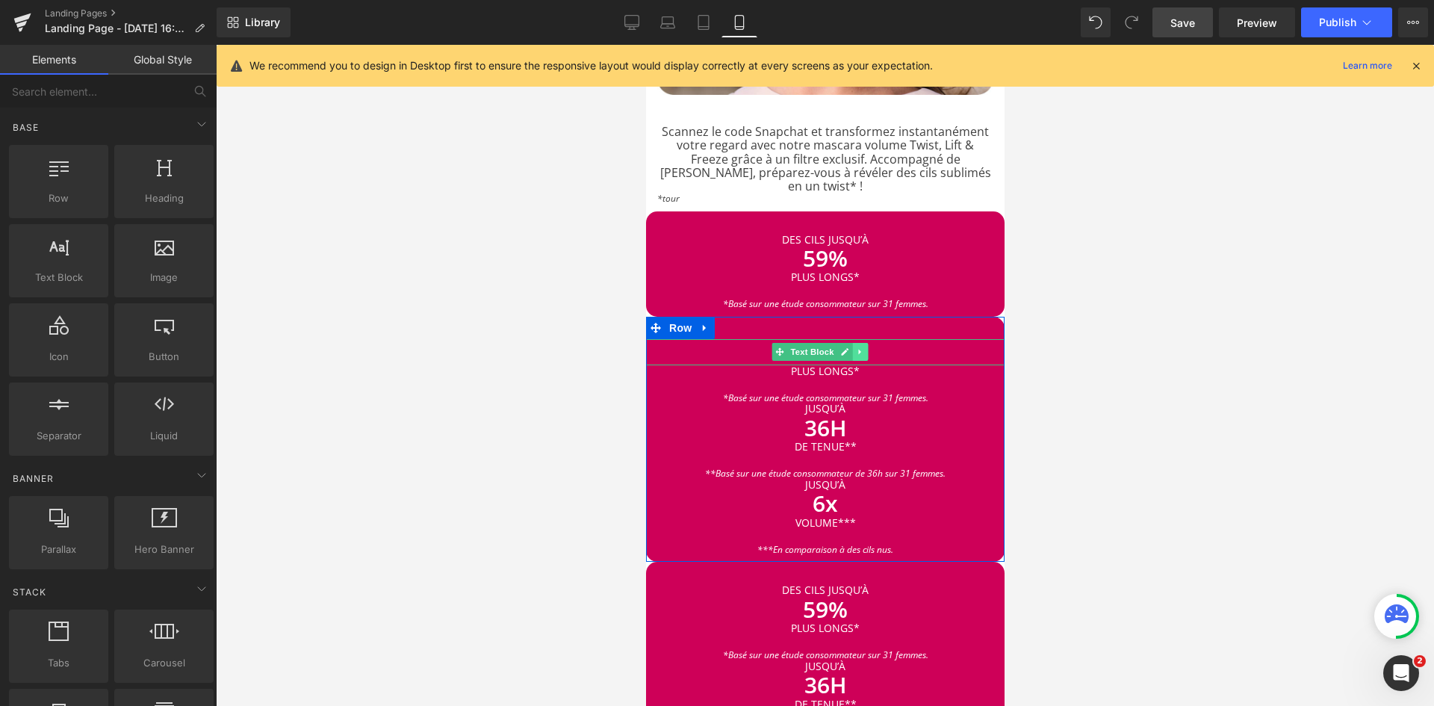
click at [864, 343] on link at bounding box center [860, 352] width 16 height 18
click at [869, 343] on link at bounding box center [867, 352] width 16 height 18
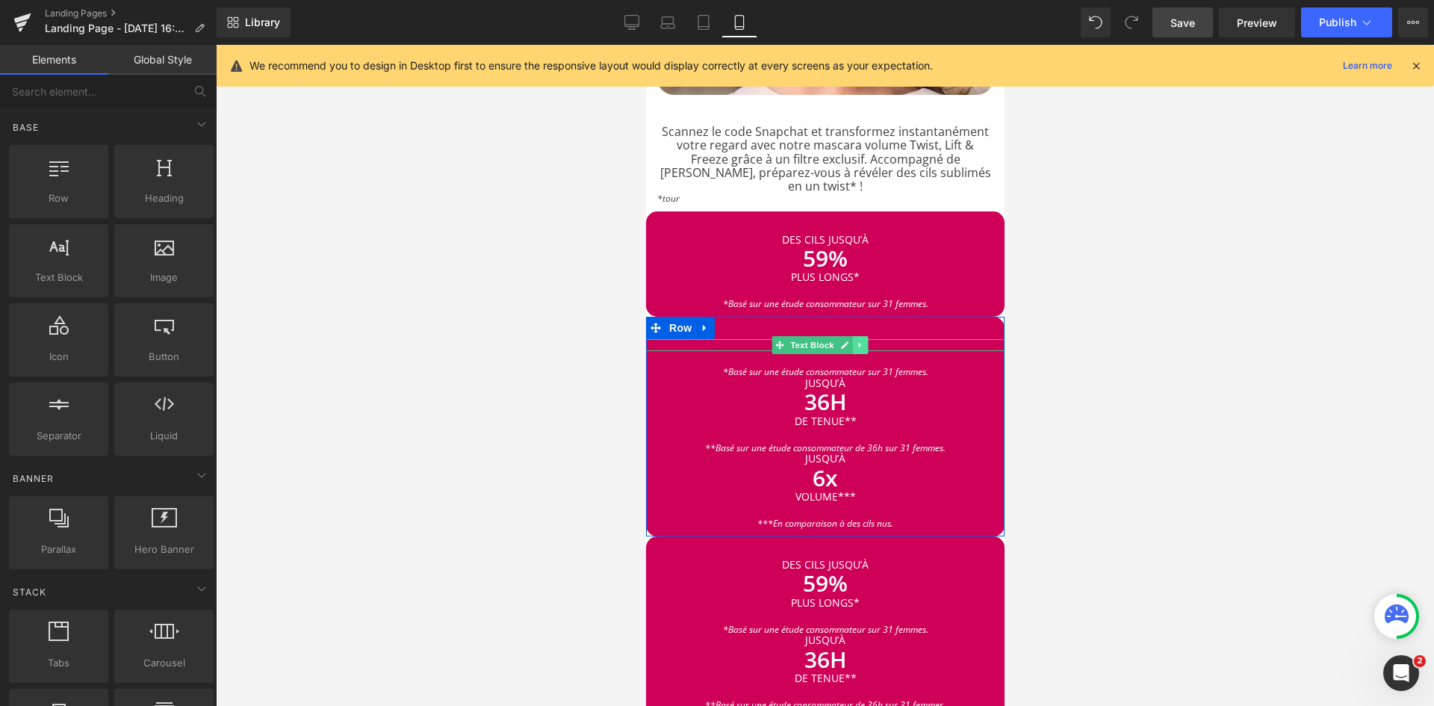
click at [860, 341] on icon at bounding box center [859, 345] width 8 height 9
click at [865, 341] on icon at bounding box center [867, 345] width 8 height 8
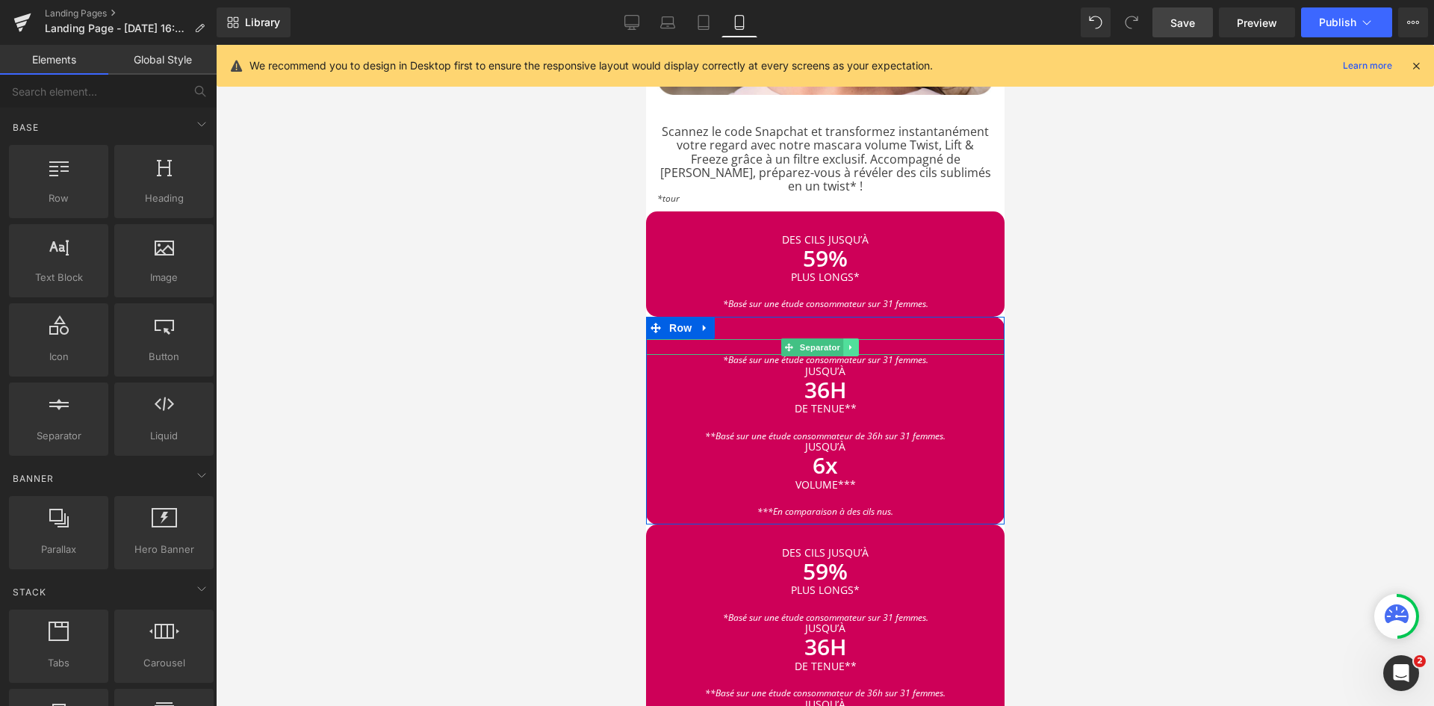
click at [854, 343] on icon at bounding box center [850, 347] width 8 height 9
click at [859, 343] on icon at bounding box center [858, 347] width 8 height 8
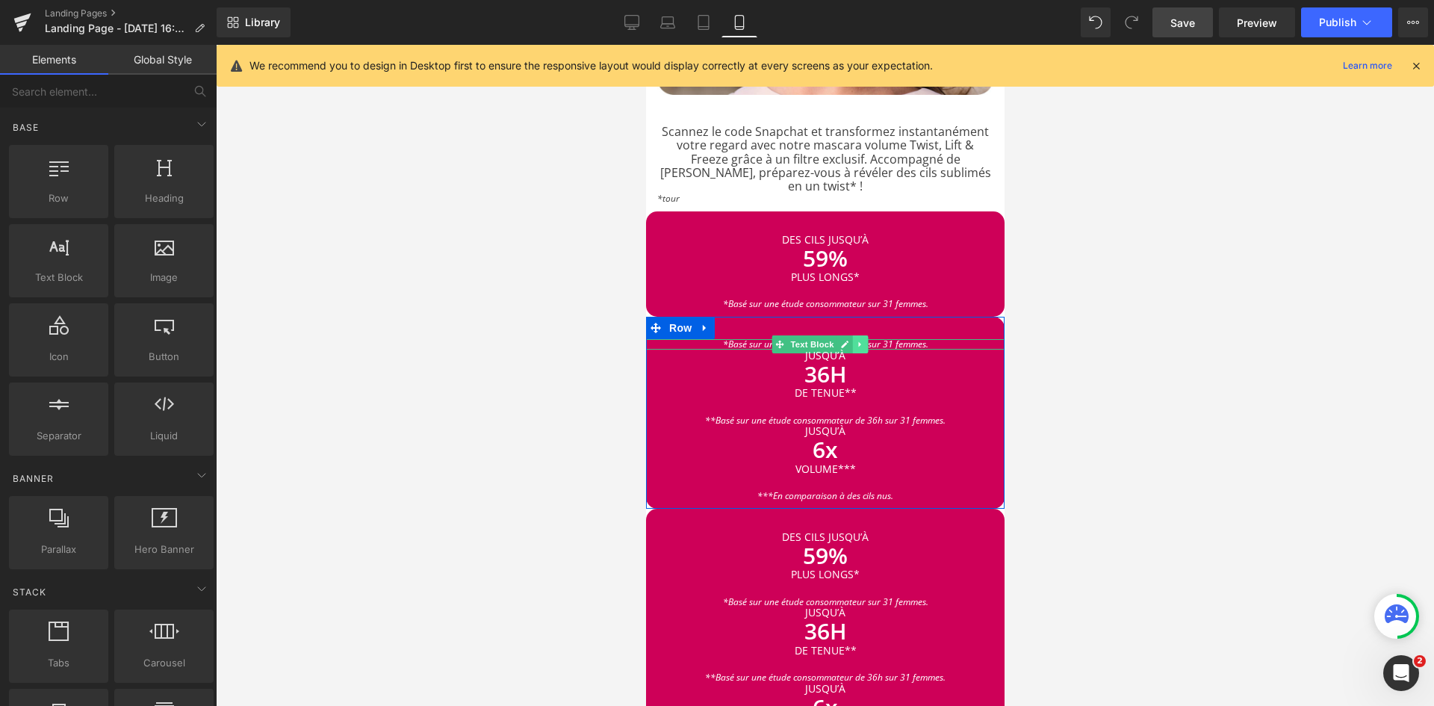
click at [863, 340] on icon at bounding box center [859, 344] width 8 height 9
click at [863, 340] on icon at bounding box center [867, 344] width 8 height 8
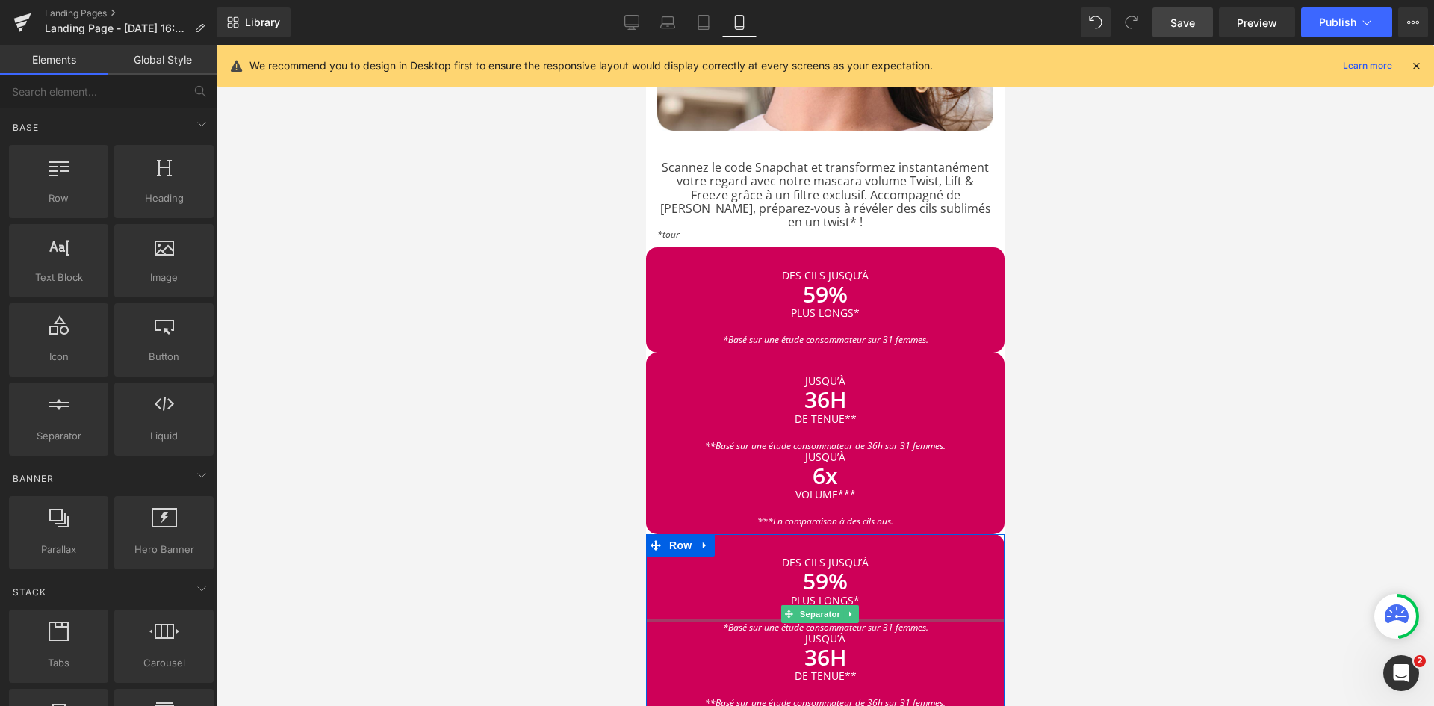
scroll to position [1451, 0]
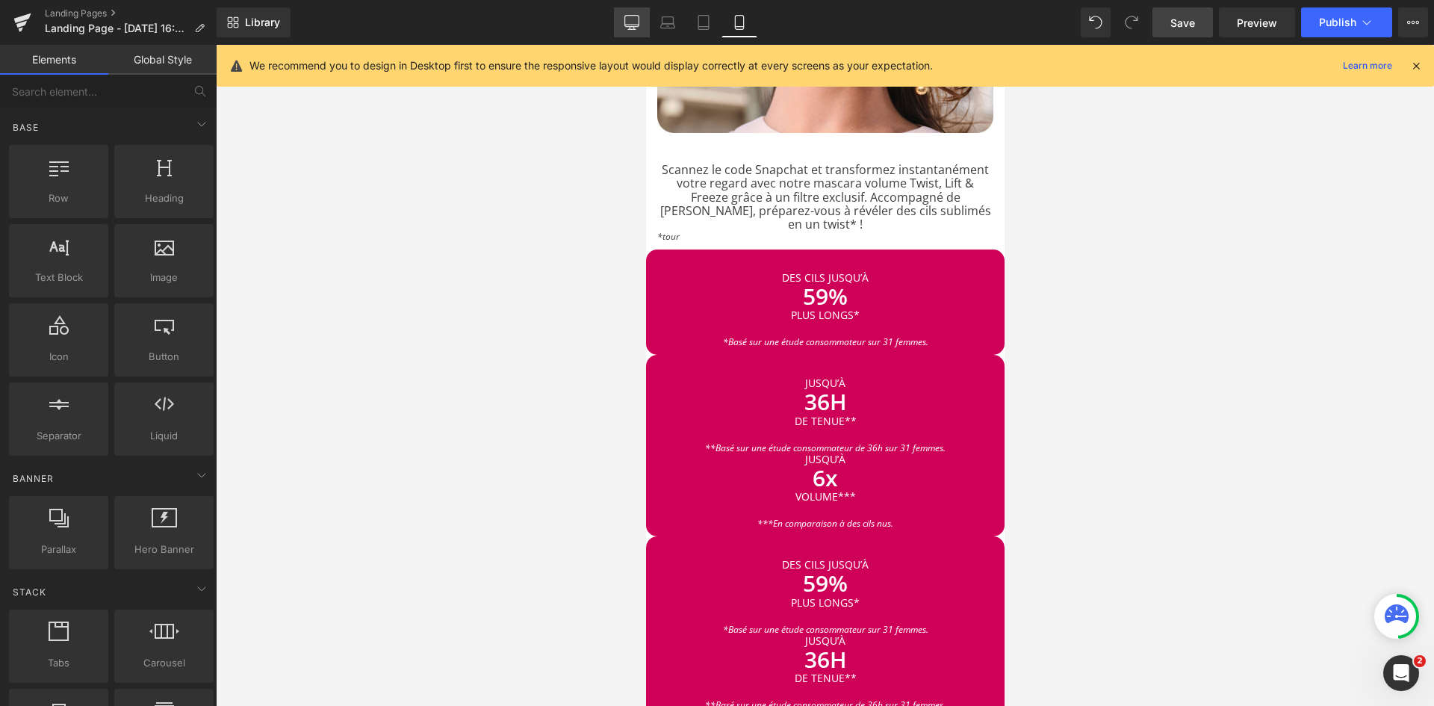
click at [642, 19] on link "Desktop" at bounding box center [632, 22] width 36 height 30
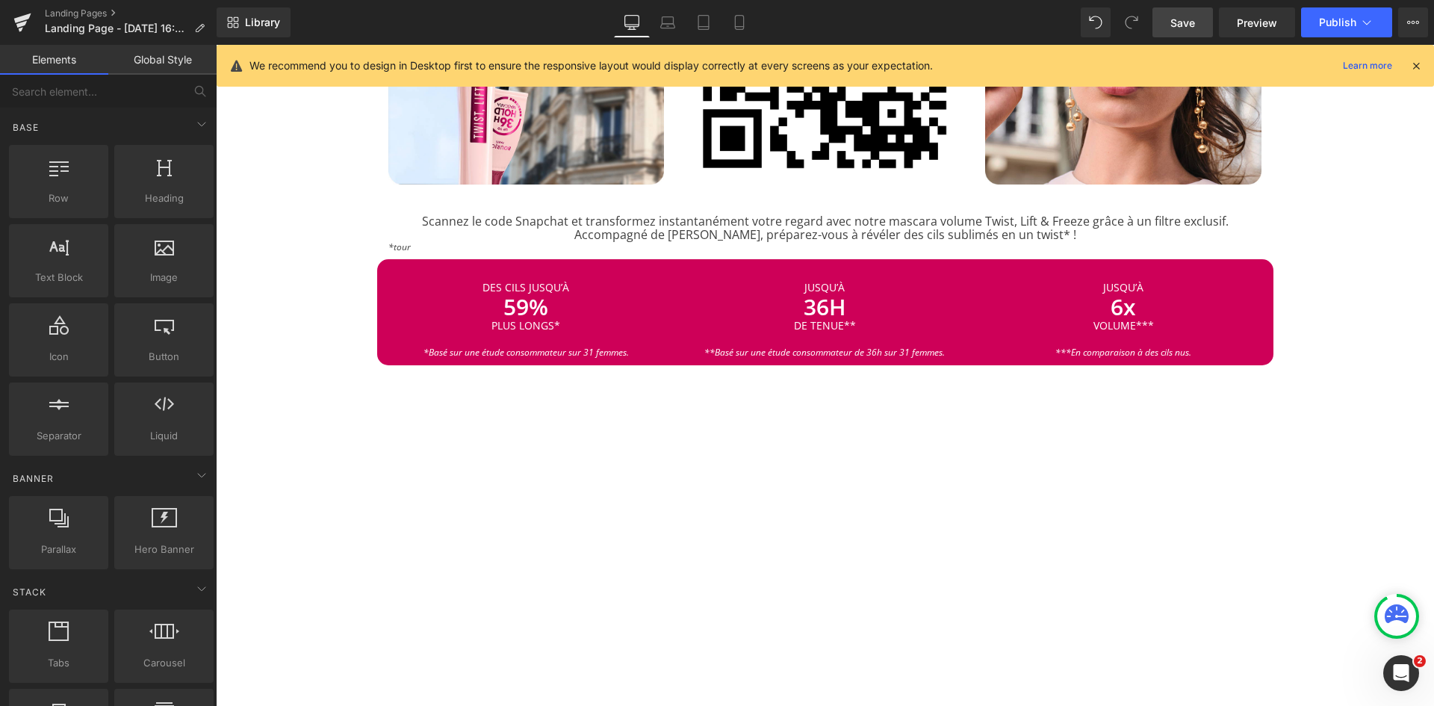
scroll to position [938, 0]
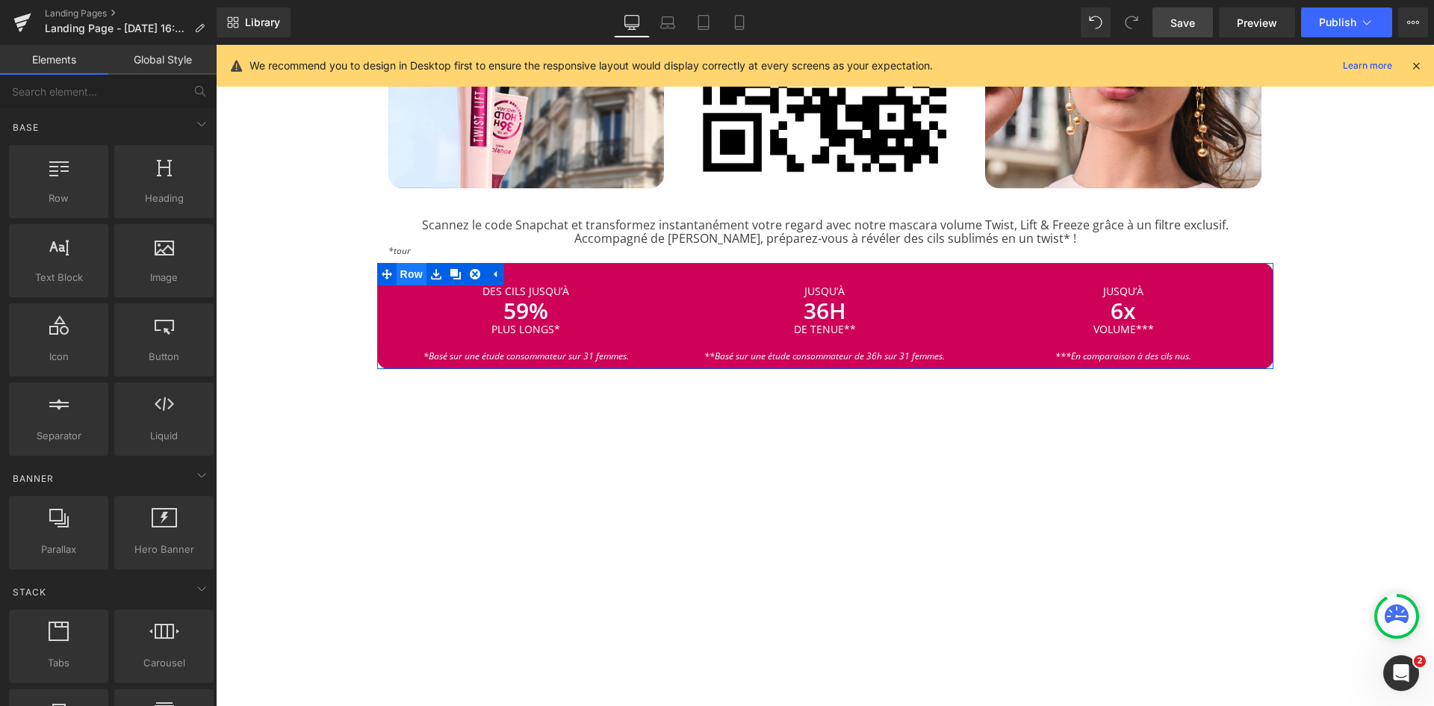
click at [410, 263] on span "Row" at bounding box center [412, 274] width 30 height 22
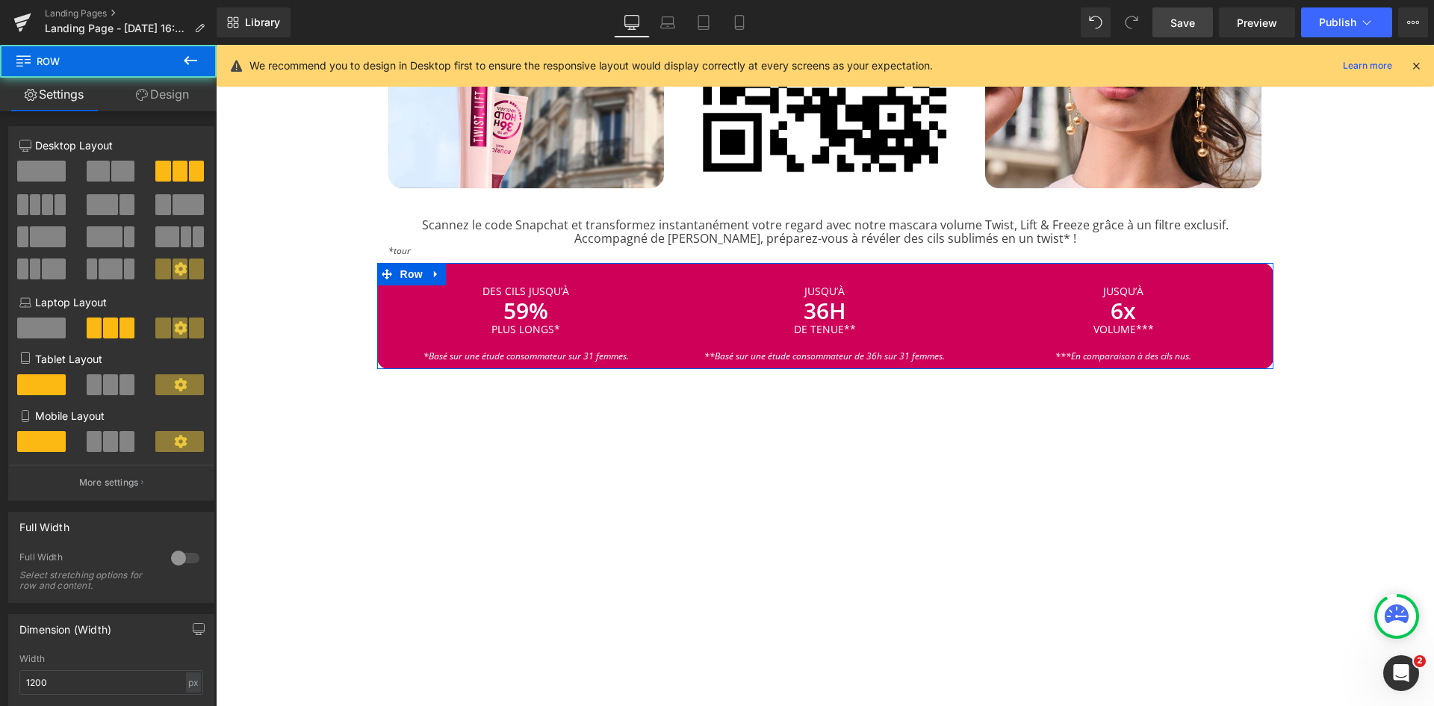
click at [169, 99] on link "Design" at bounding box center [162, 95] width 108 height 34
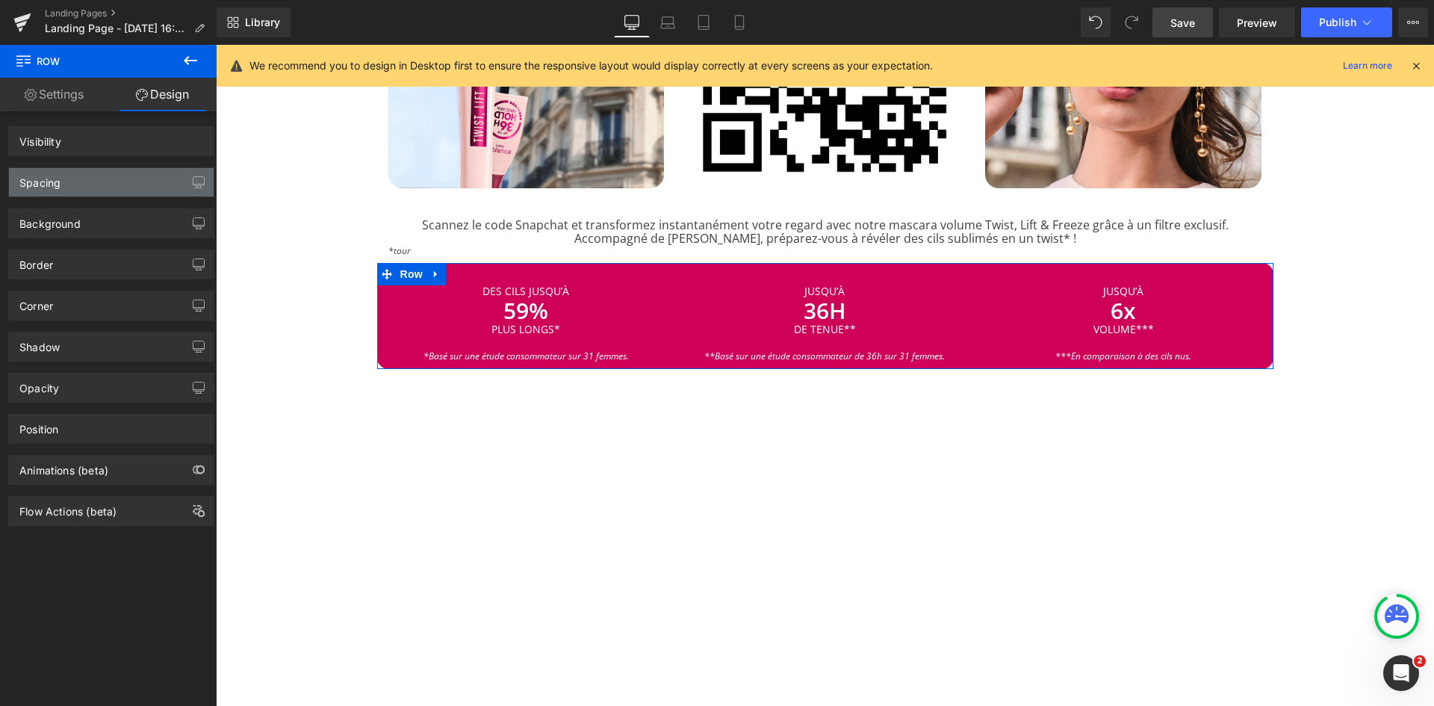
click at [79, 185] on div "Spacing" at bounding box center [111, 182] width 205 height 28
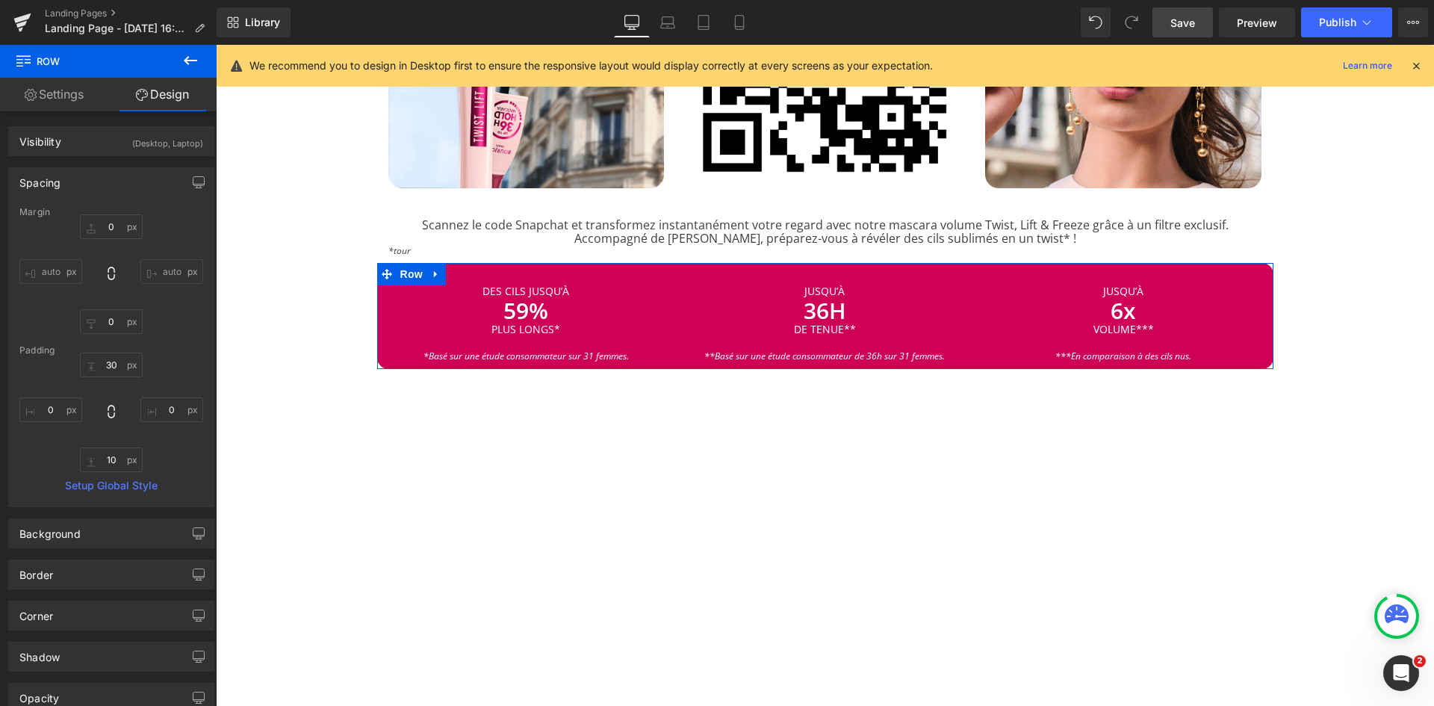
type input "0"
type input "30"
type input "0"
type input "10"
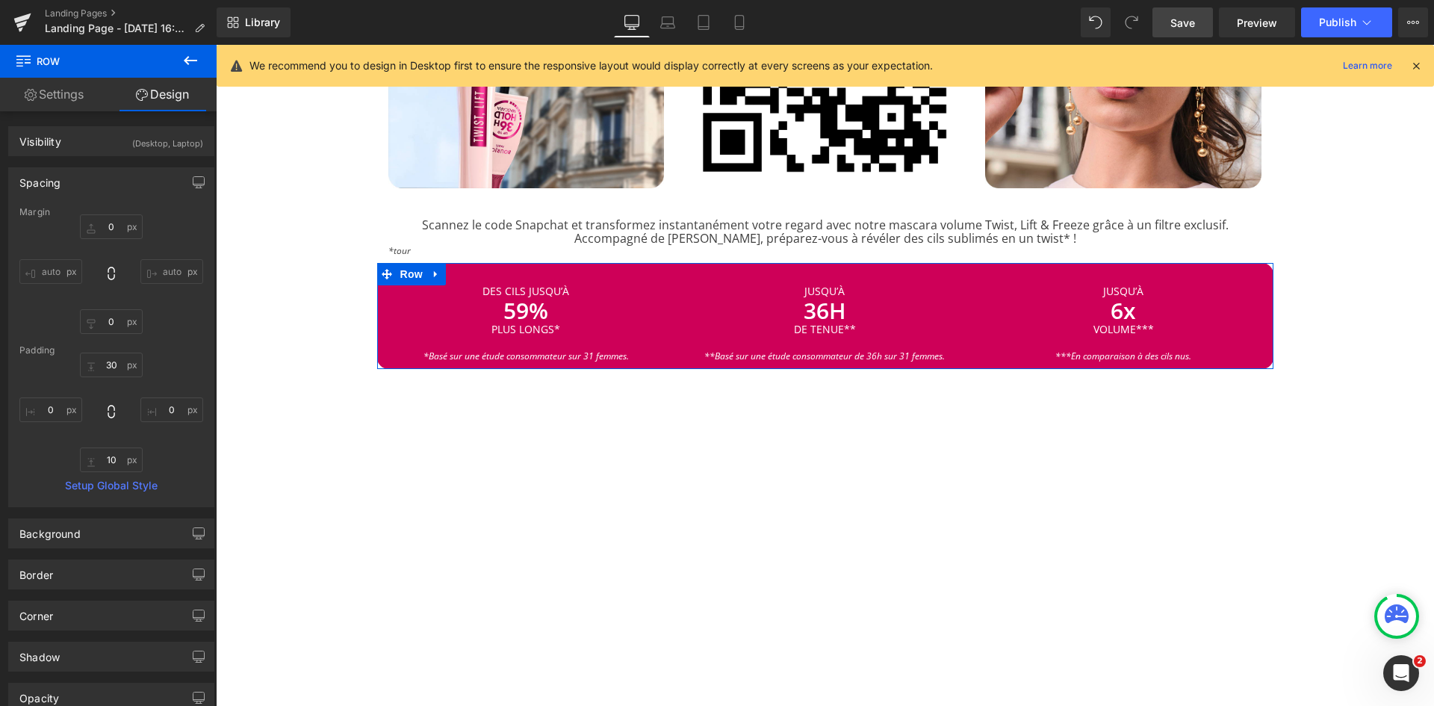
type input "0"
click at [114, 460] on input "10" at bounding box center [111, 459] width 63 height 25
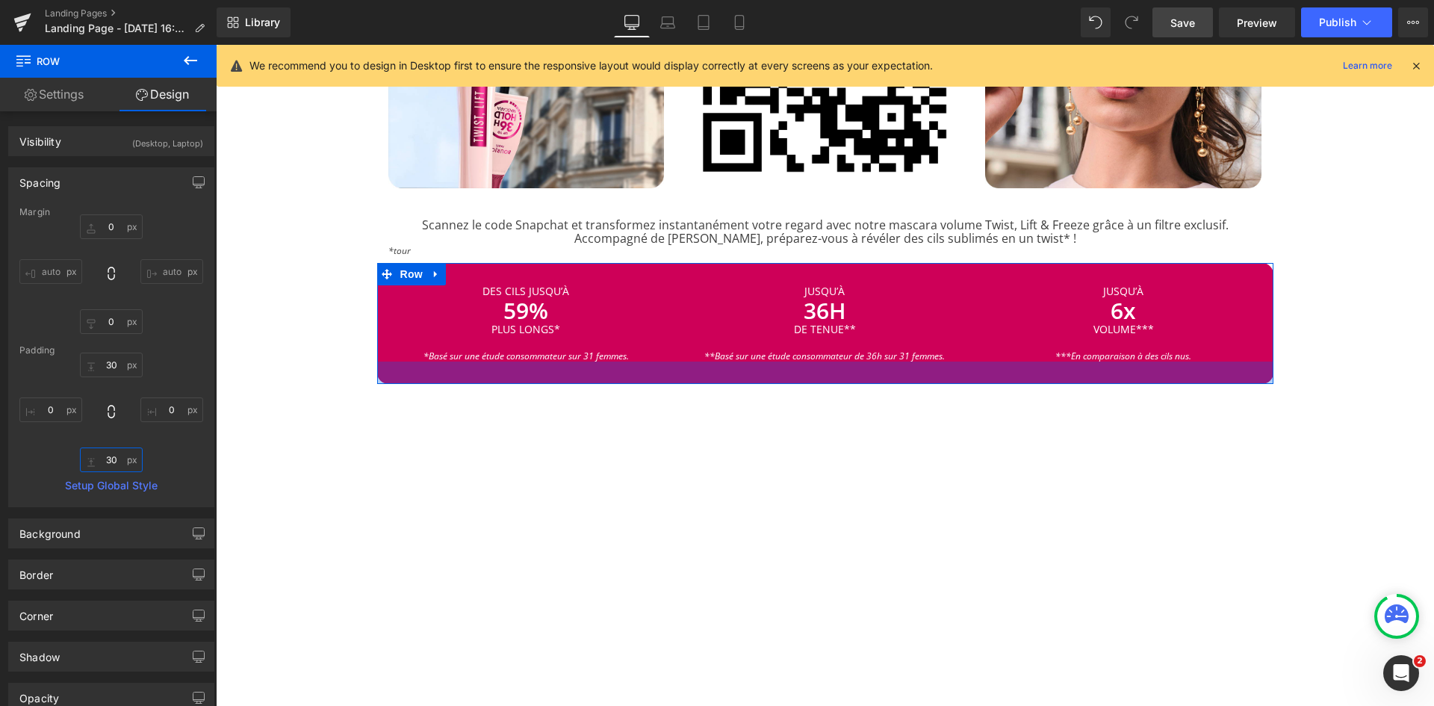
click at [117, 455] on input "30" at bounding box center [111, 459] width 63 height 25
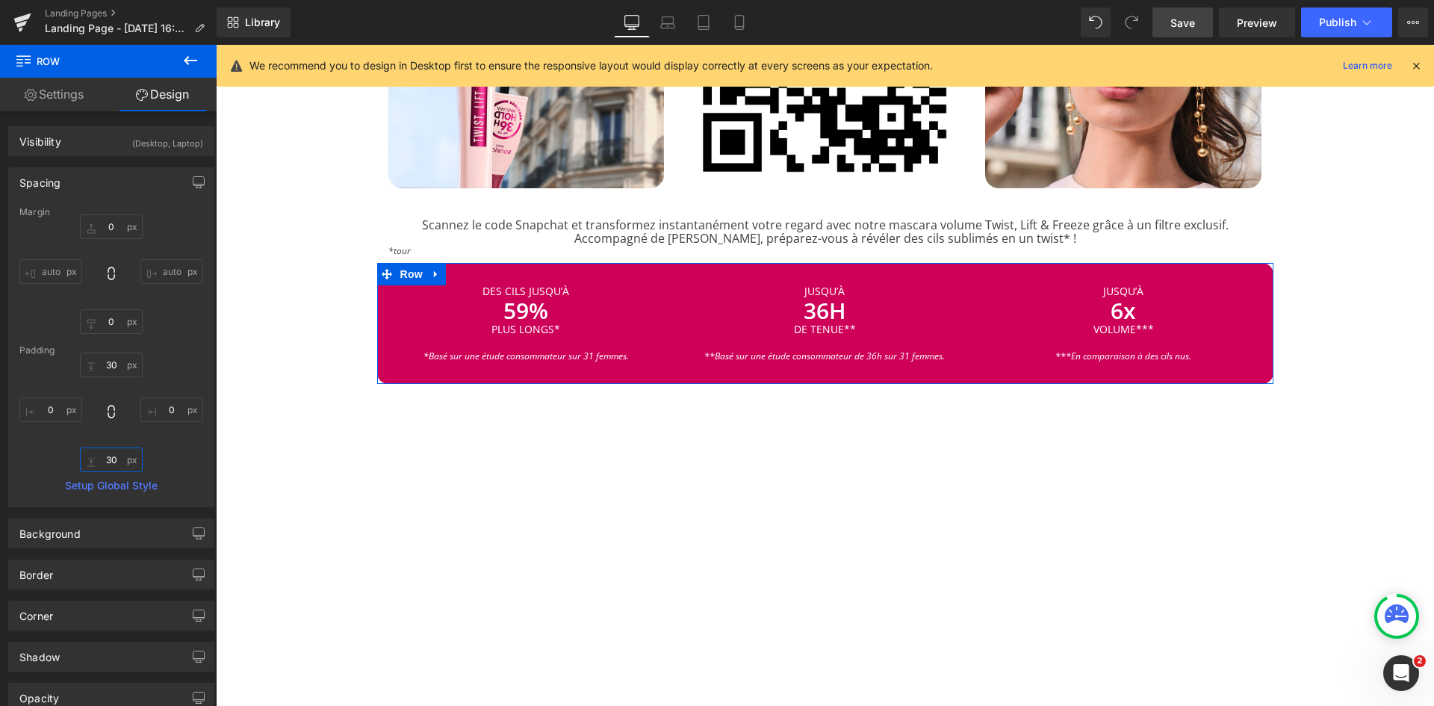
click at [117, 455] on input "30" at bounding box center [111, 459] width 63 height 25
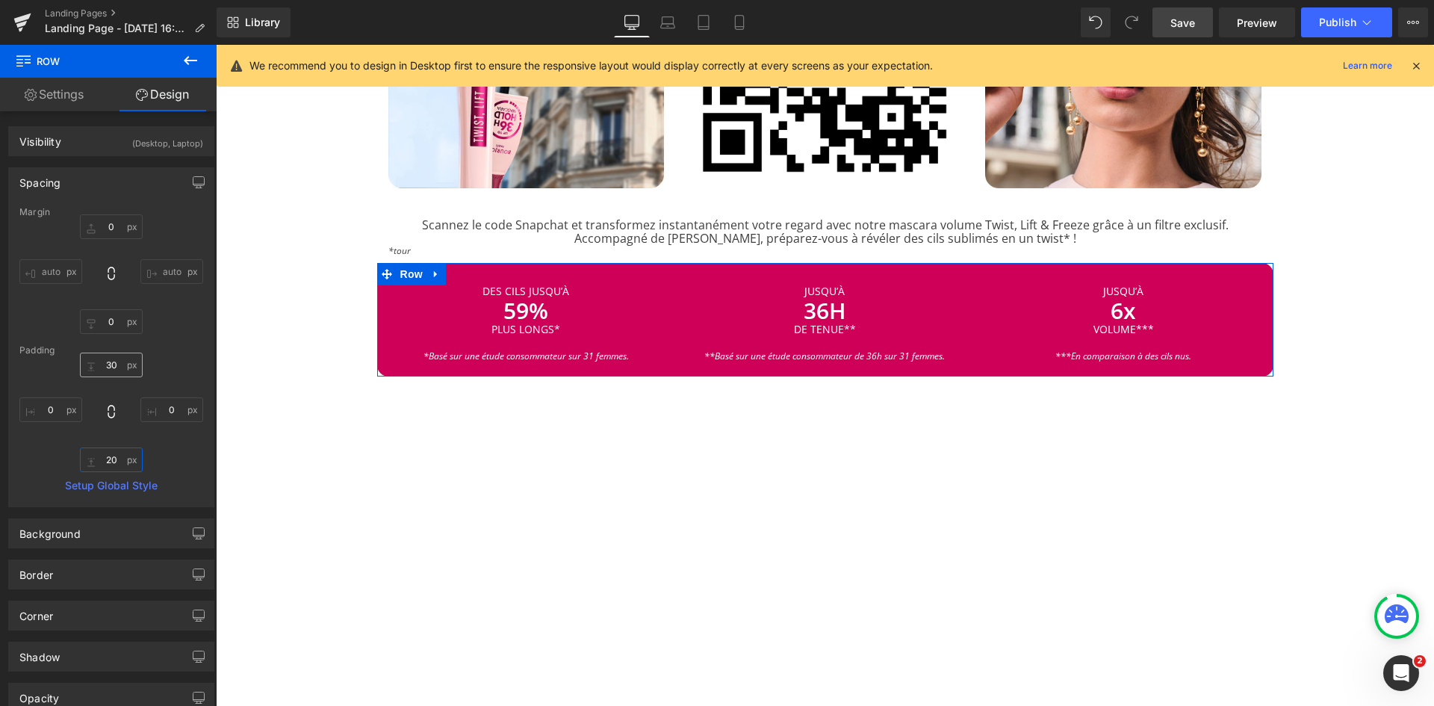
type input "20"
click at [109, 363] on input "30" at bounding box center [111, 365] width 63 height 25
type input "20"
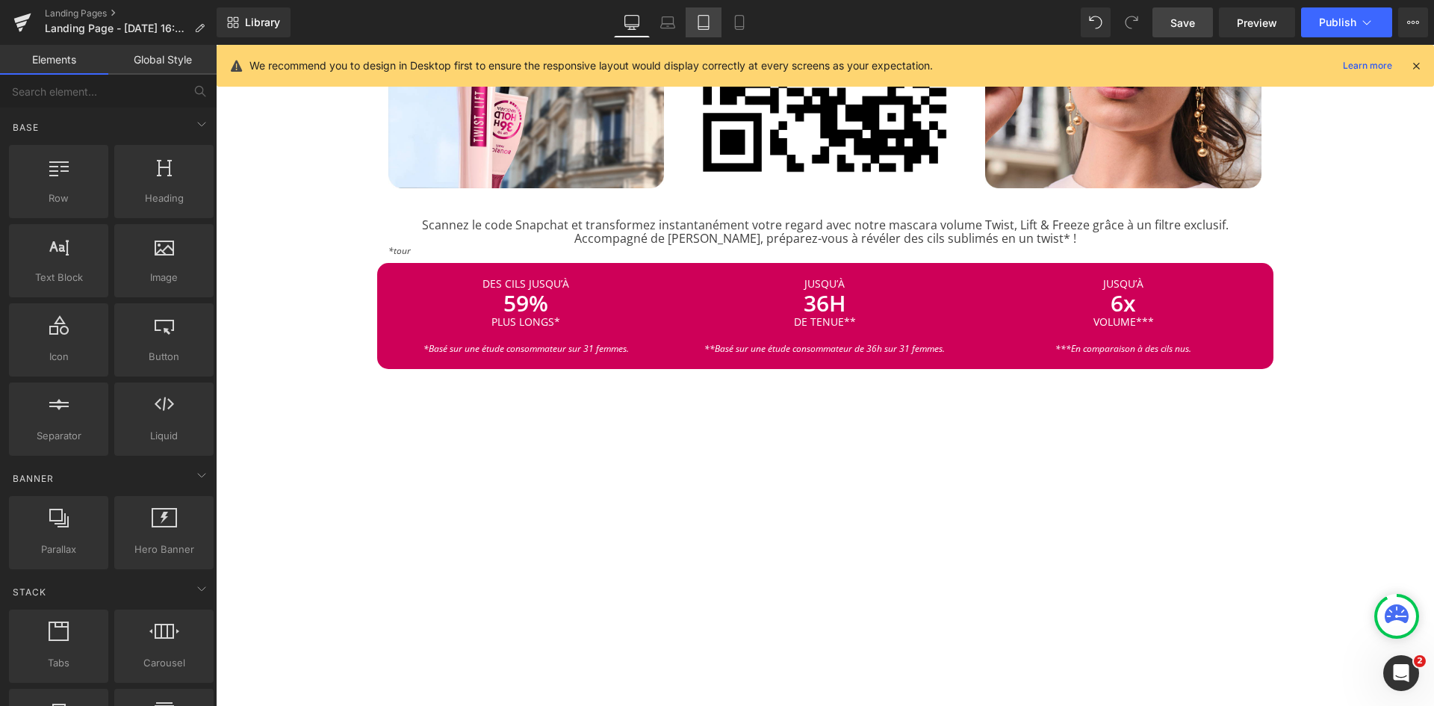
click at [711, 27] on icon at bounding box center [703, 22] width 15 height 15
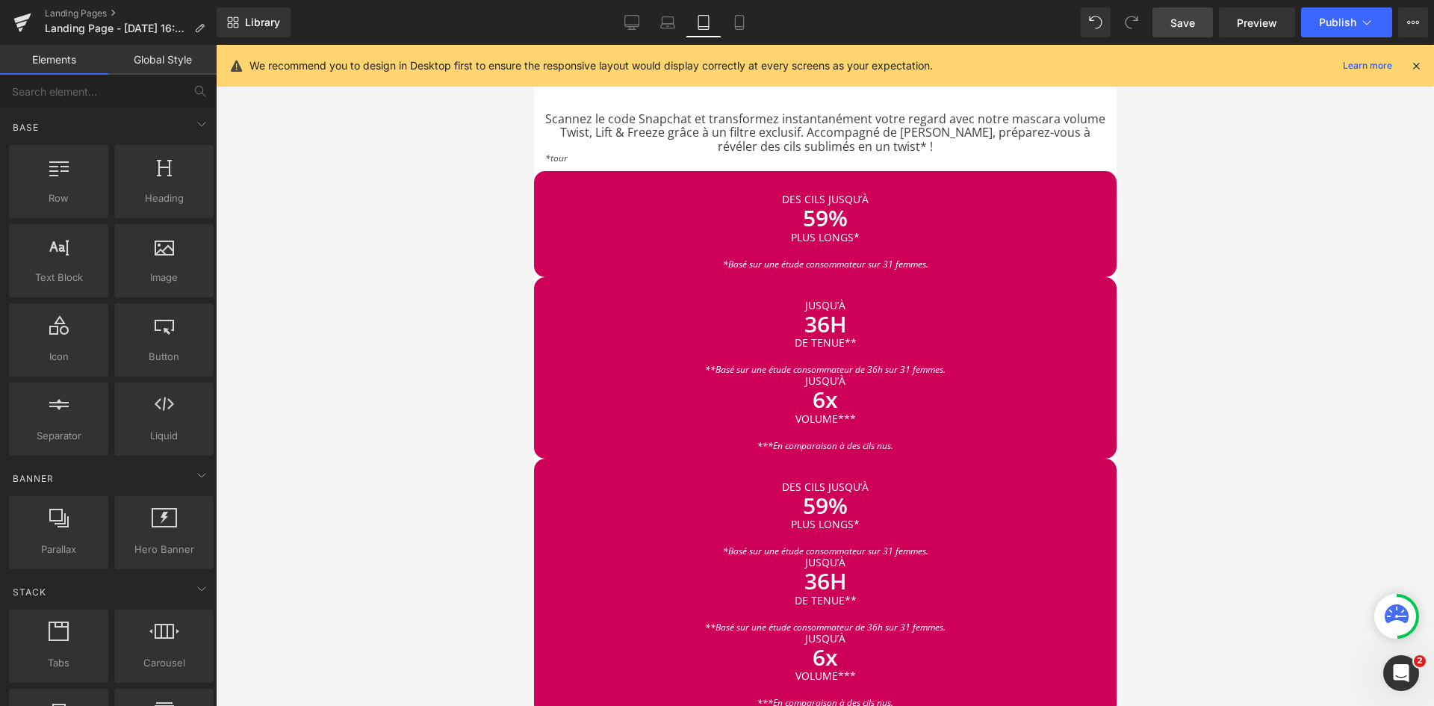
scroll to position [2199, 0]
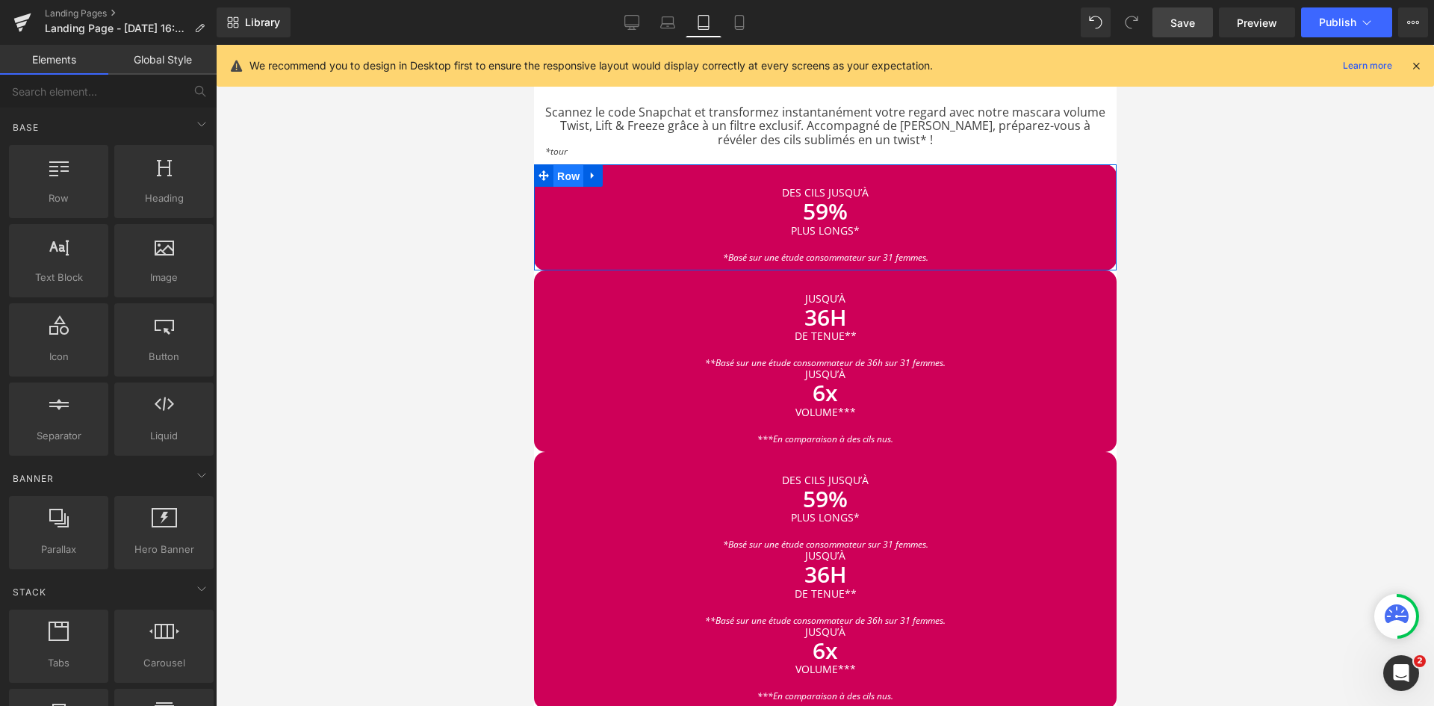
click at [568, 165] on span "Row" at bounding box center [568, 176] width 30 height 22
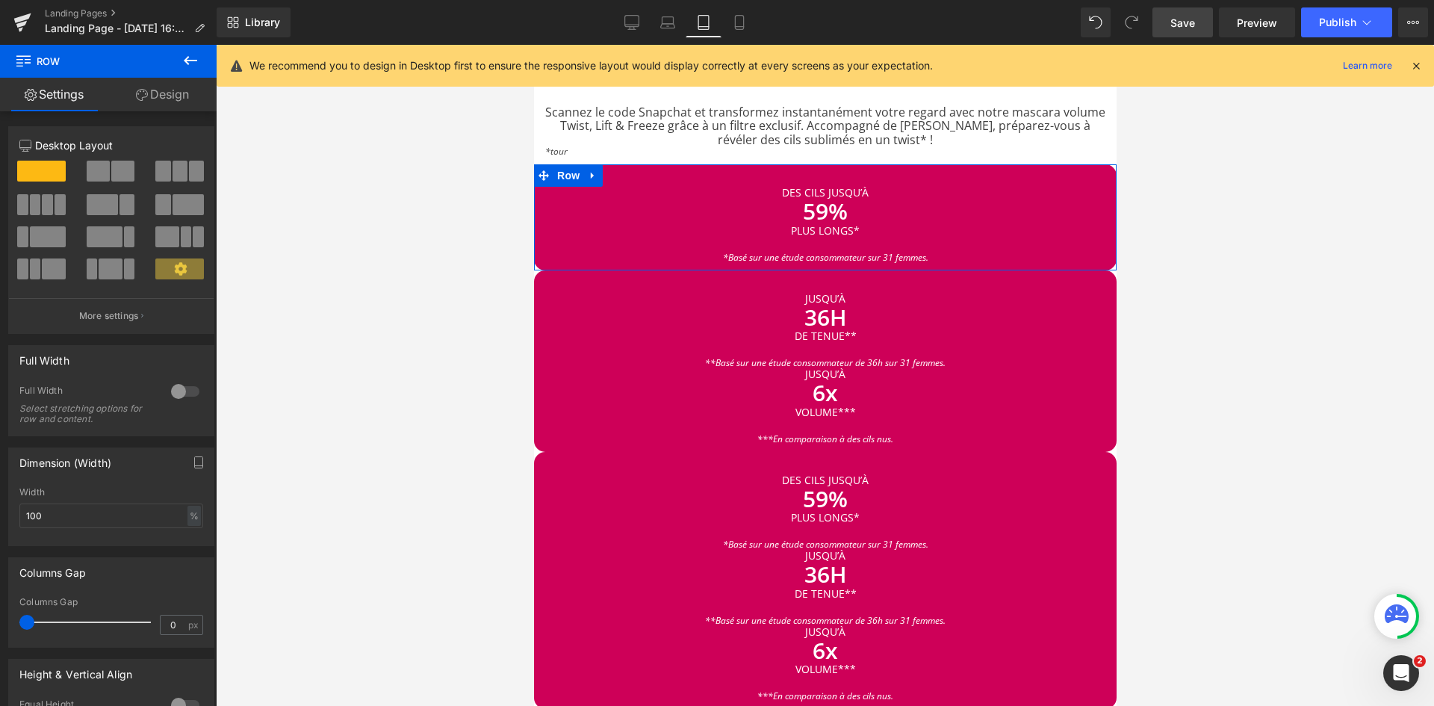
click at [162, 99] on link "Design" at bounding box center [162, 95] width 108 height 34
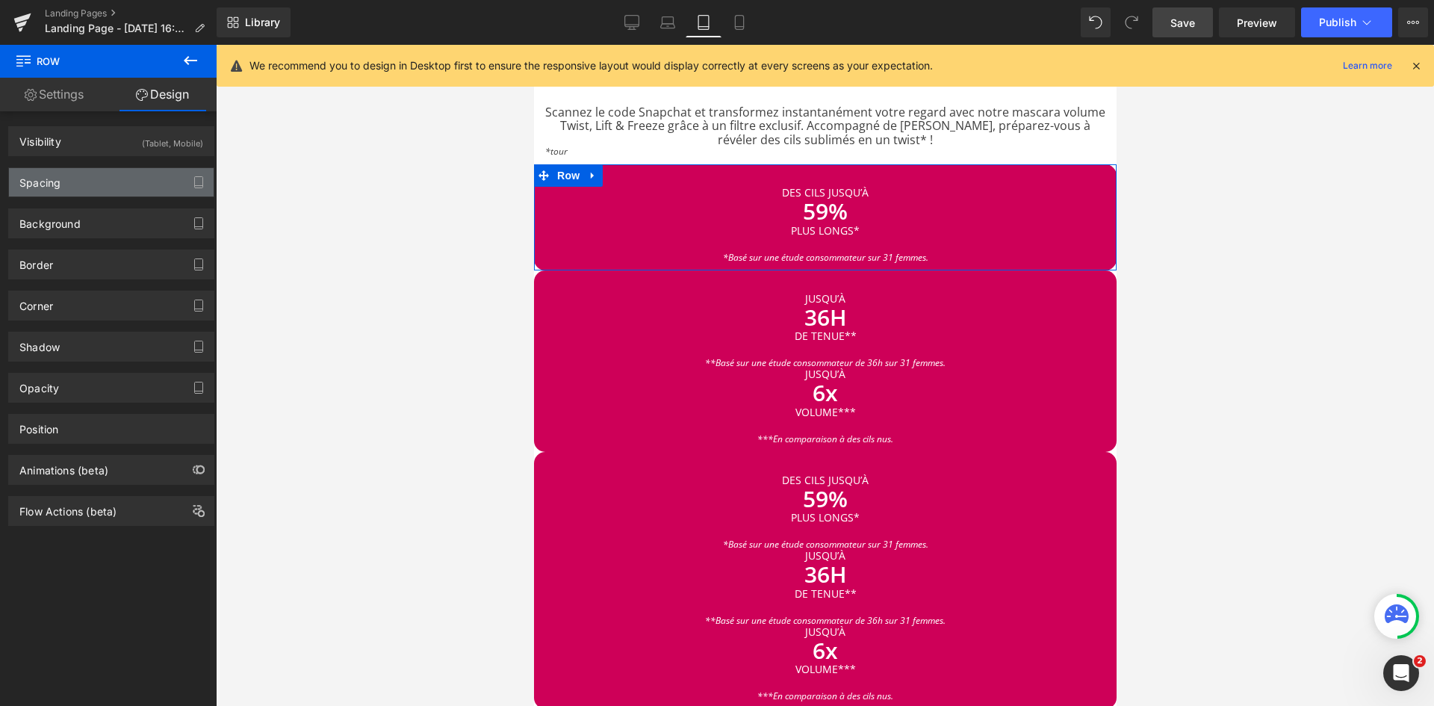
type input "0"
type input "30"
type input "0"
type input "10"
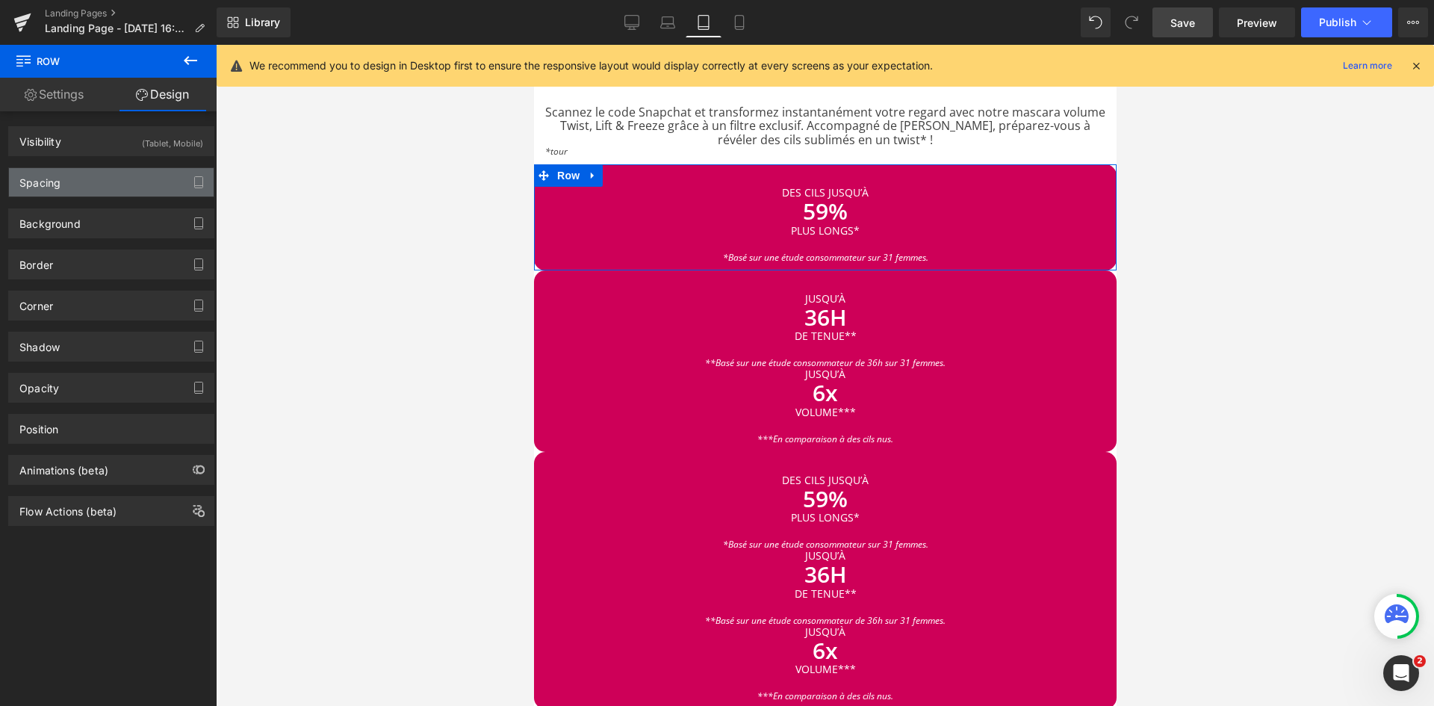
type input "0"
click at [108, 179] on div "Spacing" at bounding box center [111, 182] width 205 height 28
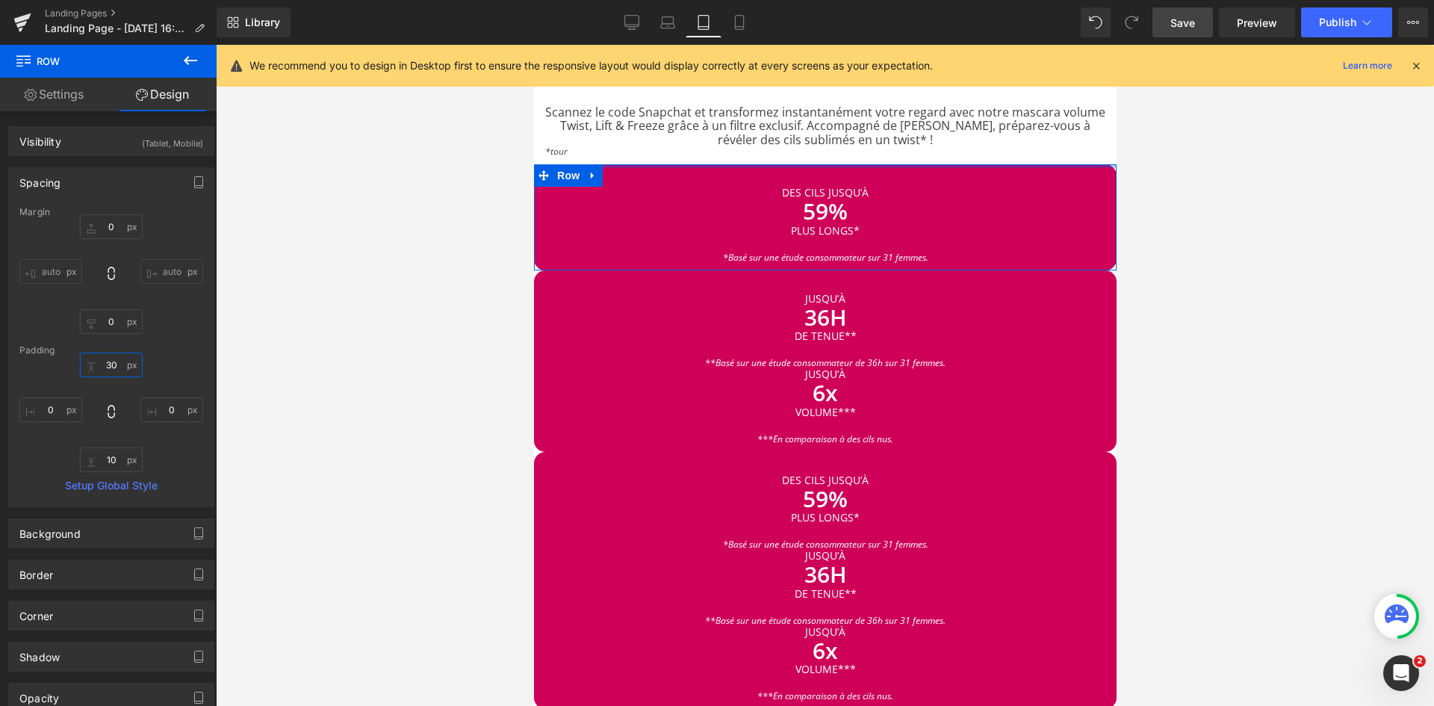
click at [111, 367] on input "30" at bounding box center [111, 365] width 63 height 25
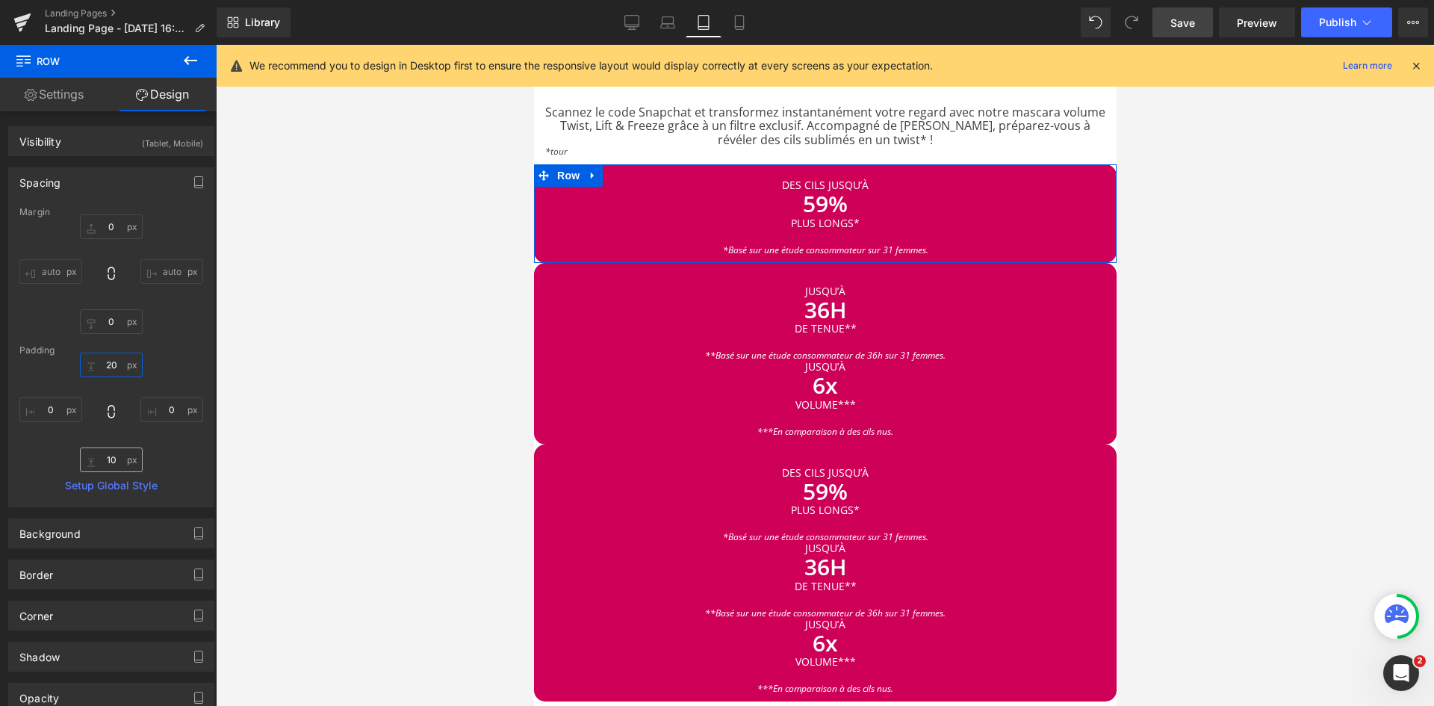
type input "20"
click at [111, 453] on input "10" at bounding box center [111, 459] width 63 height 25
type input "20"
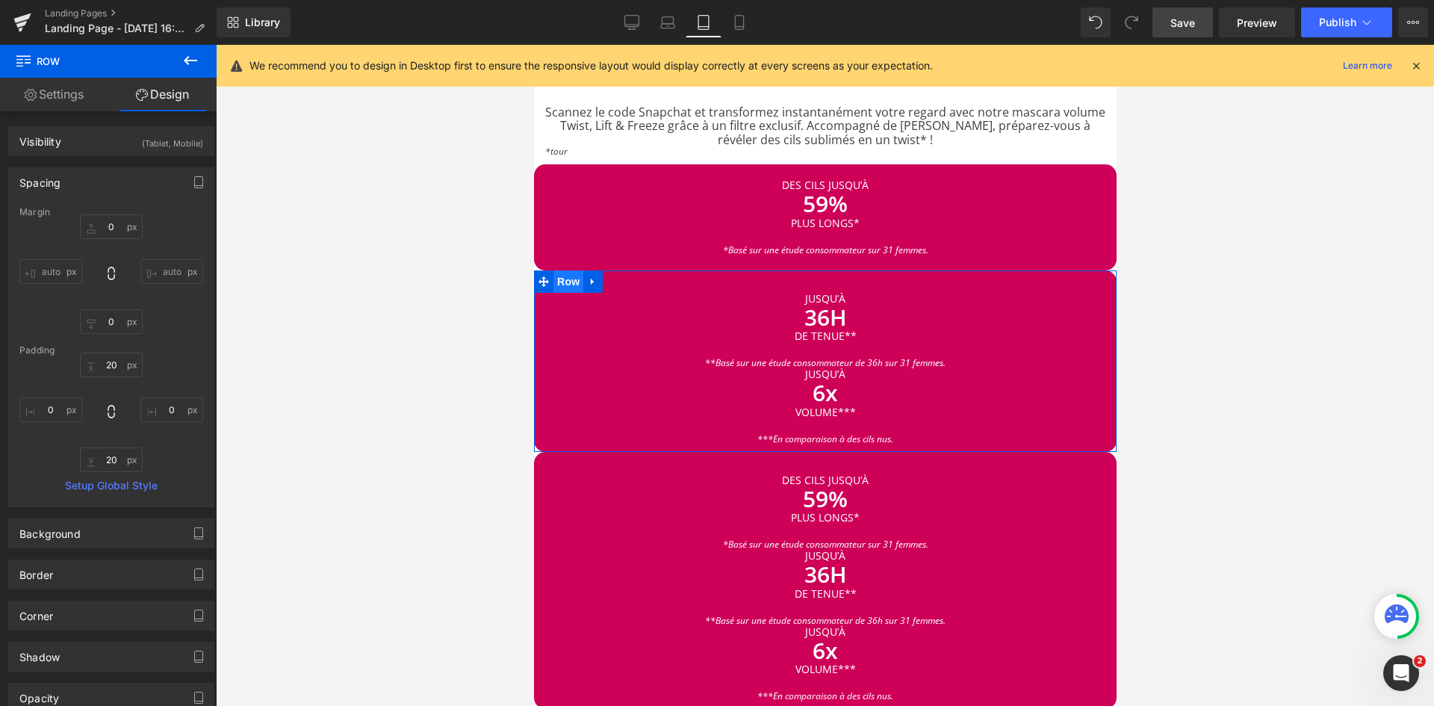
click at [562, 270] on span "Row" at bounding box center [568, 281] width 30 height 22
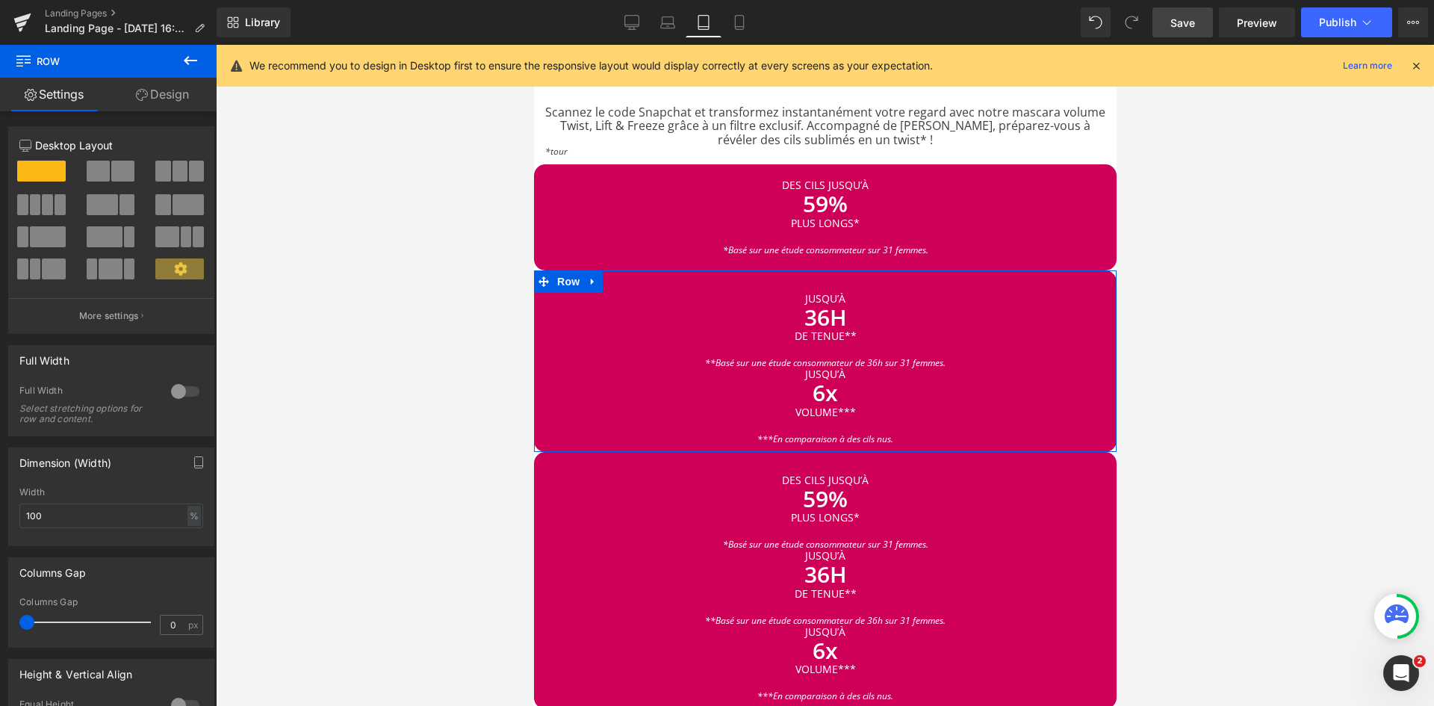
click at [182, 93] on link "Design" at bounding box center [162, 95] width 108 height 34
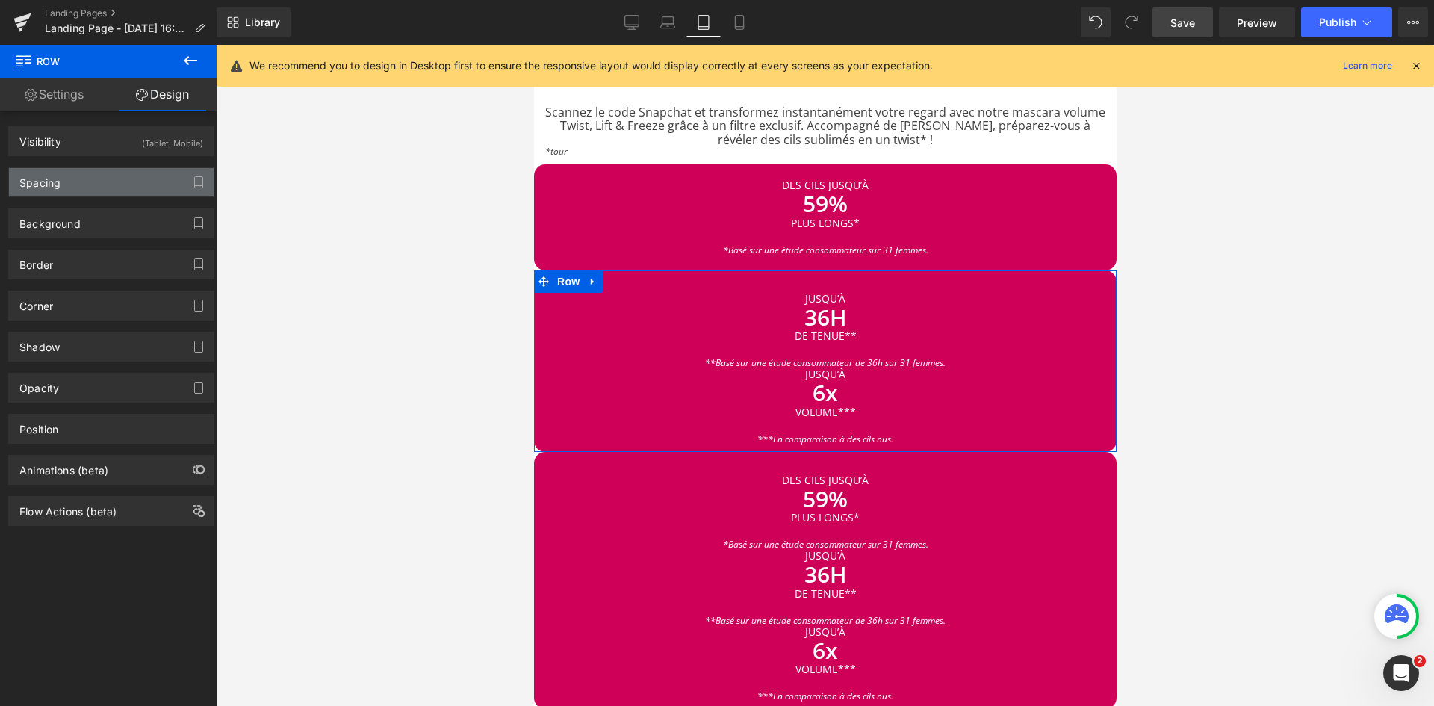
type input "0"
type input "30"
type input "0"
type input "10"
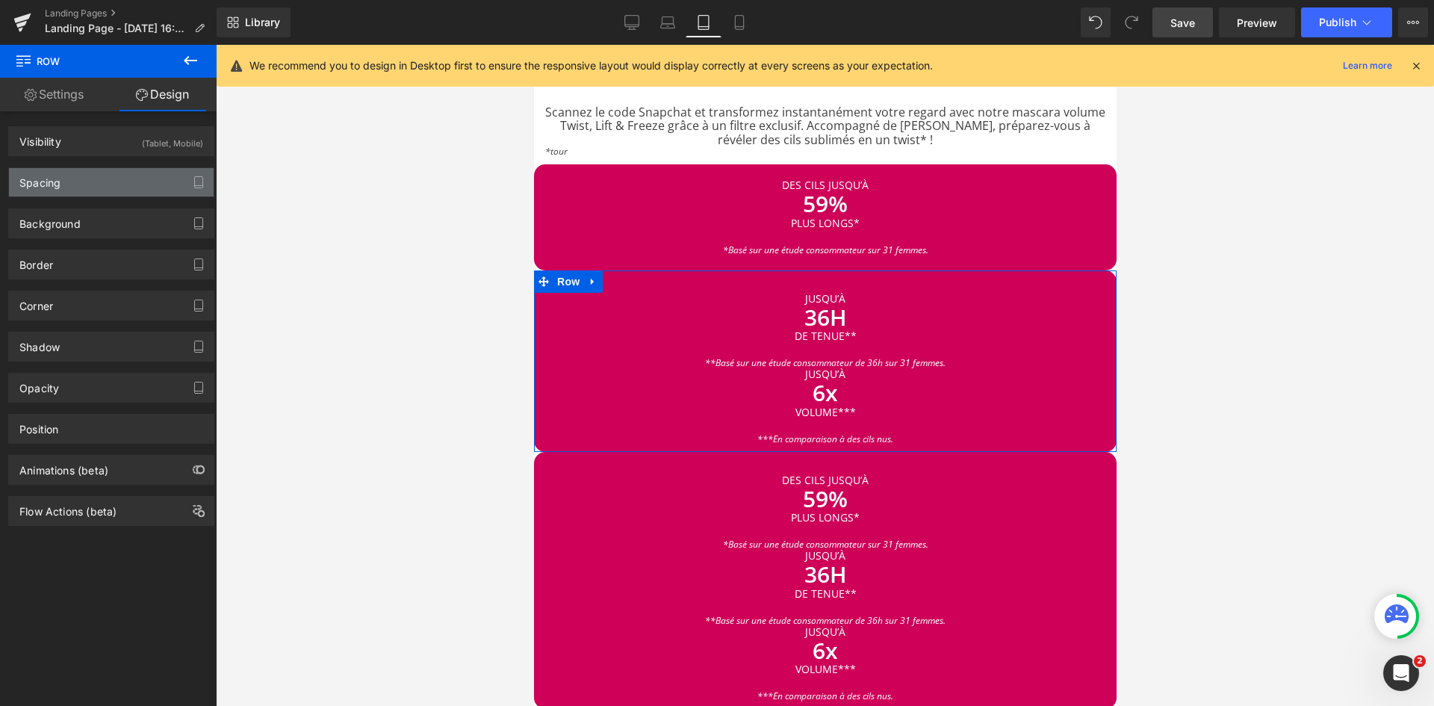
type input "0"
click at [90, 185] on div "Spacing" at bounding box center [111, 182] width 205 height 28
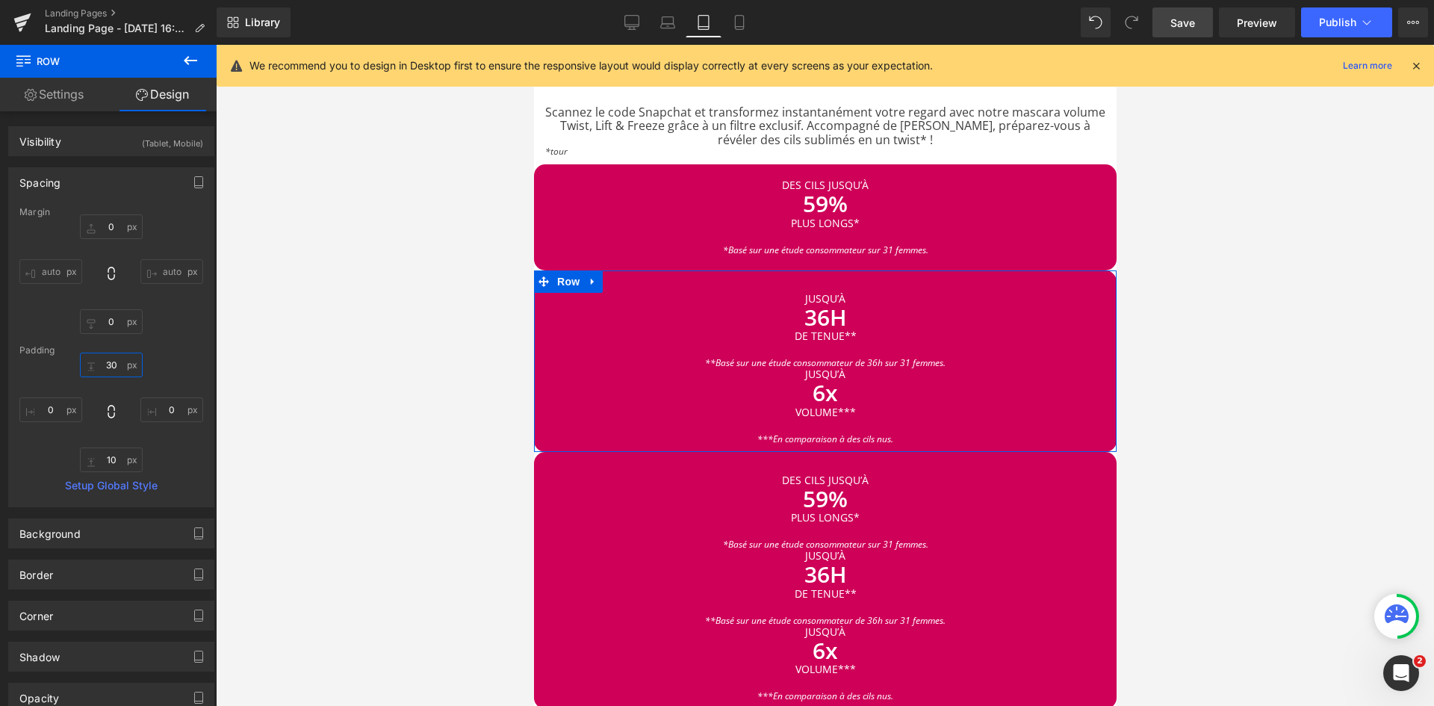
click at [110, 368] on input "30" at bounding box center [111, 365] width 63 height 25
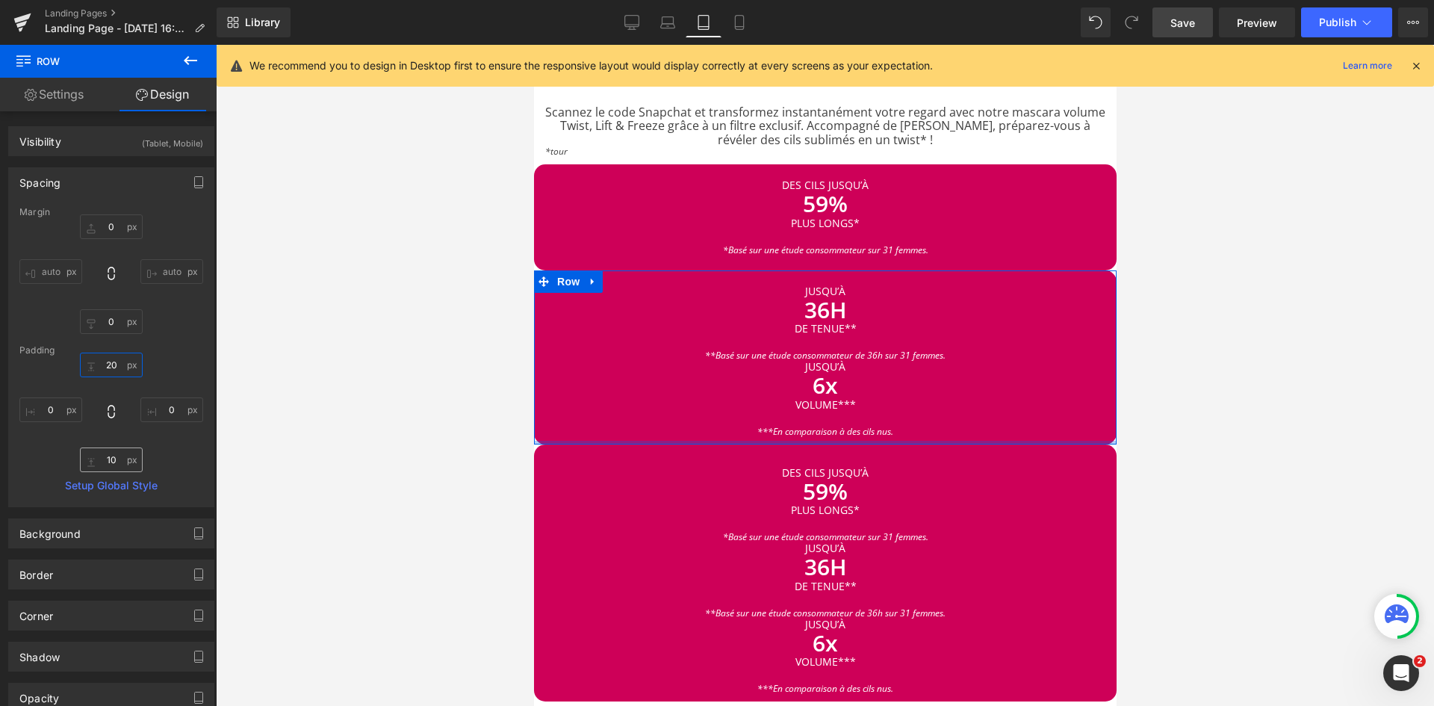
type input "20"
click at [118, 461] on input "10" at bounding box center [111, 459] width 63 height 25
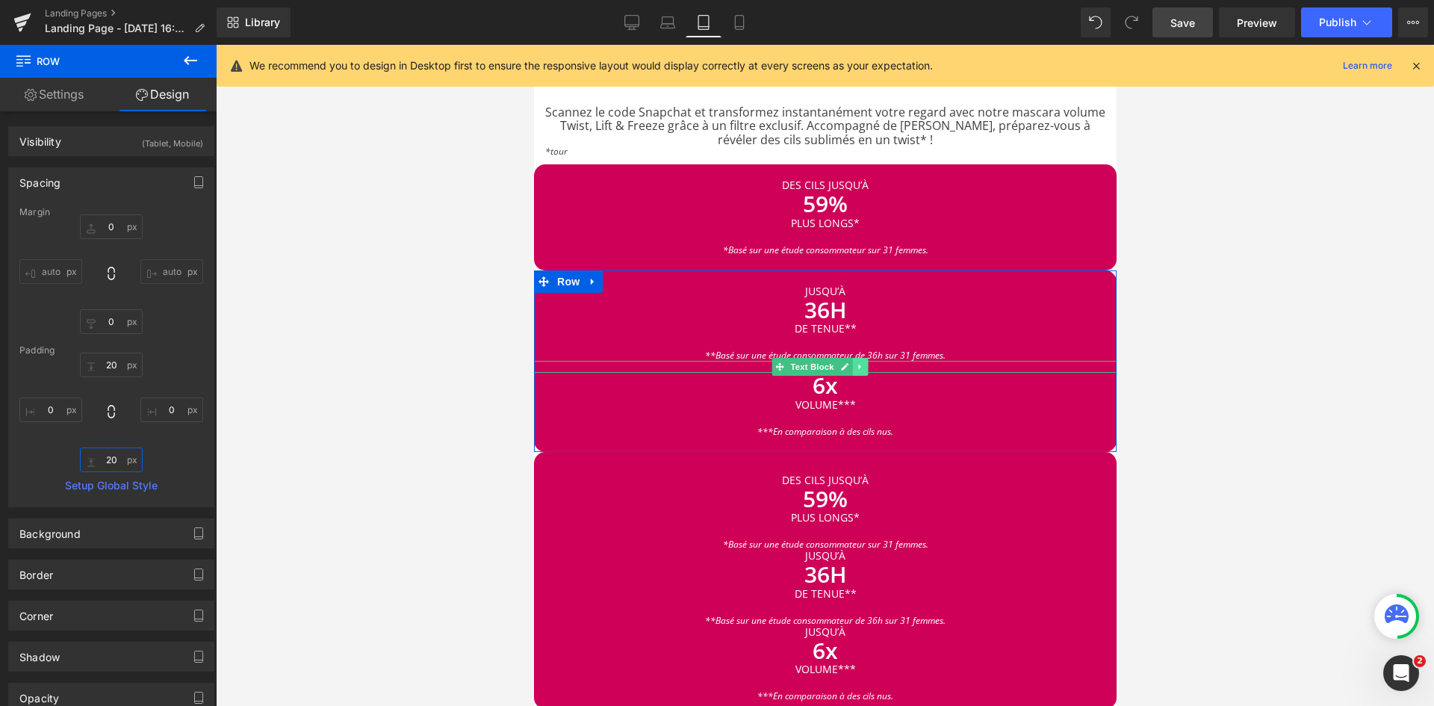
type input "20"
click at [855, 362] on icon at bounding box center [859, 366] width 8 height 9
click at [864, 363] on icon at bounding box center [867, 367] width 8 height 8
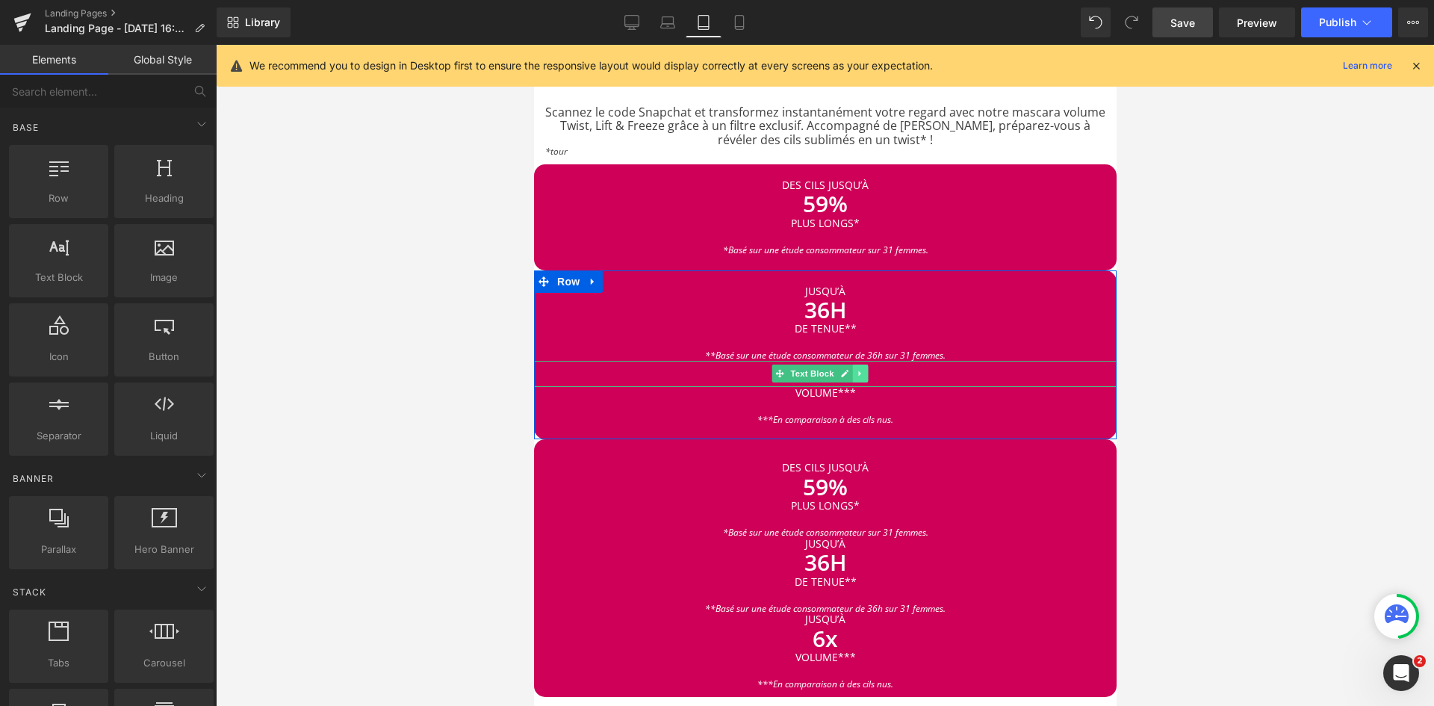
click at [859, 371] on icon at bounding box center [859, 373] width 2 height 5
click at [859, 365] on link at bounding box center [867, 374] width 16 height 18
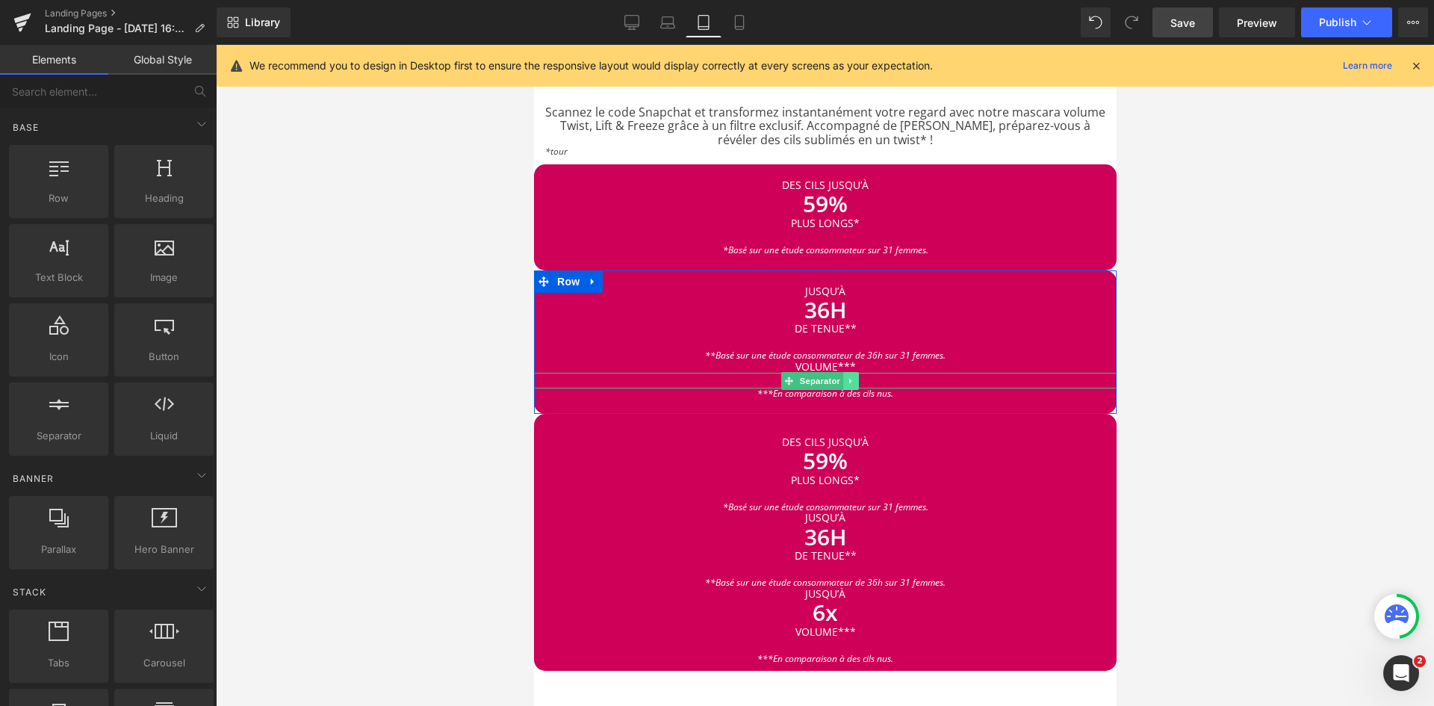
click at [850, 376] on icon at bounding box center [850, 380] width 8 height 9
click at [858, 376] on icon at bounding box center [858, 380] width 8 height 8
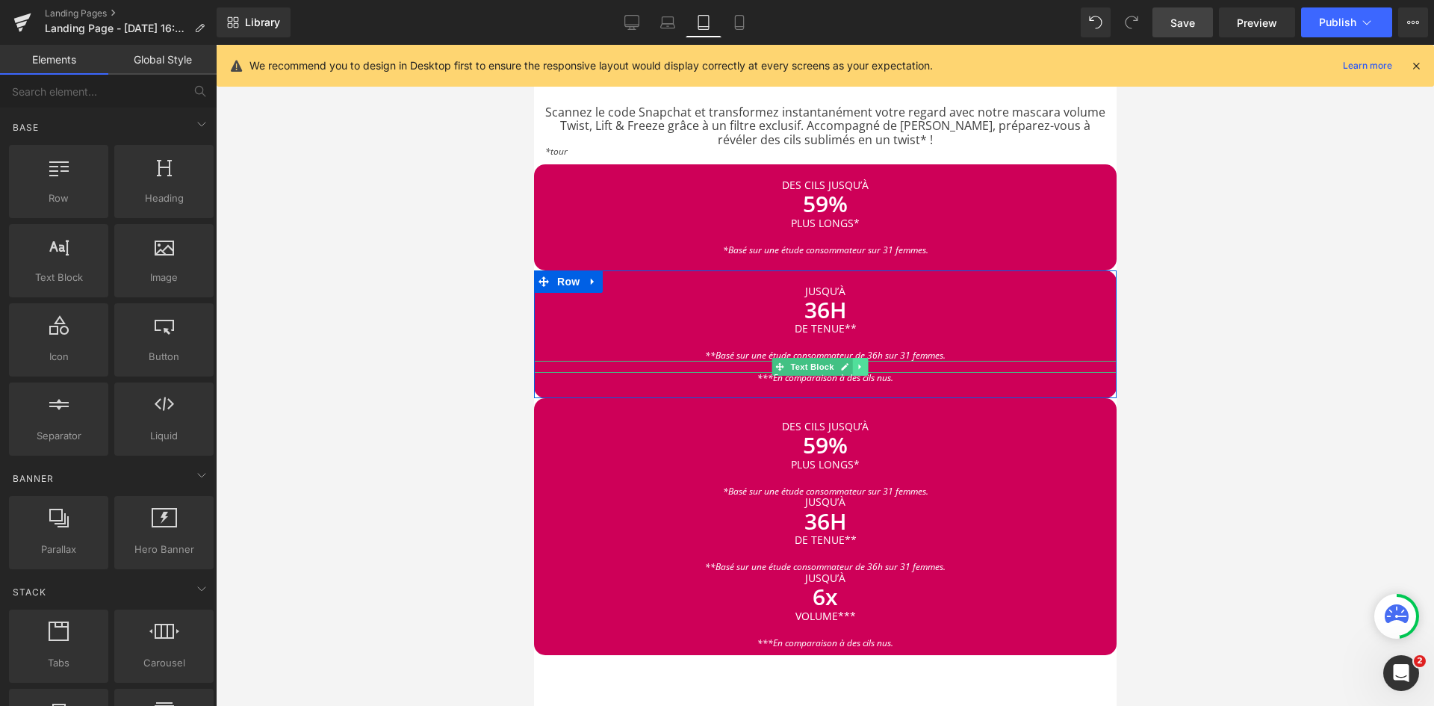
click at [858, 365] on icon at bounding box center [859, 367] width 2 height 5
click at [865, 363] on icon at bounding box center [867, 367] width 8 height 8
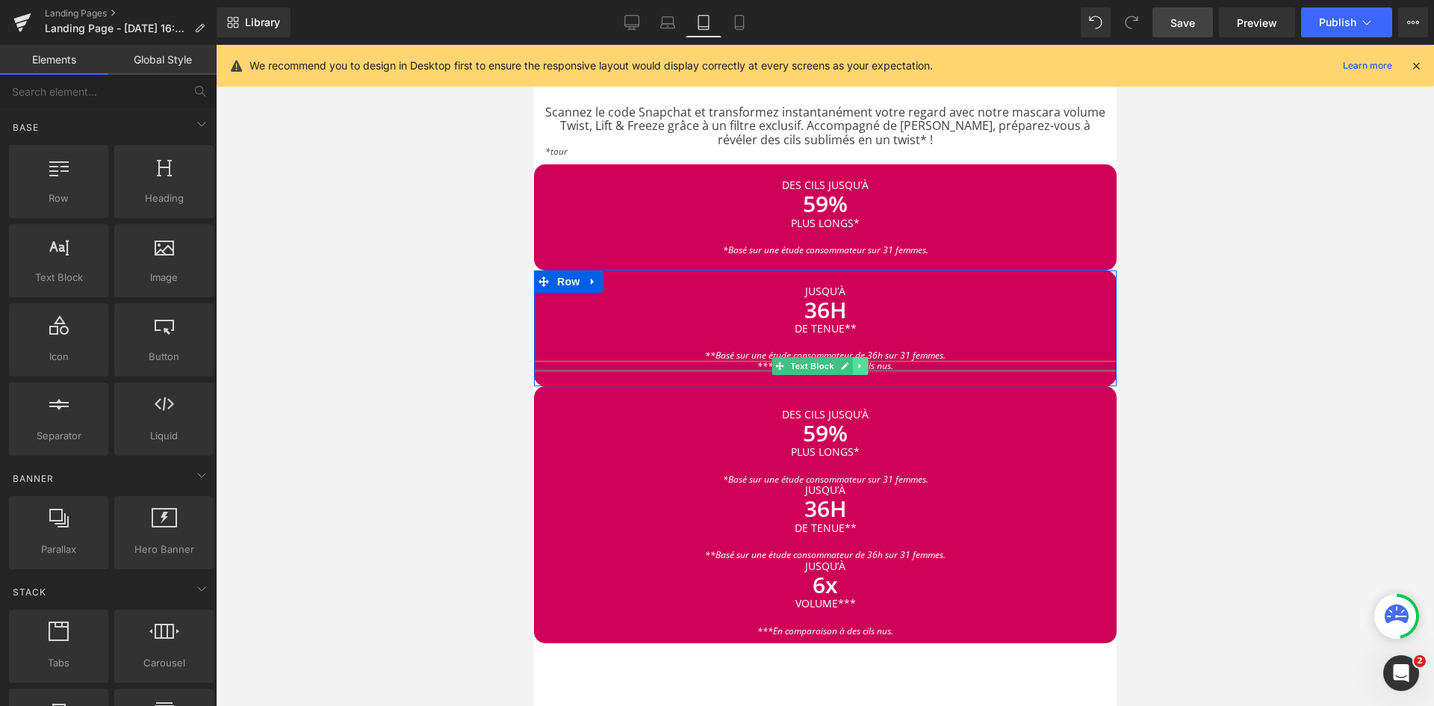
click at [859, 362] on icon at bounding box center [859, 366] width 8 height 9
click at [867, 362] on icon at bounding box center [867, 366] width 8 height 8
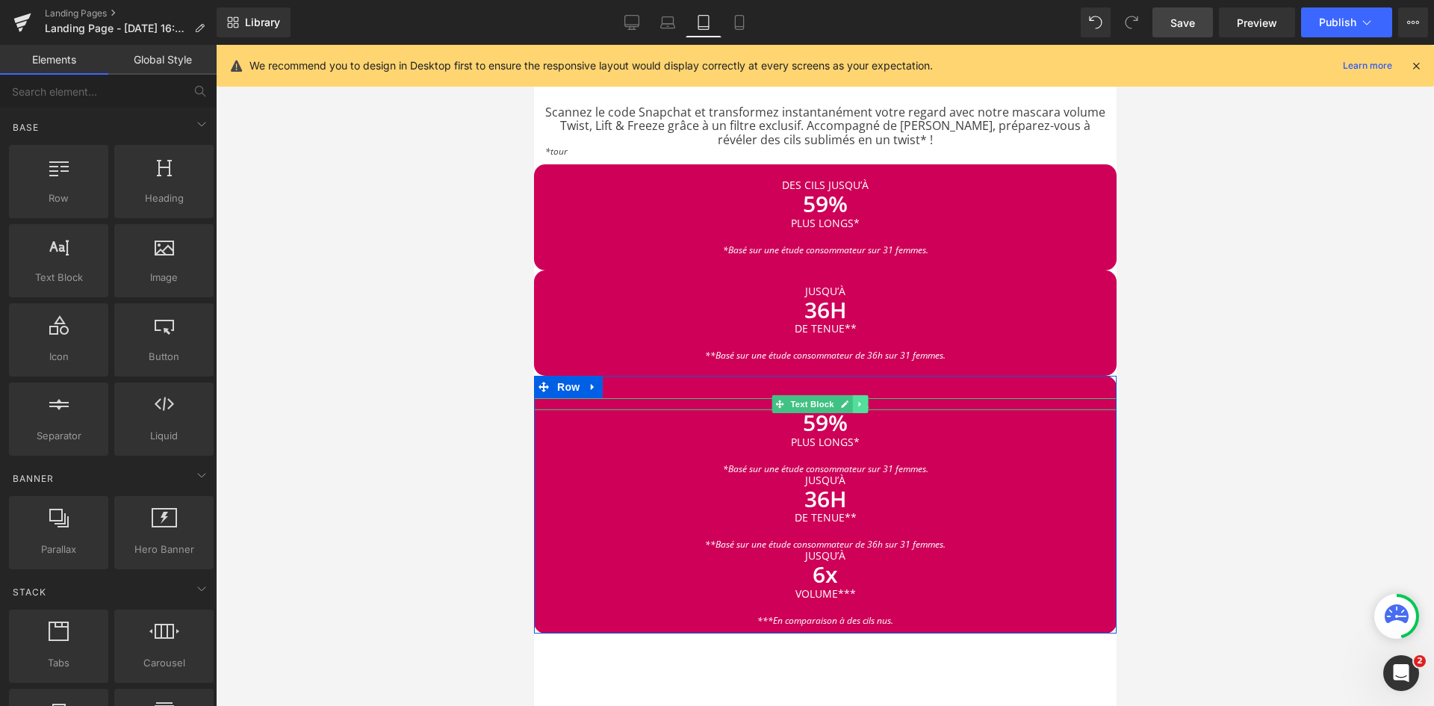
click at [862, 400] on icon at bounding box center [859, 404] width 8 height 9
click at [866, 400] on icon at bounding box center [867, 404] width 8 height 9
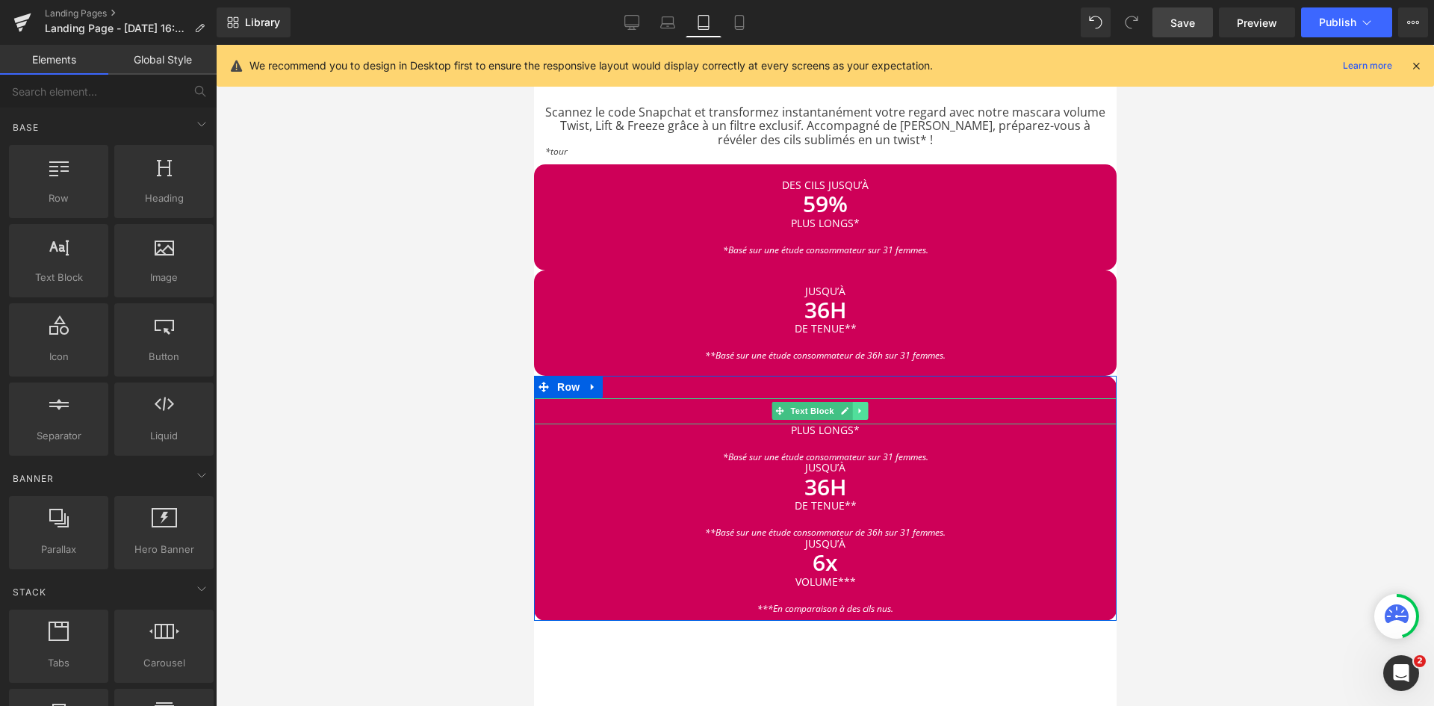
click at [861, 406] on icon at bounding box center [859, 410] width 8 height 9
click at [866, 407] on icon at bounding box center [867, 411] width 8 height 8
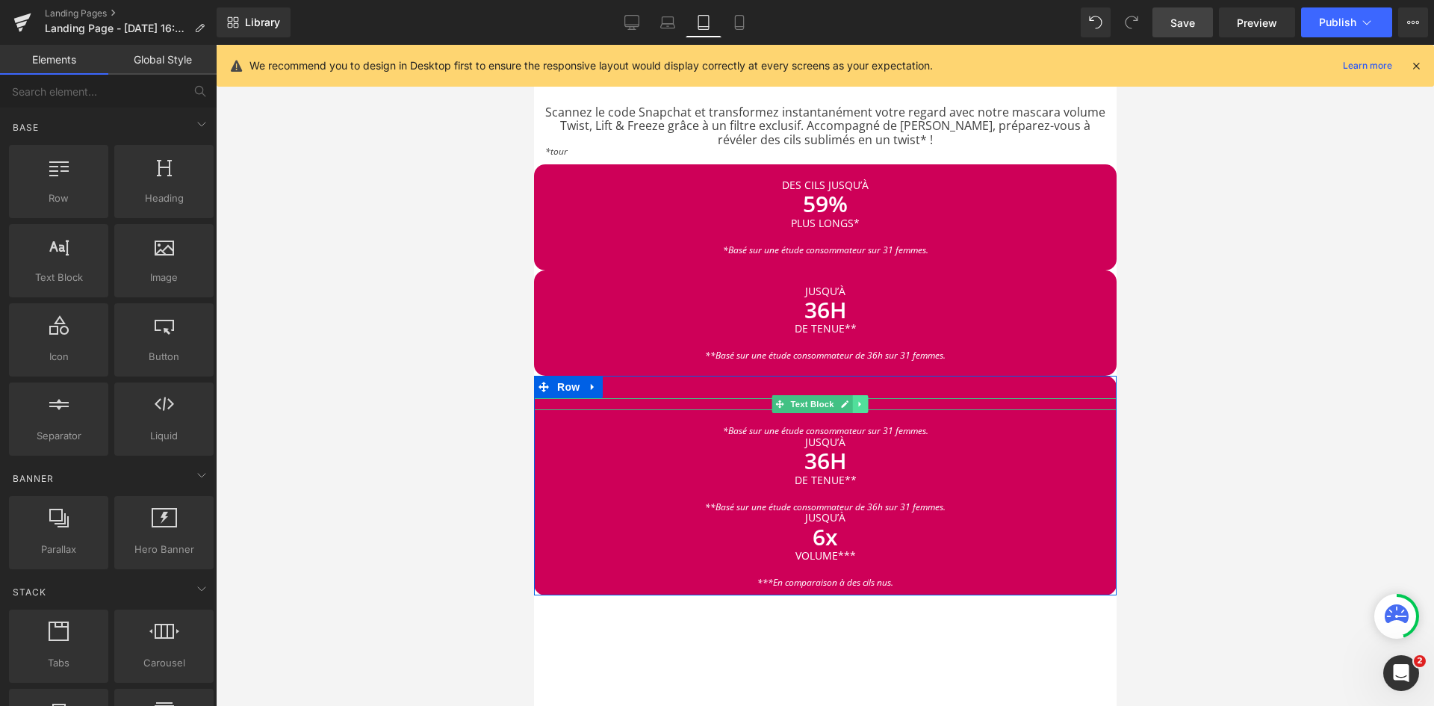
click at [861, 400] on icon at bounding box center [859, 404] width 8 height 9
click at [866, 400] on icon at bounding box center [867, 404] width 8 height 8
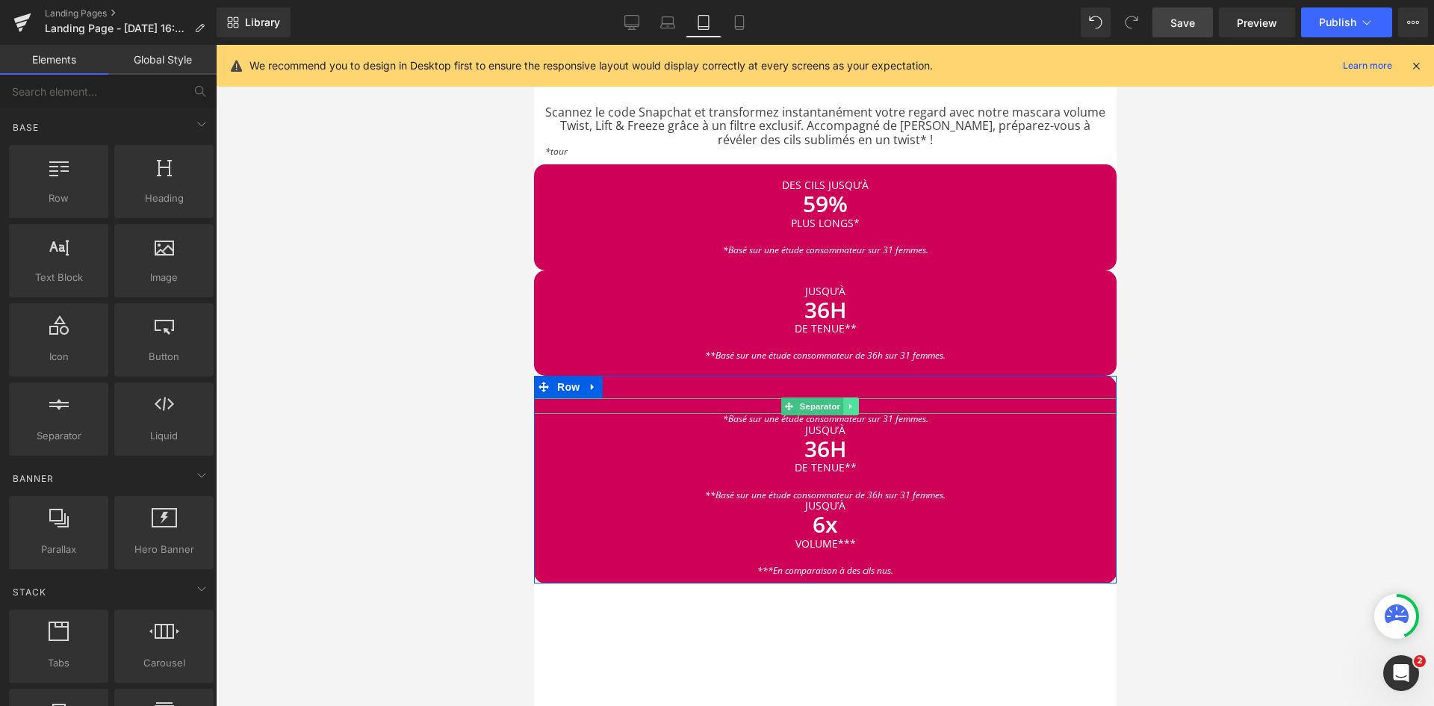
click at [852, 402] on icon at bounding box center [850, 406] width 8 height 9
click at [861, 402] on icon at bounding box center [858, 406] width 8 height 9
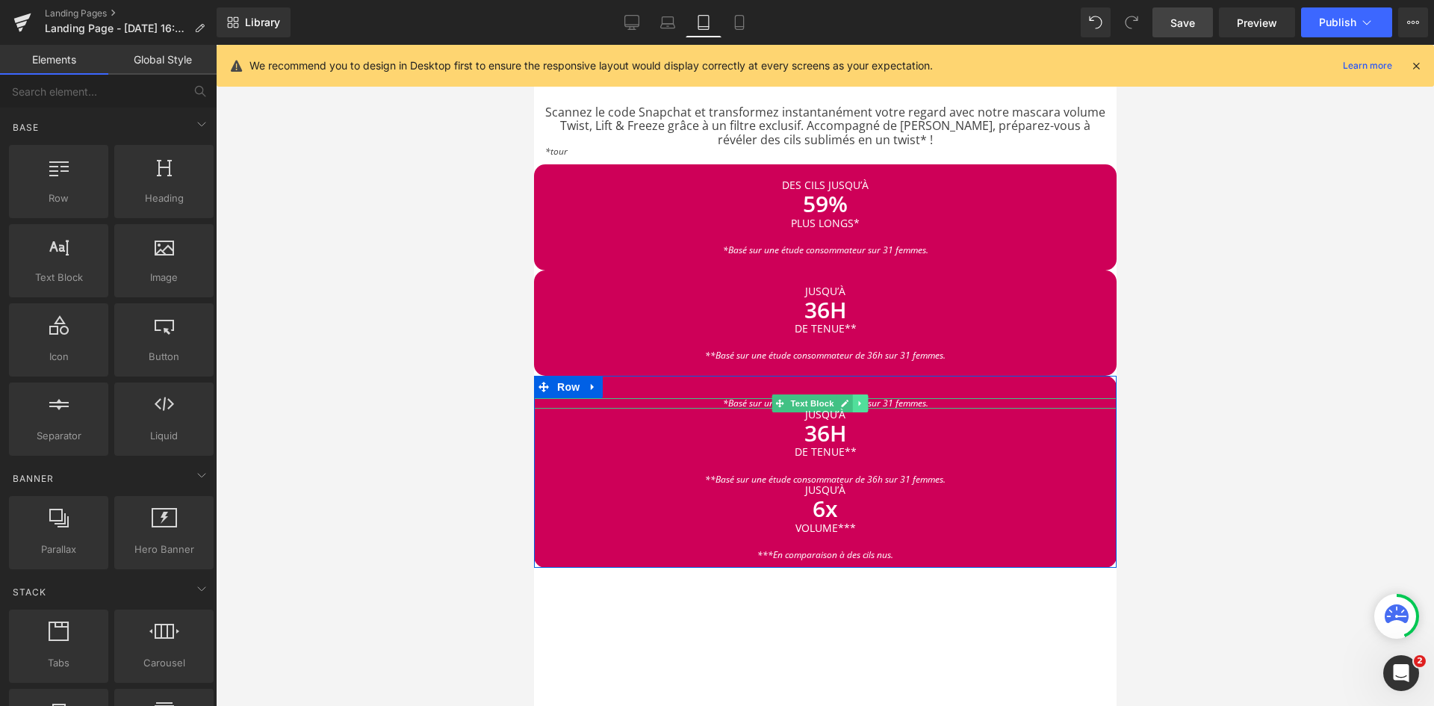
click at [864, 394] on link at bounding box center [860, 403] width 16 height 18
click at [865, 399] on icon at bounding box center [867, 403] width 8 height 8
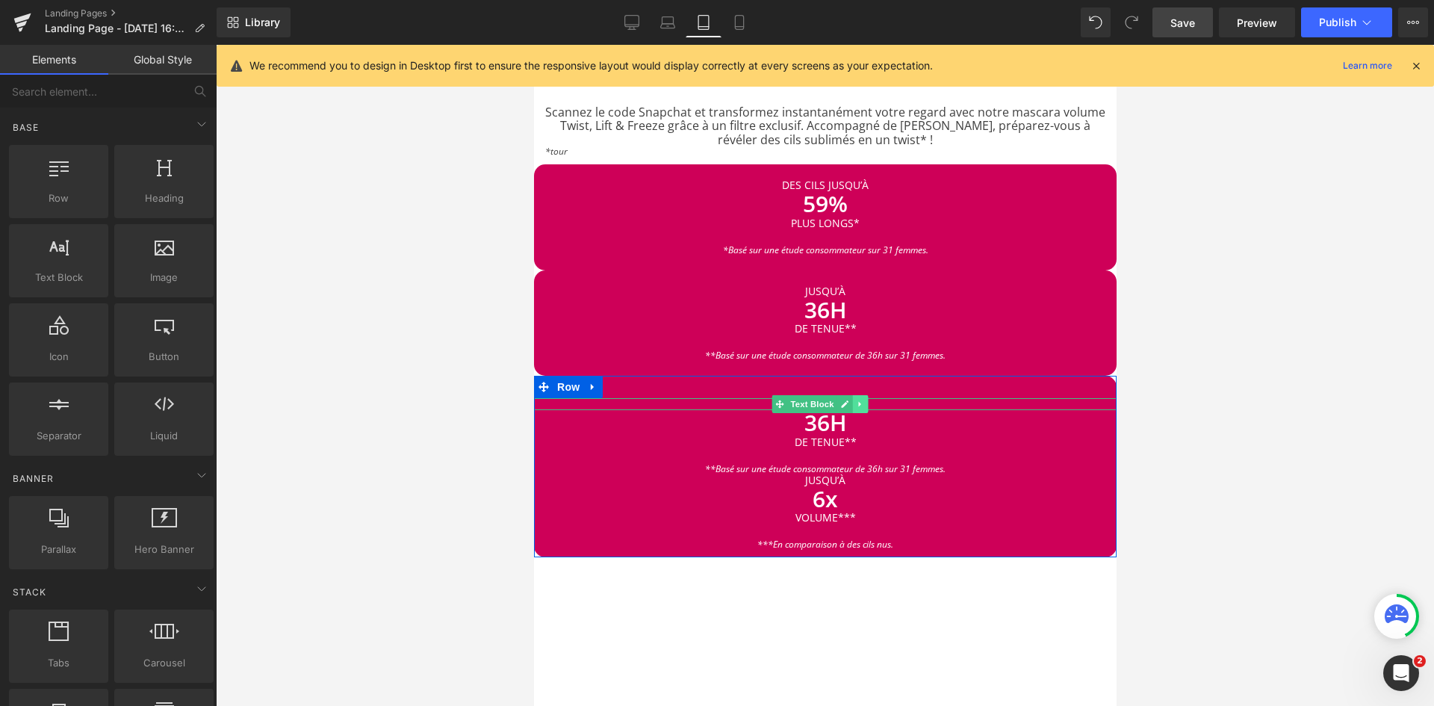
click at [861, 400] on icon at bounding box center [859, 404] width 8 height 9
click at [872, 395] on link at bounding box center [867, 404] width 16 height 18
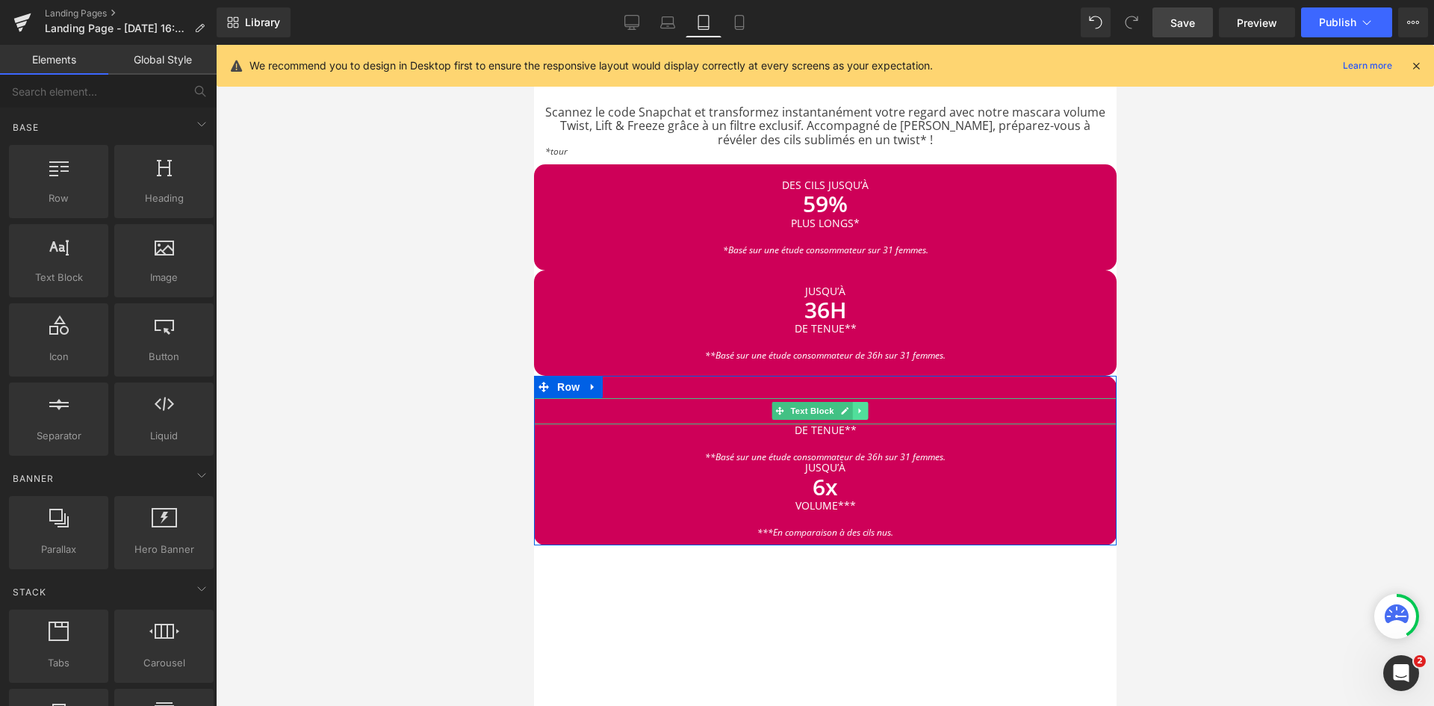
click at [863, 402] on link at bounding box center [860, 411] width 16 height 18
click at [870, 407] on icon at bounding box center [867, 411] width 8 height 8
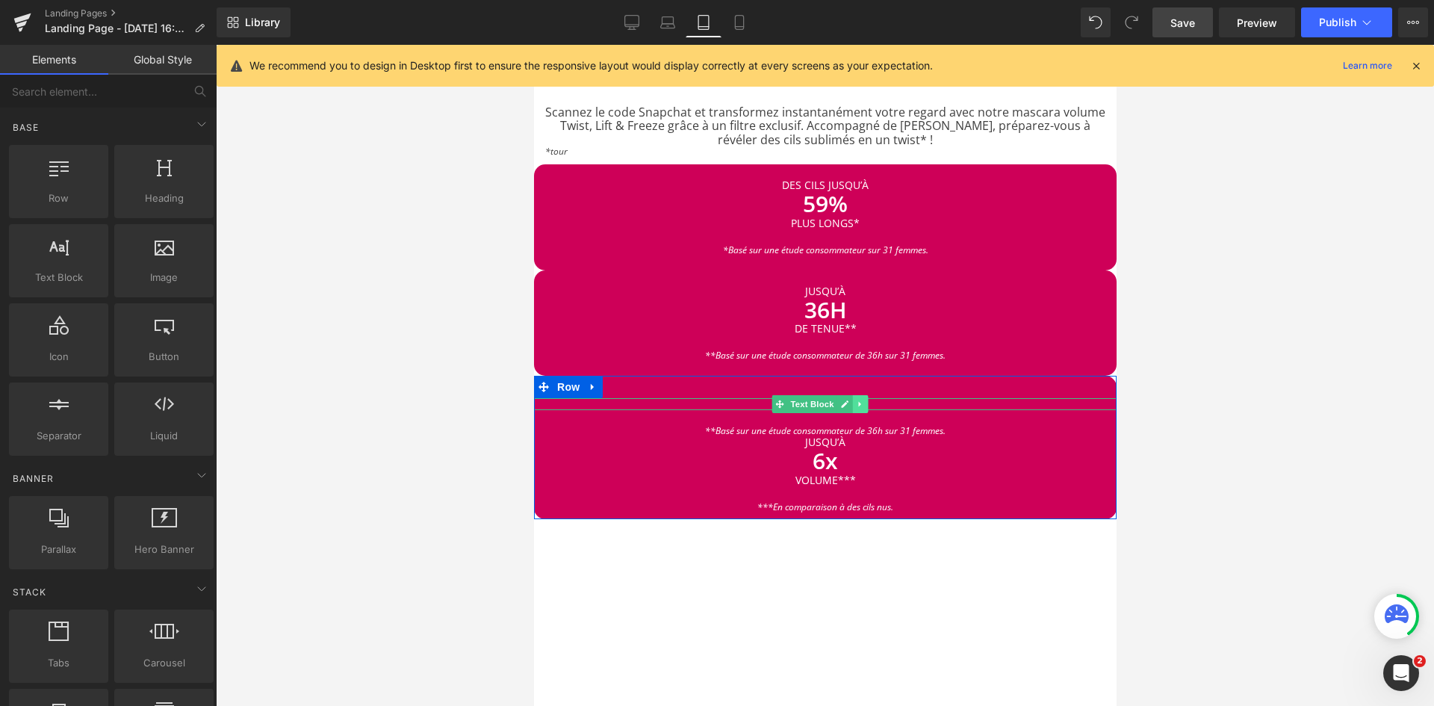
click at [858, 400] on icon at bounding box center [859, 404] width 8 height 9
click at [866, 400] on icon at bounding box center [867, 404] width 8 height 8
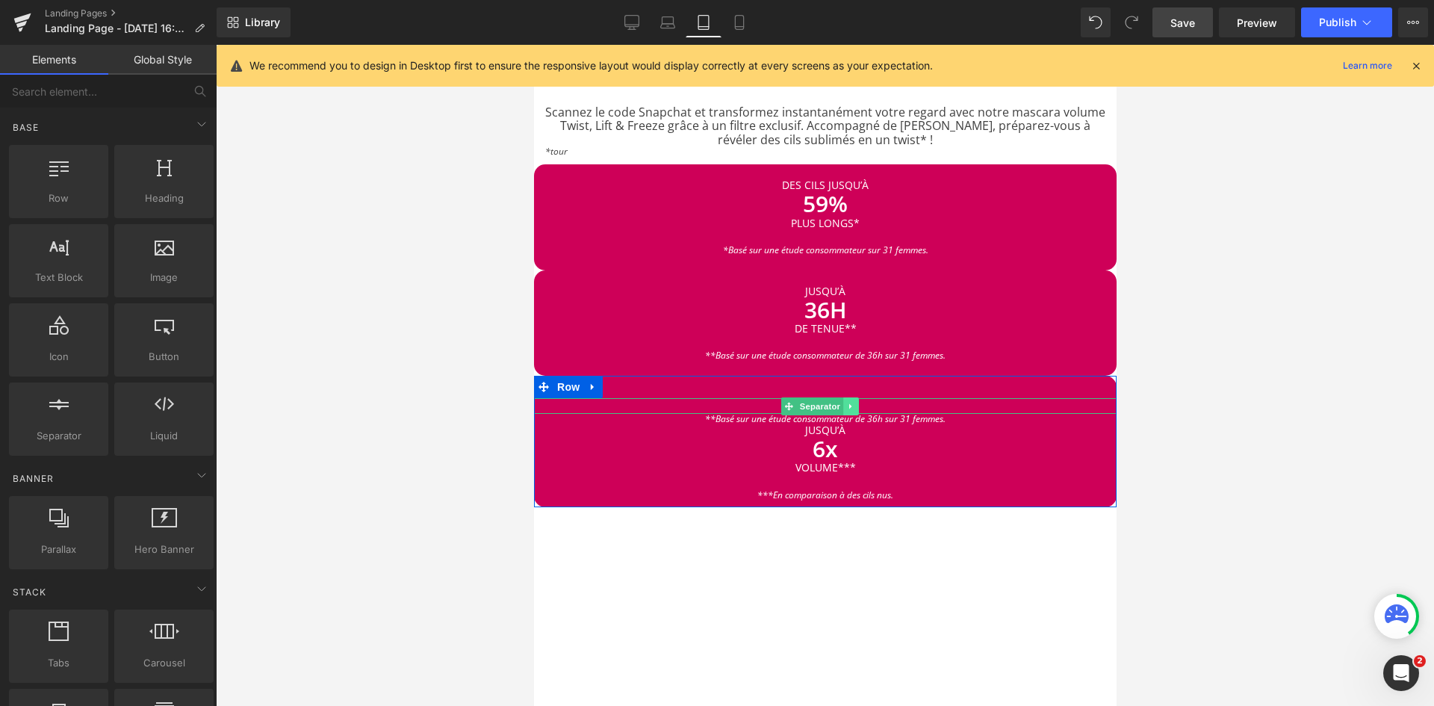
click at [855, 397] on link at bounding box center [851, 406] width 16 height 18
click at [860, 402] on icon at bounding box center [858, 406] width 8 height 8
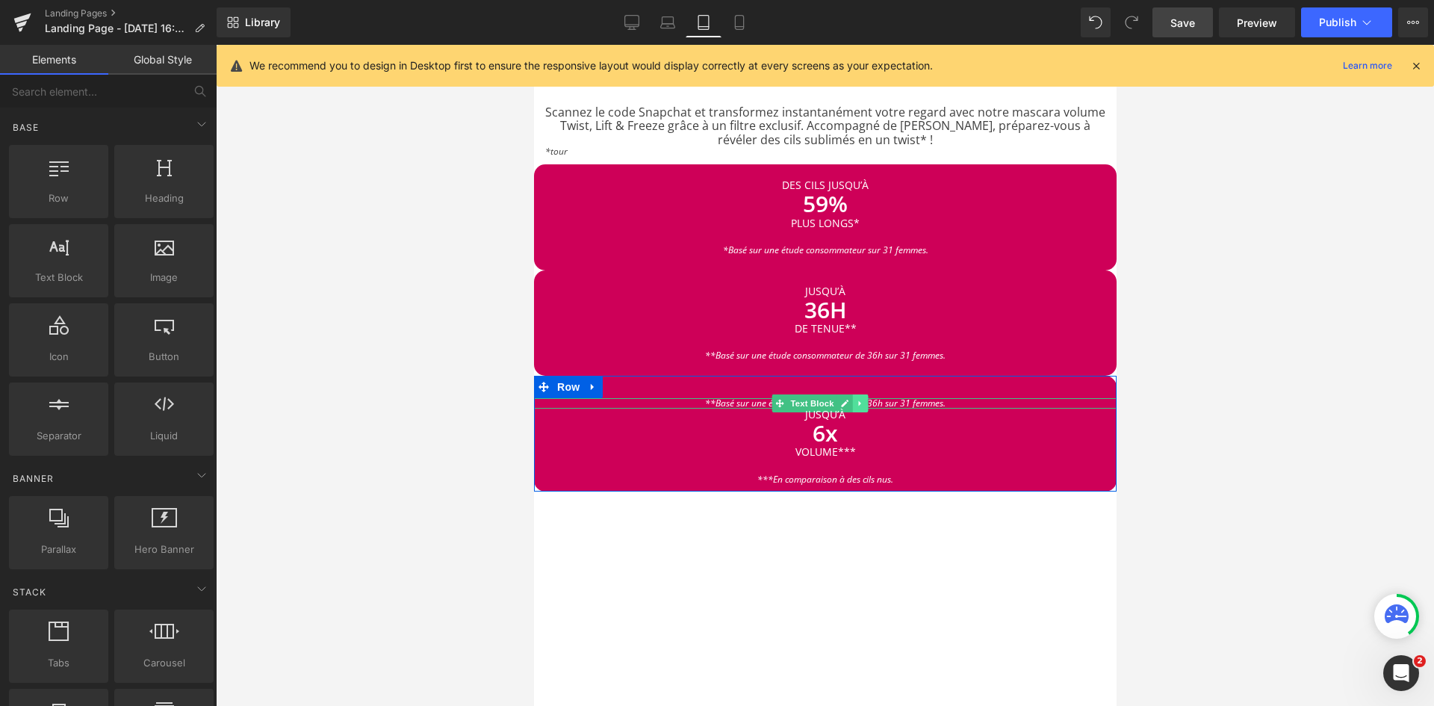
click at [864, 399] on icon at bounding box center [859, 403] width 8 height 9
click at [864, 399] on icon at bounding box center [867, 403] width 8 height 8
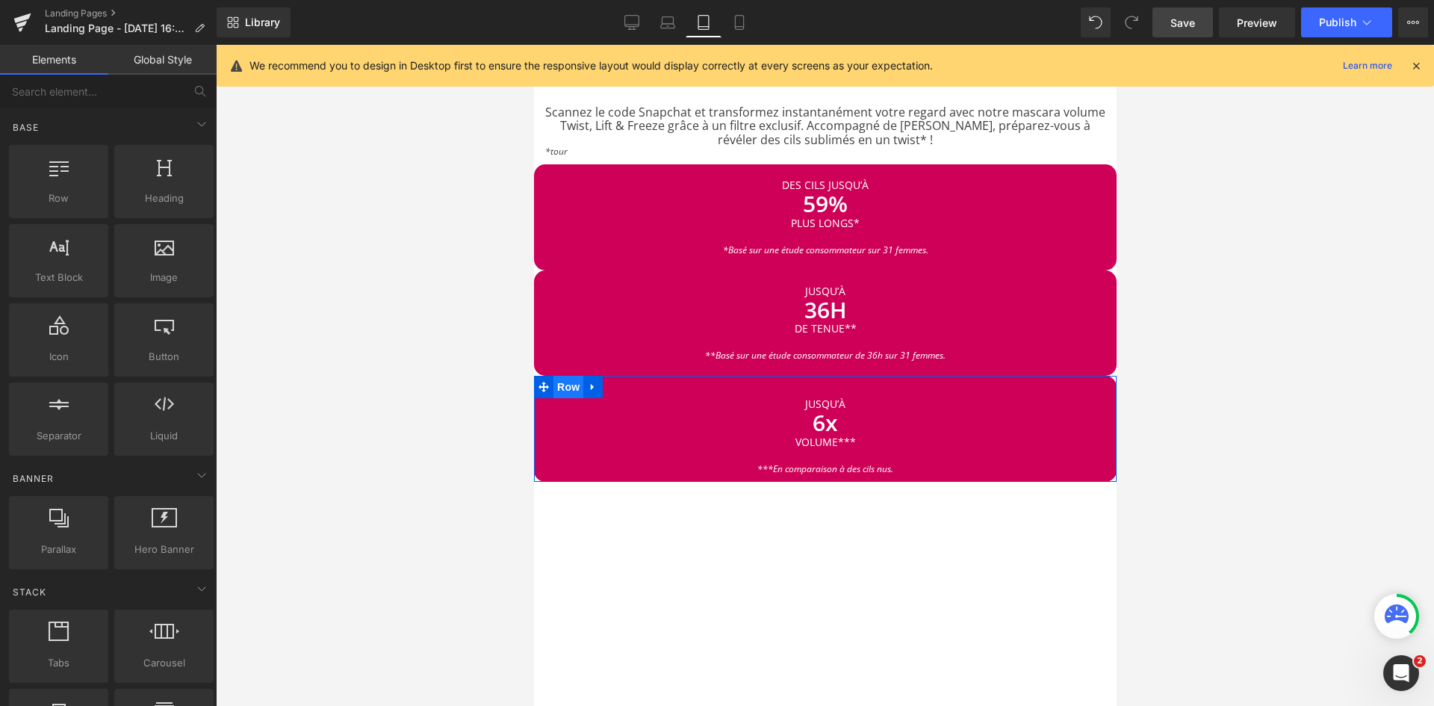
click at [571, 376] on span "Row" at bounding box center [568, 387] width 30 height 22
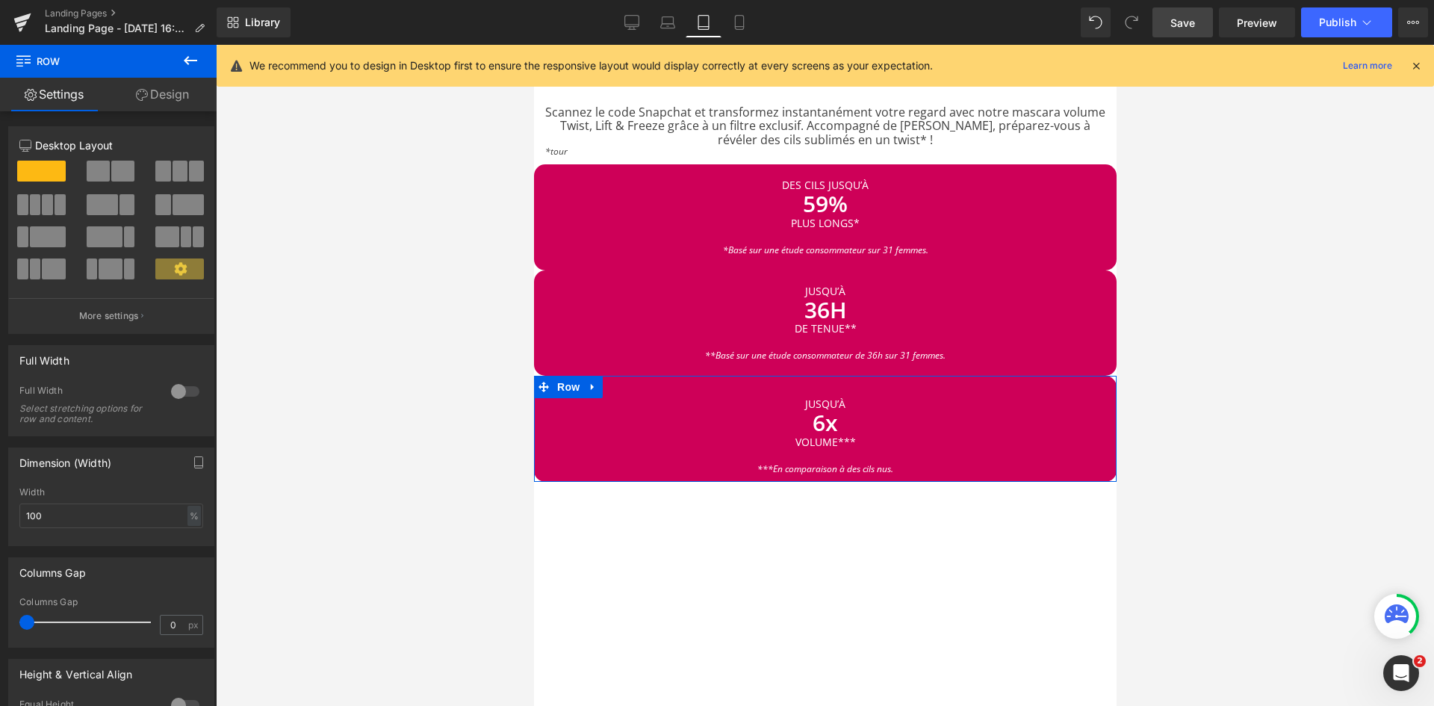
drag, startPoint x: 169, startPoint y: 90, endPoint x: 82, endPoint y: 198, distance: 138.7
click at [169, 90] on link "Design" at bounding box center [162, 95] width 108 height 34
click at [0, 0] on div "Spacing" at bounding box center [0, 0] width 0 height 0
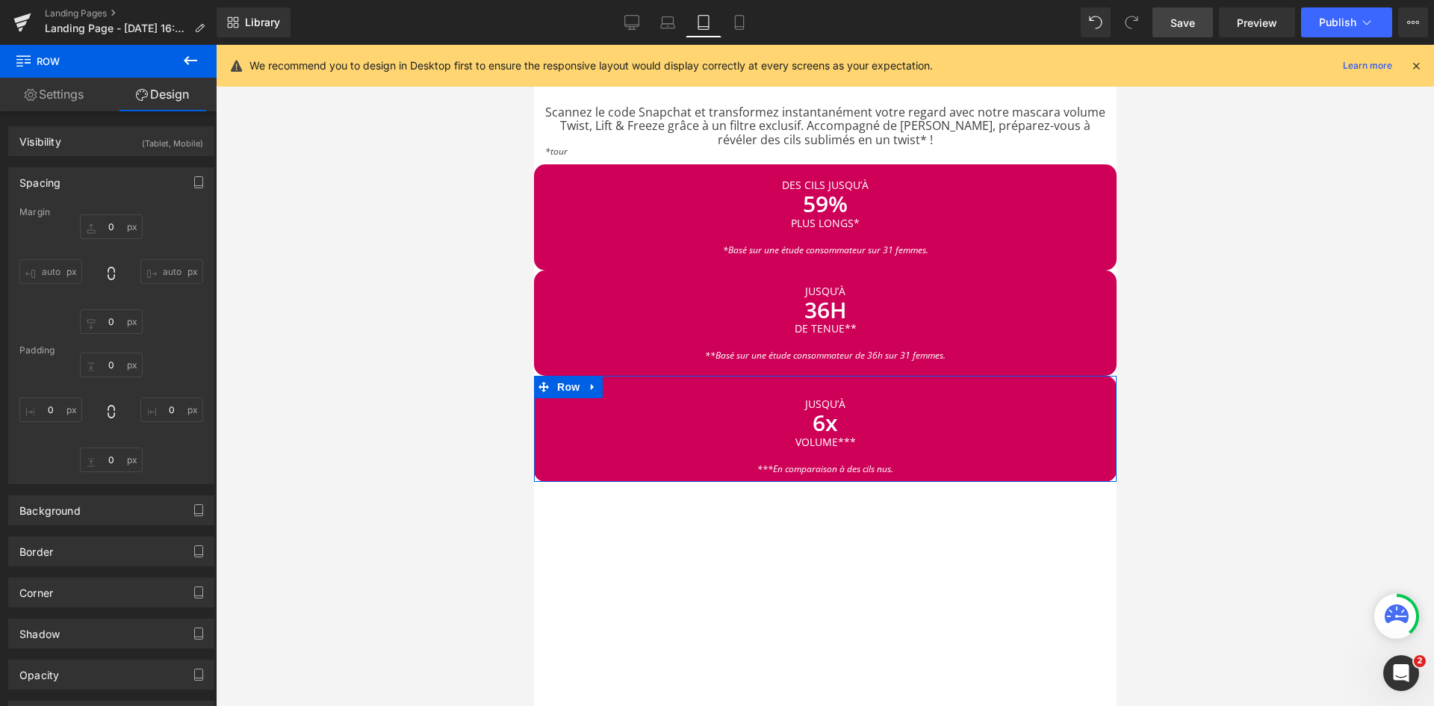
type input "0"
click at [105, 351] on div "Padding" at bounding box center [111, 350] width 184 height 10
click at [116, 367] on input "30" at bounding box center [111, 365] width 63 height 25
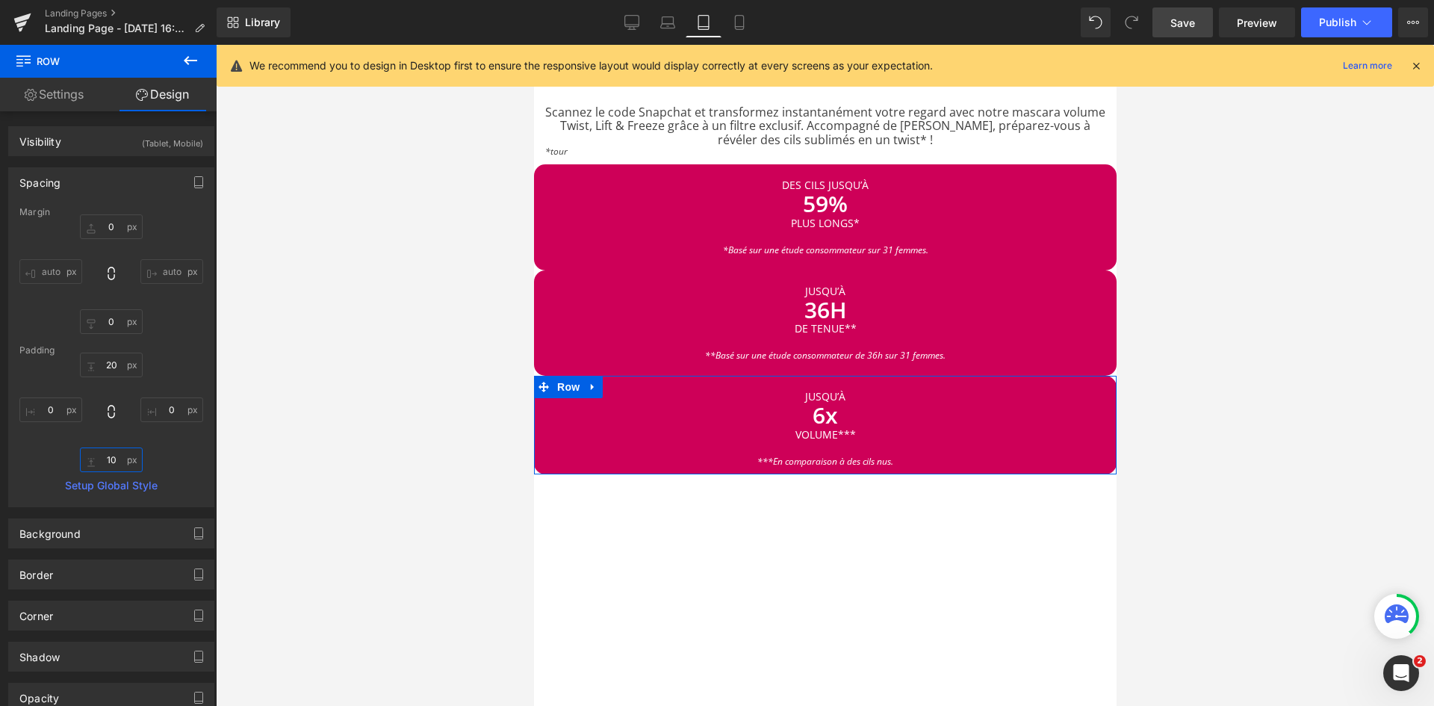
click at [119, 456] on input "10" at bounding box center [111, 459] width 63 height 25
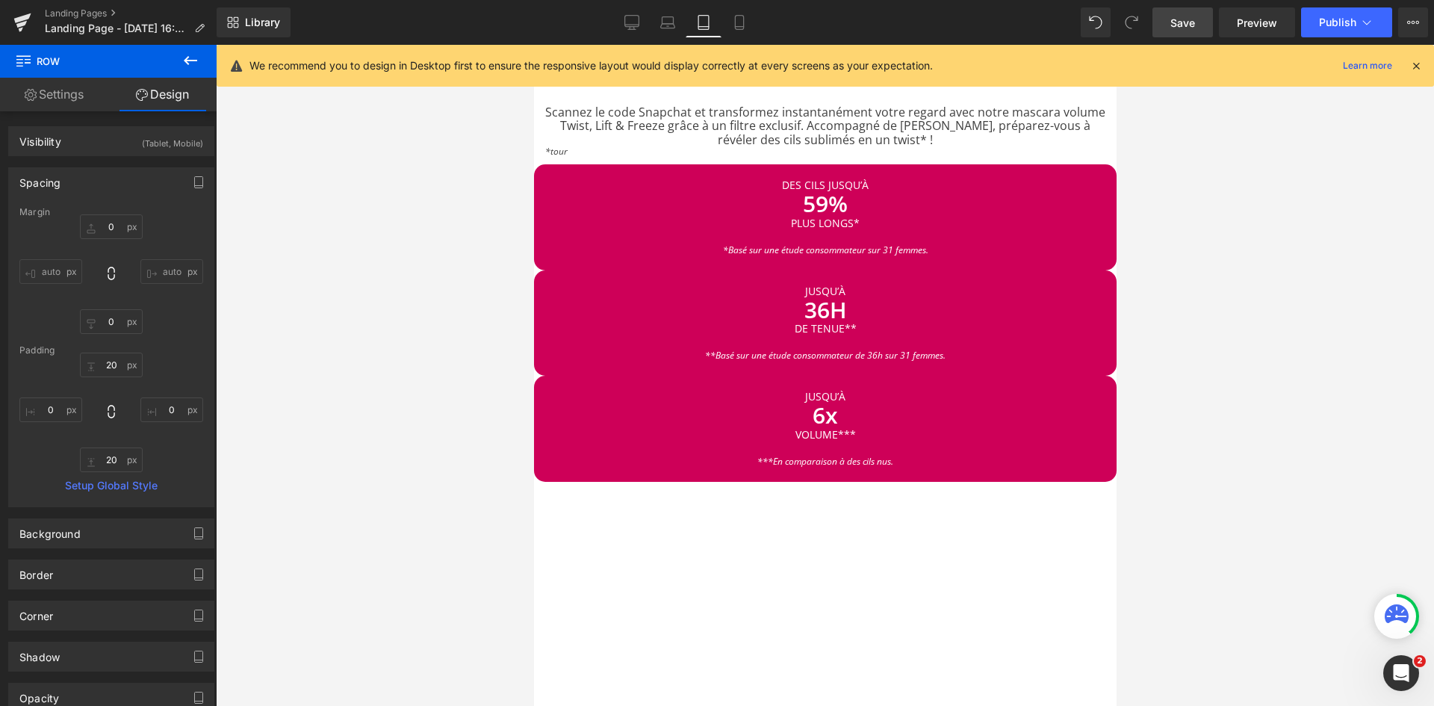
click at [312, 480] on div at bounding box center [825, 375] width 1218 height 661
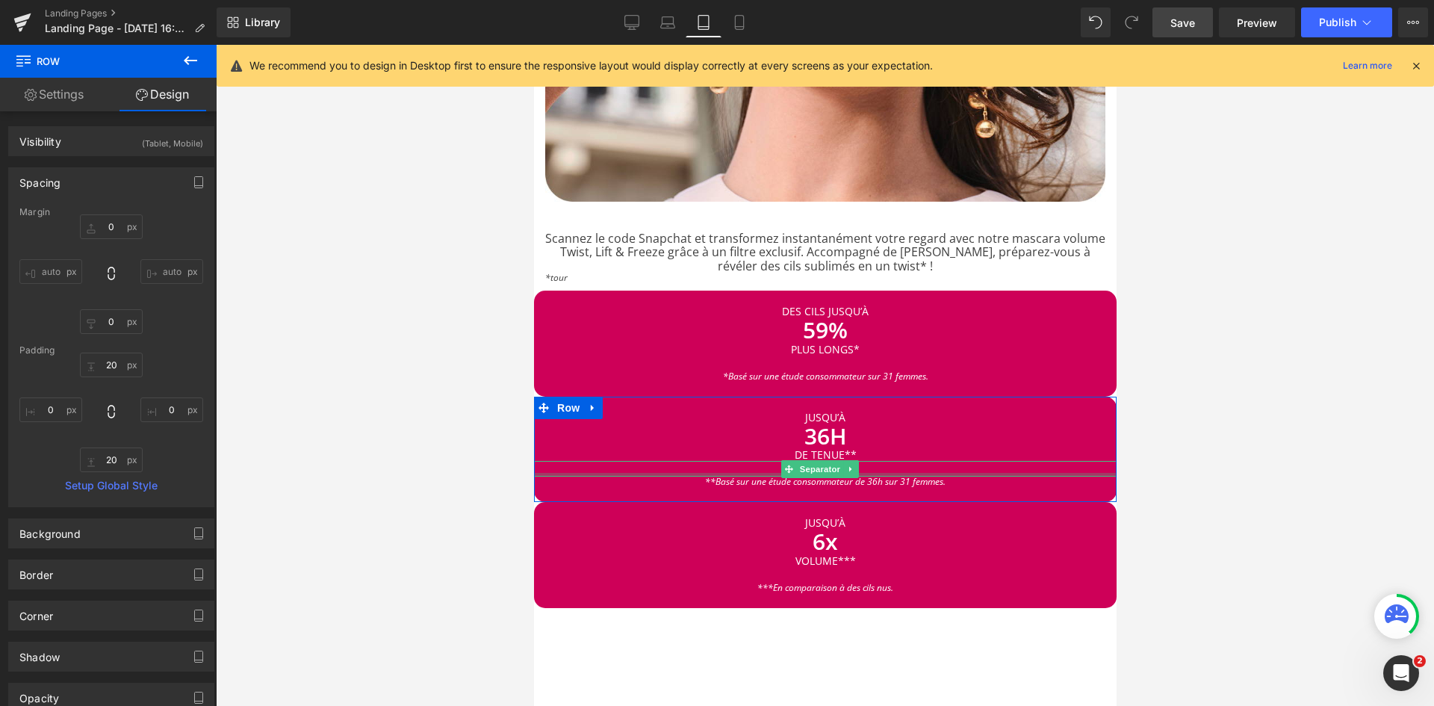
scroll to position [2053, 0]
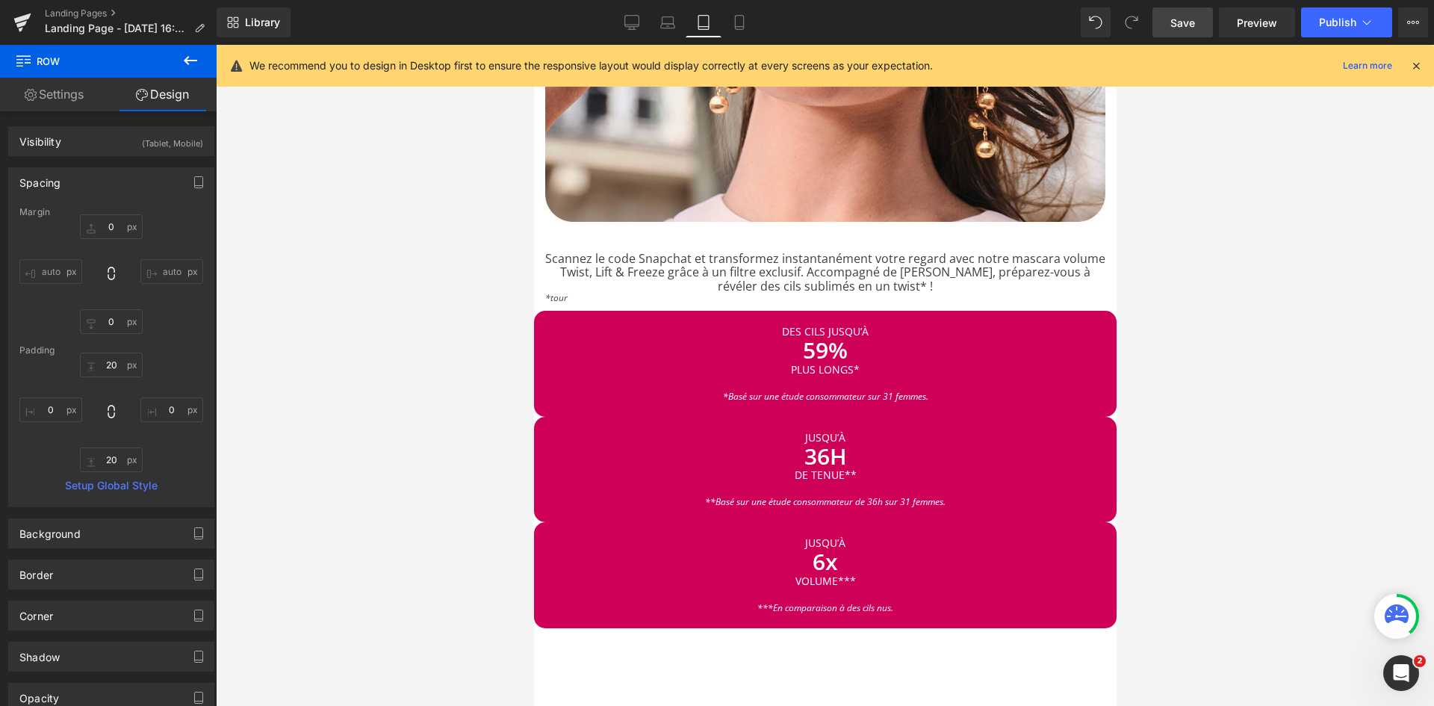
click at [191, 61] on icon at bounding box center [190, 60] width 13 height 9
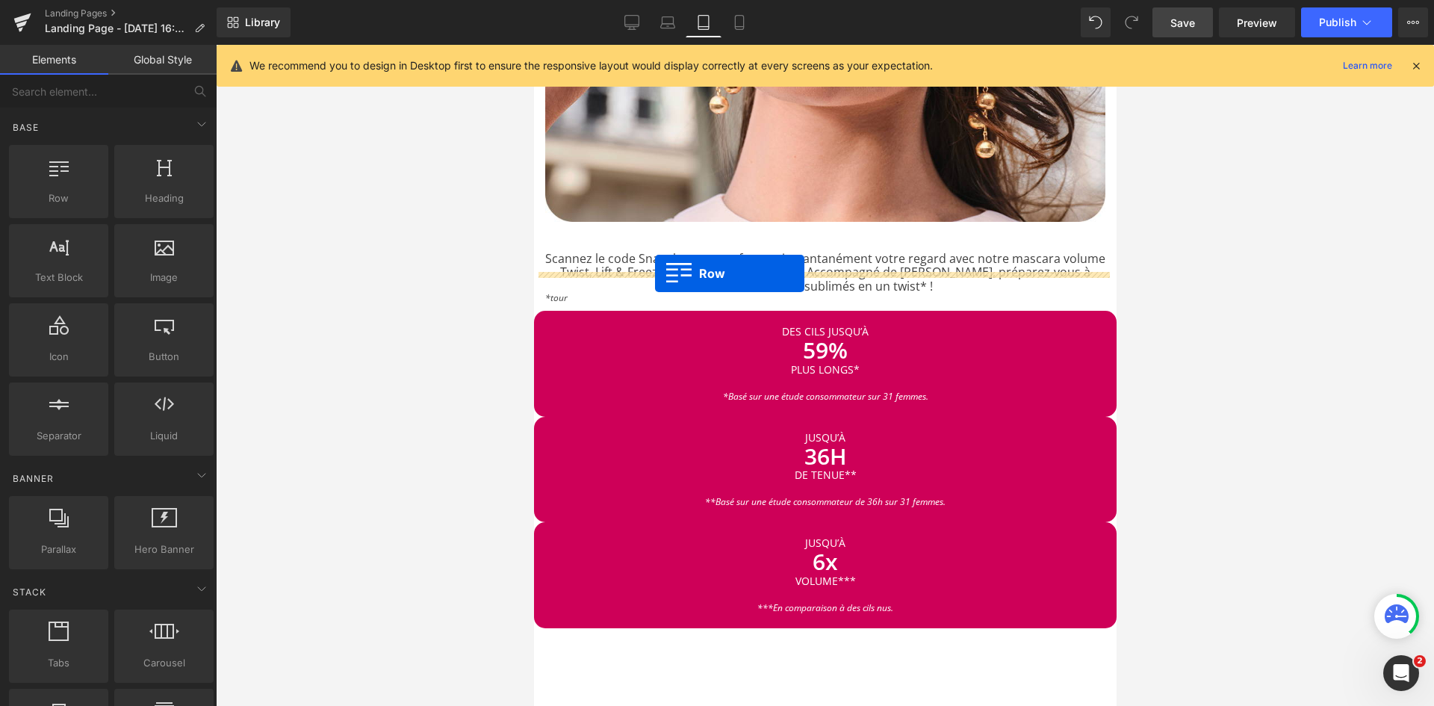
drag, startPoint x: 583, startPoint y: 248, endPoint x: 654, endPoint y: 273, distance: 76.1
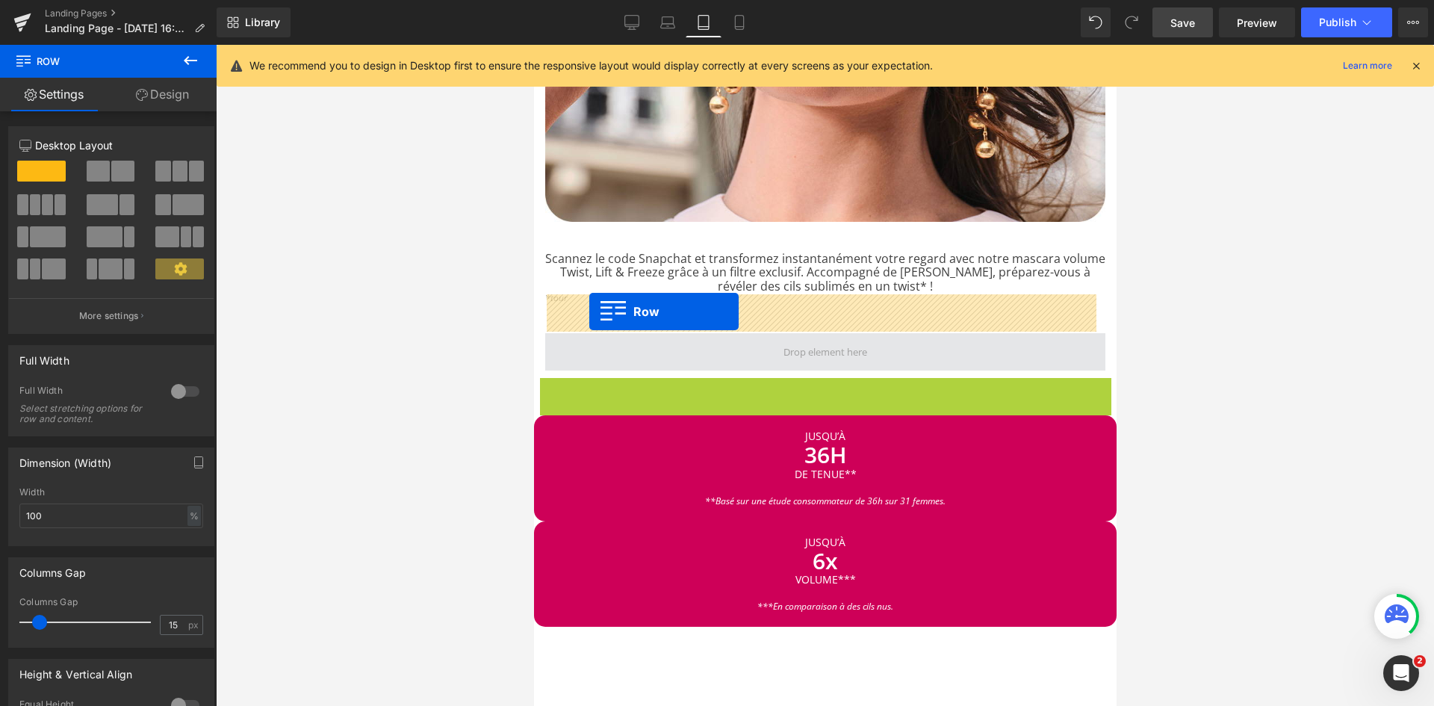
drag, startPoint x: 547, startPoint y: 352, endPoint x: 589, endPoint y: 311, distance: 58.1
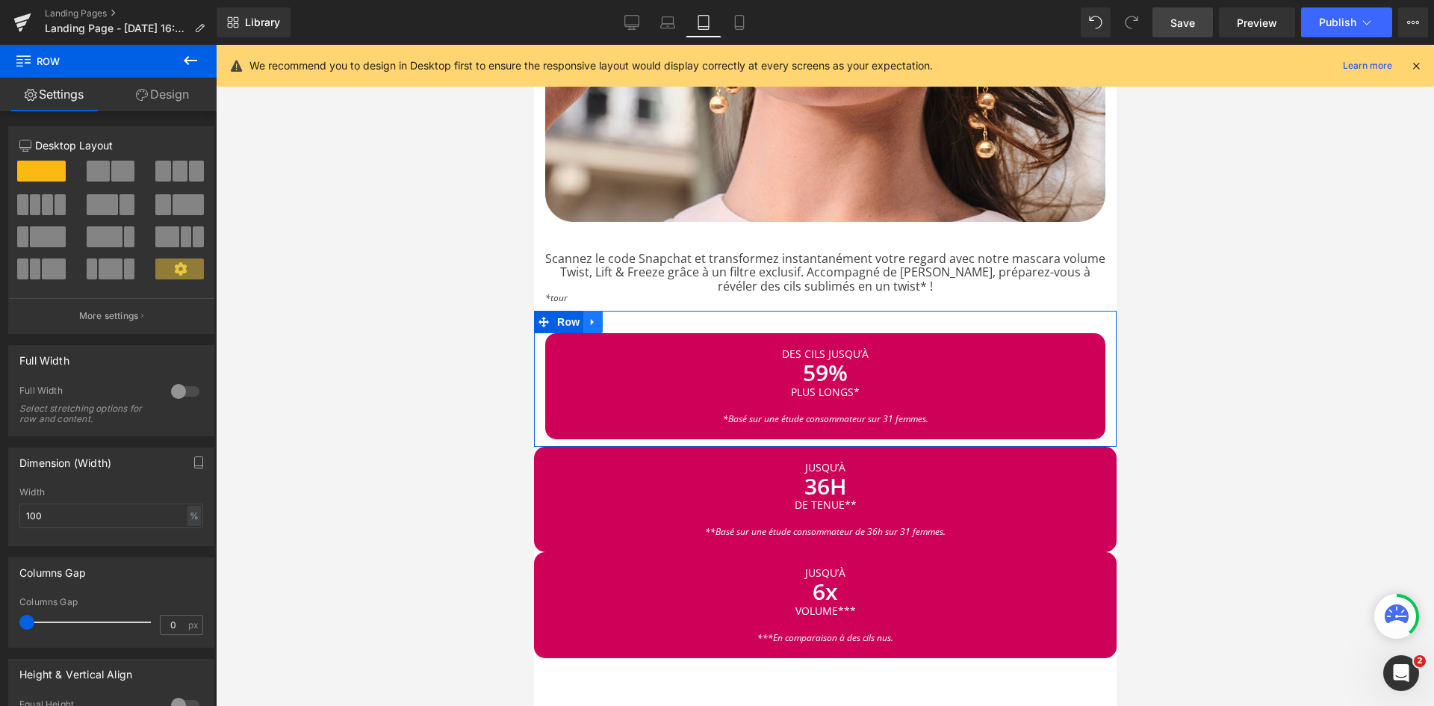
click at [583, 311] on link at bounding box center [592, 322] width 19 height 22
click at [564, 311] on span "Row" at bounding box center [568, 322] width 30 height 22
click at [179, 92] on link "Design" at bounding box center [162, 95] width 108 height 34
click at [0, 0] on div "Spacing" at bounding box center [0, 0] width 0 height 0
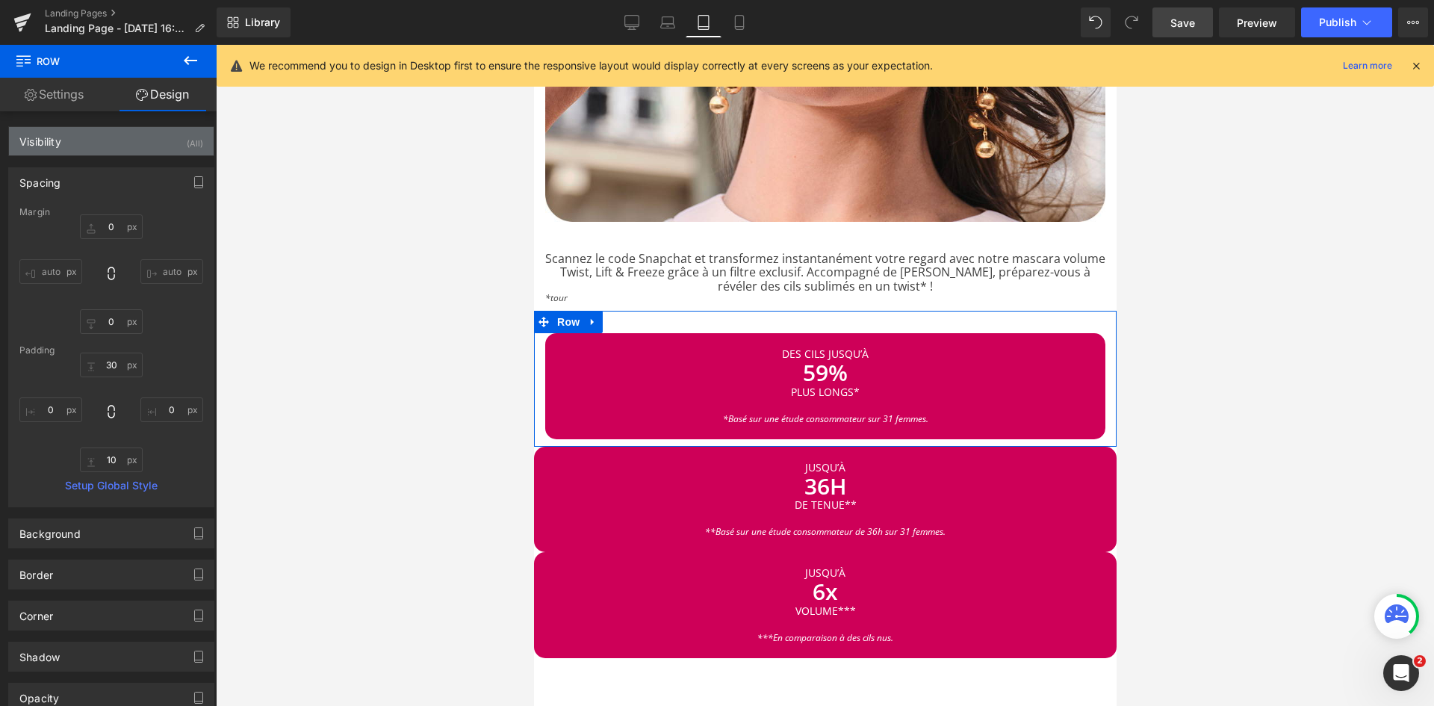
click at [149, 140] on div "Visibility (All)" at bounding box center [111, 141] width 205 height 28
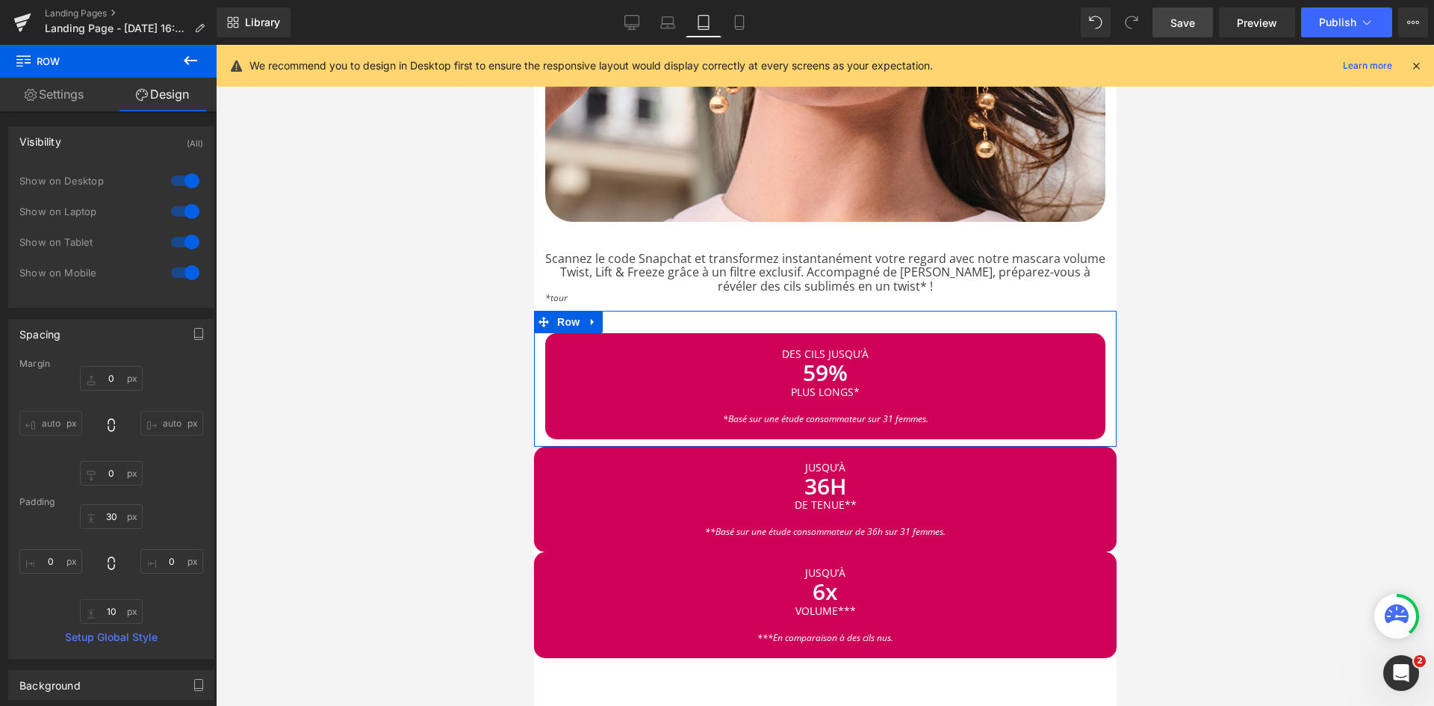
click at [184, 183] on div at bounding box center [185, 181] width 36 height 24
click at [185, 208] on div at bounding box center [185, 211] width 36 height 24
click at [111, 518] on input "30" at bounding box center [111, 516] width 63 height 25
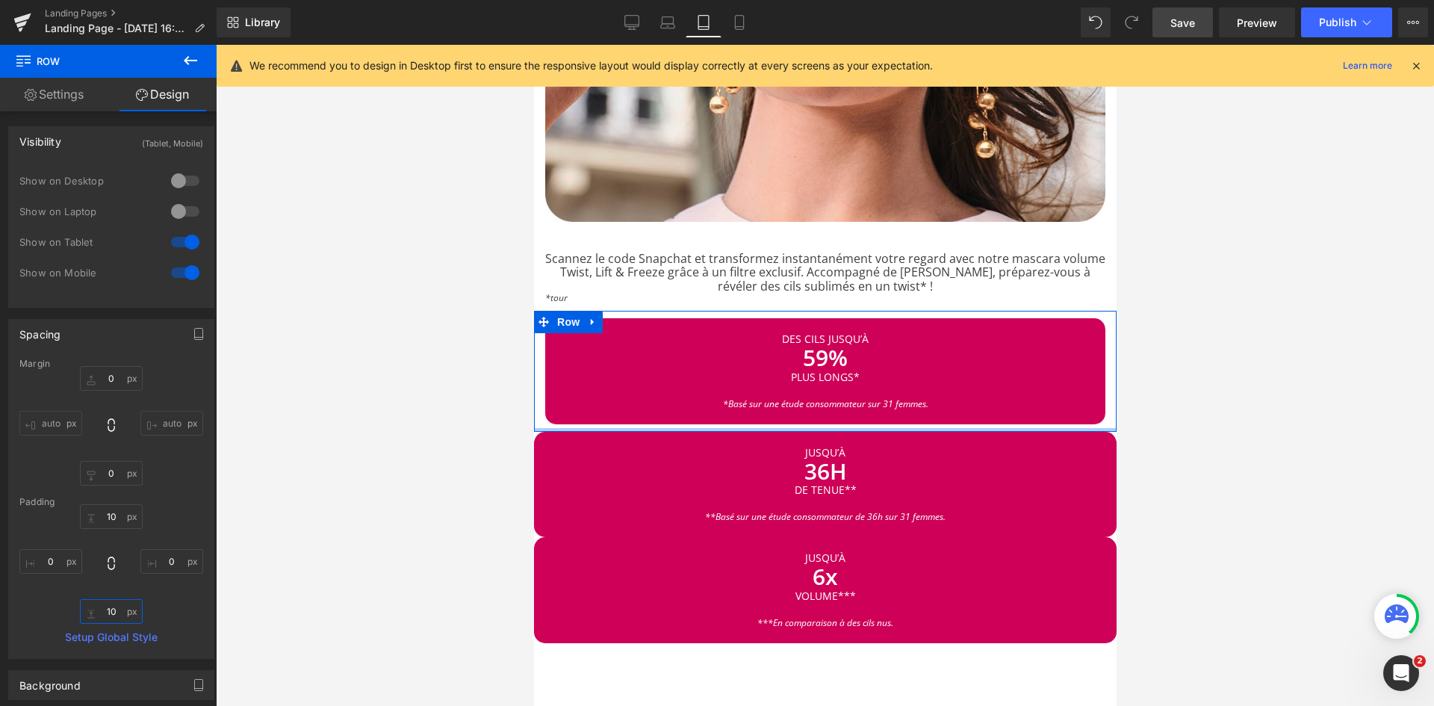
click at [111, 615] on input "10" at bounding box center [111, 611] width 63 height 25
click at [175, 600] on div "10 10 0px 0 0px 0" at bounding box center [111, 564] width 184 height 120
click at [576, 424] on div "NaNpx" at bounding box center [824, 427] width 583 height 7
click at [589, 317] on icon at bounding box center [592, 322] width 10 height 11
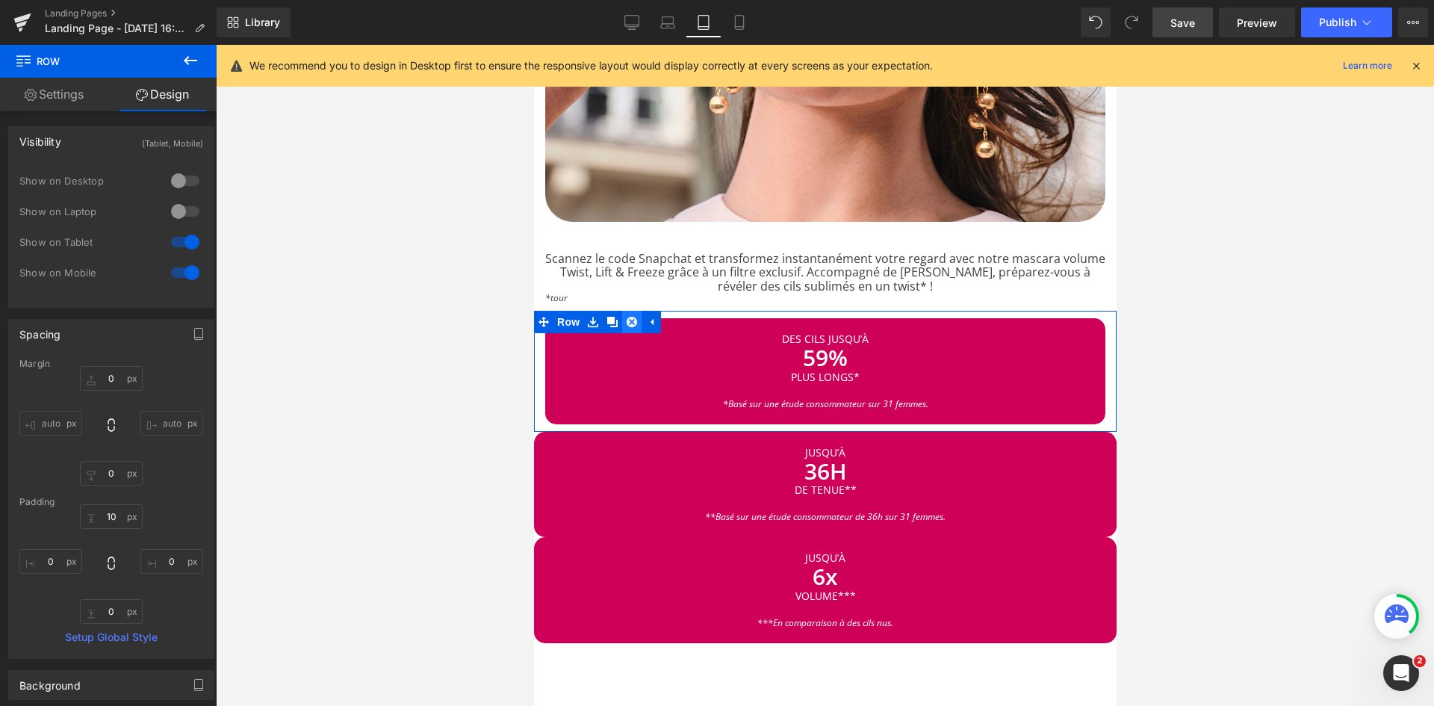
click at [633, 317] on icon at bounding box center [631, 322] width 10 height 10
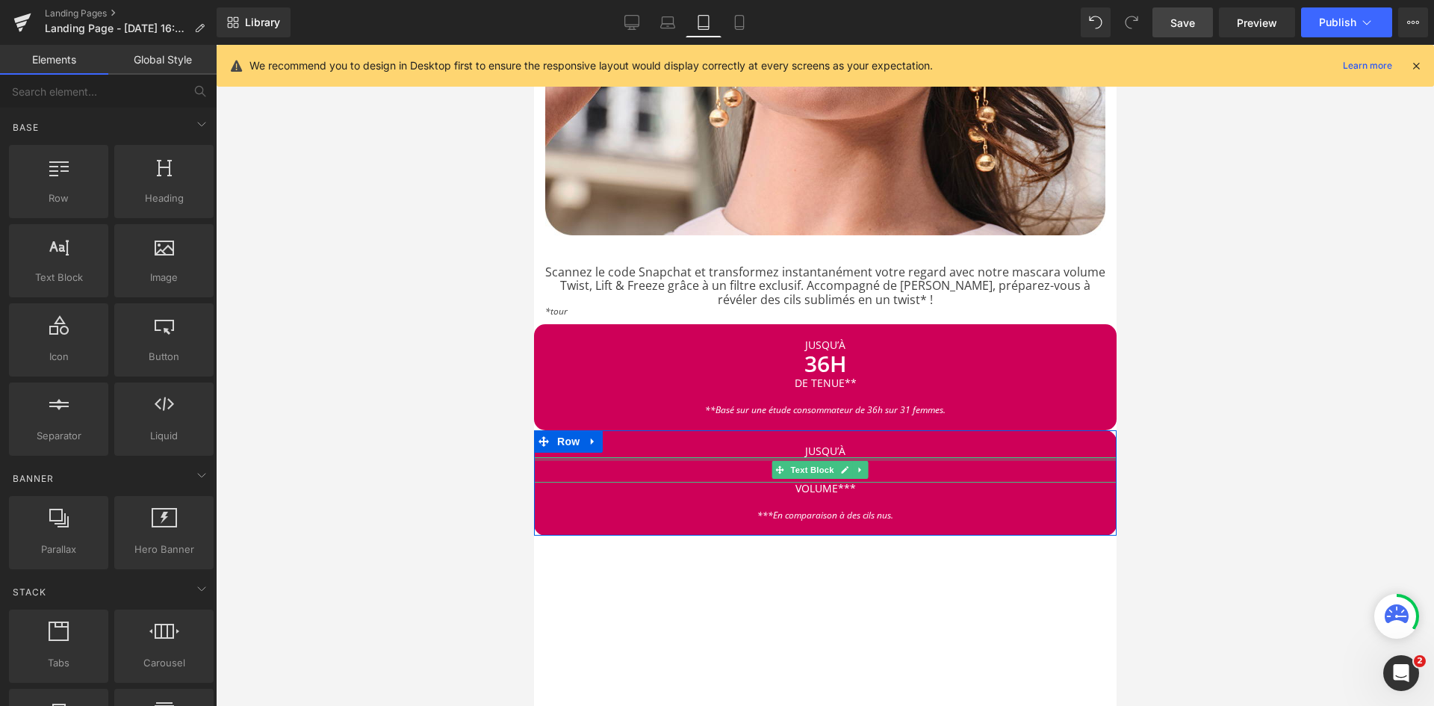
scroll to position [2036, 0]
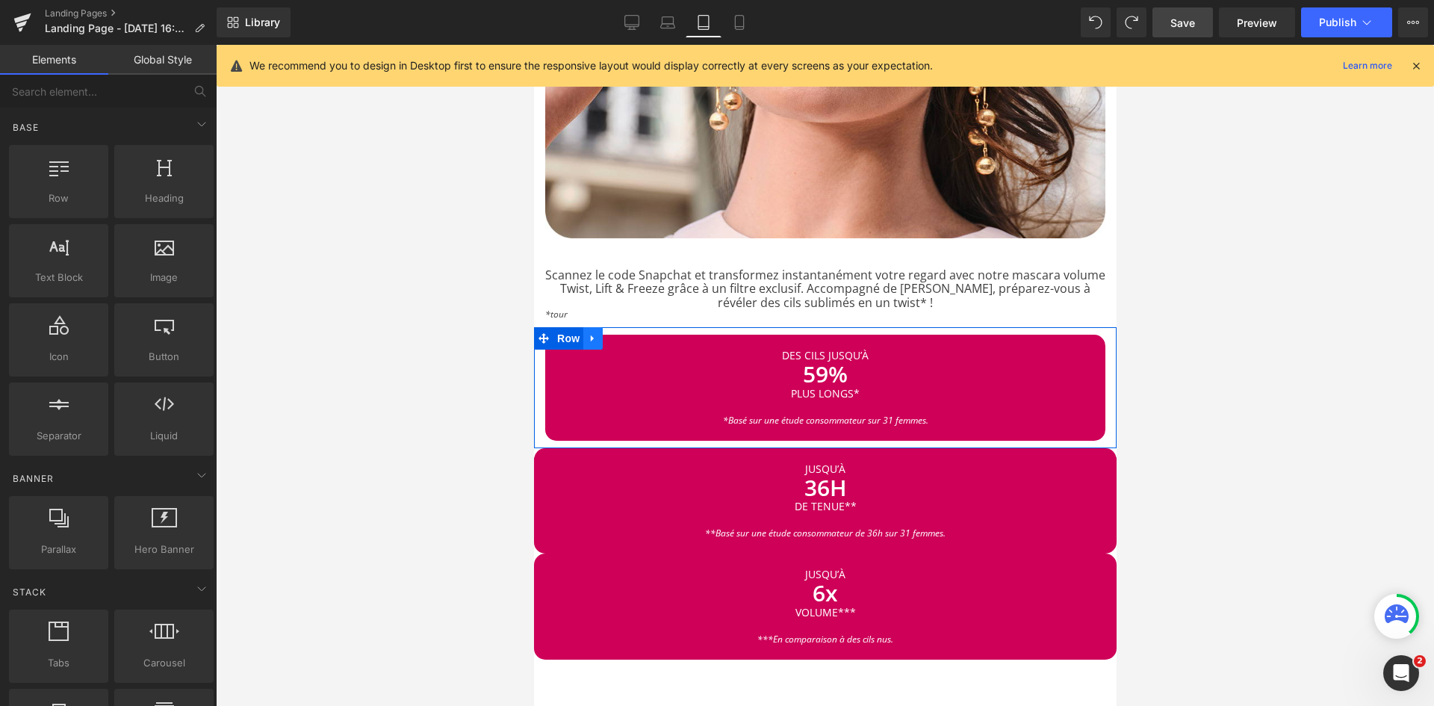
click at [595, 333] on icon at bounding box center [592, 338] width 10 height 11
click at [607, 333] on icon at bounding box center [612, 338] width 10 height 10
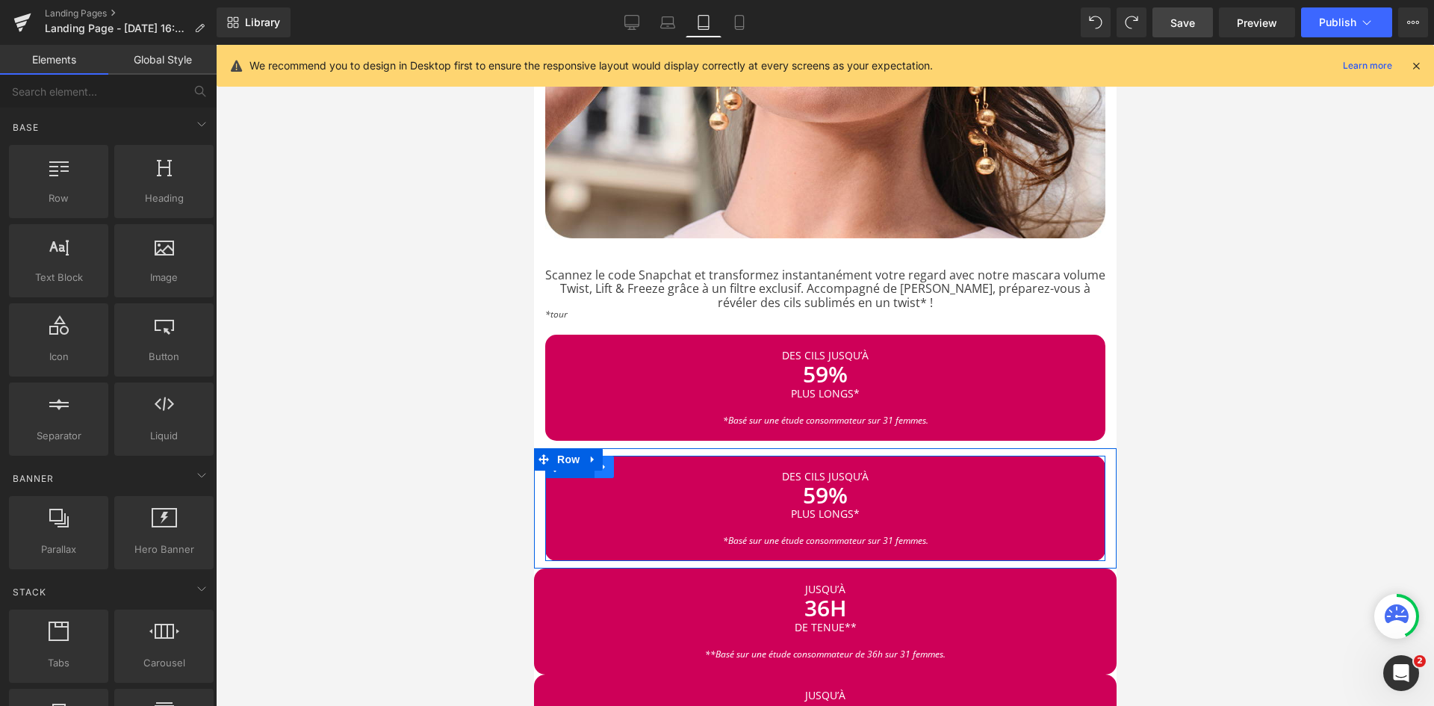
click at [608, 461] on icon at bounding box center [603, 466] width 10 height 11
click at [644, 461] on icon at bounding box center [642, 466] width 10 height 11
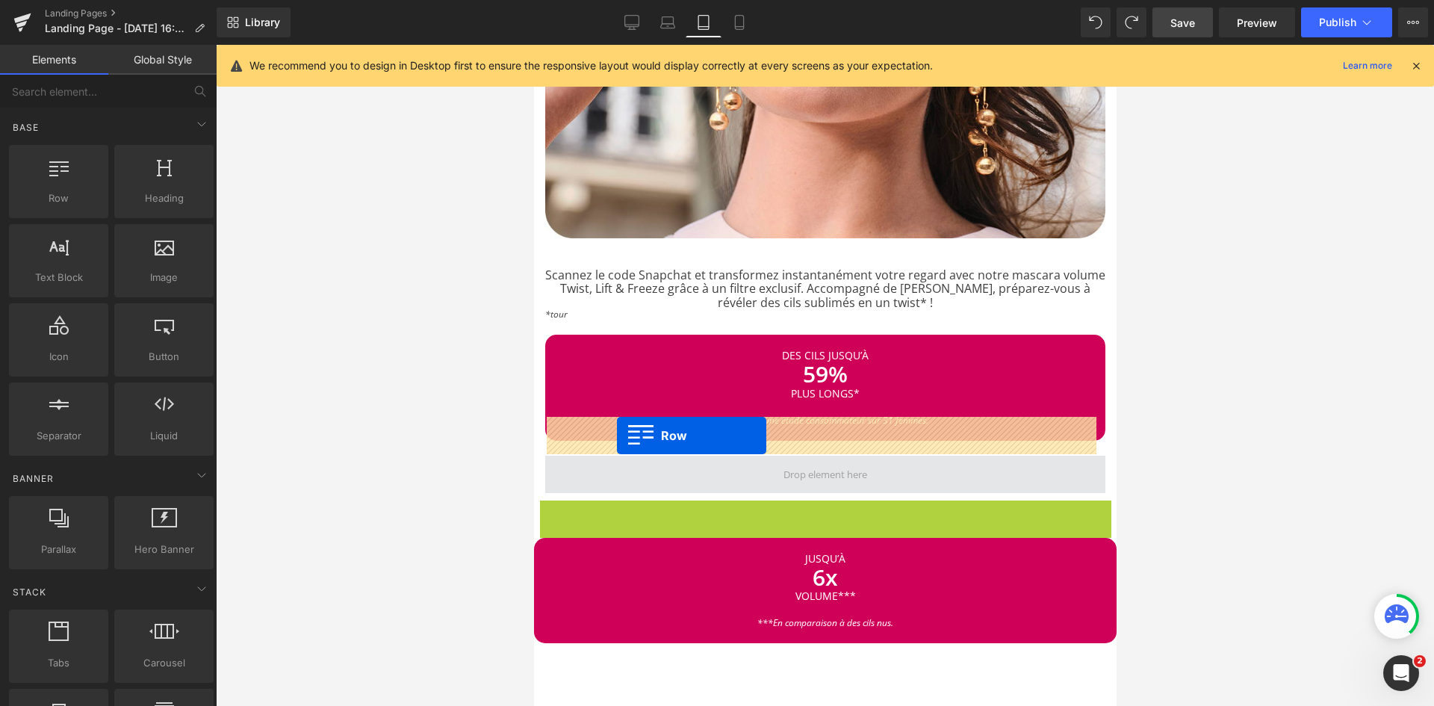
drag, startPoint x: 540, startPoint y: 474, endPoint x: 616, endPoint y: 436, distance: 85.5
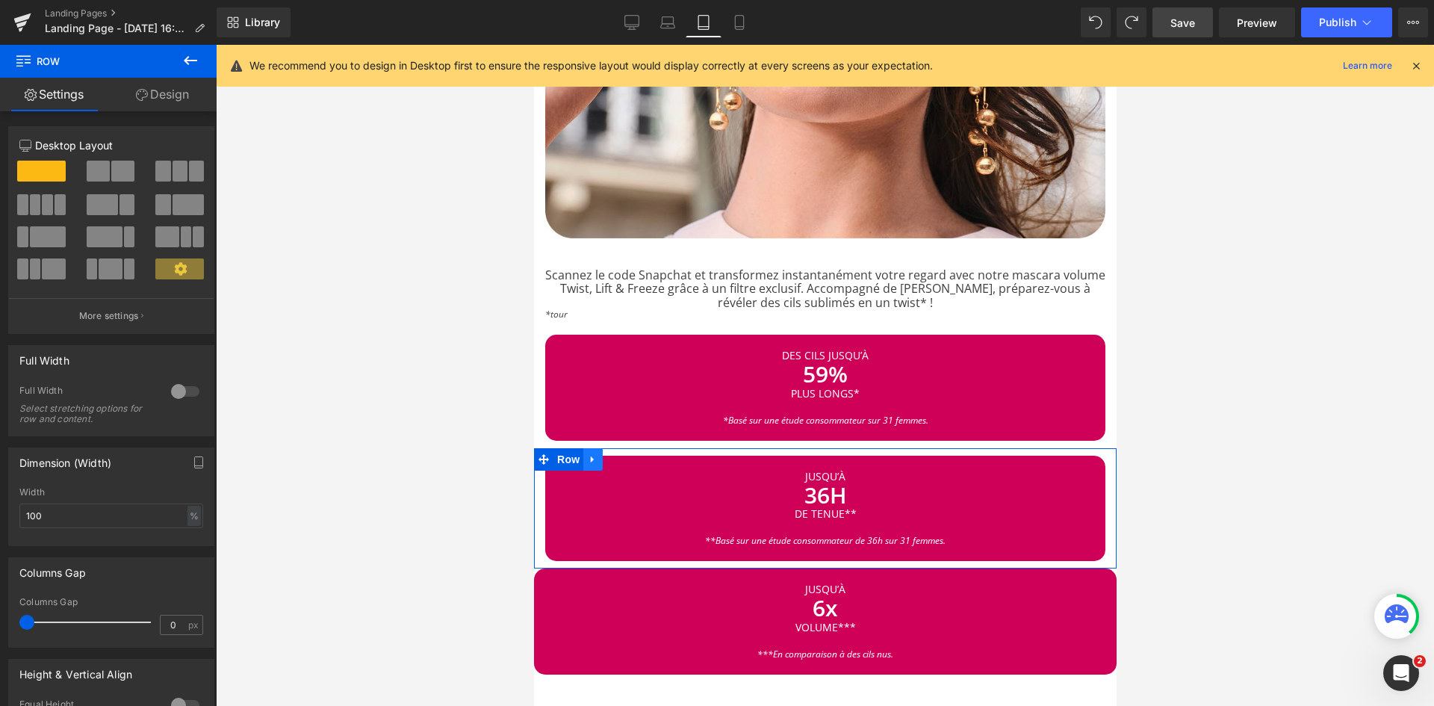
click at [592, 453] on icon at bounding box center [592, 458] width 10 height 11
click at [609, 454] on icon at bounding box center [612, 459] width 10 height 10
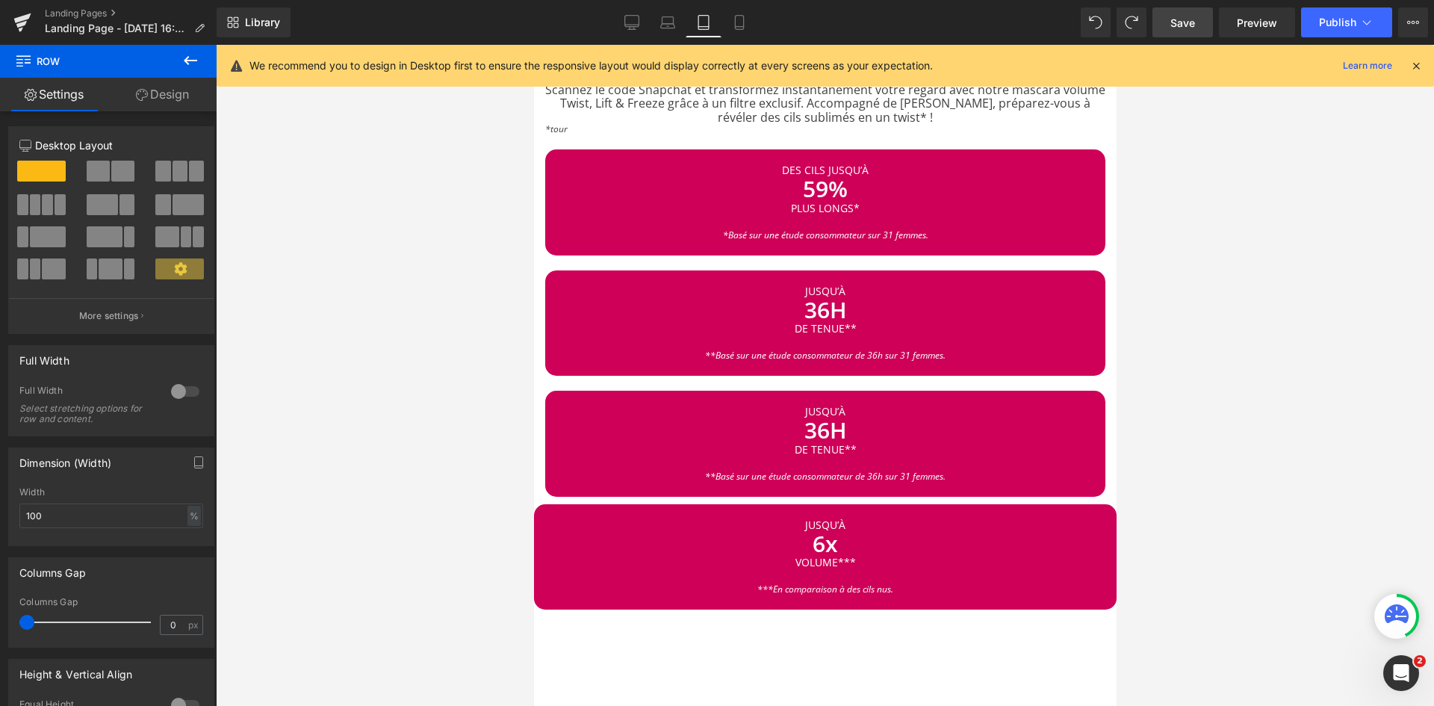
scroll to position [2219, 0]
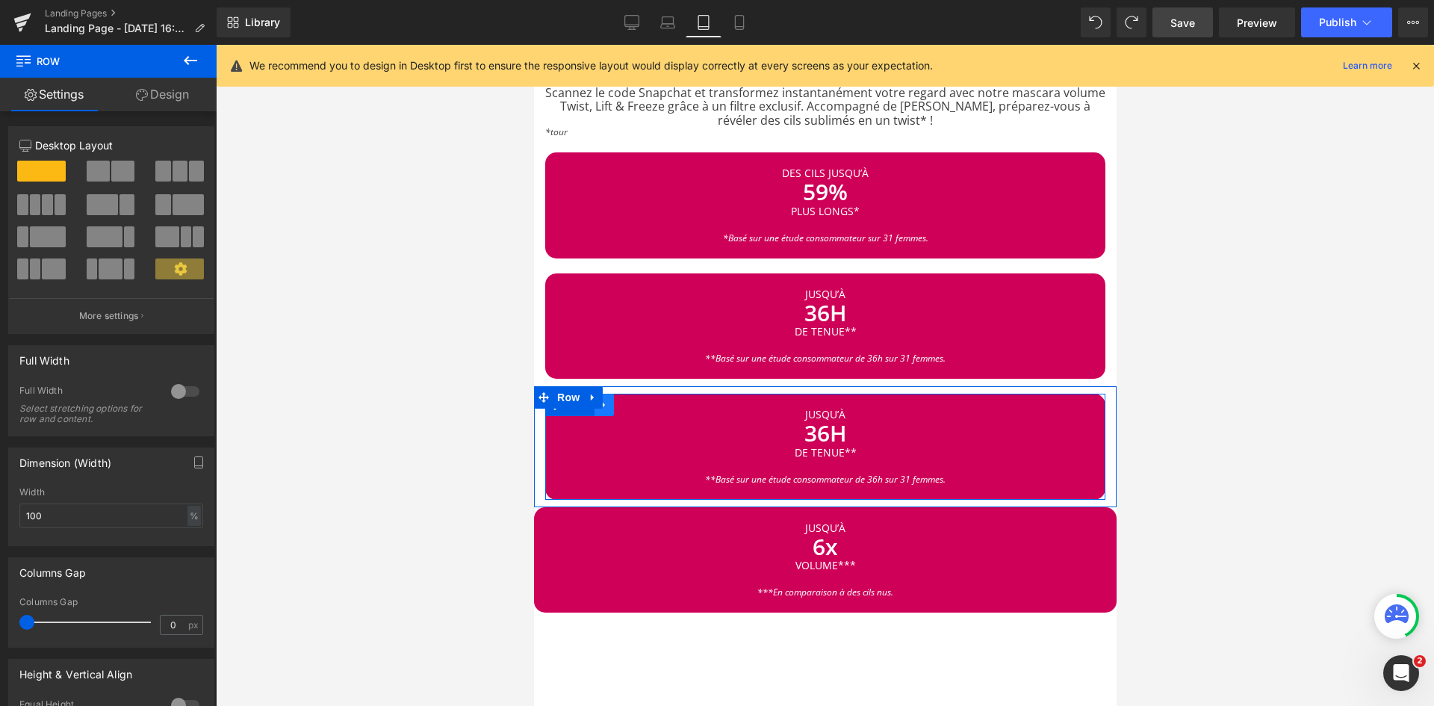
click at [609, 394] on link at bounding box center [603, 405] width 19 height 22
click at [645, 400] on icon at bounding box center [642, 405] width 10 height 10
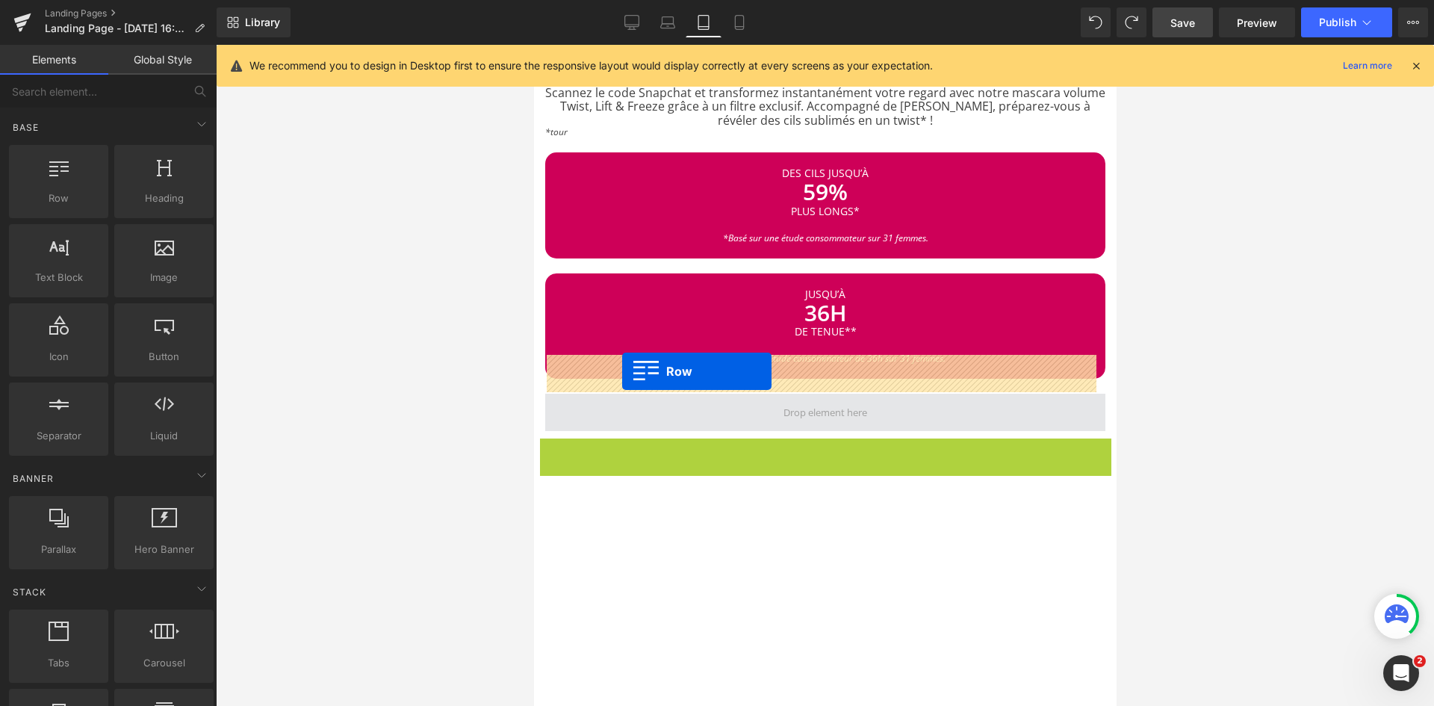
drag, startPoint x: 545, startPoint y: 415, endPoint x: 622, endPoint y: 371, distance: 88.3
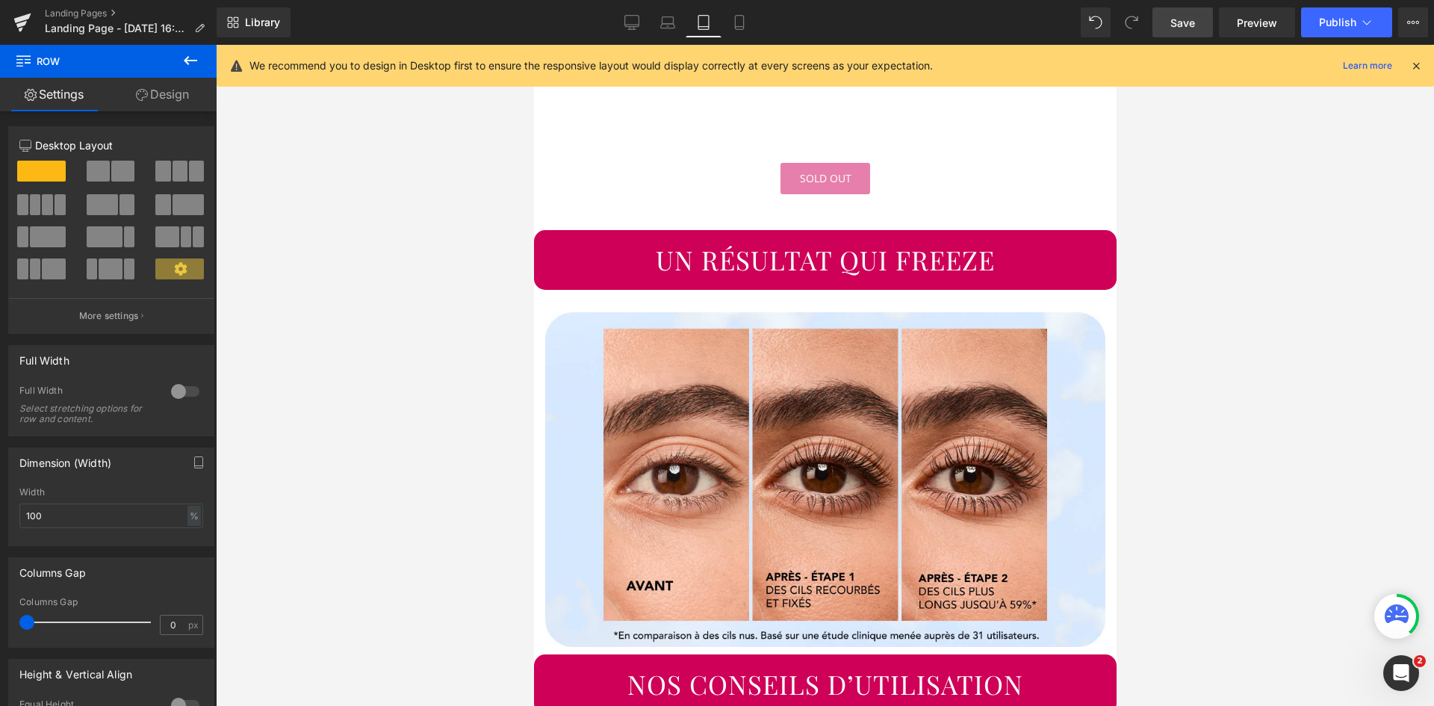
scroll to position [2815, 0]
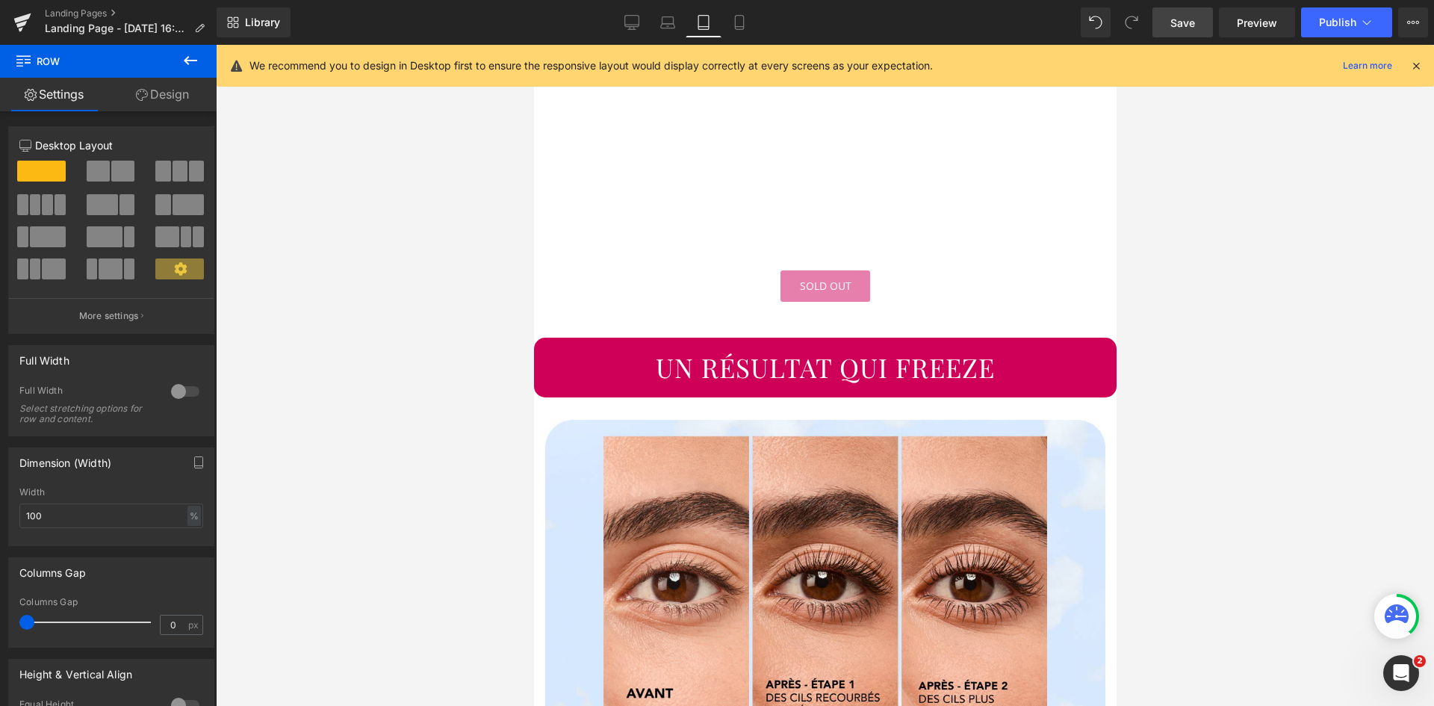
click at [170, 86] on link "Design" at bounding box center [162, 95] width 108 height 34
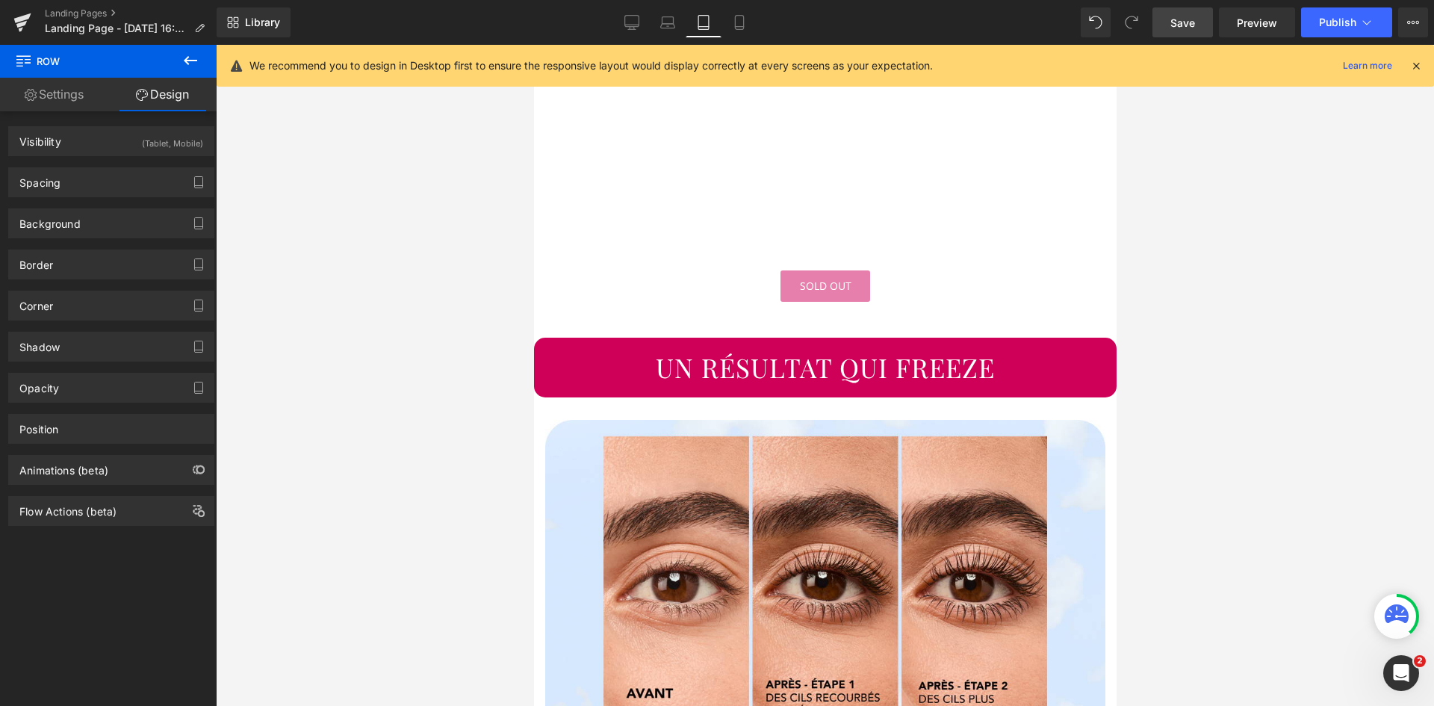
click at [192, 59] on icon at bounding box center [191, 61] width 18 height 18
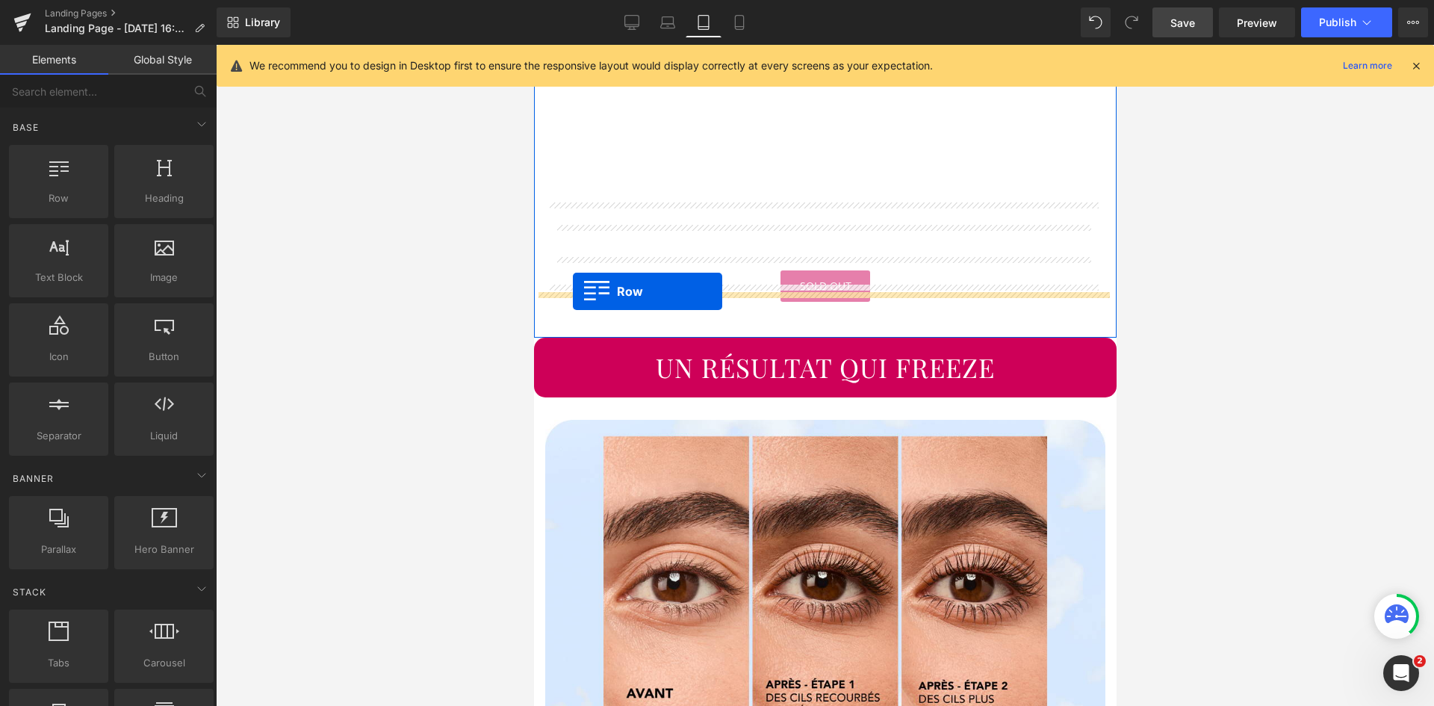
drag, startPoint x: 581, startPoint y: 220, endPoint x: 572, endPoint y: 291, distance: 71.5
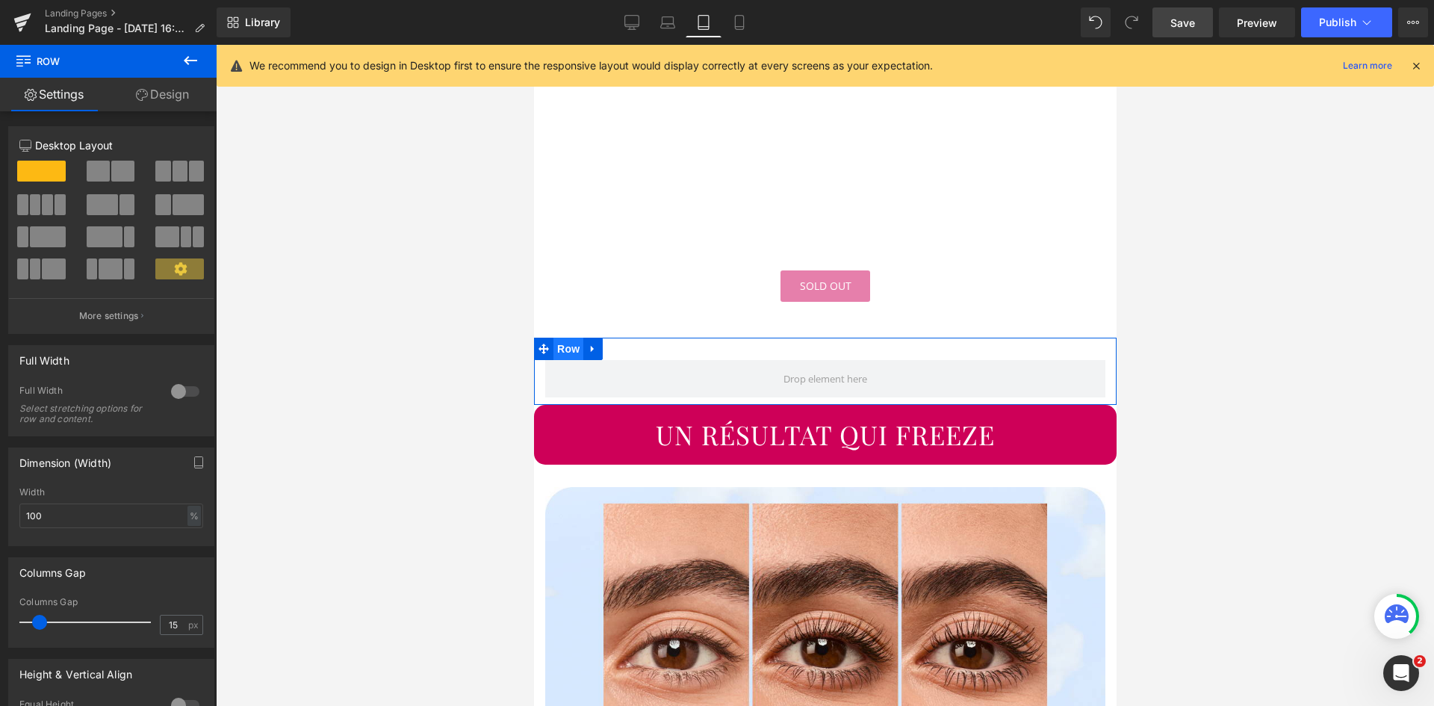
click at [572, 338] on span "Row" at bounding box center [568, 349] width 30 height 22
click at [167, 99] on link "Design" at bounding box center [162, 95] width 108 height 34
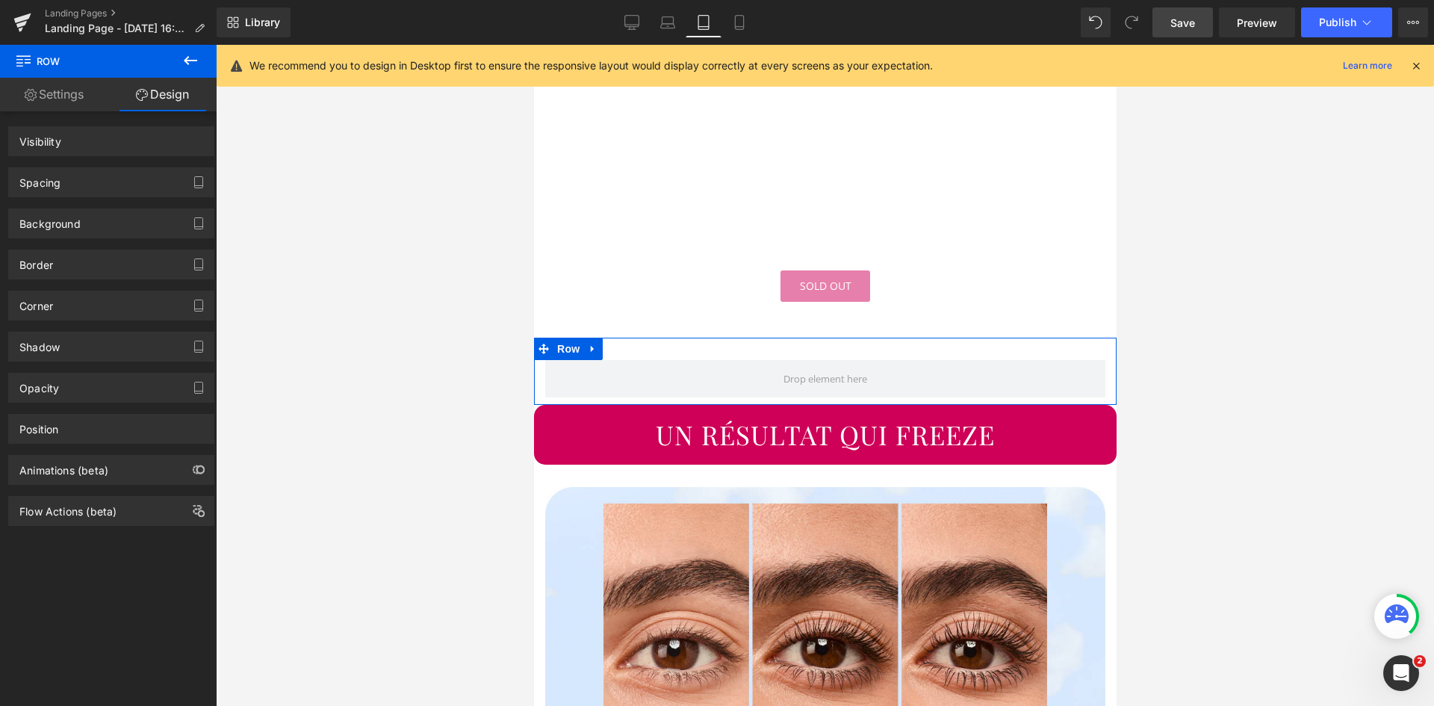
click at [134, 185] on div "Spacing" at bounding box center [111, 182] width 205 height 28
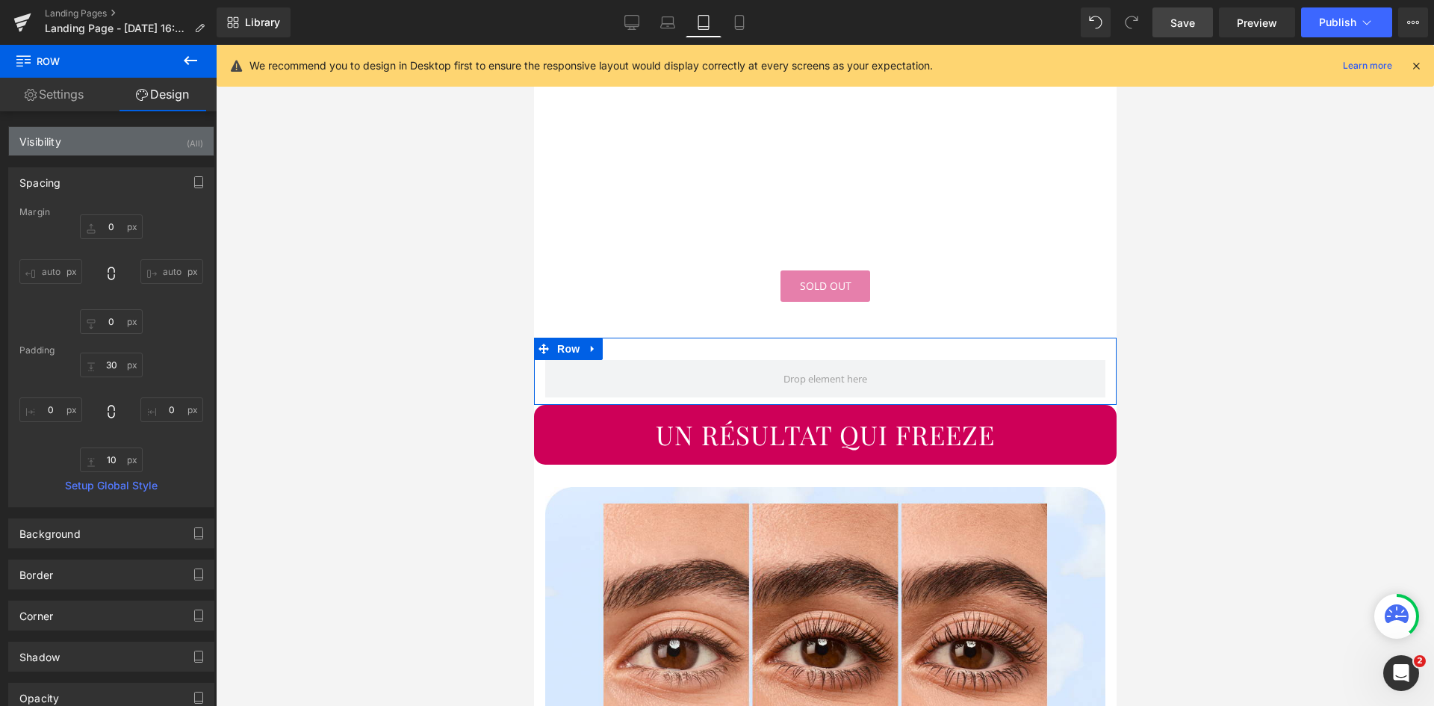
click at [138, 149] on div "Visibility (All)" at bounding box center [111, 141] width 205 height 28
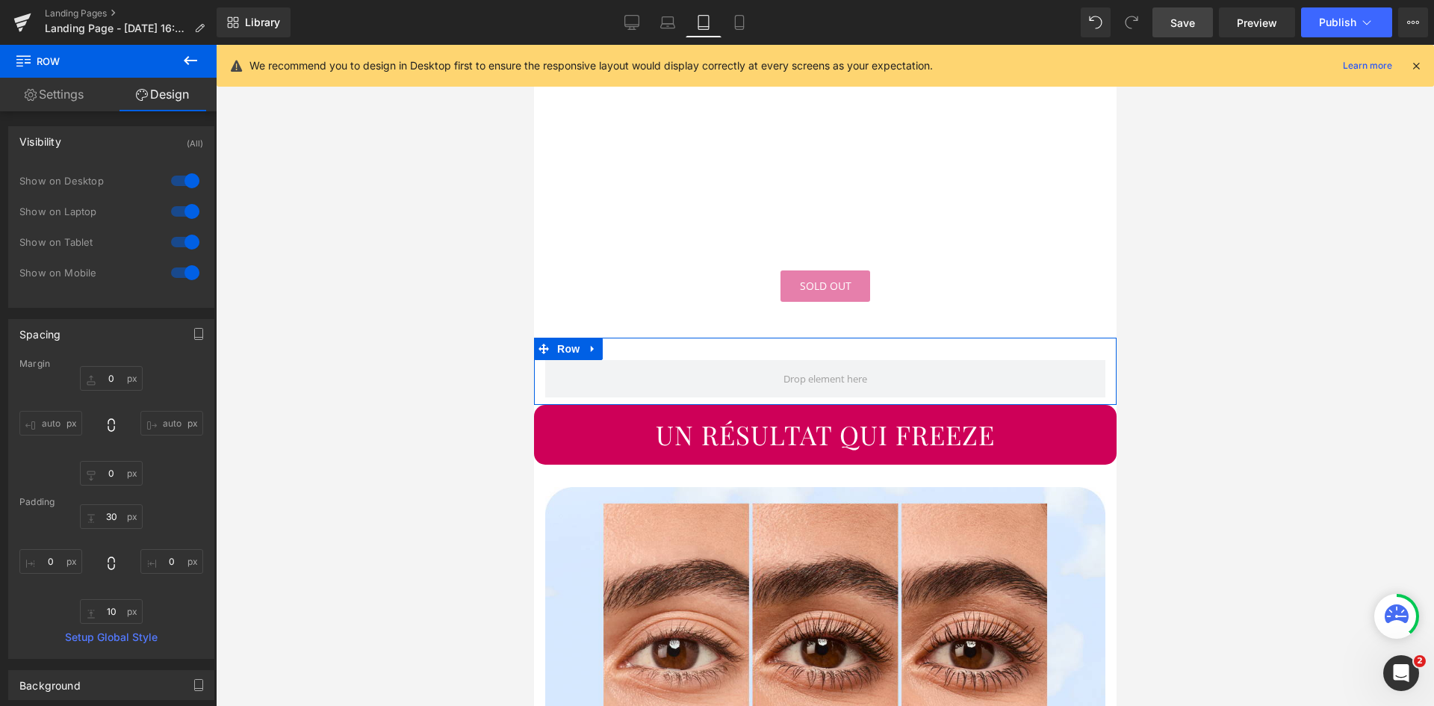
click at [179, 182] on div at bounding box center [185, 181] width 36 height 24
click at [185, 210] on div at bounding box center [185, 211] width 36 height 24
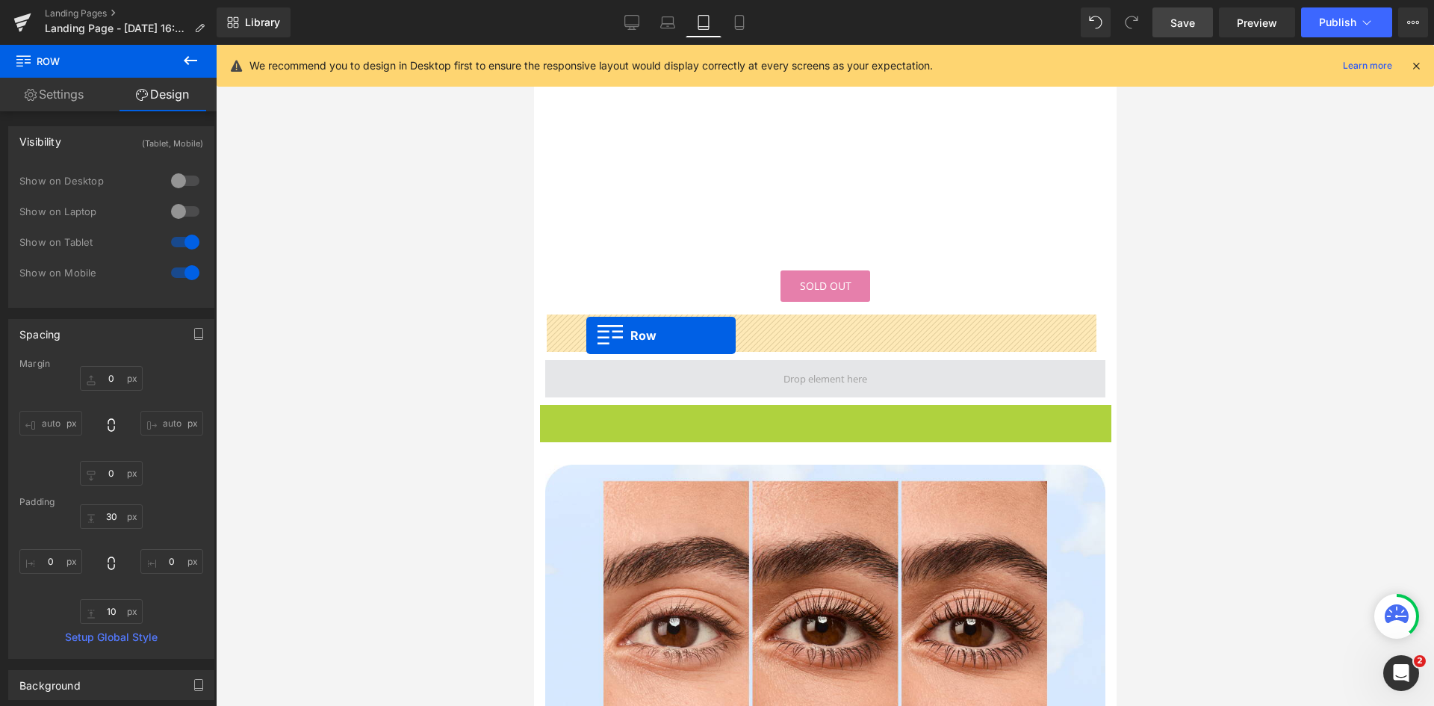
drag, startPoint x: 545, startPoint y: 372, endPoint x: 586, endPoint y: 335, distance: 55.0
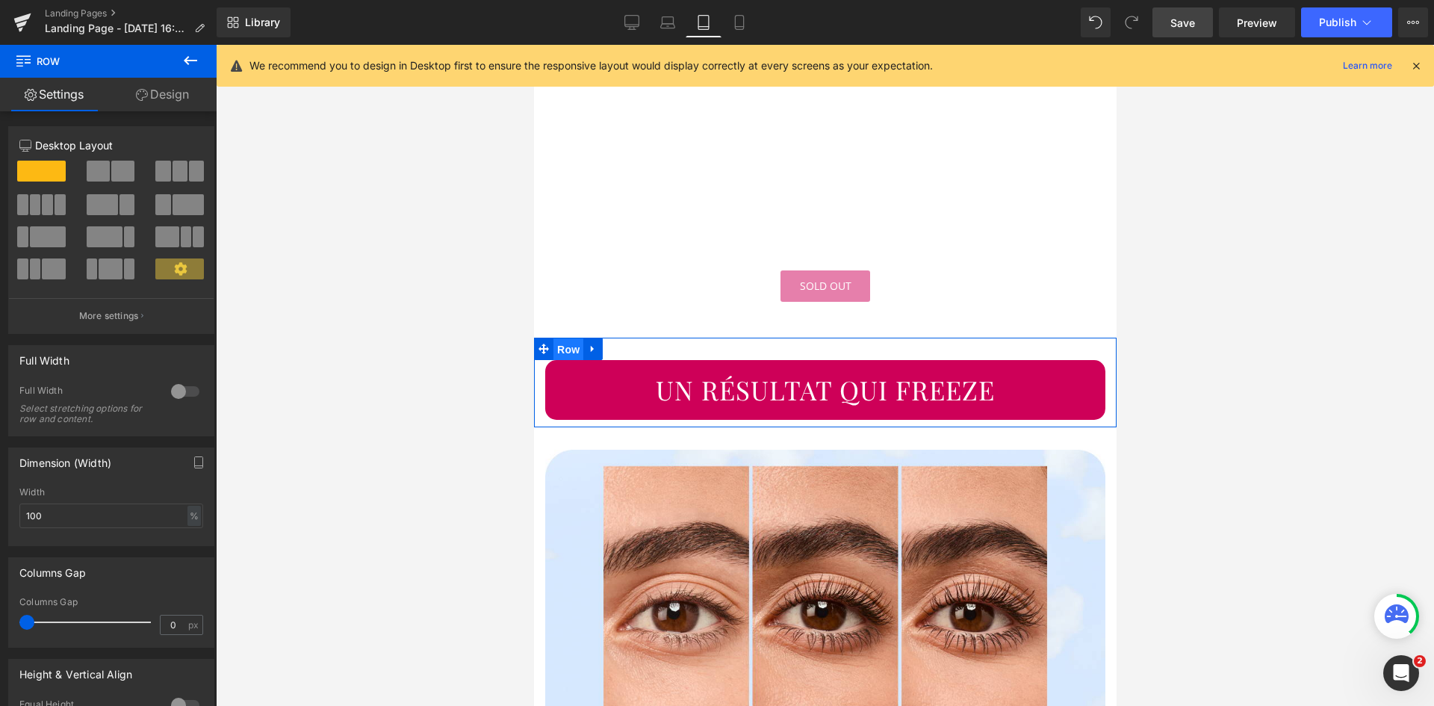
click at [554, 338] on span "Row" at bounding box center [568, 349] width 30 height 22
click at [168, 90] on link "Design" at bounding box center [162, 95] width 108 height 34
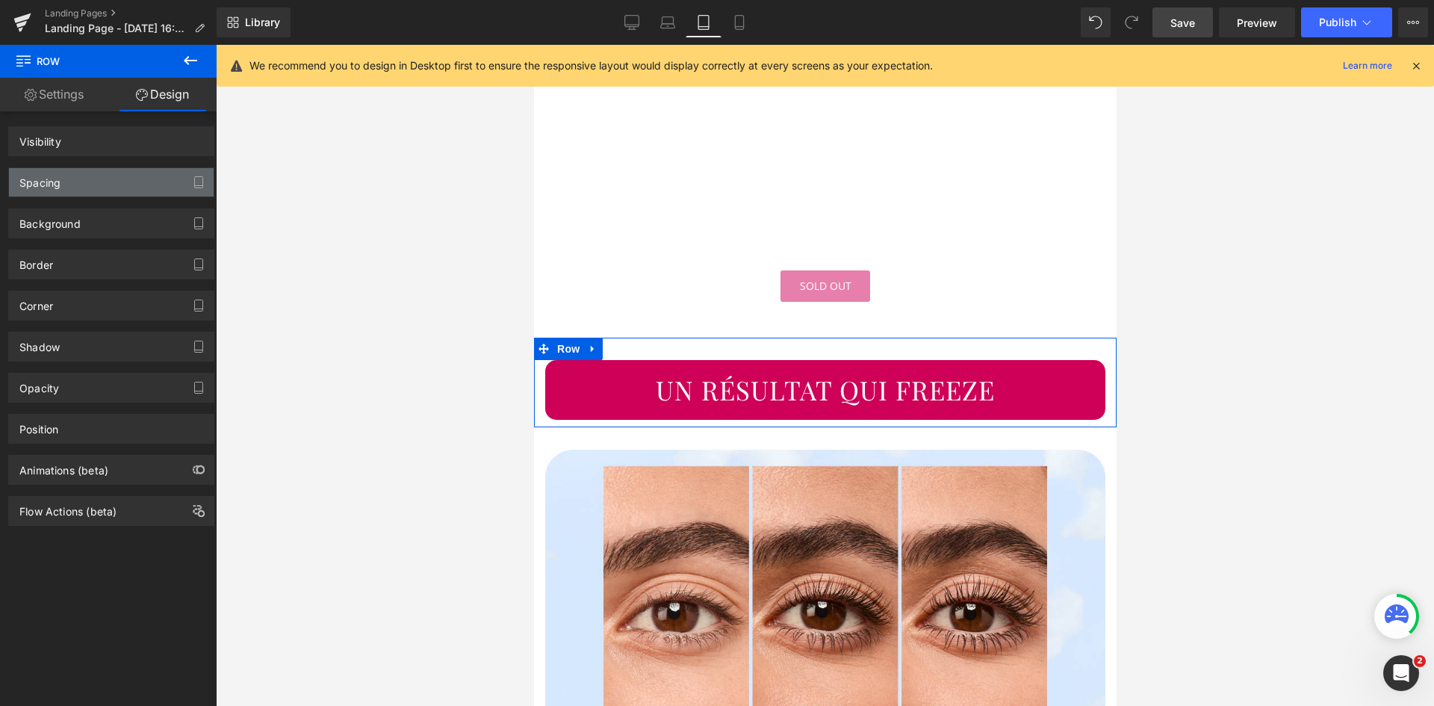
click at [112, 179] on div "Spacing" at bounding box center [111, 182] width 205 height 28
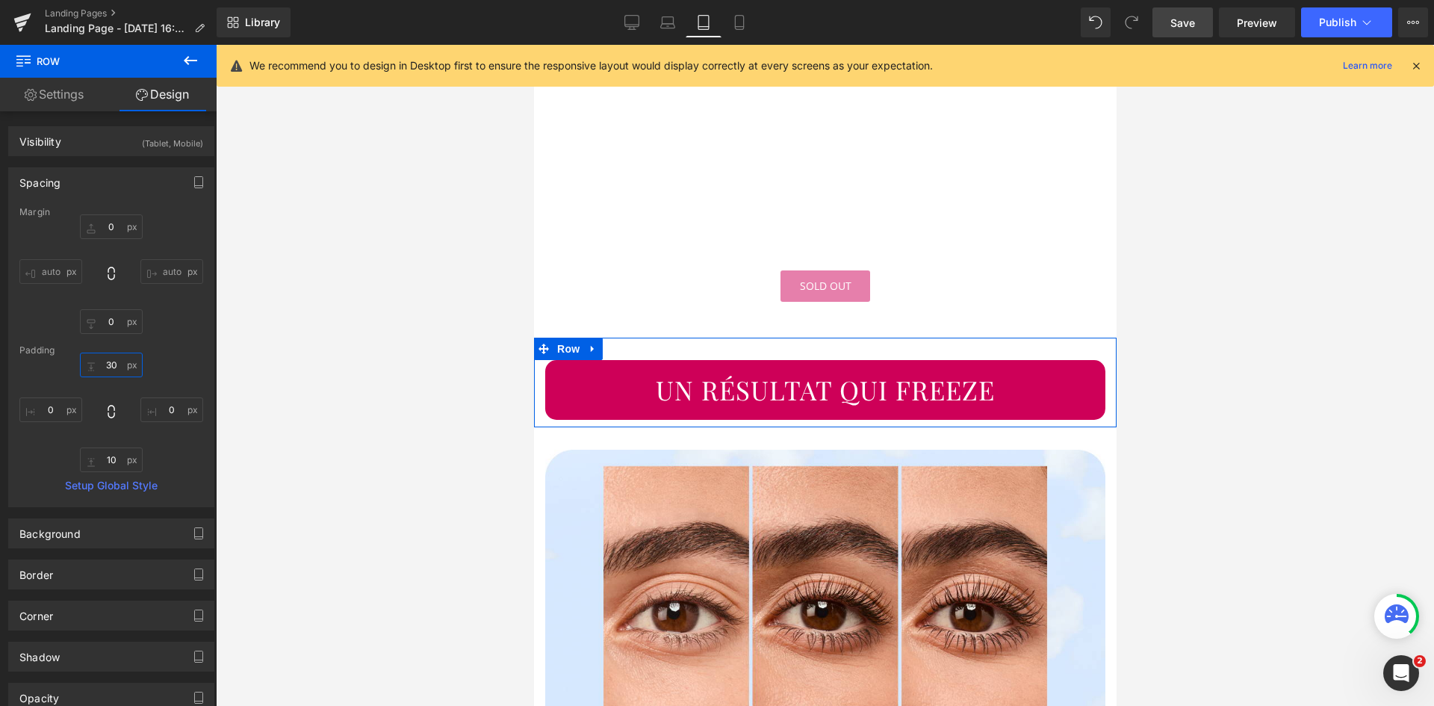
click at [108, 362] on input "30" at bounding box center [111, 365] width 63 height 25
click at [117, 459] on input "10" at bounding box center [111, 459] width 63 height 25
click at [183, 445] on div "0px 0 0px 0" at bounding box center [111, 413] width 184 height 120
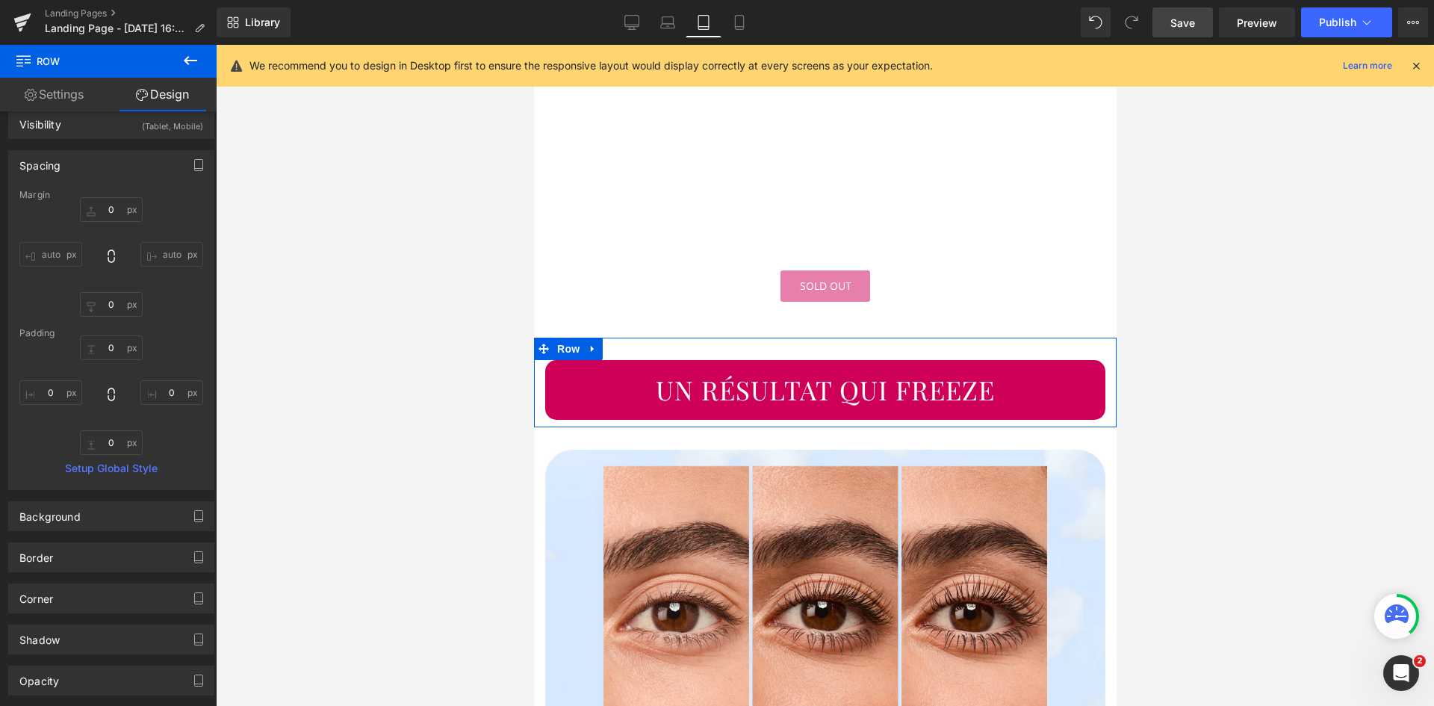
scroll to position [18, 0]
click at [176, 359] on div "0px 0 0px 0" at bounding box center [111, 395] width 184 height 120
click at [571, 338] on span "Row" at bounding box center [568, 349] width 30 height 22
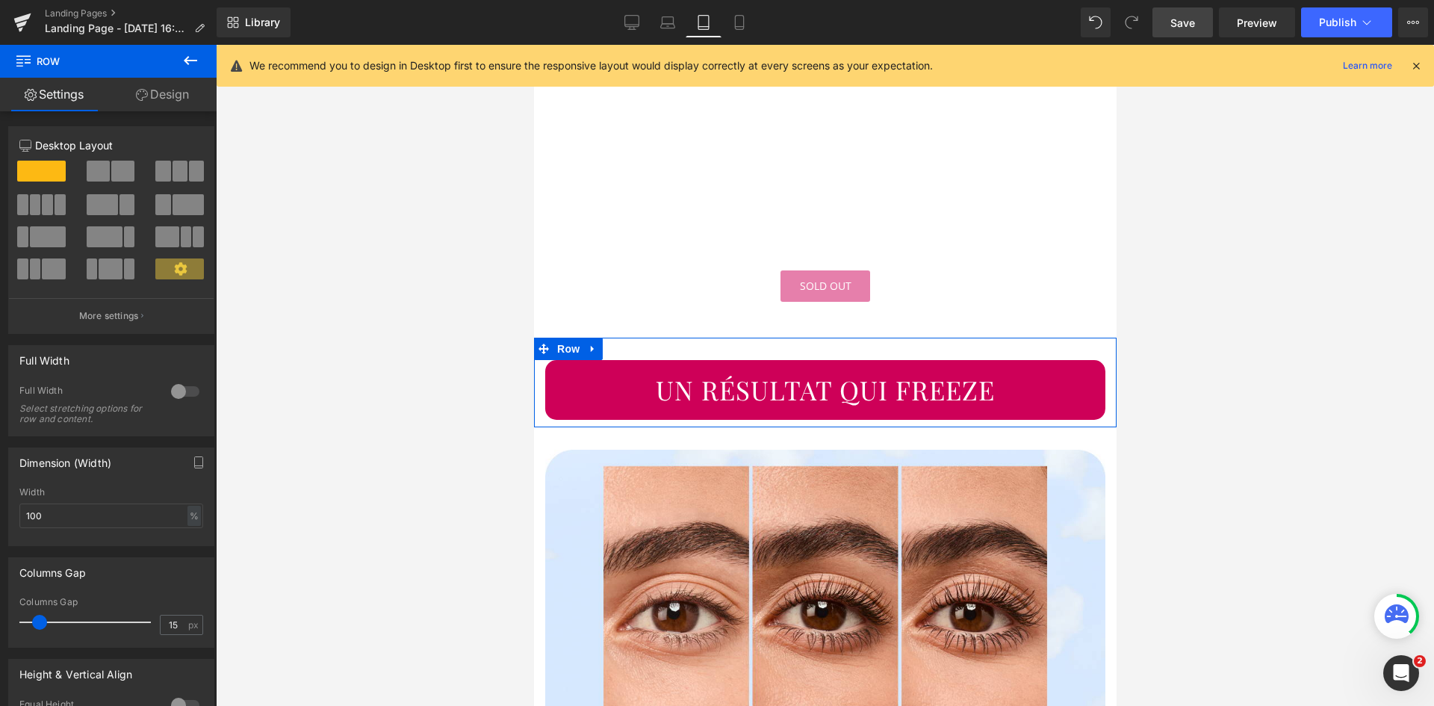
click at [198, 102] on link "Design" at bounding box center [162, 95] width 108 height 34
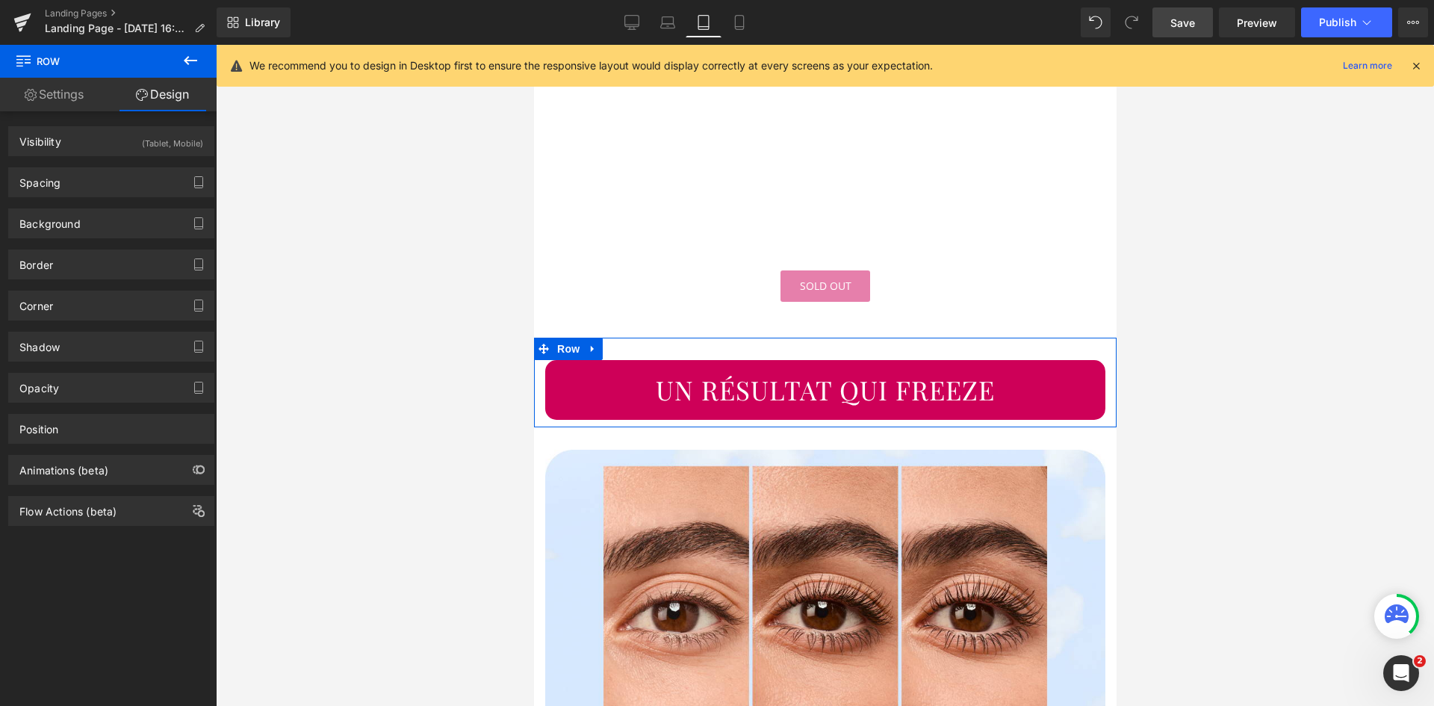
click at [100, 183] on div "Spacing" at bounding box center [111, 182] width 205 height 28
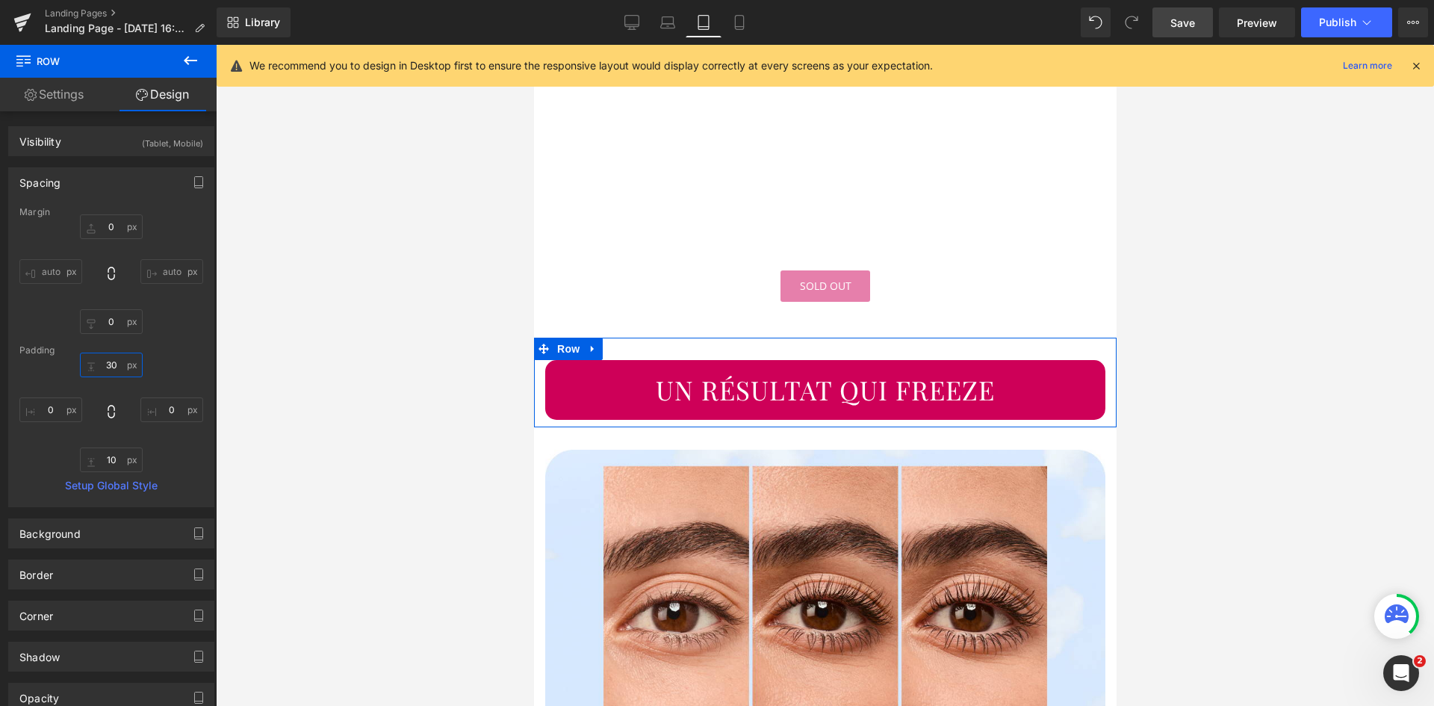
click at [113, 365] on input "30" at bounding box center [111, 365] width 63 height 25
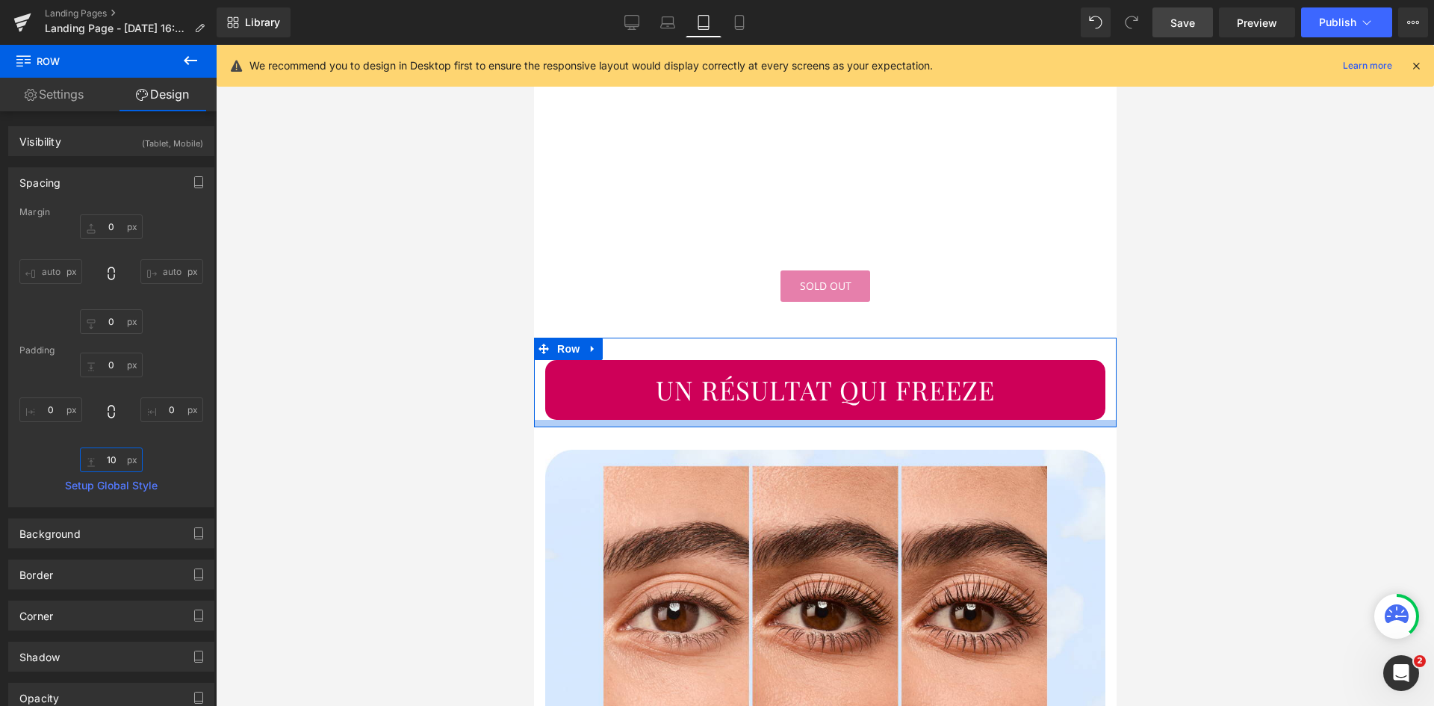
click at [117, 463] on input "10" at bounding box center [111, 459] width 63 height 25
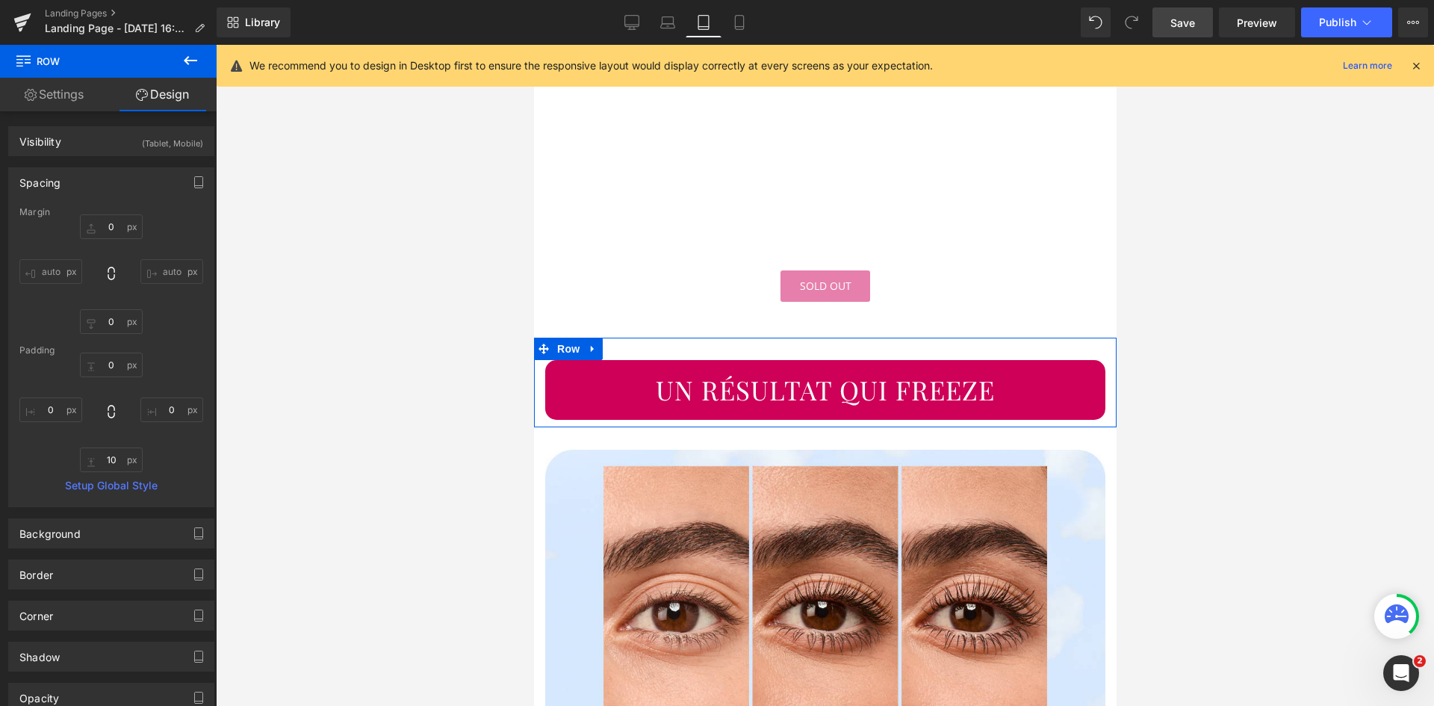
click at [112, 352] on div "Padding" at bounding box center [111, 350] width 184 height 10
click at [112, 355] on div "Padding" at bounding box center [111, 350] width 184 height 10
click at [119, 365] on input "text" at bounding box center [111, 365] width 63 height 25
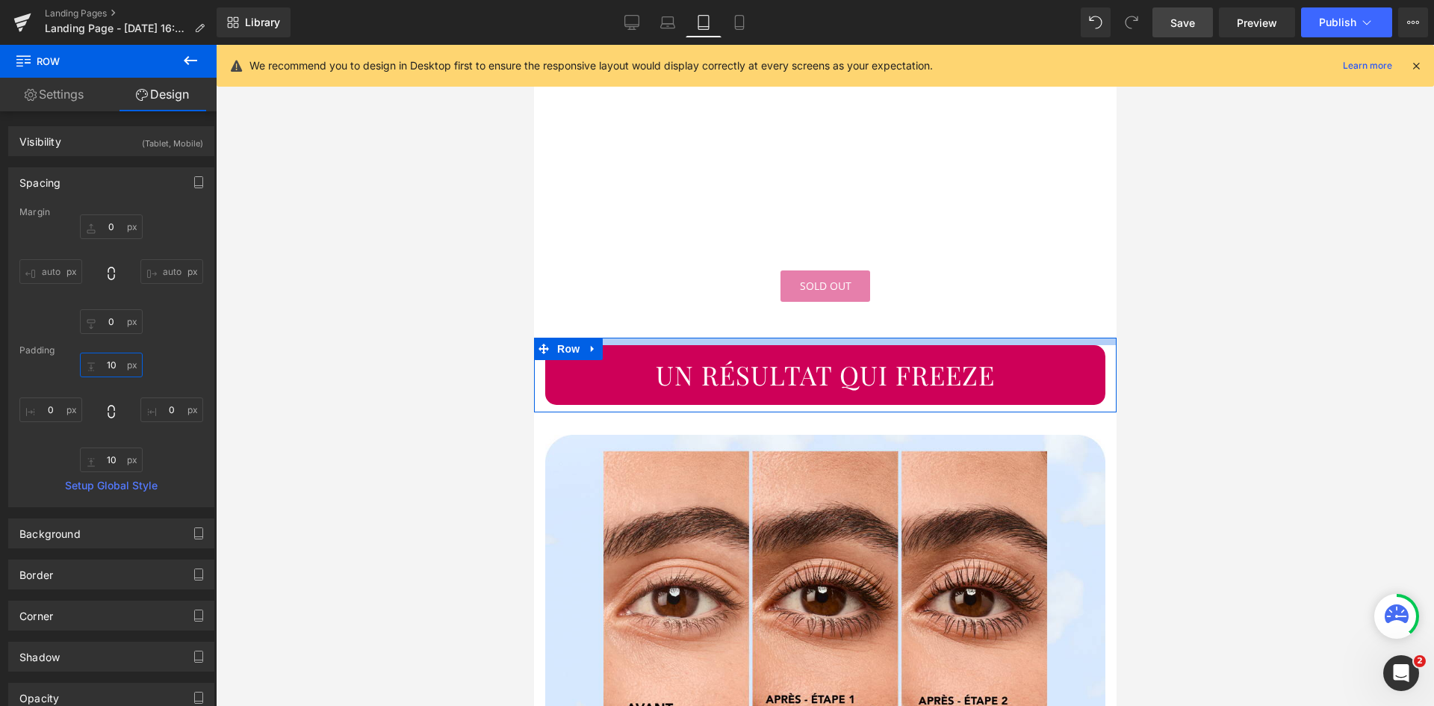
click at [106, 367] on input "10" at bounding box center [111, 365] width 63 height 25
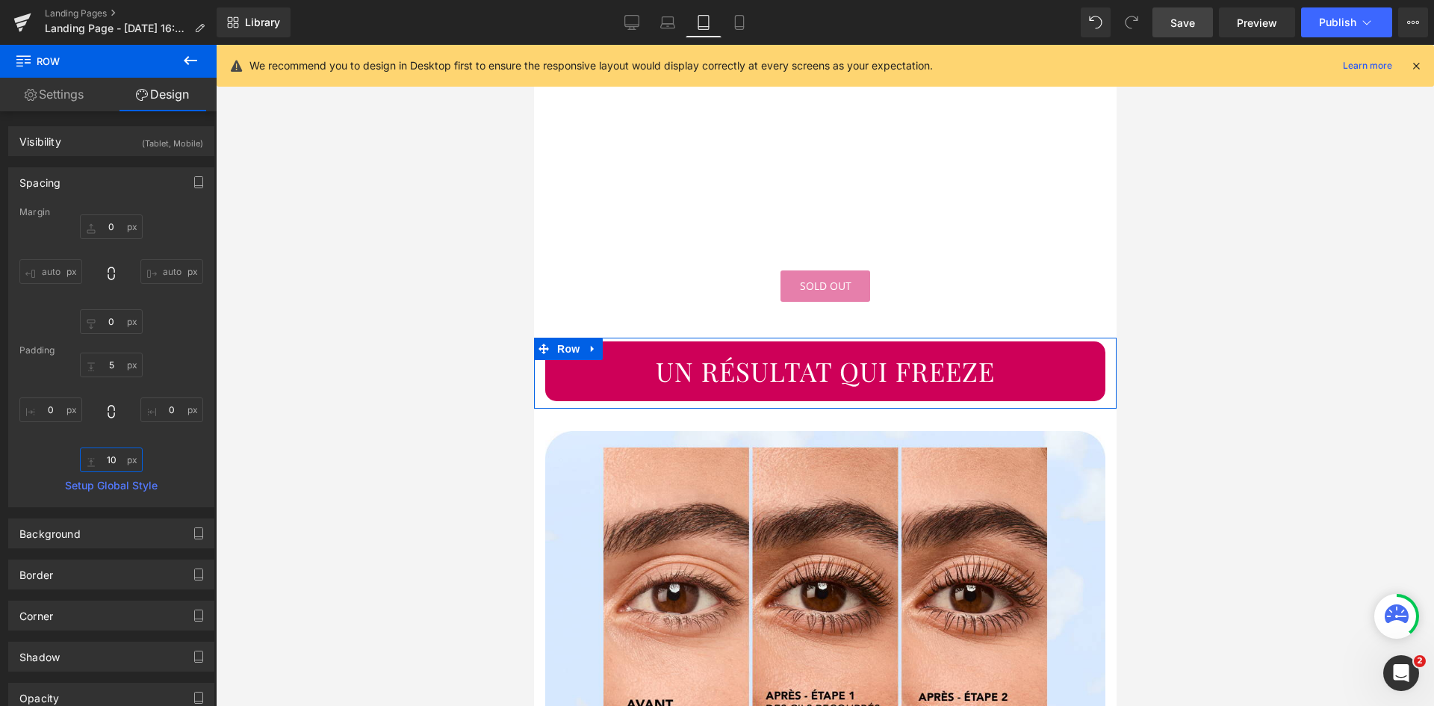
click at [112, 459] on input "10" at bounding box center [111, 459] width 63 height 25
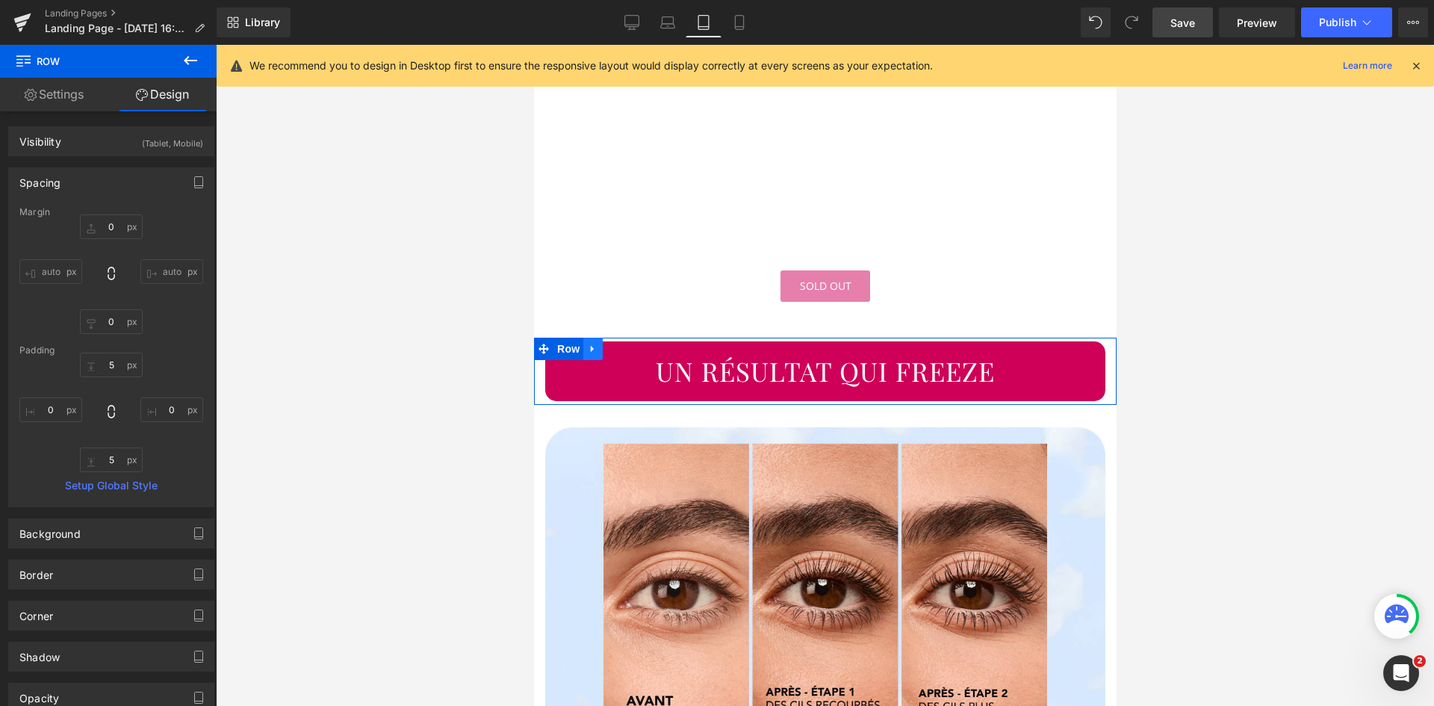
click at [588, 343] on icon at bounding box center [592, 348] width 10 height 11
click at [610, 344] on icon at bounding box center [612, 349] width 10 height 10
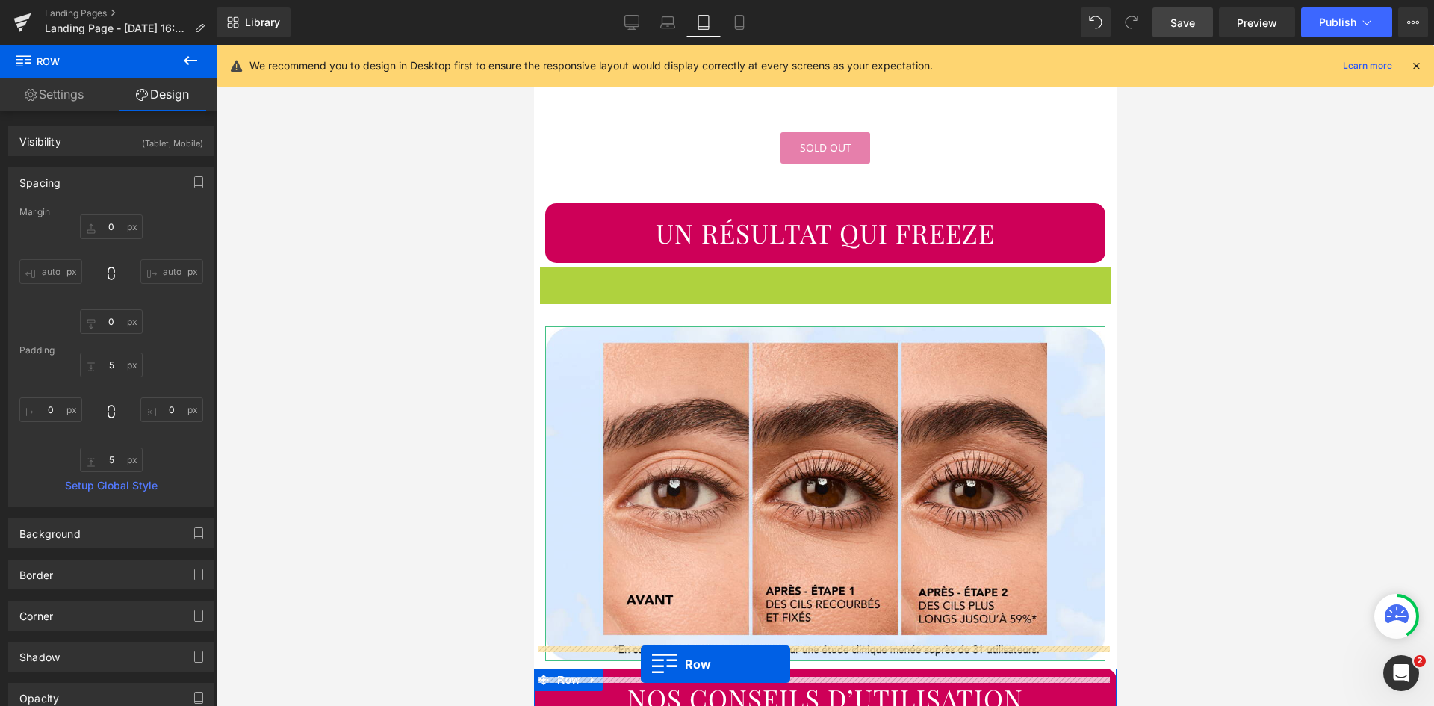
scroll to position [2959, 0]
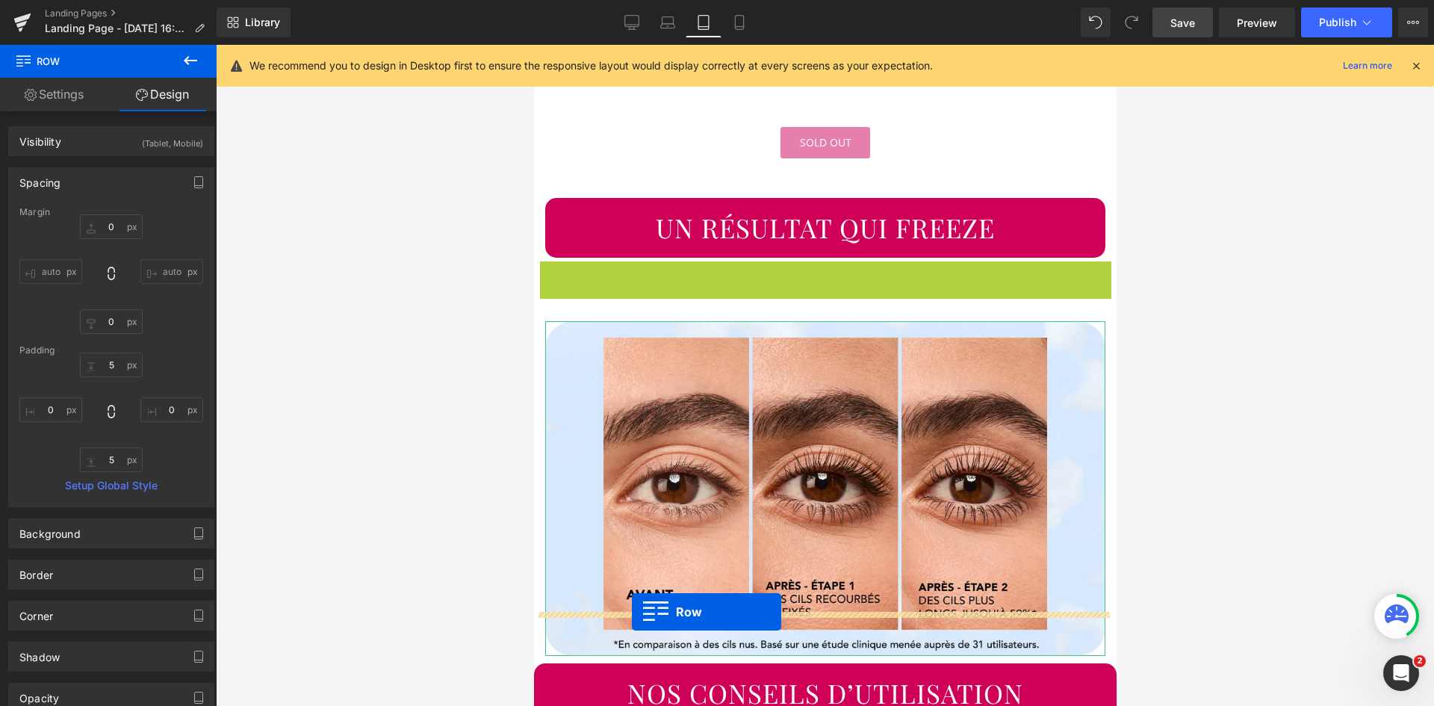
drag, startPoint x: 547, startPoint y: 368, endPoint x: 631, endPoint y: 612, distance: 257.7
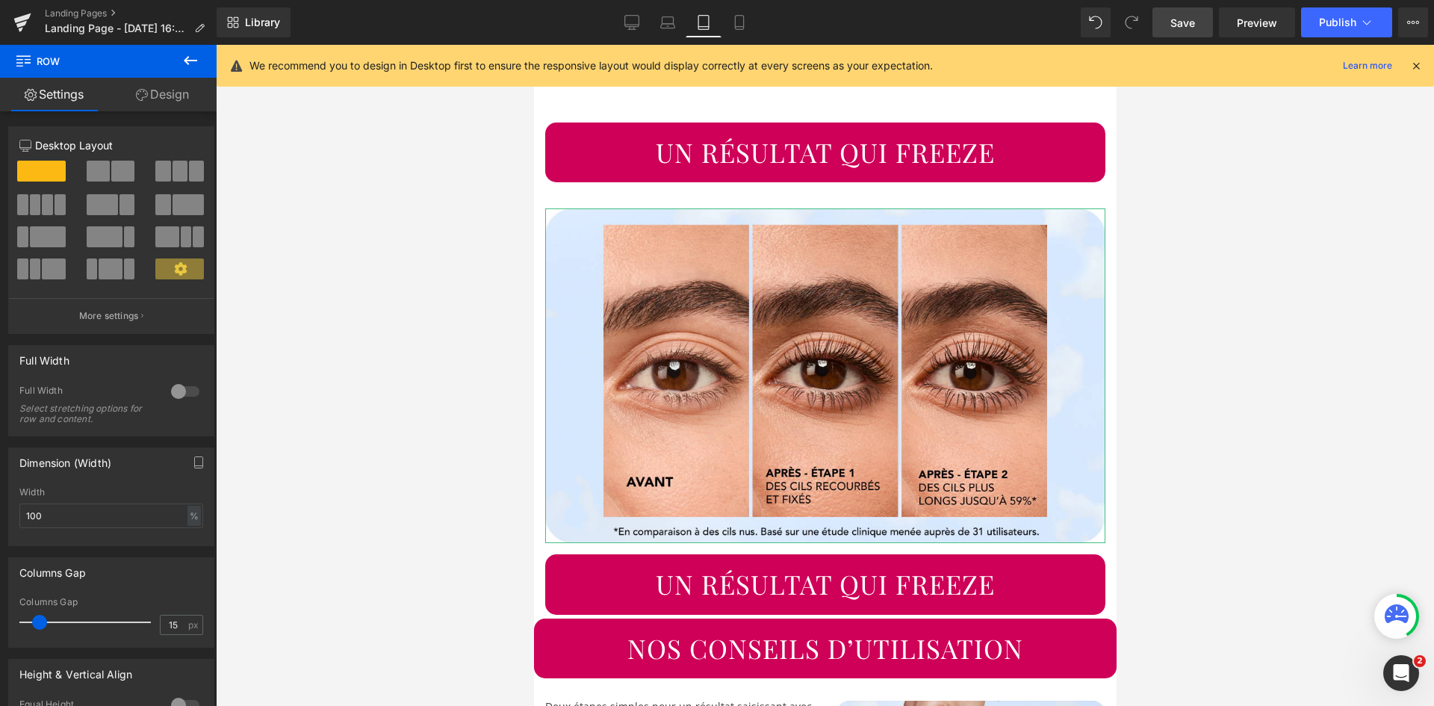
scroll to position [3075, 0]
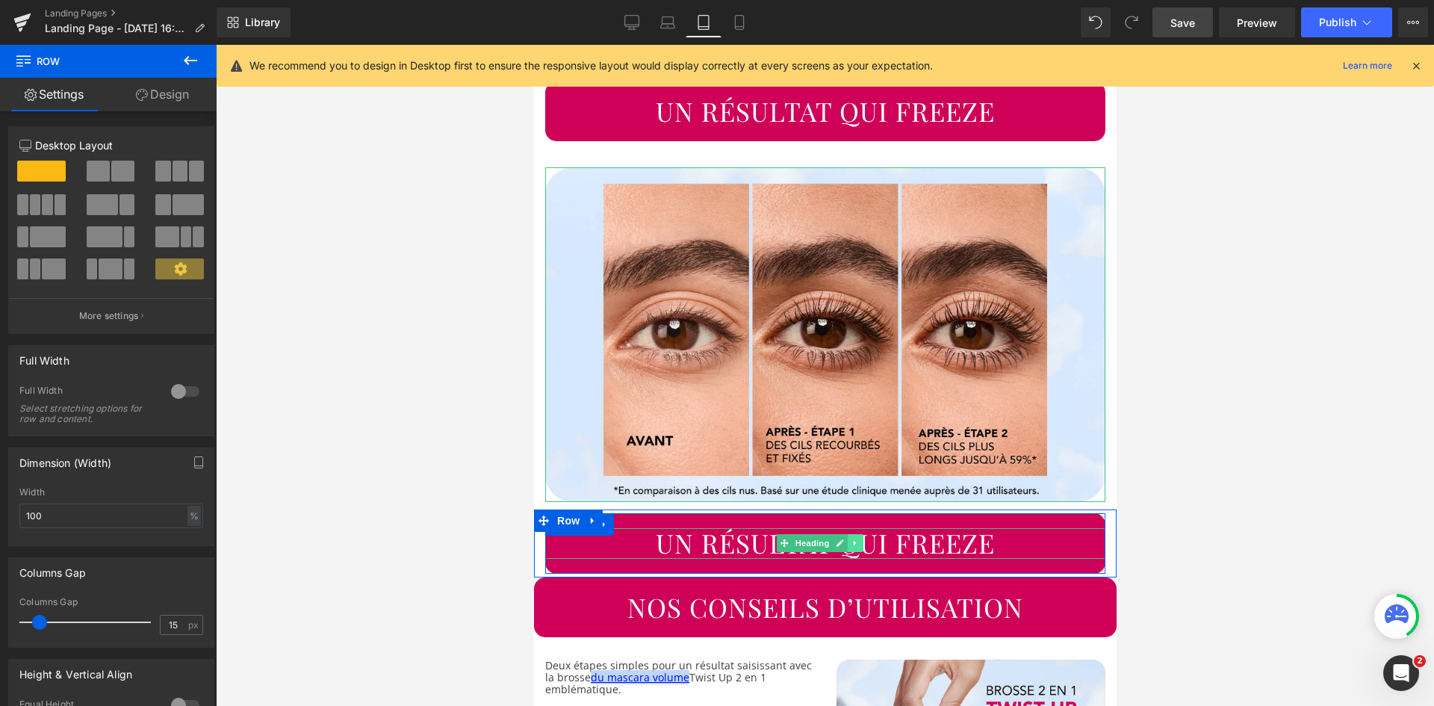
click at [855, 539] on icon at bounding box center [855, 543] width 8 height 9
click at [860, 539] on icon at bounding box center [862, 543] width 8 height 8
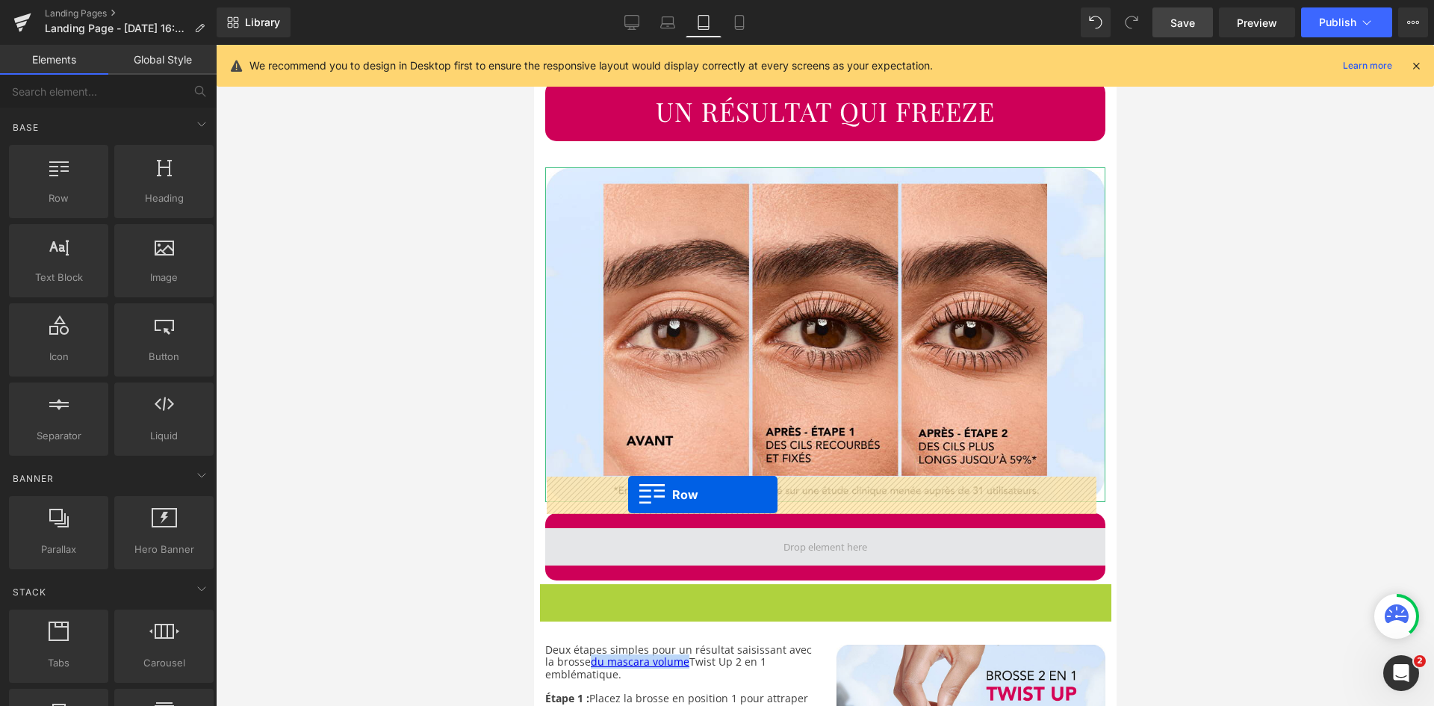
drag, startPoint x: 542, startPoint y: 548, endPoint x: 627, endPoint y: 495, distance: 101.4
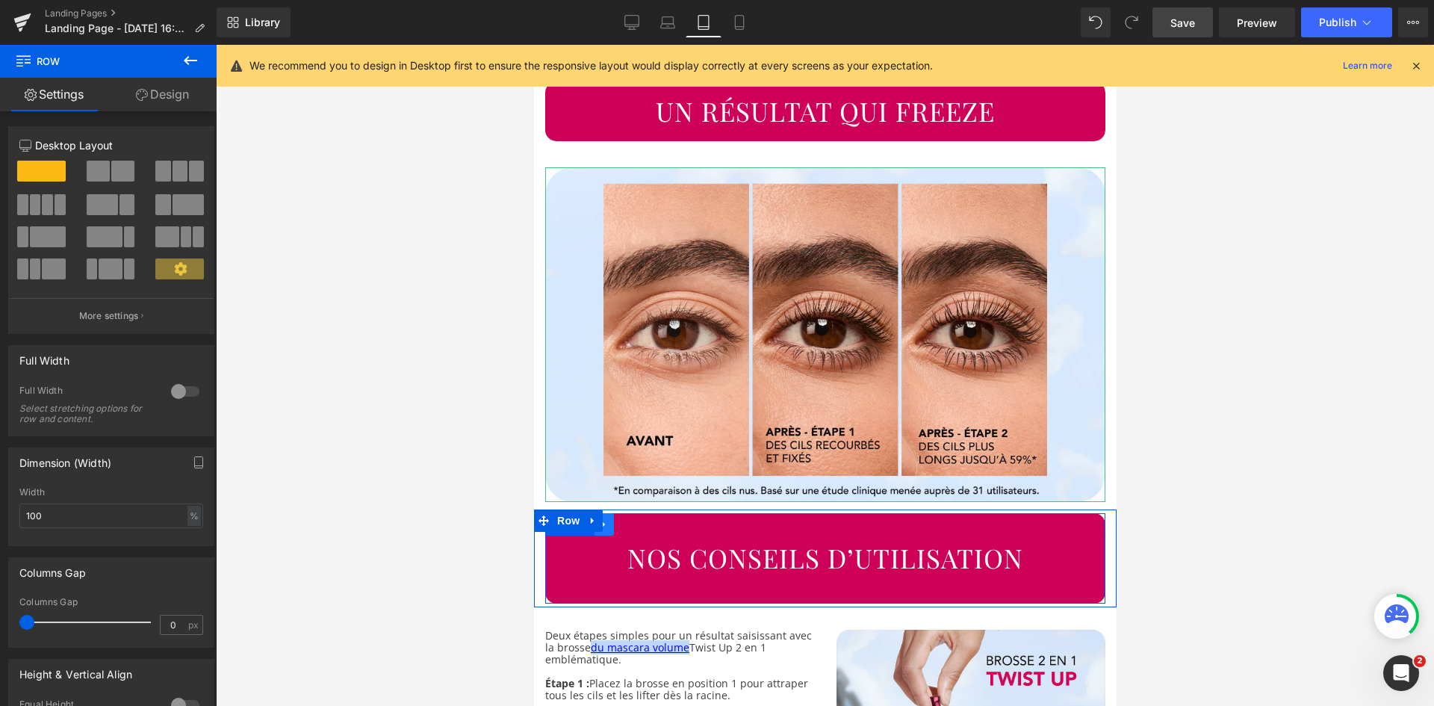
click at [611, 513] on link at bounding box center [603, 524] width 19 height 22
click at [645, 519] on icon at bounding box center [642, 524] width 10 height 10
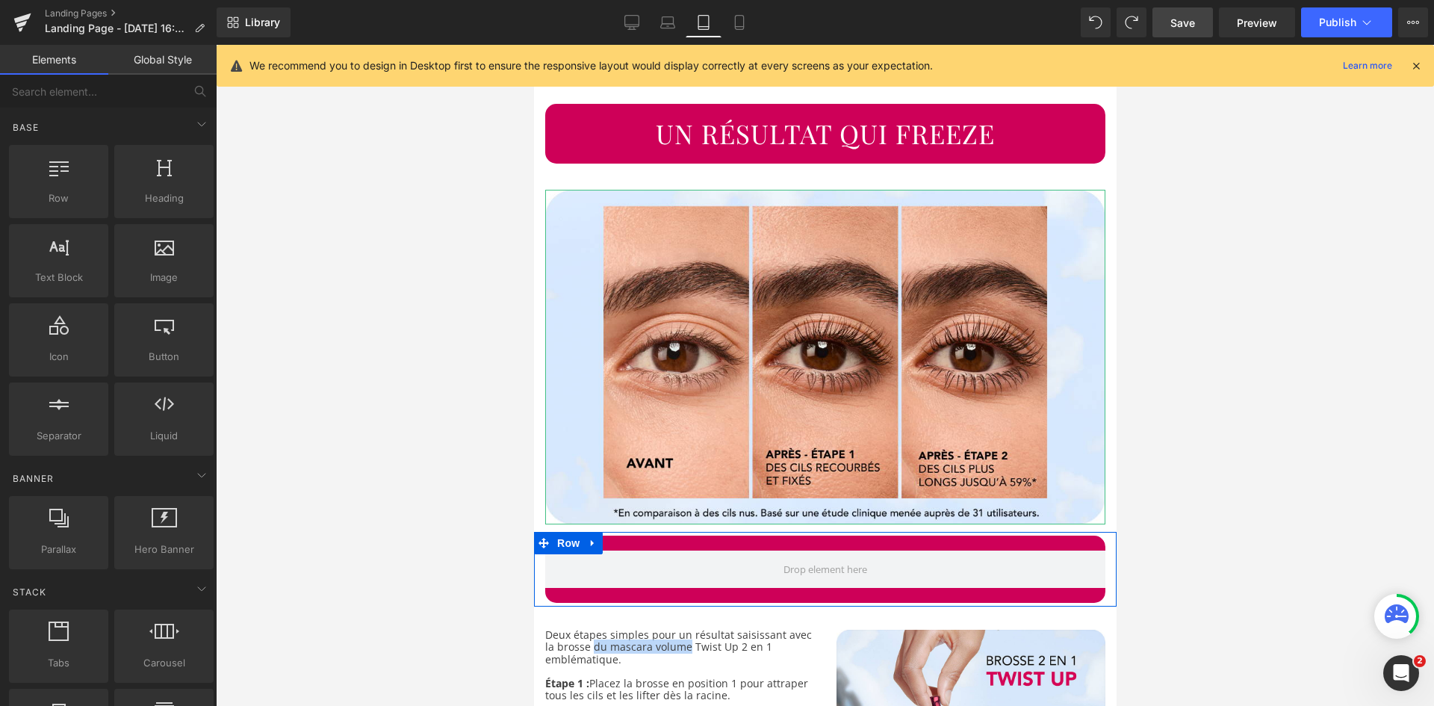
scroll to position [3113, 0]
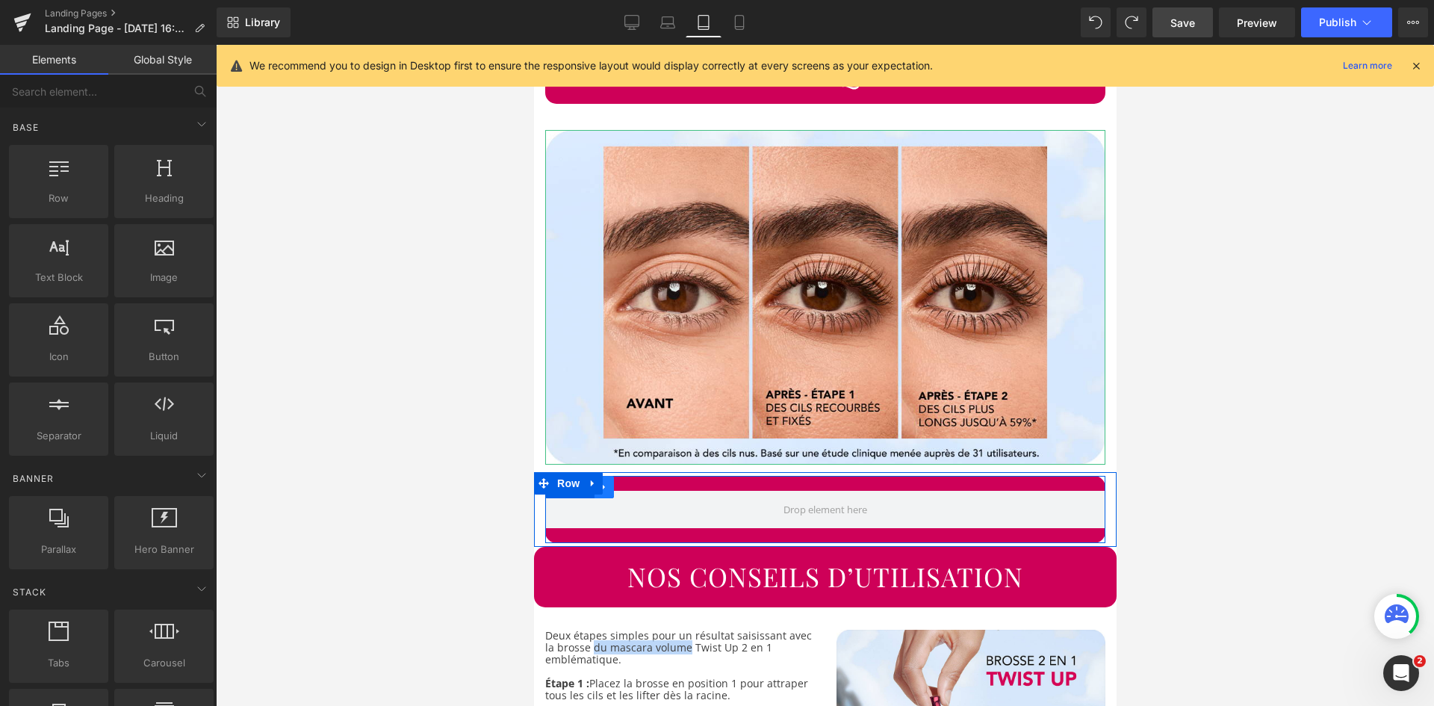
click at [609, 476] on link at bounding box center [603, 487] width 19 height 22
click at [643, 482] on icon at bounding box center [642, 487] width 10 height 11
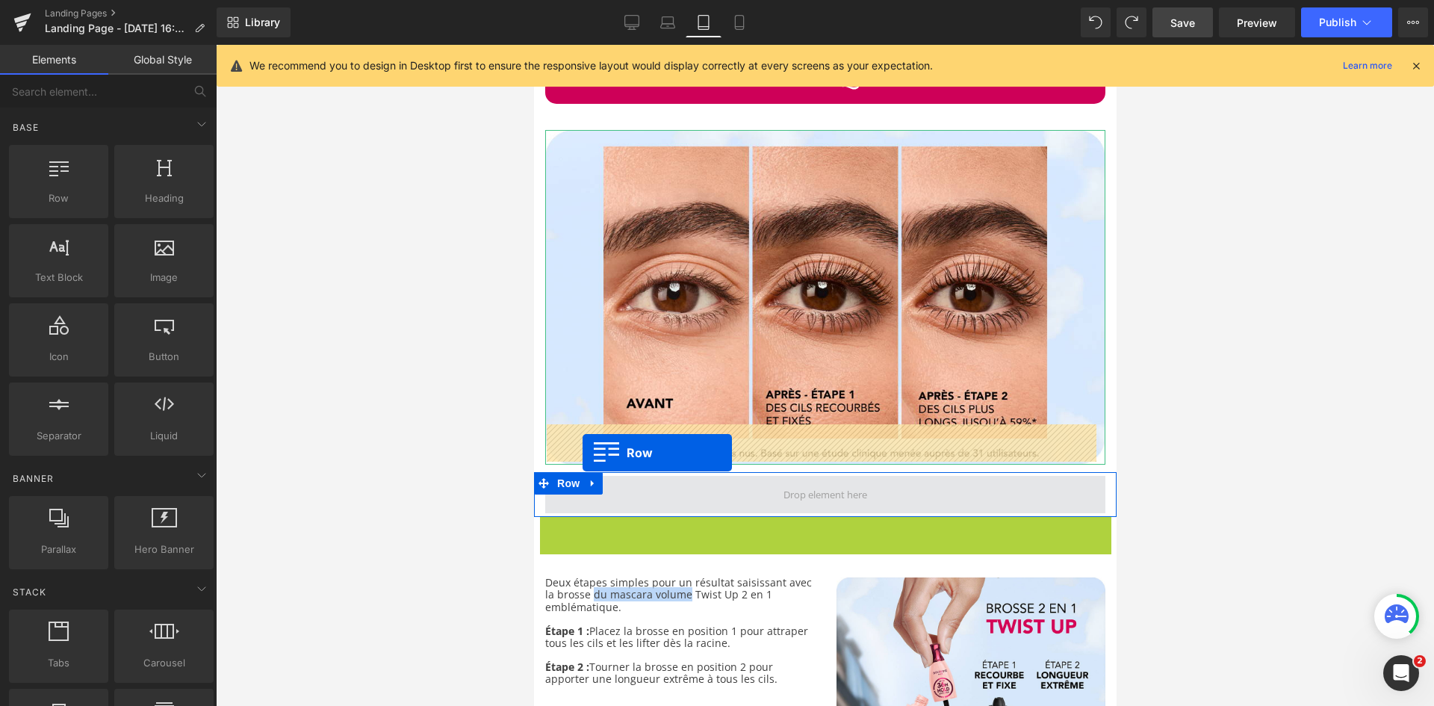
drag, startPoint x: 542, startPoint y: 479, endPoint x: 582, endPoint y: 453, distance: 47.4
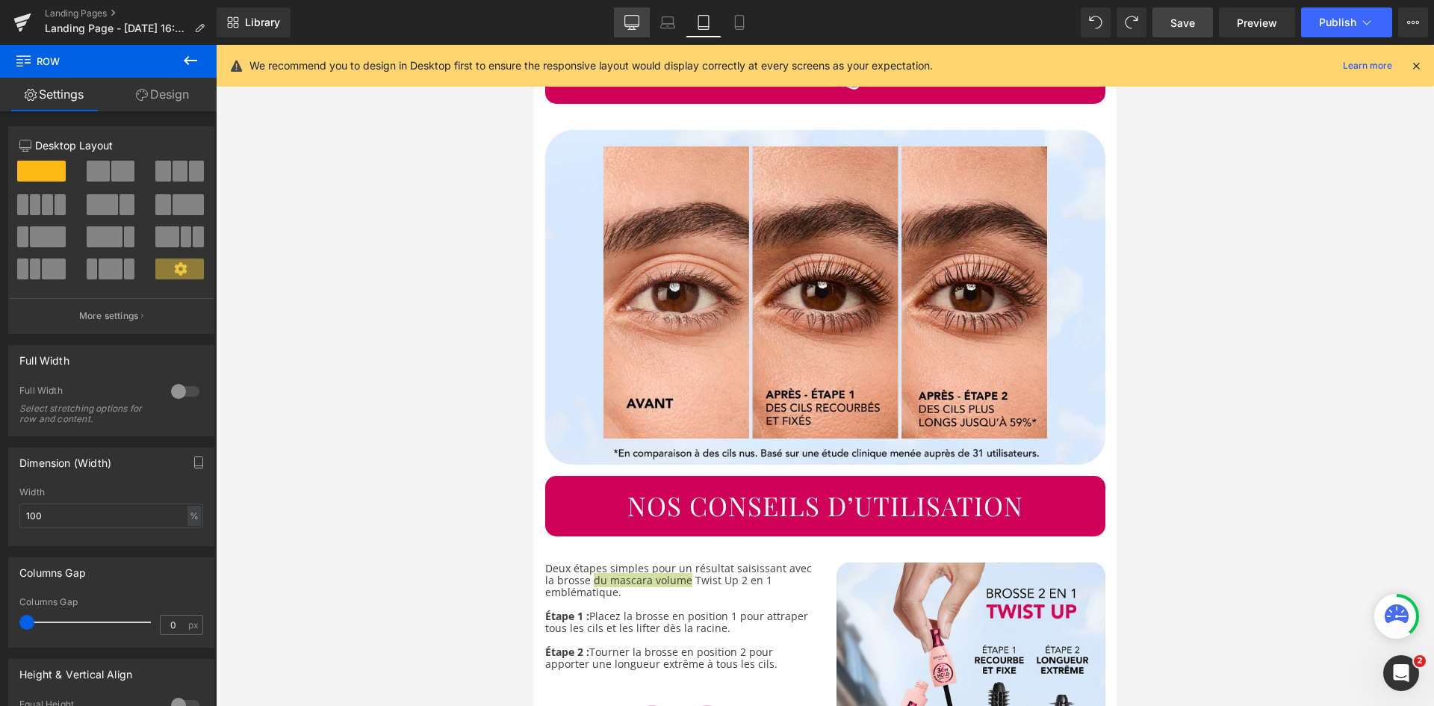
click at [639, 19] on icon at bounding box center [631, 22] width 15 height 15
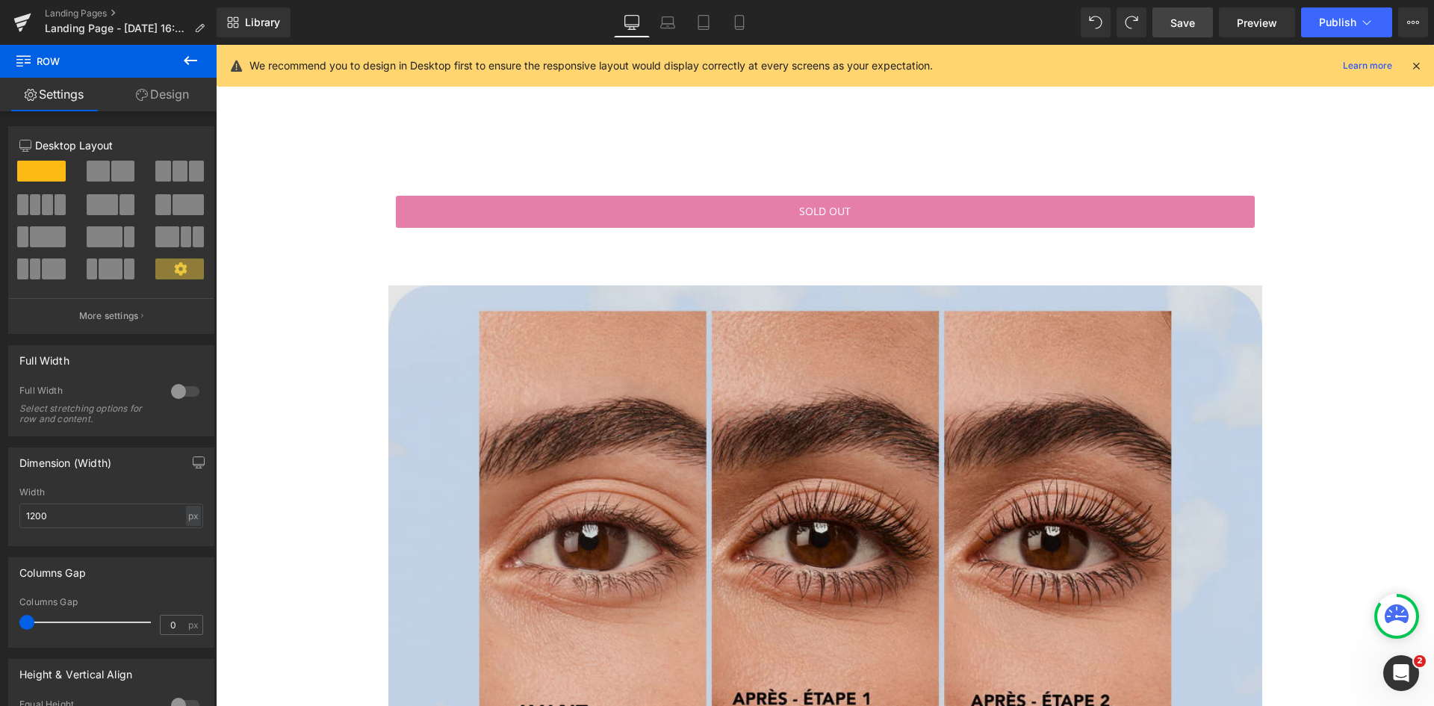
scroll to position [1569, 0]
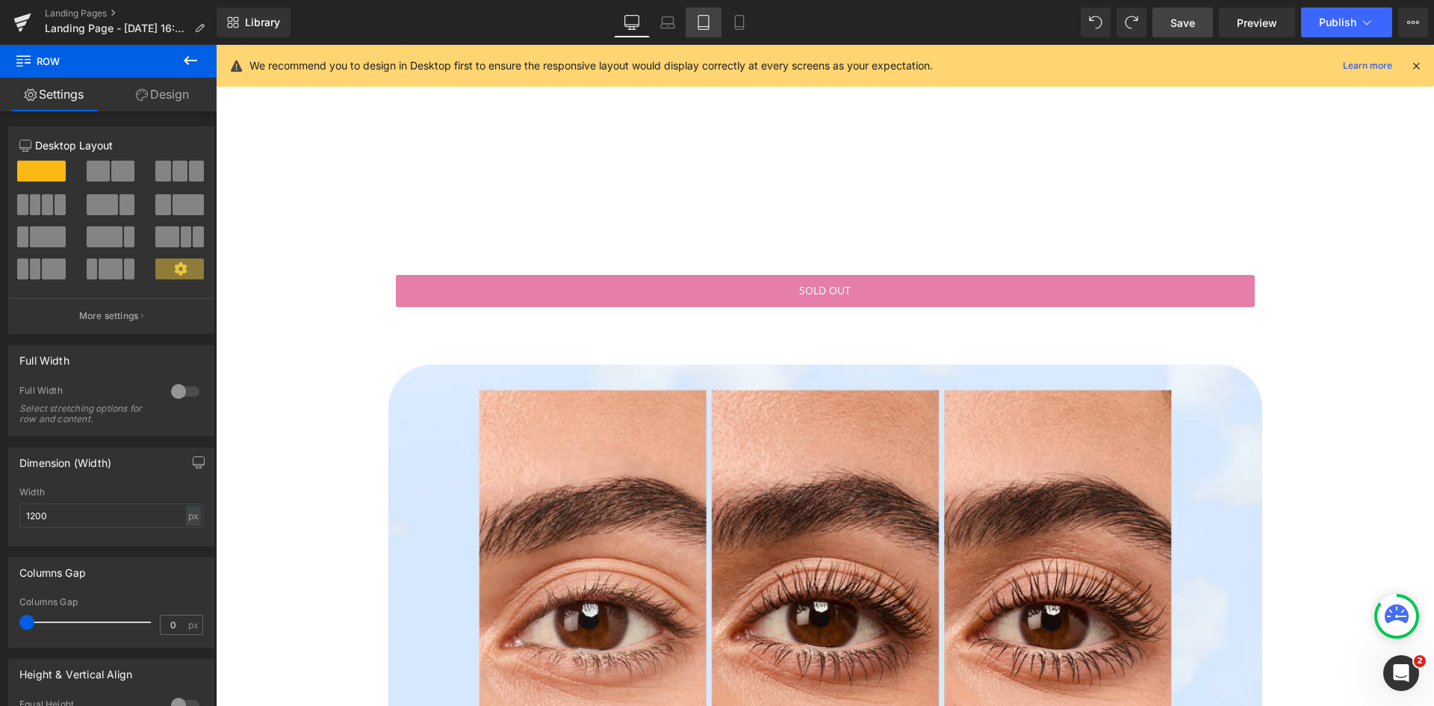
click at [712, 32] on link "Tablet" at bounding box center [704, 22] width 36 height 30
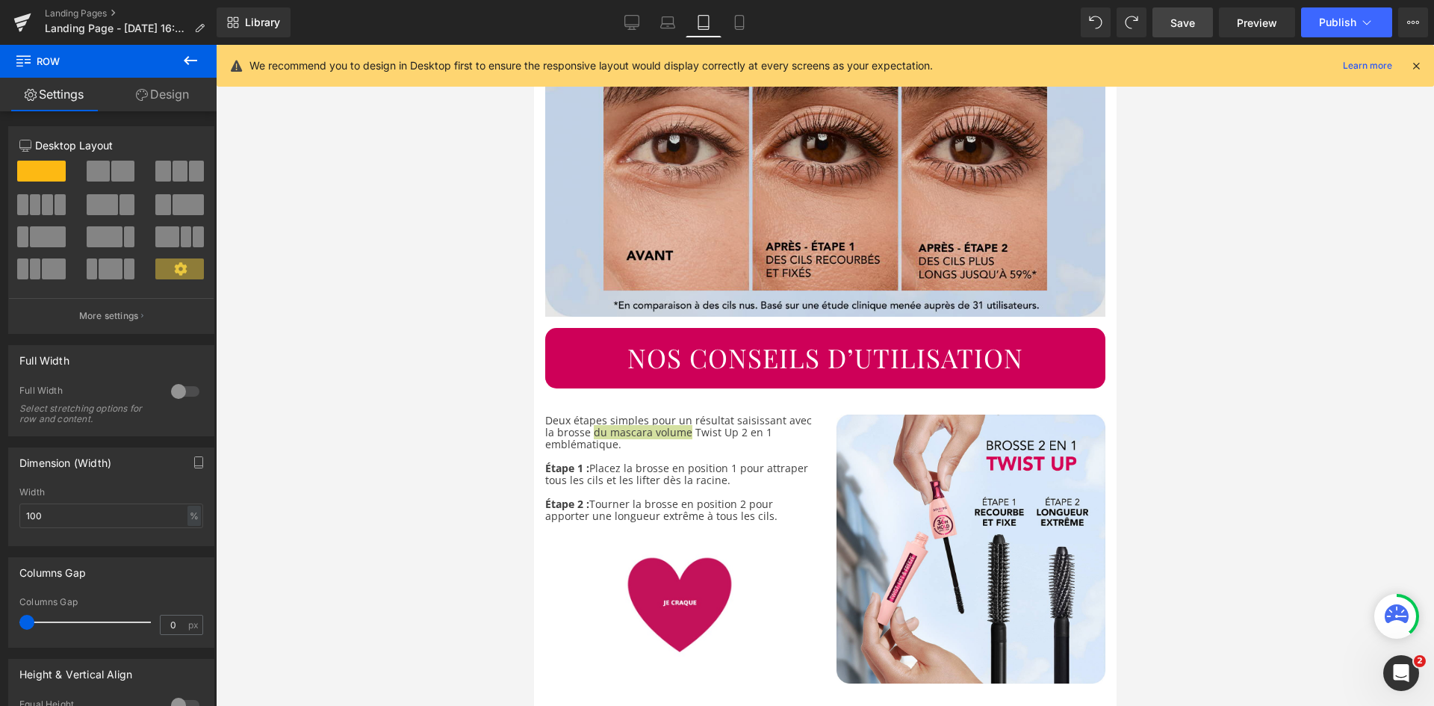
scroll to position [3270, 0]
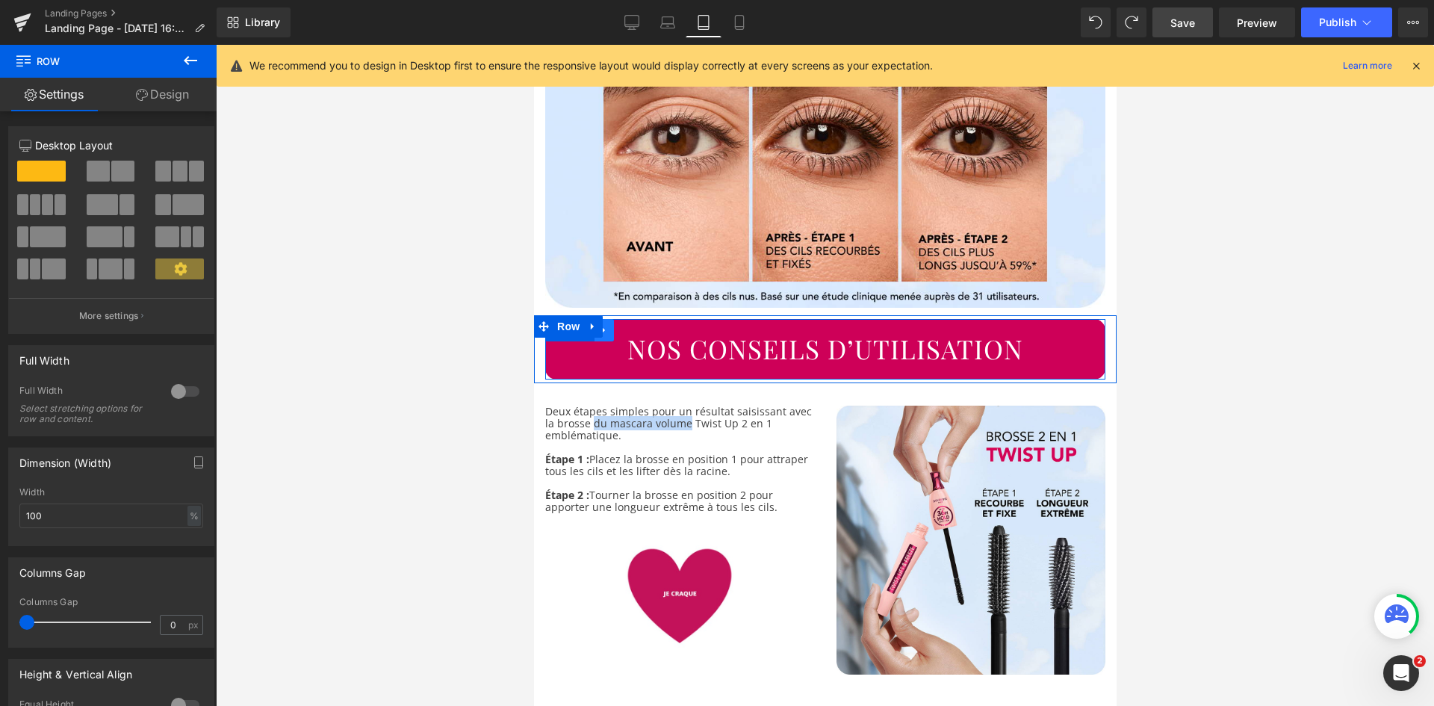
click at [607, 325] on icon at bounding box center [603, 330] width 10 height 11
click at [624, 325] on icon at bounding box center [623, 330] width 10 height 11
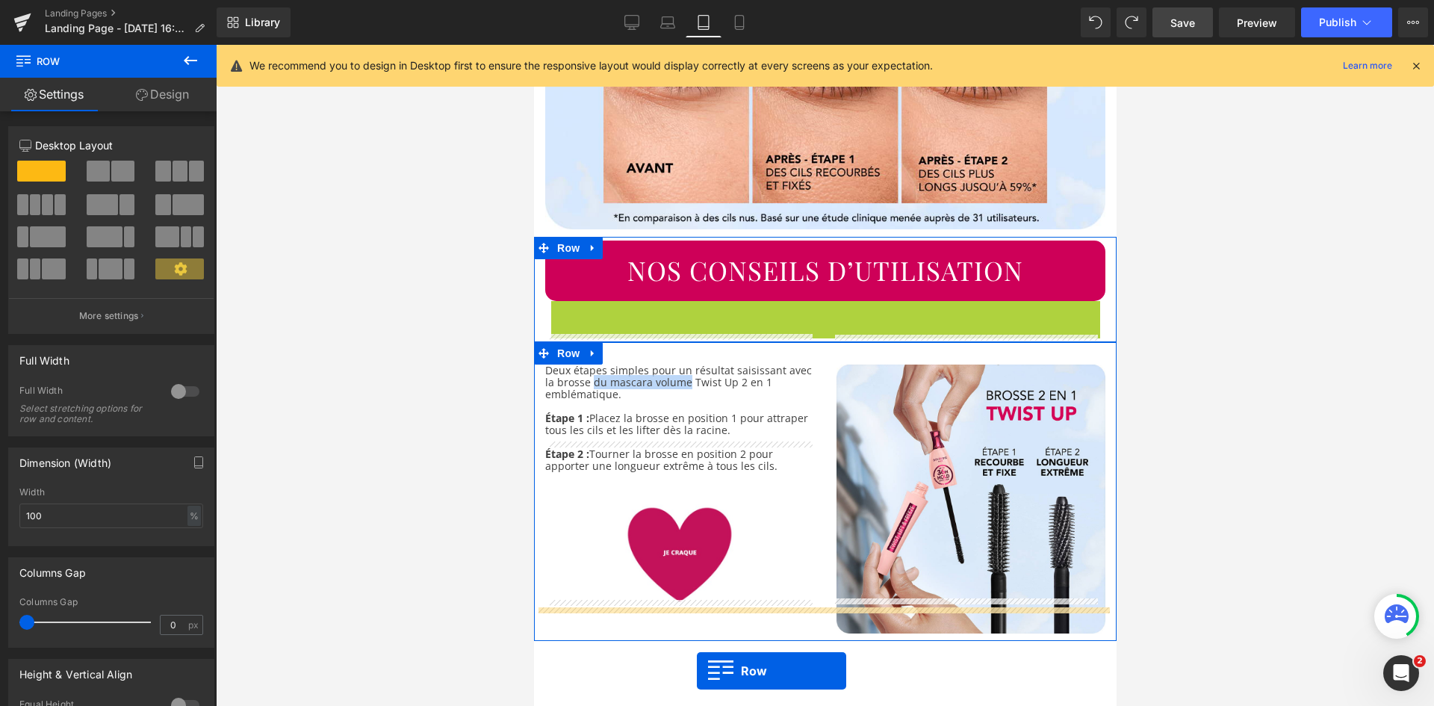
scroll to position [3363, 0]
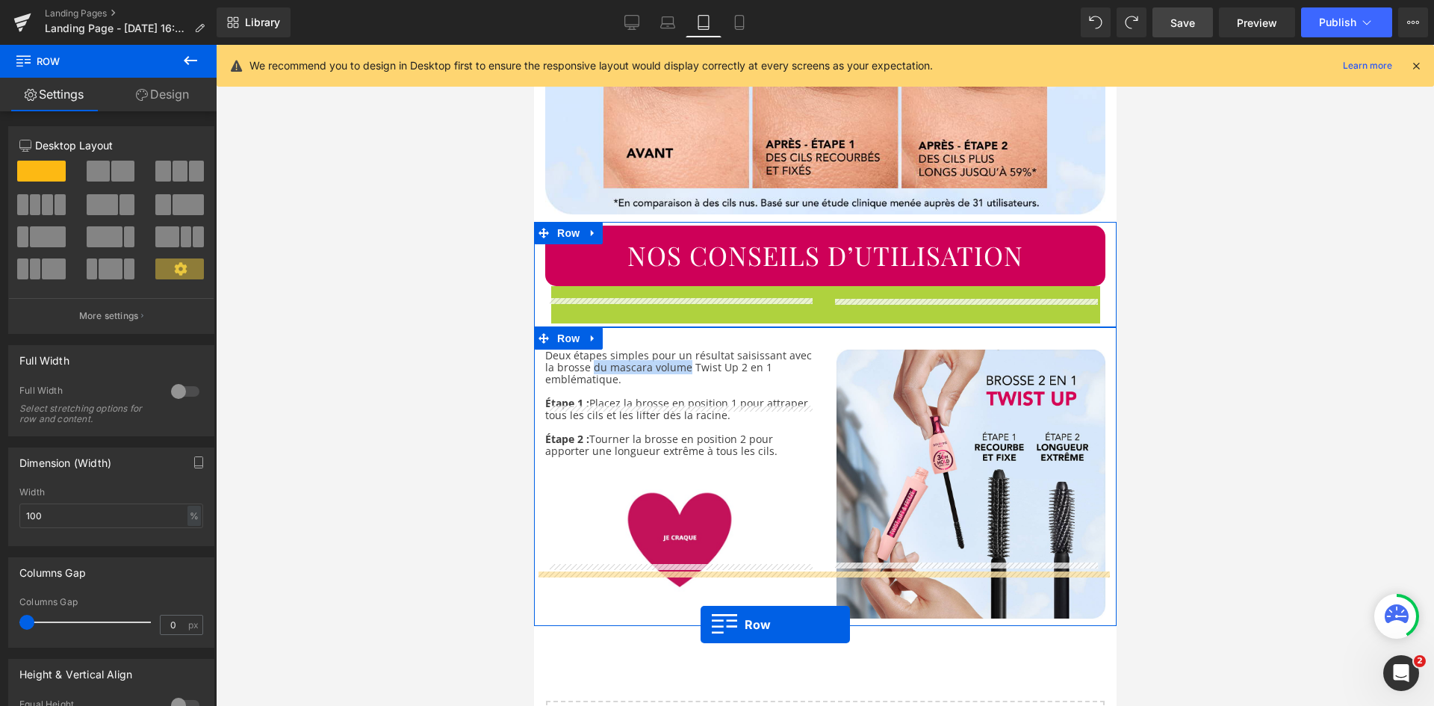
drag, startPoint x: 551, startPoint y: 339, endPoint x: 698, endPoint y: 618, distance: 315.5
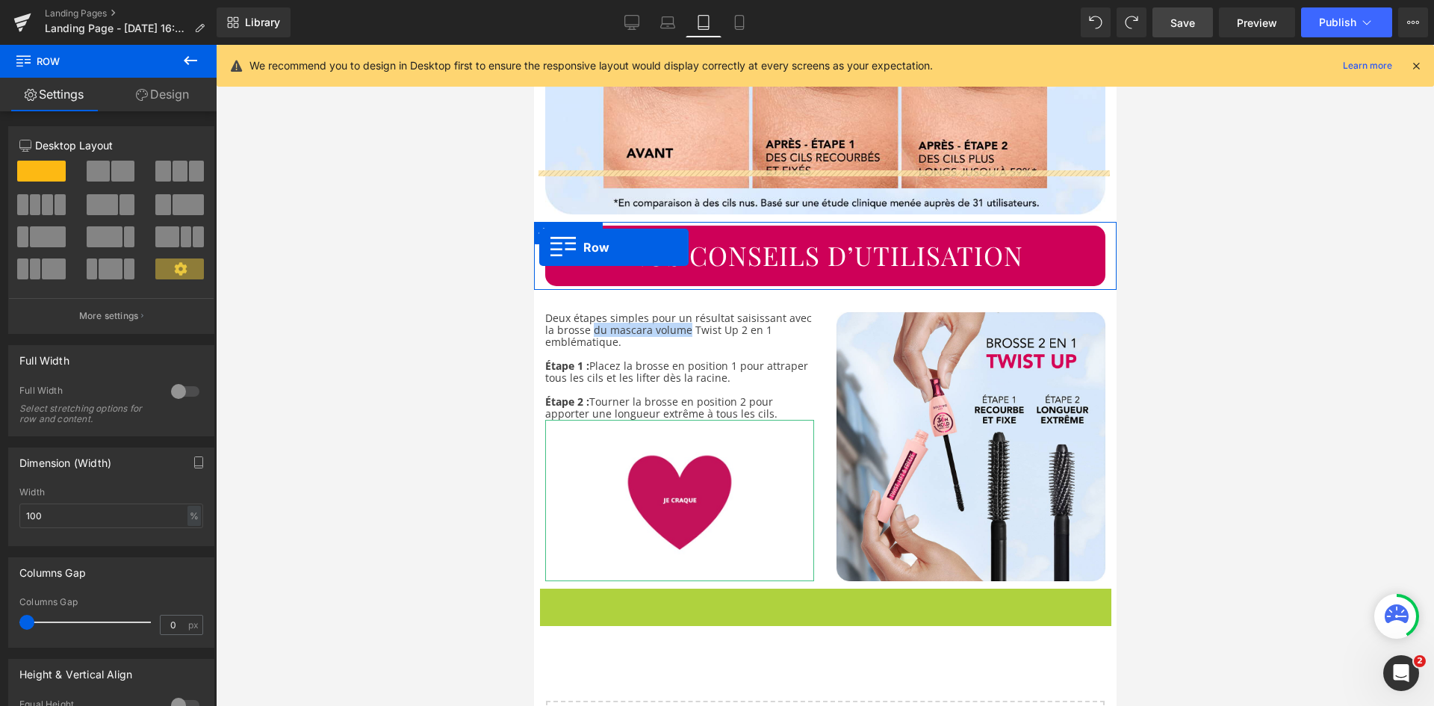
drag, startPoint x: 543, startPoint y: 547, endPoint x: 539, endPoint y: 247, distance: 299.6
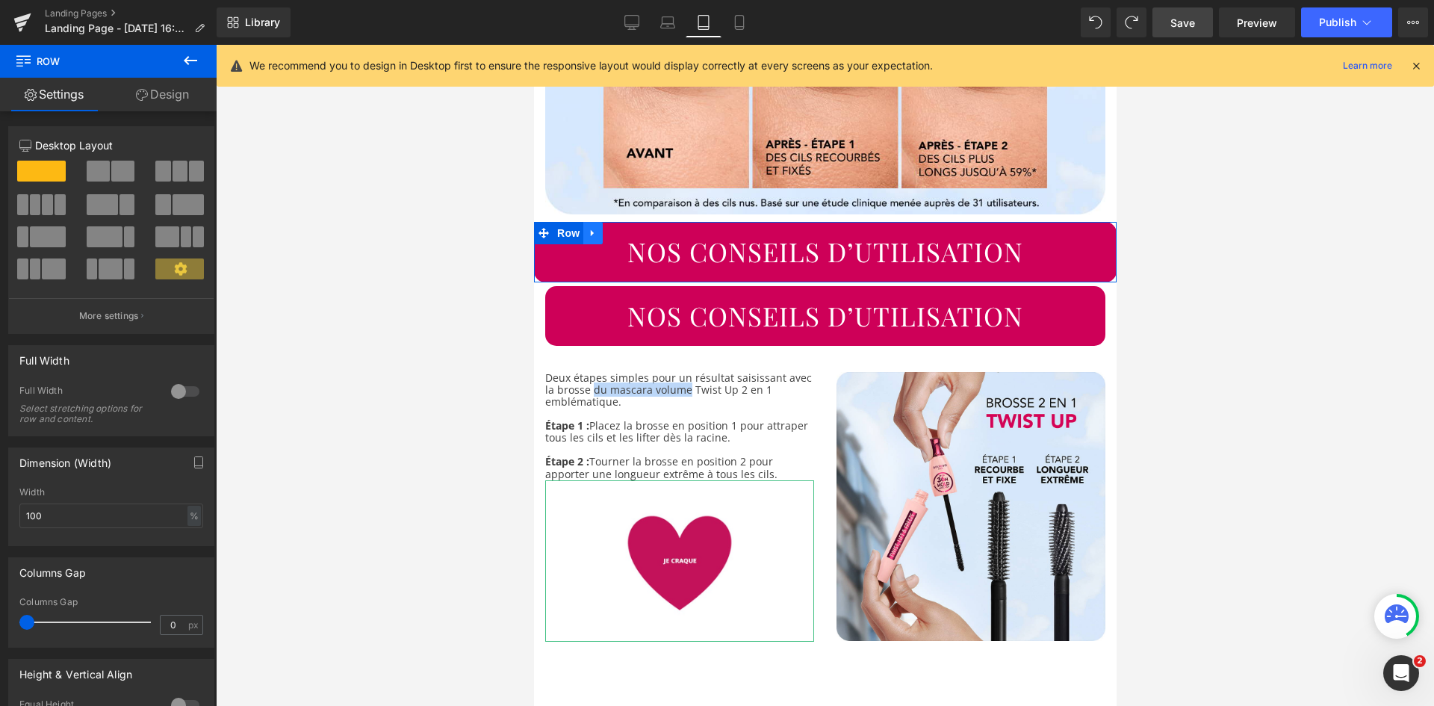
click at [598, 222] on link at bounding box center [592, 233] width 19 height 22
click at [627, 228] on icon at bounding box center [631, 233] width 10 height 10
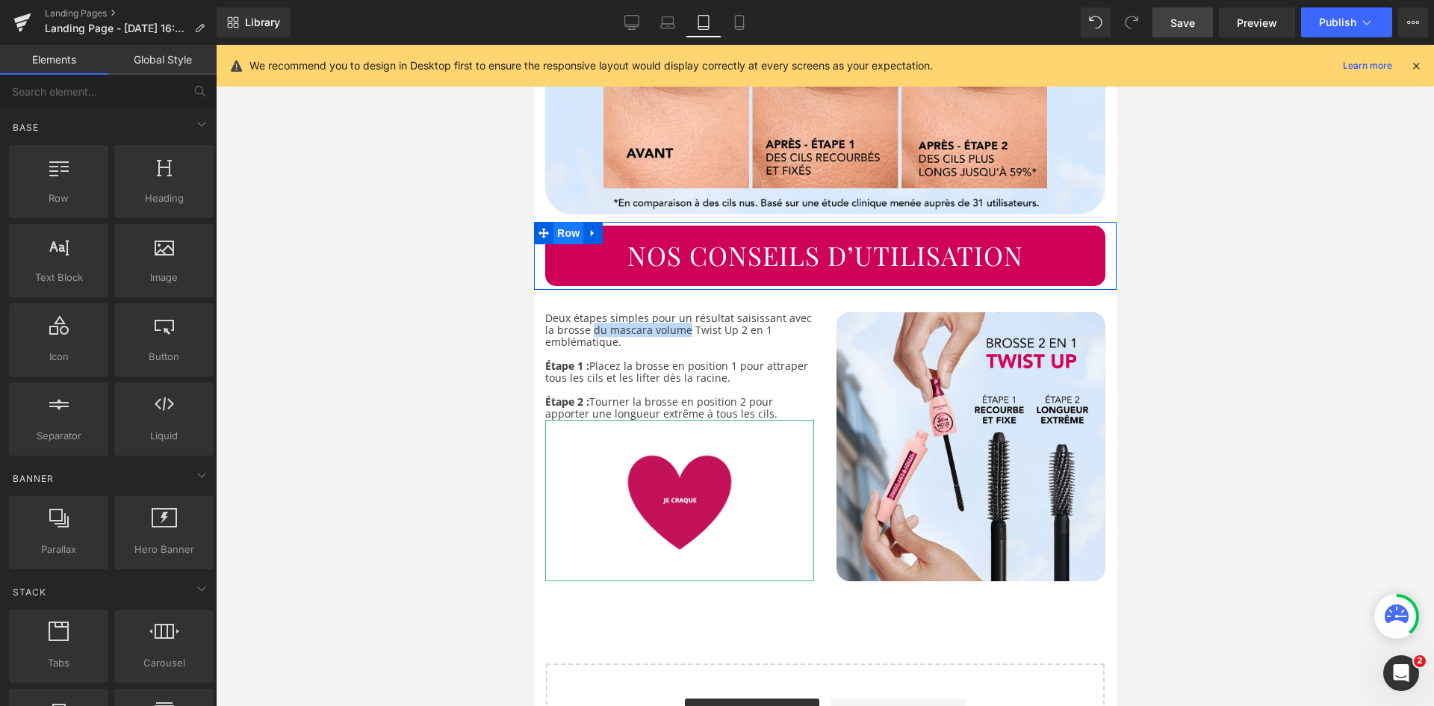
click at [569, 222] on span "Row" at bounding box center [568, 233] width 30 height 22
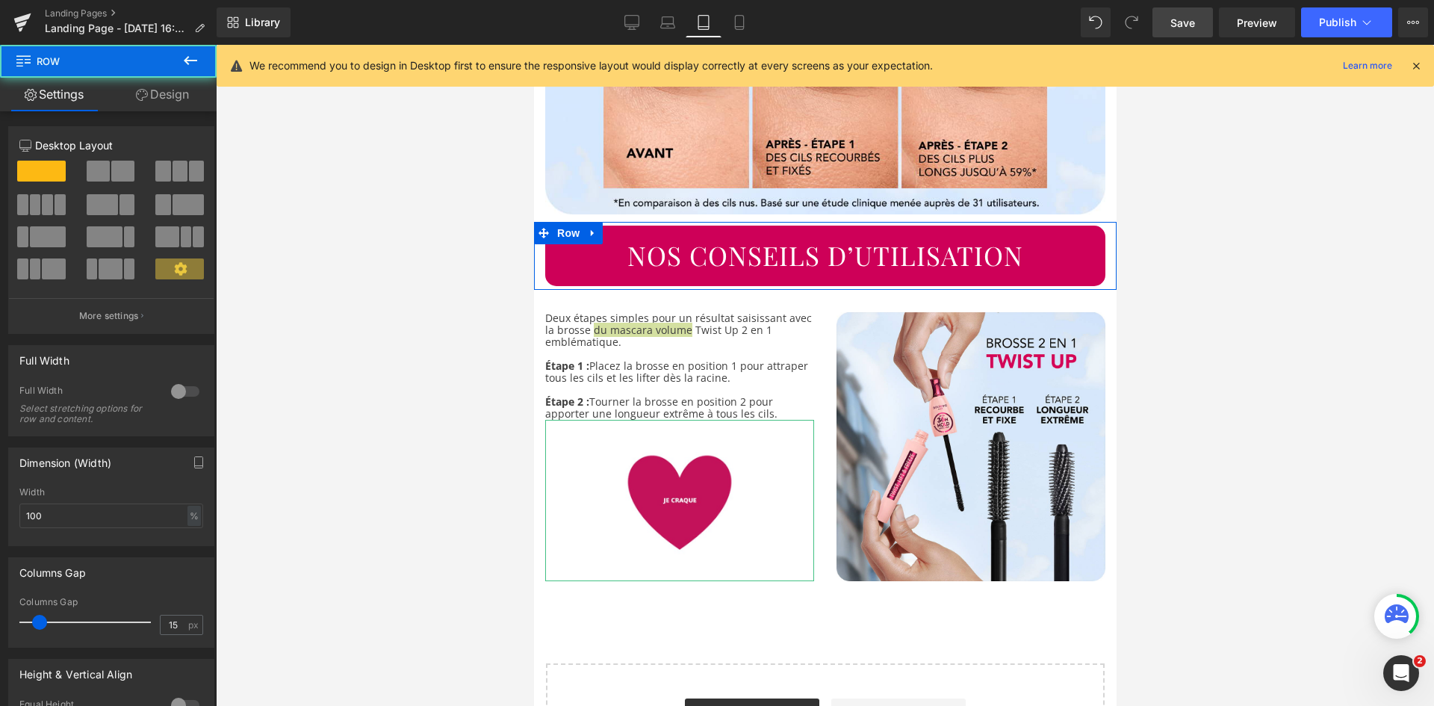
click at [166, 104] on link "Design" at bounding box center [162, 95] width 108 height 34
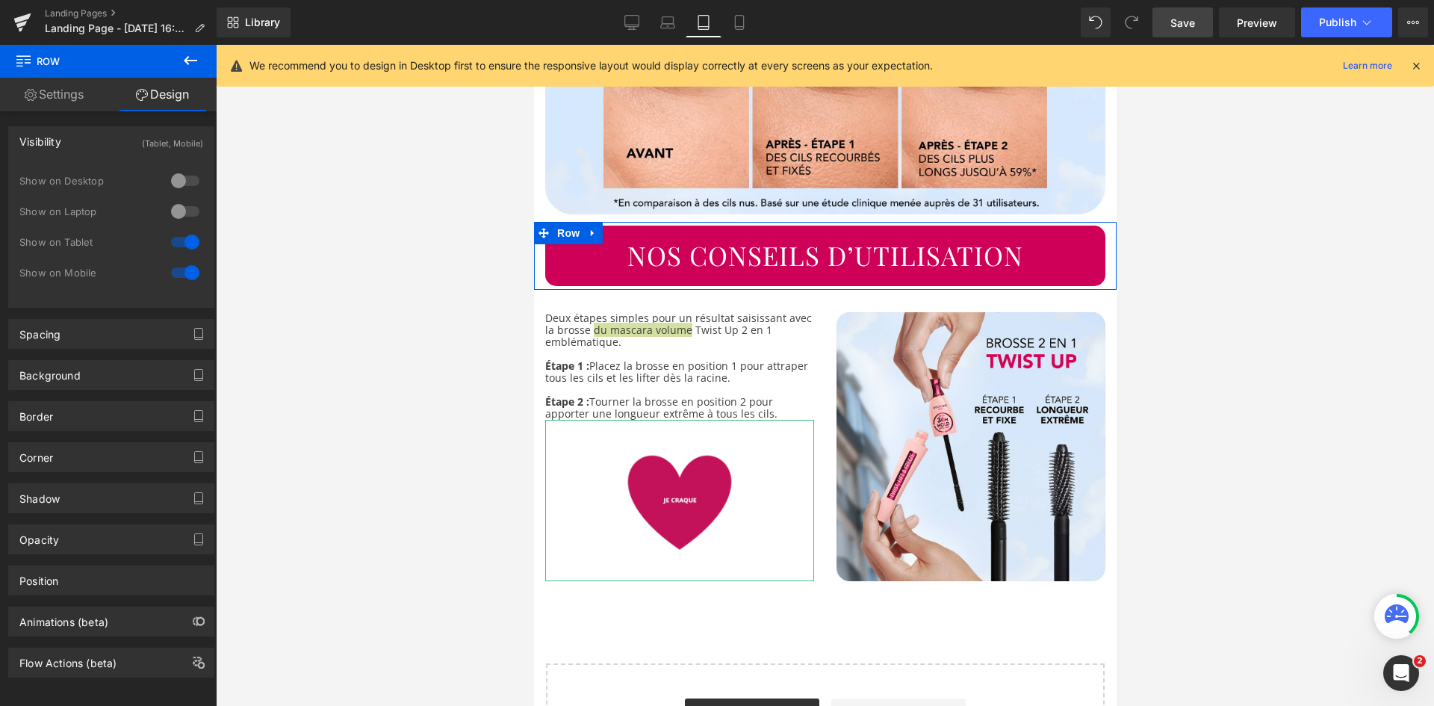
click at [183, 179] on div at bounding box center [185, 181] width 36 height 24
click at [186, 214] on div at bounding box center [185, 211] width 36 height 24
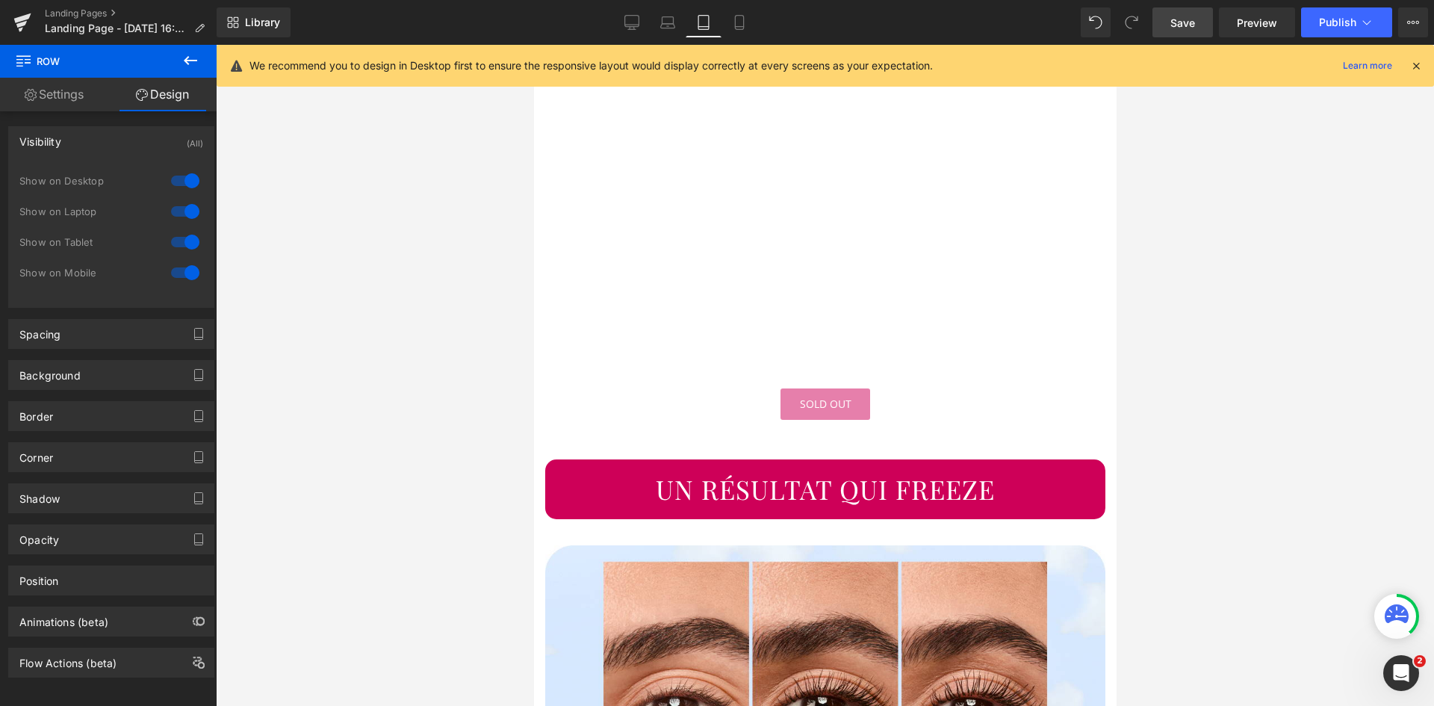
scroll to position [2756, 0]
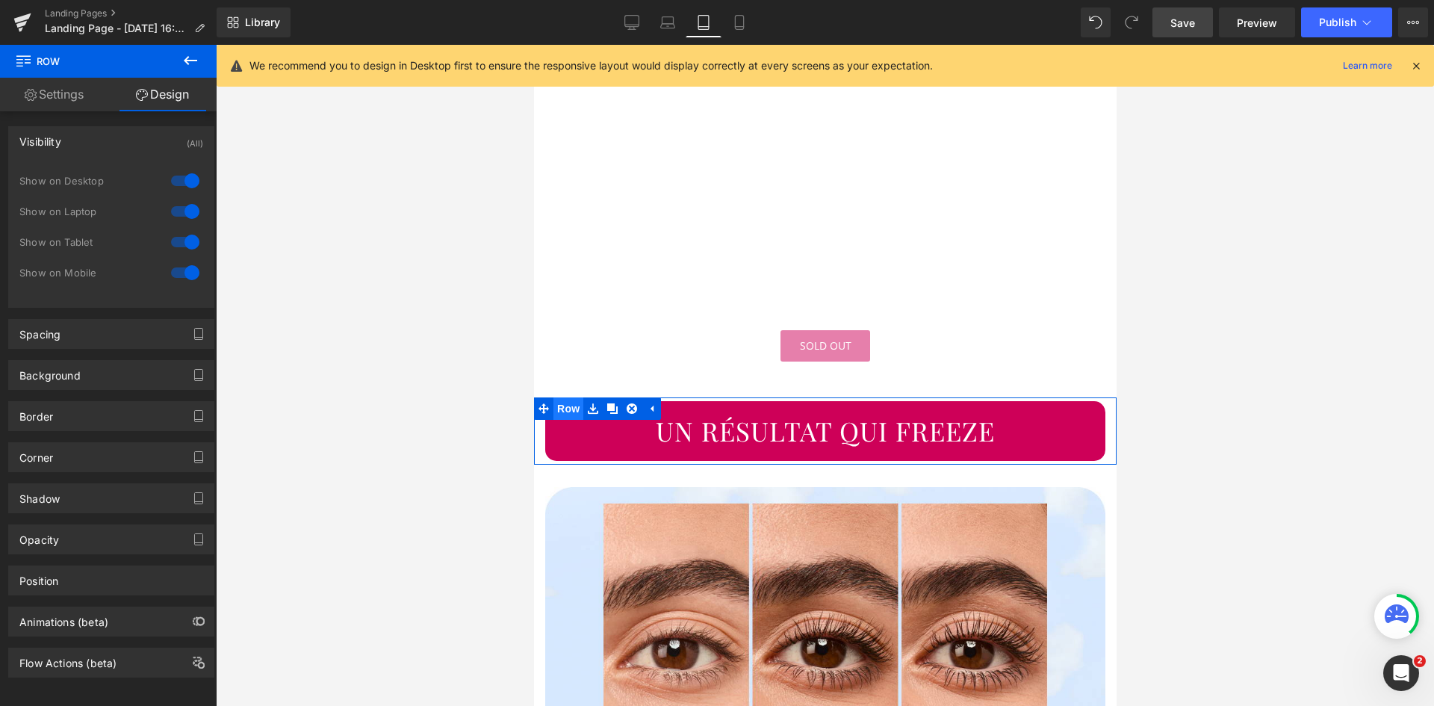
click at [565, 397] on span "Row" at bounding box center [568, 408] width 30 height 22
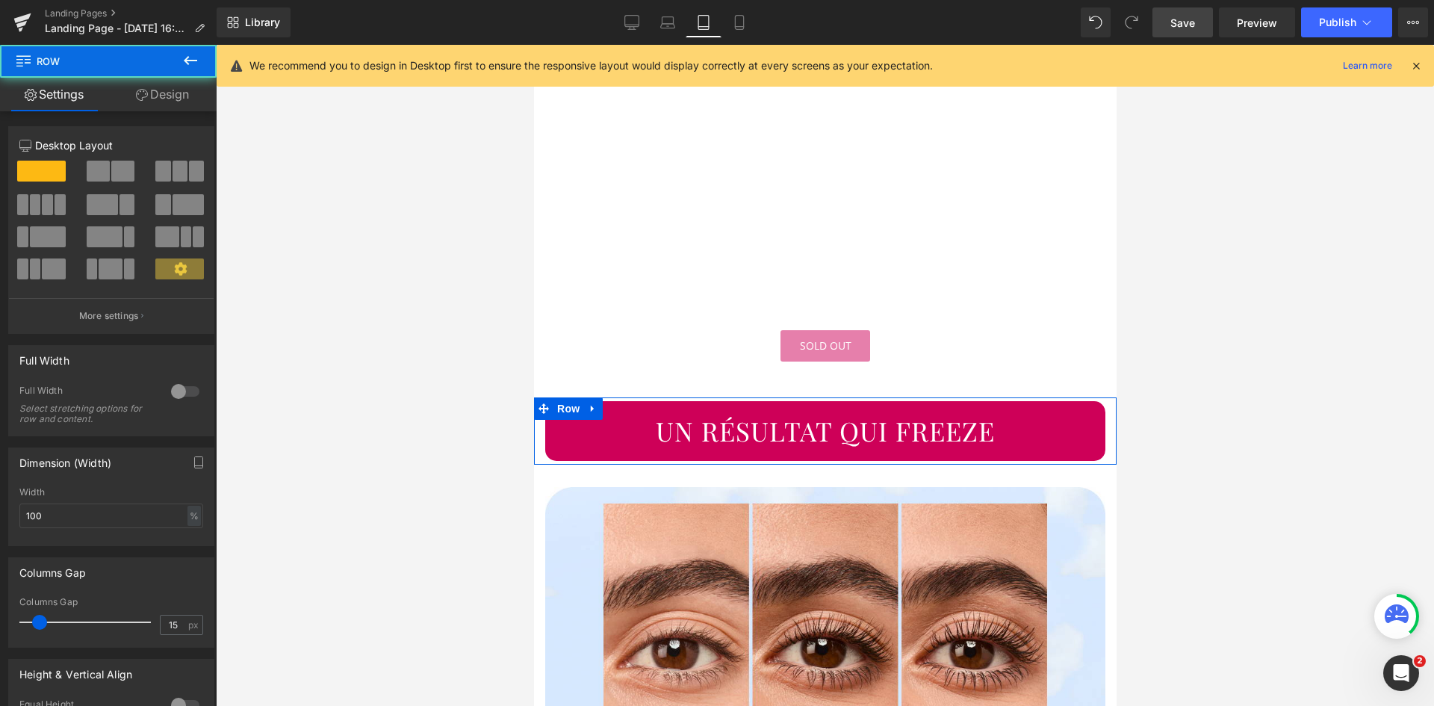
click at [185, 99] on link "Design" at bounding box center [162, 95] width 108 height 34
click at [0, 0] on div "Spacing" at bounding box center [0, 0] width 0 height 0
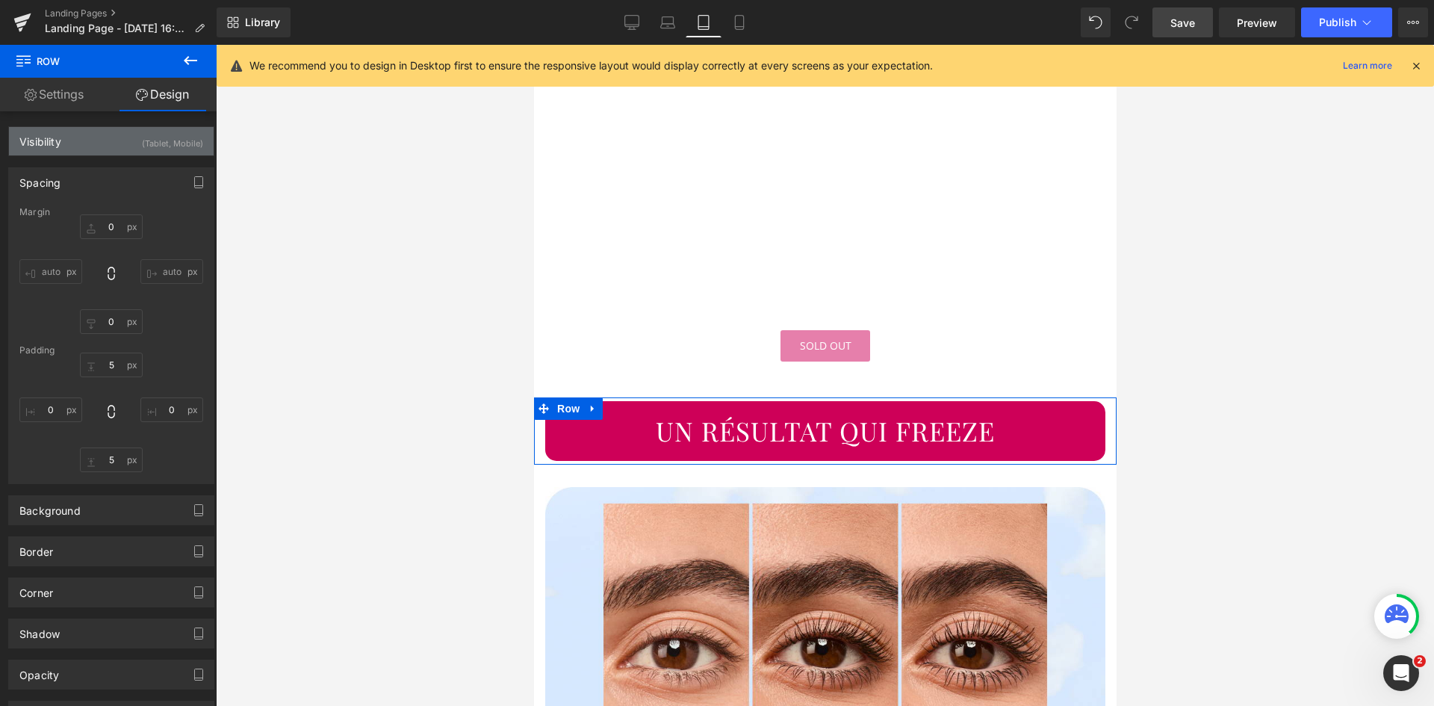
click at [113, 152] on div "Visibility (Tablet, Mobile)" at bounding box center [111, 141] width 205 height 28
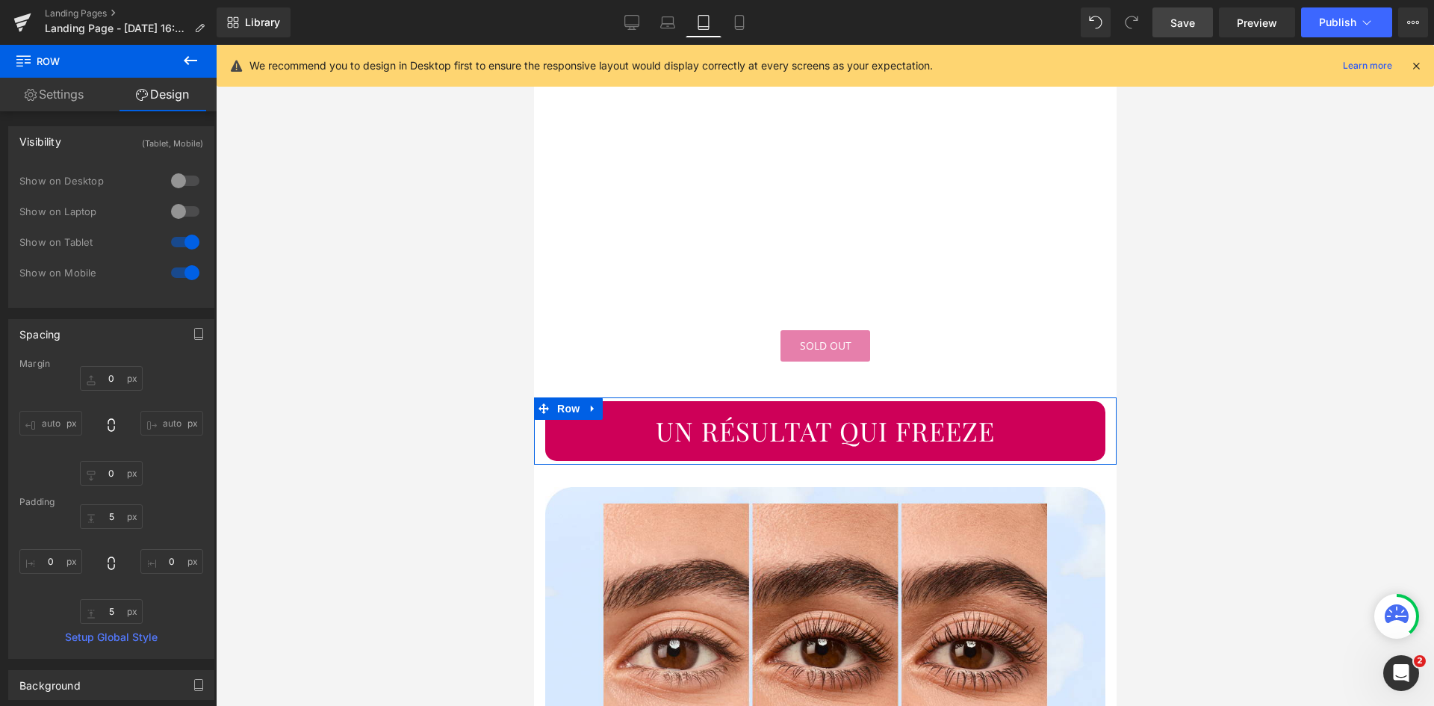
click at [186, 184] on div at bounding box center [185, 181] width 36 height 24
click at [189, 217] on div at bounding box center [185, 211] width 36 height 24
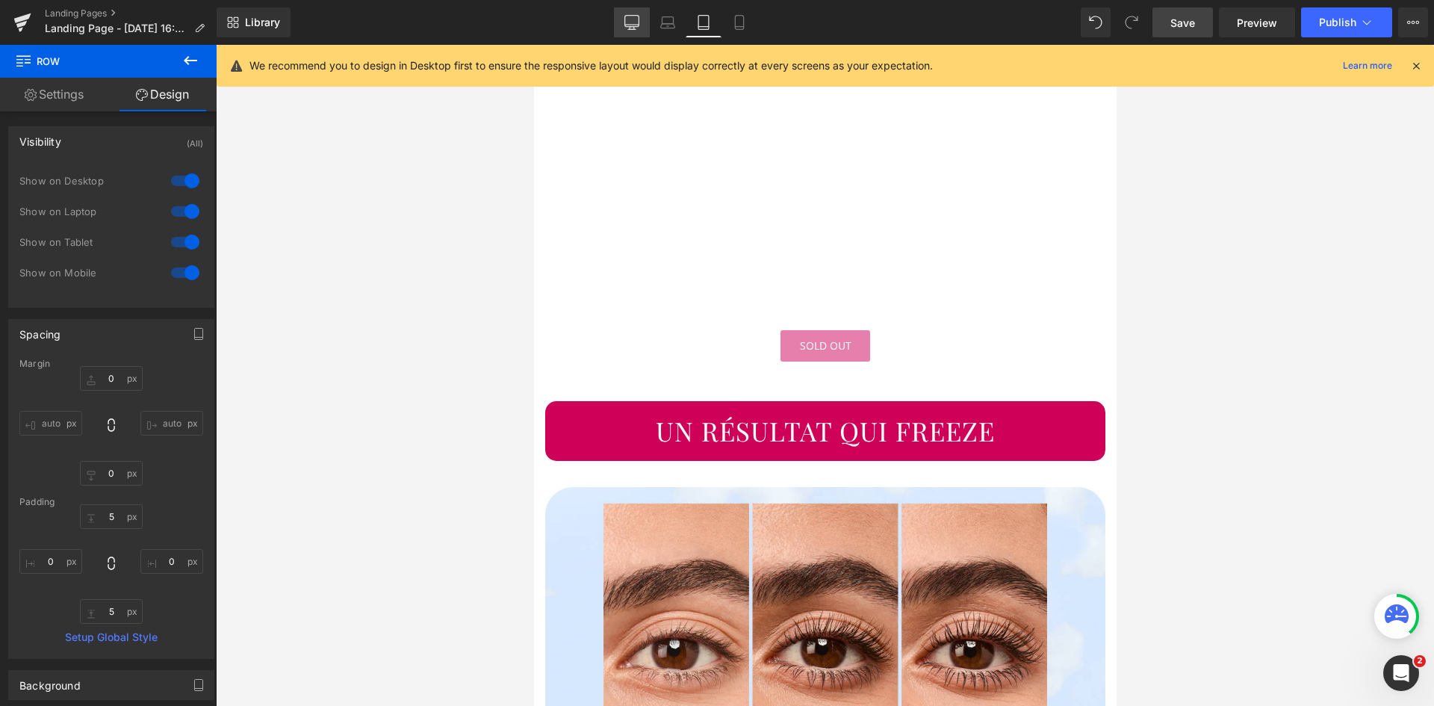
click at [627, 21] on icon at bounding box center [631, 22] width 15 height 15
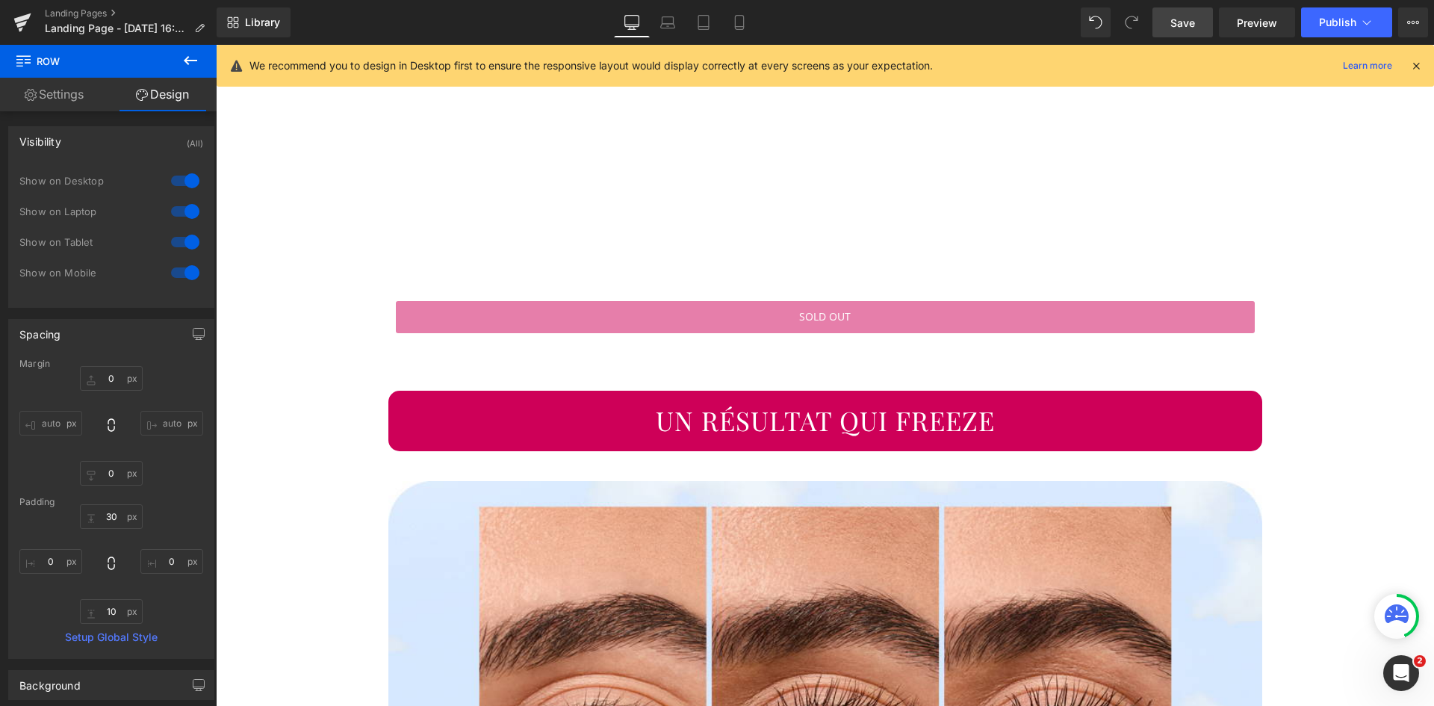
scroll to position [1554, 0]
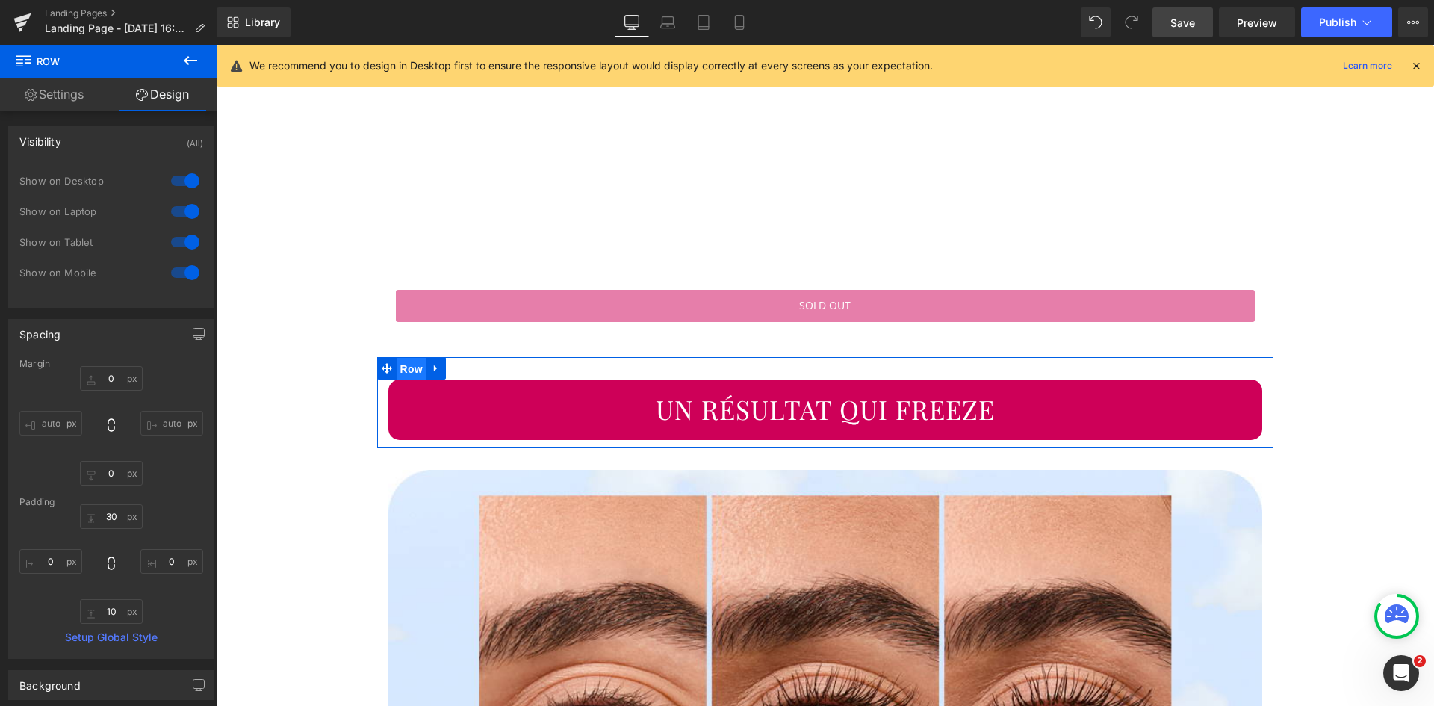
click at [406, 364] on span "Row" at bounding box center [412, 369] width 30 height 22
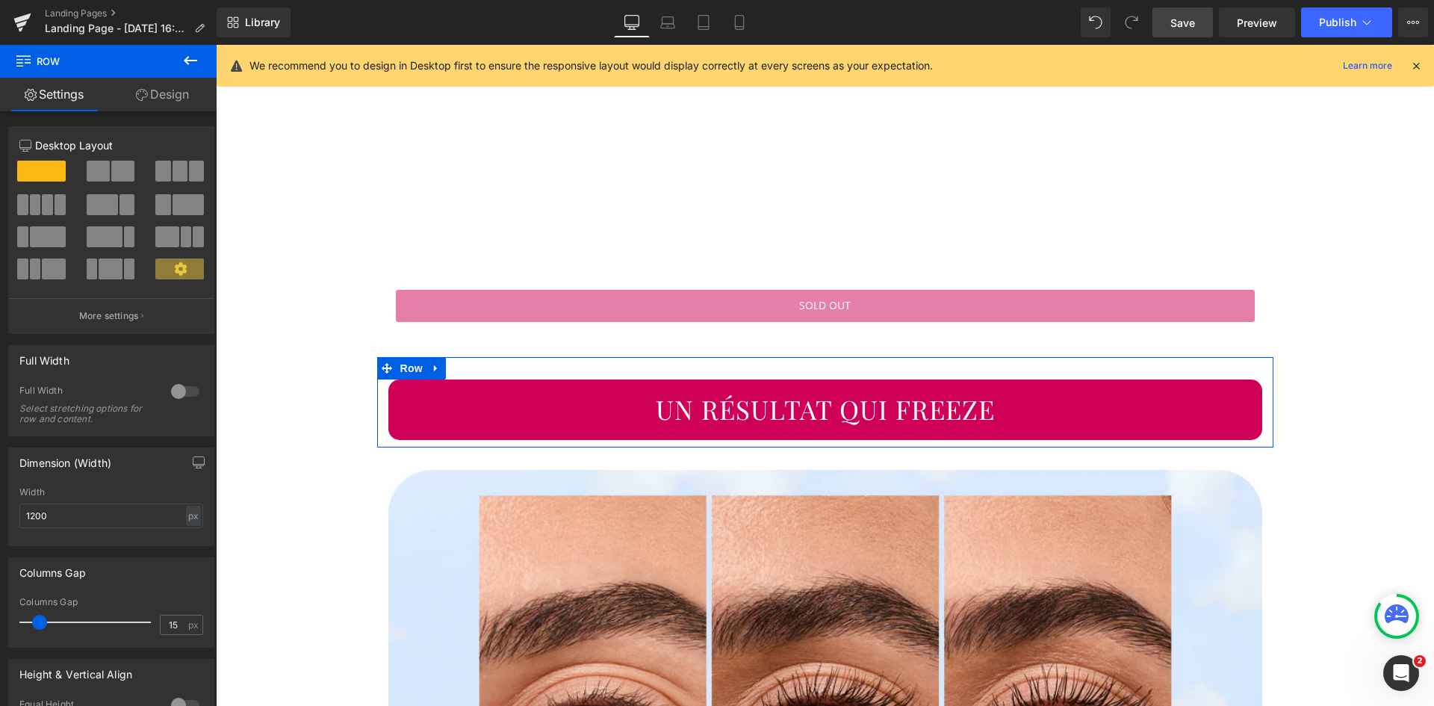
click at [160, 95] on link "Design" at bounding box center [162, 95] width 108 height 34
click at [0, 0] on div "Spacing" at bounding box center [0, 0] width 0 height 0
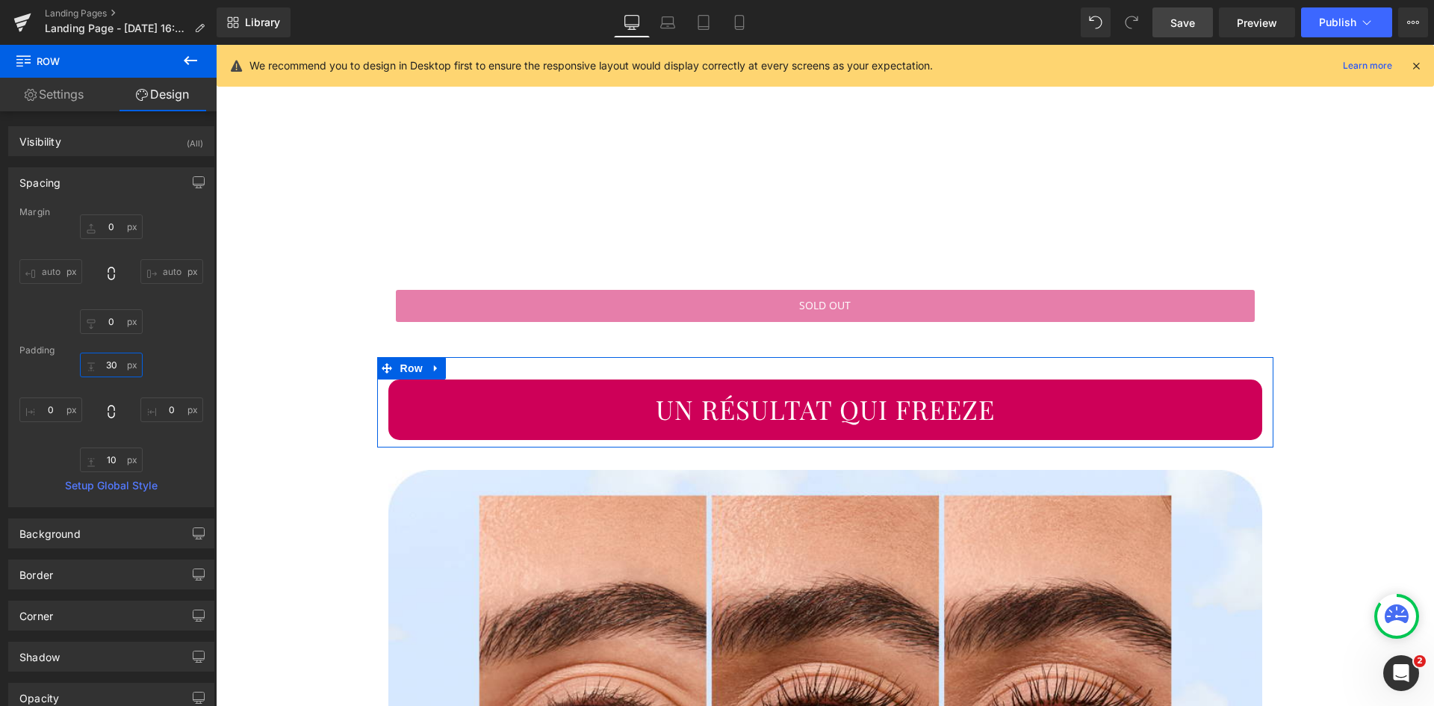
click at [108, 365] on input "30" at bounding box center [111, 365] width 63 height 25
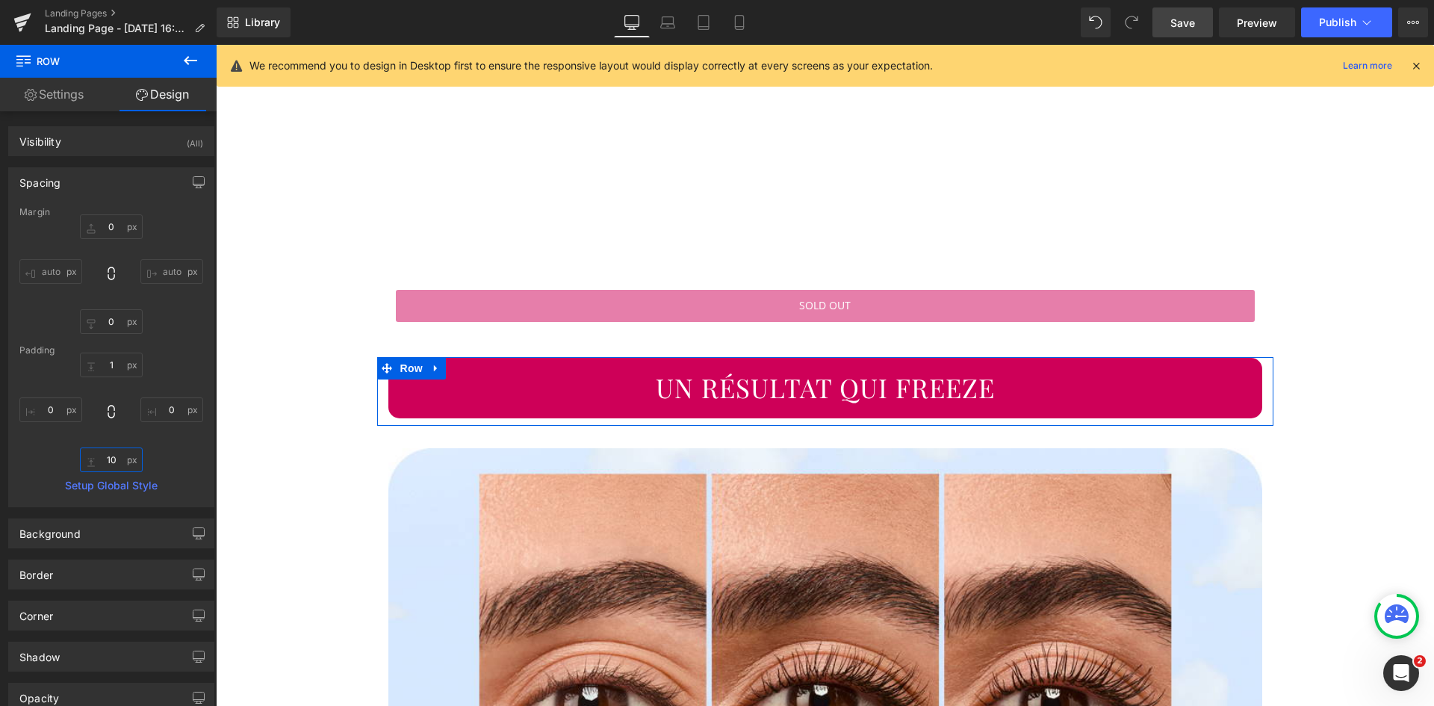
click at [109, 460] on input "10" at bounding box center [111, 459] width 63 height 25
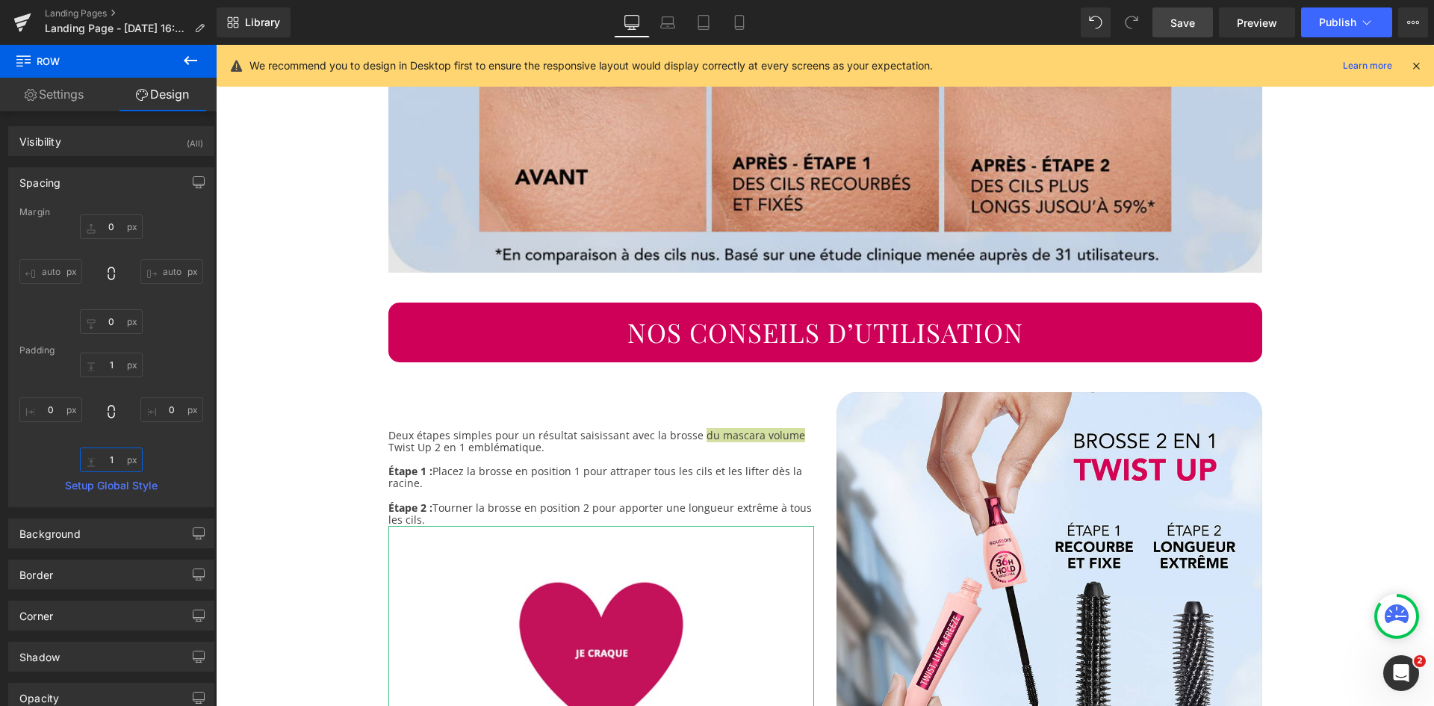
scroll to position [2241, 0]
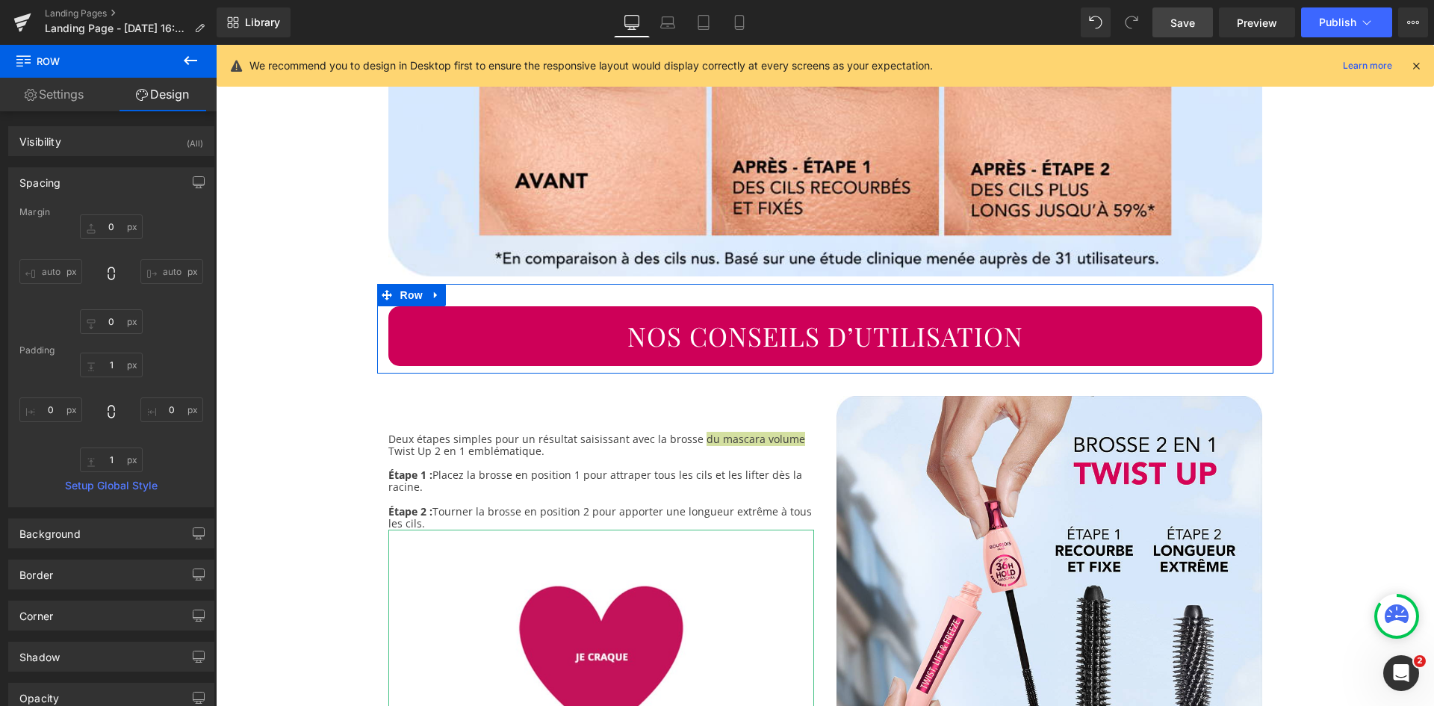
click at [405, 291] on span "Row" at bounding box center [412, 295] width 30 height 22
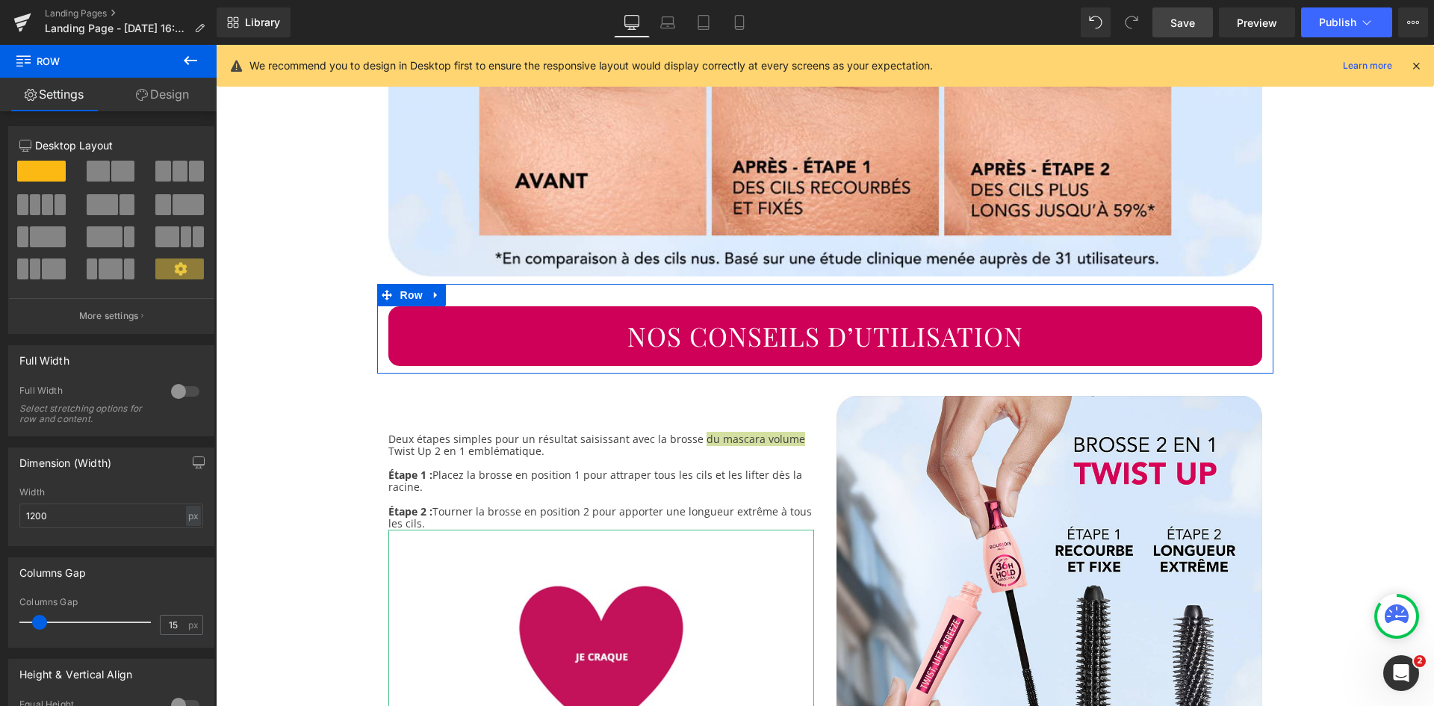
click at [161, 98] on link "Design" at bounding box center [162, 95] width 108 height 34
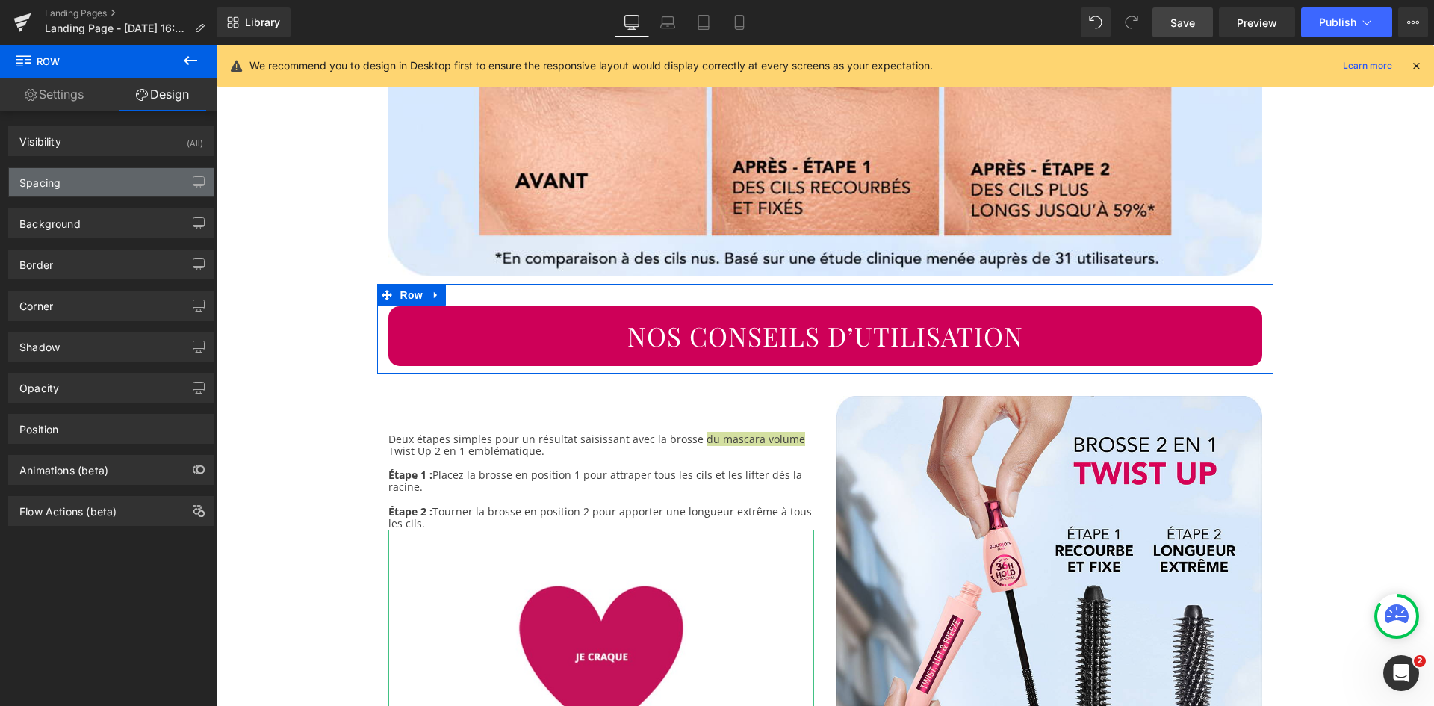
click at [140, 181] on div "Spacing" at bounding box center [111, 182] width 205 height 28
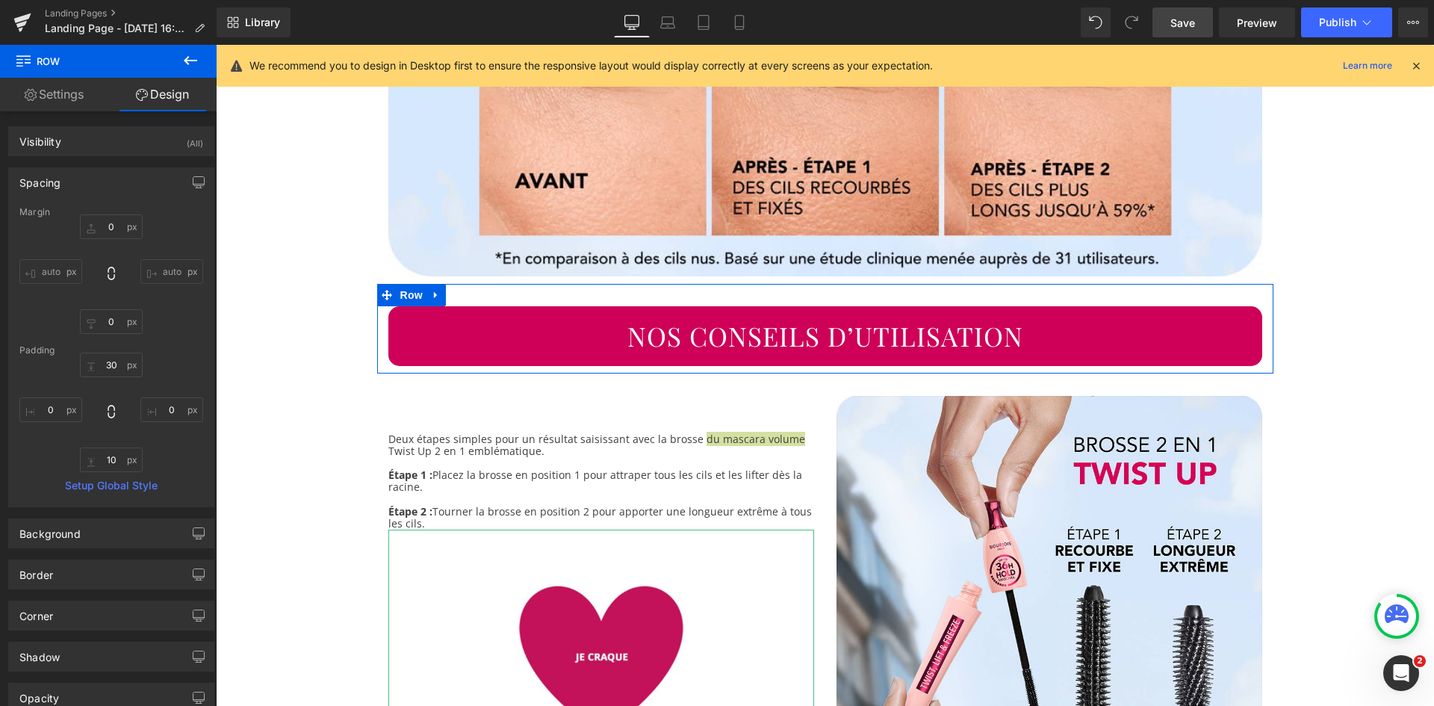
click at [123, 489] on link "Setup Global Style" at bounding box center [111, 486] width 184 height 12
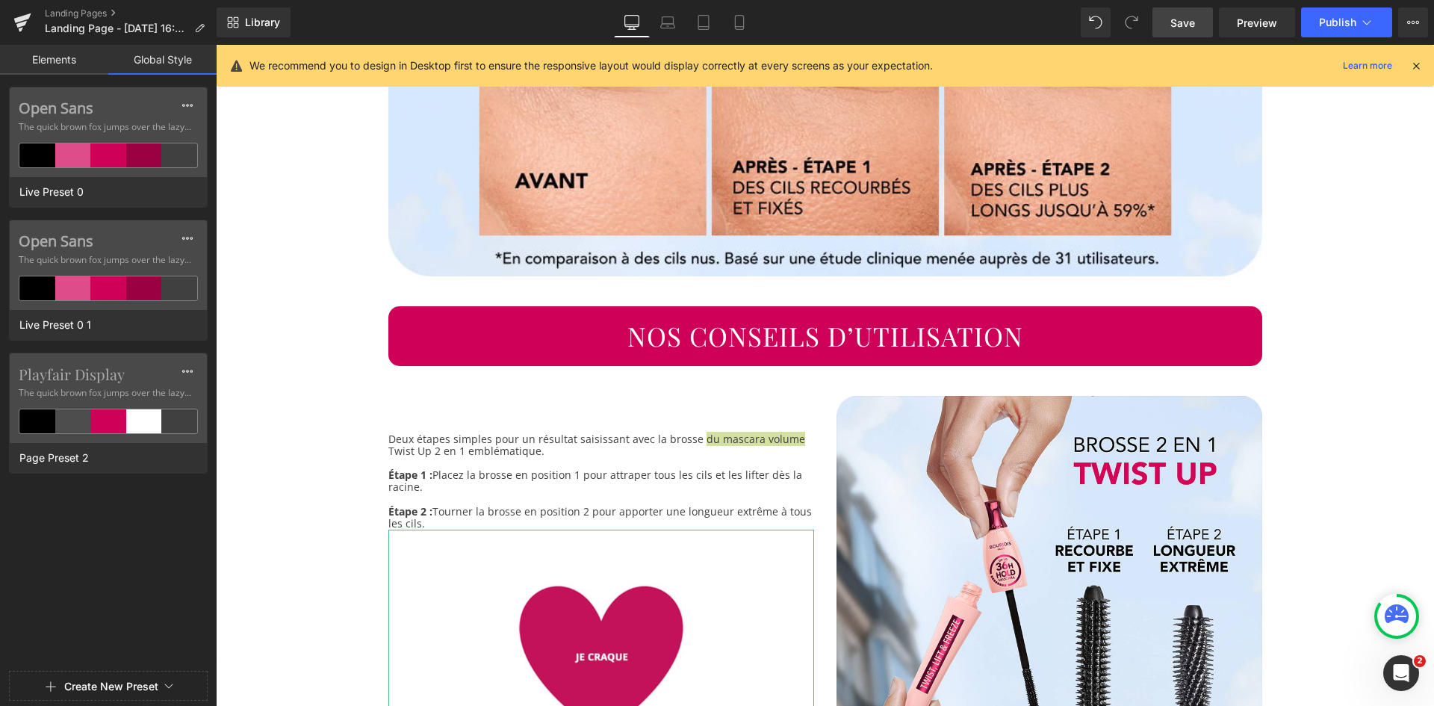
click at [69, 67] on link "Elements" at bounding box center [54, 60] width 108 height 30
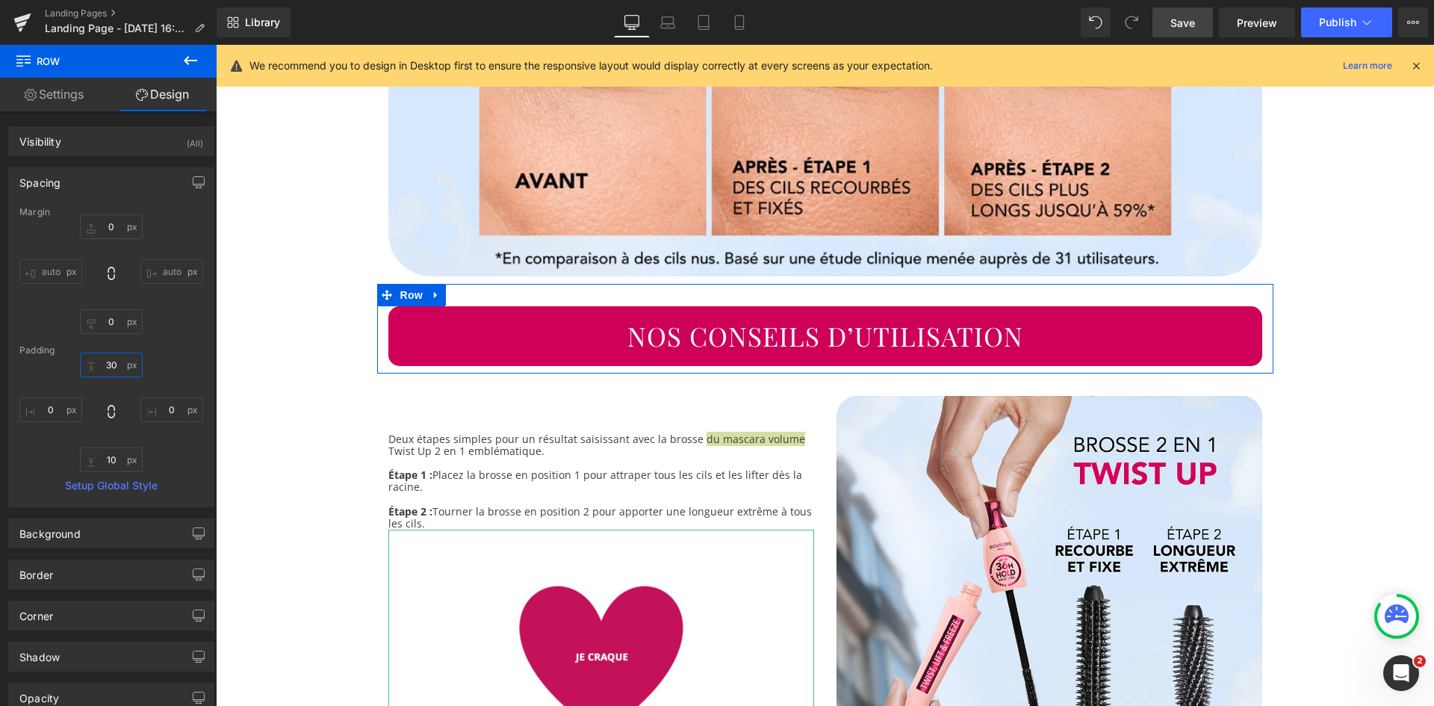
click at [116, 368] on input "30" at bounding box center [111, 365] width 63 height 25
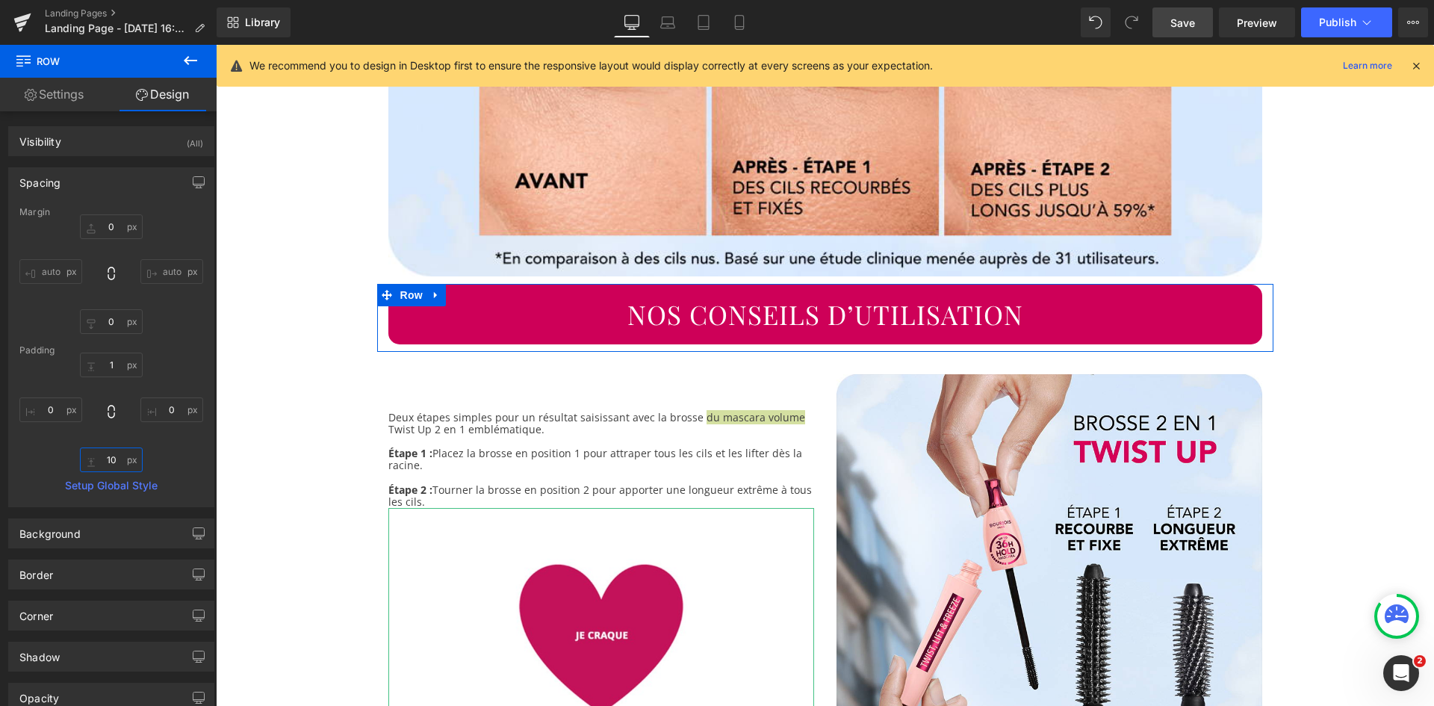
click at [114, 454] on input "10" at bounding box center [111, 459] width 63 height 25
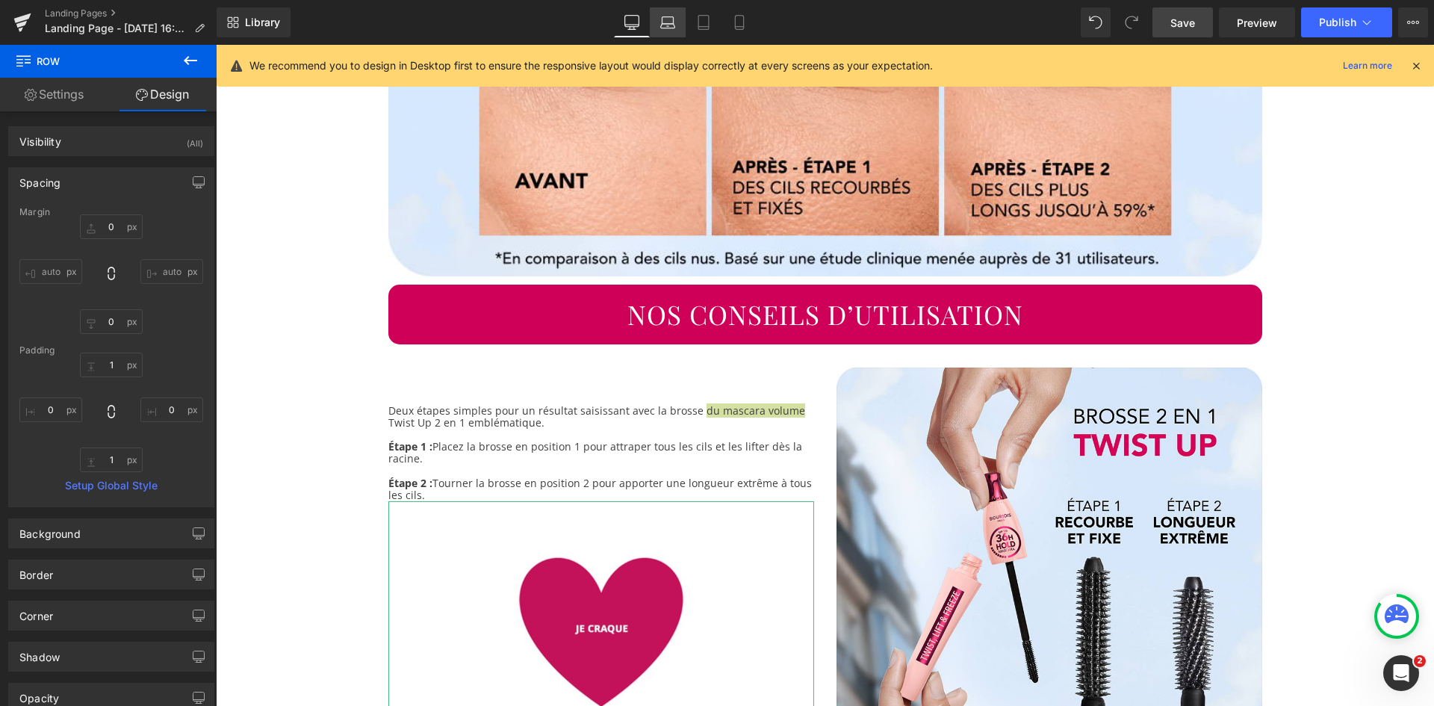
click at [675, 31] on link "Laptop" at bounding box center [668, 22] width 36 height 30
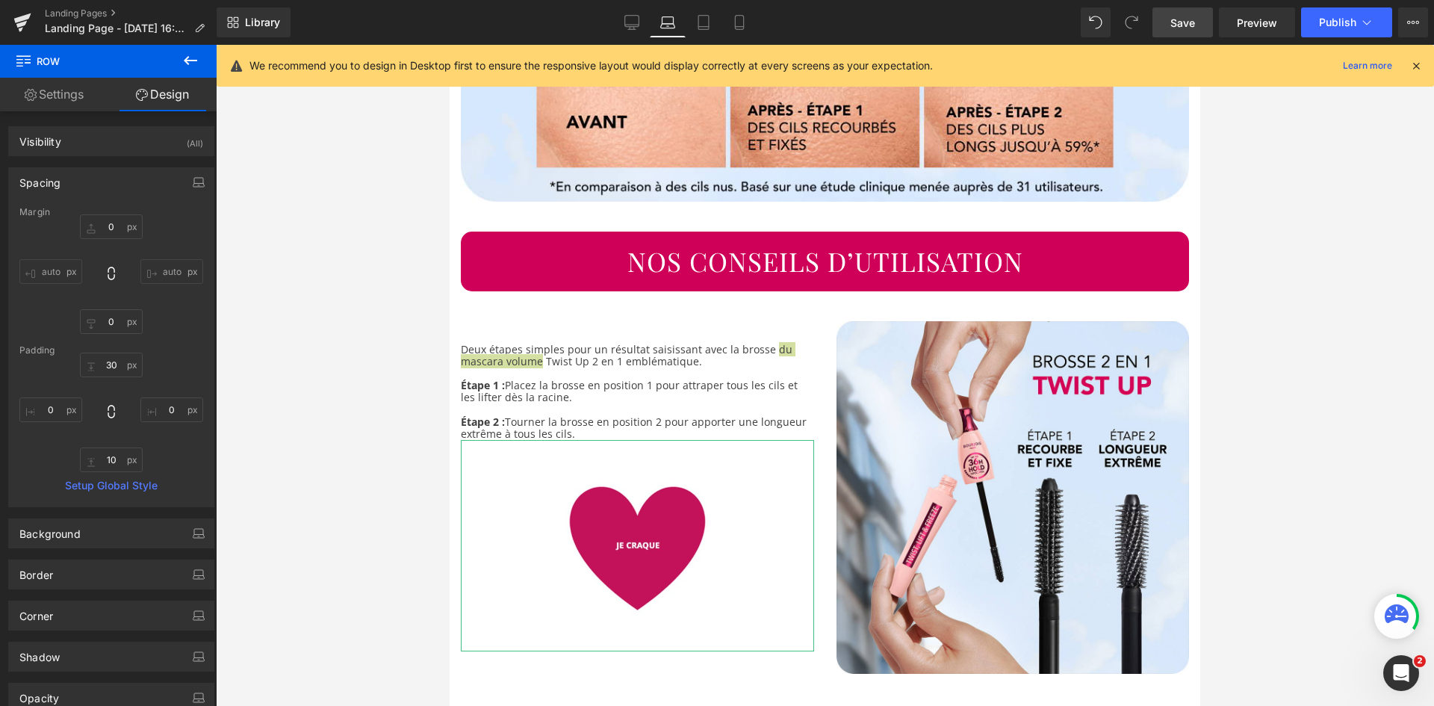
scroll to position [1869, 0]
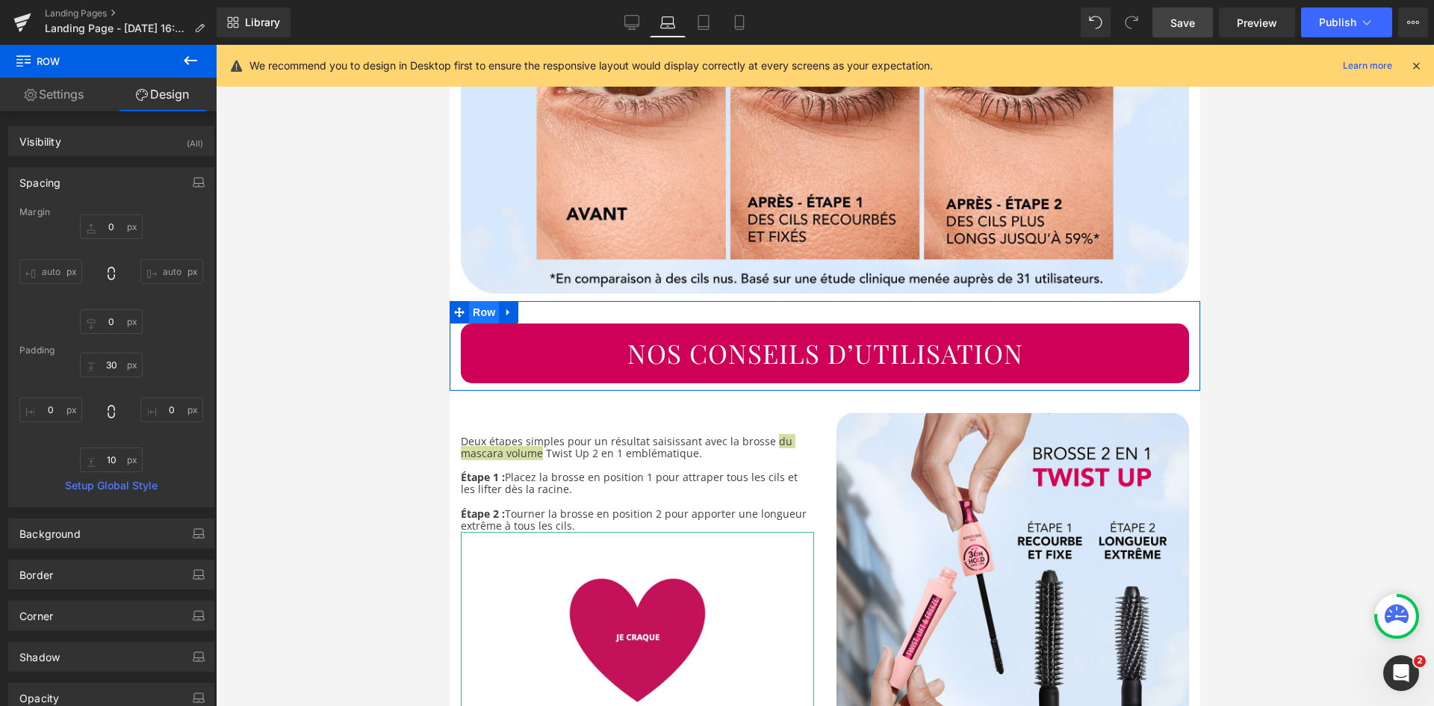
click at [492, 301] on span "Row" at bounding box center [484, 312] width 30 height 22
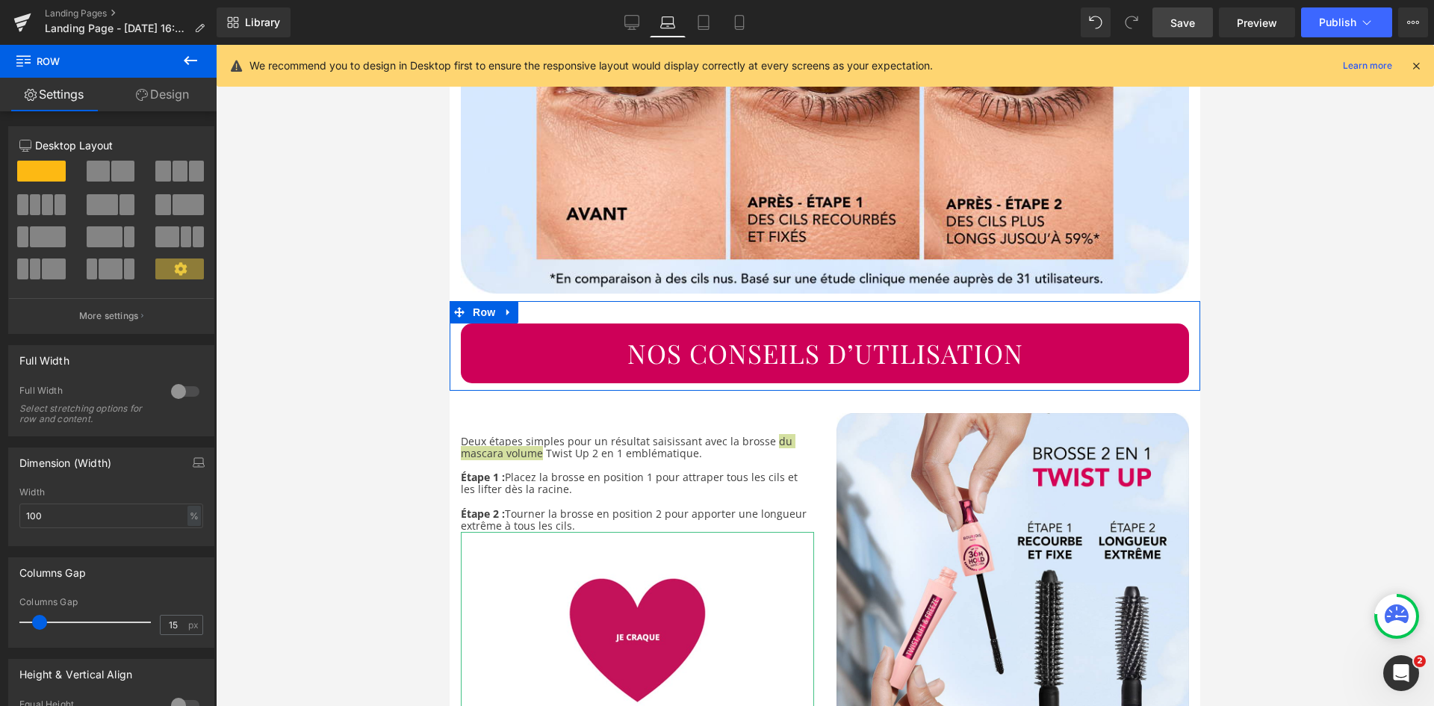
click at [157, 99] on link "Design" at bounding box center [162, 95] width 108 height 34
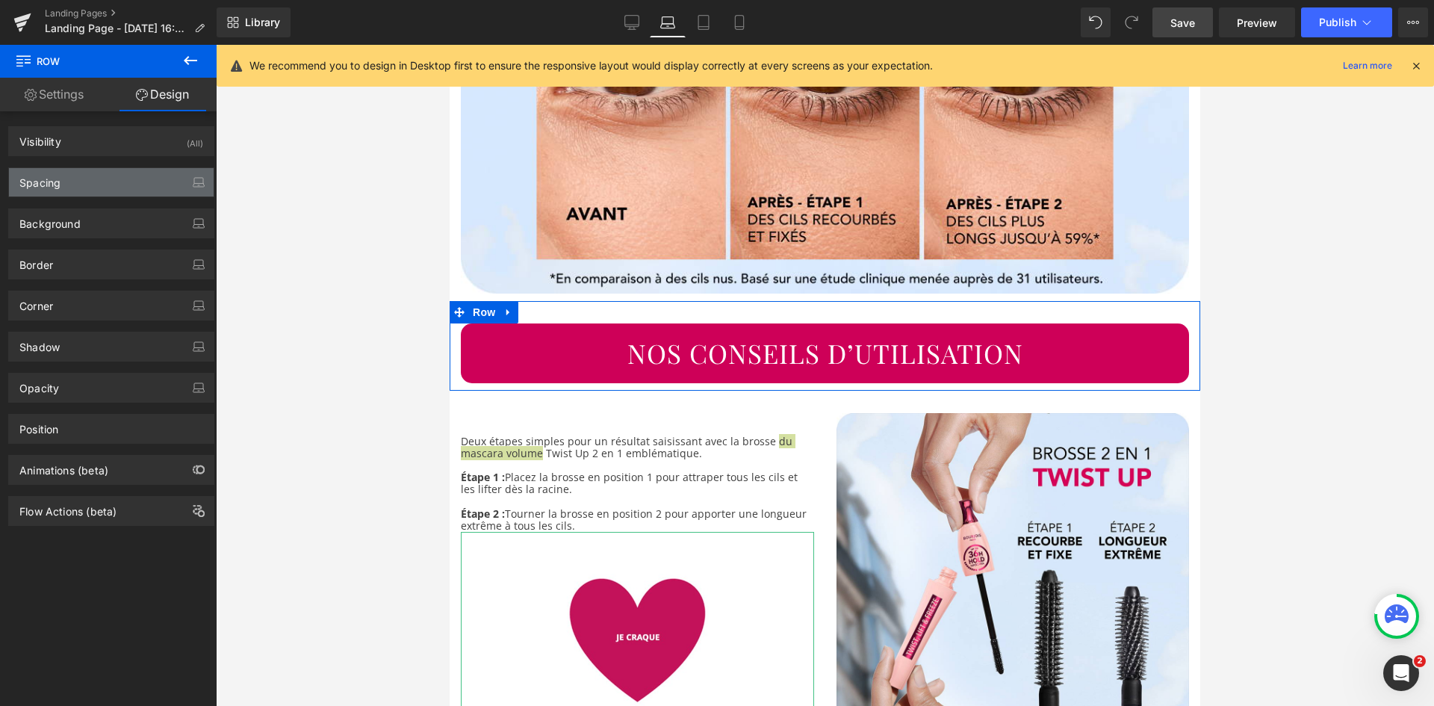
click at [107, 182] on div "Spacing" at bounding box center [111, 182] width 205 height 28
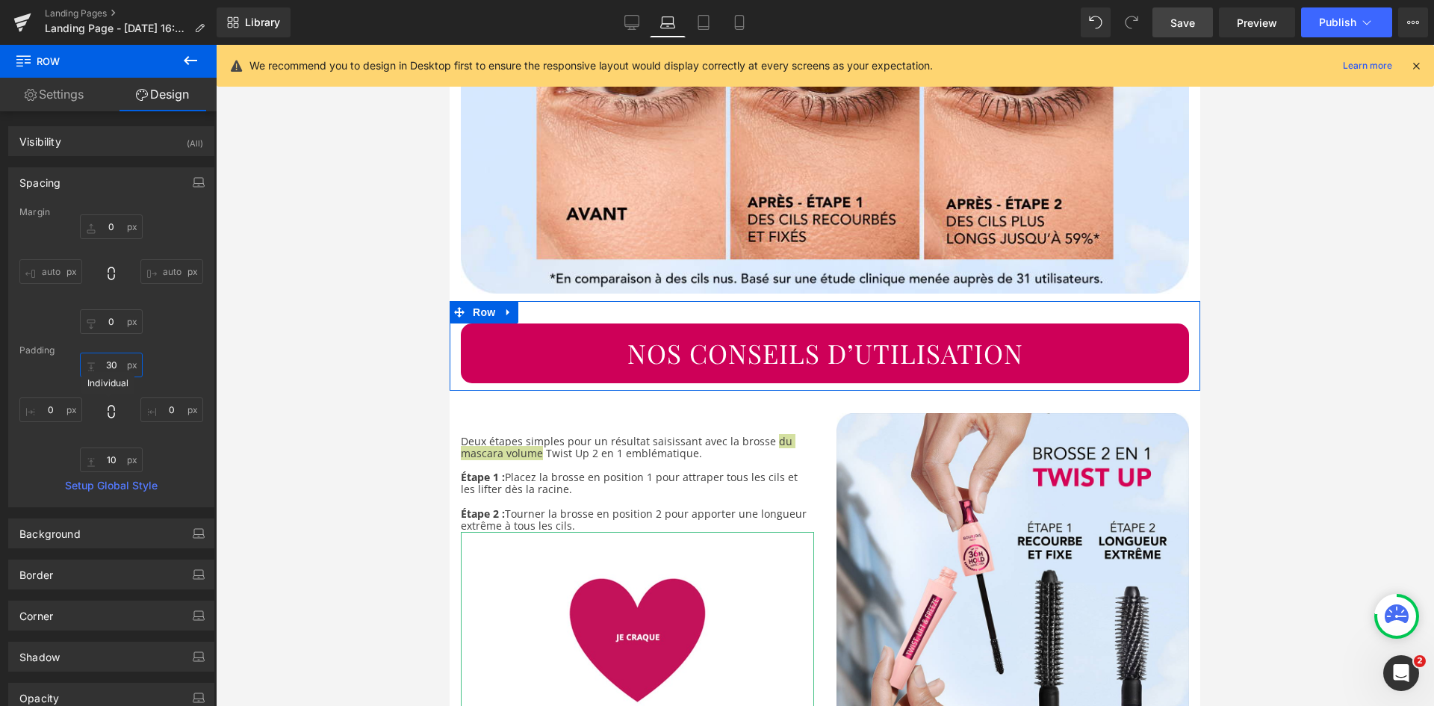
click at [109, 366] on input "30" at bounding box center [111, 365] width 63 height 25
click at [111, 463] on input "10" at bounding box center [111, 459] width 63 height 25
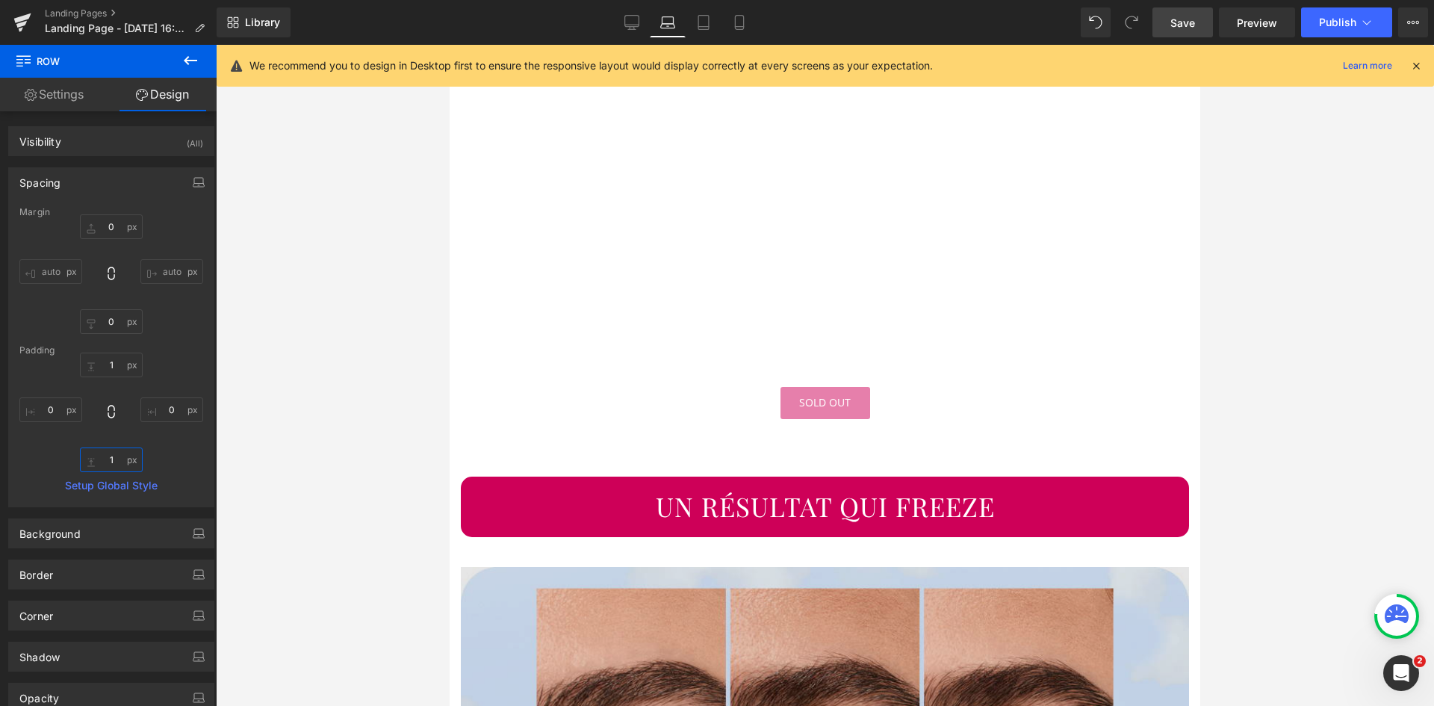
scroll to position [1193, 0]
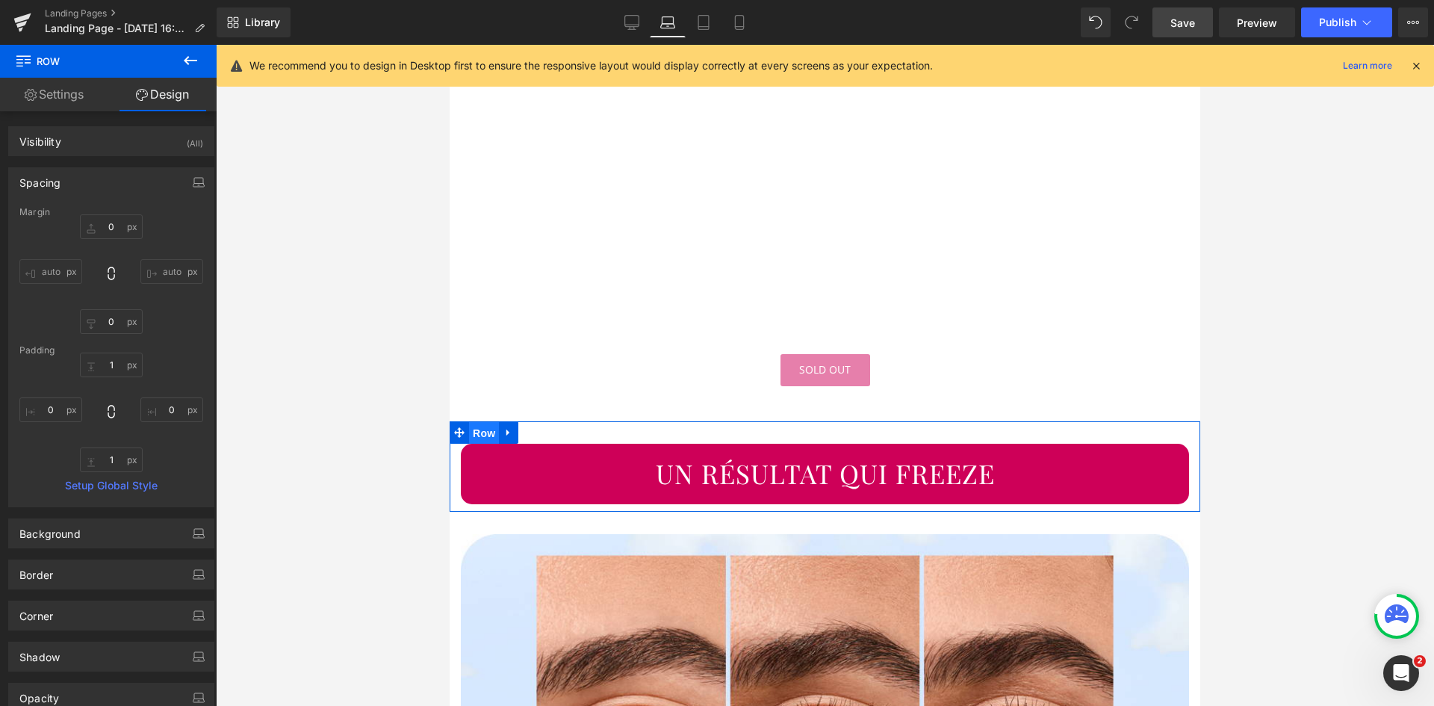
click at [494, 422] on span "Row" at bounding box center [484, 433] width 30 height 22
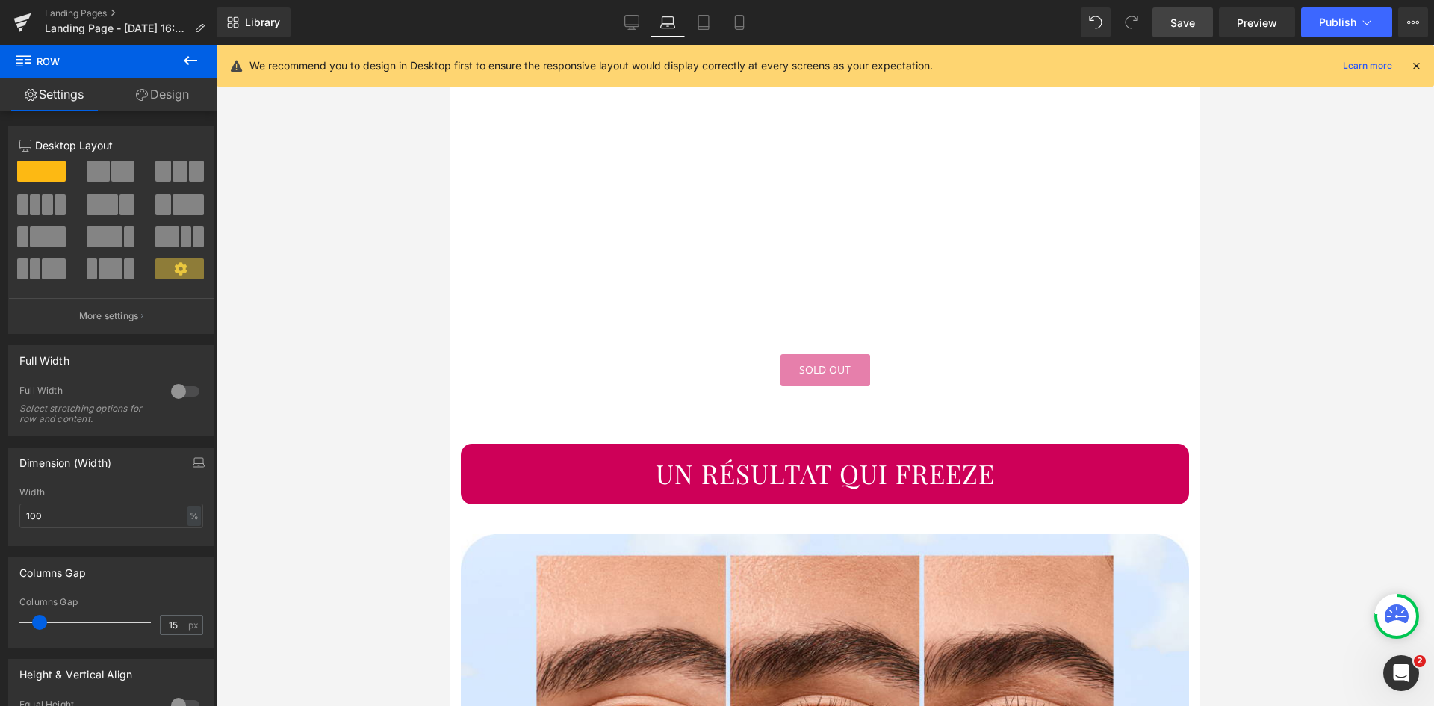
click at [171, 102] on link "Design" at bounding box center [162, 95] width 108 height 34
click at [0, 0] on div "Spacing" at bounding box center [0, 0] width 0 height 0
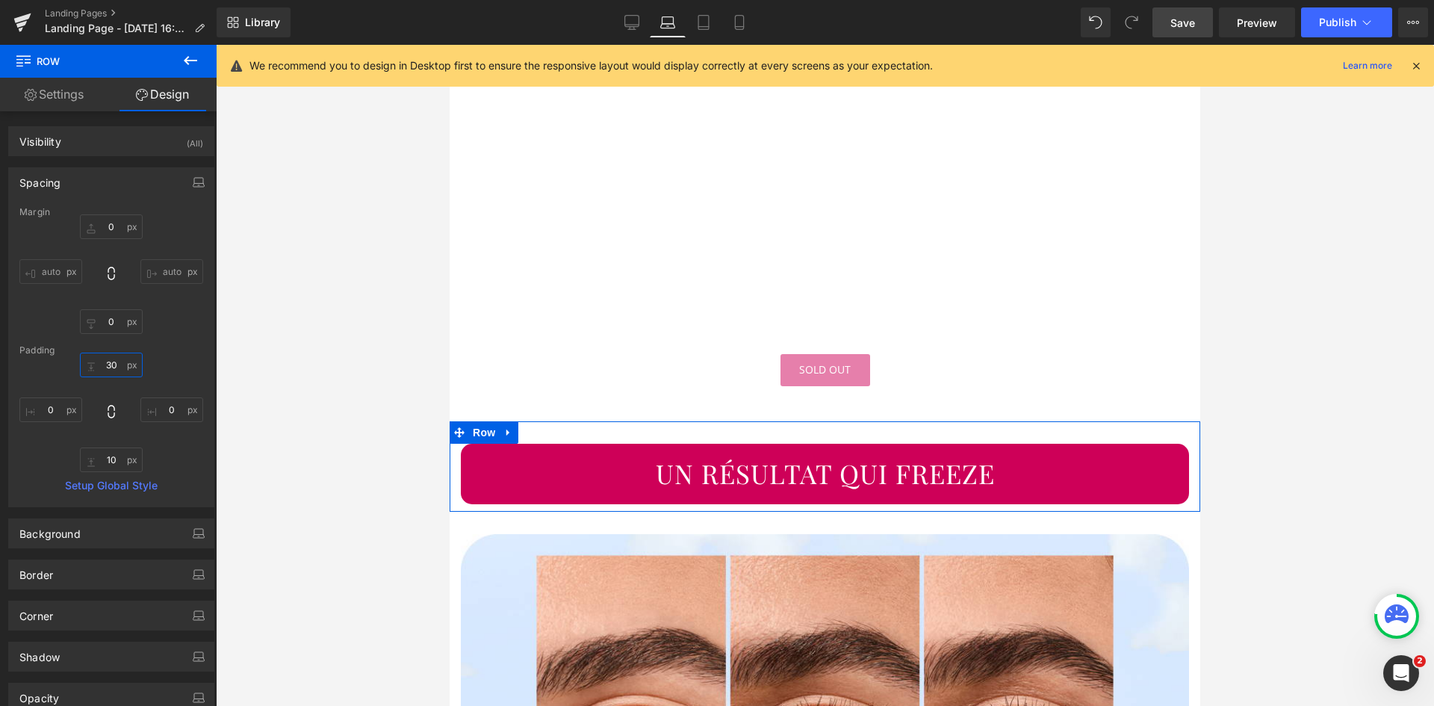
click at [111, 362] on input "30" at bounding box center [111, 365] width 63 height 25
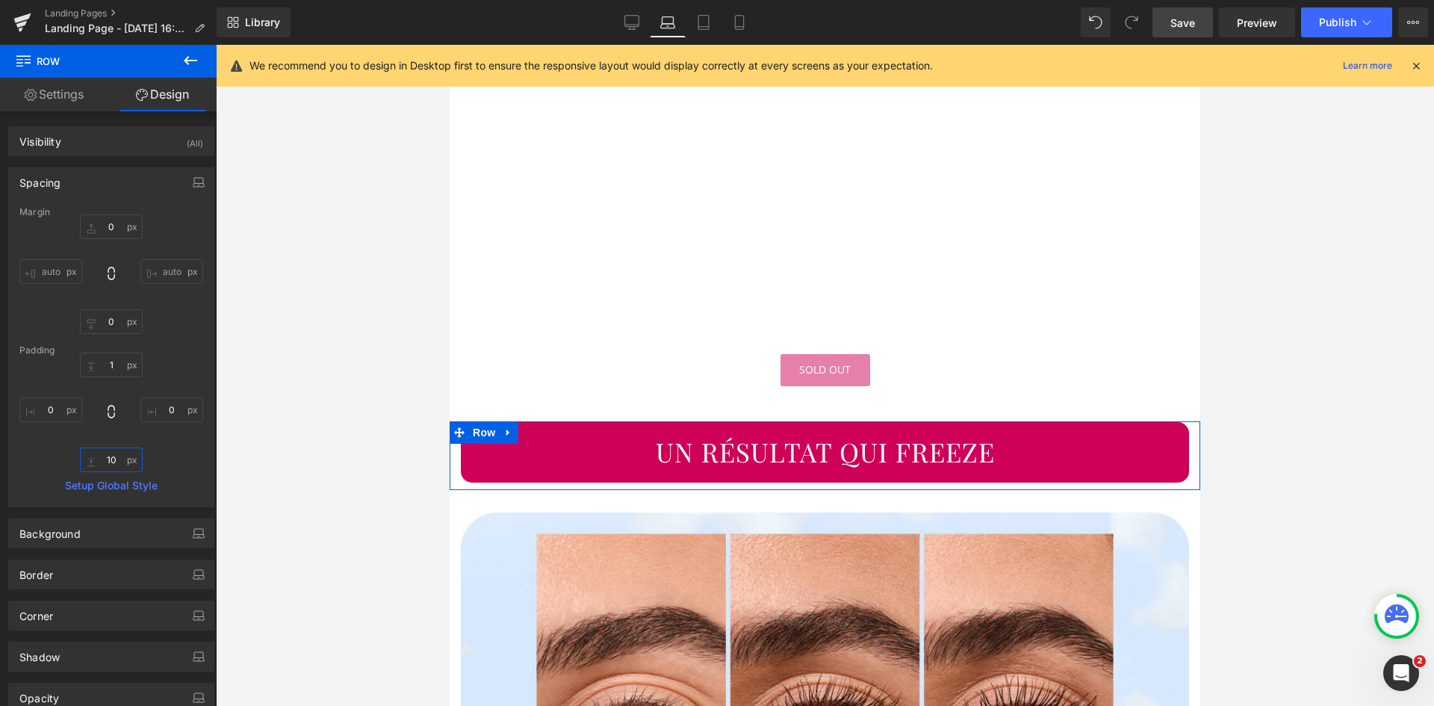
click at [109, 461] on input "10" at bounding box center [111, 459] width 63 height 25
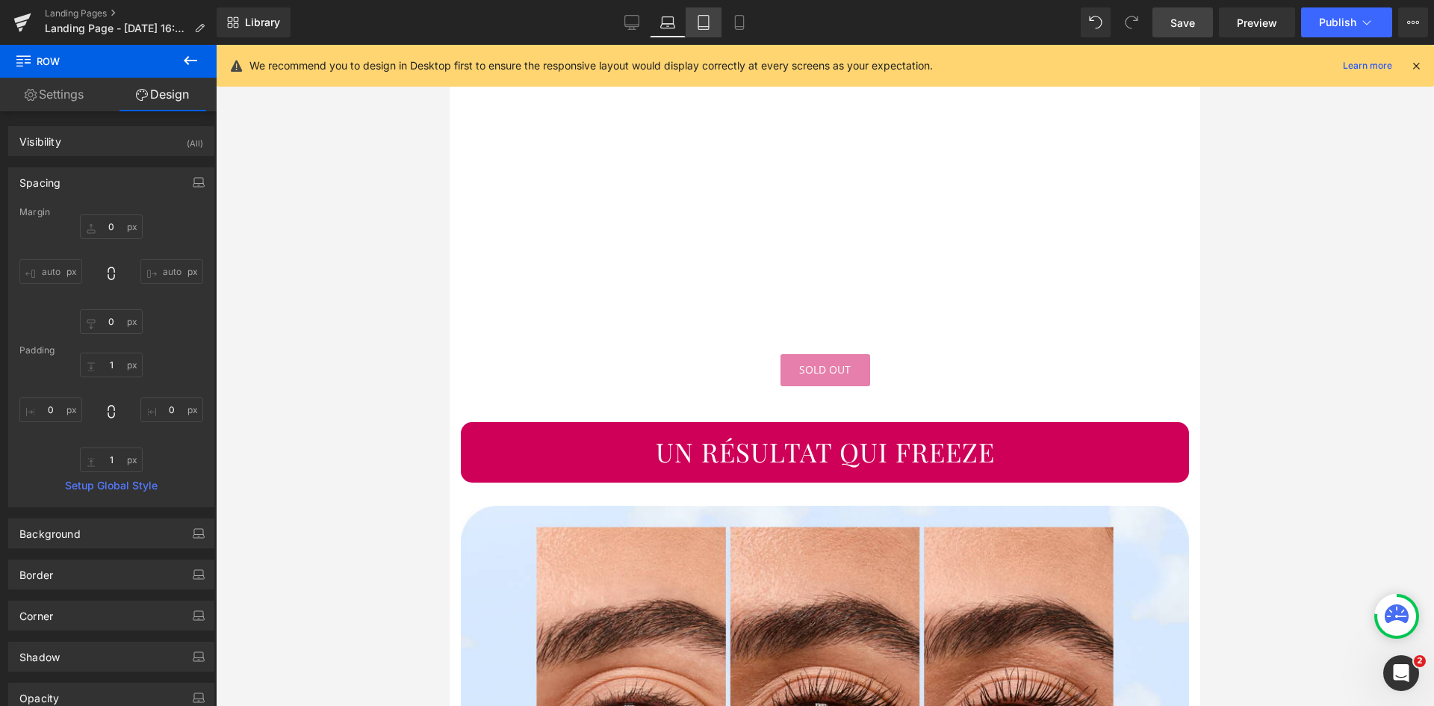
click at [709, 25] on icon at bounding box center [703, 22] width 15 height 15
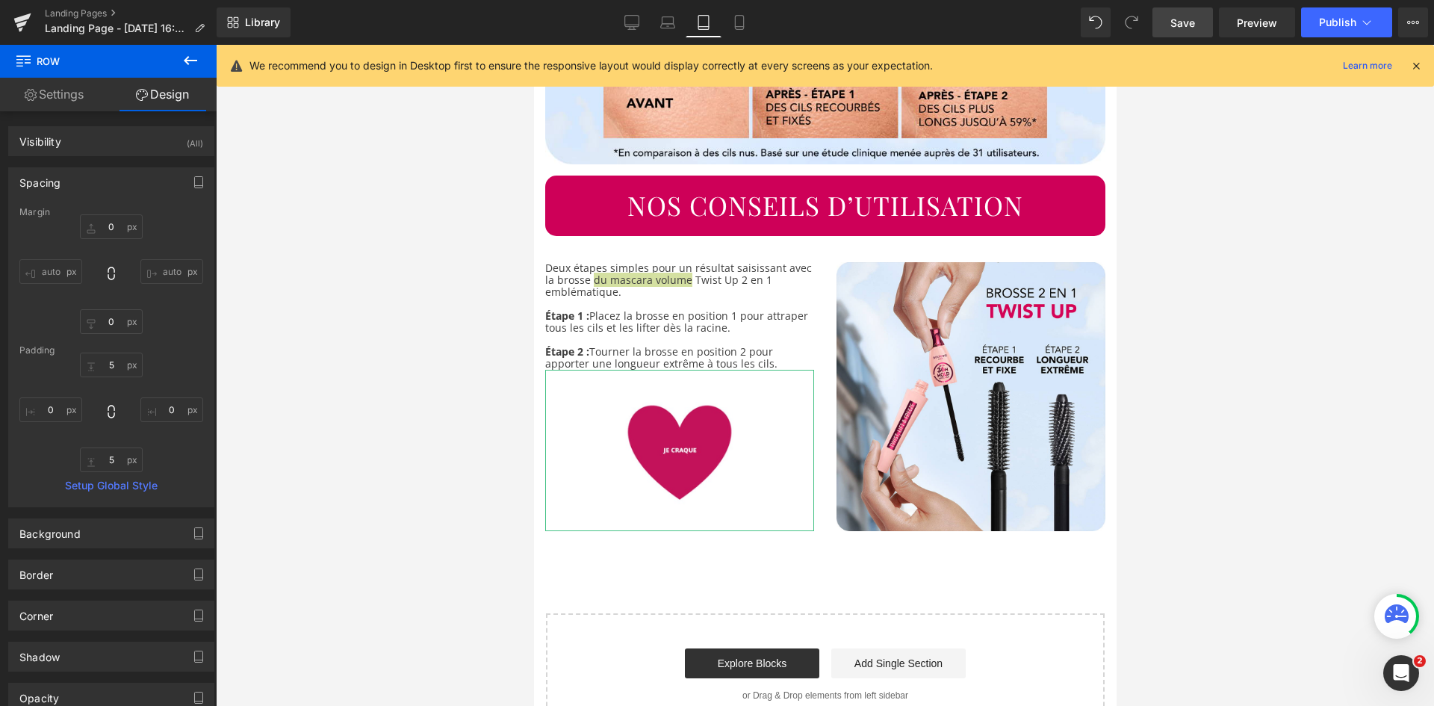
scroll to position [3252, 0]
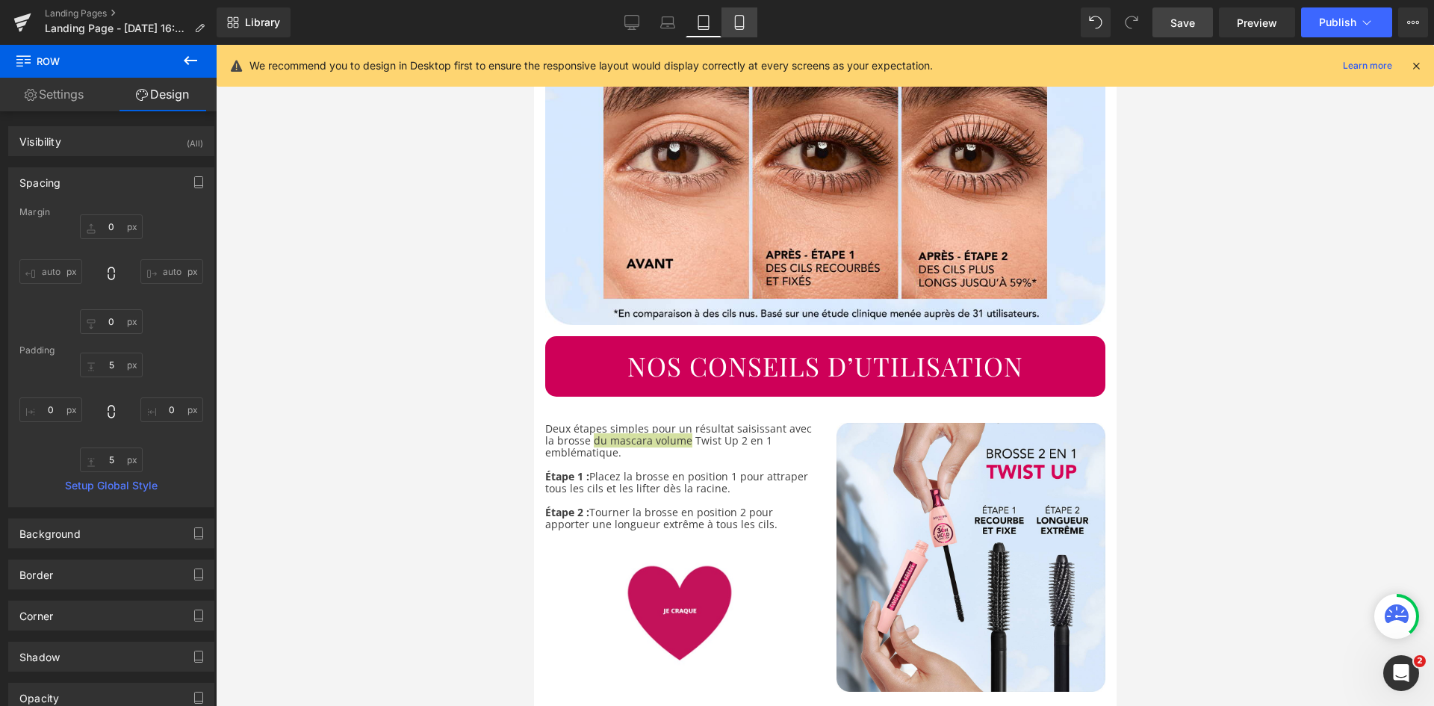
click at [738, 33] on link "Mobile" at bounding box center [740, 22] width 36 height 30
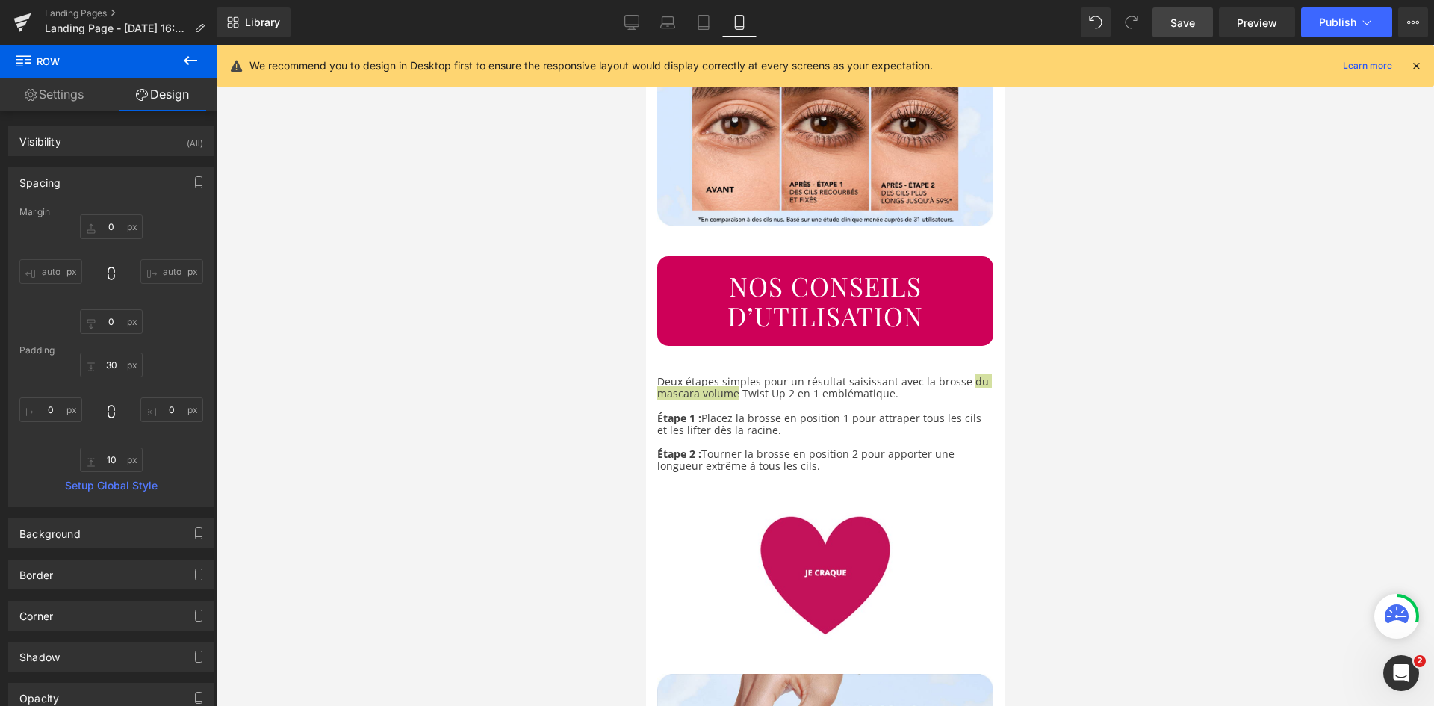
scroll to position [2082, 0]
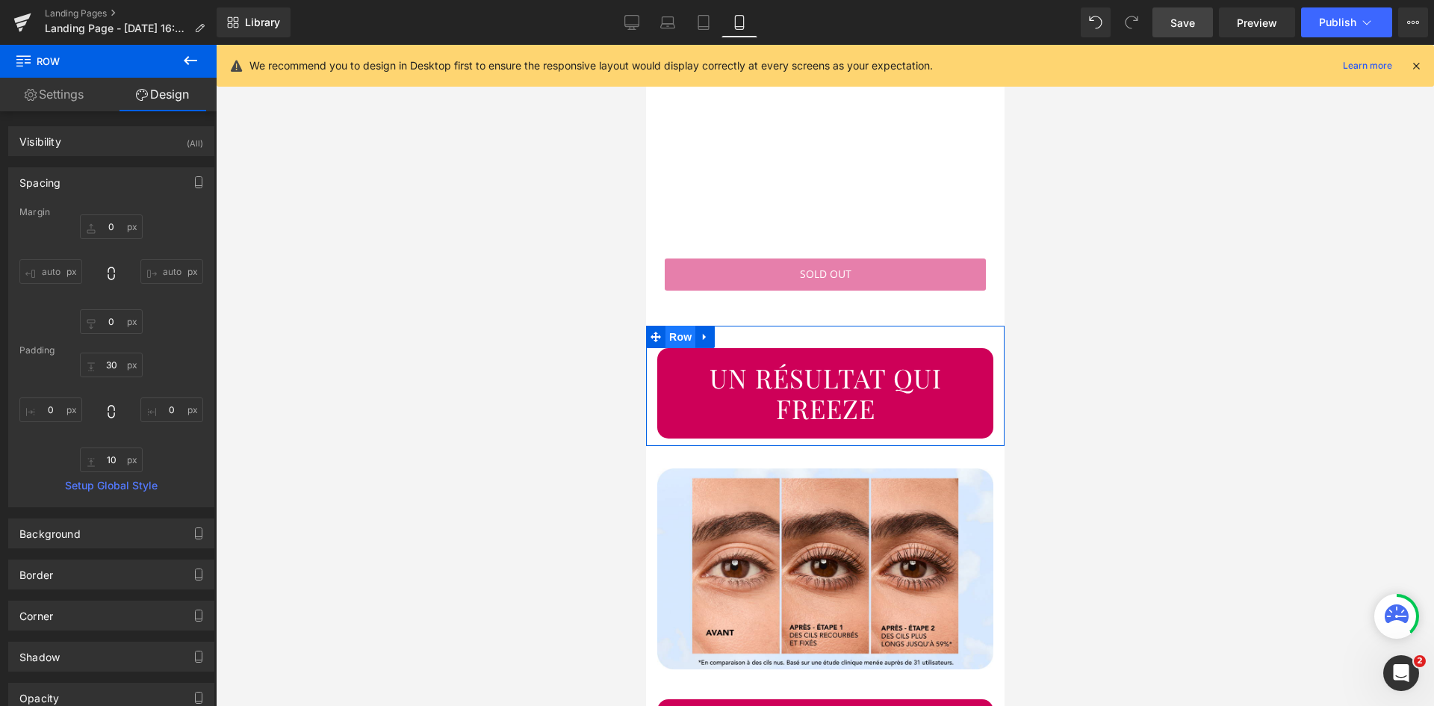
click at [679, 326] on span "Row" at bounding box center [680, 337] width 30 height 22
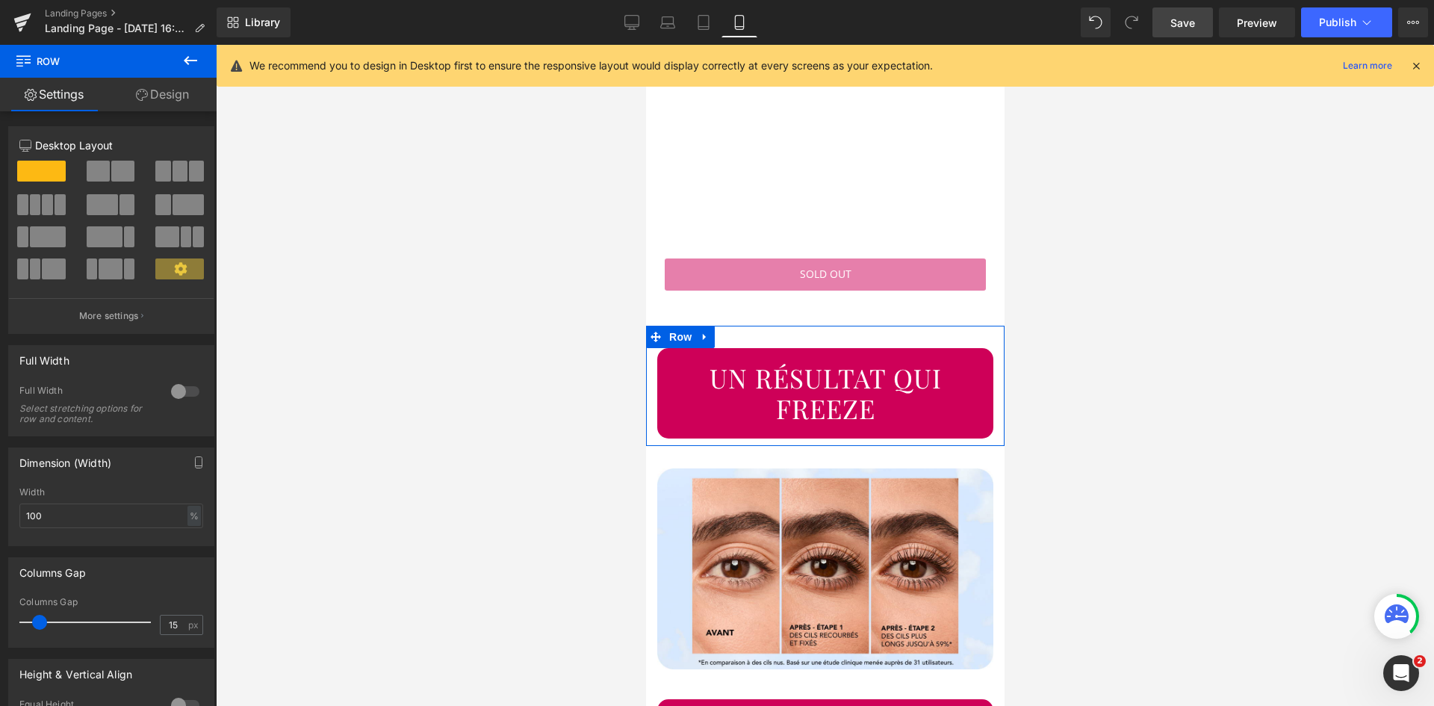
click at [159, 96] on link "Design" at bounding box center [162, 95] width 108 height 34
click at [0, 0] on div "Spacing" at bounding box center [0, 0] width 0 height 0
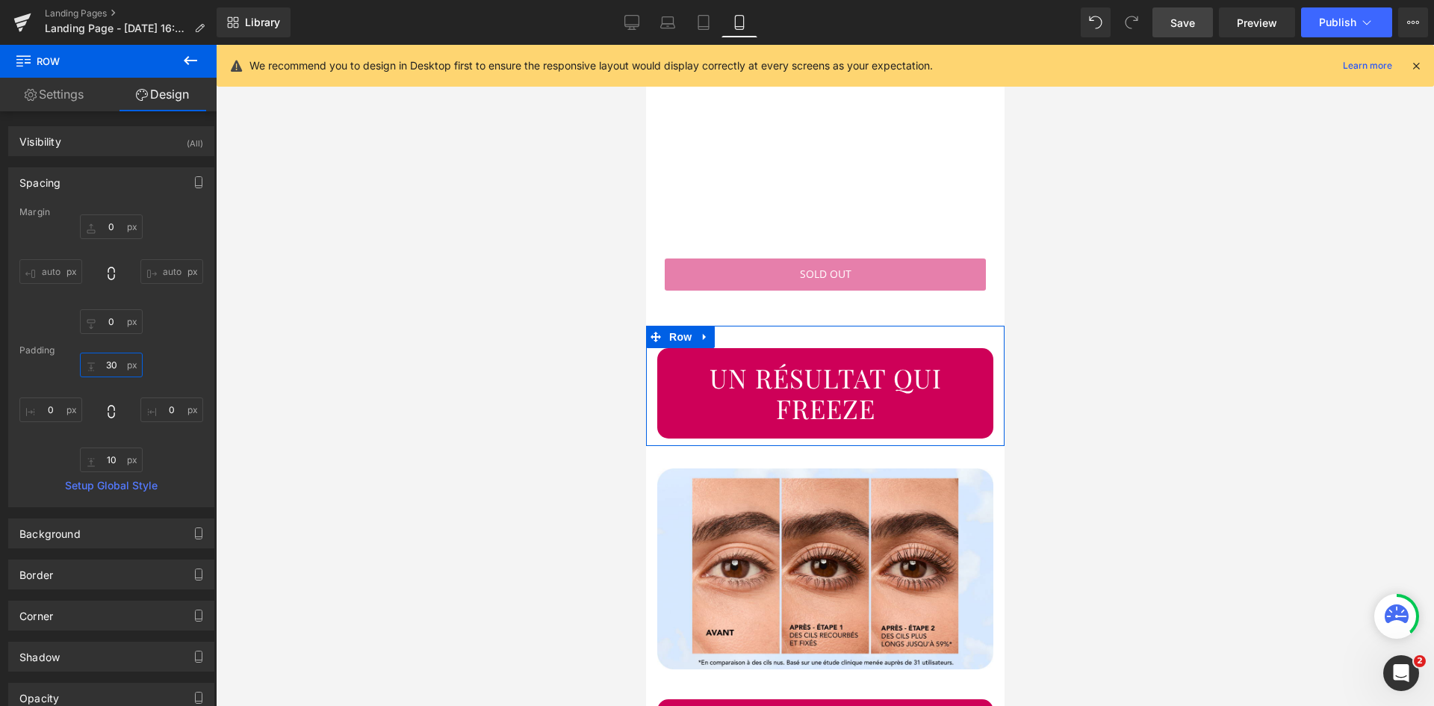
click at [108, 365] on input "30" at bounding box center [111, 365] width 63 height 25
click at [115, 465] on input "10" at bounding box center [111, 459] width 63 height 25
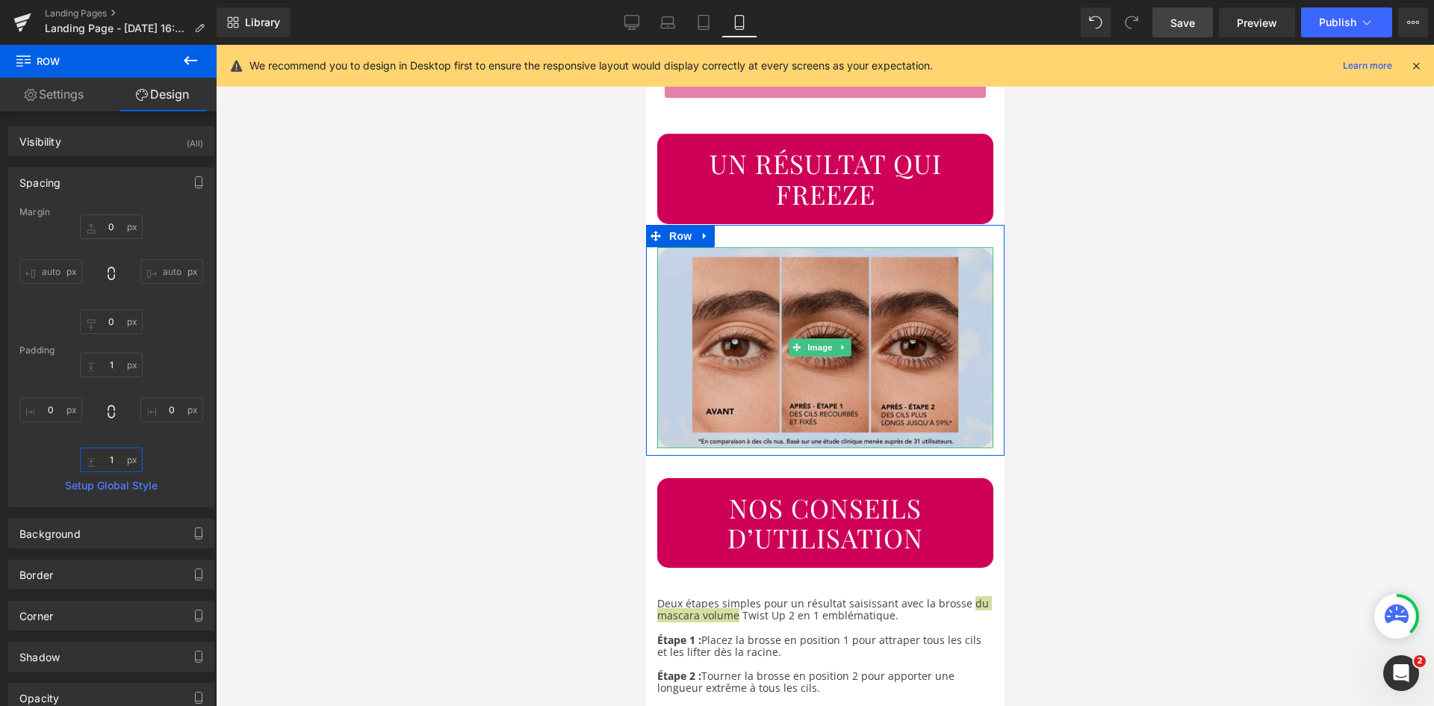
scroll to position [2275, 0]
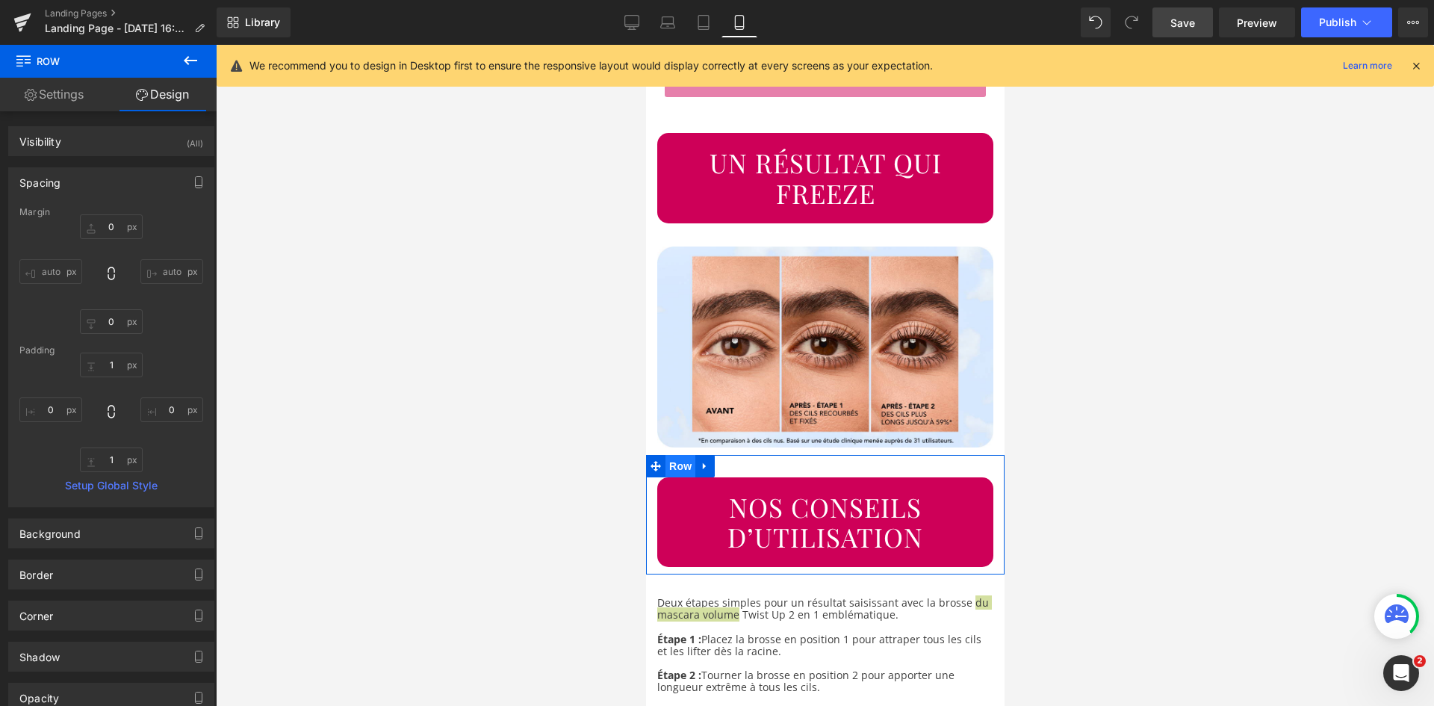
click at [686, 455] on span "Row" at bounding box center [680, 466] width 30 height 22
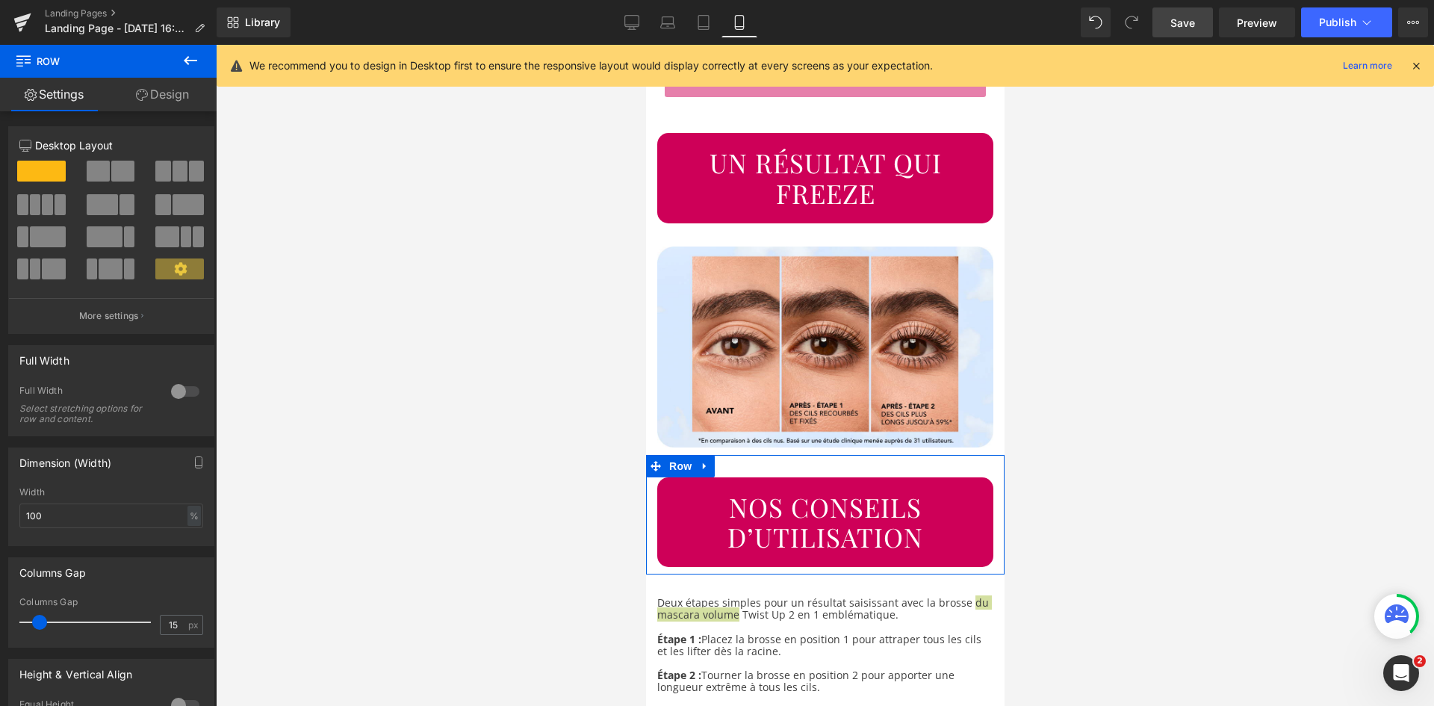
click at [157, 99] on link "Design" at bounding box center [162, 95] width 108 height 34
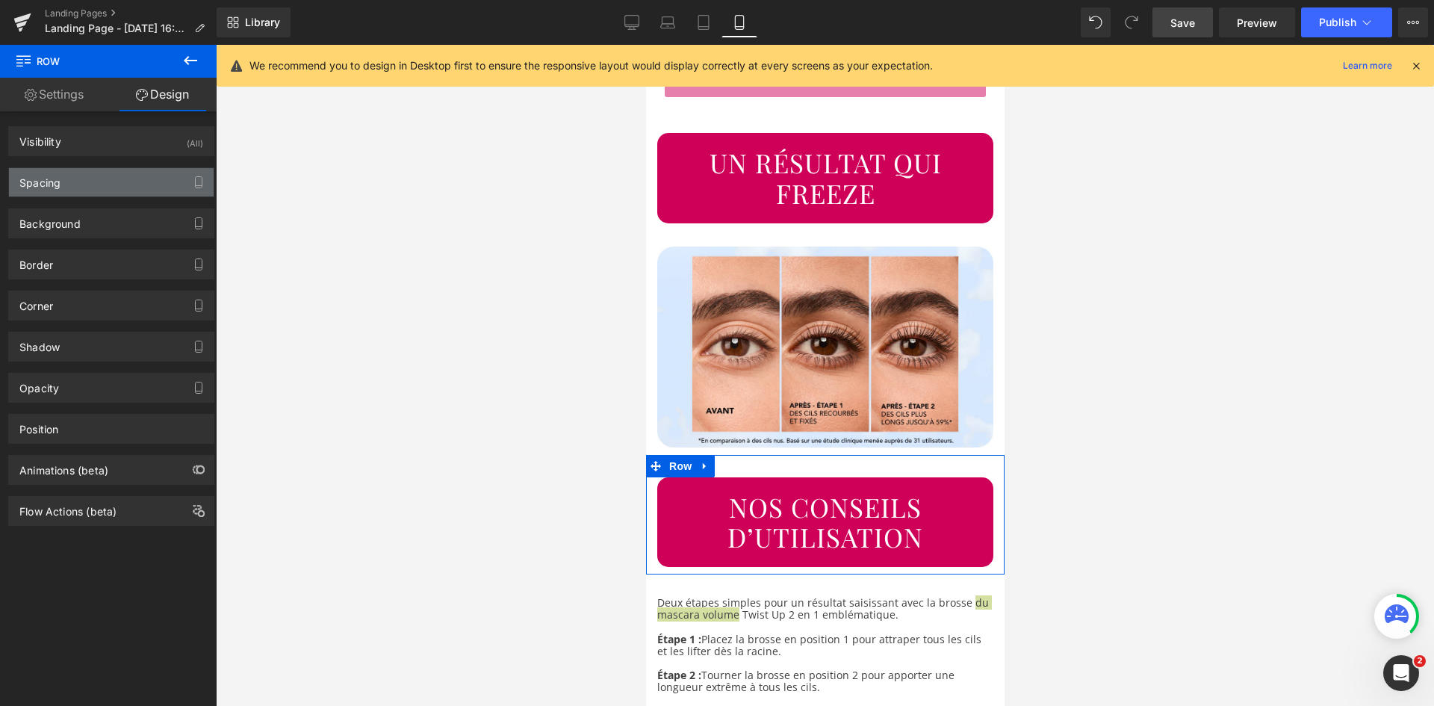
click at [93, 187] on div "Spacing" at bounding box center [111, 182] width 205 height 28
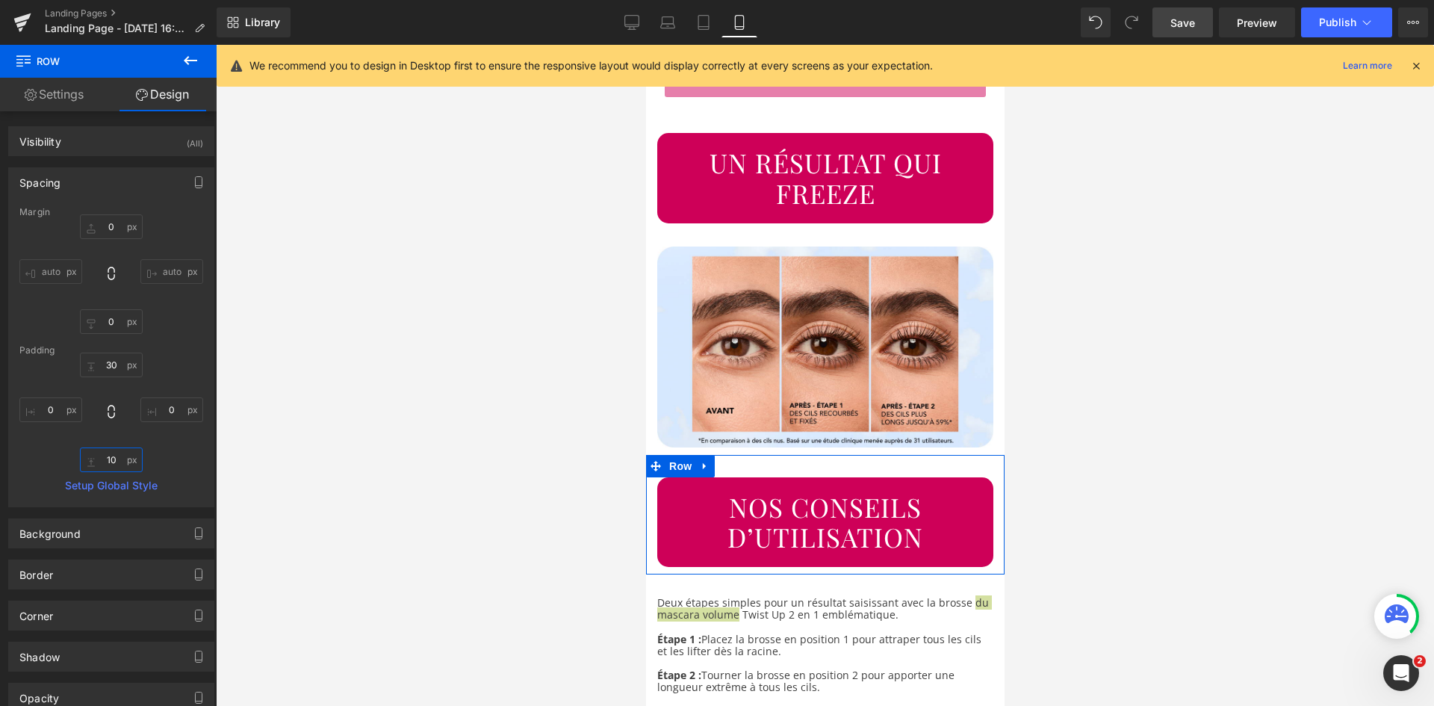
click at [111, 461] on input "10" at bounding box center [111, 459] width 63 height 25
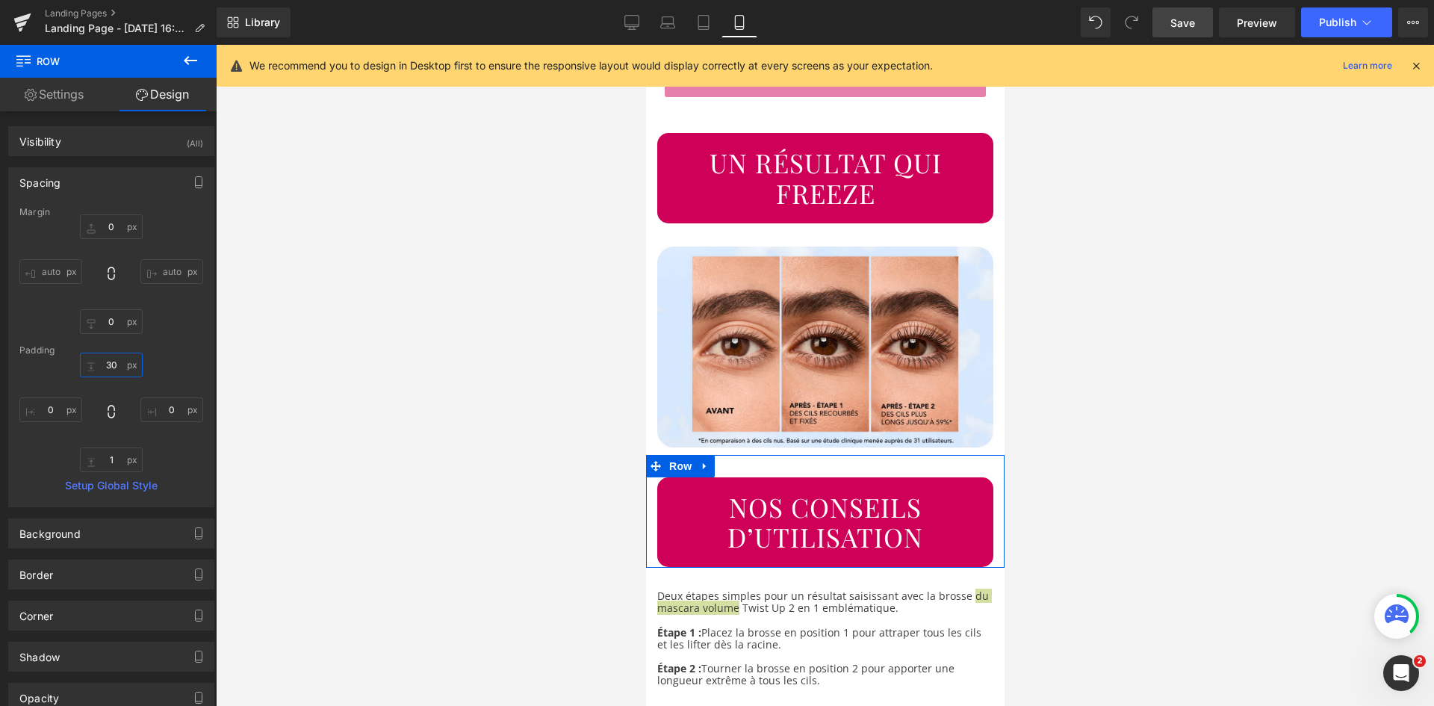
click at [108, 362] on input "30" at bounding box center [111, 365] width 63 height 25
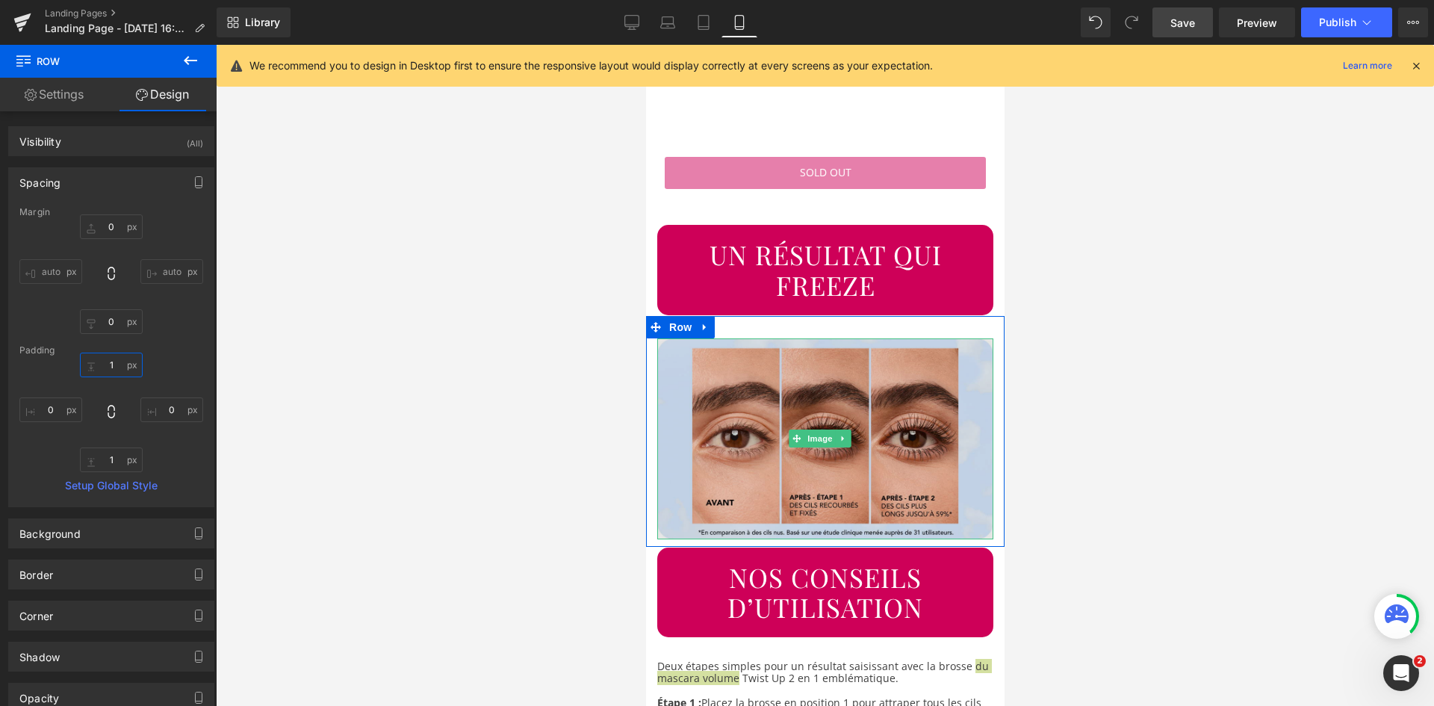
scroll to position [2182, 0]
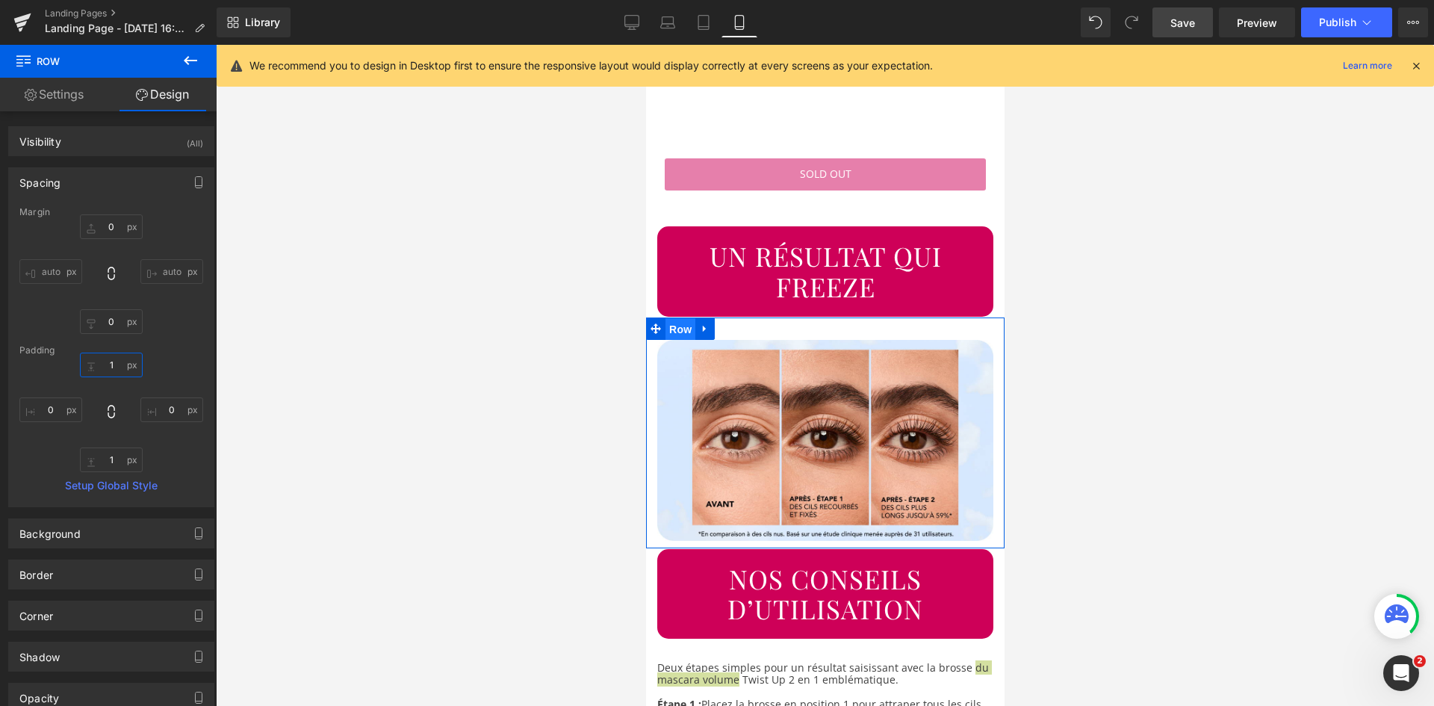
drag, startPoint x: 683, startPoint y: 273, endPoint x: 964, endPoint y: 301, distance: 282.3
click at [683, 318] on span "Row" at bounding box center [680, 329] width 30 height 22
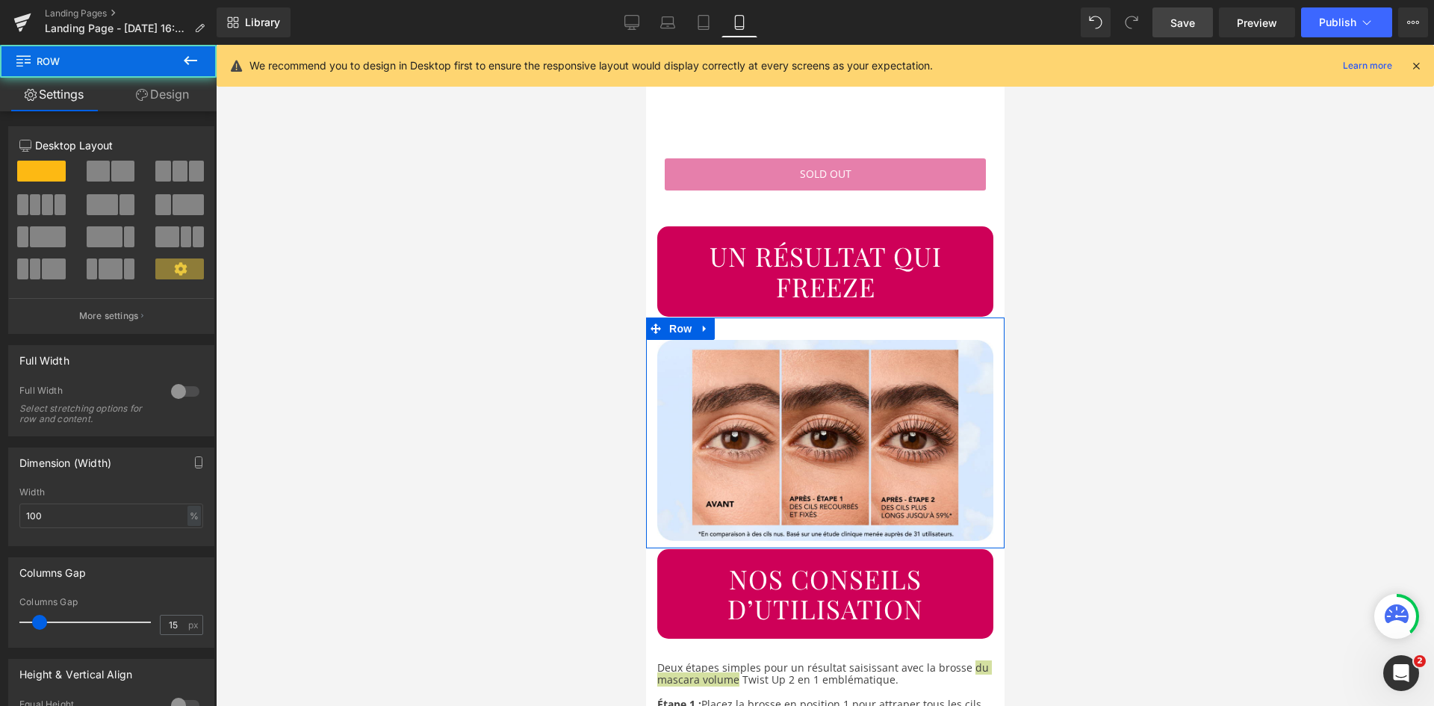
click at [171, 101] on link "Design" at bounding box center [162, 95] width 108 height 34
click at [0, 0] on div "Spacing" at bounding box center [0, 0] width 0 height 0
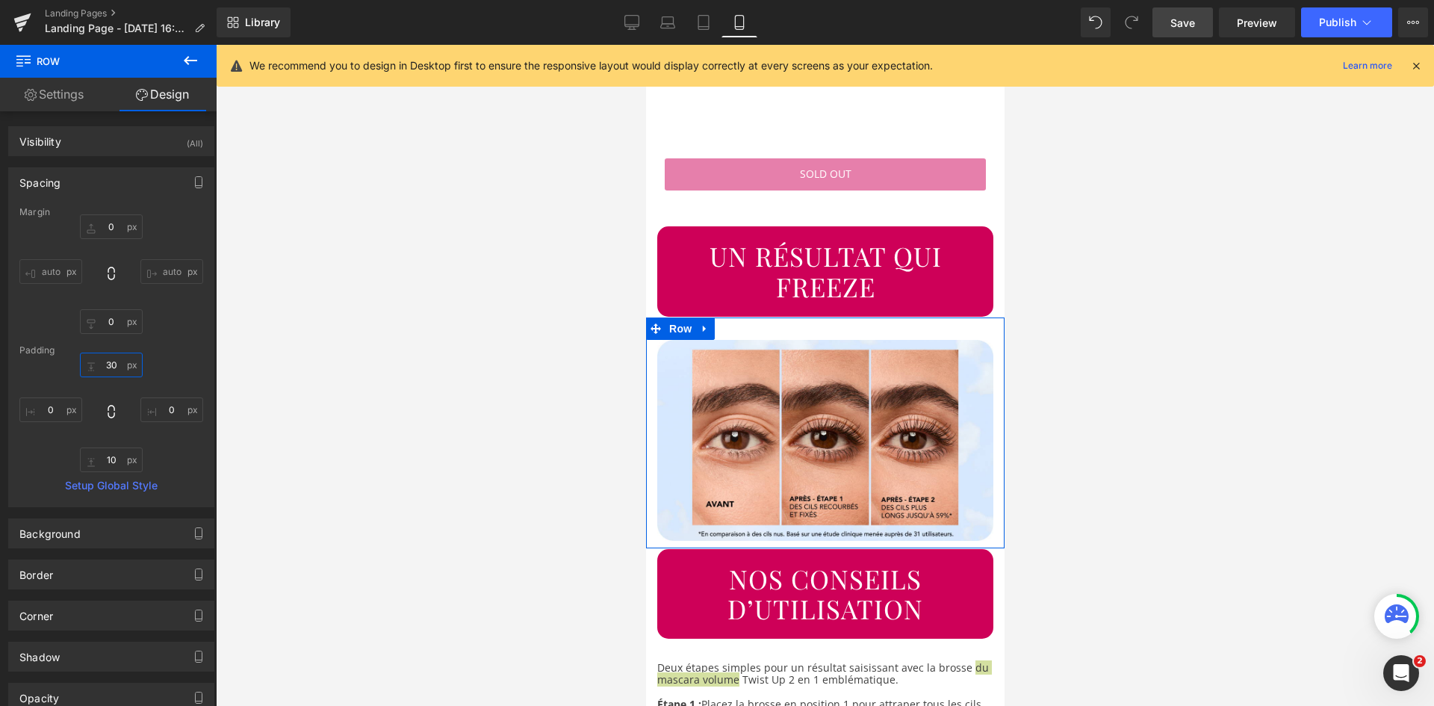
click at [120, 368] on input "30" at bounding box center [111, 365] width 63 height 25
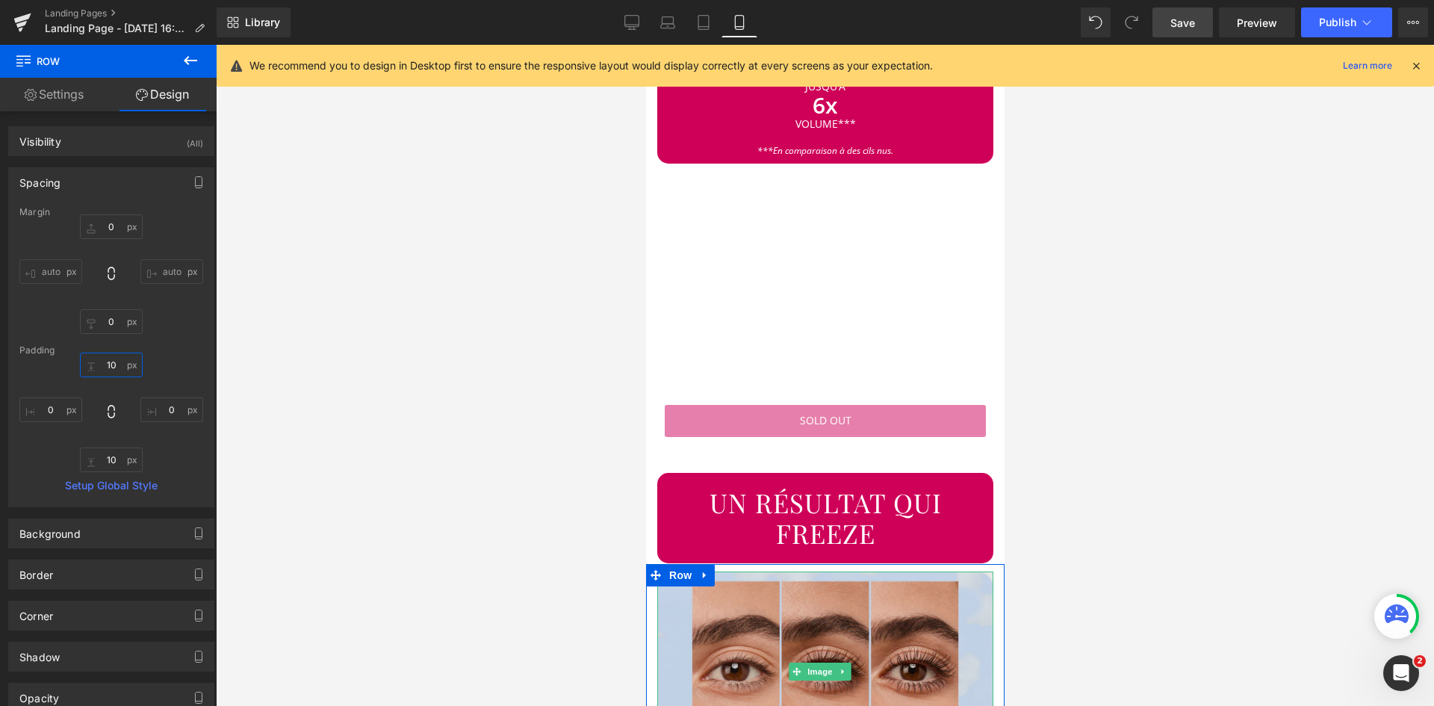
scroll to position [1925, 0]
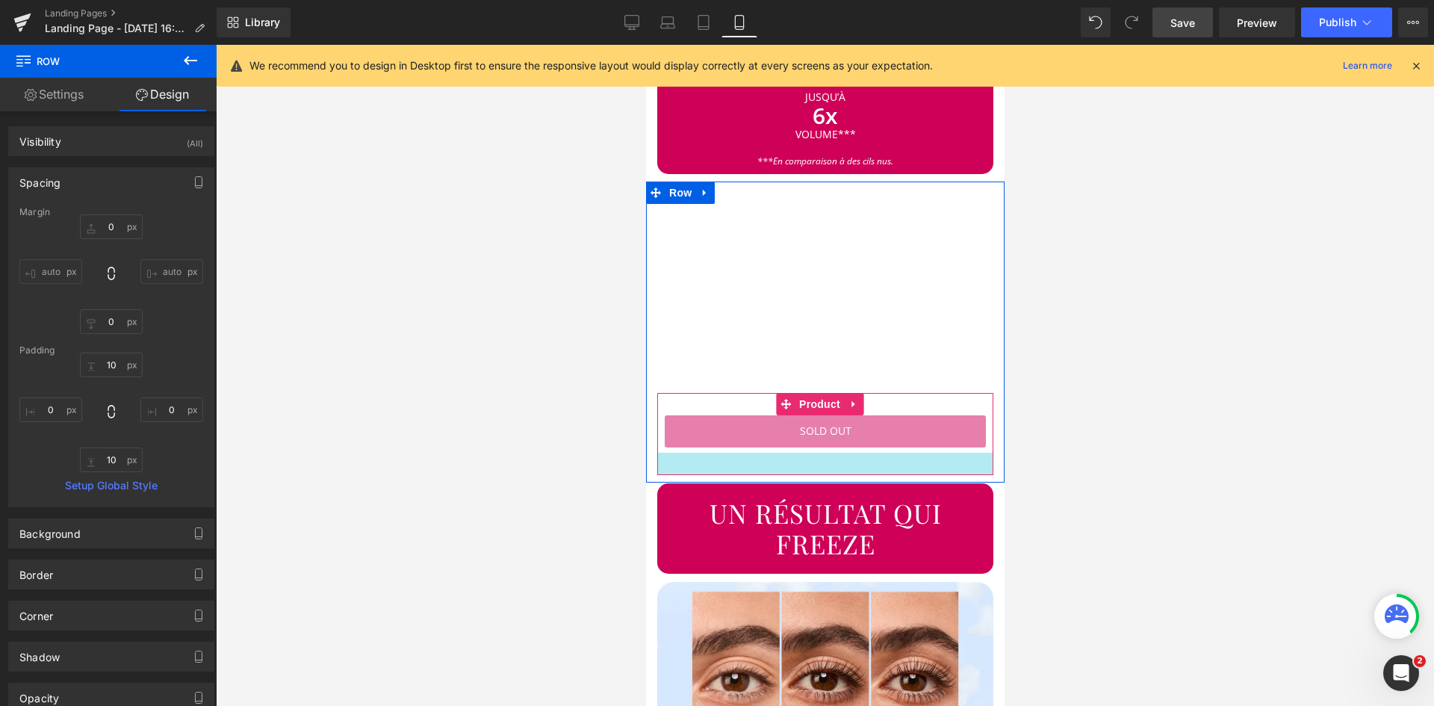
click at [704, 453] on div at bounding box center [825, 464] width 336 height 22
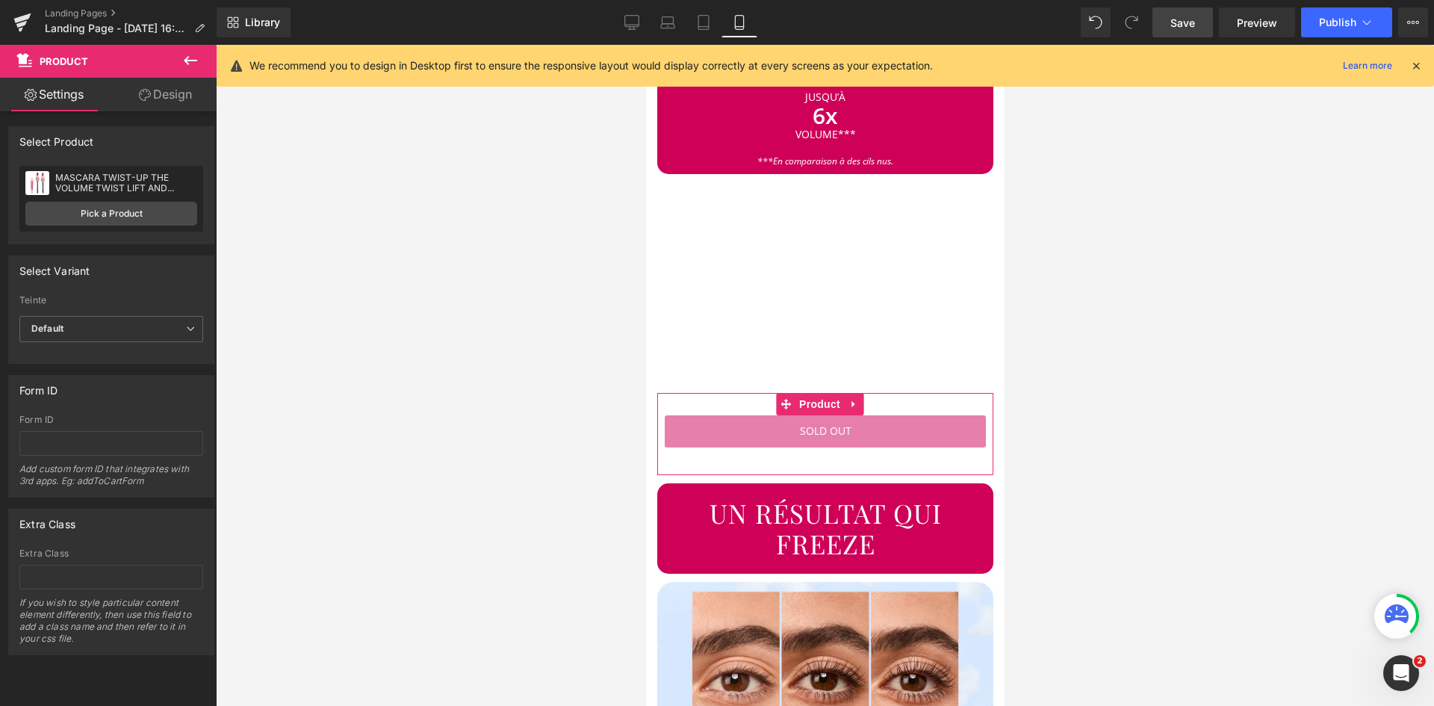
click at [171, 95] on link "Design" at bounding box center [165, 95] width 108 height 34
click at [0, 0] on div "Spacing" at bounding box center [0, 0] width 0 height 0
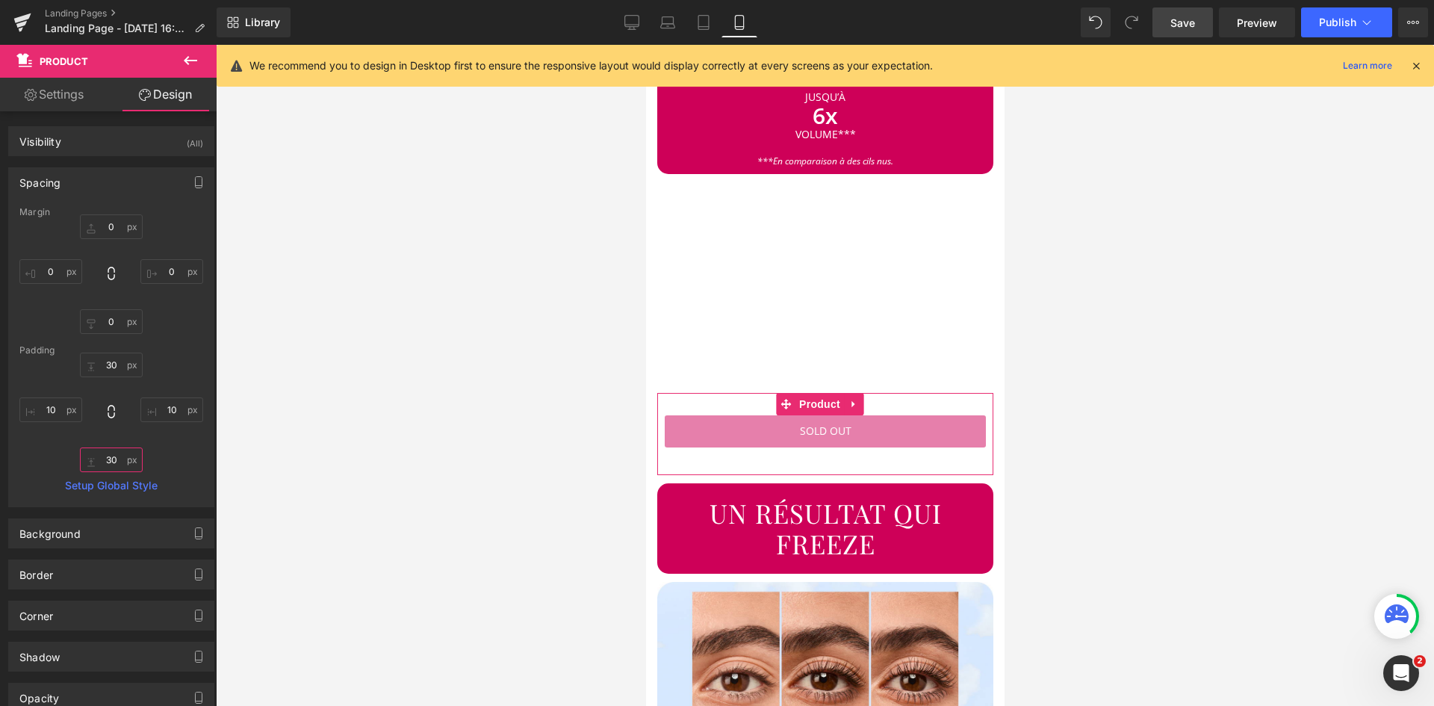
click at [116, 454] on input "30" at bounding box center [111, 459] width 63 height 25
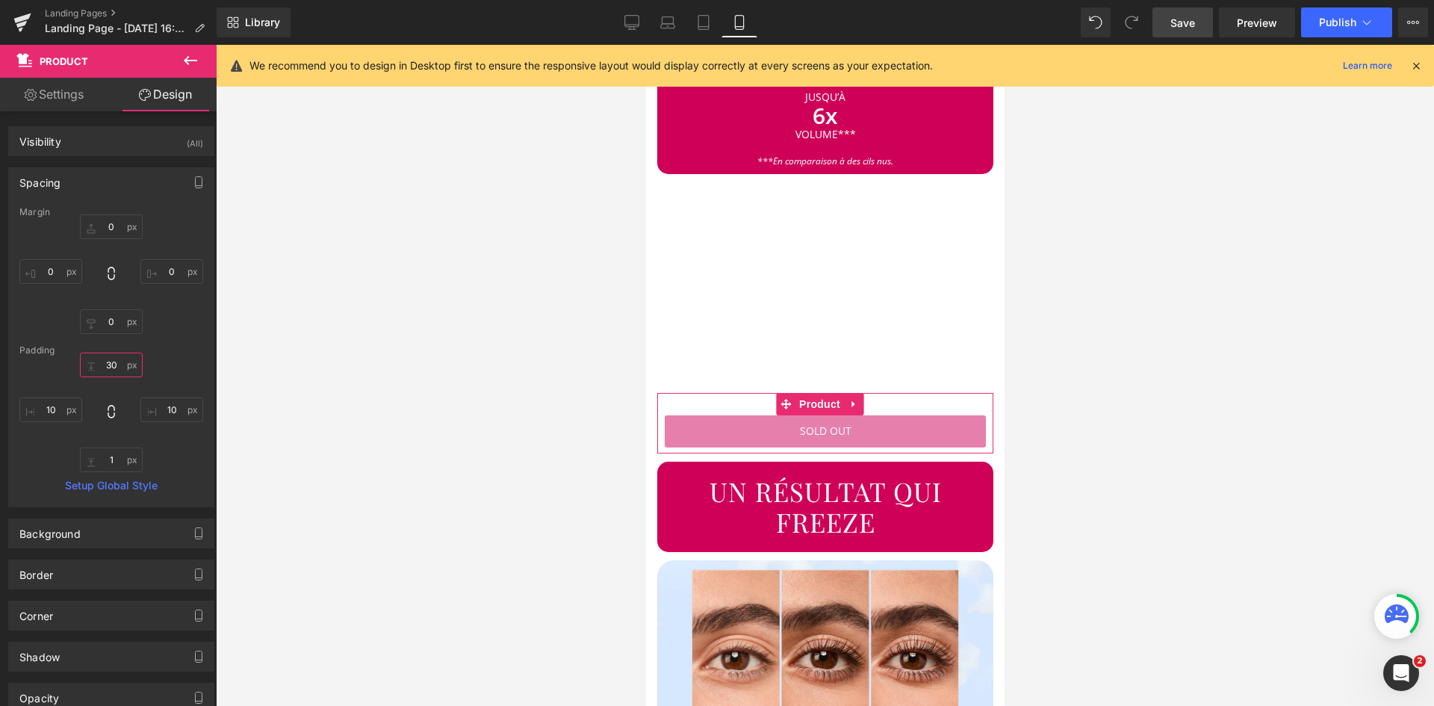
click at [117, 364] on input "30" at bounding box center [111, 365] width 63 height 25
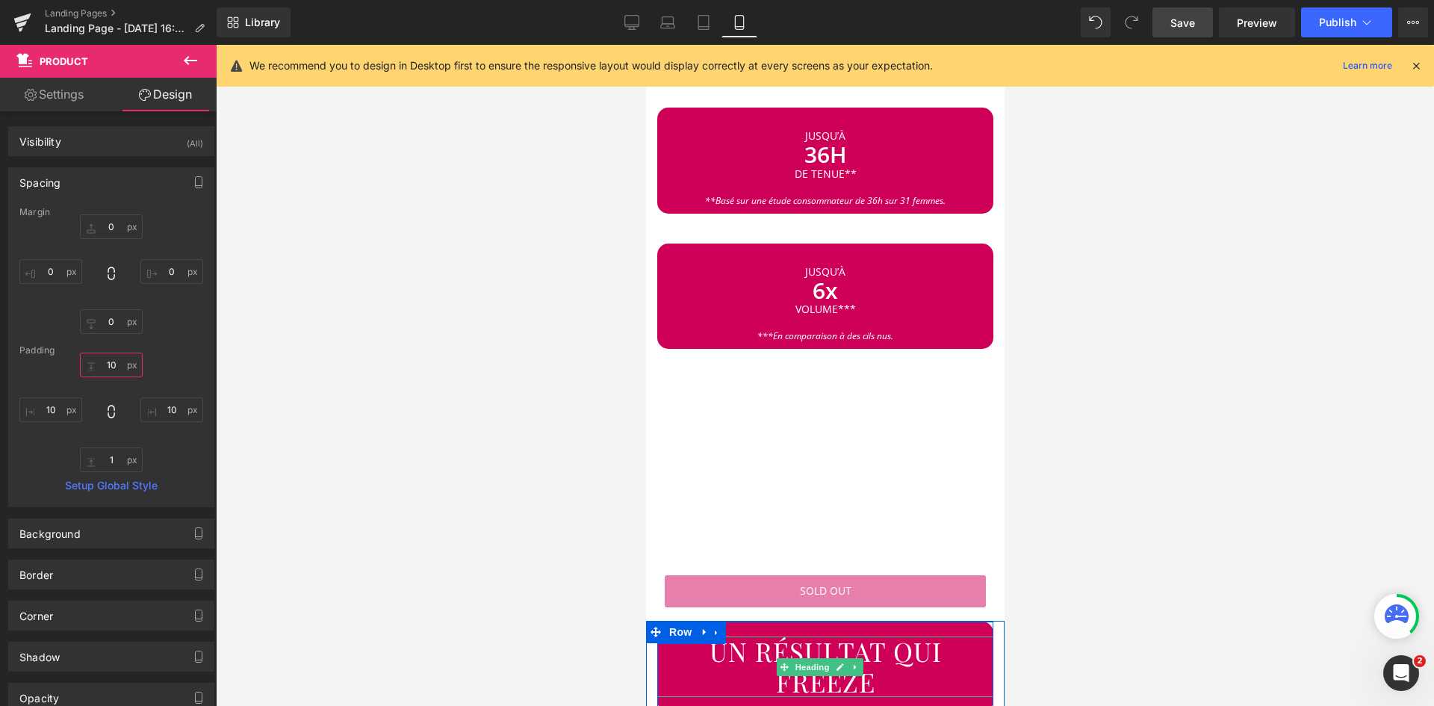
scroll to position [1749, 0]
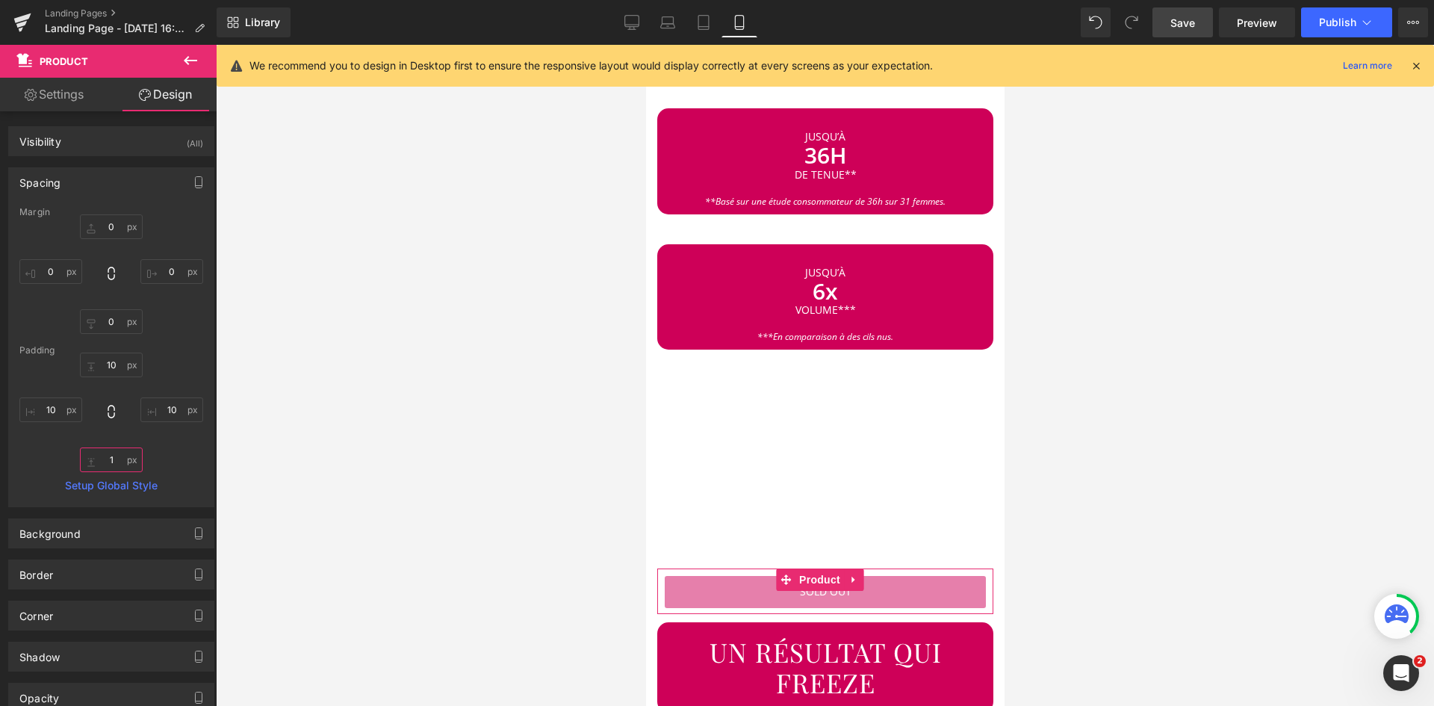
click at [112, 461] on input "1" at bounding box center [111, 459] width 63 height 25
click at [107, 362] on input "10" at bounding box center [111, 365] width 63 height 25
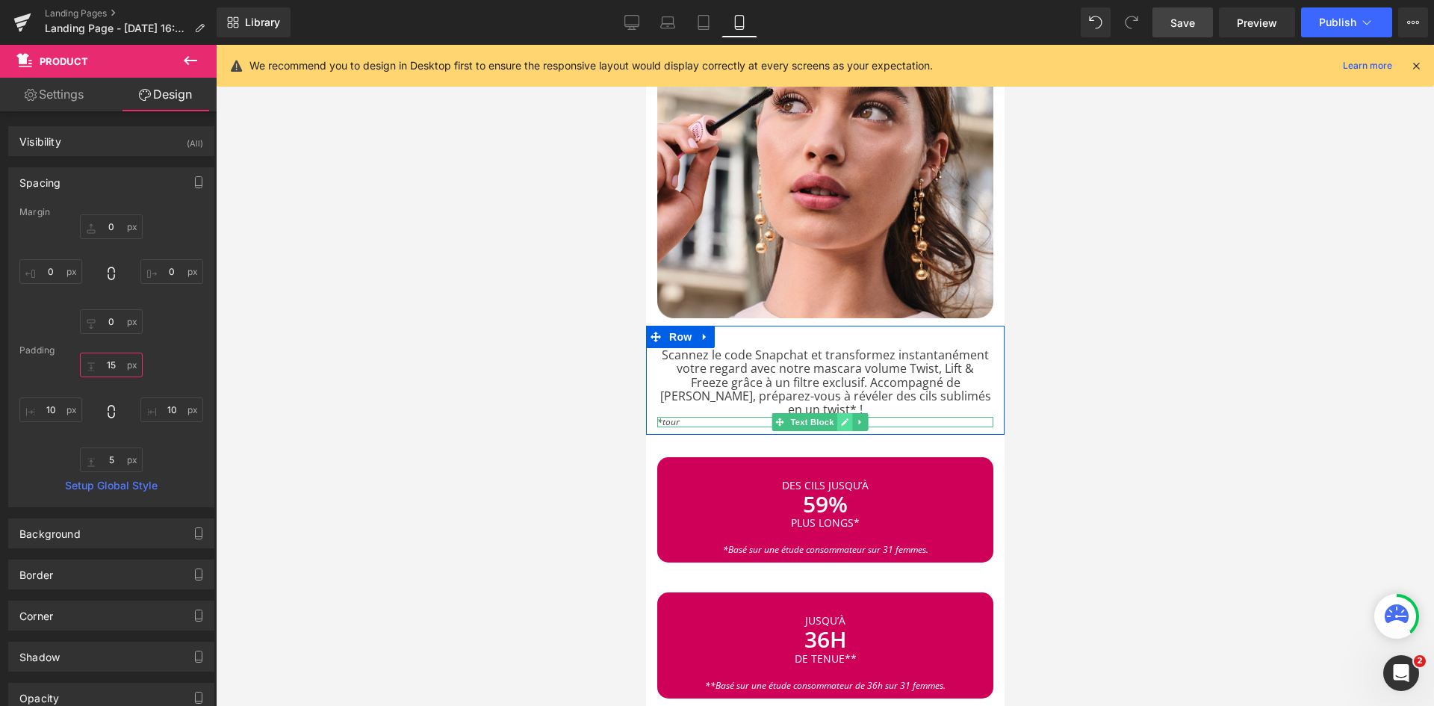
scroll to position [1226, 0]
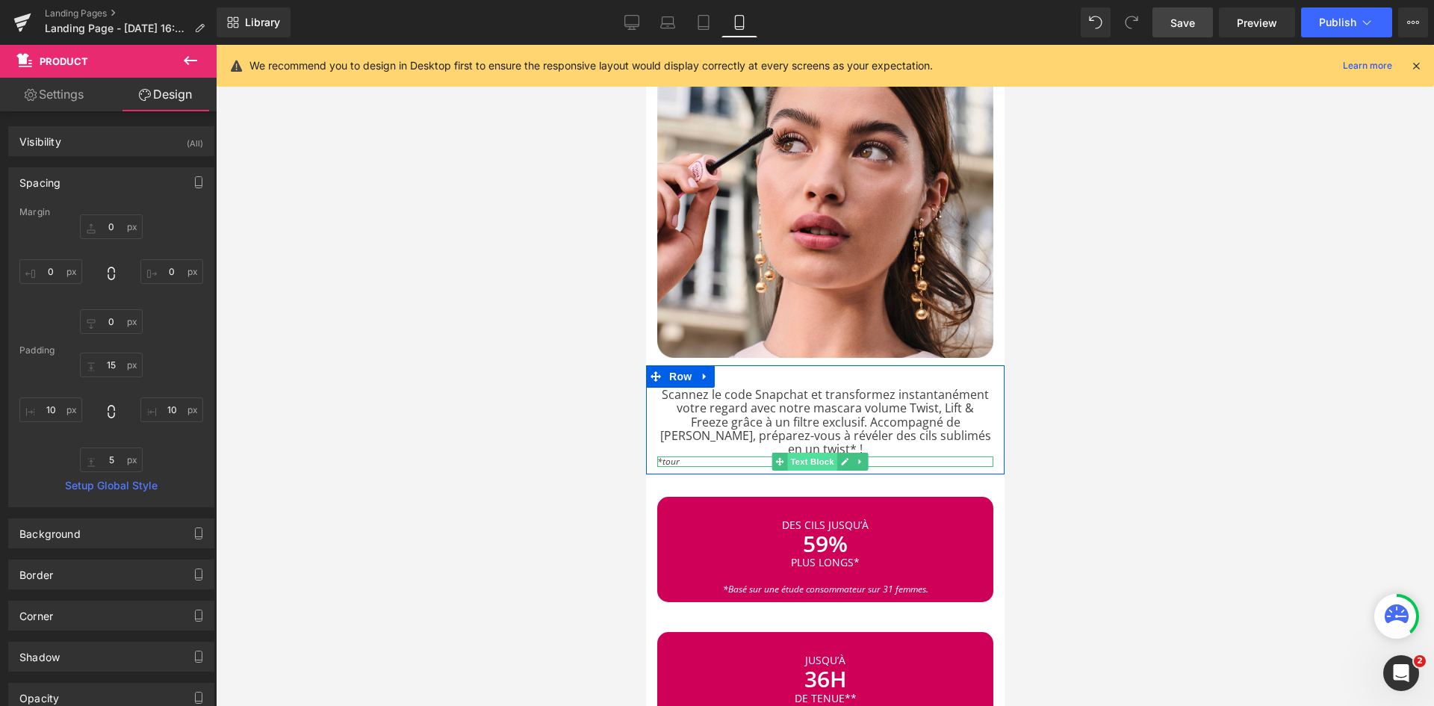
click at [801, 453] on span "Text Block" at bounding box center [811, 462] width 49 height 18
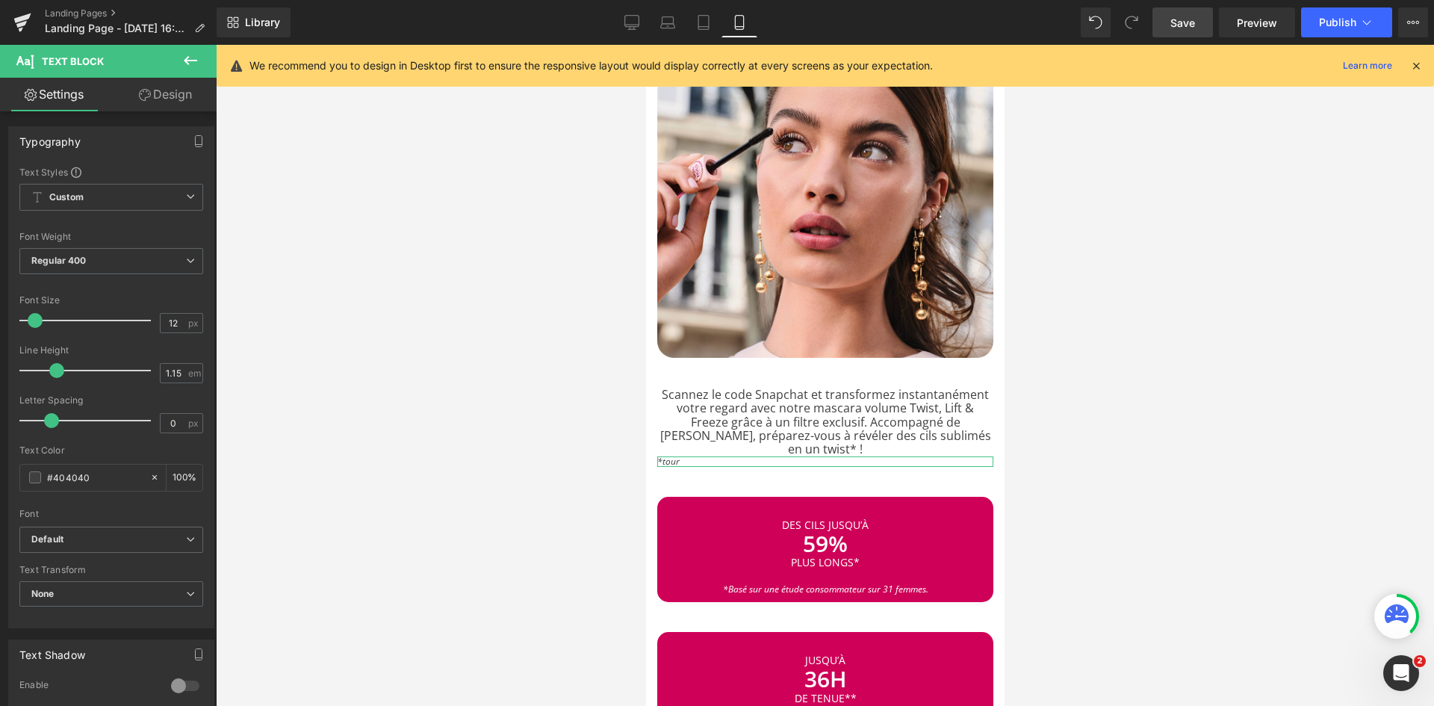
click at [168, 96] on link "Design" at bounding box center [165, 95] width 108 height 34
click at [0, 0] on div "Spacing" at bounding box center [0, 0] width 0 height 0
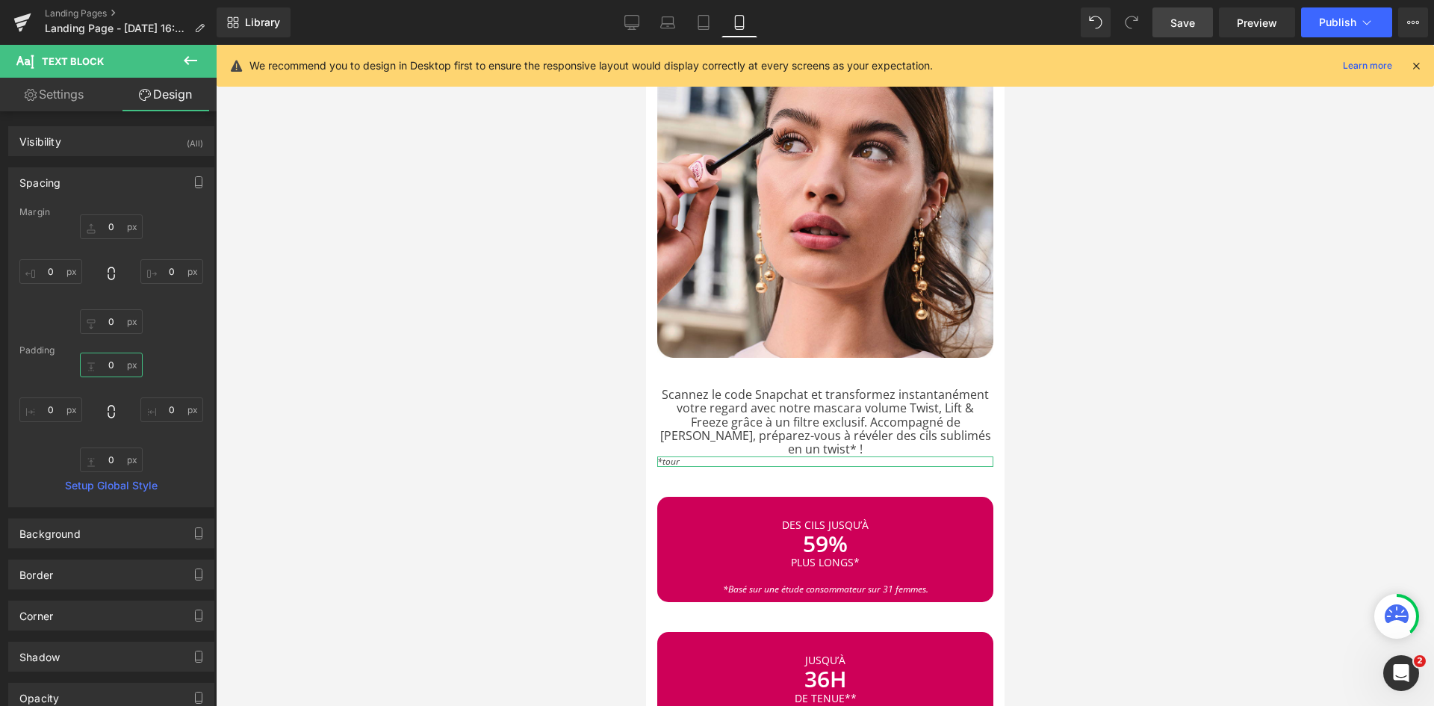
click at [116, 359] on input "0" at bounding box center [111, 365] width 63 height 25
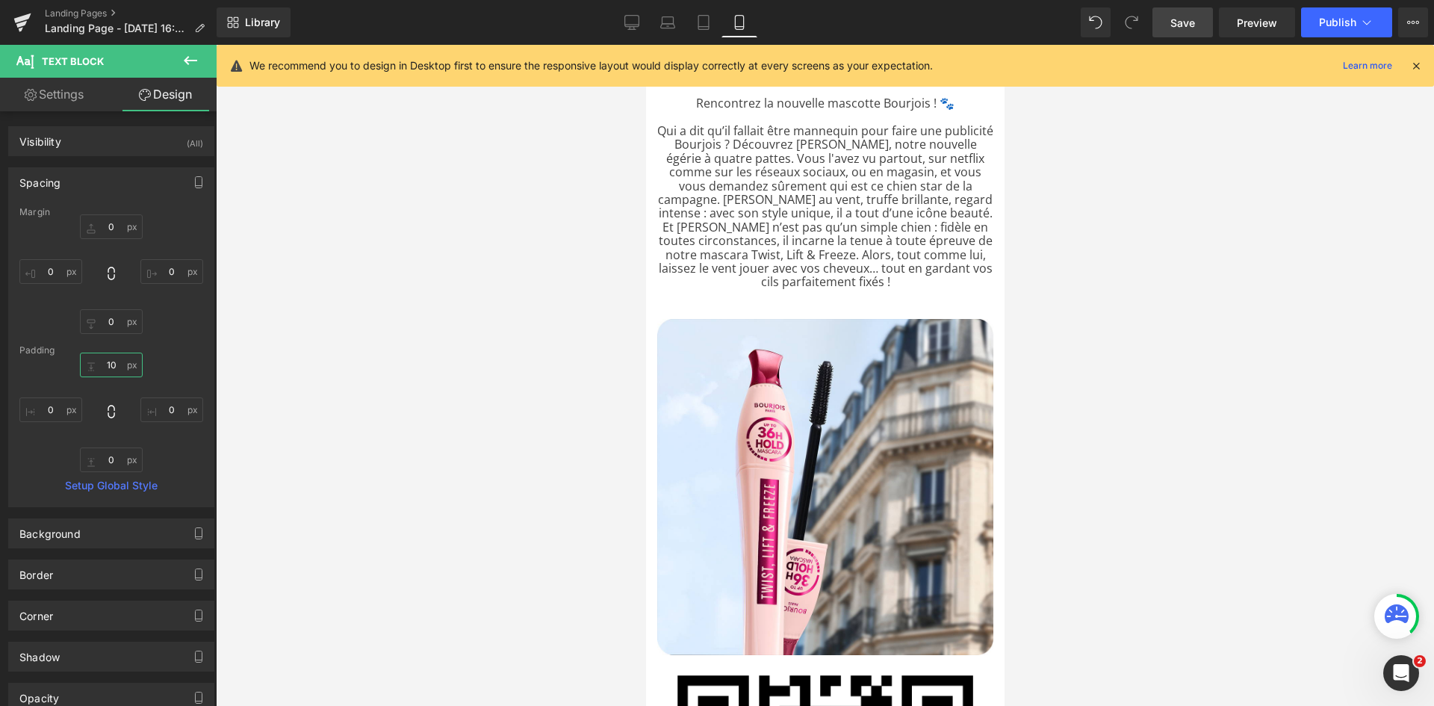
scroll to position [255, 0]
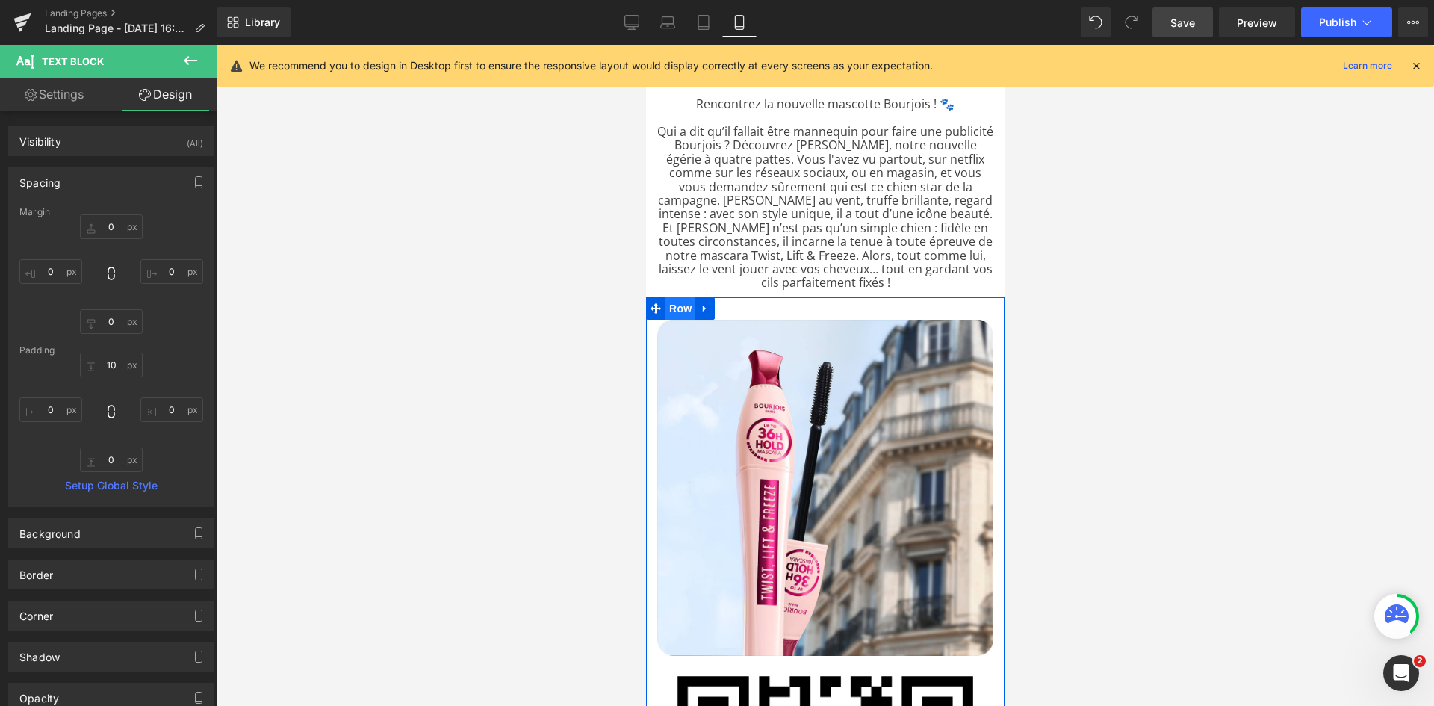
click at [678, 307] on span "Row" at bounding box center [680, 308] width 30 height 22
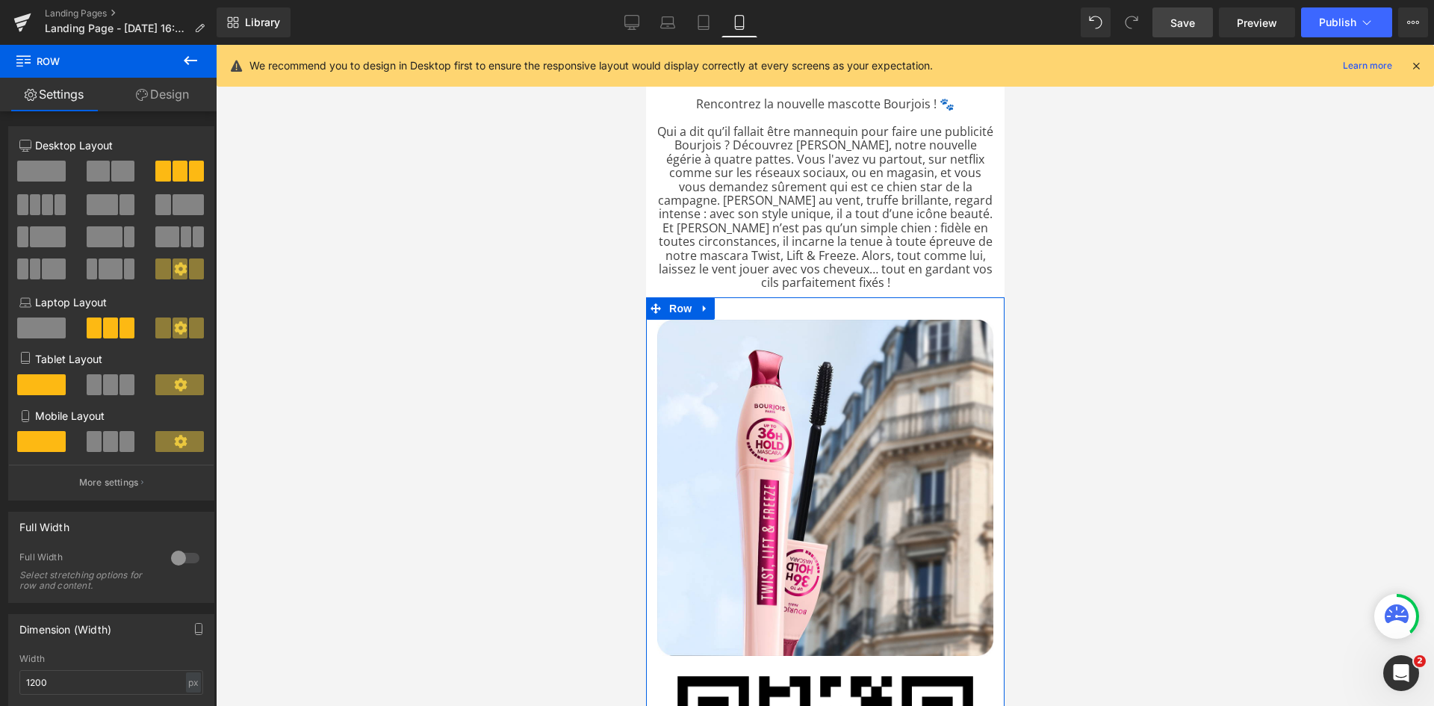
click at [128, 442] on span at bounding box center [127, 441] width 15 height 21
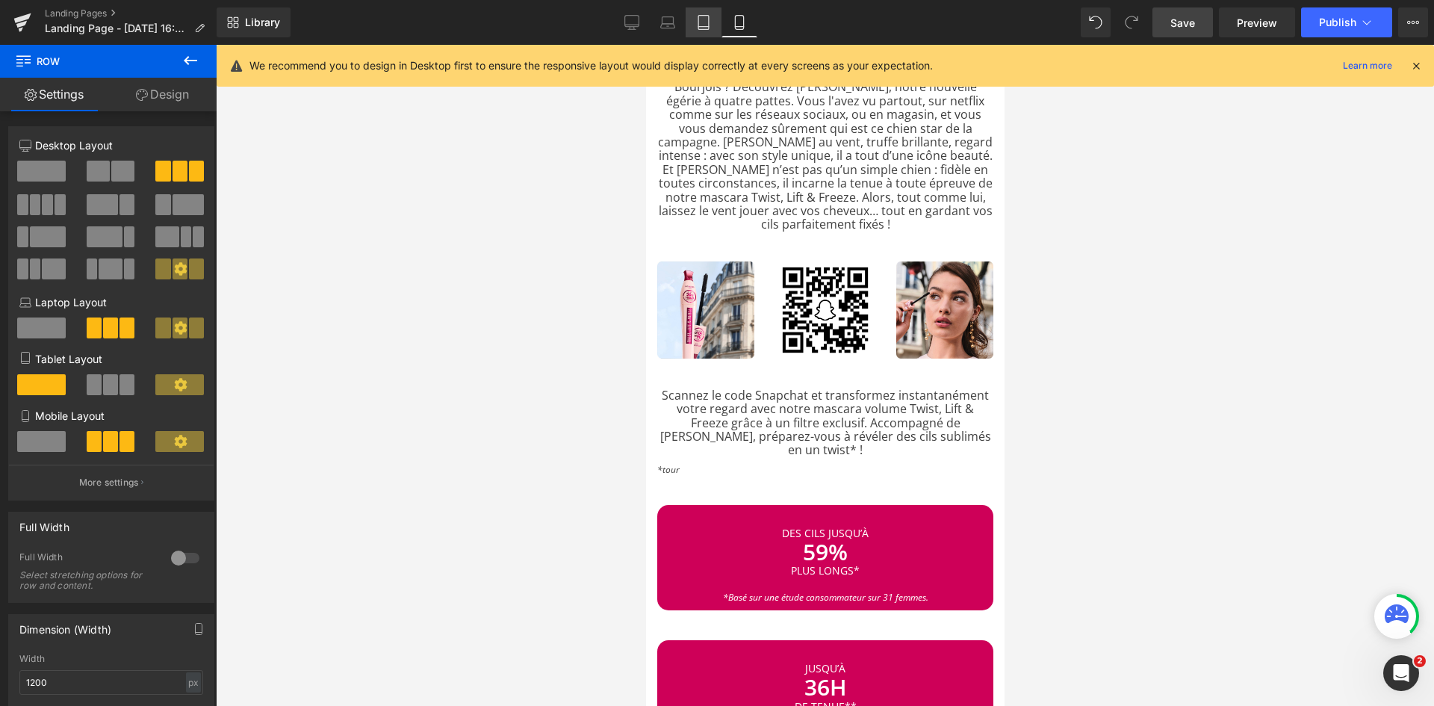
click at [704, 28] on icon at bounding box center [703, 22] width 15 height 15
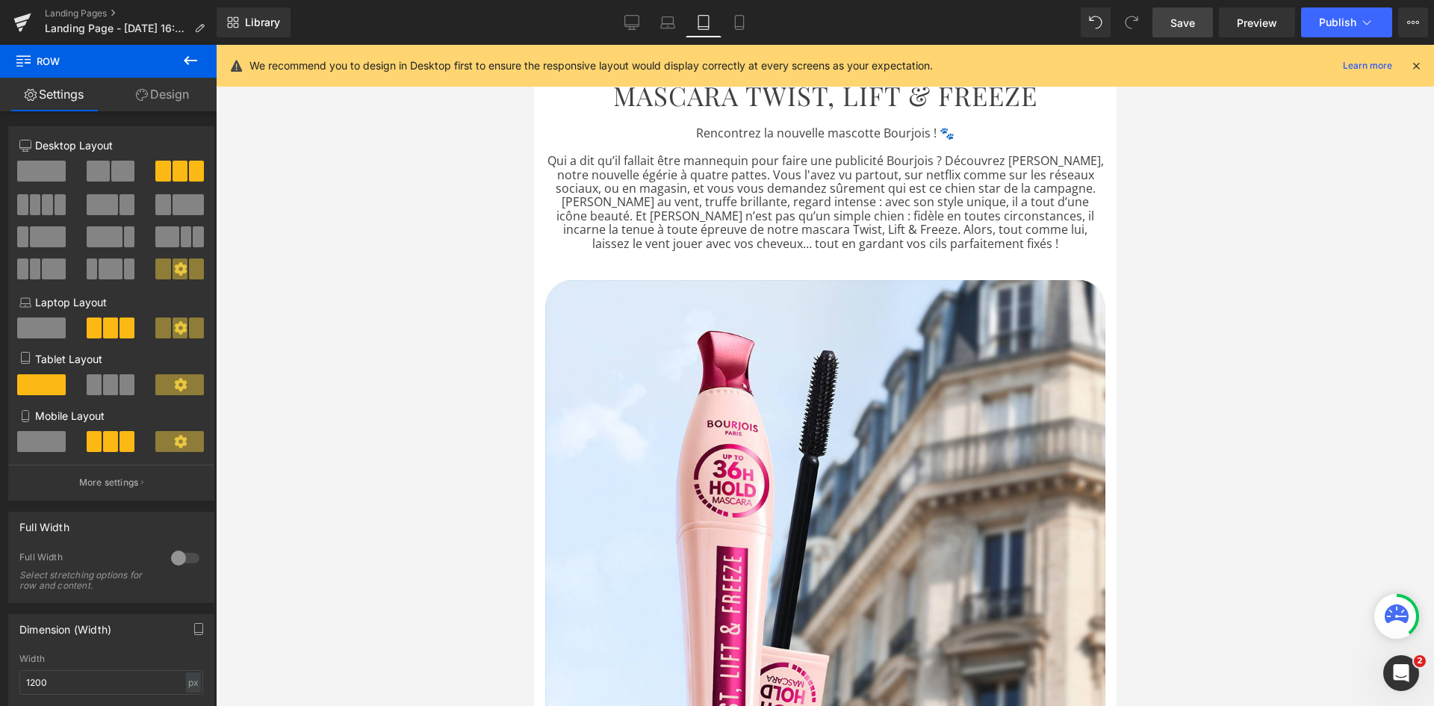
scroll to position [332, 0]
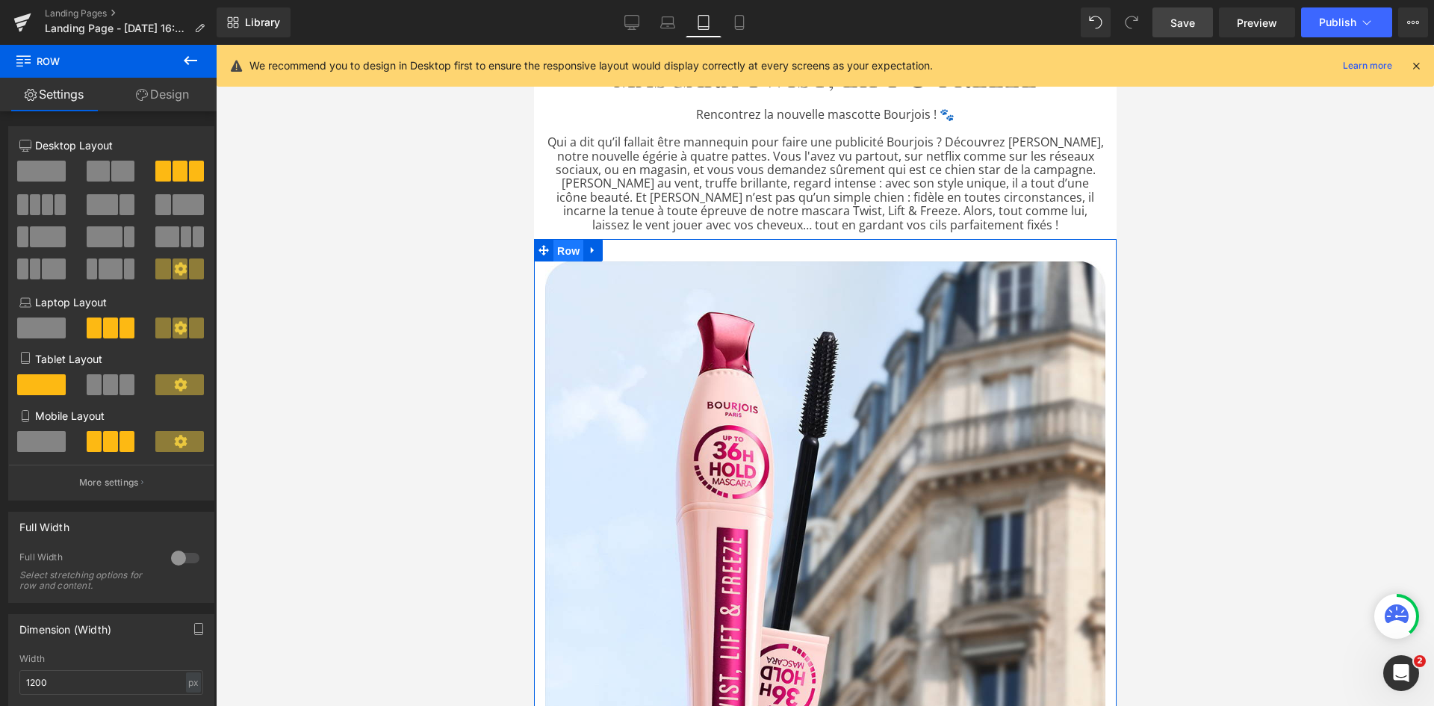
click at [568, 249] on span "Row" at bounding box center [568, 251] width 30 height 22
click at [120, 380] on span at bounding box center [127, 384] width 15 height 21
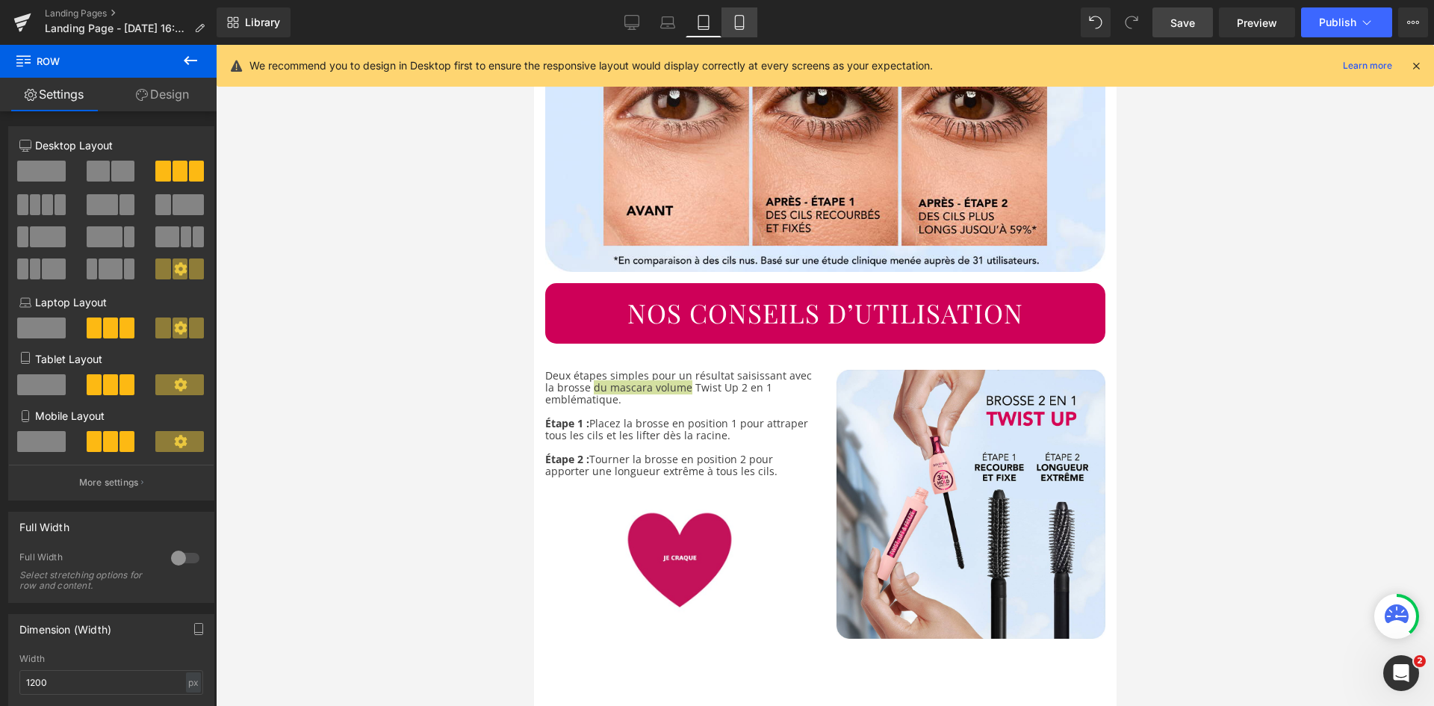
click at [745, 13] on link "Mobile" at bounding box center [740, 22] width 36 height 30
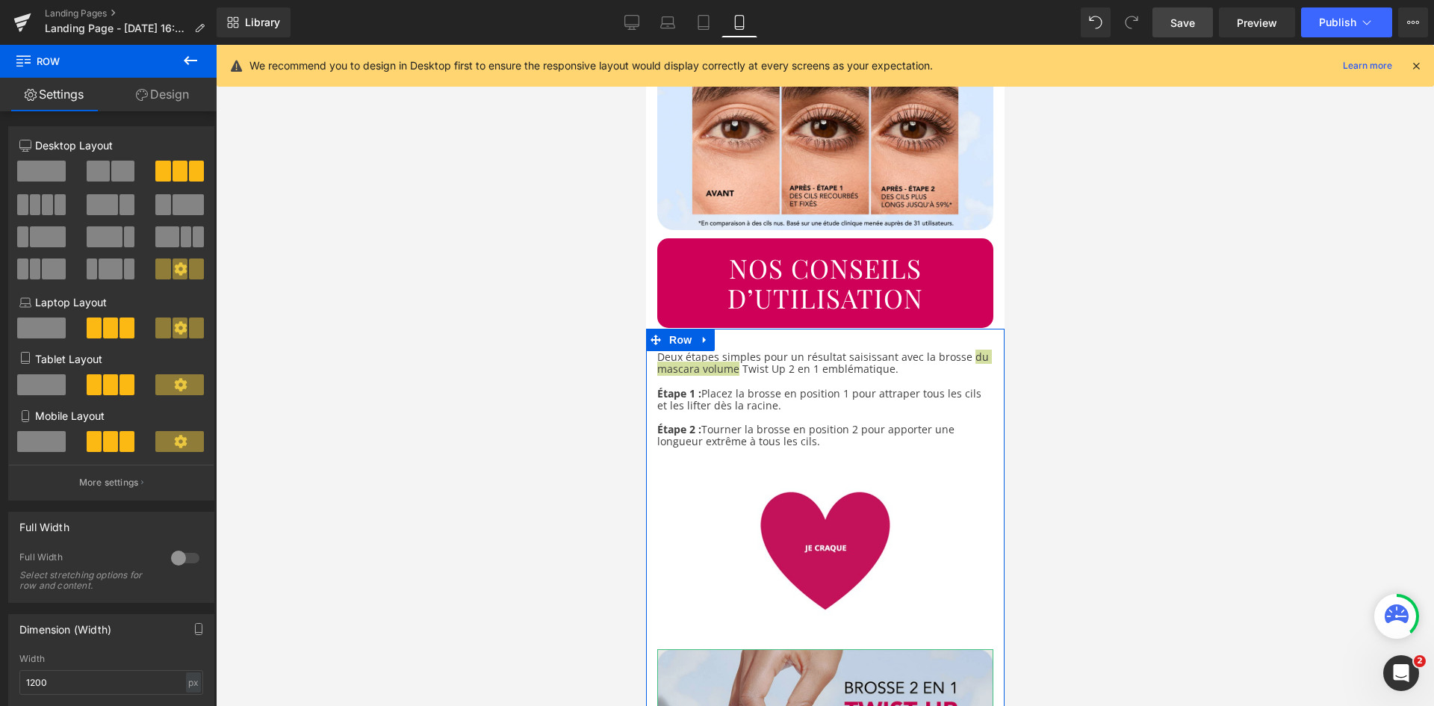
scroll to position [1543, 0]
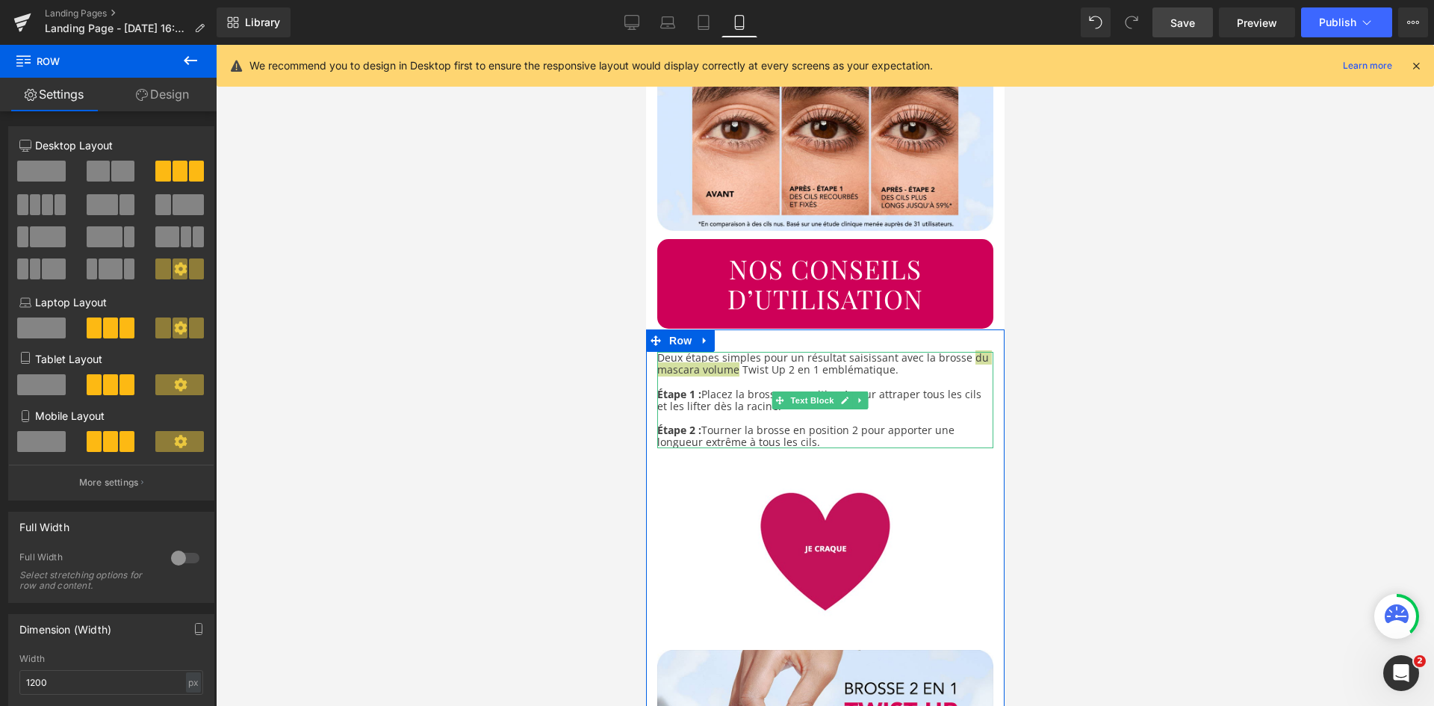
click at [969, 352] on div at bounding box center [825, 354] width 336 height 4
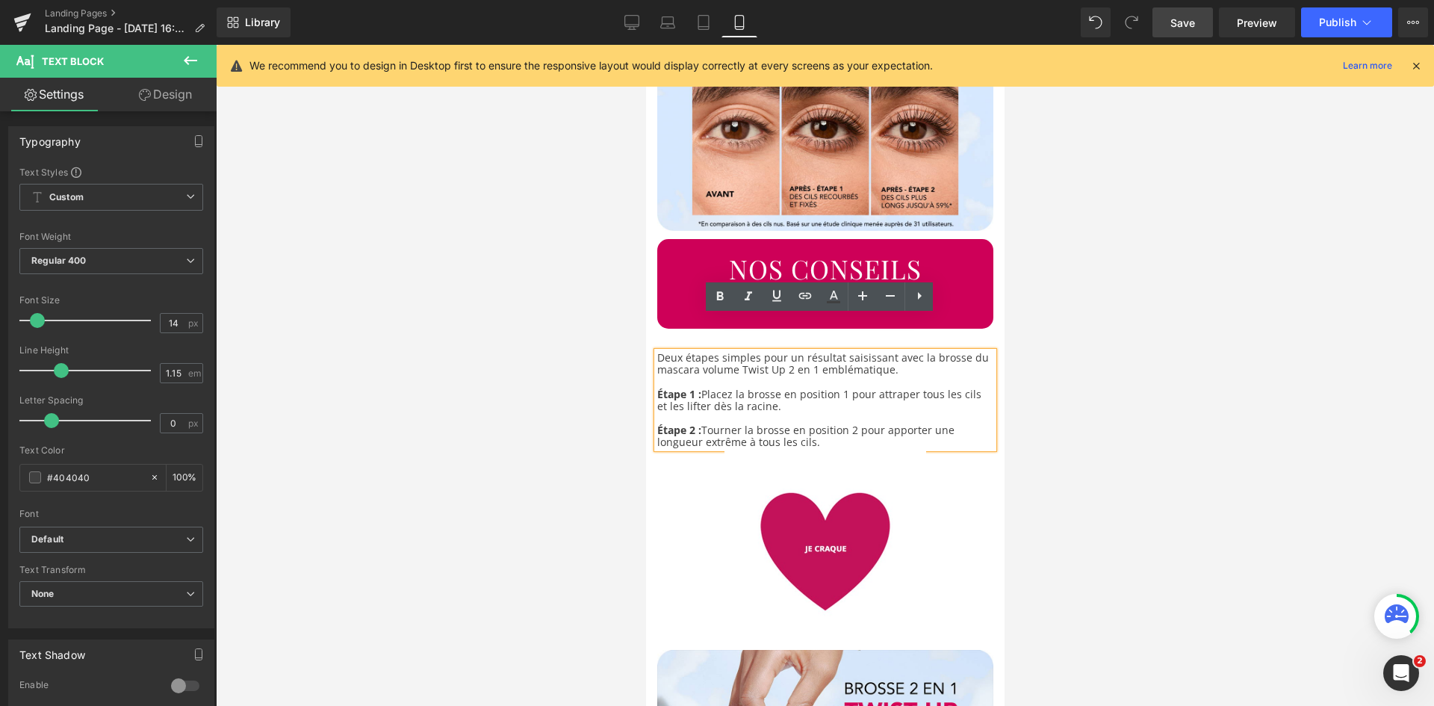
click at [926, 424] on p "Étape 2 : Tourner la brosse en position 2 pour apporter une longueur extrême à …" at bounding box center [825, 436] width 336 height 24
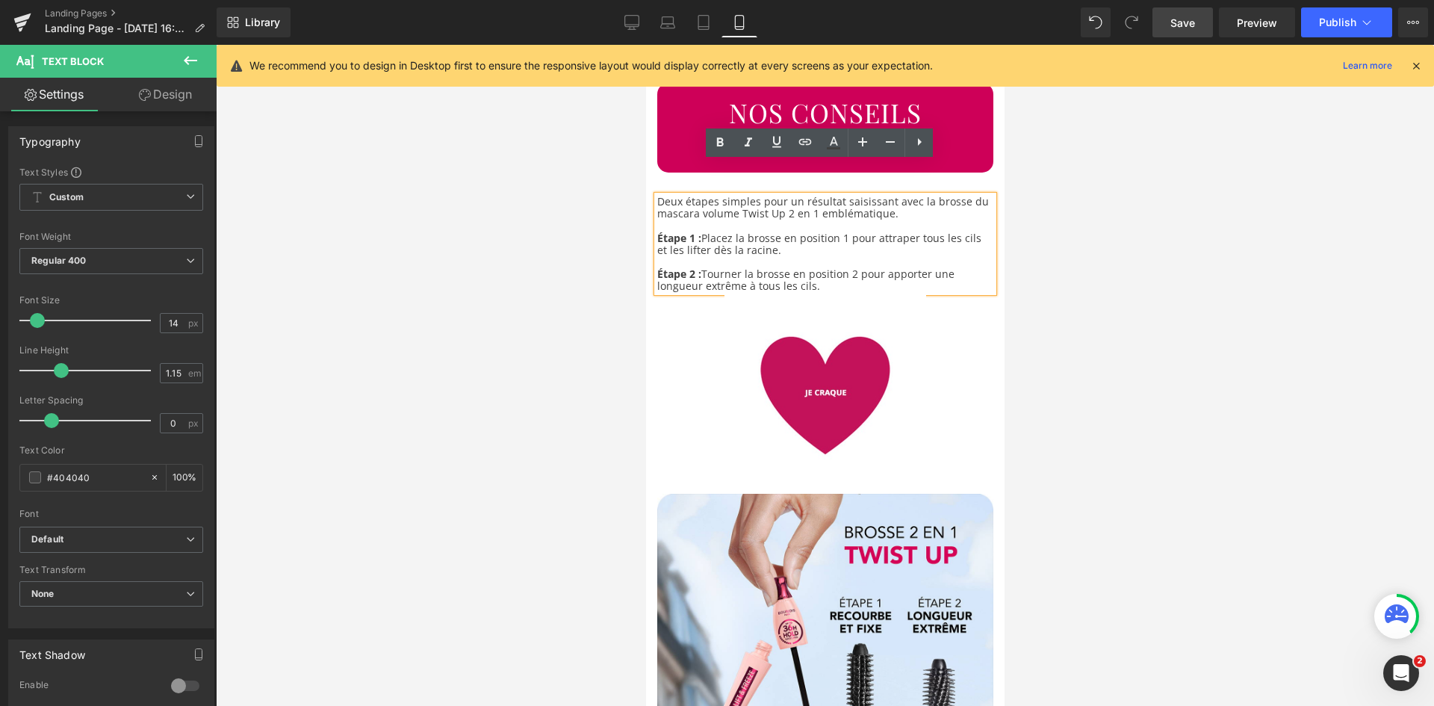
scroll to position [1700, 0]
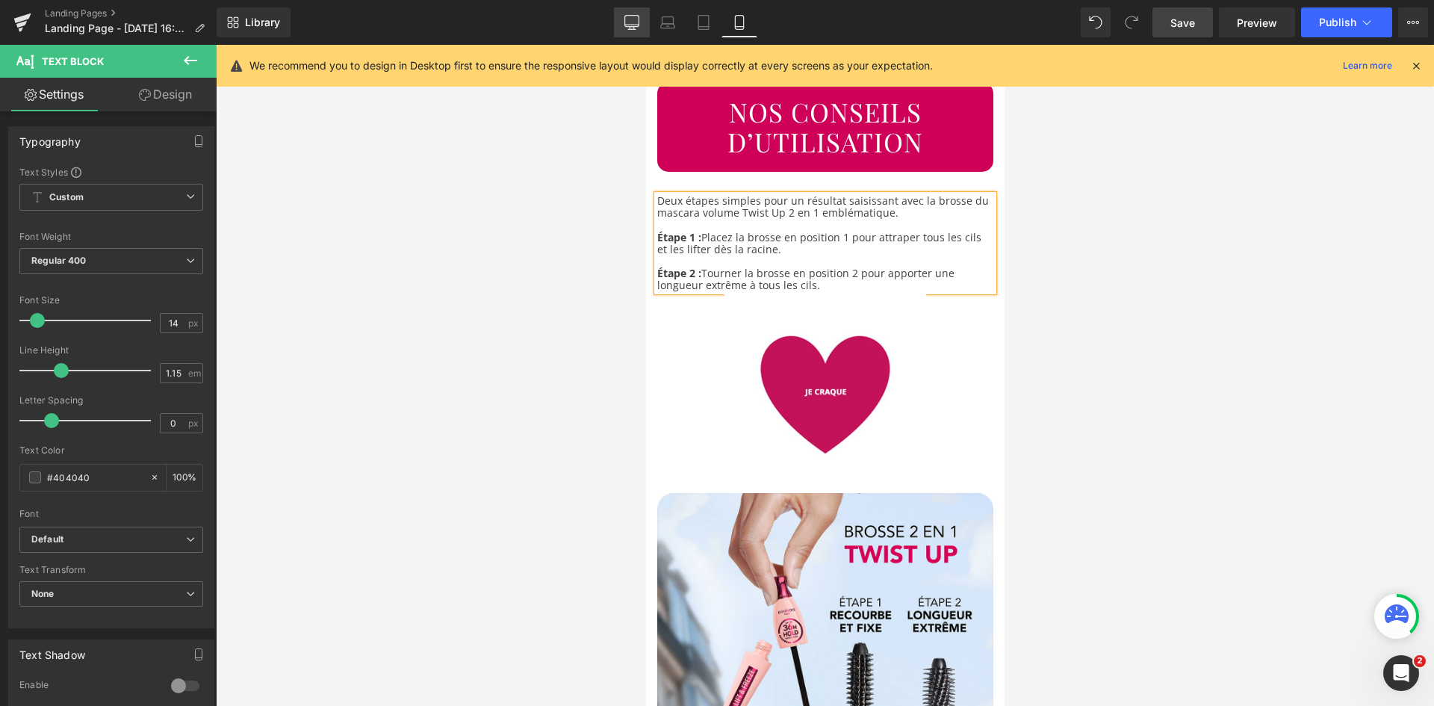
click at [640, 28] on link "Desktop" at bounding box center [632, 22] width 36 height 30
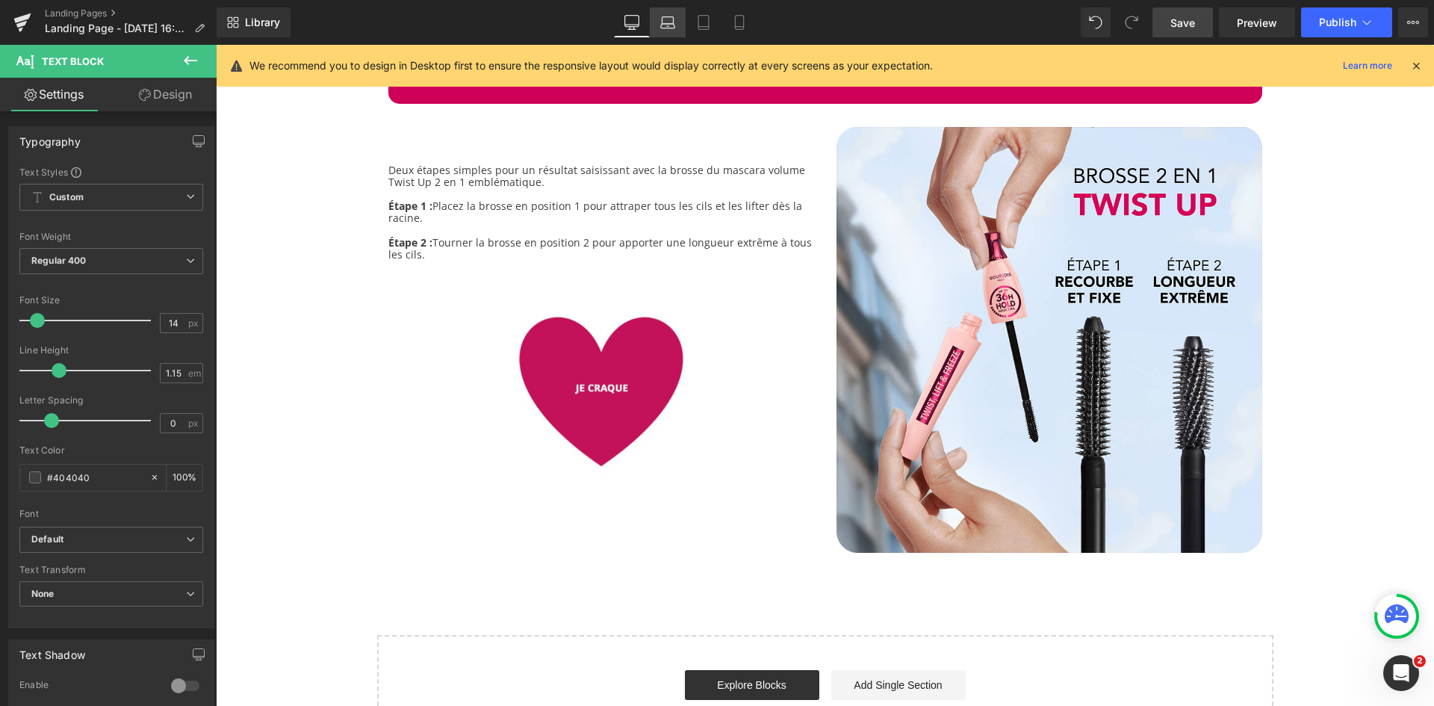
click at [660, 27] on icon at bounding box center [667, 22] width 15 height 15
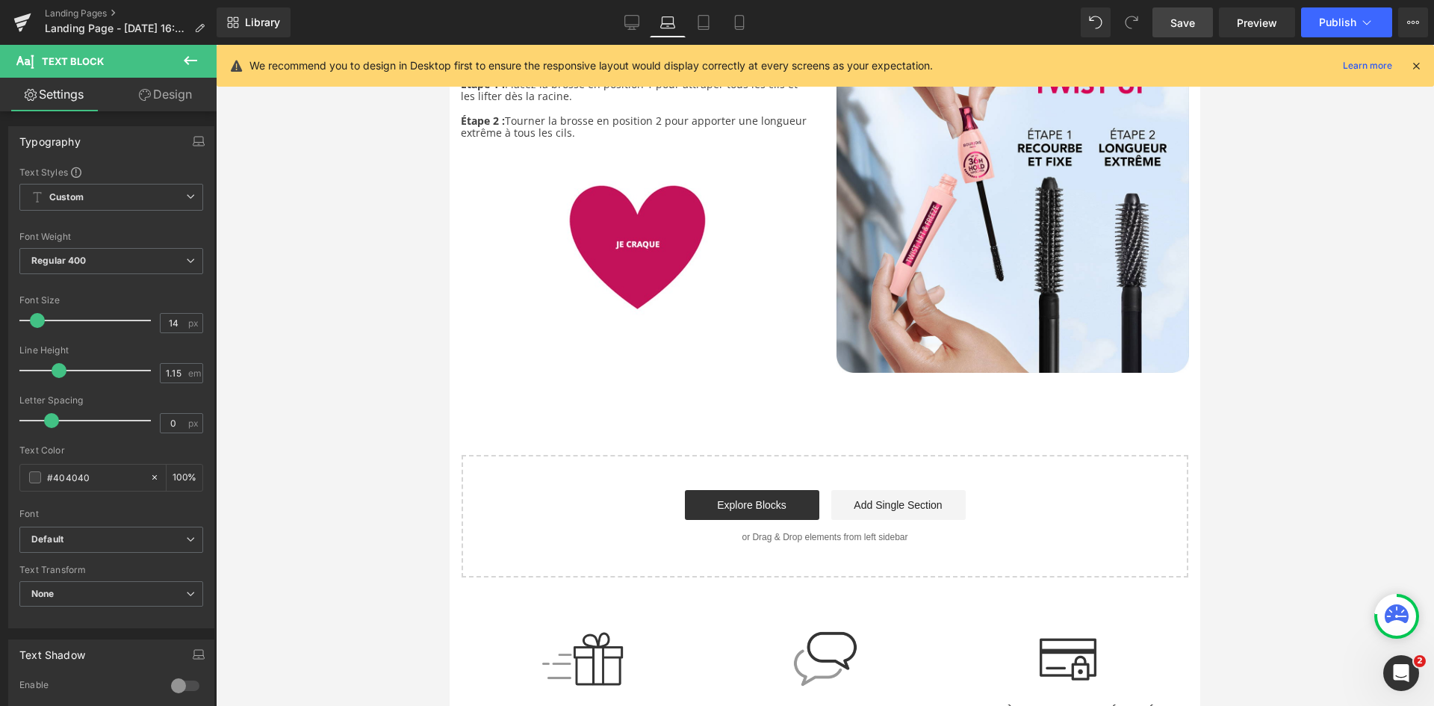
scroll to position [2065, 0]
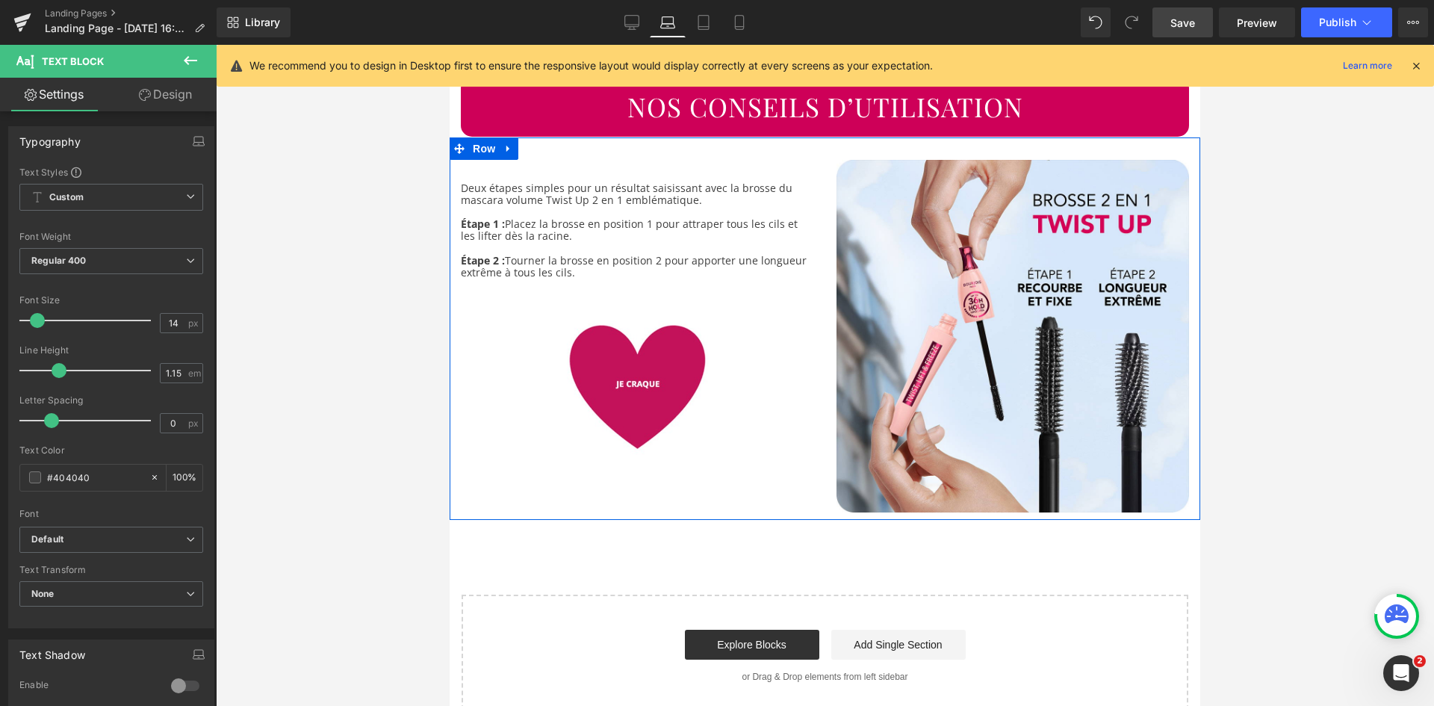
click at [620, 182] on p "Deux étapes simples pour un résultat saisissant avec la brosse du mascara volum…" at bounding box center [637, 194] width 353 height 24
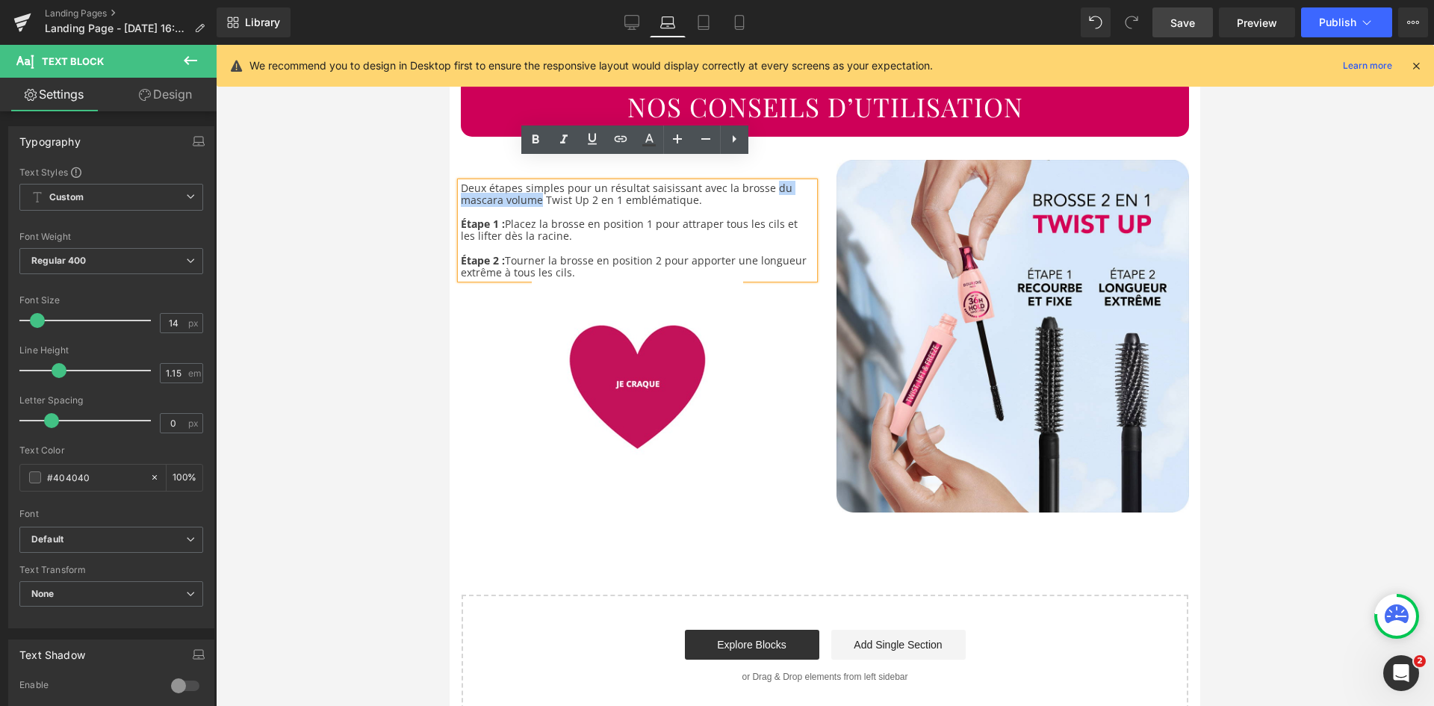
drag, startPoint x: 539, startPoint y: 179, endPoint x: 767, endPoint y: 166, distance: 228.9
click at [767, 182] on p "Deux étapes simples pour un résultat saisissant avec la brosse du mascara volum…" at bounding box center [637, 194] width 353 height 24
click at [624, 145] on icon at bounding box center [621, 139] width 18 height 18
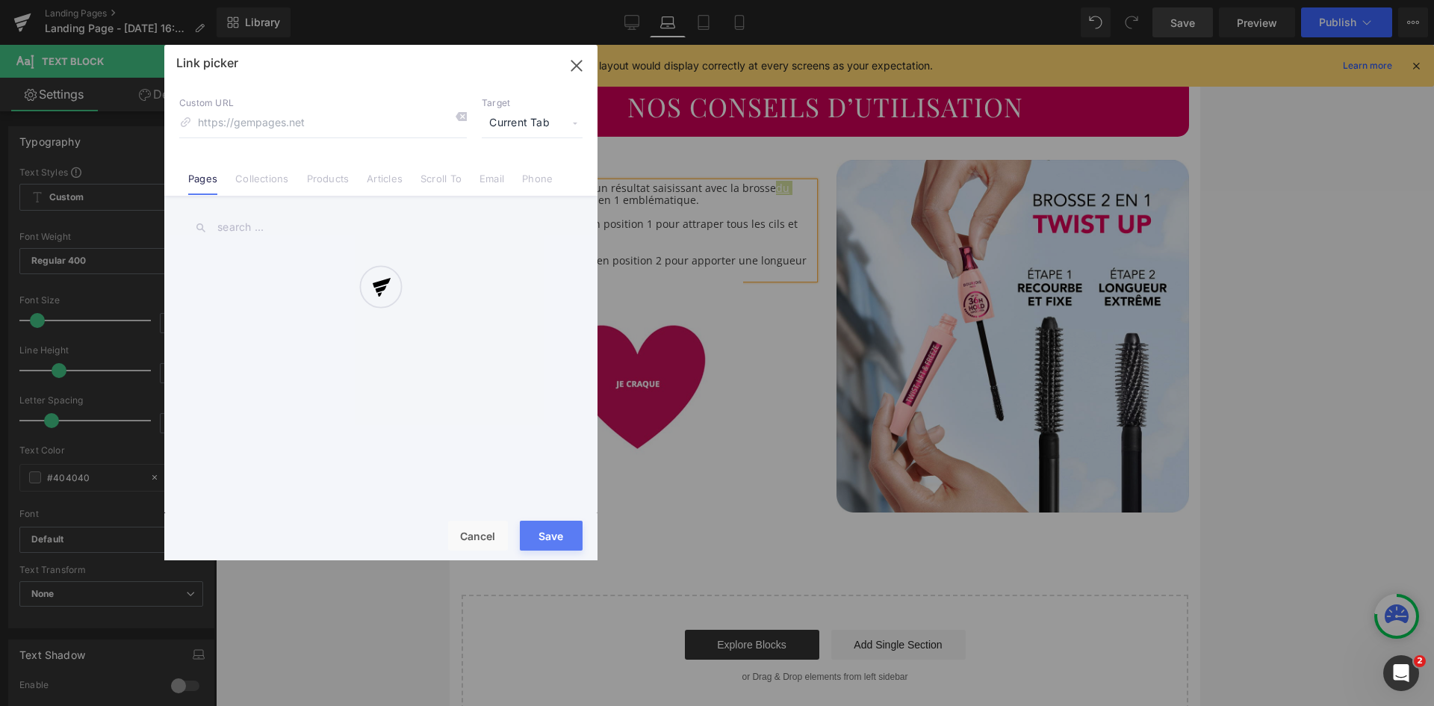
click at [788, 0] on div "Text Color Highlight Color rgba(73, 73, 73, 1) #494949 100 % transparent transp…" at bounding box center [717, 0] width 1434 height 0
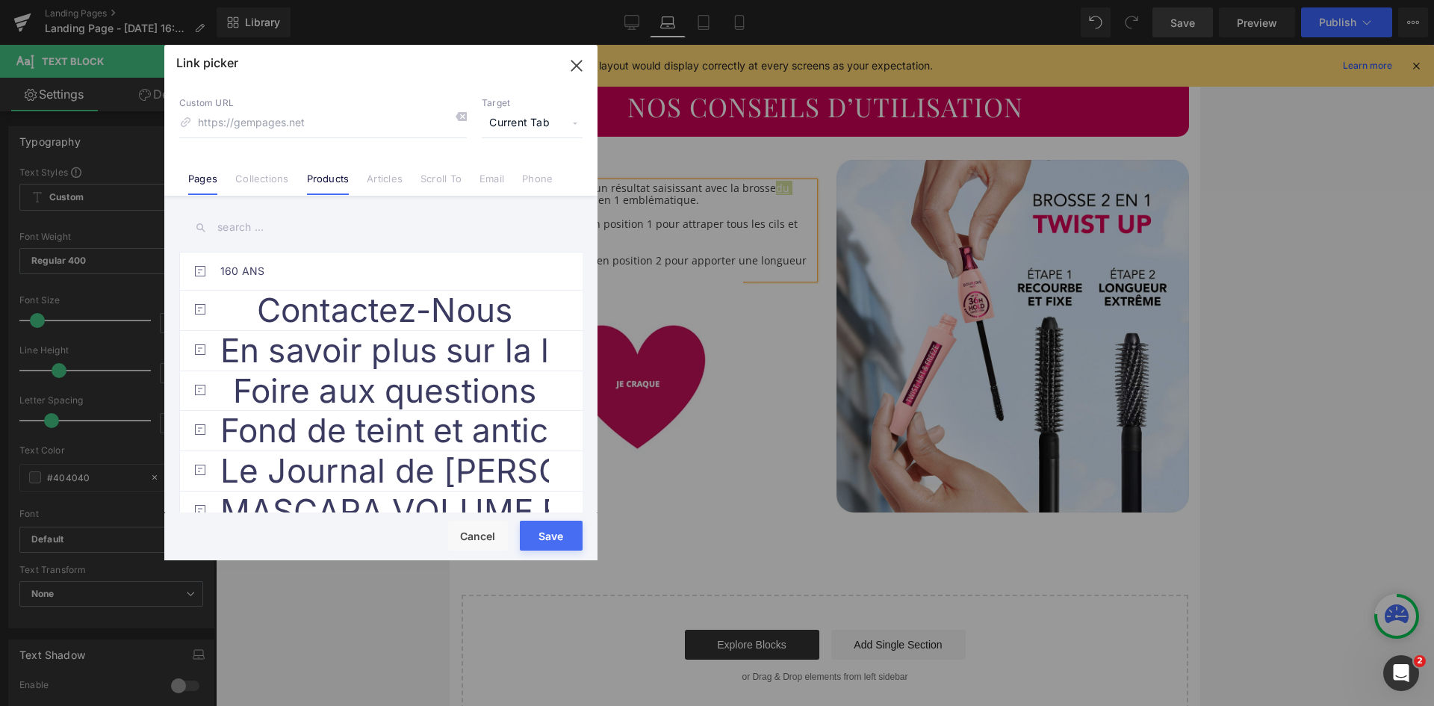
click at [321, 181] on link "Products" at bounding box center [328, 184] width 43 height 22
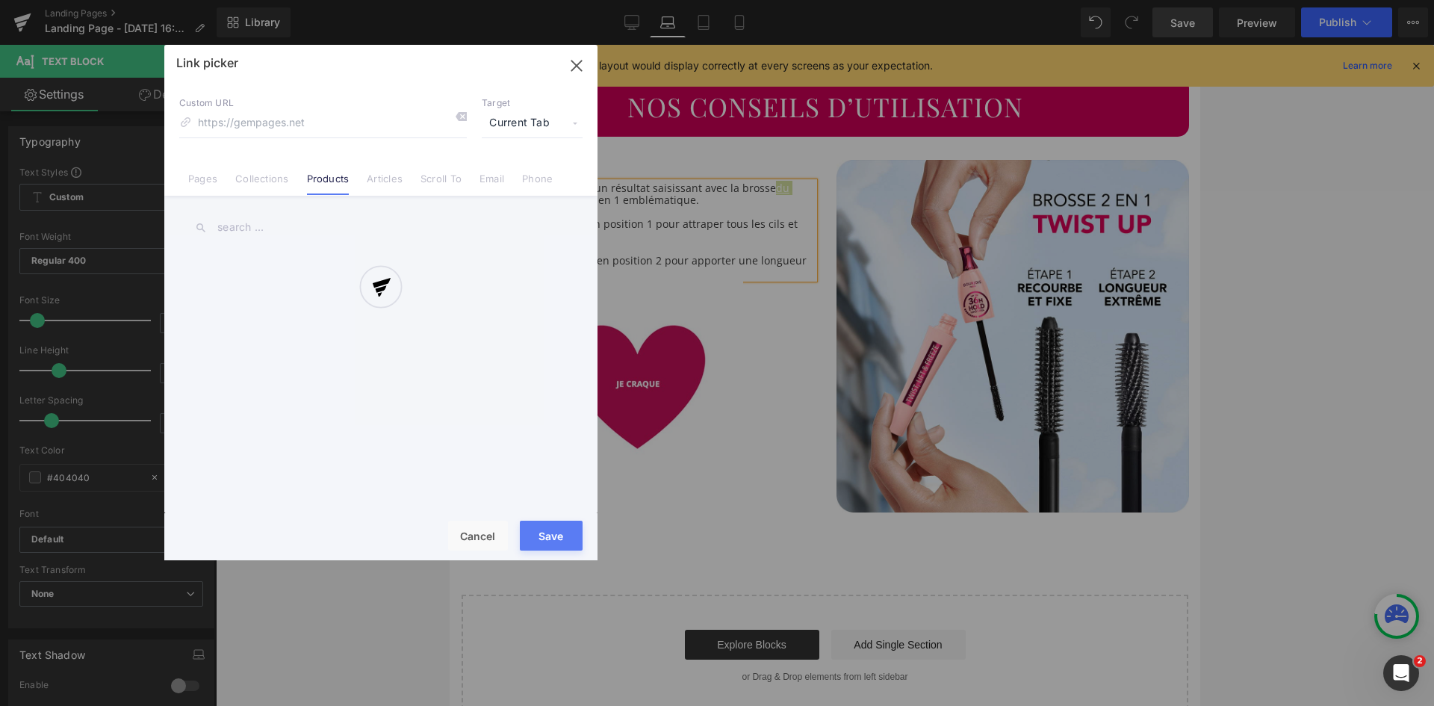
click at [238, 229] on div at bounding box center [380, 302] width 433 height 515
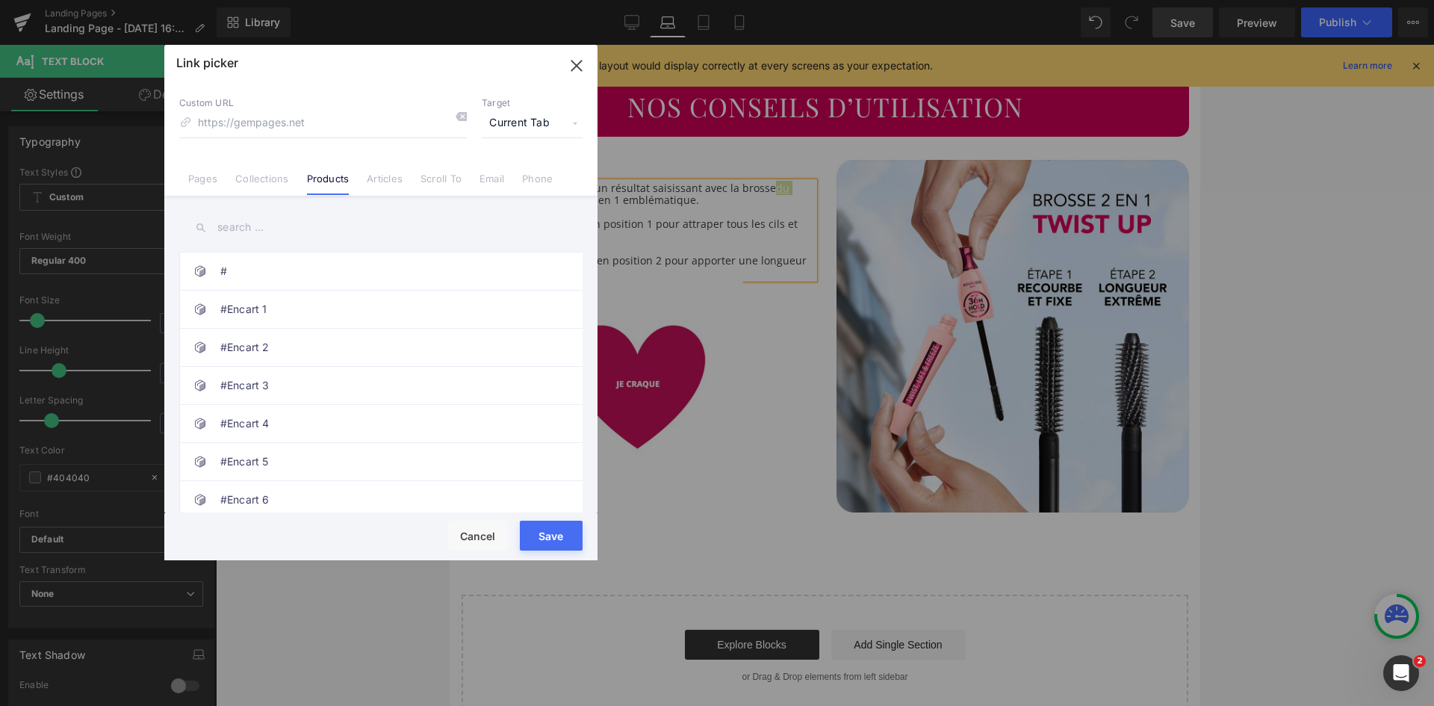
click at [274, 225] on input "text" at bounding box center [380, 228] width 403 height 34
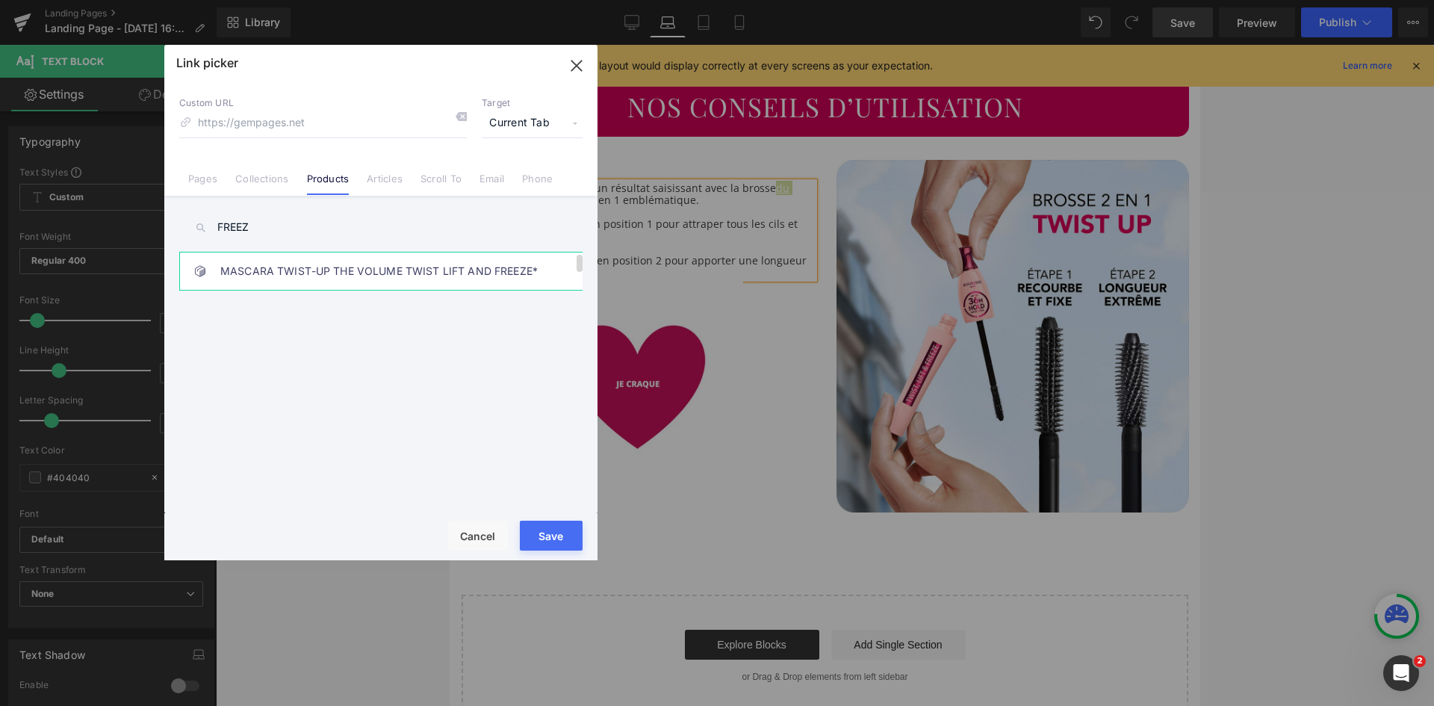
click at [311, 270] on link "MASCARA TWIST-UP THE VOLUME TWIST LIFT AND FREEZE*" at bounding box center [384, 270] width 329 height 37
click at [542, 527] on button "Save" at bounding box center [551, 536] width 63 height 30
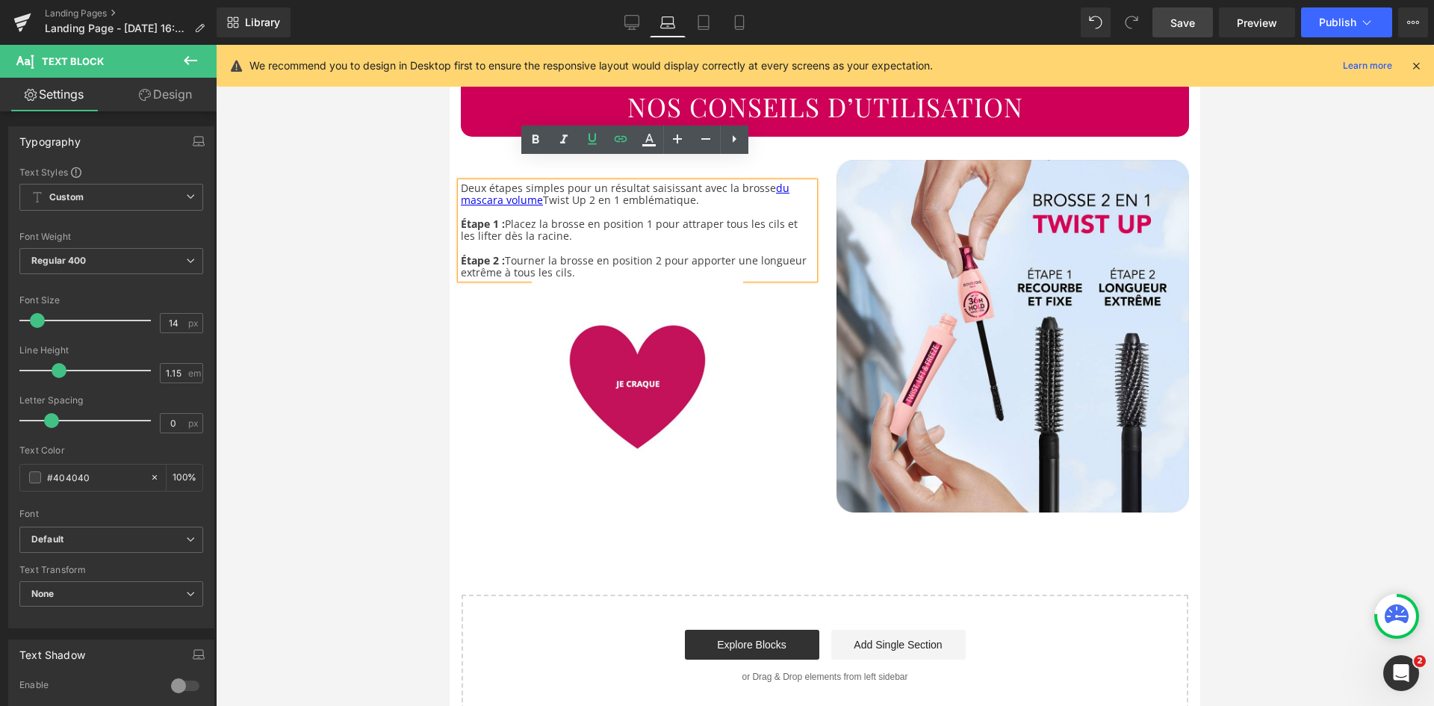
click at [641, 218] on p "Étape 1 : Placez la brosse en position 1 pour attraper tous les cils et les lif…" at bounding box center [637, 230] width 353 height 24
drag, startPoint x: 540, startPoint y: 178, endPoint x: 768, endPoint y: 167, distance: 228.1
click at [768, 181] on link "du mascara volume" at bounding box center [625, 194] width 329 height 26
click at [654, 145] on icon at bounding box center [648, 145] width 13 height 2
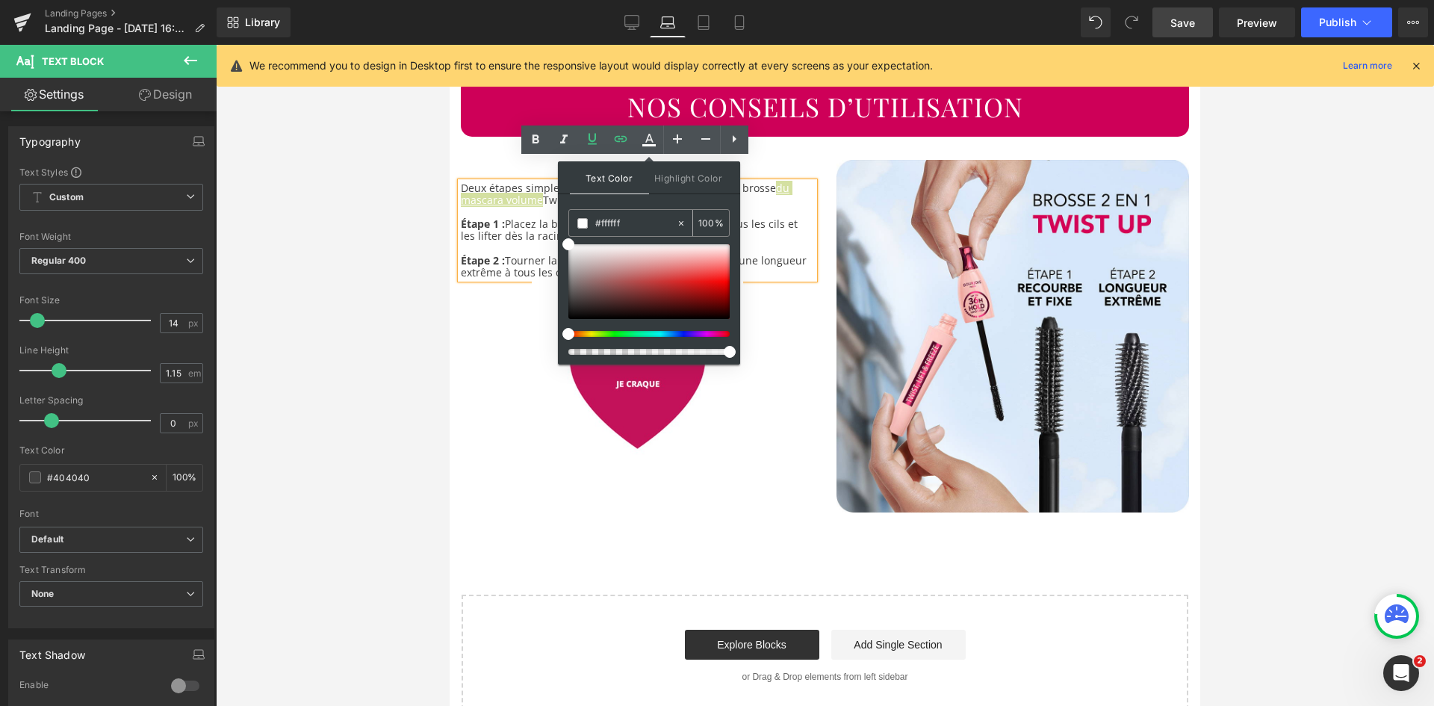
click at [617, 222] on input "#ffffff" at bounding box center [635, 223] width 81 height 16
click at [578, 202] on div "Text Color Highlight Color rgba(73, 73, 73, 1) #494949 100 % transparent transp…" at bounding box center [649, 262] width 182 height 203
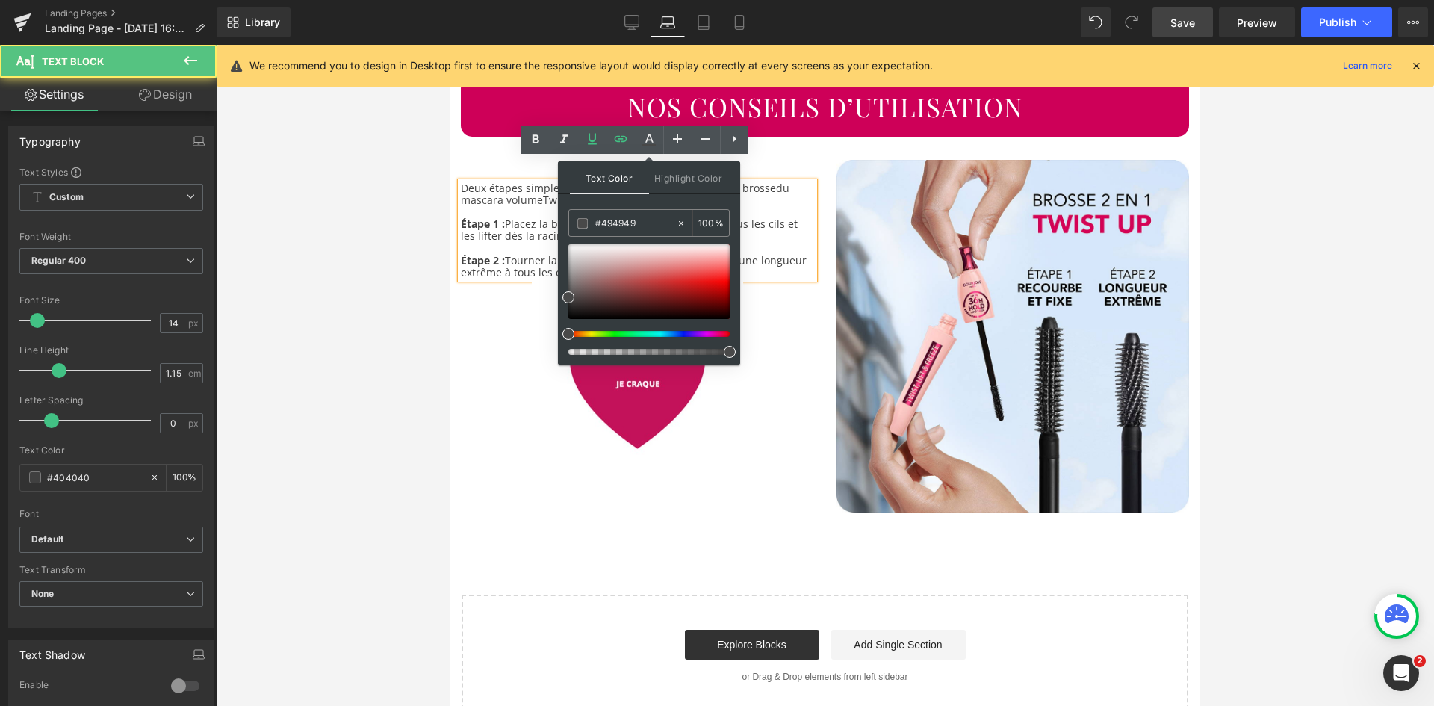
click at [481, 217] on strong "Étape 1 :" at bounding box center [483, 224] width 44 height 14
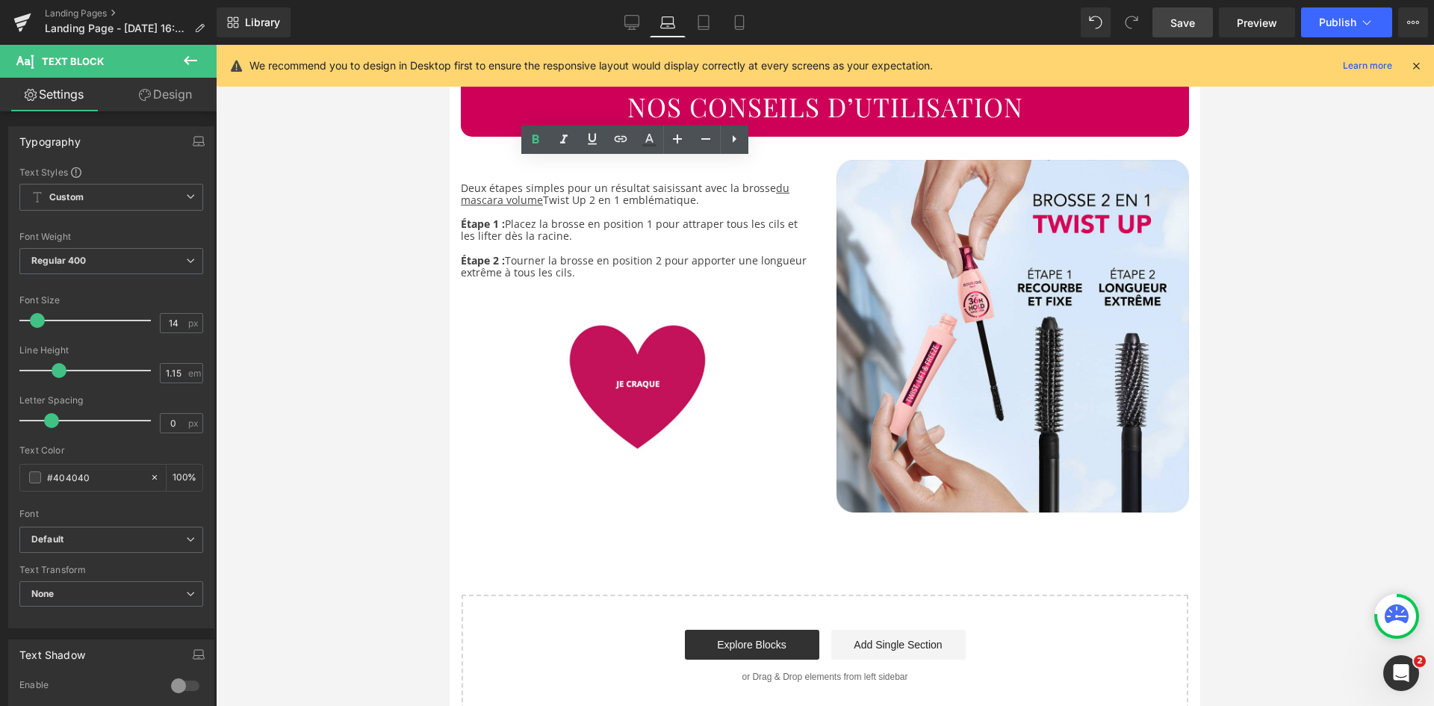
click at [1197, 19] on link "Save" at bounding box center [1183, 22] width 61 height 30
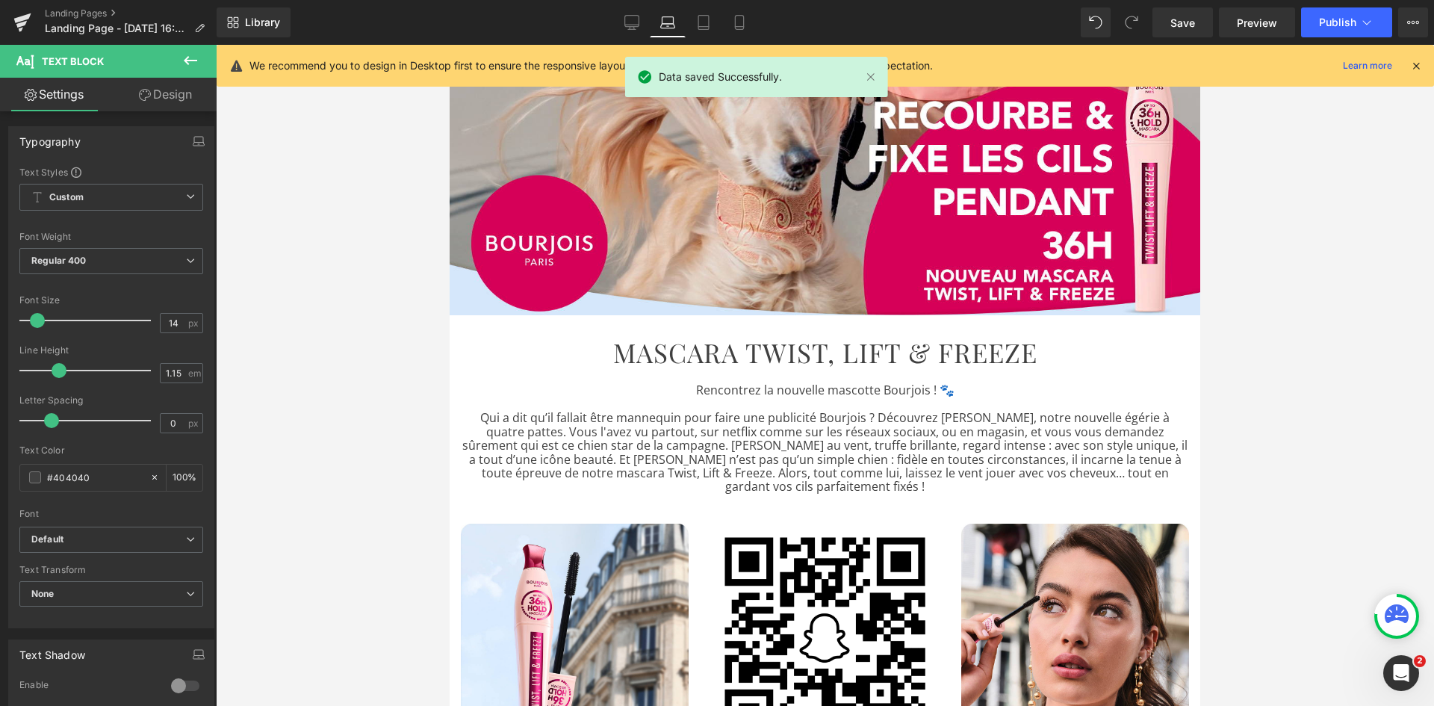
scroll to position [0, 0]
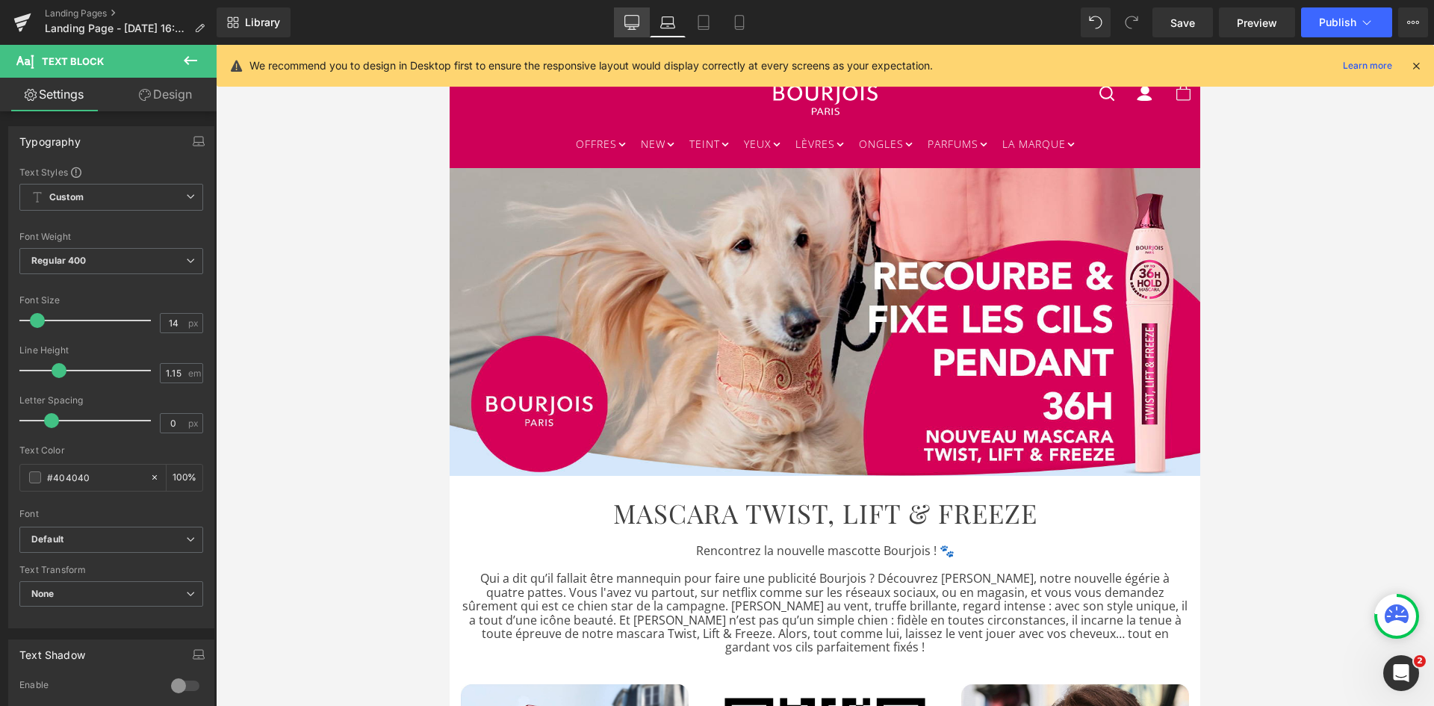
click at [627, 27] on icon at bounding box center [632, 21] width 14 height 11
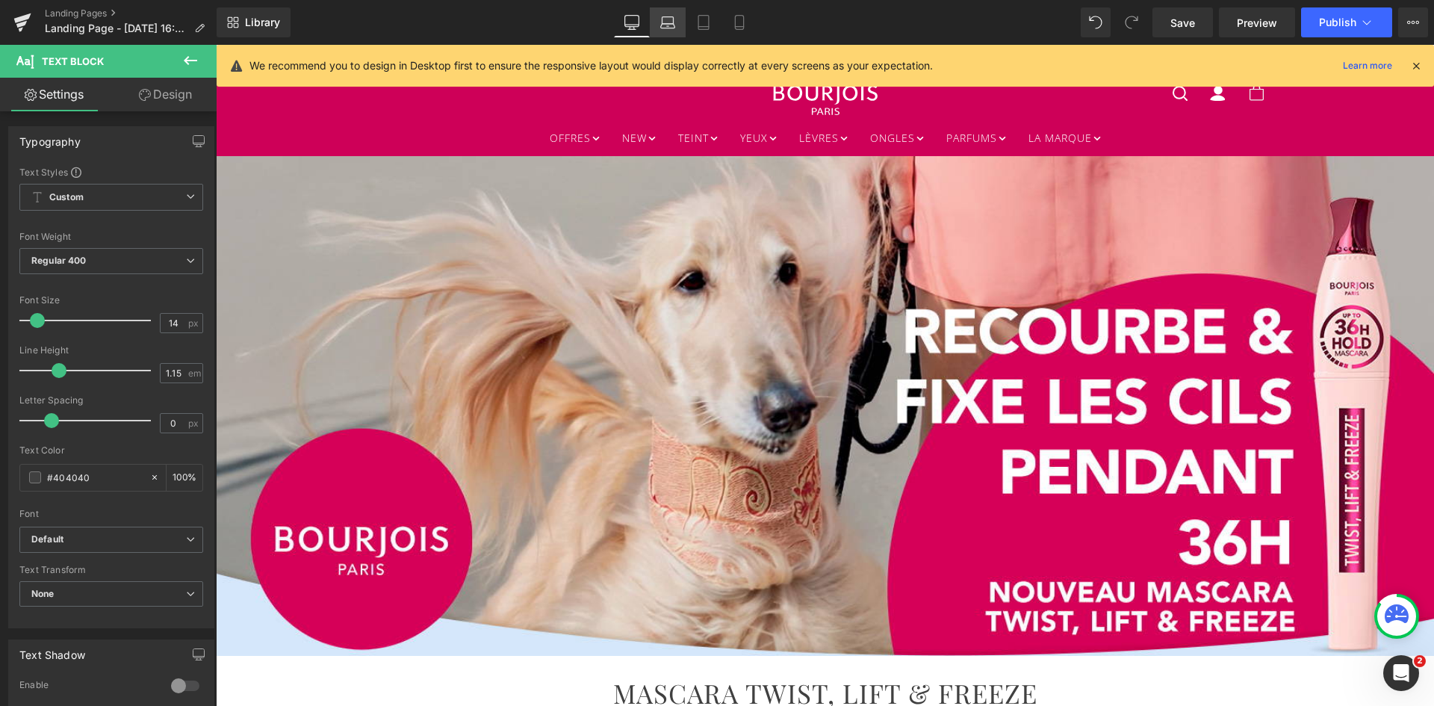
click at [670, 29] on icon at bounding box center [667, 22] width 15 height 15
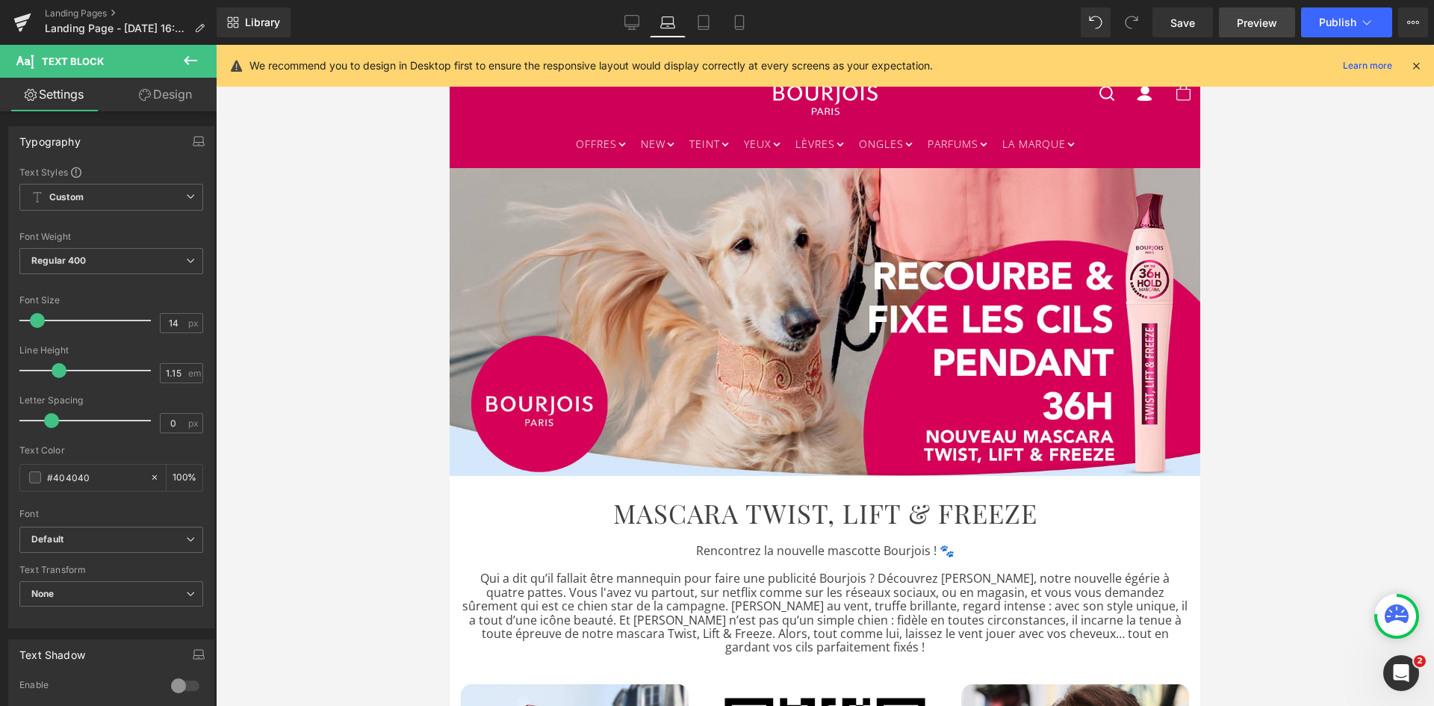
click at [1264, 26] on span "Preview" at bounding box center [1257, 23] width 40 height 16
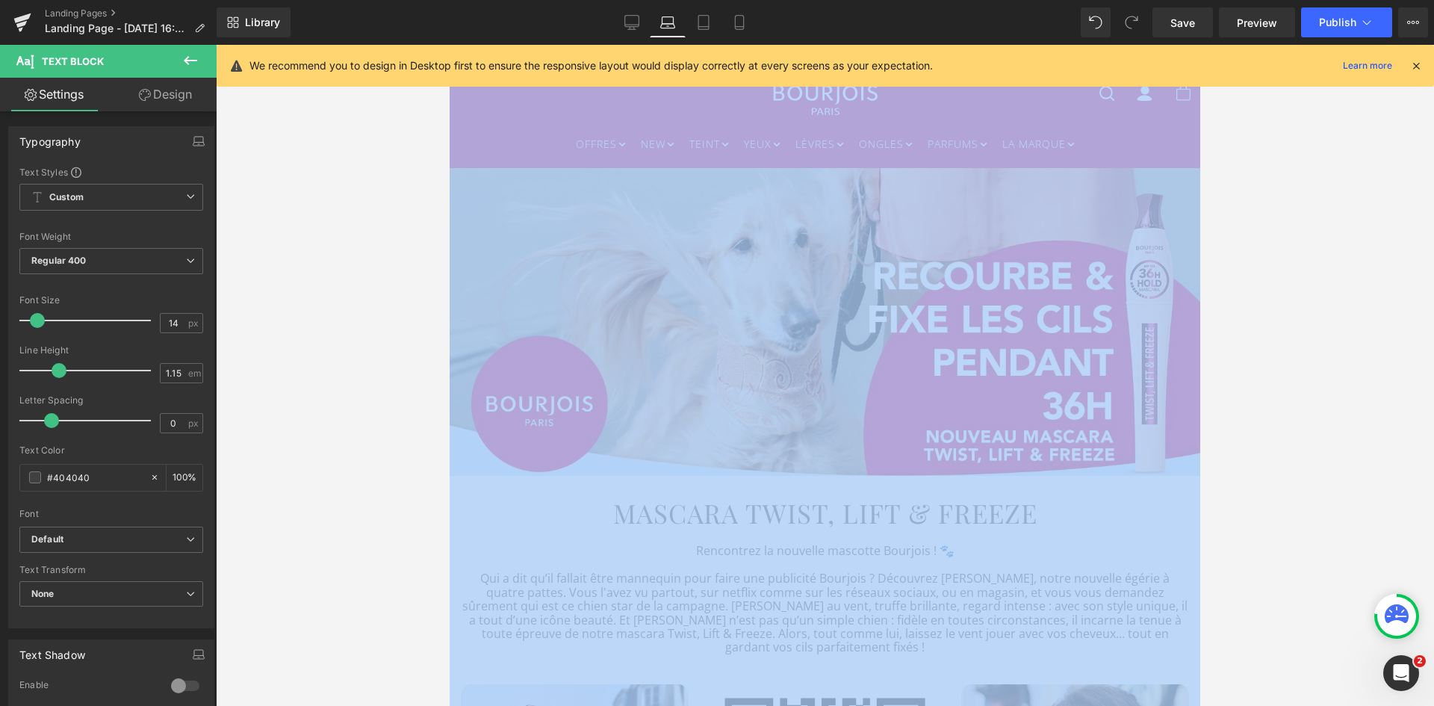
drag, startPoint x: 1264, startPoint y: 26, endPoint x: 1641, endPoint y: 1031, distance: 1073.2
click at [1433, 705] on html "Row You are previewing how the will restyle your page. You can not edit Element…" at bounding box center [717, 353] width 1434 height 706
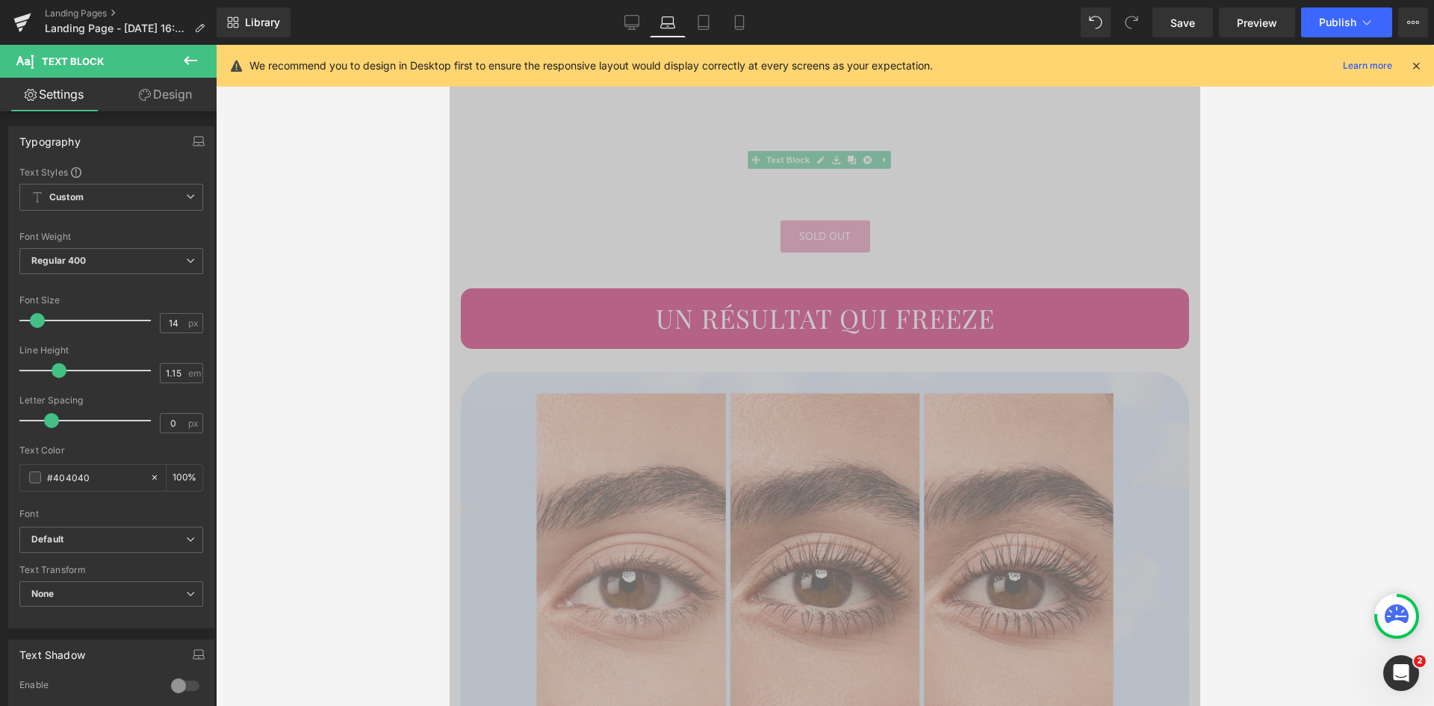
scroll to position [1711, 0]
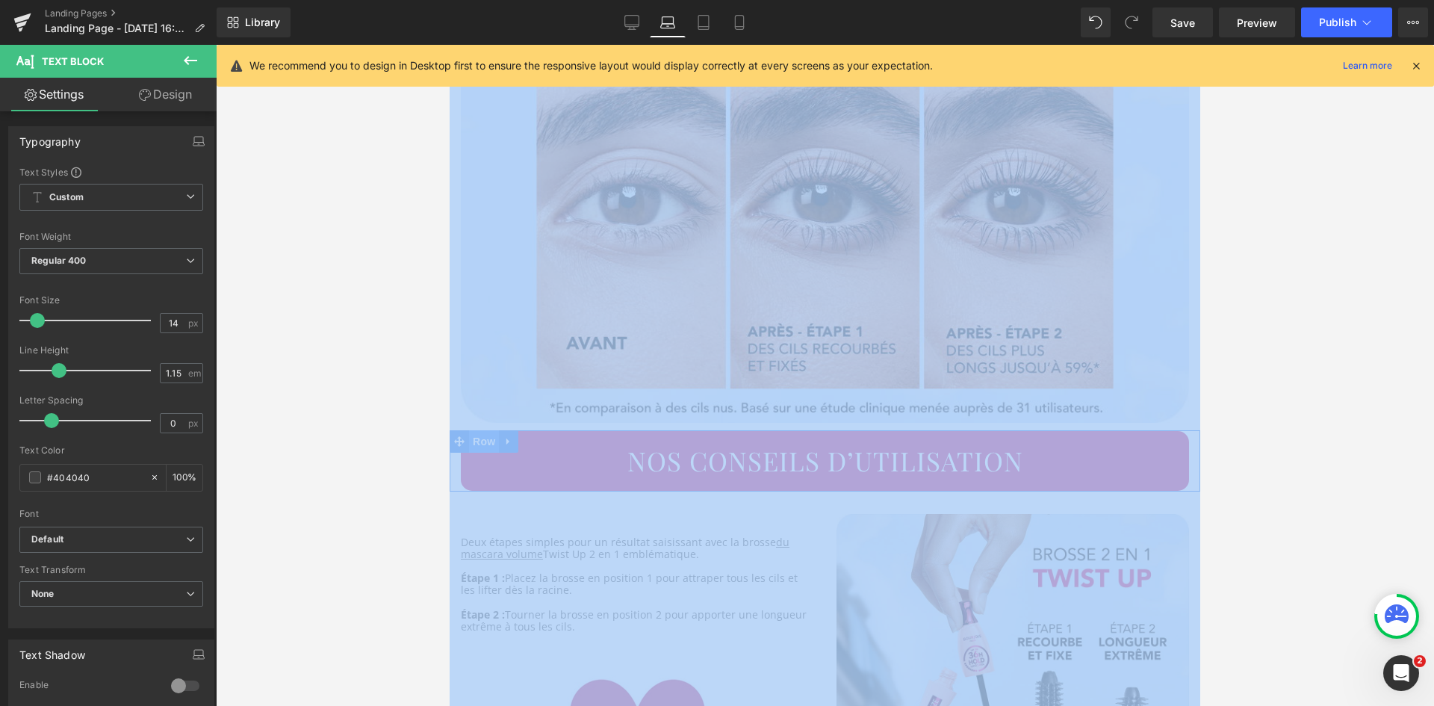
click at [483, 430] on span "Row" at bounding box center [484, 441] width 30 height 22
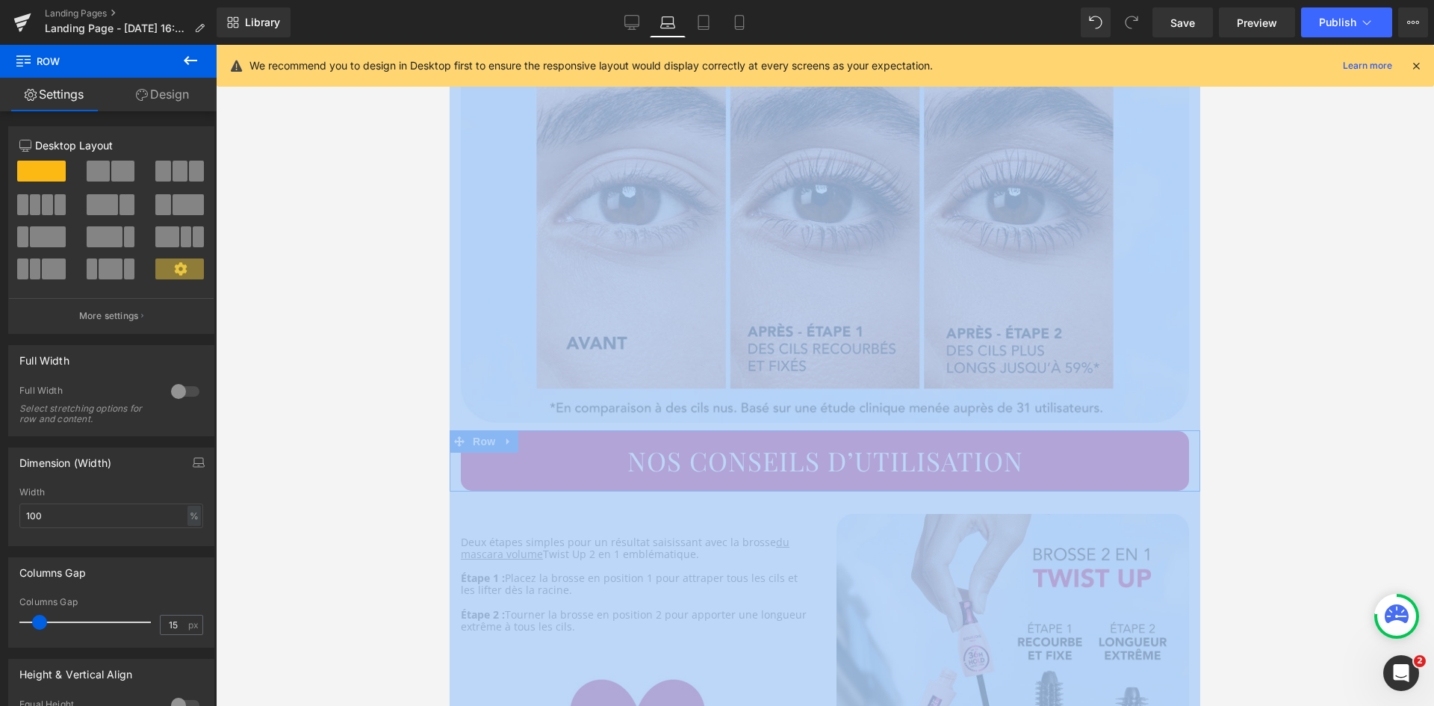
click at [179, 90] on link "Design" at bounding box center [162, 95] width 108 height 34
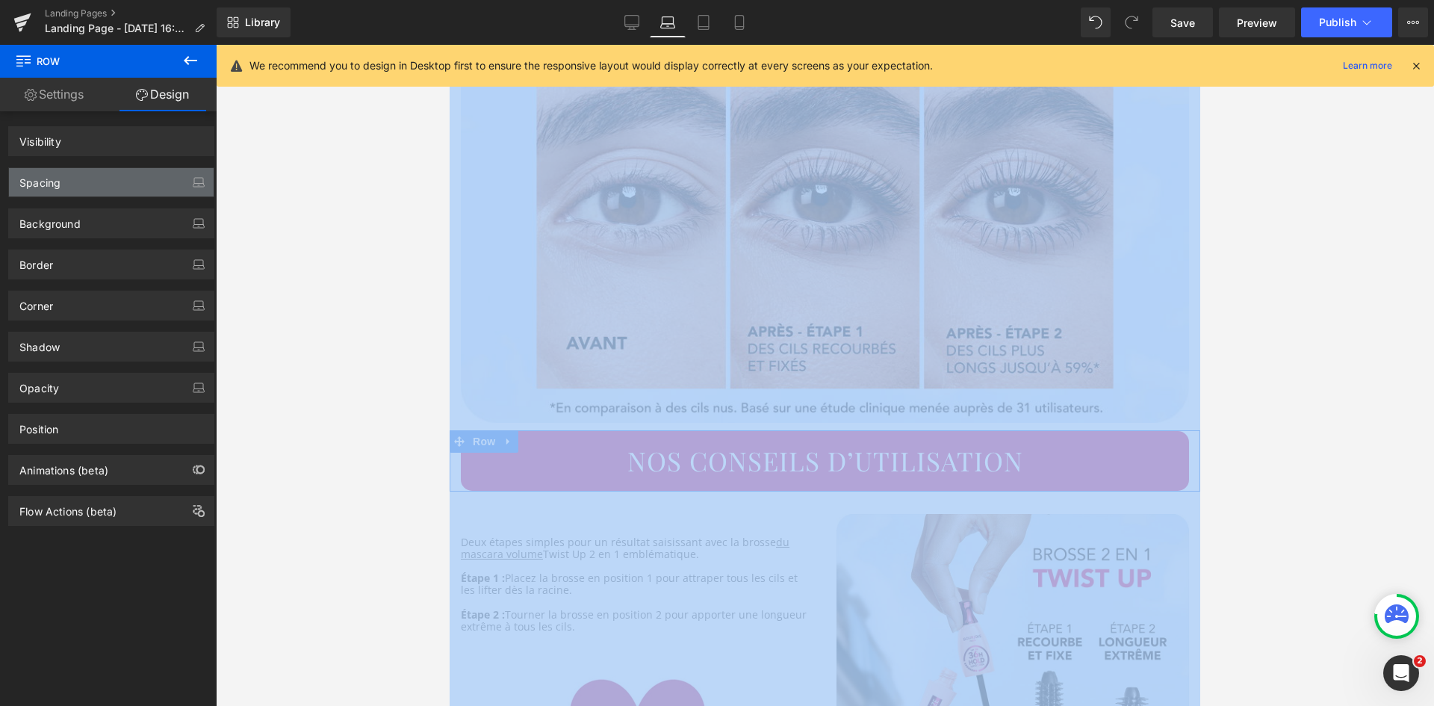
click at [104, 185] on div "Spacing" at bounding box center [111, 182] width 205 height 28
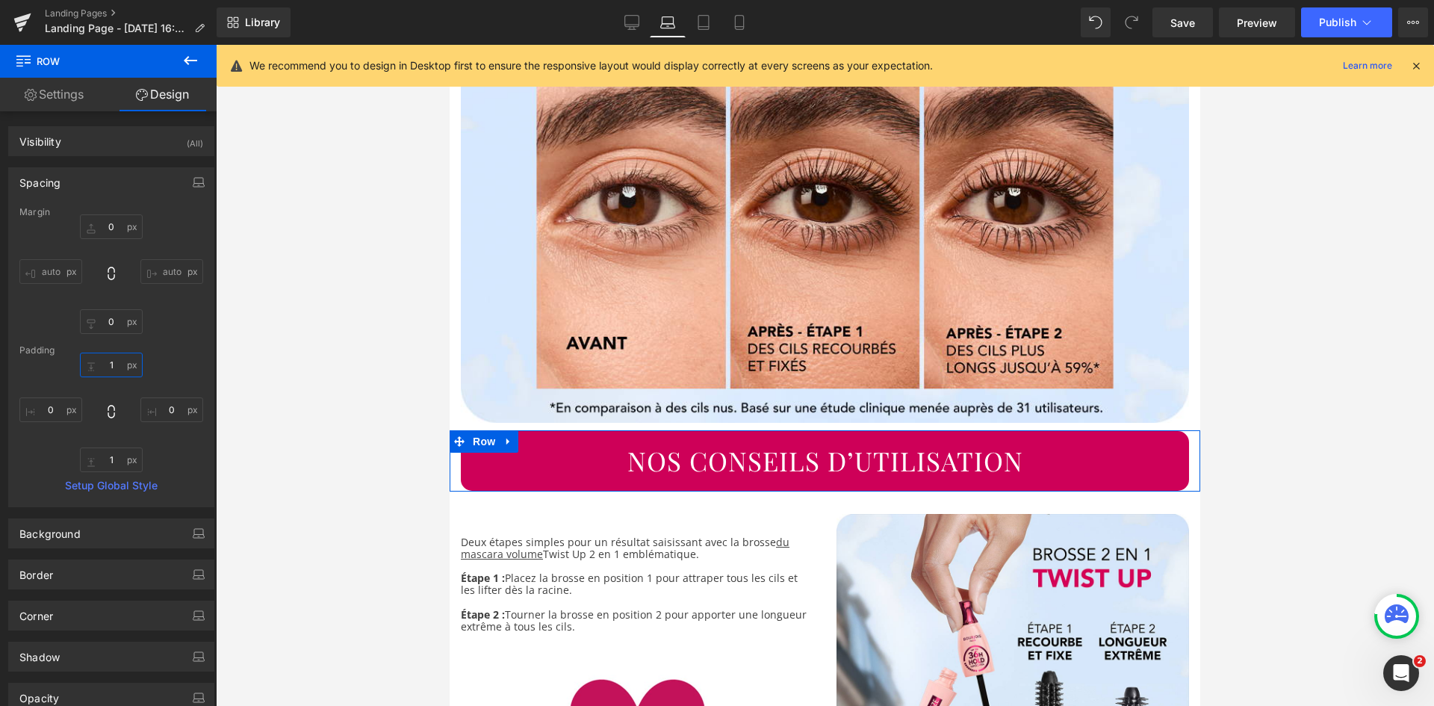
click at [115, 364] on input "1" at bounding box center [111, 365] width 63 height 25
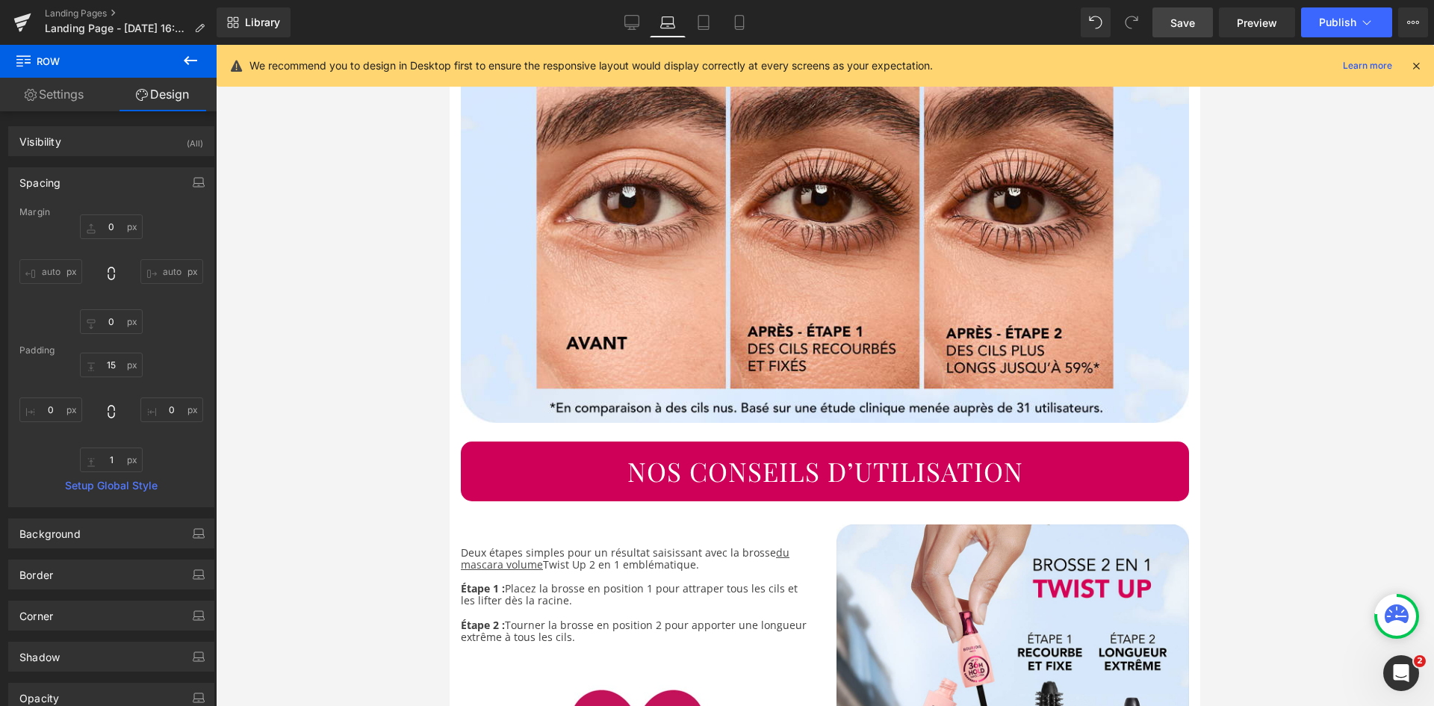
click at [1194, 35] on link "Save" at bounding box center [1183, 22] width 61 height 30
click at [1250, 25] on span "Preview" at bounding box center [1257, 23] width 40 height 16
